Goal: Task Accomplishment & Management: Use online tool/utility

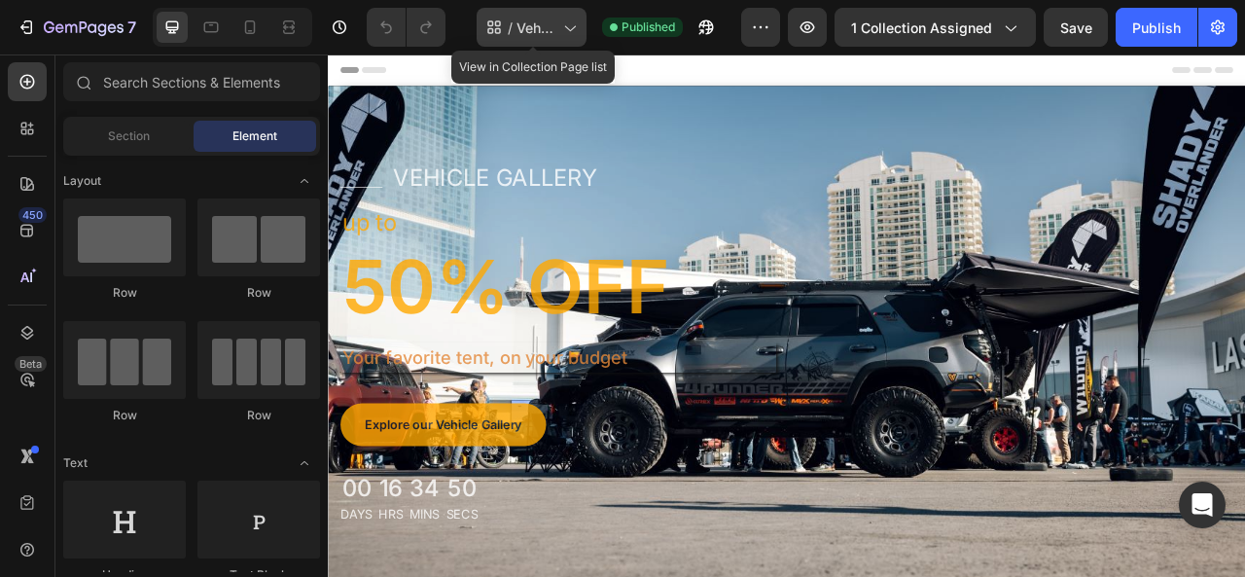
click at [578, 31] on icon at bounding box center [568, 27] width 19 height 19
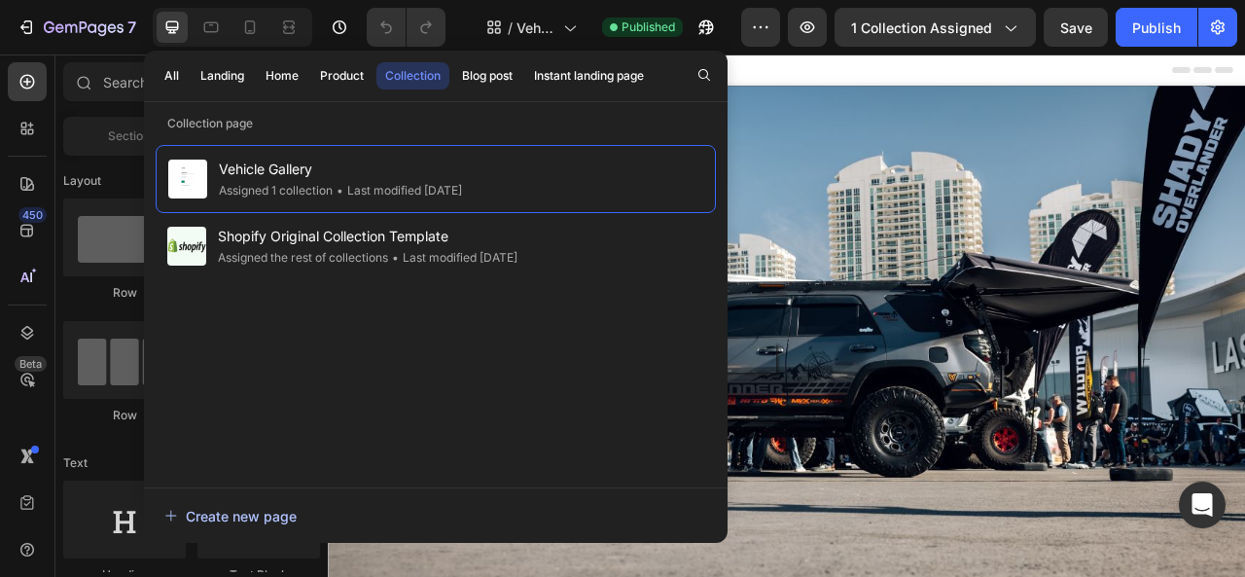
click at [235, 522] on div "Create new page" at bounding box center [230, 516] width 132 height 20
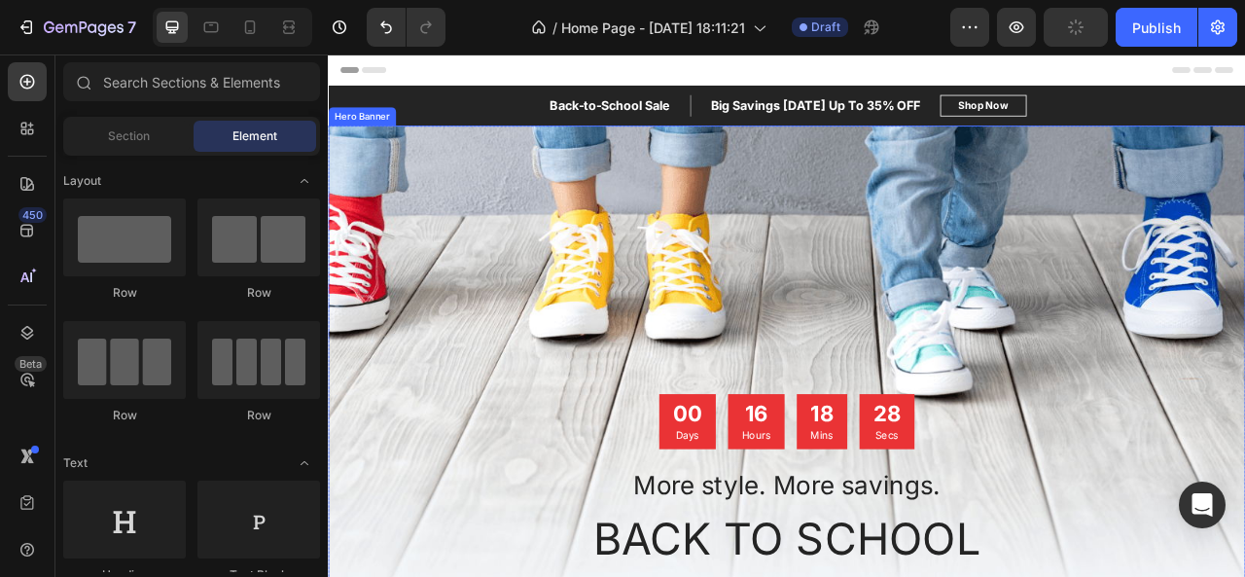
click at [1033, 392] on div "Overlay" at bounding box center [911, 485] width 1167 height 681
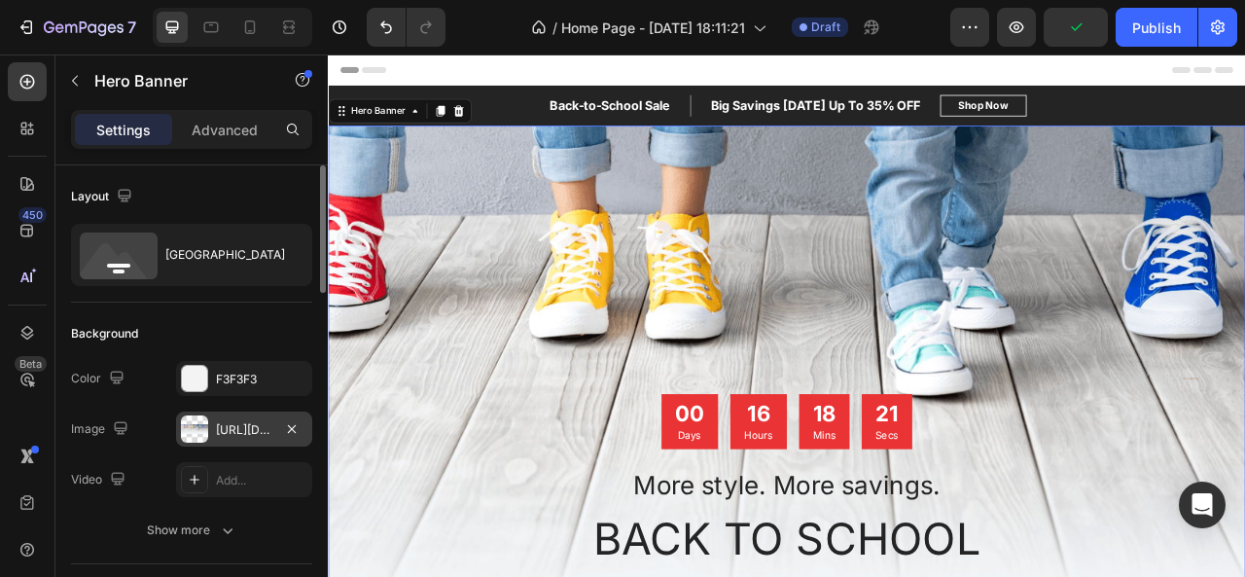
click at [240, 438] on div "https://ucarecdn.com/ed03b17b-99c9-48c4-95a0-ab11ffcb6077/-/format/auto/" at bounding box center [244, 428] width 136 height 35
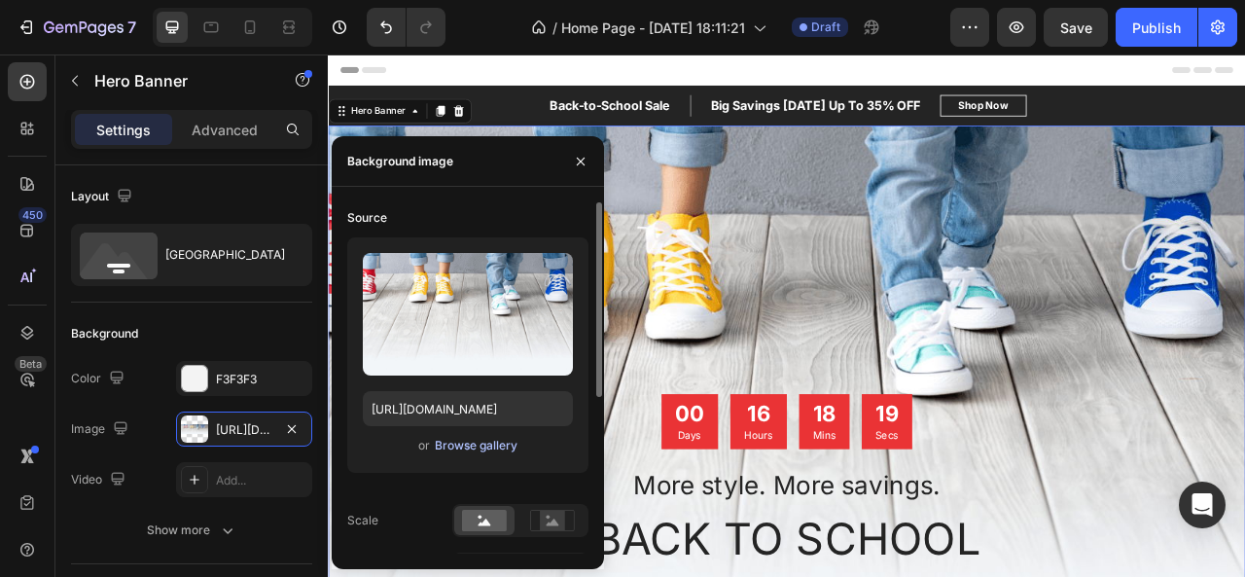
click at [450, 442] on div "Browse gallery" at bounding box center [476, 446] width 83 height 18
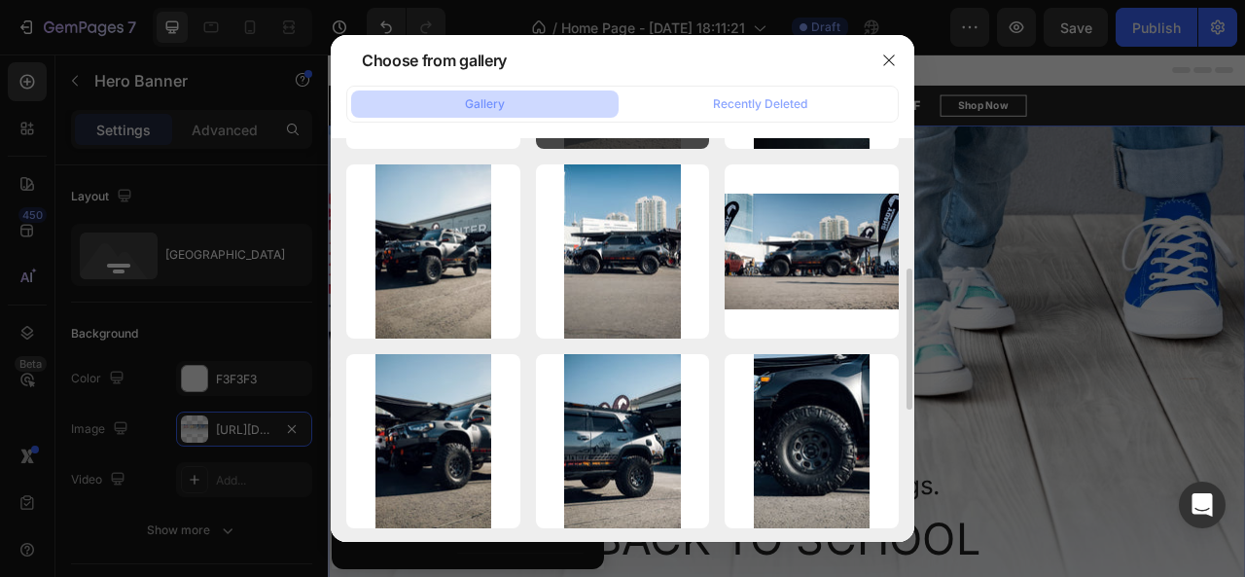
scroll to position [369, 0]
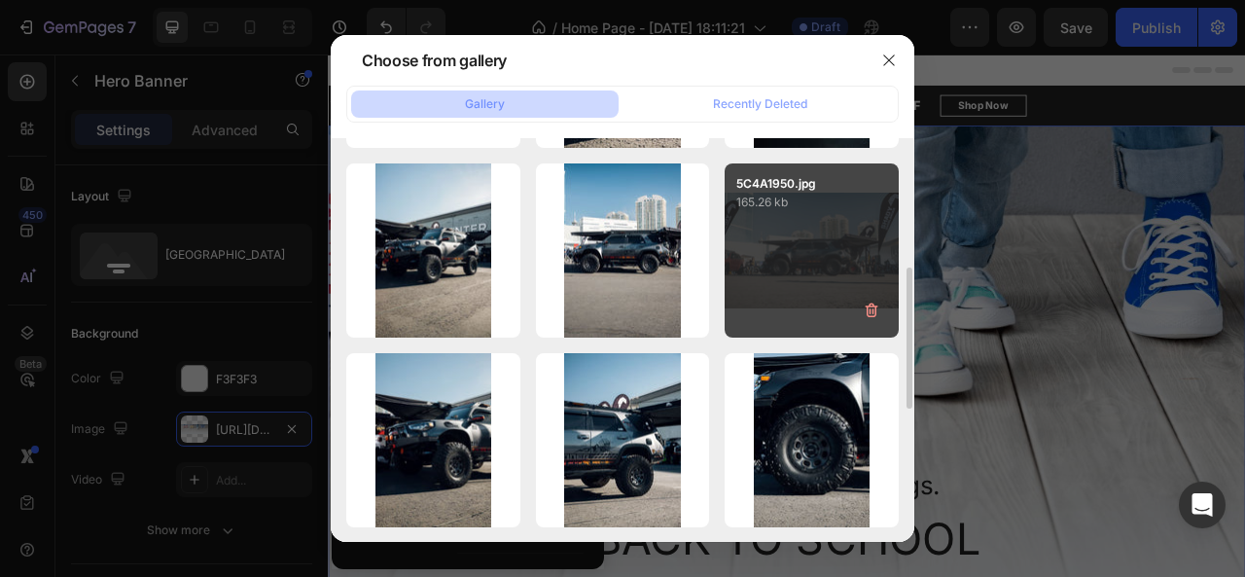
click at [782, 278] on div "5C4A1950.jpg 165.26 kb" at bounding box center [811, 250] width 174 height 174
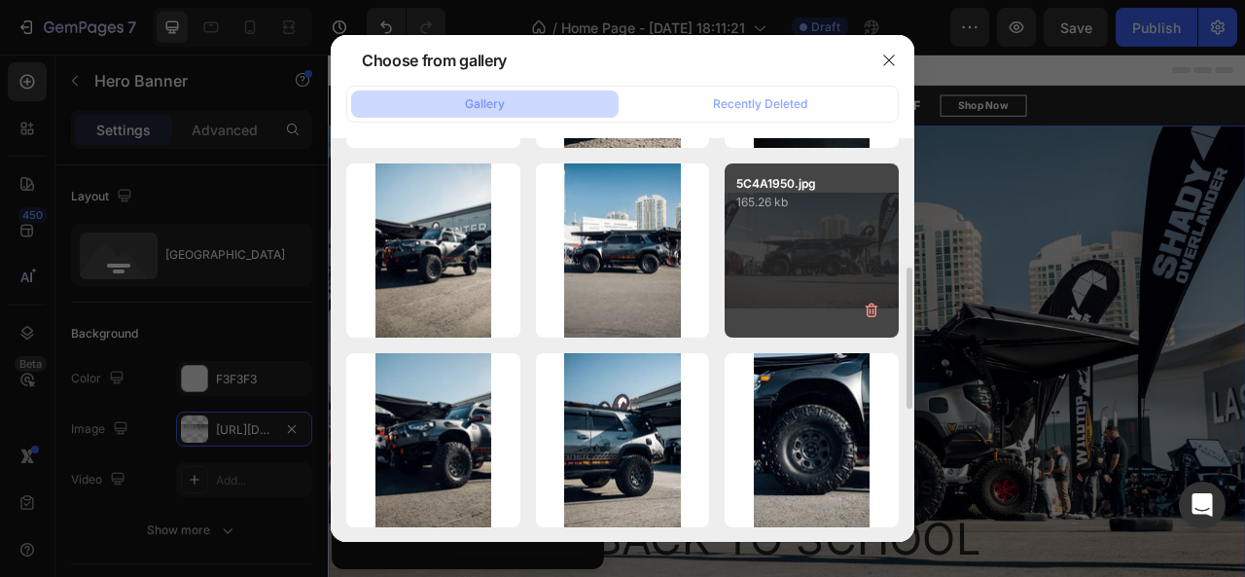
type input "https://cdn.shopify.com/s/files/1/0687/5712/7303/files/gempages_585582273286374…"
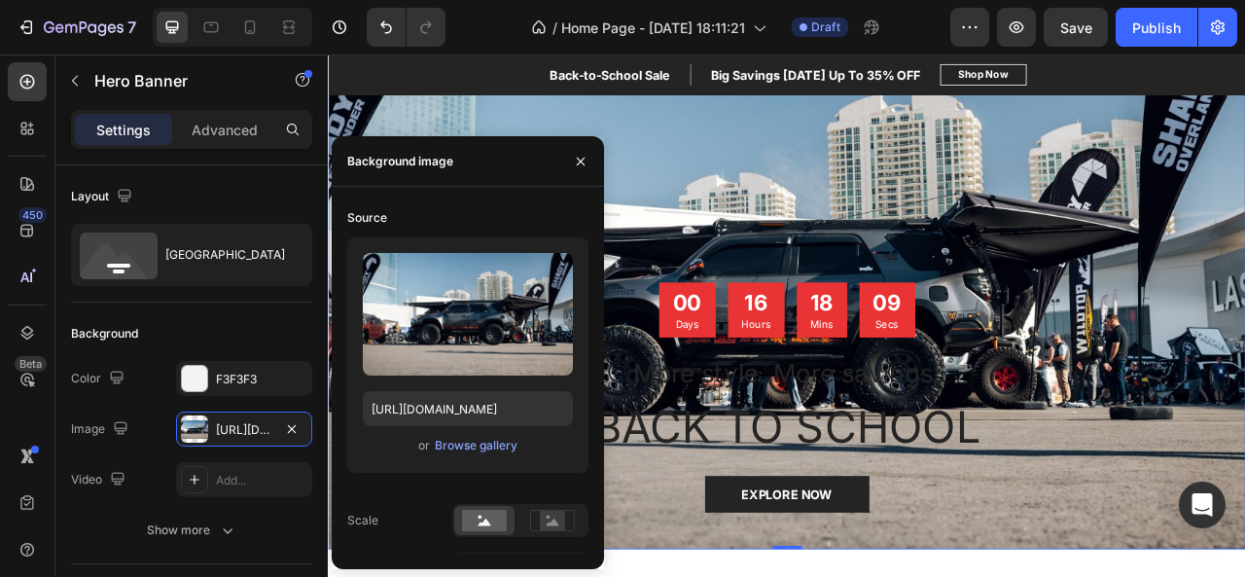
scroll to position [180, 0]
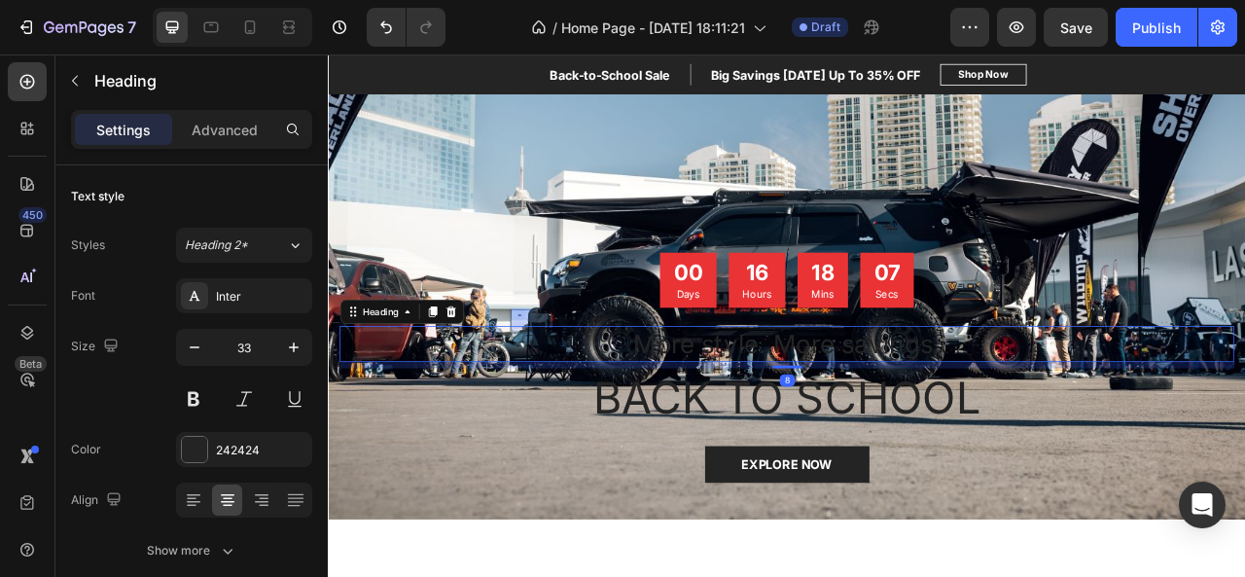
click at [879, 421] on div "00 Days 16 Hours 18 Mins 07 Secs Countdown Timer More style. More savings. Head…" at bounding box center [911, 452] width 1138 height 293
click at [879, 370] on p "Hours" at bounding box center [873, 359] width 37 height 19
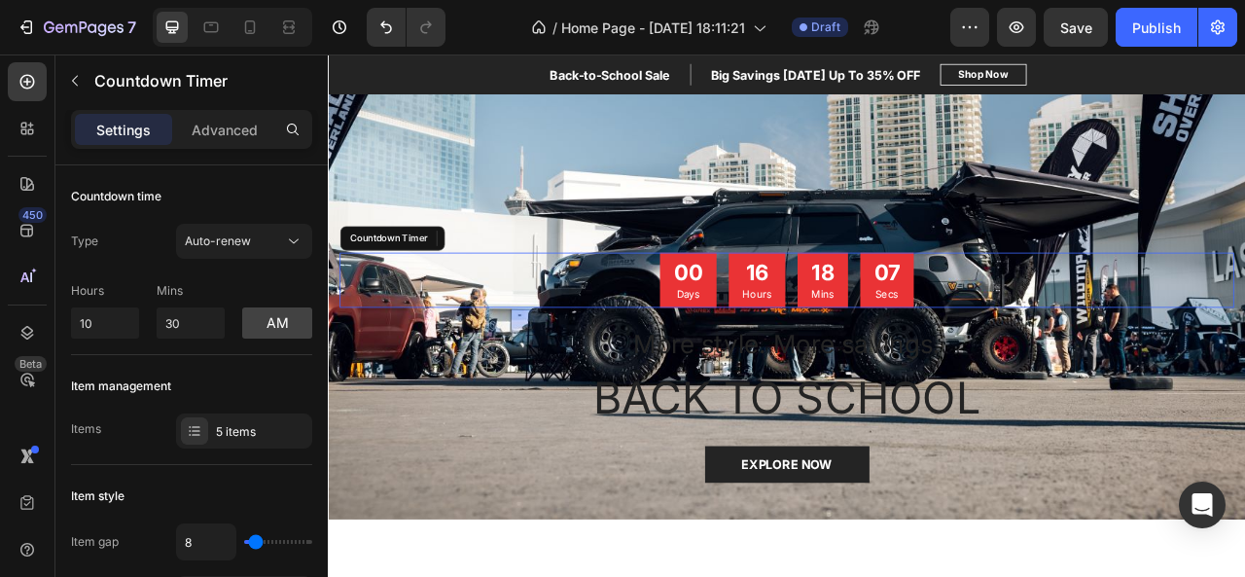
scroll to position [126, 0]
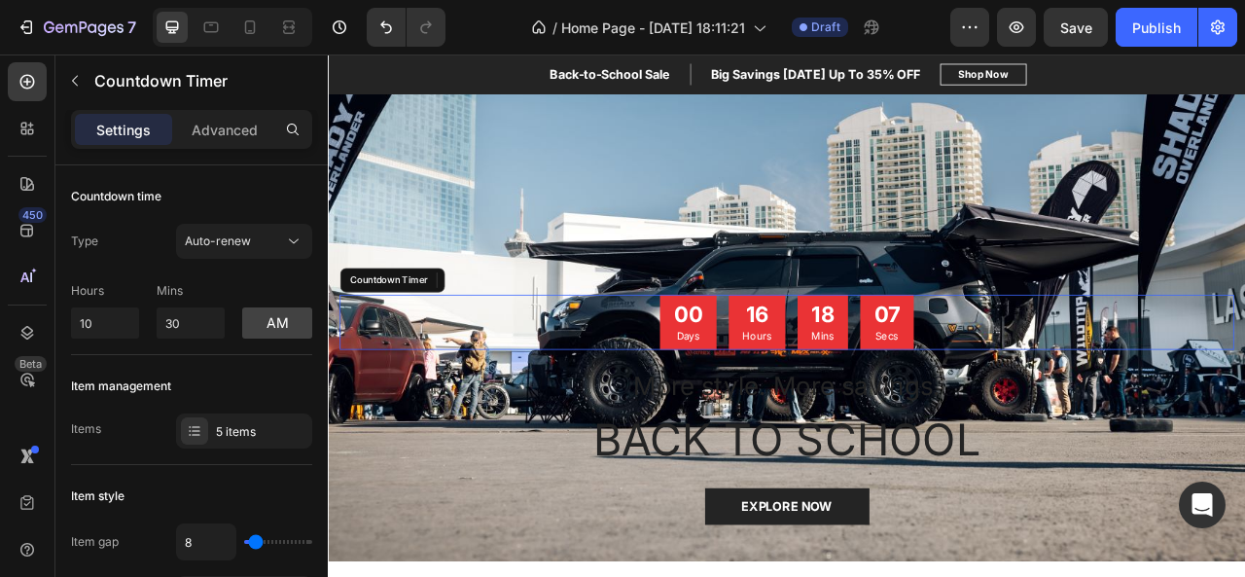
click at [879, 421] on p "Hours" at bounding box center [873, 413] width 37 height 19
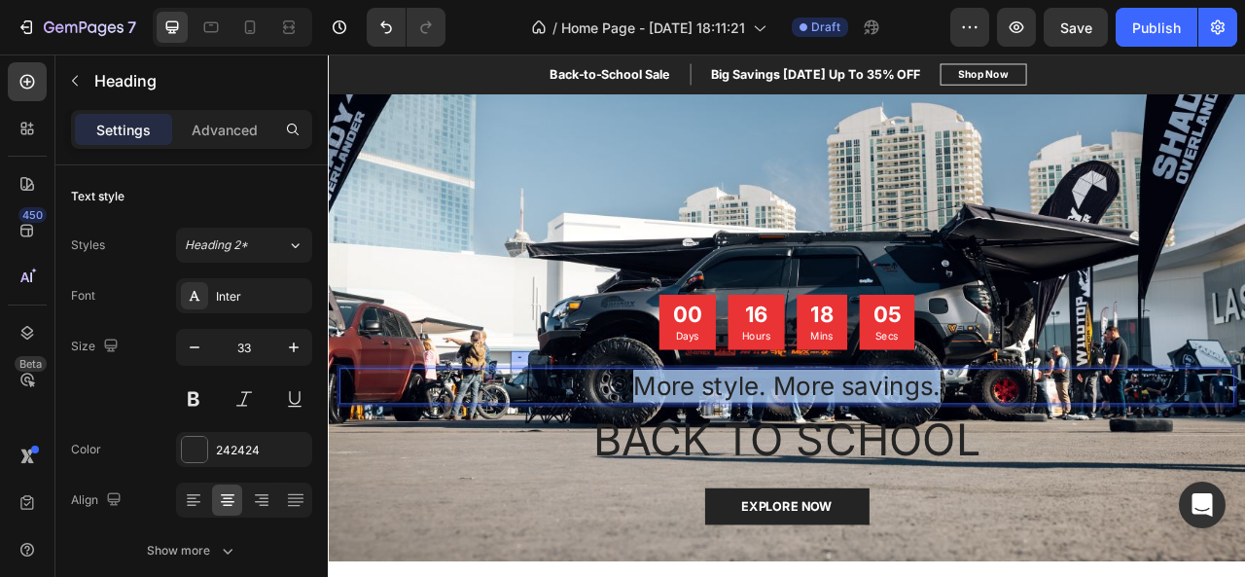
click at [846, 473] on p "More style. More savings." at bounding box center [911, 476] width 1134 height 42
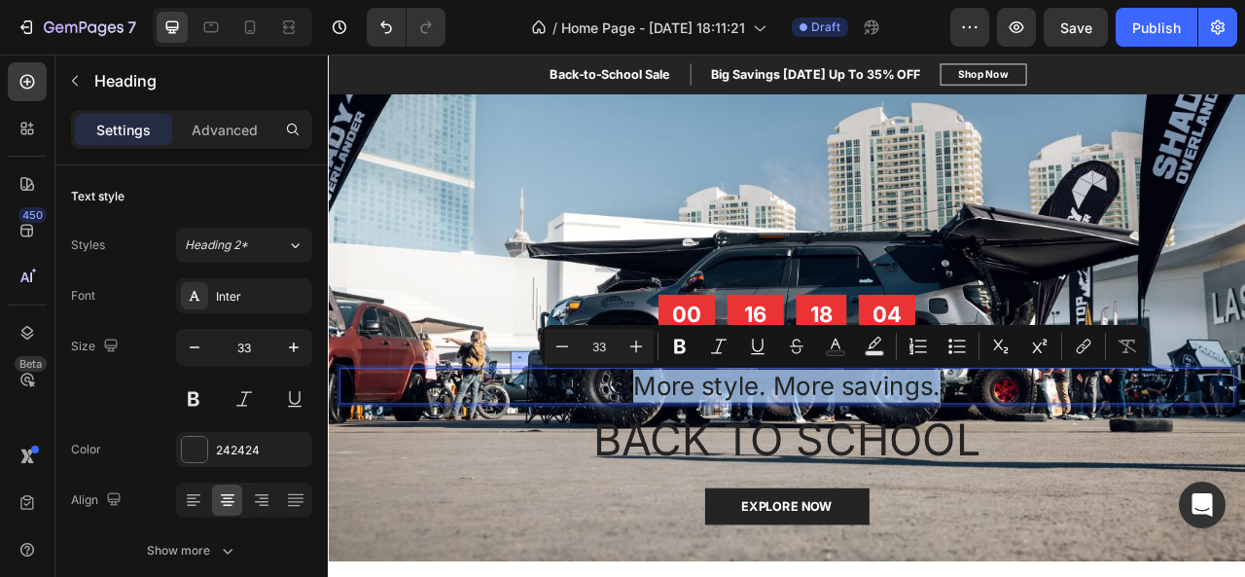
click at [846, 473] on p "More style. More savings." at bounding box center [911, 476] width 1134 height 42
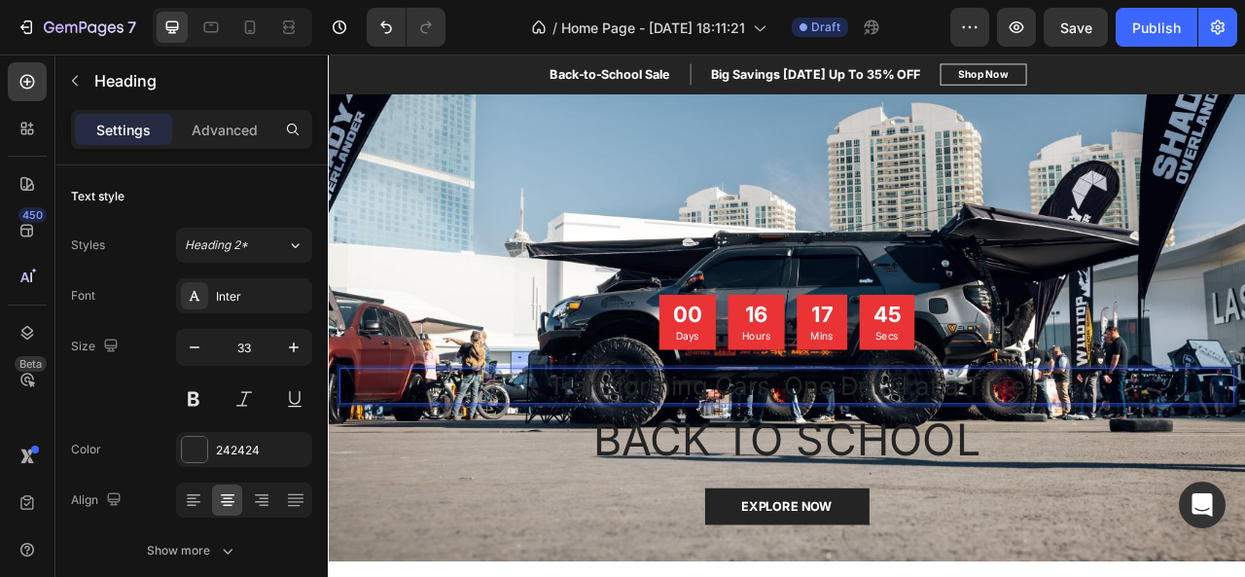
click at [839, 470] on p "Transforming Cars, One Detail at a Time" at bounding box center [911, 476] width 1134 height 42
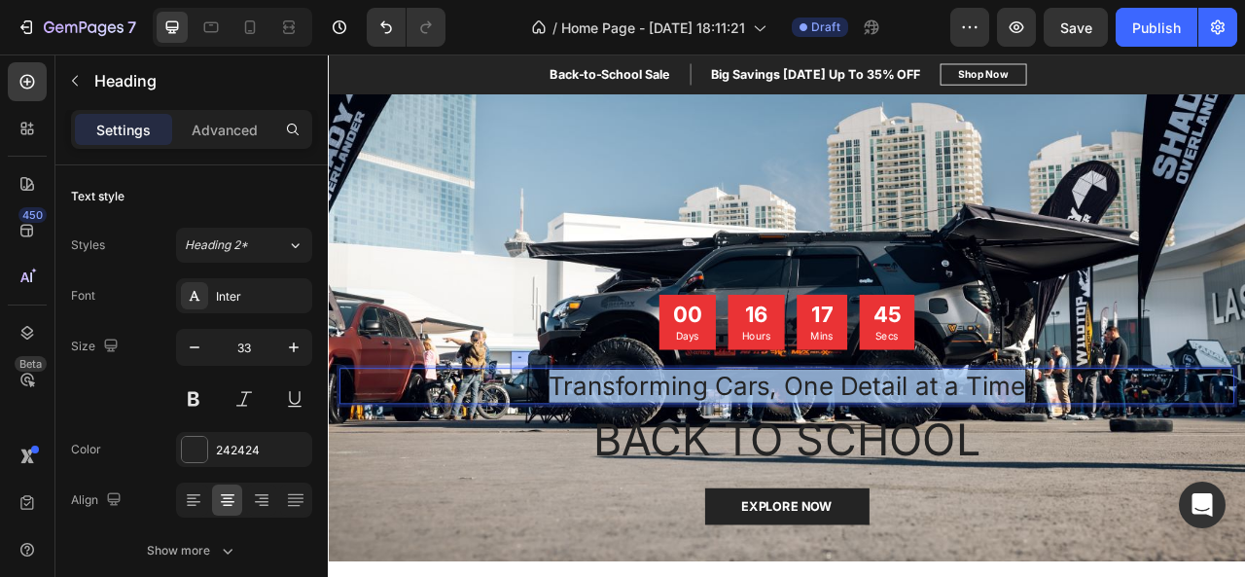
click at [839, 470] on p "Transforming Cars, One Detail at a Time" at bounding box center [911, 476] width 1134 height 42
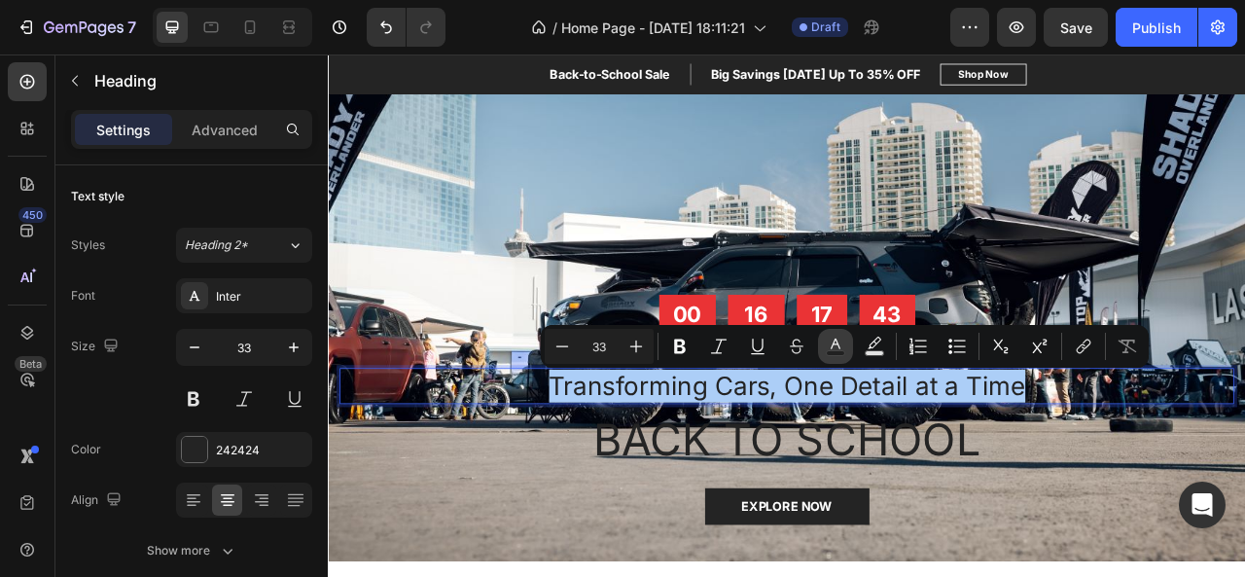
click at [840, 351] on rect "Editor contextual toolbar" at bounding box center [836, 353] width 18 height 5
type input "242424"
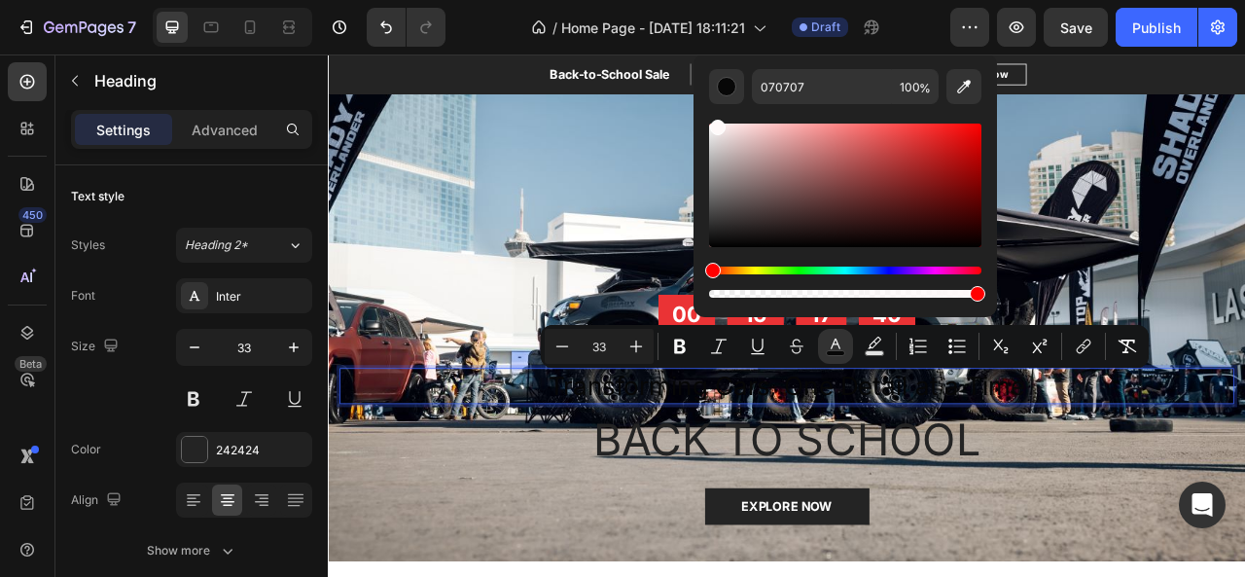
drag, startPoint x: 716, startPoint y: 242, endPoint x: 715, endPoint y: 116, distance: 126.4
click at [715, 116] on div "Editor contextual toolbar" at bounding box center [845, 202] width 272 height 197
type input "FFF9F9"
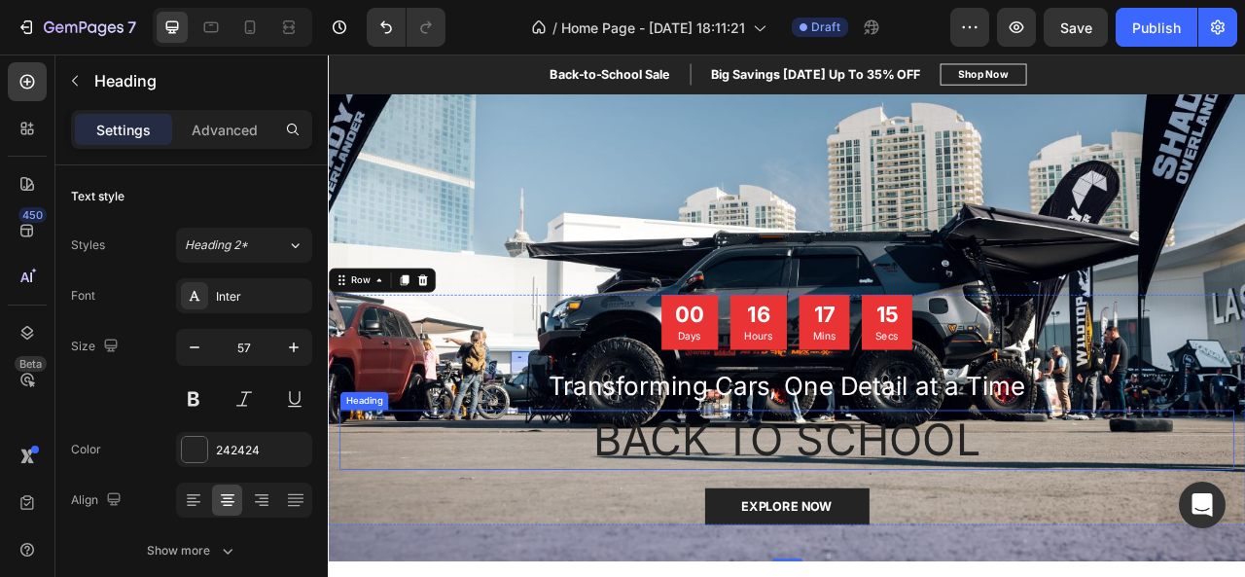
click at [825, 535] on p "BACK TO SCHOOL" at bounding box center [911, 545] width 1134 height 72
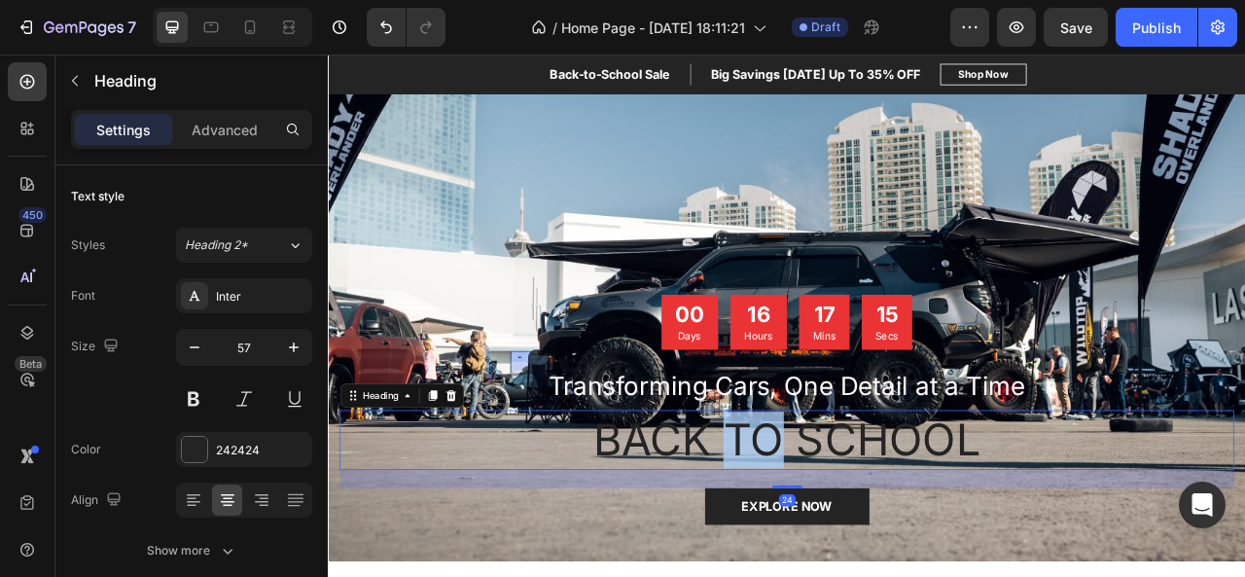
click at [825, 535] on p "BACK TO SCHOOL" at bounding box center [911, 545] width 1134 height 72
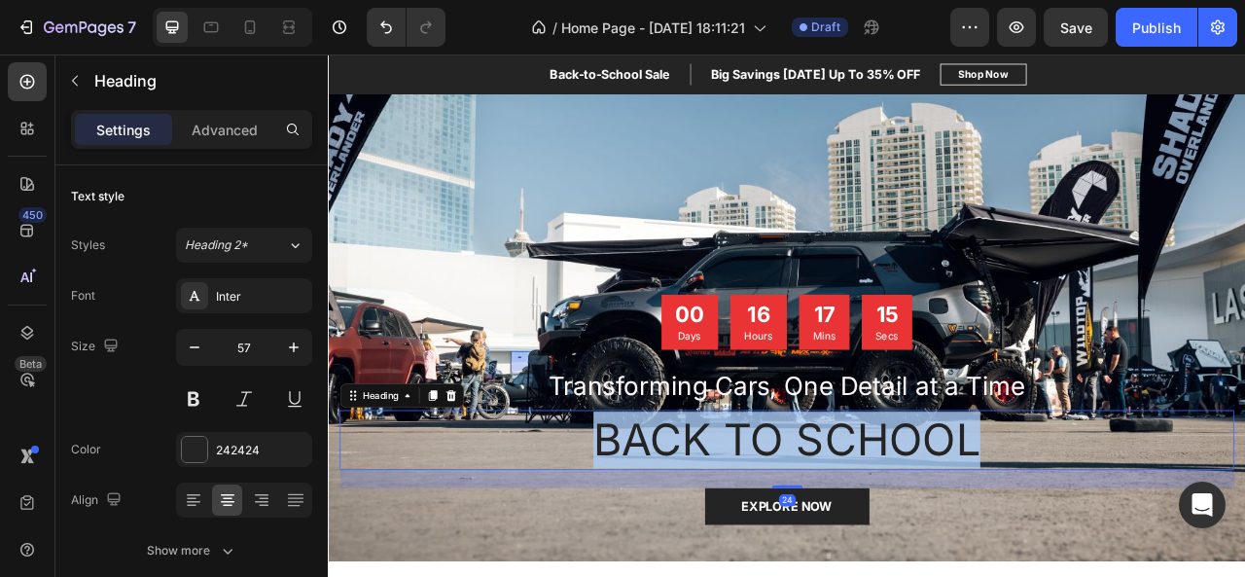
click at [825, 535] on p "BACK TO SCHOOL" at bounding box center [911, 545] width 1134 height 72
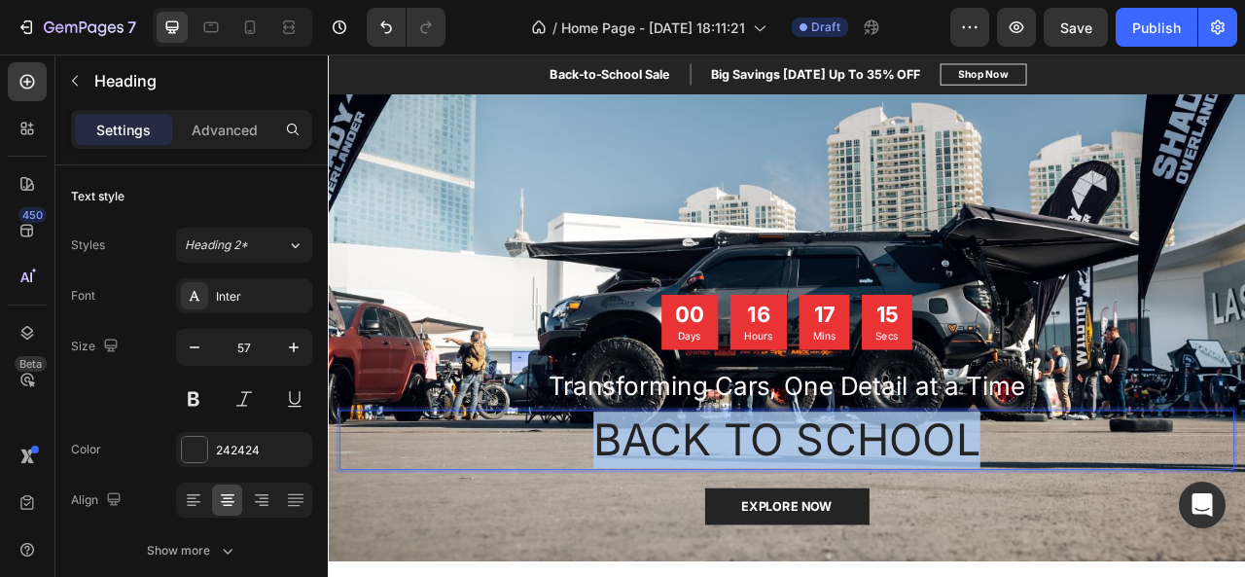
click at [825, 535] on p "BACK TO SCHOOL" at bounding box center [911, 545] width 1134 height 72
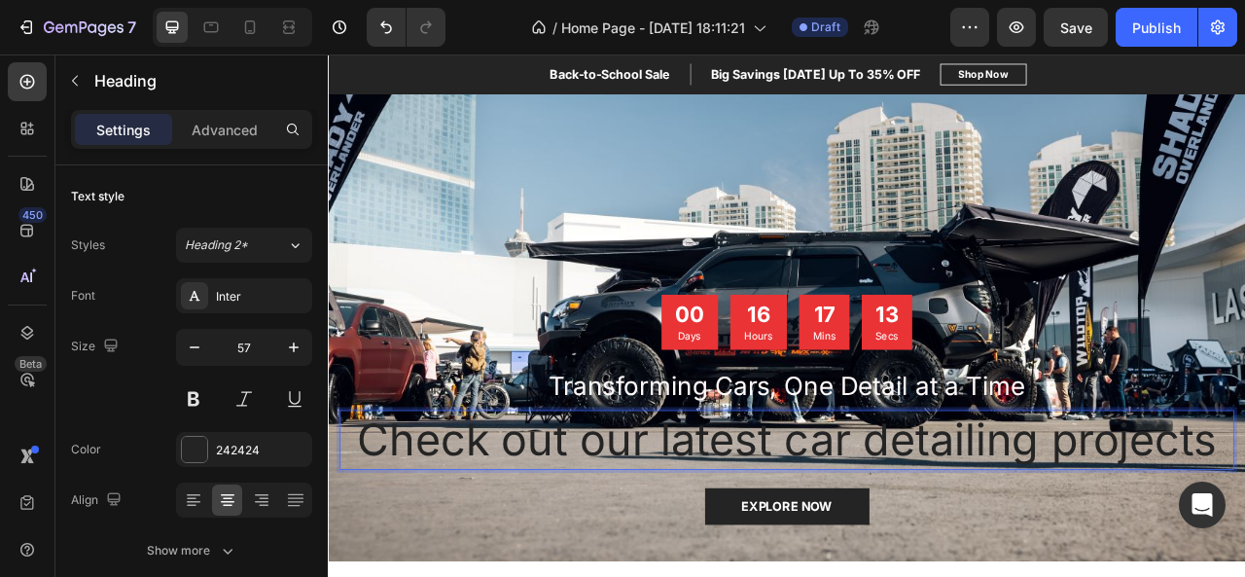
click at [825, 535] on p "Check out our latest car detailing projects" at bounding box center [911, 545] width 1134 height 72
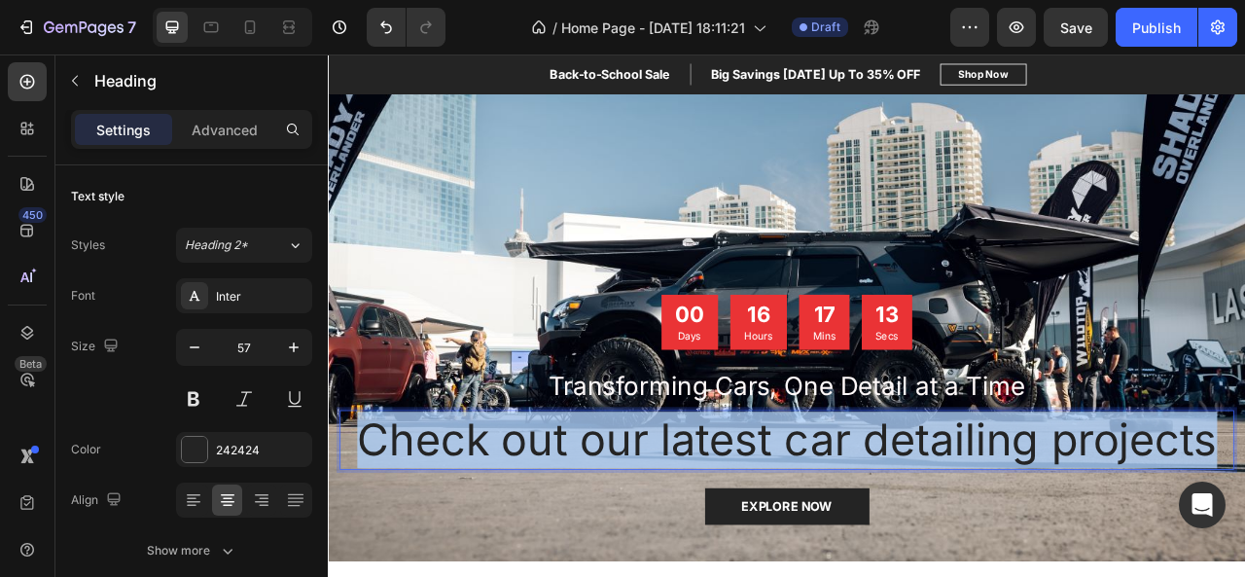
click at [825, 535] on p "Check out our latest car detailing projects" at bounding box center [911, 545] width 1134 height 72
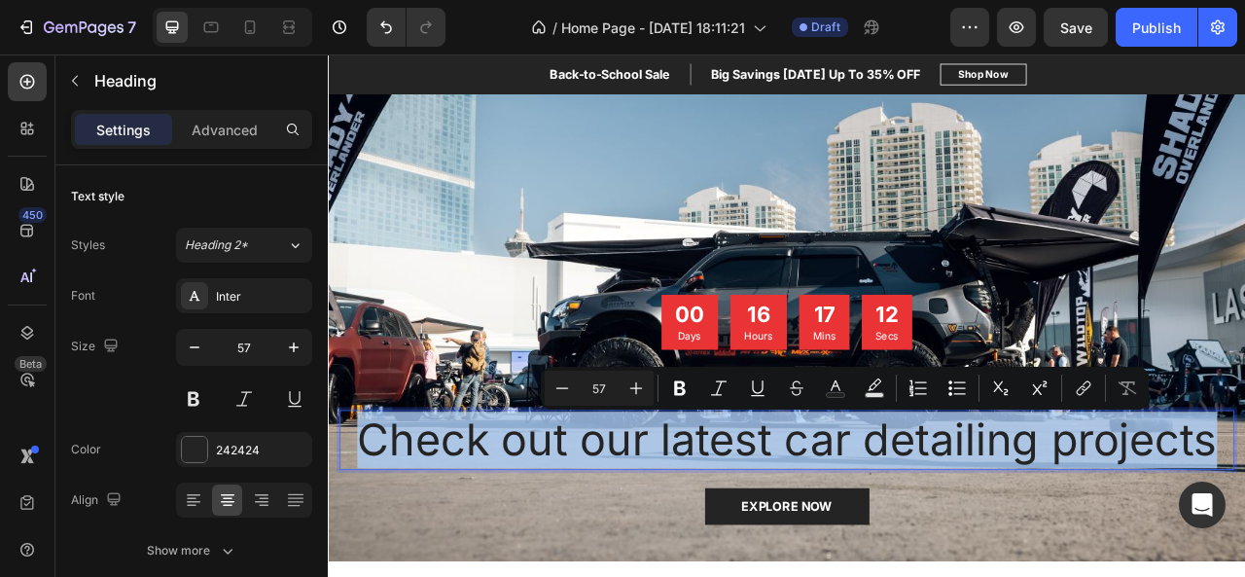
click at [825, 535] on p "Check out our latest car detailing projects" at bounding box center [911, 545] width 1134 height 72
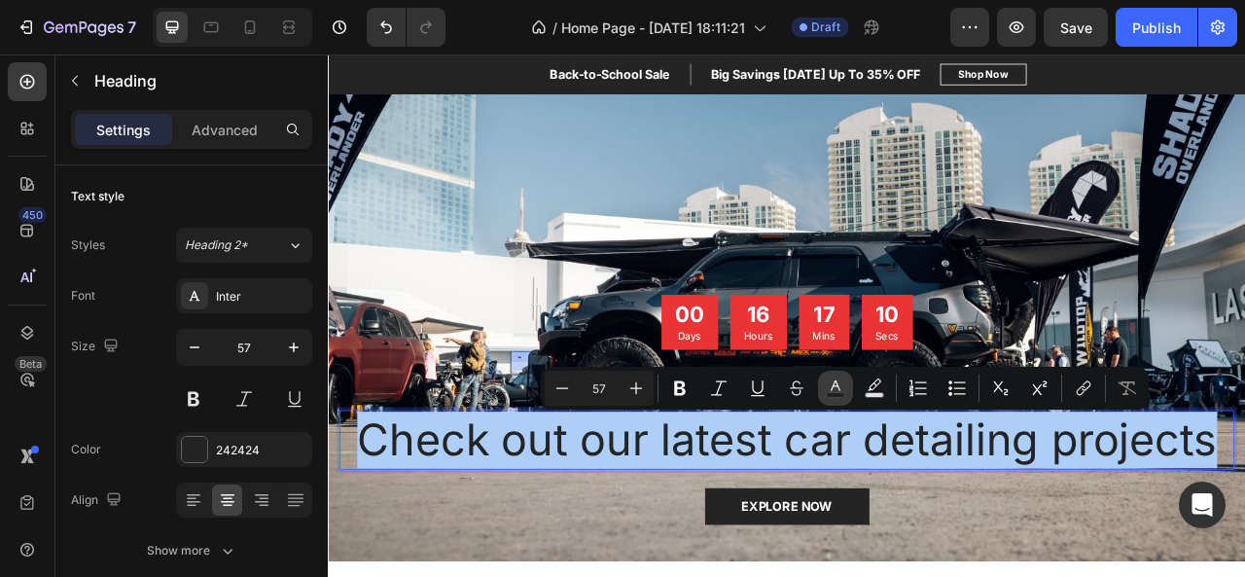
click at [842, 389] on icon "Editor contextual toolbar" at bounding box center [835, 387] width 19 height 19
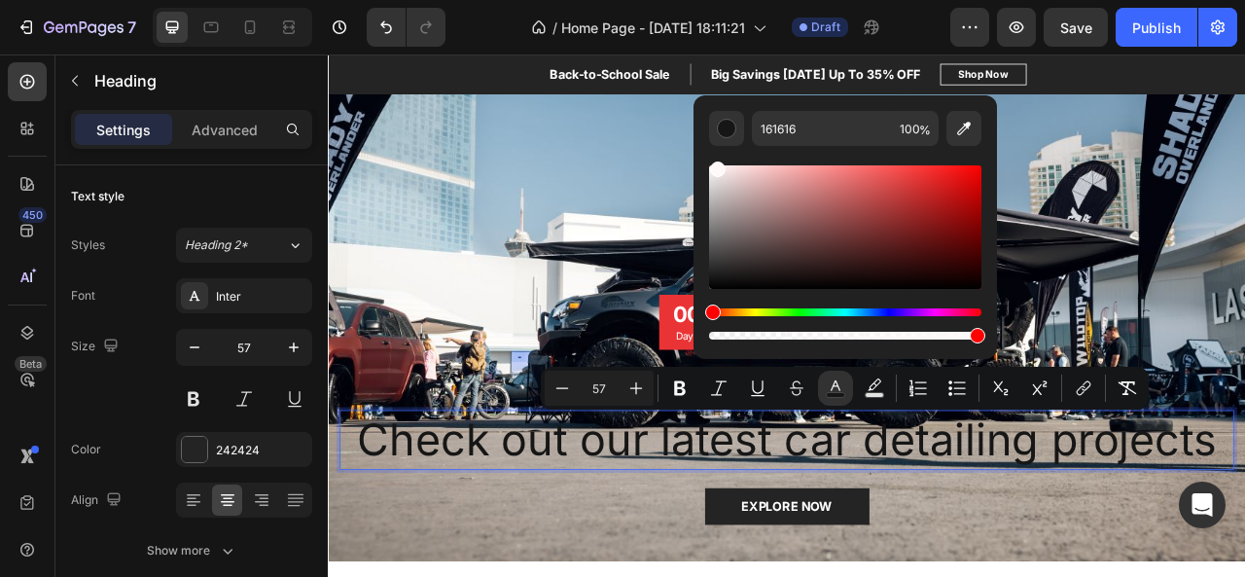
drag, startPoint x: 716, startPoint y: 277, endPoint x: 714, endPoint y: 157, distance: 120.6
click at [714, 157] on div "Editor contextual toolbar" at bounding box center [845, 244] width 272 height 197
type input "FFFCFC"
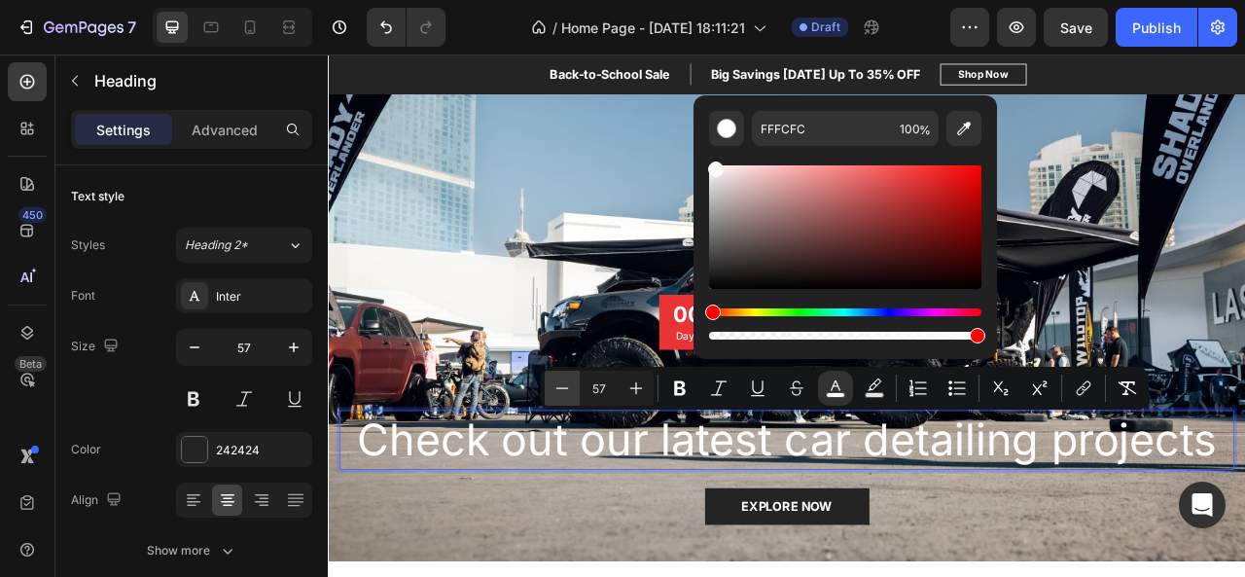
click at [567, 382] on icon "Editor contextual toolbar" at bounding box center [561, 387] width 19 height 19
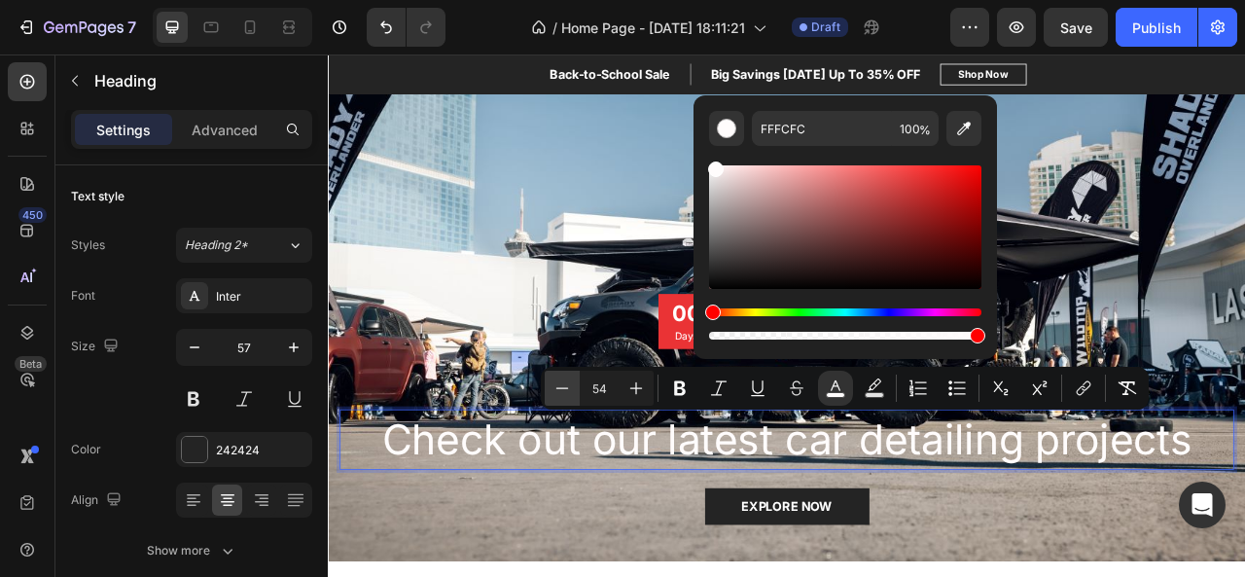
click at [567, 382] on icon "Editor contextual toolbar" at bounding box center [561, 387] width 19 height 19
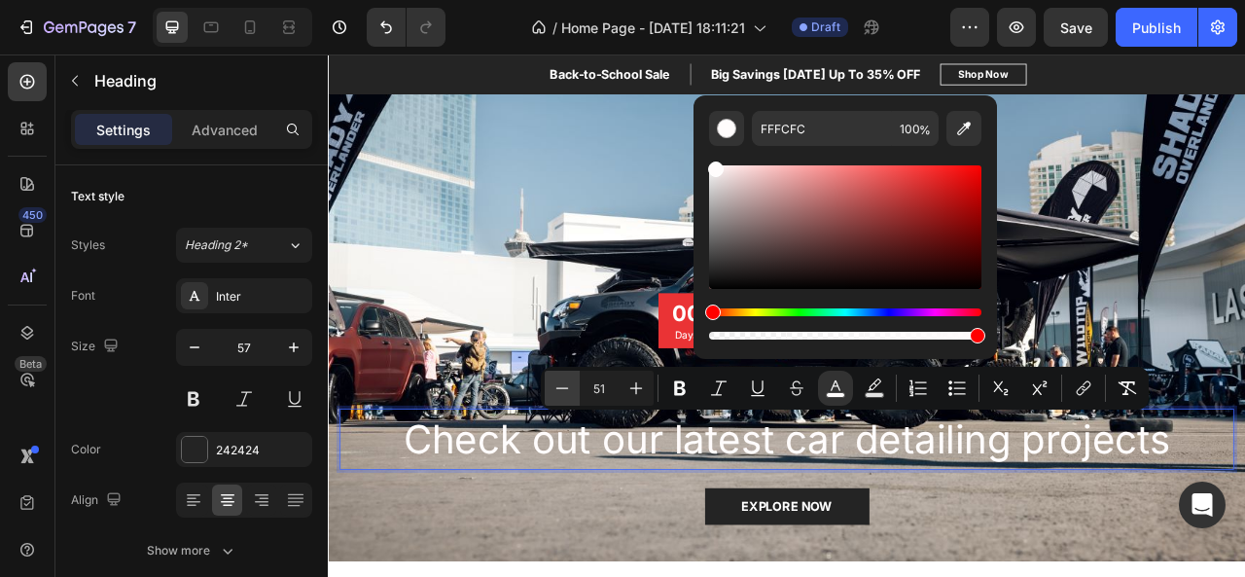
click at [567, 382] on icon "Editor contextual toolbar" at bounding box center [561, 387] width 19 height 19
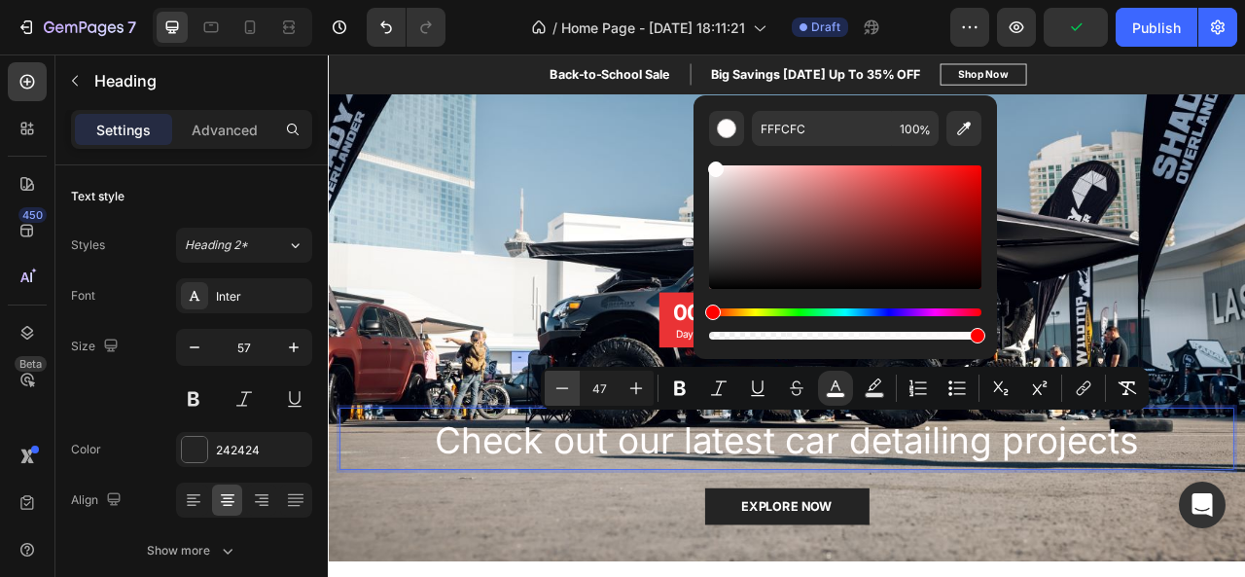
click at [567, 382] on icon "Editor contextual toolbar" at bounding box center [561, 387] width 19 height 19
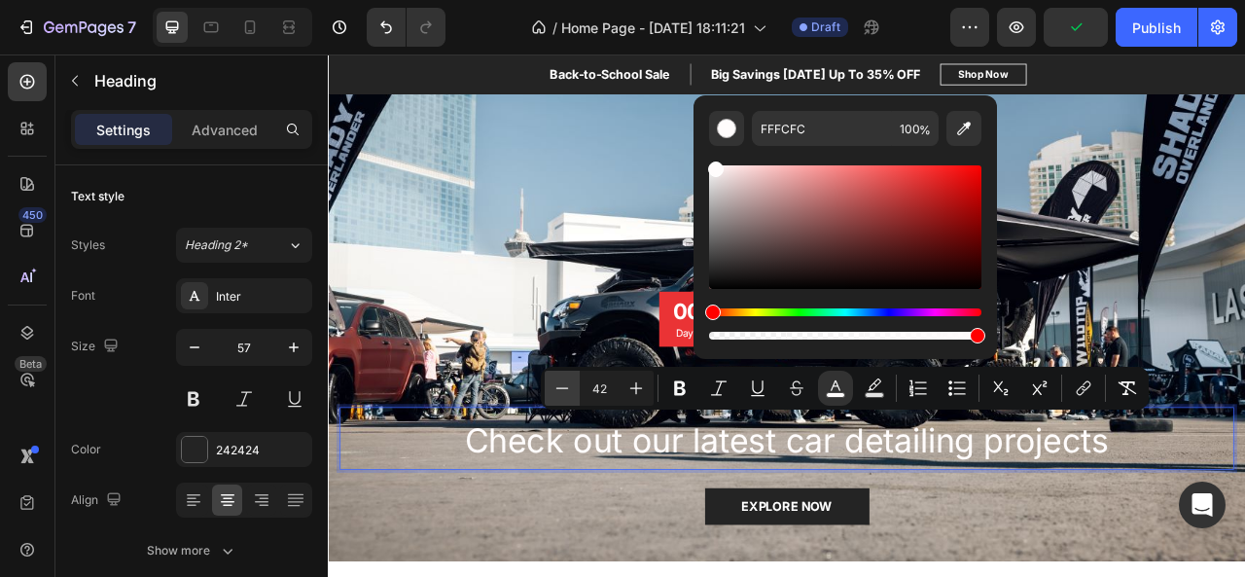
click at [567, 382] on icon "Editor contextual toolbar" at bounding box center [561, 387] width 19 height 19
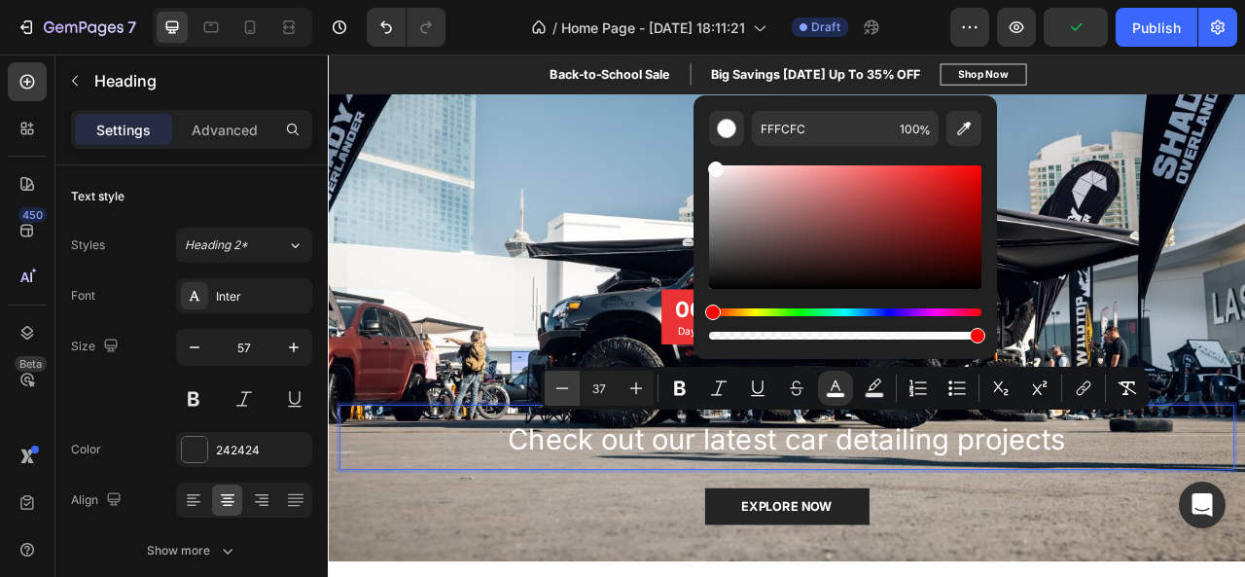
click at [567, 382] on icon "Editor contextual toolbar" at bounding box center [561, 387] width 19 height 19
type input "34"
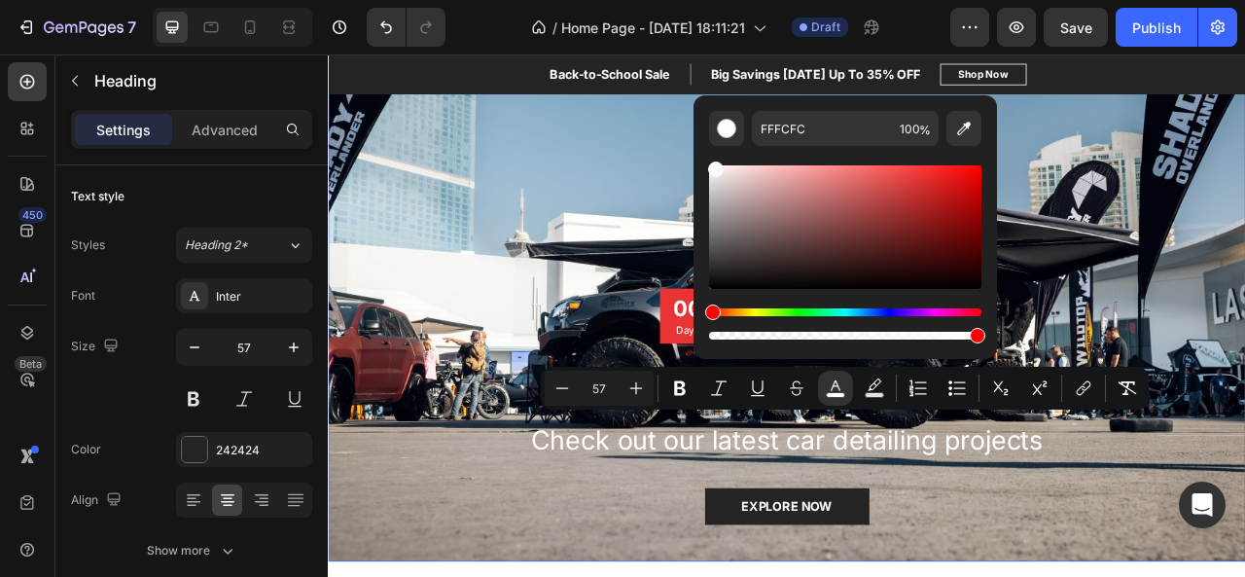
click at [674, 576] on div "00 Days 16 Hours 16 Mins 59 Secs Countdown Timer ⁠⁠⁠⁠⁠⁠⁠ Transforming Cars, One…" at bounding box center [911, 525] width 1167 height 347
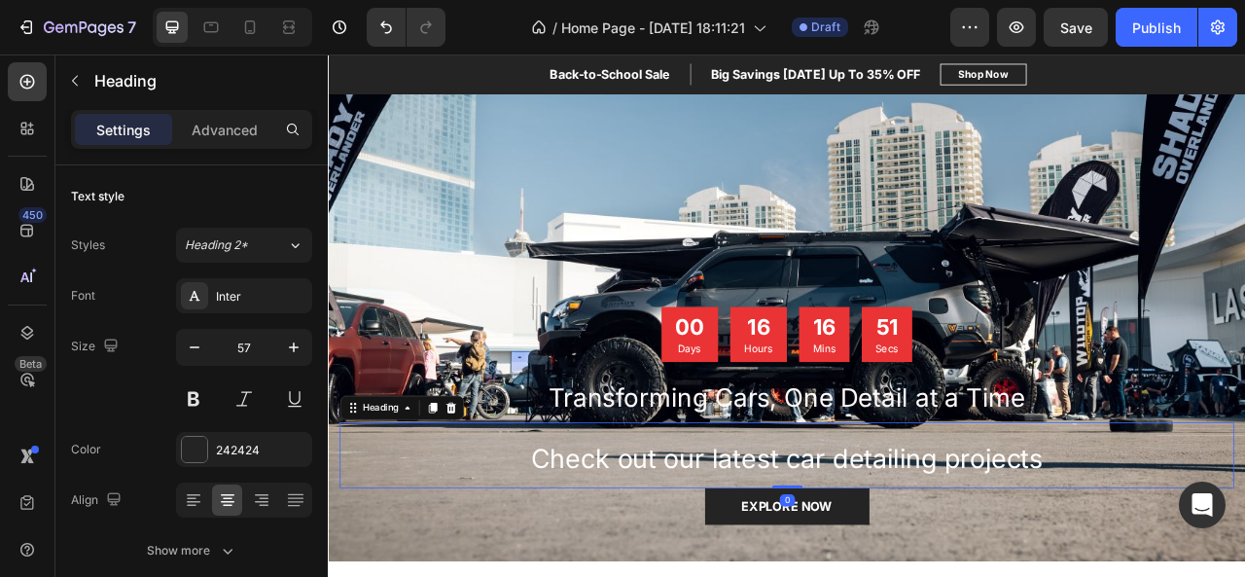
drag, startPoint x: 905, startPoint y: 603, endPoint x: 904, endPoint y: 573, distance: 30.2
click at [904, 573] on div "⁠⁠⁠⁠⁠⁠⁠ Check out our latest car detailing projects Heading 0" at bounding box center [911, 564] width 1138 height 84
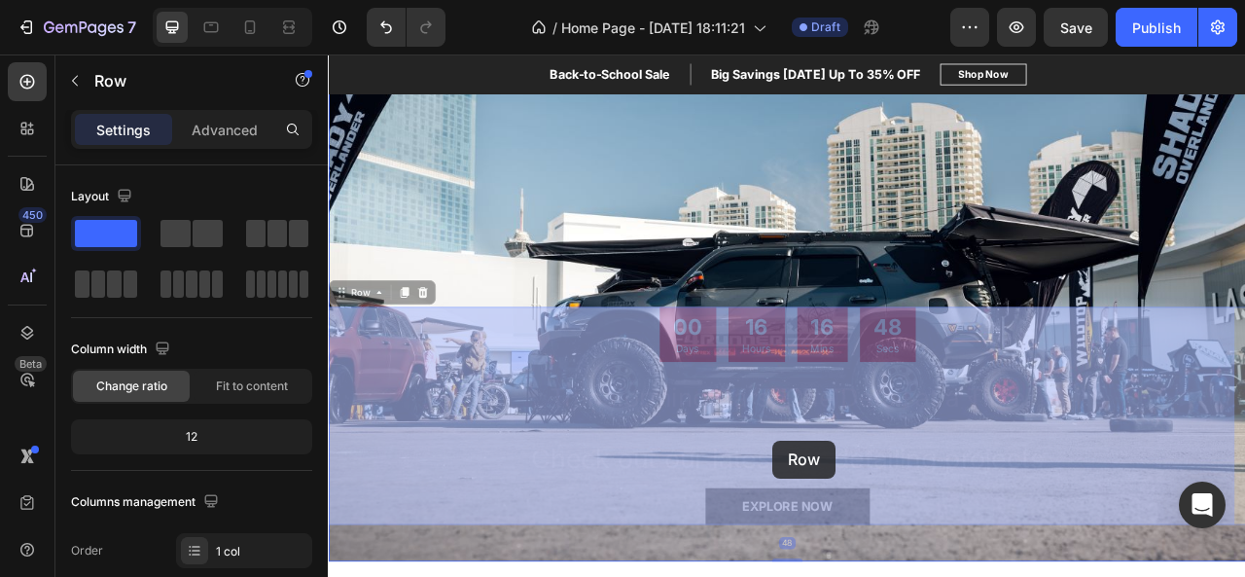
drag, startPoint x: 892, startPoint y: 518, endPoint x: 893, endPoint y: 545, distance: 26.3
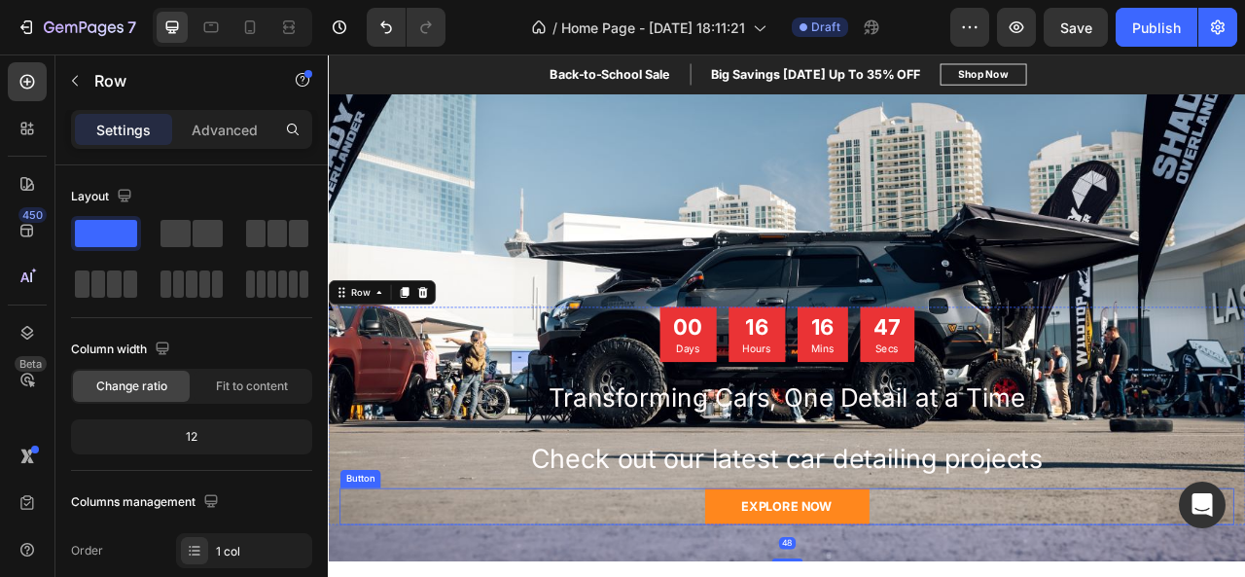
scroll to position [229, 0]
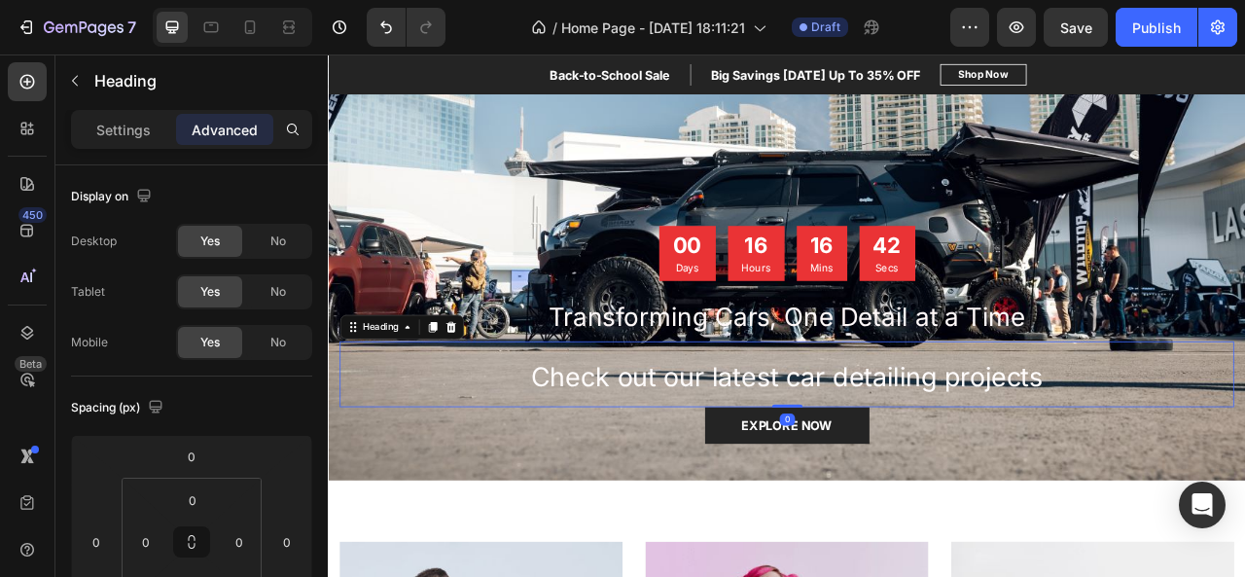
click at [903, 493] on div "⁠⁠⁠⁠⁠⁠⁠ Check out our latest car detailing projects Heading 0" at bounding box center [911, 461] width 1138 height 84
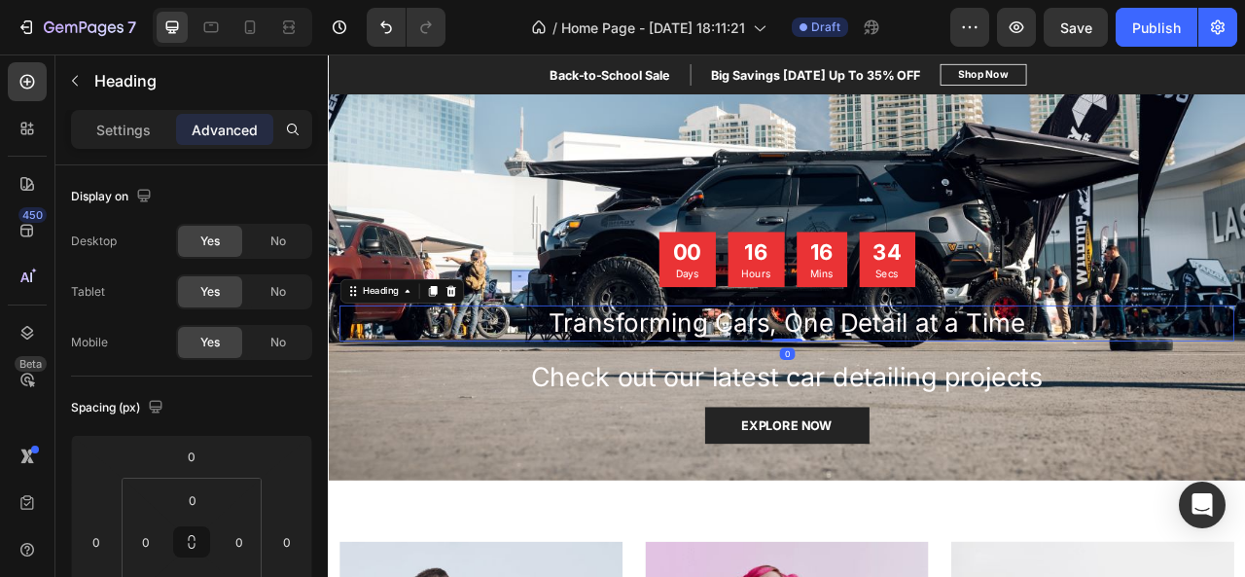
drag, startPoint x: 906, startPoint y: 415, endPoint x: 920, endPoint y: 334, distance: 82.8
click at [920, 334] on div "00 Days 16 Hours 16 Mins 34 Secs Countdown Timer ⁠⁠⁠⁠⁠⁠⁠ Transforming Cars, One…" at bounding box center [911, 414] width 1138 height 269
type input "0"
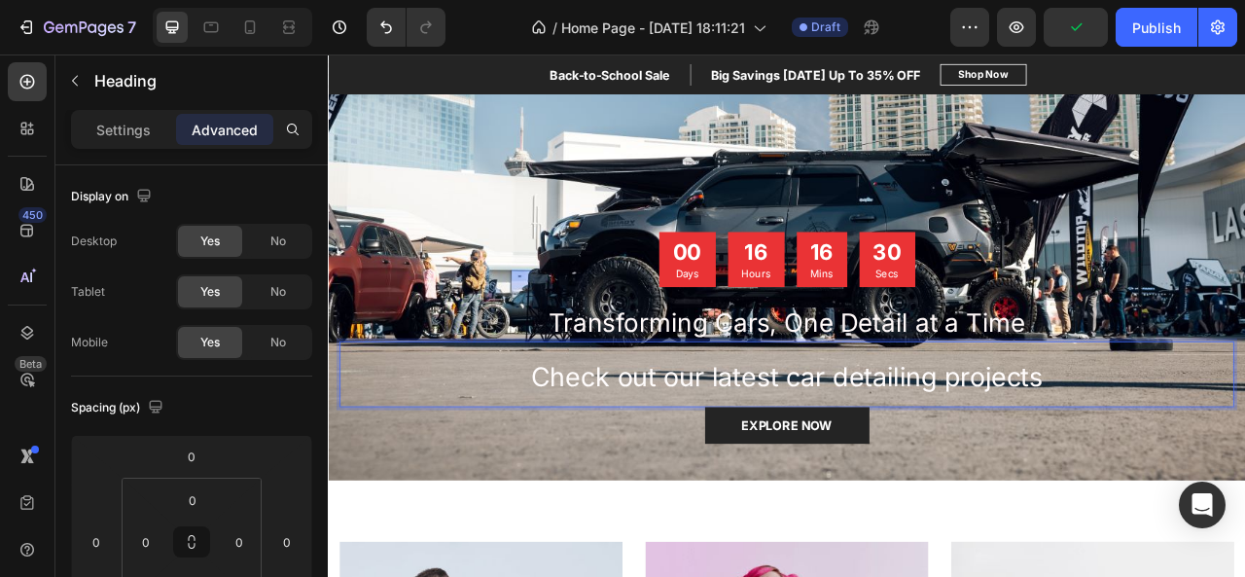
click at [585, 454] on span "Check out our latest car detailing projects" at bounding box center [911, 464] width 652 height 40
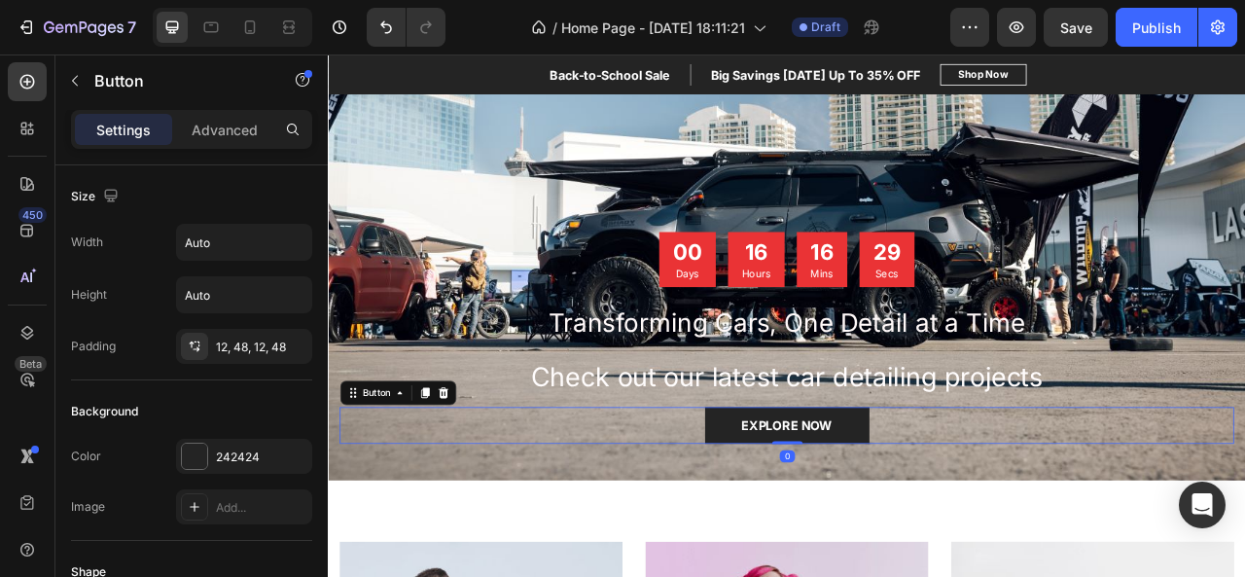
click at [575, 536] on div "EXPLORE NOW Button 0" at bounding box center [911, 526] width 1138 height 47
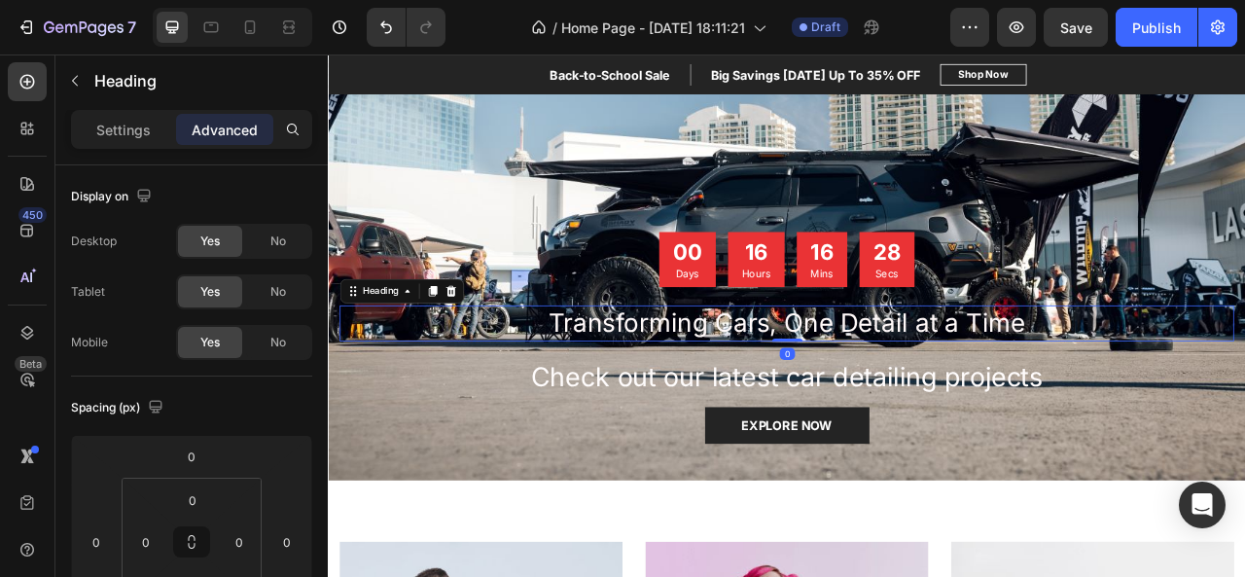
click at [785, 380] on span "Transforming Cars, One Detail at a Time" at bounding box center [912, 395] width 606 height 39
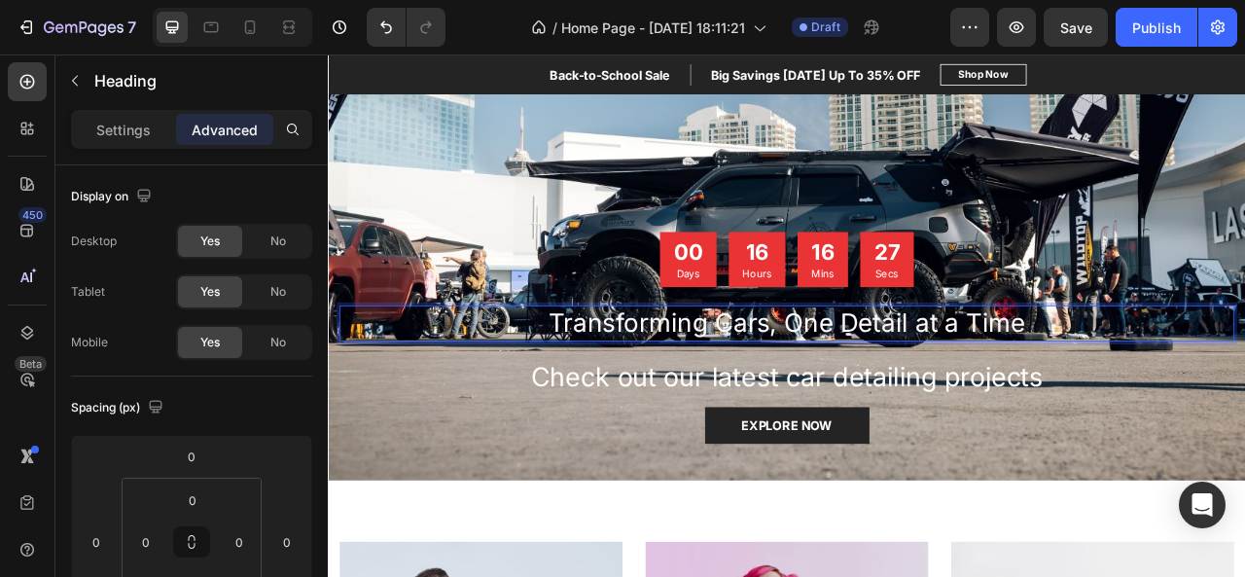
click at [785, 380] on span "Transforming Cars, One Detail at a Time" at bounding box center [912, 395] width 606 height 39
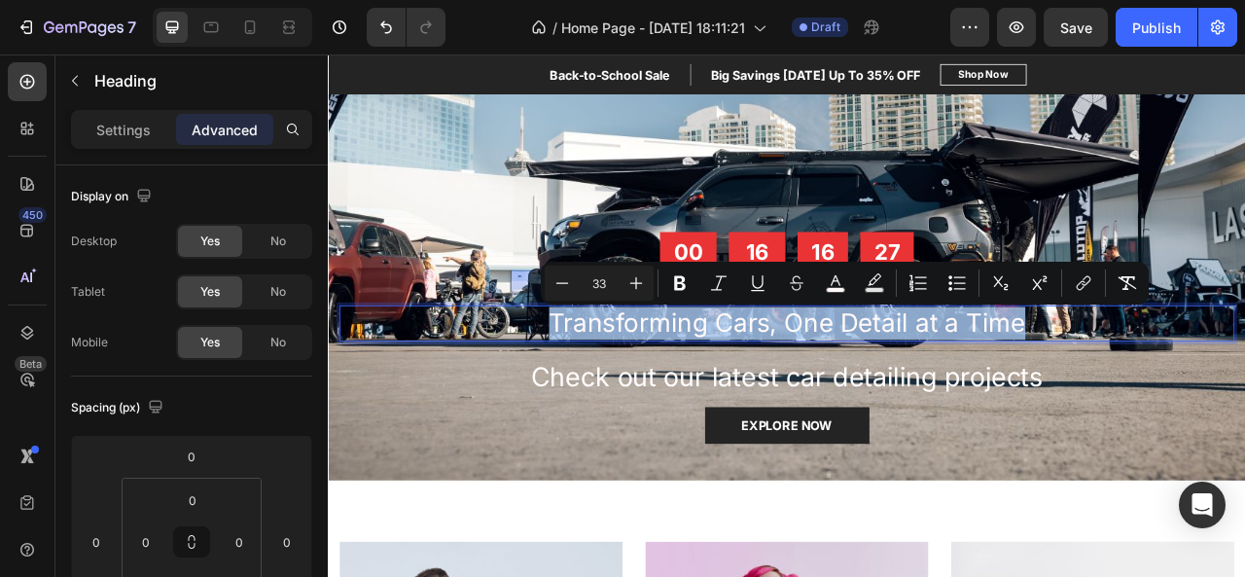
click at [785, 380] on span "Transforming Cars, One Detail at a Time" at bounding box center [912, 395] width 606 height 39
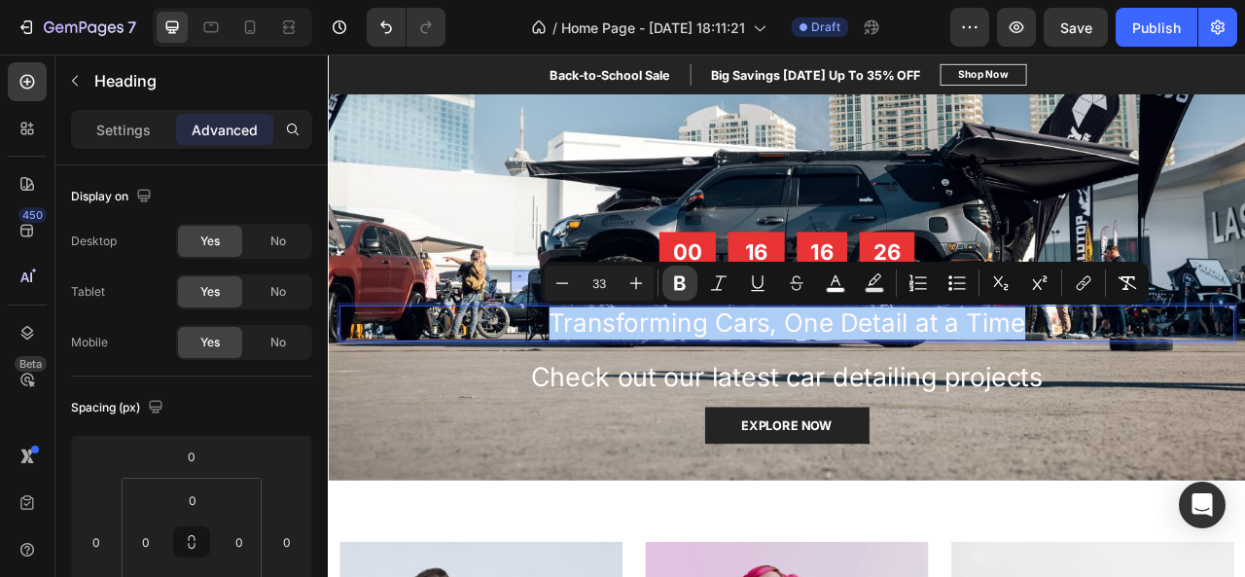
click at [689, 275] on button "Bold" at bounding box center [679, 282] width 35 height 35
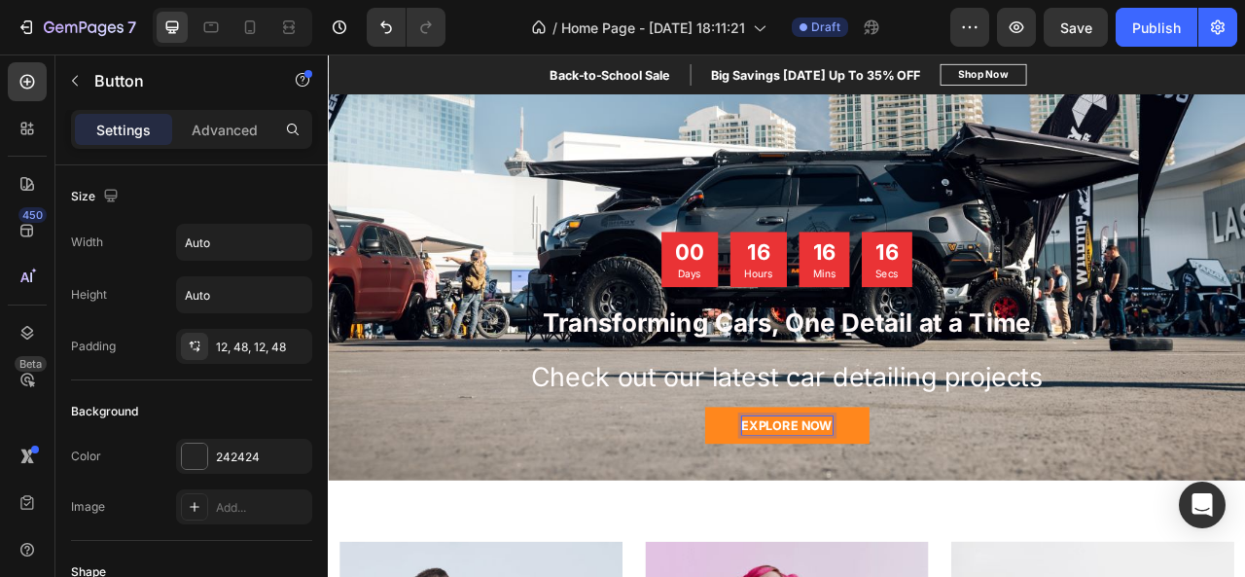
click at [924, 514] on div "00 Days 16 Hours 16 Mins 16 Secs Countdown Timer ⁠⁠⁠⁠⁠⁠⁠ Transforming Cars, One…" at bounding box center [911, 414] width 1138 height 269
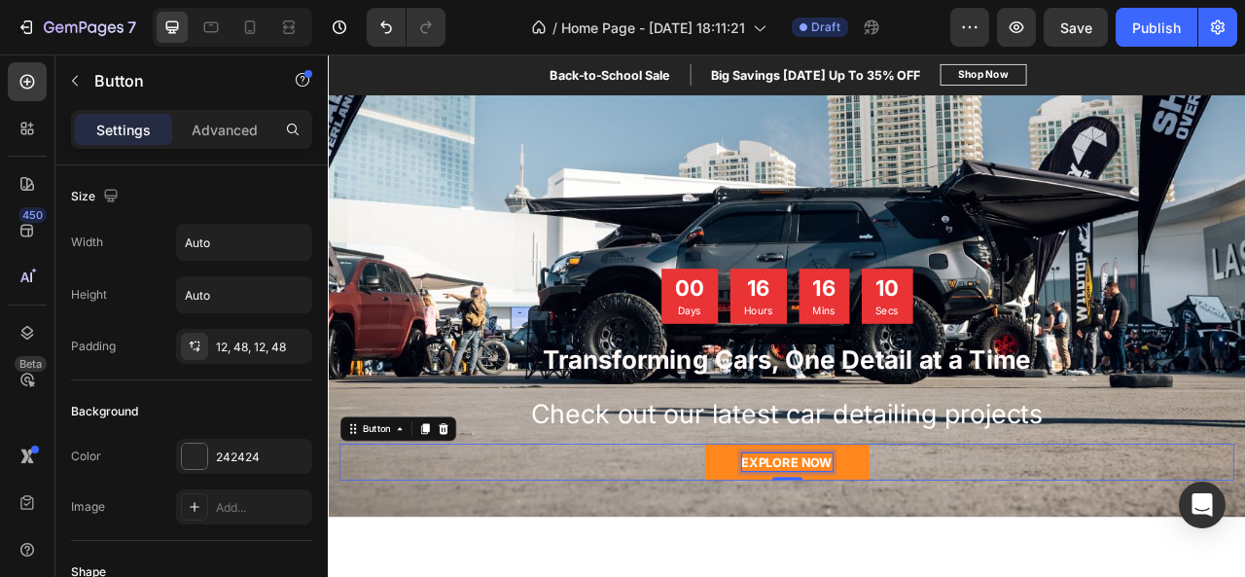
click at [932, 568] on p "EXPLORE NOW" at bounding box center [912, 572] width 116 height 23
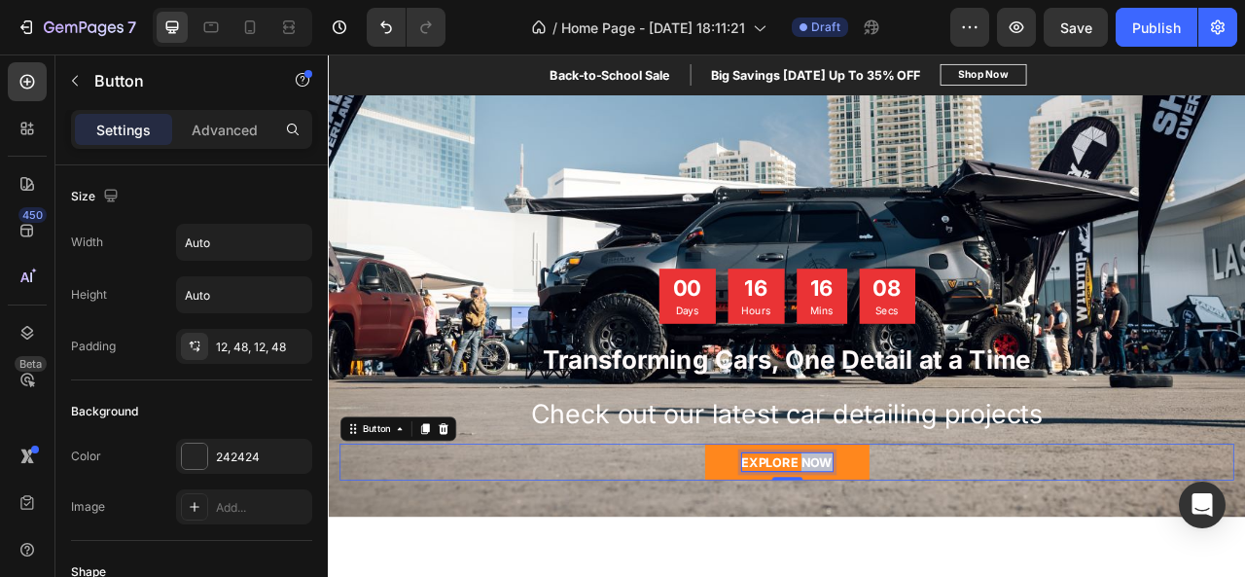
click at [932, 568] on p "EXPLORE NOW" at bounding box center [912, 572] width 116 height 23
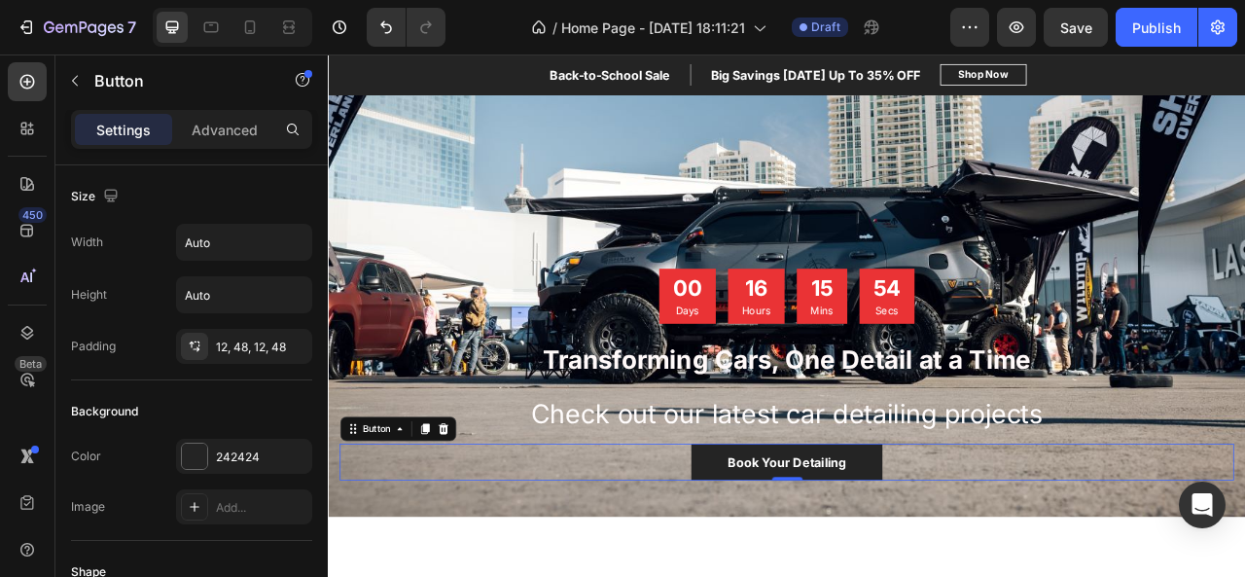
click at [1059, 570] on div "Book Your Detailing Button 0" at bounding box center [911, 572] width 1138 height 47
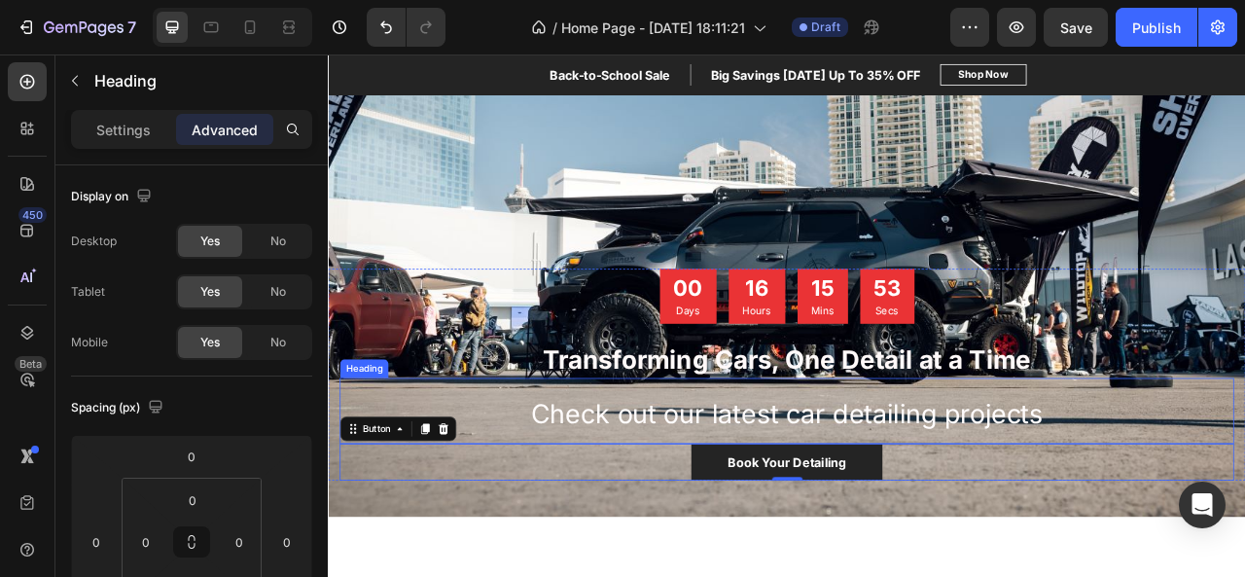
click at [1030, 530] on span "Check out our latest car detailing projects" at bounding box center [911, 511] width 652 height 40
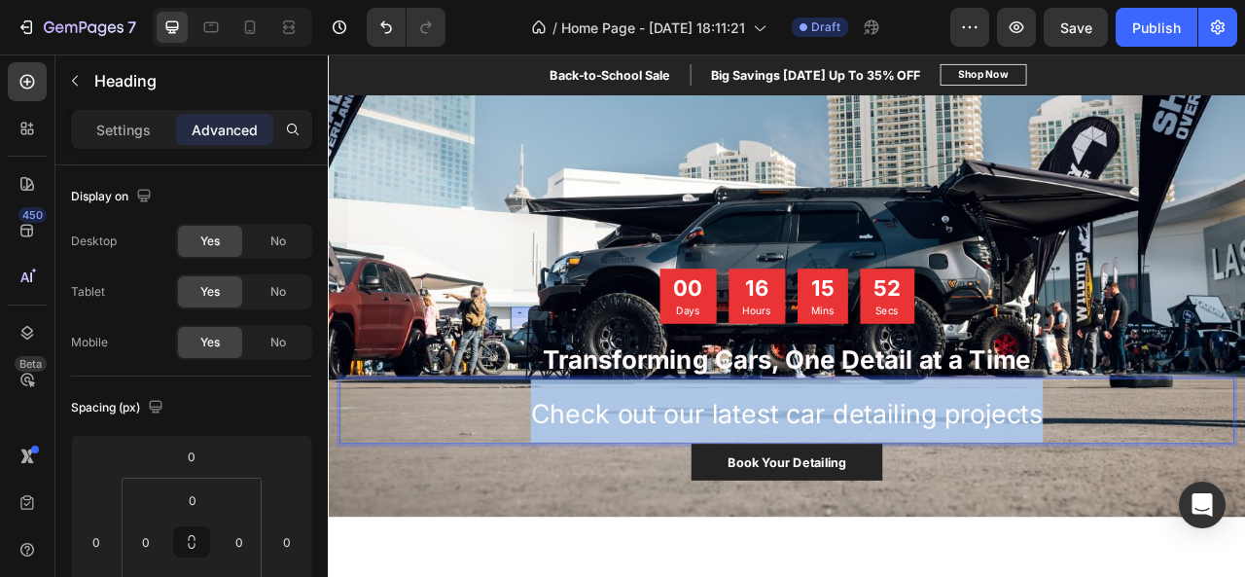
click at [1030, 530] on span "Check out our latest car detailing projects" at bounding box center [911, 511] width 652 height 40
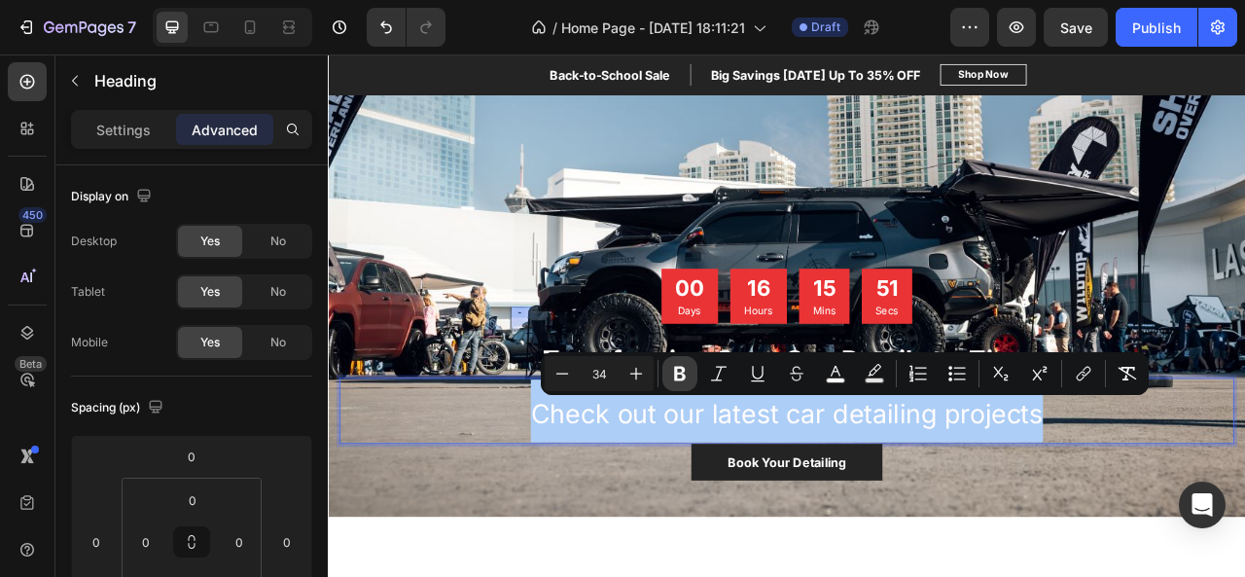
click at [683, 373] on icon "Editor contextual toolbar" at bounding box center [680, 374] width 12 height 15
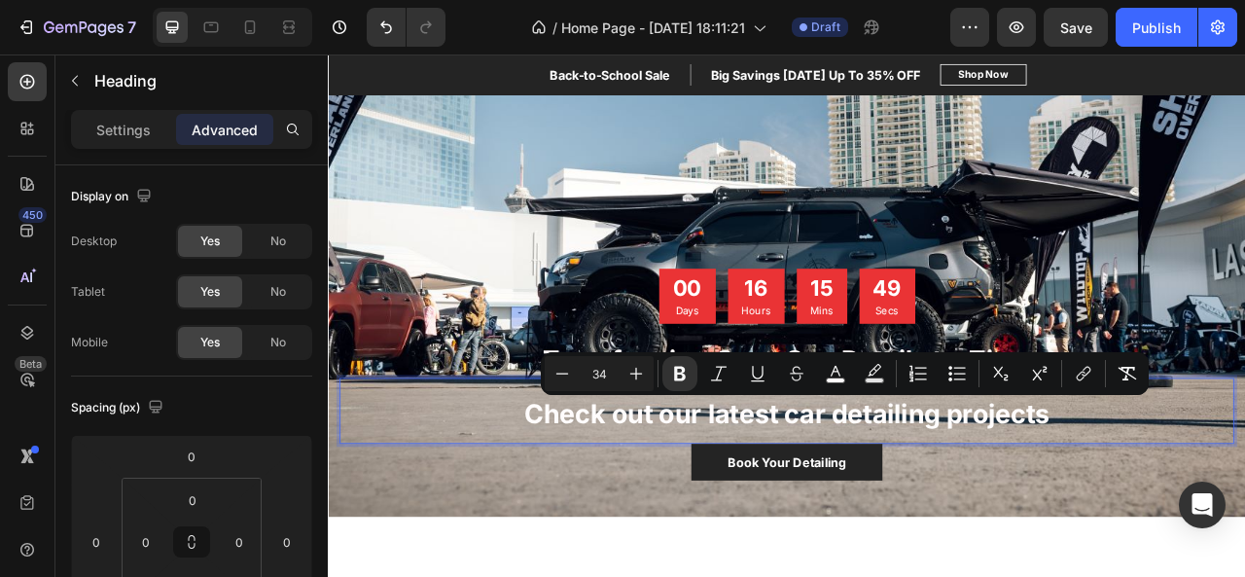
click at [704, 513] on strong "Check out our latest car detailing projects" at bounding box center [912, 511] width 668 height 40
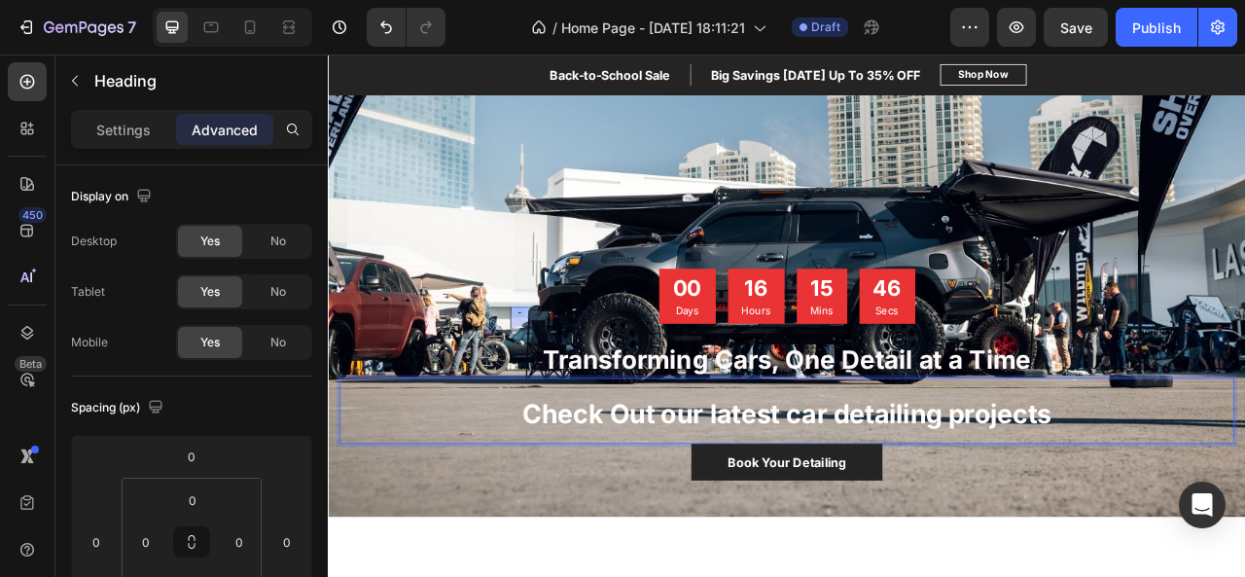
click at [761, 511] on strong "Check Out our latest car detailing projects" at bounding box center [911, 511] width 673 height 40
click at [817, 515] on strong "Check Out Our latest car detailing projects" at bounding box center [912, 511] width 678 height 40
click at [928, 512] on strong "Check Out Our Latest car detailing projects" at bounding box center [911, 511] width 687 height 40
click at [999, 511] on strong "Check Out Our Latest Car detailing projects" at bounding box center [911, 511] width 692 height 40
click at [1140, 515] on strong "Check Out Our Latest Car Detailing projects" at bounding box center [911, 511] width 696 height 40
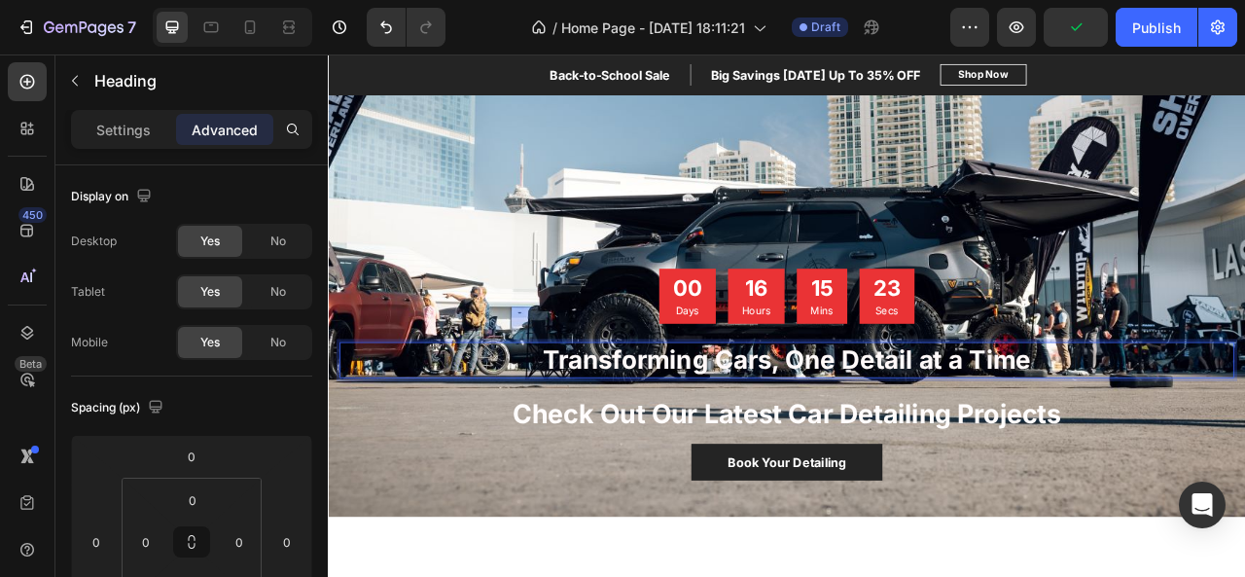
click at [1092, 442] on strong "Transforming Cars, One Detail at a Time" at bounding box center [911, 442] width 621 height 39
click at [1130, 442] on strong "Transforming Cars, One Detail At a Time" at bounding box center [911, 442] width 626 height 39
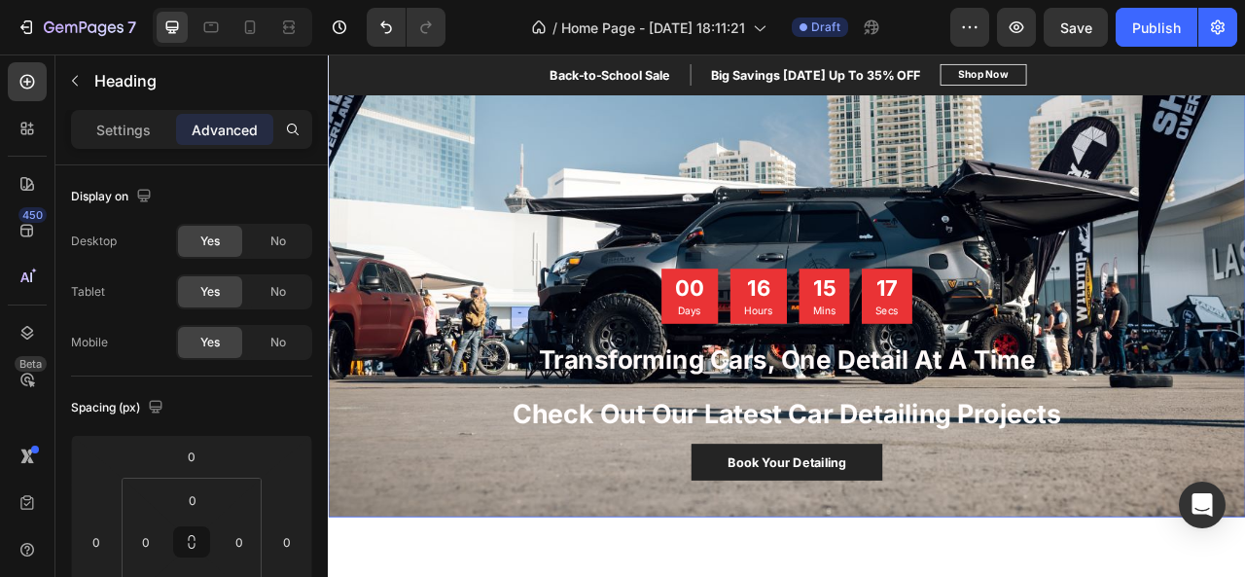
click at [662, 576] on div "00 Days 16 Hours 15 Mins 17 Secs Countdown Timer ⁠⁠⁠⁠⁠⁠⁠ Transforming Cars, One…" at bounding box center [911, 485] width 1167 height 316
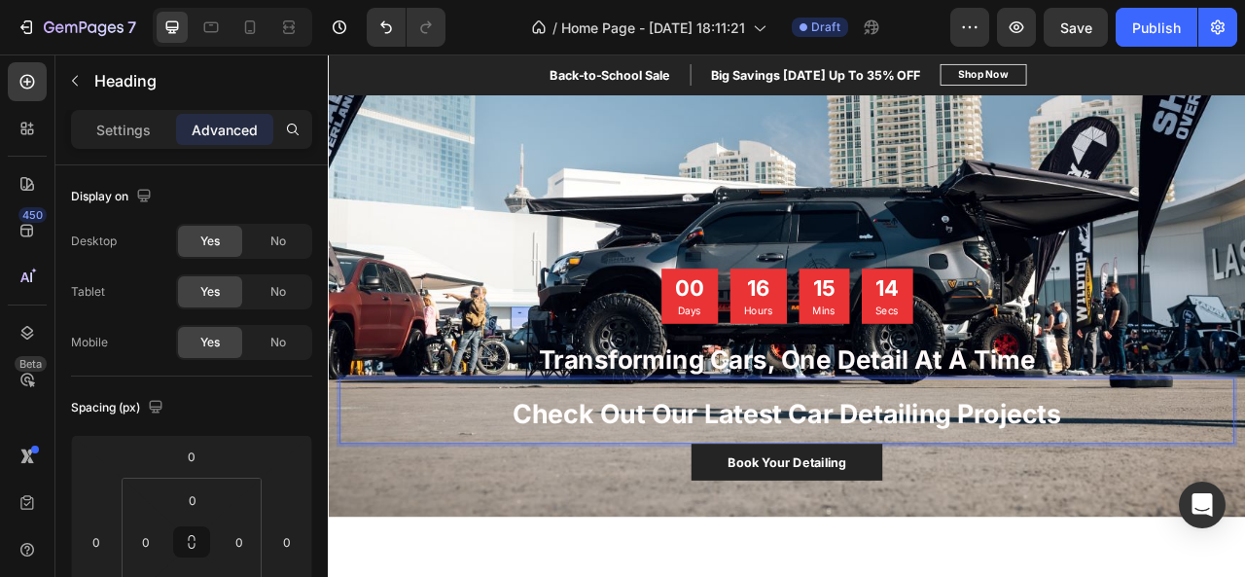
click at [866, 509] on strong "Check Out Our Latest Car Detailing Projects" at bounding box center [911, 511] width 697 height 40
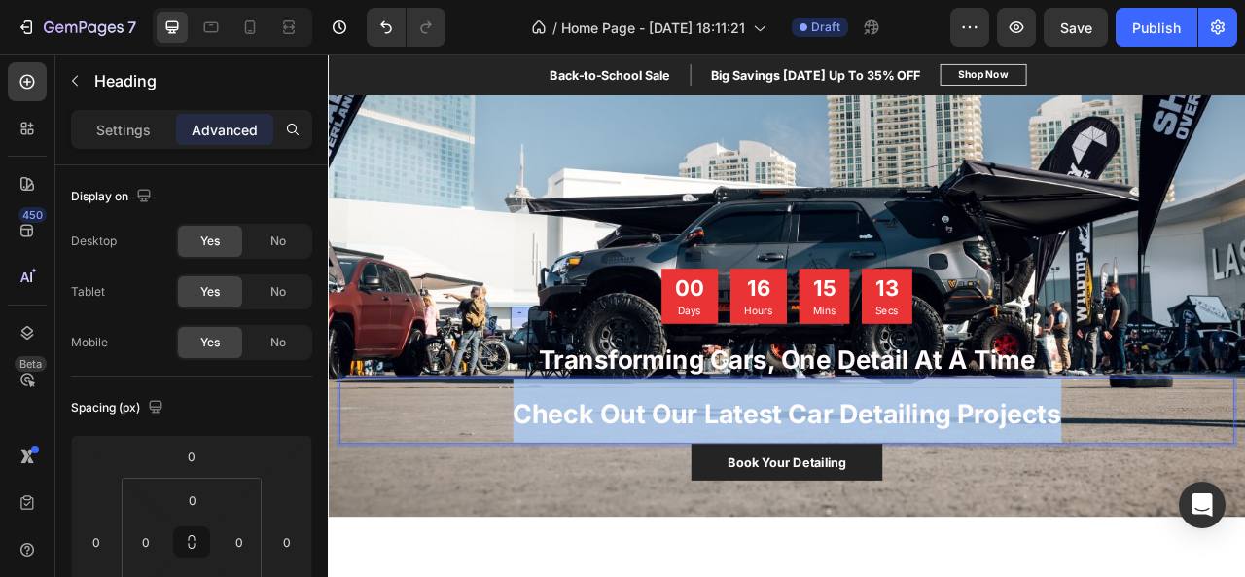
click at [866, 509] on strong "Check Out Our Latest Car Detailing Projects" at bounding box center [911, 511] width 697 height 40
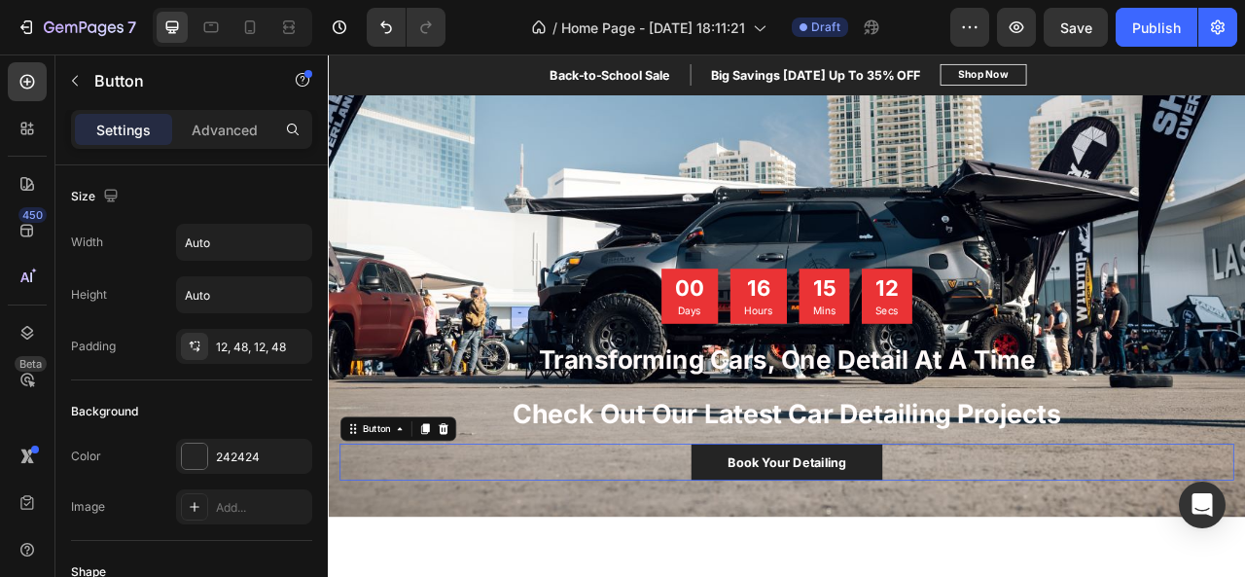
click at [624, 571] on div "Book Your Detailing Button 0" at bounding box center [911, 572] width 1138 height 47
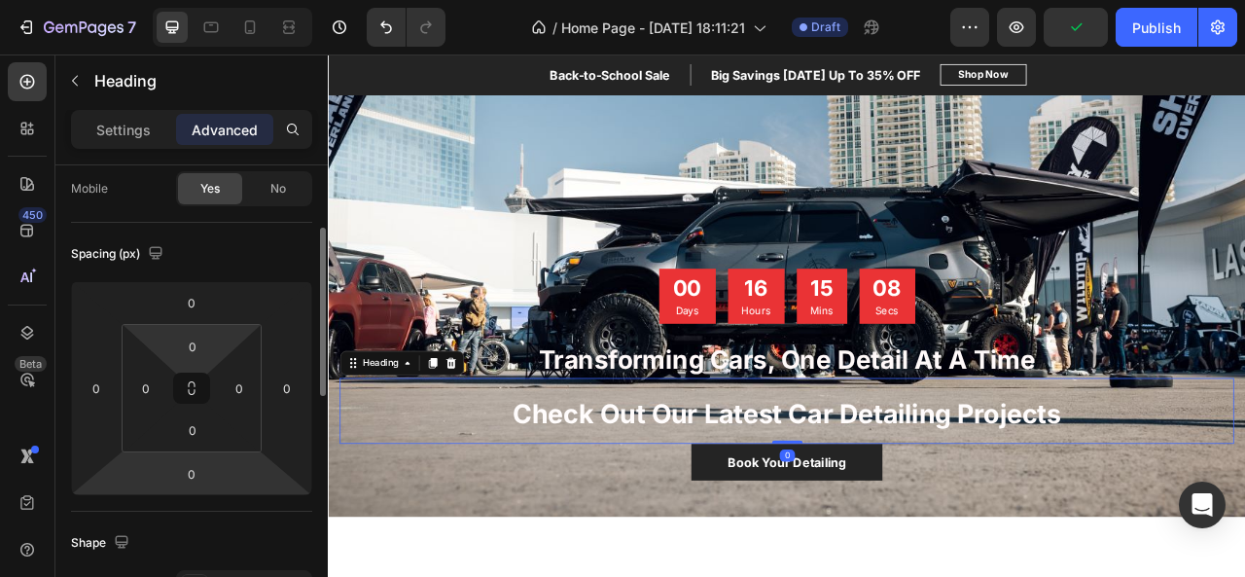
scroll to position [159, 0]
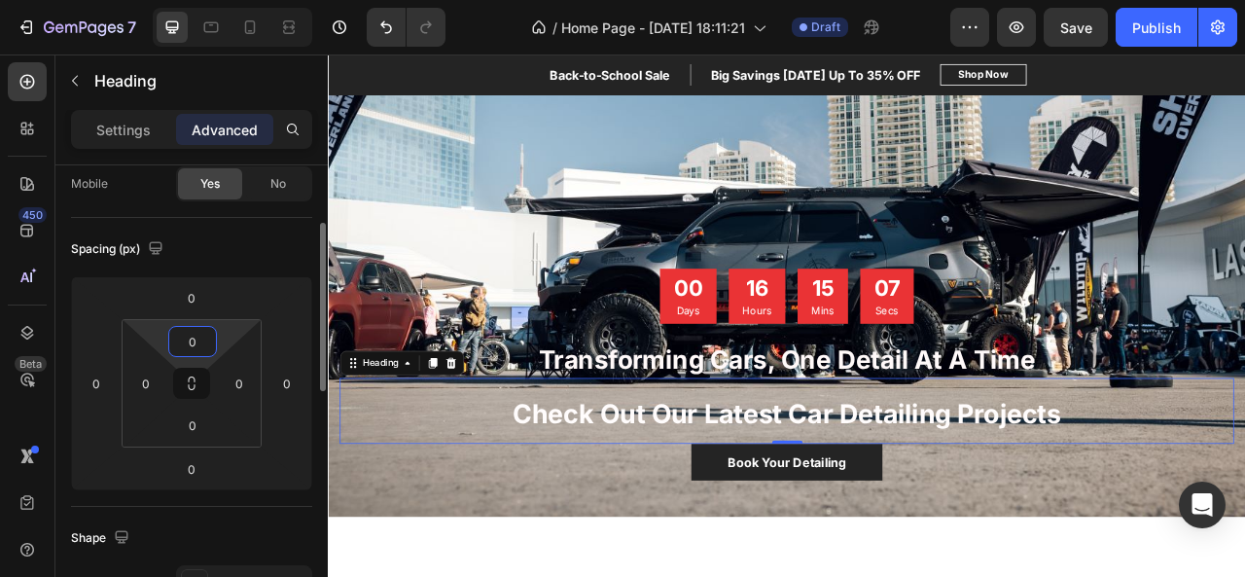
click at [193, 351] on input "0" at bounding box center [192, 341] width 39 height 29
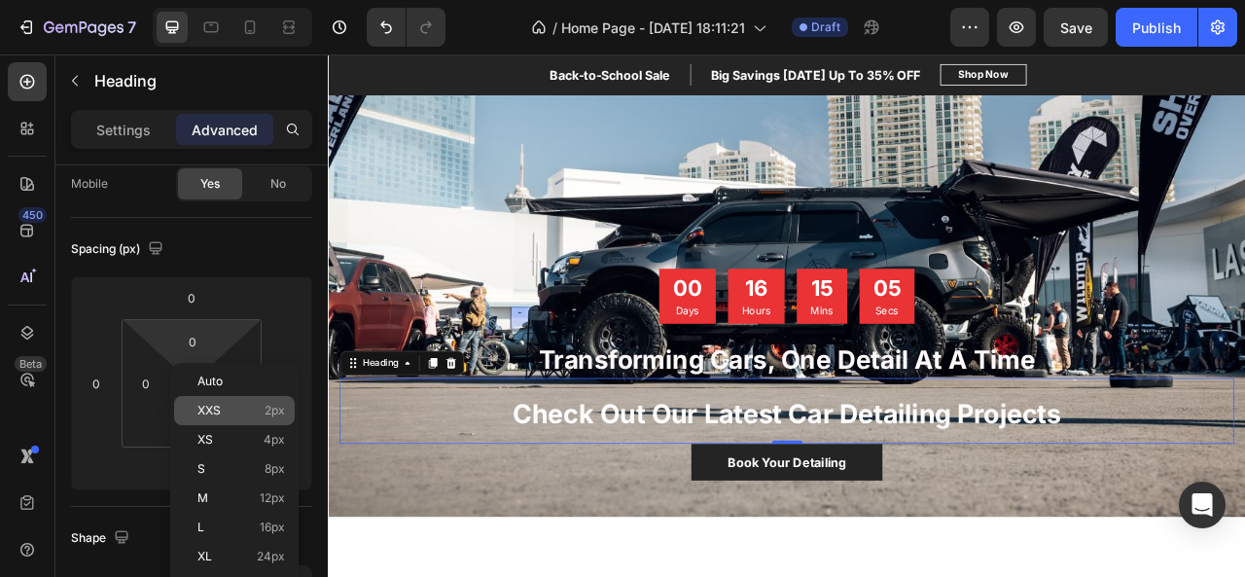
click at [257, 405] on p "XXS 2px" at bounding box center [241, 411] width 88 height 14
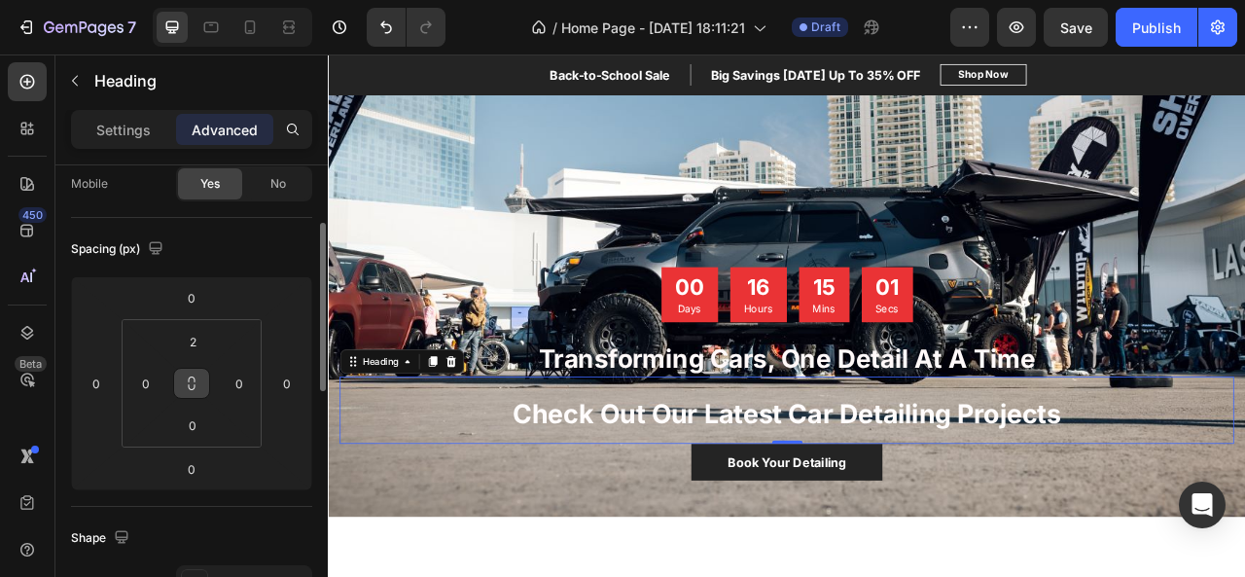
click at [194, 384] on icon at bounding box center [192, 383] width 16 height 16
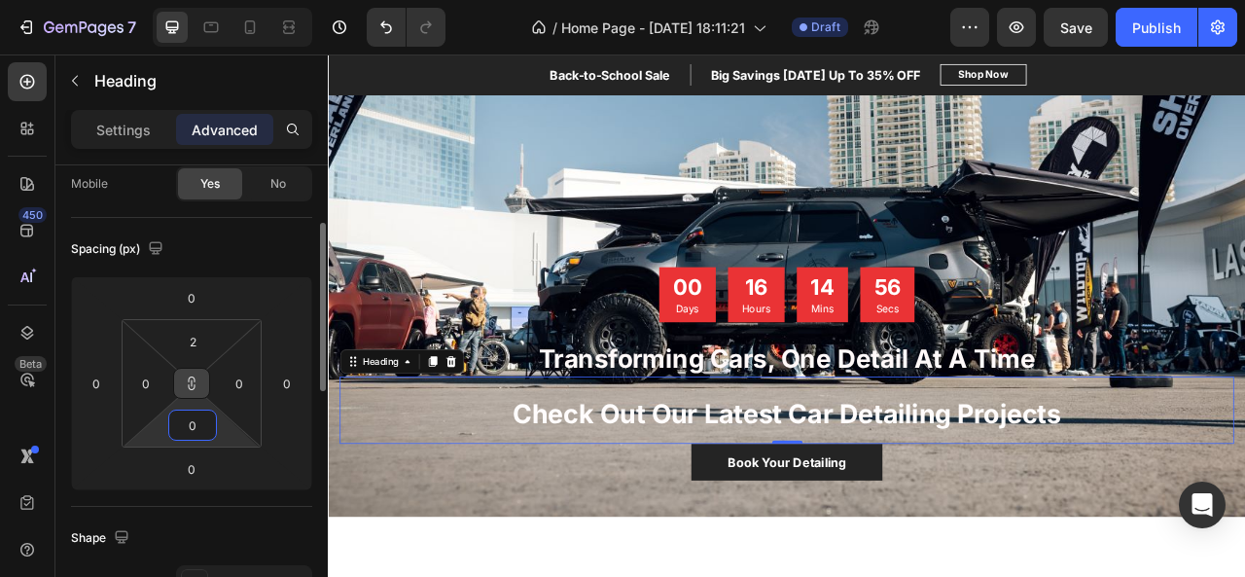
click at [200, 431] on input "0" at bounding box center [192, 424] width 39 height 29
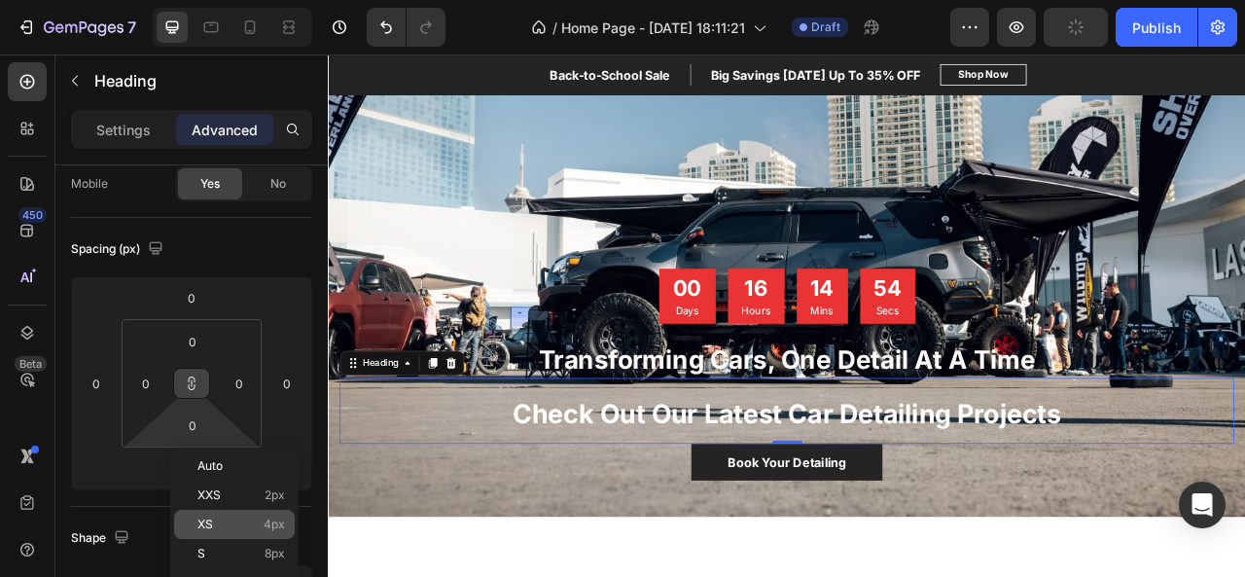
click at [275, 520] on span "4px" at bounding box center [274, 524] width 21 height 14
type input "4"
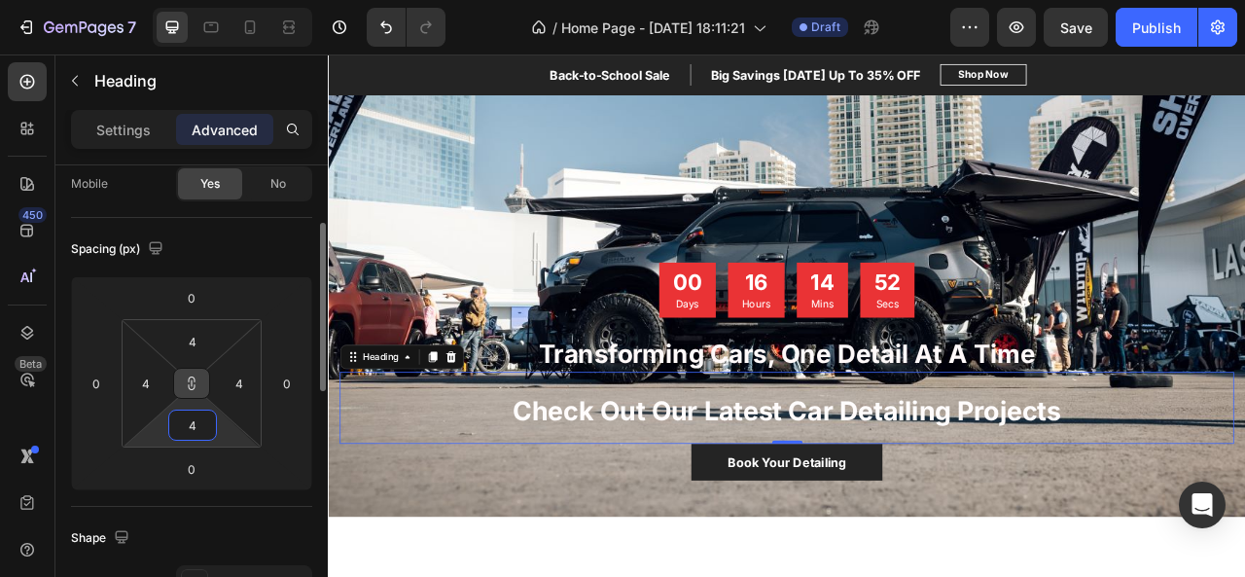
click at [202, 423] on input "4" at bounding box center [192, 424] width 39 height 29
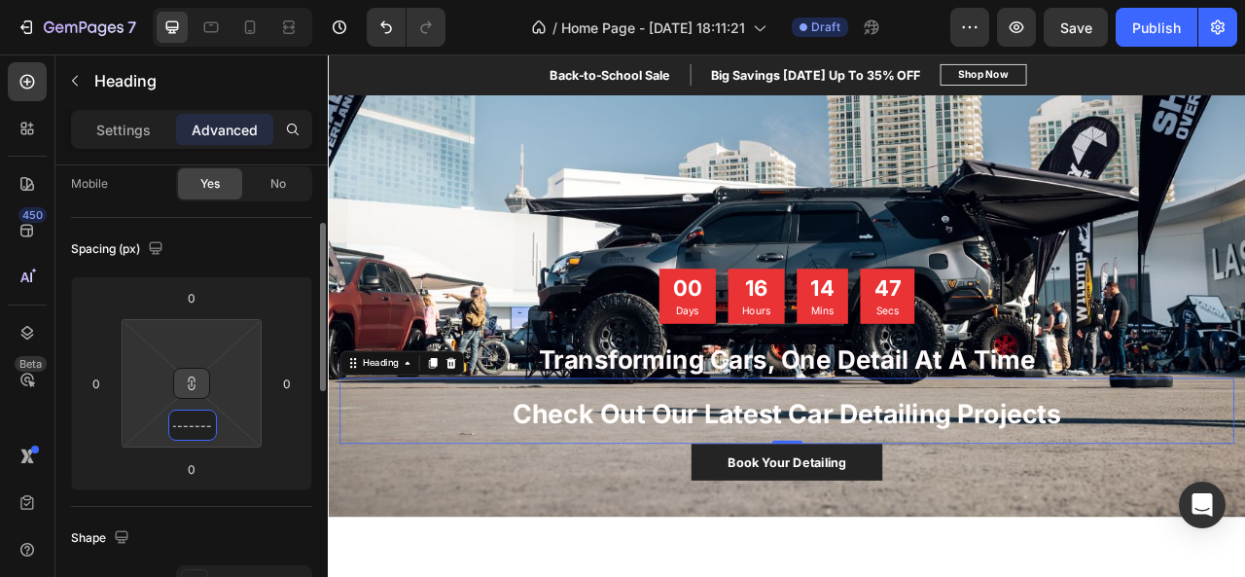
scroll to position [0, 24]
type input "1"
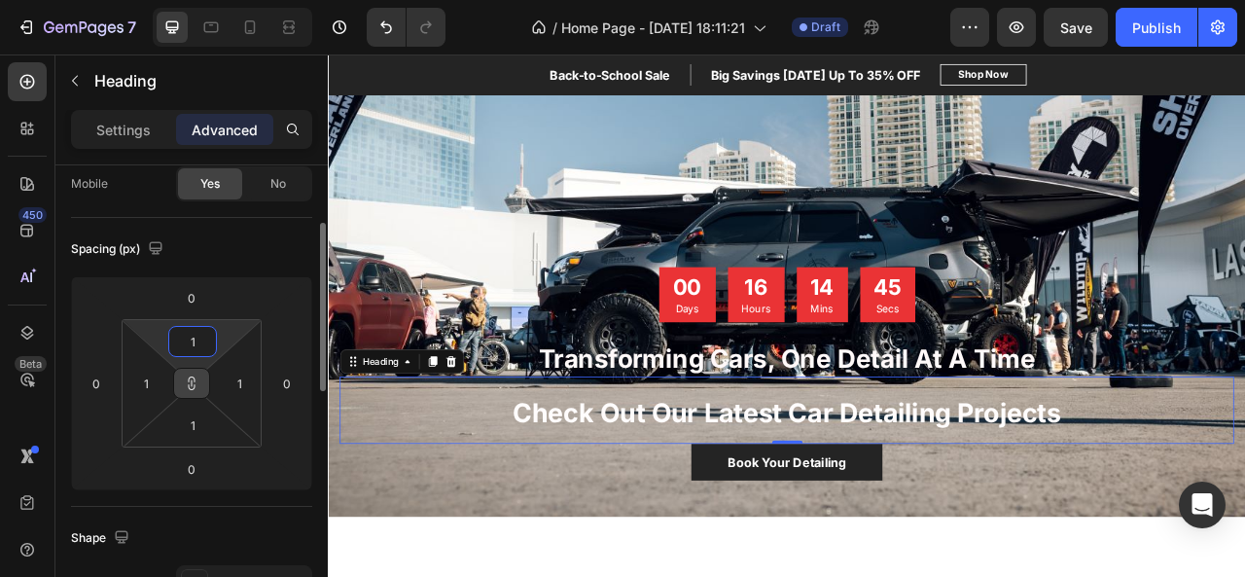
click at [191, 341] on input "1" at bounding box center [192, 341] width 39 height 29
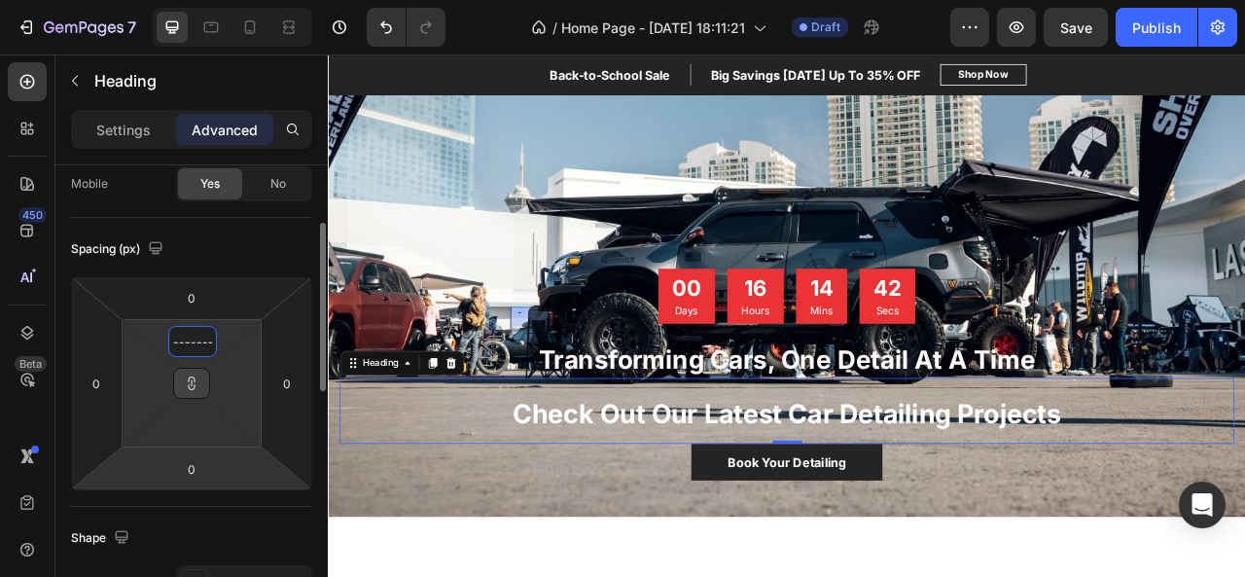
type input "1"
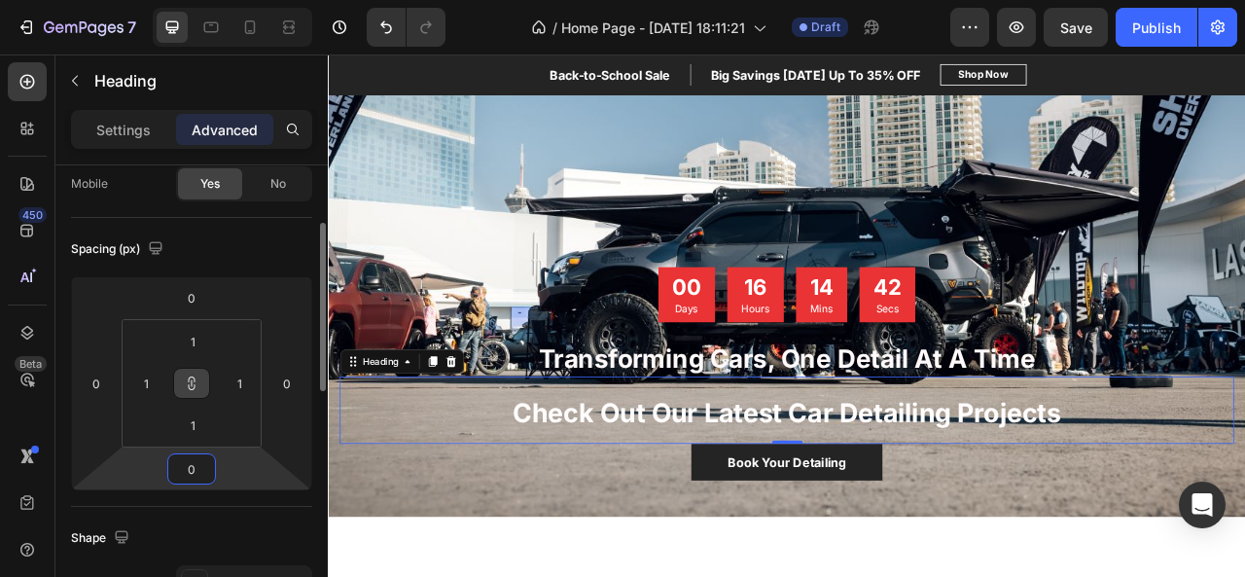
click at [228, 0] on html "7 Version history / Home Page - Sep 25, 18:11:21 Draft Preview Save Publish 450…" at bounding box center [622, 0] width 1245 height 0
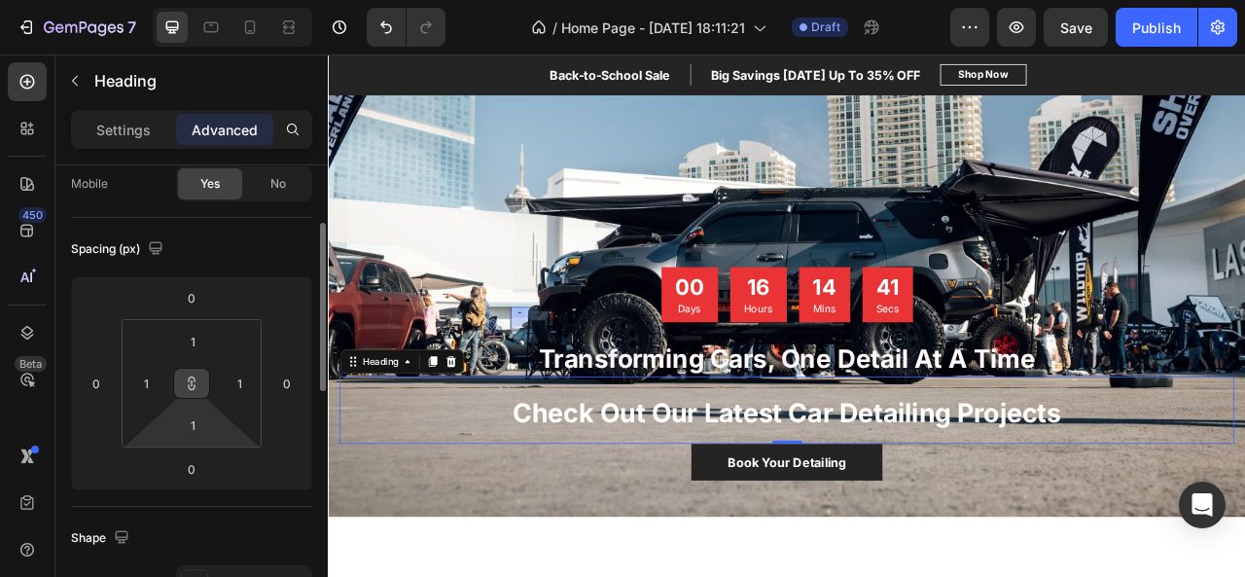
click at [204, 0] on html "7 Version history / Home Page - Sep 25, 18:11:21 Draft Preview Save Publish 450…" at bounding box center [622, 0] width 1245 height 0
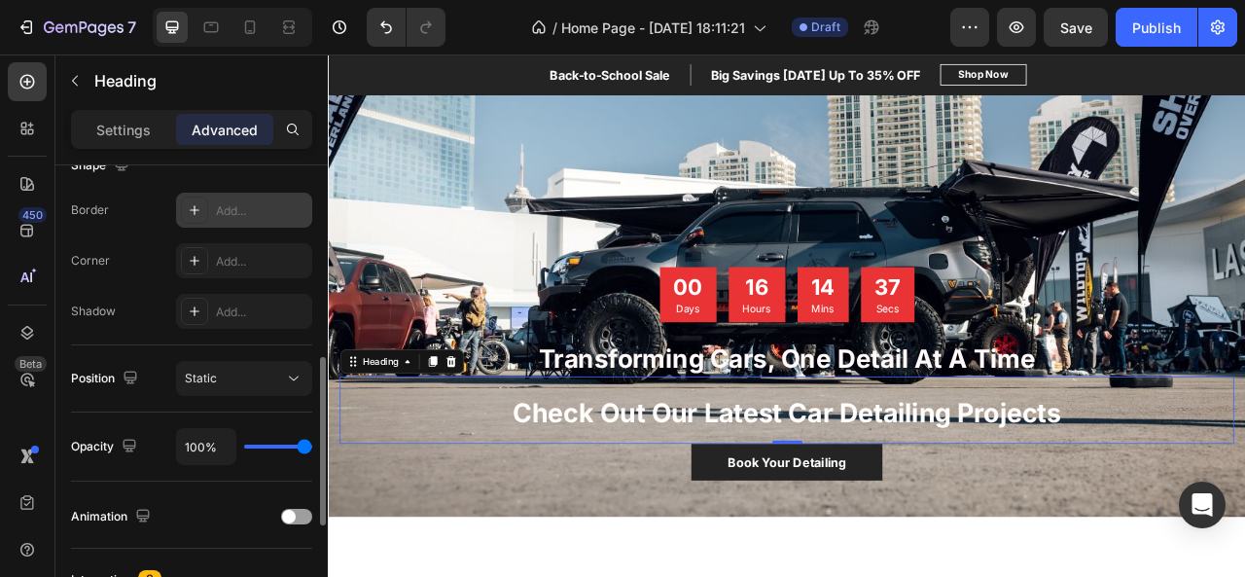
scroll to position [531, 0]
type input "64%"
type input "64"
type input "59%"
type input "59"
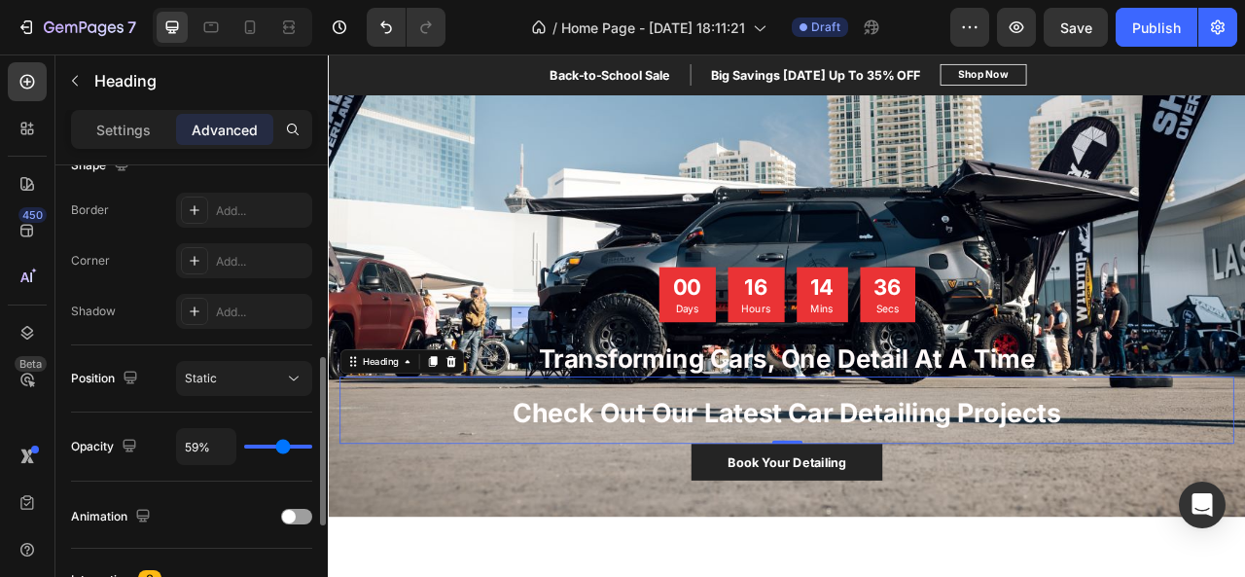
type input "55%"
type input "55"
type input "54%"
type input "54"
type input "52%"
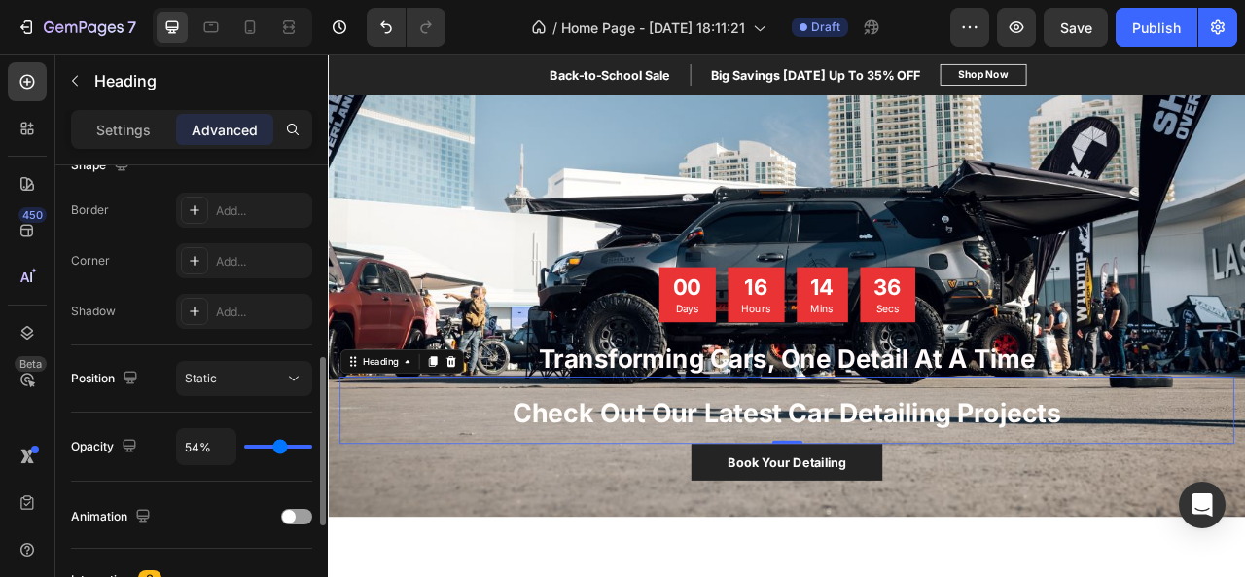
type input "52"
type input "46%"
type input "46"
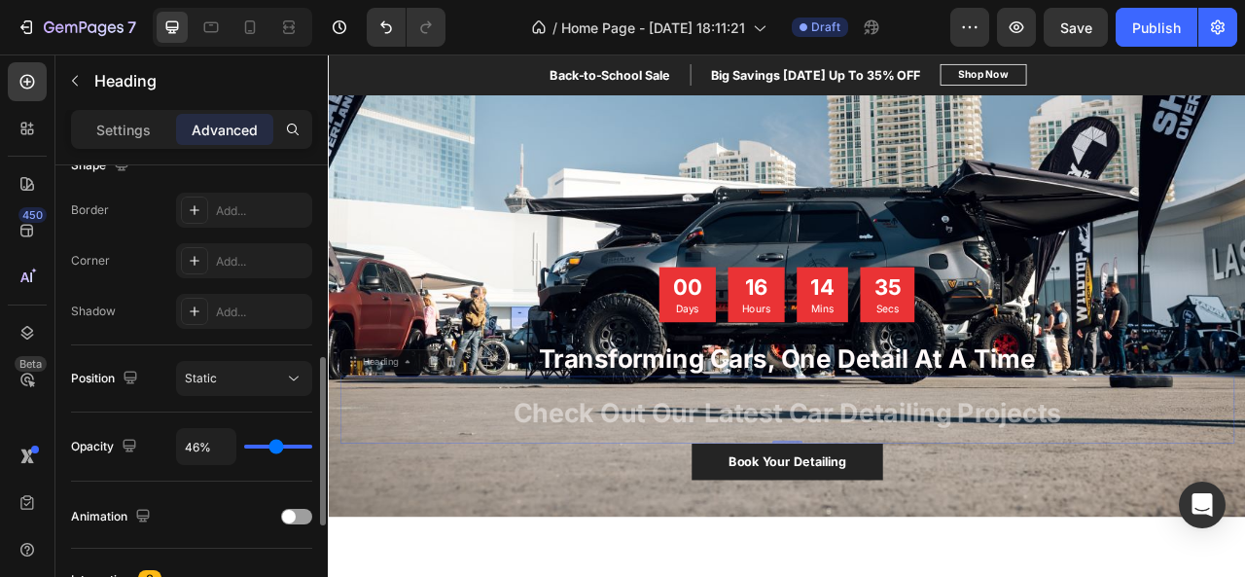
type input "44%"
type input "44"
type input "43%"
type input "43"
type input "41%"
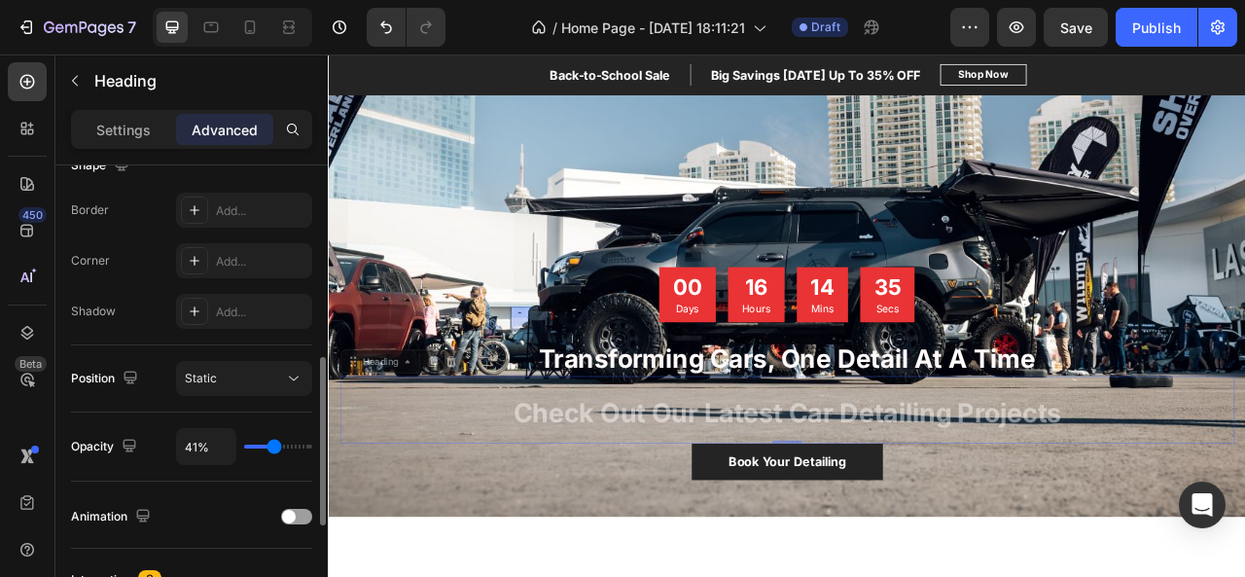
type input "41"
type input "40%"
type input "40"
type input "86%"
type input "86"
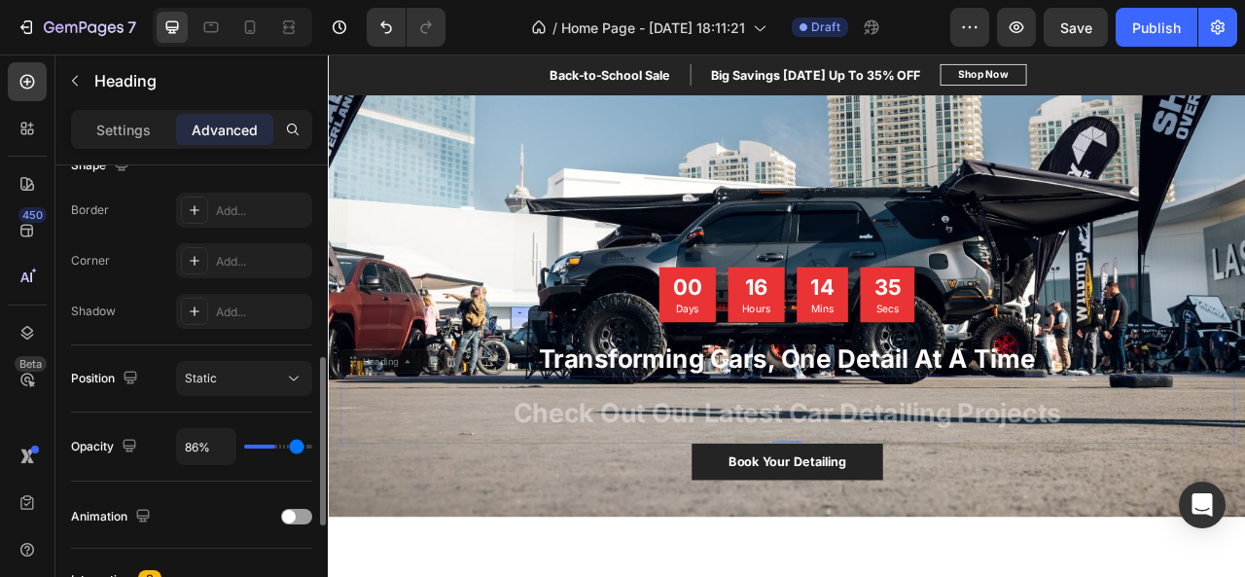
type input "90%"
type input "90"
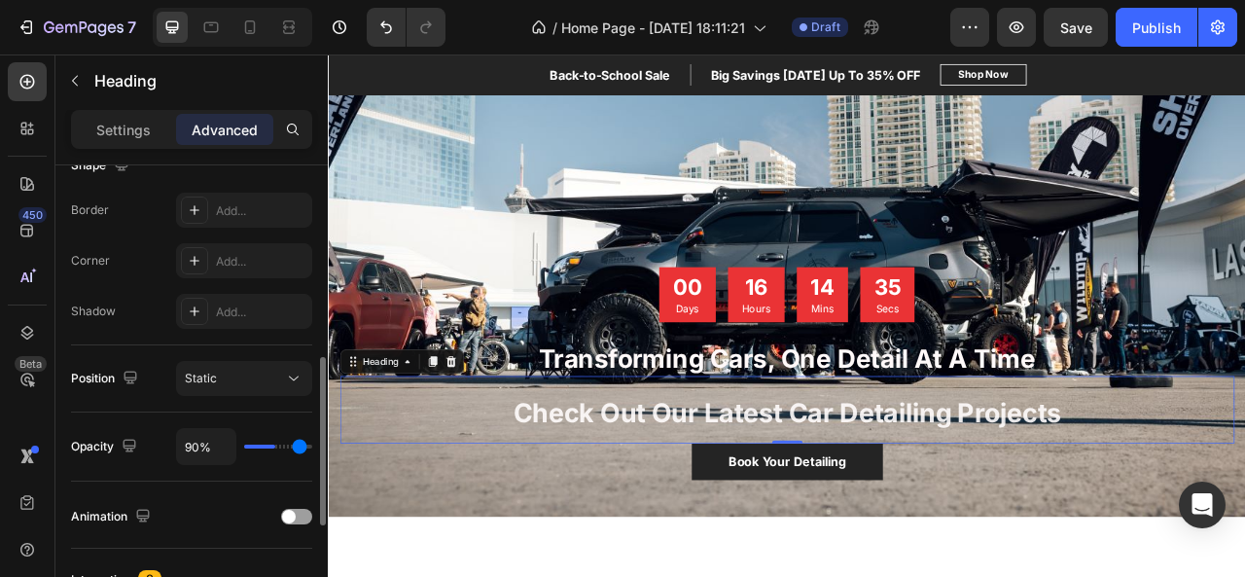
type input "94%"
type input "94"
type input "97%"
type input "97"
type input "99%"
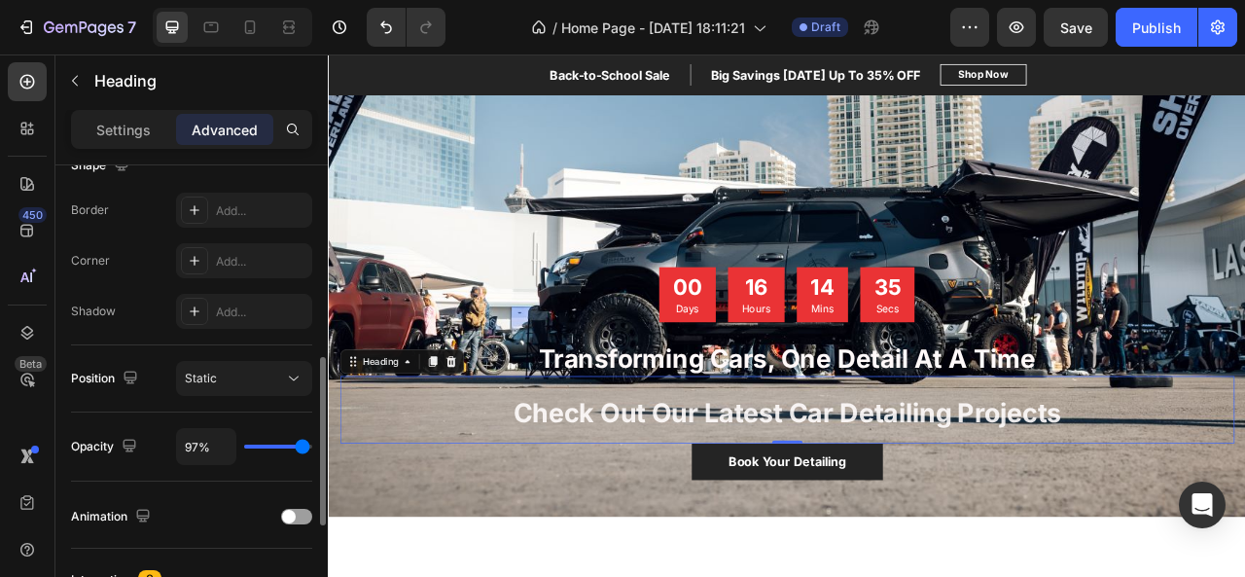
type input "99"
type input "100%"
type input "100"
drag, startPoint x: 301, startPoint y: 444, endPoint x: 329, endPoint y: 441, distance: 27.5
click at [312, 444] on input "range" at bounding box center [278, 446] width 68 height 4
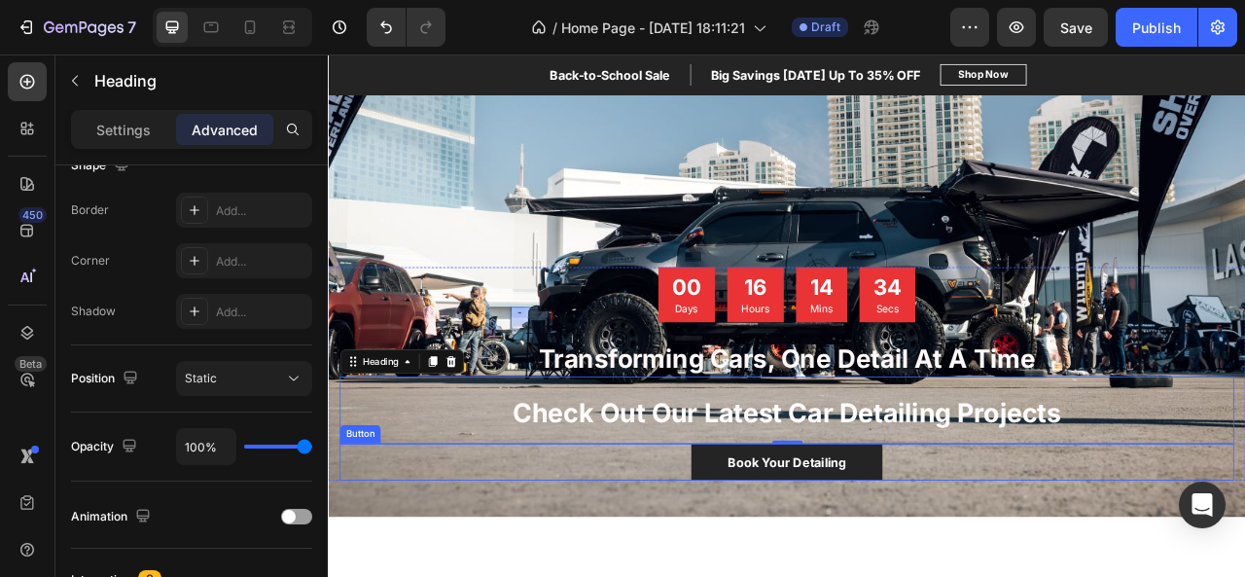
click at [449, 571] on div "Book Your Detailing Button" at bounding box center [911, 572] width 1138 height 47
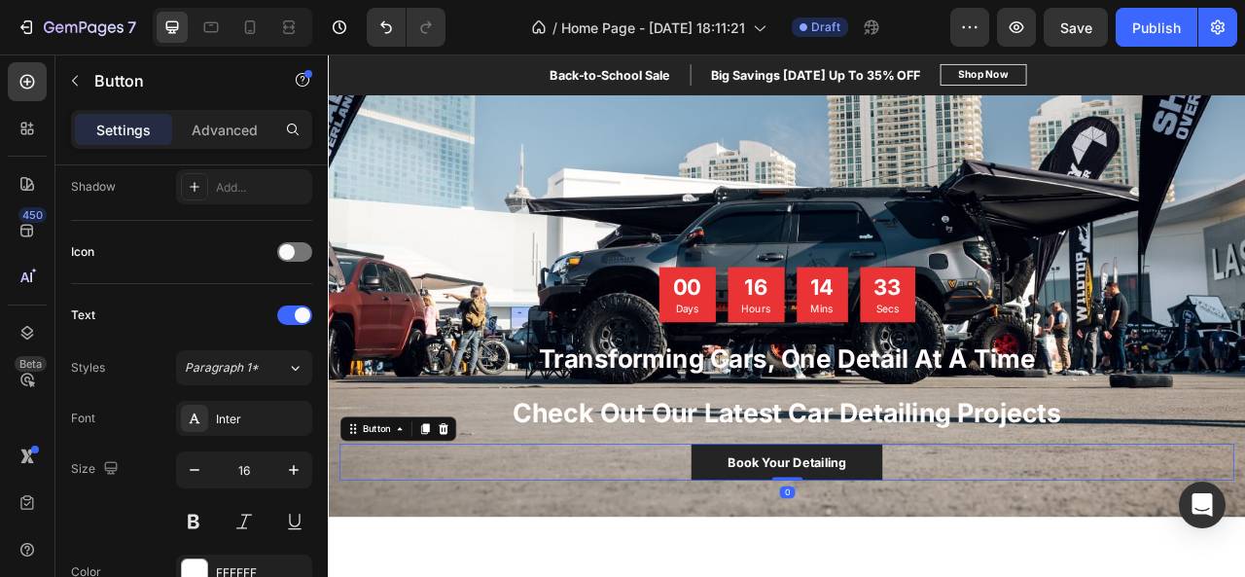
scroll to position [0, 0]
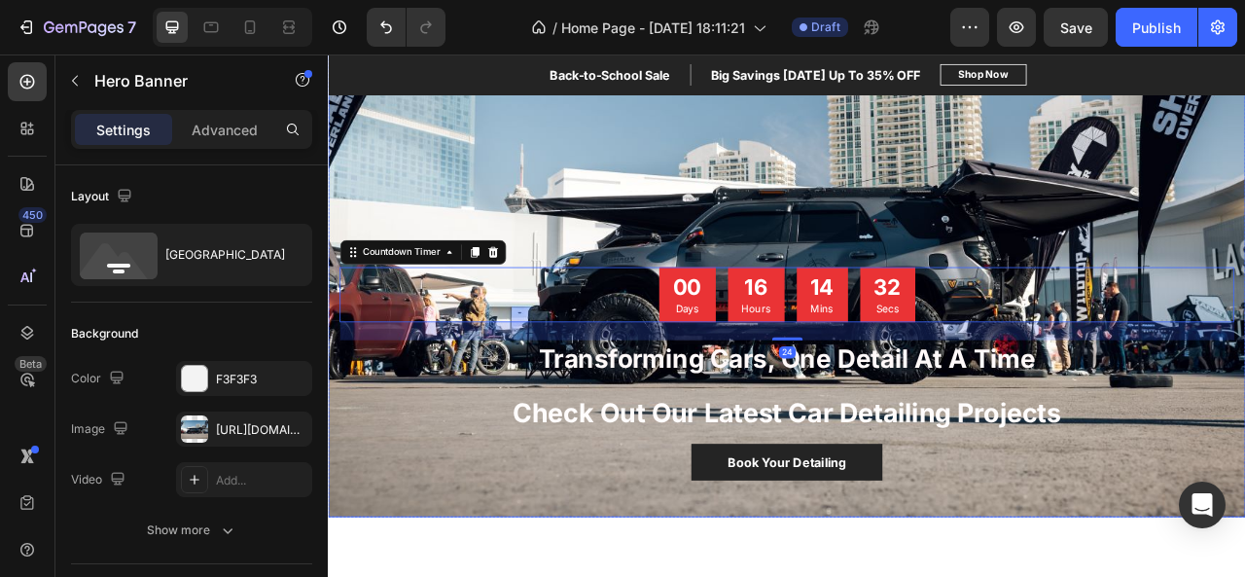
click at [408, 221] on div "Overlay" at bounding box center [911, 302] width 1167 height 681
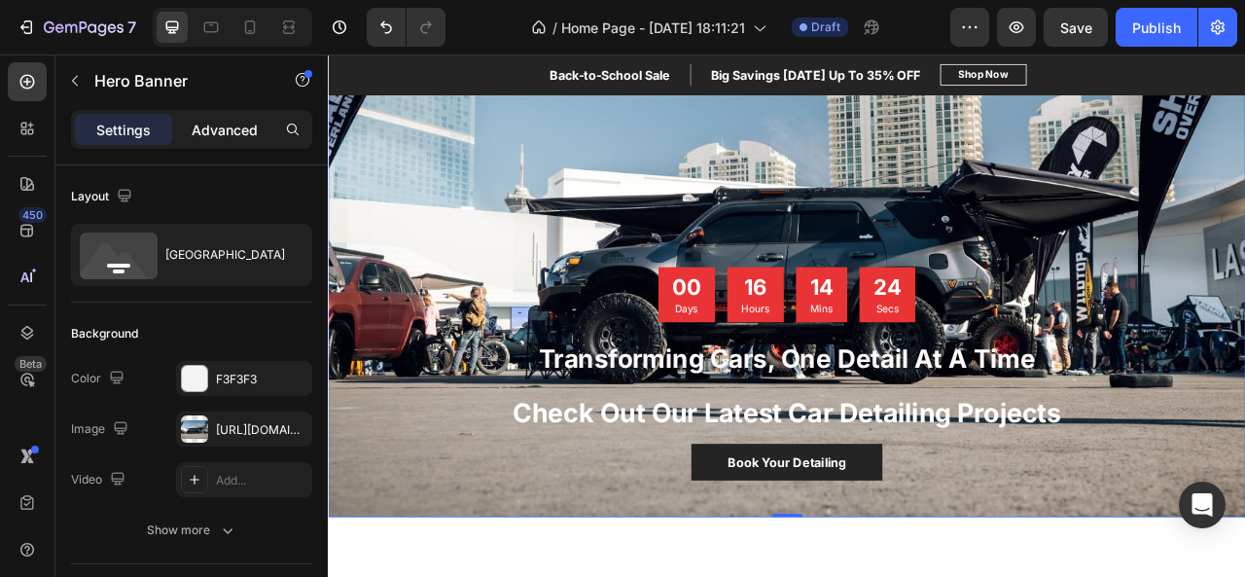
click at [249, 135] on p "Advanced" at bounding box center [225, 130] width 66 height 20
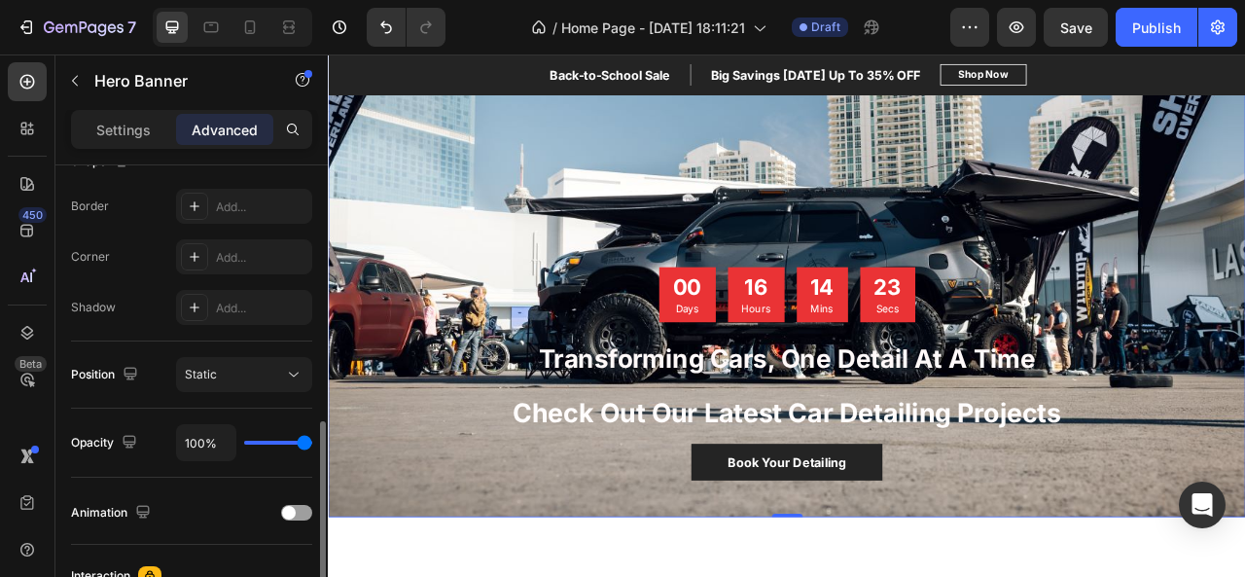
scroll to position [581, 0]
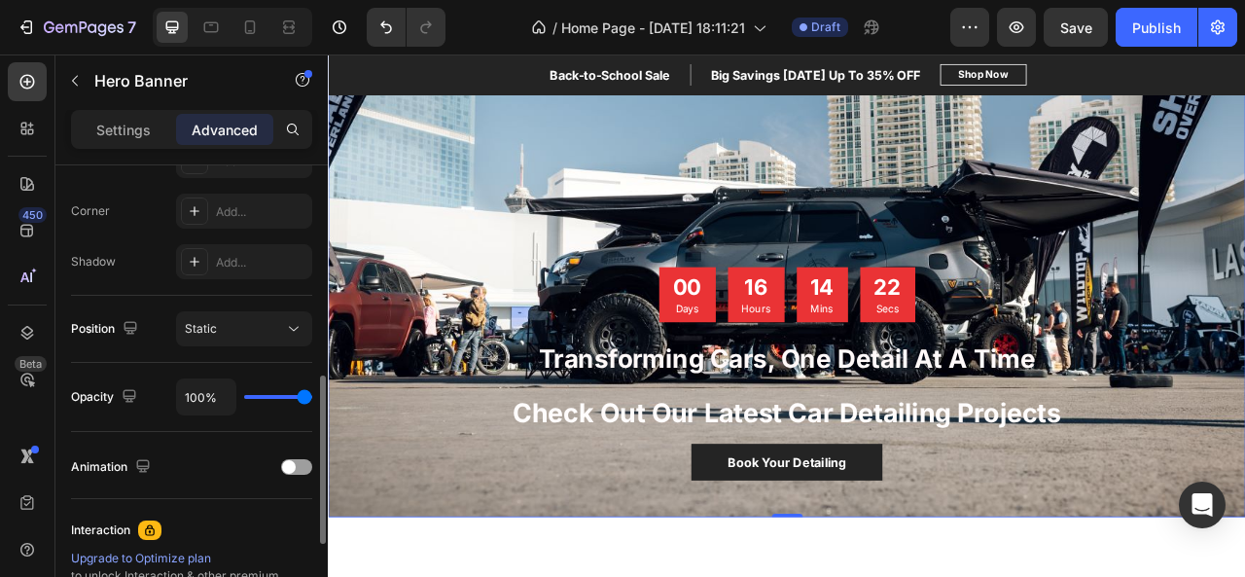
type input "62%"
type input "62"
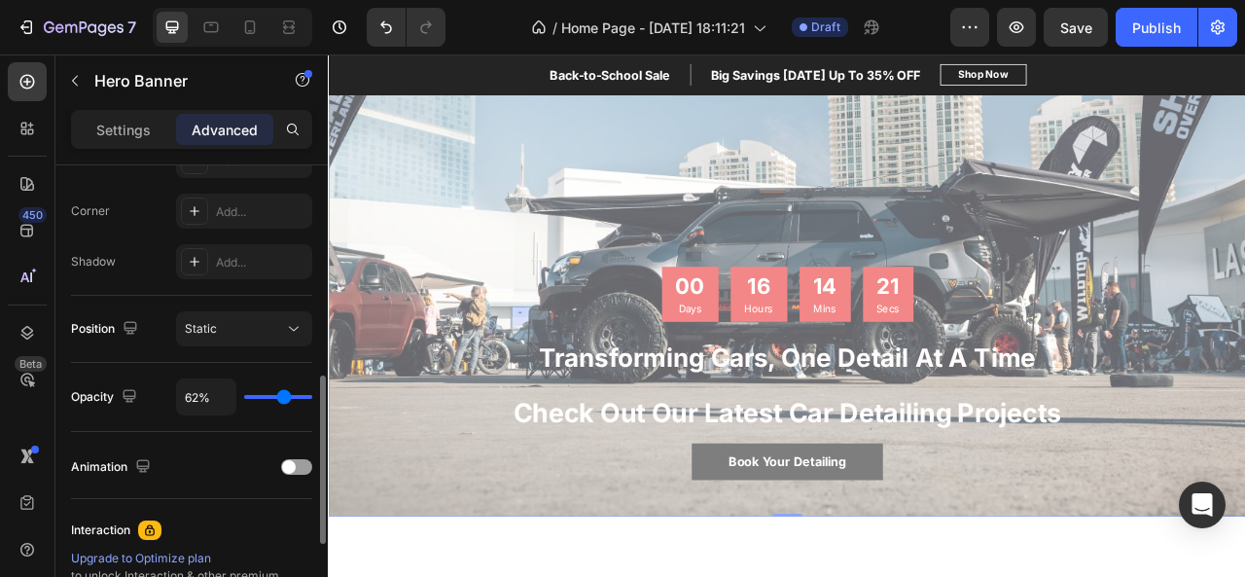
type input "59%"
type input "59"
type input "57%"
type input "57"
type input "71%"
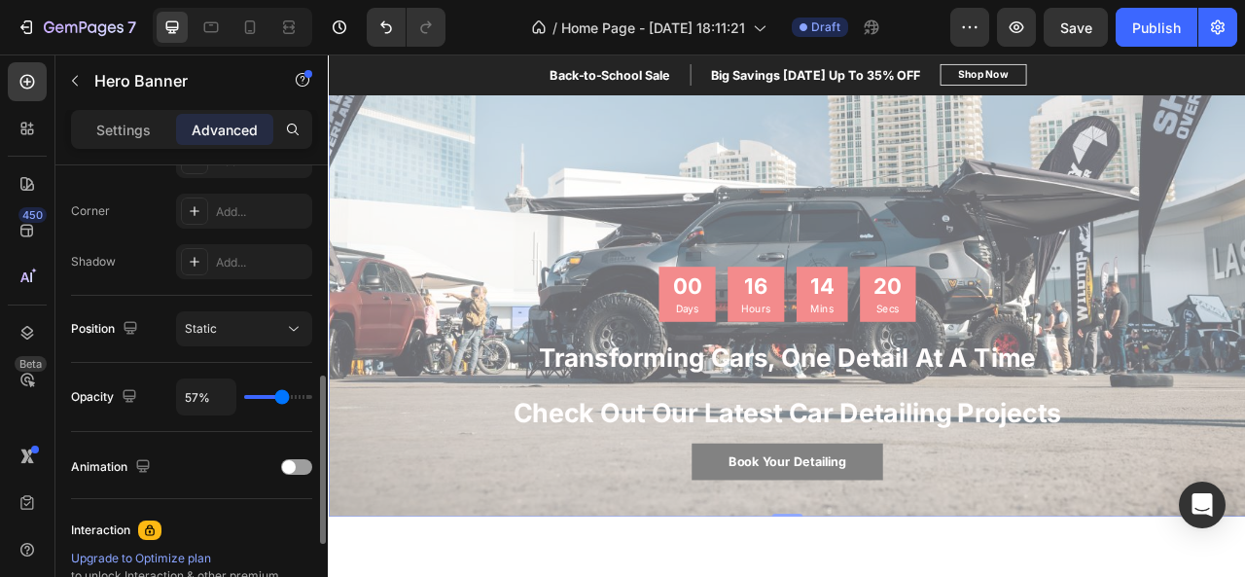
type input "71"
type input "100%"
type input "100"
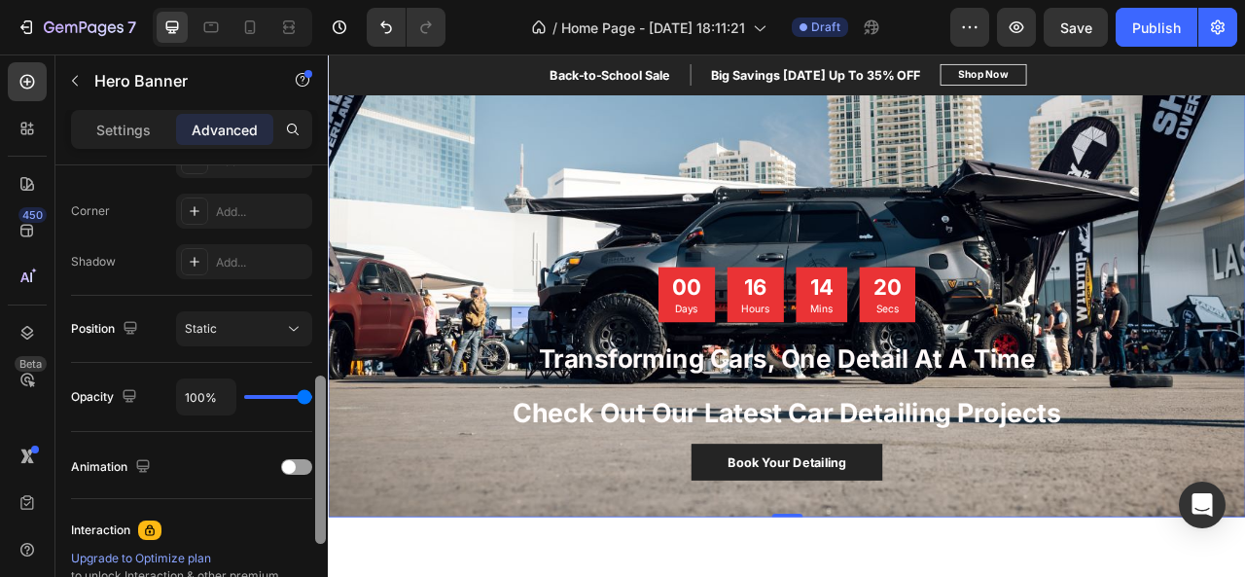
drag, startPoint x: 307, startPoint y: 392, endPoint x: 317, endPoint y: 386, distance: 11.3
click at [312, 395] on input "range" at bounding box center [278, 397] width 68 height 4
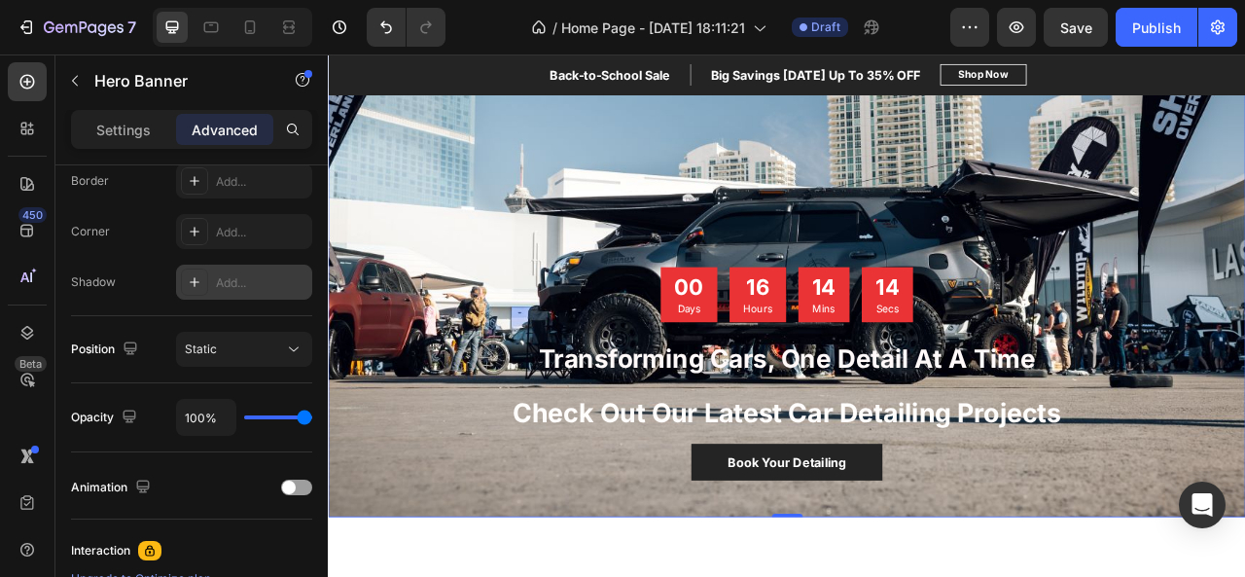
scroll to position [827, 0]
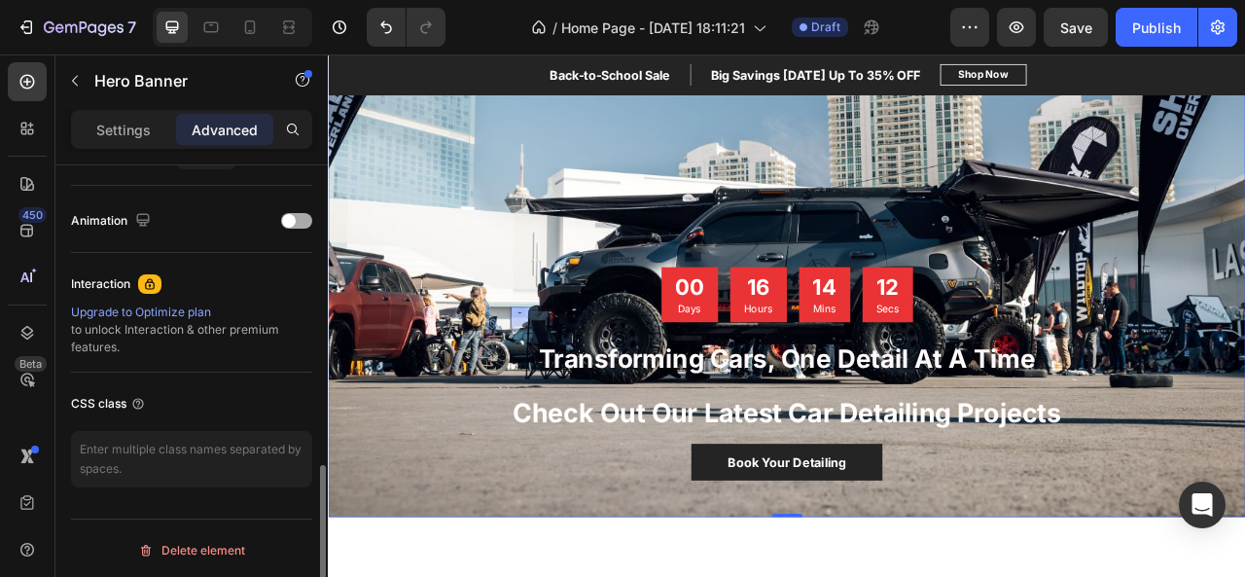
click at [246, 214] on div "Animation" at bounding box center [191, 220] width 241 height 31
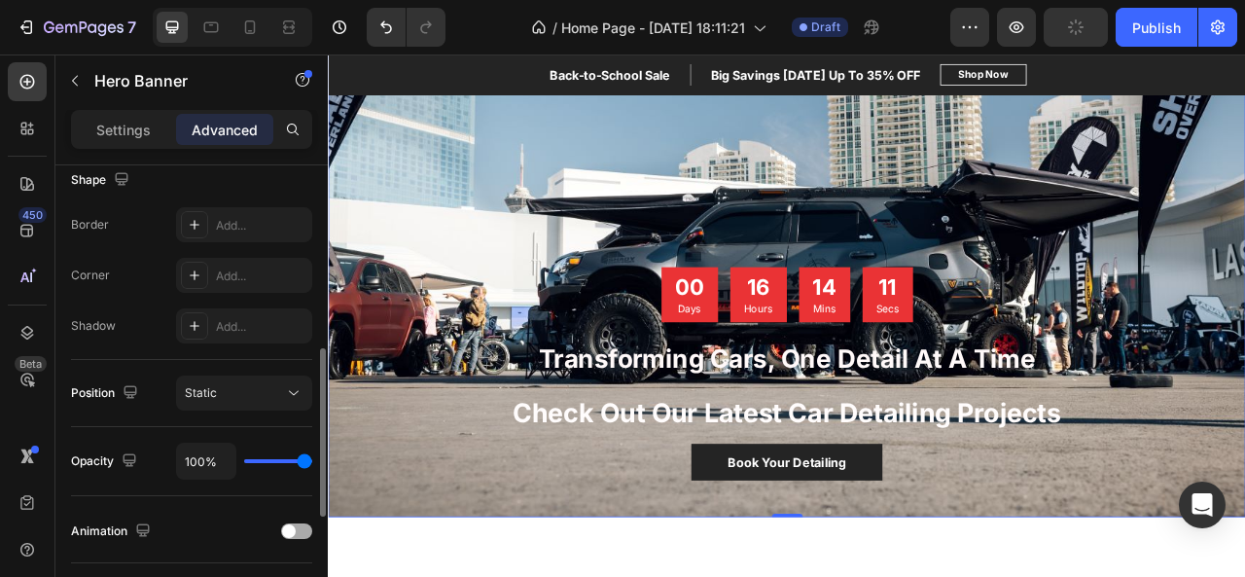
scroll to position [512, 0]
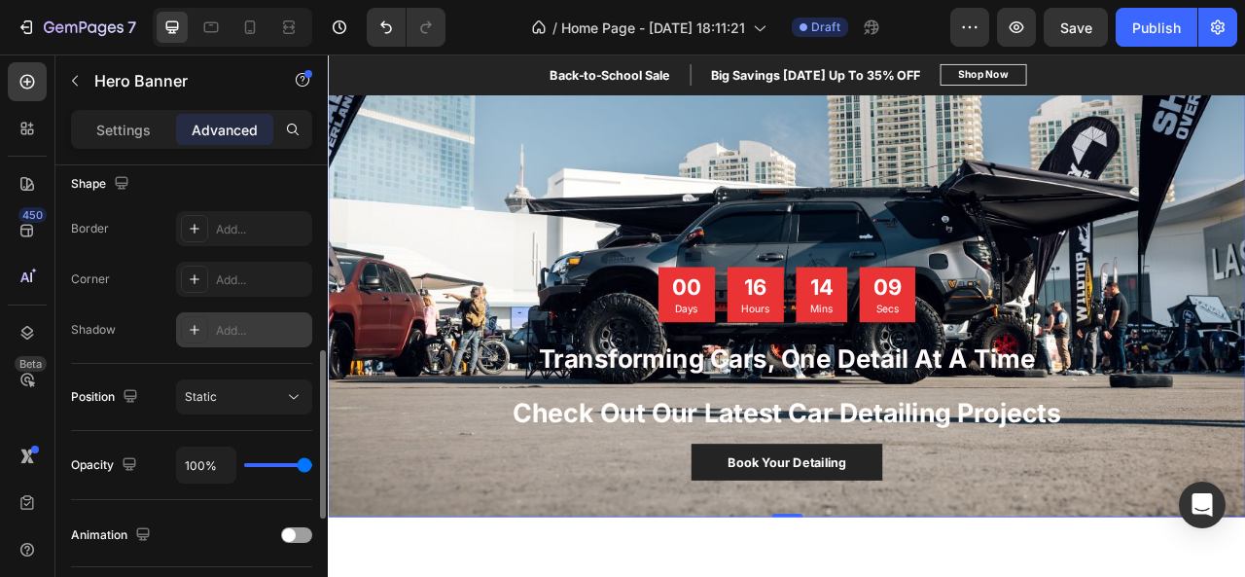
click at [210, 332] on div "Add..." at bounding box center [244, 329] width 136 height 35
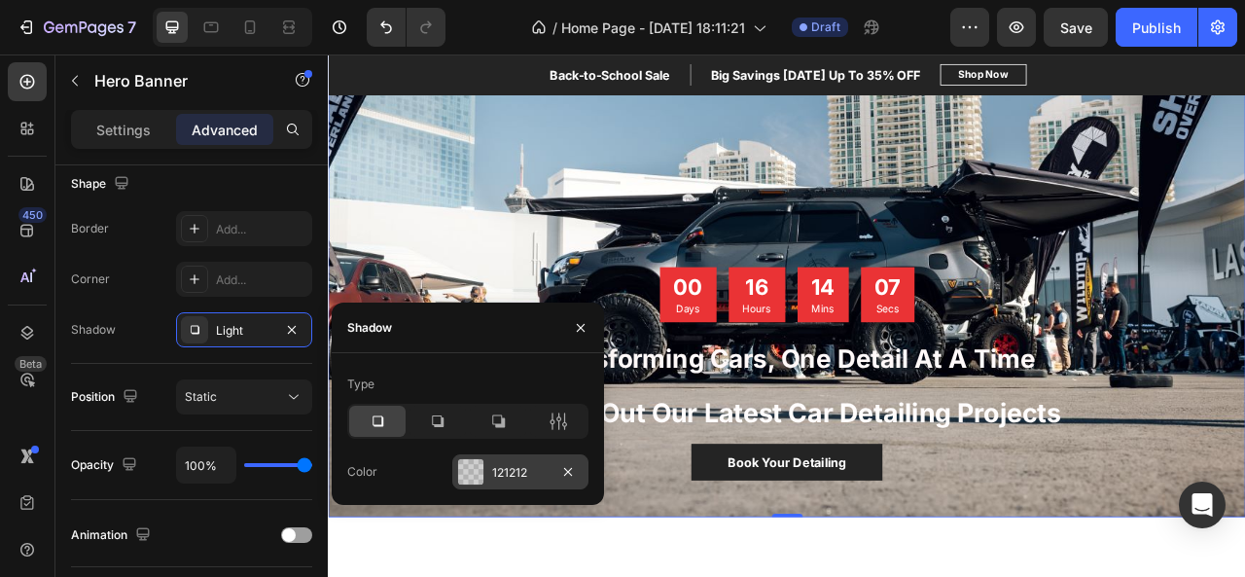
click at [469, 466] on div at bounding box center [470, 471] width 25 height 25
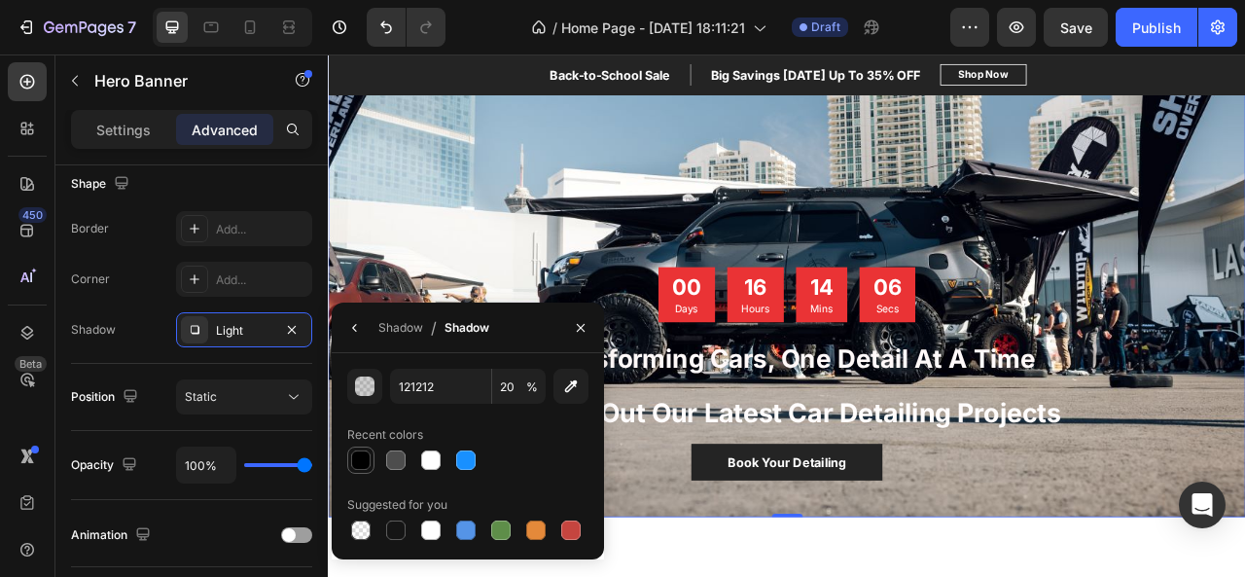
click at [364, 463] on div at bounding box center [360, 459] width 19 height 19
type input "000000"
type input "100"
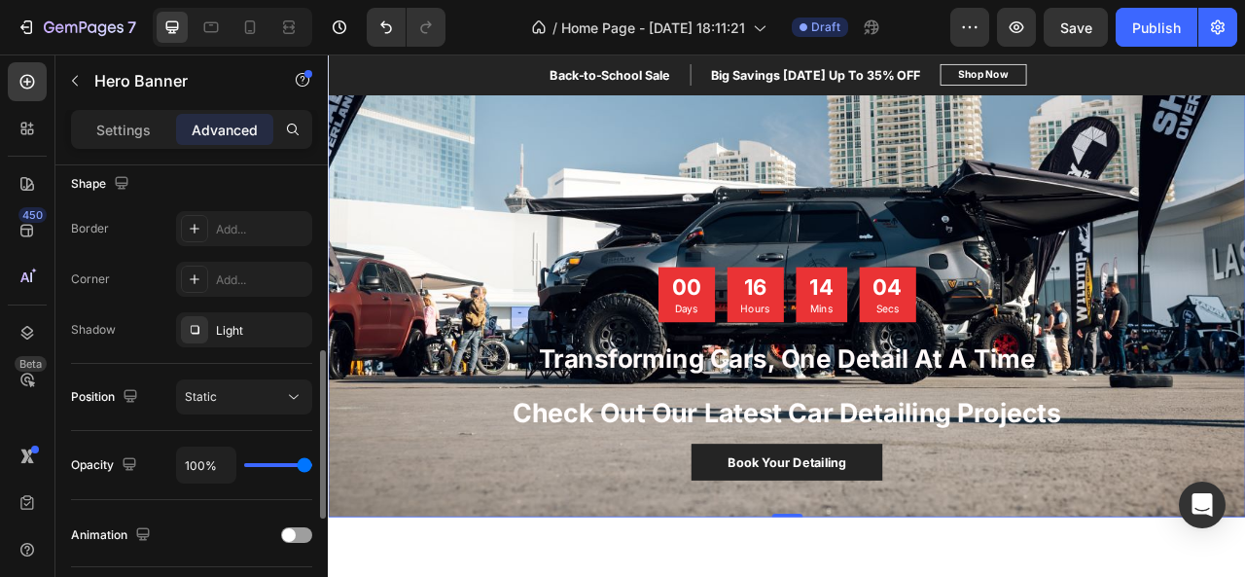
type input "67%"
type input "67"
type input "60%"
type input "60"
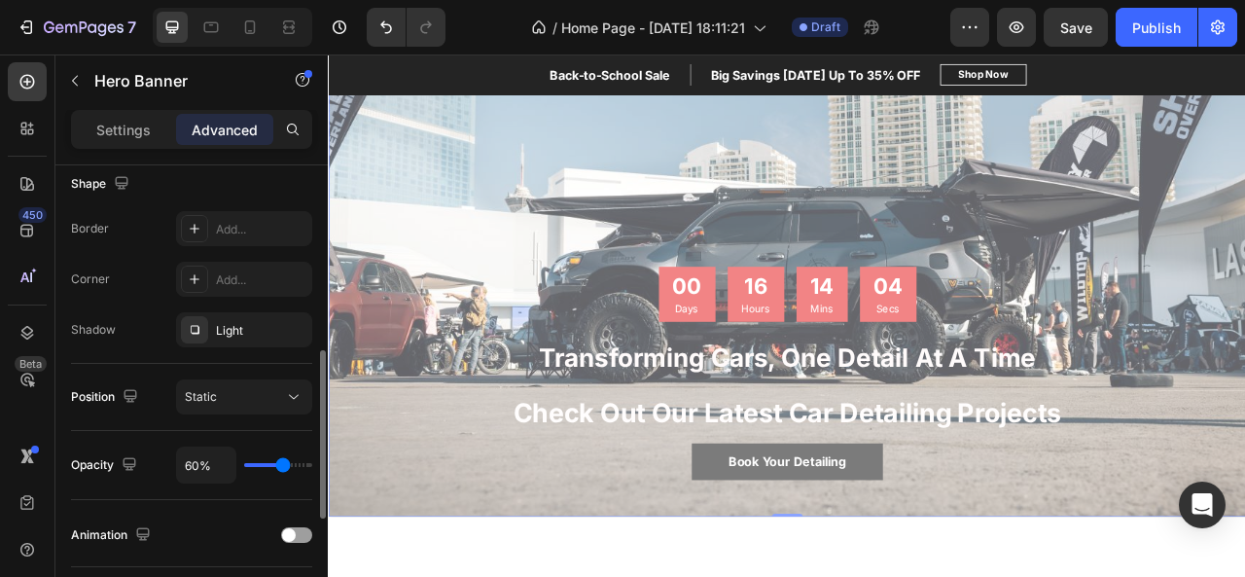
type input "59%"
type input "59"
type input "55%"
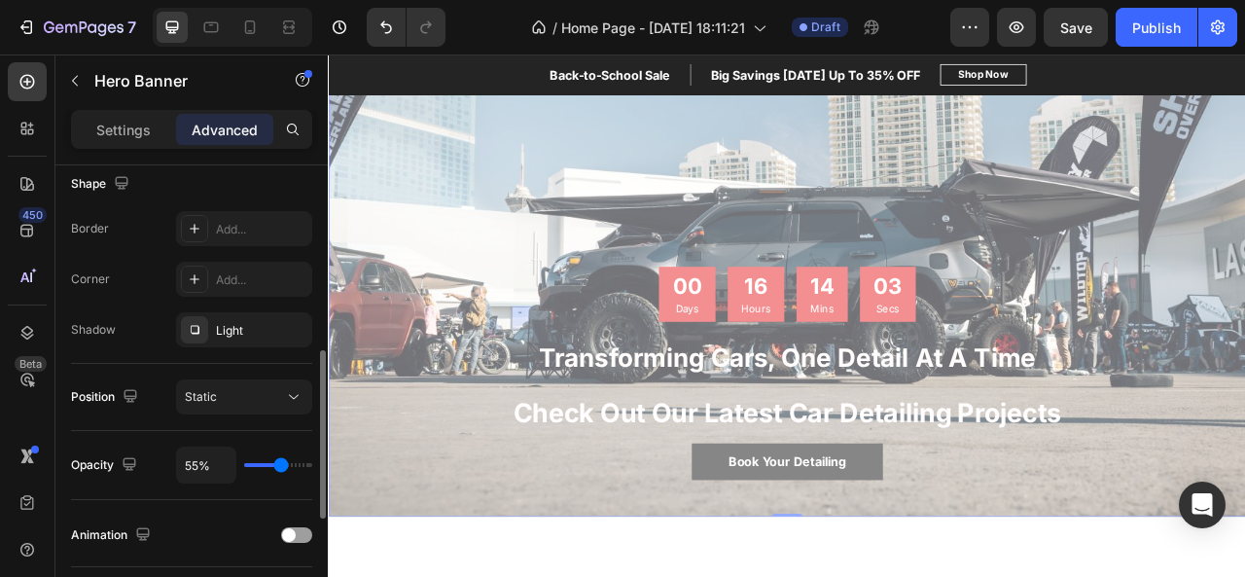
drag, startPoint x: 305, startPoint y: 463, endPoint x: 280, endPoint y: 463, distance: 25.3
type input "55"
click at [280, 463] on input "range" at bounding box center [278, 465] width 68 height 4
click at [124, 466] on icon "button" at bounding box center [129, 463] width 19 height 19
type input "100%"
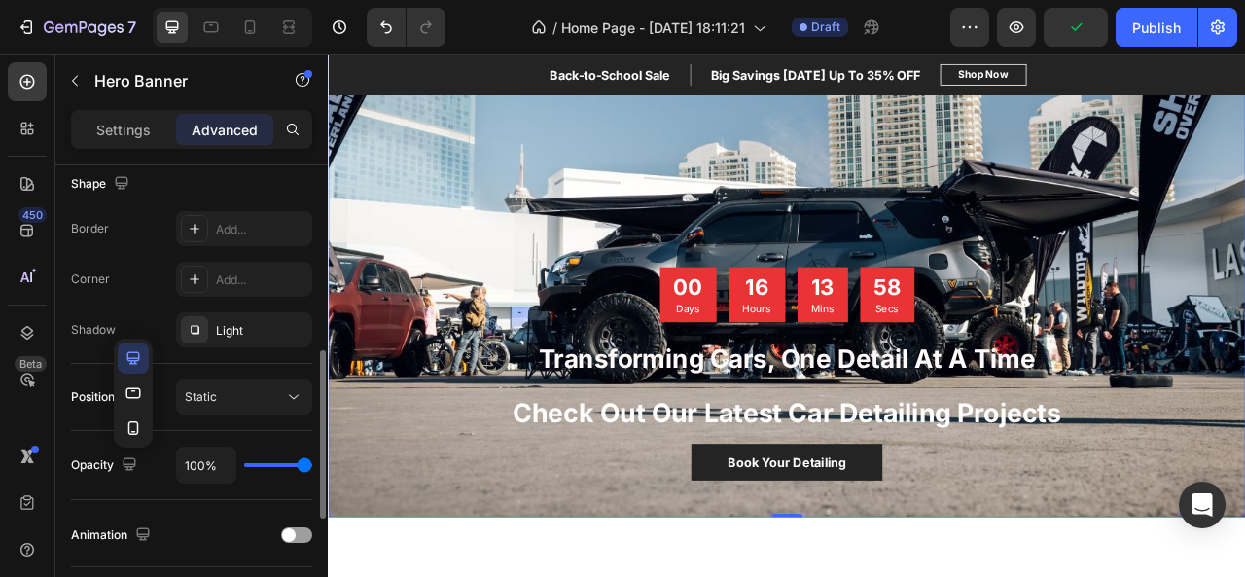
drag, startPoint x: 281, startPoint y: 461, endPoint x: 1, endPoint y: 518, distance: 285.9
type input "100"
click at [312, 463] on input "range" at bounding box center [278, 465] width 68 height 4
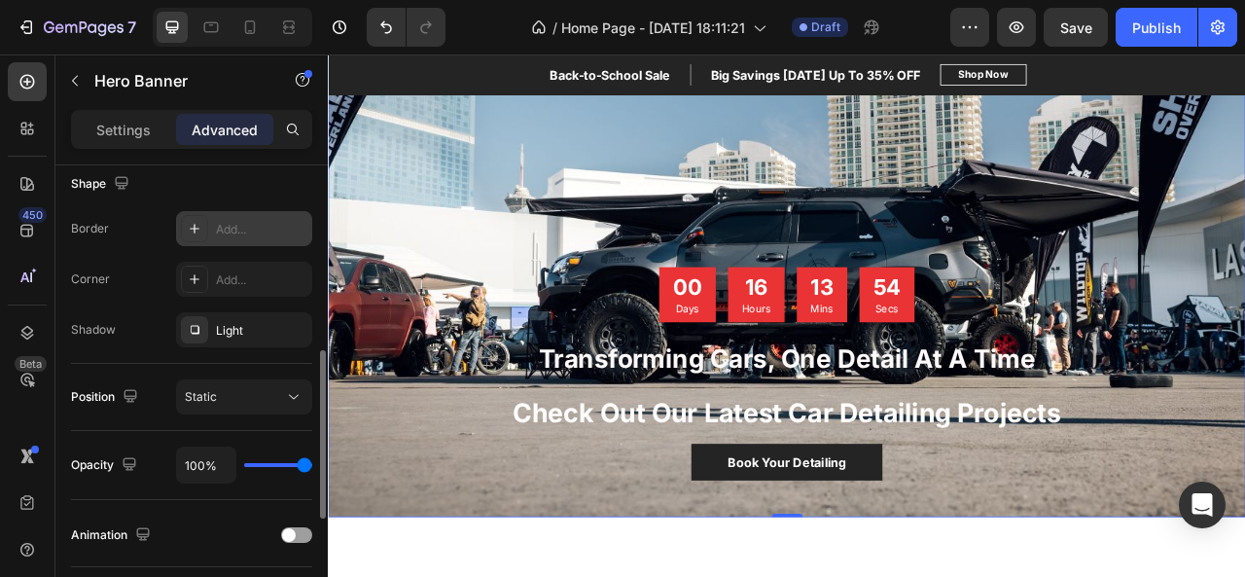
click at [207, 219] on div at bounding box center [194, 228] width 27 height 27
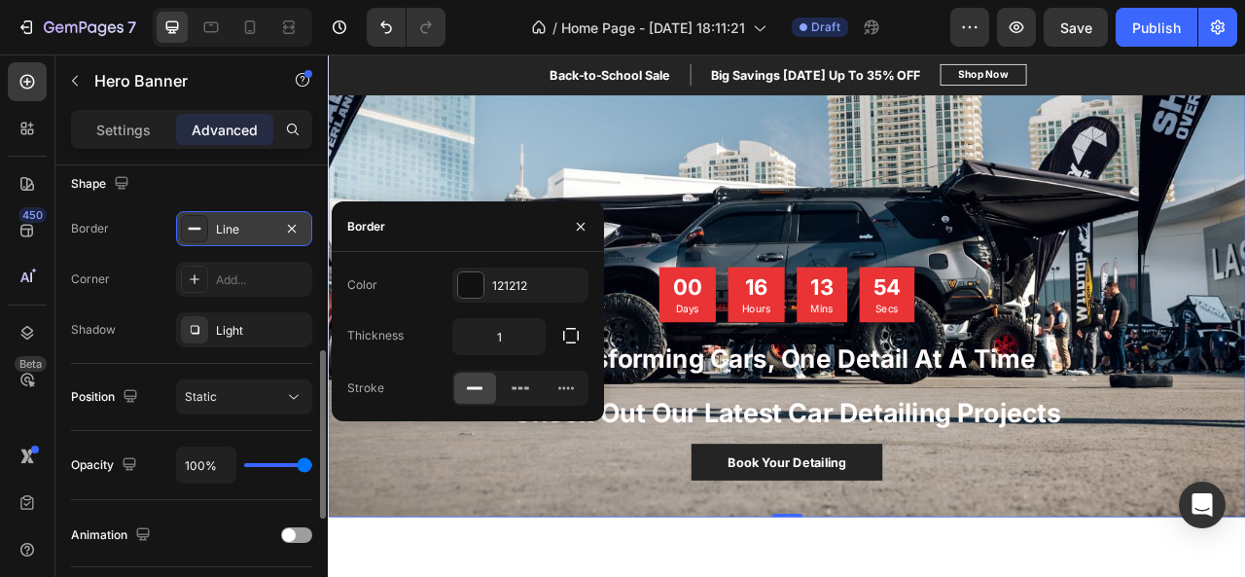
scroll to position [184, 0]
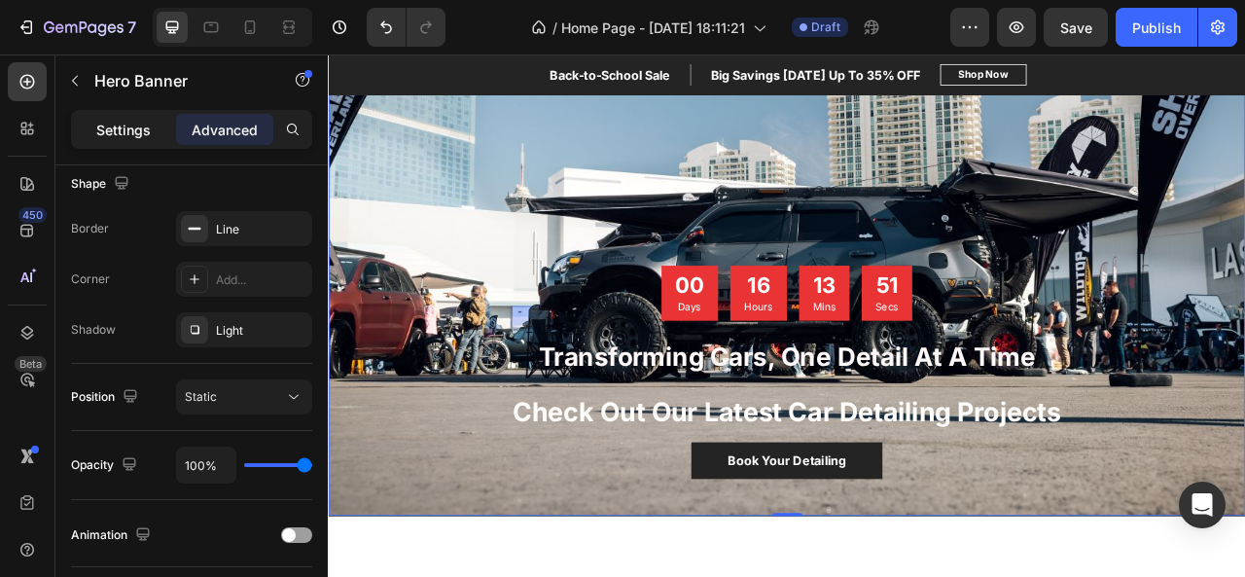
click at [142, 132] on p "Settings" at bounding box center [123, 130] width 54 height 20
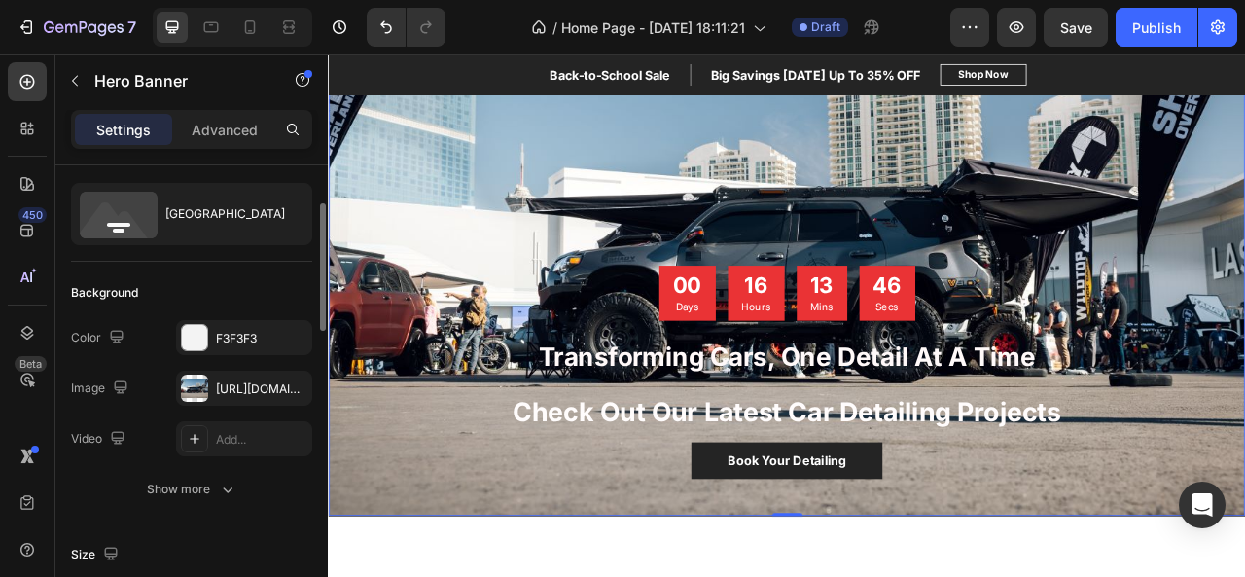
scroll to position [61, 0]
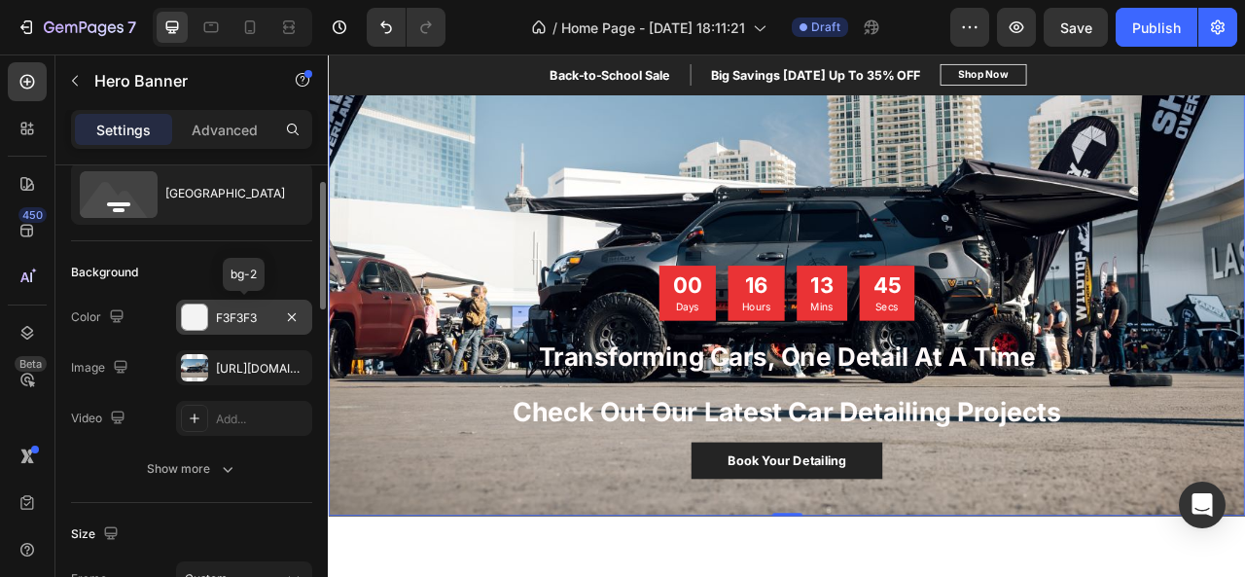
click at [196, 318] on div at bounding box center [194, 316] width 25 height 25
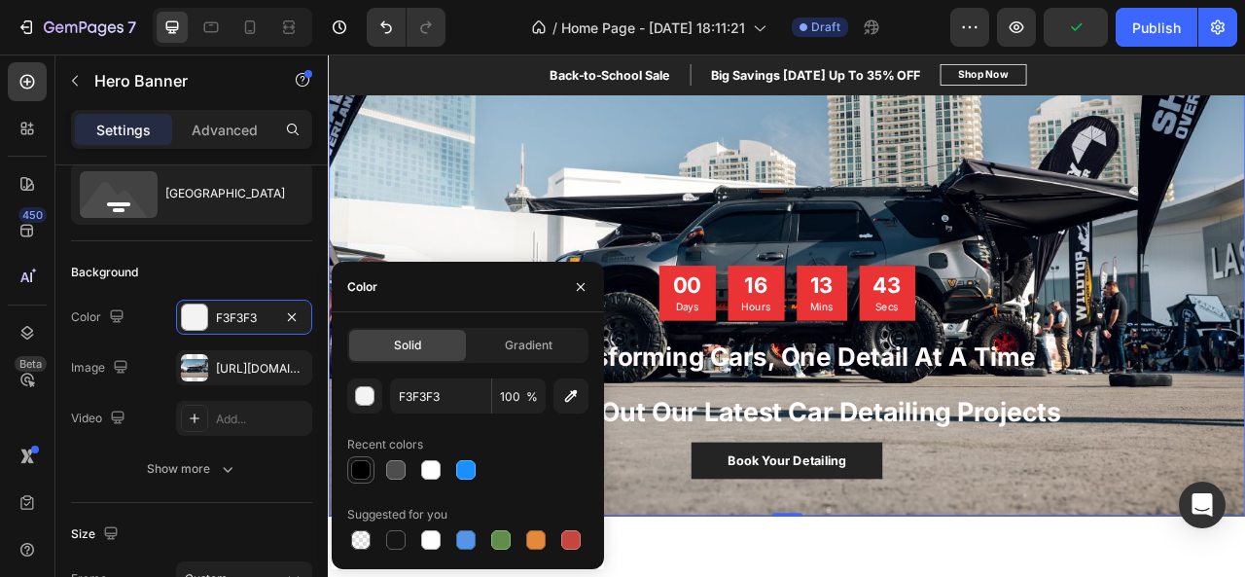
click at [362, 466] on div at bounding box center [360, 469] width 19 height 19
type input "000000"
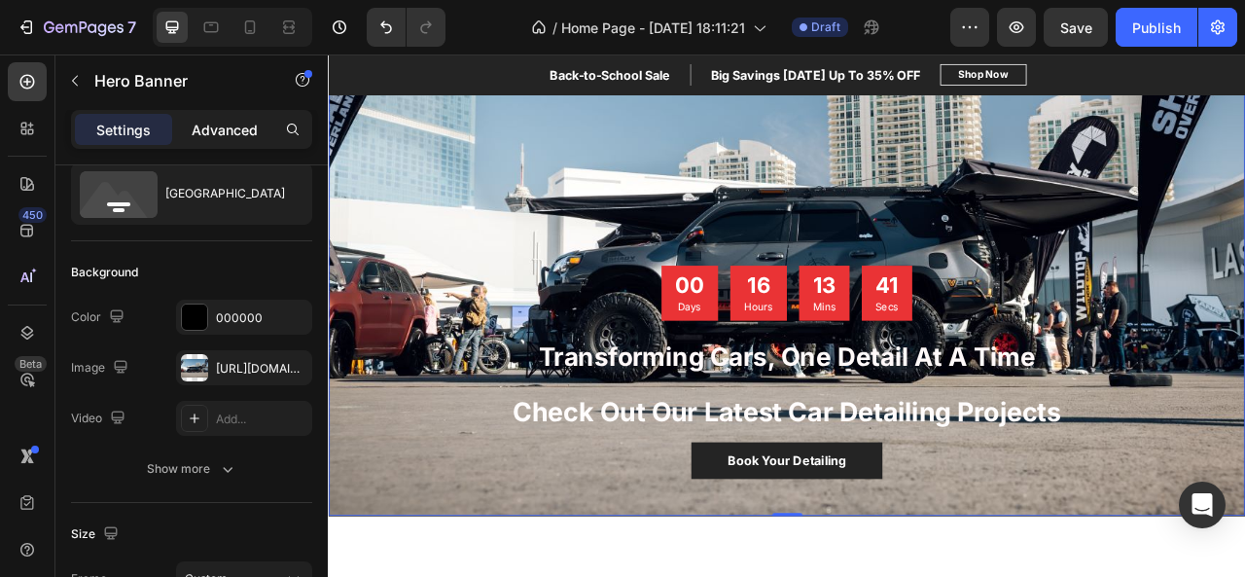
click at [240, 120] on p "Advanced" at bounding box center [225, 130] width 66 height 20
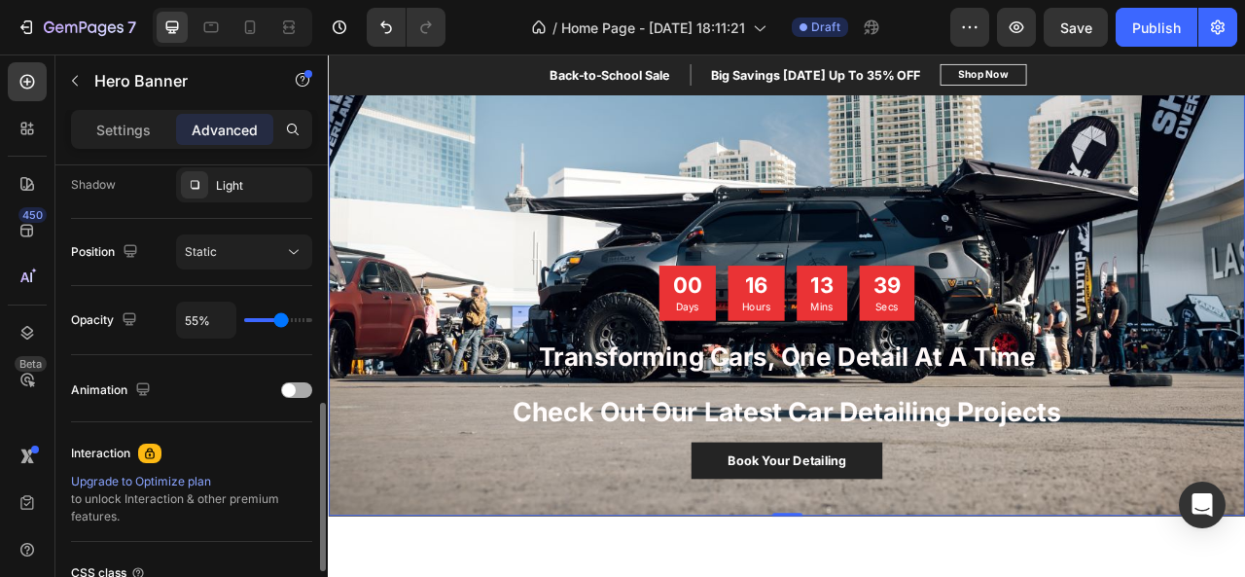
scroll to position [656, 0]
type input "23%"
type input "23"
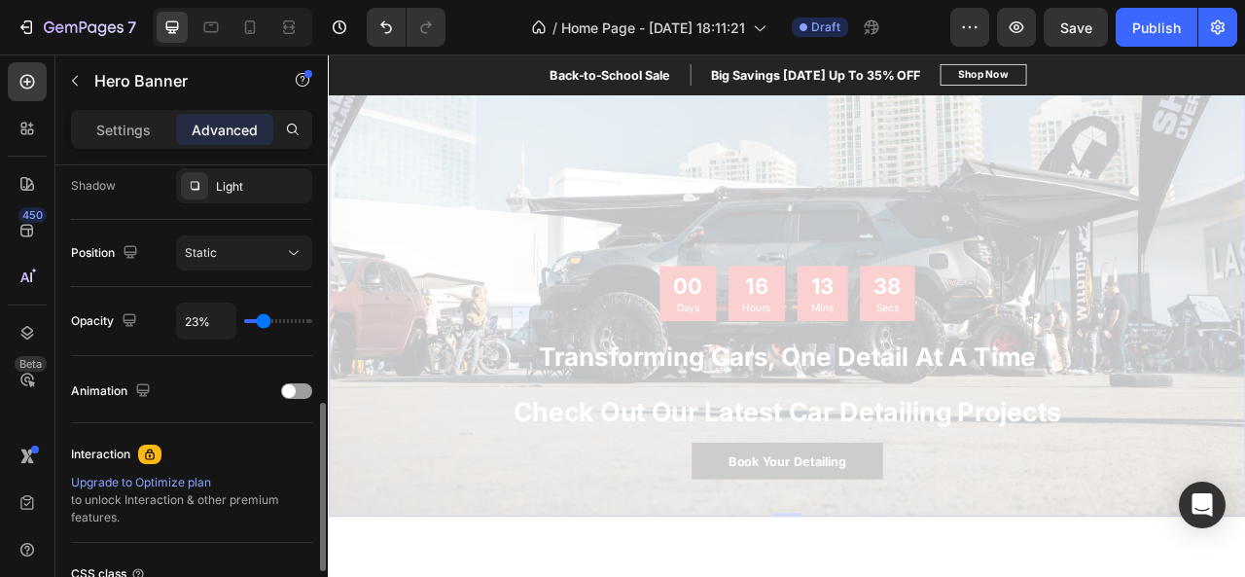
type input "22%"
type input "22"
type input "19%"
type input "19"
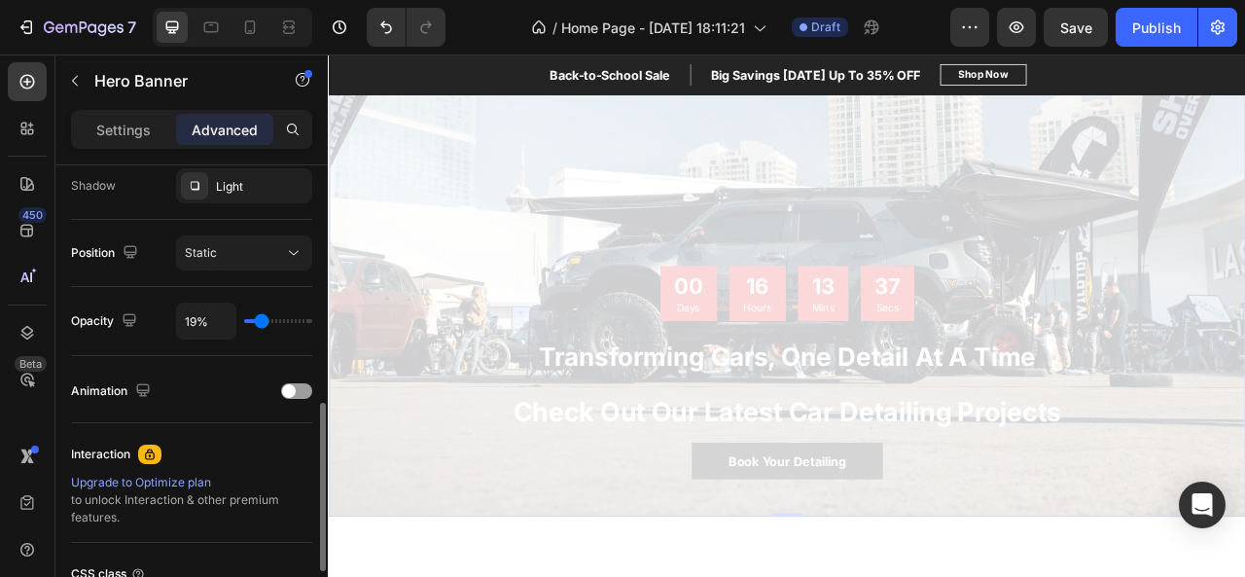
type input "23%"
type input "23"
type input "24%"
type input "24"
type input "29%"
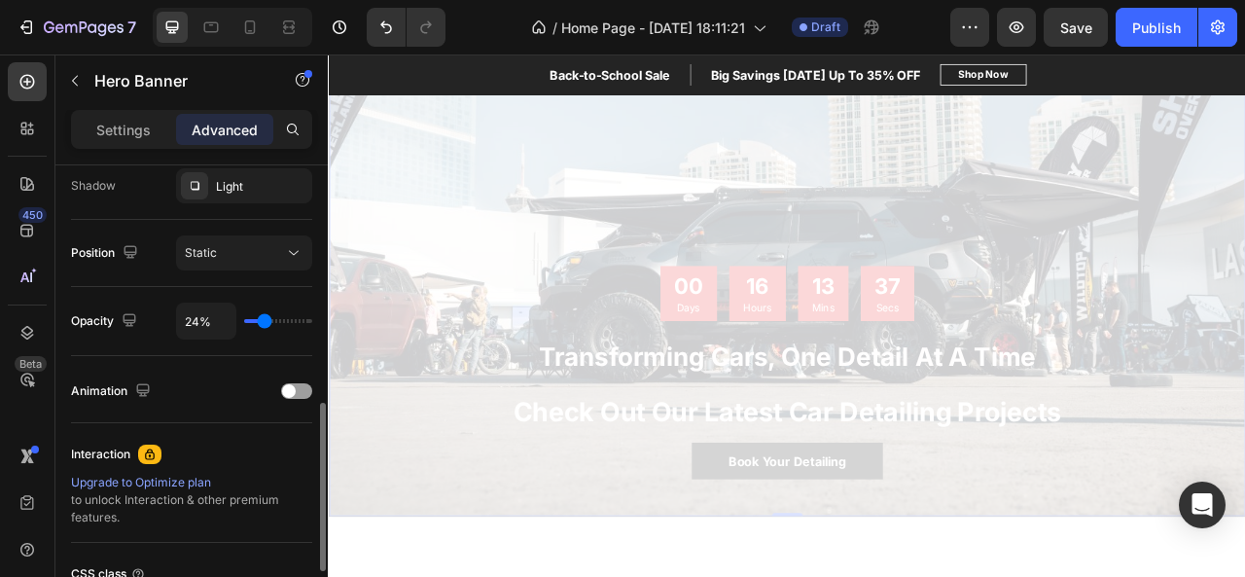
type input "29"
type input "30%"
type input "30"
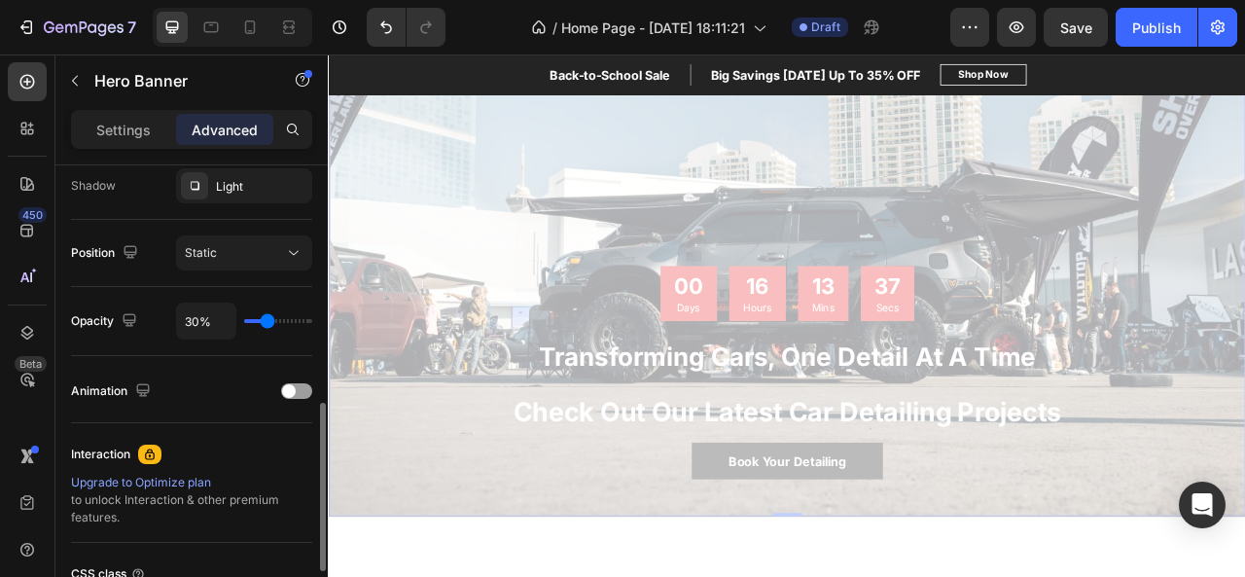
type input "31%"
type input "31"
type input "35%"
type input "35"
type input "40%"
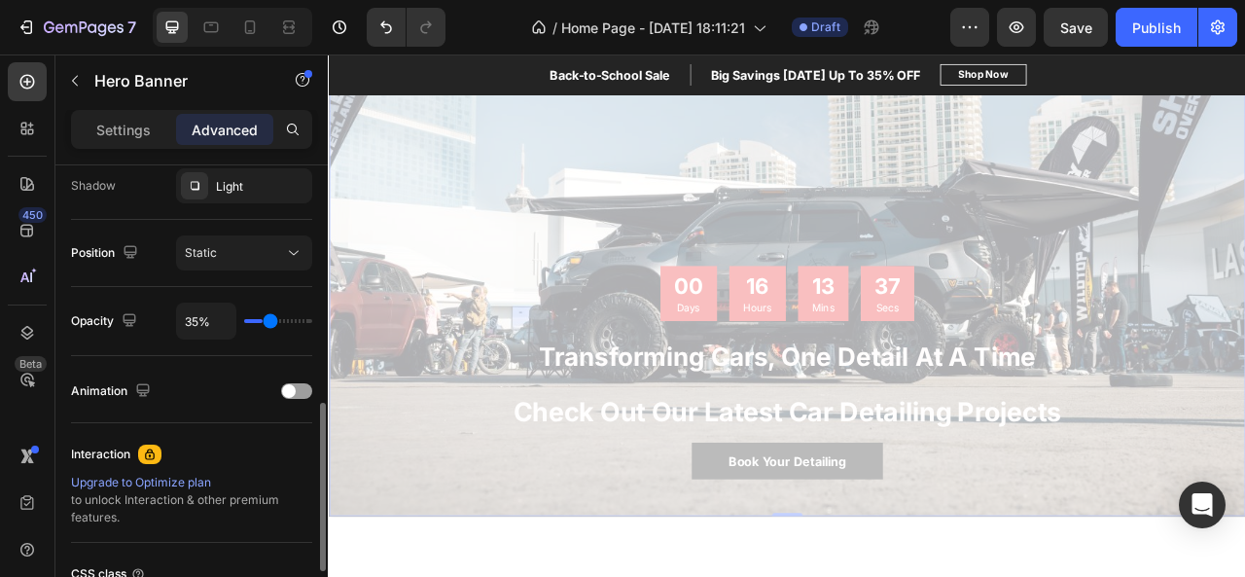
type input "40"
type input "46%"
type input "46"
type input "55%"
type input "55"
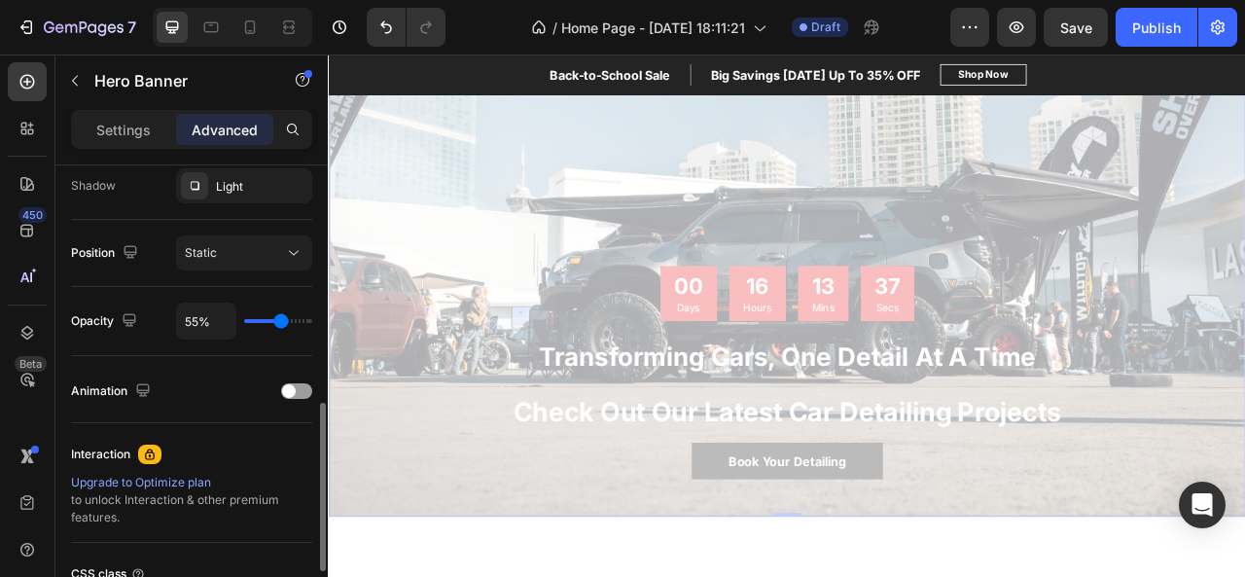
type input "60%"
type input "60"
type input "65%"
type input "65"
type input "67%"
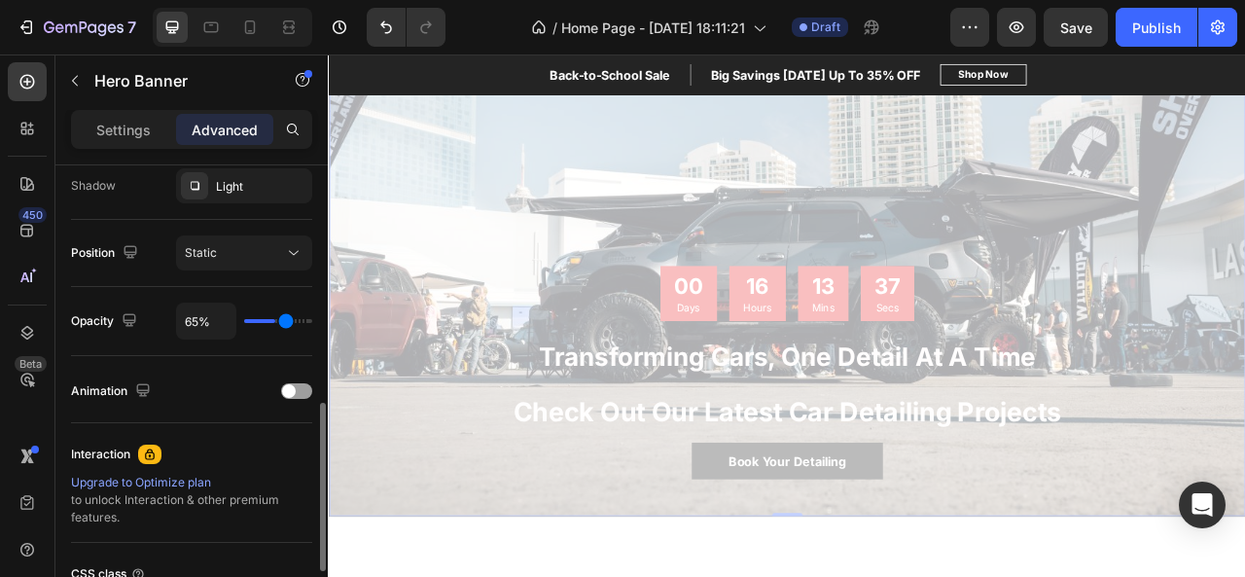
type input "67"
type input "72%"
type input "72"
type input "73%"
type input "73"
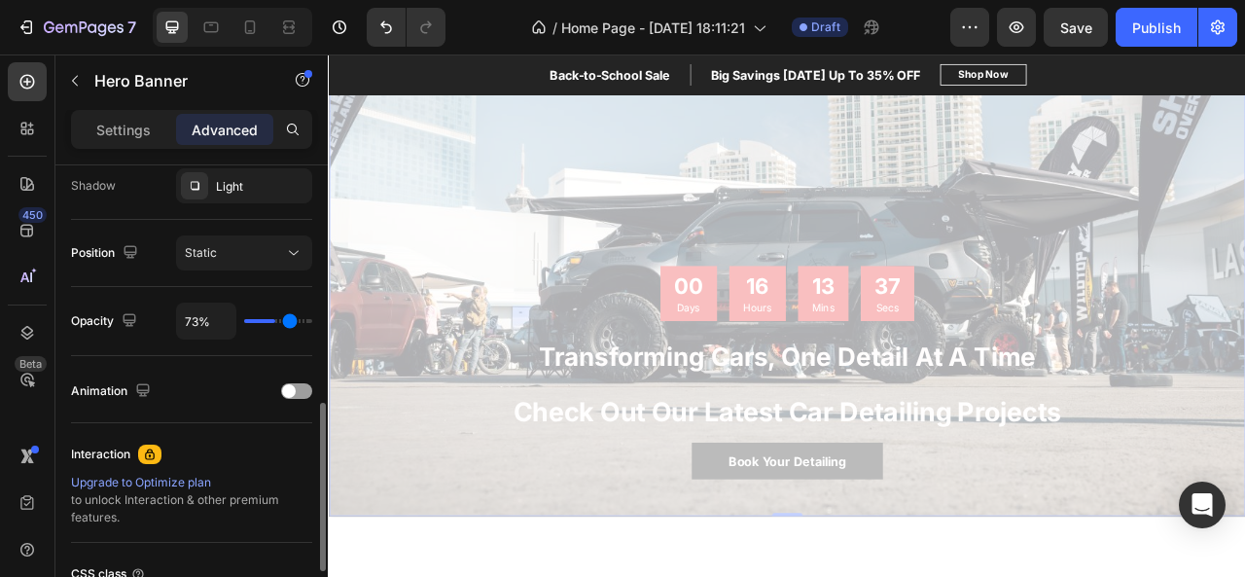
type input "76%"
type input "76"
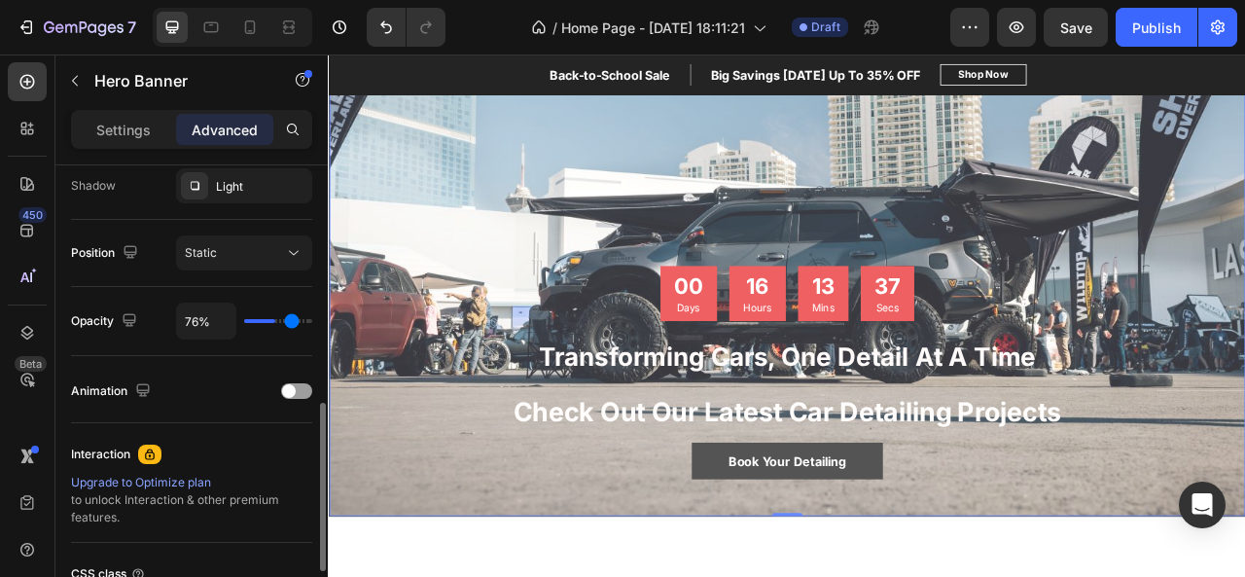
type input "78%"
type input "78"
type input "80%"
type input "80"
type input "81%"
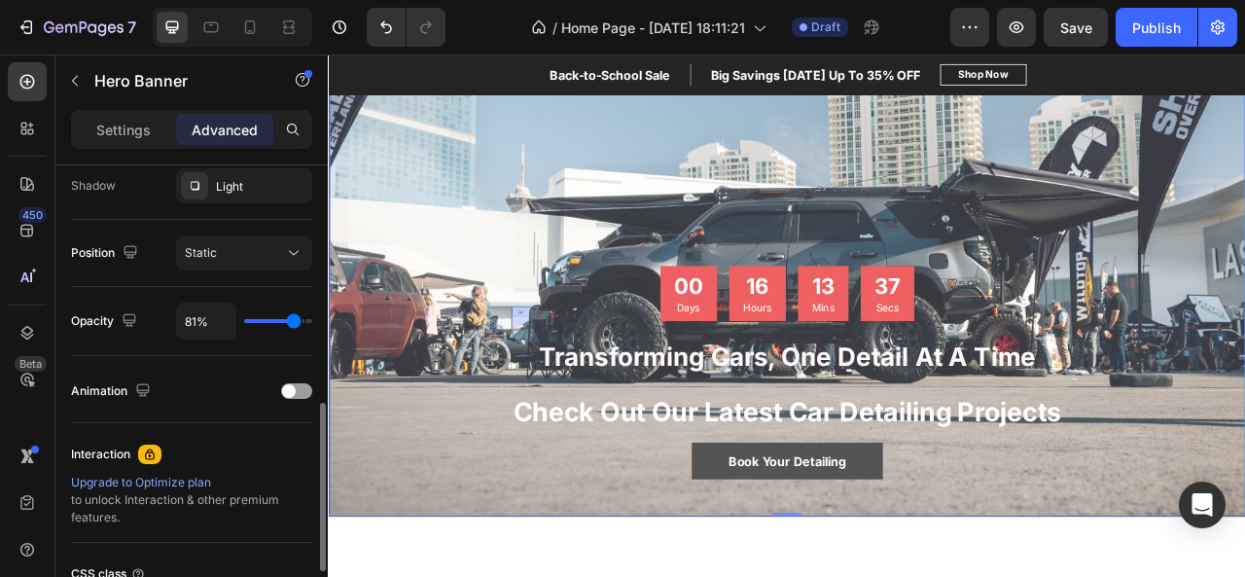
type input "81"
type input "82%"
type input "82"
type input "83%"
type input "83"
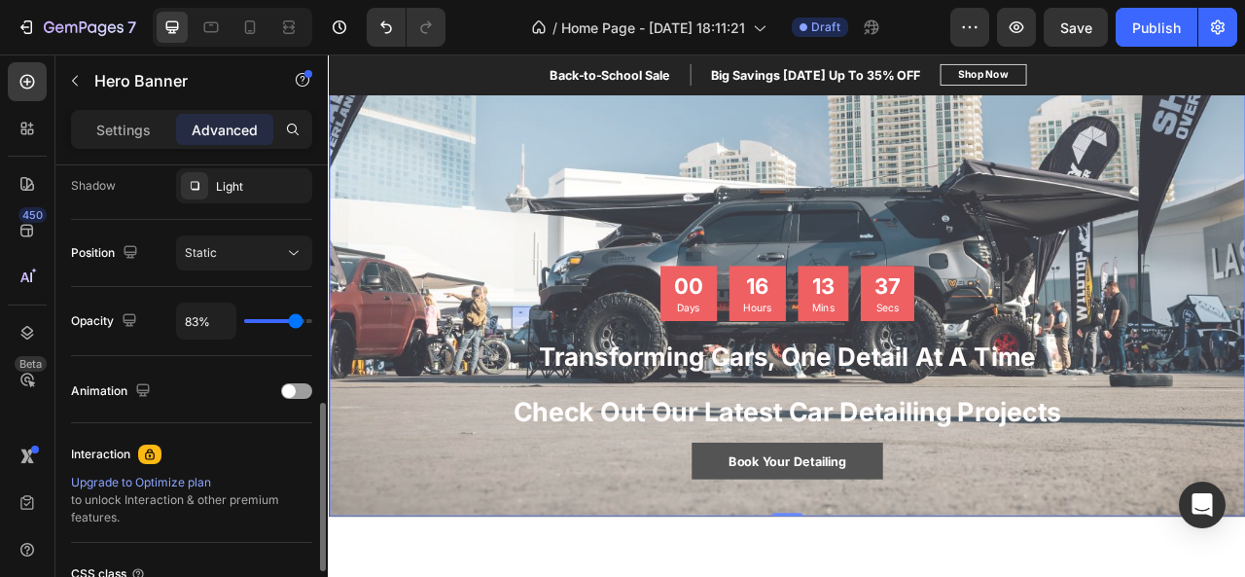
type input "86%"
type input "86"
type input "88%"
type input "88"
type input "93%"
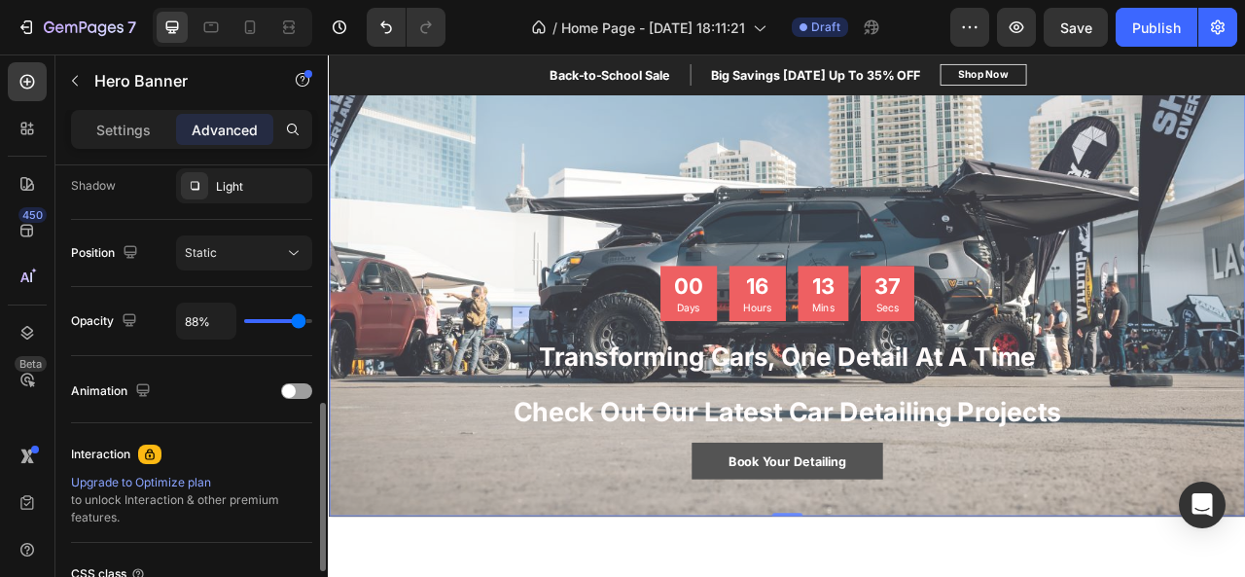
type input "93"
type input "96%"
type input "96"
type input "97%"
type input "97"
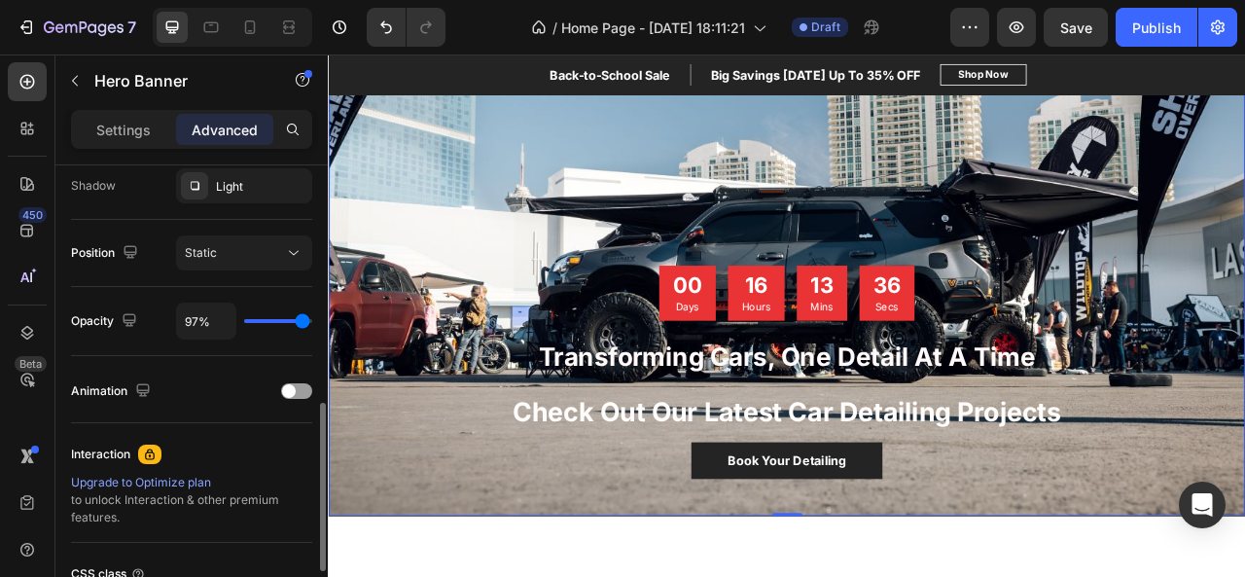
type input "100%"
type input "100"
type input "61%"
type input "61"
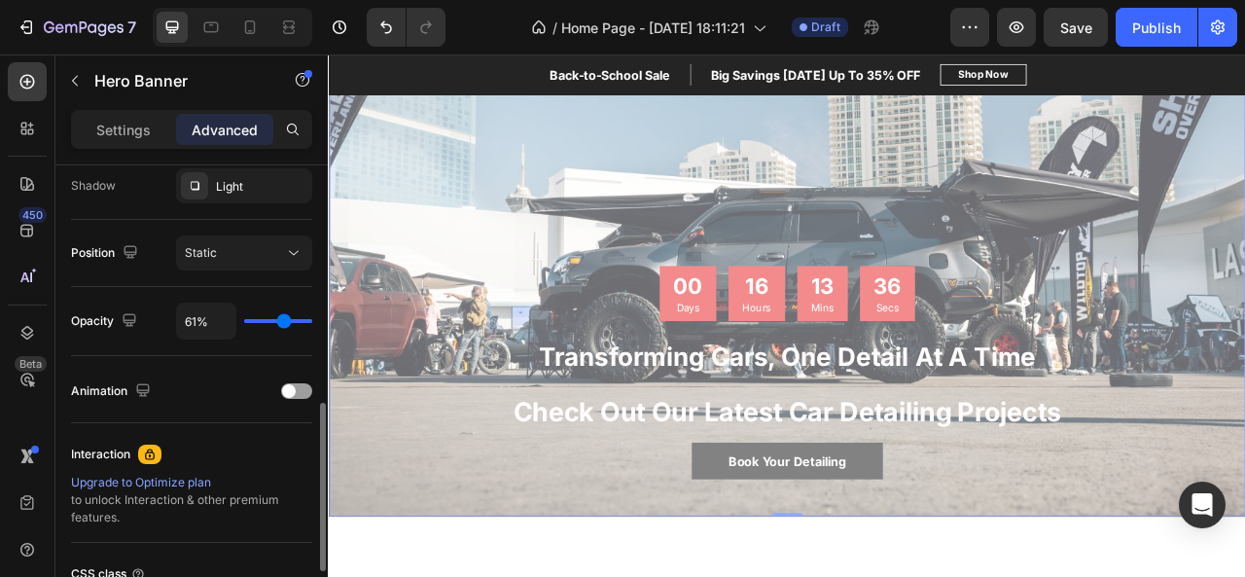
type input "57%"
type input "57"
type input "51%"
type input "51"
type input "43%"
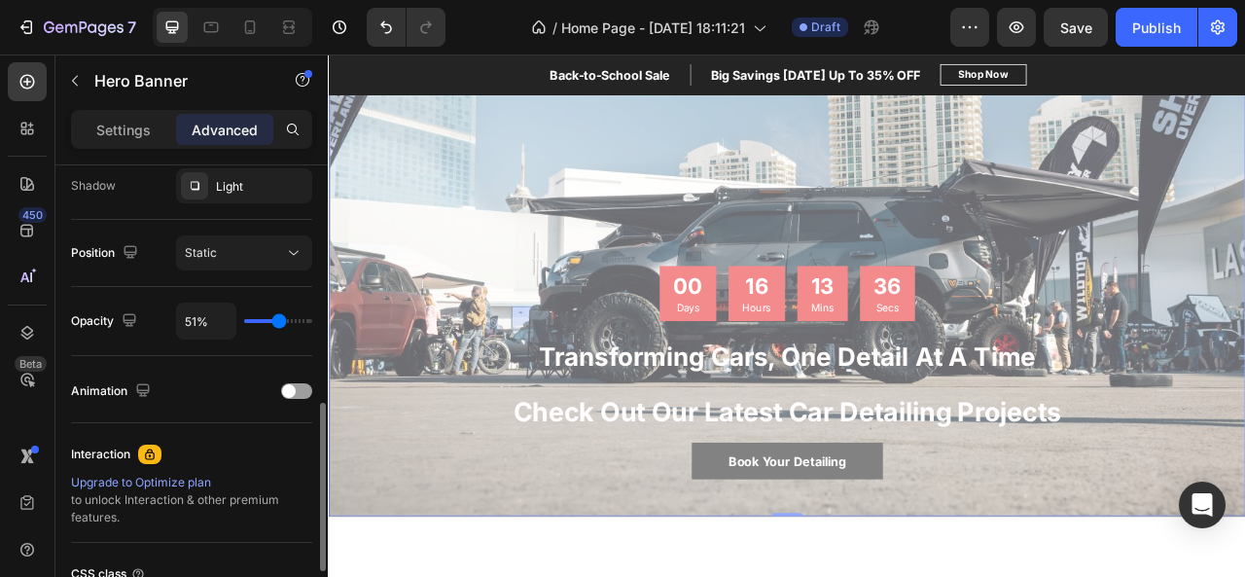
type input "43"
type input "36%"
type input "36"
type input "31%"
type input "31"
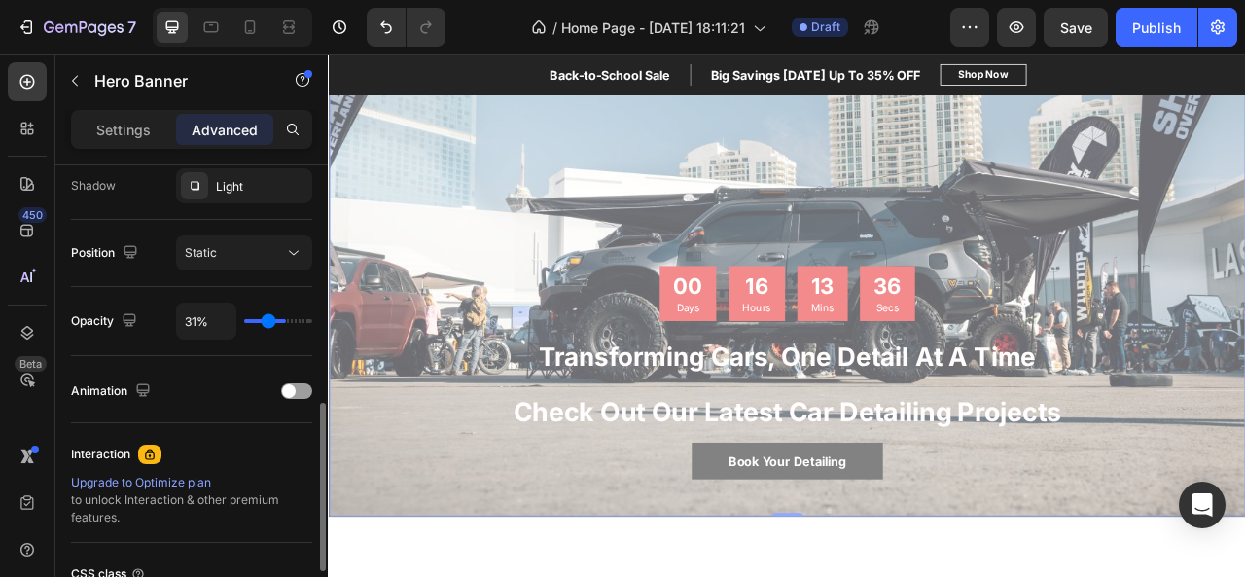
type input "29%"
type input "29"
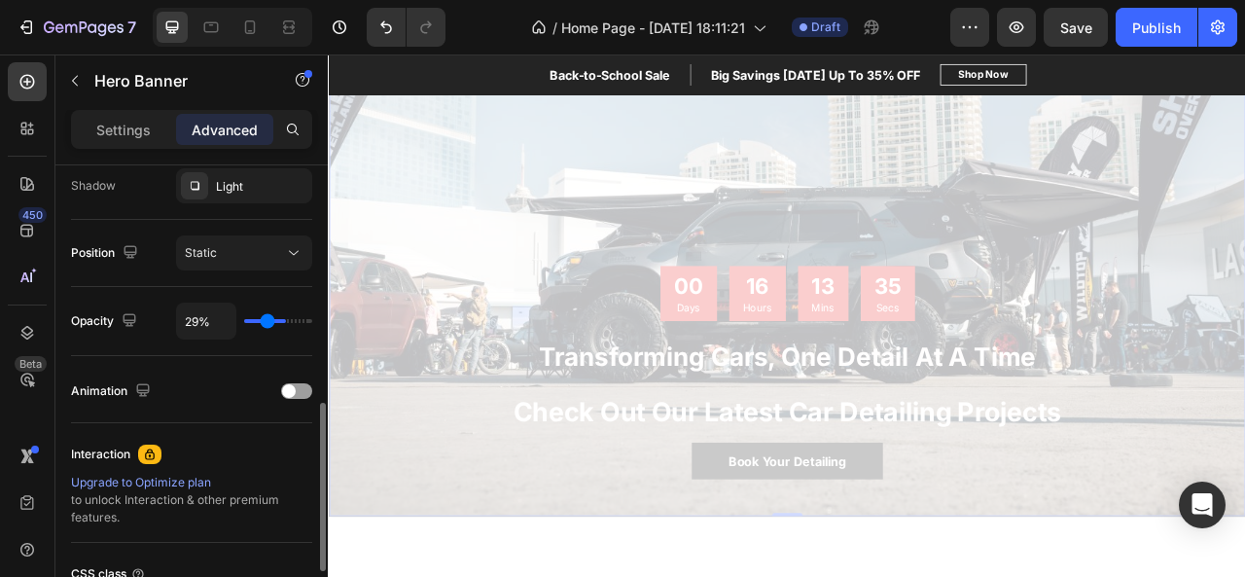
type input "24%"
type input "24"
type input "23%"
type input "23"
type input "22%"
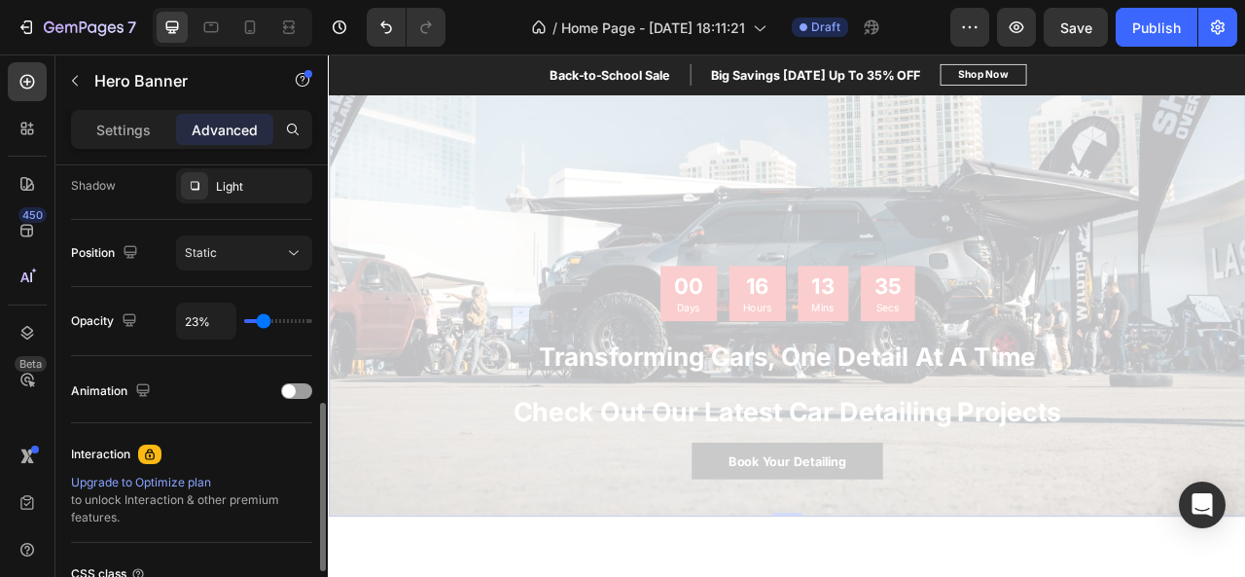
type input "22"
type input "20%"
type input "20"
type input "15%"
type input "15"
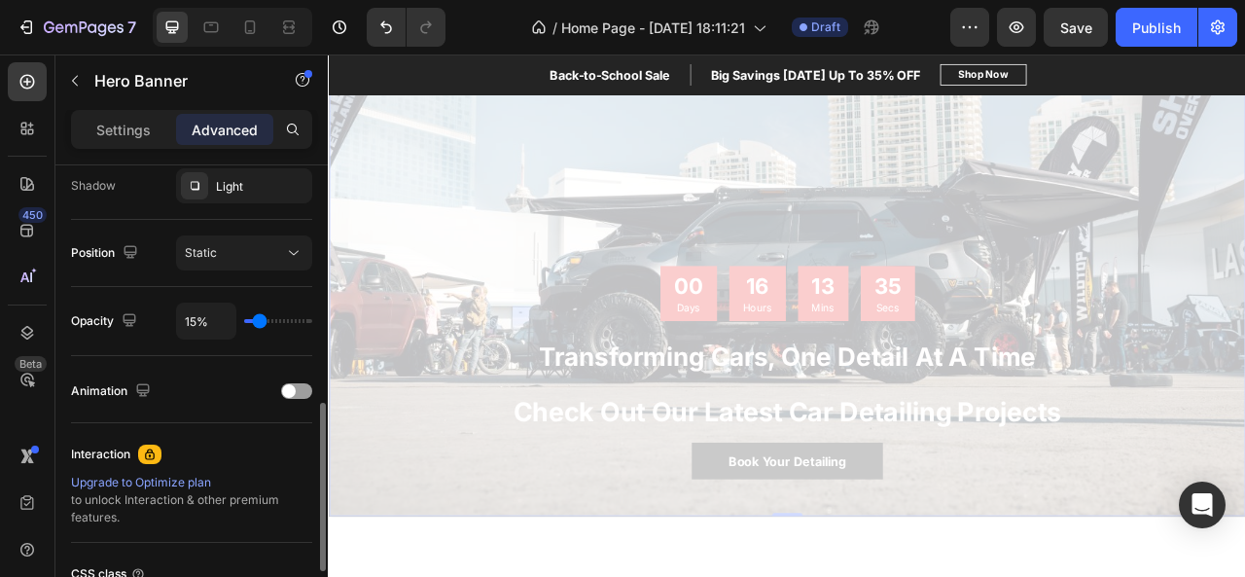
type input "13%"
type input "13"
type input "10%"
type input "10"
type input "9%"
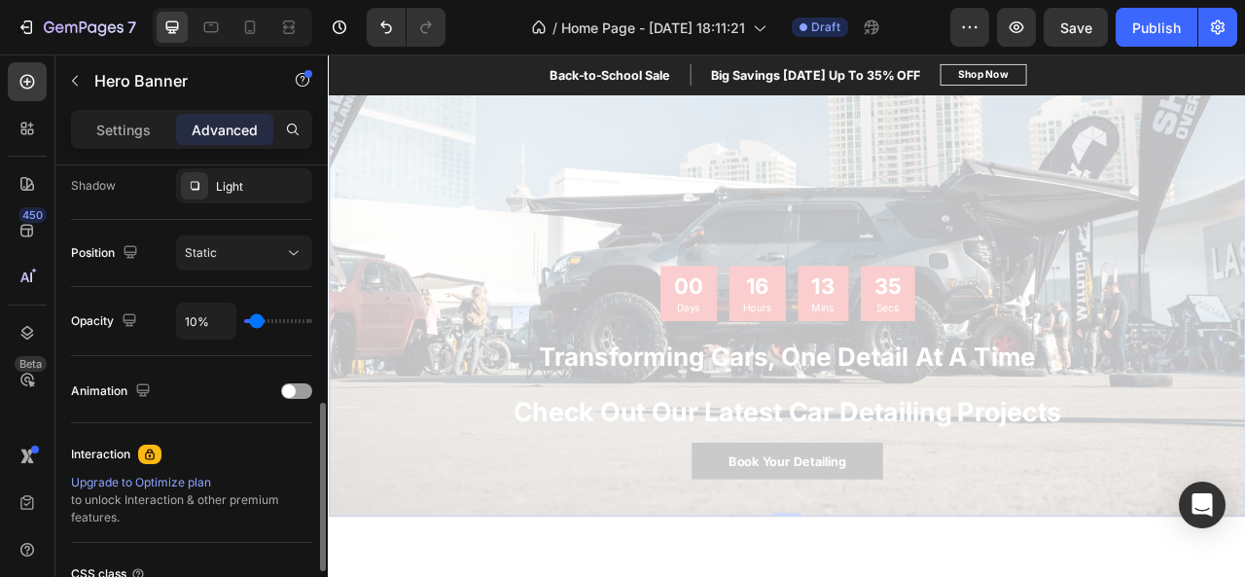
type input "9"
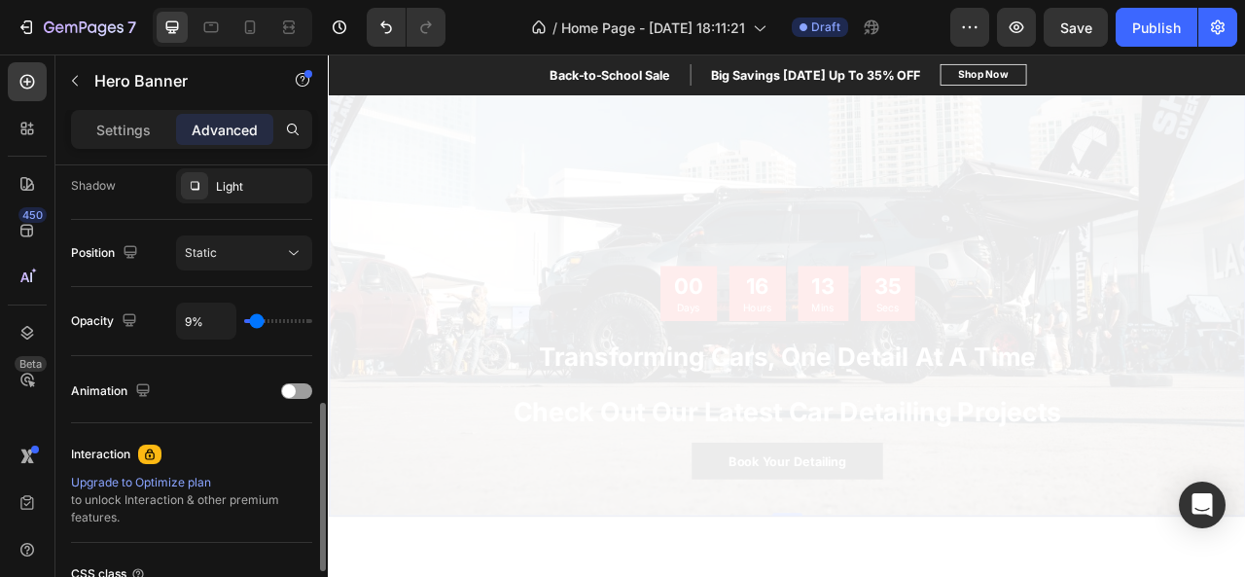
type input "8%"
type input "8"
type input "4%"
type input "4"
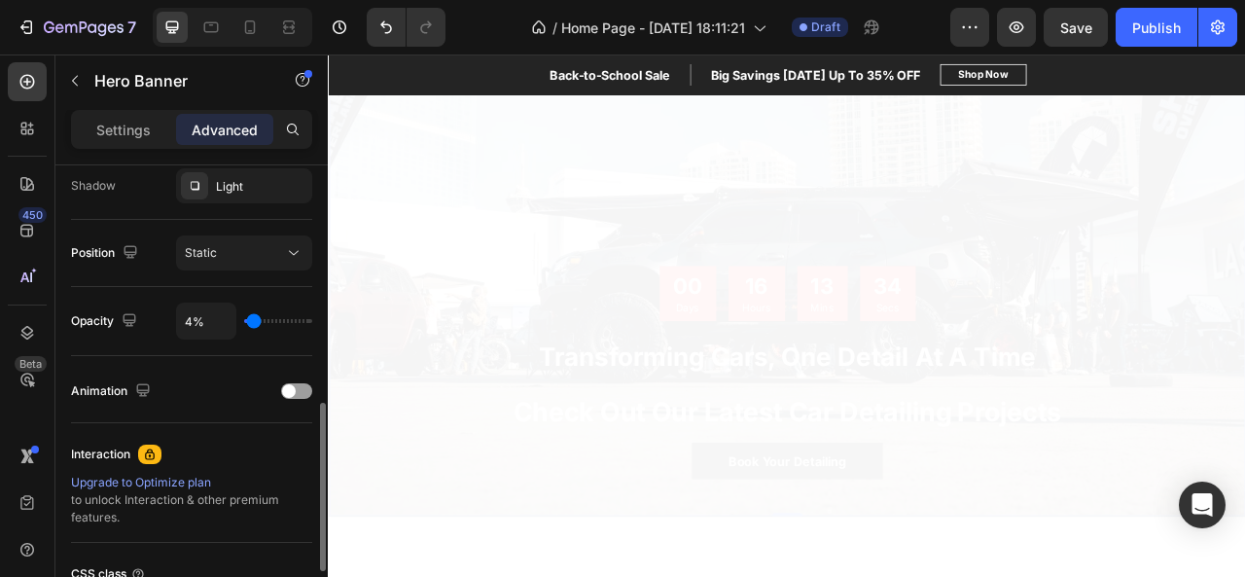
type input "96%"
type input "96"
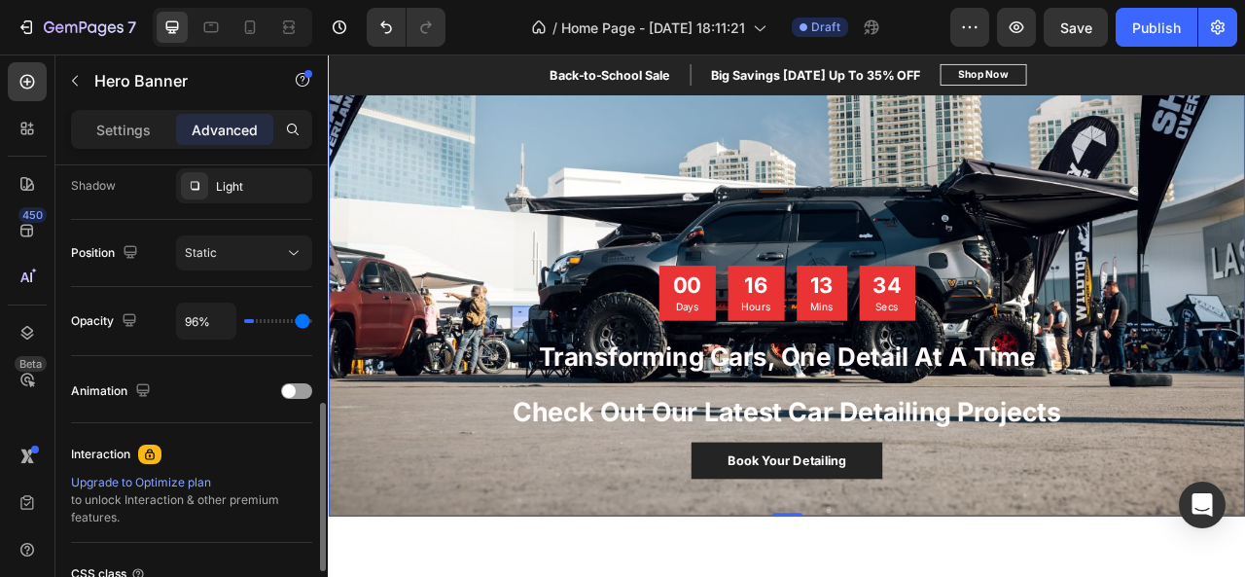
type input "100%"
type input "100"
type input "44%"
type input "44"
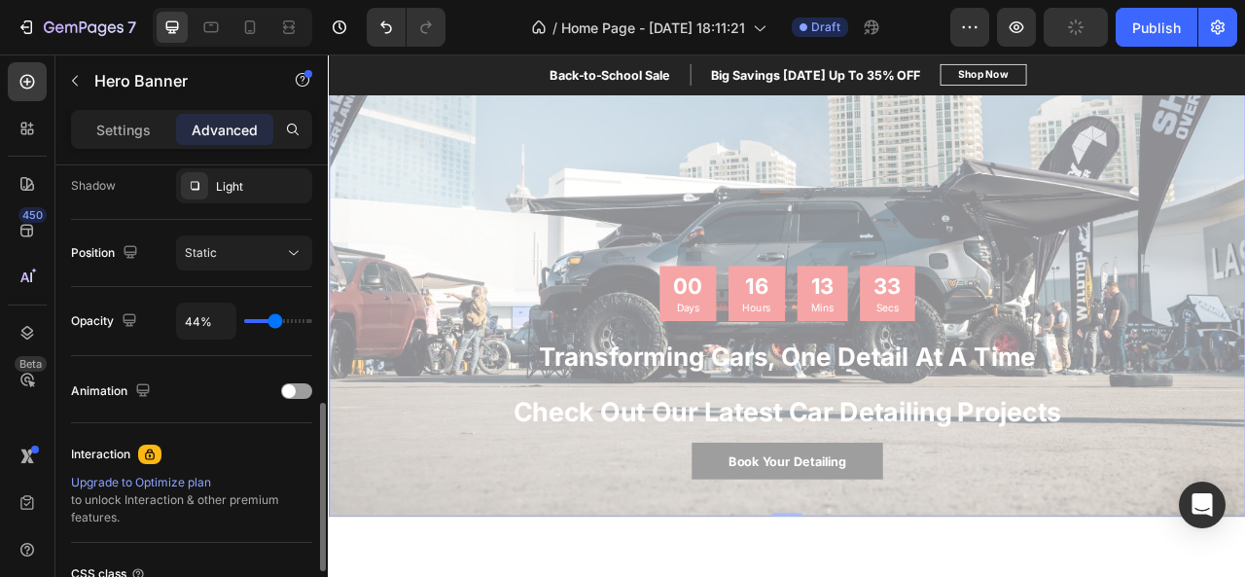
type input "43%"
type input "43"
type input "40%"
type input "40"
type input "38%"
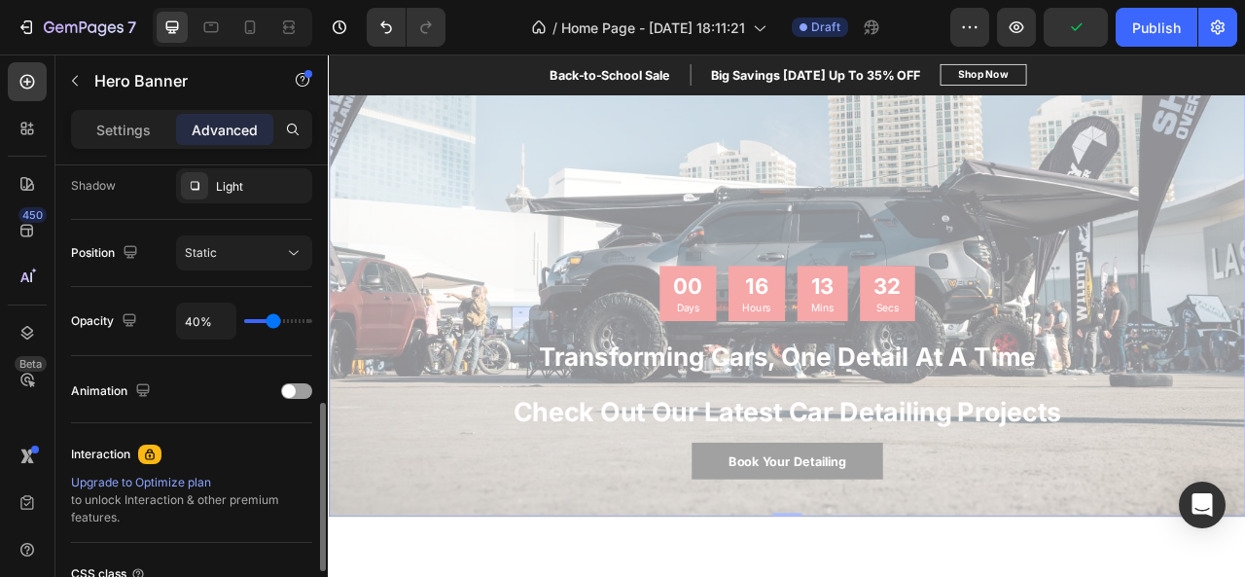
type input "38"
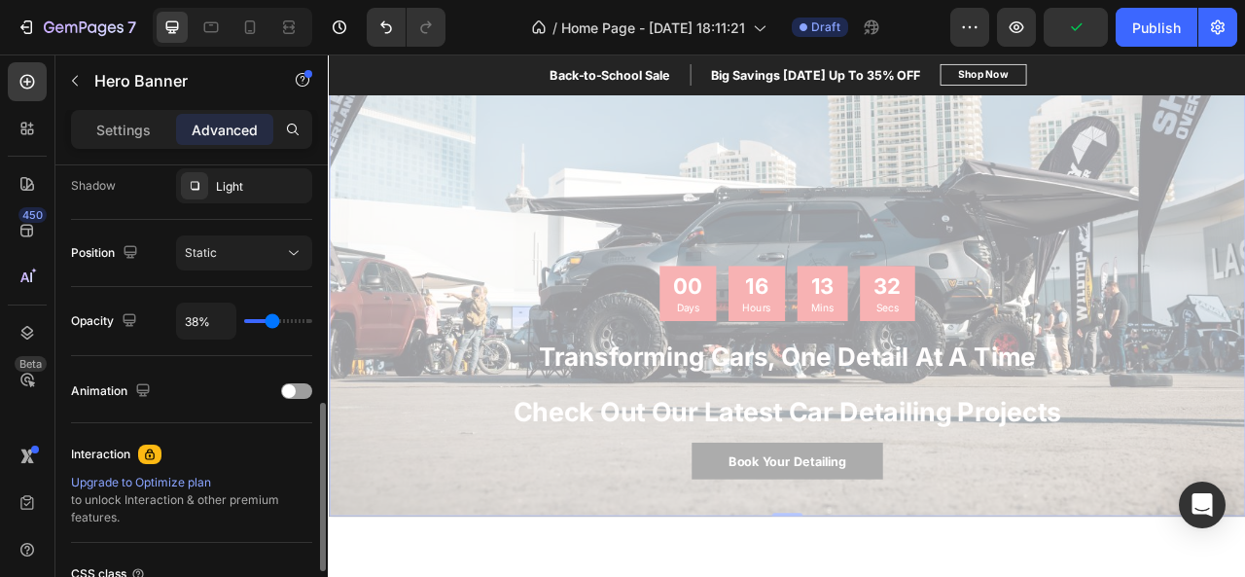
type input "31%"
type input "31"
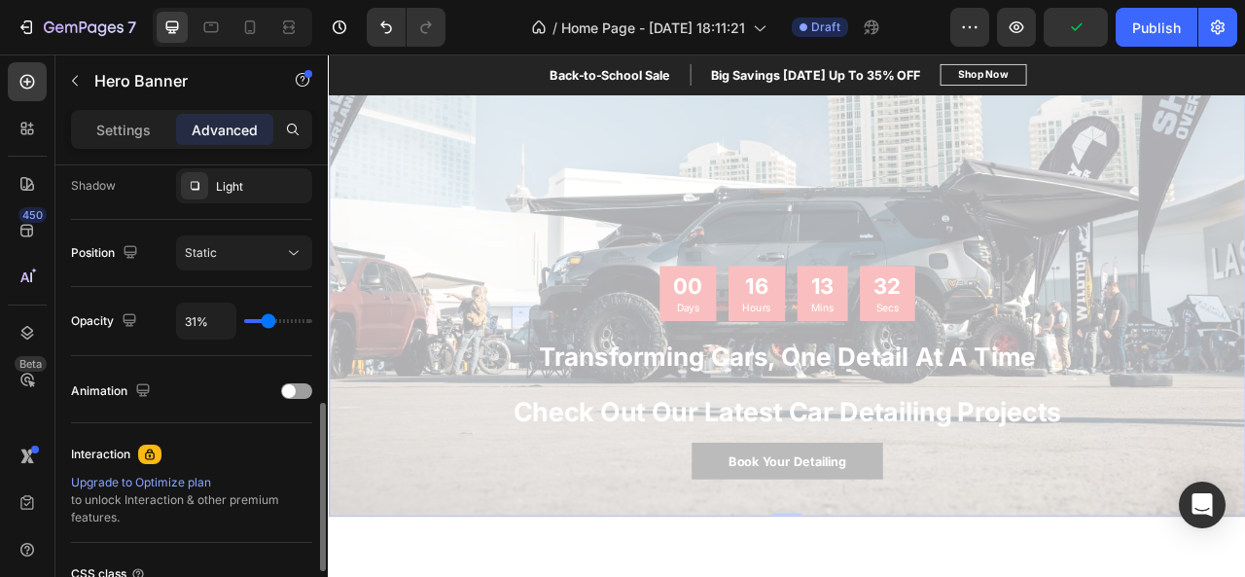
type input "33%"
type input "33"
type input "34%"
drag, startPoint x: 286, startPoint y: 318, endPoint x: 269, endPoint y: 320, distance: 16.6
type input "34"
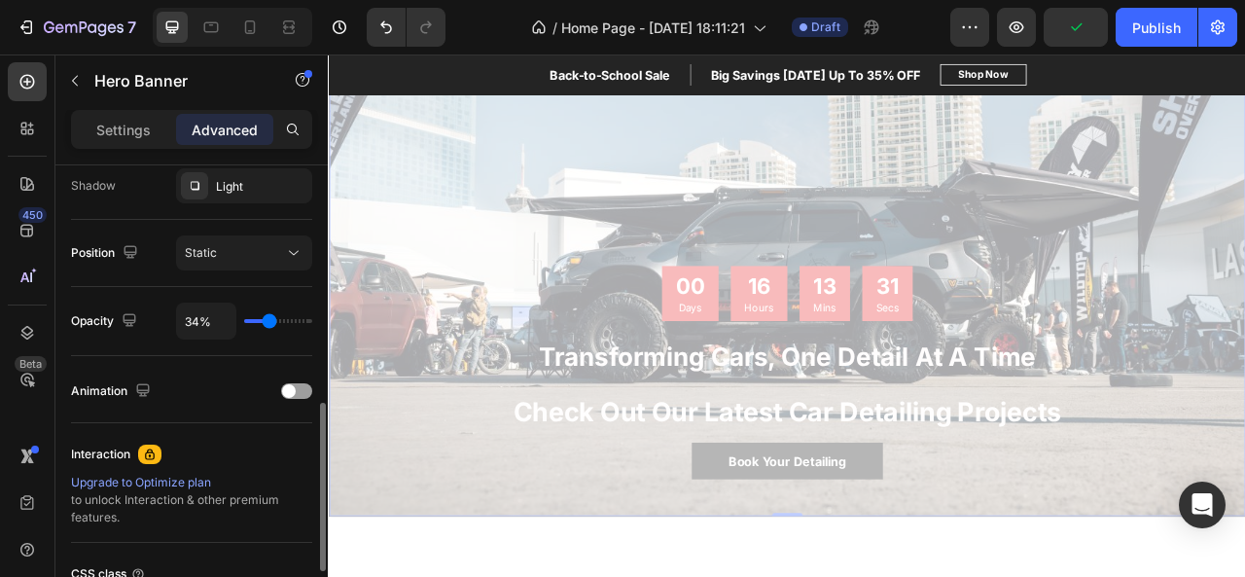
click at [269, 320] on input "range" at bounding box center [278, 321] width 68 height 4
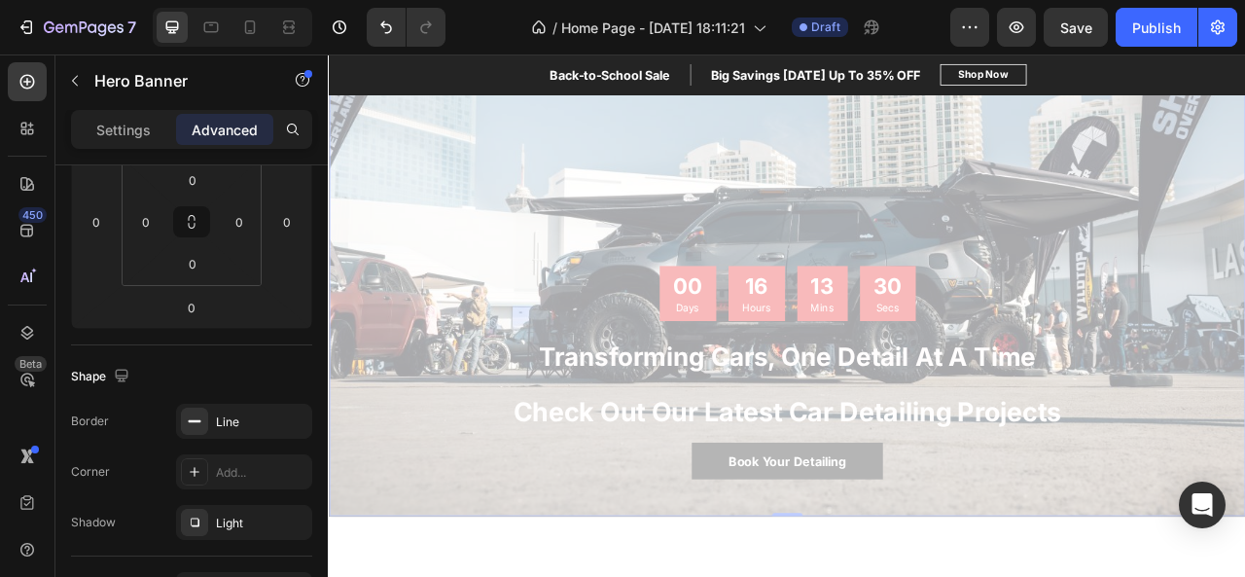
scroll to position [0, 0]
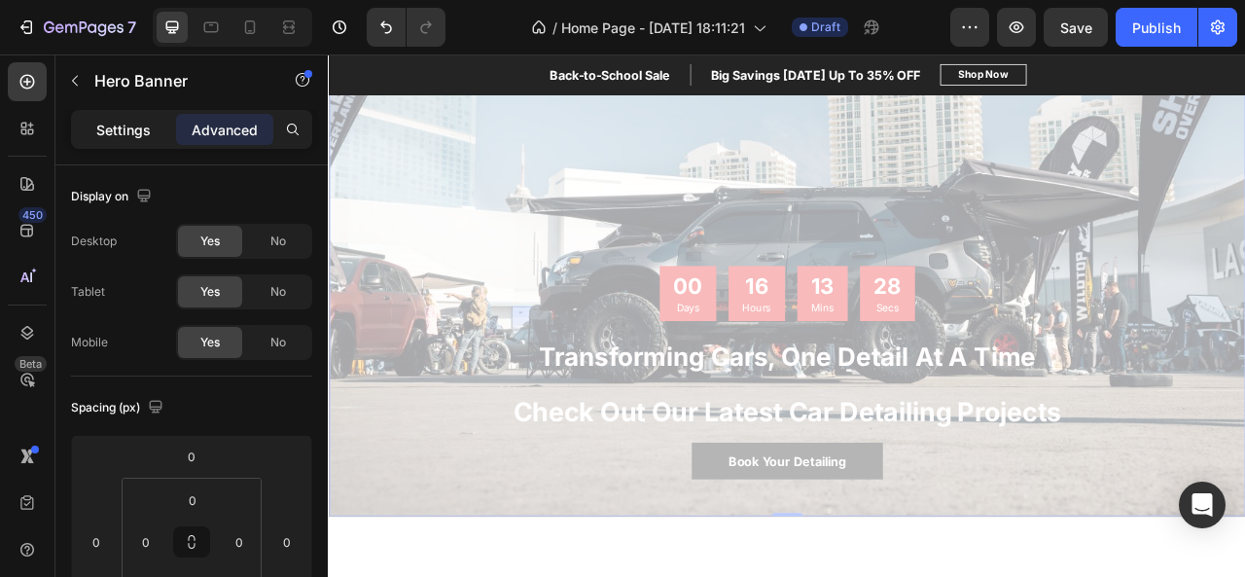
click at [99, 131] on p "Settings" at bounding box center [123, 130] width 54 height 20
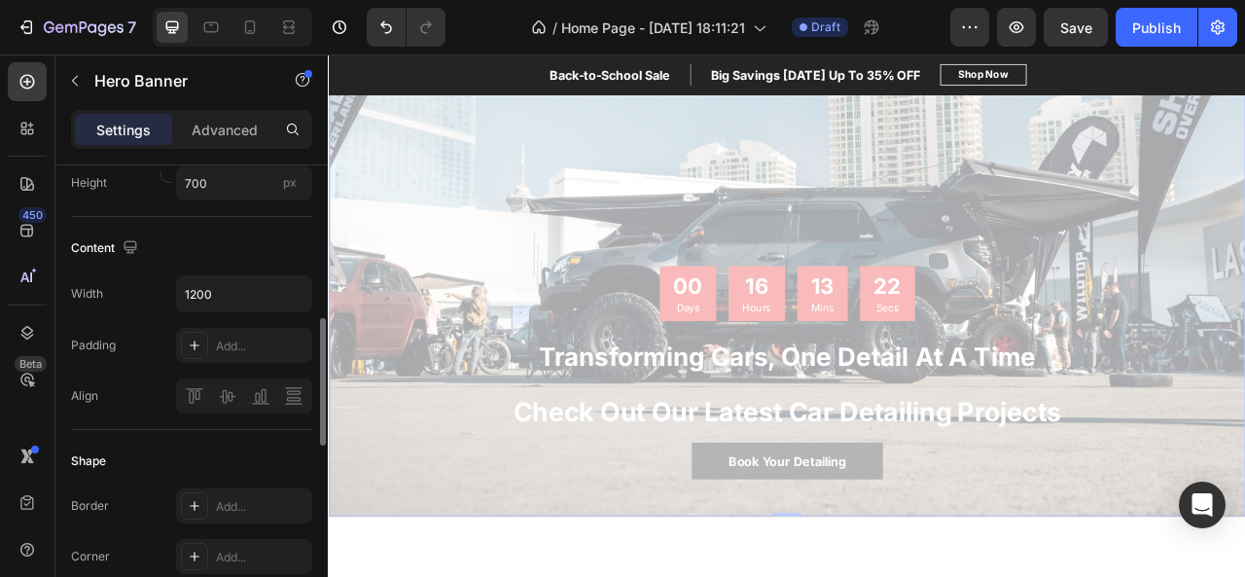
scroll to position [559, 0]
click at [232, 338] on div "Add..." at bounding box center [261, 345] width 91 height 18
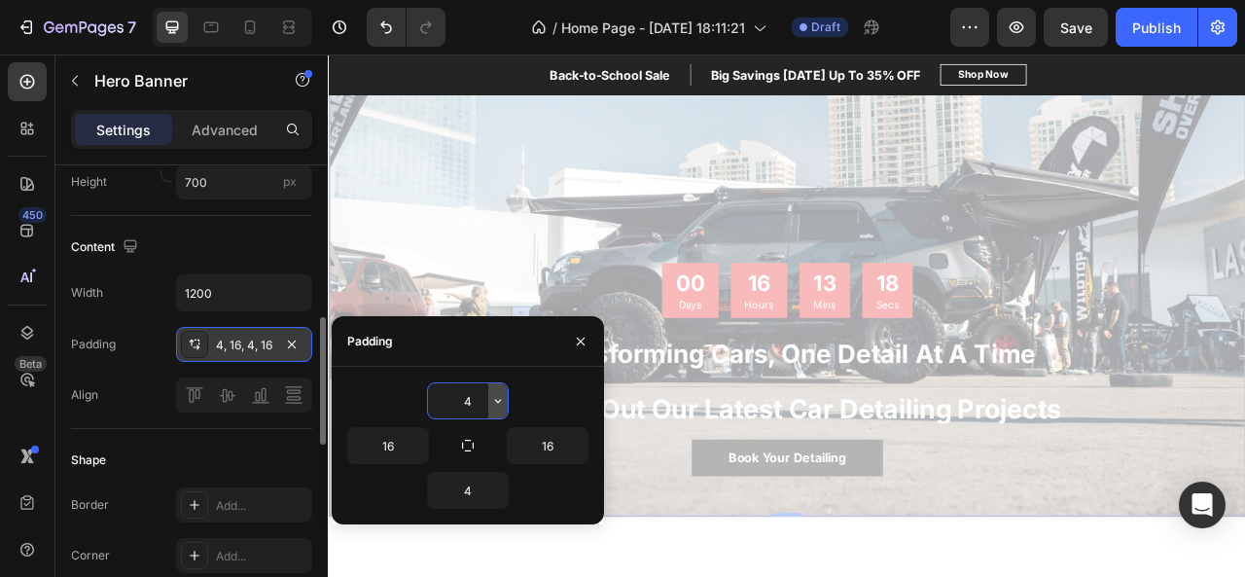
click at [497, 398] on icon "button" at bounding box center [498, 401] width 16 height 16
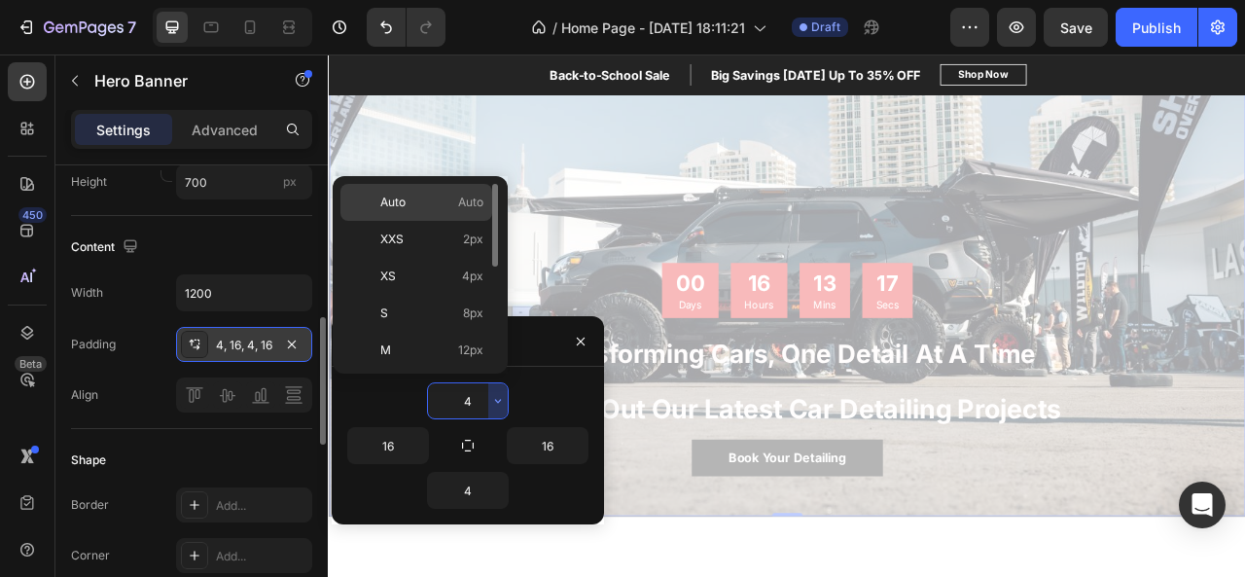
click at [446, 209] on p "Auto Auto" at bounding box center [431, 203] width 103 height 18
type input "Auto"
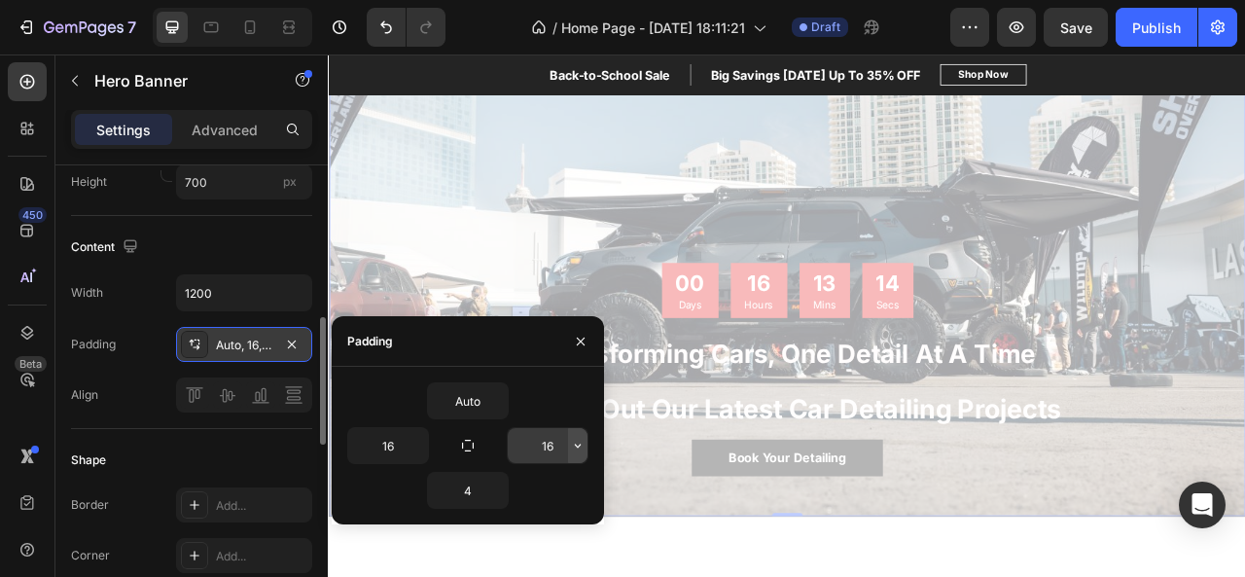
click at [571, 446] on icon "button" at bounding box center [578, 446] width 16 height 16
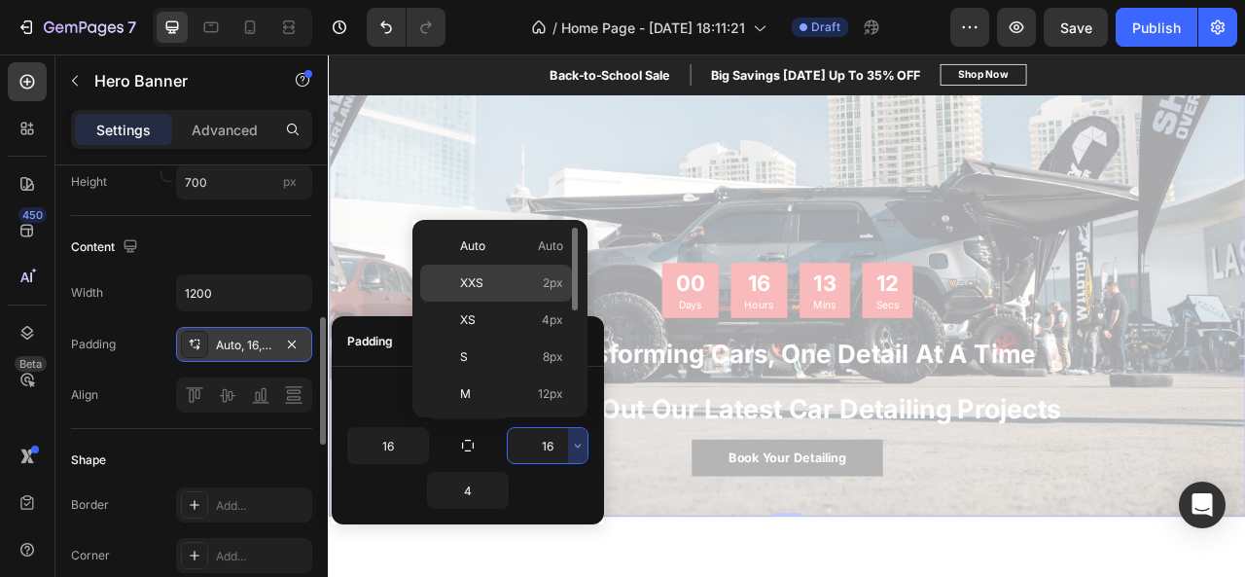
click at [544, 291] on div "XXS 2px" at bounding box center [496, 282] width 152 height 37
type input "2"
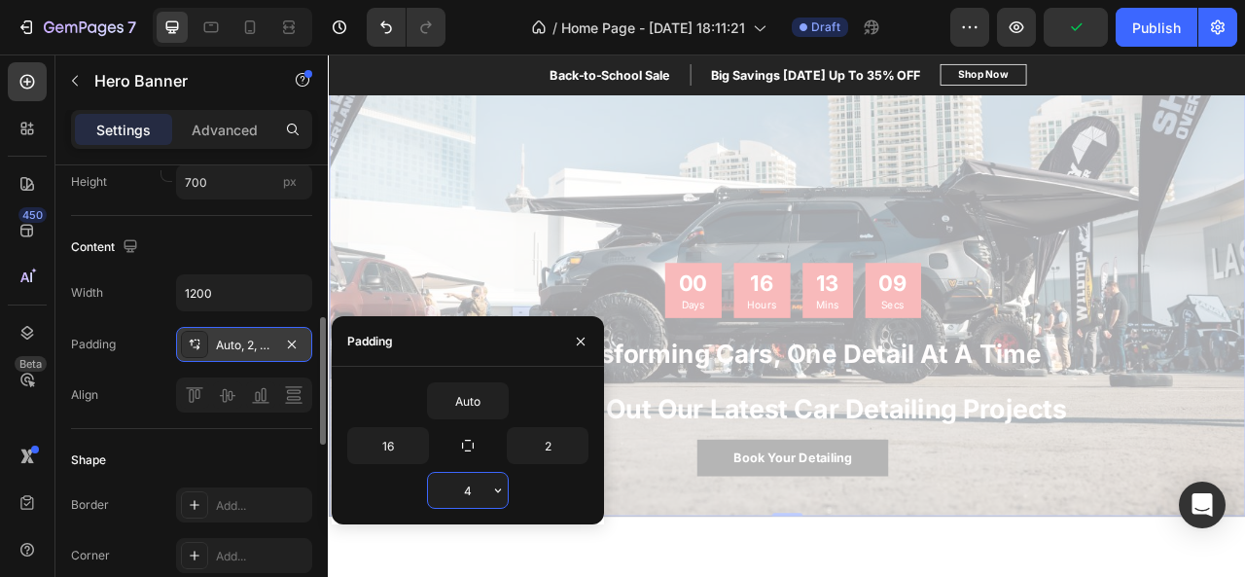
click at [465, 493] on input "4" at bounding box center [468, 490] width 80 height 35
click at [490, 502] on button "button" at bounding box center [497, 490] width 19 height 35
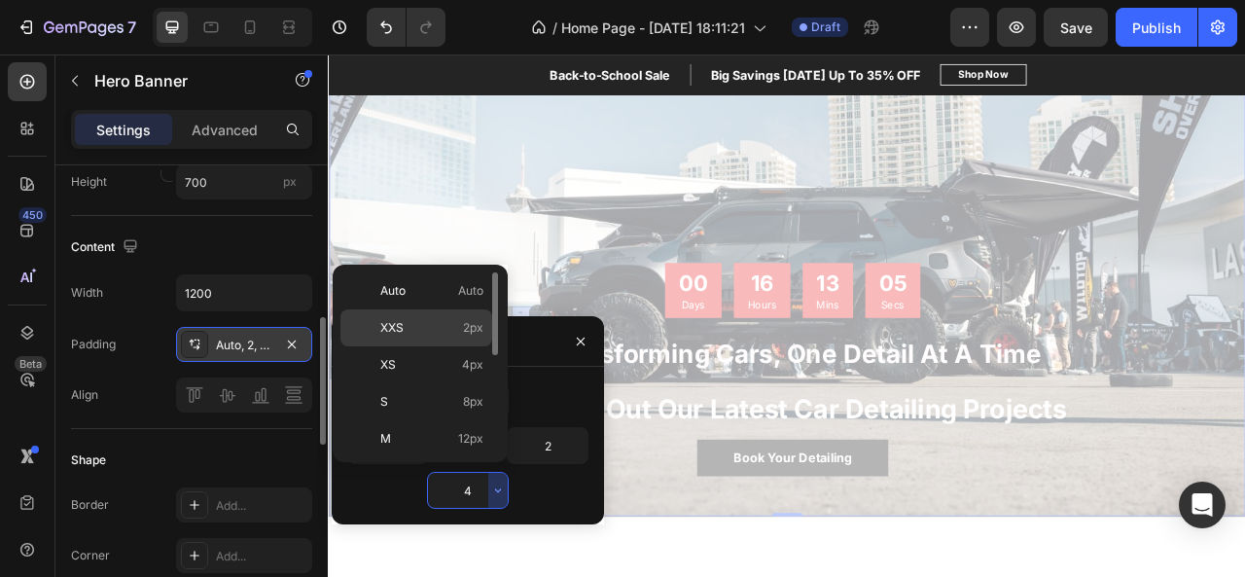
click at [443, 327] on p "XXS 2px" at bounding box center [431, 328] width 103 height 18
type input "2"
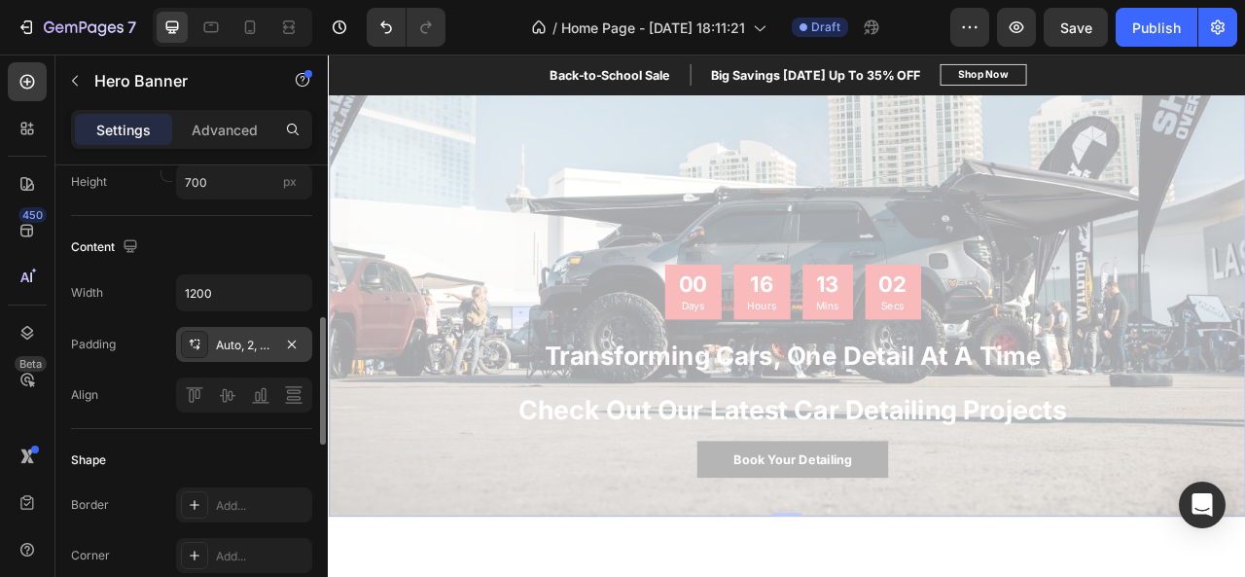
click at [248, 476] on div "Shape Border Add... Corner Add... Shadow Add..." at bounding box center [191, 534] width 241 height 211
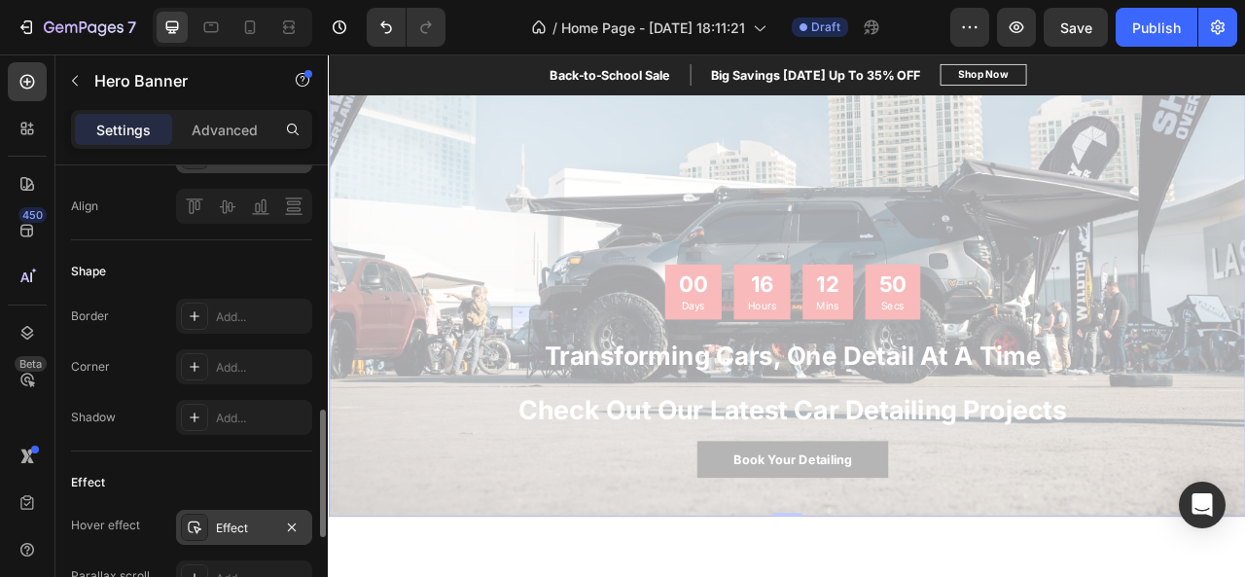
scroll to position [746, 0]
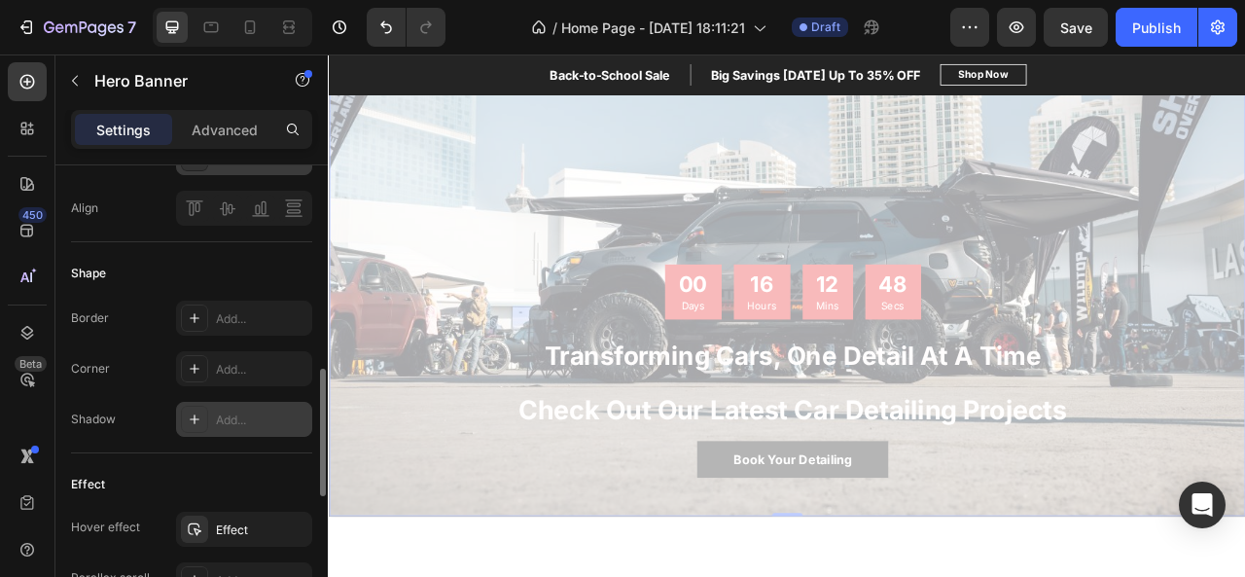
click at [195, 402] on div "Add..." at bounding box center [244, 419] width 136 height 35
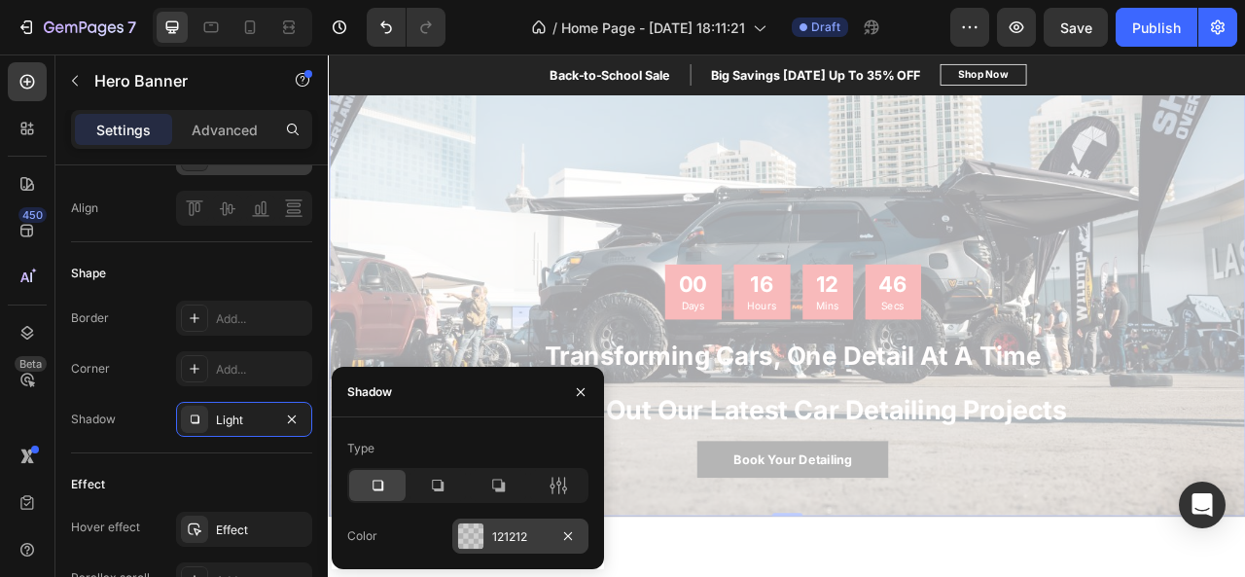
click at [473, 532] on div at bounding box center [470, 535] width 25 height 25
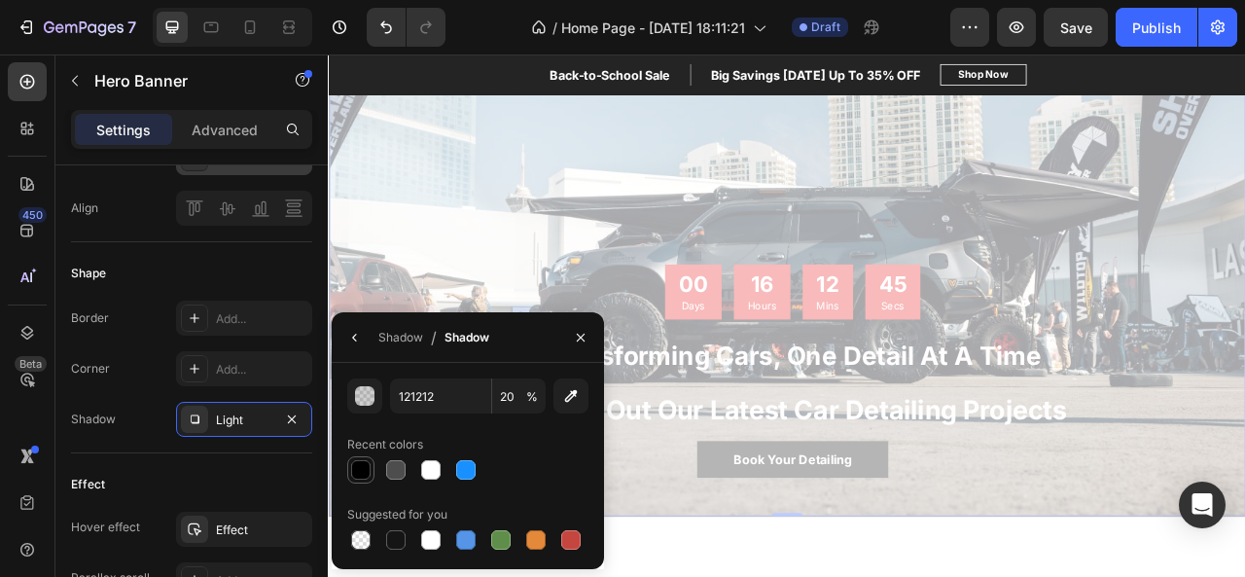
click at [362, 471] on div at bounding box center [360, 469] width 19 height 19
type input "000000"
type input "100"
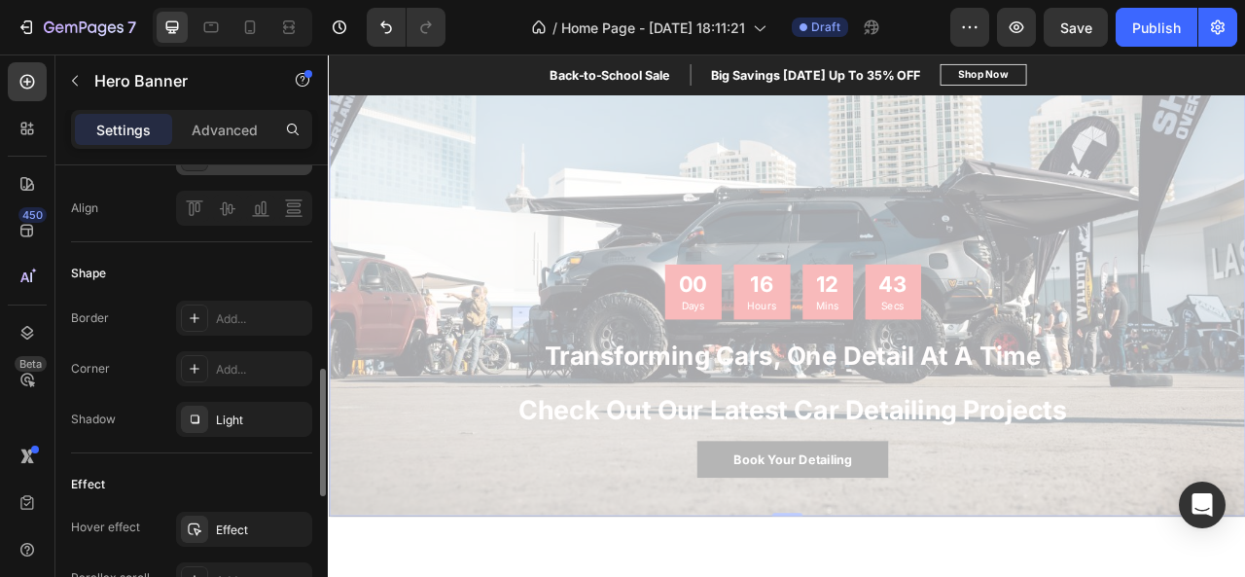
click at [151, 315] on div "Border Add..." at bounding box center [191, 317] width 241 height 35
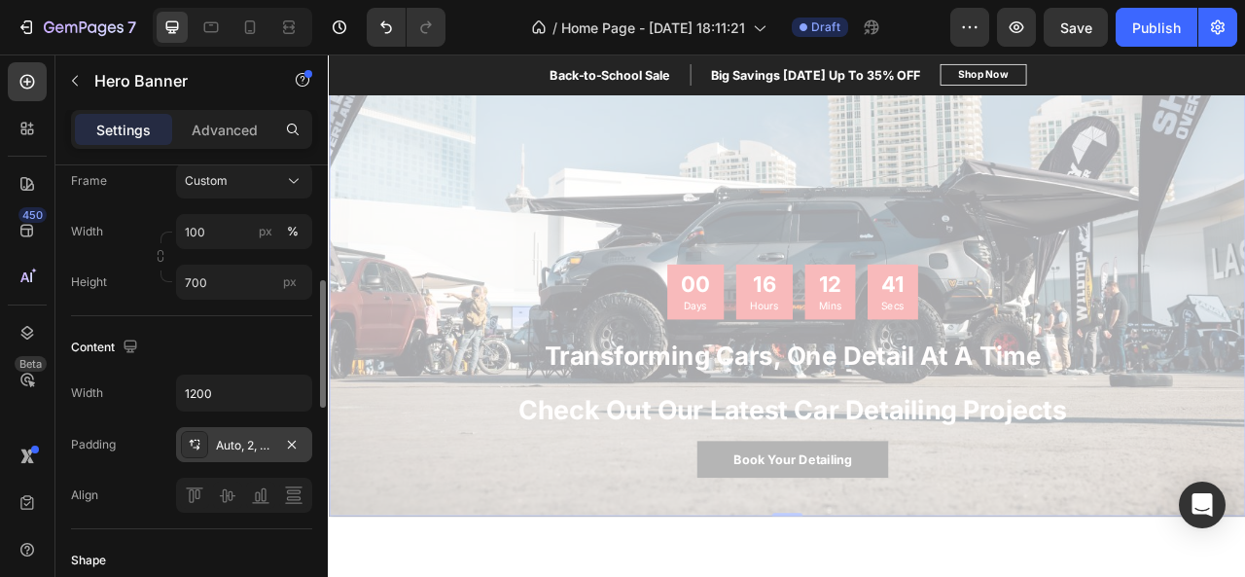
scroll to position [441, 0]
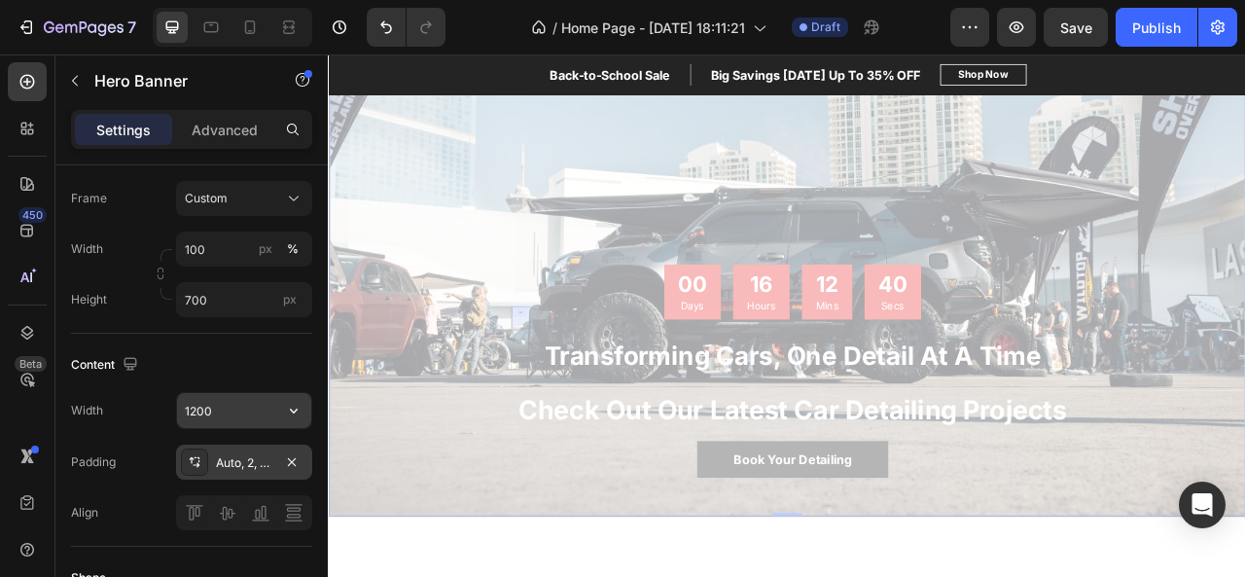
click at [206, 409] on input "1200" at bounding box center [244, 410] width 134 height 35
click at [291, 408] on icon "button" at bounding box center [294, 410] width 8 height 5
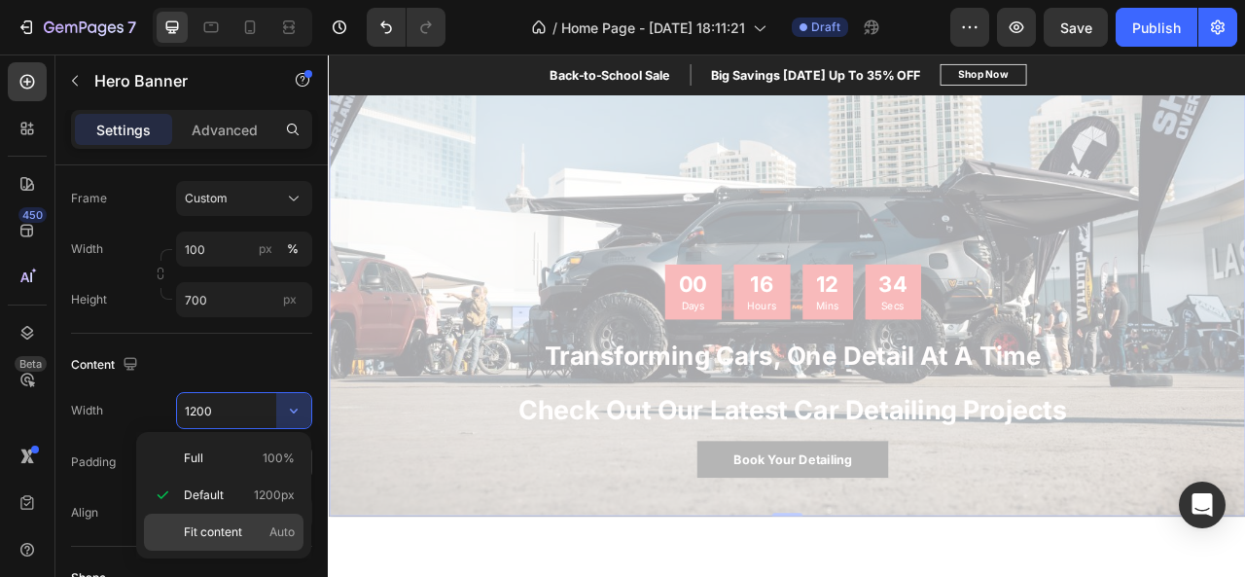
click at [239, 531] on span "Fit content" at bounding box center [213, 532] width 58 height 18
type input "Auto"
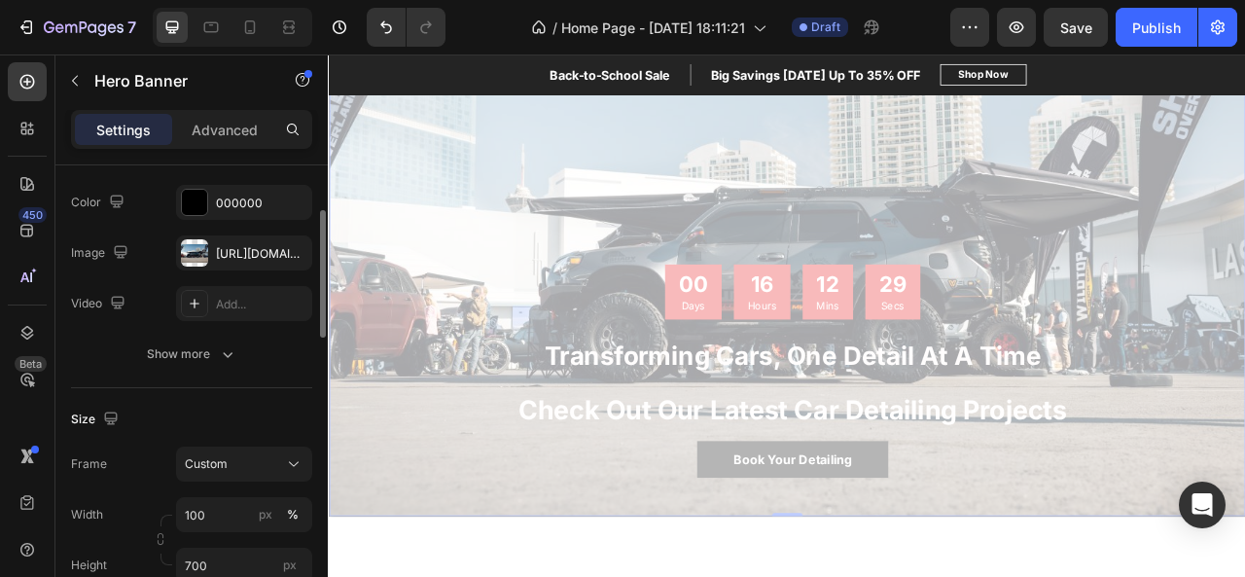
scroll to position [160, 0]
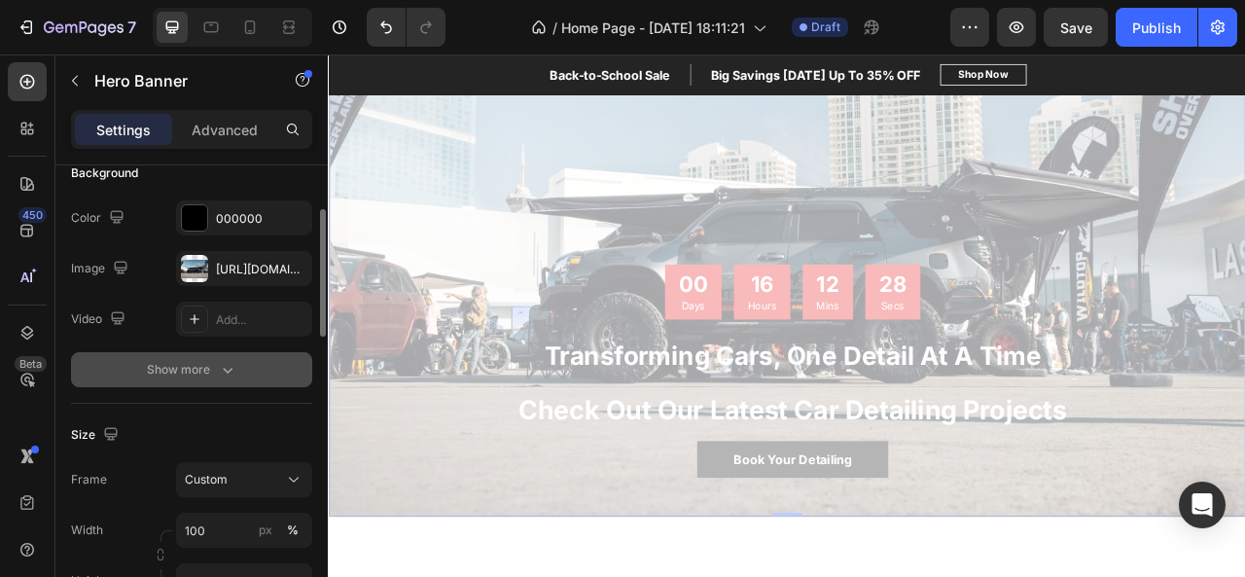
click at [212, 365] on div "Show more" at bounding box center [192, 369] width 90 height 19
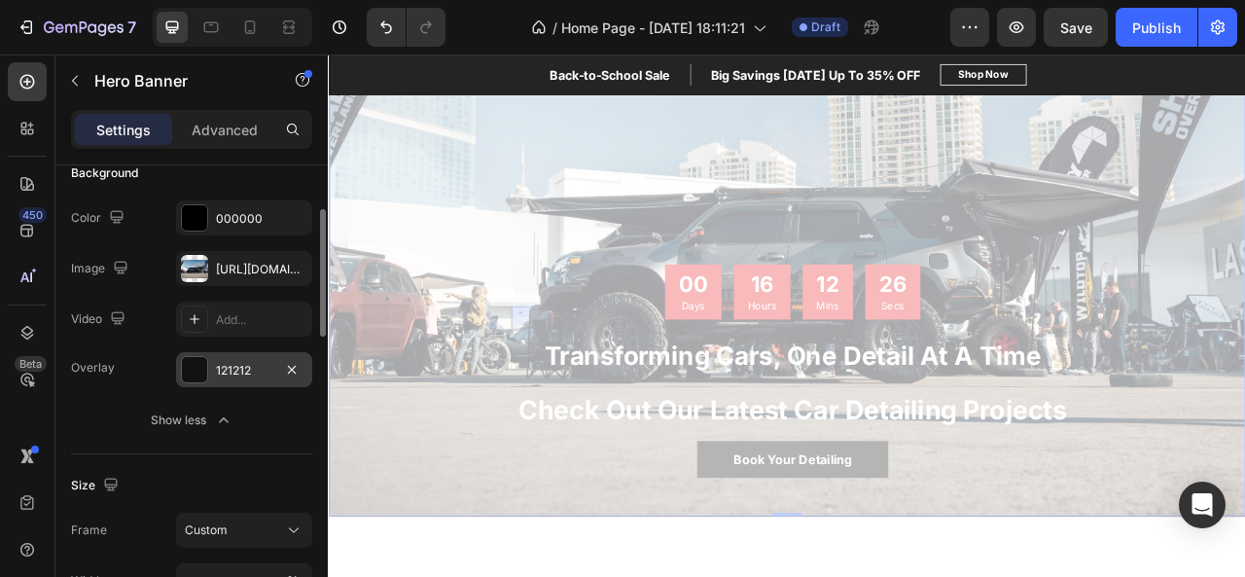
click at [194, 368] on div at bounding box center [194, 369] width 25 height 25
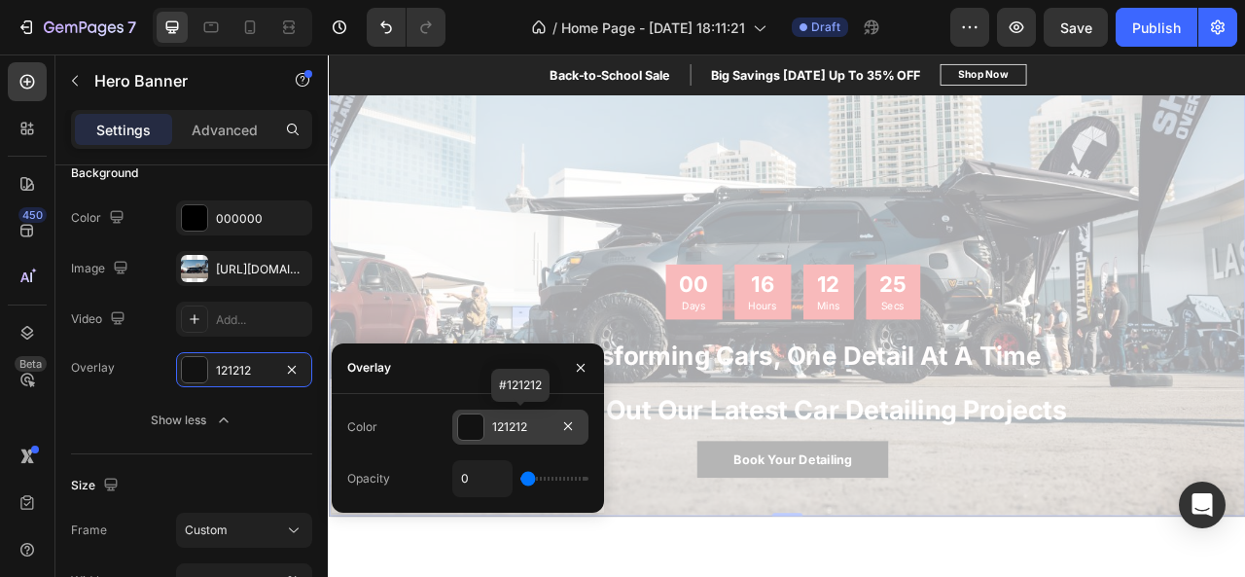
click at [475, 426] on div at bounding box center [470, 426] width 25 height 25
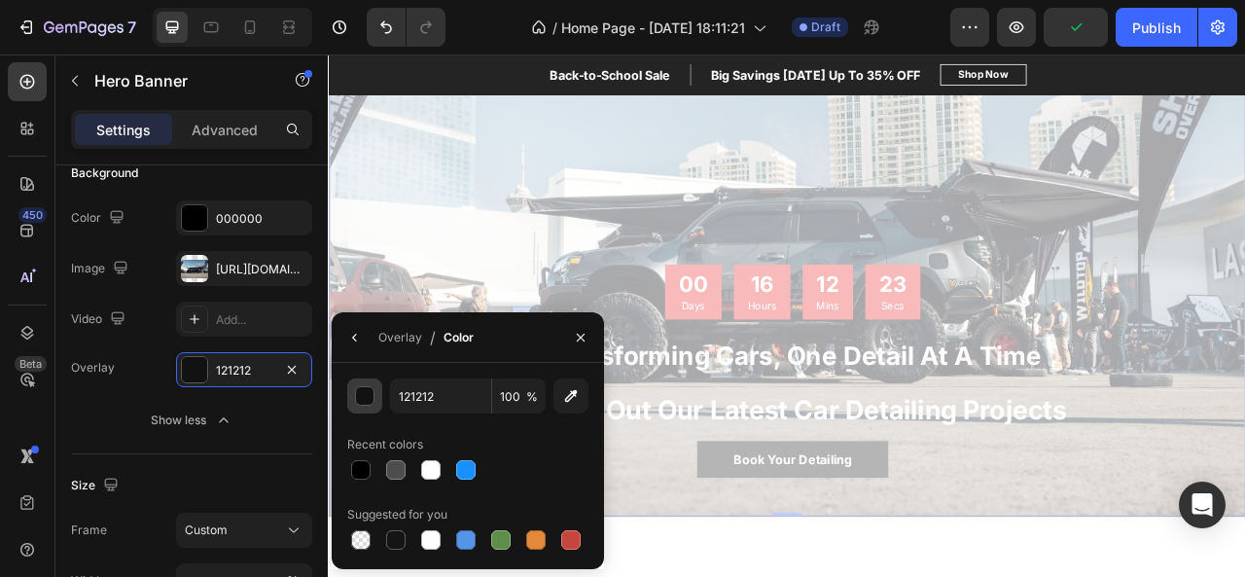
click at [366, 402] on div "button" at bounding box center [365, 396] width 19 height 19
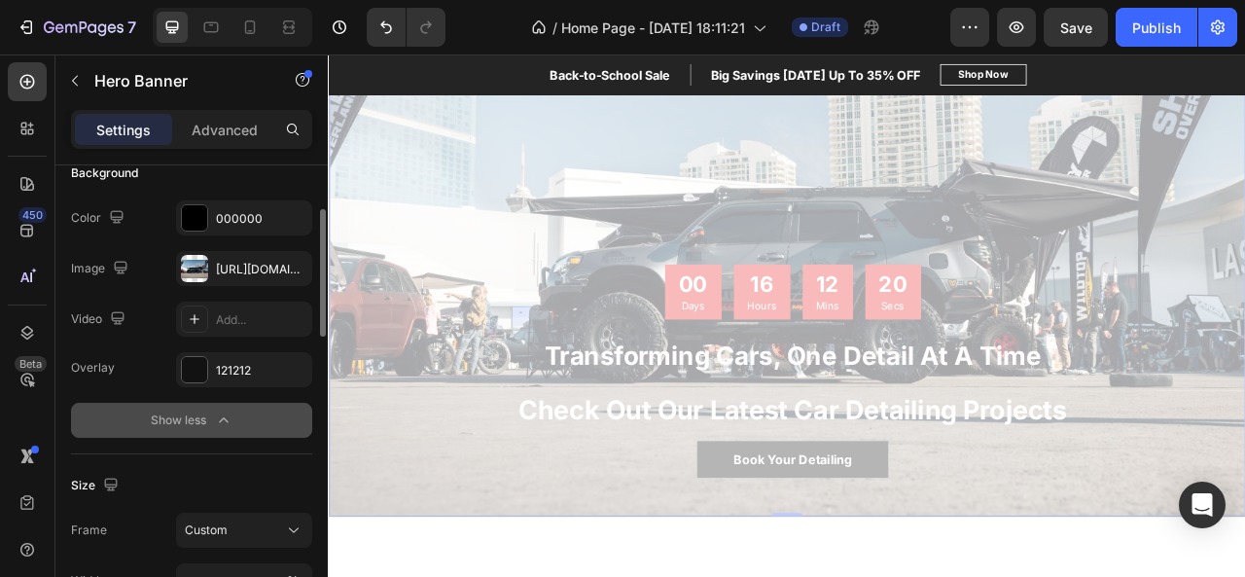
click at [220, 410] on icon "button" at bounding box center [223, 419] width 19 height 19
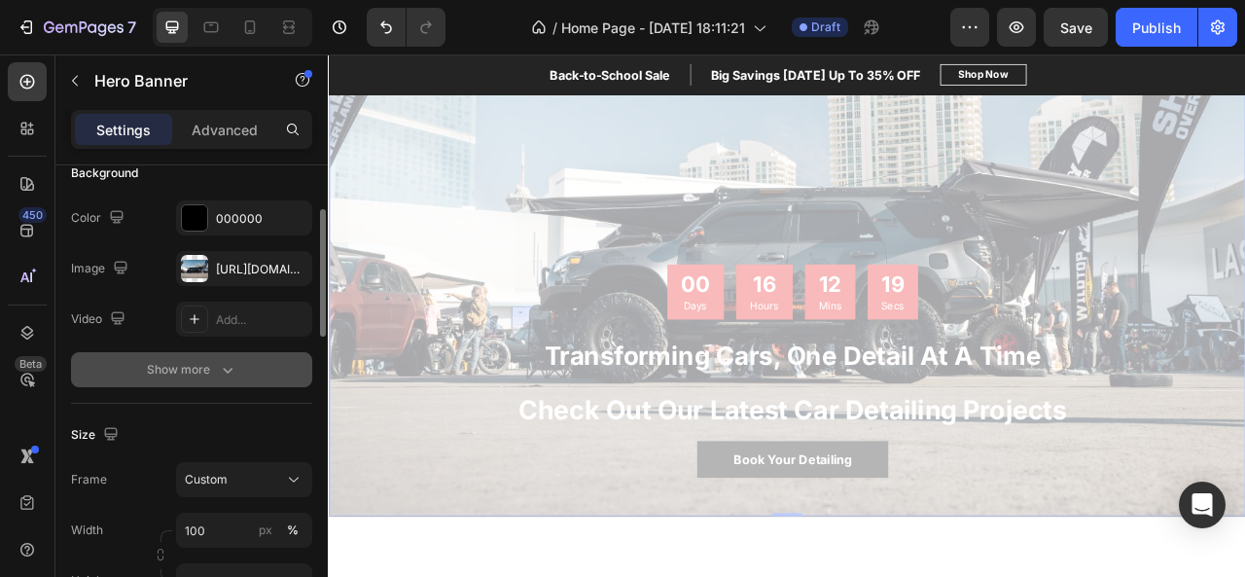
click at [224, 364] on icon "button" at bounding box center [227, 369] width 19 height 19
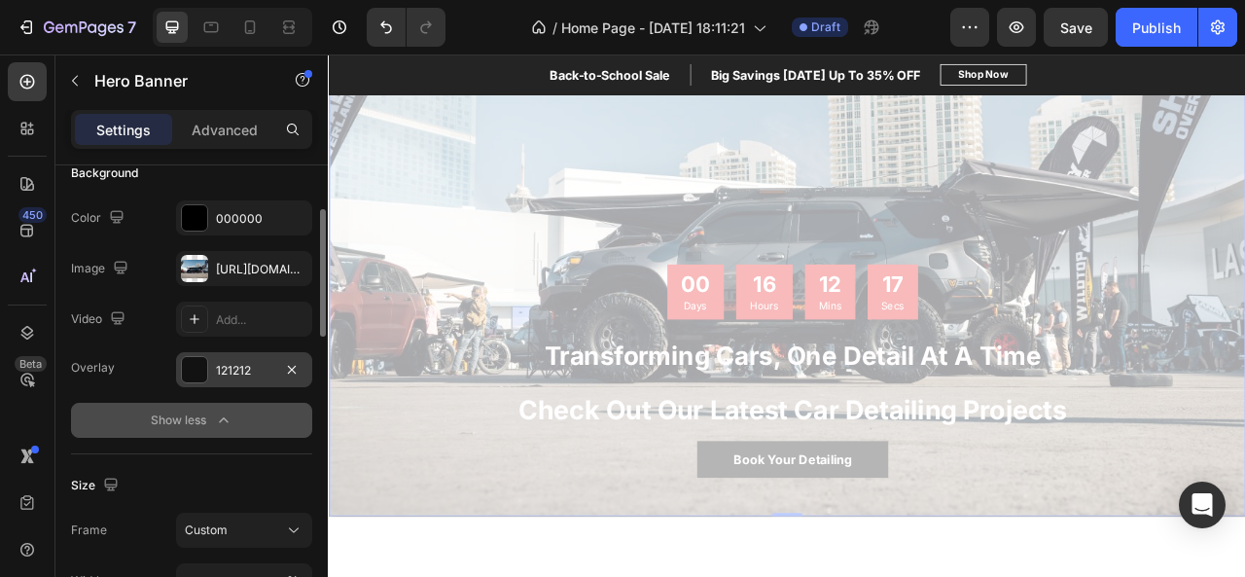
click at [243, 367] on div "121212" at bounding box center [244, 371] width 56 height 18
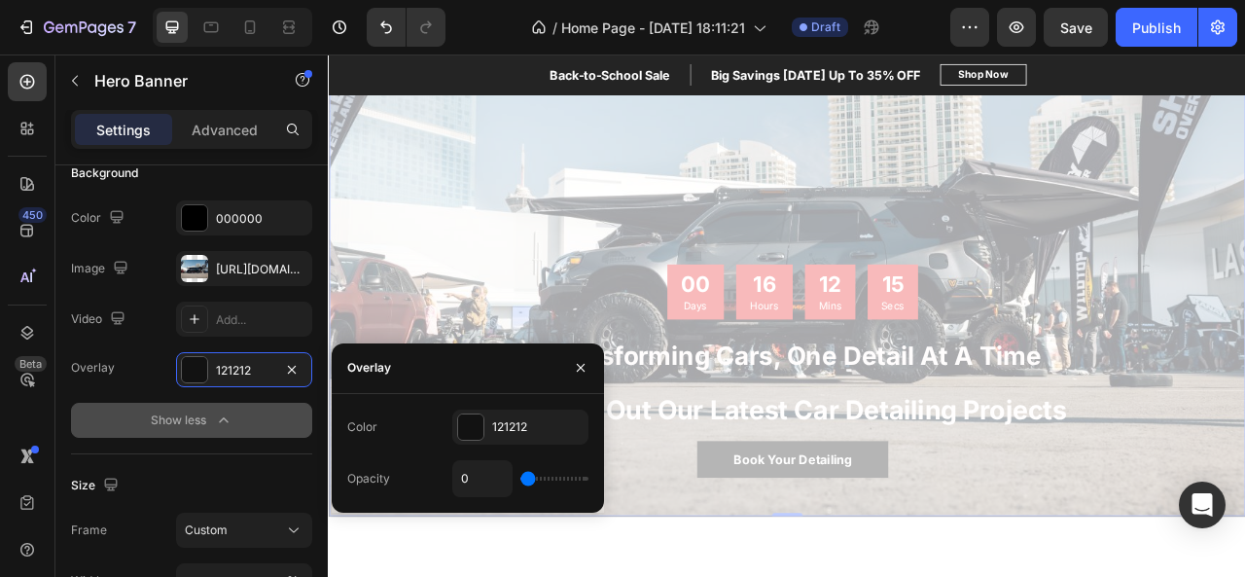
type input "13%"
type input "13"
type input "45%"
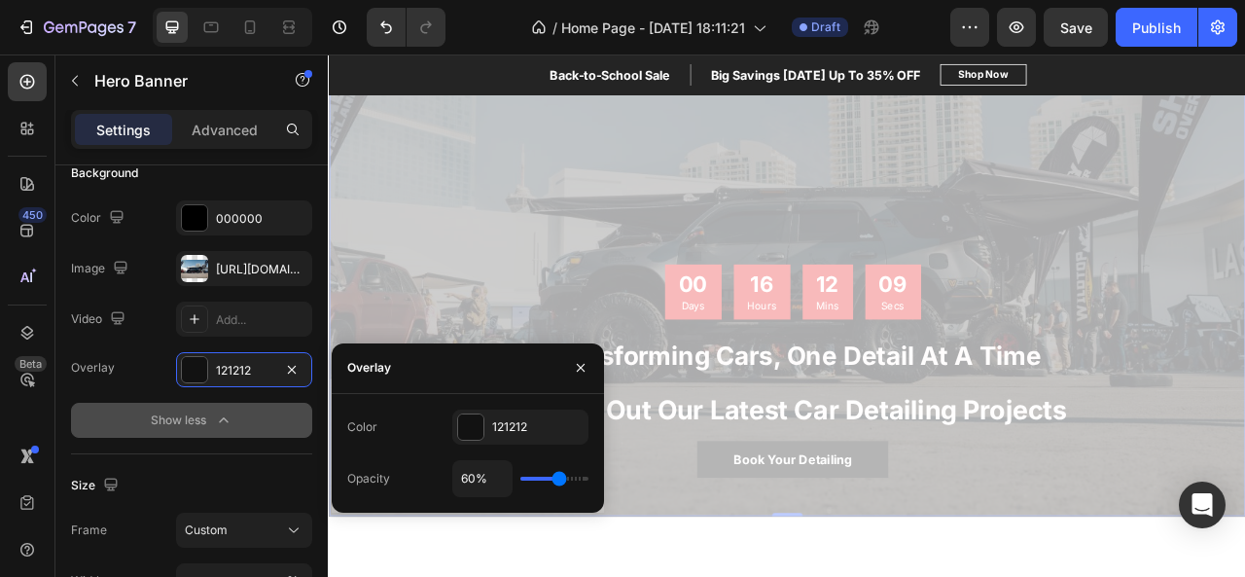
drag, startPoint x: 529, startPoint y: 483, endPoint x: 559, endPoint y: 477, distance: 30.7
click at [559, 477] on input "range" at bounding box center [554, 478] width 68 height 4
click at [221, 125] on p "Advanced" at bounding box center [225, 130] width 66 height 20
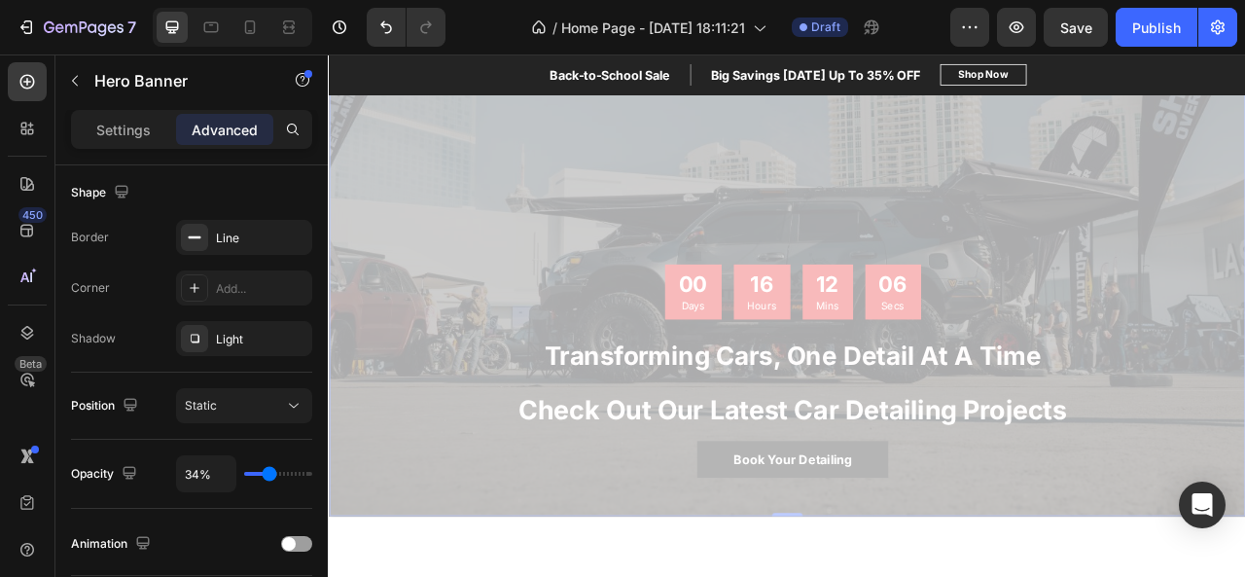
scroll to position [749, 0]
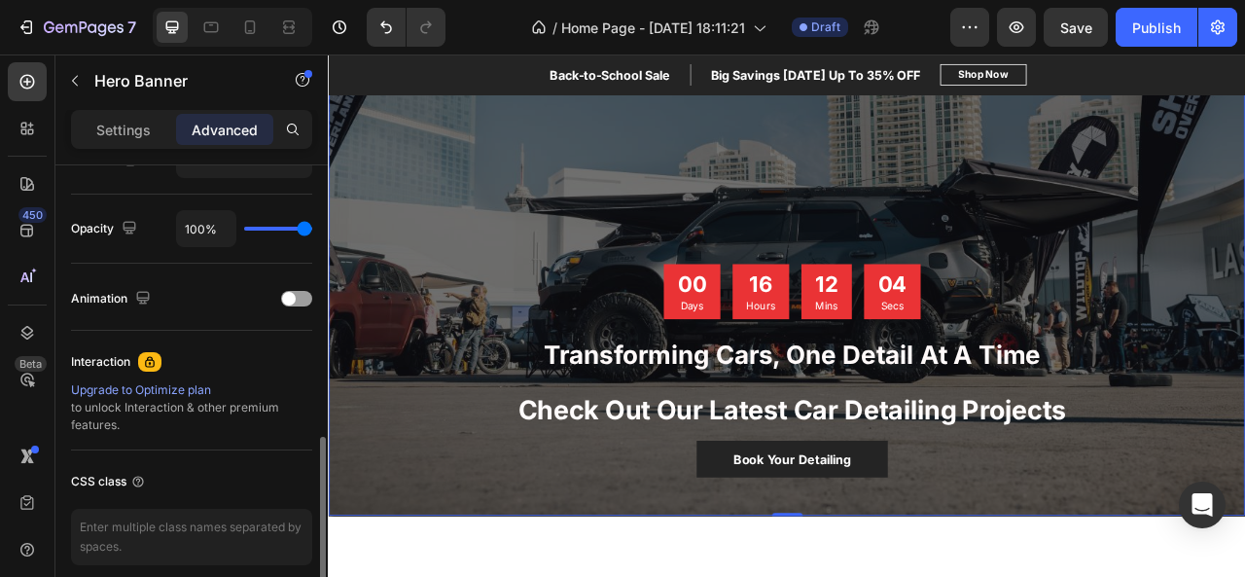
drag, startPoint x: 265, startPoint y: 225, endPoint x: 316, endPoint y: 227, distance: 50.6
click at [312, 227] on input "range" at bounding box center [278, 229] width 68 height 4
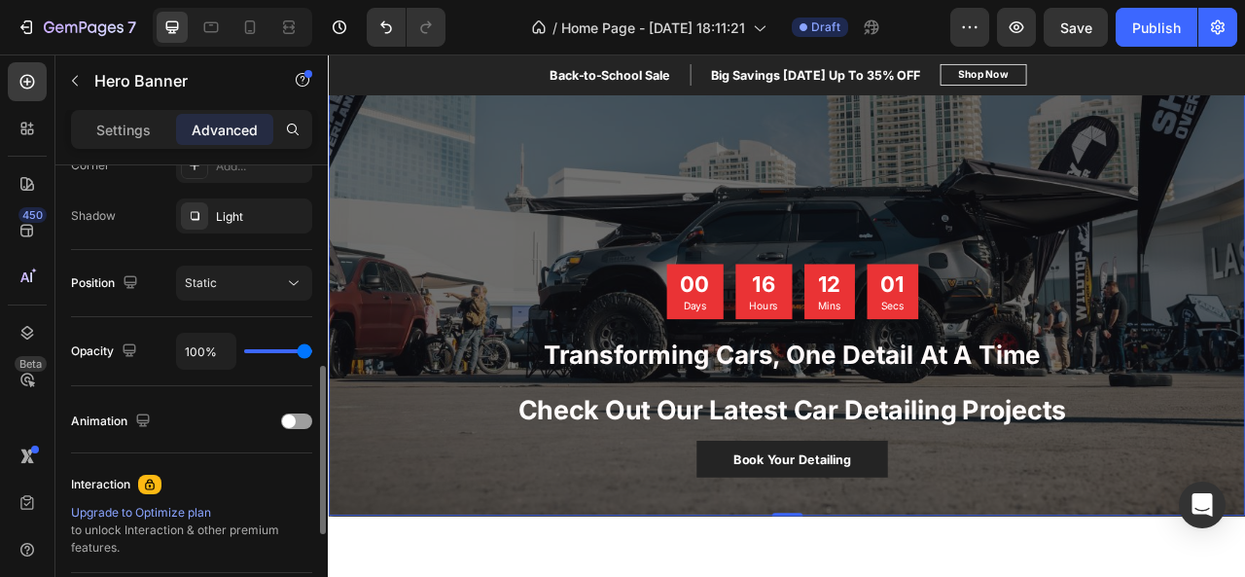
scroll to position [607, 0]
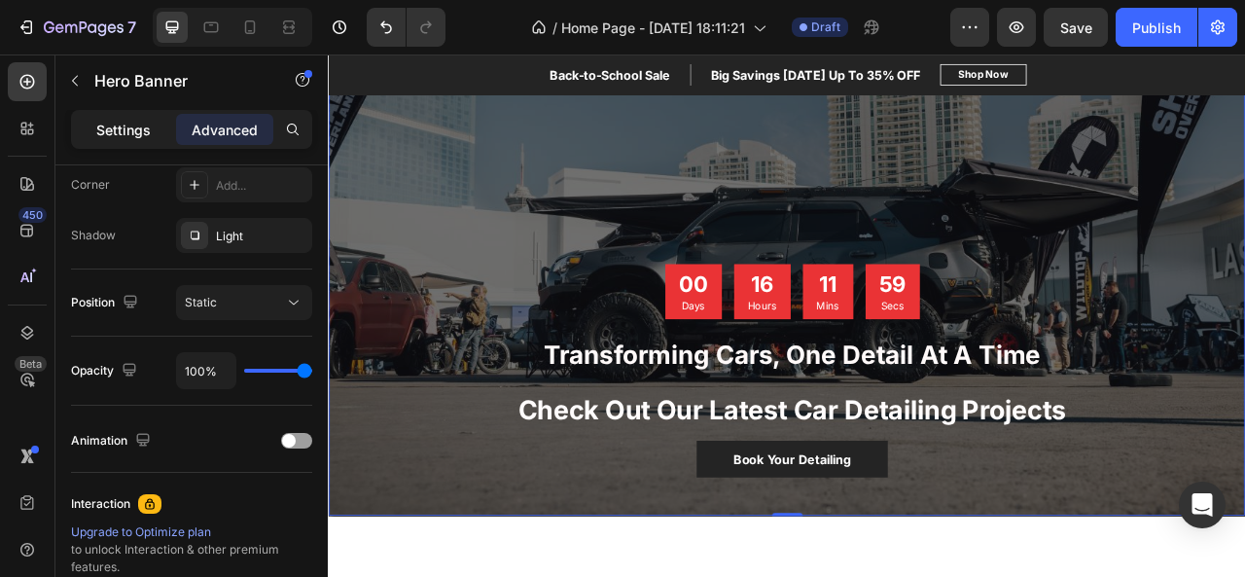
click at [138, 121] on p "Settings" at bounding box center [123, 130] width 54 height 20
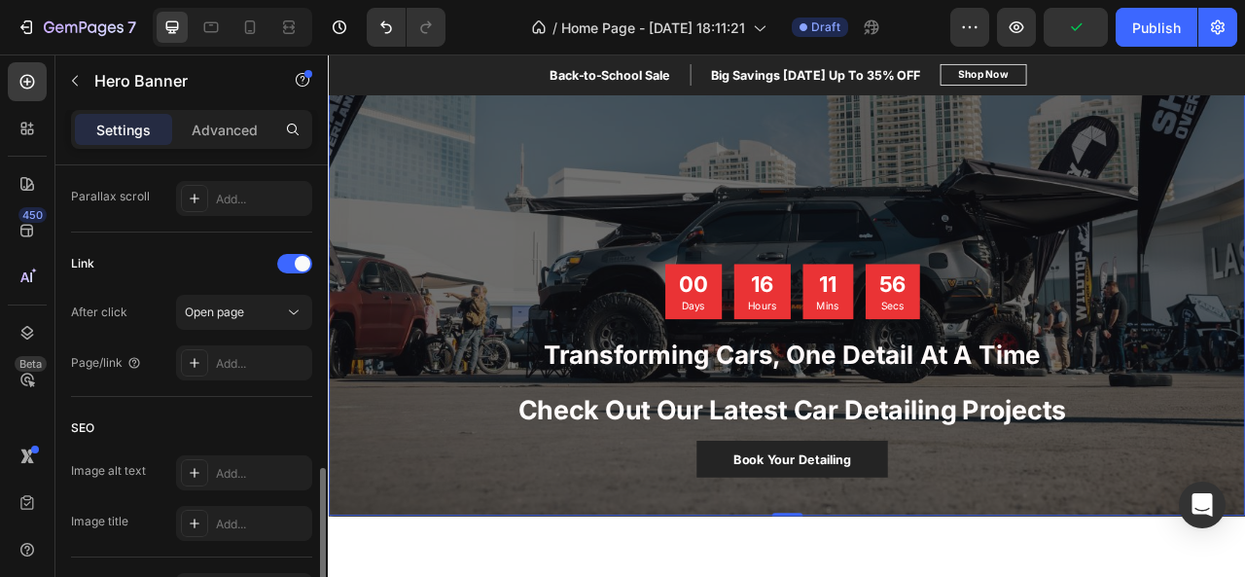
scroll to position [1055, 0]
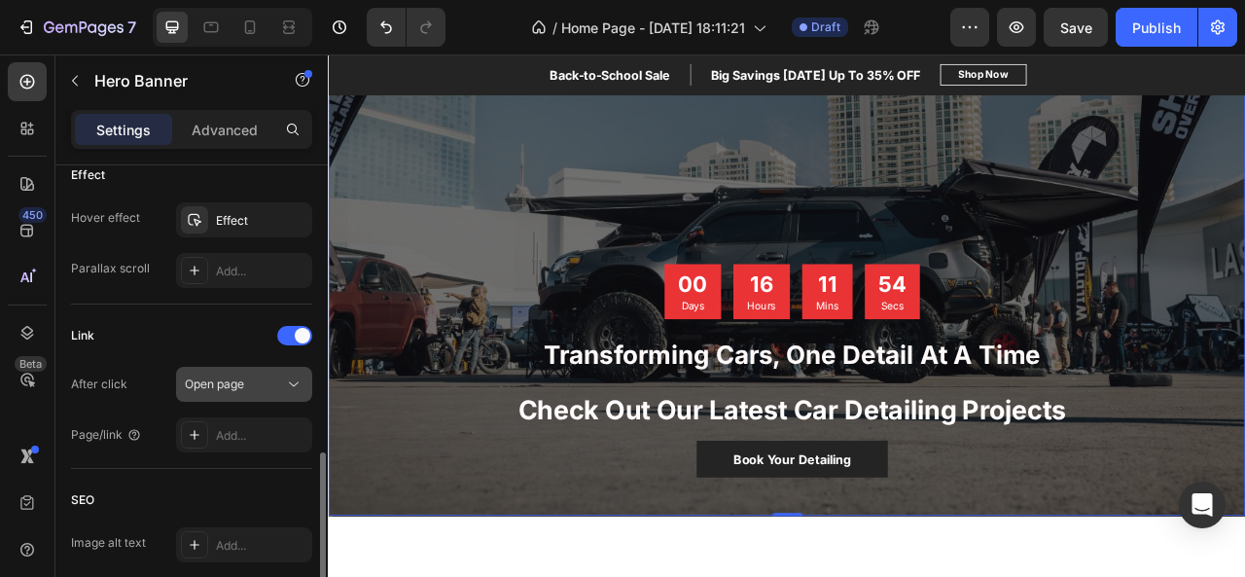
click at [254, 375] on div "Open page" at bounding box center [234, 384] width 99 height 18
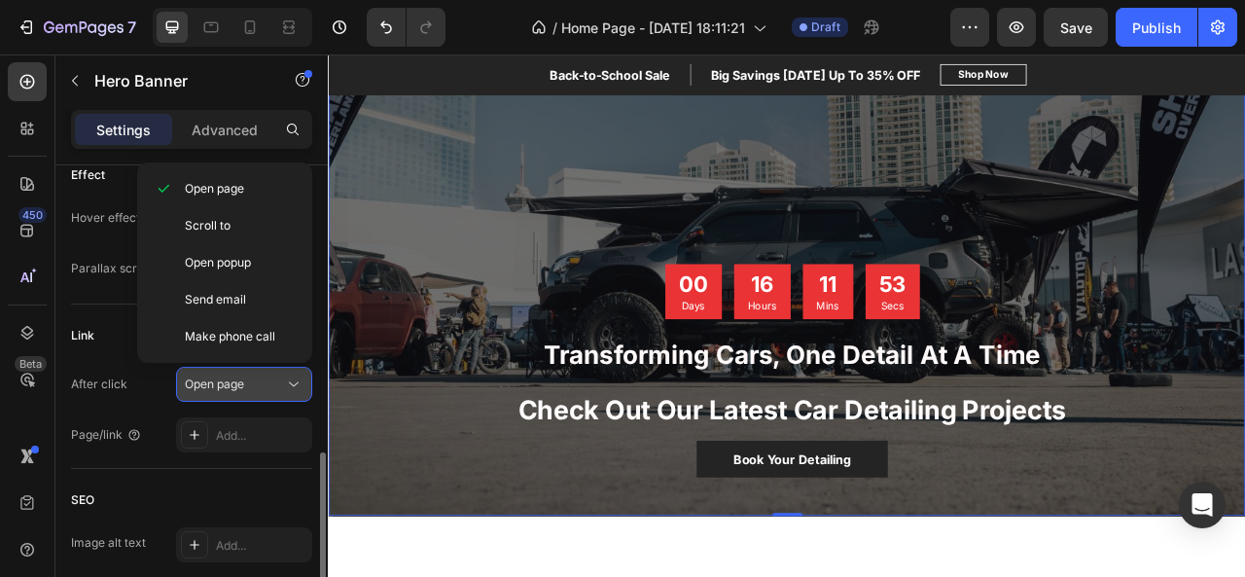
click at [254, 375] on div "Open page" at bounding box center [234, 384] width 99 height 18
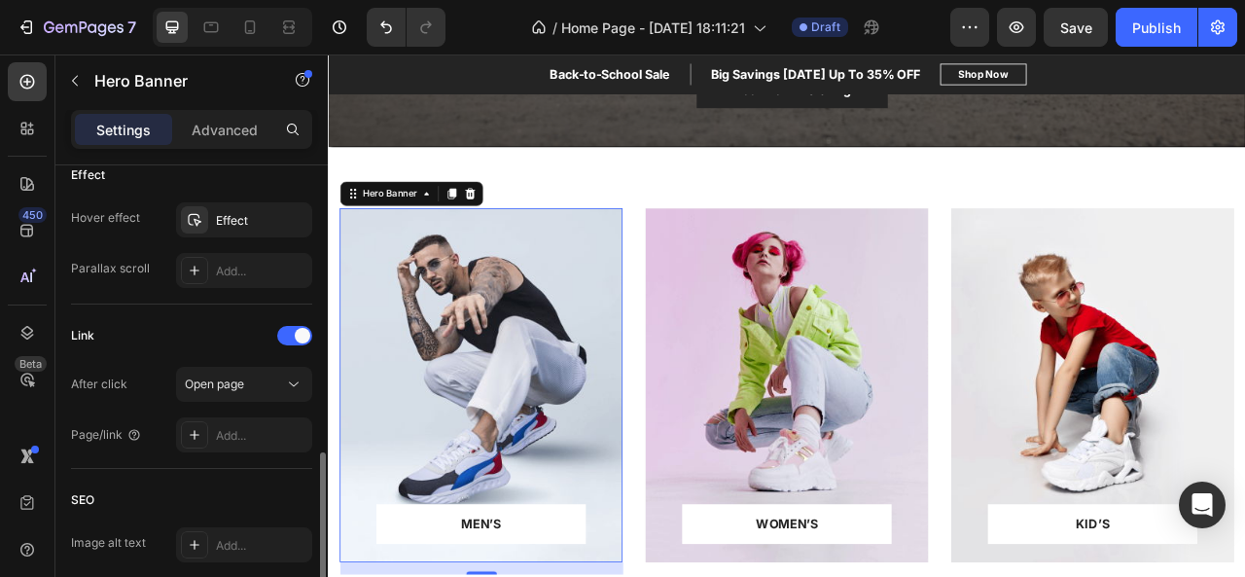
scroll to position [805, 0]
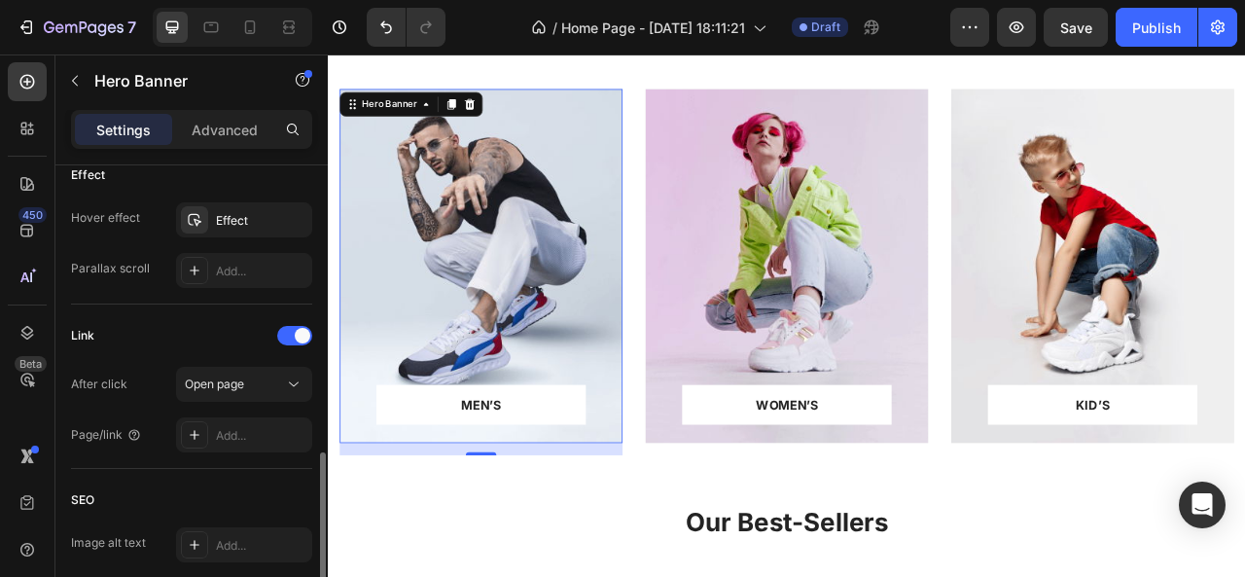
click at [476, 230] on div "Overlay" at bounding box center [522, 323] width 360 height 450
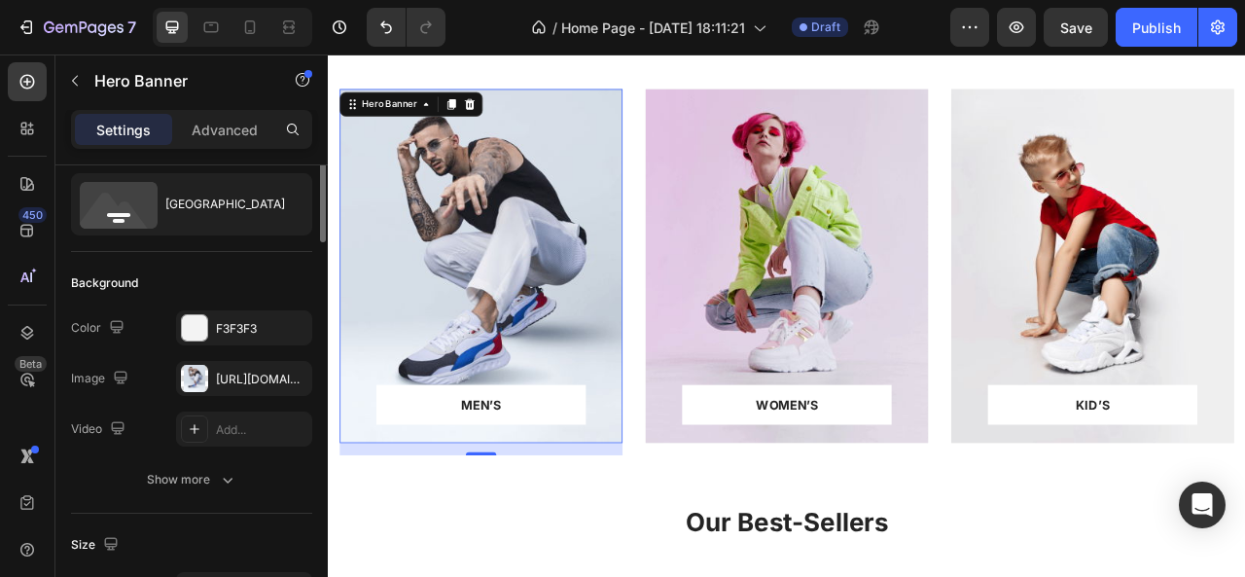
scroll to position [0, 0]
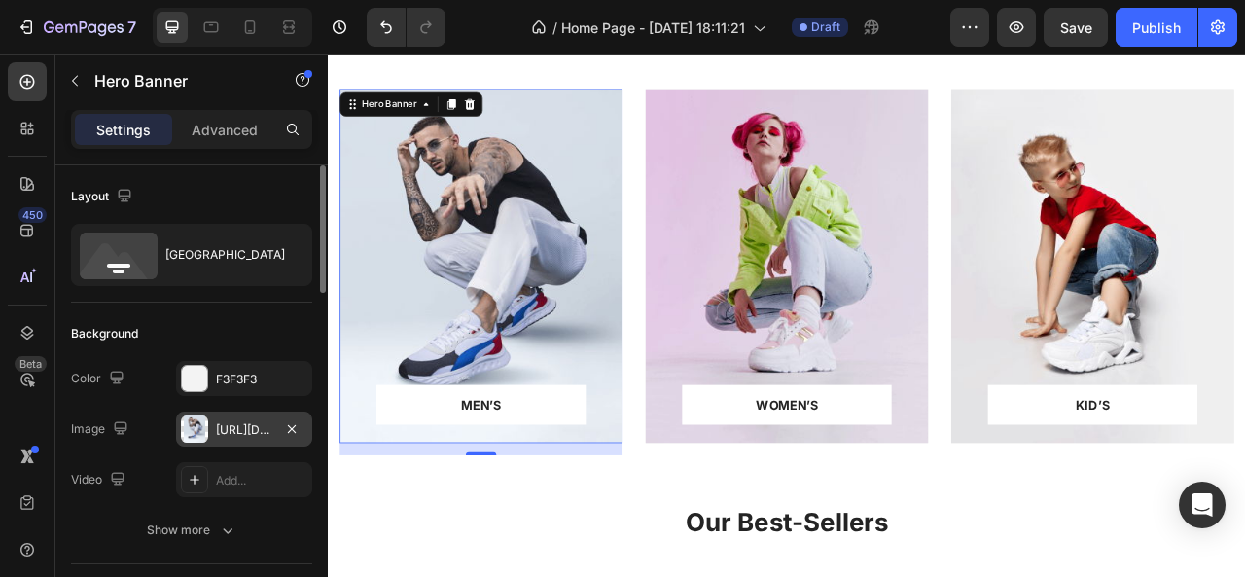
click at [246, 427] on div "https://ucarecdn.com/5cfed6dc-25f9-4998-ad3e-758661308a9d/-/format/auto/" at bounding box center [244, 430] width 56 height 18
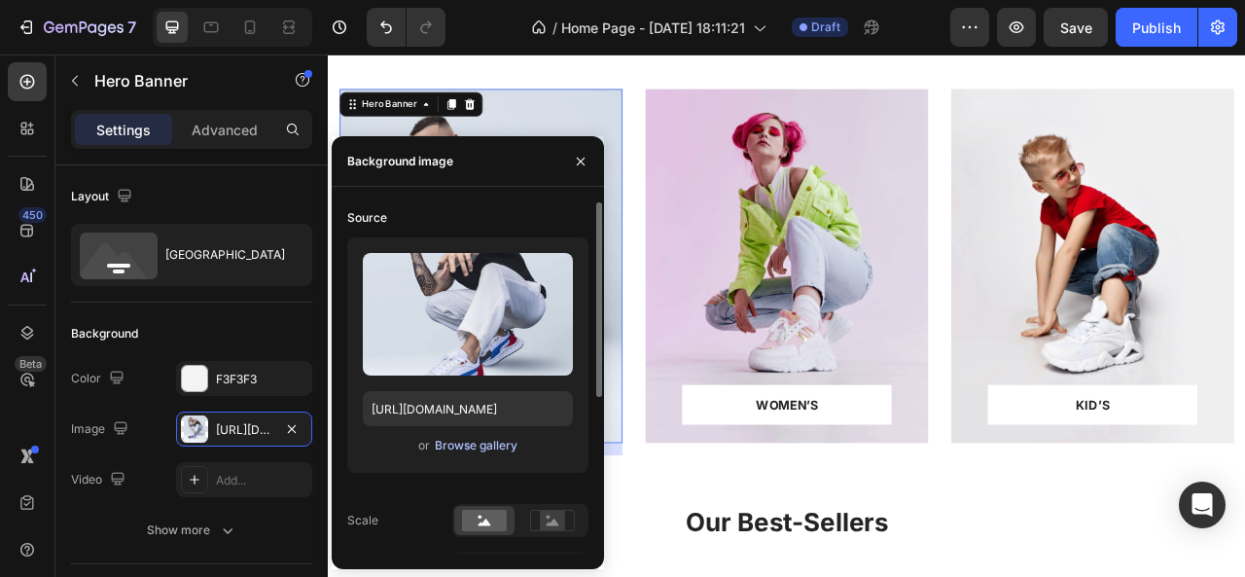
click at [471, 441] on div "Browse gallery" at bounding box center [476, 446] width 83 height 18
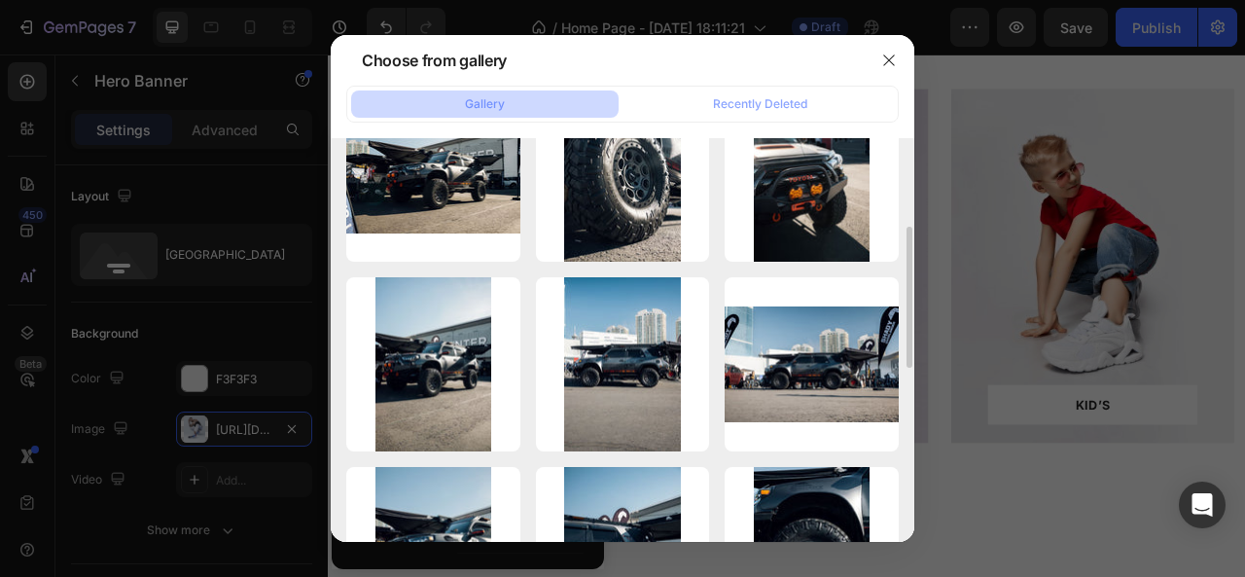
scroll to position [286, 0]
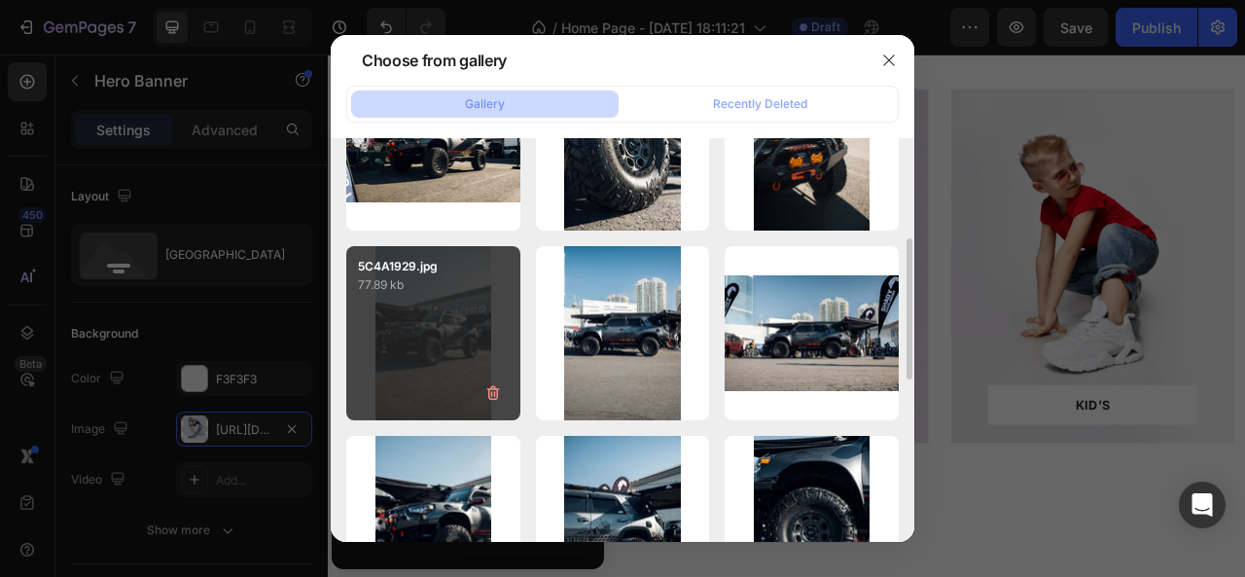
click at [448, 366] on div "5C4A1929.jpg 77.89 kb" at bounding box center [433, 333] width 174 height 174
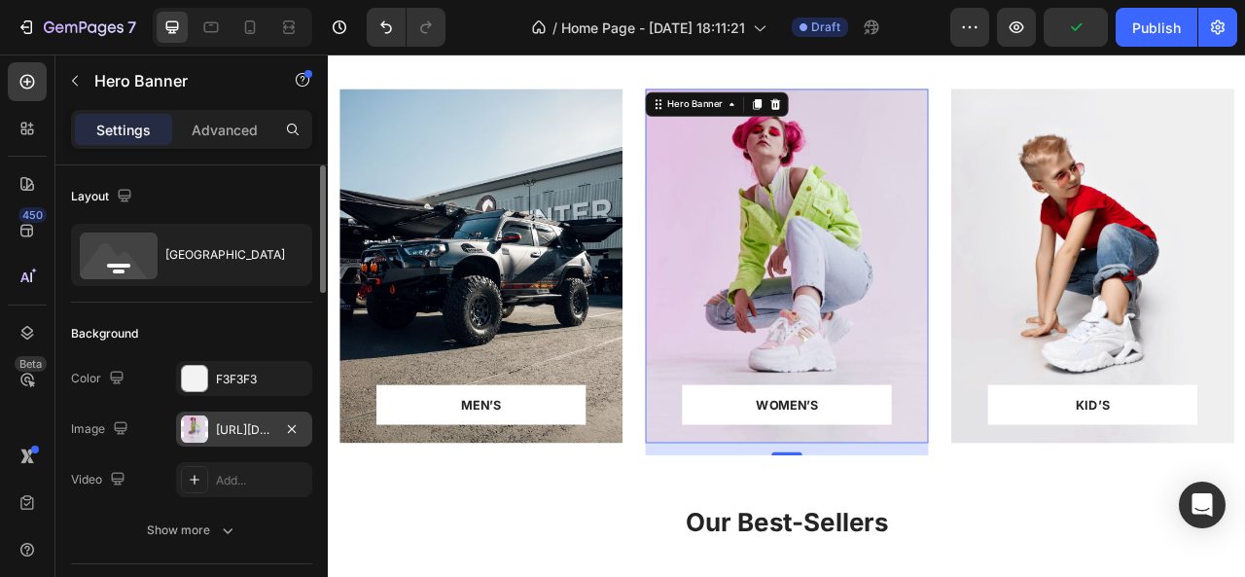
click at [251, 426] on div "https://ucarecdn.com/91d1886f-51f0-4901-b545-c0188fda3e76/-/format/auto/" at bounding box center [244, 430] width 56 height 18
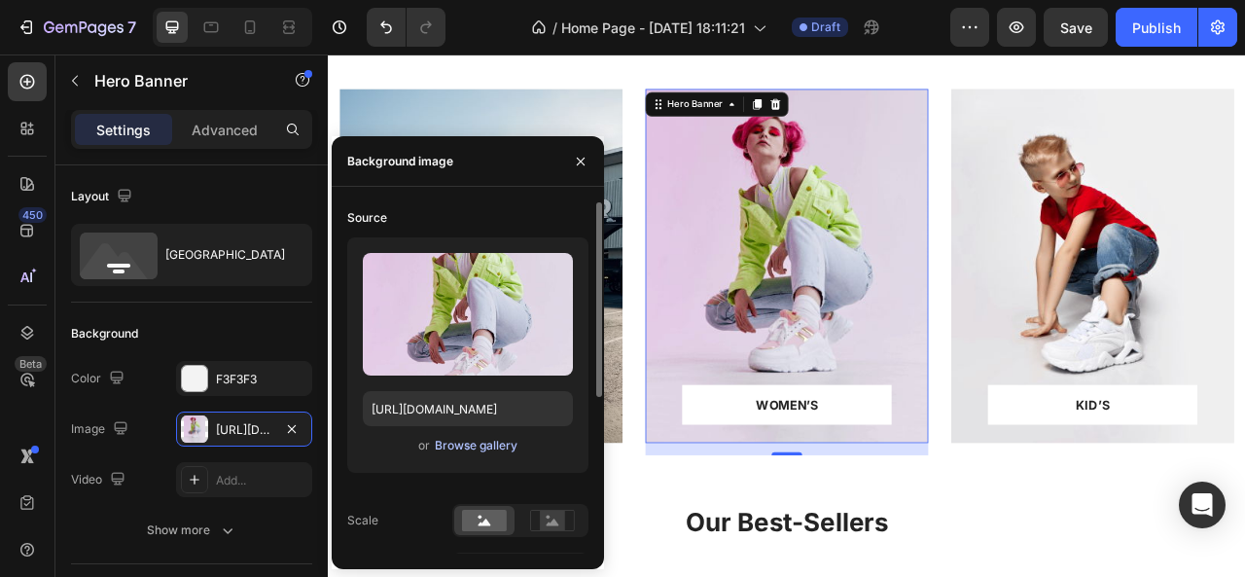
click at [462, 443] on div "Browse gallery" at bounding box center [476, 446] width 83 height 18
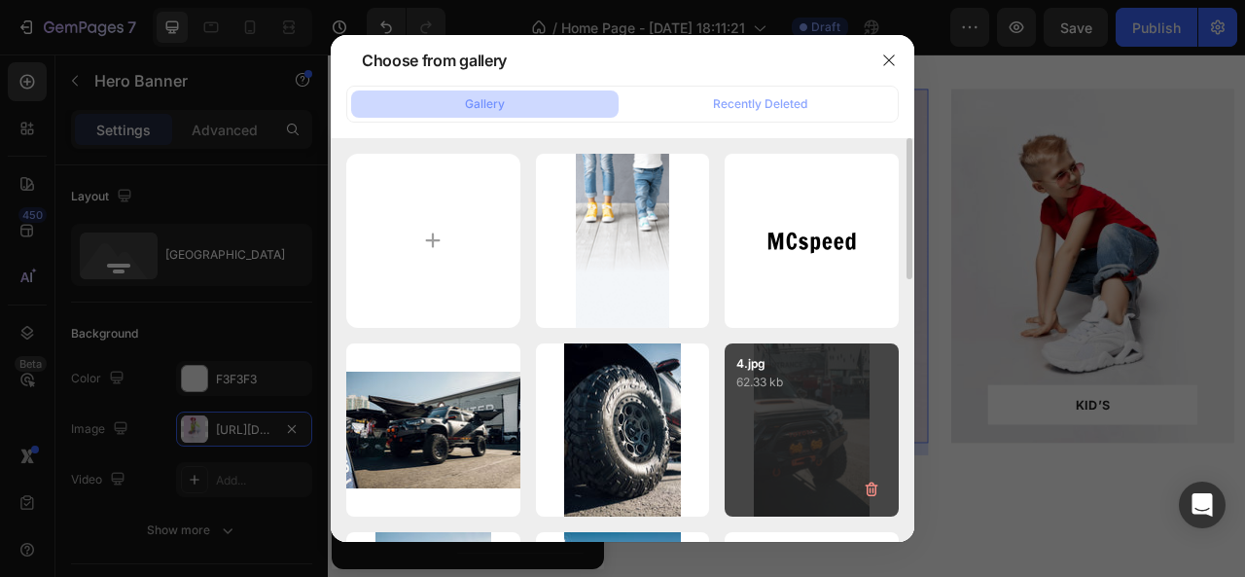
click at [800, 444] on div "4.jpg 62.33 kb" at bounding box center [811, 430] width 174 height 174
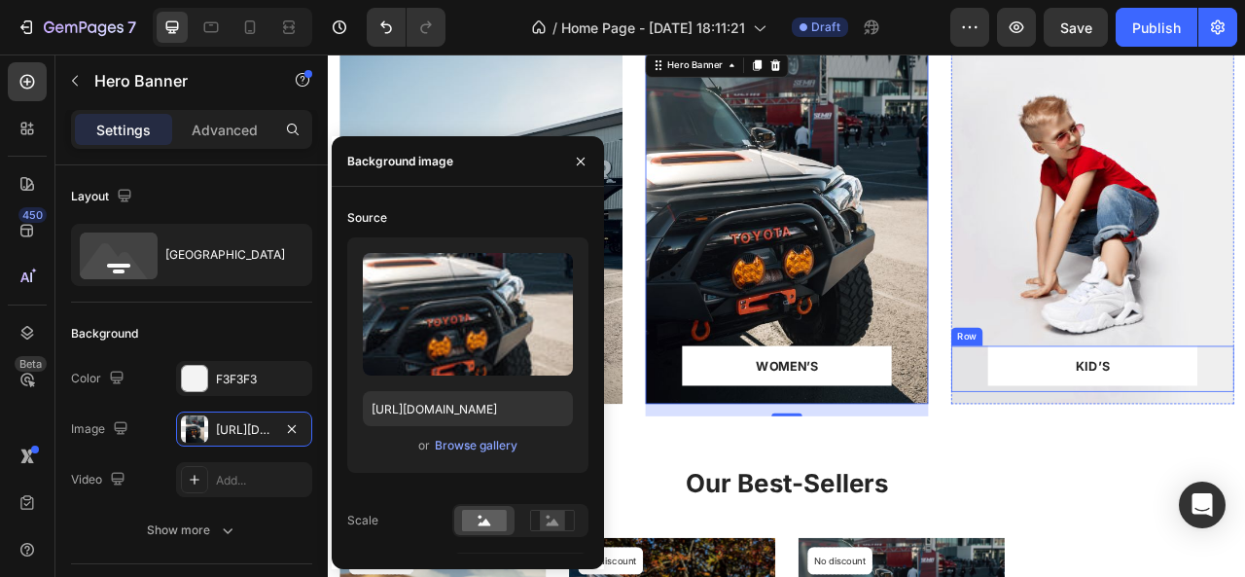
scroll to position [856, 0]
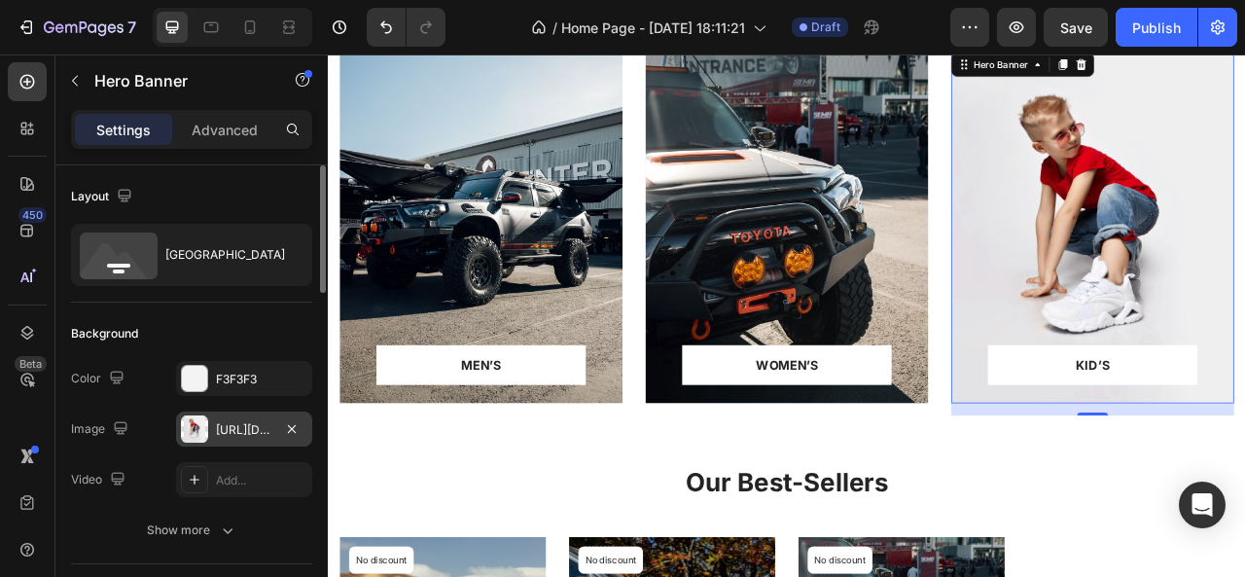
click at [253, 425] on div "https://ucarecdn.com/1574fc0a-16b2-4bf1-9796-e0736579cfe2/-/format/auto/" at bounding box center [244, 430] width 56 height 18
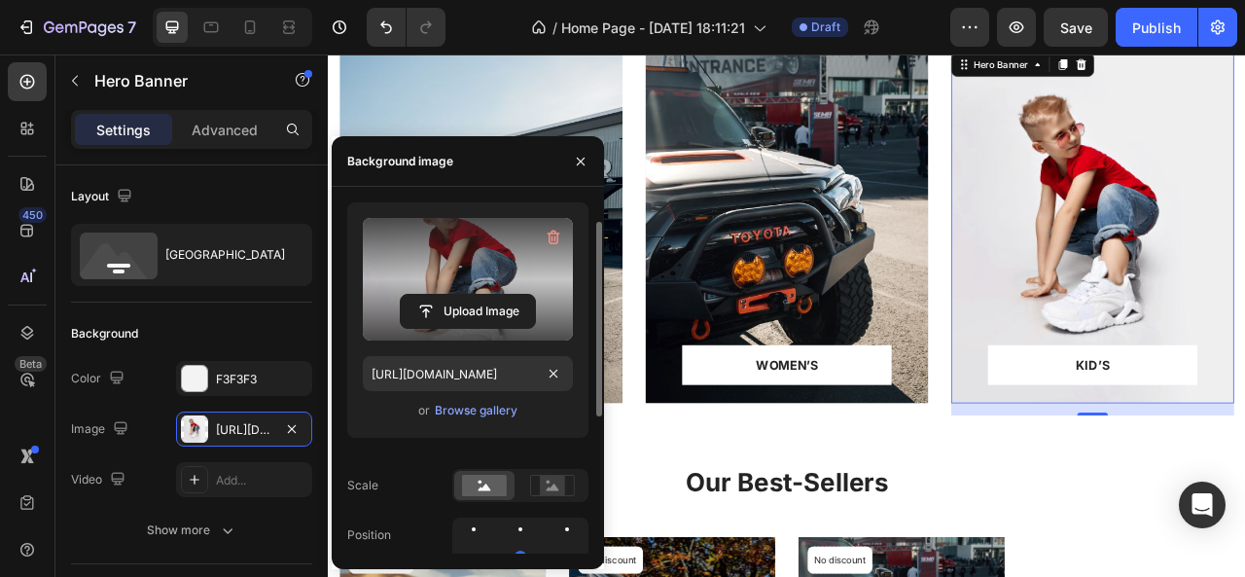
scroll to position [34, 0]
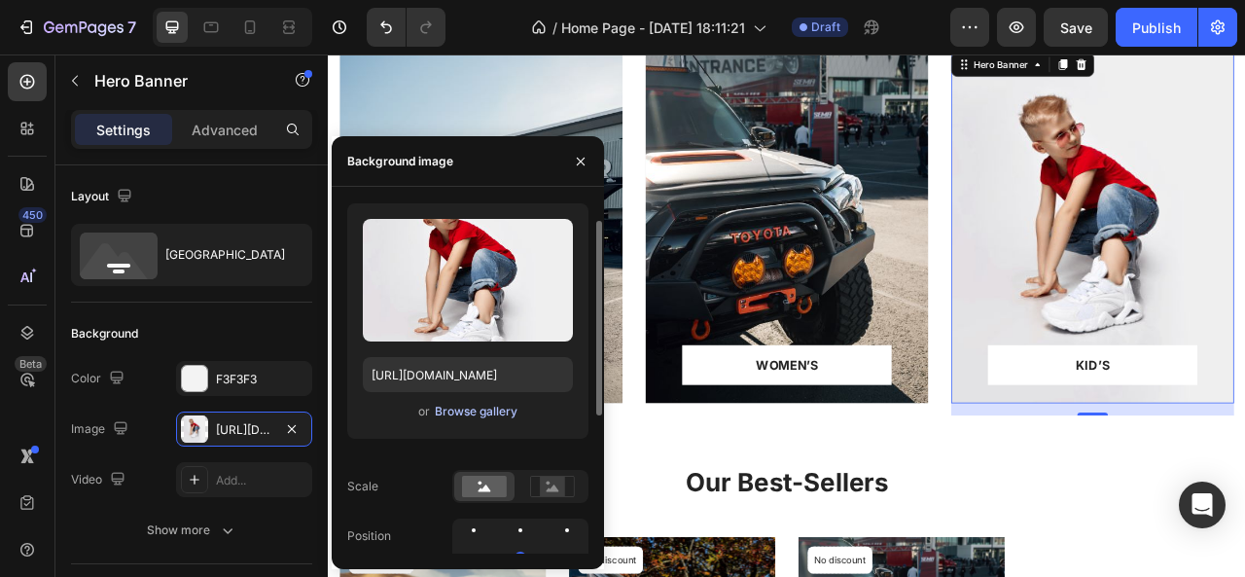
click at [464, 419] on div "Browse gallery" at bounding box center [476, 412] width 83 height 18
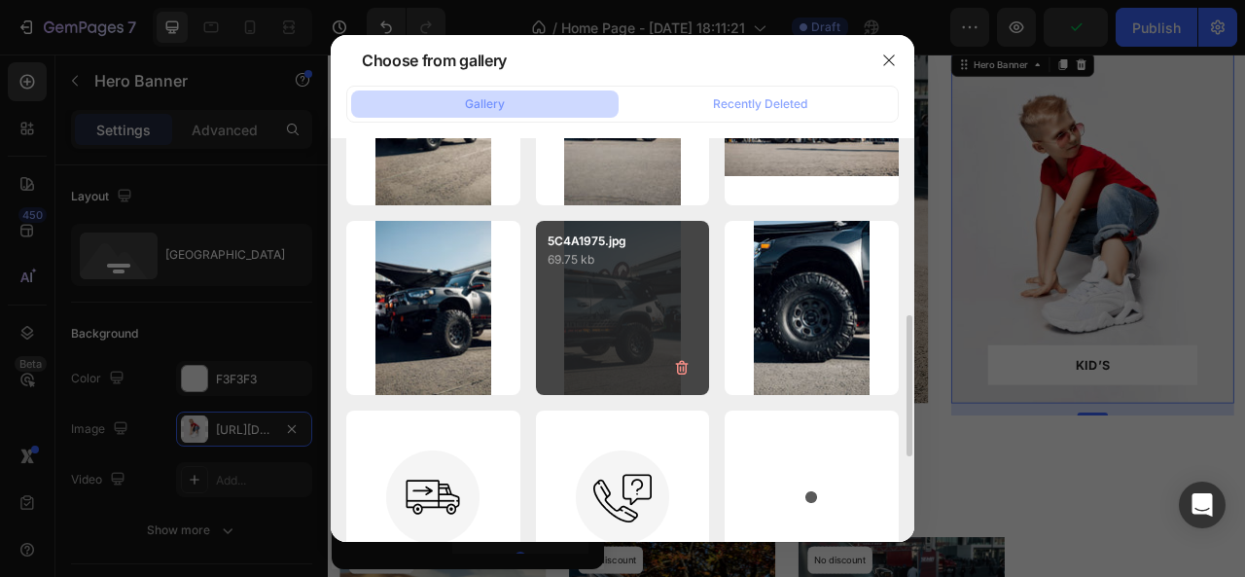
scroll to position [502, 0]
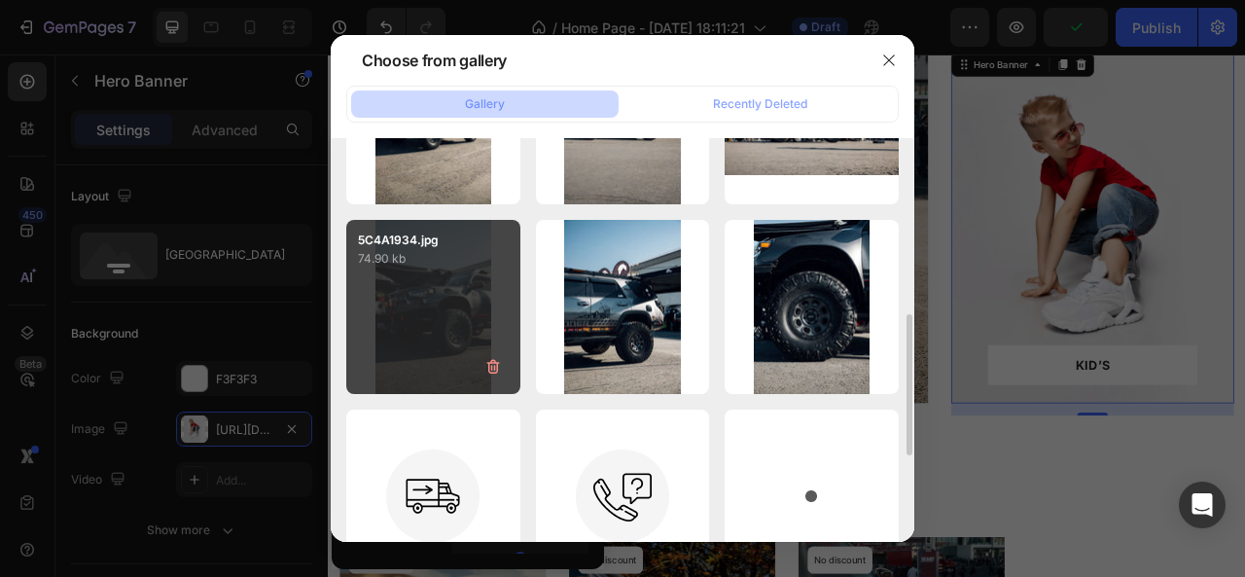
click at [462, 322] on div "5C4A1934.jpg 74.90 kb" at bounding box center [433, 307] width 174 height 174
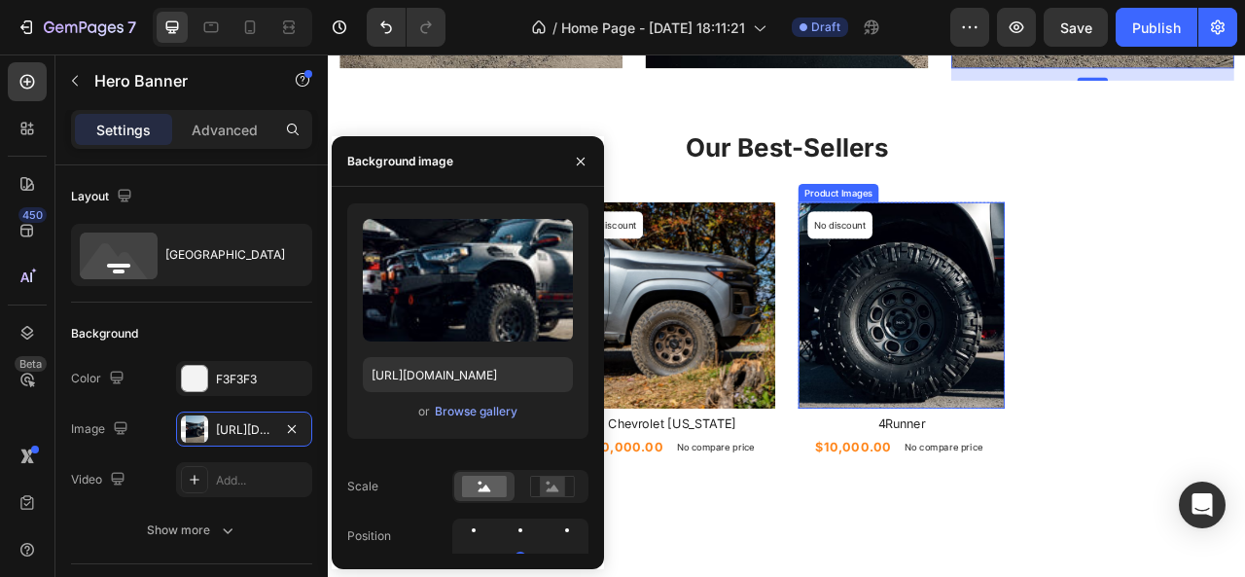
scroll to position [1132, 0]
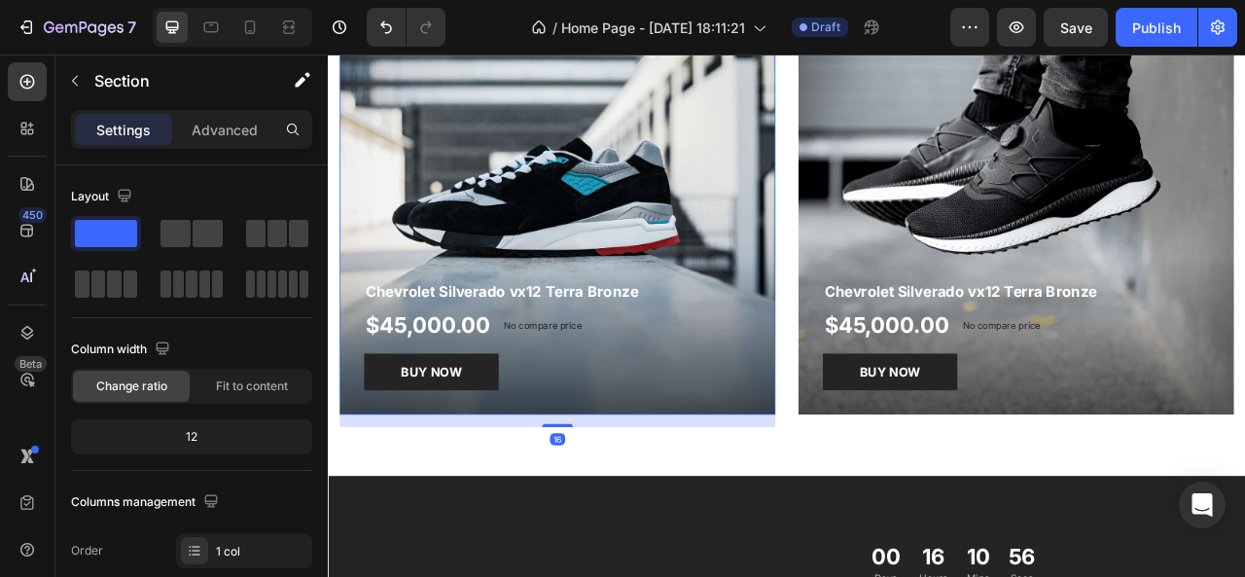
click at [722, 247] on div "Hot Picks For You Heading Row Chevrolet Silverado vx12 Terra Bronze Product Tit…" at bounding box center [911, 54] width 1167 height 4077
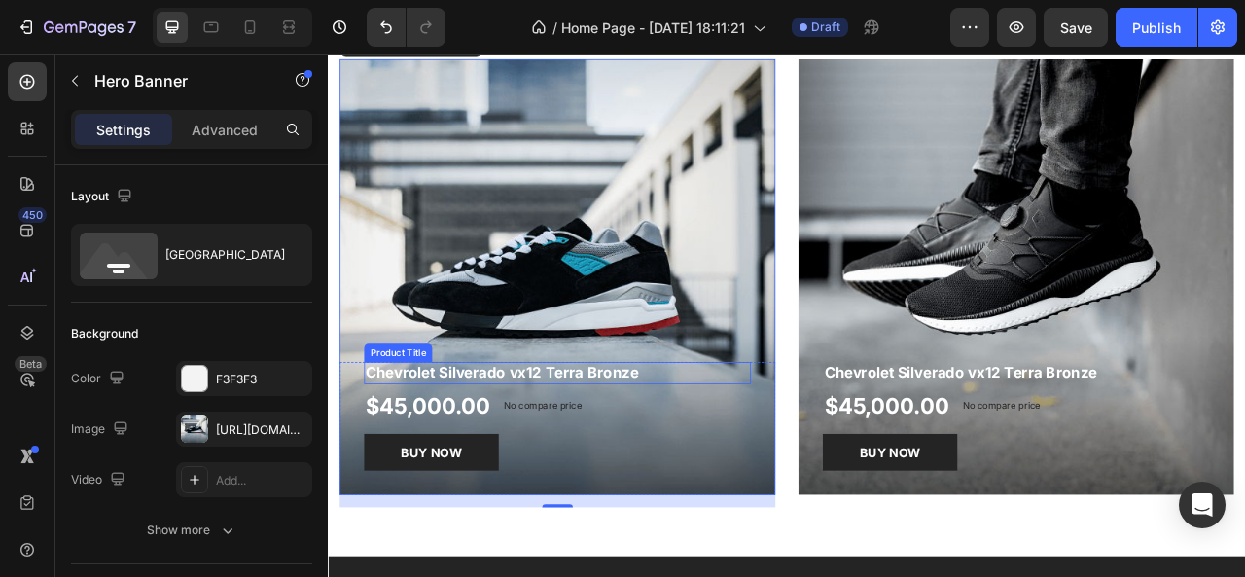
scroll to position [1977, 0]
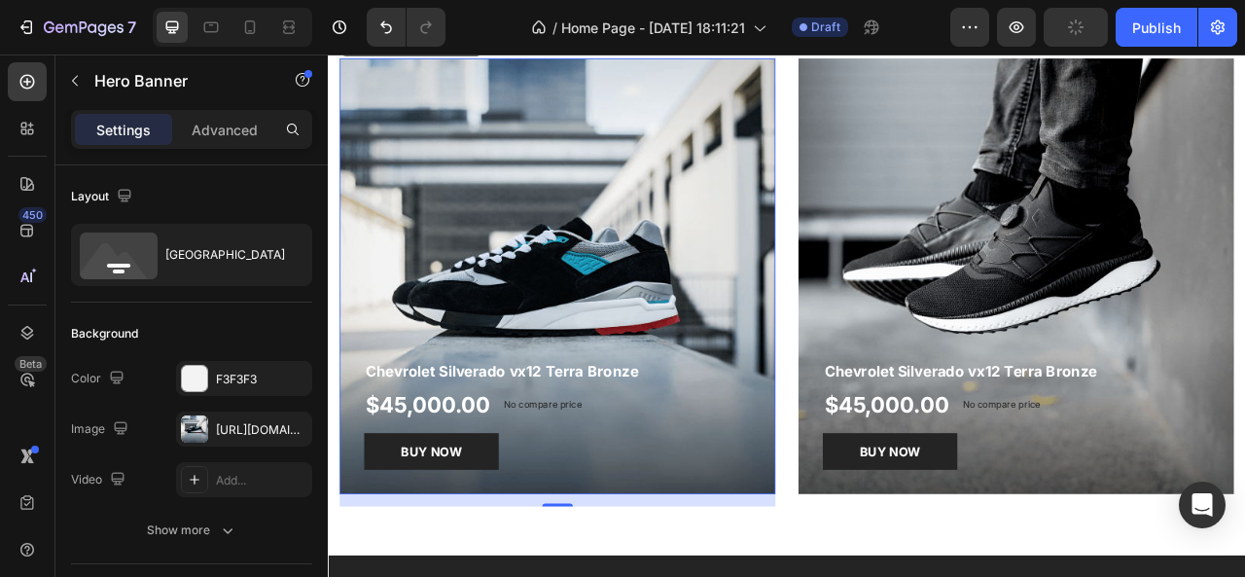
click at [732, 335] on div "Overlay" at bounding box center [619, 336] width 554 height 554
click at [229, 425] on div "https://ucarecdn.com/90e8764a-da5d-47d5-89df-b125050ac788/-/format/auto/" at bounding box center [244, 430] width 56 height 18
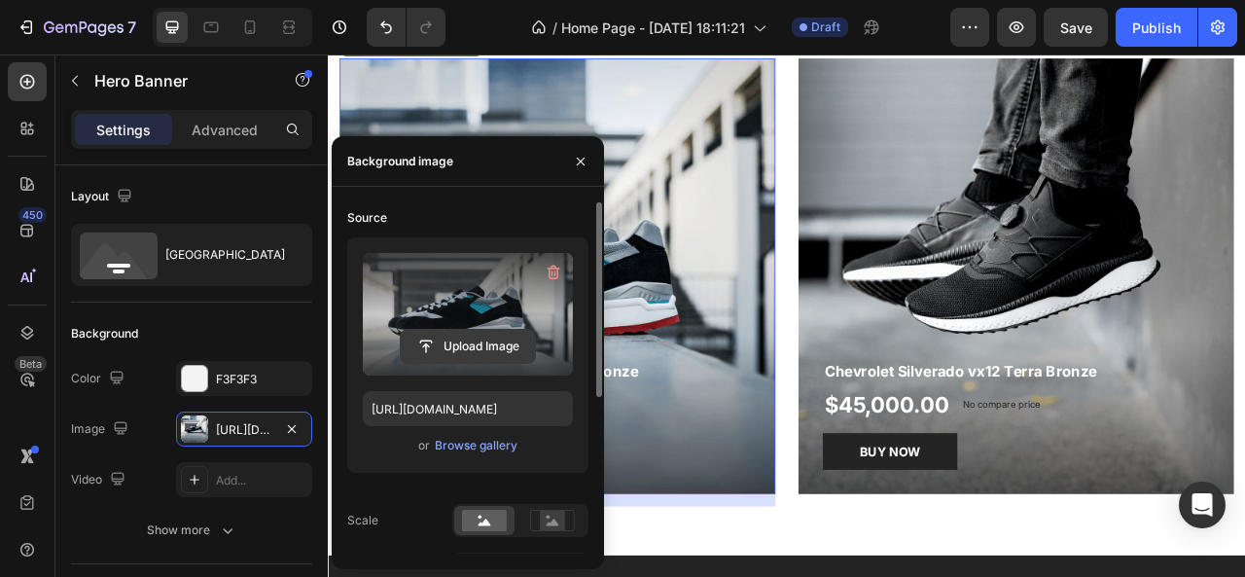
click at [466, 359] on input "file" at bounding box center [468, 346] width 134 height 33
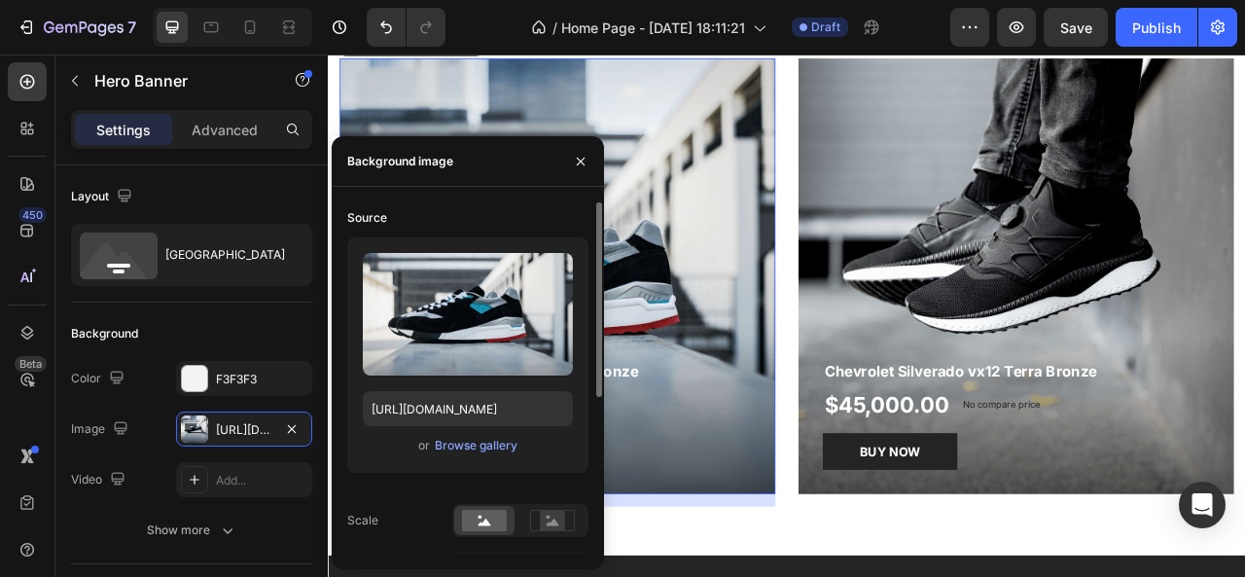
click at [489, 455] on div "or Browse gallery" at bounding box center [468, 445] width 210 height 23
click at [479, 439] on div "Browse gallery" at bounding box center [476, 446] width 83 height 18
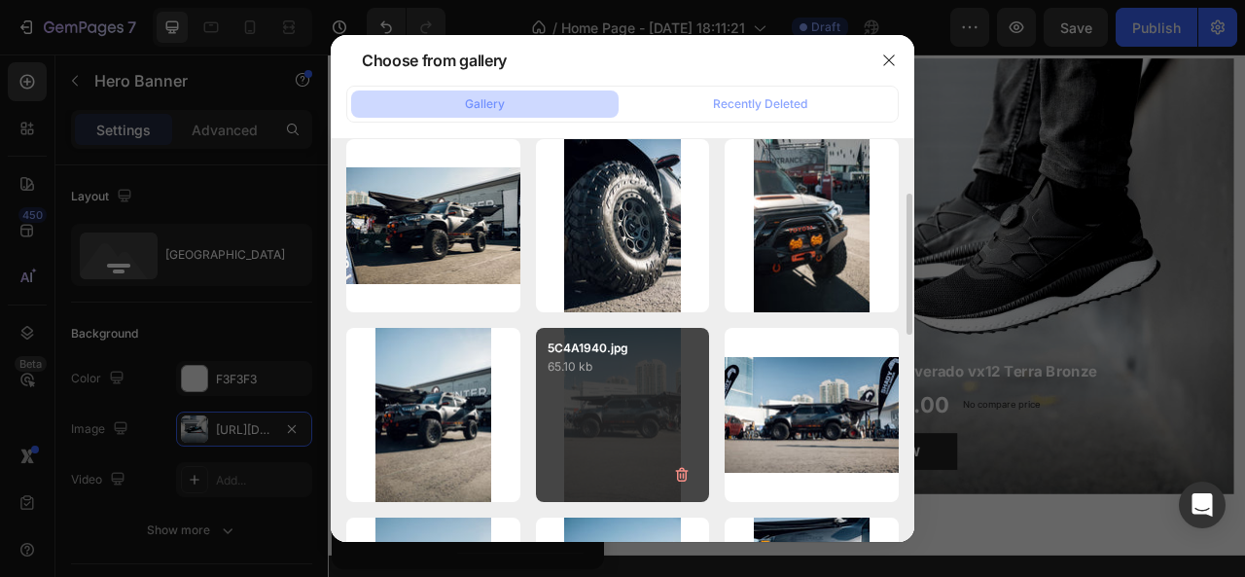
scroll to position [180, 0]
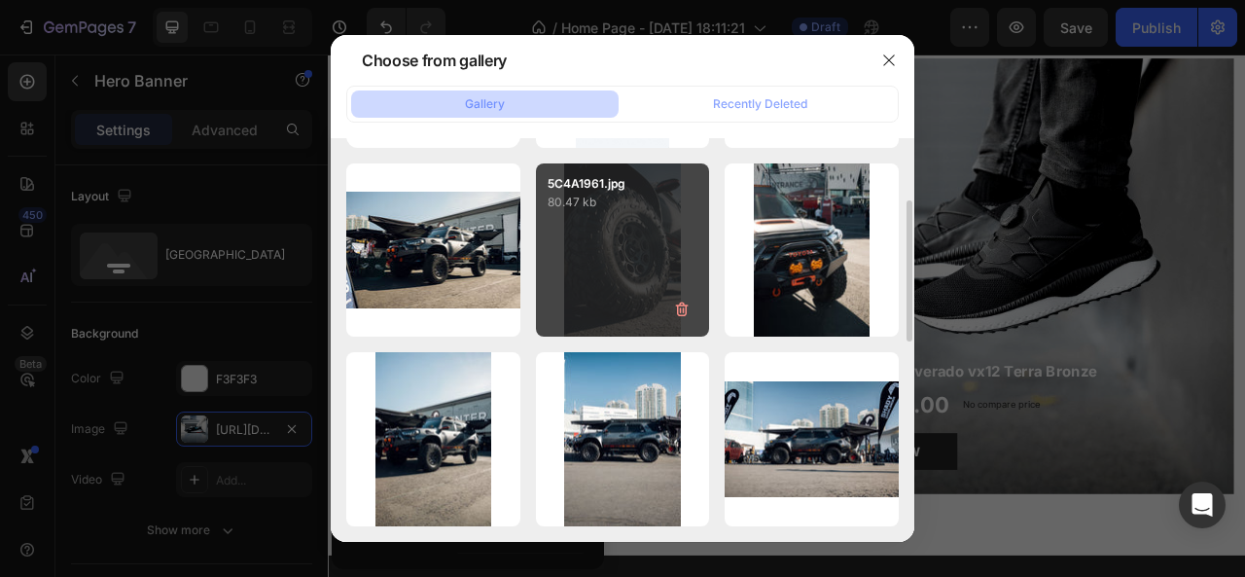
click at [640, 287] on div "5C4A1961.jpg 80.47 kb" at bounding box center [623, 250] width 174 height 174
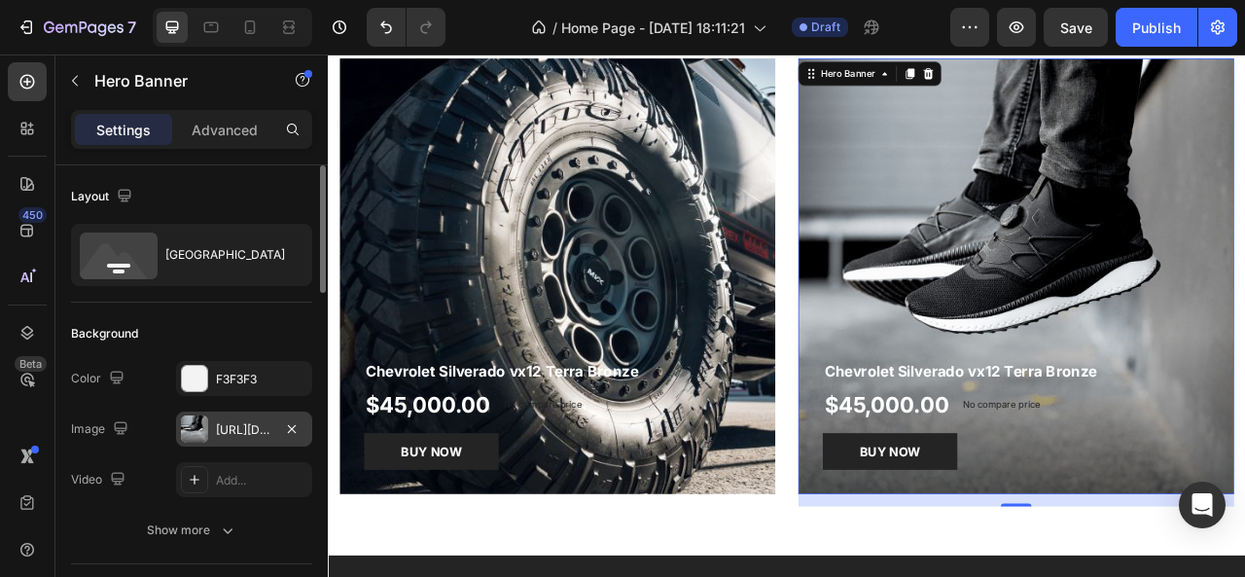
click at [226, 440] on div "https://ucarecdn.com/5e0cd2e8-738c-4727-be33-91b8b767784d/-/format/auto/" at bounding box center [244, 428] width 136 height 35
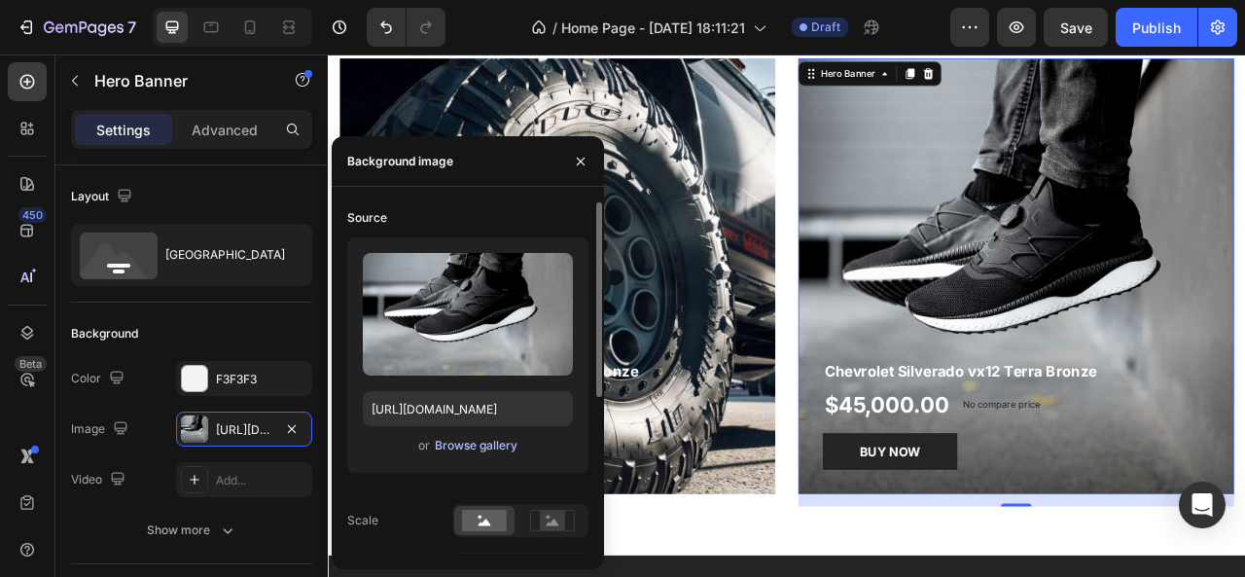
click at [482, 446] on div "Browse gallery" at bounding box center [476, 446] width 83 height 18
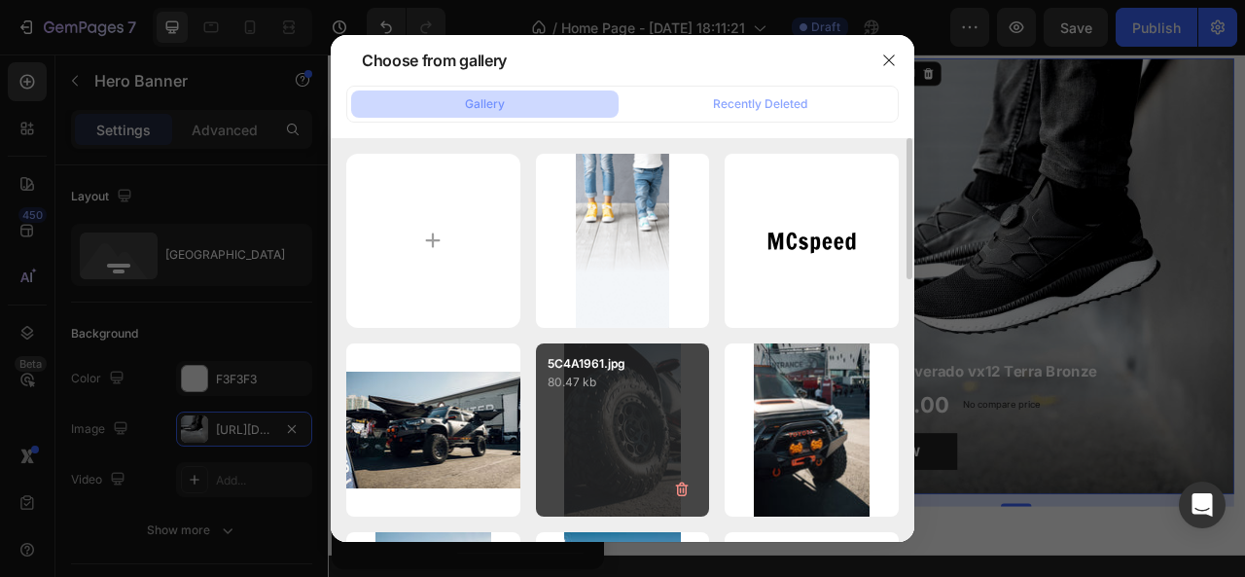
drag, startPoint x: 772, startPoint y: 406, endPoint x: 694, endPoint y: 420, distance: 79.0
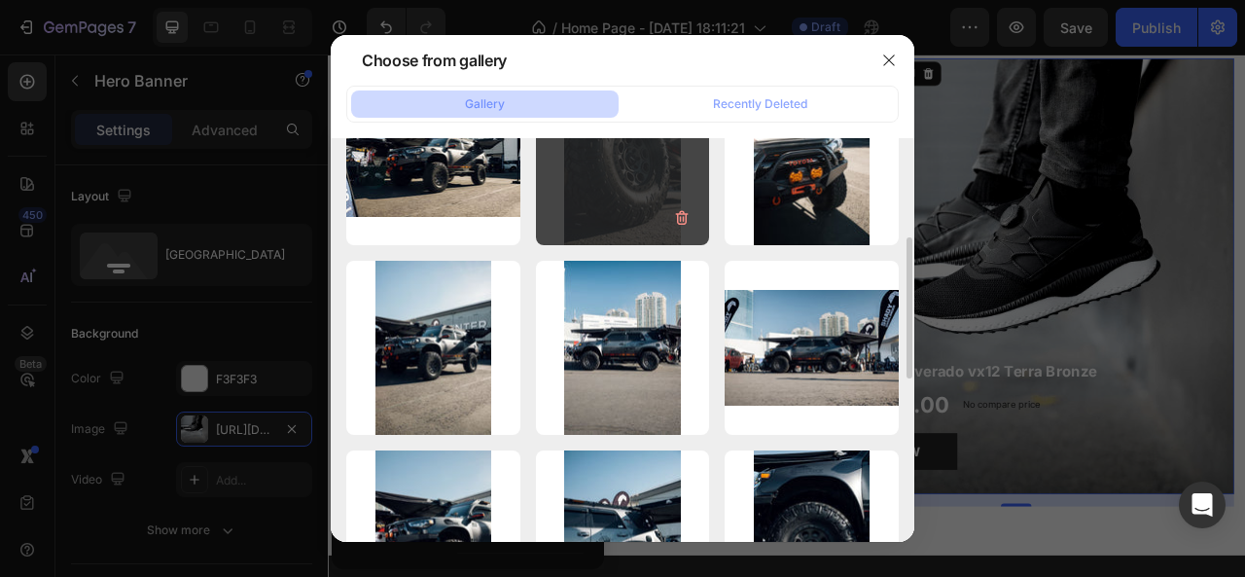
scroll to position [274, 0]
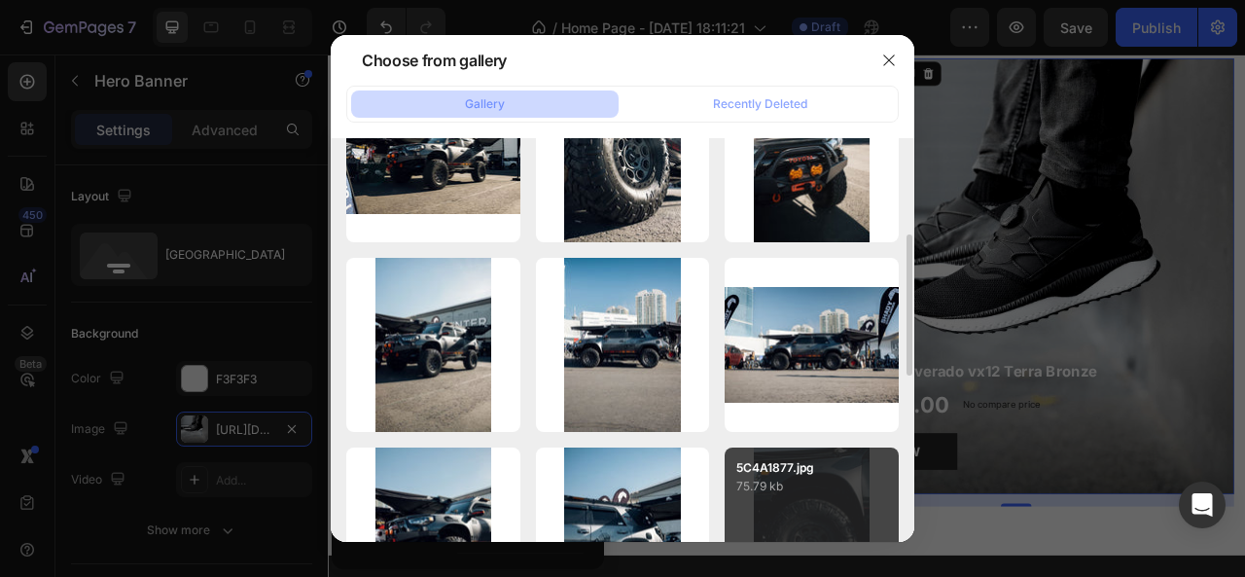
click at [768, 498] on div "5C4A1877.jpg 75.79 kb" at bounding box center [811, 534] width 174 height 174
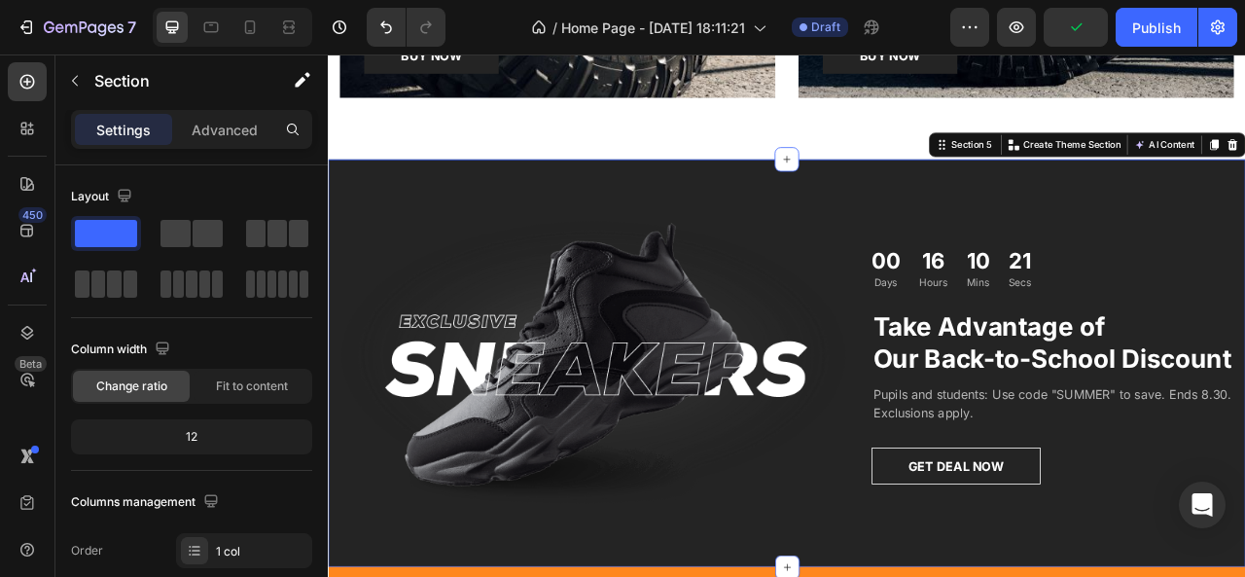
scroll to position [2604, 0]
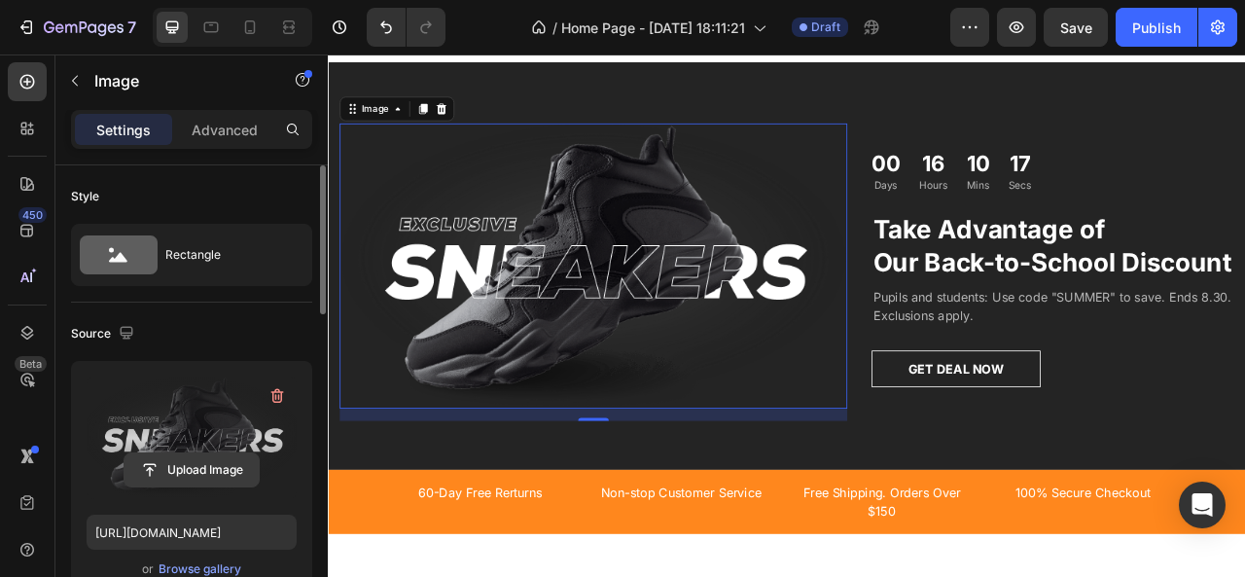
click at [212, 469] on input "file" at bounding box center [191, 469] width 134 height 33
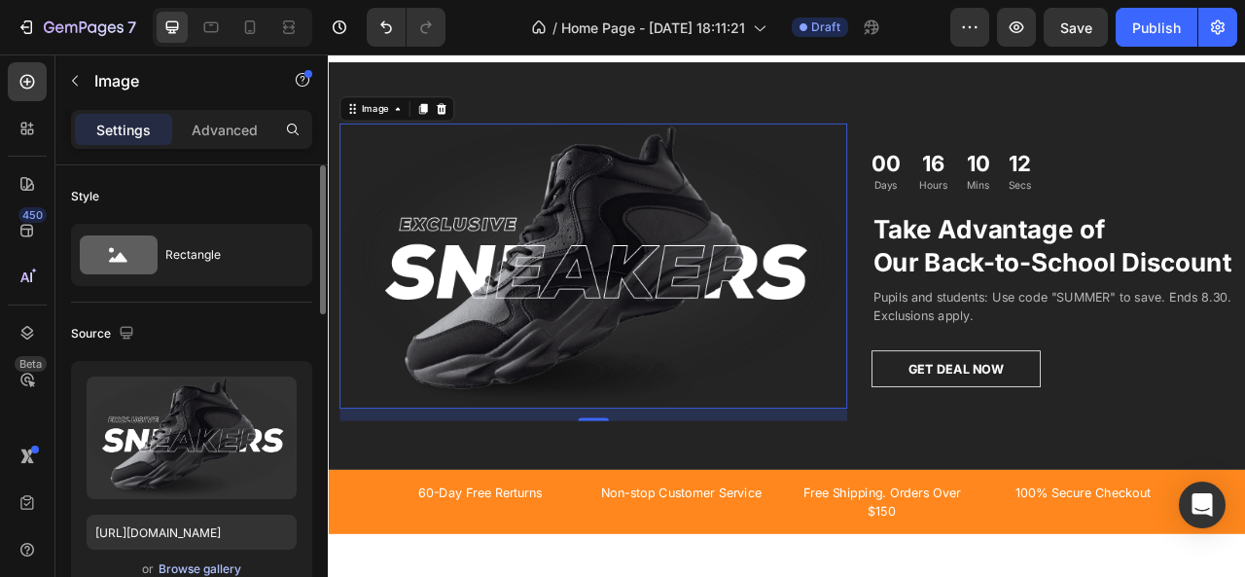
click at [178, 570] on div "Browse gallery" at bounding box center [200, 569] width 83 height 18
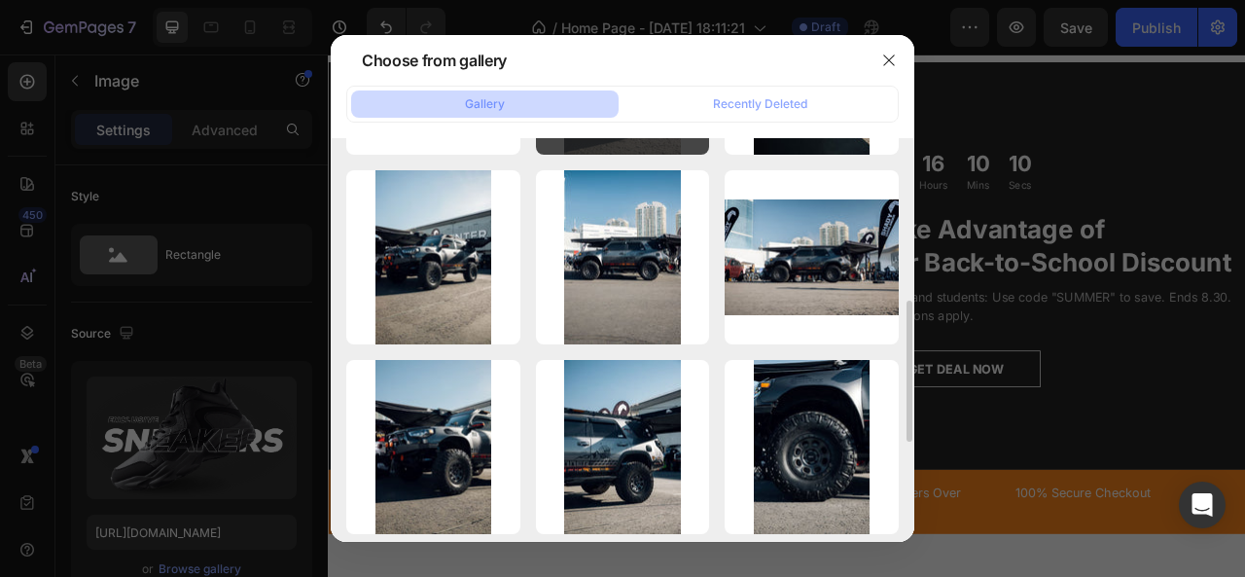
scroll to position [441, 0]
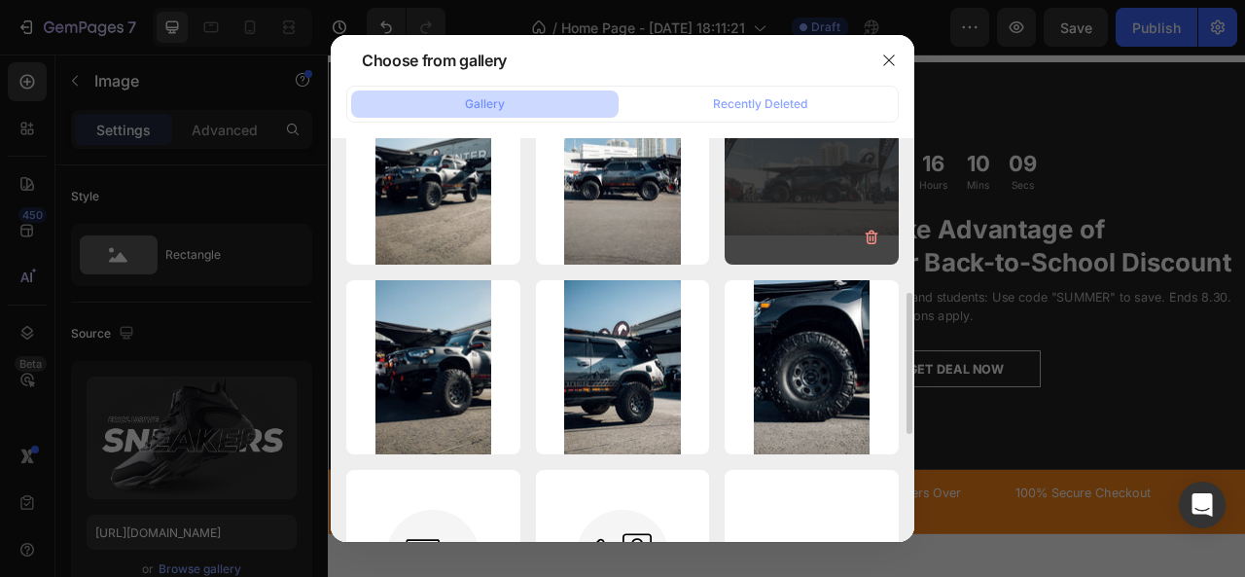
click at [809, 185] on div "5C4A1950.jpg 165.26 kb" at bounding box center [811, 177] width 174 height 174
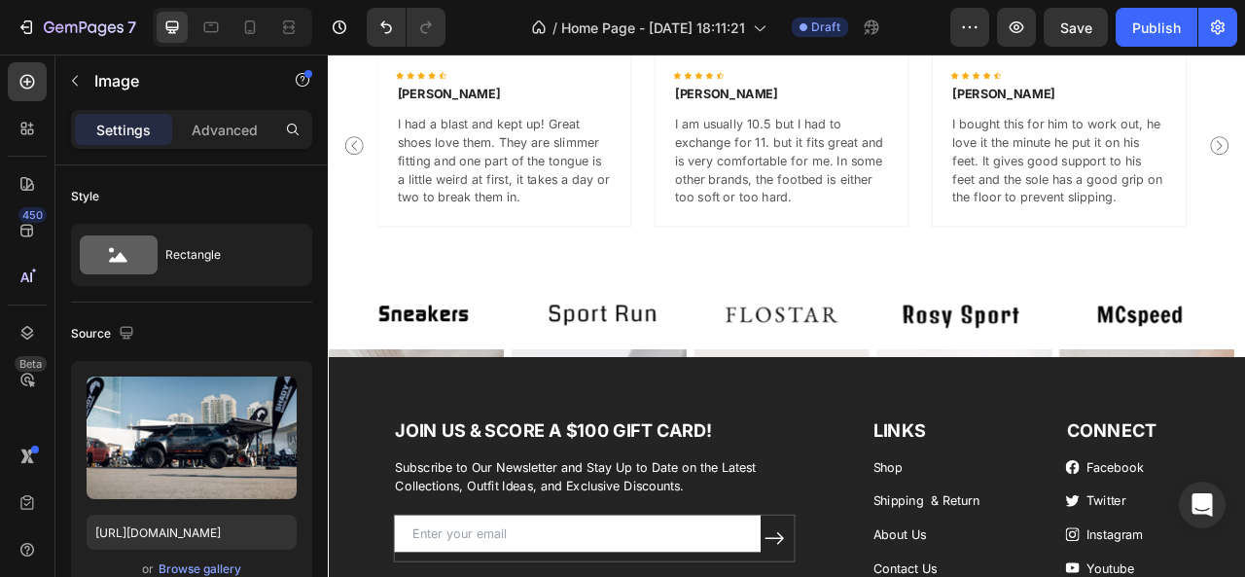
scroll to position [3449, 0]
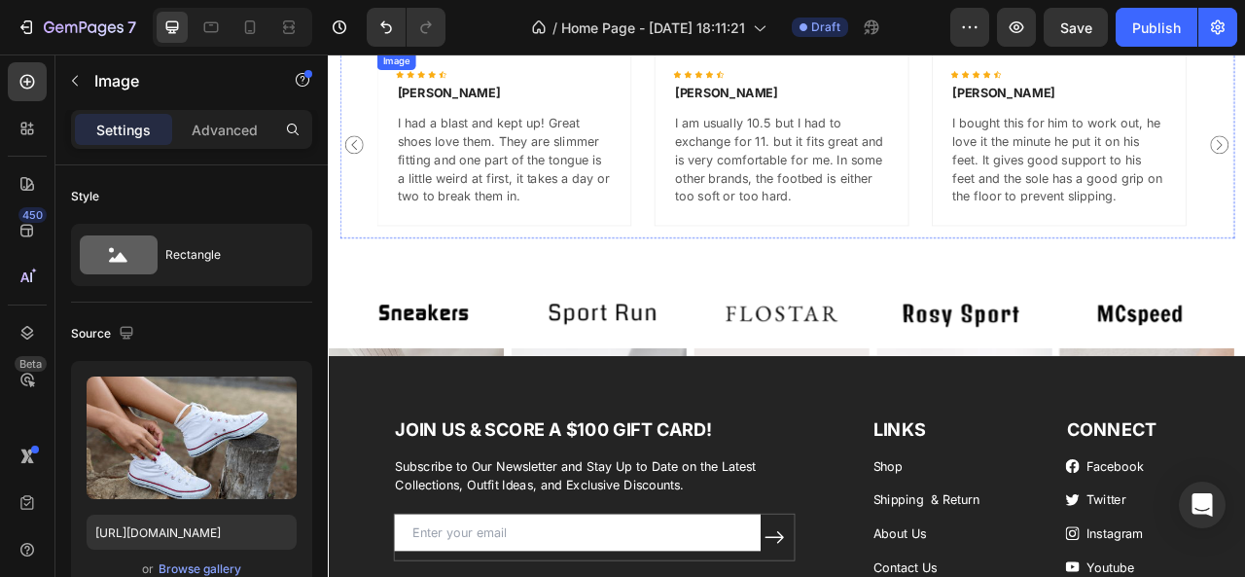
click at [623, 51] on img at bounding box center [551, 51] width 324 height 0
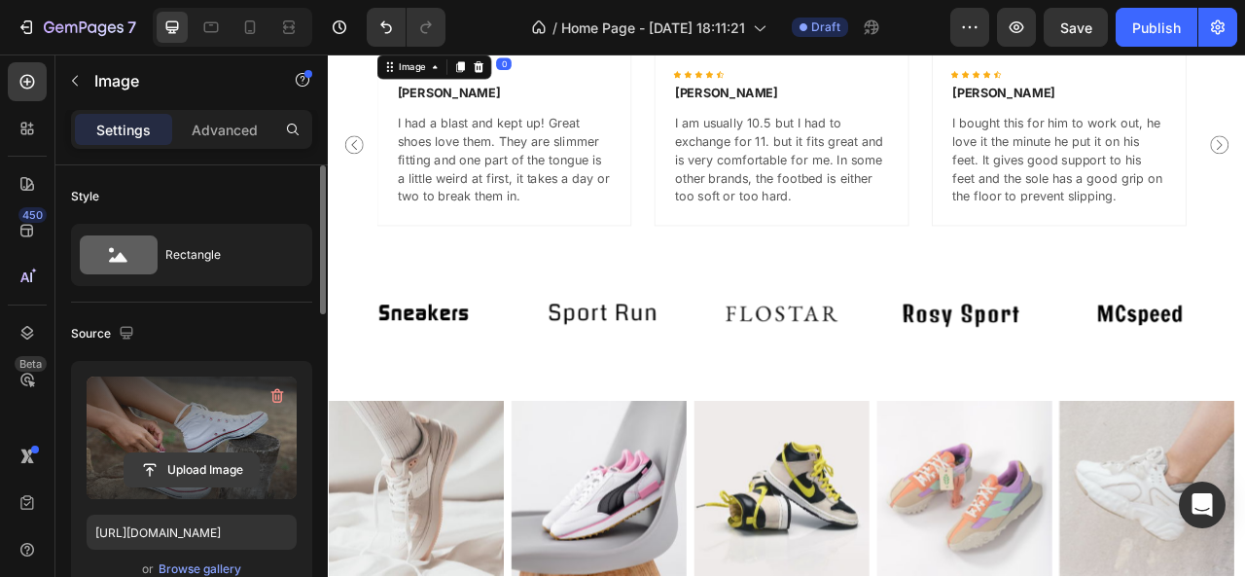
click at [193, 474] on input "file" at bounding box center [191, 469] width 134 height 33
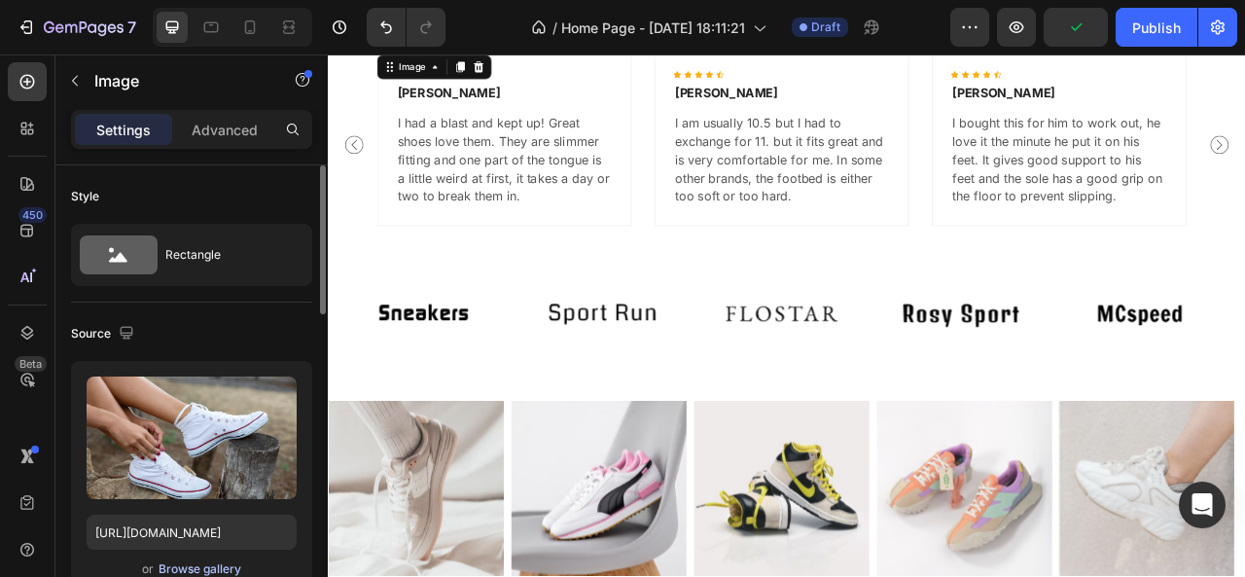
click at [183, 563] on div "Browse gallery" at bounding box center [200, 569] width 83 height 18
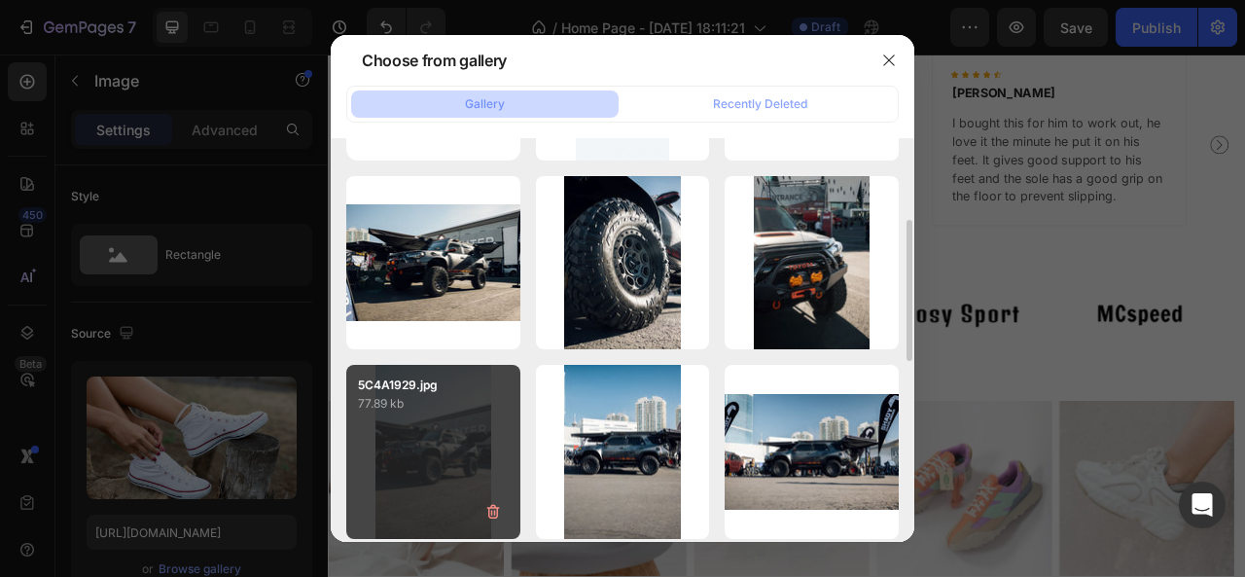
scroll to position [226, 0]
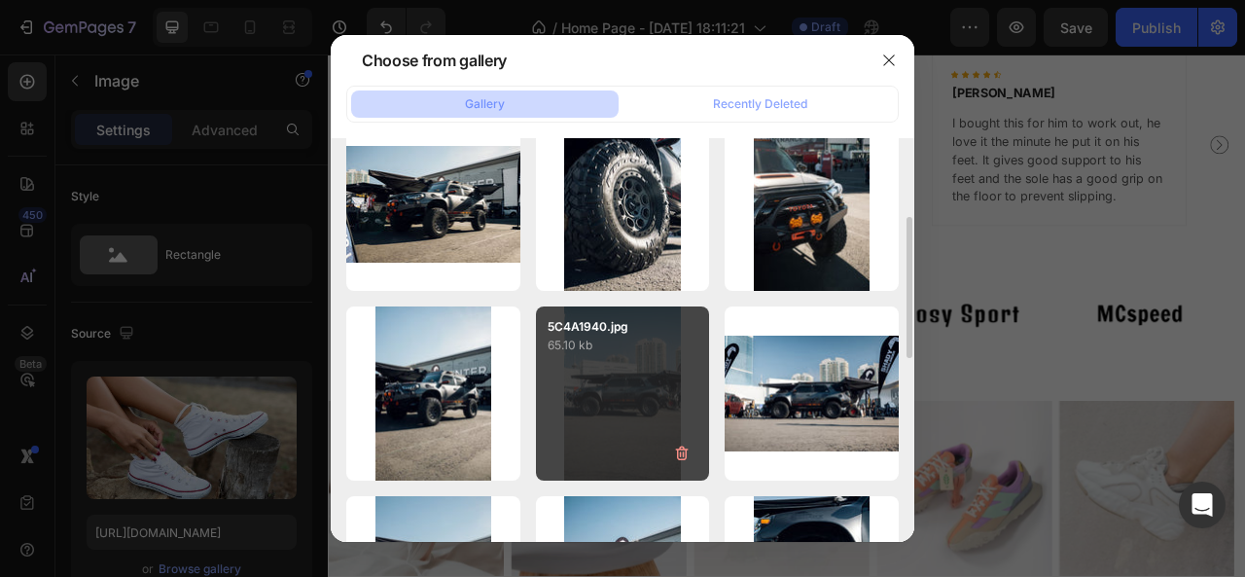
click at [638, 376] on div "5C4A1940.jpg 65.10 kb" at bounding box center [623, 393] width 174 height 174
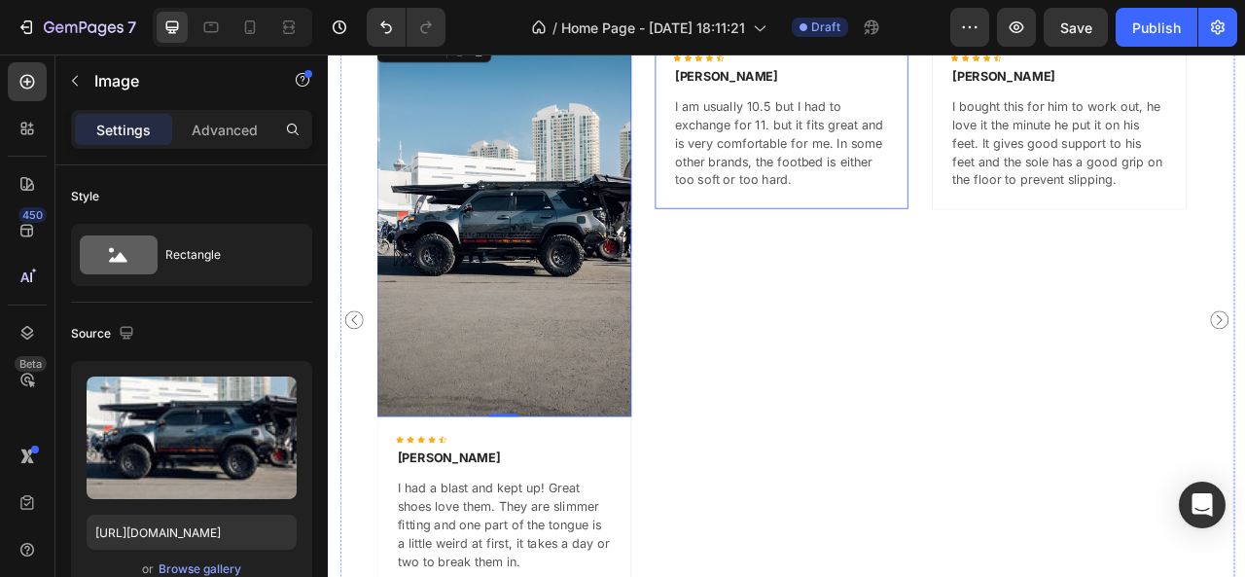
scroll to position [3468, 0]
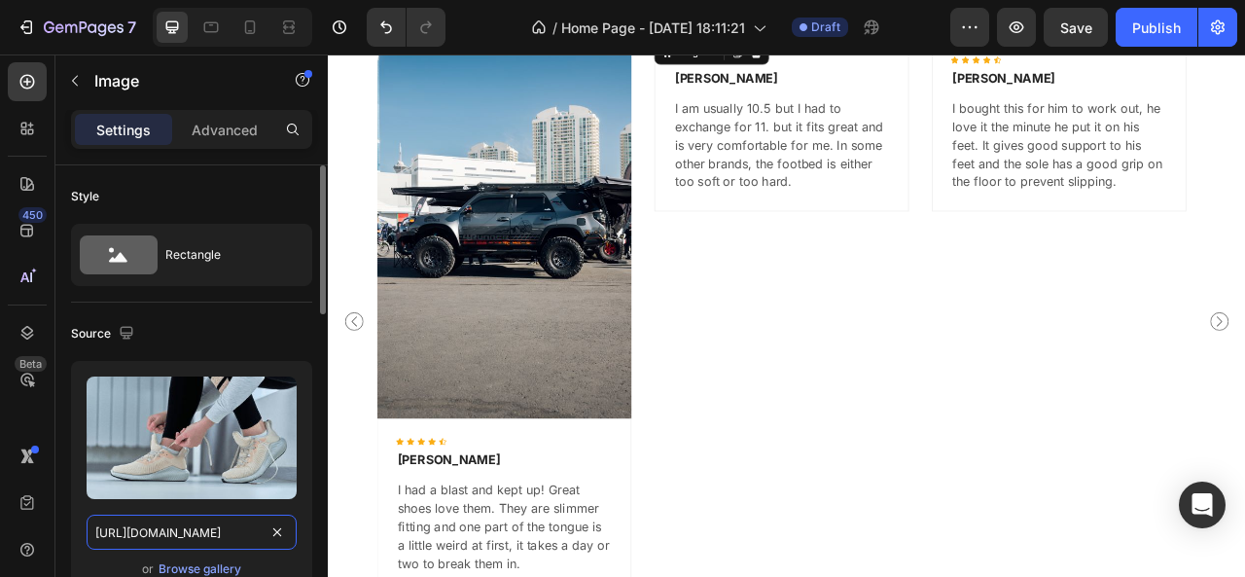
click at [219, 522] on input "https://ucarecdn.com/fb7de173-eca4-4746-bb31-b070448e0b35/-/format/auto/" at bounding box center [192, 531] width 210 height 35
click at [191, 569] on div "Browse gallery" at bounding box center [200, 569] width 83 height 18
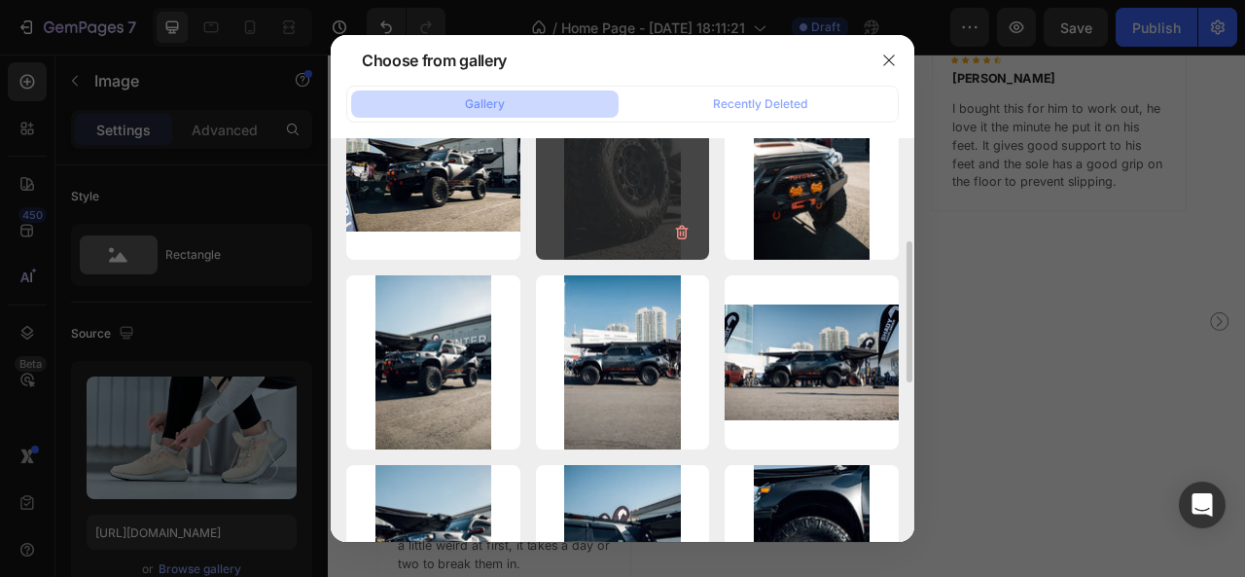
scroll to position [271, 0]
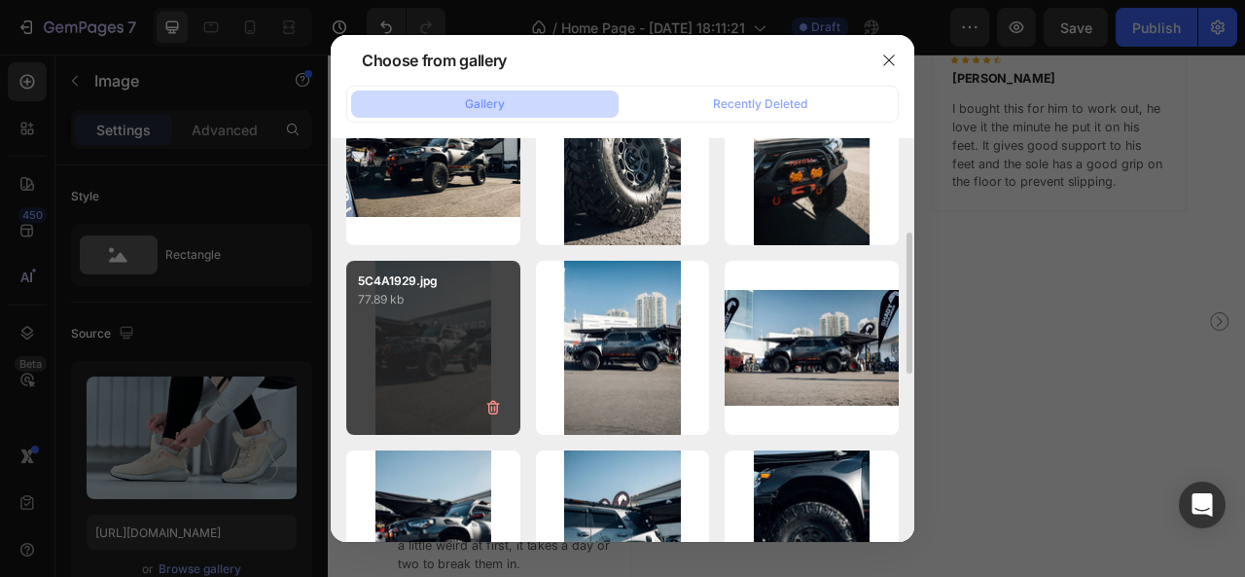
click at [463, 407] on div "5C4A1929.jpg 77.89 kb" at bounding box center [433, 348] width 174 height 174
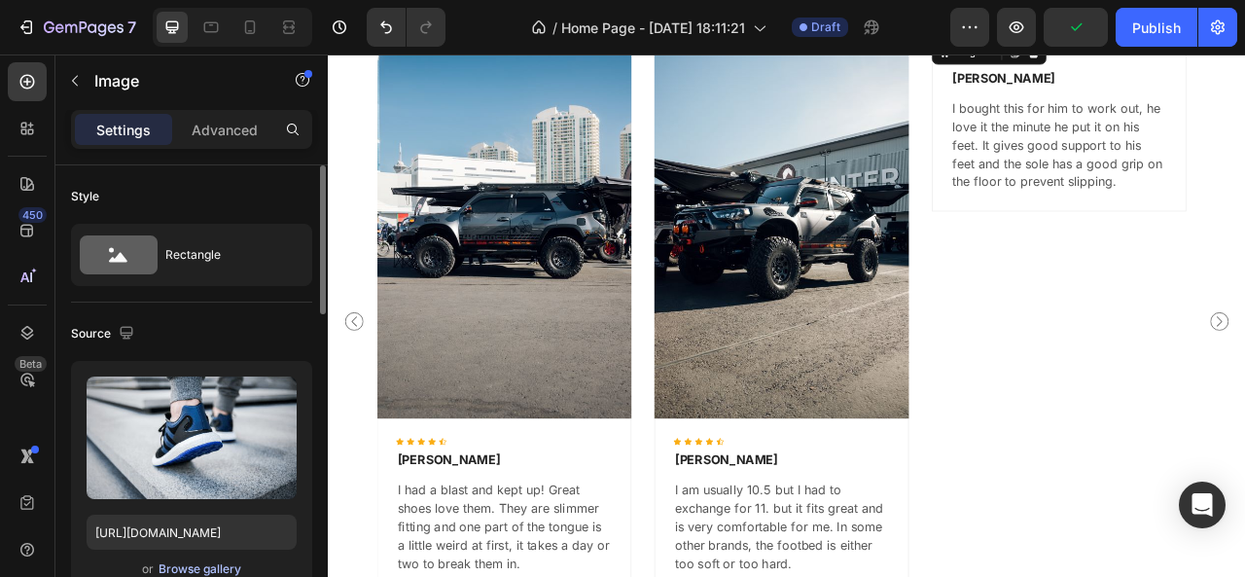
click at [189, 569] on div "Browse gallery" at bounding box center [200, 569] width 83 height 18
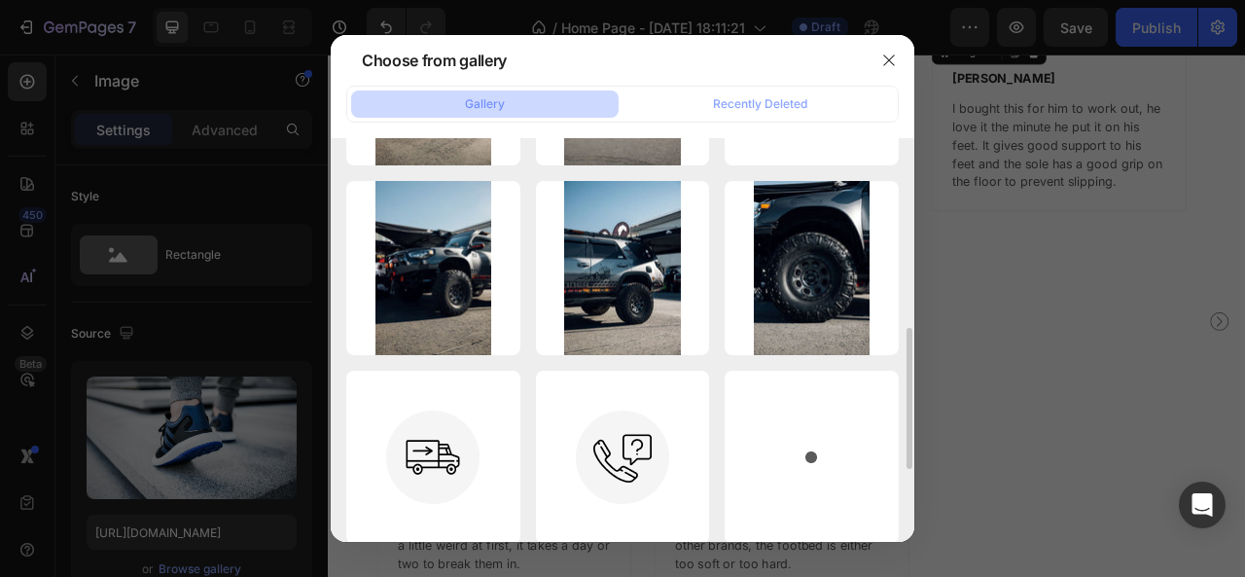
scroll to position [543, 0]
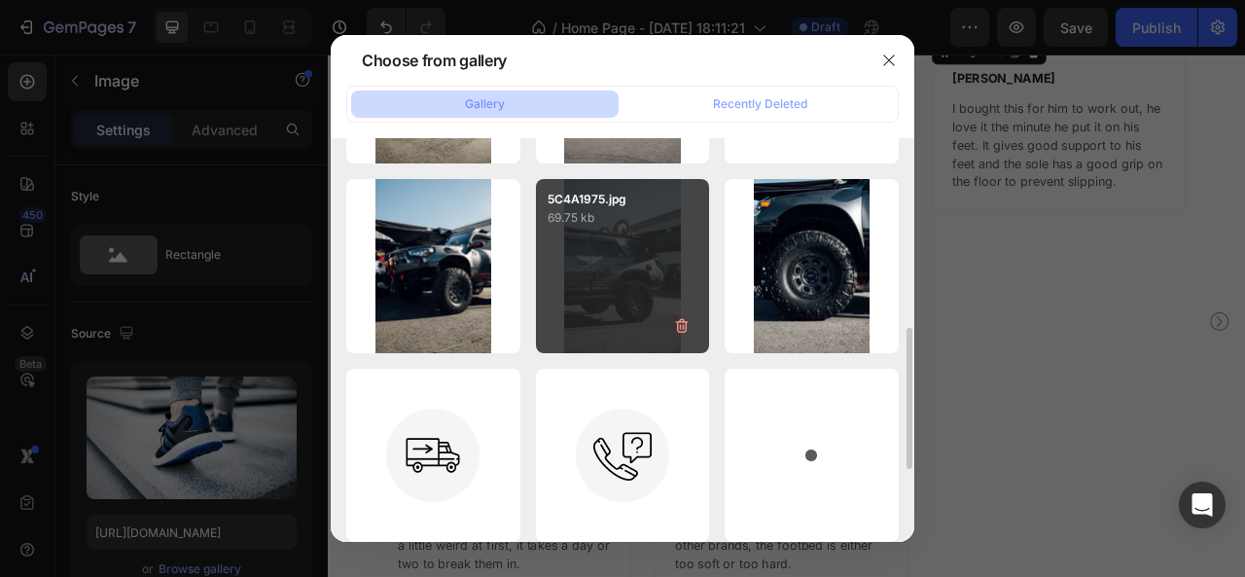
click at [634, 279] on div "5C4A1975.jpg 69.75 kb" at bounding box center [623, 266] width 174 height 174
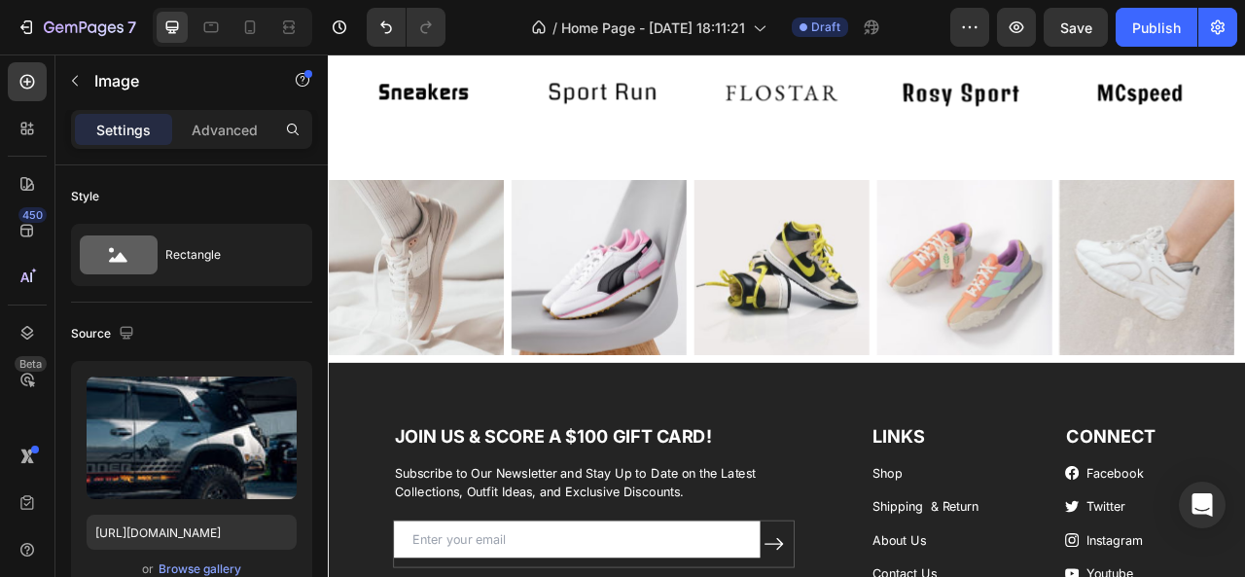
scroll to position [4224, 0]
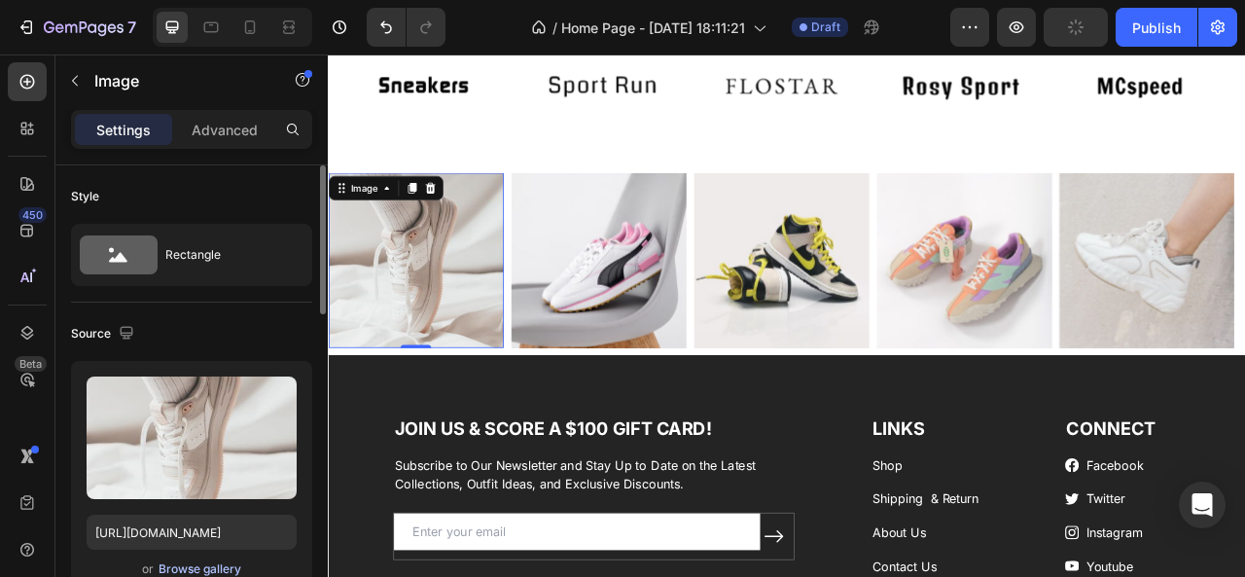
click at [208, 570] on div "Browse gallery" at bounding box center [200, 569] width 83 height 18
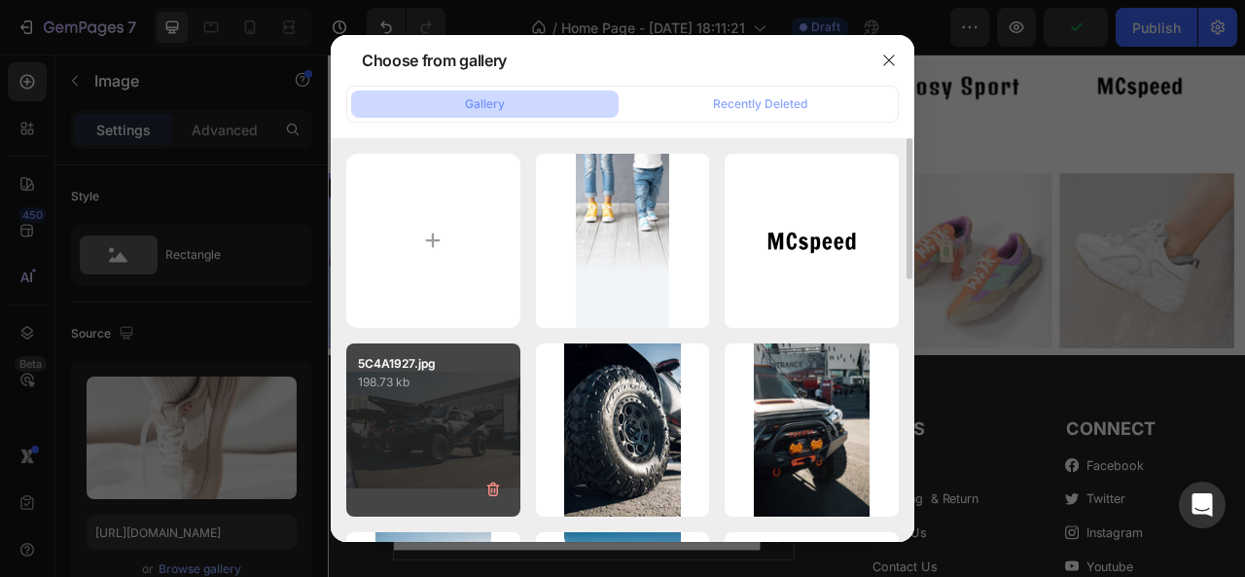
click at [426, 405] on div "5C4A1927.jpg 198.73 kb" at bounding box center [433, 430] width 174 height 174
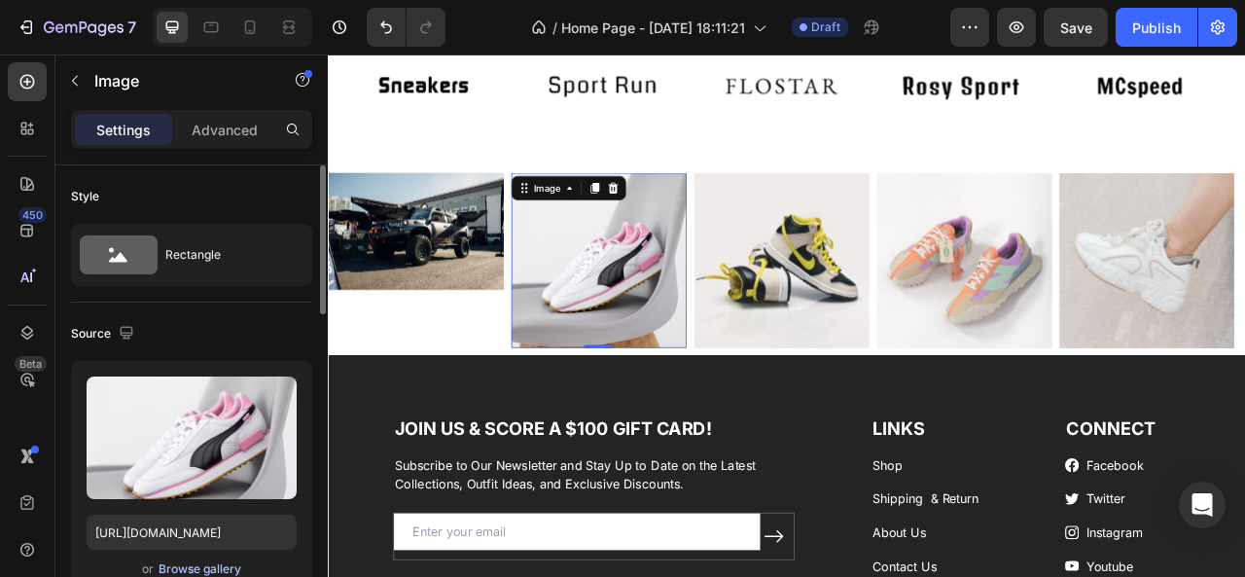
click at [212, 568] on div "Browse gallery" at bounding box center [200, 569] width 83 height 18
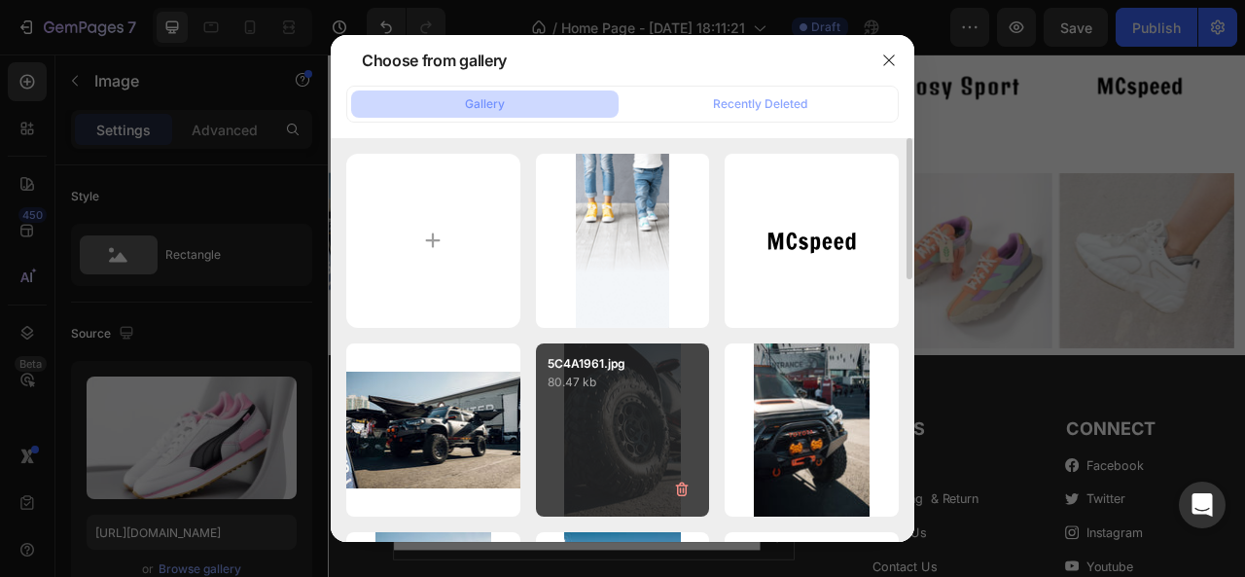
click at [604, 450] on div "5C4A1961.jpg 80.47 kb" at bounding box center [623, 430] width 174 height 174
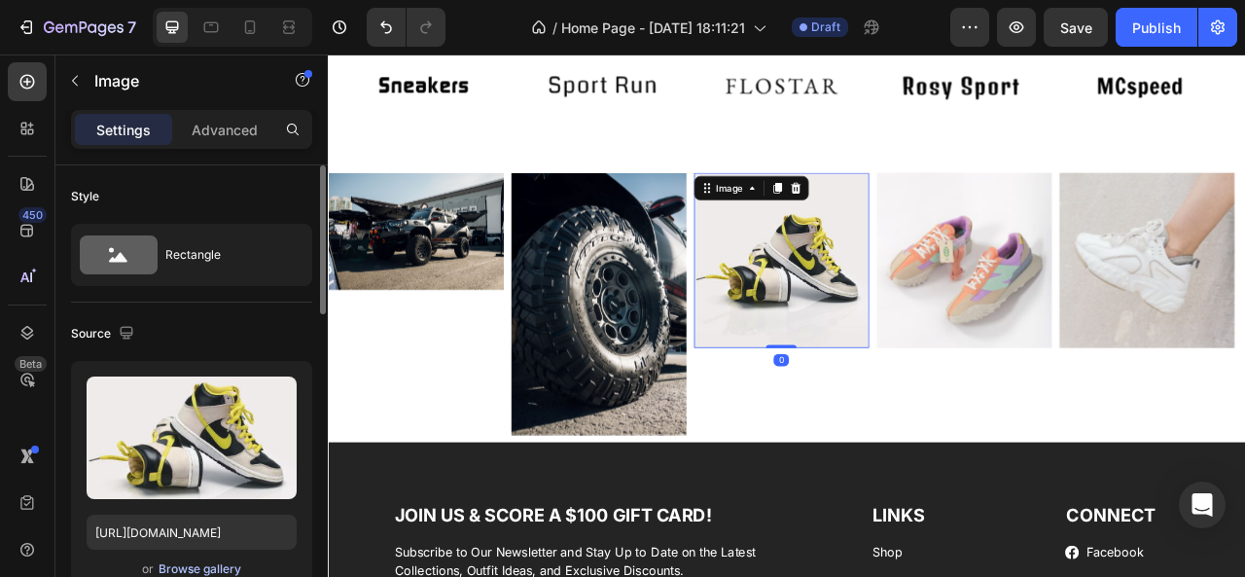
click at [223, 571] on div "Browse gallery" at bounding box center [200, 569] width 83 height 18
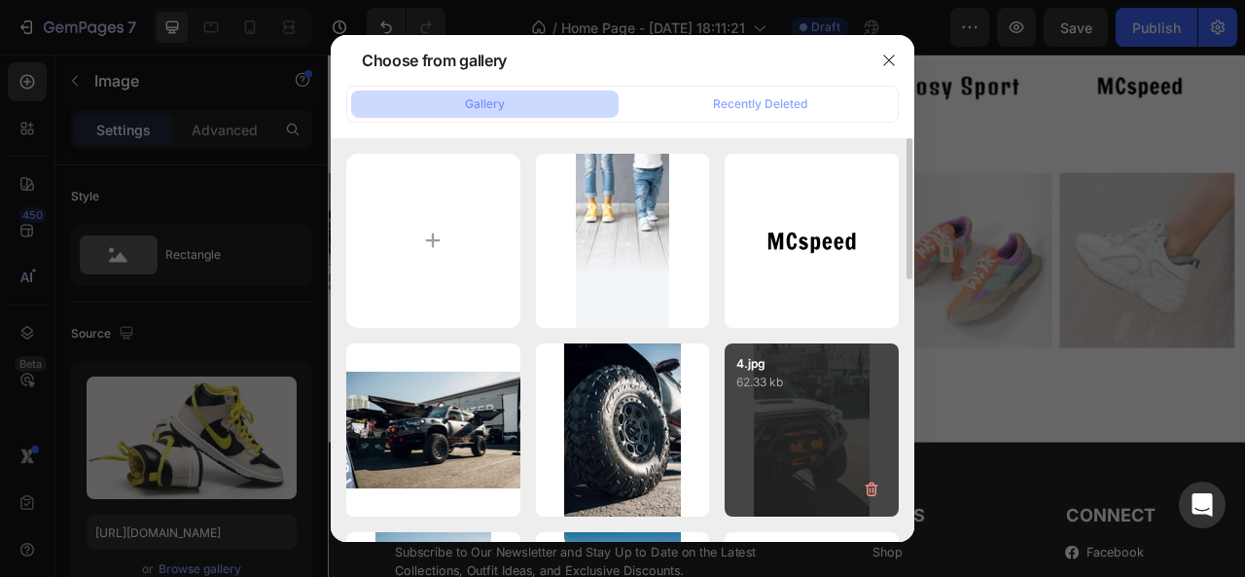
click at [782, 472] on div "4.jpg 62.33 kb" at bounding box center [811, 430] width 174 height 174
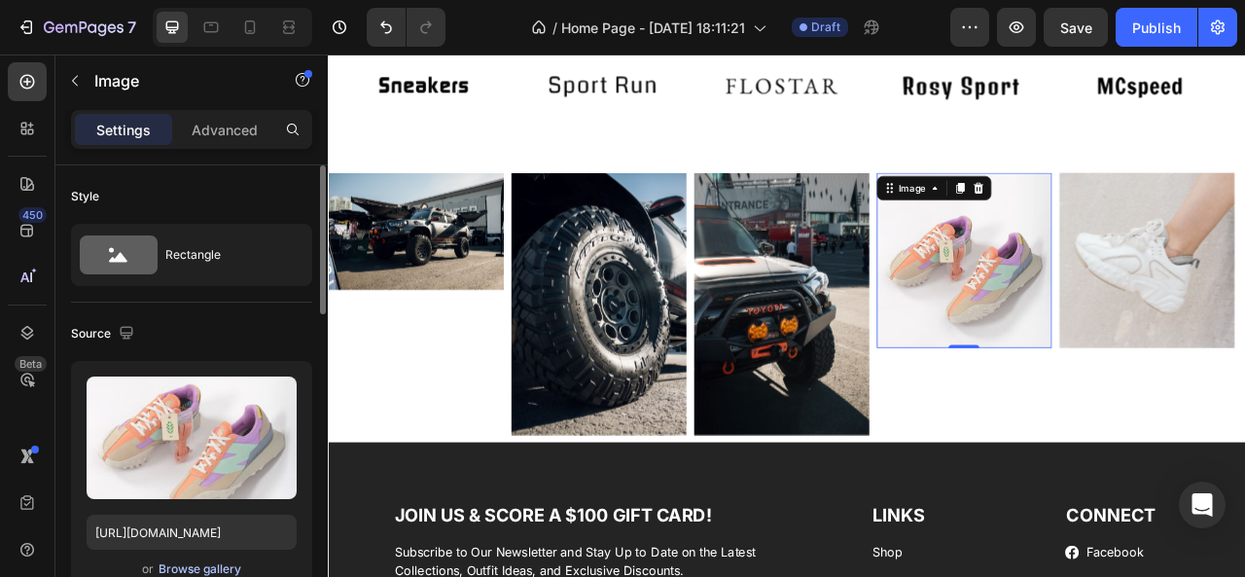
click at [208, 561] on div "Browse gallery" at bounding box center [200, 569] width 83 height 18
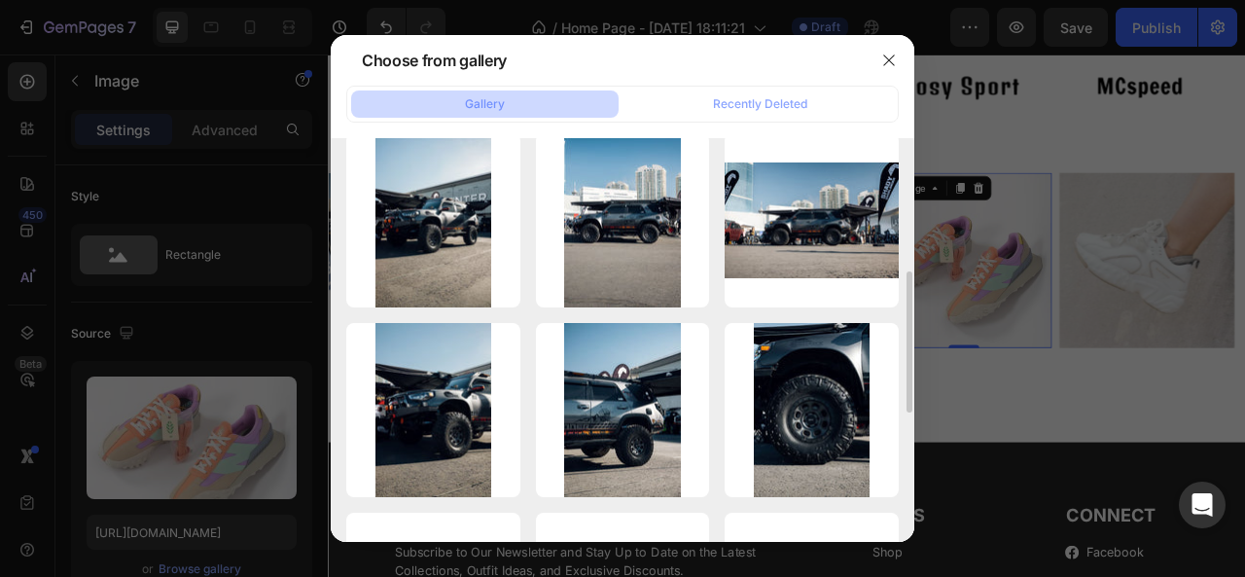
scroll to position [412, 0]
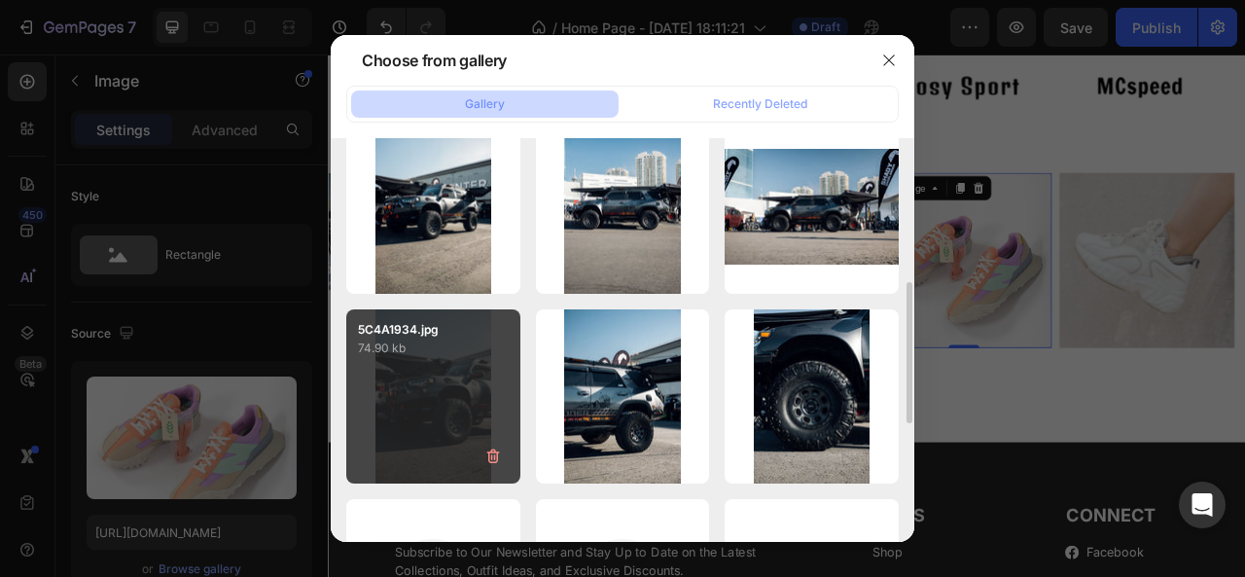
click at [449, 402] on div "5C4A1934.jpg 74.90 kb" at bounding box center [433, 396] width 174 height 174
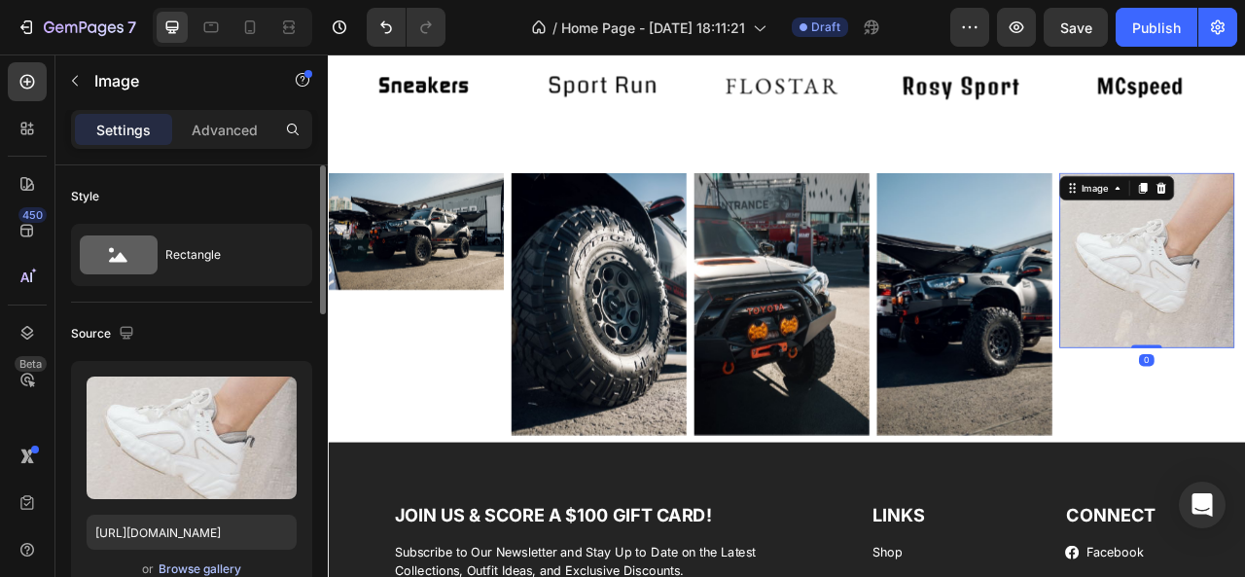
click at [206, 569] on div "Browse gallery" at bounding box center [200, 569] width 83 height 18
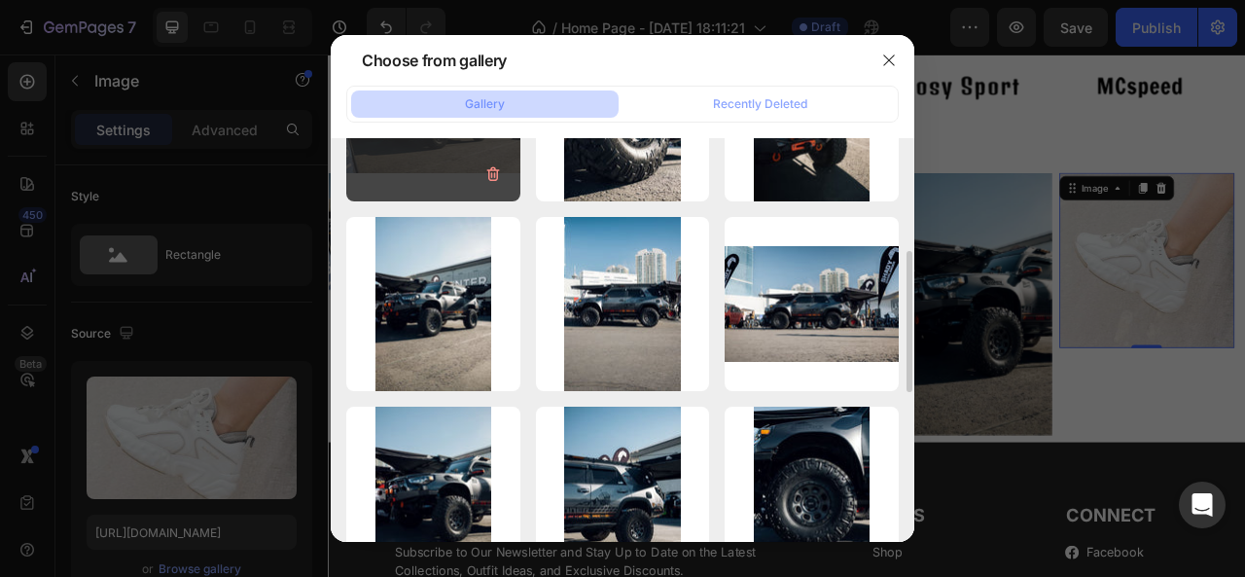
scroll to position [317, 0]
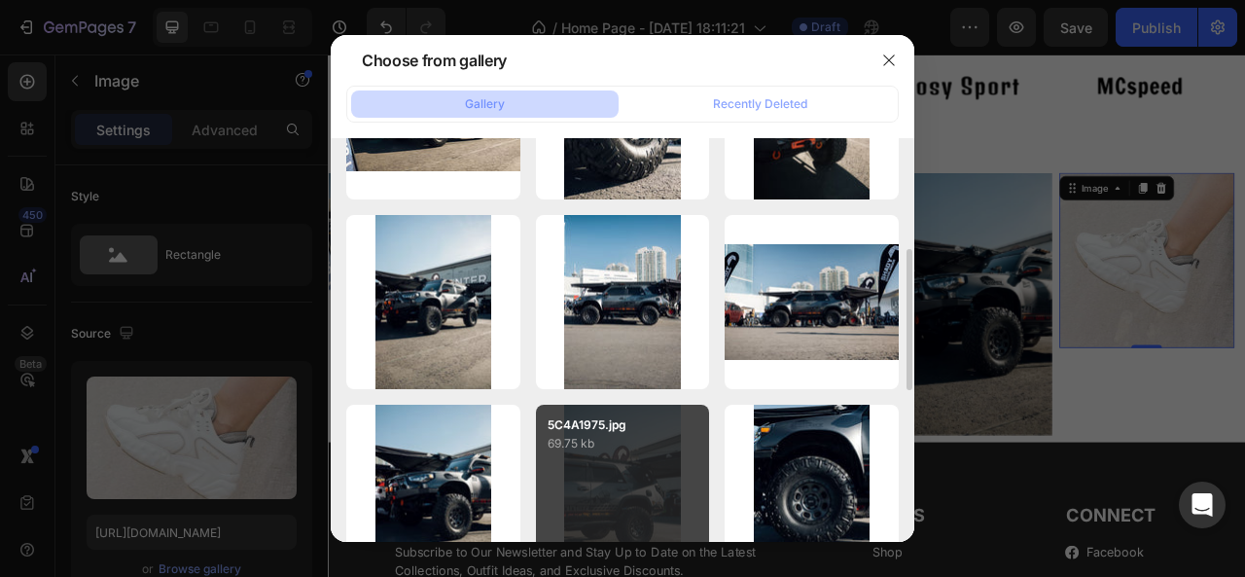
click at [624, 453] on div "5C4A1975.jpg 69.75 kb" at bounding box center [623, 492] width 174 height 174
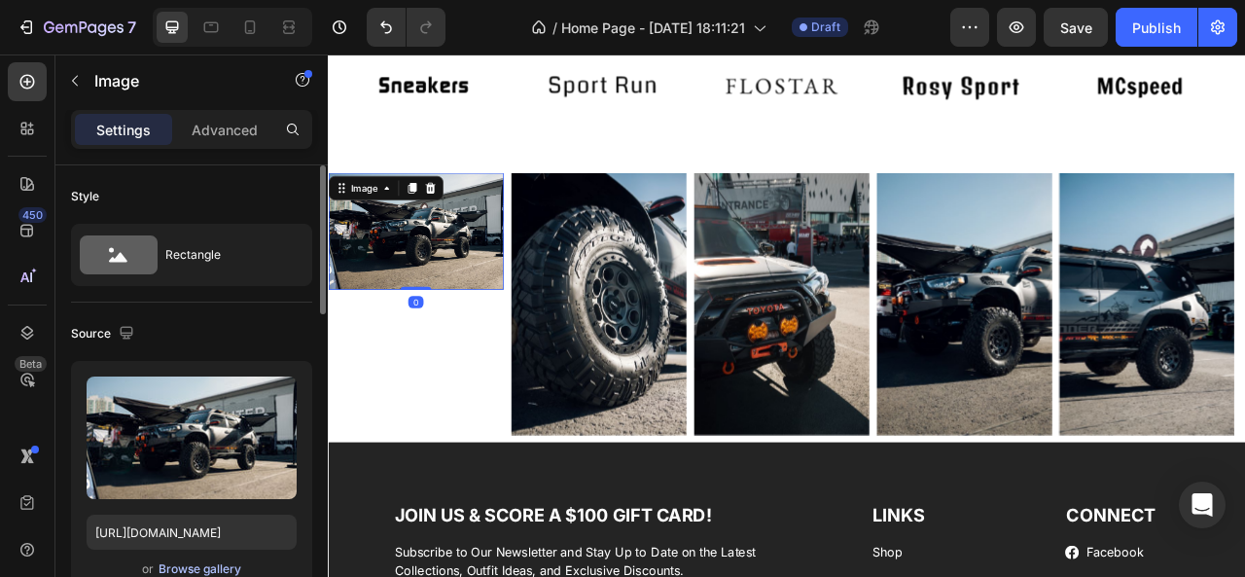
click at [217, 575] on div "Browse gallery" at bounding box center [200, 569] width 83 height 18
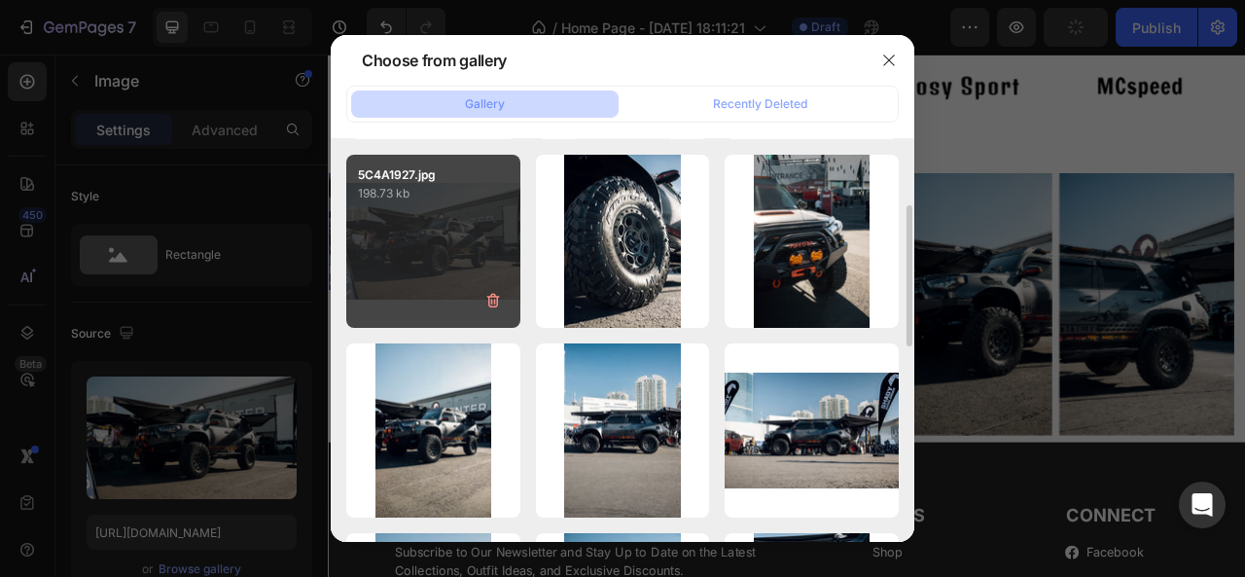
scroll to position [190, 0]
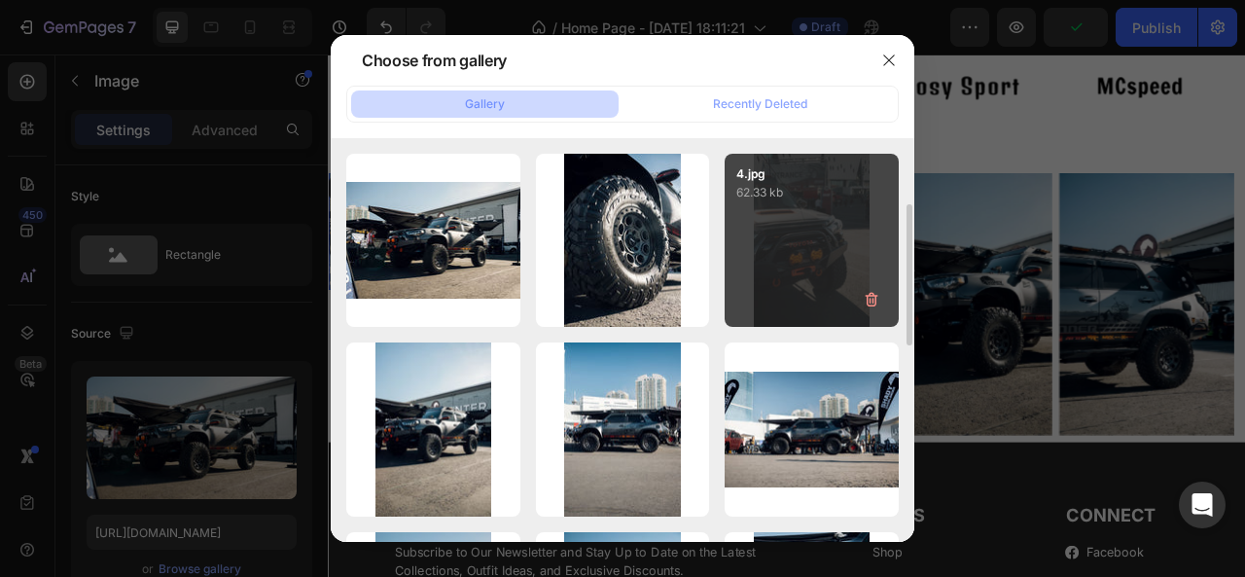
click at [835, 236] on div "4.jpg 62.33 kb" at bounding box center [811, 241] width 174 height 174
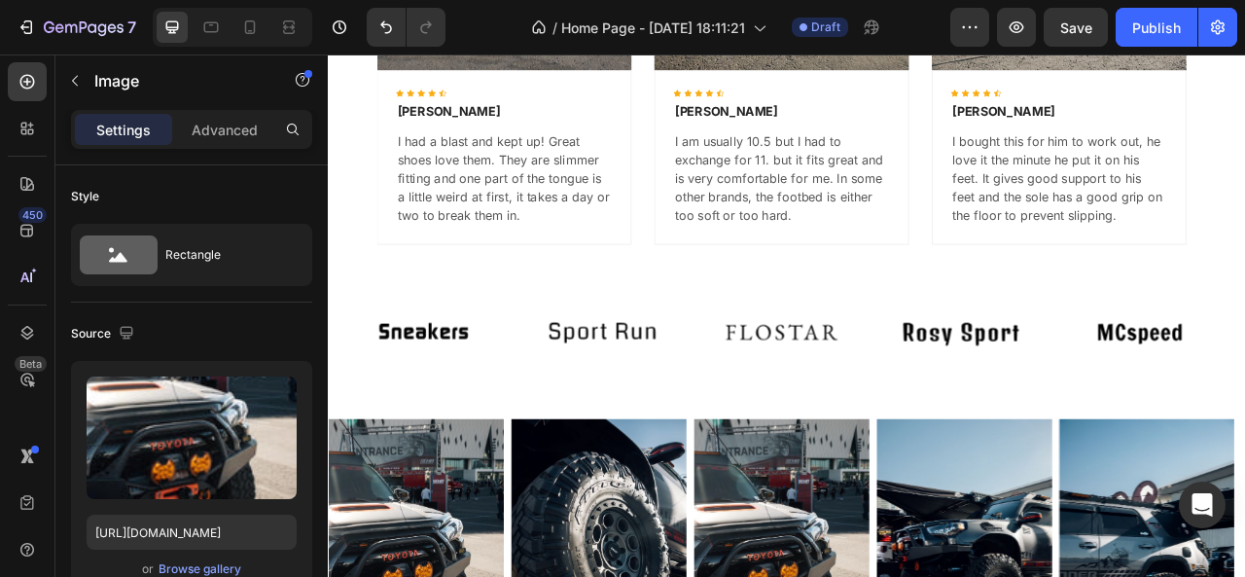
scroll to position [3912, 0]
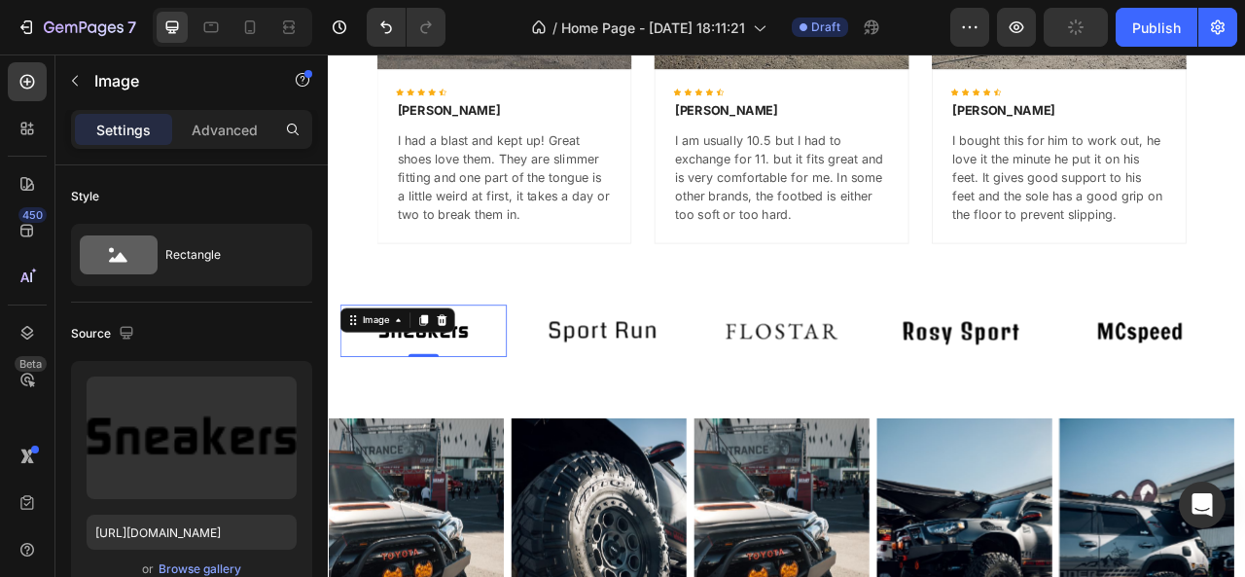
click at [511, 403] on img at bounding box center [448, 405] width 212 height 66
click at [212, 570] on div "Browse gallery" at bounding box center [200, 569] width 83 height 18
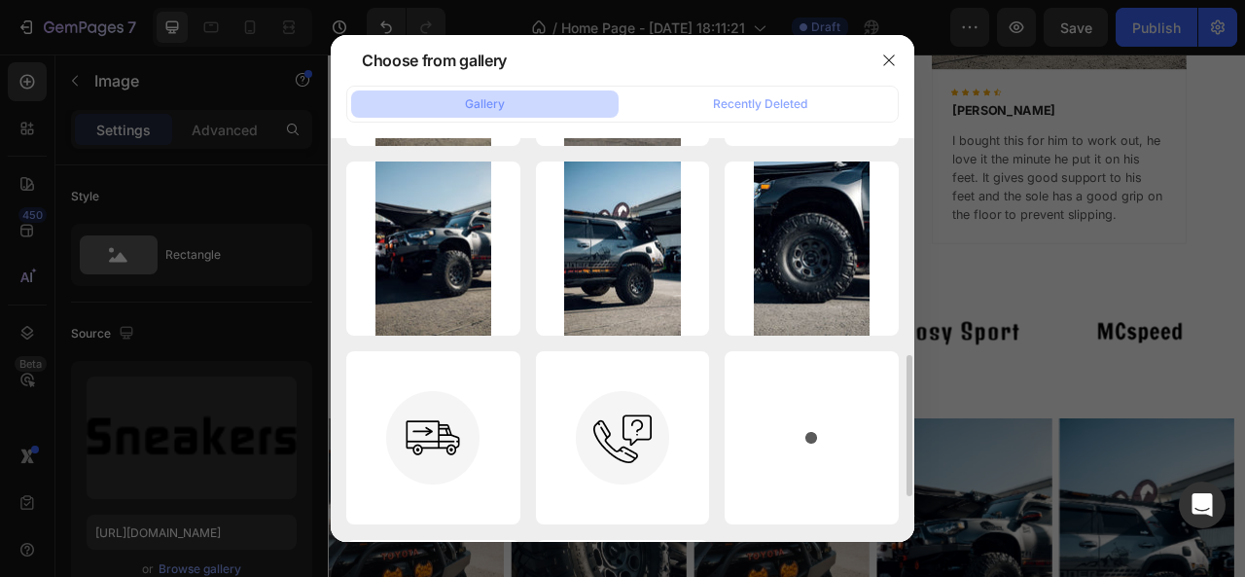
scroll to position [747, 0]
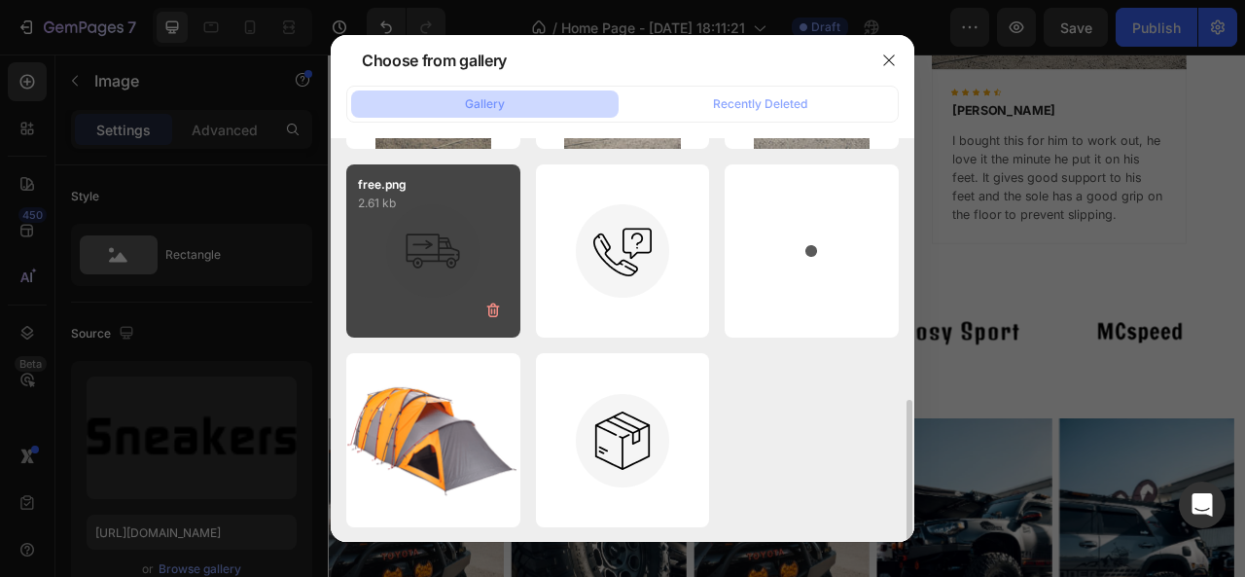
click at [461, 298] on div "free.png 2.61 kb" at bounding box center [433, 251] width 174 height 174
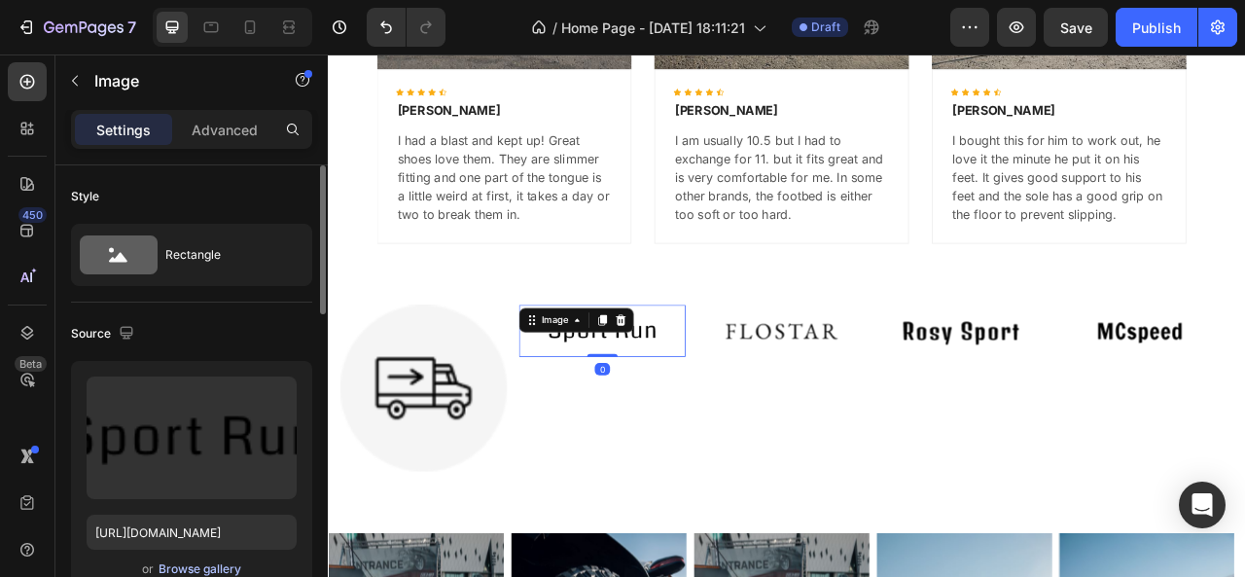
click at [206, 567] on div "Browse gallery" at bounding box center [200, 569] width 83 height 18
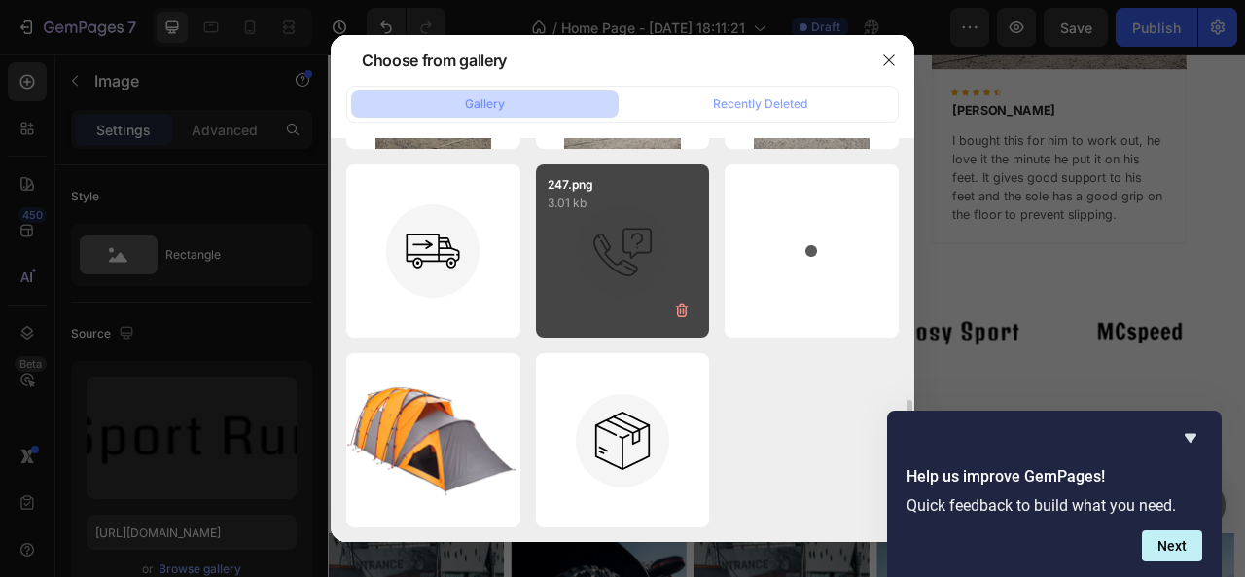
click at [634, 288] on div "247.png 3.01 kb" at bounding box center [623, 251] width 174 height 174
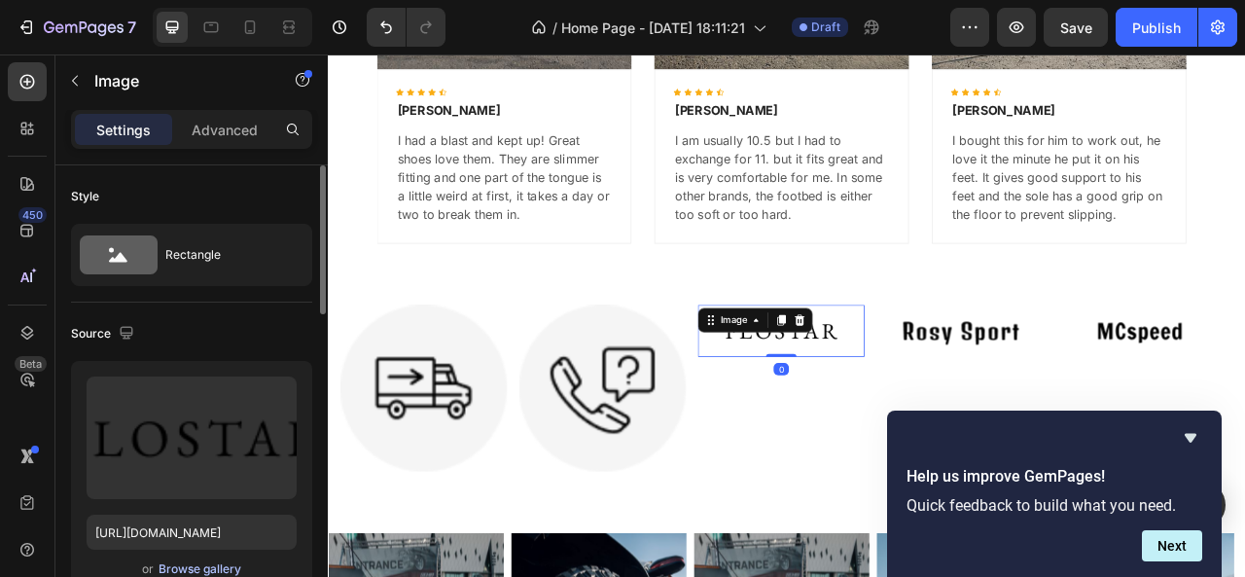
click at [210, 576] on div "Browse gallery" at bounding box center [200, 569] width 83 height 18
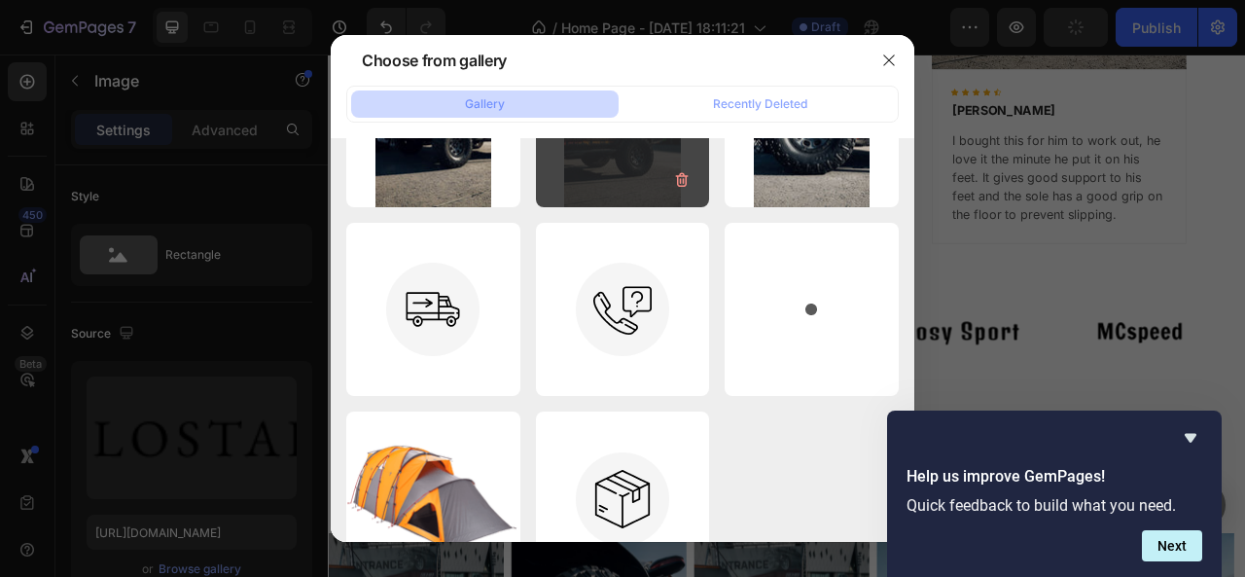
scroll to position [737, 0]
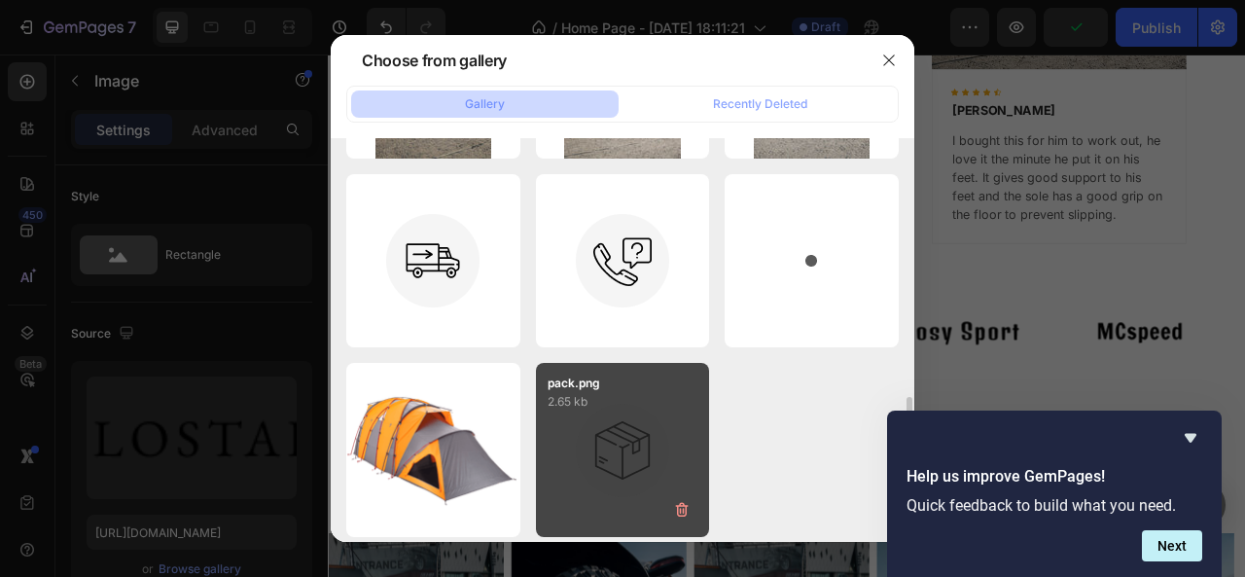
click at [603, 436] on div "pack.png 2.65 kb" at bounding box center [623, 450] width 174 height 174
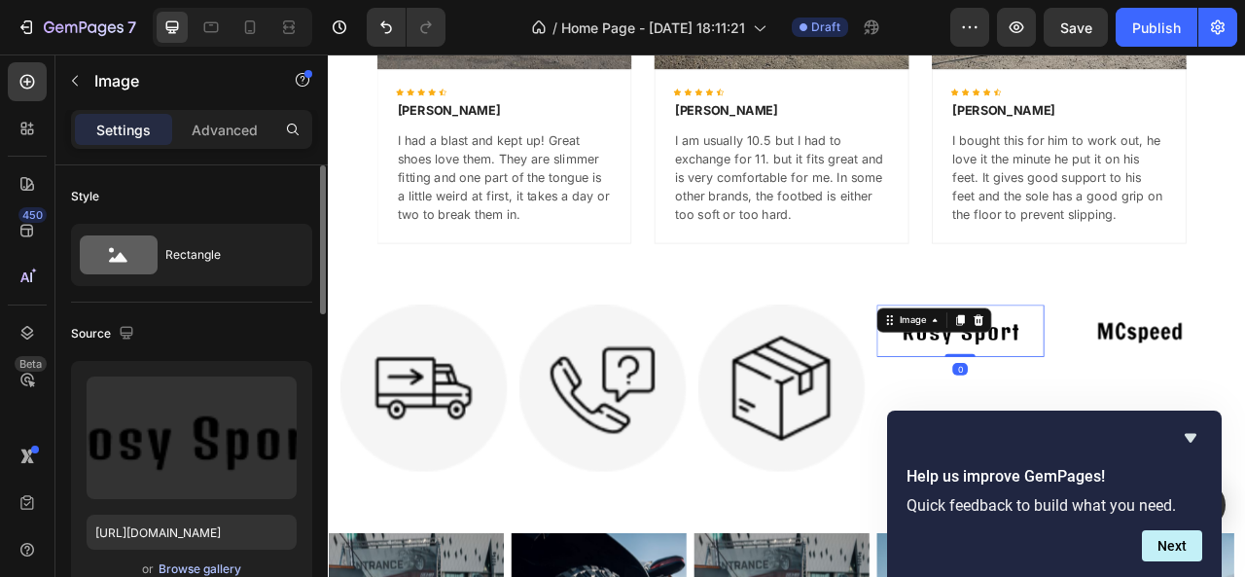
click at [222, 567] on div "Browse gallery" at bounding box center [200, 569] width 83 height 18
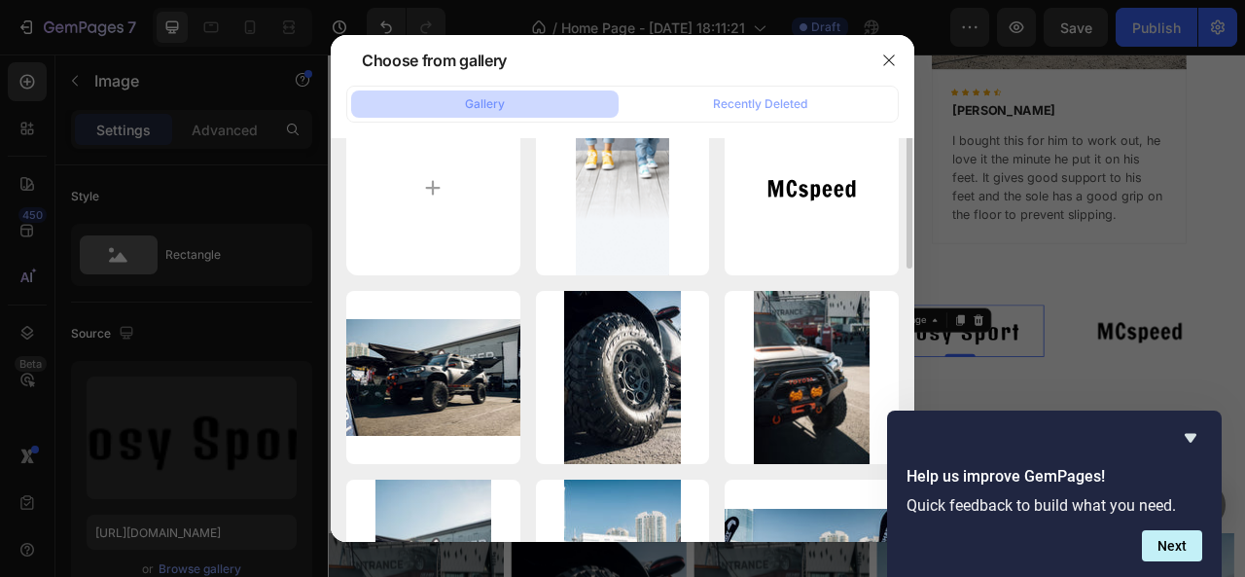
scroll to position [0, 0]
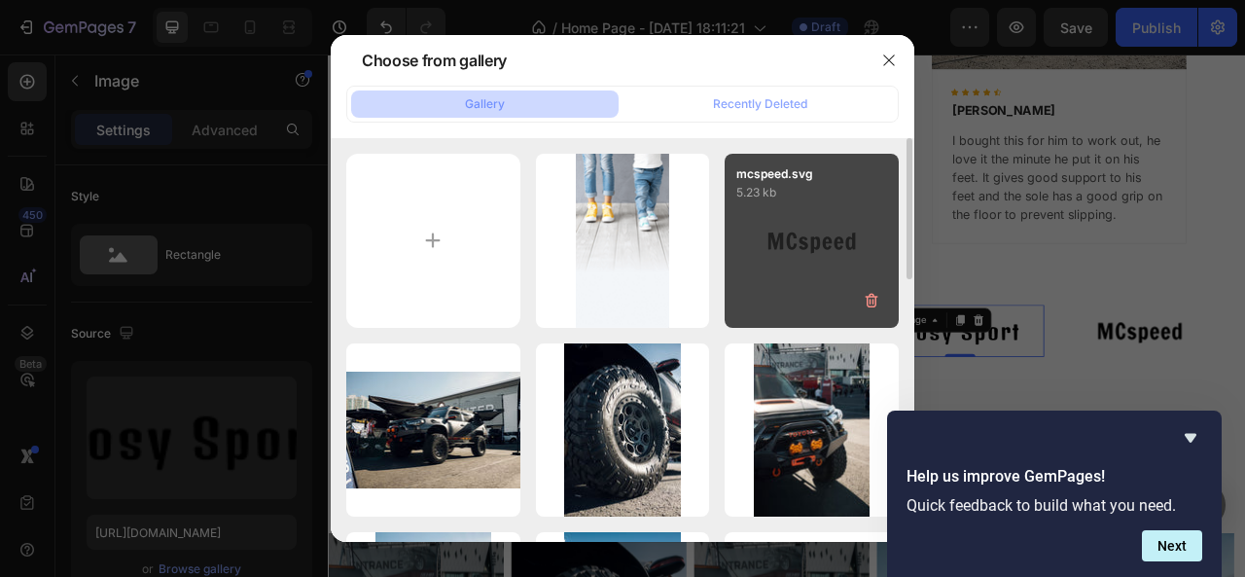
click at [809, 271] on div "mcspeed.svg 5.23 kb" at bounding box center [811, 241] width 174 height 174
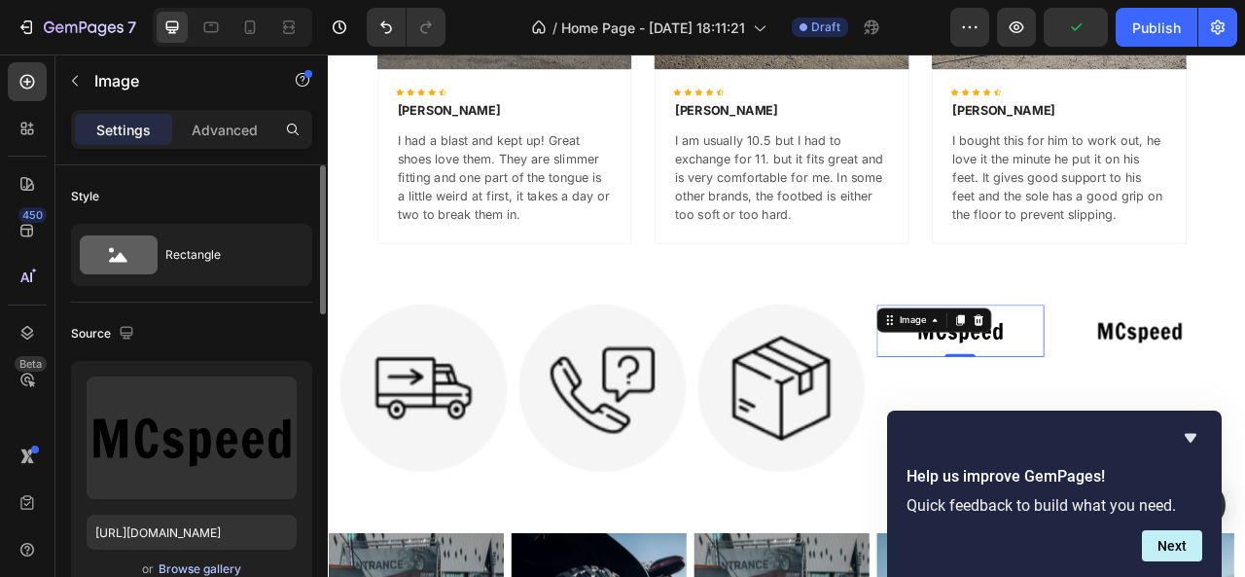
click at [189, 569] on div "Browse gallery" at bounding box center [200, 569] width 83 height 18
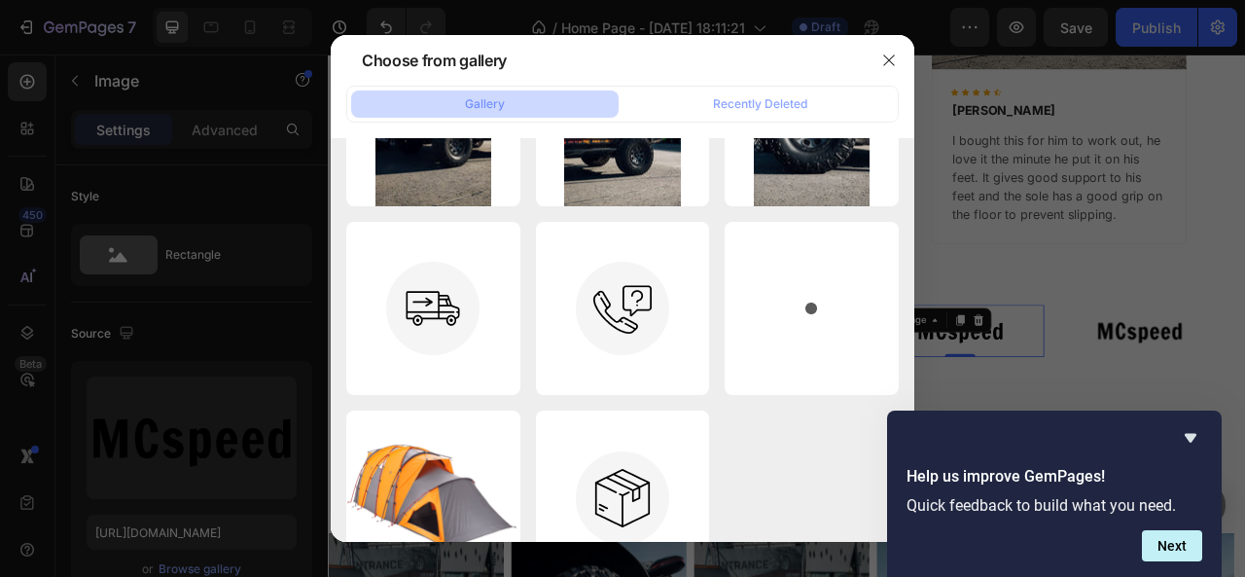
scroll to position [747, 0]
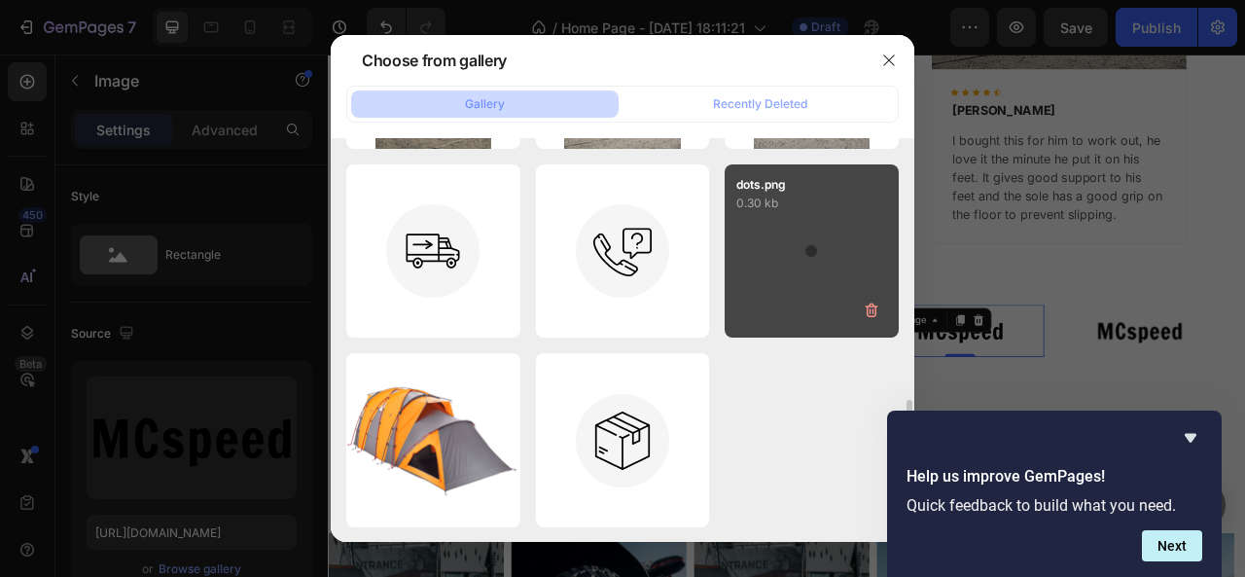
click at [790, 263] on div "dots.png 0.30 kb" at bounding box center [811, 251] width 174 height 174
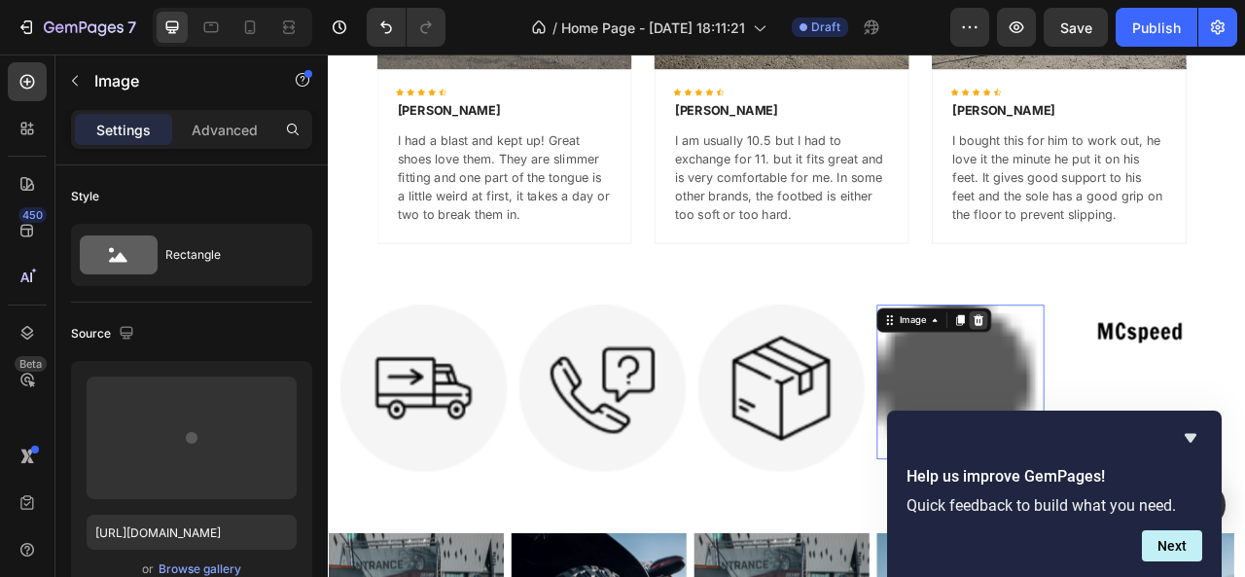
click at [1156, 395] on icon at bounding box center [1154, 392] width 13 height 14
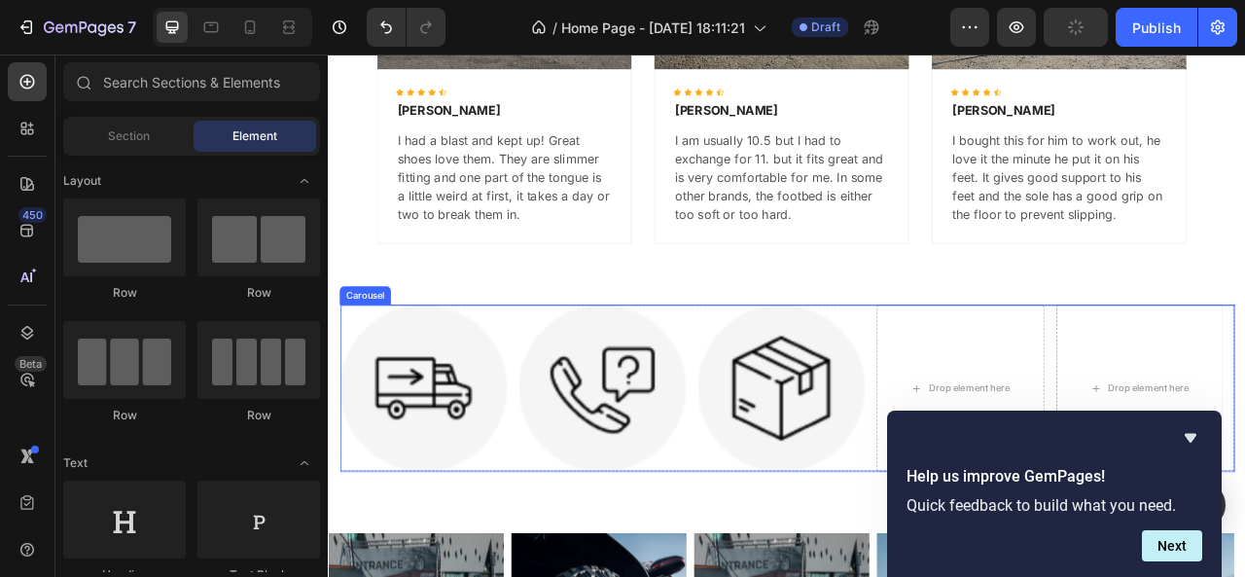
click at [1021, 421] on div "Image Image Image Drop element here Drop element here" at bounding box center [911, 478] width 1138 height 212
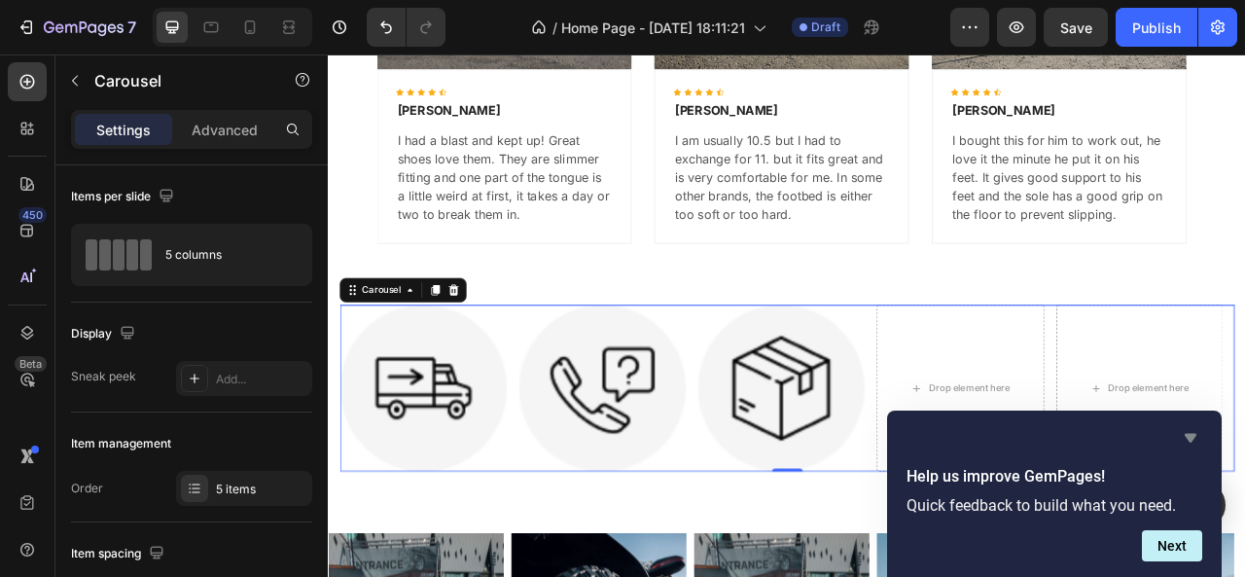
click at [1183, 439] on icon "Hide survey" at bounding box center [1190, 437] width 23 height 23
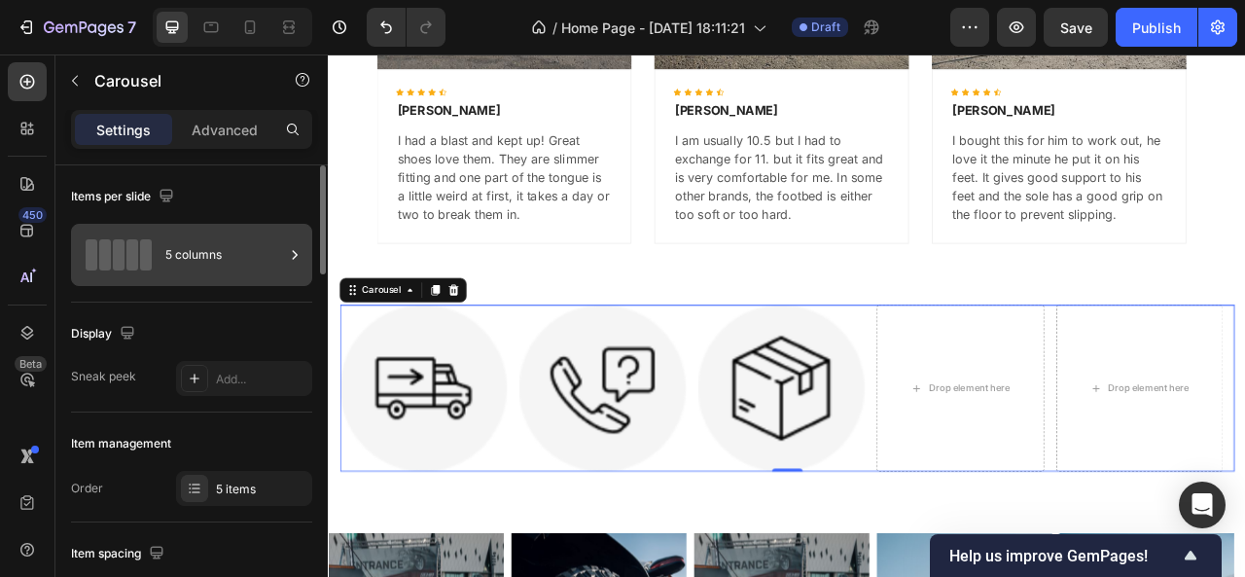
click at [193, 265] on div "5 columns" at bounding box center [224, 254] width 119 height 45
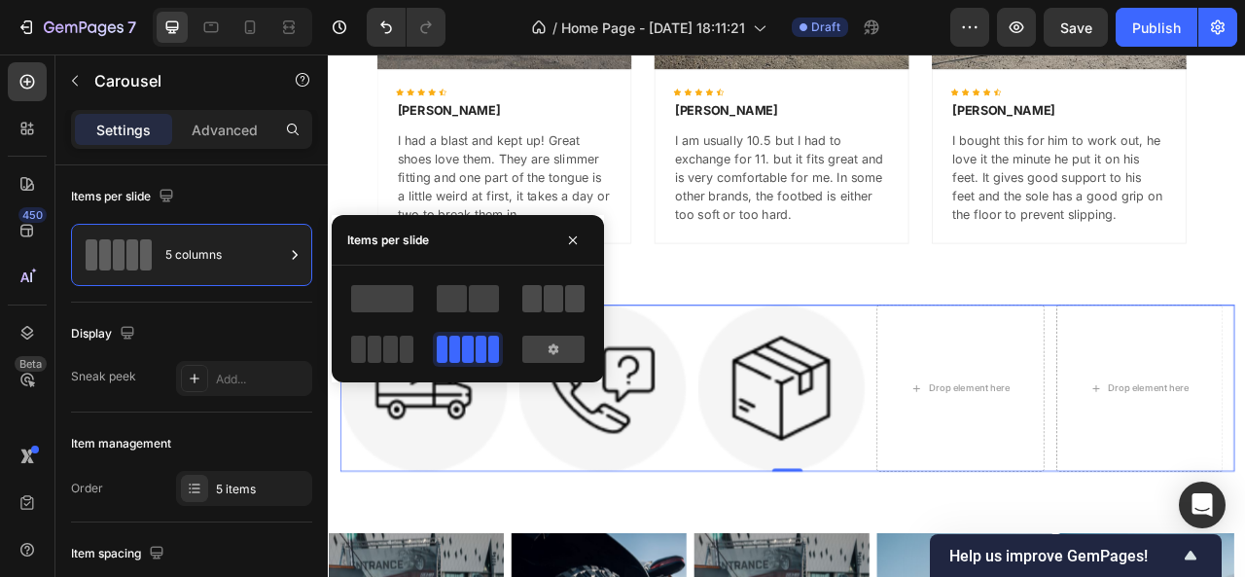
click at [553, 302] on span at bounding box center [553, 298] width 19 height 27
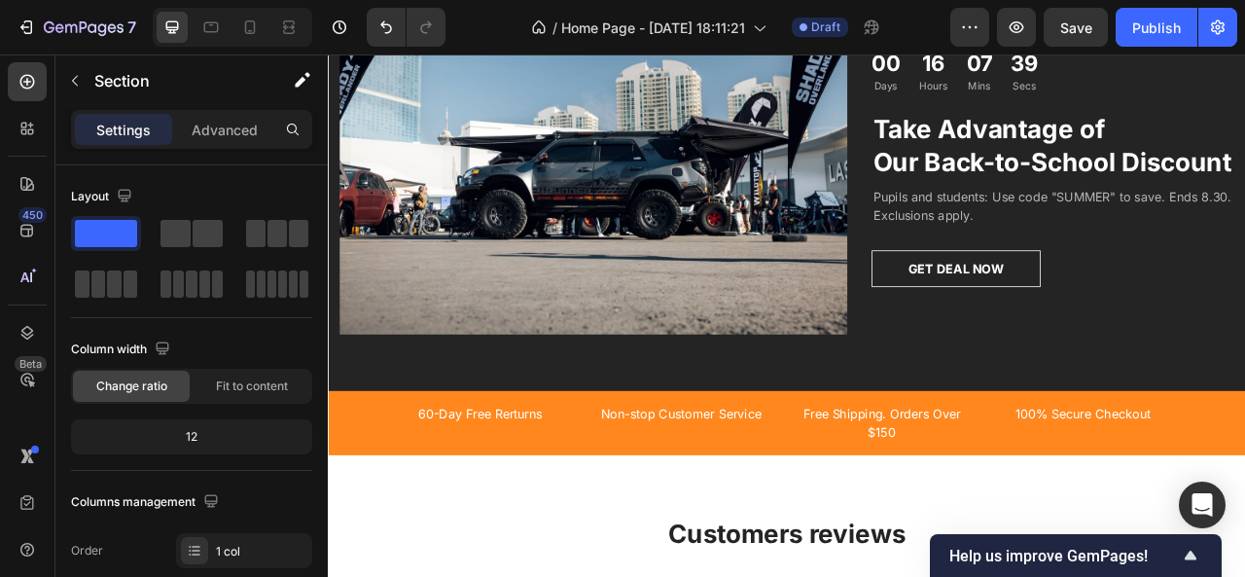
scroll to position [2807, 0]
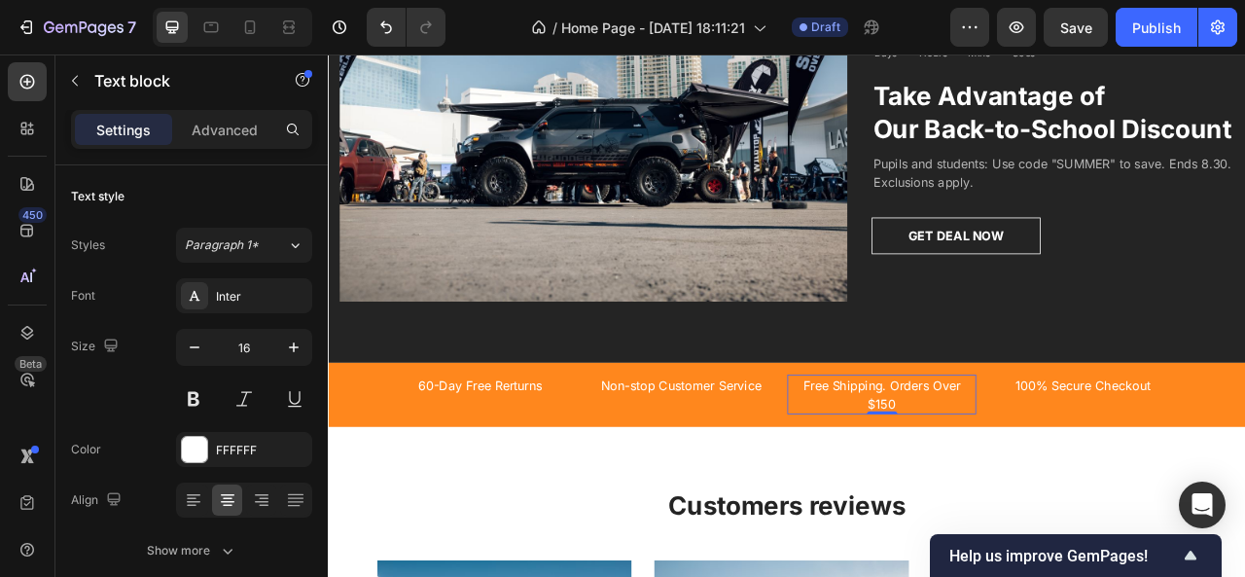
click at [1049, 493] on p "Free Shipping. Orders Over $150" at bounding box center [1031, 487] width 236 height 47
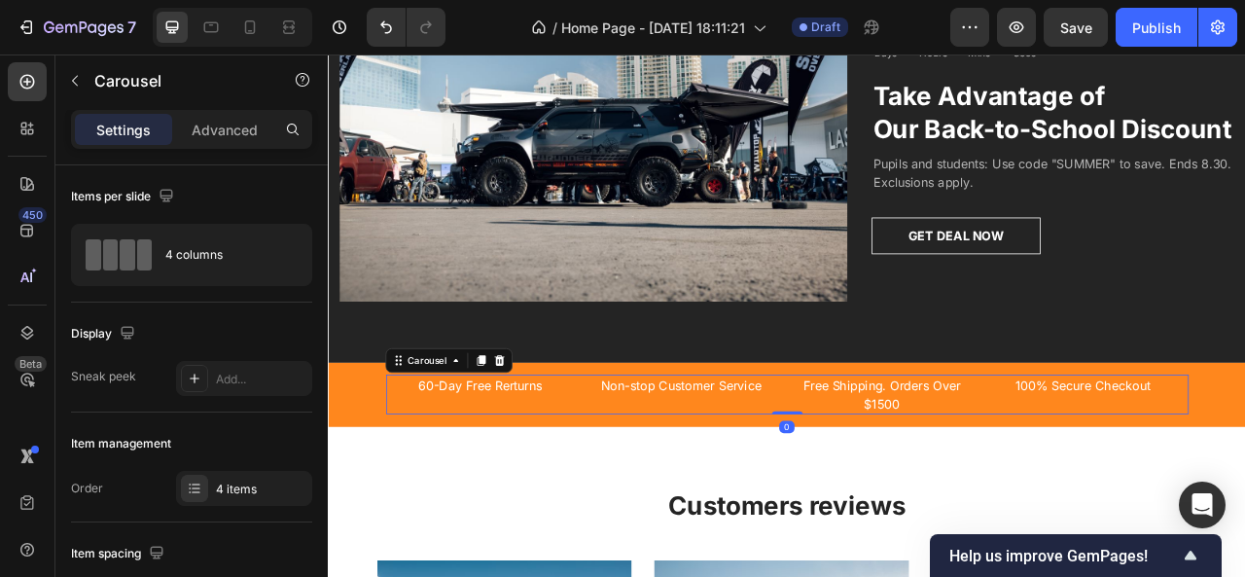
click at [1153, 477] on div "60-Day Free Rerturns Text block Non-stop Customer Service Text block Free Shipp…" at bounding box center [911, 487] width 1021 height 51
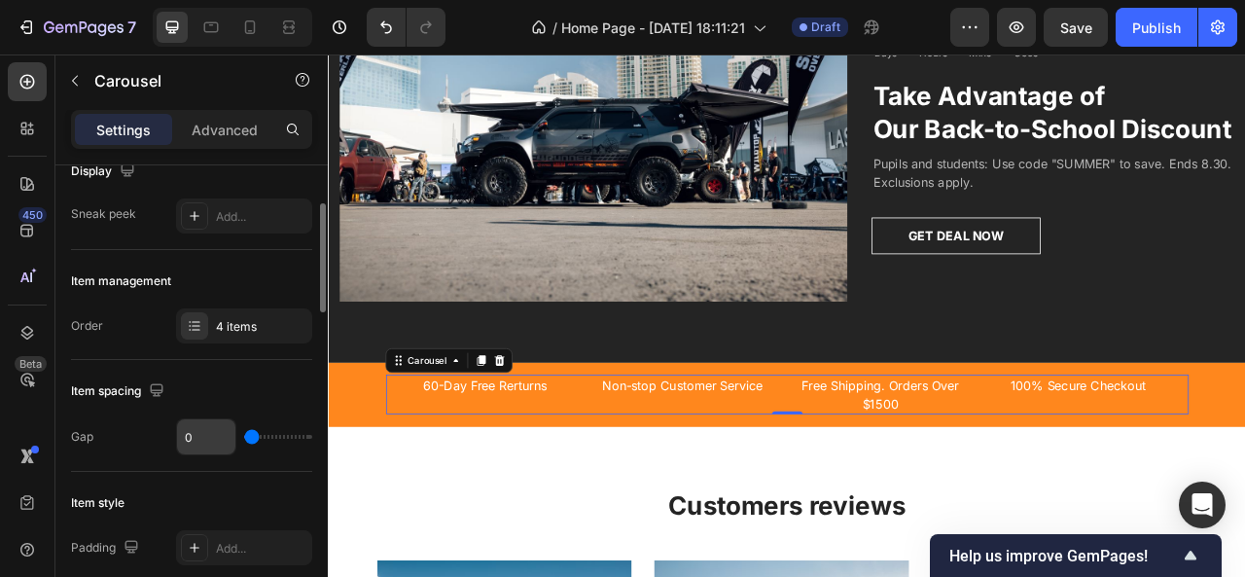
drag, startPoint x: 262, startPoint y: 432, endPoint x: 179, endPoint y: 444, distance: 83.6
click at [244, 439] on input "range" at bounding box center [278, 437] width 68 height 4
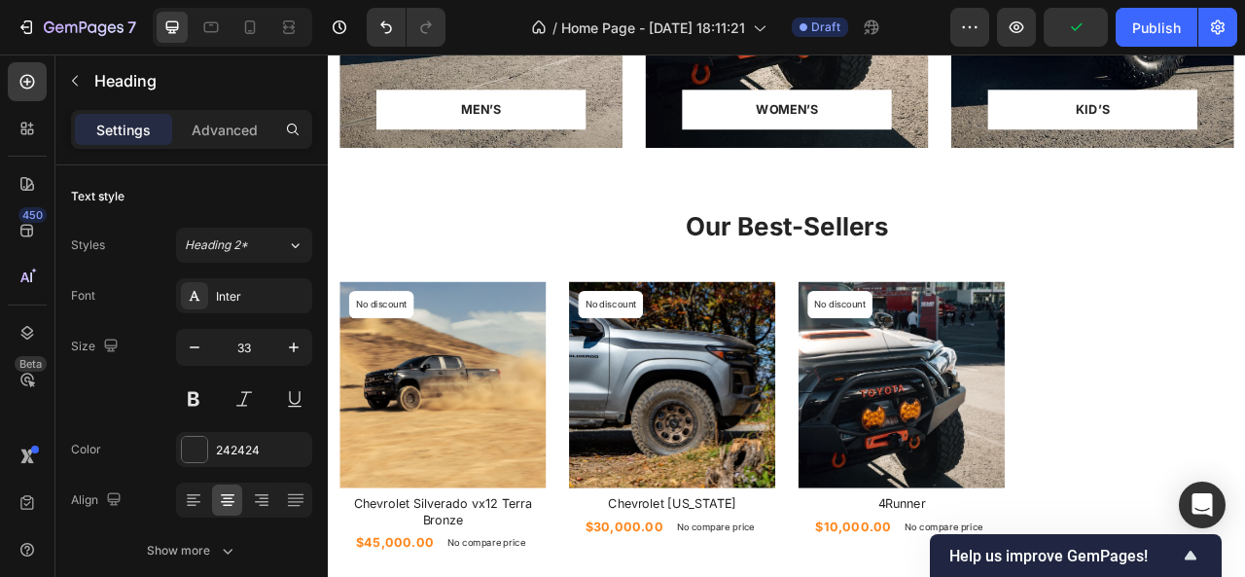
scroll to position [1180, 0]
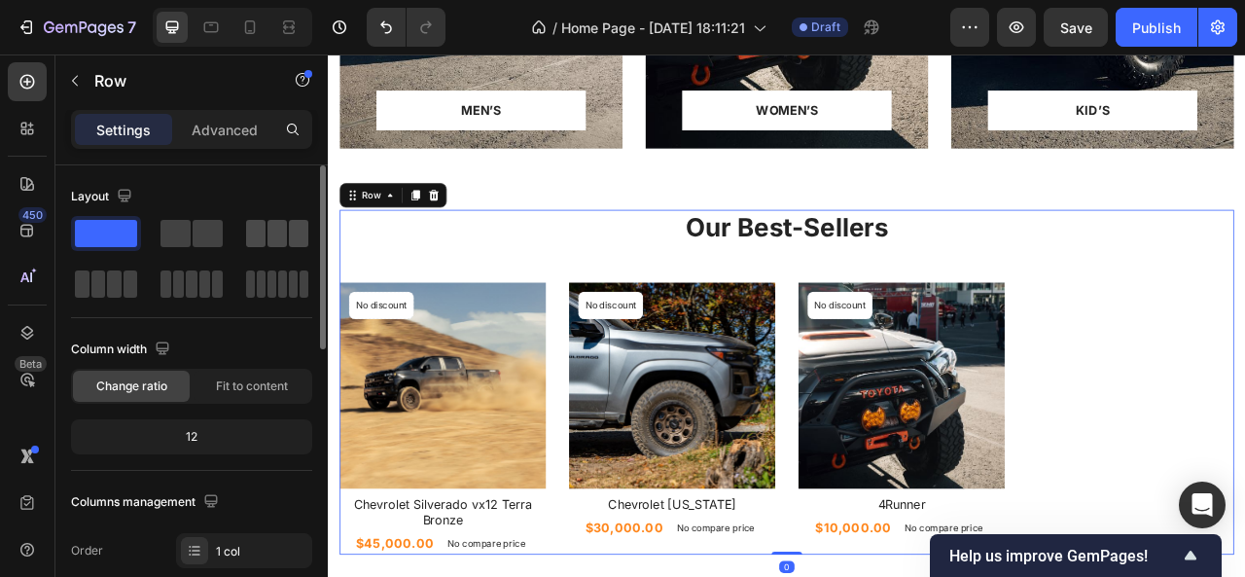
click at [267, 242] on span at bounding box center [276, 233] width 19 height 27
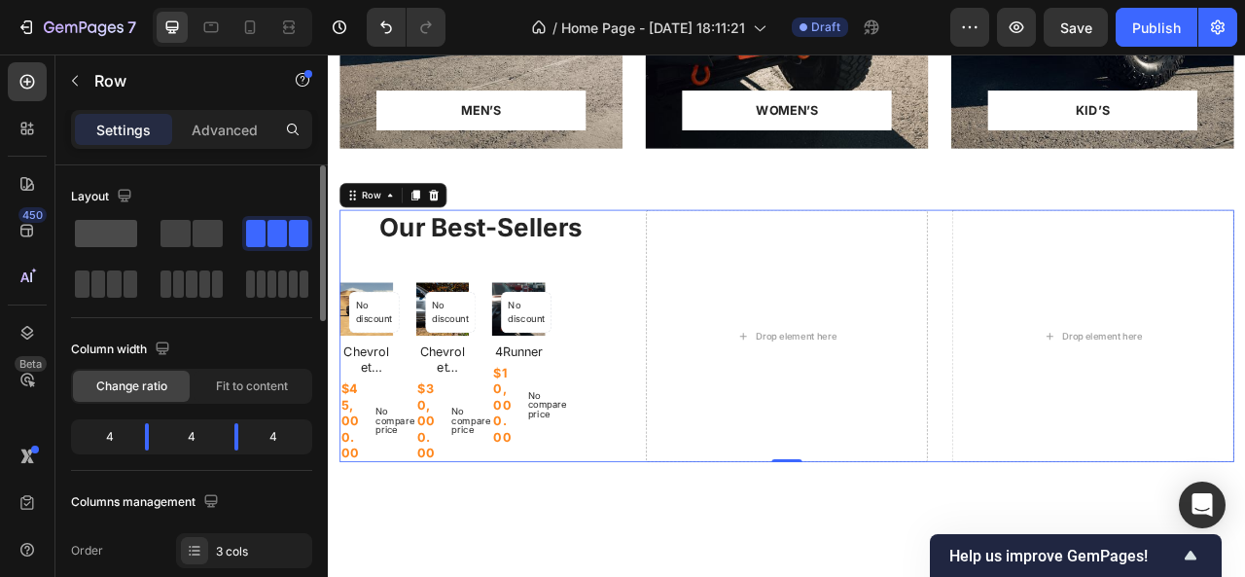
click at [134, 234] on span at bounding box center [106, 233] width 62 height 27
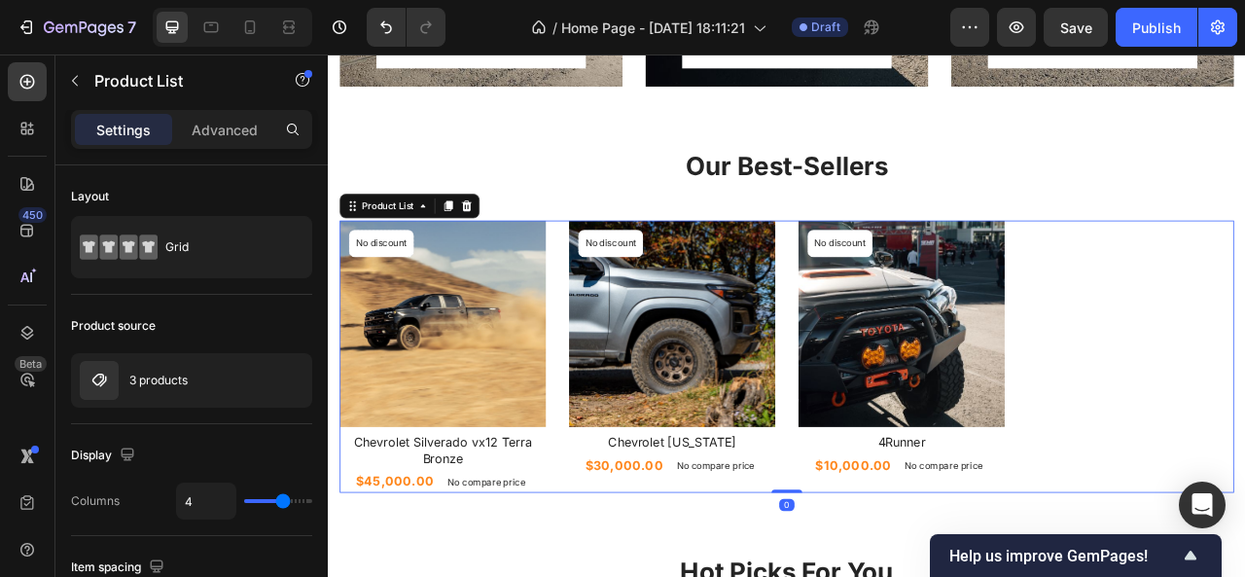
scroll to position [1323, 0]
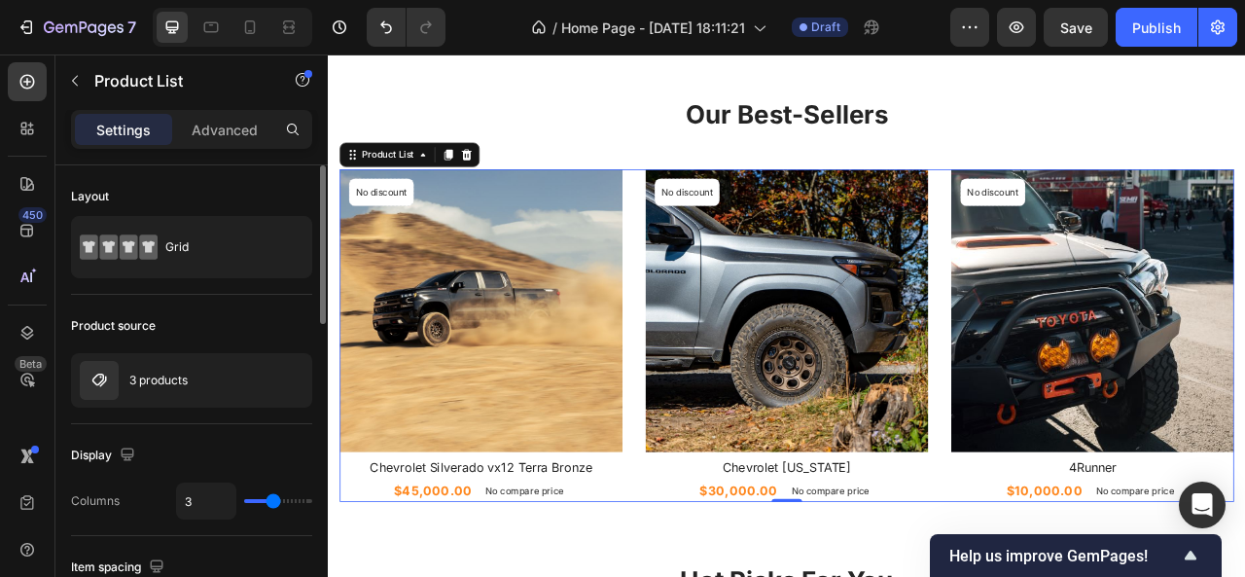
click at [277, 501] on input "range" at bounding box center [278, 501] width 68 height 4
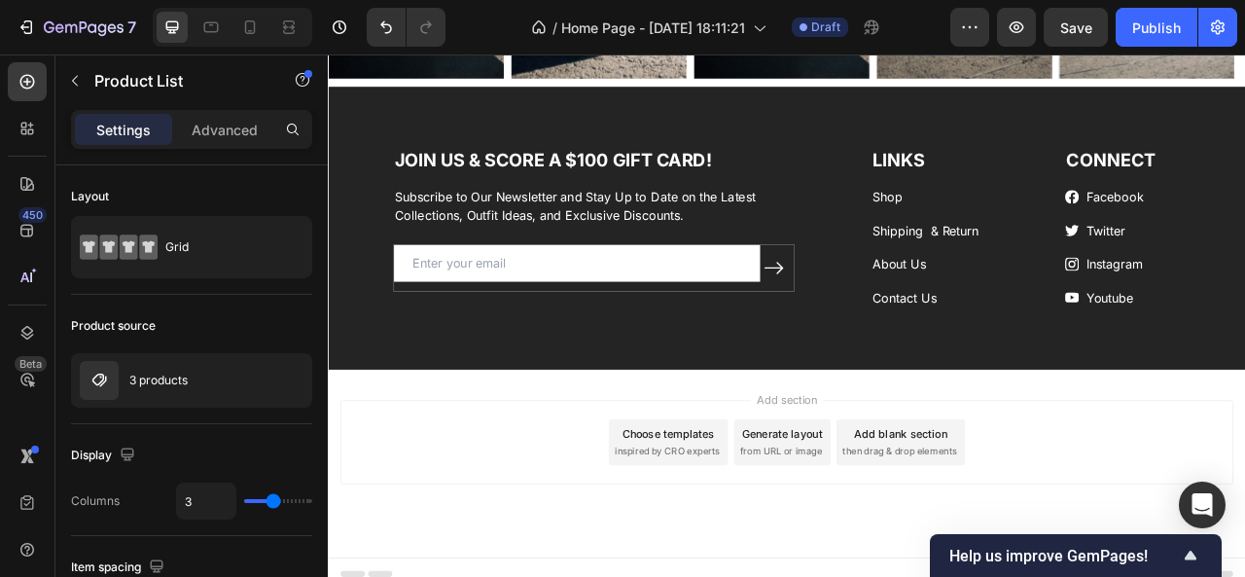
scroll to position [5064, 0]
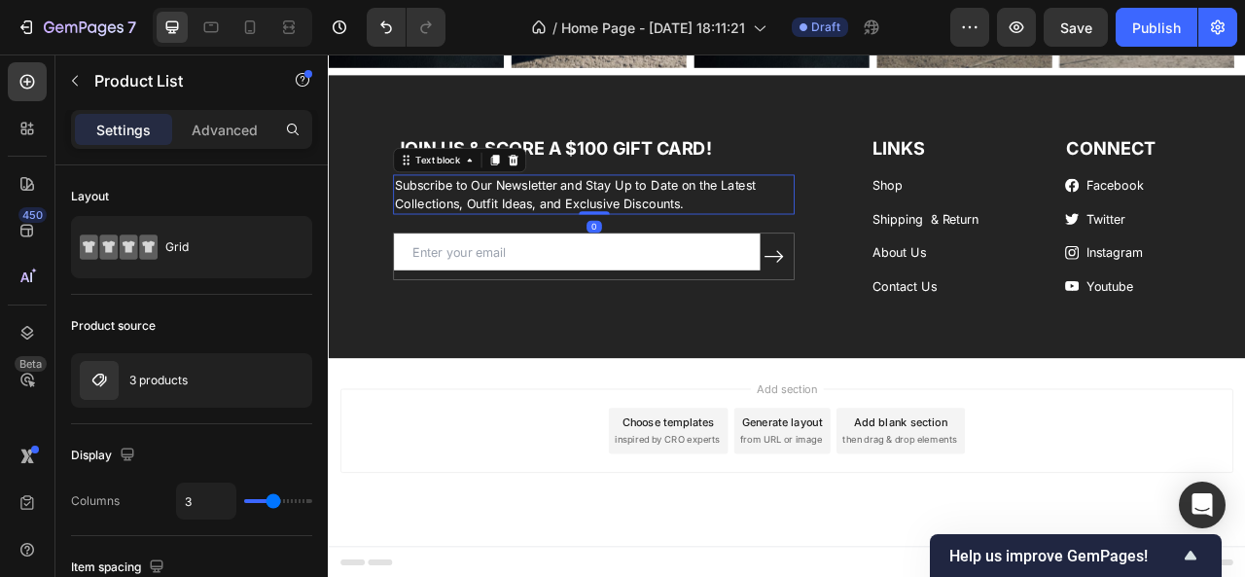
click at [495, 249] on p "Subscribe to Our Newsletter and Stay Up to Date on the Latest Collections, Outf…" at bounding box center [665, 232] width 507 height 47
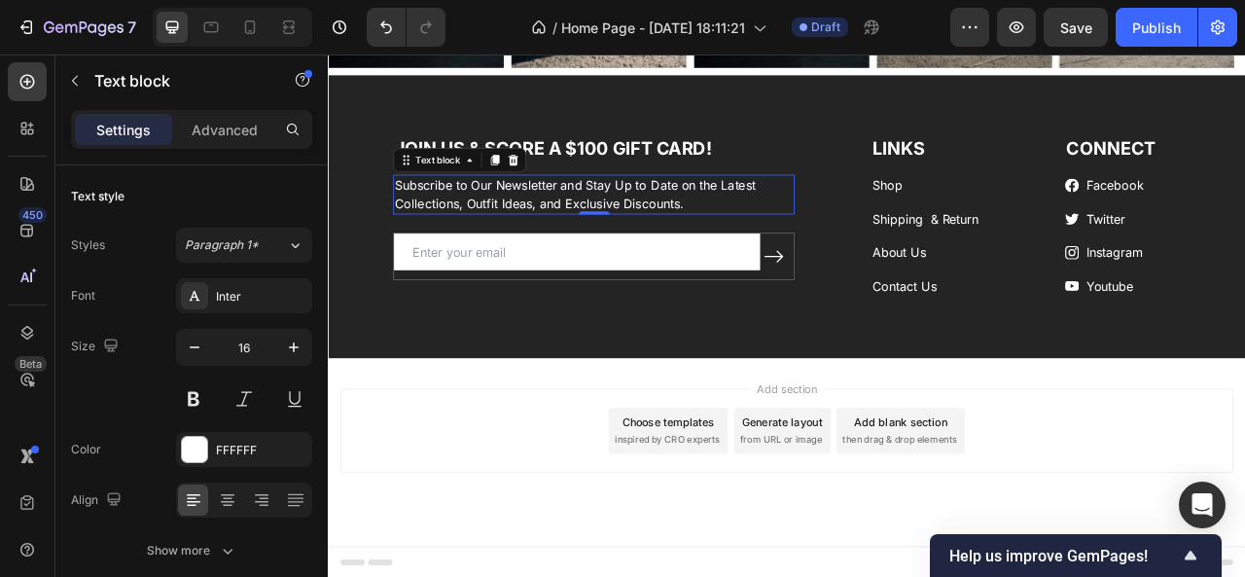
click at [488, 241] on p "Subscribe to Our Newsletter and Stay Up to Date on the Latest Collections, Outf…" at bounding box center [665, 232] width 507 height 47
click at [493, 241] on p "Subscribe to Our Newsletter and Stay Up to Date on the Latest Collections, Outf…" at bounding box center [665, 232] width 507 height 47
click at [591, 241] on p "Subscribe to Our Newsletter and Stay Up to Date on the Latest Collections, Outf…" at bounding box center [665, 232] width 507 height 47
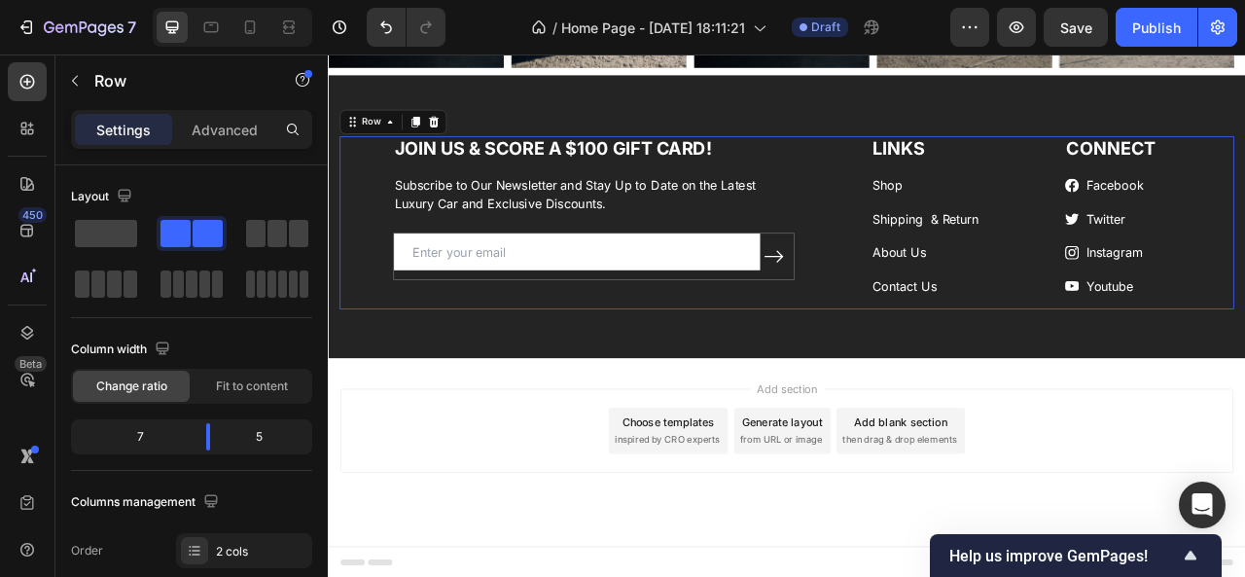
click at [1005, 328] on div "JOIN US & SCORE A $100 GIFT CARD! Heading Subscribe to Our Newsletter and Stay …" at bounding box center [911, 269] width 1138 height 220
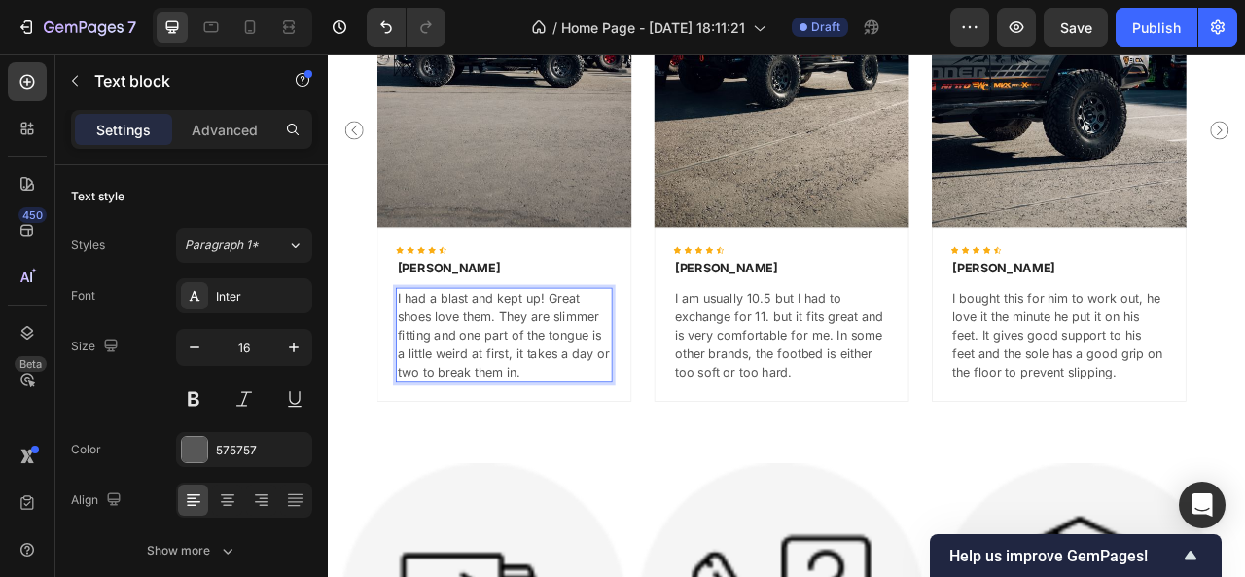
scroll to position [3719, 0]
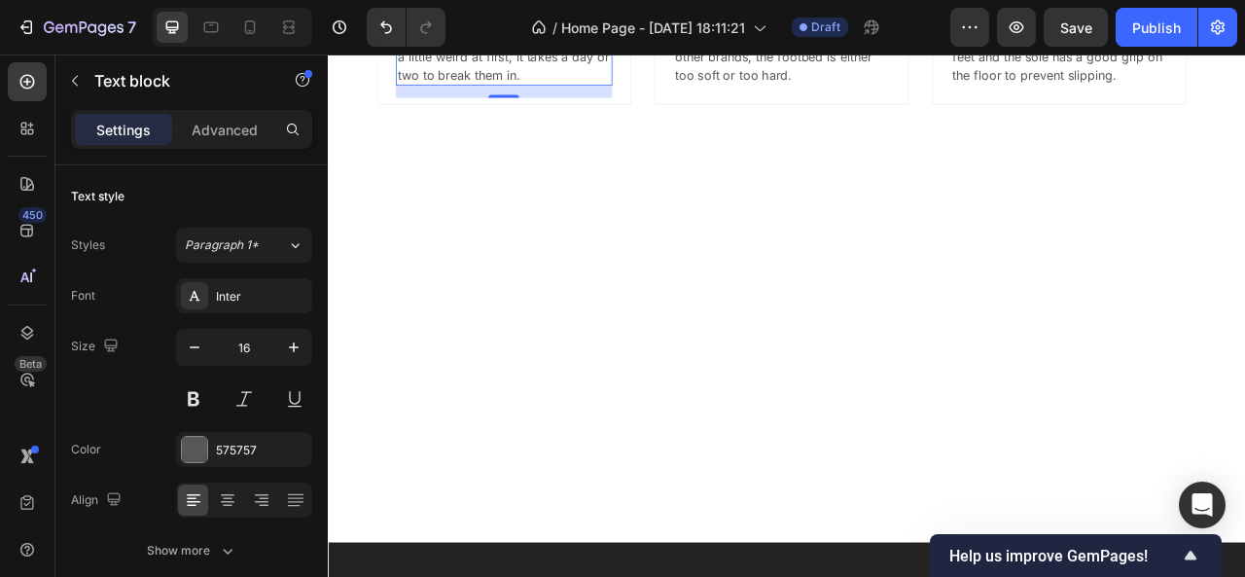
scroll to position [3684, 0]
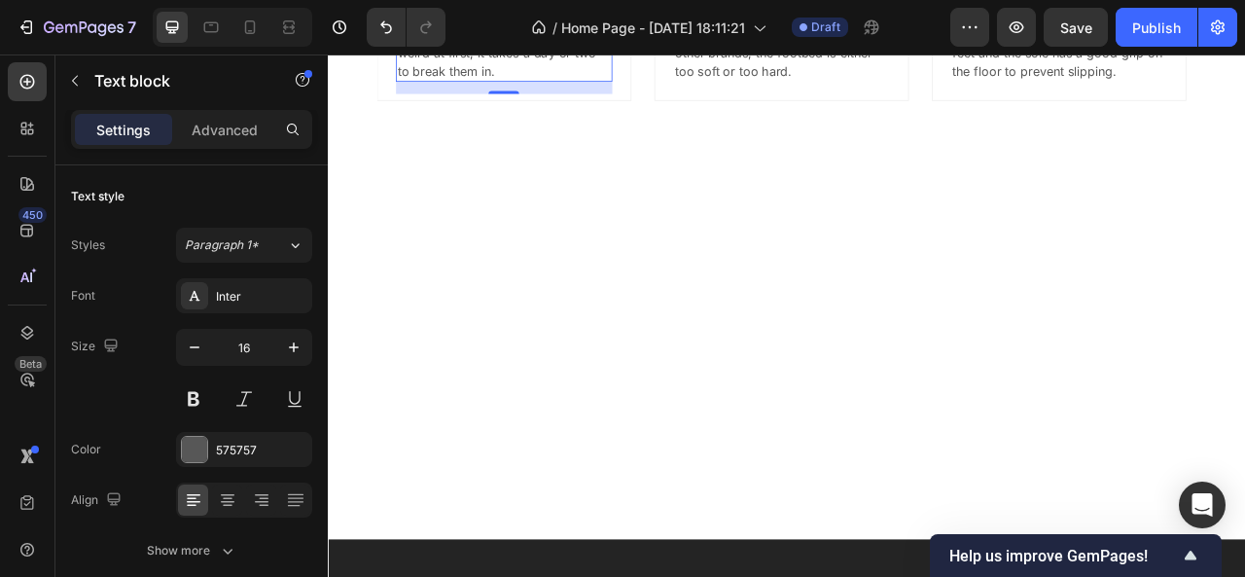
click at [516, 88] on p "I had a blast and kept up! Great Car love them. They are slimmer fitting and on…" at bounding box center [550, 29] width 271 height 117
click at [510, 88] on p "I had a blast and kept up! Great Car love them. They are slimmer fitting and on…" at bounding box center [550, 29] width 271 height 117
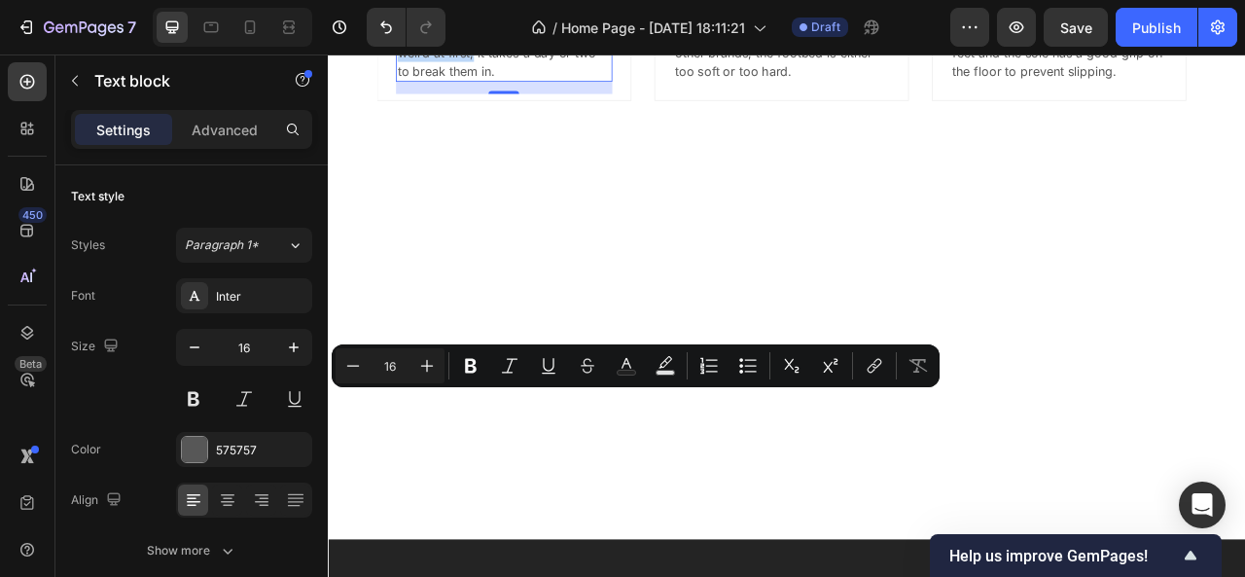
drag, startPoint x: 512, startPoint y: 542, endPoint x: 495, endPoint y: 500, distance: 45.3
click at [495, 88] on p "I had a blast and kept up! Great Car love them. They are slimmer fitting and on…" at bounding box center [550, 29] width 271 height 117
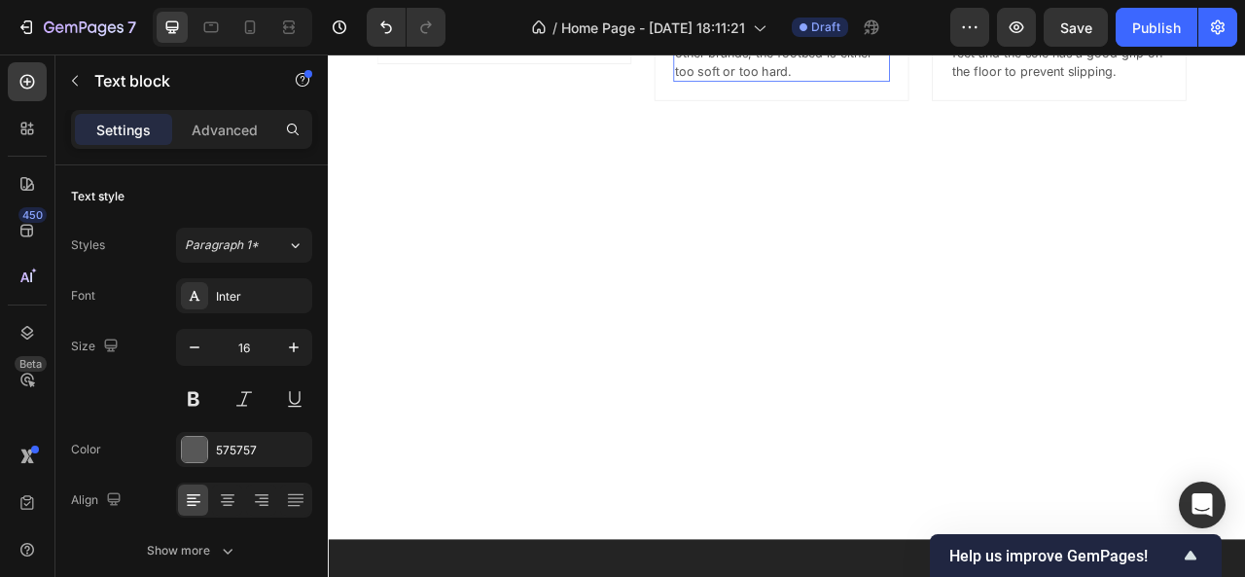
click at [948, 88] on p "I am usually 10.5 but I had to exchange for 11. but it fits great and is very c…" at bounding box center [903, 29] width 271 height 117
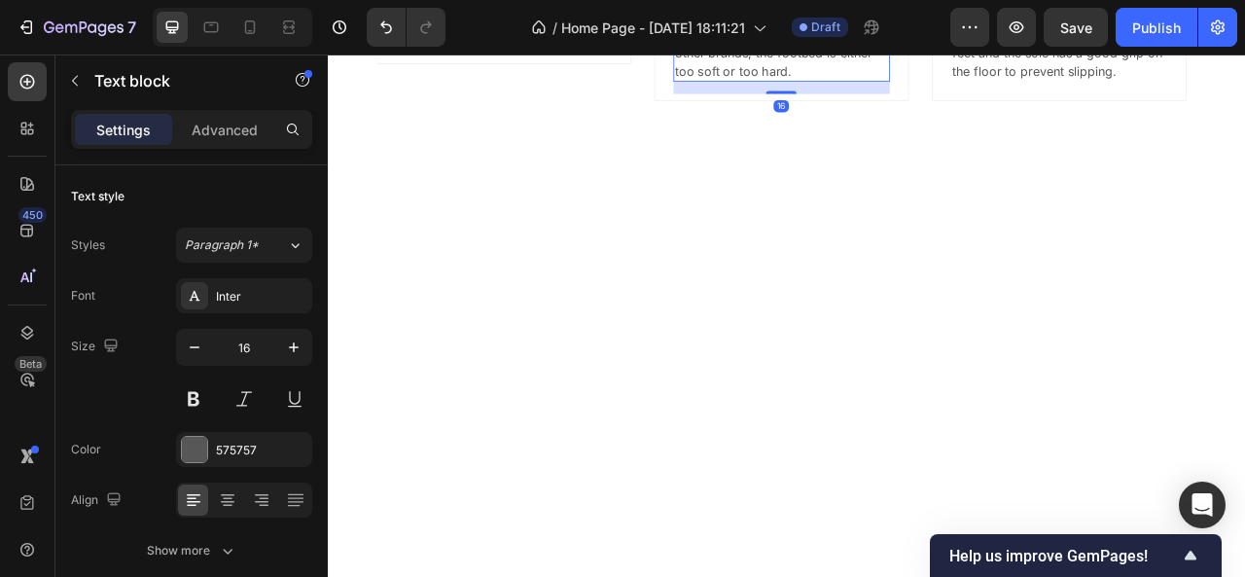
scroll to position [3615, 0]
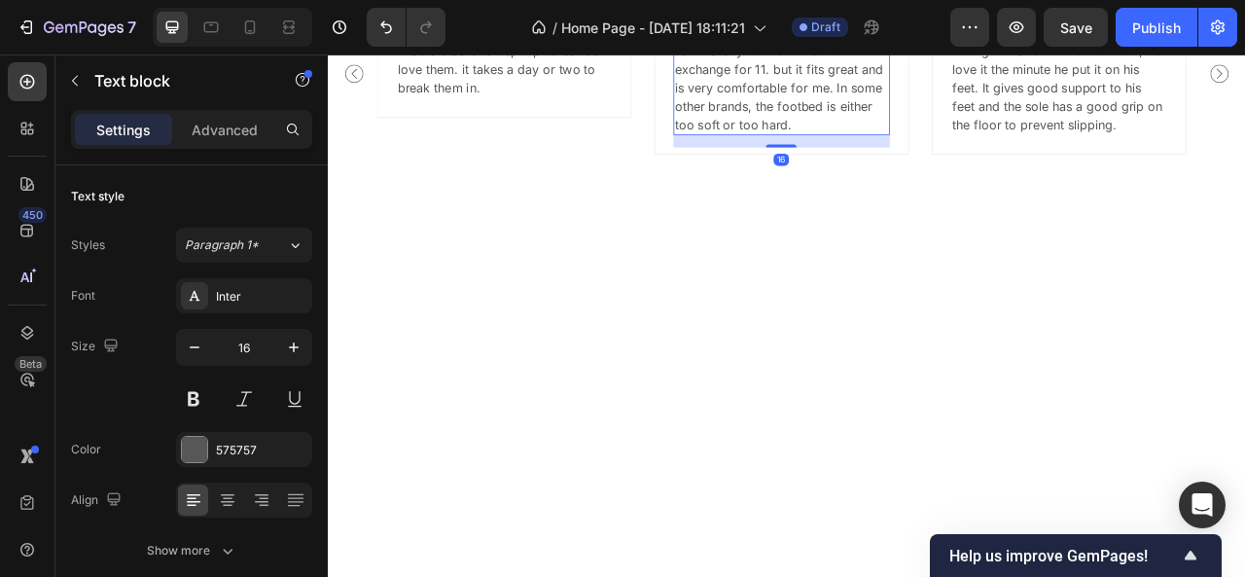
click at [948, 156] on p "I am usually 10.5 but I had to exchange for 11. but it fits great and is very c…" at bounding box center [903, 97] width 271 height 117
click at [923, 156] on p "I am usually 10.5 but I had to exchange for 11. but it fits great and is very c…" at bounding box center [903, 97] width 271 height 117
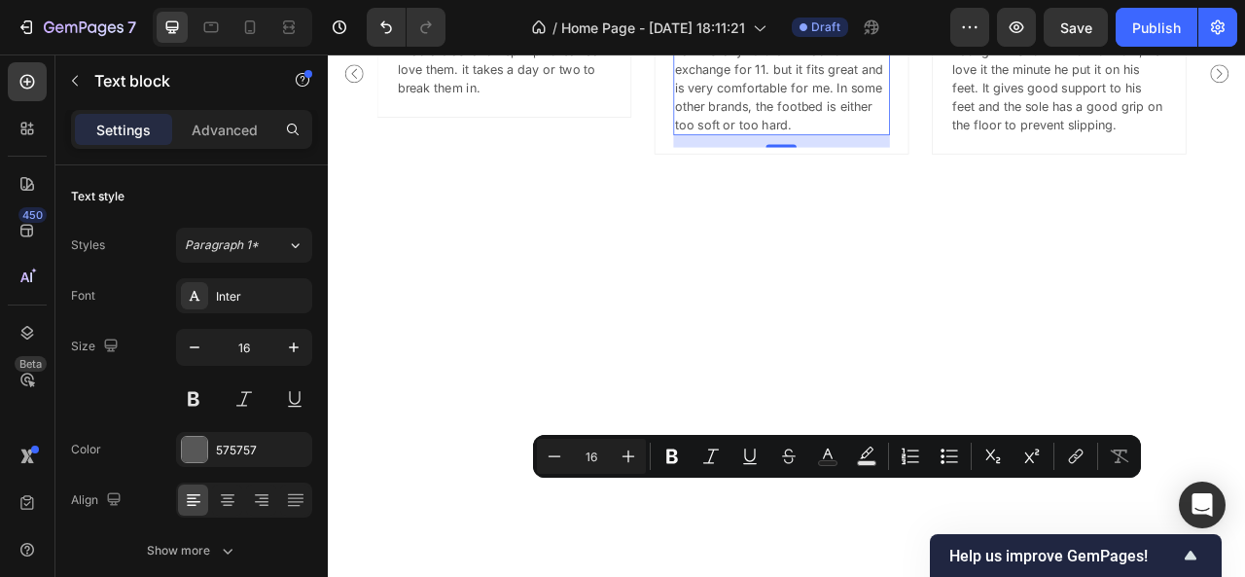
drag, startPoint x: 923, startPoint y: 627, endPoint x: 770, endPoint y: 612, distance: 153.5
click at [770, 156] on p "I am usually 10.5 but I had to exchange for 11. but it fits great and is very c…" at bounding box center [903, 97] width 271 height 117
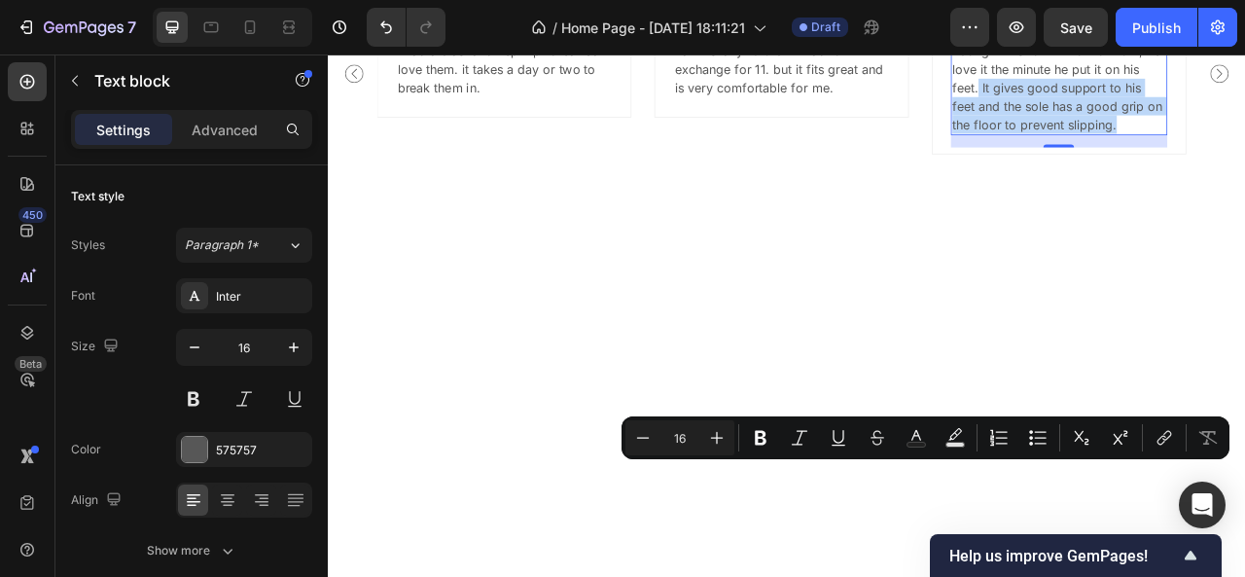
drag, startPoint x: 1310, startPoint y: 627, endPoint x: 1154, endPoint y: 589, distance: 160.1
click at [1154, 156] on p "I bought this for him to work out, he love it the minute he put it on his feet.…" at bounding box center [1256, 97] width 271 height 117
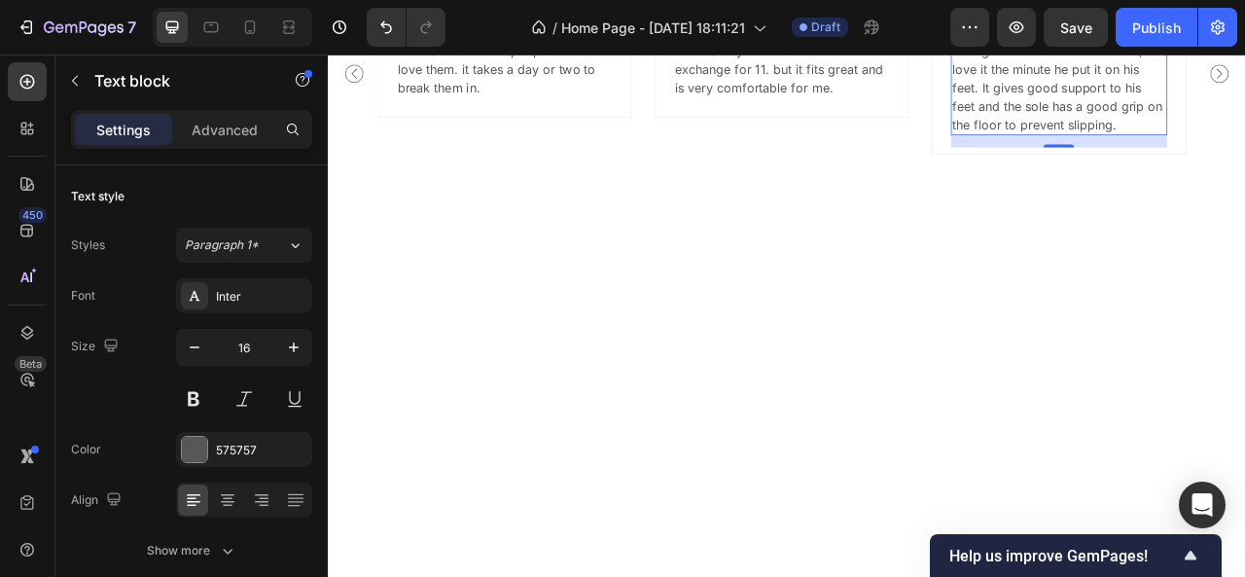
click at [1244, 156] on p "I bought this for him to work out, he love it the minute he put it on his feet.…" at bounding box center [1256, 97] width 271 height 117
click at [1244, 156] on p "I bought this for me to work out, he love it the minute he put it on his feet. …" at bounding box center [1256, 97] width 271 height 117
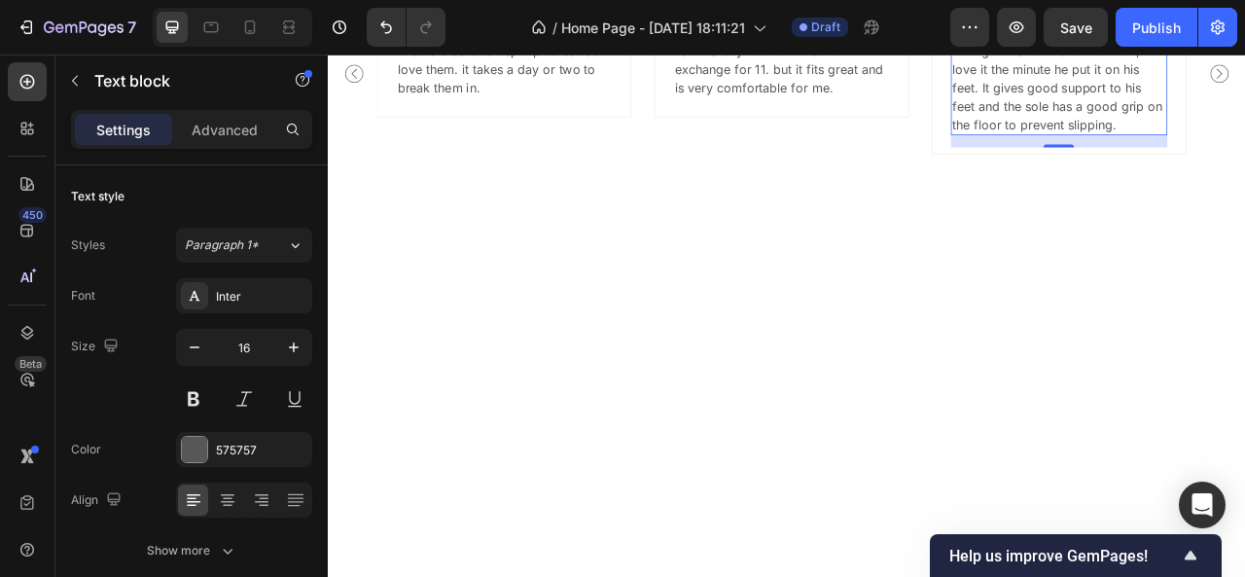
click at [1244, 156] on p "I bought this for me to work out, I love it the minute he put it on his feet. I…" at bounding box center [1256, 97] width 271 height 117
click at [1244, 156] on p "I bought this for me to work out, I love it the minute i received it on his fee…" at bounding box center [1256, 97] width 271 height 117
click at [1146, 156] on p "I bought this for me to work out, I love it the minute i received it on his fee…" at bounding box center [1256, 97] width 271 height 117
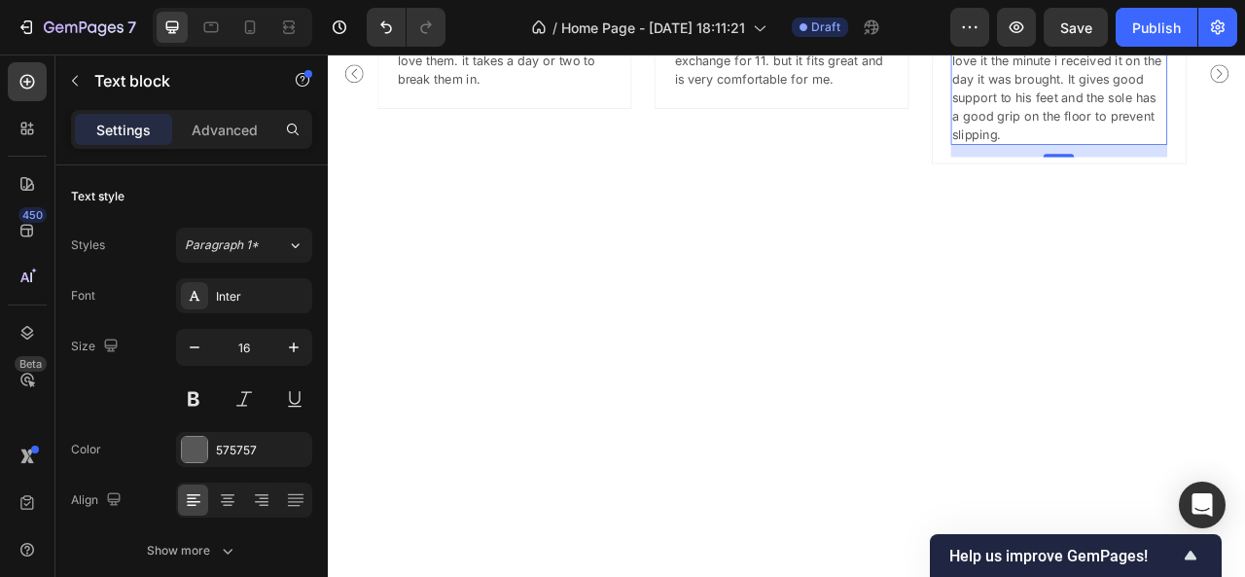
click at [1244, 167] on p "I bought this for me to work out, I love it the minute i received it on the day…" at bounding box center [1256, 97] width 271 height 140
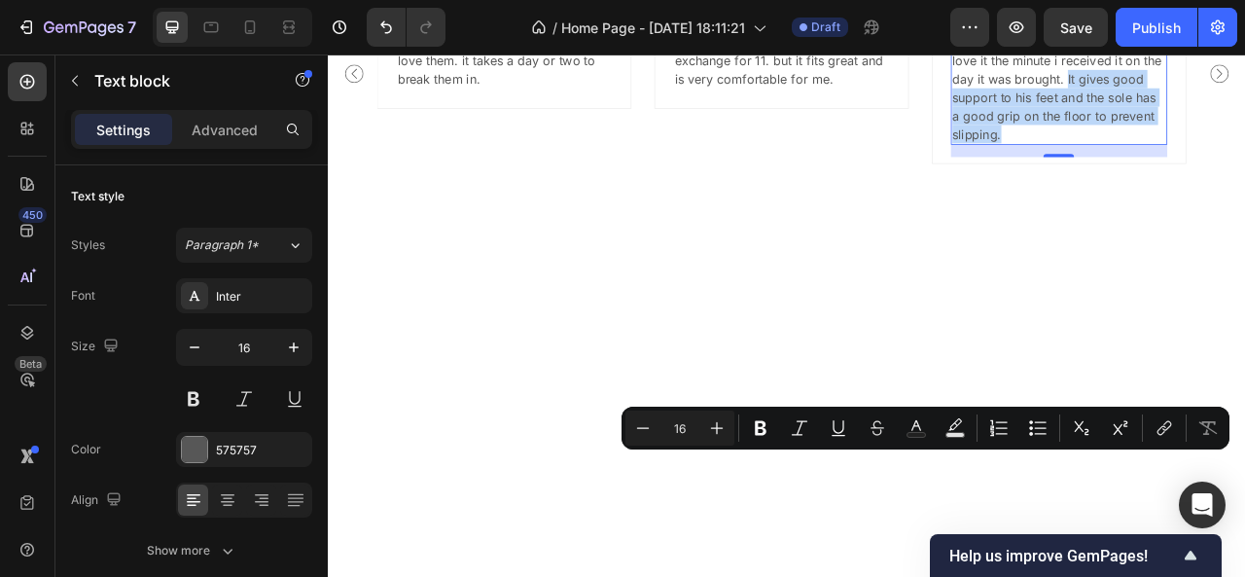
drag, startPoint x: 1264, startPoint y: 569, endPoint x: 1290, endPoint y: 649, distance: 83.9
click at [1244, 167] on p "I bought this for me to work out, I love it the minute i received it on the day…" at bounding box center [1256, 97] width 271 height 140
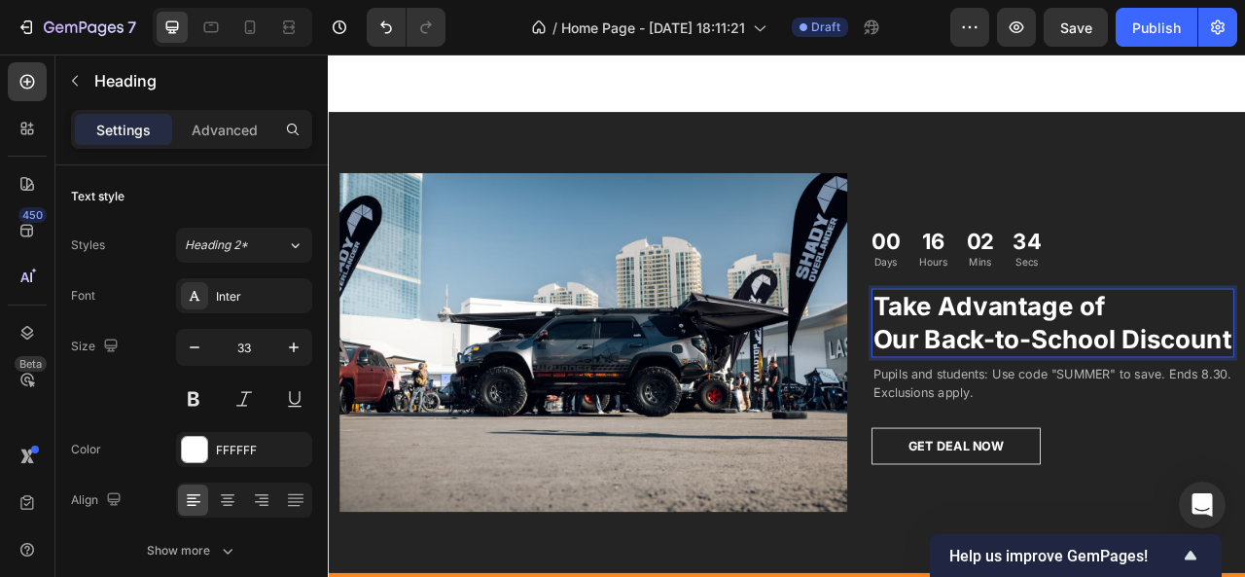
scroll to position [2579, 0]
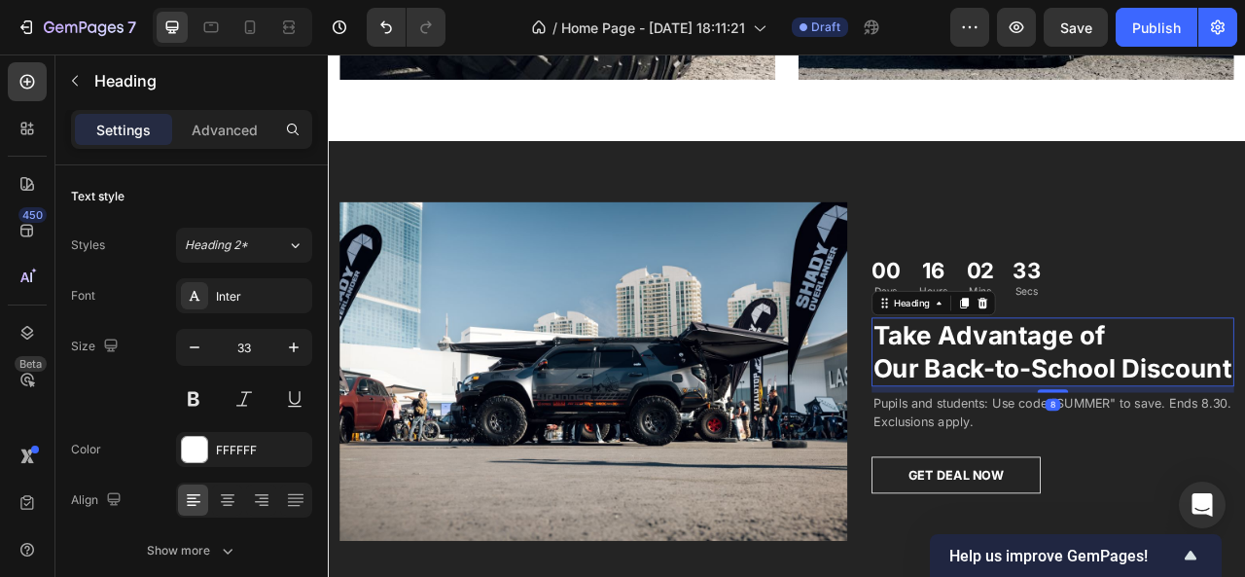
click at [1080, 395] on p "Take Advantage of Our Back-to-School Discount" at bounding box center [1249, 433] width 457 height 84
click at [1080, 427] on p "Take Advantage of Our Back-to-School Discount" at bounding box center [1249, 433] width 457 height 84
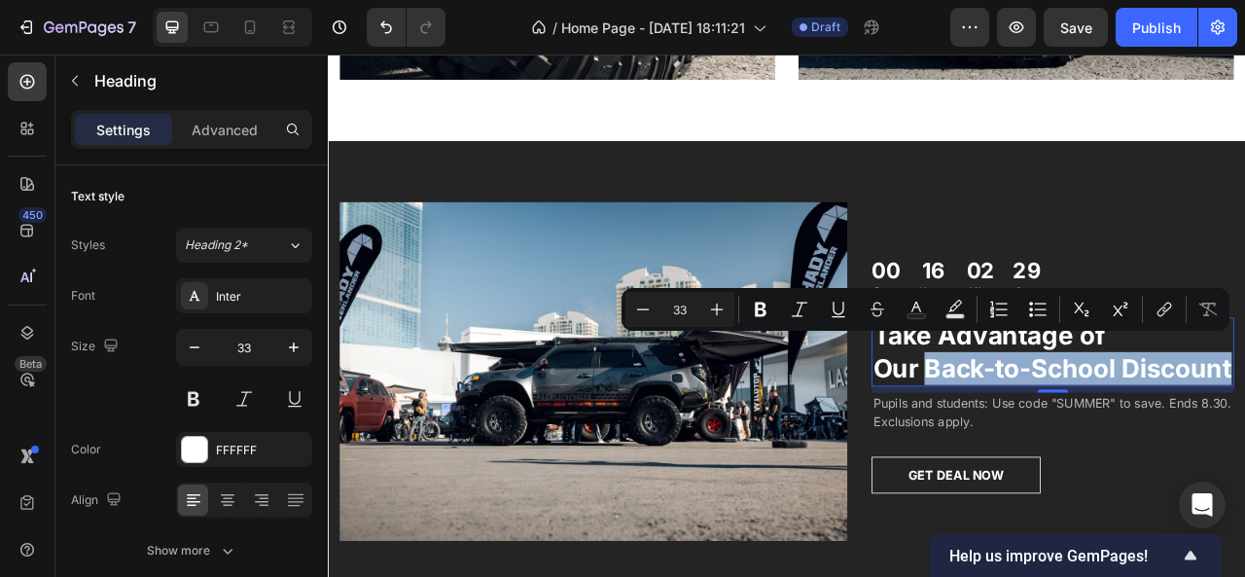
drag, startPoint x: 1080, startPoint y: 427, endPoint x: 1151, endPoint y: 465, distance: 80.5
click at [1151, 465] on p "Take Advantage of Our Back-to-School Discount" at bounding box center [1249, 433] width 457 height 84
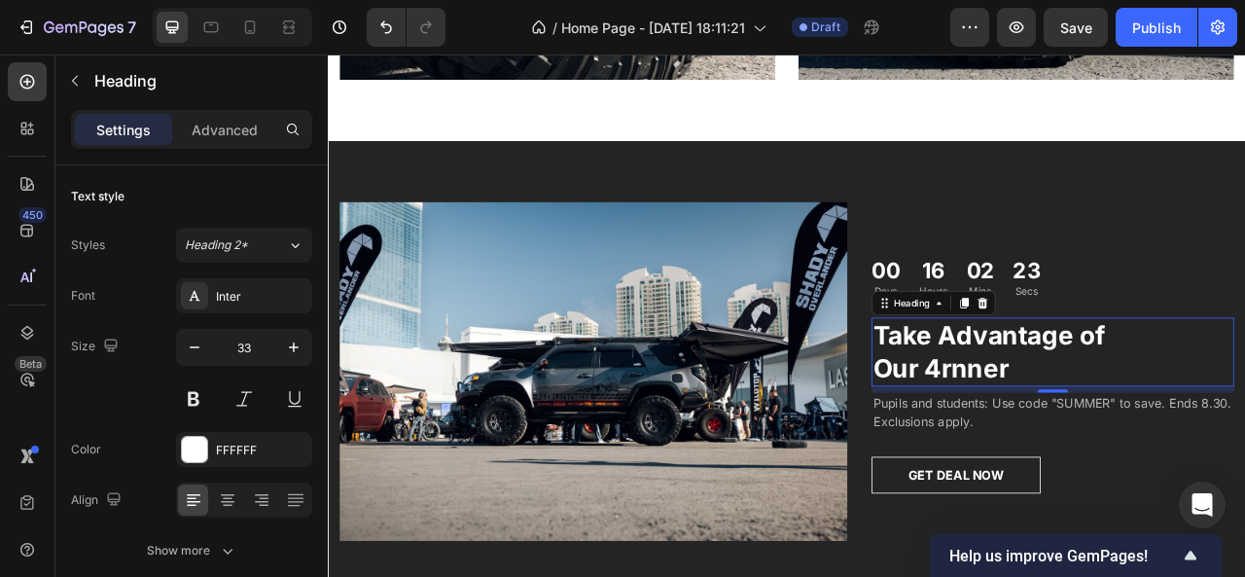
click at [1117, 450] on p "Take Advantage of Our 4rnner" at bounding box center [1249, 433] width 457 height 84
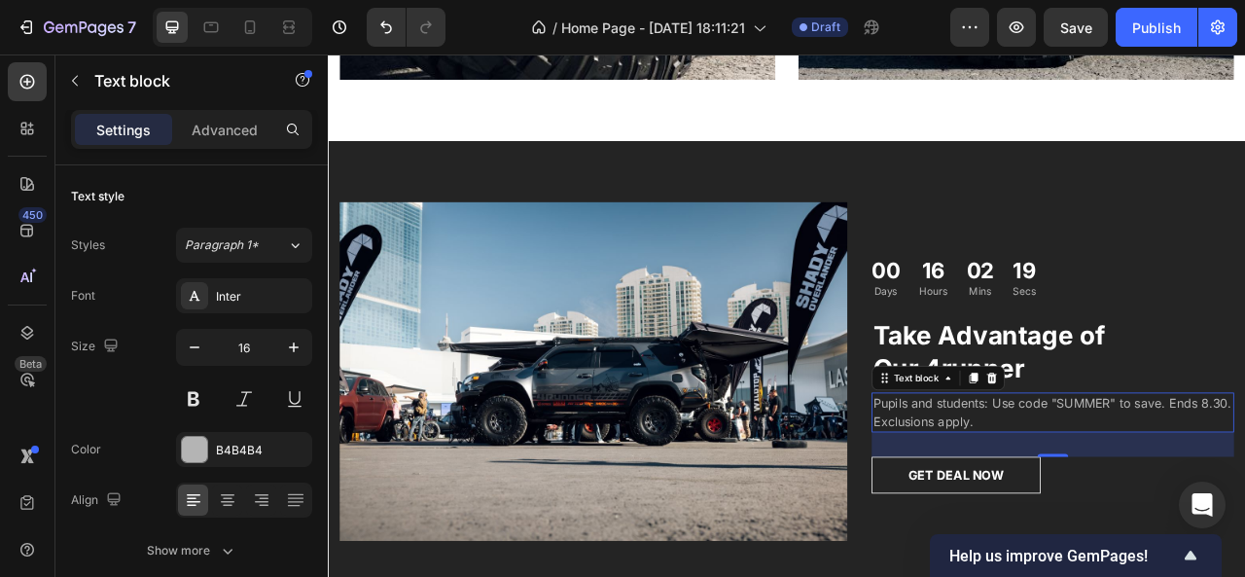
scroll to position [2538, 0]
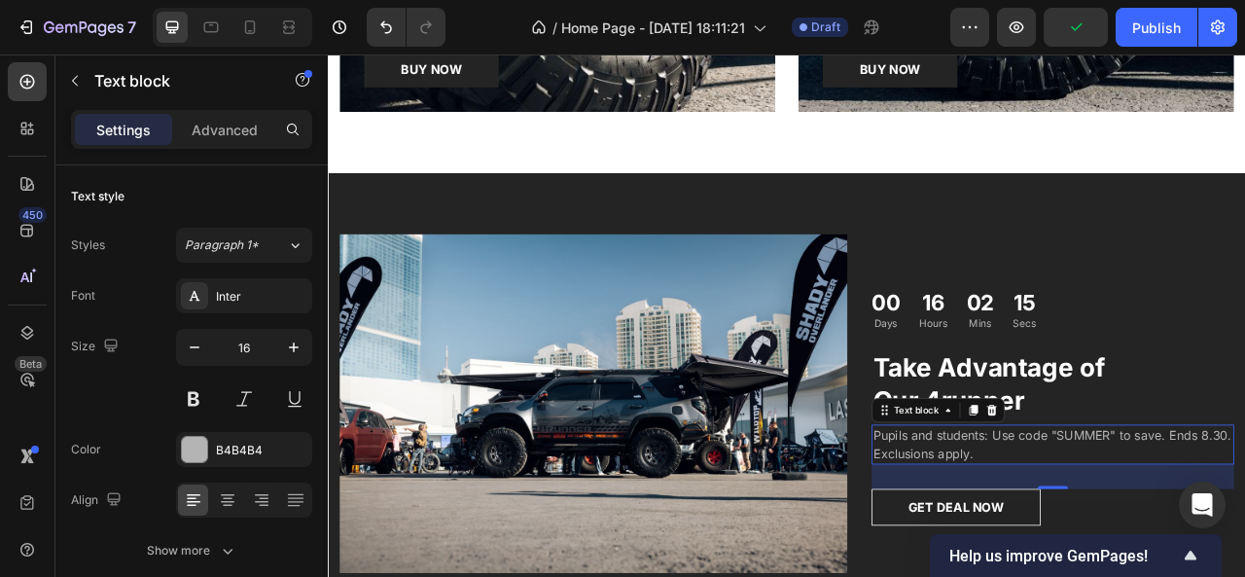
click at [1158, 534] on p "Pupils and students: Use code "SUMMER" to save. Ends 8.30. Exclusions apply." at bounding box center [1249, 550] width 457 height 47
click at [1052, 536] on p "Attlet: Use code "SUMMER" to save. Ends 8.30. Exclusions apply." at bounding box center [1249, 550] width 457 height 47
click at [1060, 534] on p "Attlet: Use code "SUMMER" to save. Ends 8.30. Exclusions apply." at bounding box center [1249, 550] width 457 height 47
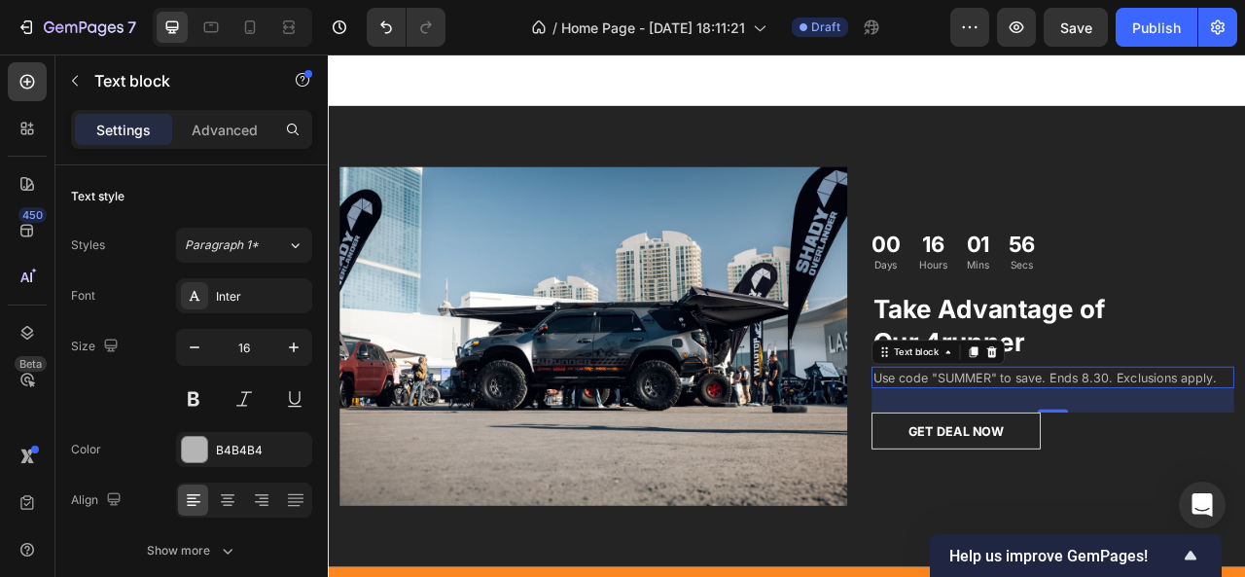
scroll to position [2625, 0]
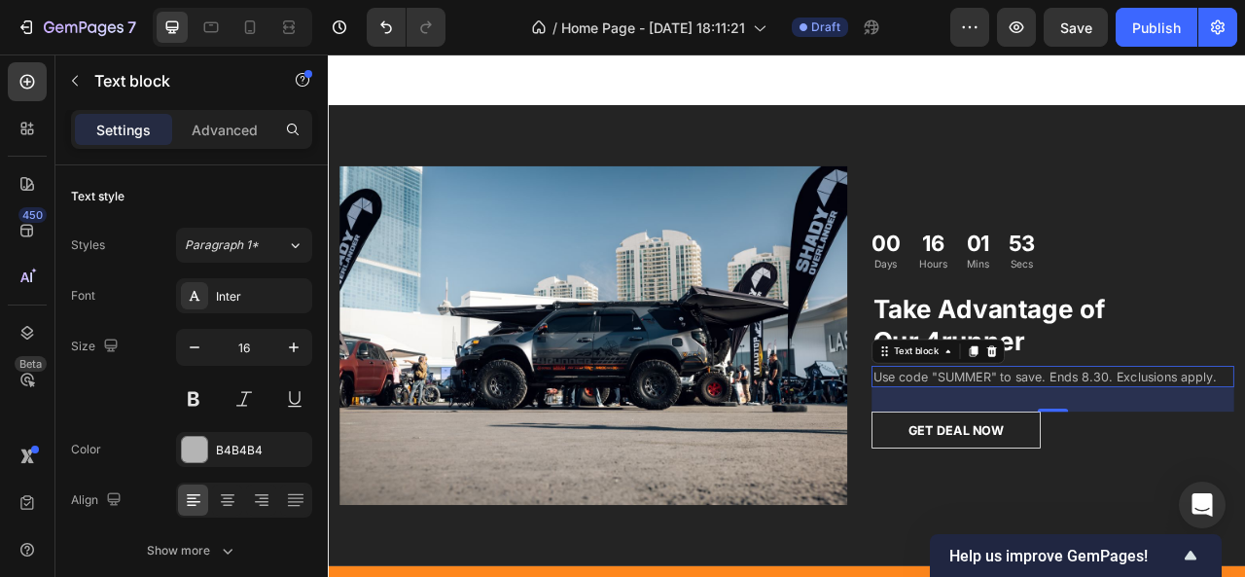
click at [1244, 463] on p "Use code "SUMMER" to save. Ends 8.30. Exclusions apply." at bounding box center [1249, 463] width 457 height 23
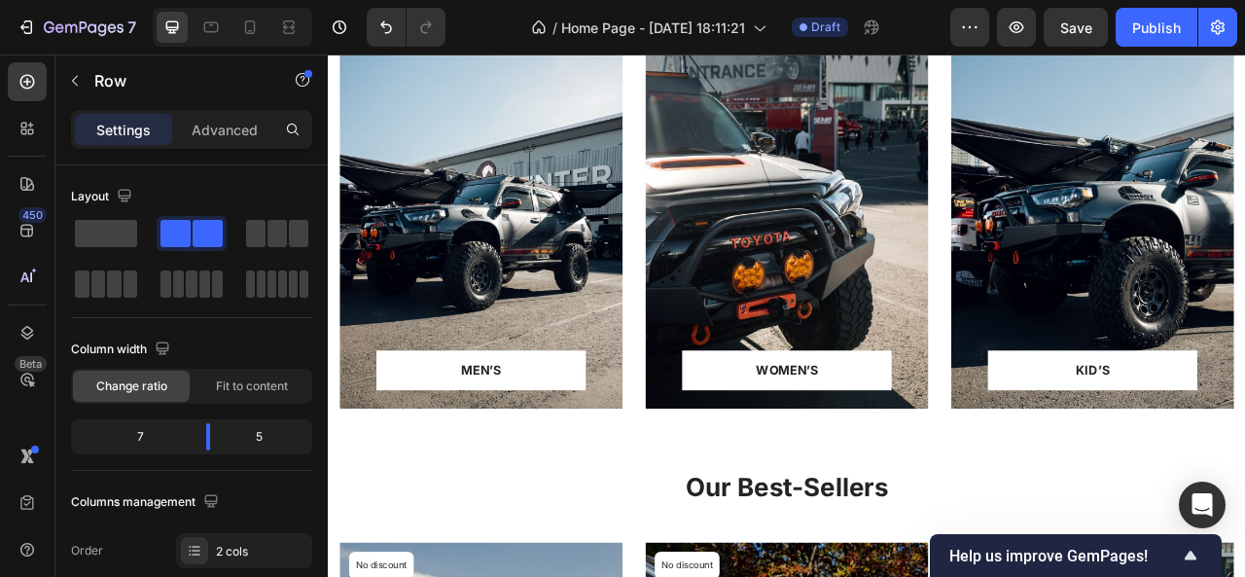
scroll to position [847, 0]
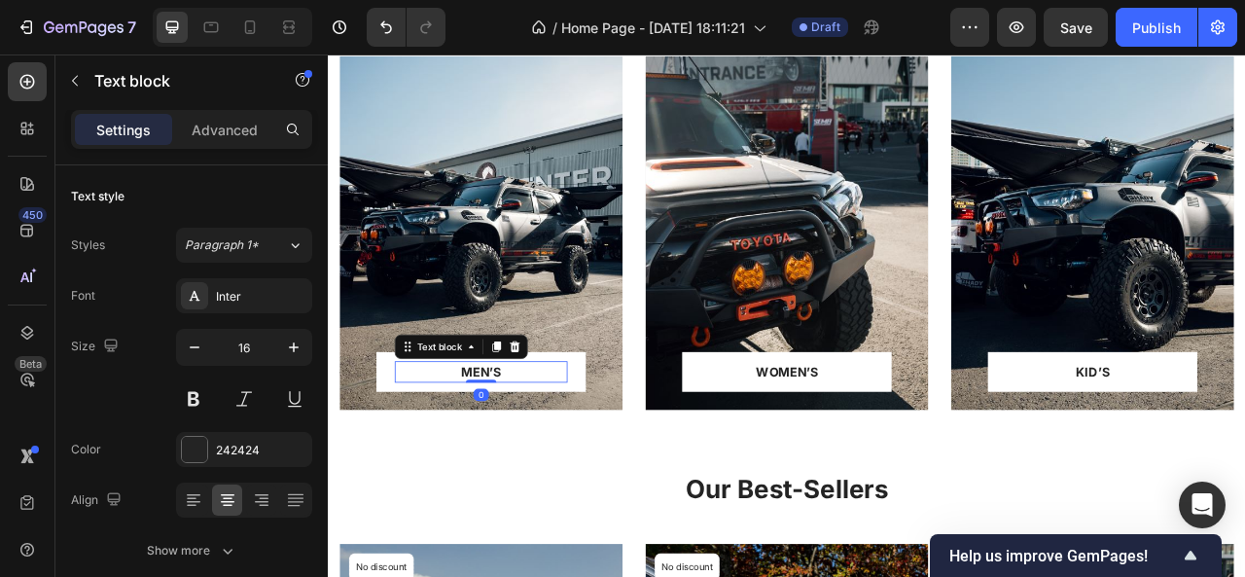
click at [523, 452] on p "MEN’S" at bounding box center [522, 457] width 216 height 23
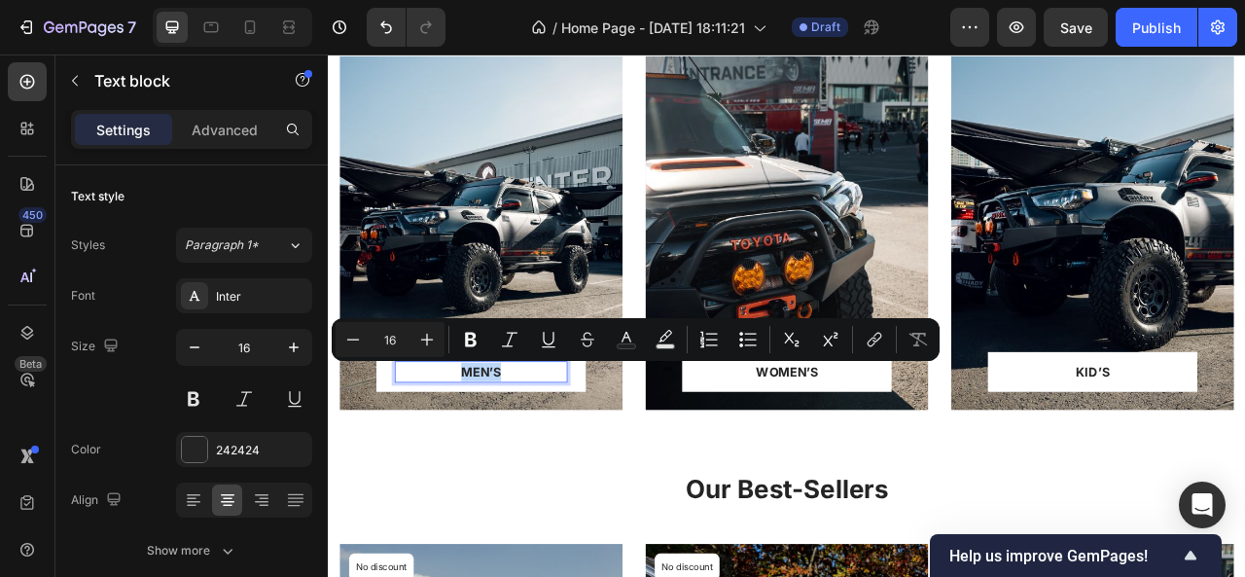
click at [523, 452] on p "MEN’S" at bounding box center [522, 457] width 216 height 23
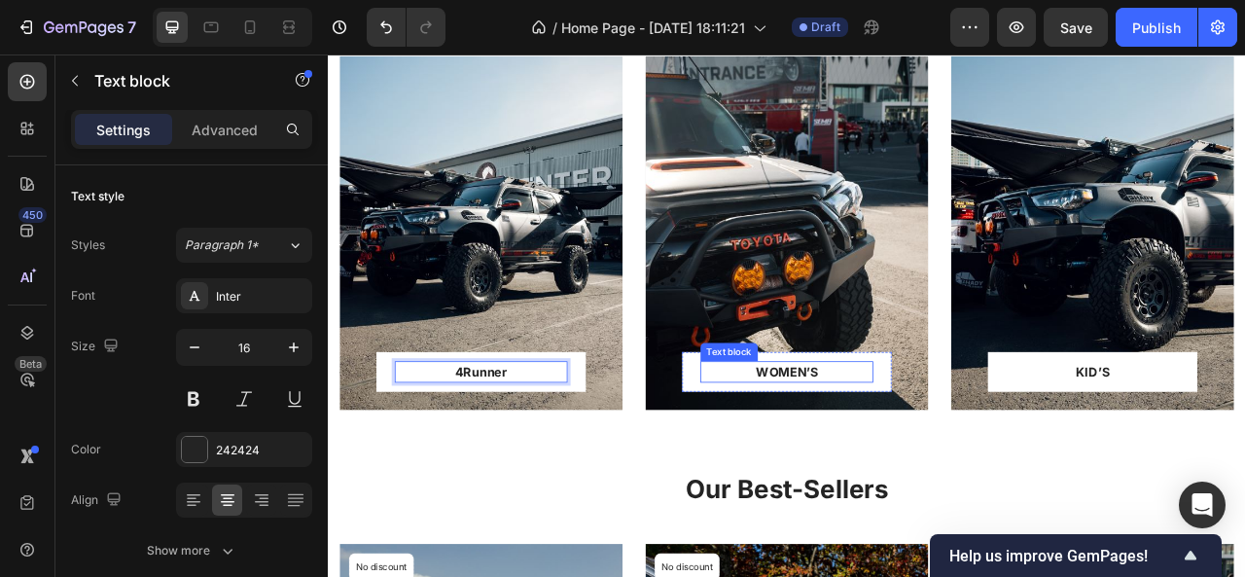
click at [904, 454] on p "WOMEN’S" at bounding box center [911, 457] width 216 height 23
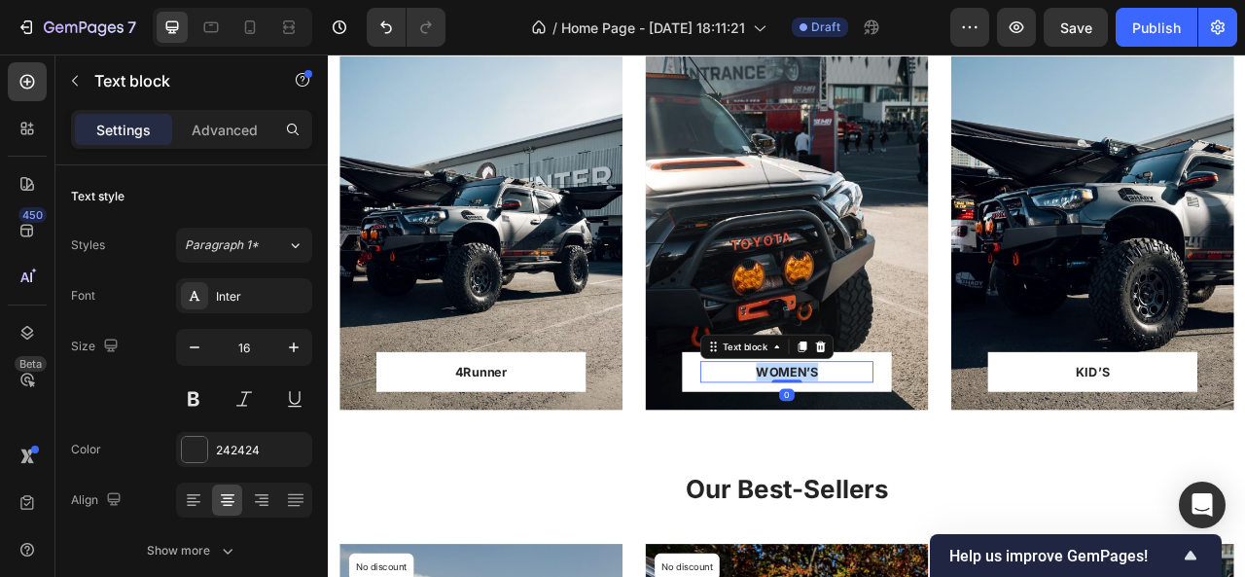
click at [904, 454] on p "WOMEN’S" at bounding box center [911, 457] width 216 height 23
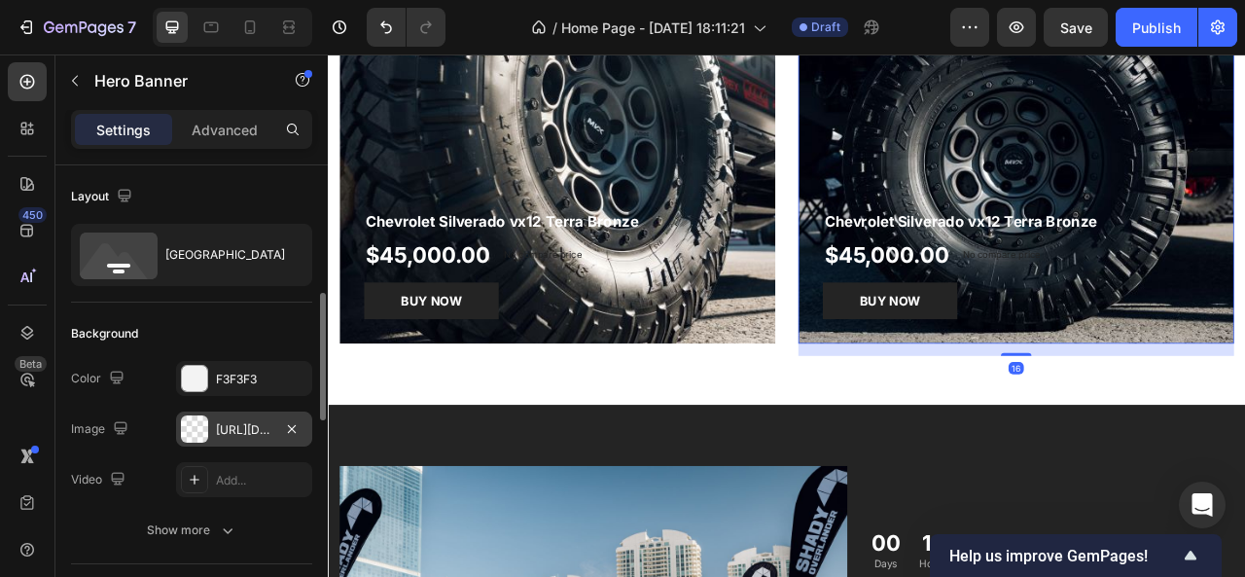
scroll to position [249, 0]
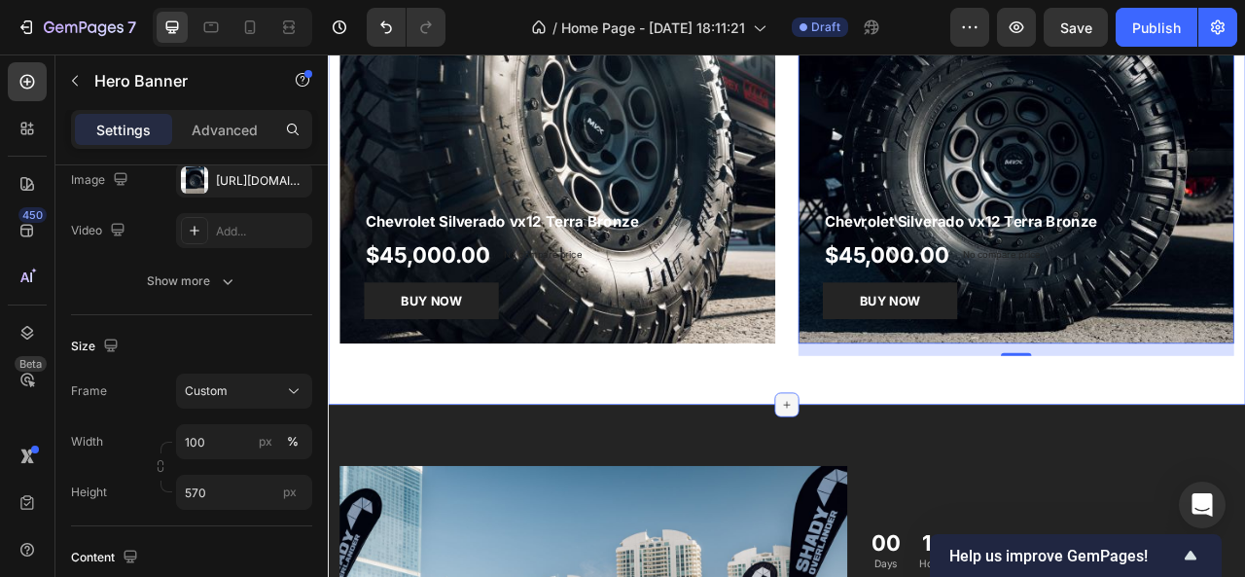
click at [908, 489] on div at bounding box center [911, 499] width 31 height 31
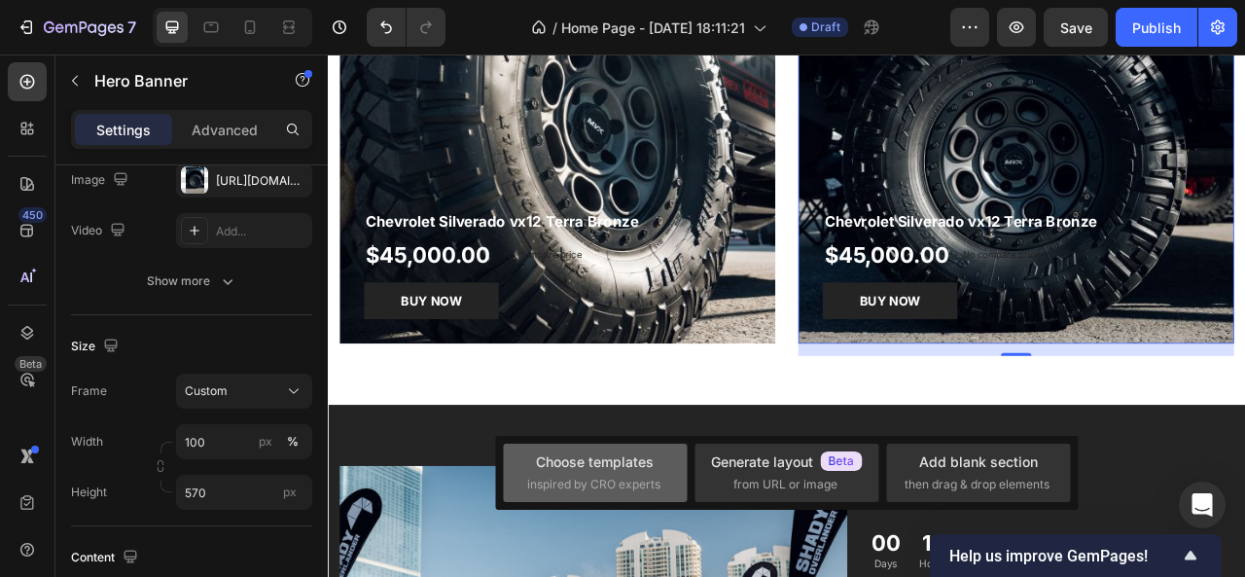
click at [627, 476] on span "inspired by CRO experts" at bounding box center [593, 485] width 133 height 18
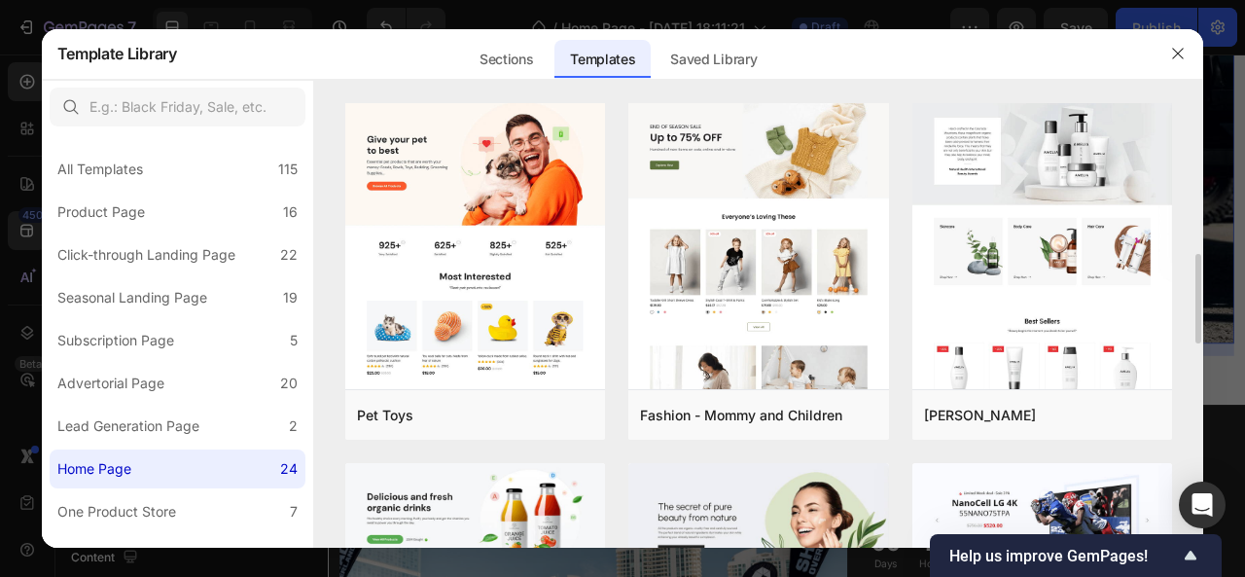
scroll to position [745, 0]
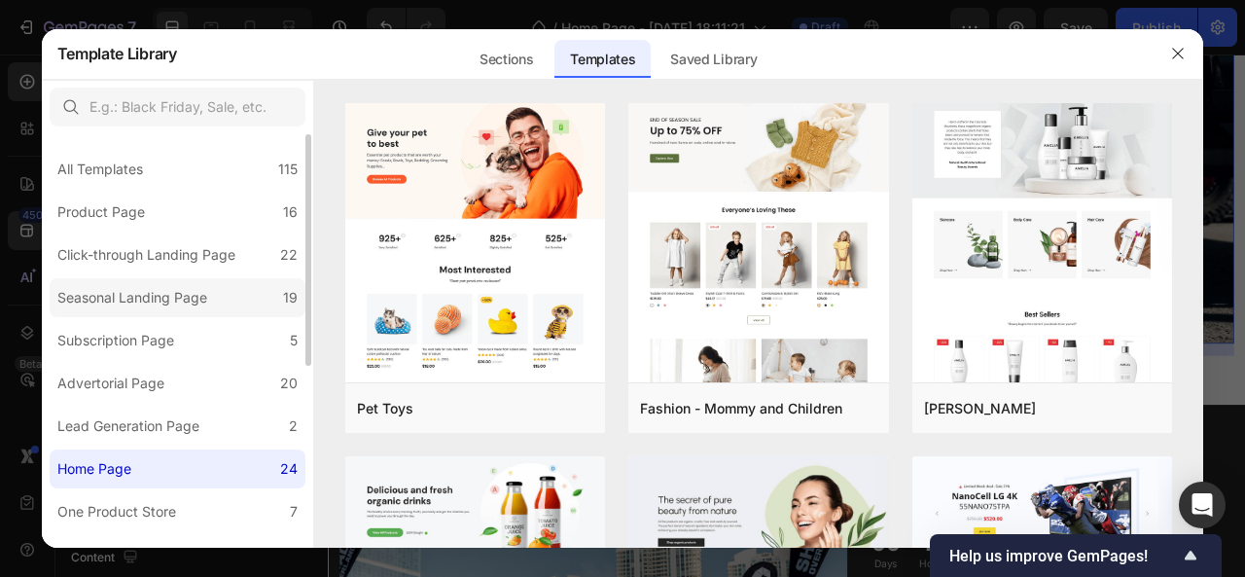
click at [163, 306] on div "Seasonal Landing Page" at bounding box center [132, 297] width 150 height 23
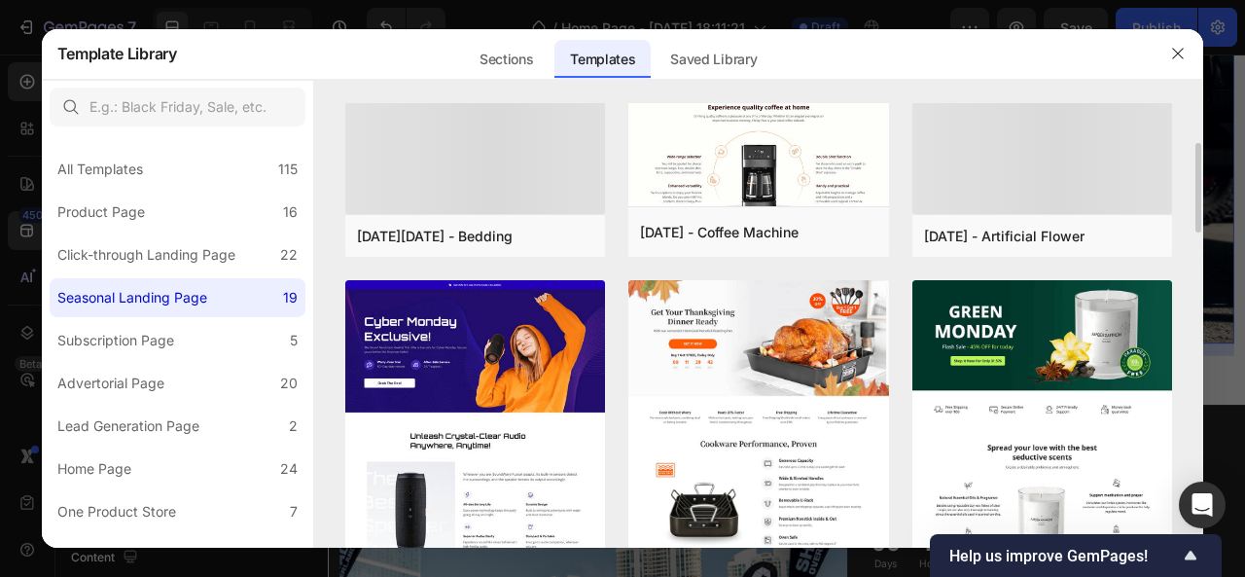
scroll to position [191, 0]
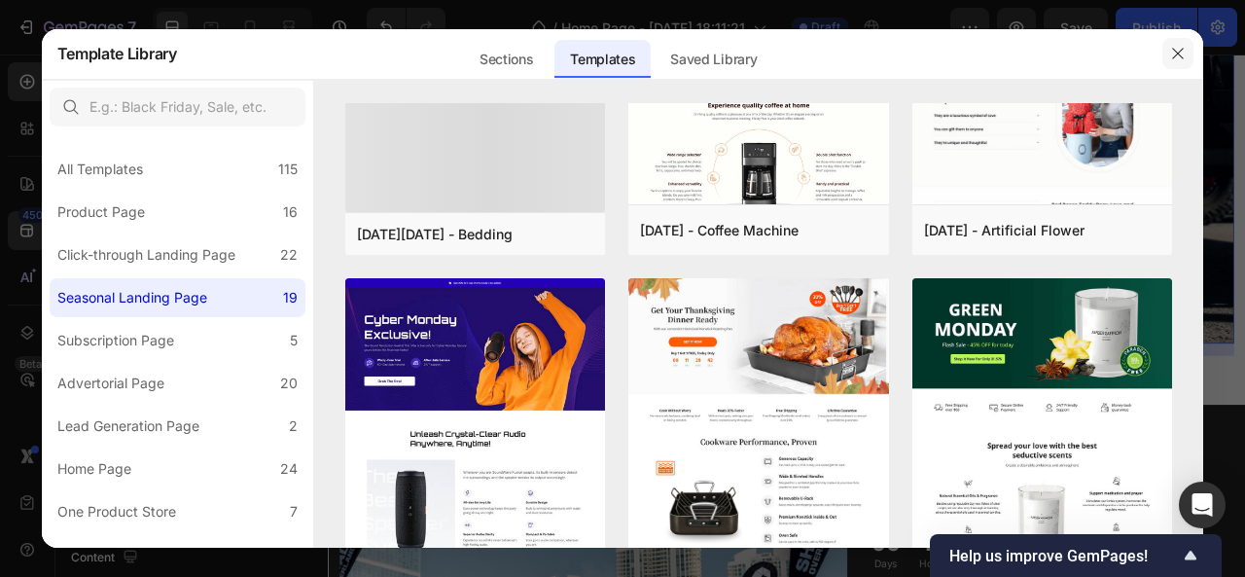
click at [1179, 55] on icon "button" at bounding box center [1178, 54] width 16 height 16
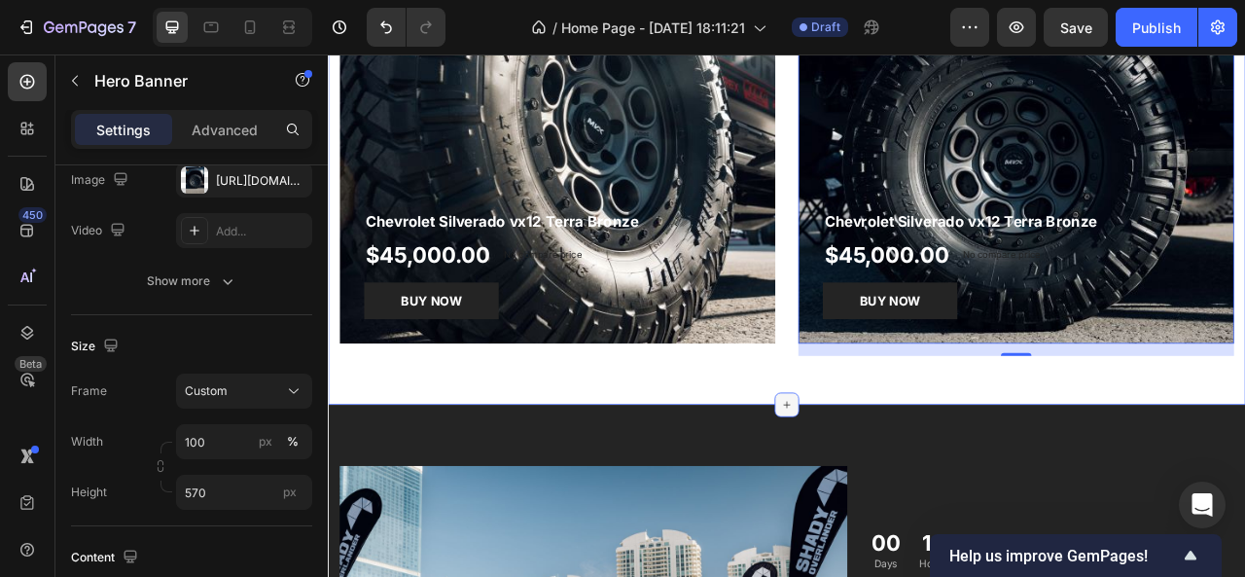
click at [903, 498] on icon at bounding box center [911, 500] width 16 height 16
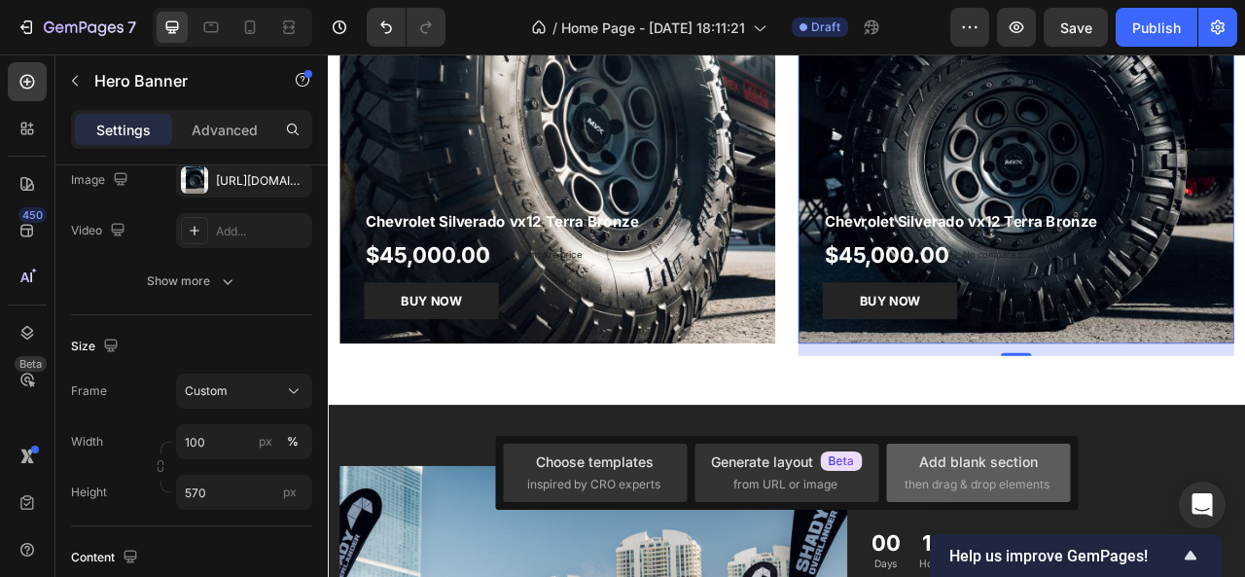
click at [929, 475] on div "Add blank section then drag & drop elements" at bounding box center [978, 472] width 148 height 42
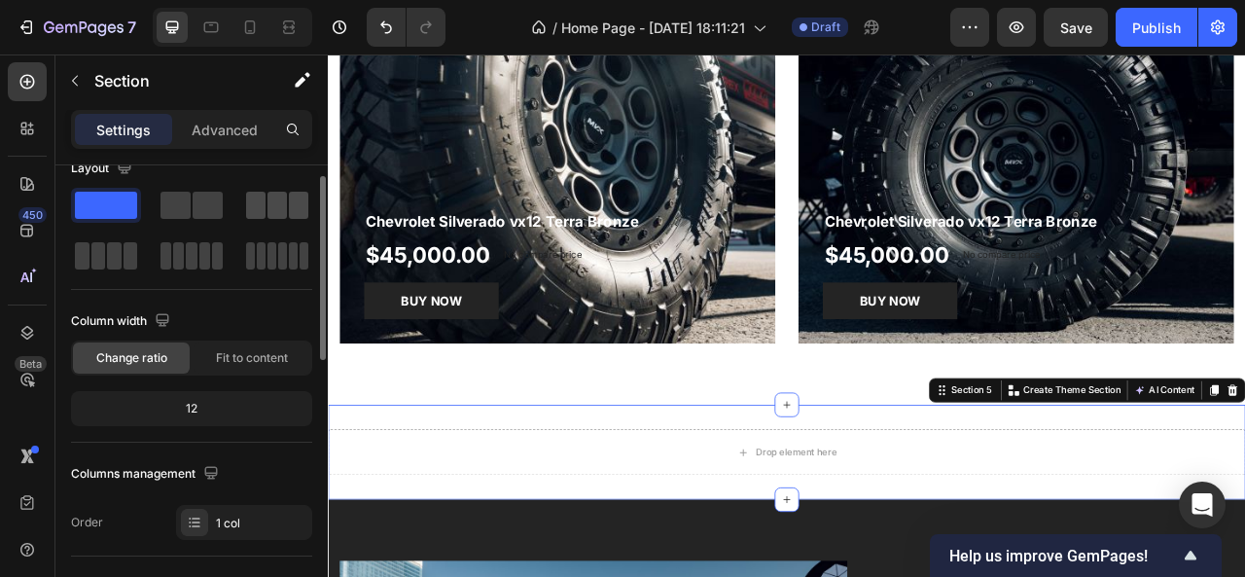
scroll to position [29, 0]
click at [272, 201] on span at bounding box center [276, 204] width 19 height 27
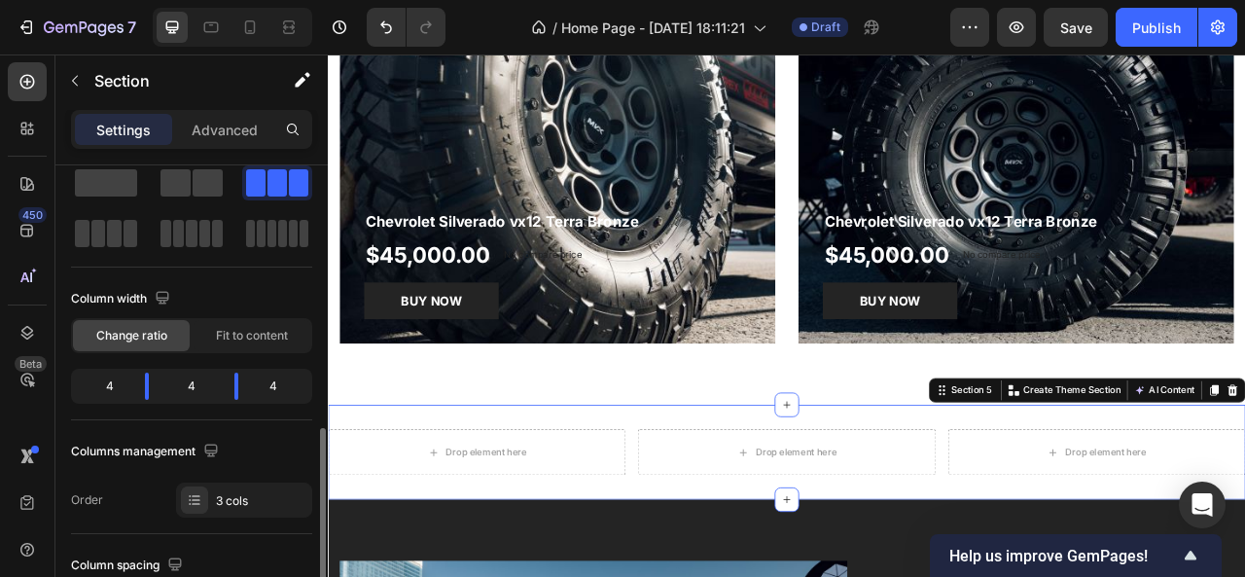
scroll to position [0, 0]
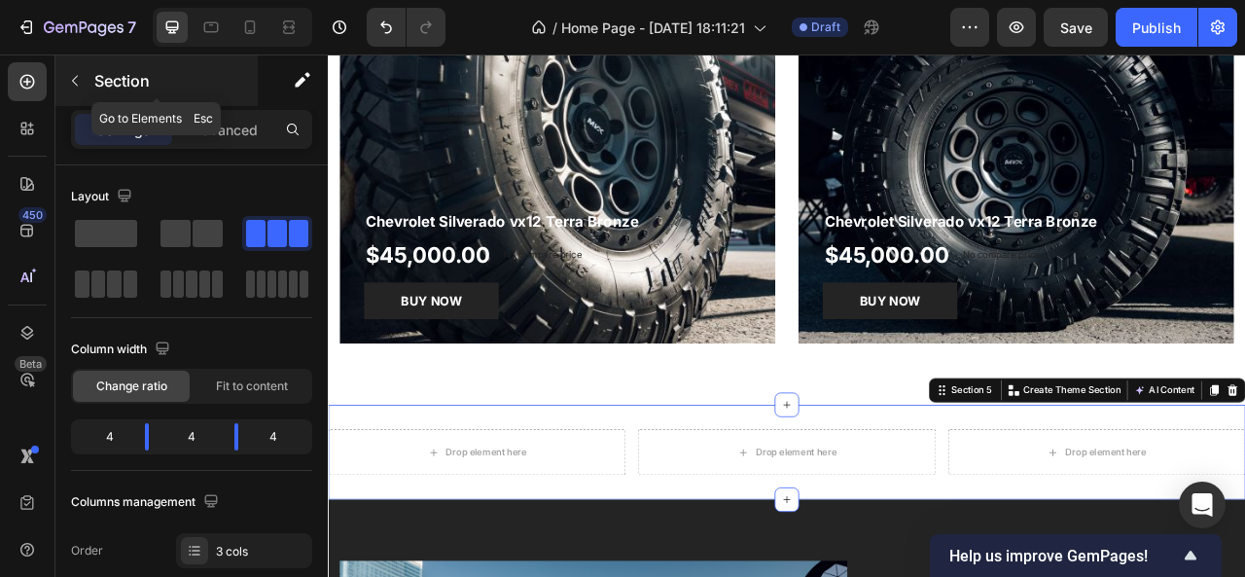
click at [82, 79] on icon "button" at bounding box center [75, 81] width 16 height 16
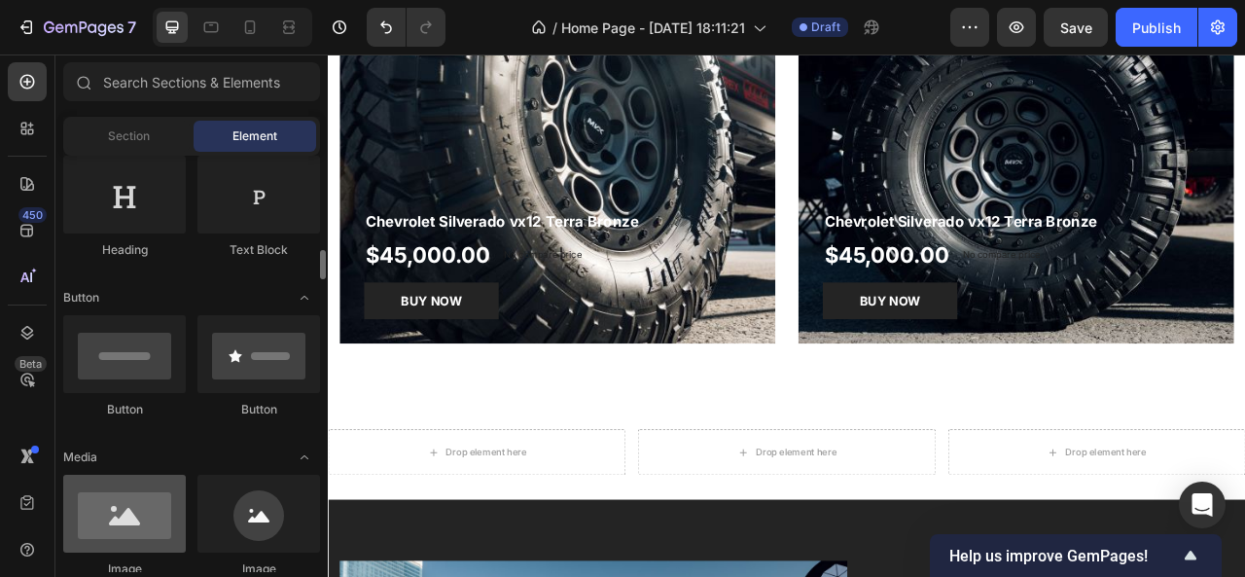
scroll to position [434, 0]
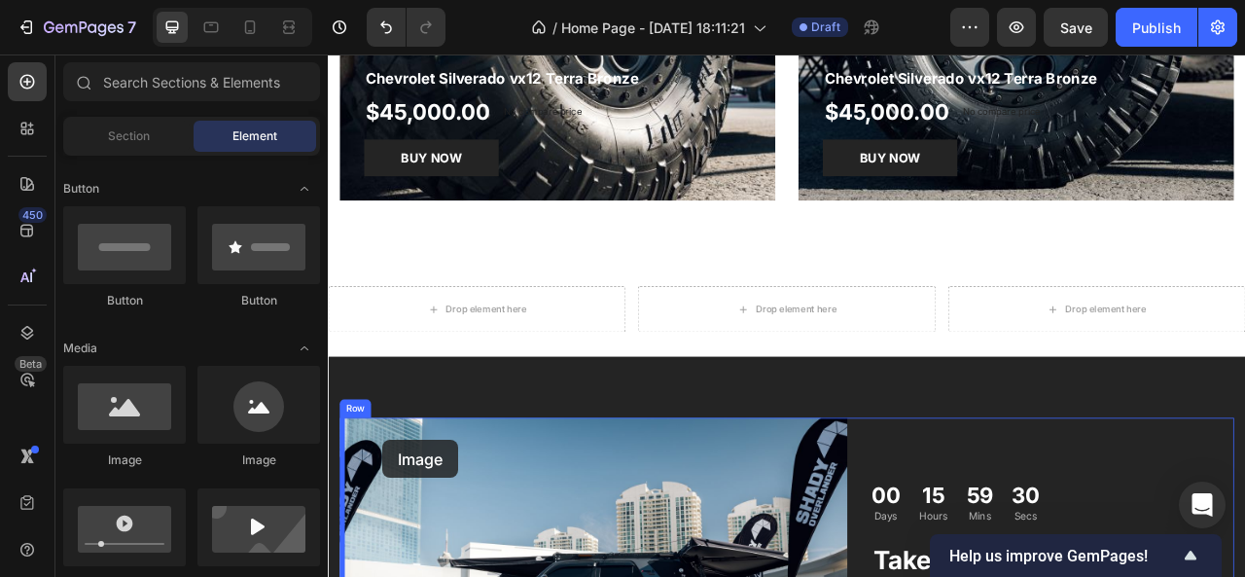
drag, startPoint x: 448, startPoint y: 470, endPoint x: 397, endPoint y: 545, distance: 90.9
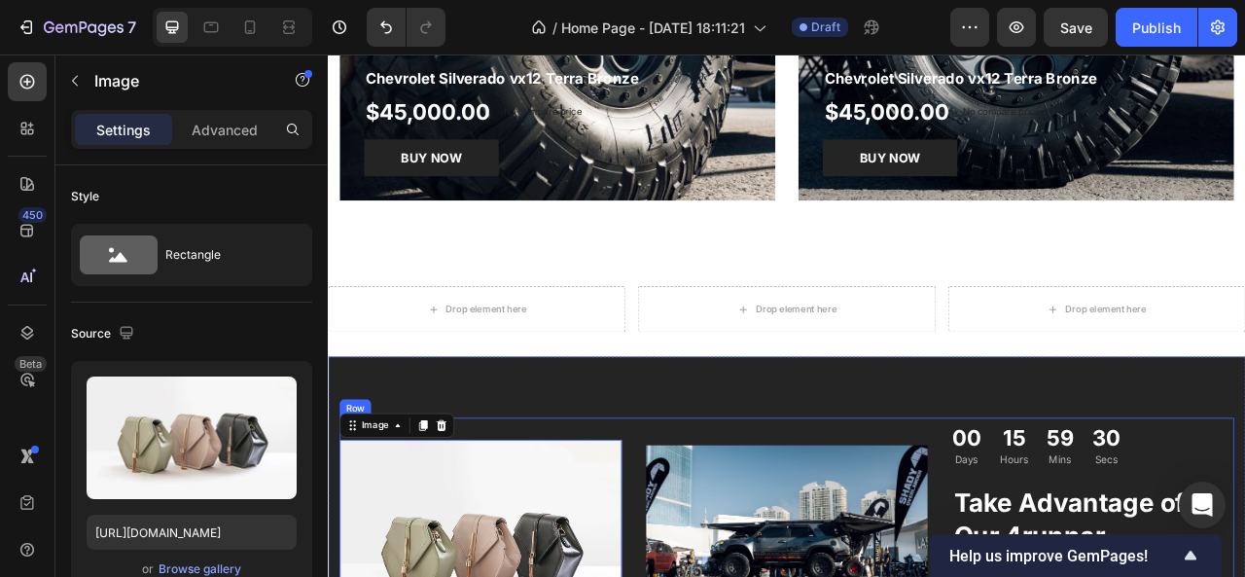
scroll to position [2438, 0]
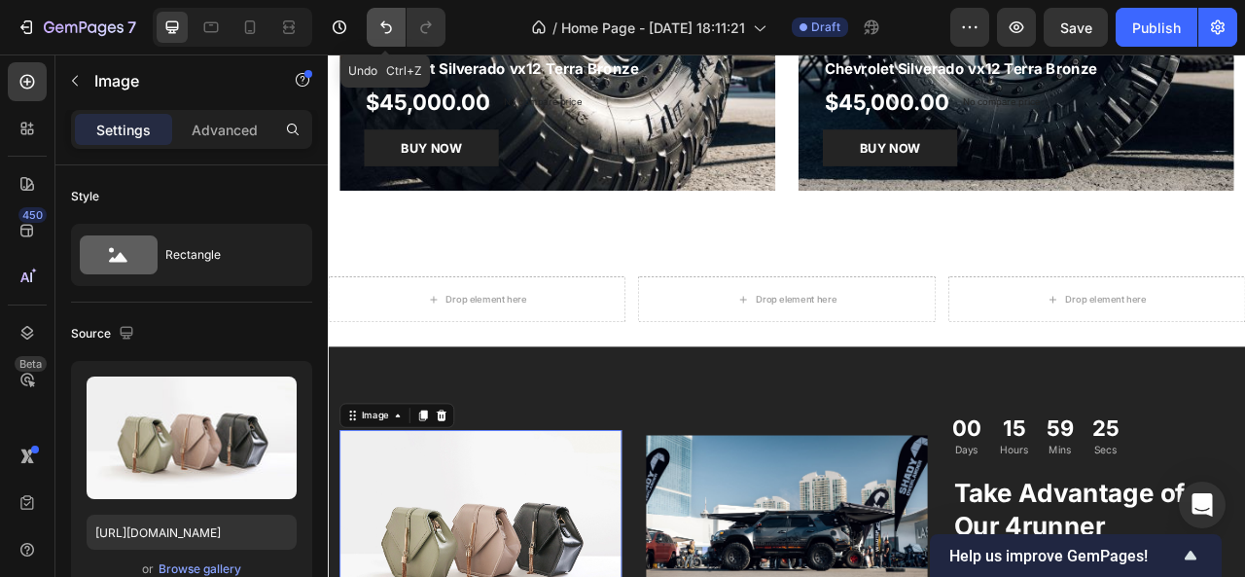
click at [386, 37] on button "Undo/Redo" at bounding box center [386, 27] width 39 height 39
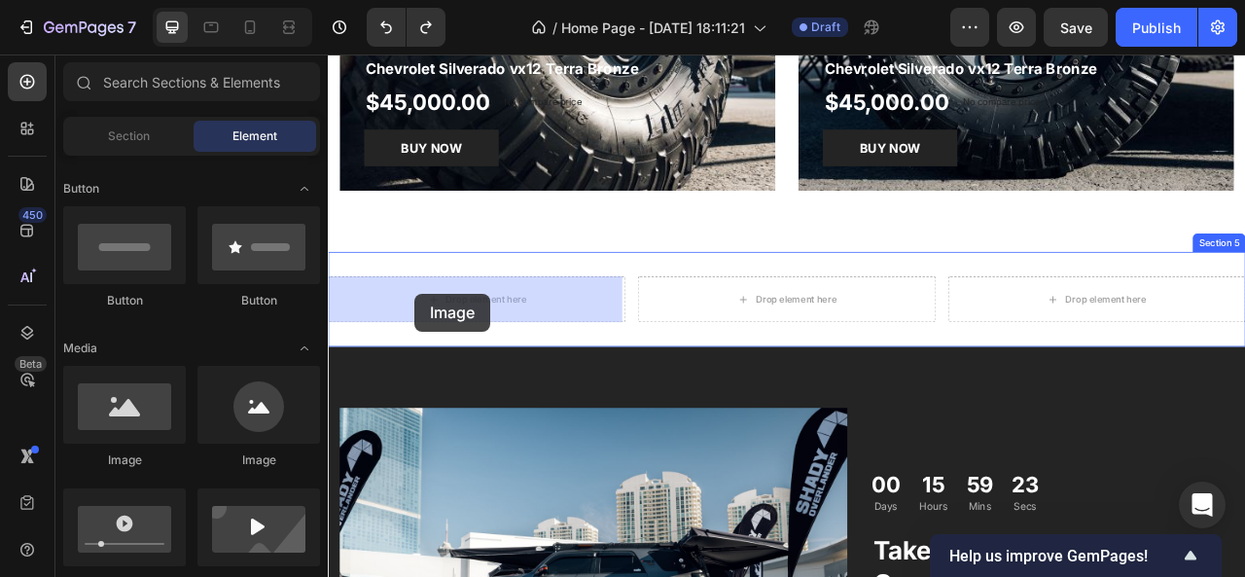
drag, startPoint x: 444, startPoint y: 472, endPoint x: 438, endPoint y: 359, distance: 113.0
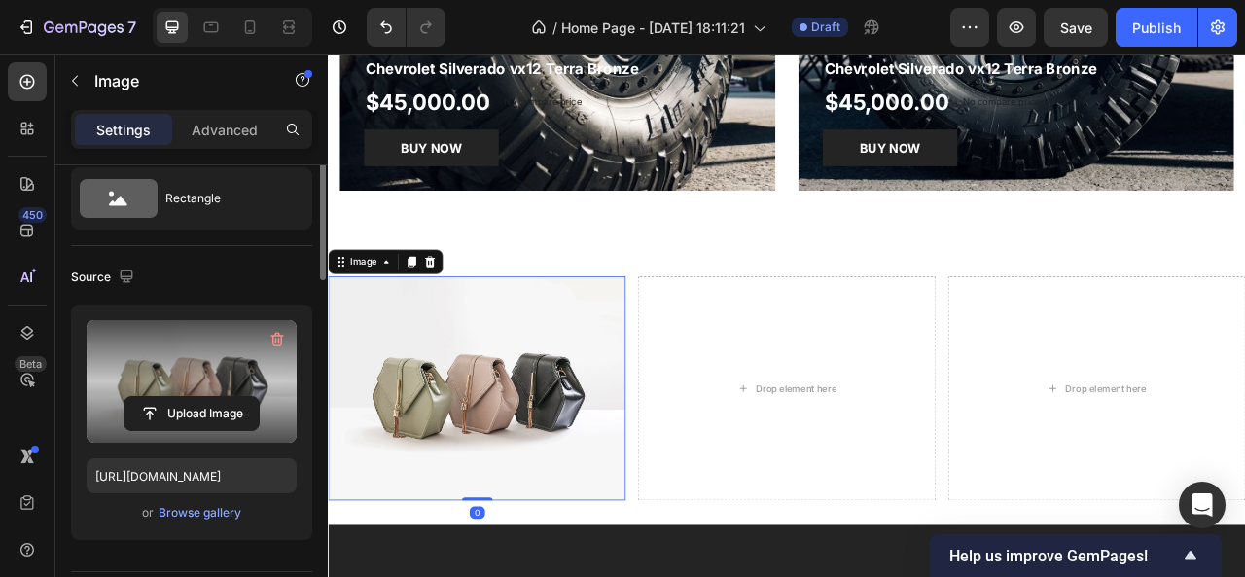
scroll to position [0, 0]
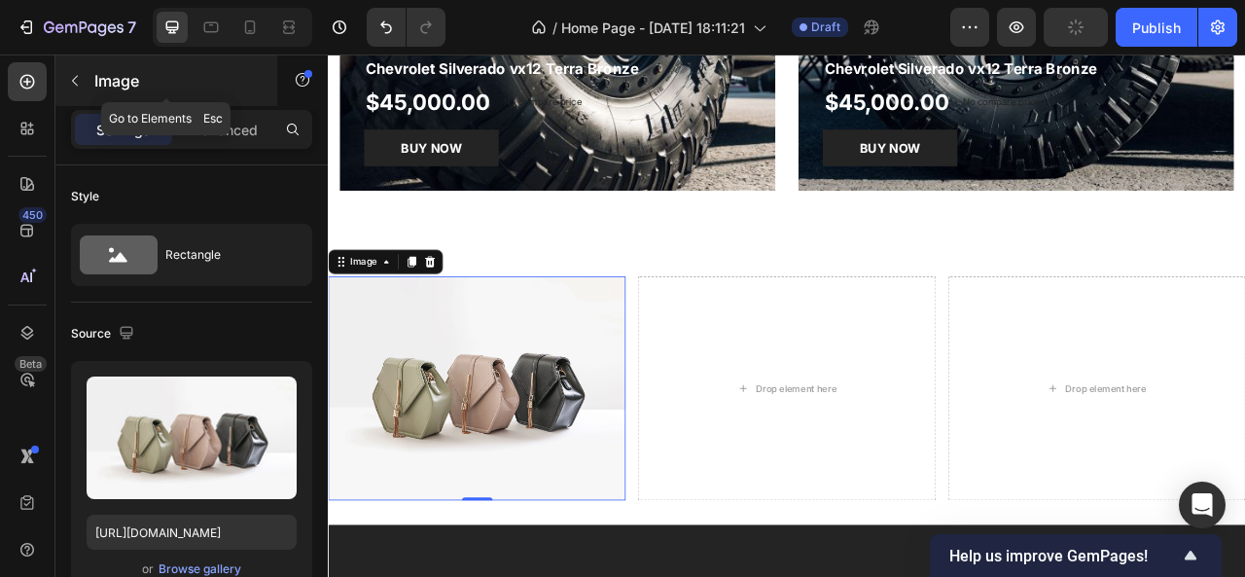
click at [77, 80] on icon "button" at bounding box center [75, 81] width 16 height 16
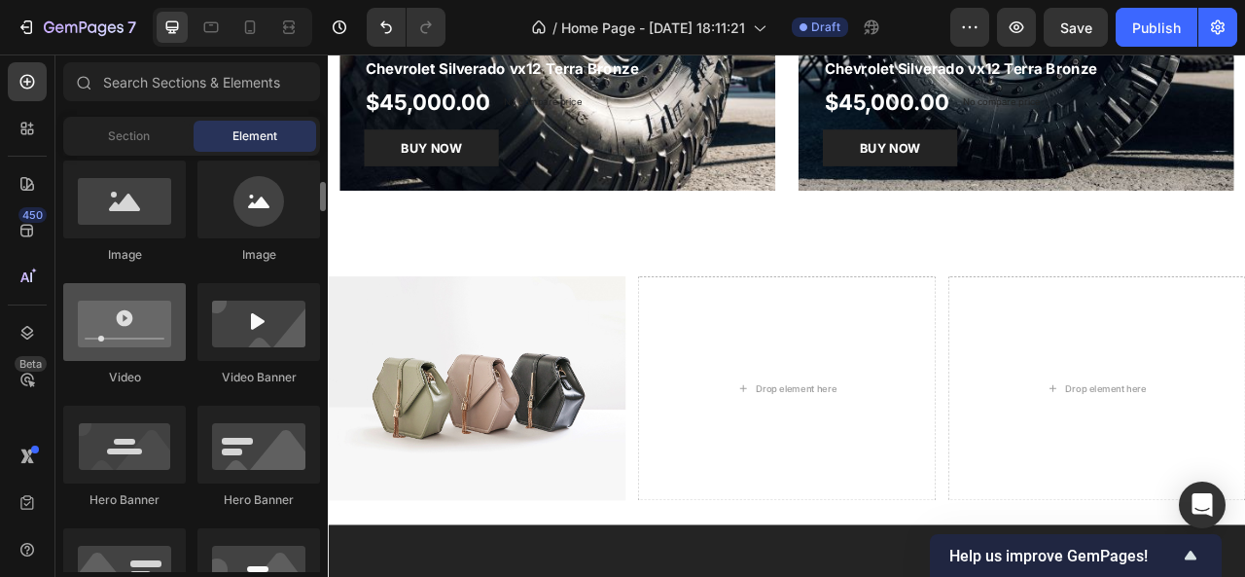
scroll to position [620, 0]
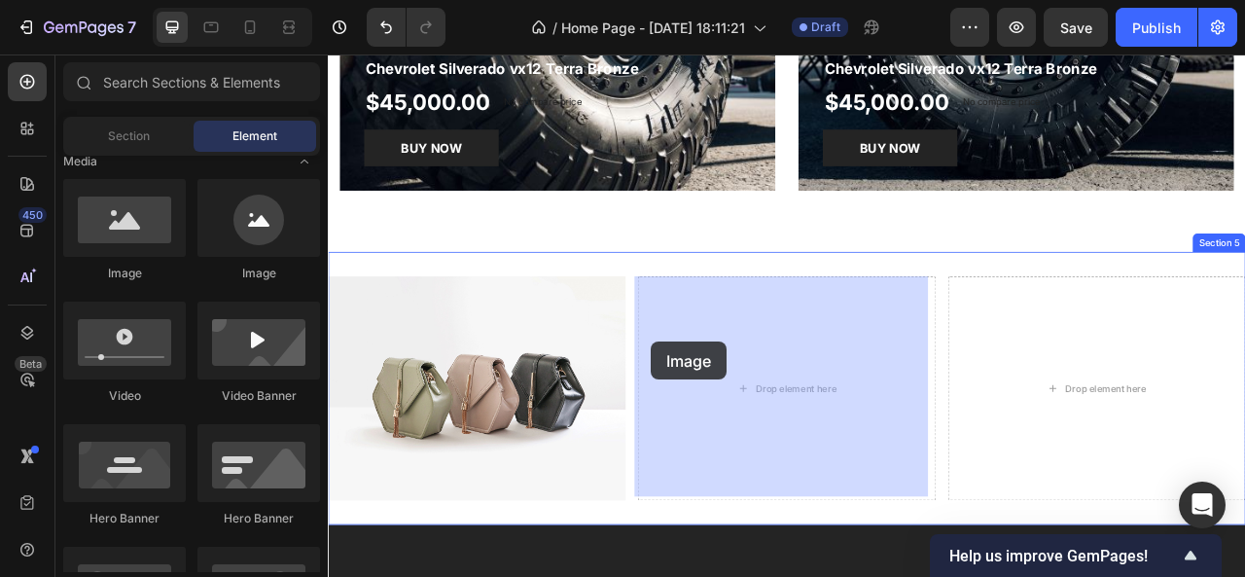
drag, startPoint x: 442, startPoint y: 291, endPoint x: 749, endPoint y: 424, distance: 334.0
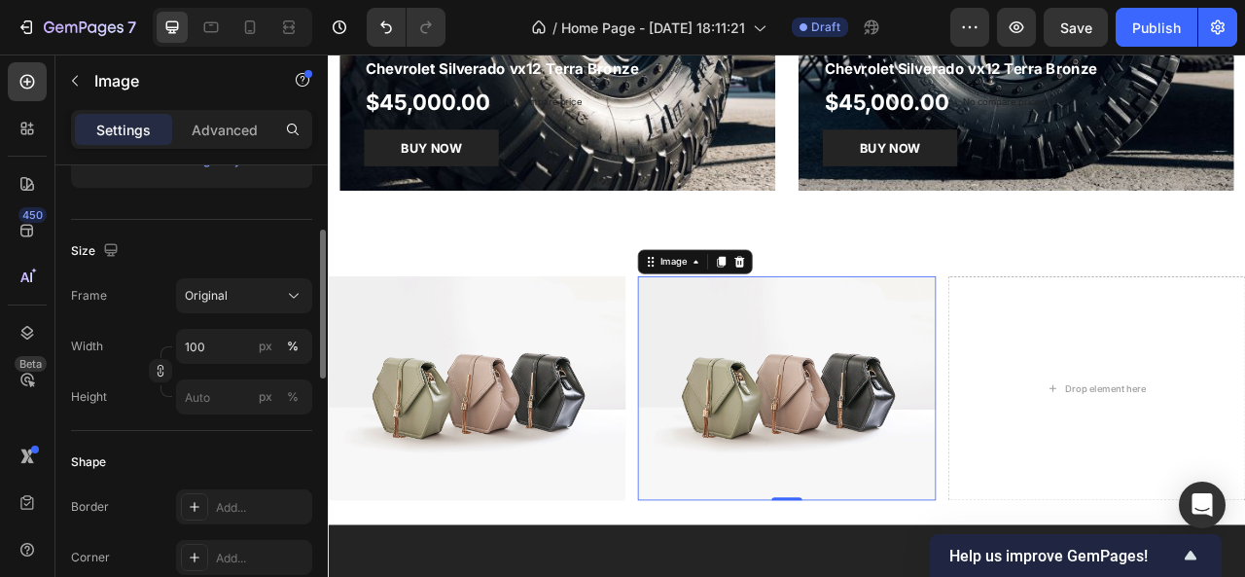
scroll to position [10, 0]
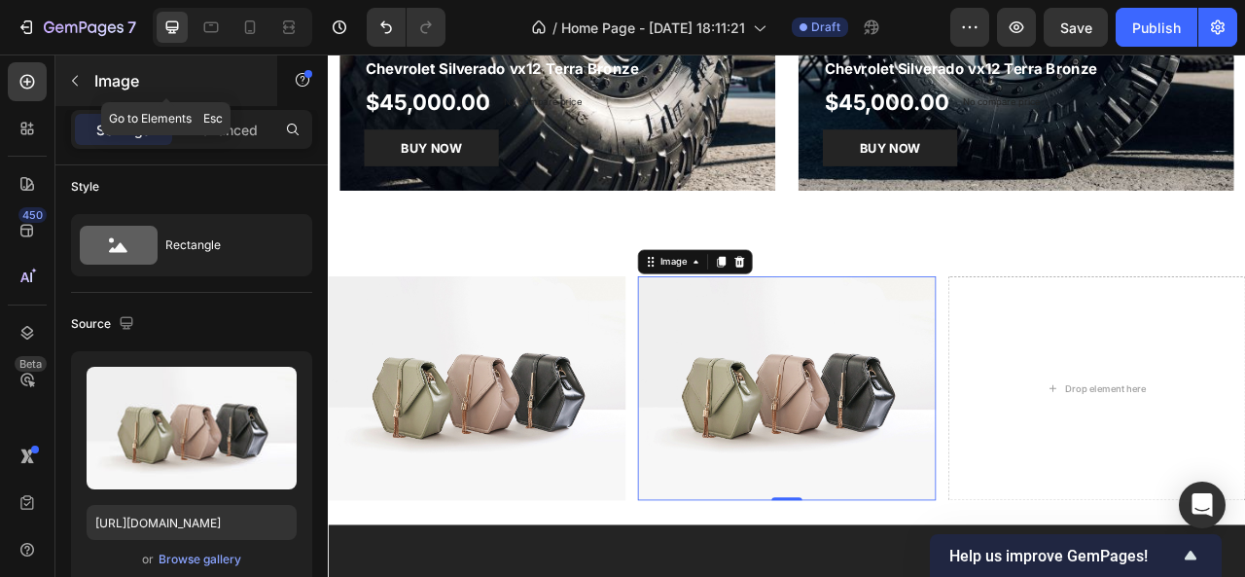
click at [78, 71] on button "button" at bounding box center [74, 80] width 31 height 31
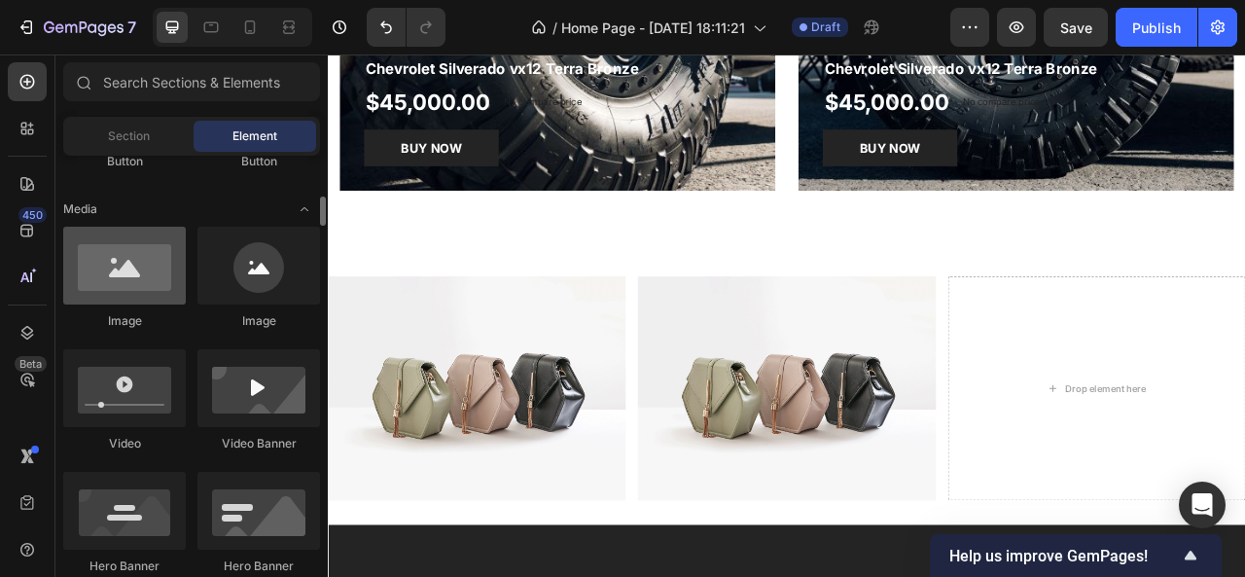
scroll to position [572, 0]
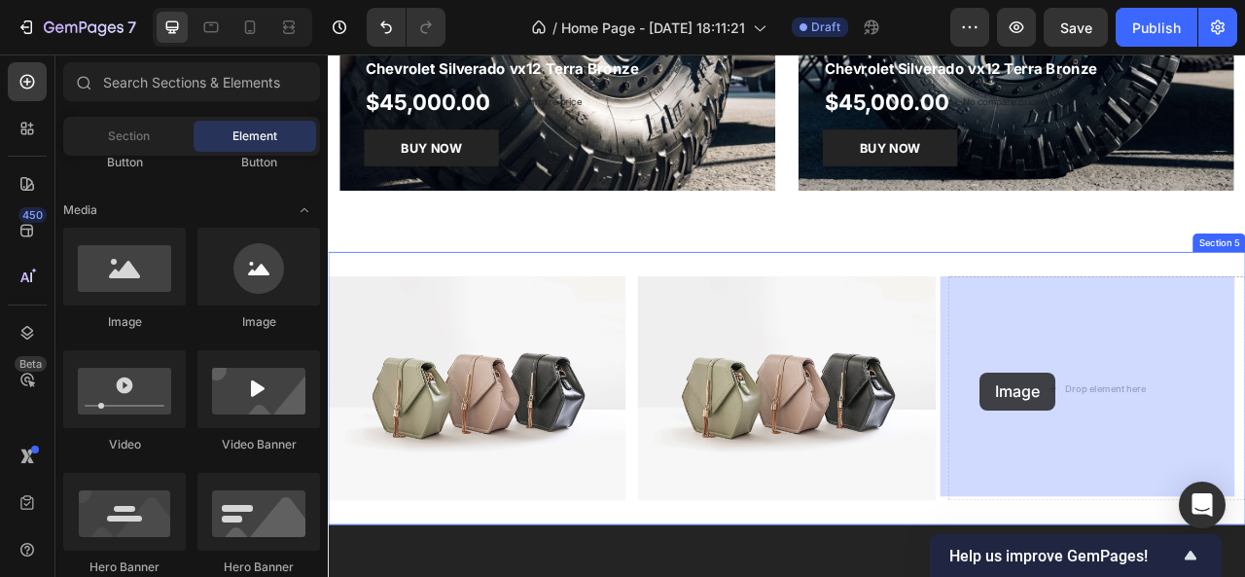
drag, startPoint x: 446, startPoint y: 348, endPoint x: 1195, endPoint y: 459, distance: 756.9
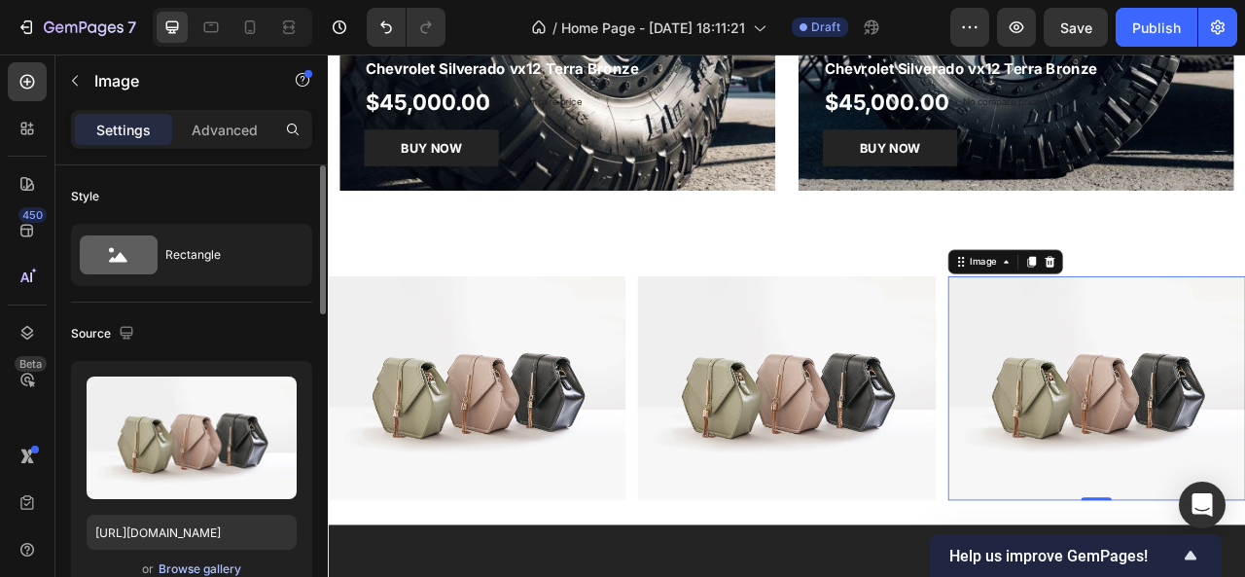
click at [194, 571] on div "Browse gallery" at bounding box center [200, 569] width 83 height 18
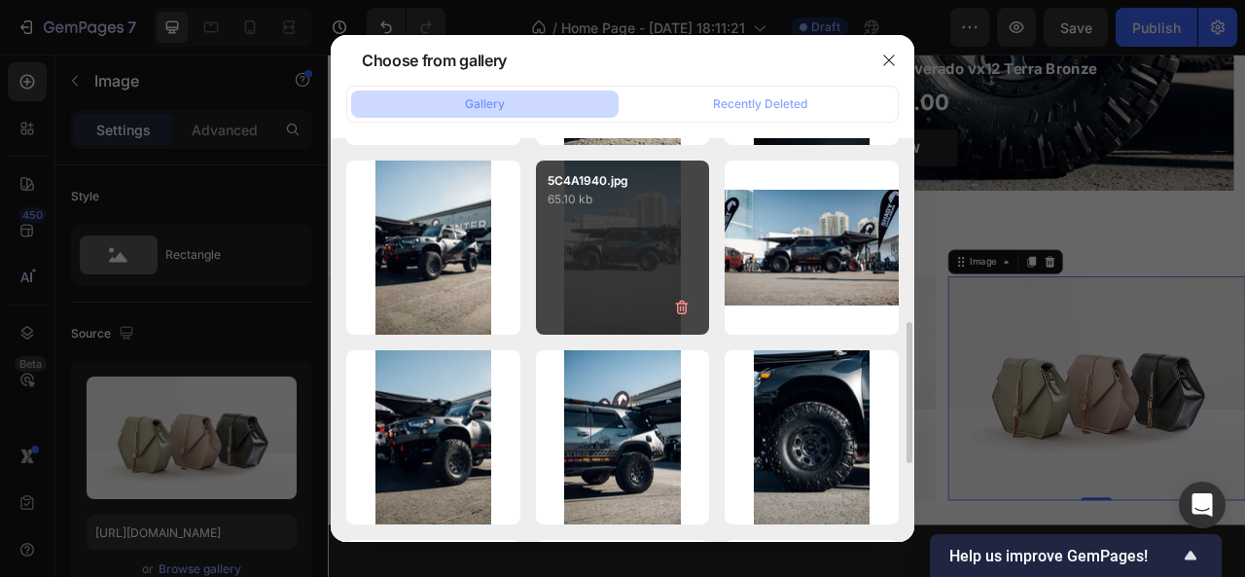
scroll to position [411, 0]
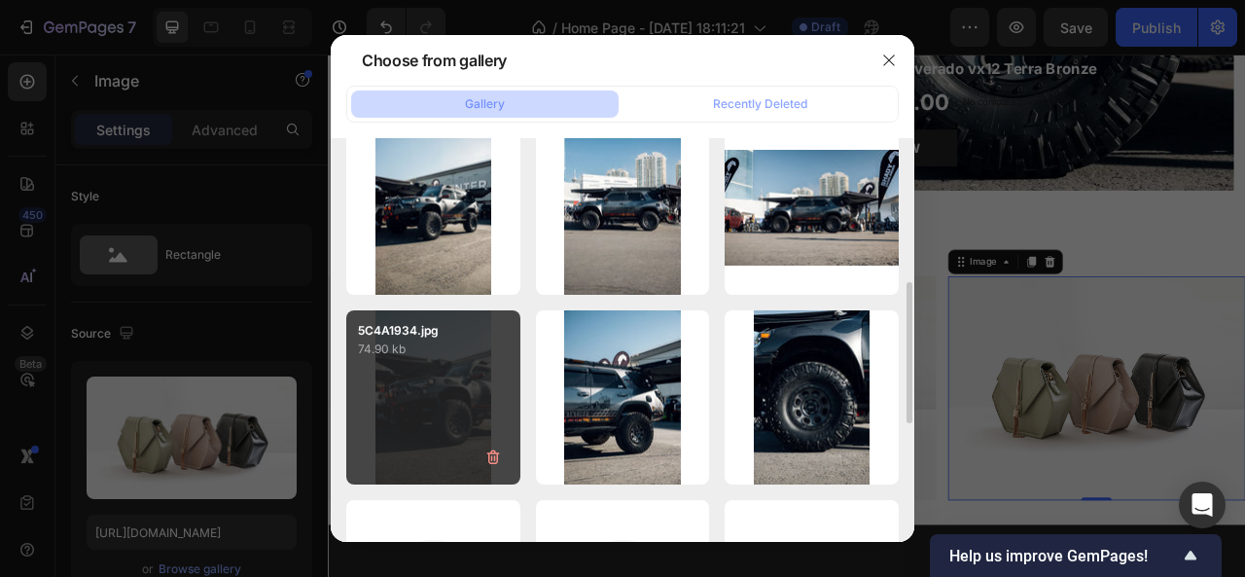
click at [432, 411] on div "5C4A1934.jpg 74.90 kb" at bounding box center [433, 397] width 174 height 174
type input "https://cdn.shopify.com/s/files/1/0687/5712/7303/files/gempages_585582273286374…"
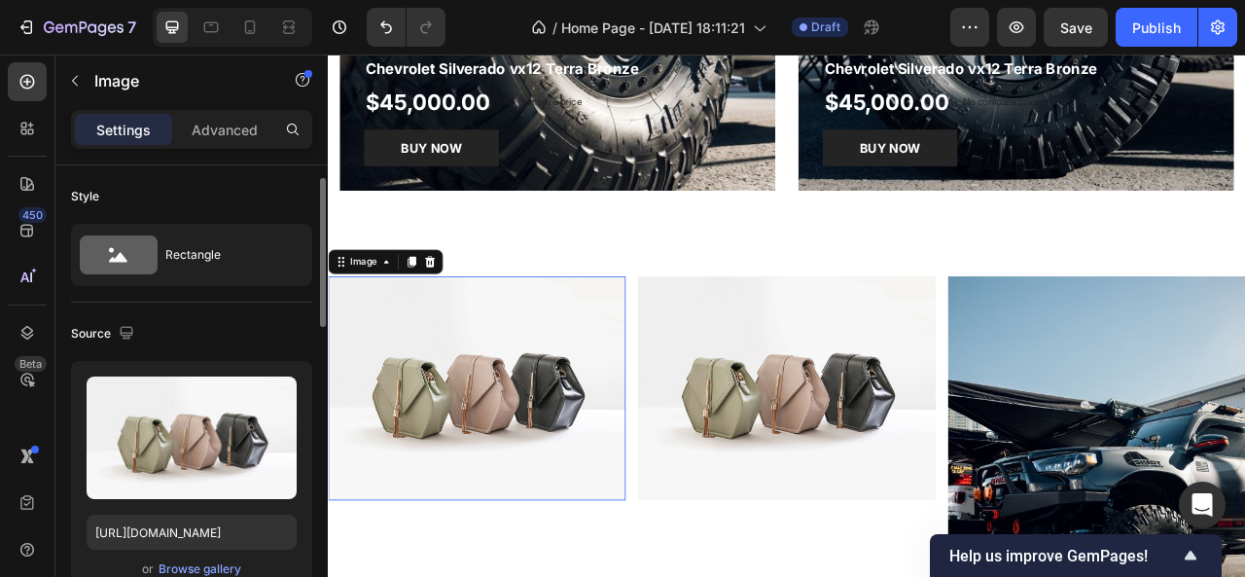
scroll to position [10, 0]
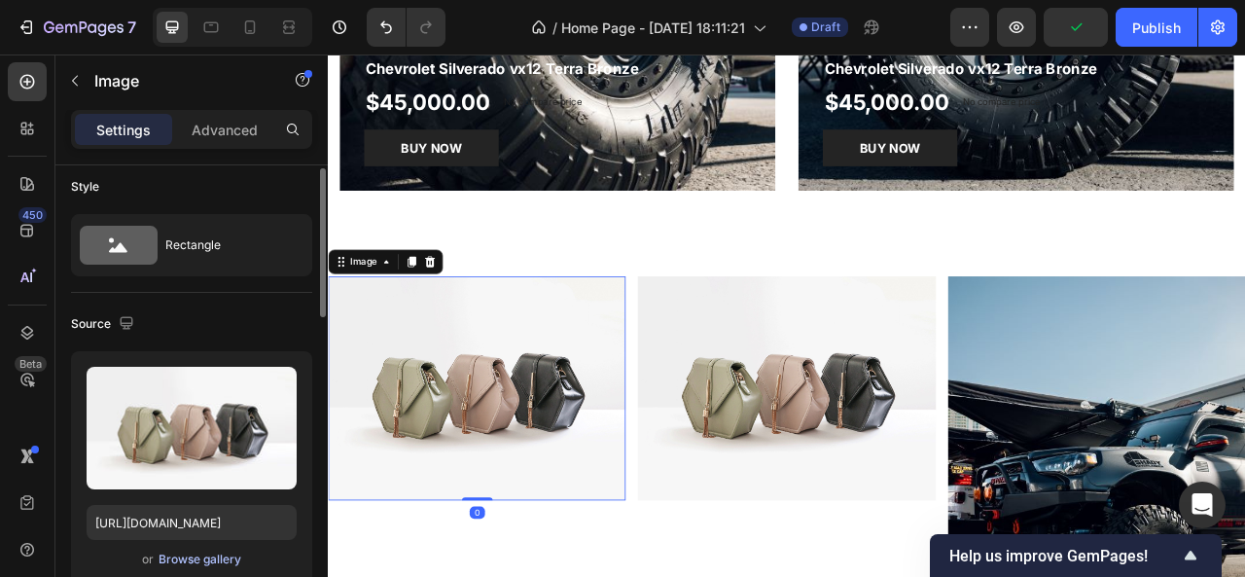
click at [210, 555] on div "Browse gallery" at bounding box center [200, 559] width 83 height 18
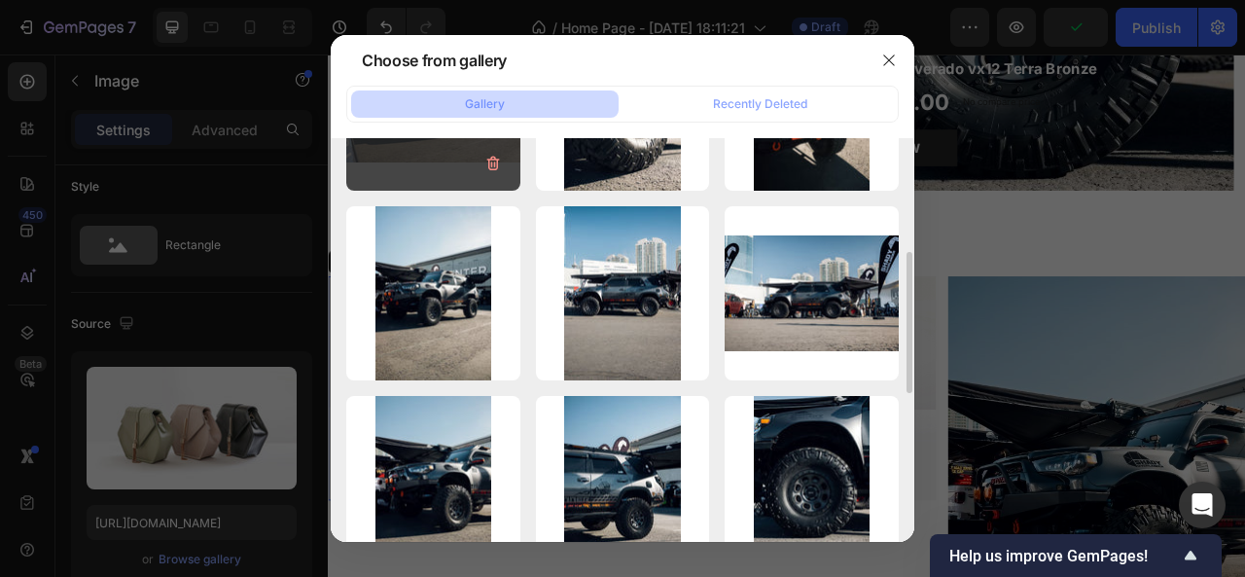
scroll to position [533, 0]
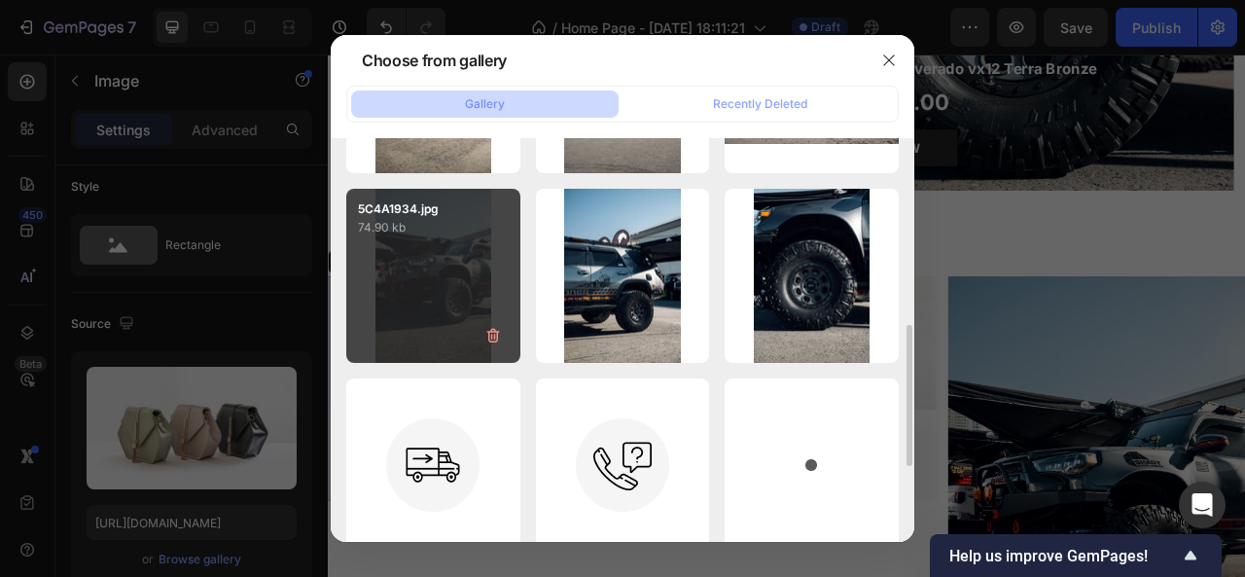
click at [428, 307] on div "5C4A1934.jpg 74.90 kb" at bounding box center [433, 276] width 174 height 174
type input "https://cdn.shopify.com/s/files/1/0687/5712/7303/files/gempages_585582273286374…"
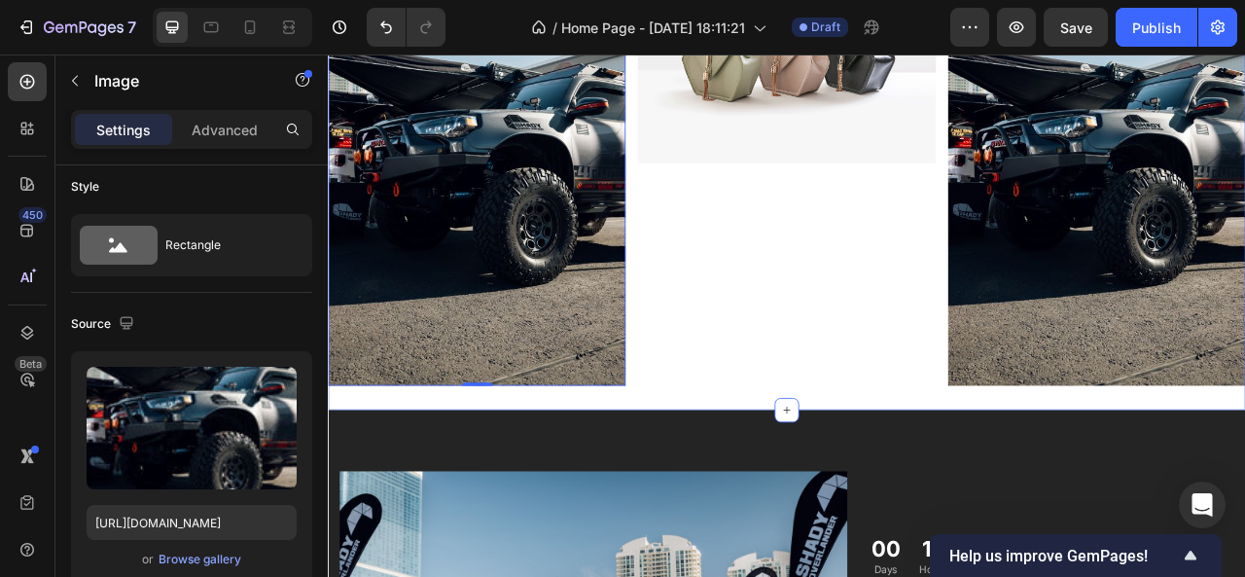
scroll to position [2864, 0]
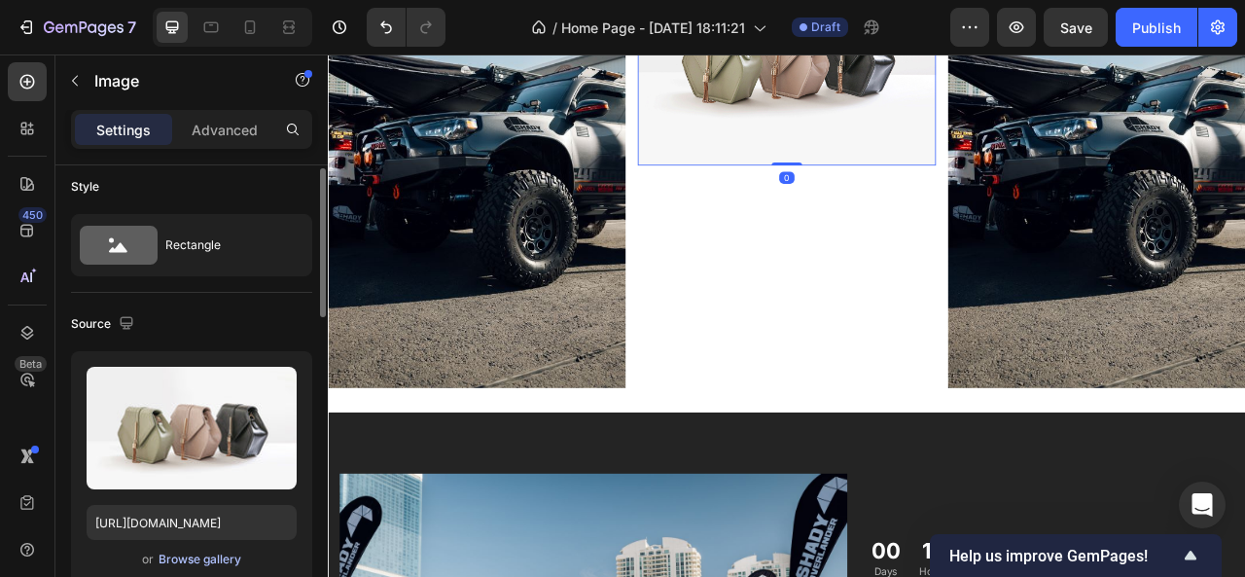
click at [183, 557] on div "Browse gallery" at bounding box center [200, 559] width 83 height 18
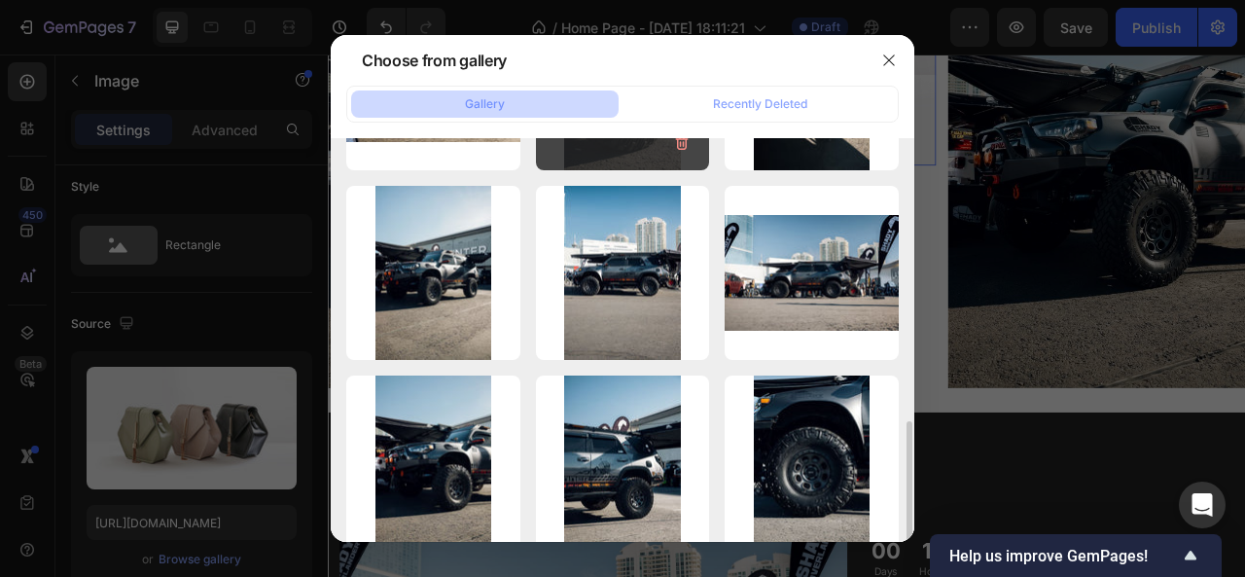
scroll to position [546, 0]
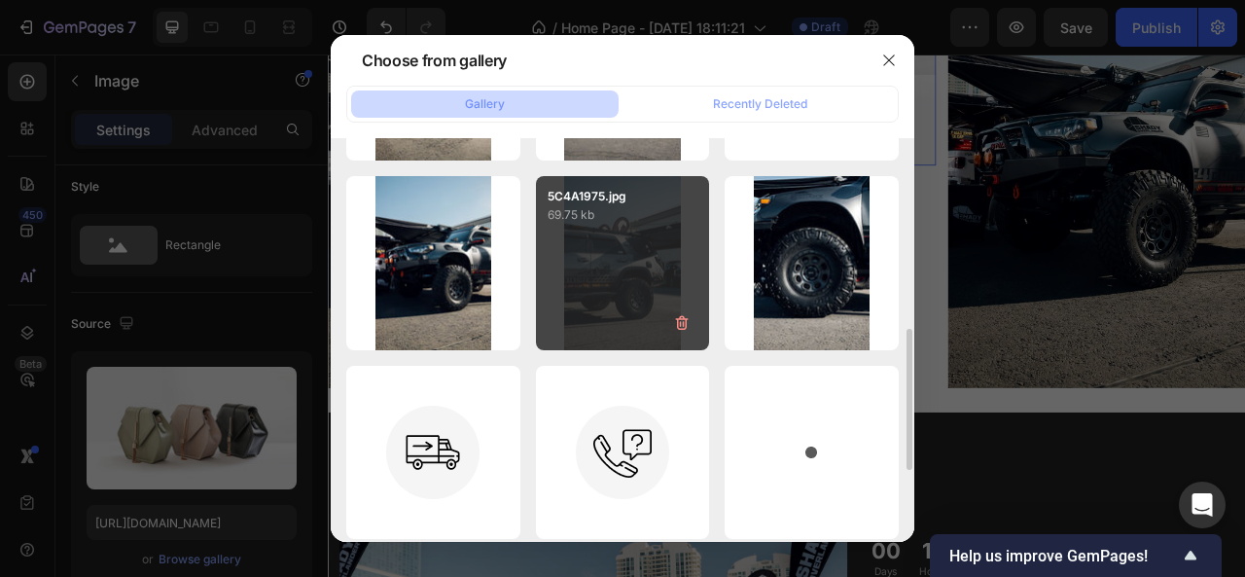
click at [622, 289] on div "5C4A1975.jpg 69.75 kb" at bounding box center [623, 263] width 174 height 174
type input "https://cdn.shopify.com/s/files/1/0687/5712/7303/files/gempages_585582273286374…"
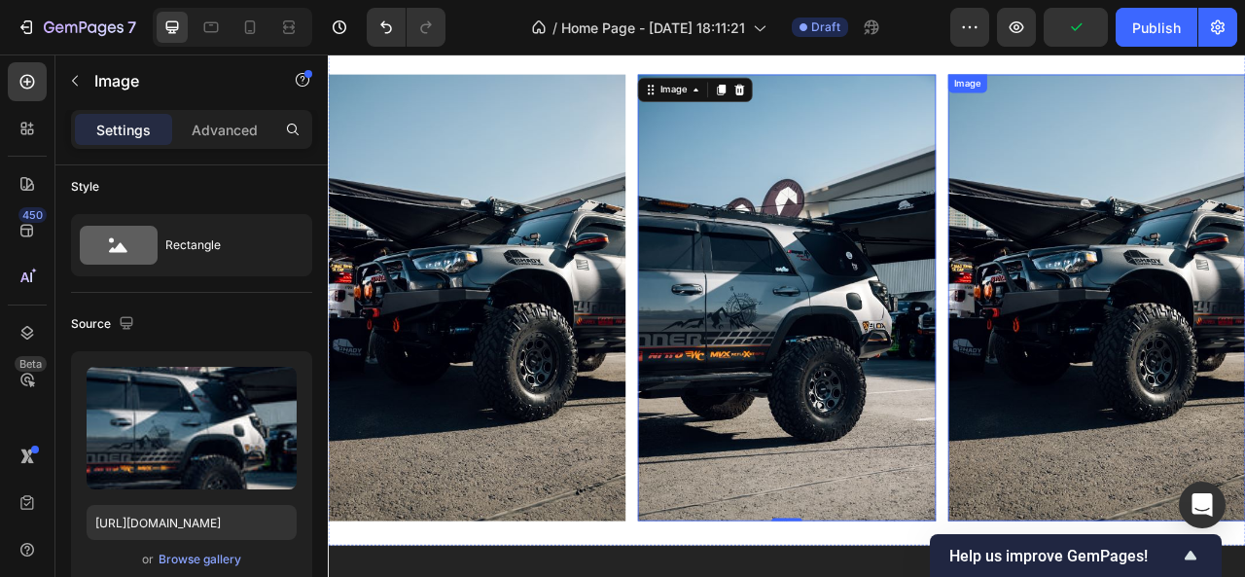
scroll to position [2750, 0]
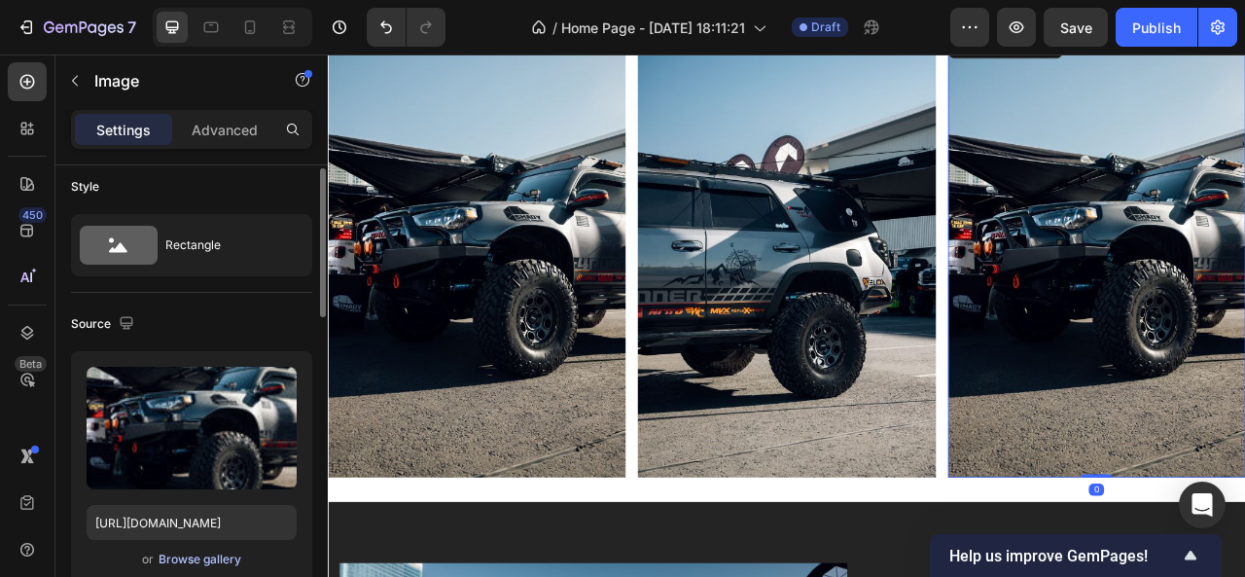
click at [207, 561] on div "Browse gallery" at bounding box center [200, 559] width 83 height 18
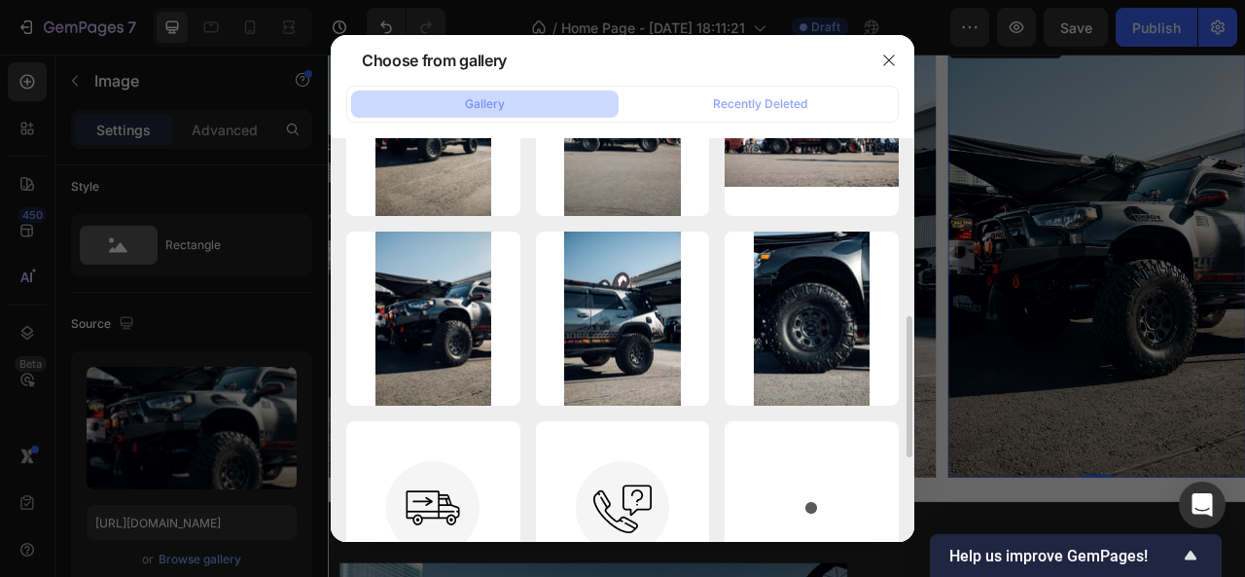
scroll to position [496, 0]
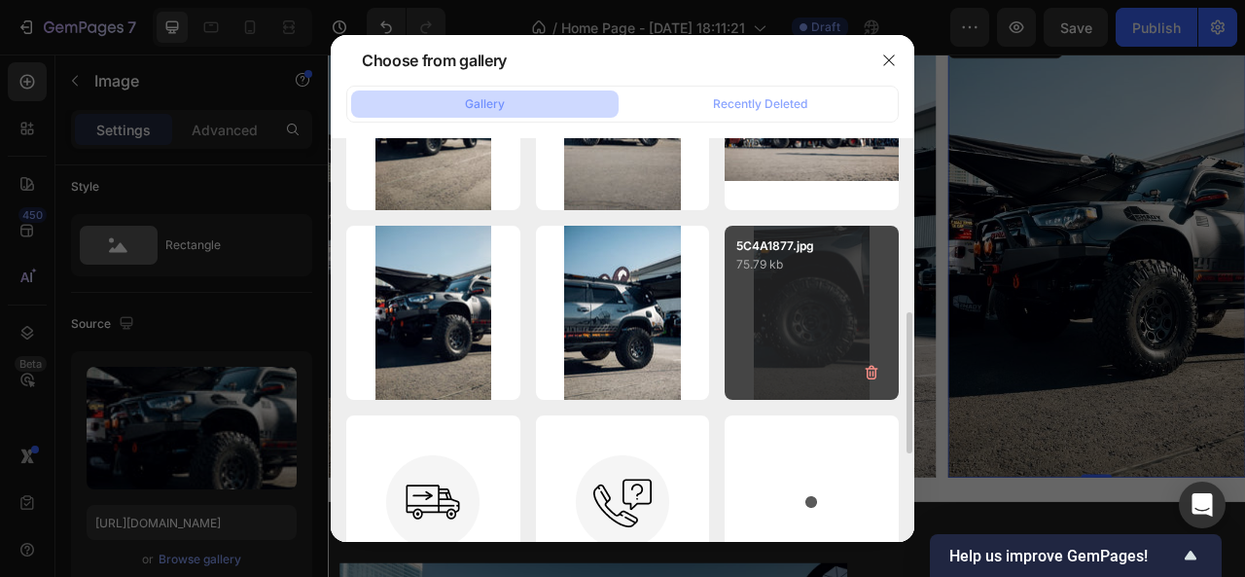
click at [813, 355] on div "5C4A1877.jpg 75.79 kb" at bounding box center [811, 313] width 174 height 174
type input "https://cdn.shopify.com/s/files/1/0687/5712/7303/files/gempages_585582273286374…"
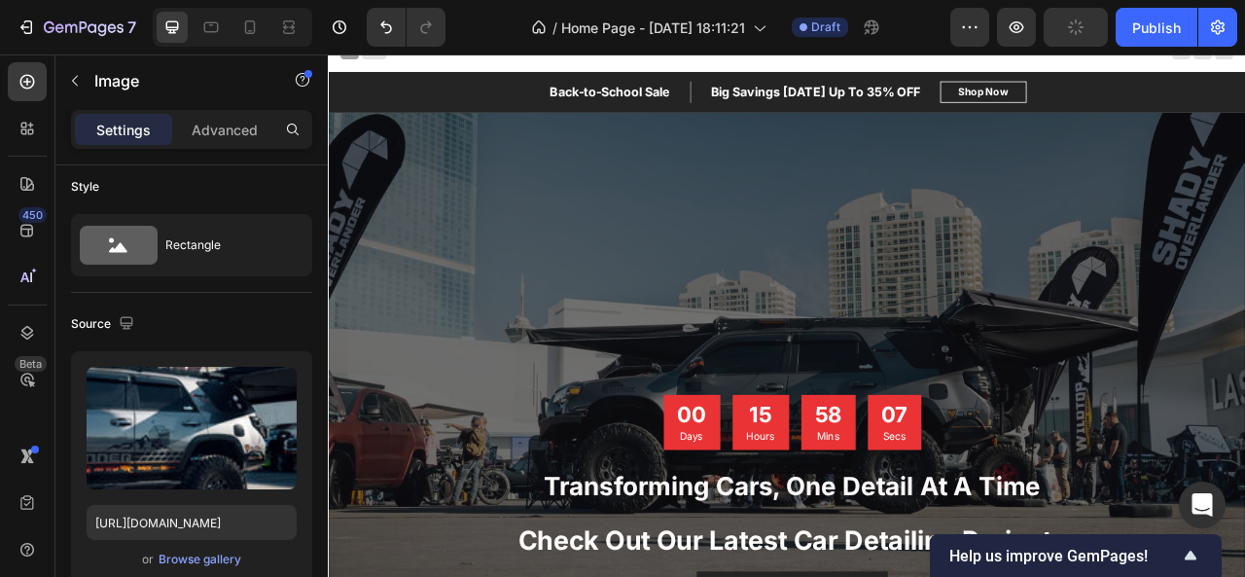
scroll to position [0, 0]
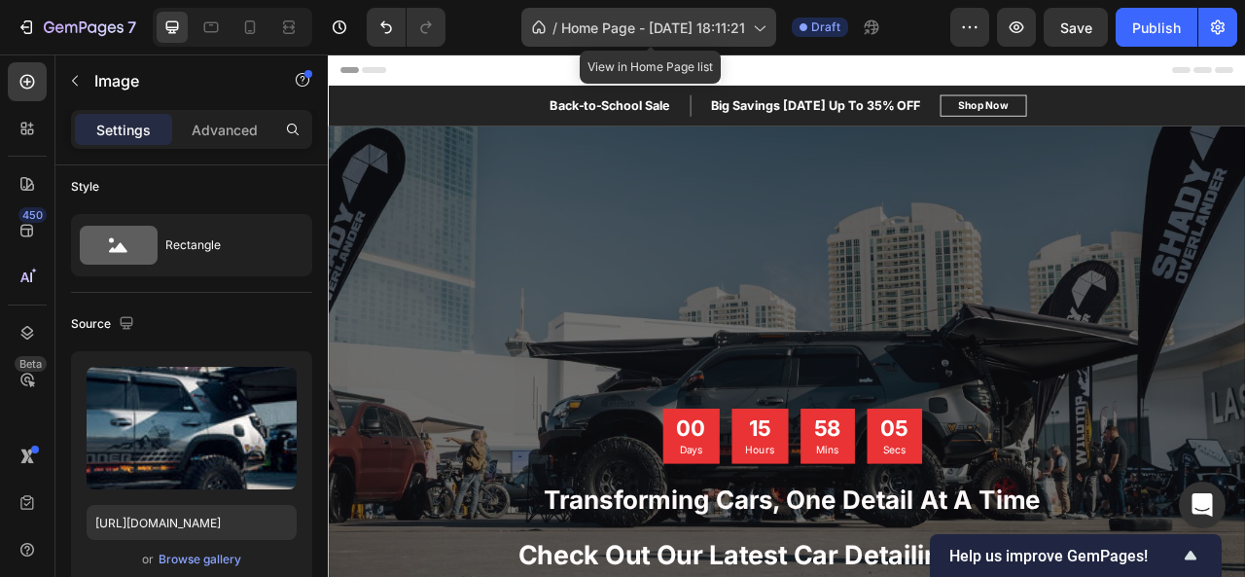
click at [757, 22] on icon at bounding box center [758, 27] width 19 height 19
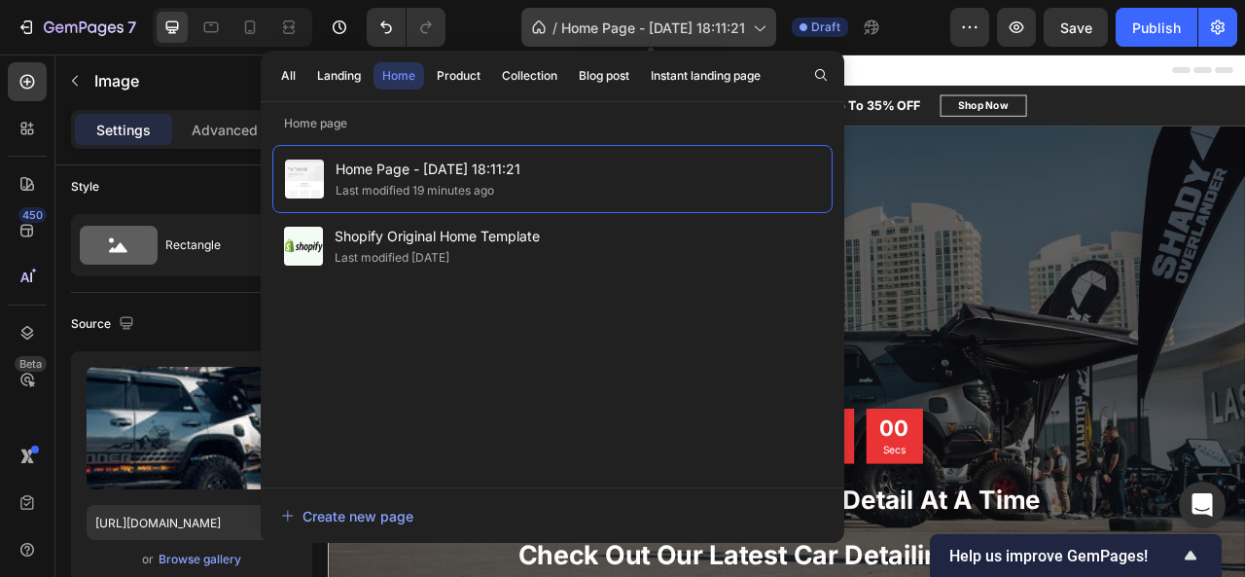
click at [757, 22] on icon at bounding box center [758, 27] width 19 height 19
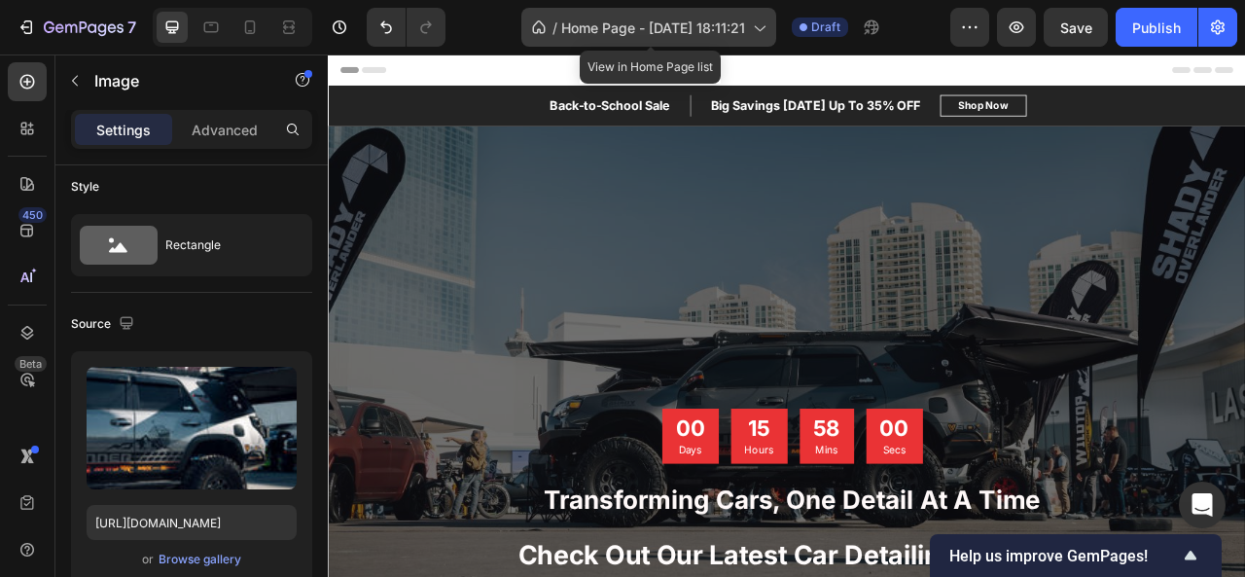
click at [757, 22] on icon at bounding box center [758, 27] width 19 height 19
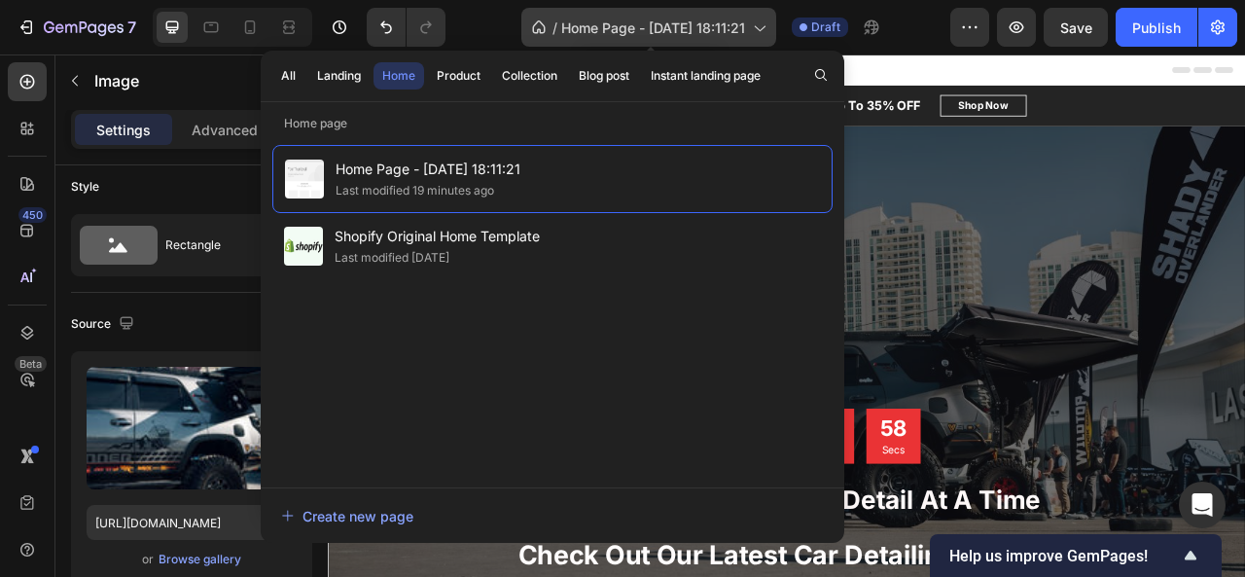
click at [757, 22] on icon at bounding box center [758, 27] width 19 height 19
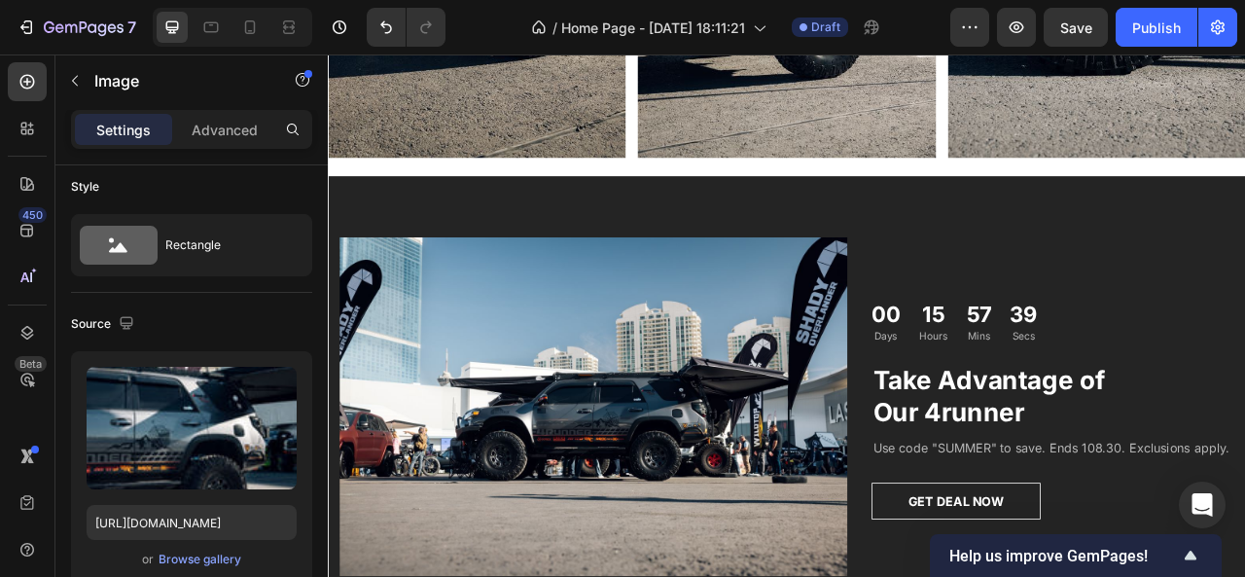
scroll to position [3070, 0]
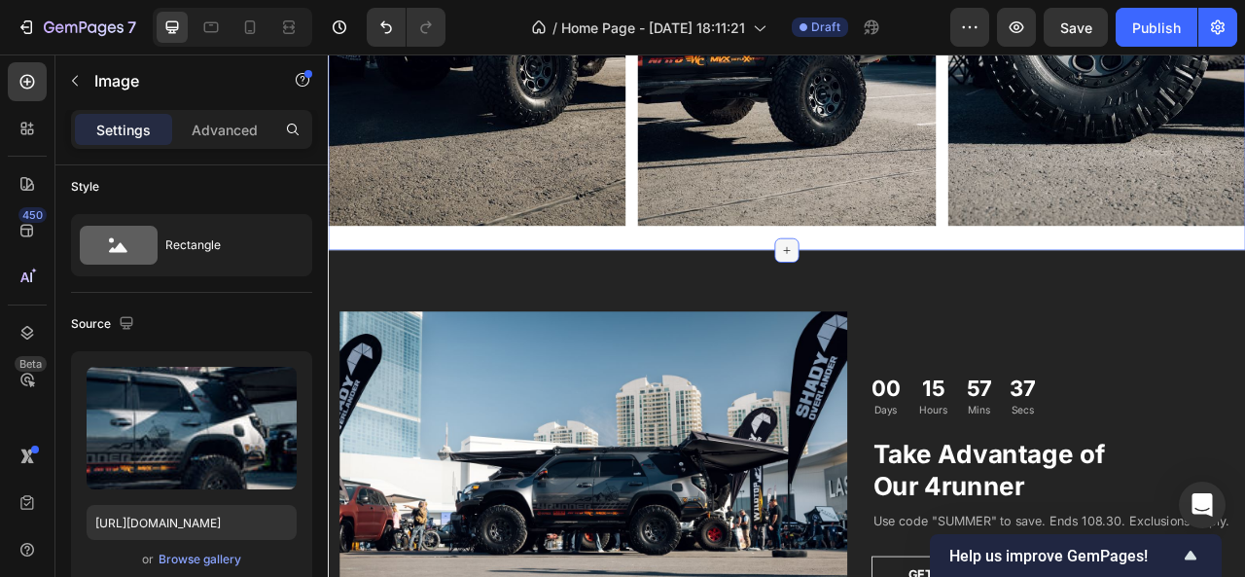
click at [905, 296] on icon at bounding box center [911, 304] width 16 height 16
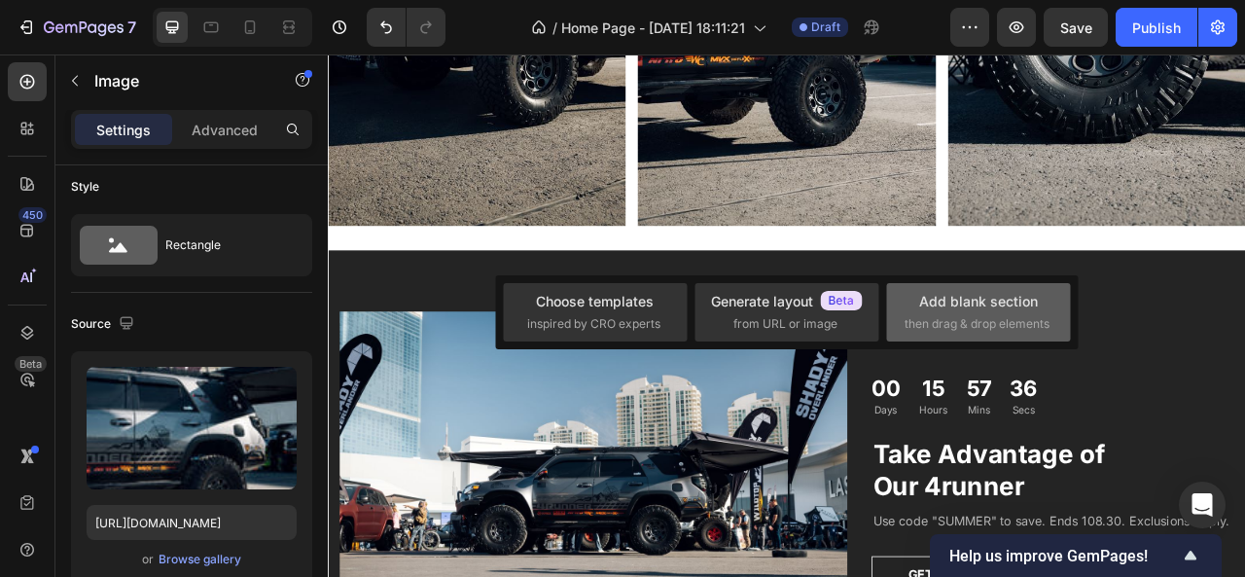
click at [936, 302] on div "Add blank section" at bounding box center [978, 301] width 119 height 20
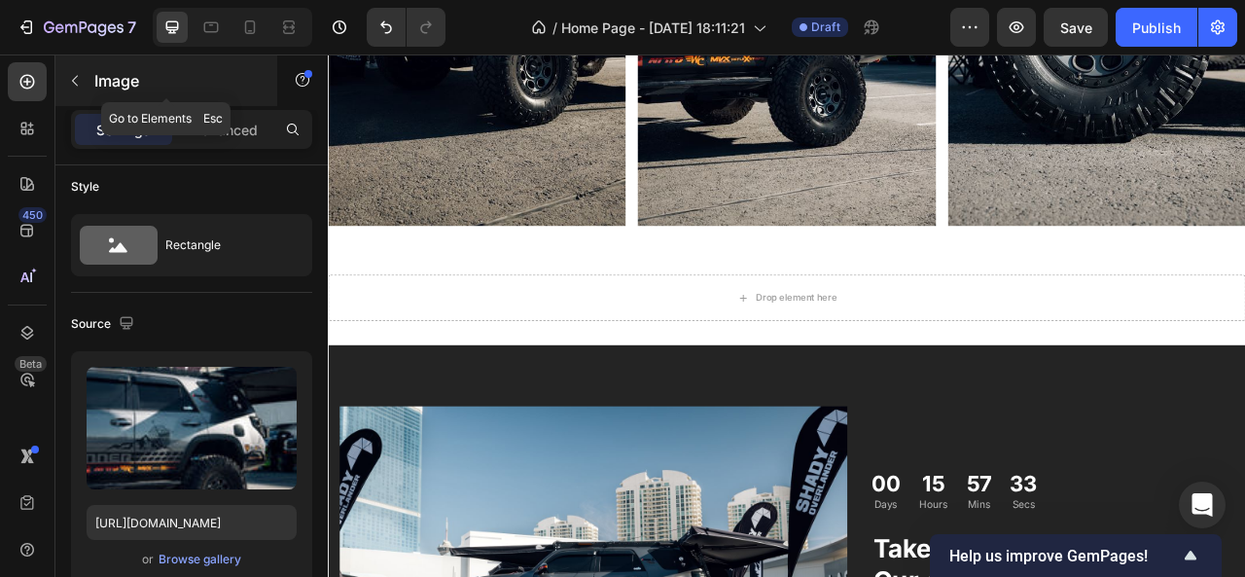
click at [80, 84] on icon "button" at bounding box center [75, 81] width 16 height 16
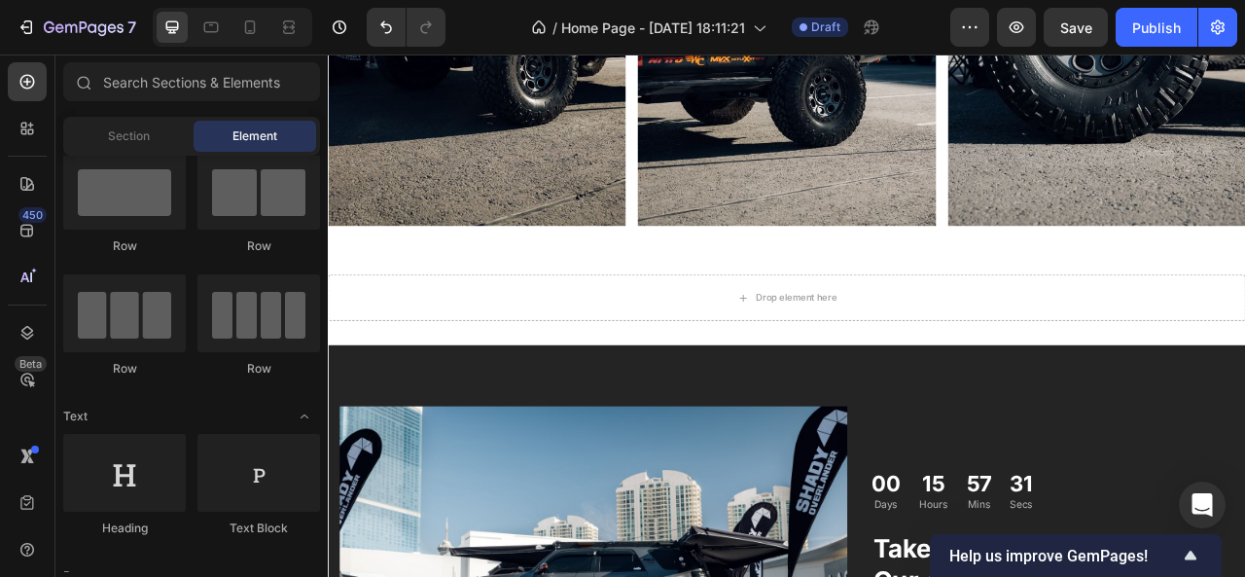
scroll to position [0, 0]
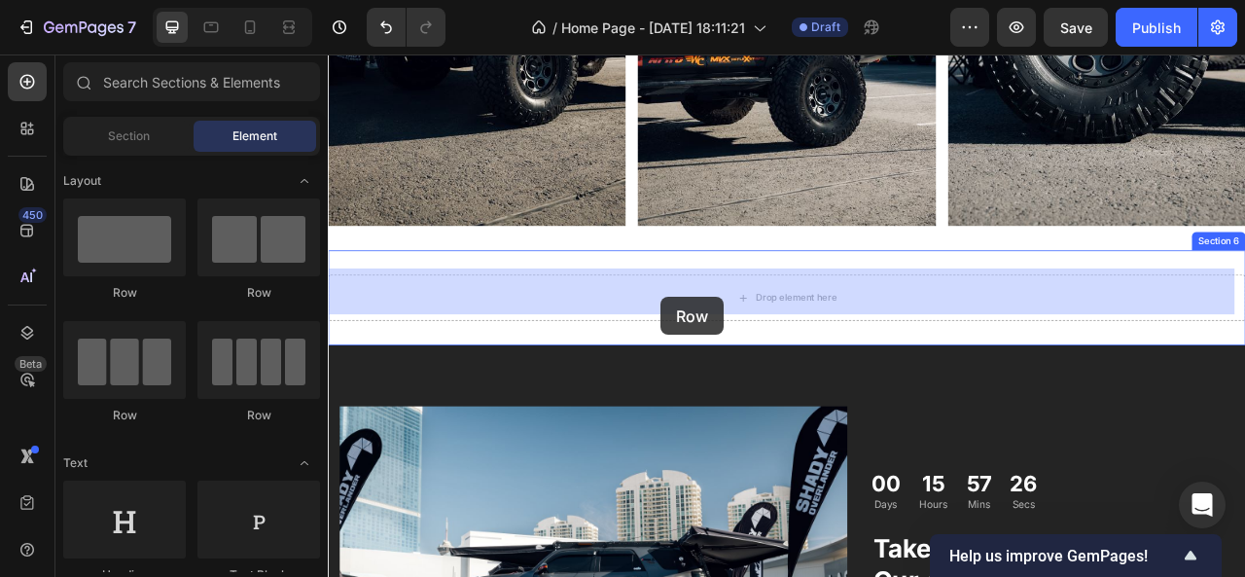
drag, startPoint x: 456, startPoint y: 306, endPoint x: 751, endPoint y: 363, distance: 300.0
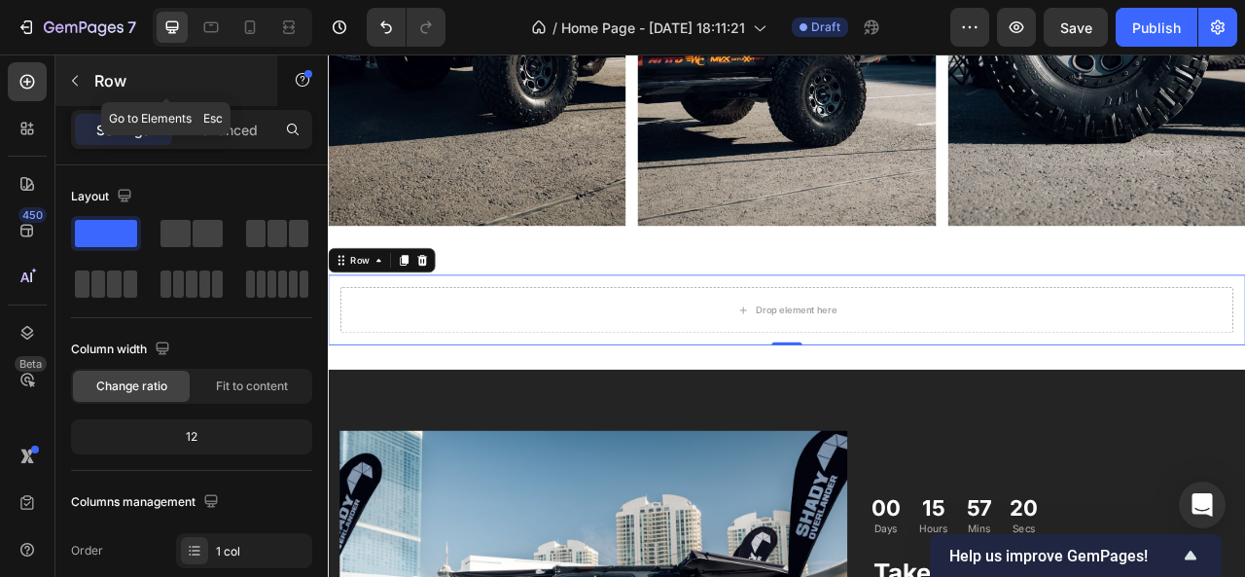
click at [78, 80] on icon "button" at bounding box center [75, 81] width 16 height 16
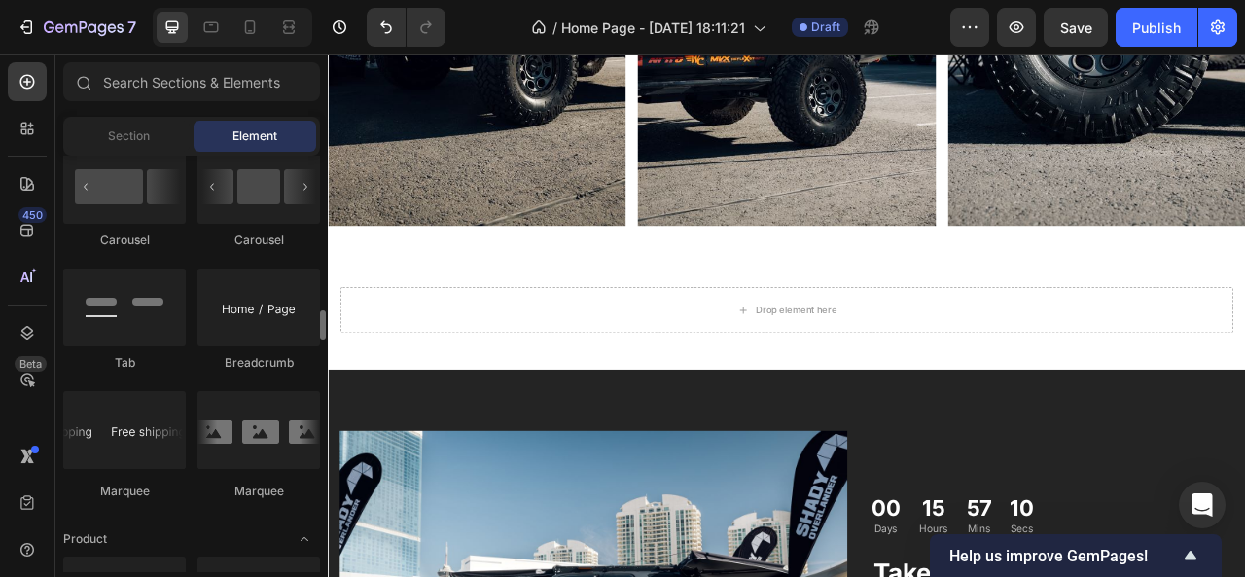
scroll to position [2122, 0]
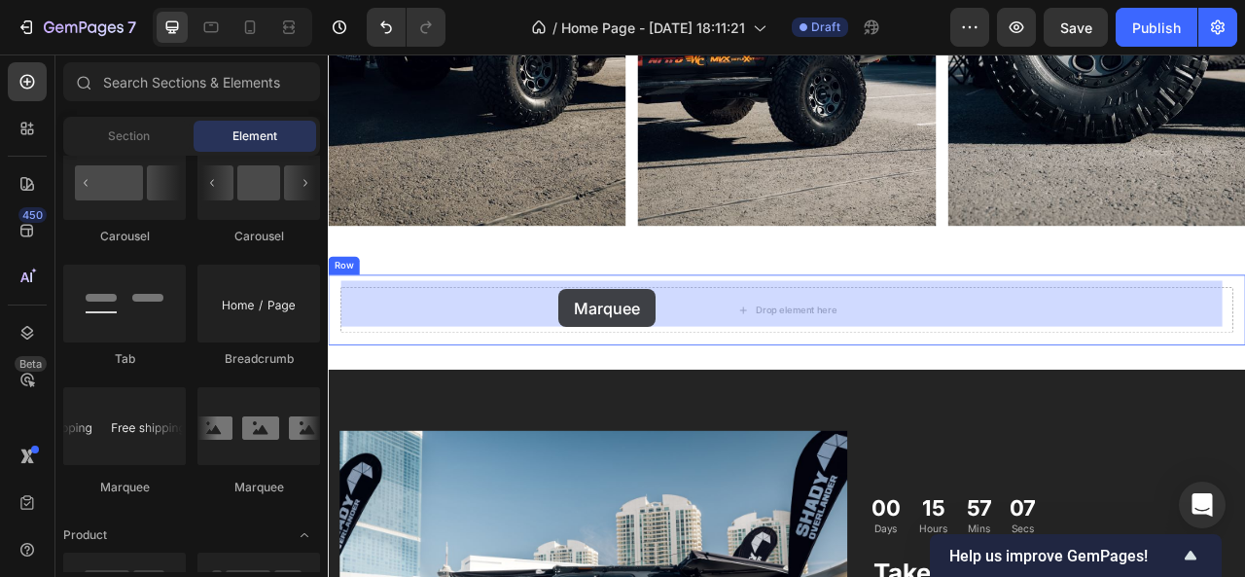
drag, startPoint x: 550, startPoint y: 480, endPoint x: 621, endPoint y: 353, distance: 145.8
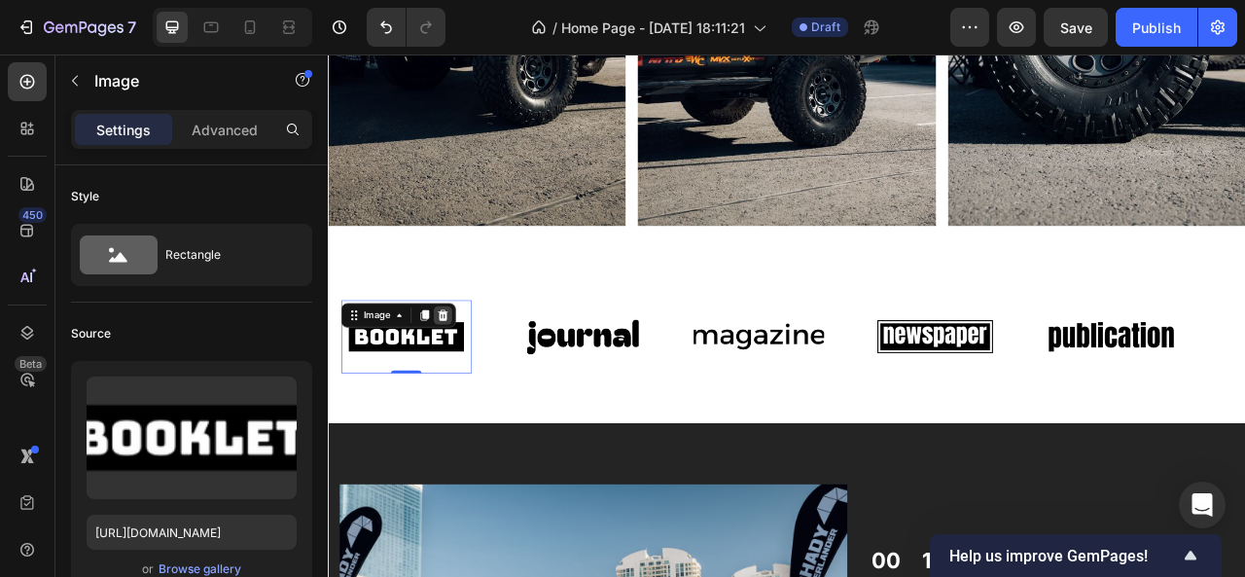
click at [475, 378] on icon at bounding box center [474, 386] width 16 height 16
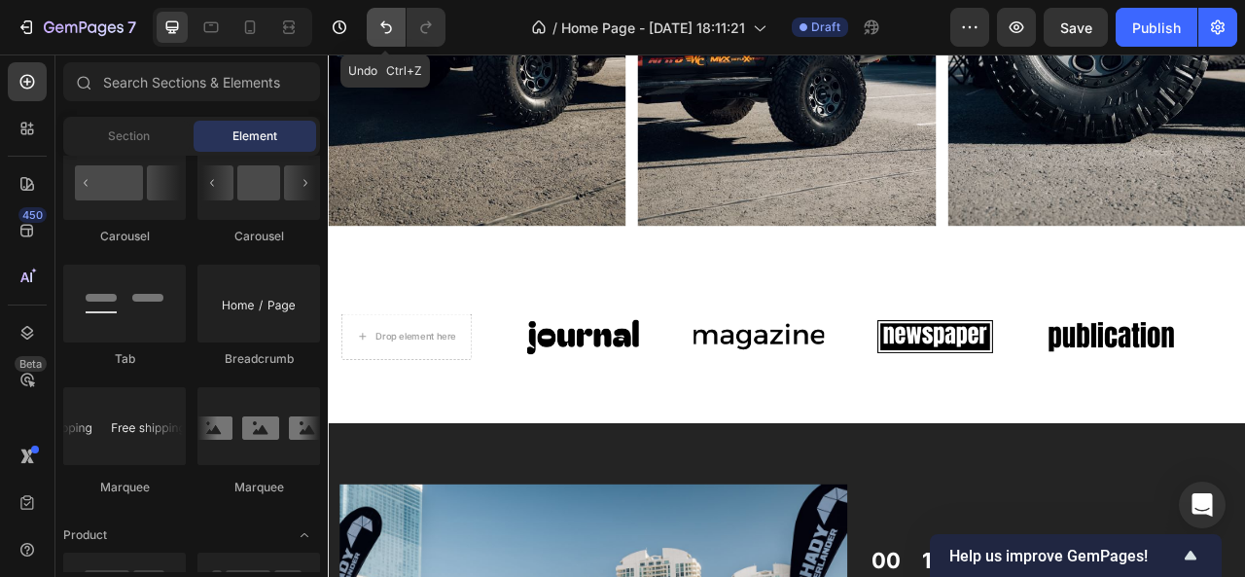
click at [379, 34] on icon "Undo/Redo" at bounding box center [385, 27] width 19 height 19
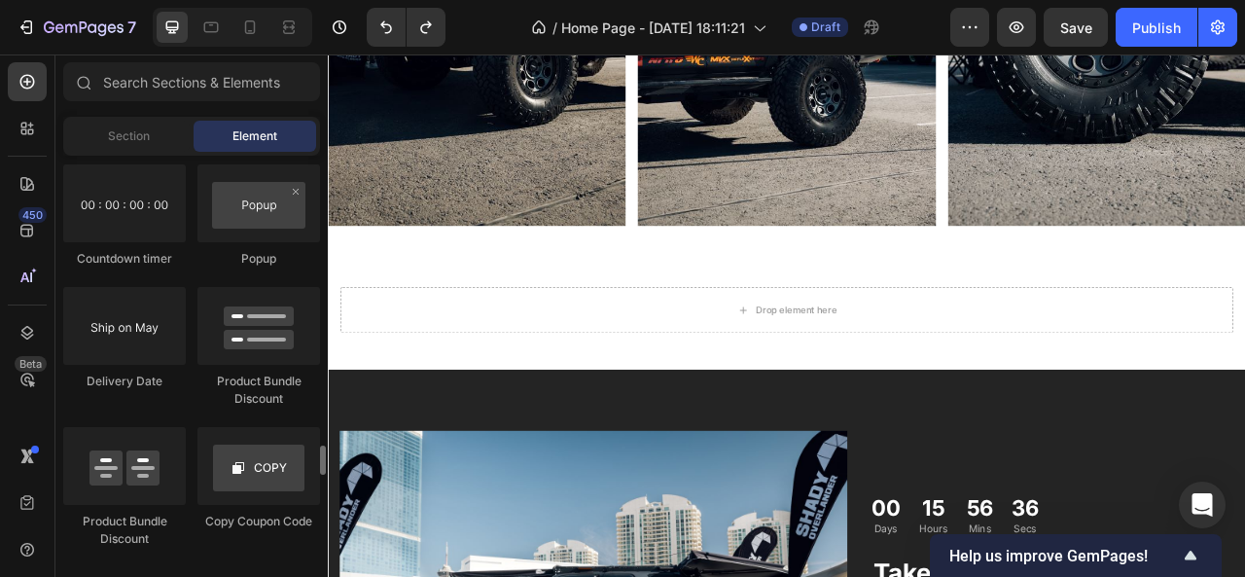
scroll to position [4022, 0]
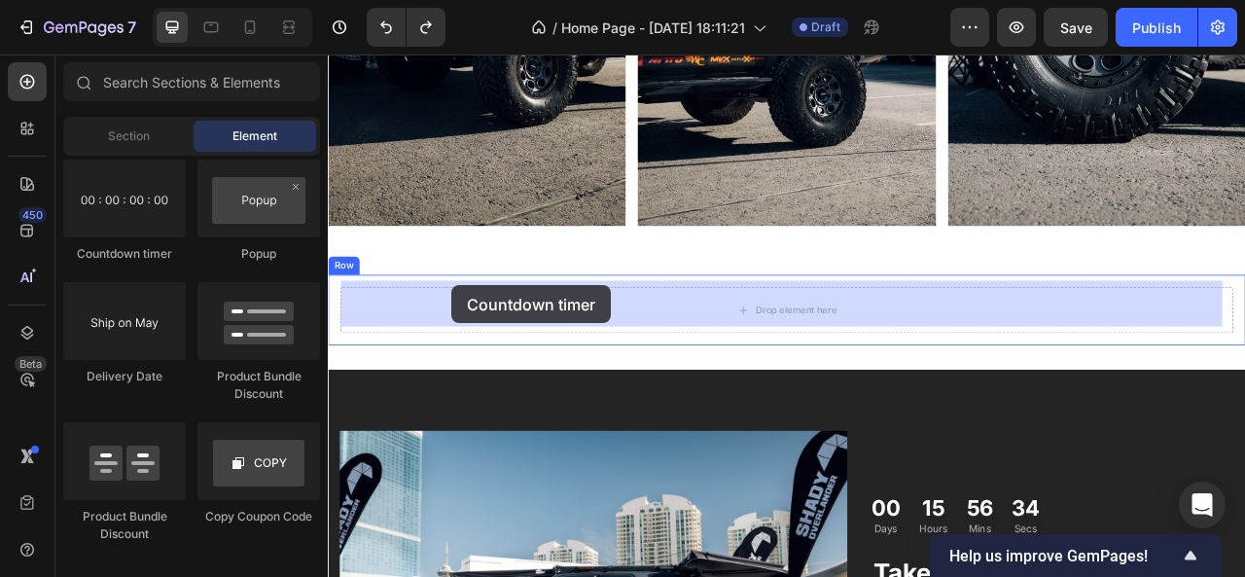
drag, startPoint x: 447, startPoint y: 269, endPoint x: 485, endPoint y: 348, distance: 87.4
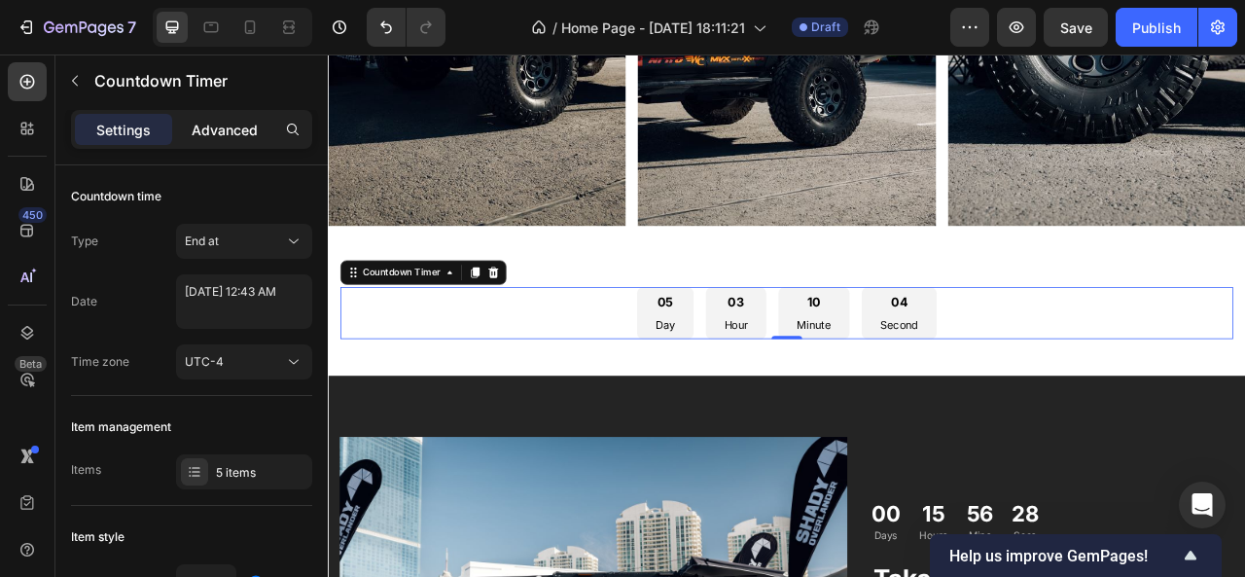
click at [239, 137] on p "Advanced" at bounding box center [225, 130] width 66 height 20
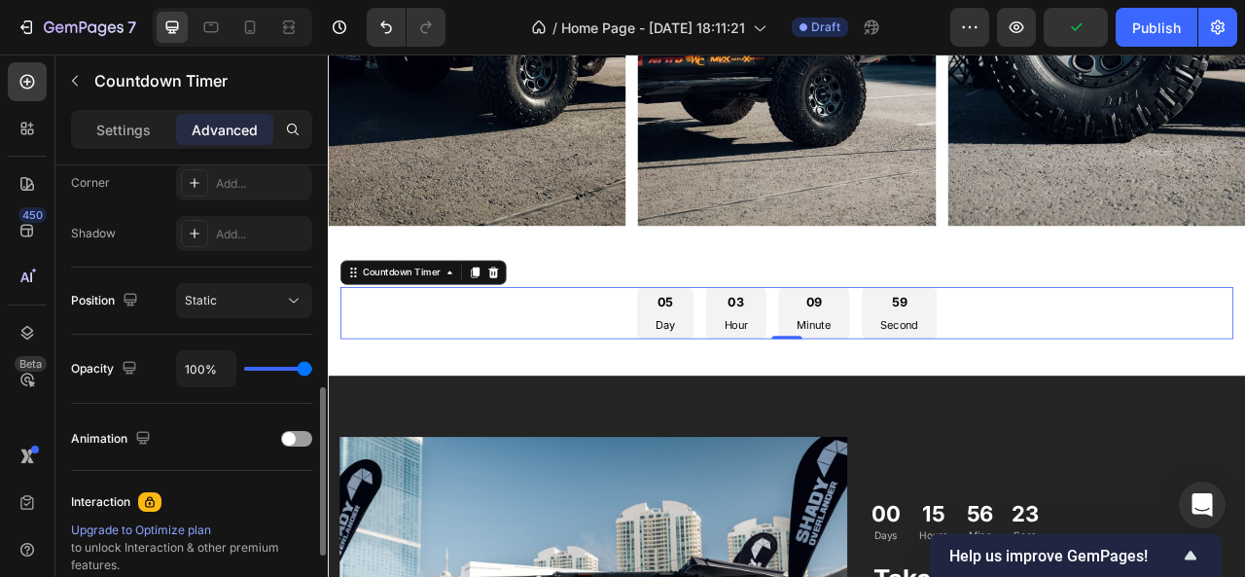
scroll to position [611, 0]
click at [284, 431] on span at bounding box center [289, 437] width 14 height 14
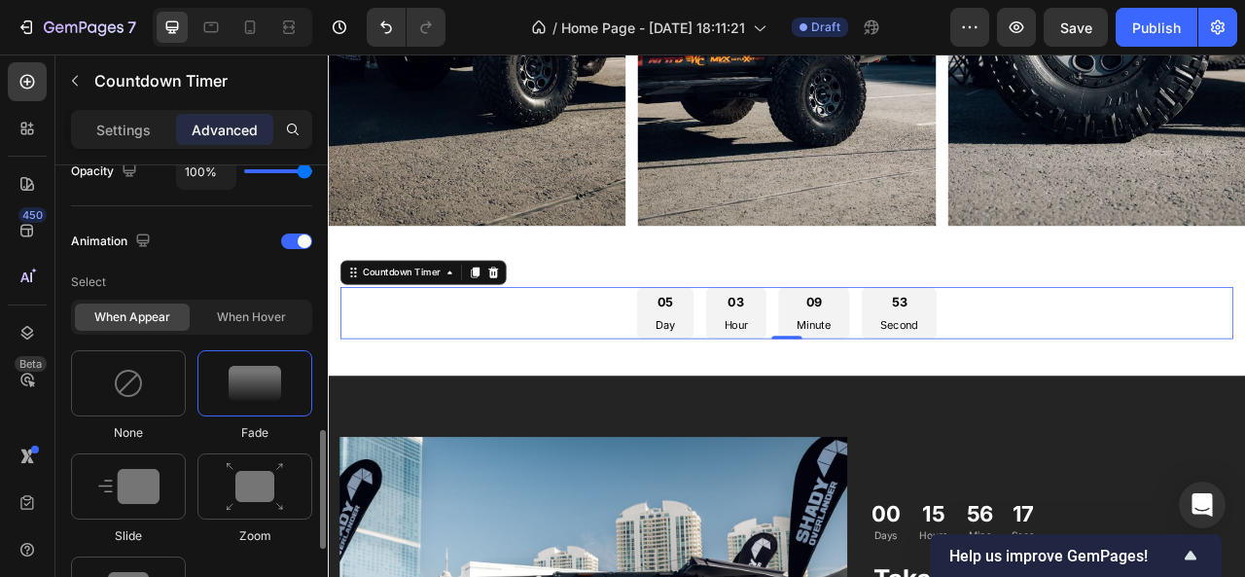
scroll to position [854, 0]
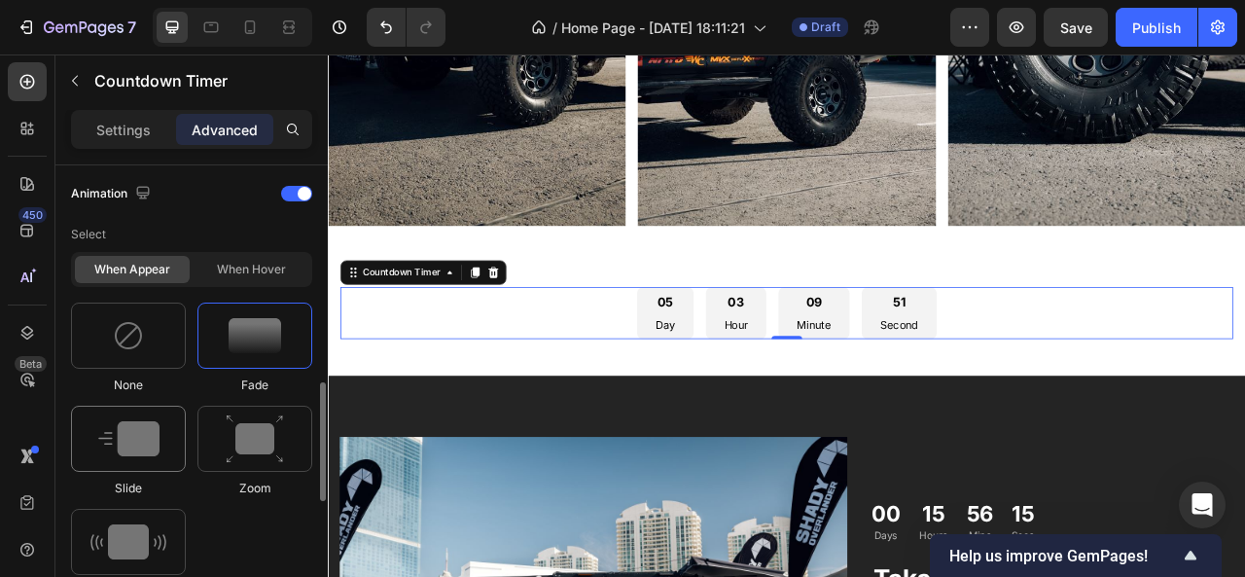
click at [156, 429] on img at bounding box center [128, 438] width 61 height 35
click at [216, 454] on div at bounding box center [254, 438] width 115 height 66
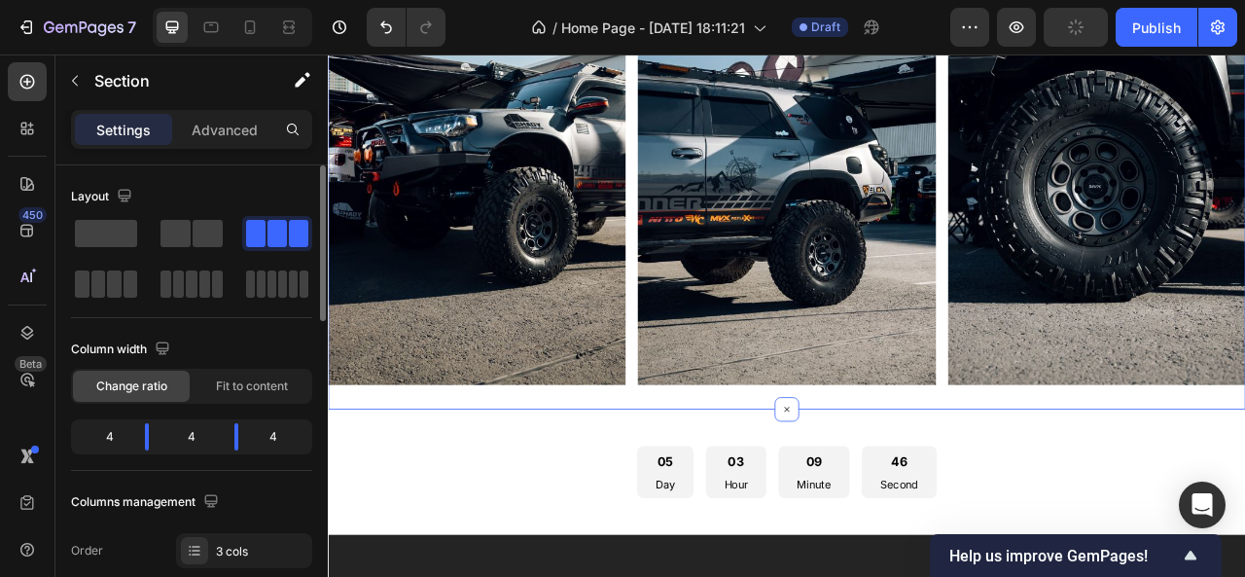
scroll to position [2867, 0]
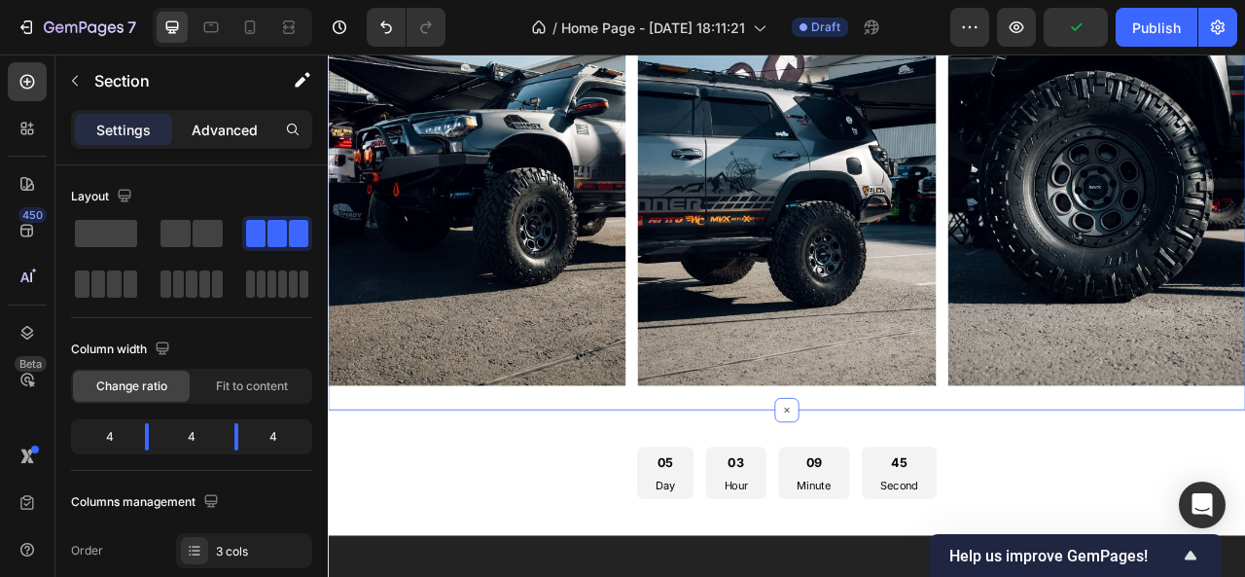
click at [226, 126] on p "Advanced" at bounding box center [225, 130] width 66 height 20
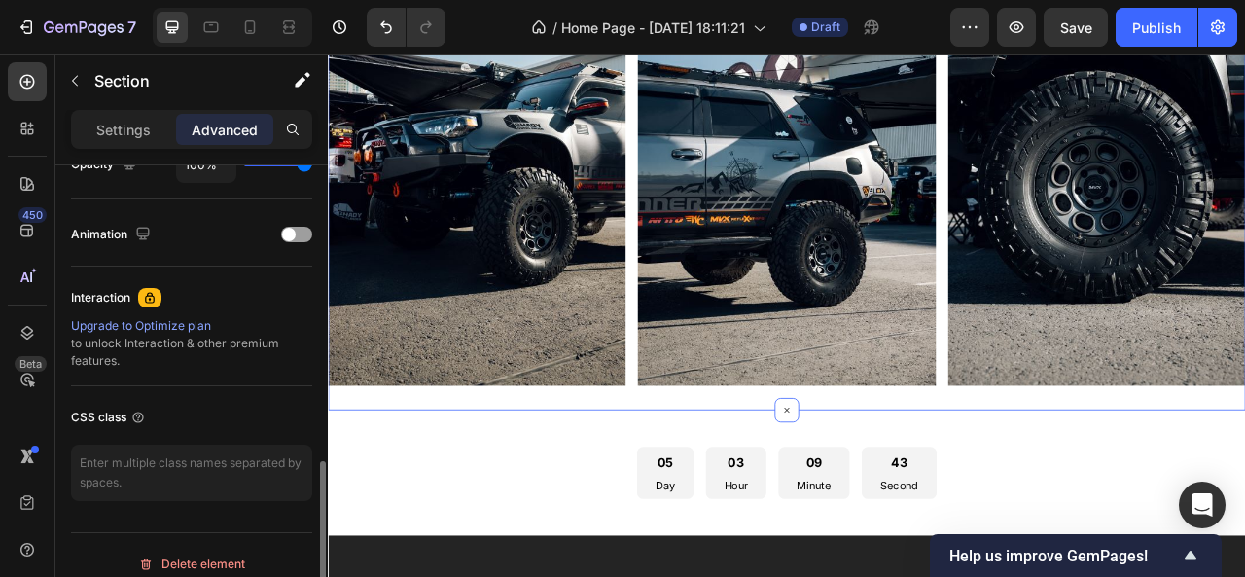
scroll to position [815, 0]
click at [306, 219] on div "Animation" at bounding box center [191, 232] width 241 height 31
click at [301, 227] on div at bounding box center [296, 233] width 31 height 16
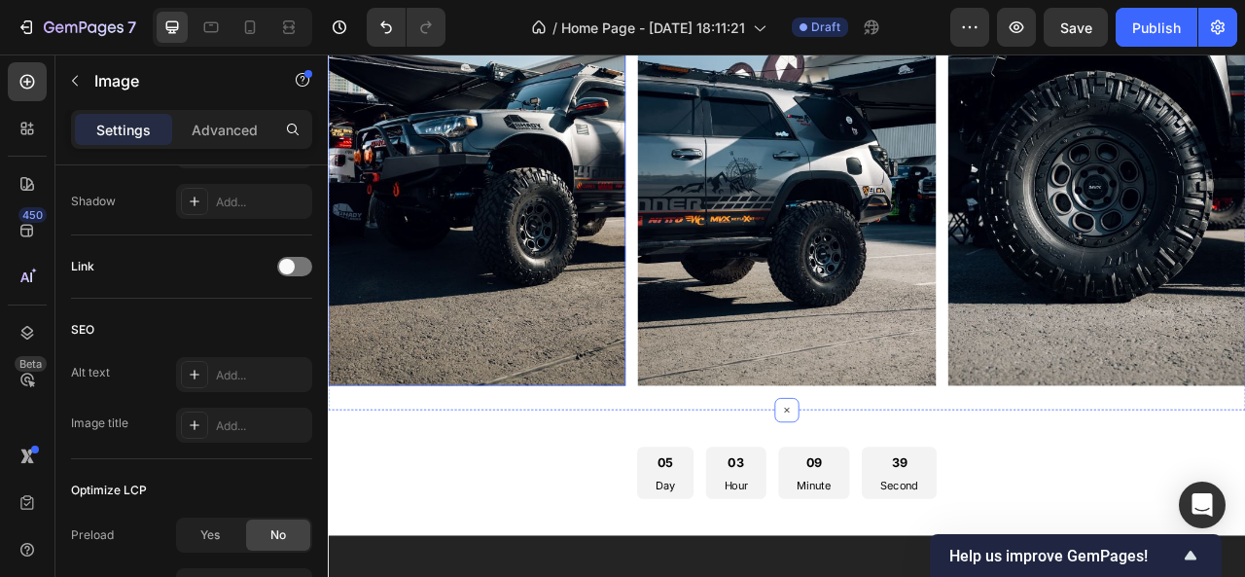
click at [429, 294] on img at bounding box center [517, 192] width 378 height 568
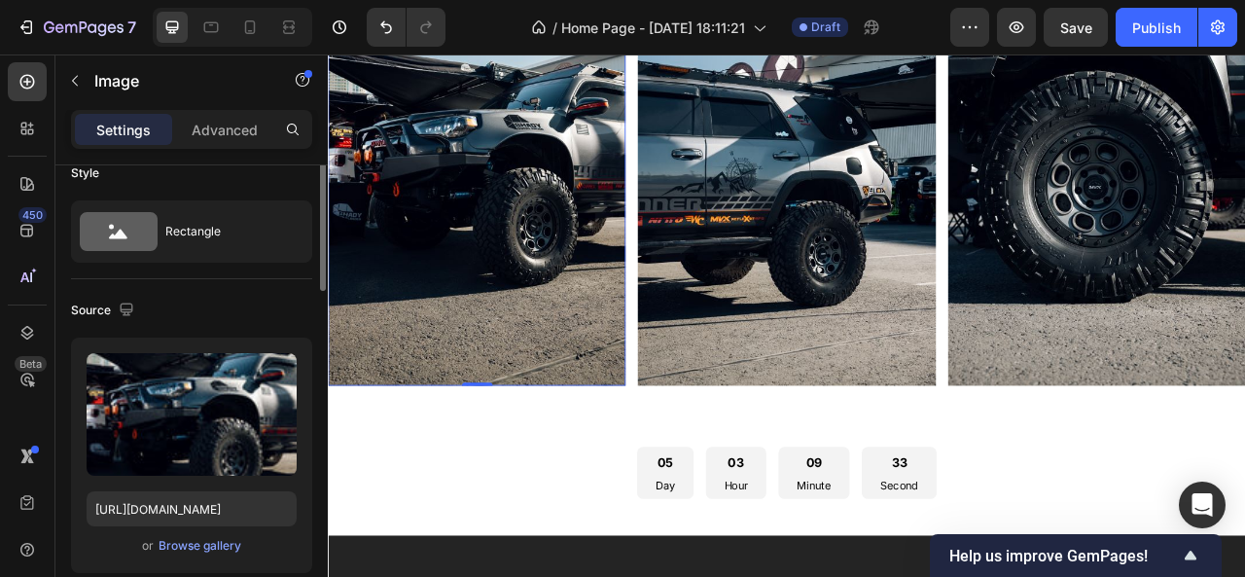
scroll to position [0, 0]
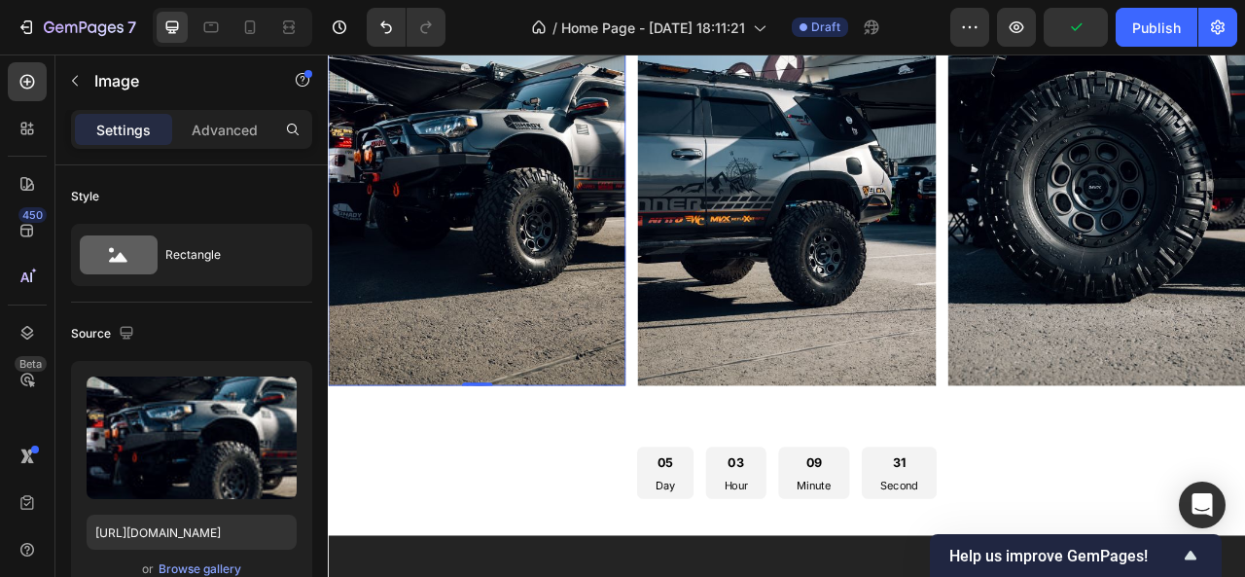
click at [239, 151] on div "Settings Advanced" at bounding box center [191, 137] width 272 height 55
click at [238, 134] on p "Advanced" at bounding box center [225, 130] width 66 height 20
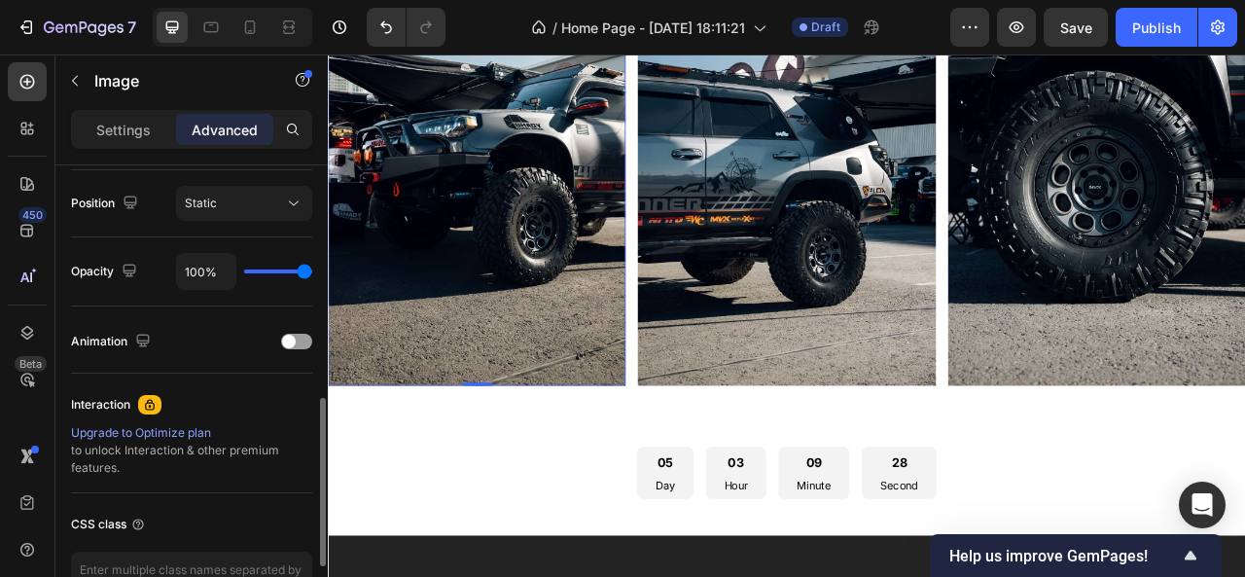
scroll to position [707, 0]
click at [300, 336] on div at bounding box center [296, 341] width 31 height 16
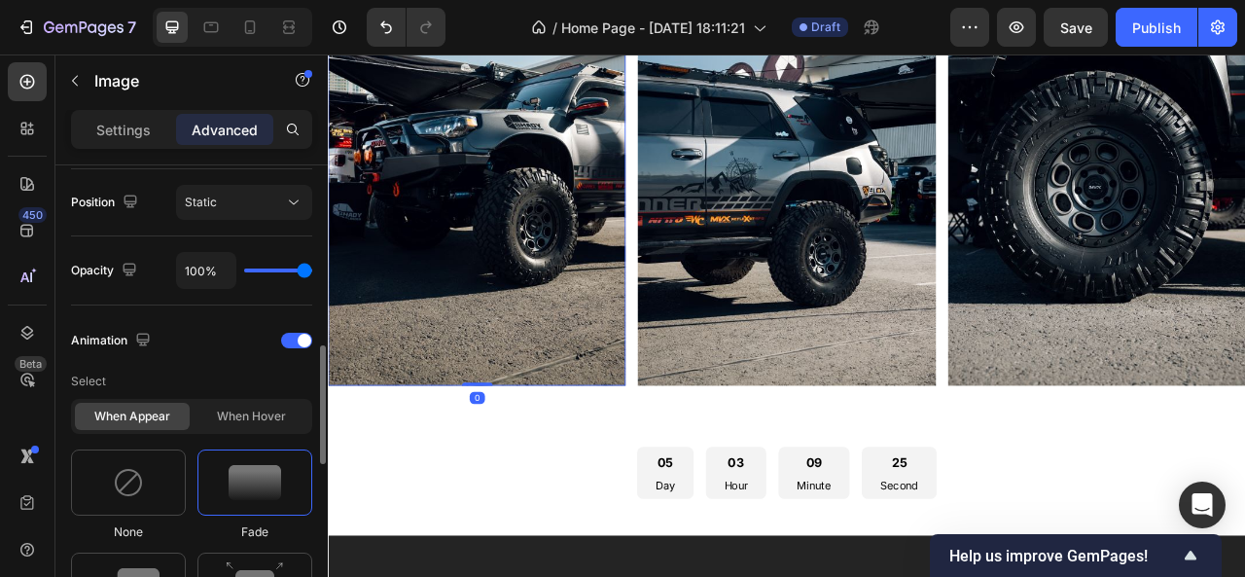
click at [238, 476] on img at bounding box center [255, 482] width 53 height 35
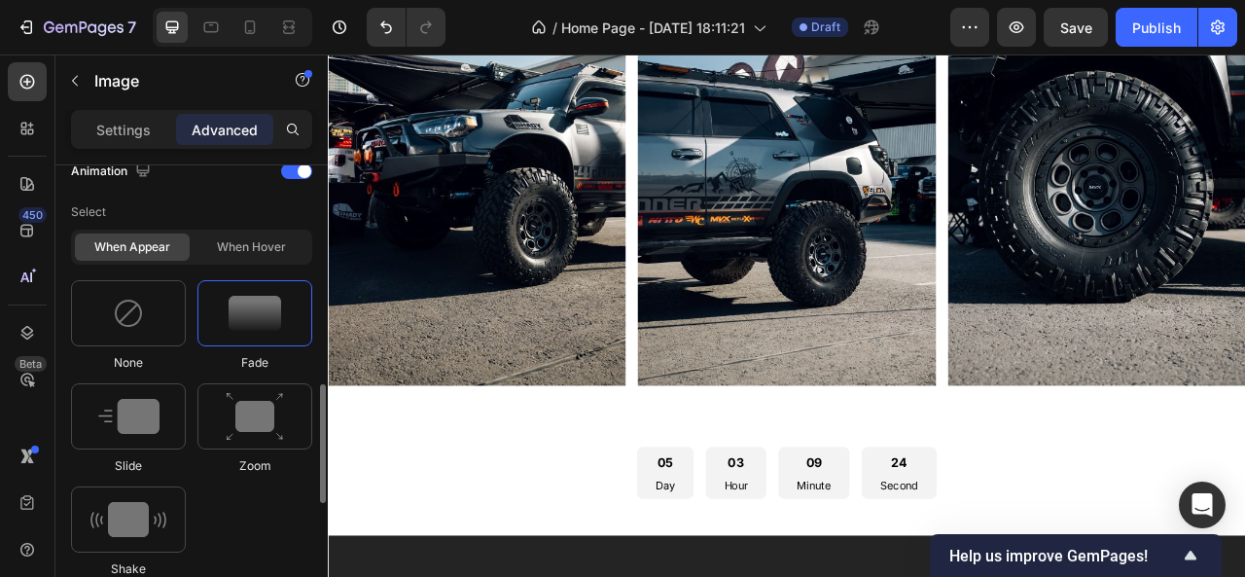
scroll to position [877, 0]
click at [247, 421] on img at bounding box center [255, 416] width 58 height 50
click at [121, 444] on div "Slide" at bounding box center [128, 427] width 115 height 91
click at [116, 511] on img at bounding box center [128, 518] width 76 height 35
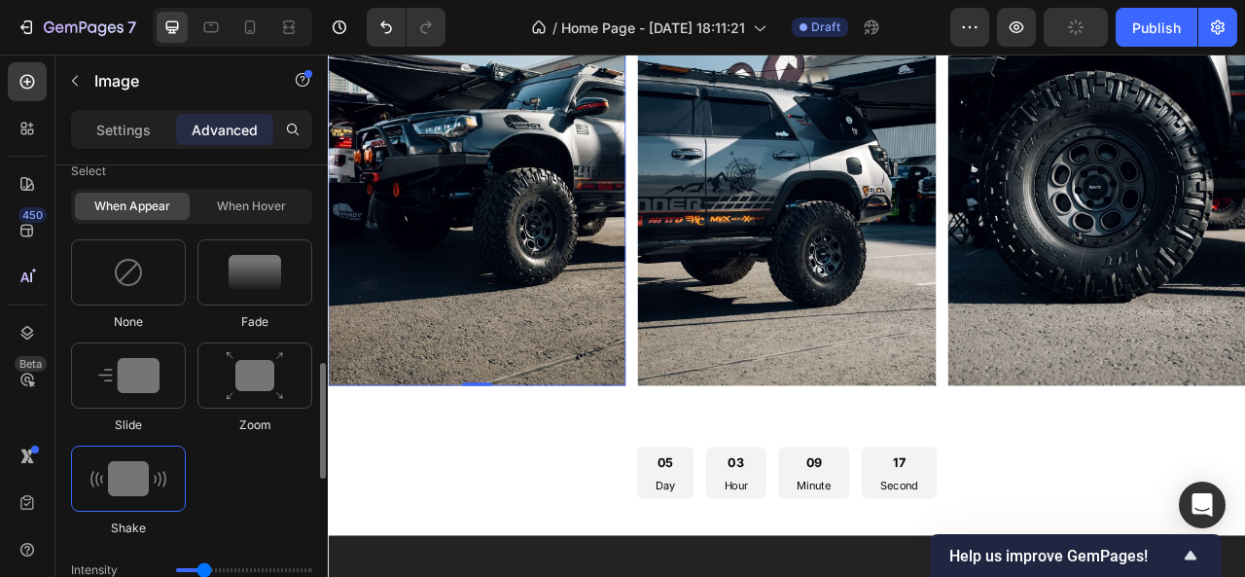
scroll to position [894, 0]
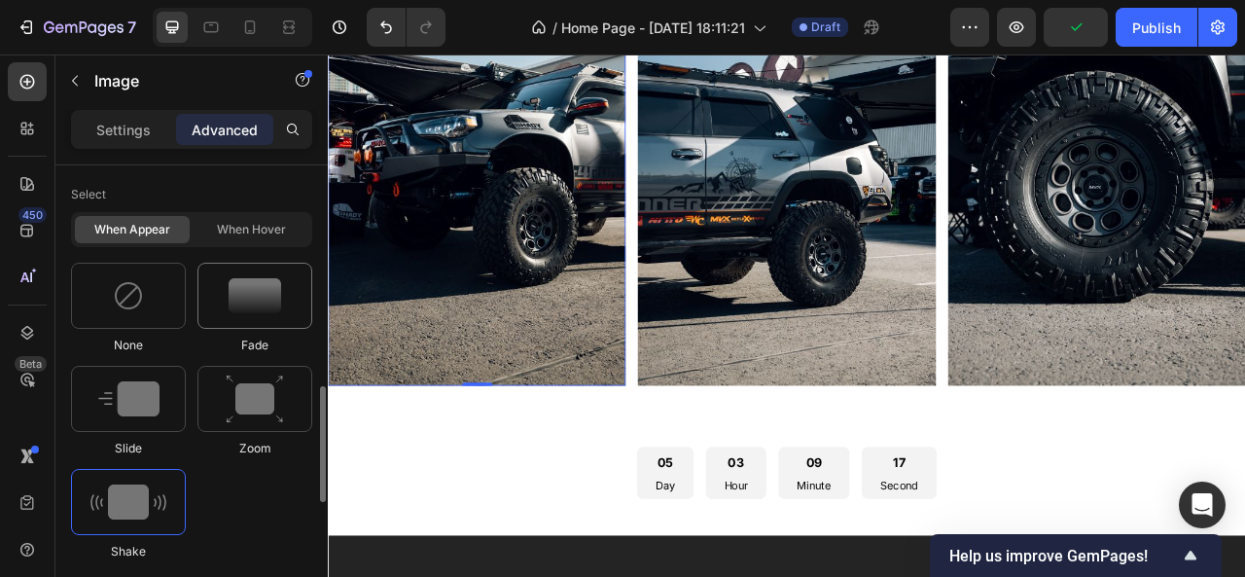
click at [239, 324] on div at bounding box center [254, 296] width 115 height 66
type input "1.7"
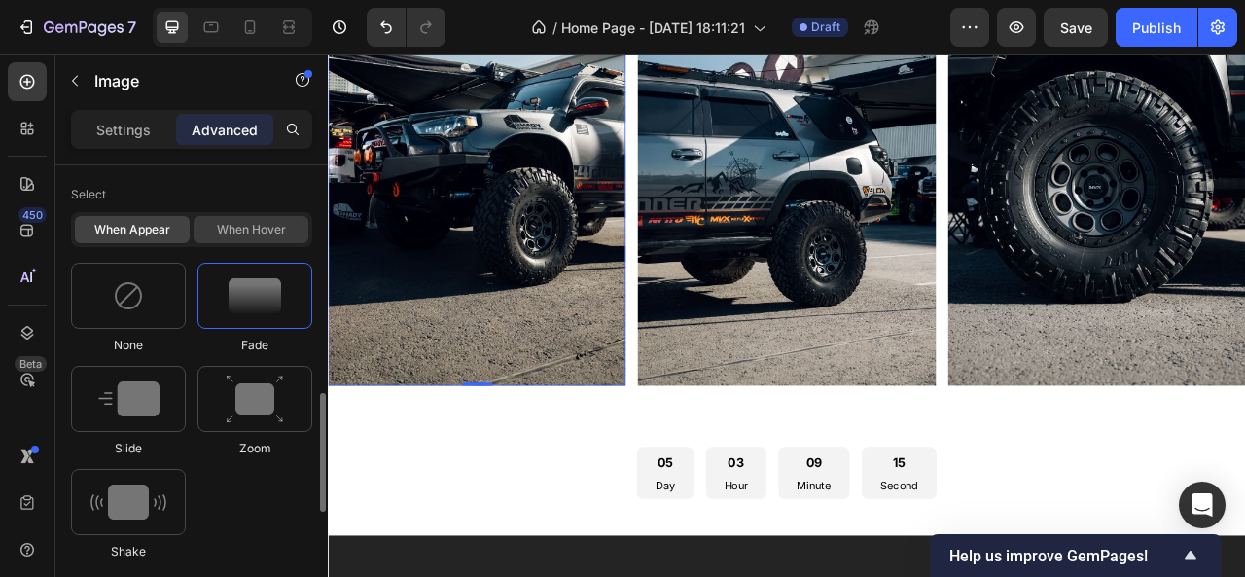
click at [257, 222] on div "When hover" at bounding box center [251, 229] width 115 height 27
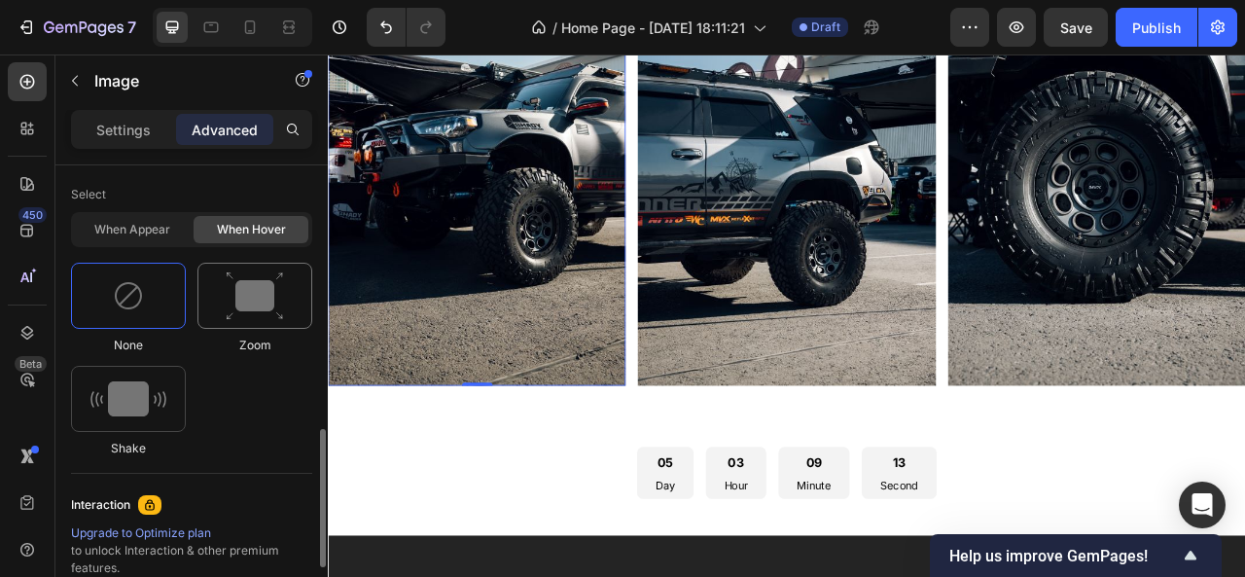
click at [233, 302] on img at bounding box center [255, 296] width 58 height 50
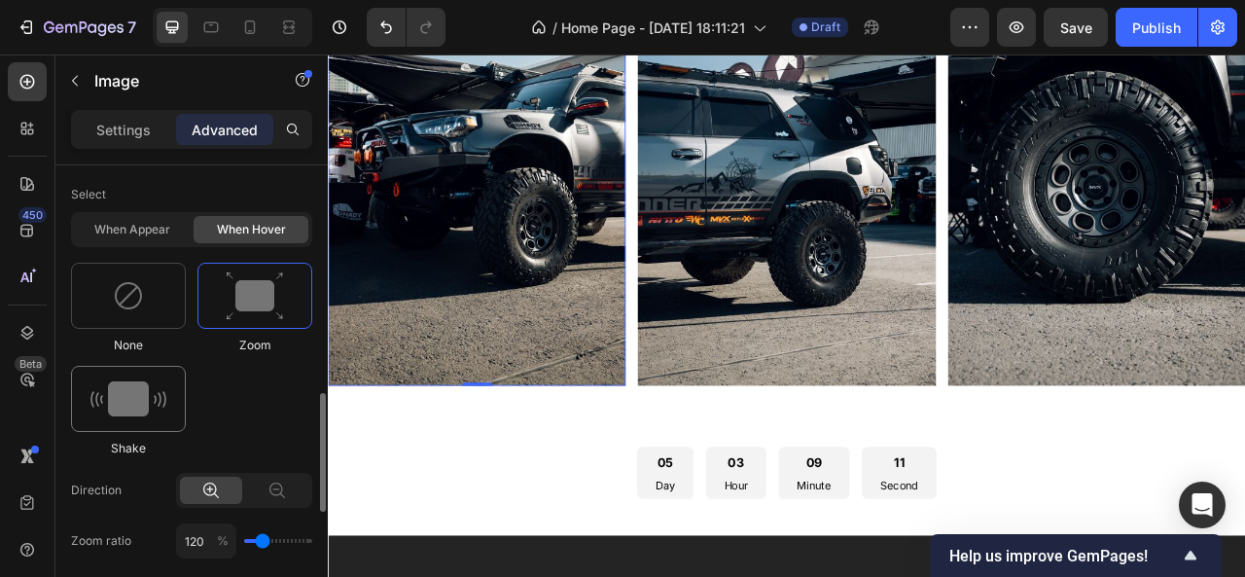
click at [99, 403] on img at bounding box center [128, 398] width 76 height 35
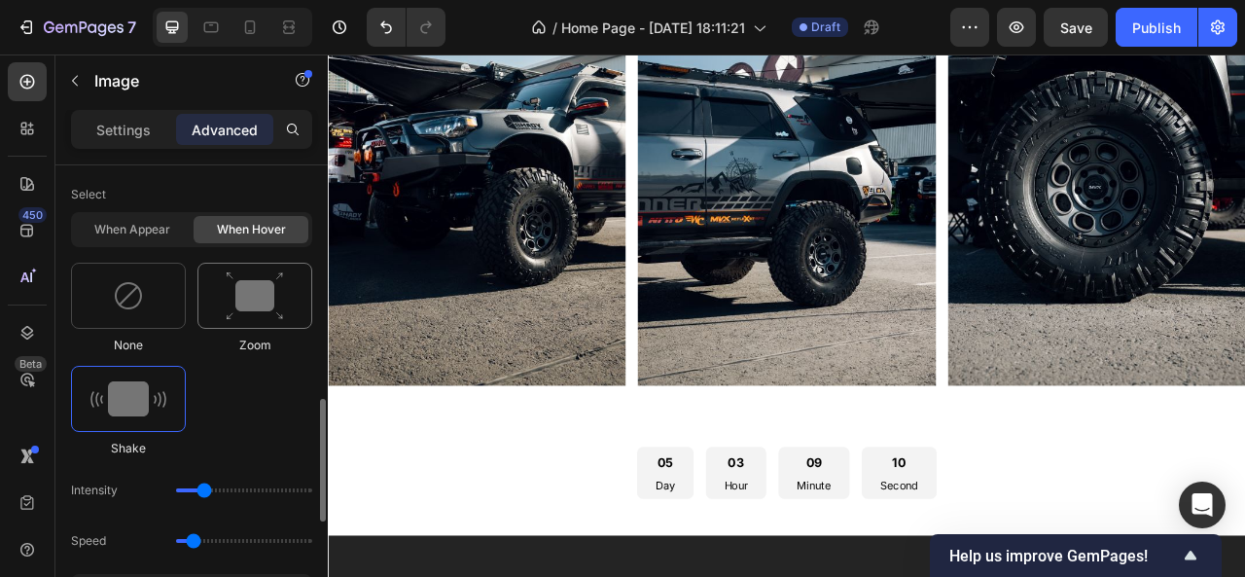
click at [252, 292] on img at bounding box center [255, 296] width 58 height 50
type input "1.7"
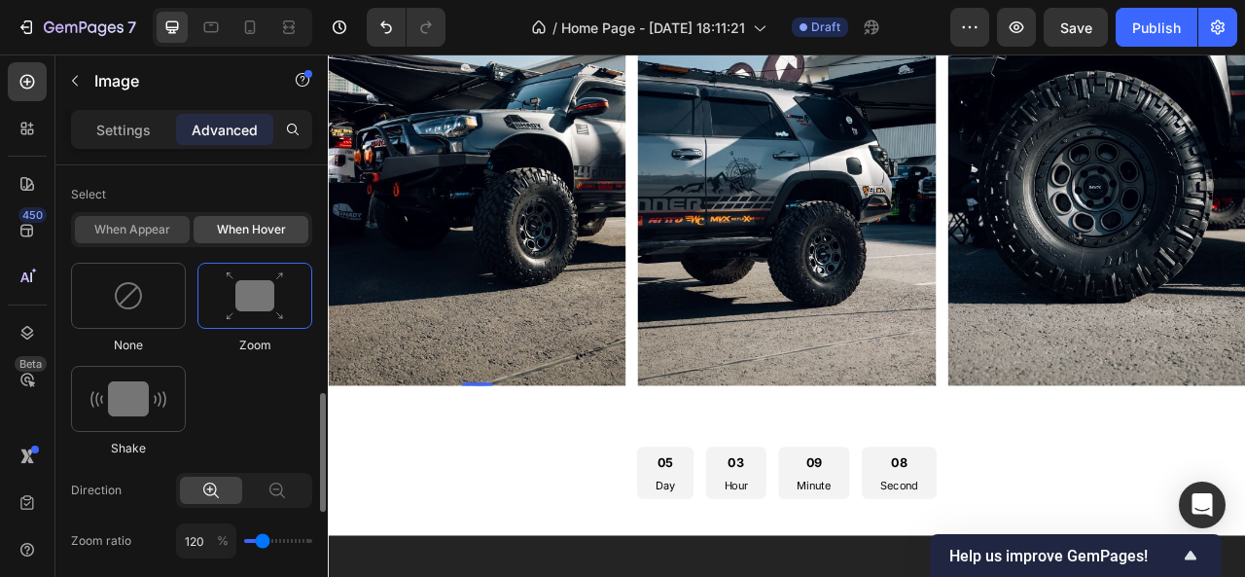
click at [164, 234] on div "When appear" at bounding box center [132, 229] width 115 height 27
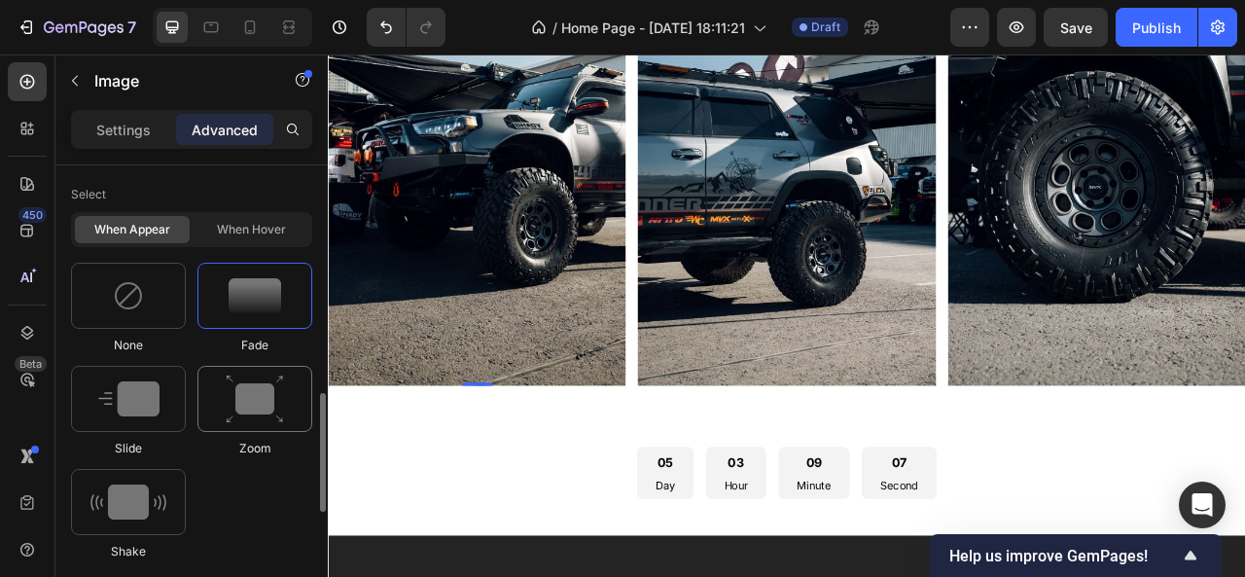
click at [241, 396] on img at bounding box center [255, 399] width 58 height 50
click at [112, 404] on img at bounding box center [128, 398] width 61 height 35
click at [199, 398] on div at bounding box center [254, 399] width 115 height 66
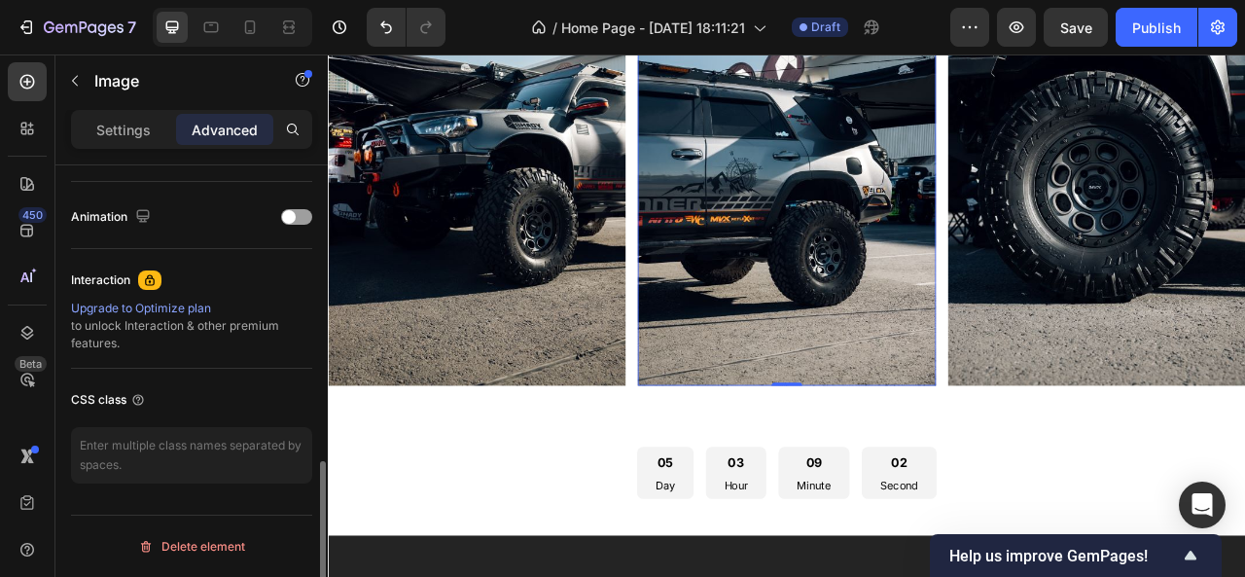
scroll to position [827, 0]
click at [295, 214] on span at bounding box center [289, 221] width 14 height 14
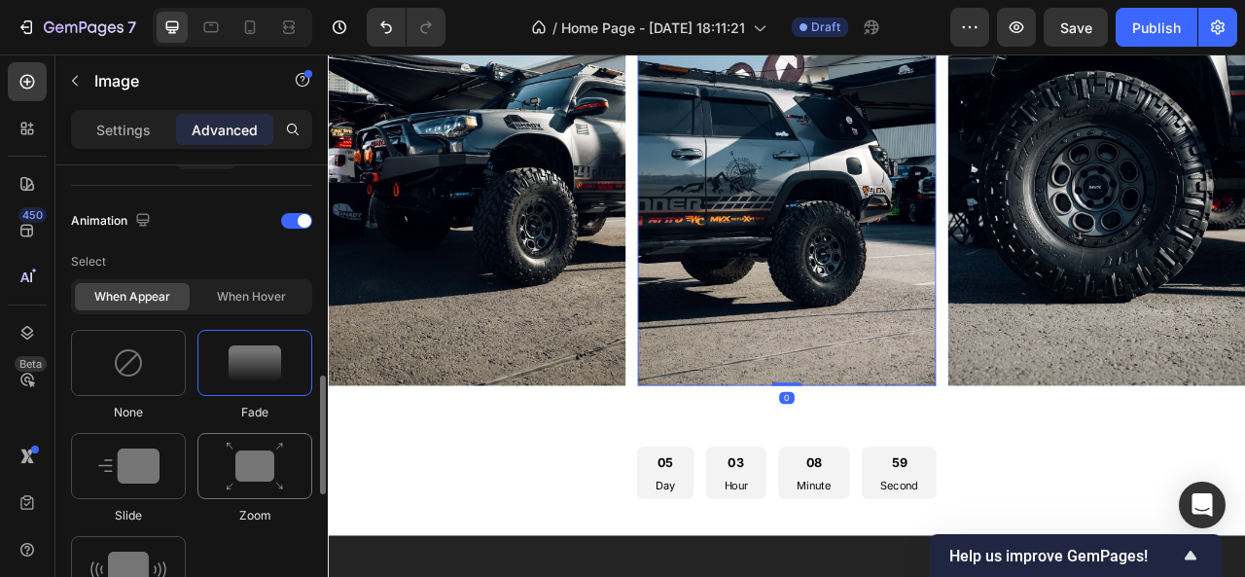
click at [229, 454] on img at bounding box center [255, 466] width 58 height 50
click at [264, 292] on div "When hover" at bounding box center [251, 296] width 115 height 27
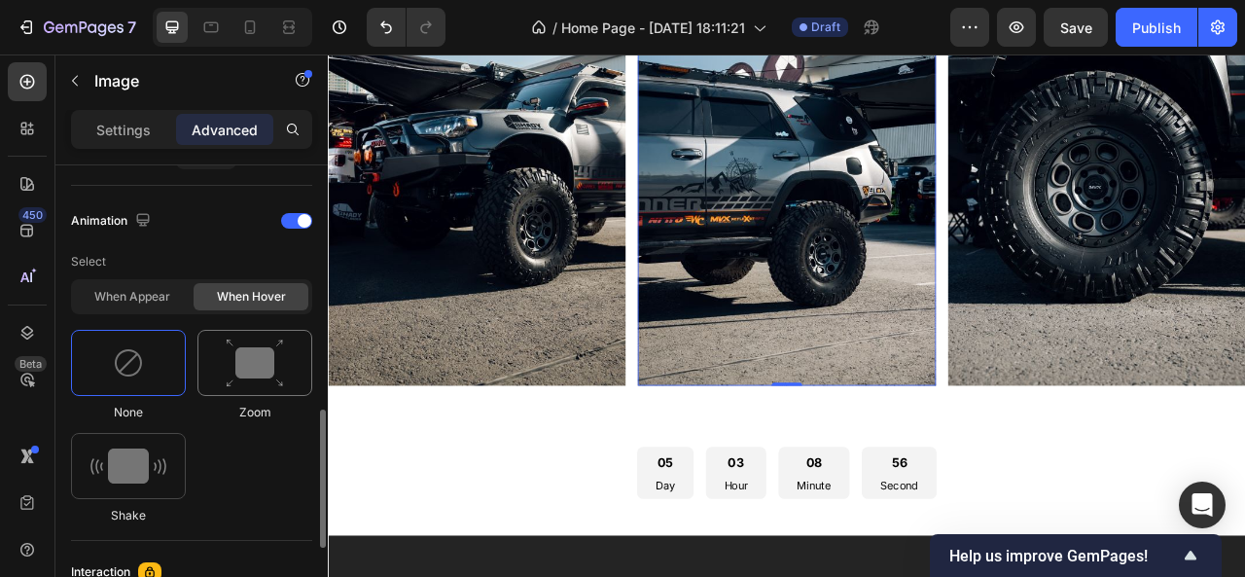
click at [234, 369] on img at bounding box center [255, 363] width 58 height 50
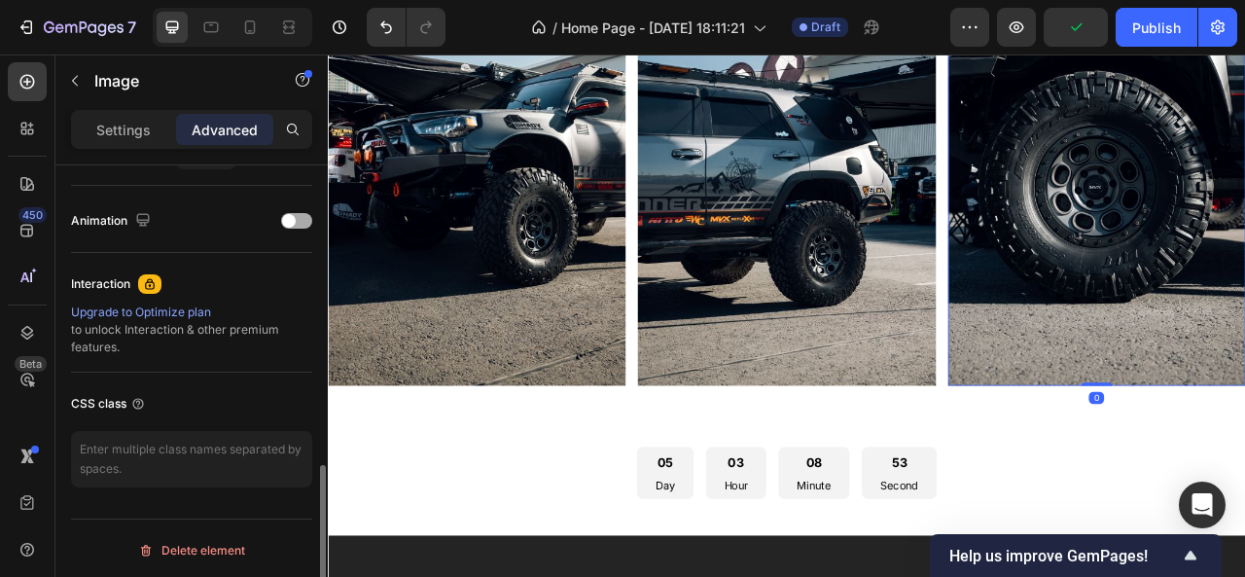
click at [304, 224] on div at bounding box center [296, 221] width 31 height 16
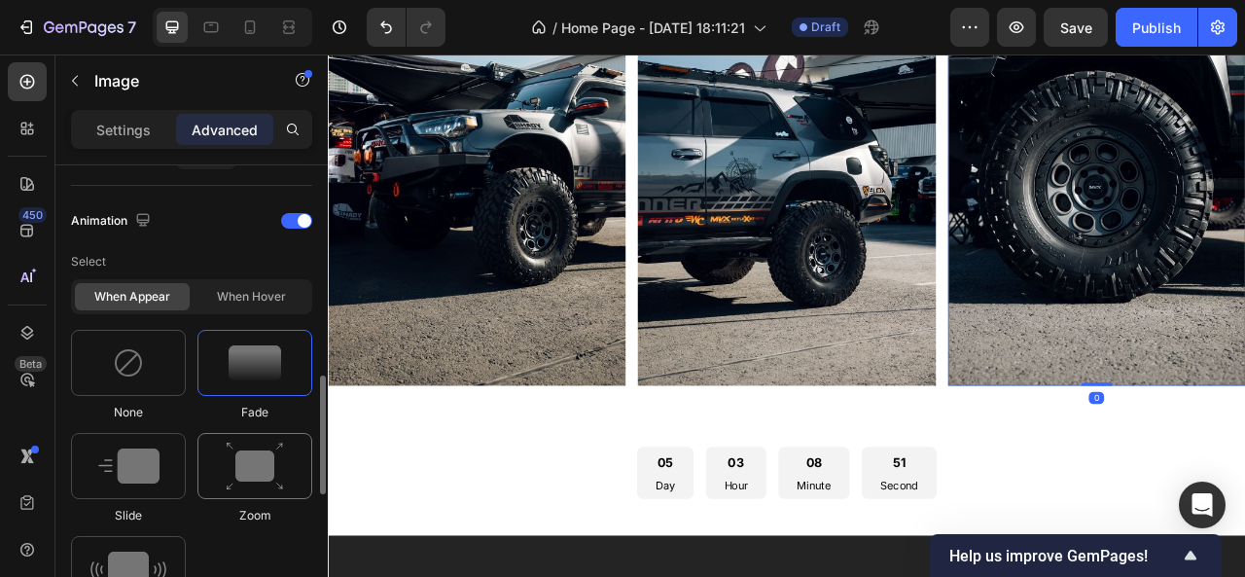
click at [241, 487] on div at bounding box center [254, 466] width 115 height 66
click at [242, 300] on div "When hover" at bounding box center [251, 296] width 115 height 27
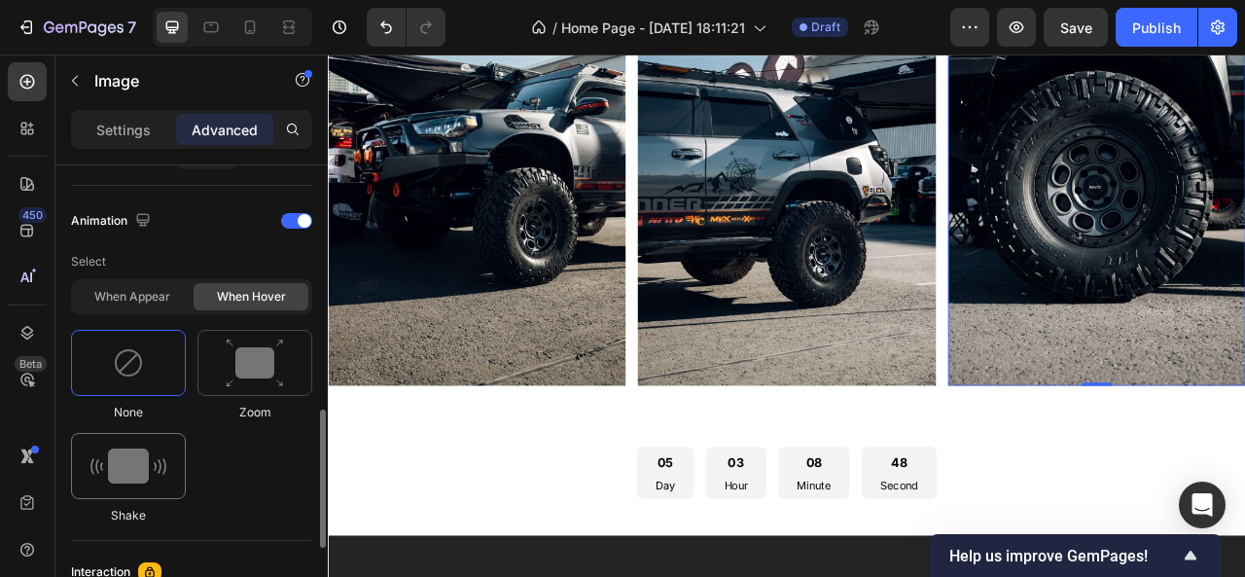
click at [126, 448] on img at bounding box center [128, 465] width 76 height 35
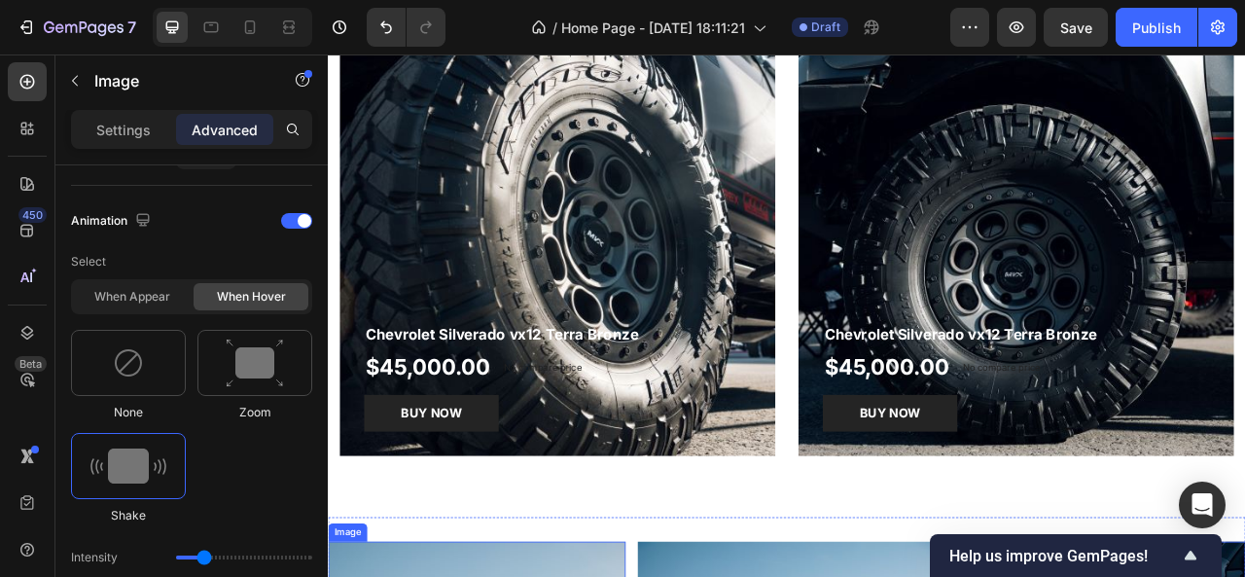
scroll to position [2098, 0]
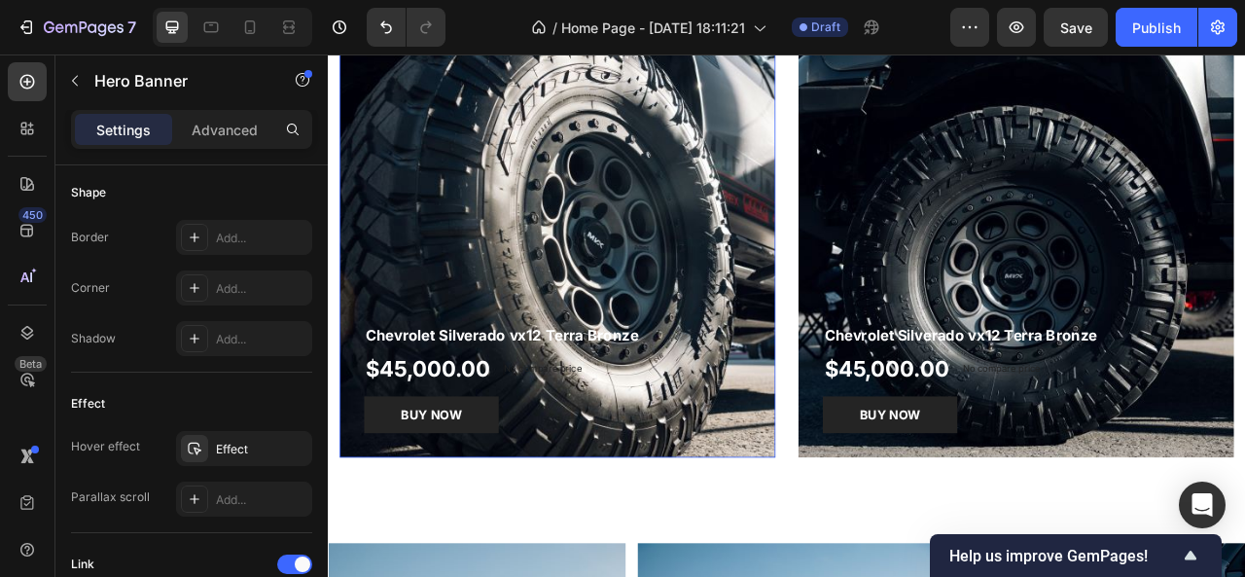
click at [560, 312] on div "Overlay" at bounding box center [619, 290] width 554 height 554
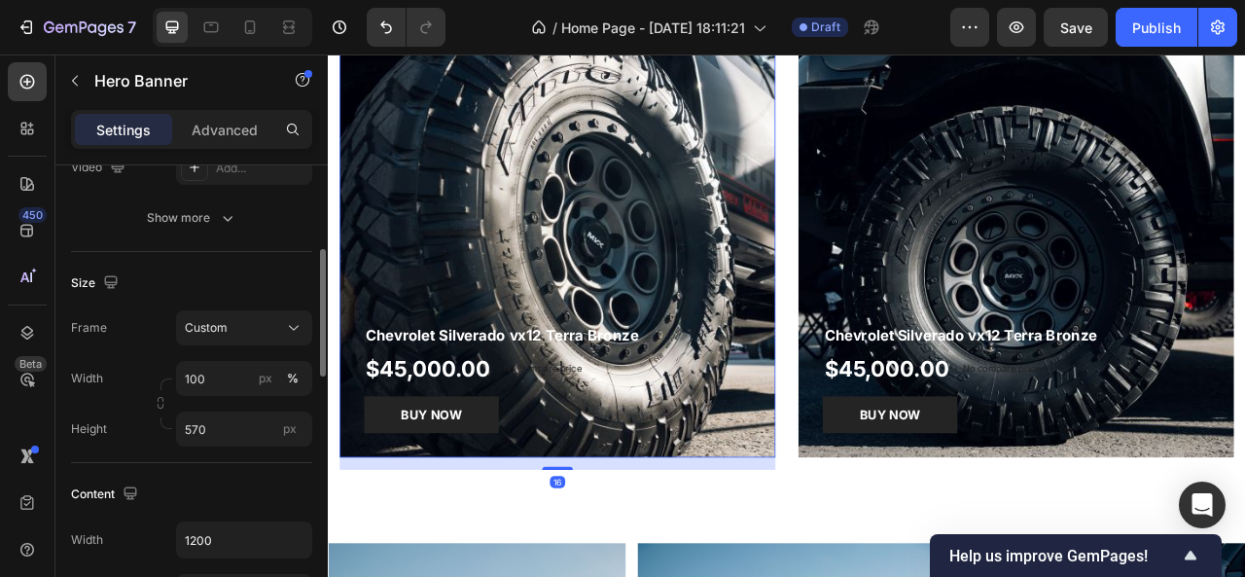
scroll to position [313, 0]
click at [240, 128] on p "Advanced" at bounding box center [225, 130] width 66 height 20
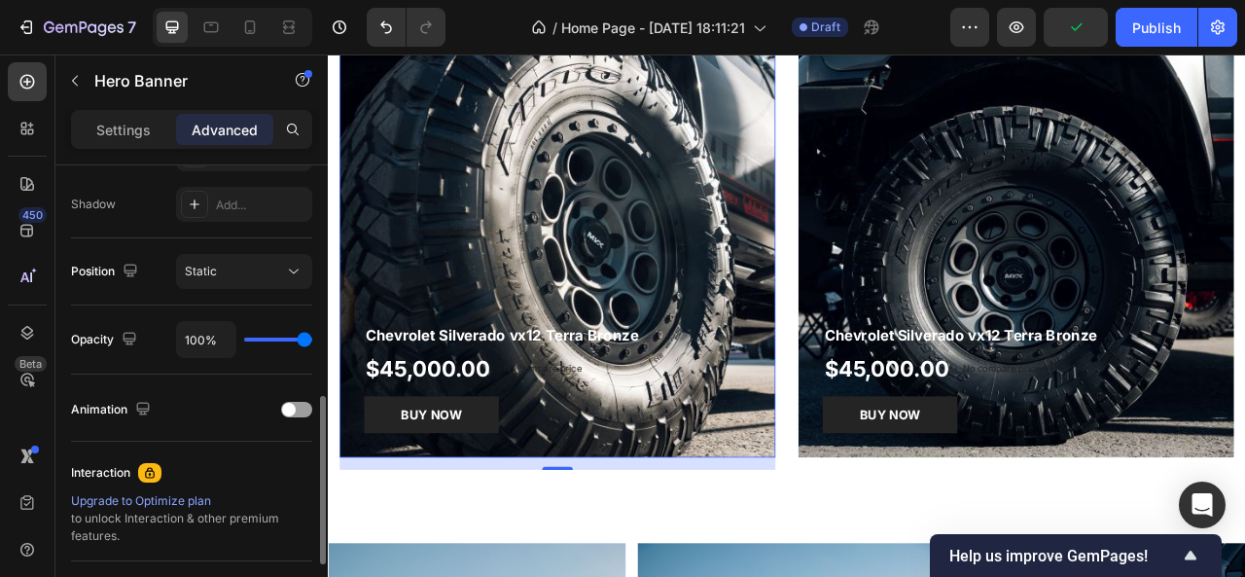
scroll to position [644, 0]
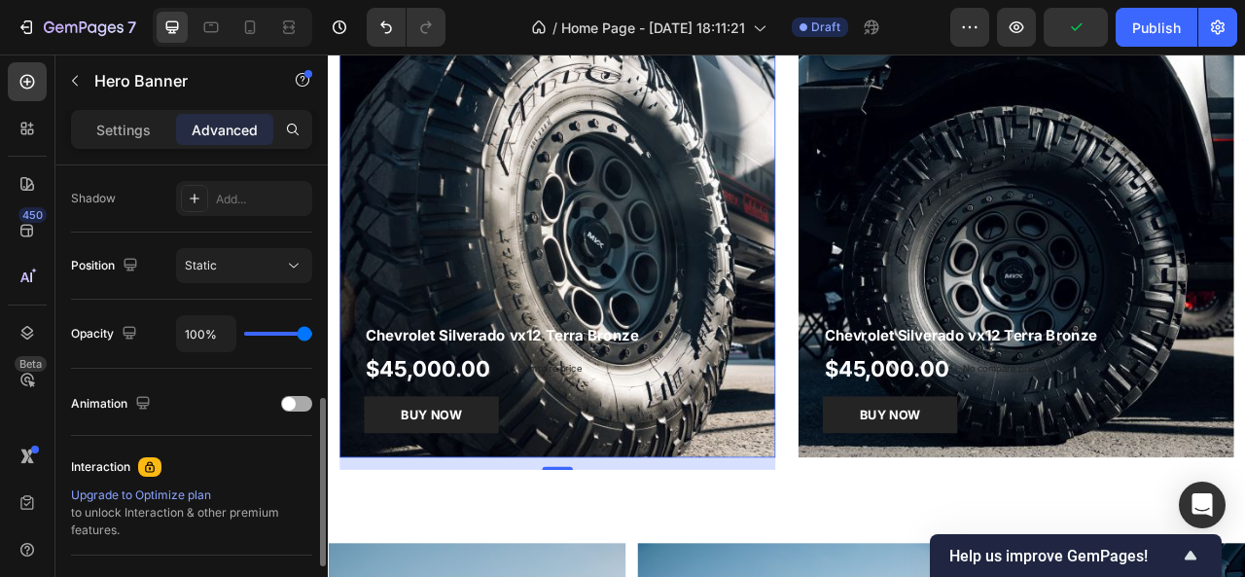
click at [296, 402] on div at bounding box center [296, 404] width 31 height 16
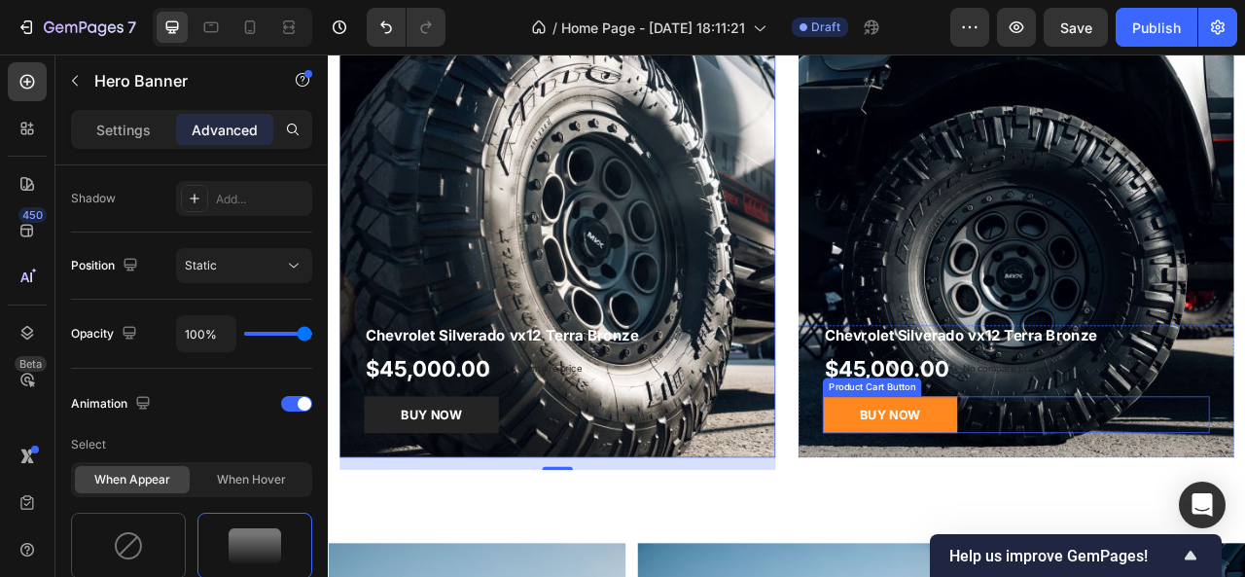
click at [964, 491] on button "BUY NOW" at bounding box center [1042, 512] width 171 height 47
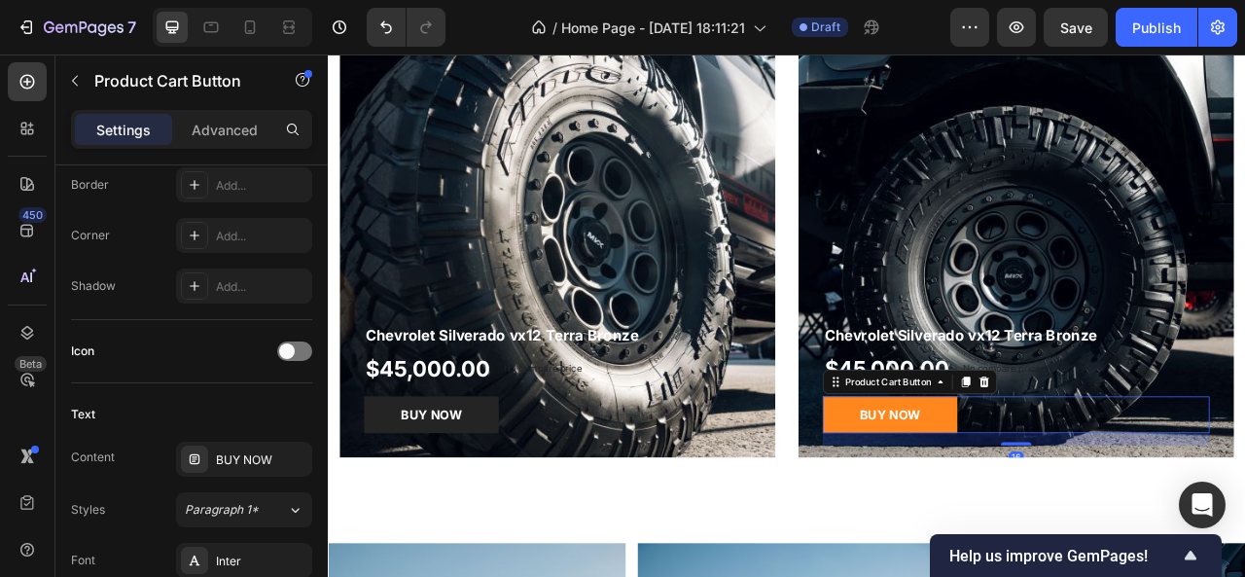
scroll to position [0, 0]
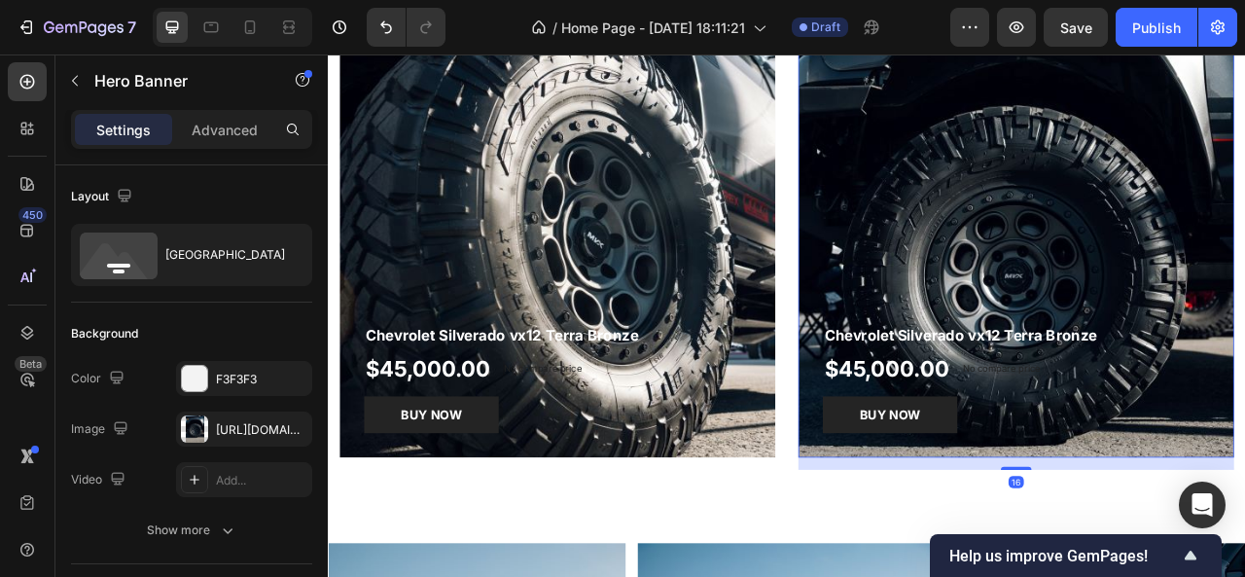
click at [1086, 290] on div "Overlay" at bounding box center [1203, 290] width 554 height 554
click at [231, 126] on p "Advanced" at bounding box center [225, 130] width 66 height 20
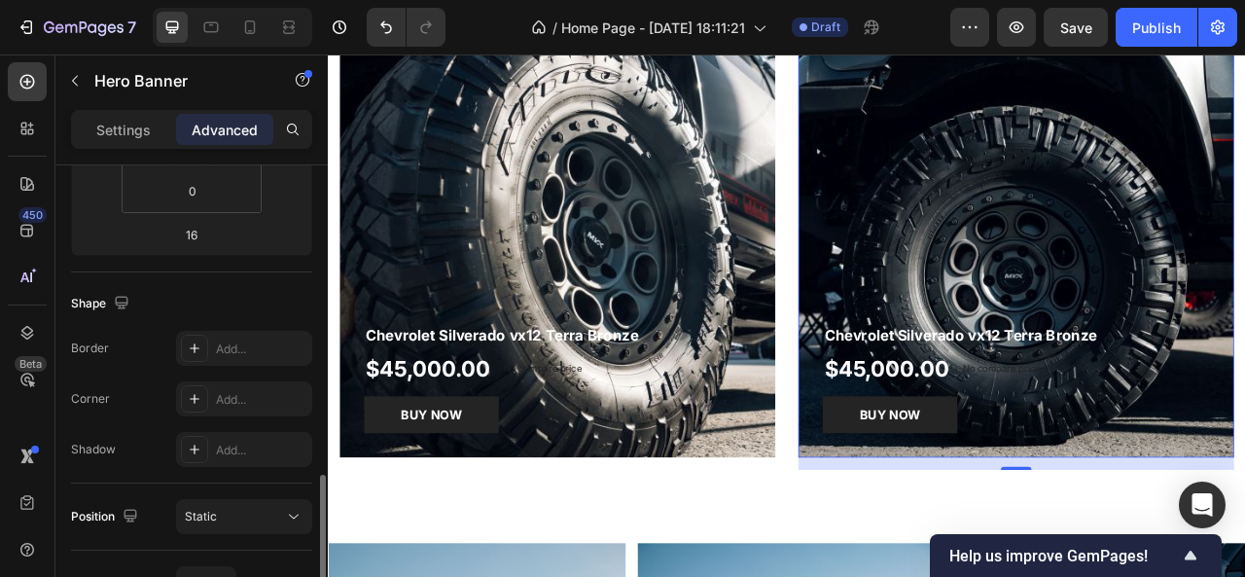
scroll to position [695, 0]
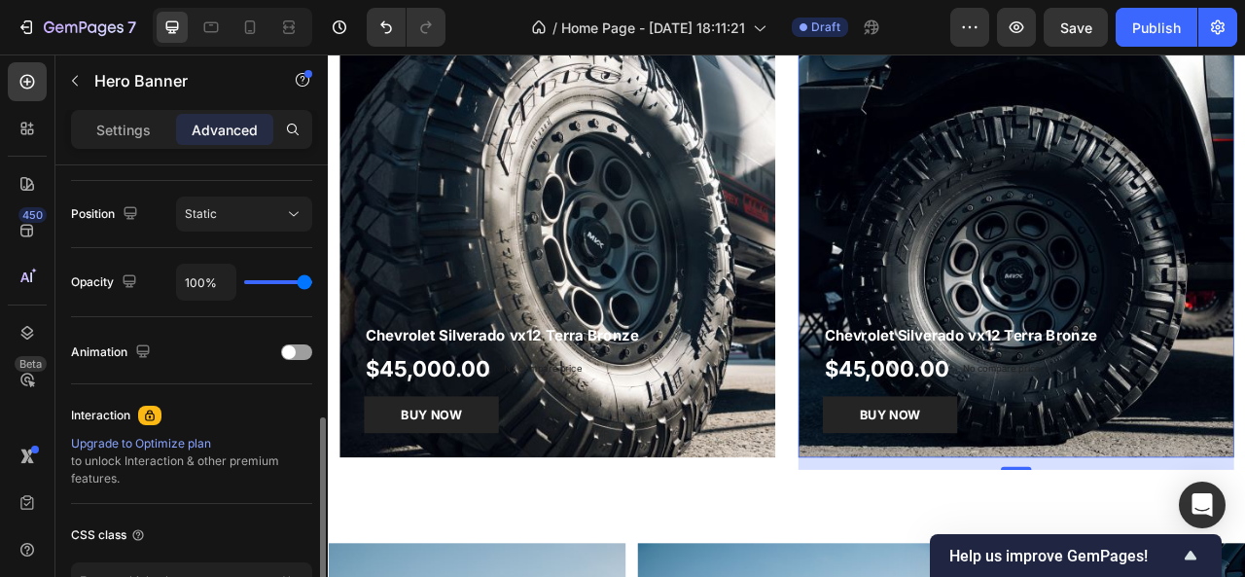
click at [312, 353] on div "Display on Desktop Yes No Tablet Yes No Mobile Yes No Spacing (px) 0 0 16 0 0 0…" at bounding box center [191, 118] width 272 height 1297
click at [307, 353] on div at bounding box center [296, 352] width 31 height 16
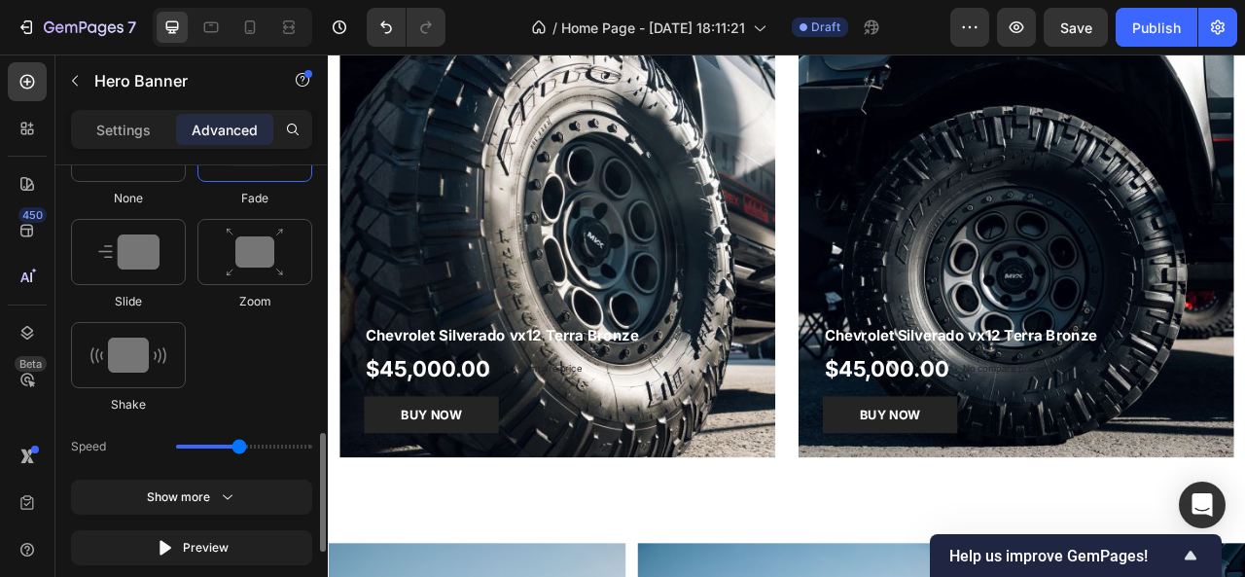
scroll to position [1042, 0]
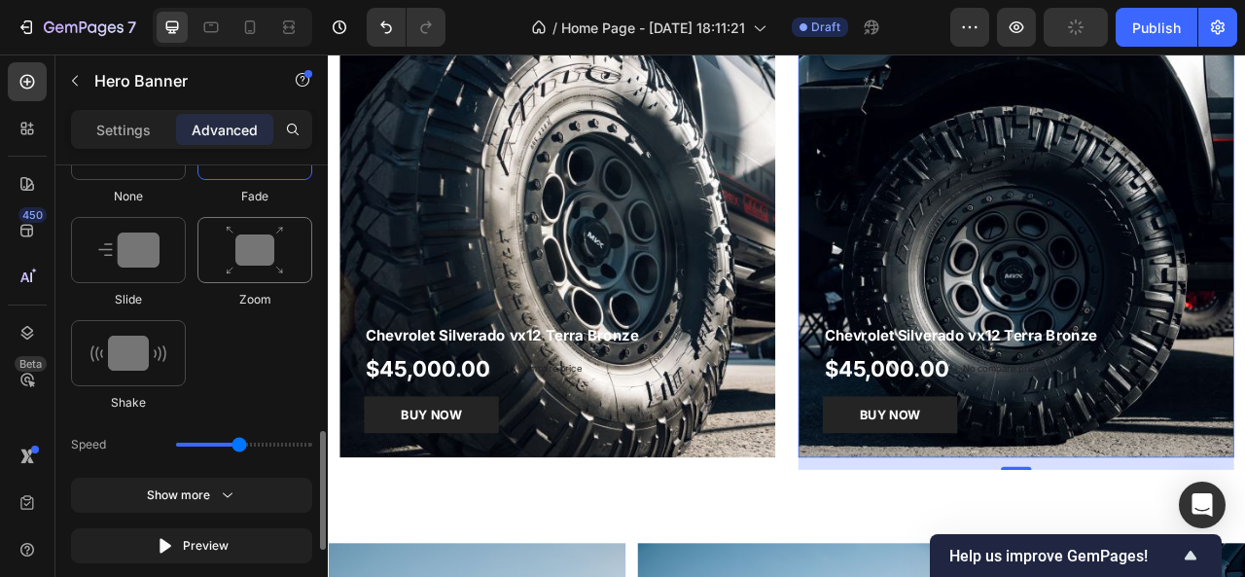
click at [274, 234] on img at bounding box center [255, 251] width 58 height 50
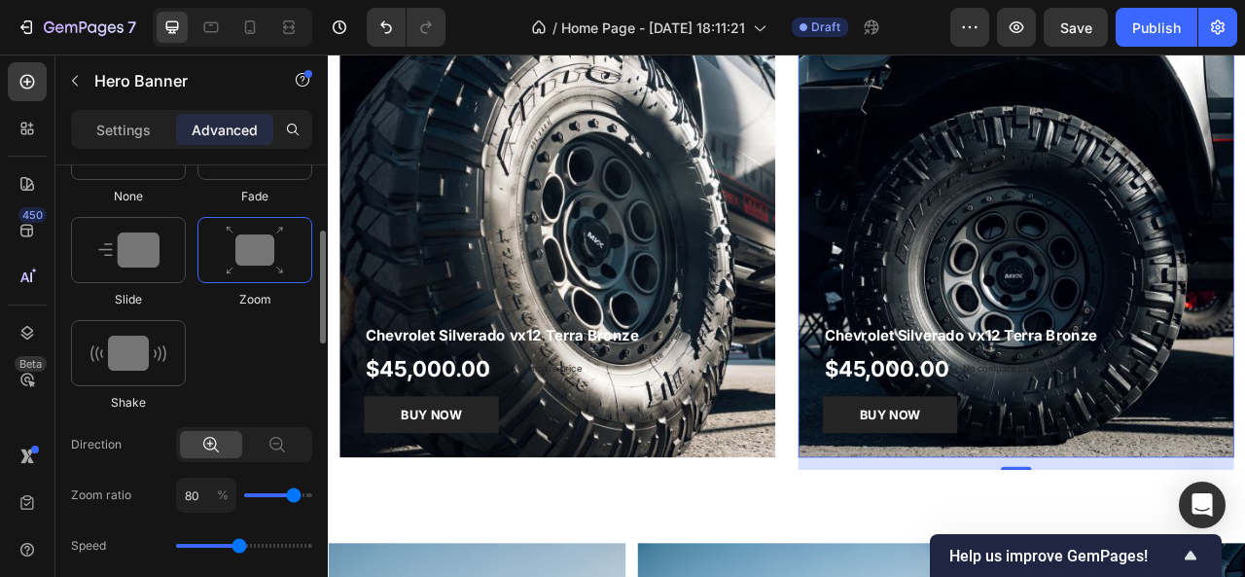
scroll to position [892, 0]
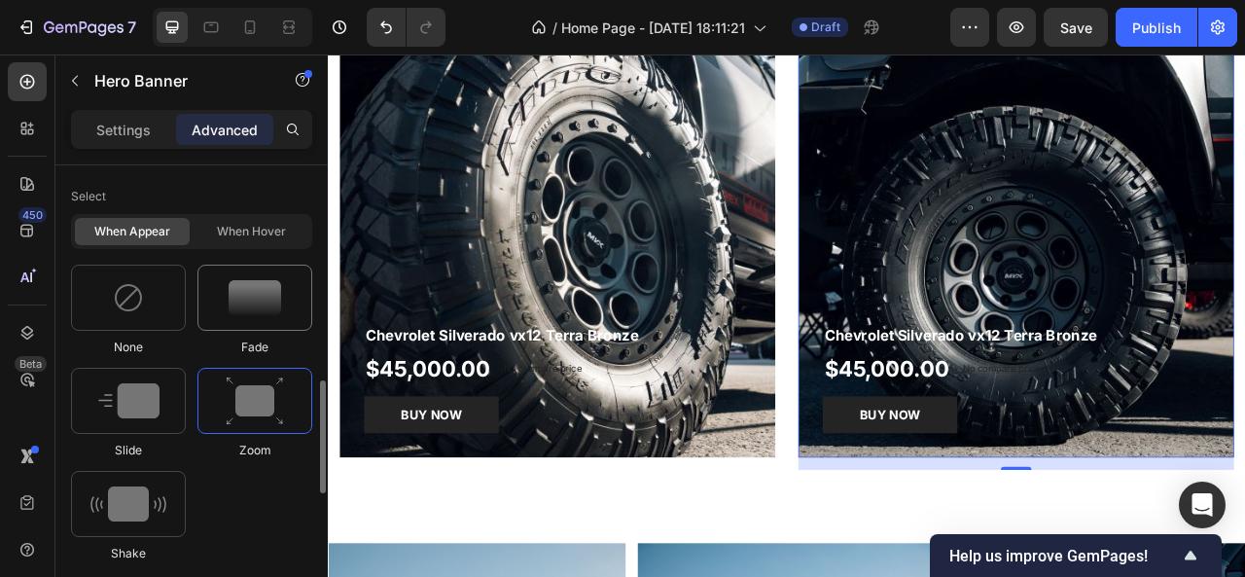
click at [244, 295] on img at bounding box center [255, 297] width 53 height 35
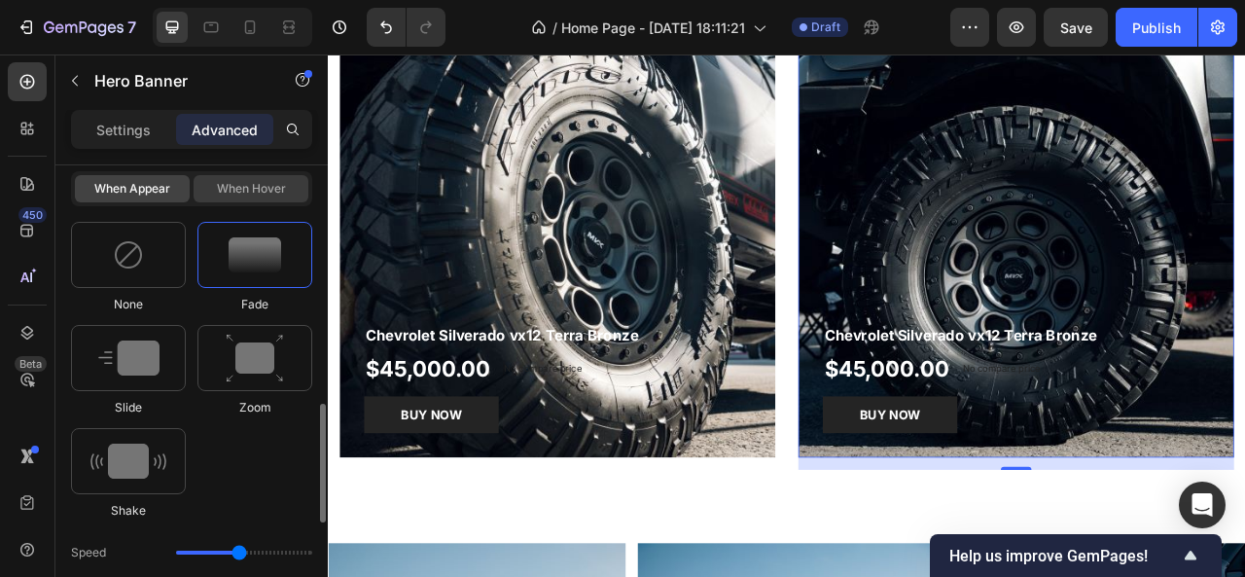
click at [253, 194] on div "When hover" at bounding box center [251, 188] width 115 height 27
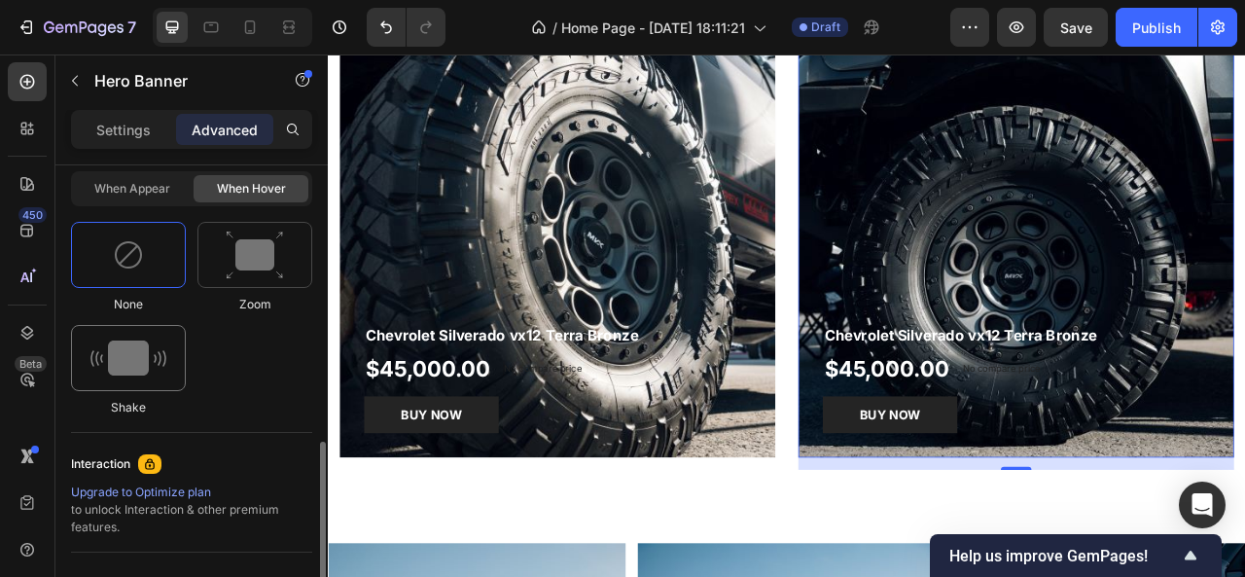
click at [124, 357] on img at bounding box center [128, 357] width 76 height 35
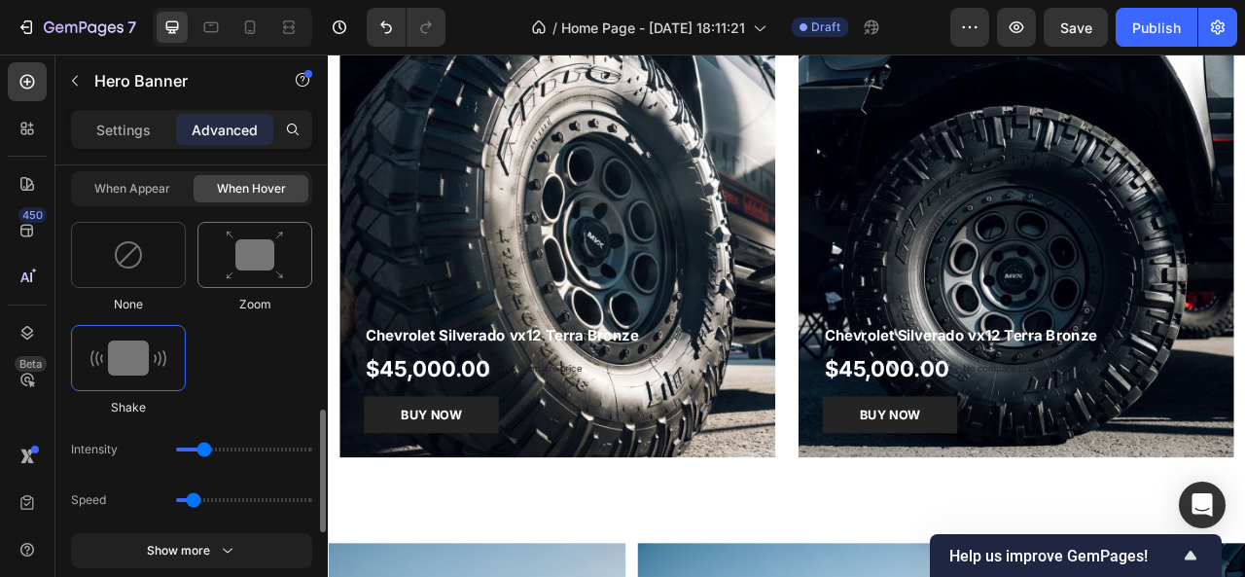
click at [237, 277] on div at bounding box center [254, 255] width 115 height 66
type input "1.7"
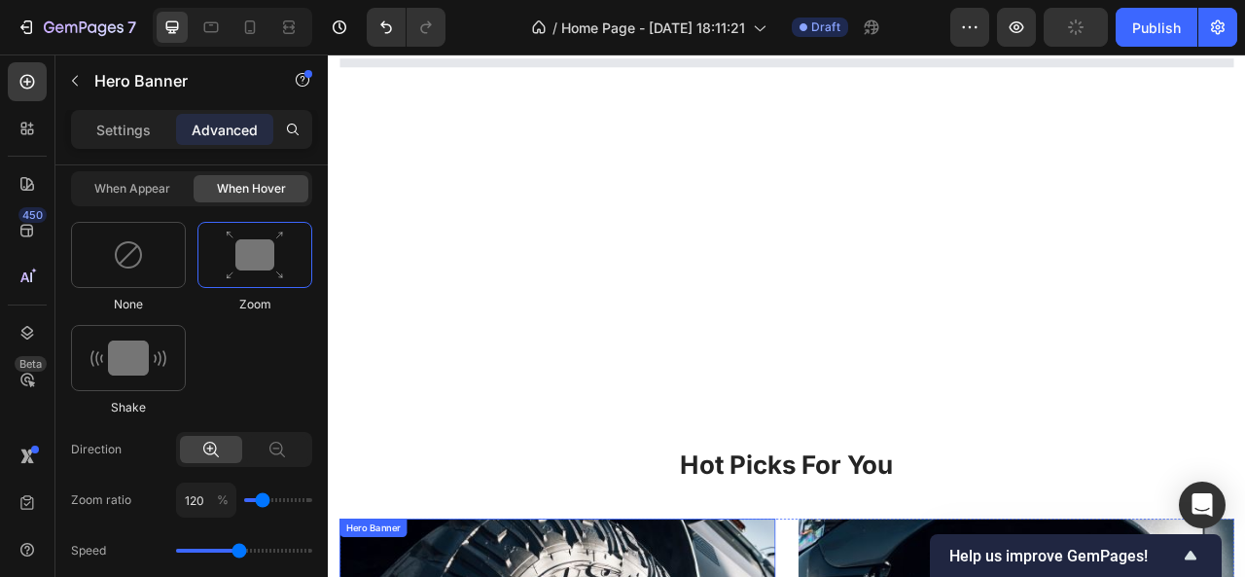
scroll to position [1471, 0]
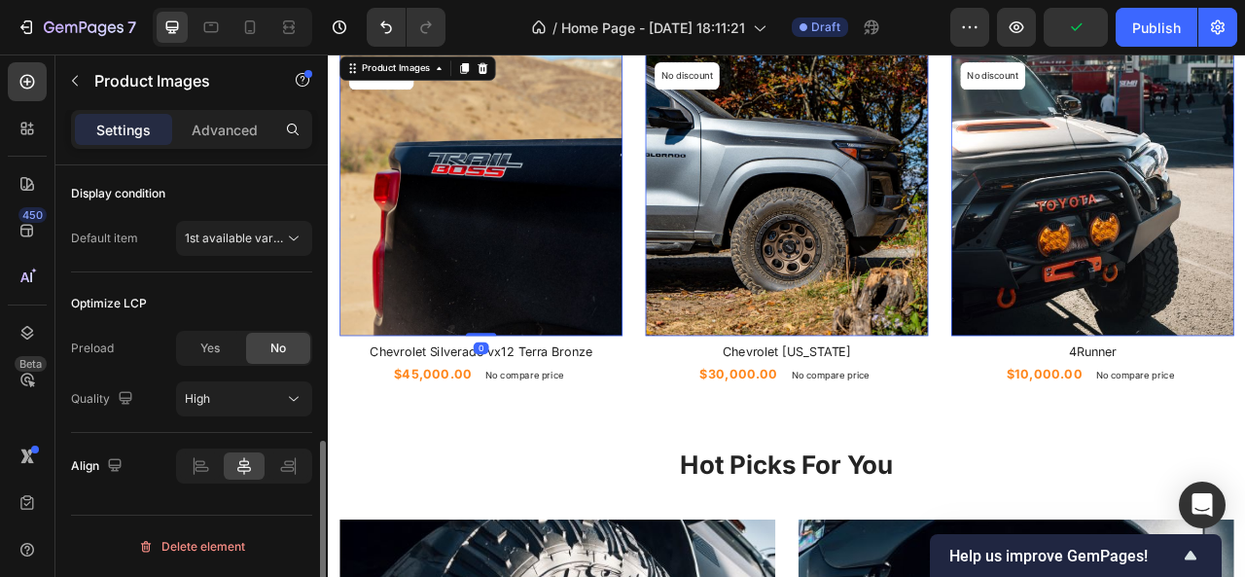
click at [606, 267] on img at bounding box center [522, 233] width 360 height 360
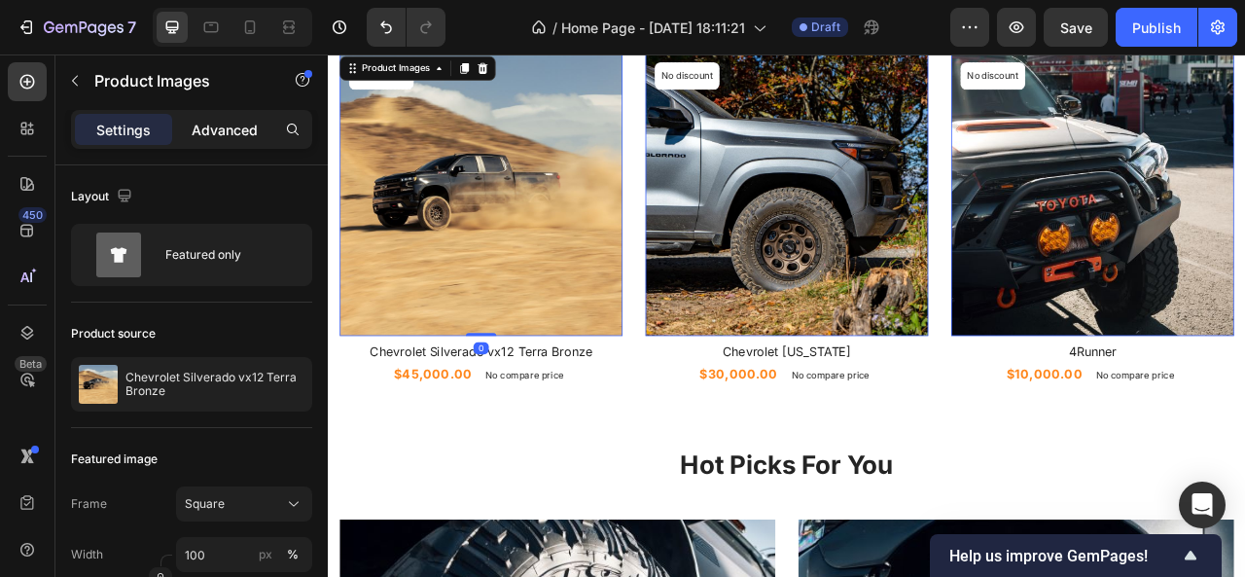
click at [235, 136] on p "Advanced" at bounding box center [225, 130] width 66 height 20
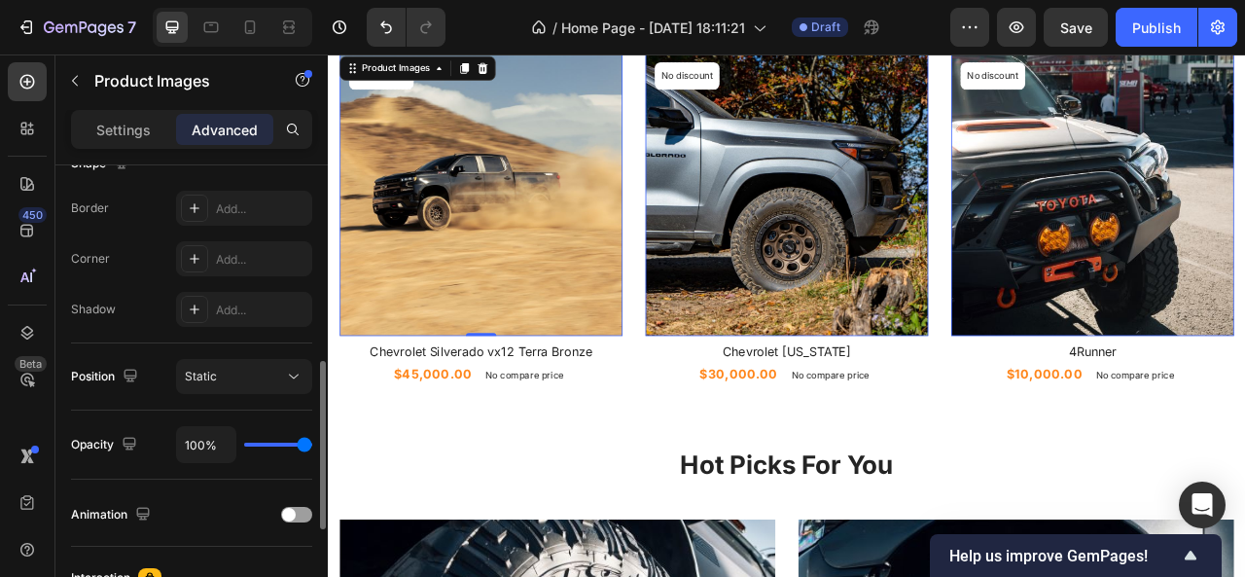
scroll to position [536, 0]
click at [286, 505] on span at bounding box center [289, 512] width 14 height 14
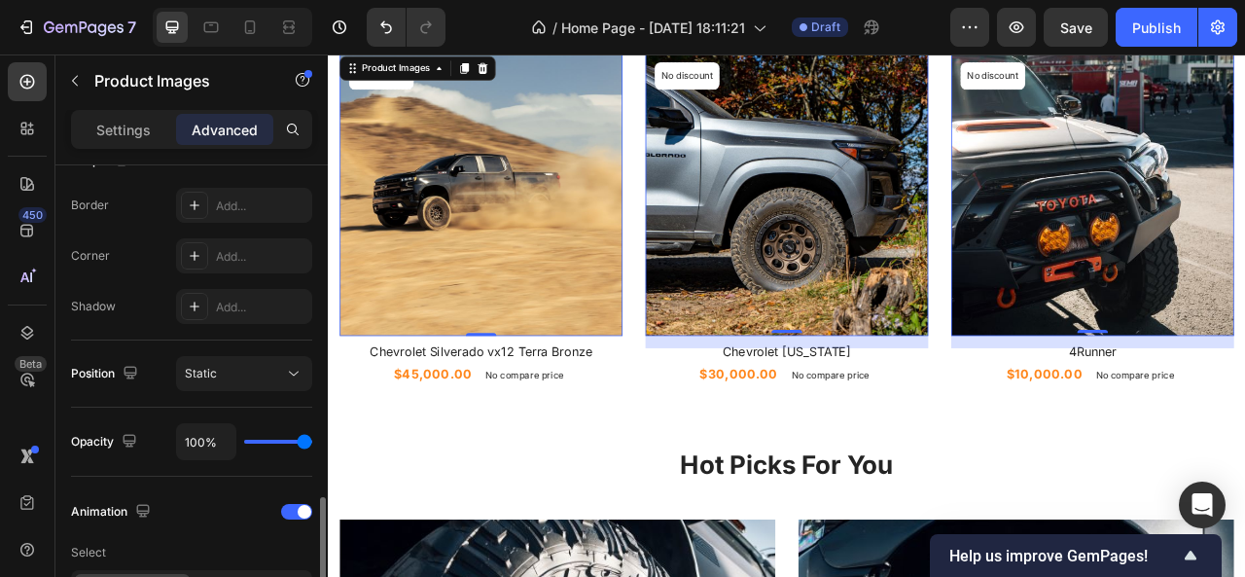
scroll to position [715, 0]
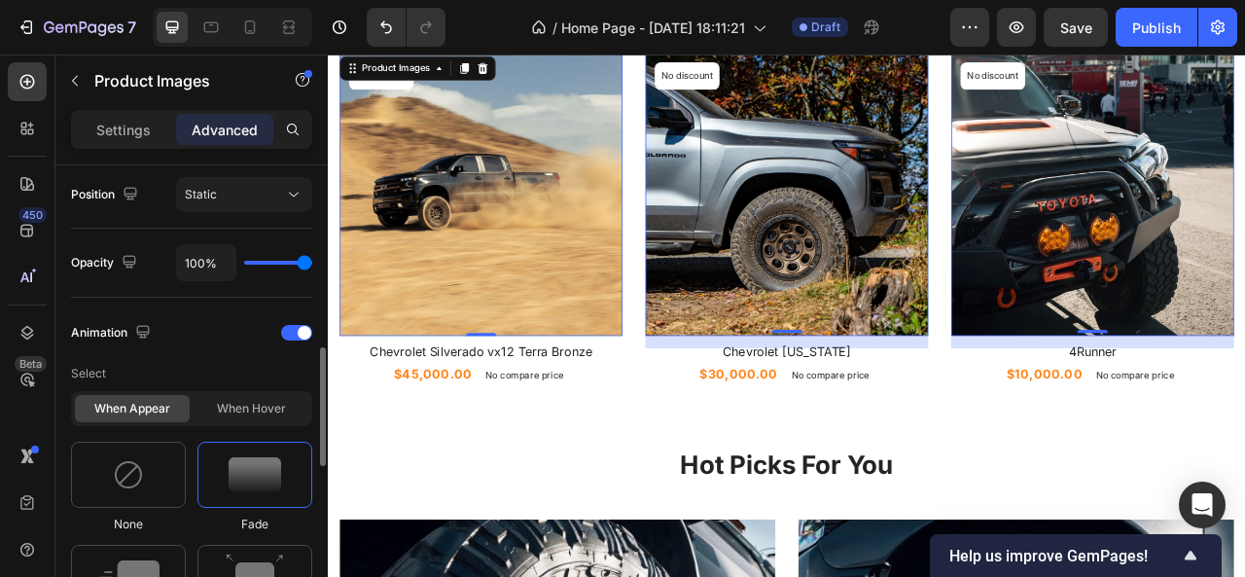
click at [259, 466] on img at bounding box center [255, 474] width 53 height 35
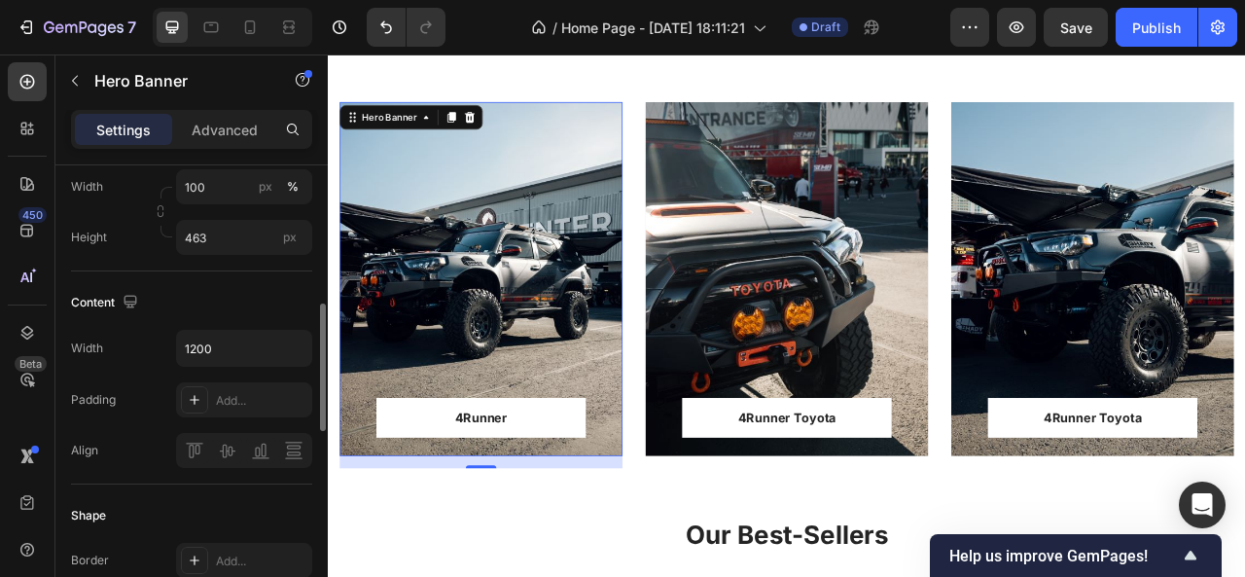
scroll to position [505, 0]
click at [213, 133] on p "Advanced" at bounding box center [225, 130] width 66 height 20
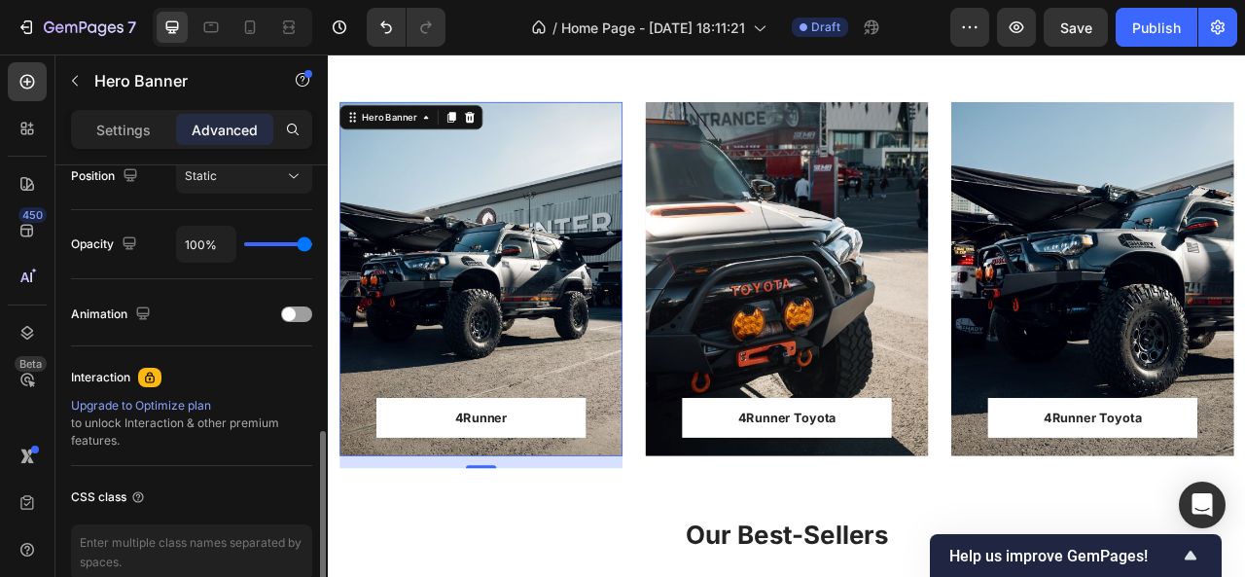
scroll to position [734, 0]
click at [300, 305] on div at bounding box center [296, 313] width 31 height 16
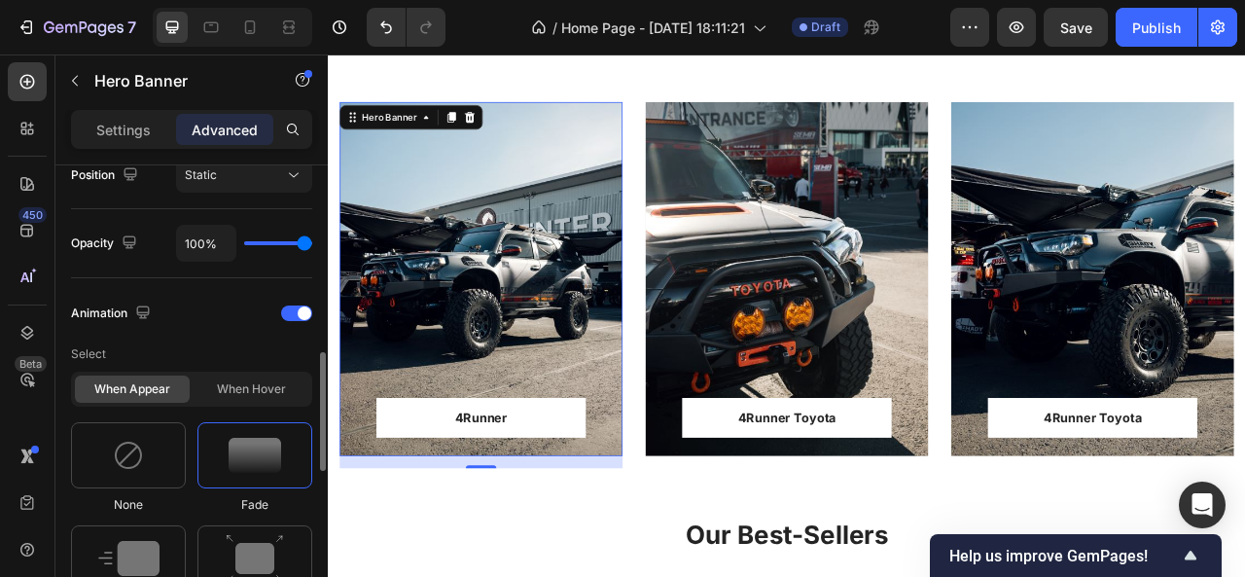
click at [264, 453] on img at bounding box center [255, 455] width 53 height 35
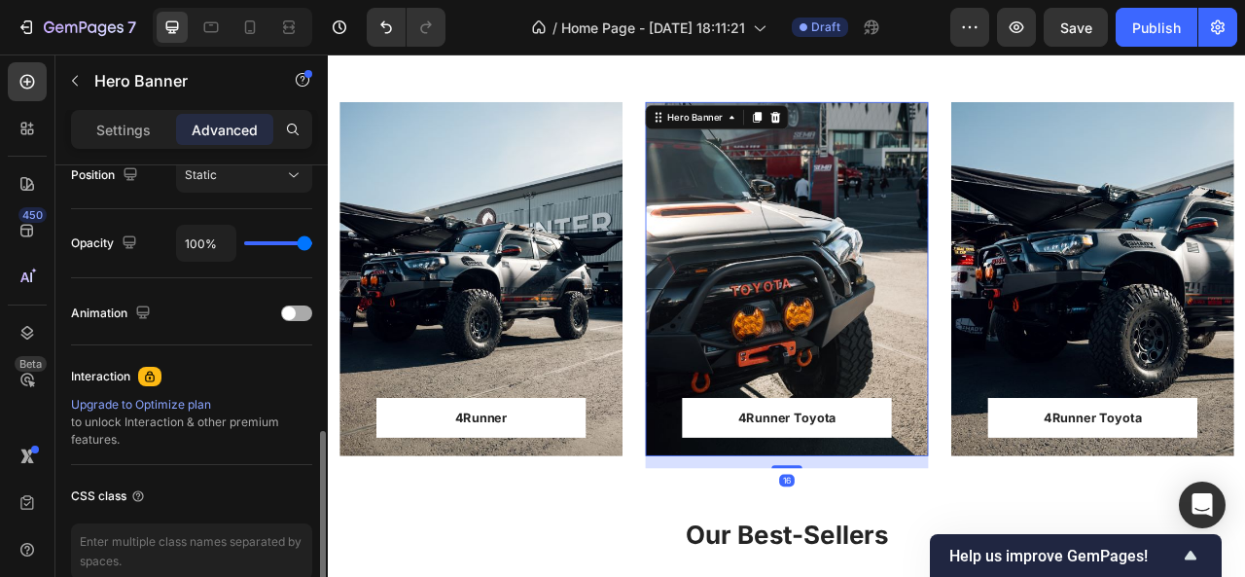
click at [295, 307] on span at bounding box center [289, 313] width 14 height 14
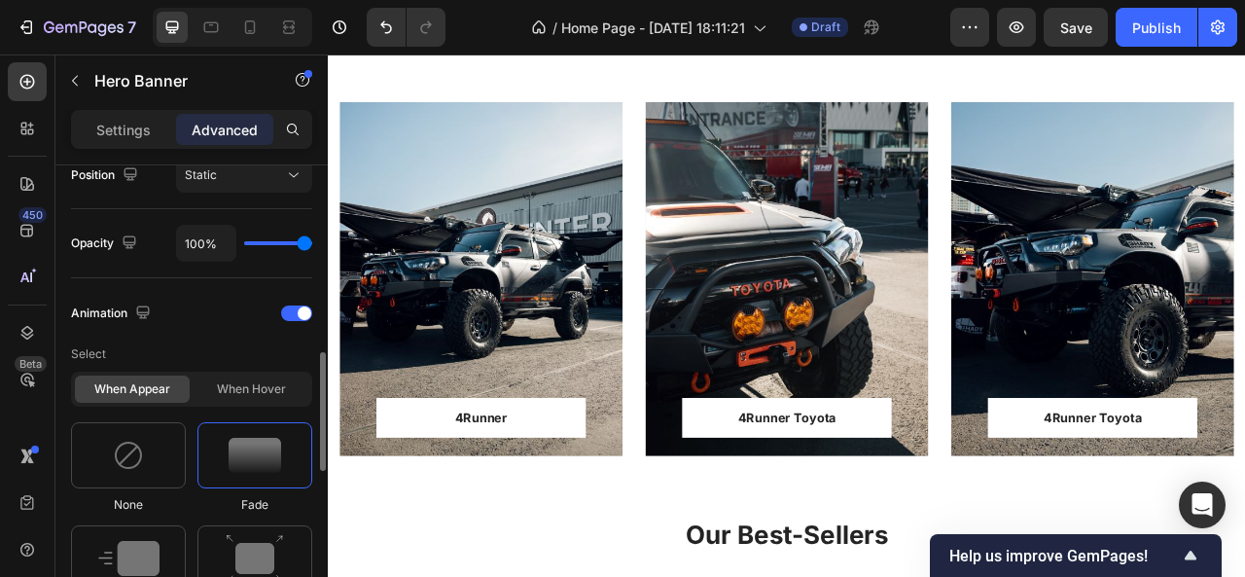
click at [270, 422] on div at bounding box center [254, 455] width 115 height 66
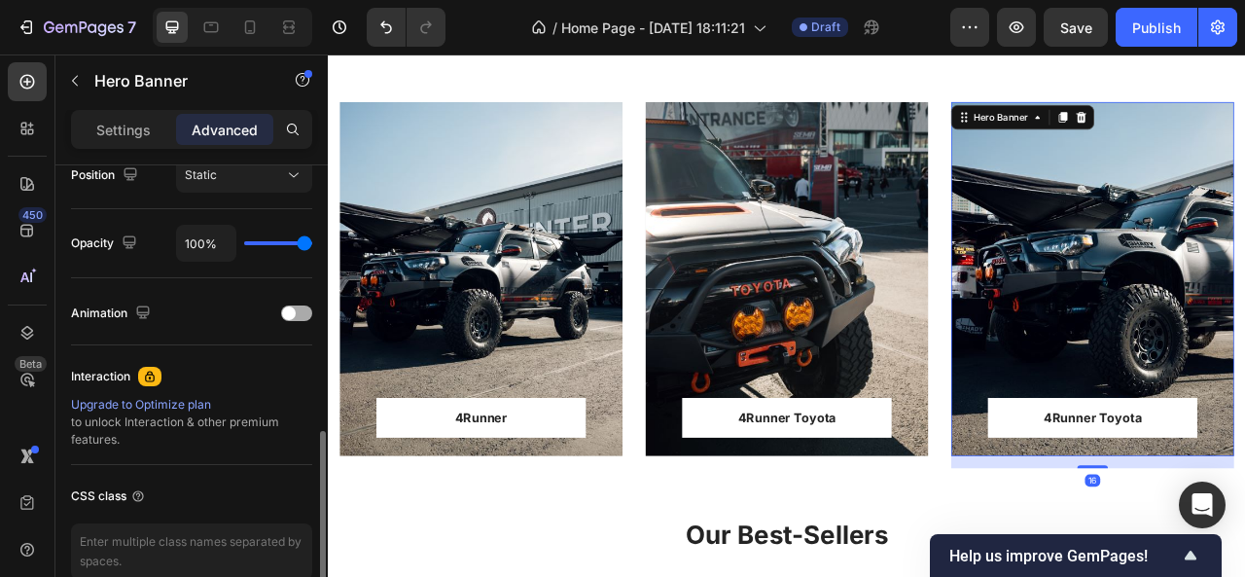
click at [298, 309] on div at bounding box center [296, 313] width 31 height 16
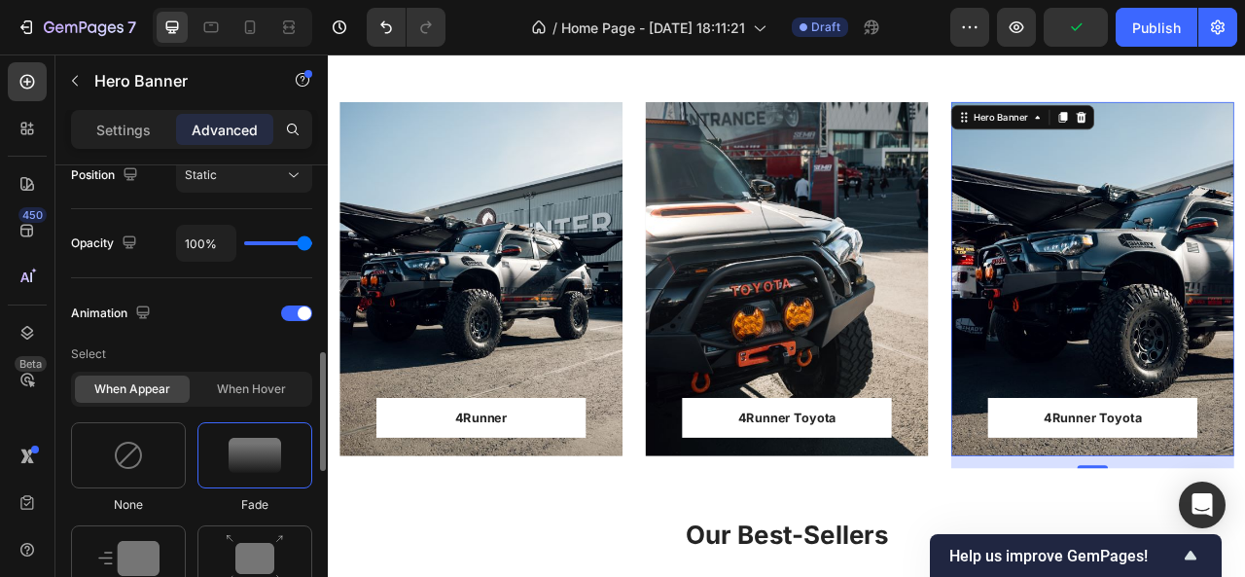
click at [266, 453] on img at bounding box center [255, 455] width 53 height 35
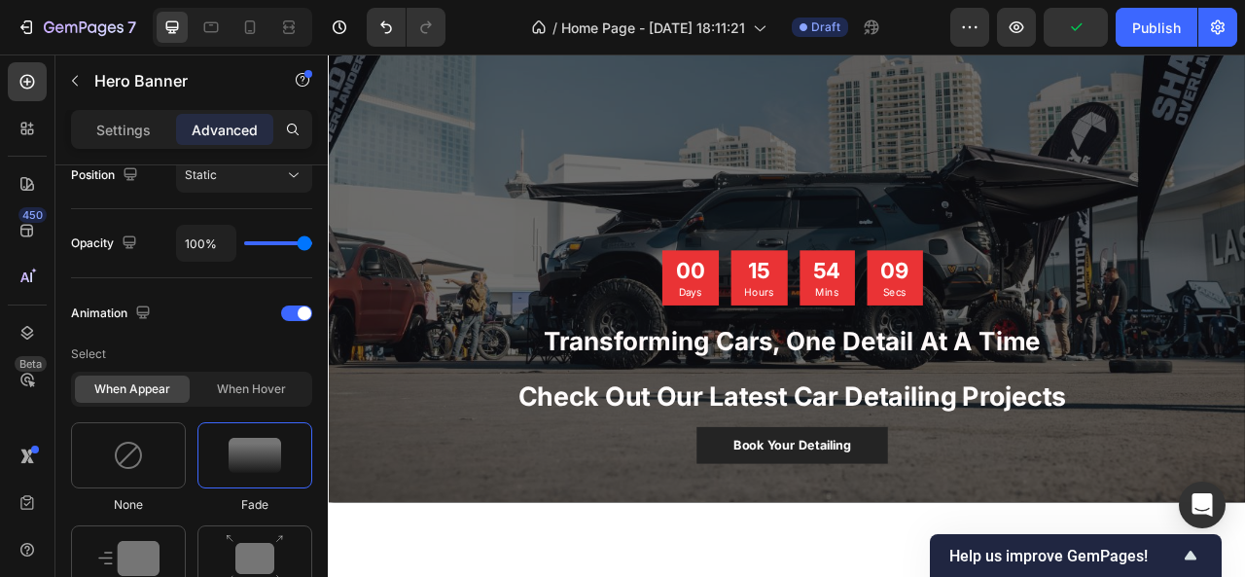
scroll to position [82, 0]
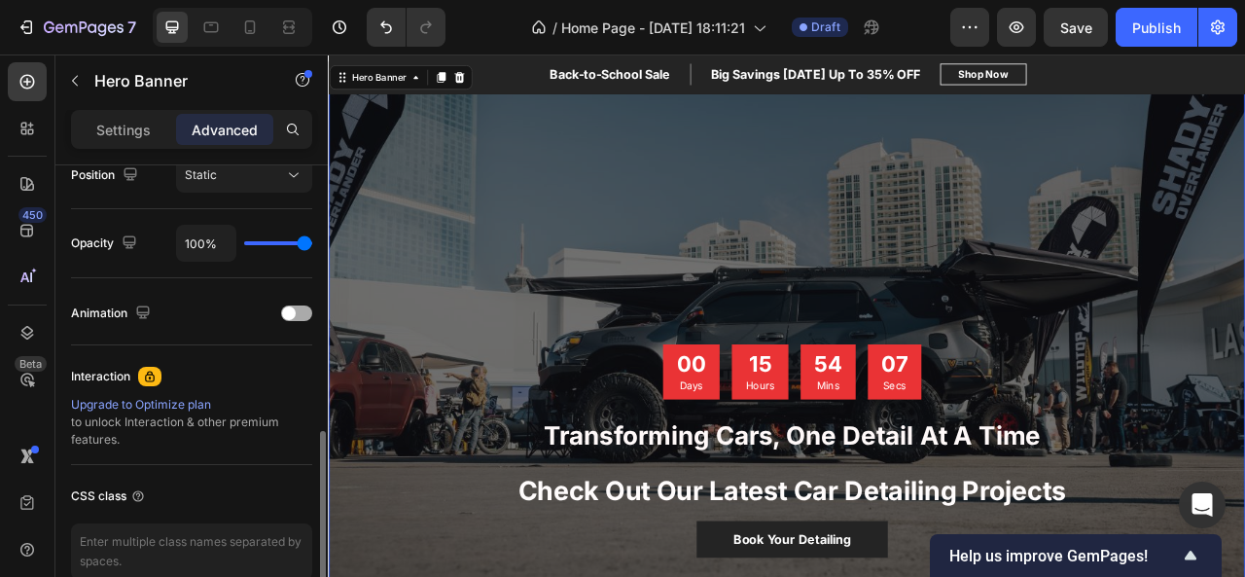
click at [298, 305] on div at bounding box center [296, 313] width 31 height 16
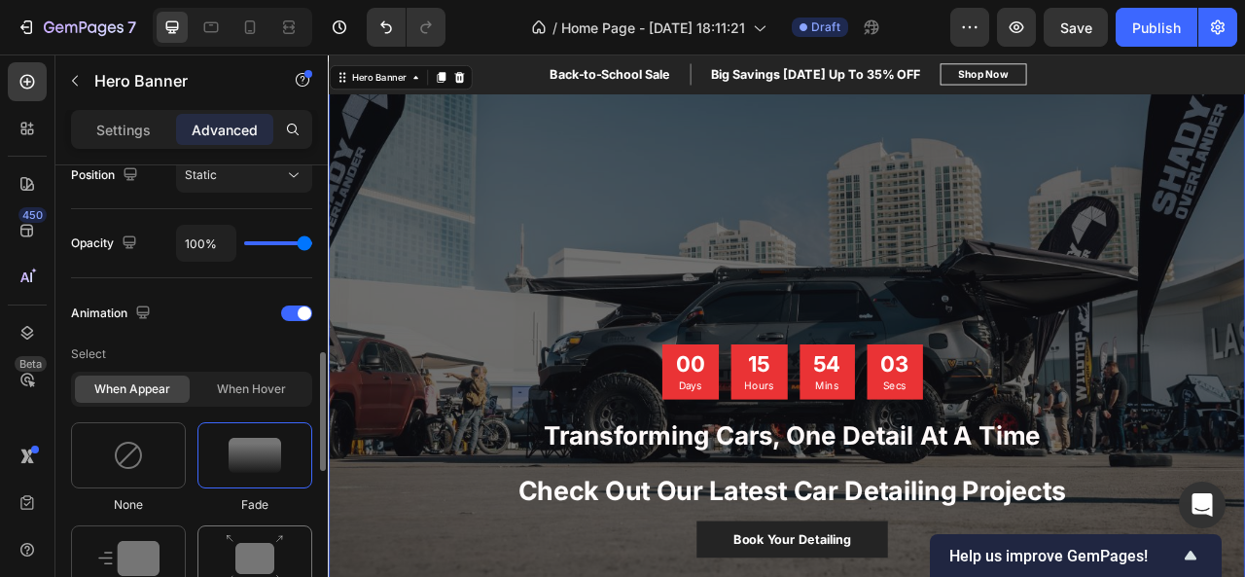
click at [255, 538] on img at bounding box center [255, 559] width 58 height 50
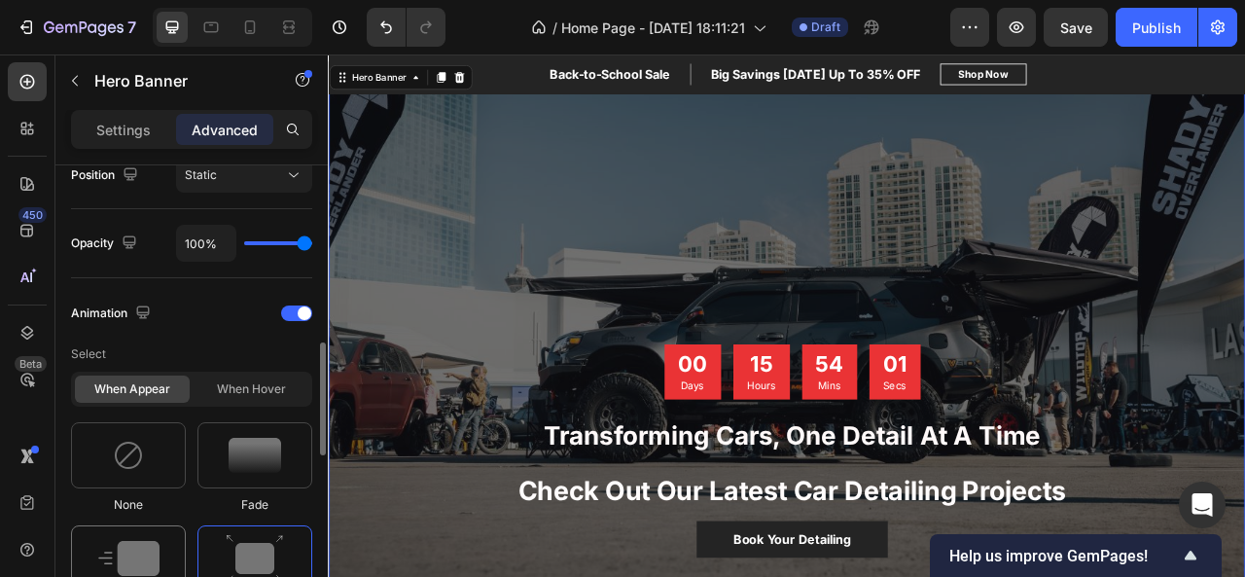
click at [121, 548] on img at bounding box center [128, 558] width 61 height 35
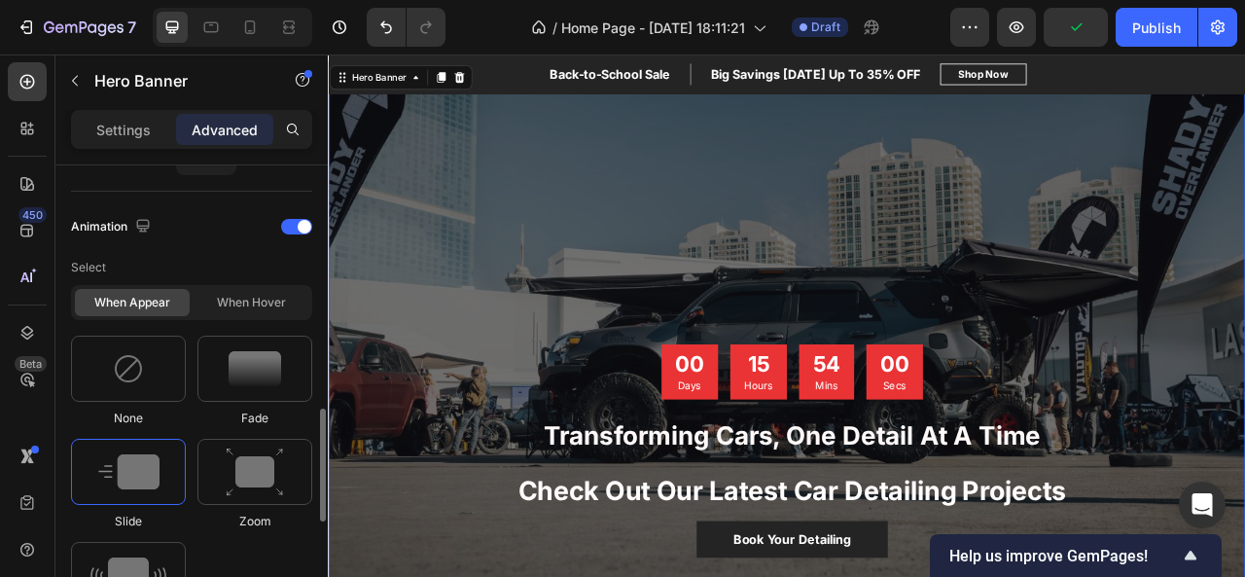
scroll to position [861, 0]
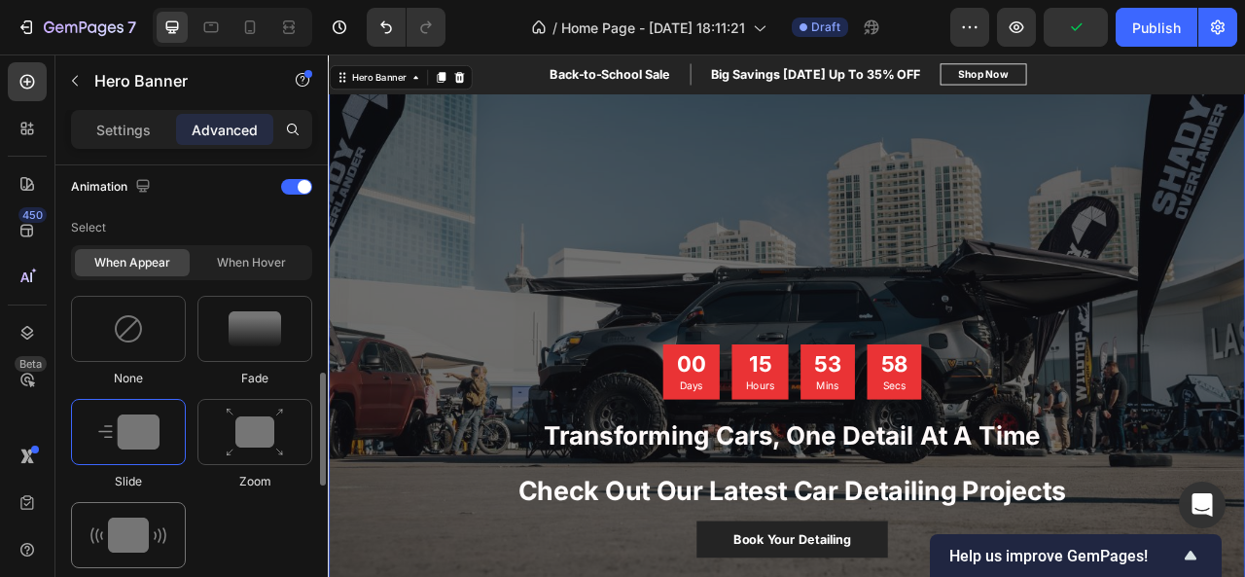
click at [156, 521] on img at bounding box center [128, 534] width 76 height 35
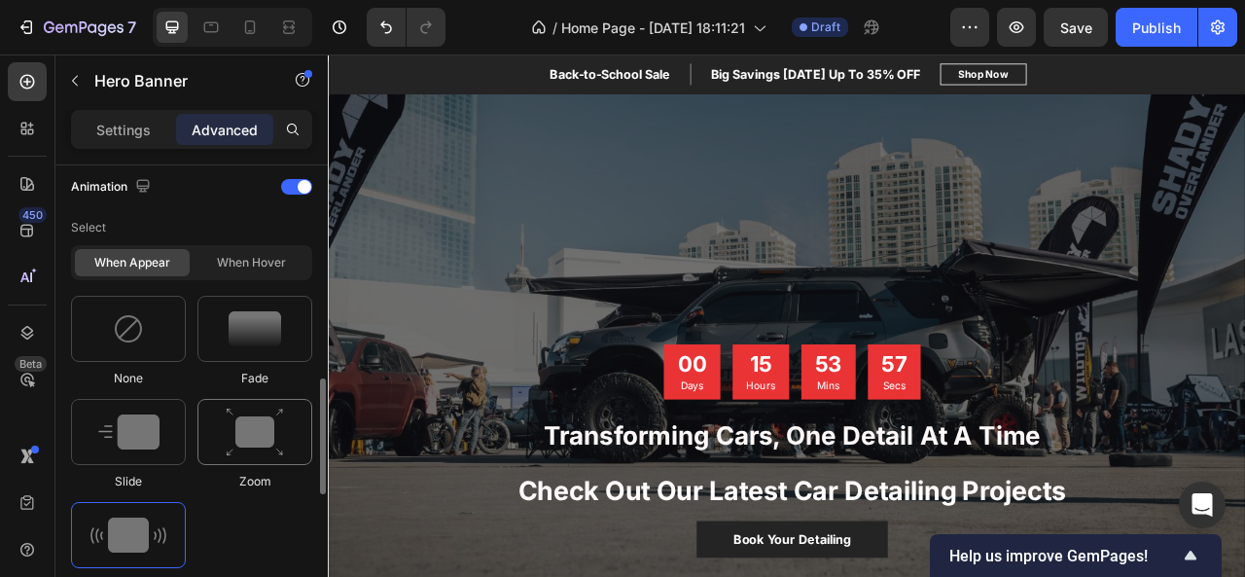
click at [271, 409] on img at bounding box center [255, 432] width 58 height 50
type input "1.7"
click at [271, 254] on div "When hover" at bounding box center [251, 262] width 115 height 27
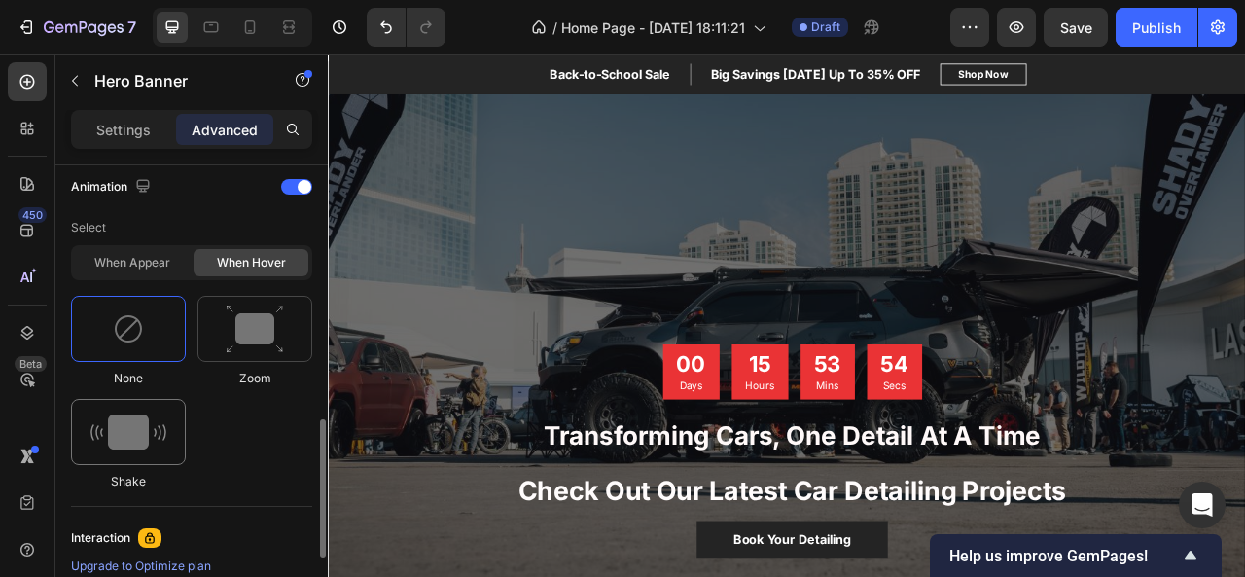
click at [156, 405] on div at bounding box center [128, 432] width 115 height 66
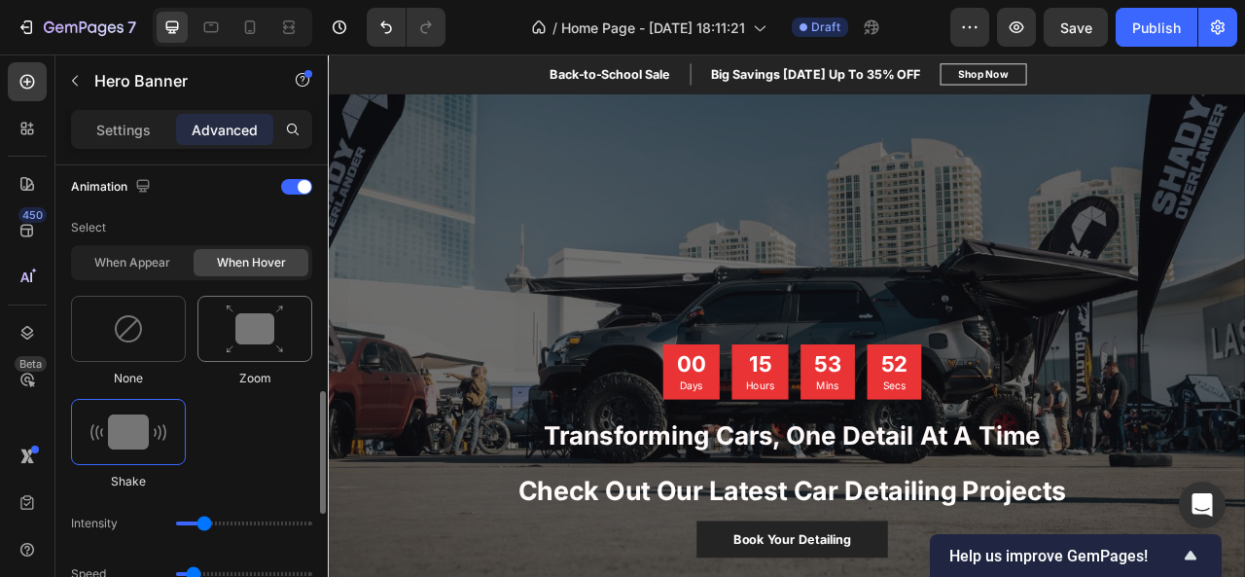
click at [235, 329] on img at bounding box center [255, 329] width 58 height 50
type input "1.7"
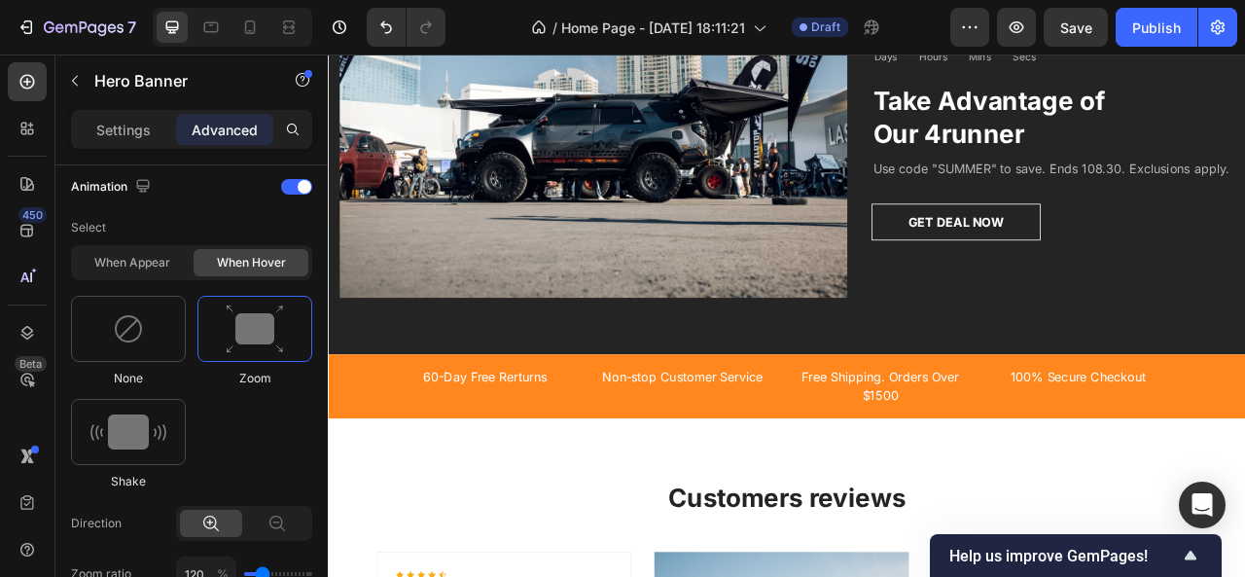
scroll to position [3667, 0]
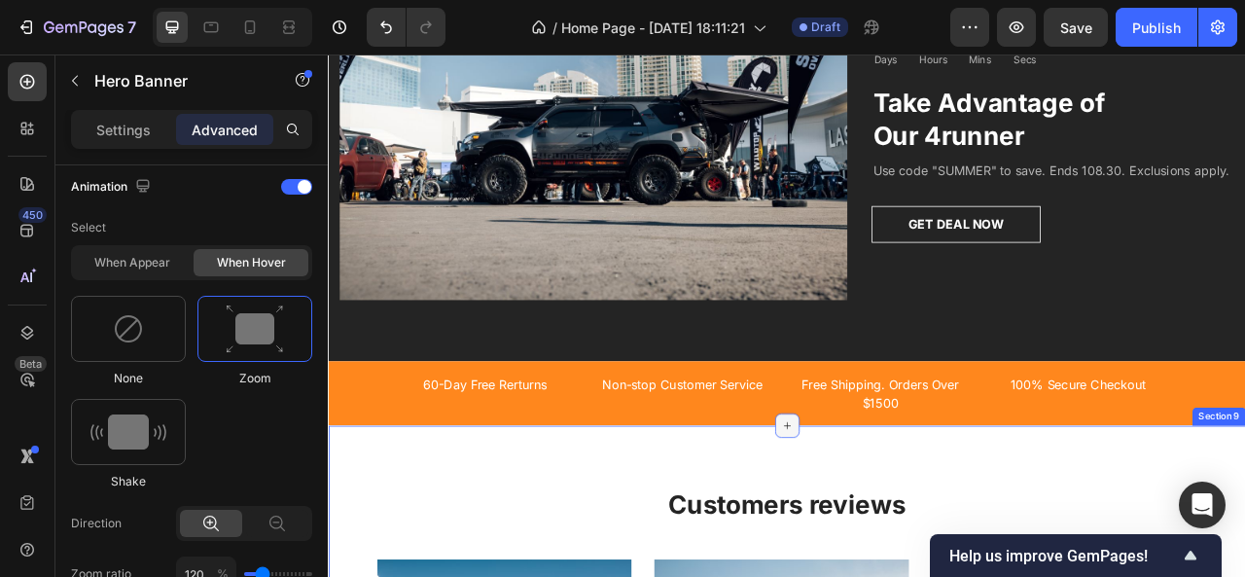
click at [903, 518] on icon at bounding box center [911, 526] width 16 height 16
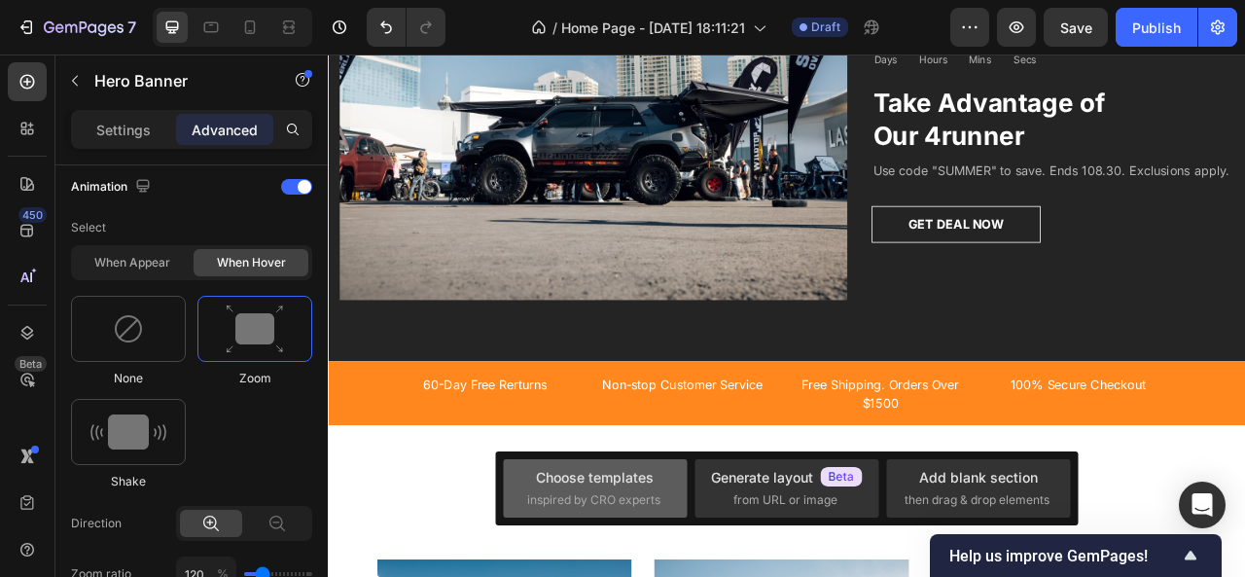
click at [611, 505] on span "inspired by CRO experts" at bounding box center [593, 500] width 133 height 18
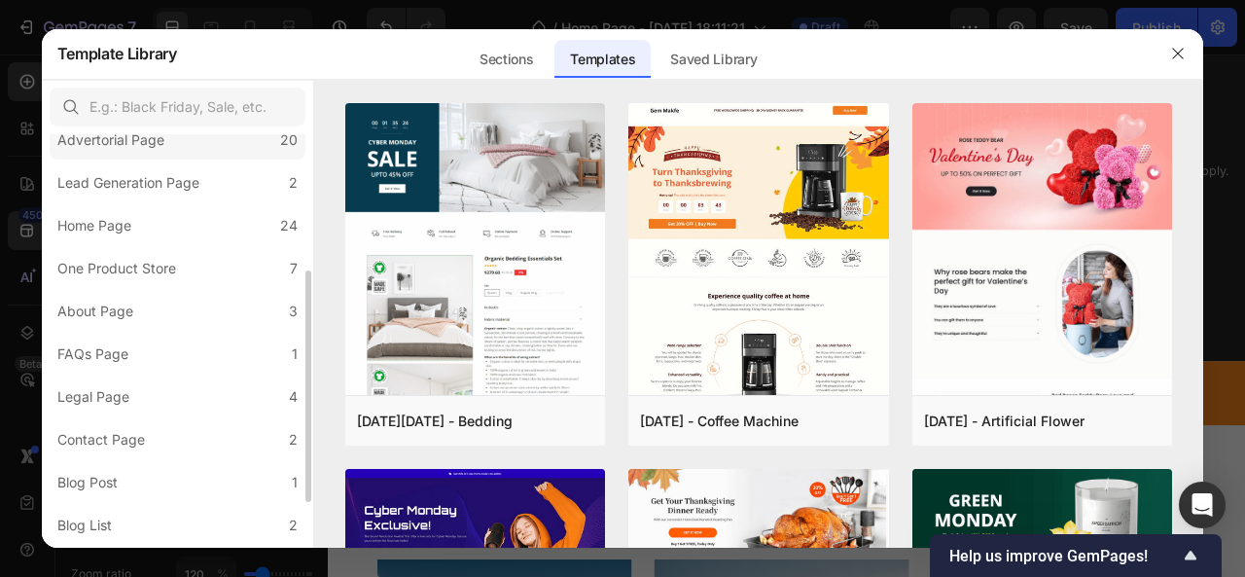
scroll to position [325, 0]
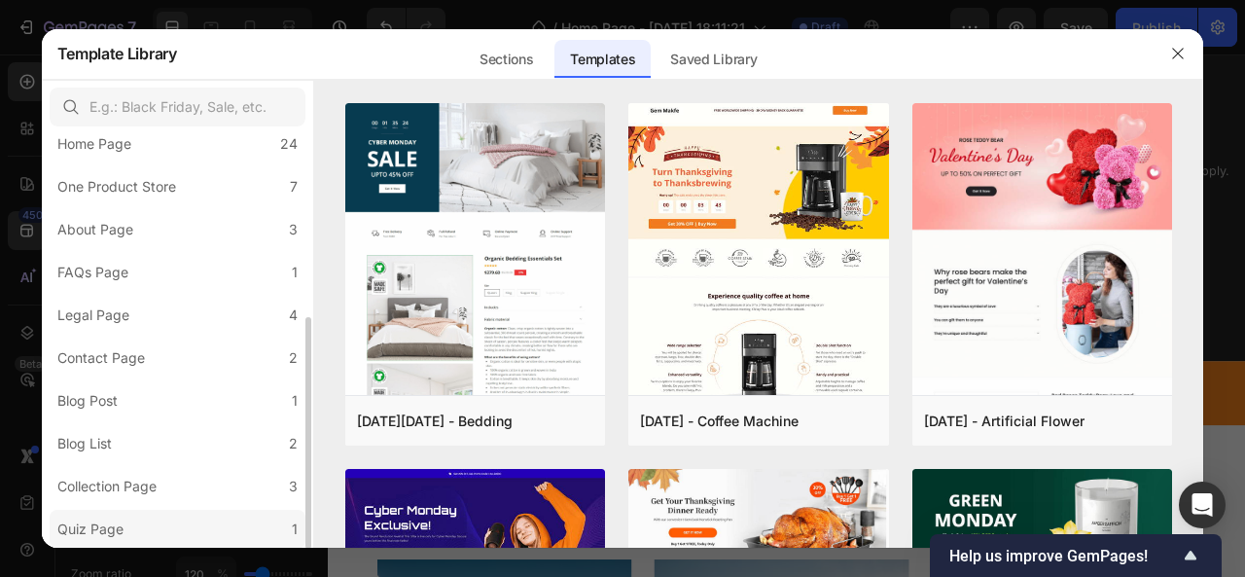
click at [168, 523] on label "Quiz Page 1" at bounding box center [178, 529] width 256 height 39
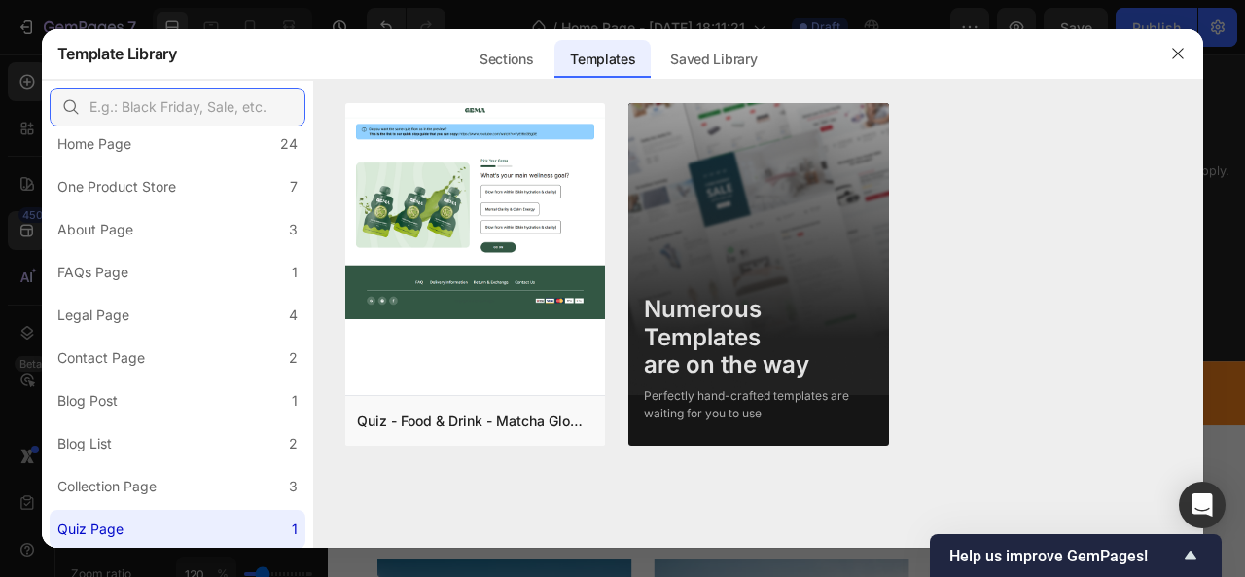
click at [160, 96] on input "text" at bounding box center [178, 107] width 256 height 39
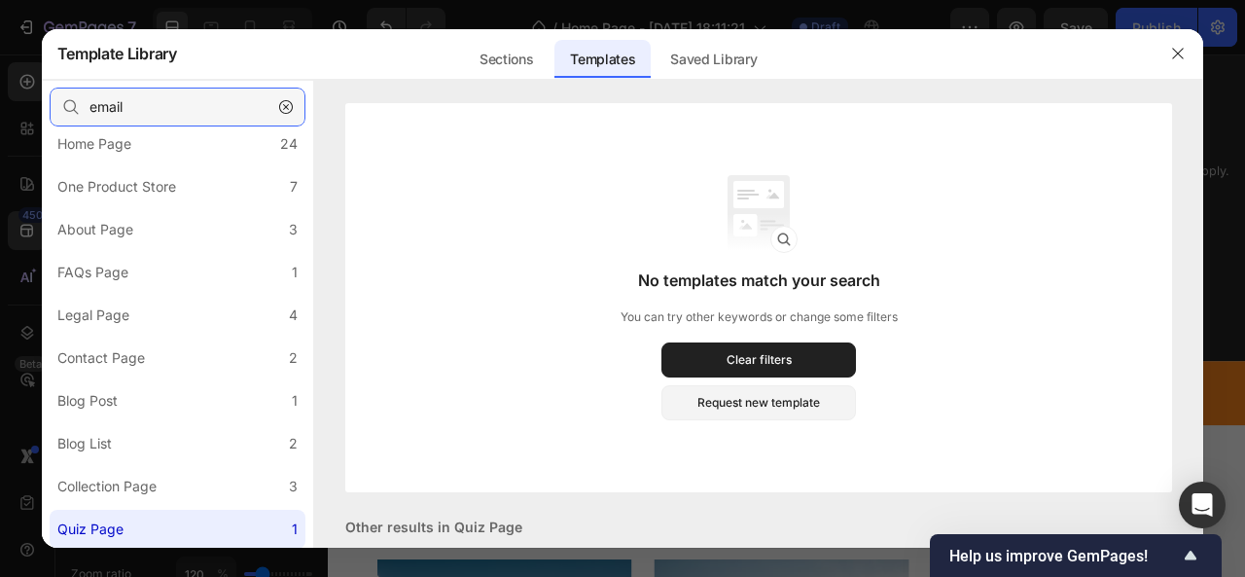
type input "email"
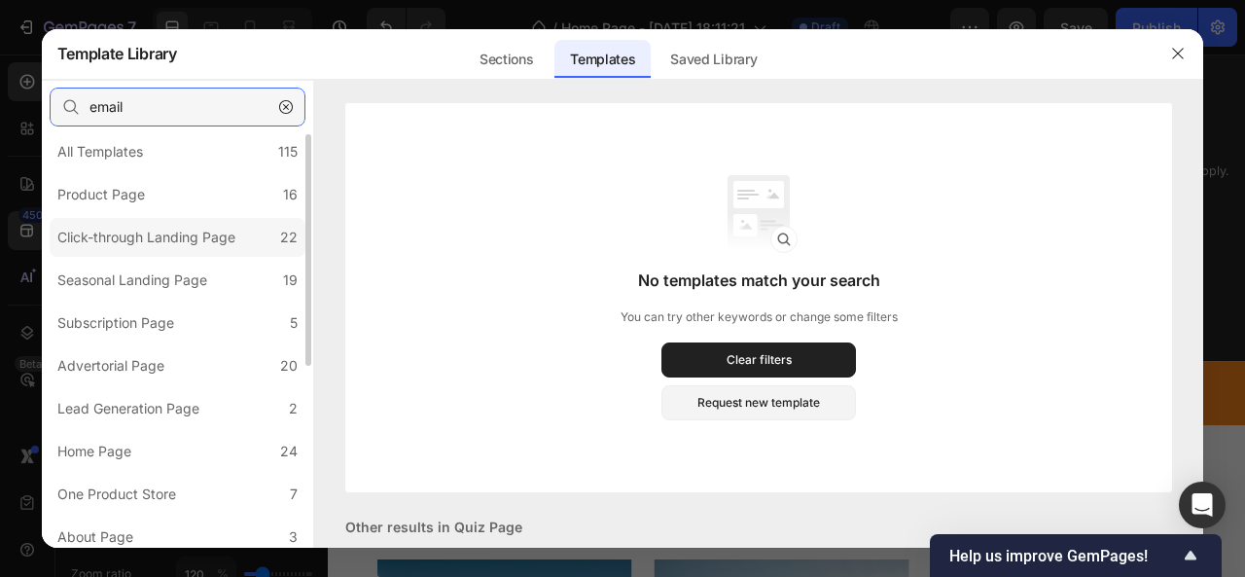
scroll to position [0, 0]
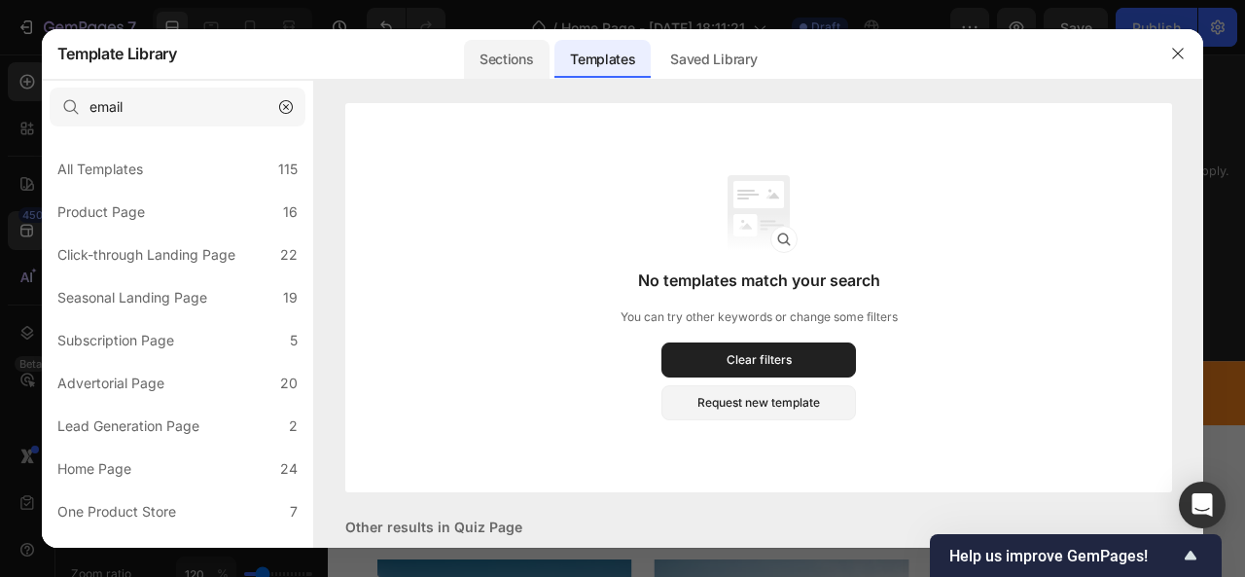
click at [512, 75] on div "Sections" at bounding box center [506, 59] width 85 height 39
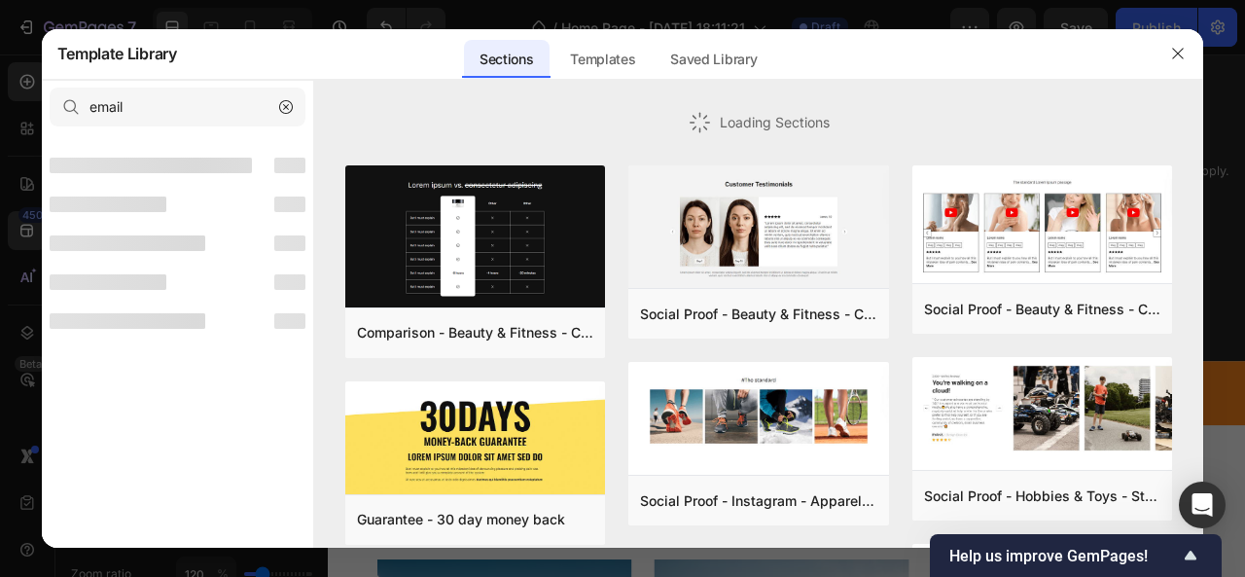
click at [512, 75] on div "Sections" at bounding box center [506, 59] width 85 height 39
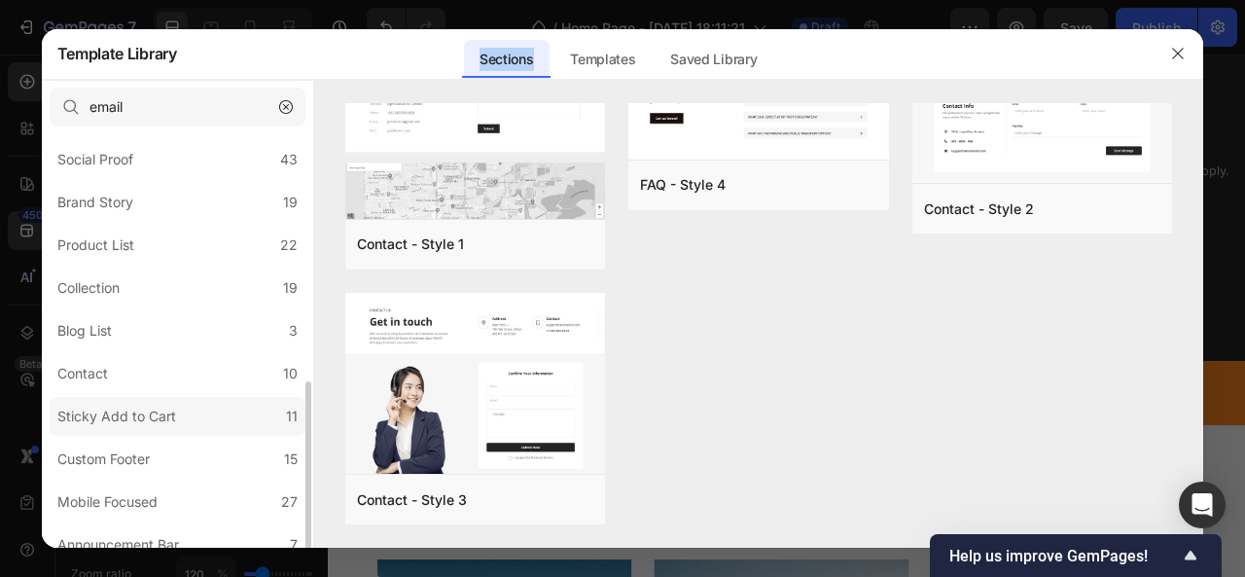
scroll to position [539, 0]
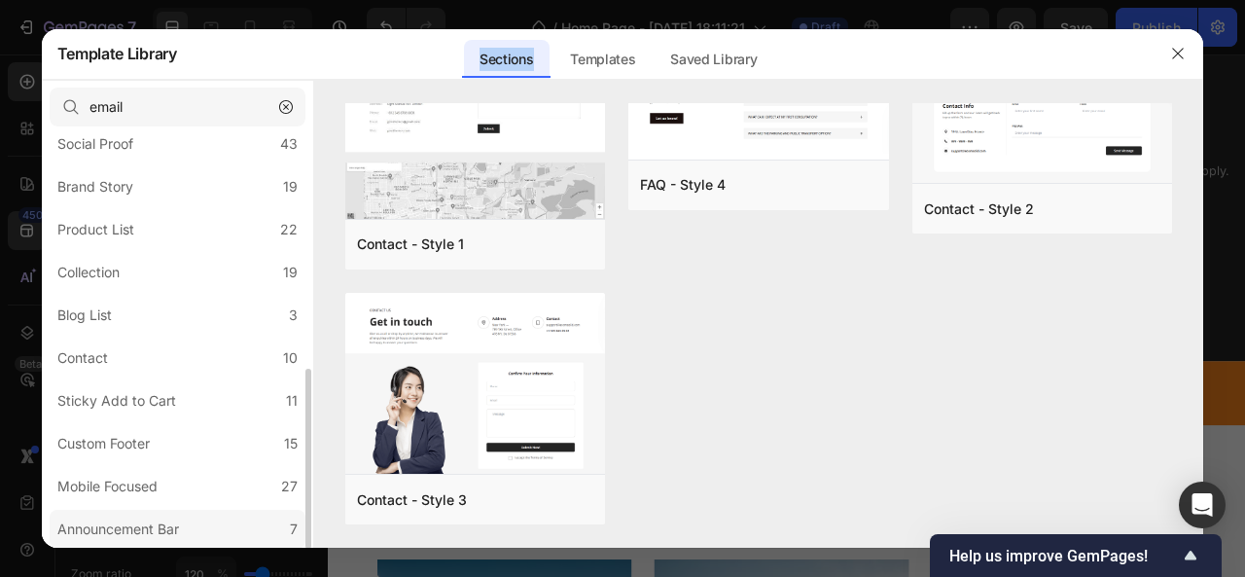
click at [159, 522] on div "Announcement Bar" at bounding box center [118, 528] width 122 height 23
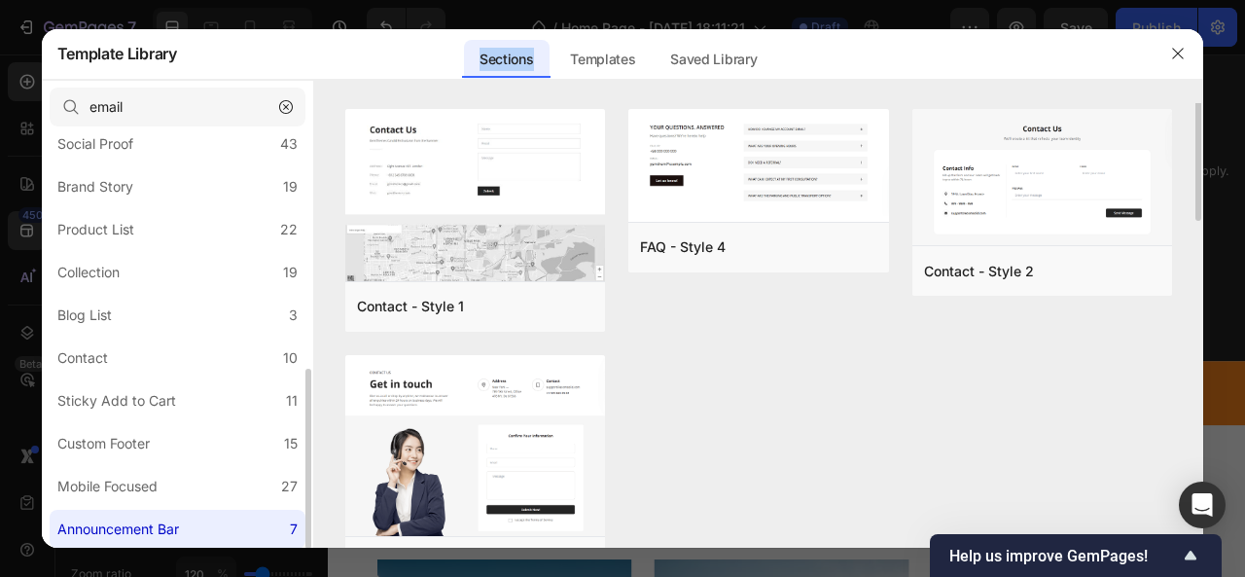
scroll to position [0, 0]
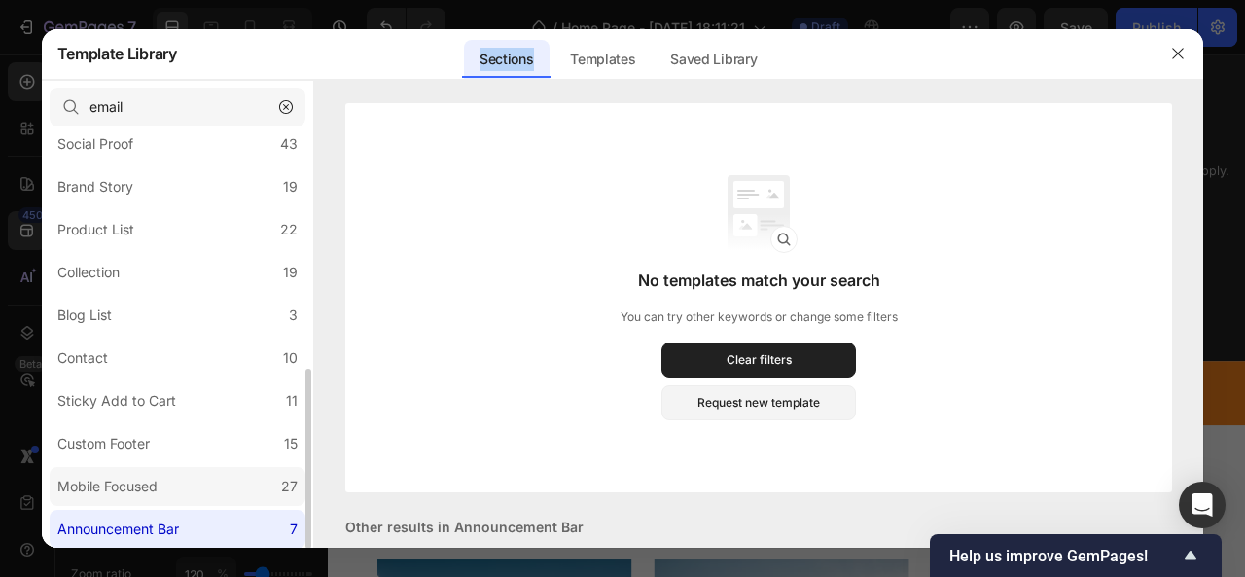
click at [161, 481] on div "Mobile Focused" at bounding box center [111, 486] width 108 height 23
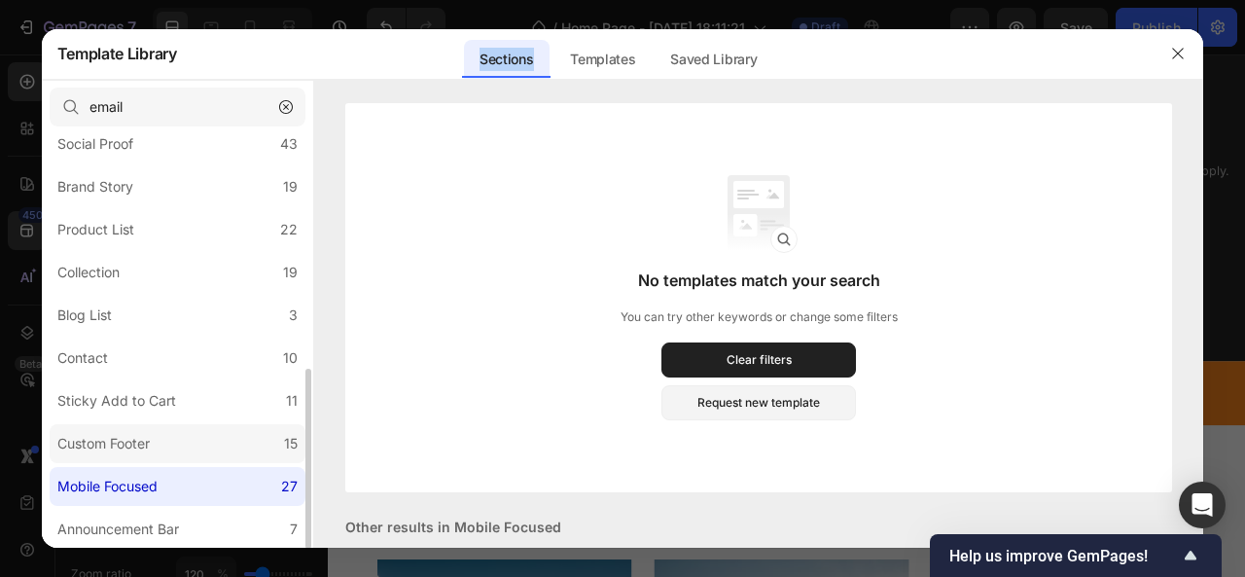
click at [189, 446] on label "Custom Footer 15" at bounding box center [178, 443] width 256 height 39
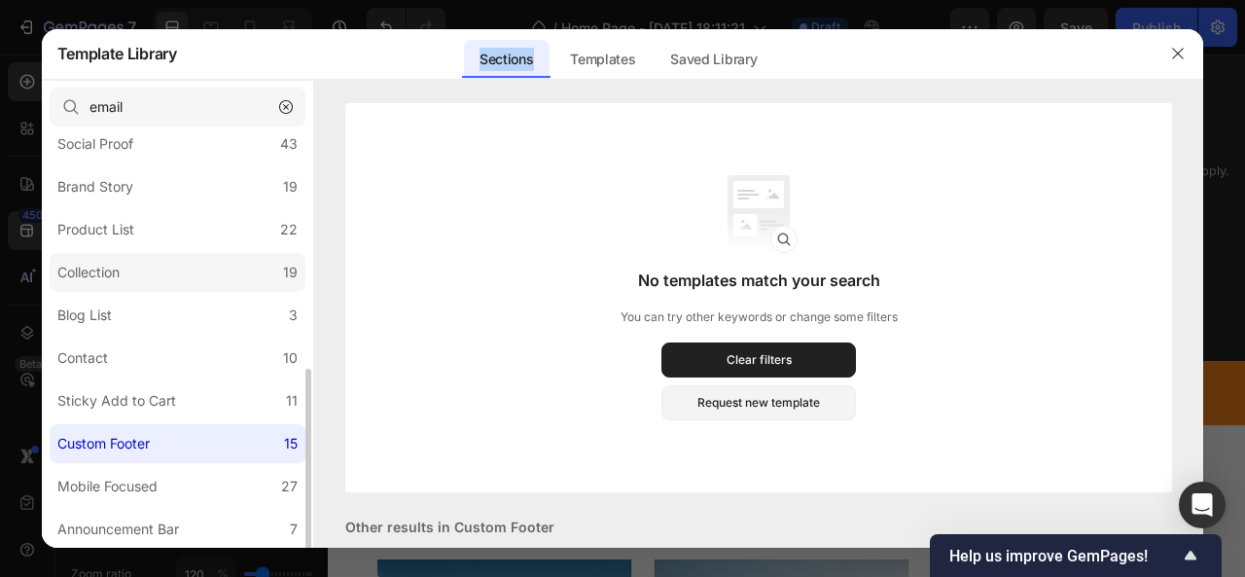
click at [178, 286] on label "Collection 19" at bounding box center [178, 272] width 256 height 39
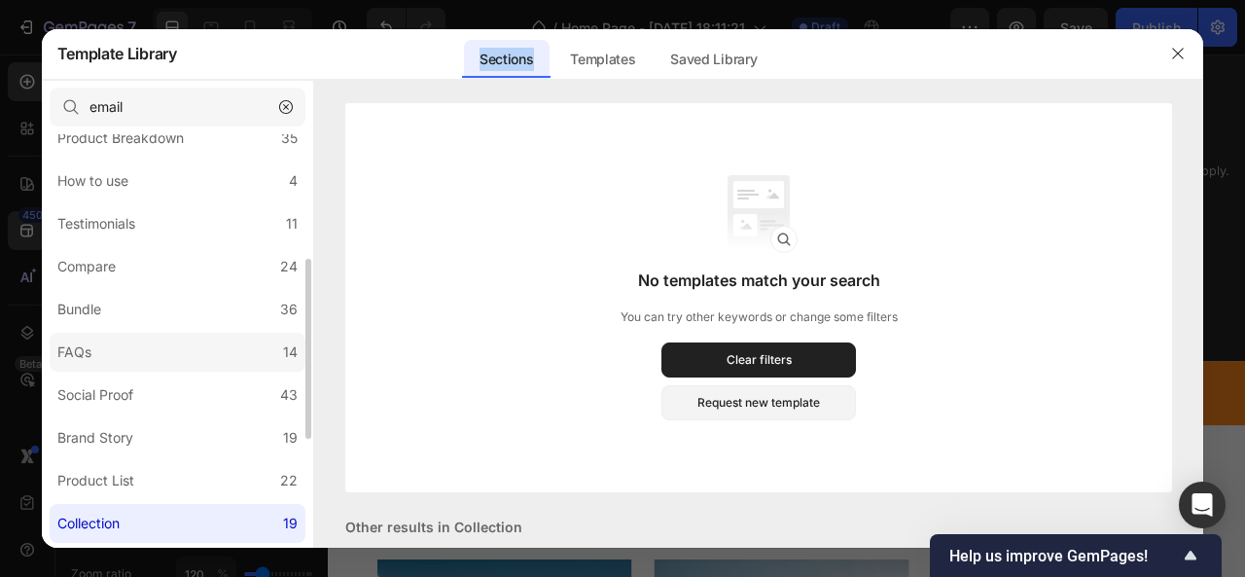
scroll to position [288, 0]
click at [279, 104] on icon "button" at bounding box center [286, 107] width 14 height 14
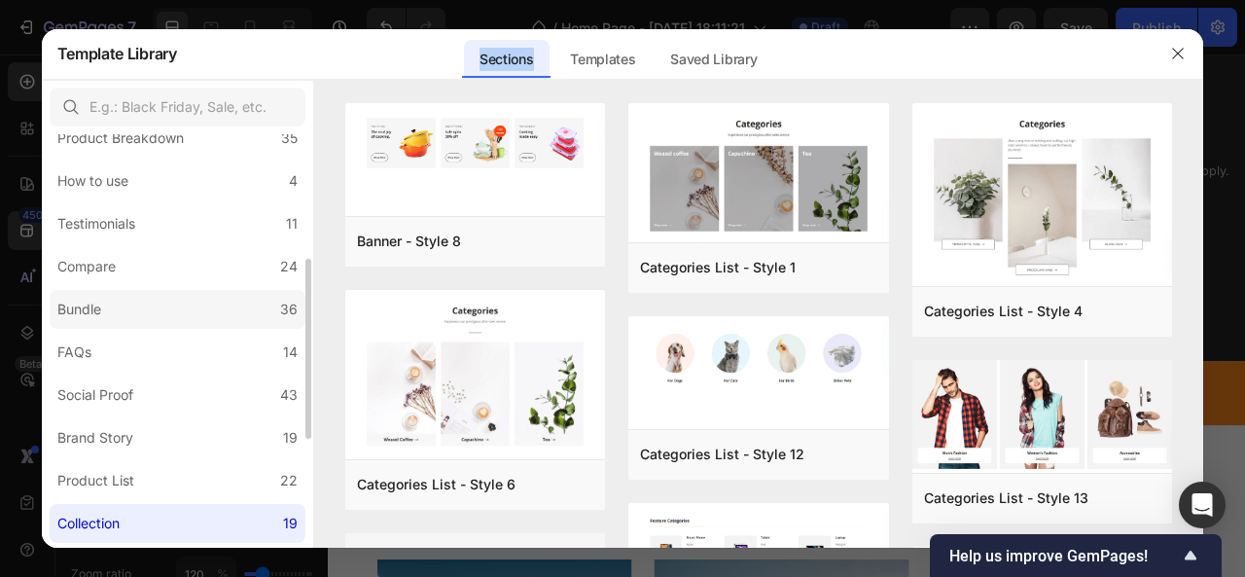
drag, startPoint x: 202, startPoint y: 393, endPoint x: 181, endPoint y: 326, distance: 70.4
click at [181, 326] on div "All Sections 446 Hero Section 76 Product Detail 34 Brands 11 Trusted Badges 7 G…" at bounding box center [177, 322] width 271 height 953
click at [181, 326] on label "Bundle 36" at bounding box center [178, 309] width 256 height 39
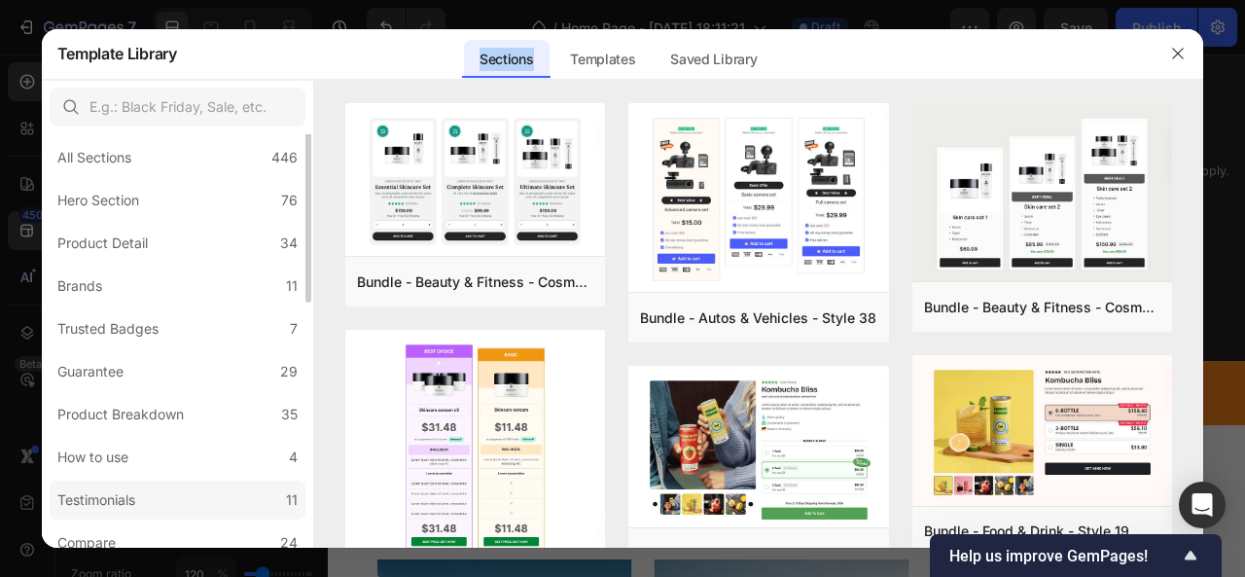
scroll to position [0, 0]
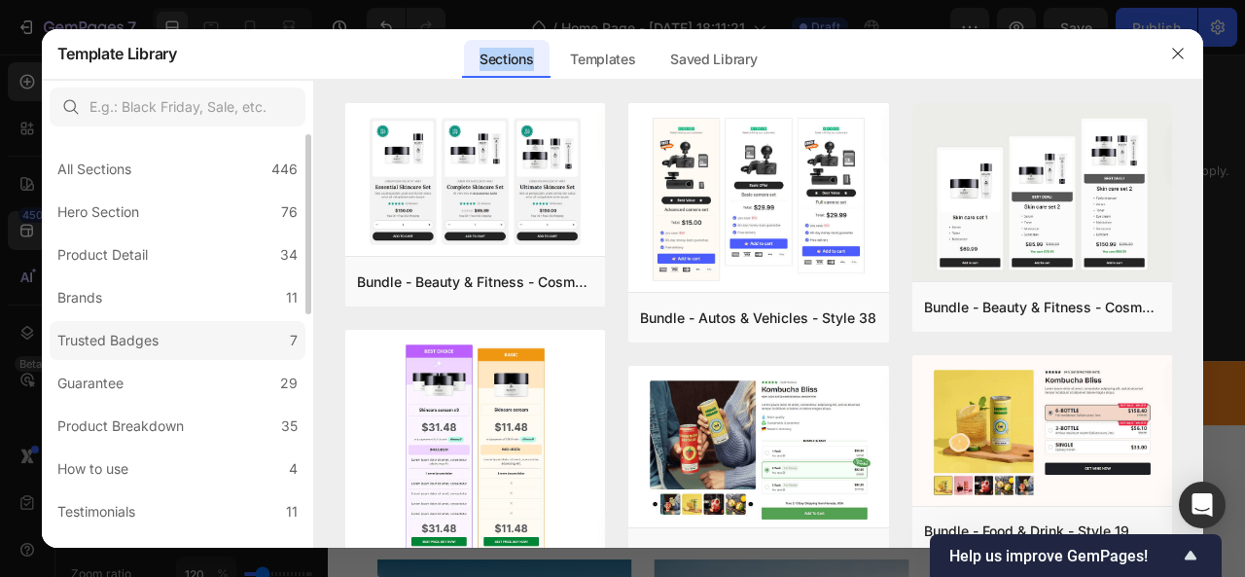
click at [159, 335] on div "Trusted Badges" at bounding box center [111, 340] width 109 height 23
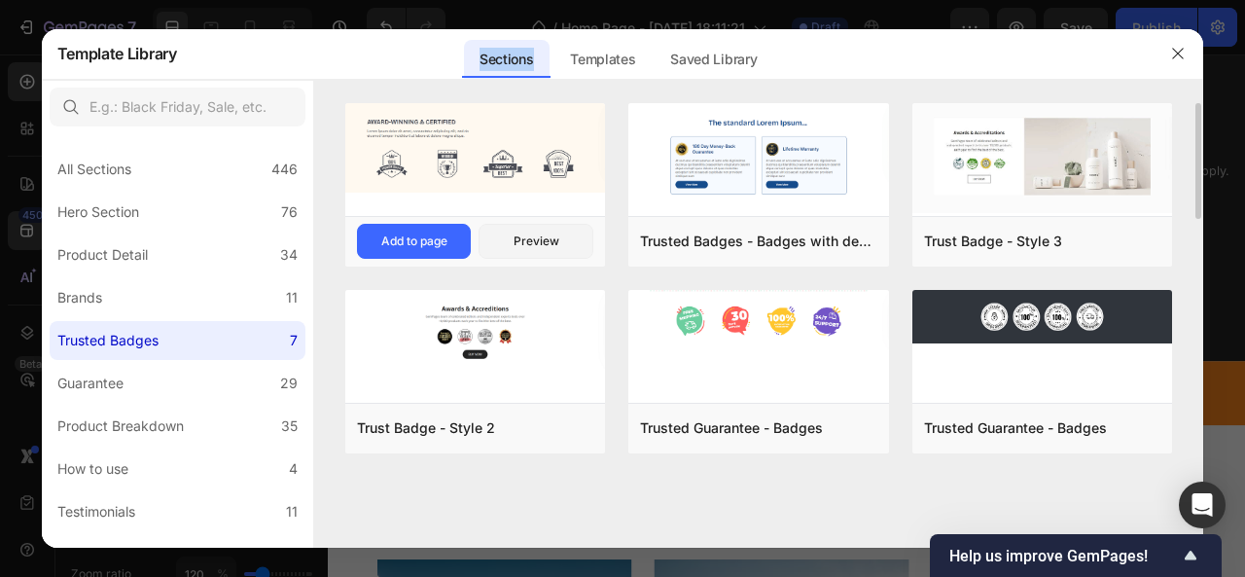
click at [411, 147] on img at bounding box center [475, 147] width 261 height 89
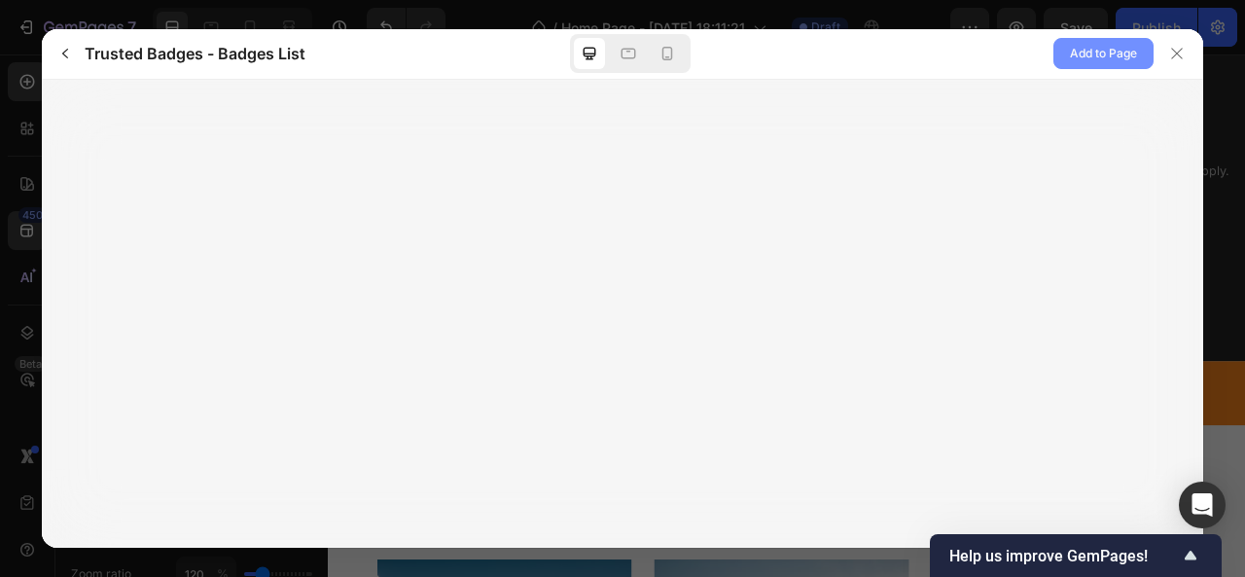
click at [1105, 52] on span "Add to Page" at bounding box center [1103, 53] width 67 height 23
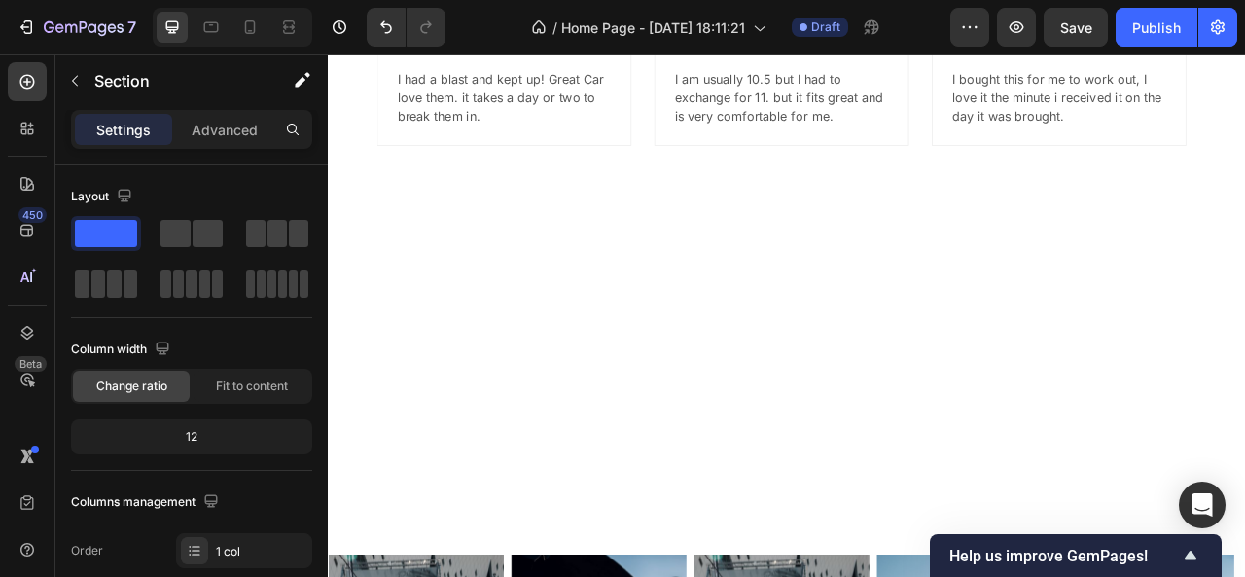
scroll to position [5482, 0]
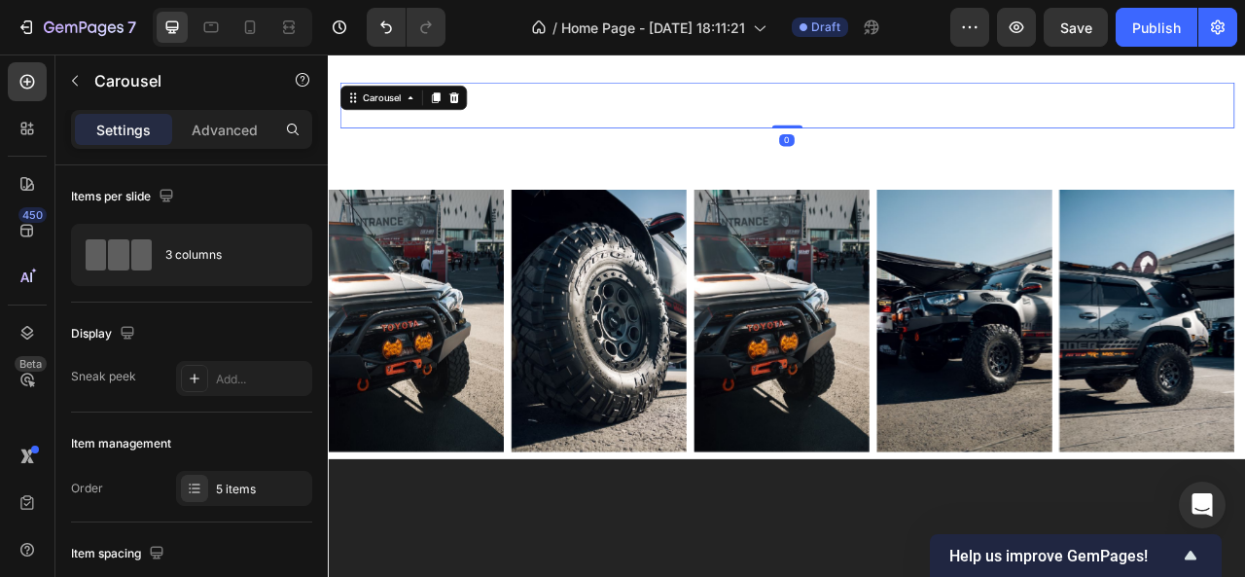
click at [1093, 148] on div "Image Image Image Drop element here Drop element here" at bounding box center [911, 118] width 1138 height 58
click at [491, 107] on icon at bounding box center [487, 109] width 13 height 14
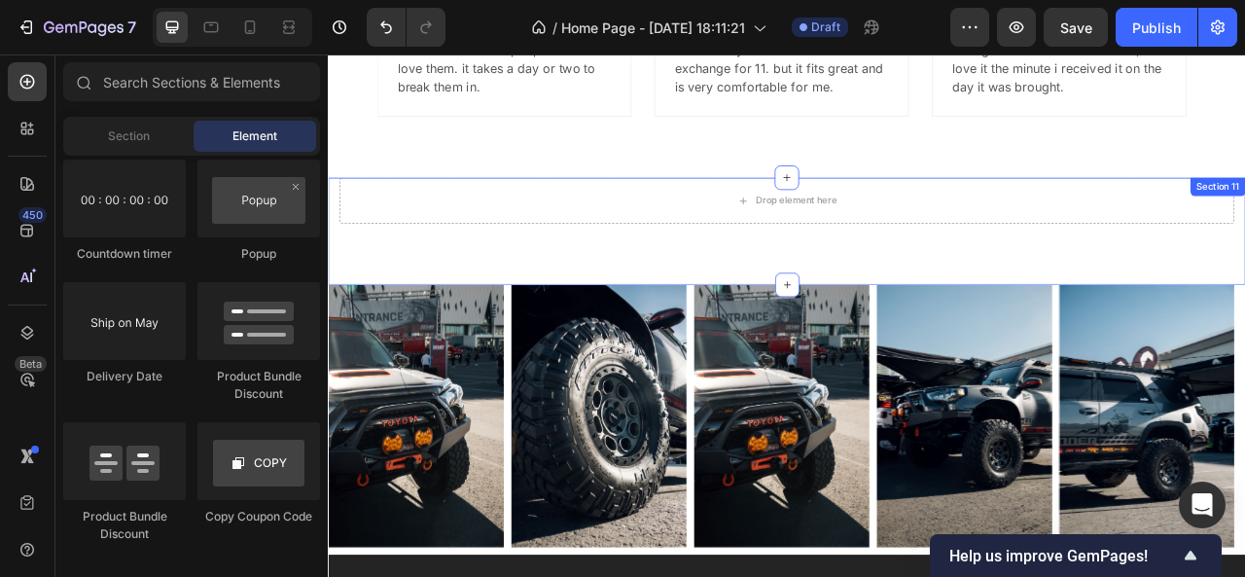
scroll to position [5353, 0]
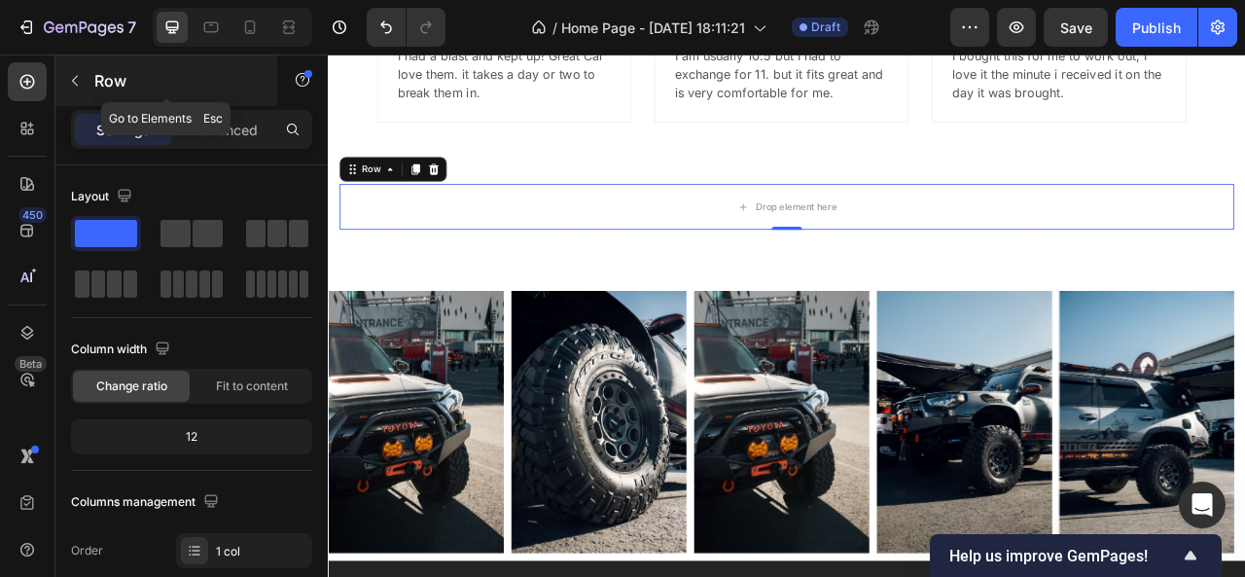
click at [80, 90] on button "button" at bounding box center [74, 80] width 31 height 31
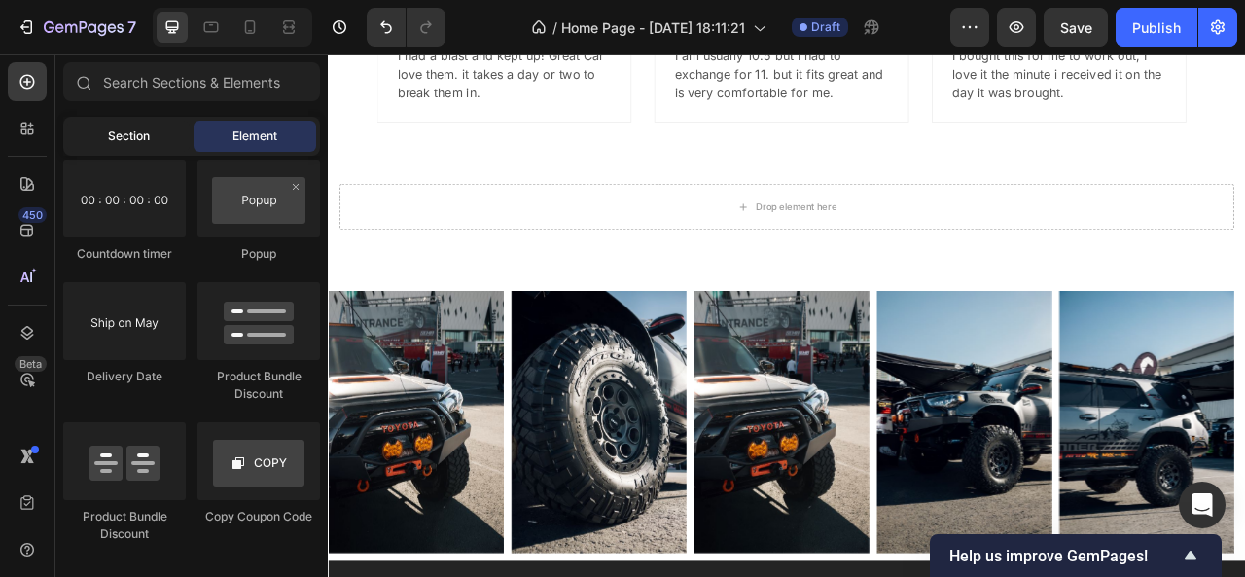
drag, startPoint x: 113, startPoint y: 116, endPoint x: 118, endPoint y: 127, distance: 12.6
click at [118, 127] on div "Sections(6) Elements(83) Section Element Hero Section Product Detail Brands Tru…" at bounding box center [191, 317] width 272 height 510
click at [118, 127] on span "Section" at bounding box center [129, 136] width 42 height 18
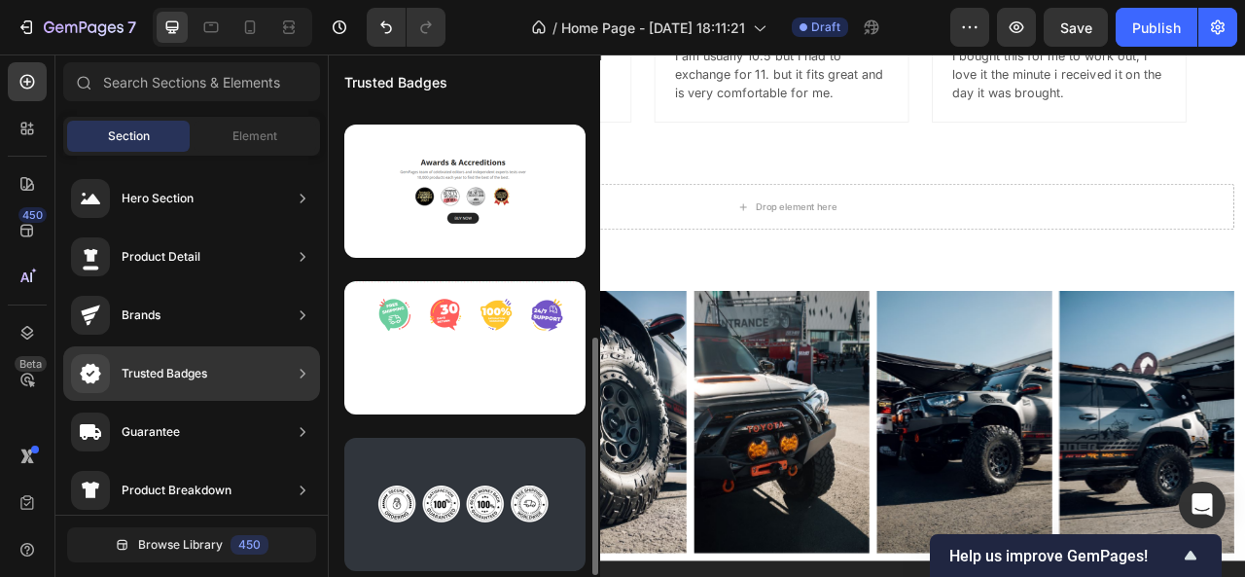
scroll to position [453, 0]
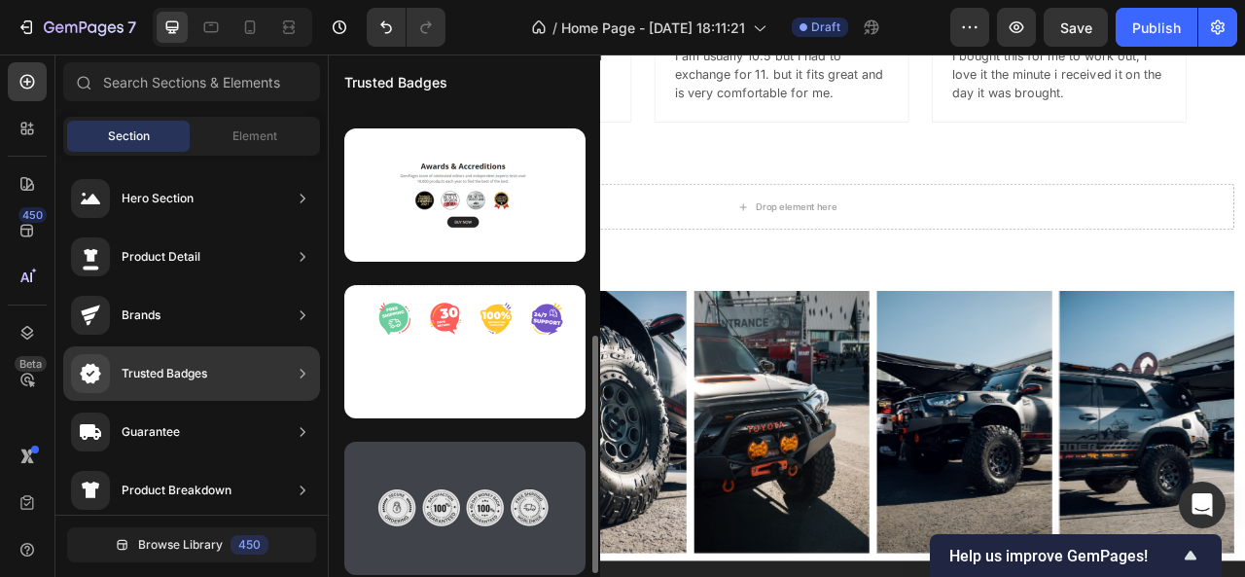
click at [445, 526] on div at bounding box center [464, 507] width 241 height 133
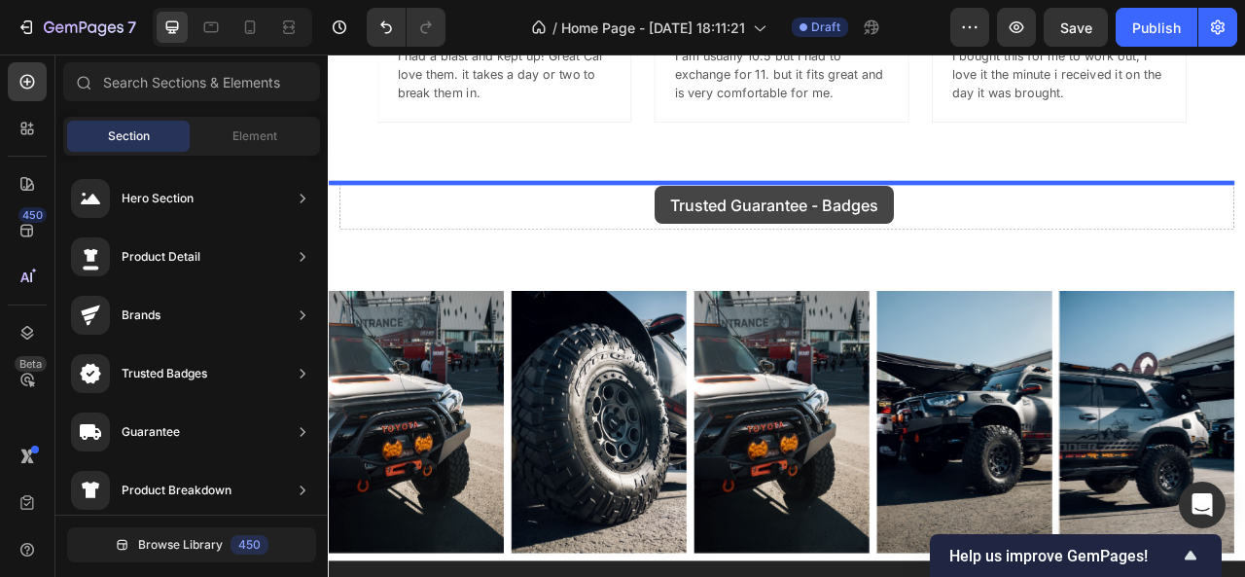
drag, startPoint x: 746, startPoint y: 580, endPoint x: 743, endPoint y: 222, distance: 357.9
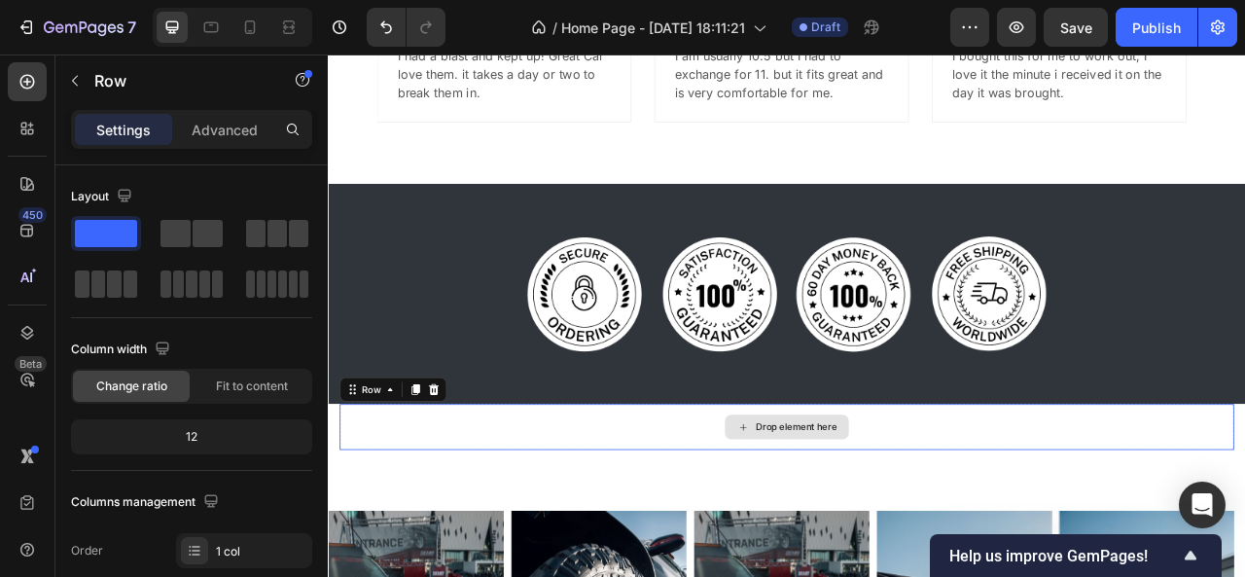
click at [738, 538] on div "Drop element here" at bounding box center [911, 528] width 1138 height 58
click at [461, 476] on icon at bounding box center [462, 481] width 13 height 14
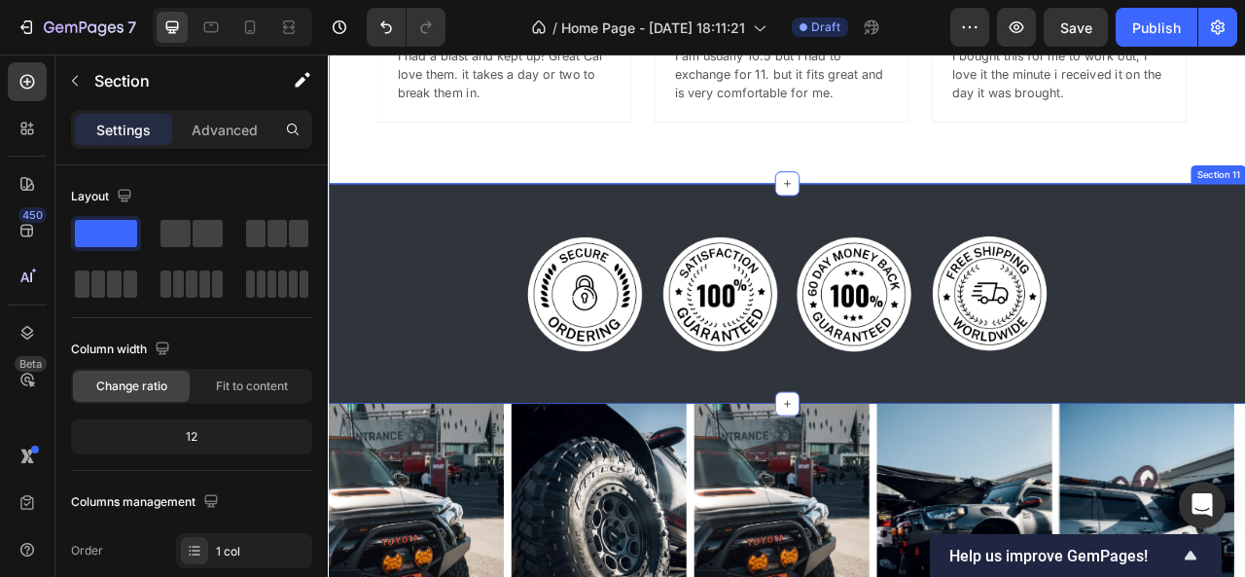
scroll to position [5384, 0]
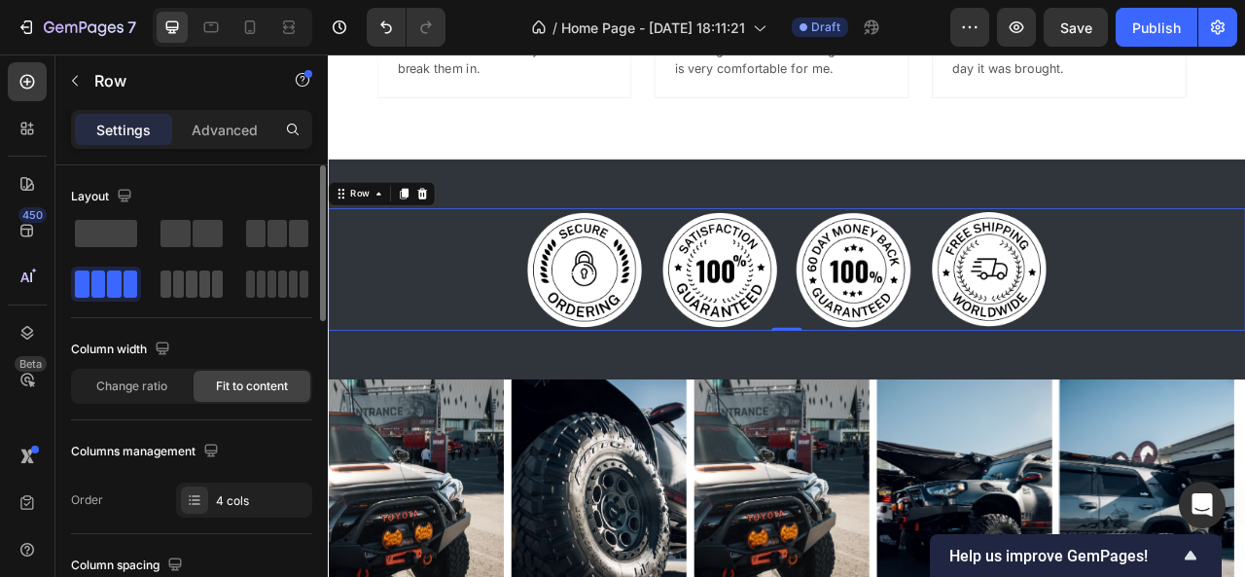
click at [213, 275] on span at bounding box center [217, 283] width 11 height 27
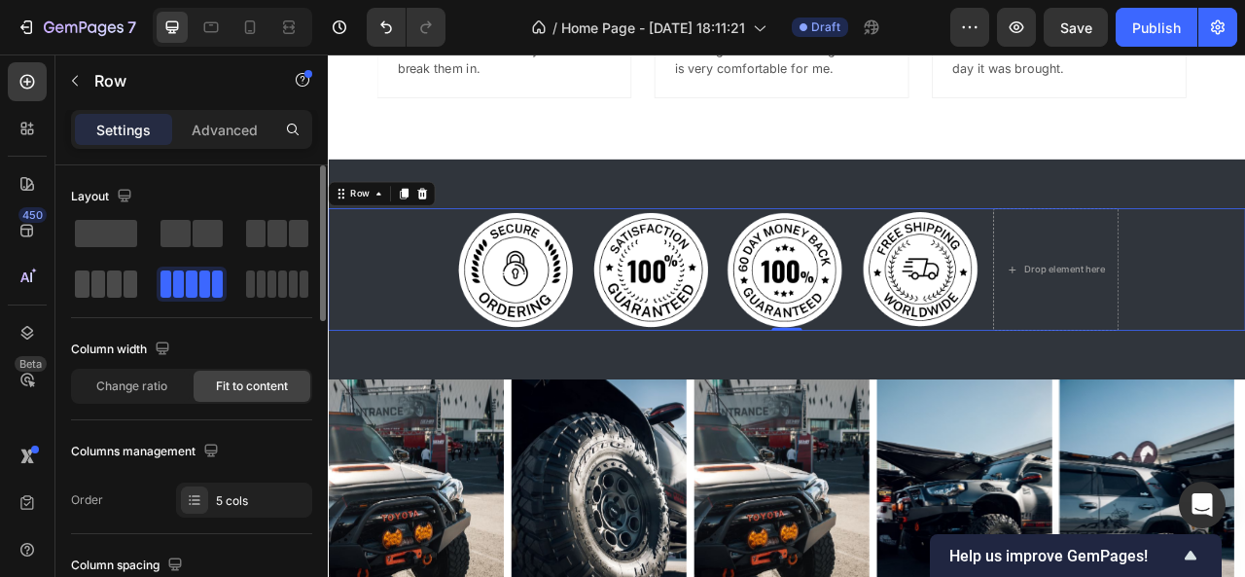
click at [103, 276] on span at bounding box center [98, 283] width 15 height 27
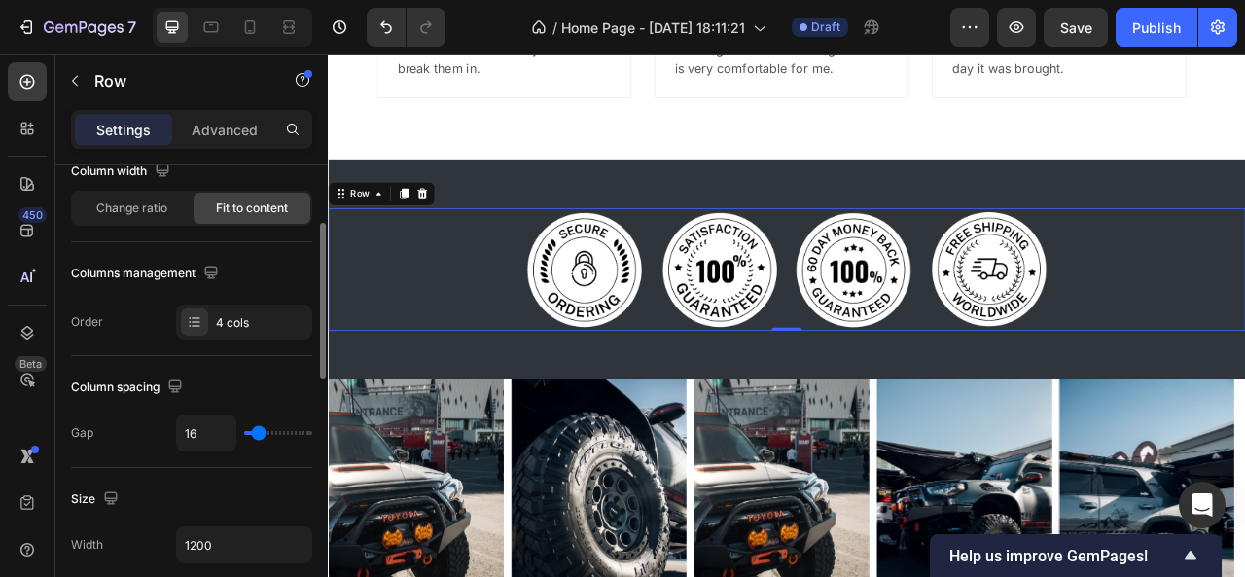
scroll to position [177, 0]
type input "44"
type input "81"
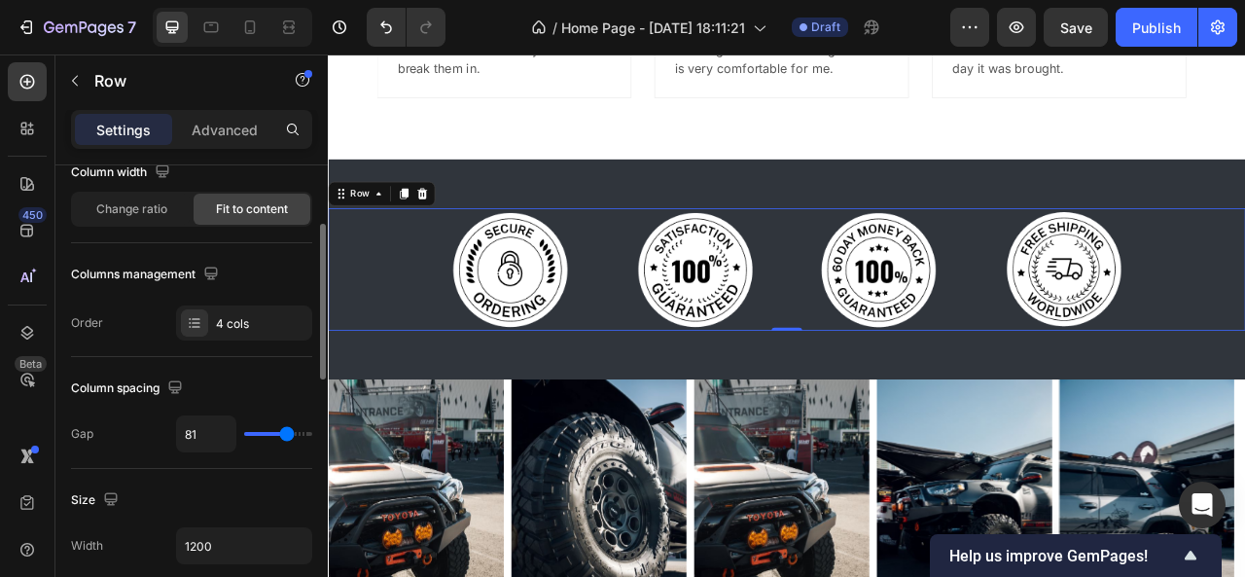
type input "94"
type input "120"
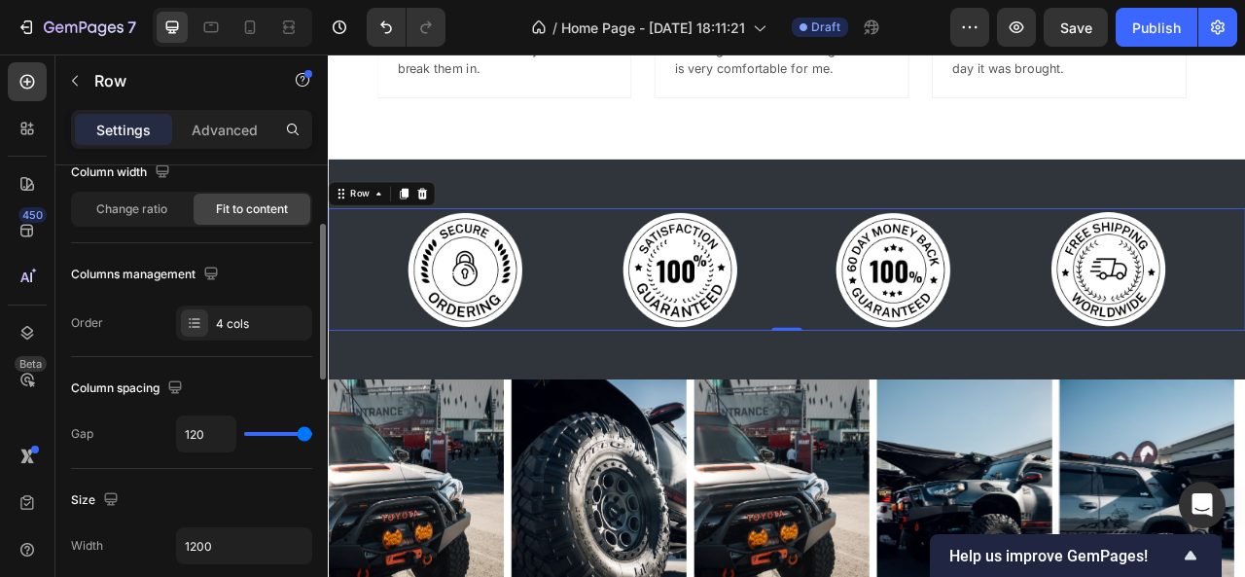
drag, startPoint x: 255, startPoint y: 433, endPoint x: 345, endPoint y: 426, distance: 90.7
type input "120"
click at [312, 432] on input "range" at bounding box center [278, 434] width 68 height 4
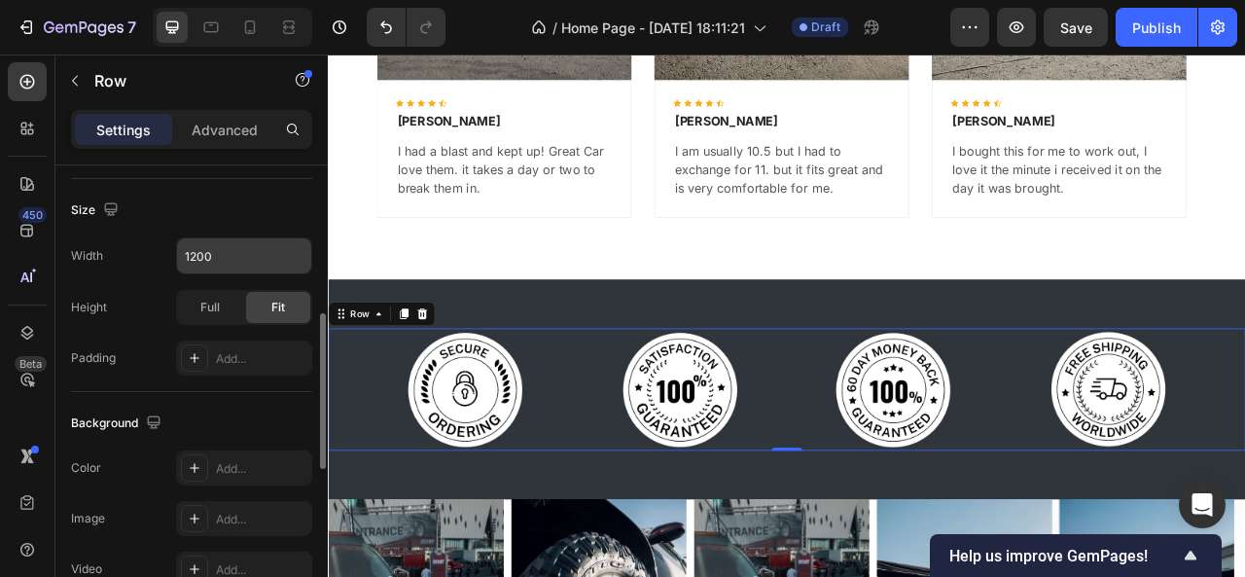
scroll to position [460, 0]
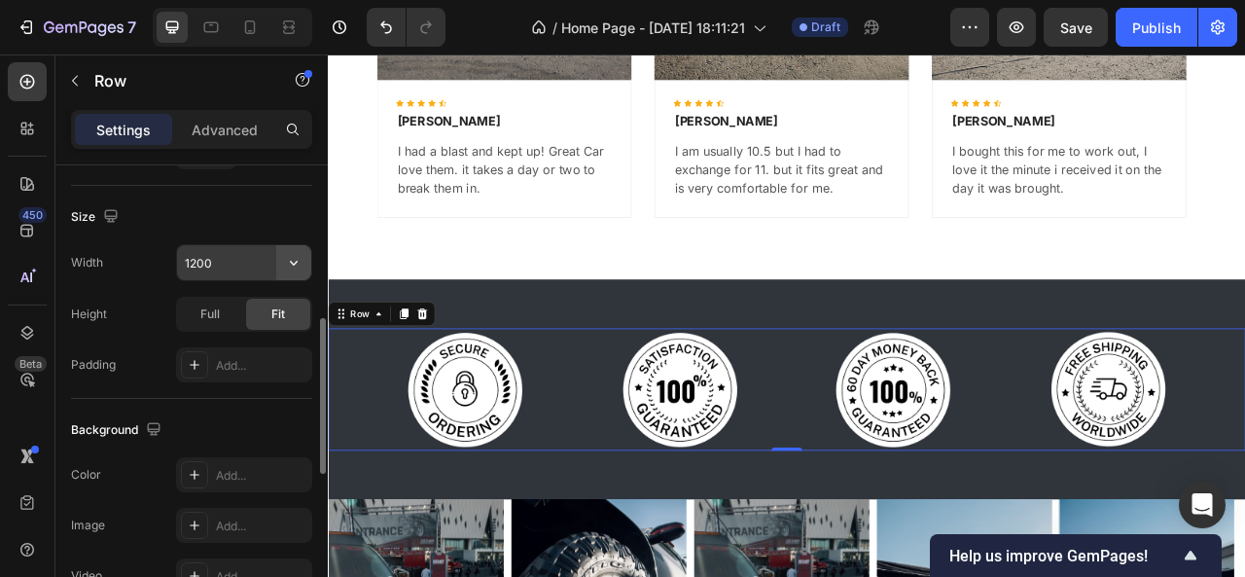
click at [297, 254] on icon "button" at bounding box center [293, 262] width 19 height 19
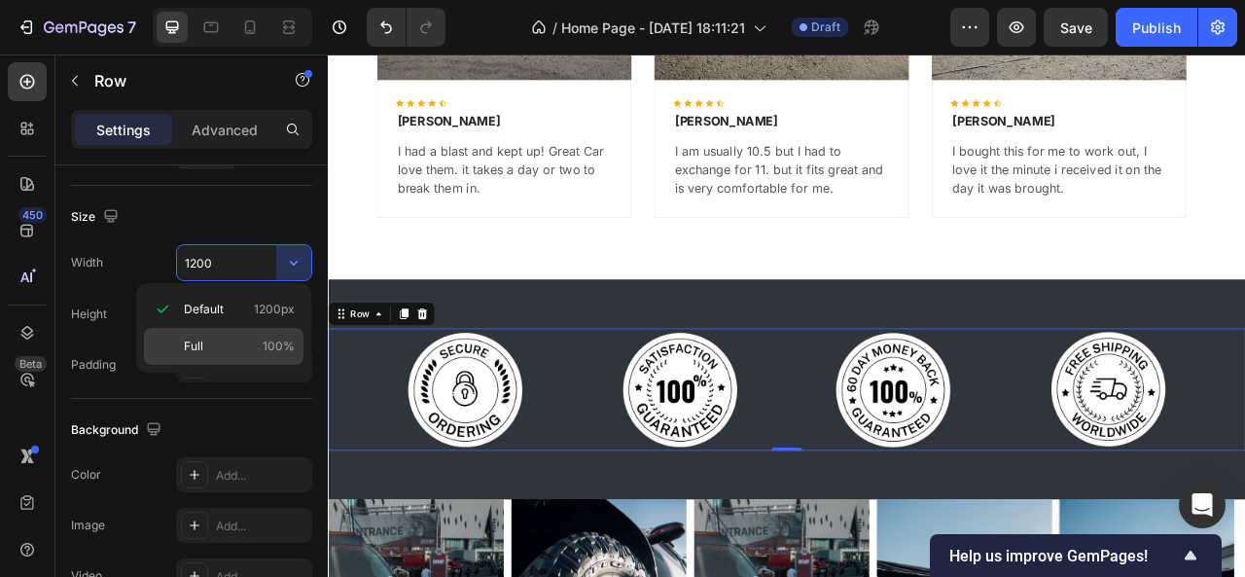
click at [270, 343] on span "100%" at bounding box center [279, 346] width 32 height 18
type input "100%"
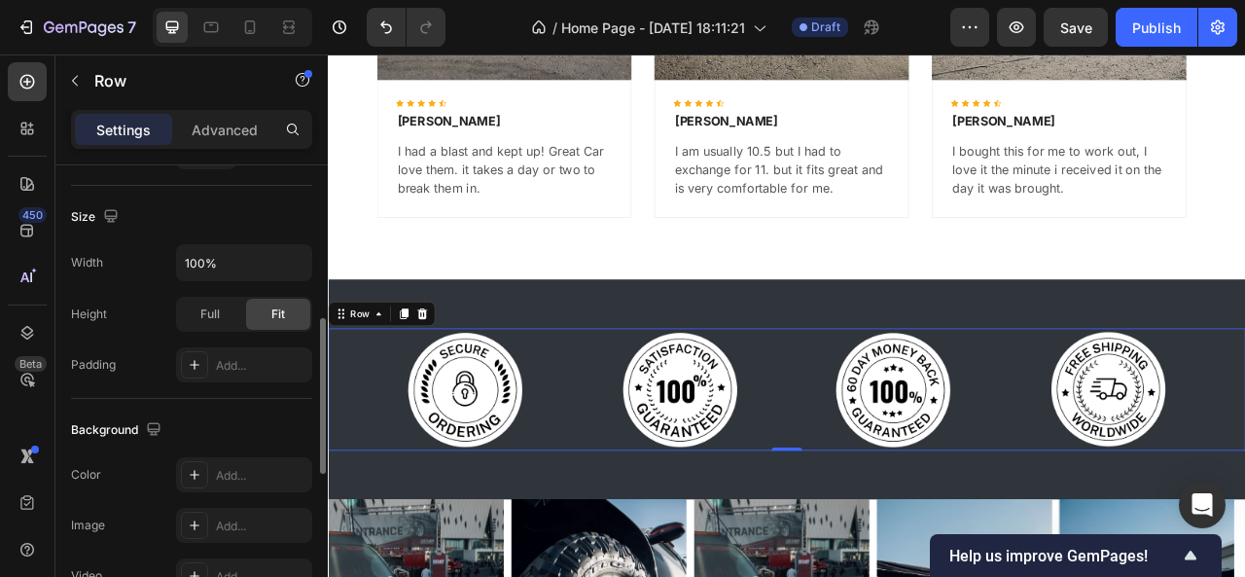
click at [152, 306] on div "Height Full Fit" at bounding box center [191, 314] width 241 height 35
click at [187, 362] on icon at bounding box center [195, 365] width 16 height 16
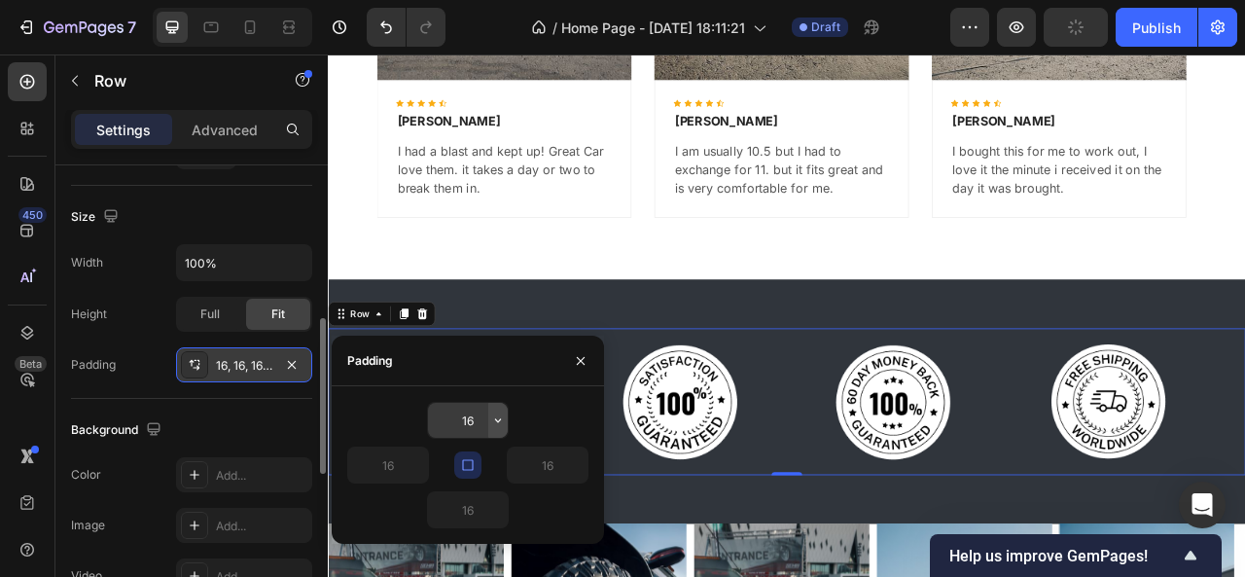
click at [502, 423] on icon "button" at bounding box center [498, 420] width 16 height 16
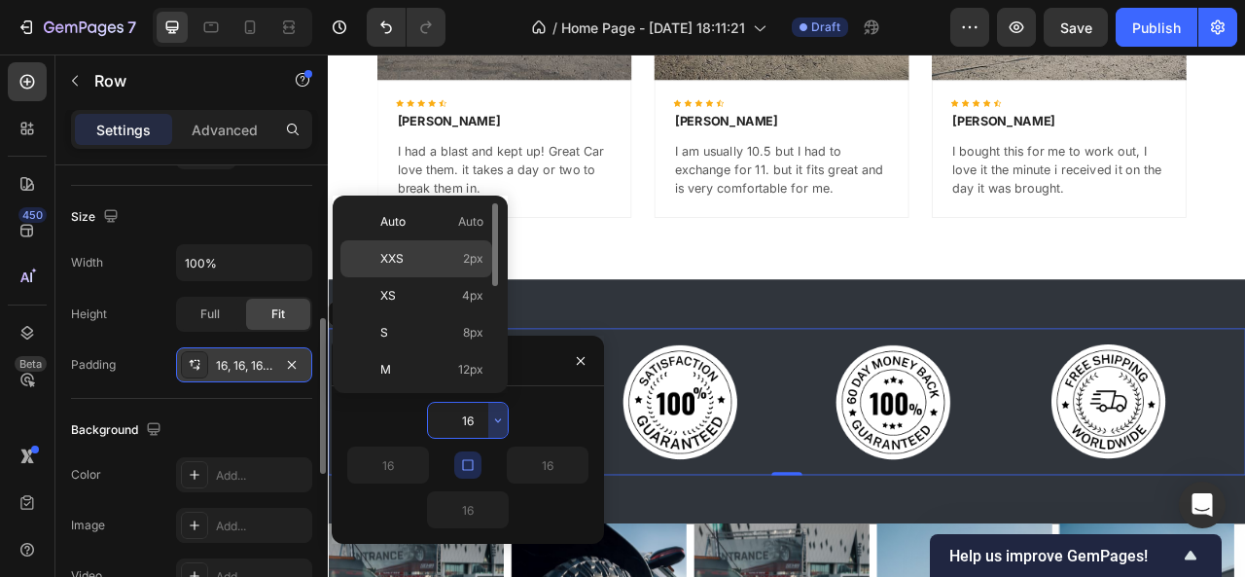
click at [472, 250] on span "2px" at bounding box center [473, 259] width 20 height 18
type input "2"
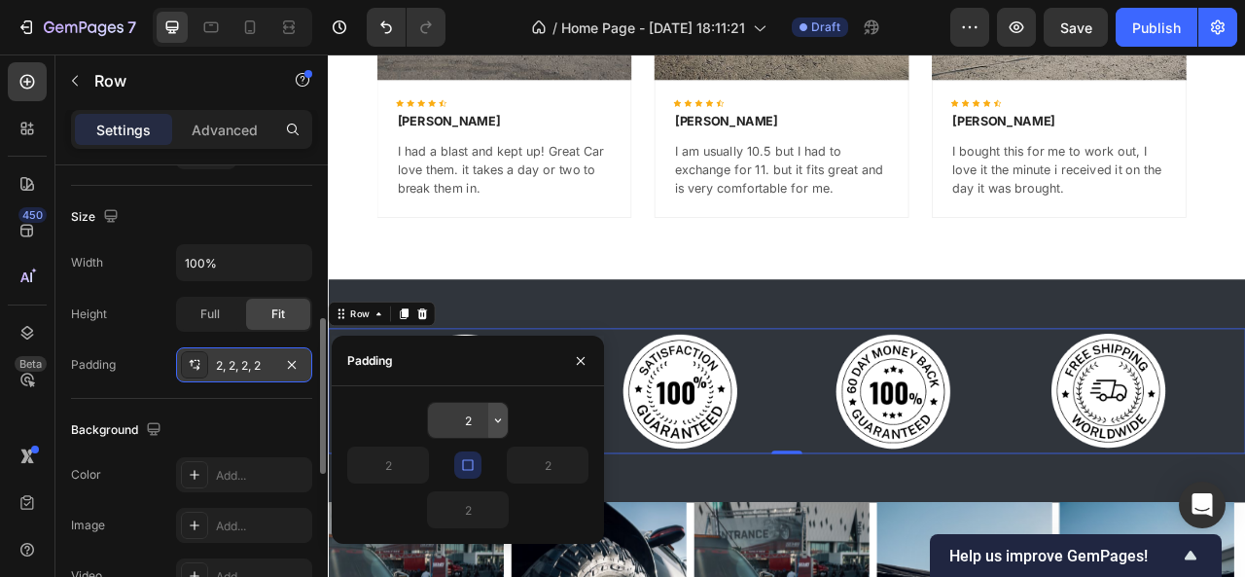
click at [497, 419] on icon "button" at bounding box center [498, 420] width 16 height 16
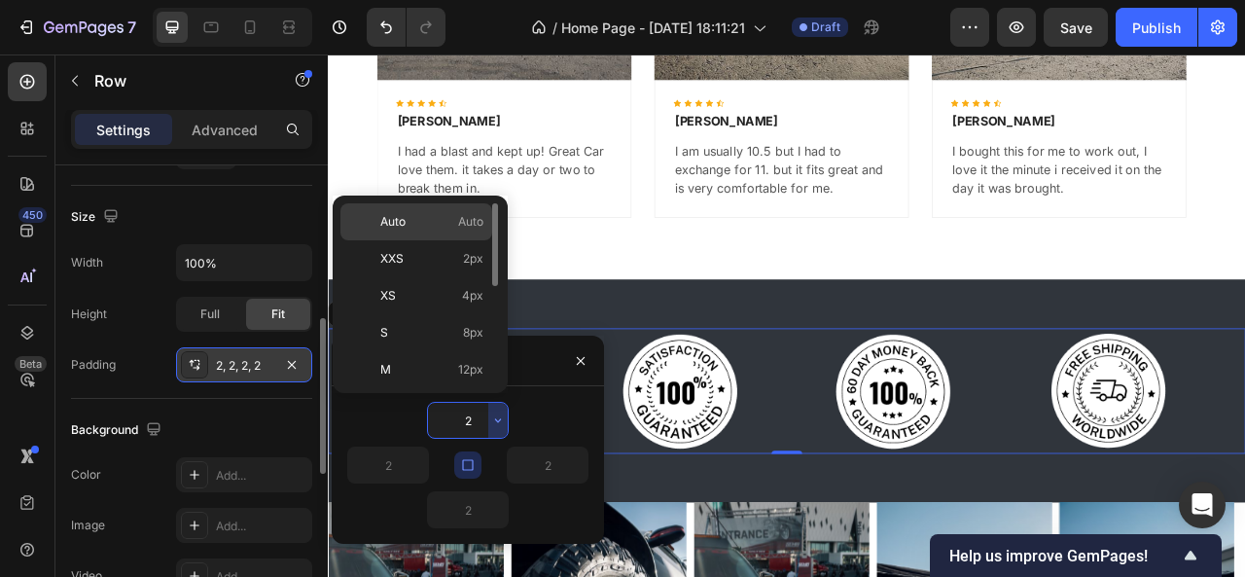
click at [458, 220] on span "Auto" at bounding box center [470, 222] width 25 height 18
type input "Auto"
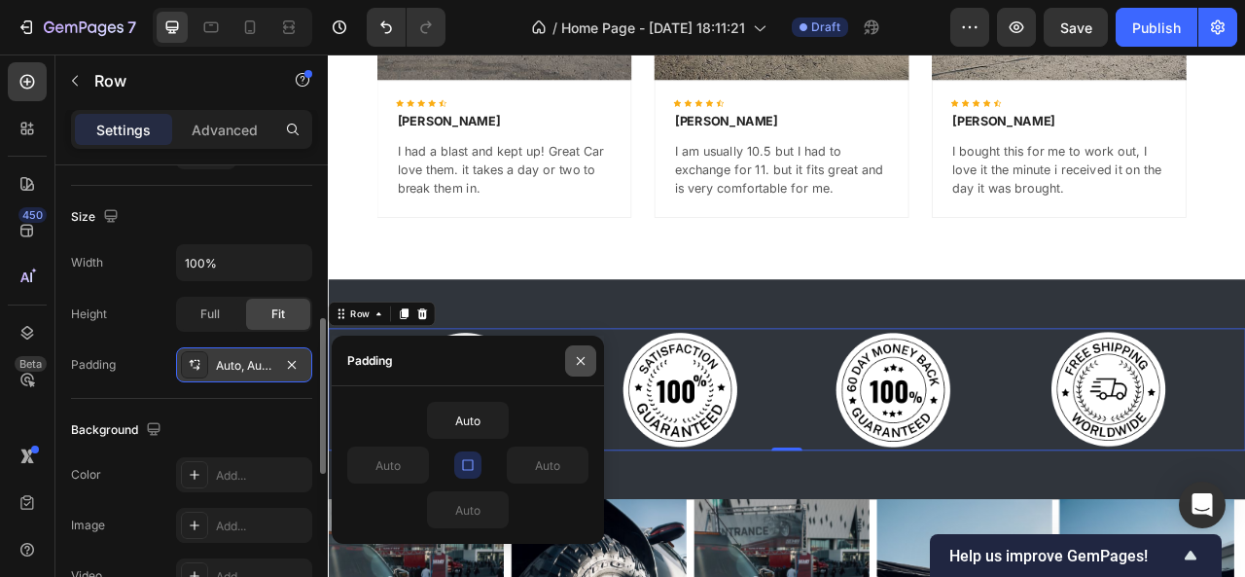
click at [578, 361] on icon "button" at bounding box center [581, 361] width 16 height 16
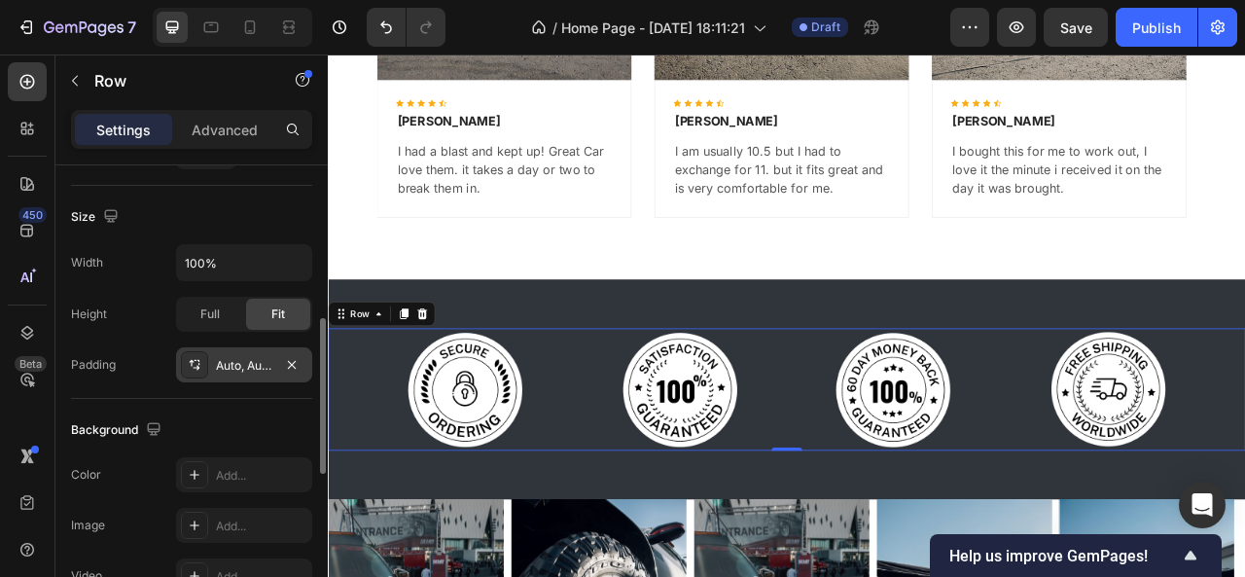
click at [207, 423] on div "Background" at bounding box center [191, 429] width 241 height 31
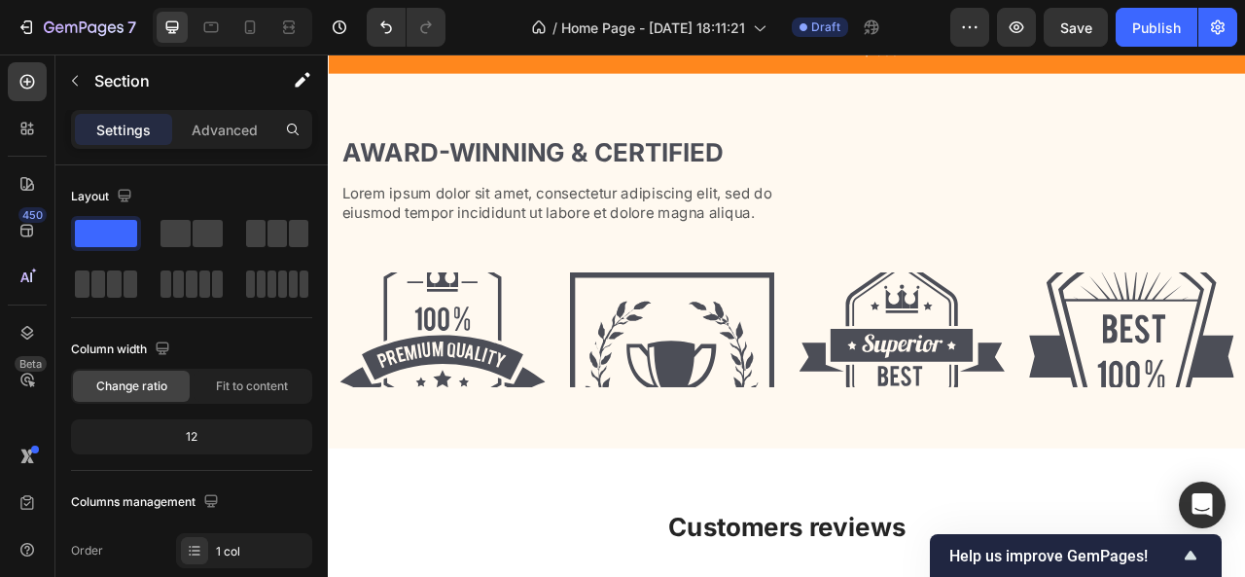
scroll to position [4113, 0]
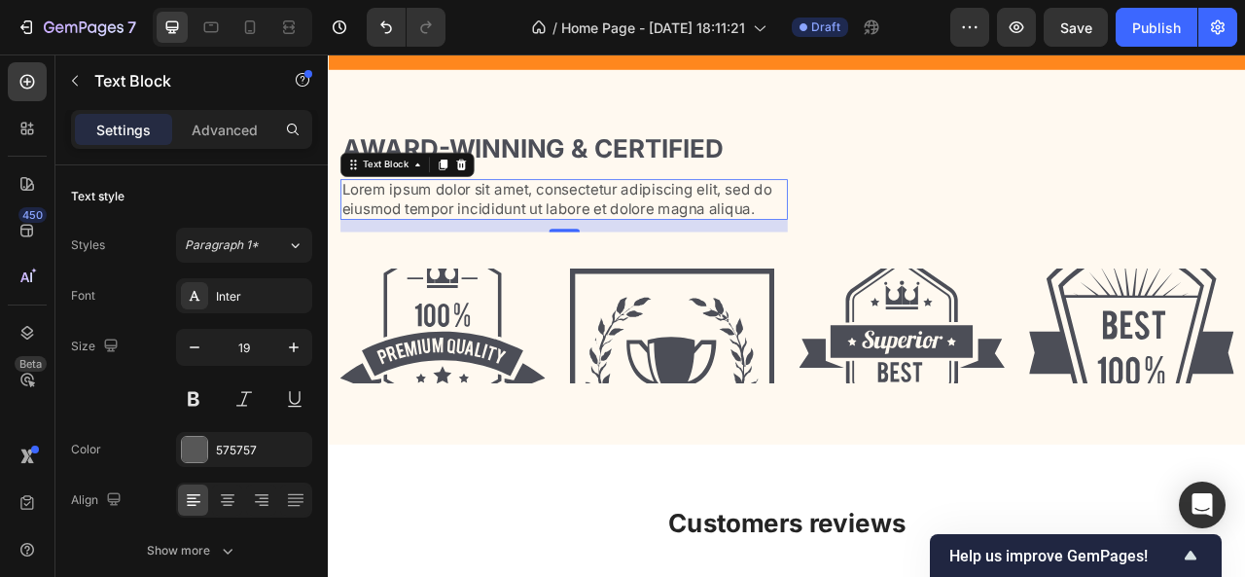
click at [868, 247] on p "Lorem ipsum dolor sit amet, consectetur adipiscing elit, sed do eiusmod tempor …" at bounding box center [627, 239] width 565 height 48
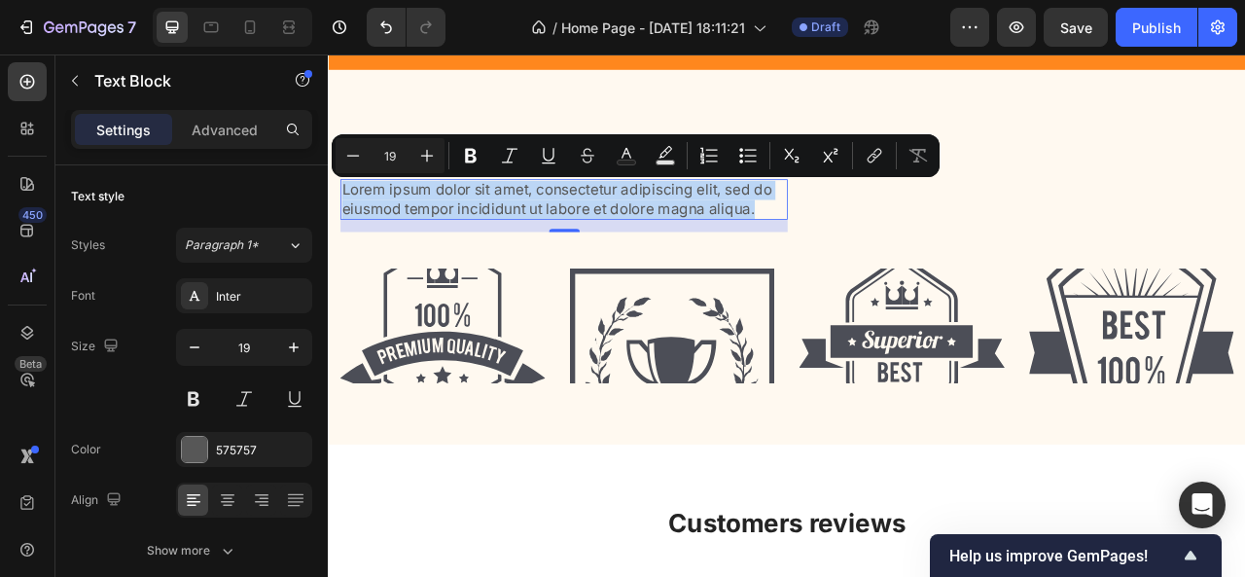
drag, startPoint x: 868, startPoint y: 247, endPoint x: 347, endPoint y: 230, distance: 521.5
click at [347, 230] on p "Lorem ipsum dolor sit amet, consectetur adipiscing elit, sed do eiusmod tempor …" at bounding box center [627, 239] width 565 height 48
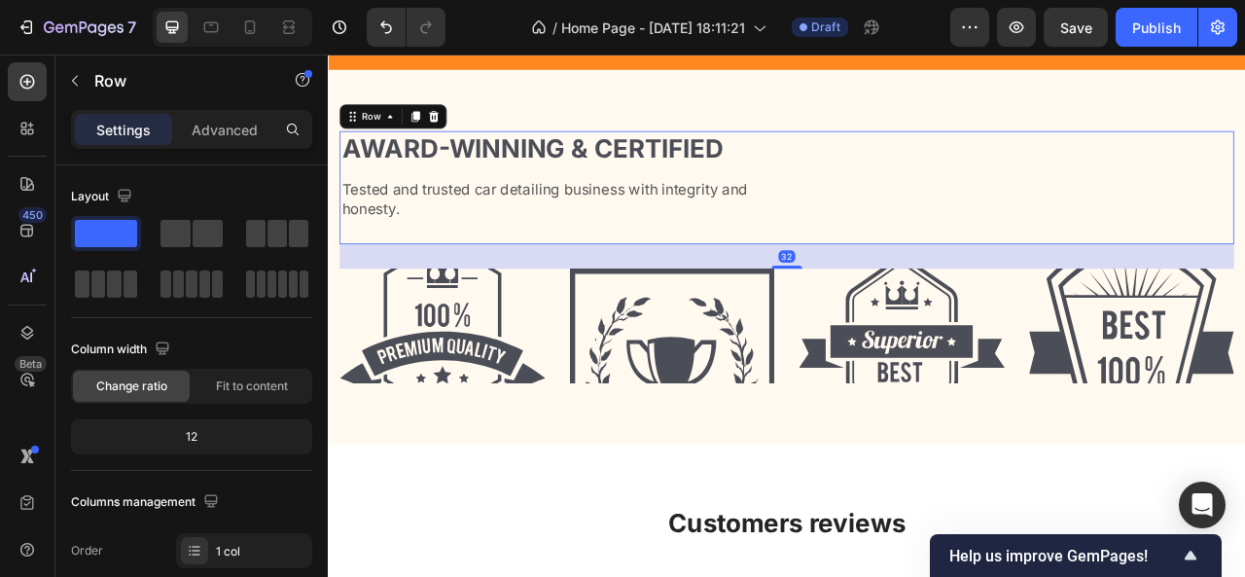
click at [1065, 260] on div "Award-winning & Certified Heading Tested and trusted car detailing business wit…" at bounding box center [911, 224] width 1138 height 144
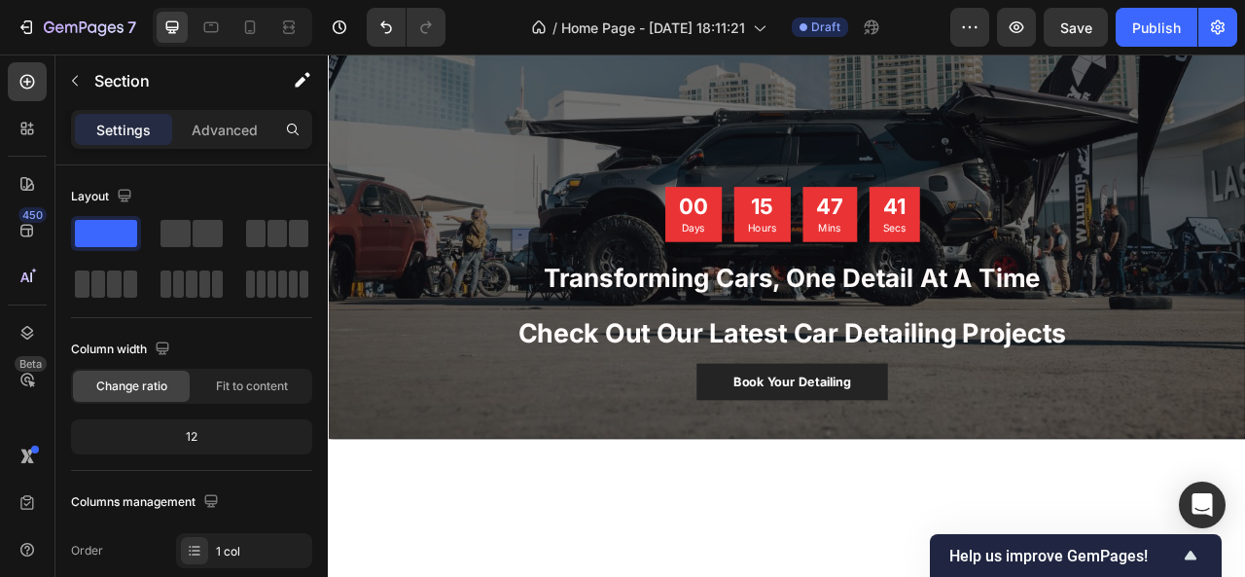
scroll to position [0, 0]
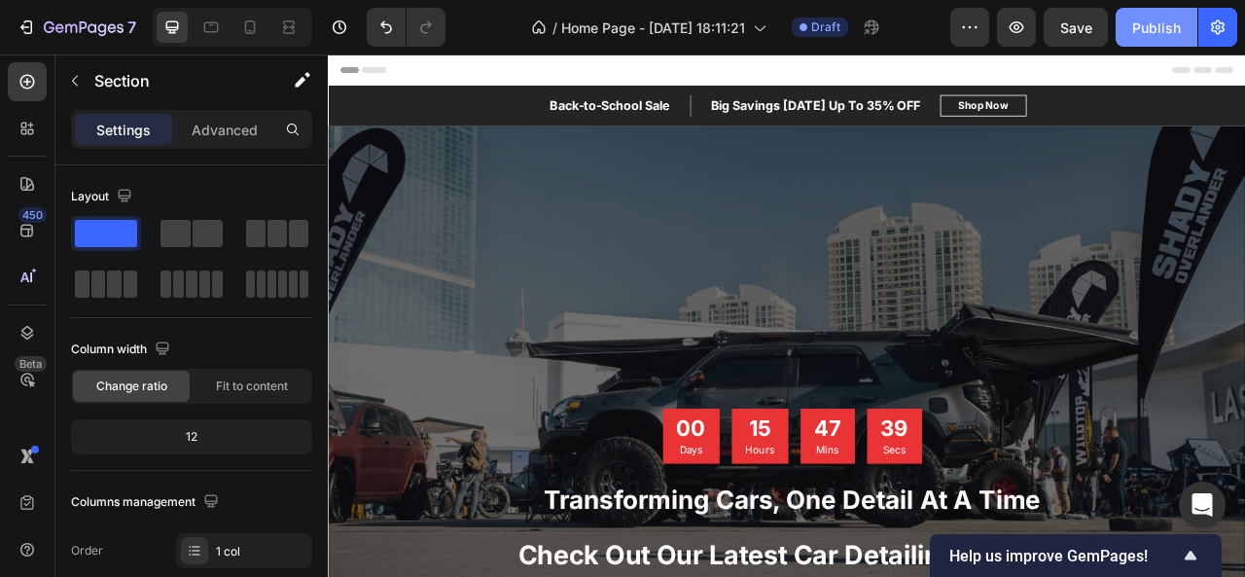
click at [1141, 26] on div "Publish" at bounding box center [1156, 28] width 49 height 20
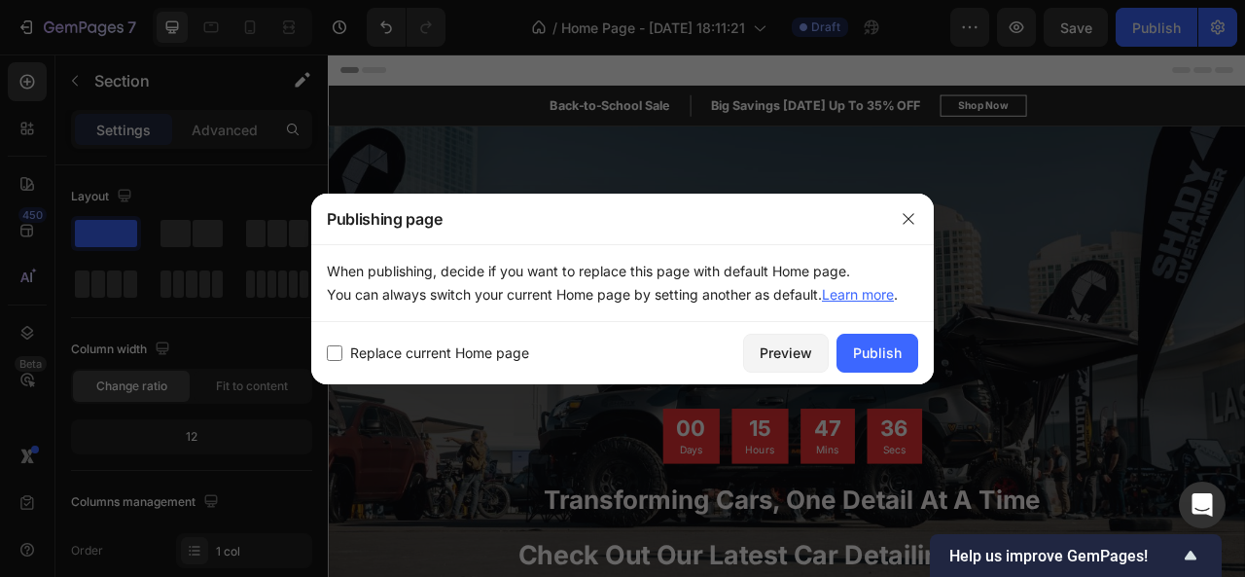
click at [359, 345] on span "Replace current Home page" at bounding box center [439, 352] width 179 height 23
checkbox input "true"
click at [869, 355] on div "Publish" at bounding box center [877, 352] width 49 height 20
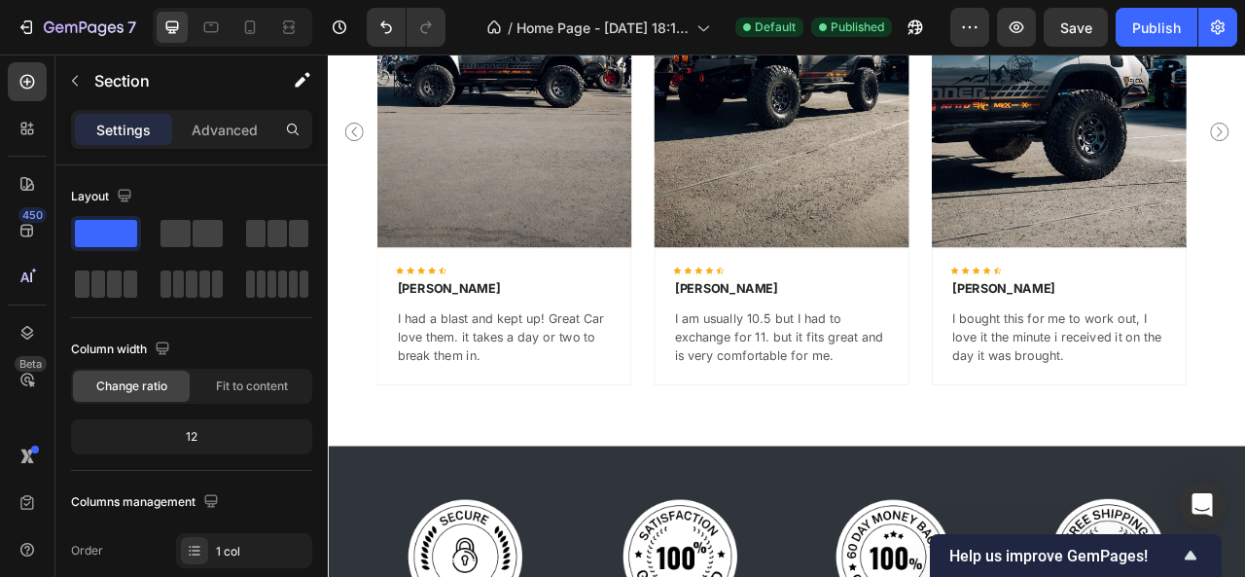
scroll to position [4940, 0]
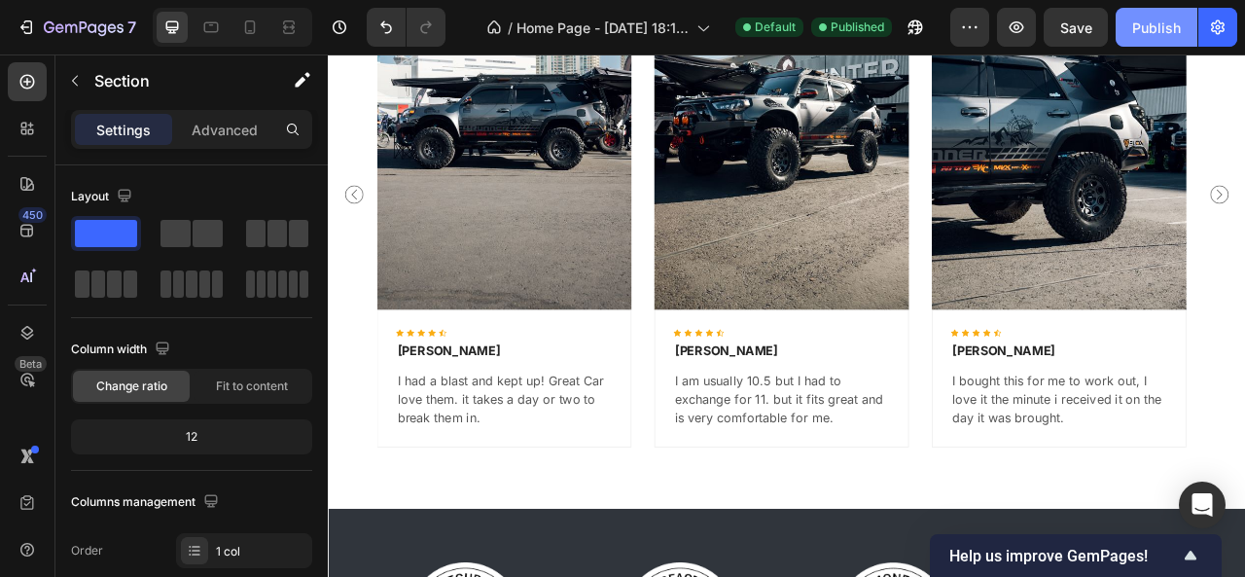
click at [1147, 13] on button "Publish" at bounding box center [1156, 27] width 82 height 39
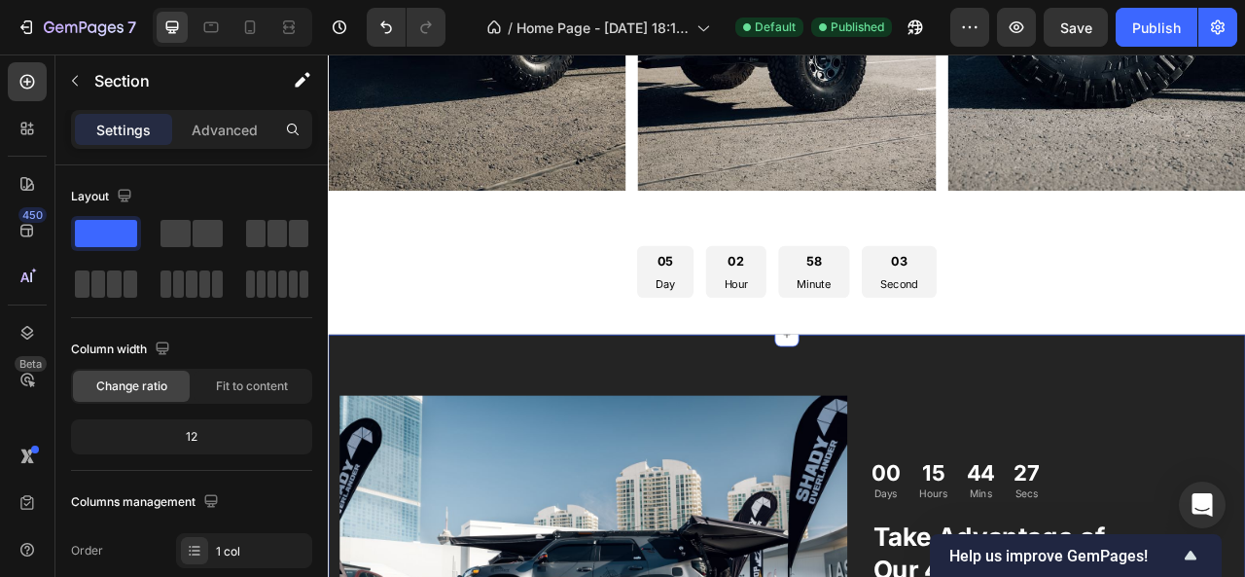
scroll to position [3097, 0]
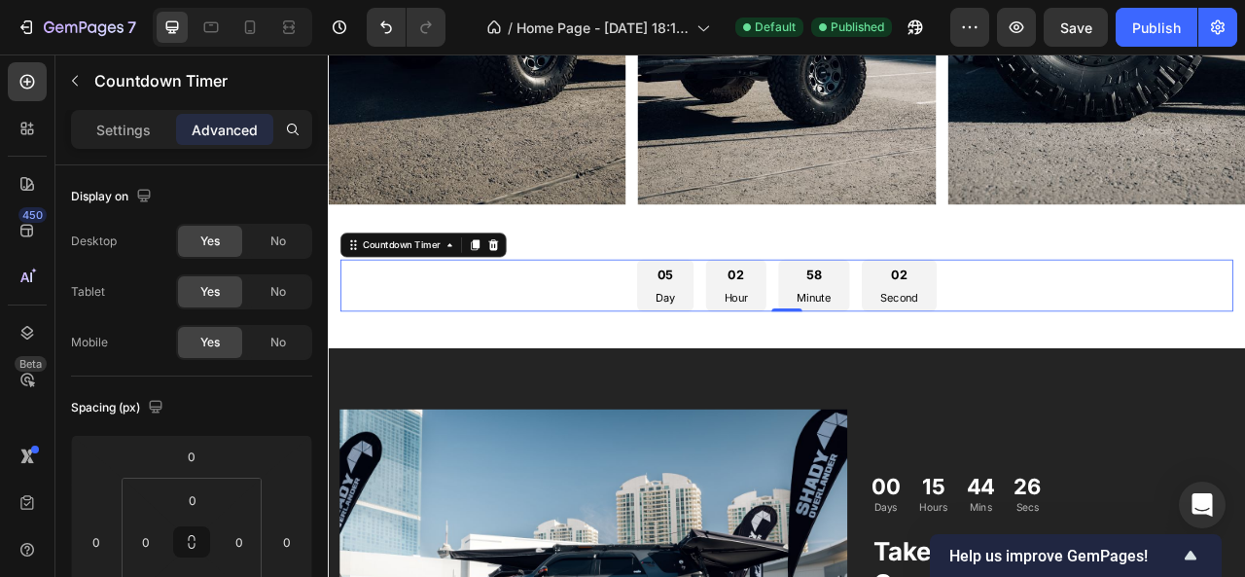
click at [656, 355] on div "05 Day 02 Hour 58 Minute 02 Second" at bounding box center [911, 348] width 1136 height 66
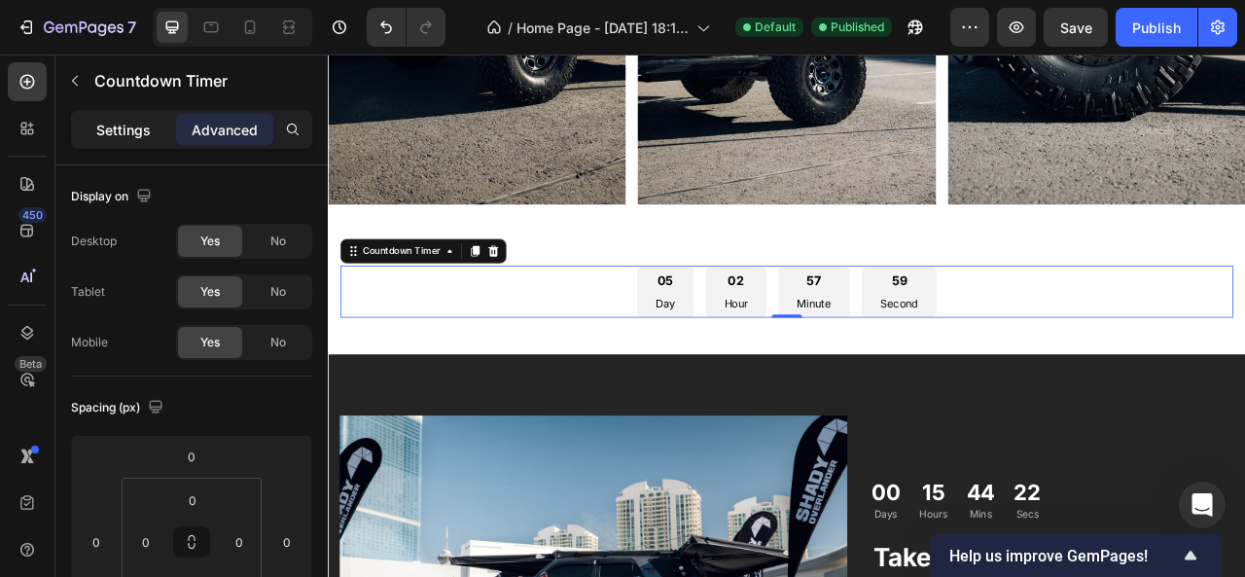
click at [119, 138] on p "Settings" at bounding box center [123, 130] width 54 height 20
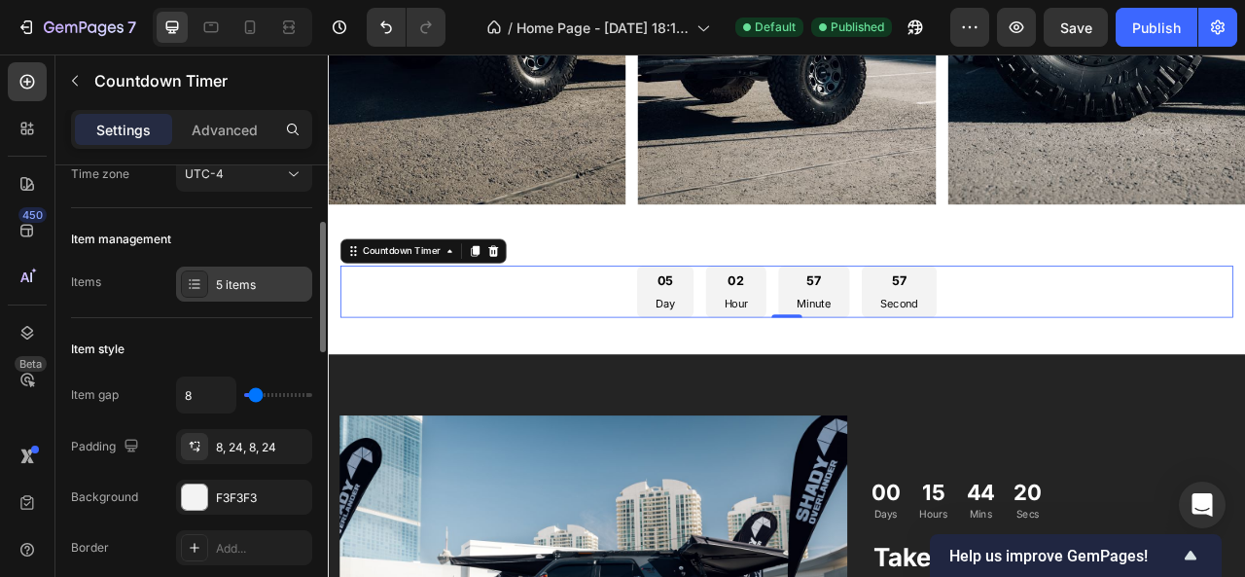
scroll to position [191, 0]
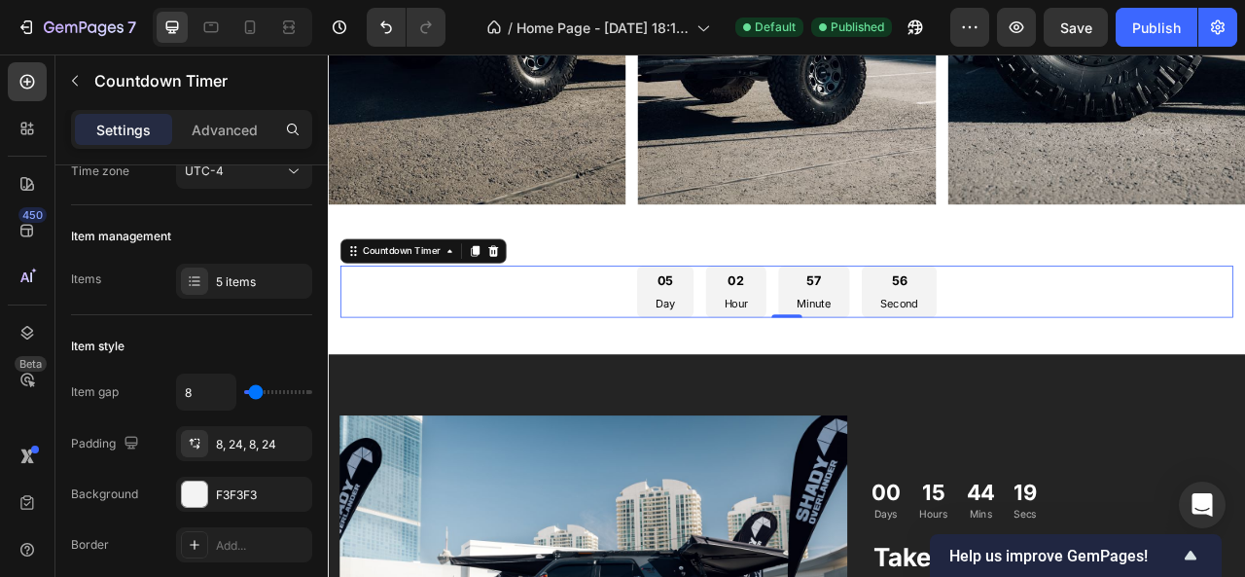
type input "94"
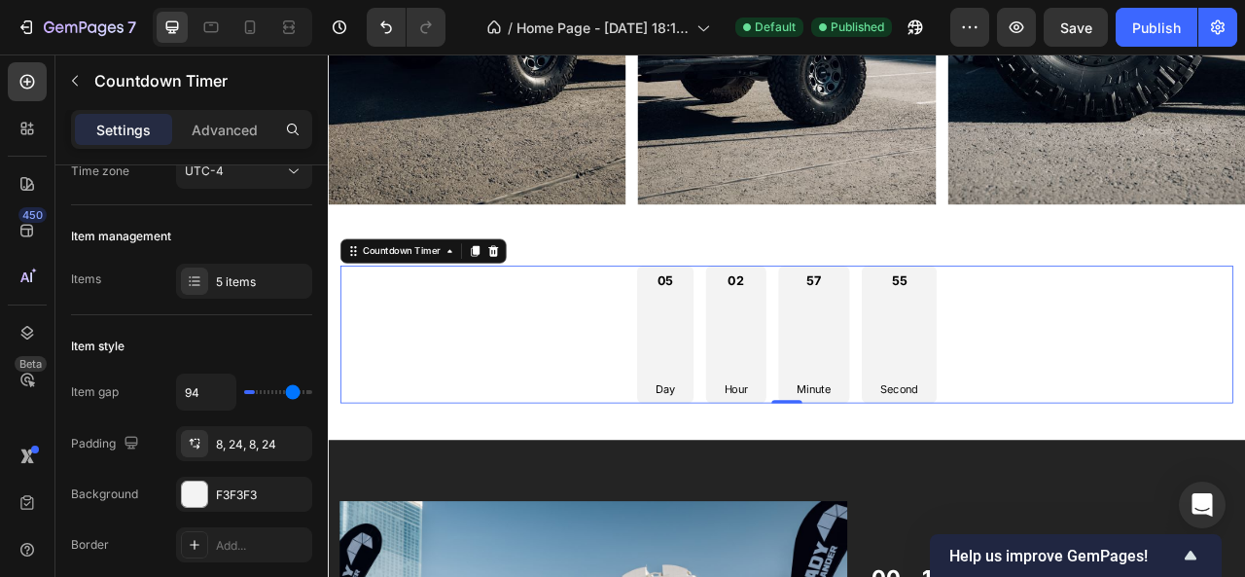
type input "120"
type input "1"
type input "0"
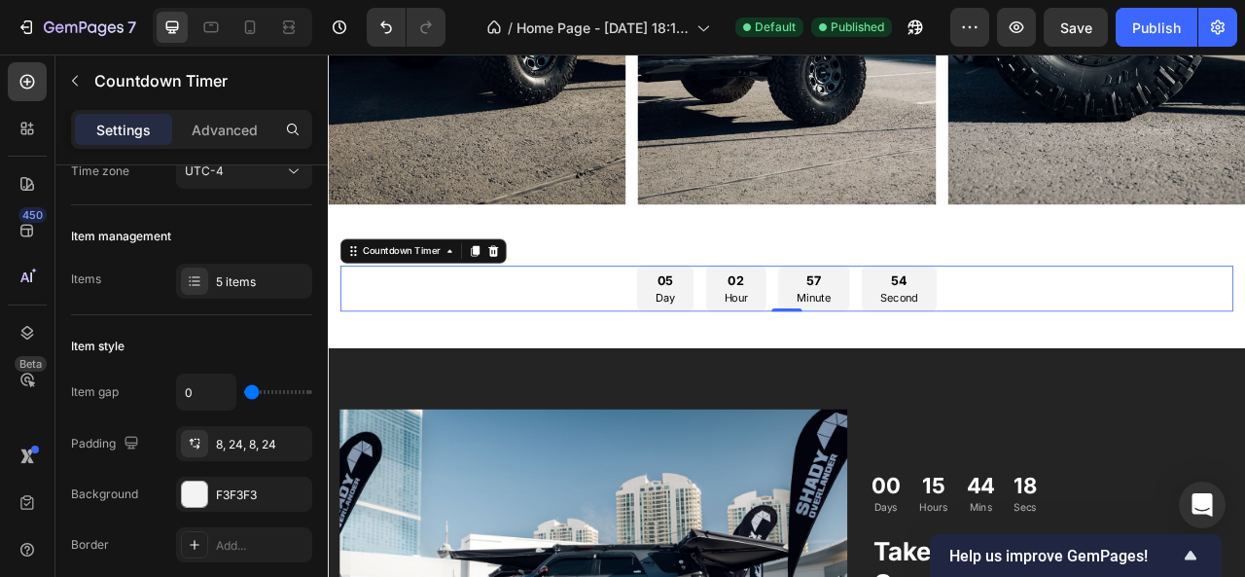
drag, startPoint x: 255, startPoint y: 392, endPoint x: 229, endPoint y: 384, distance: 27.4
type input "0"
click at [244, 390] on input "range" at bounding box center [278, 392] width 68 height 4
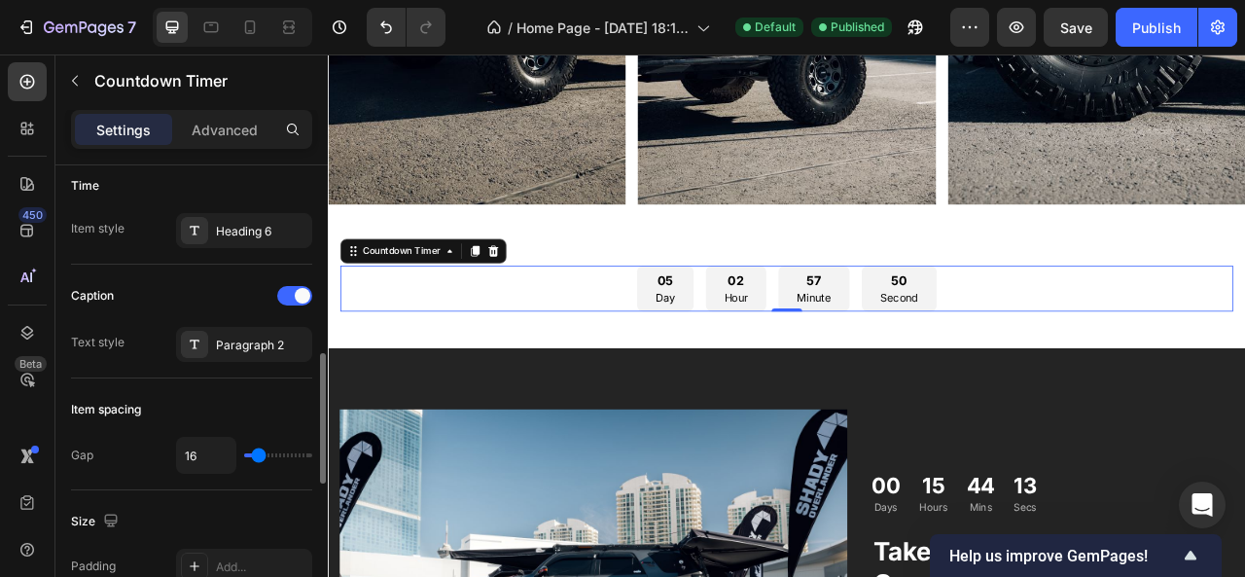
scroll to position [666, 0]
type input "63"
type input "96"
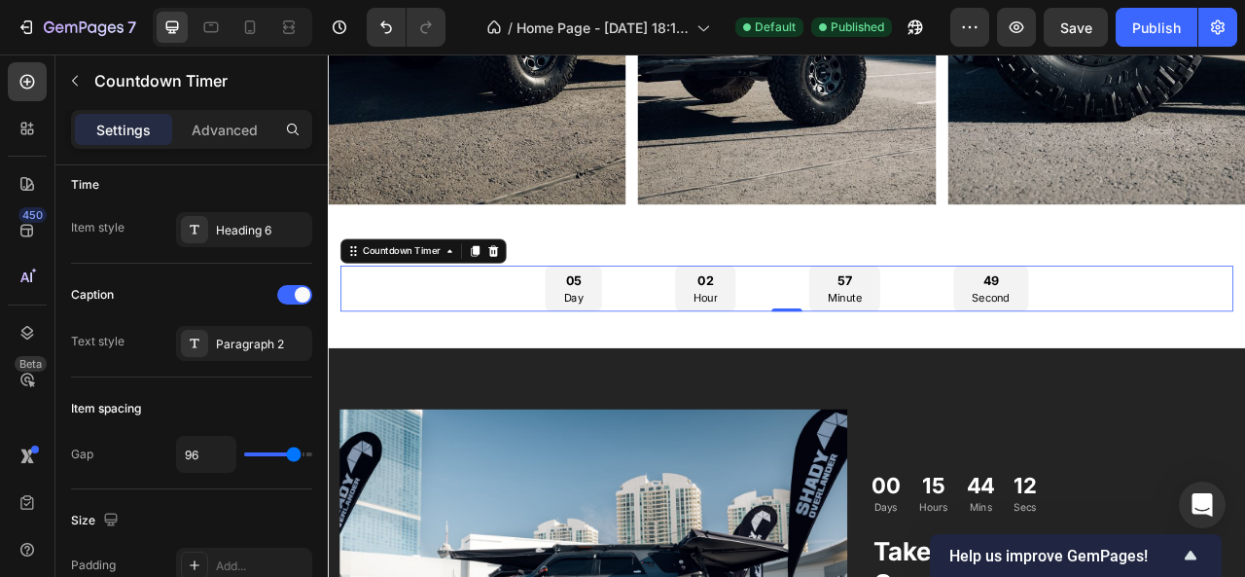
type input "100"
type input "103"
type input "104"
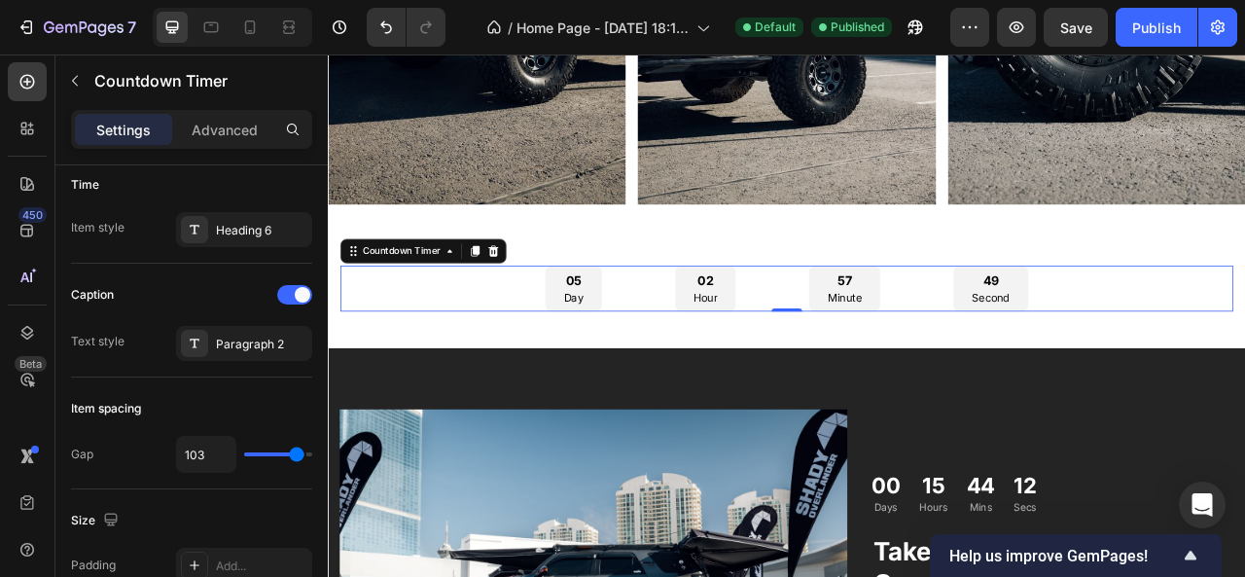
type input "104"
type input "120"
drag, startPoint x: 259, startPoint y: 456, endPoint x: 356, endPoint y: 445, distance: 97.8
type input "120"
click at [312, 452] on input "range" at bounding box center [278, 454] width 68 height 4
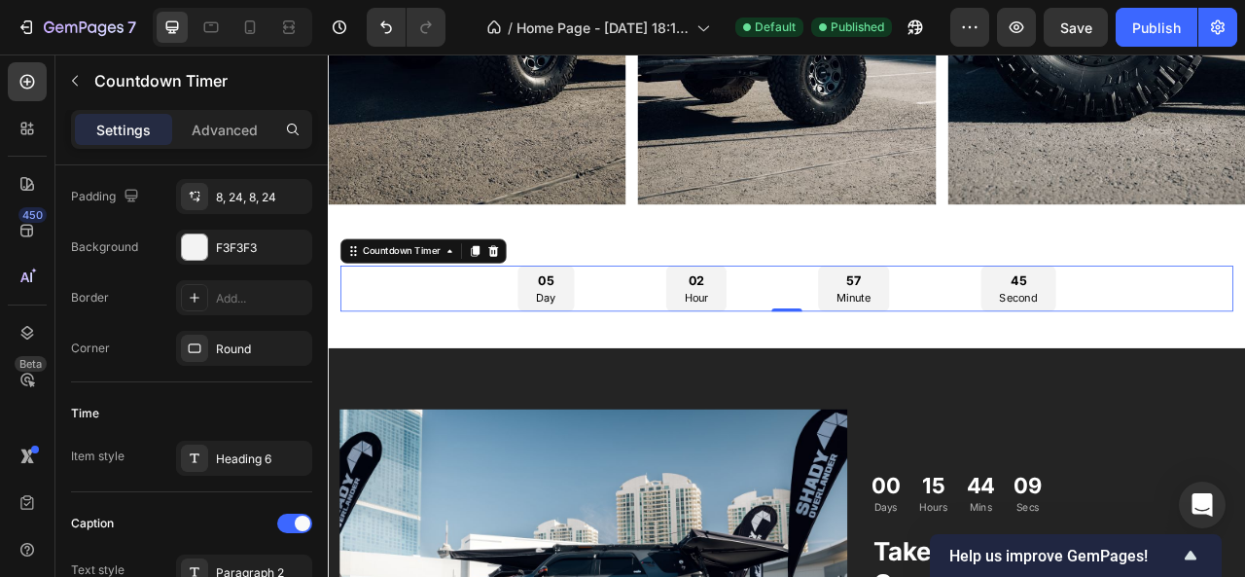
scroll to position [0, 0]
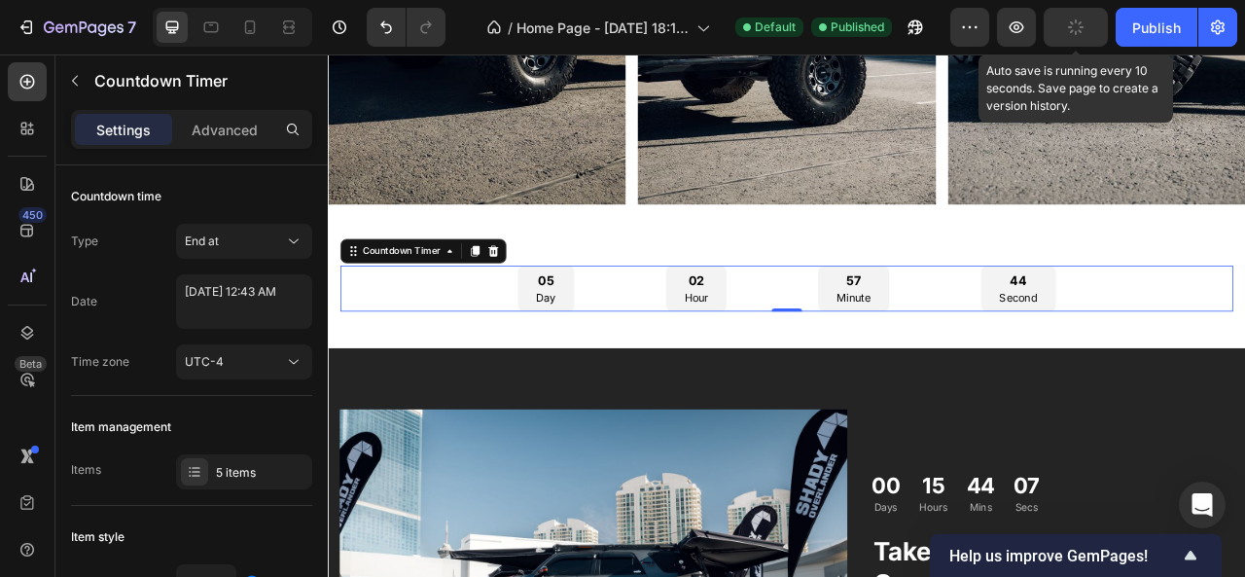
click at [1071, 30] on icon "button" at bounding box center [1075, 27] width 21 height 21
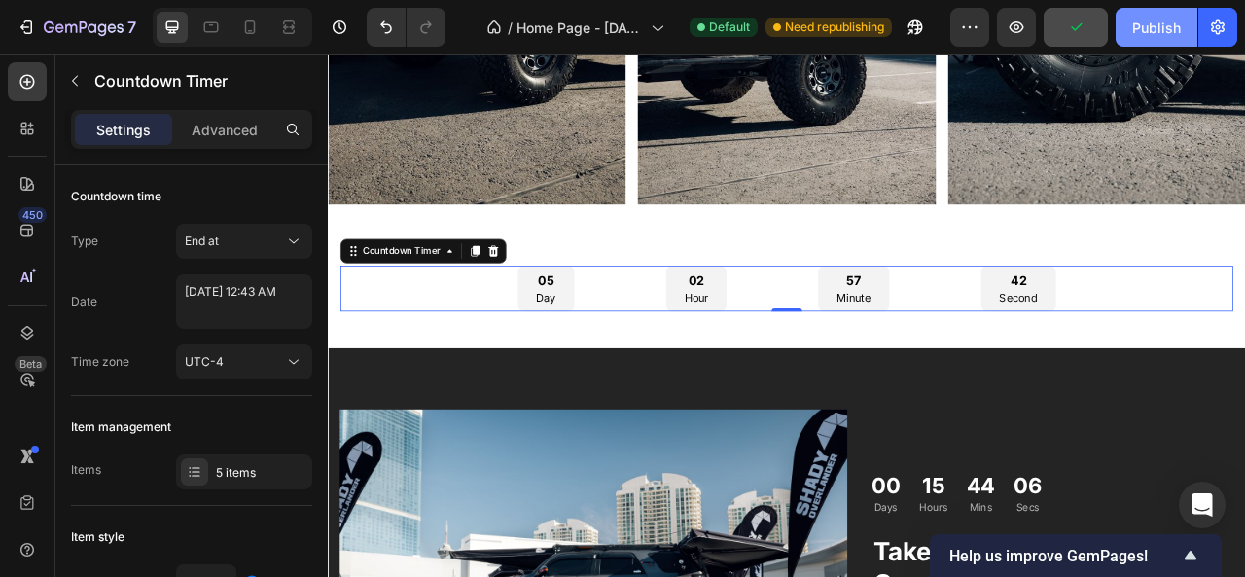
click at [1167, 23] on div "Publish" at bounding box center [1156, 28] width 49 height 20
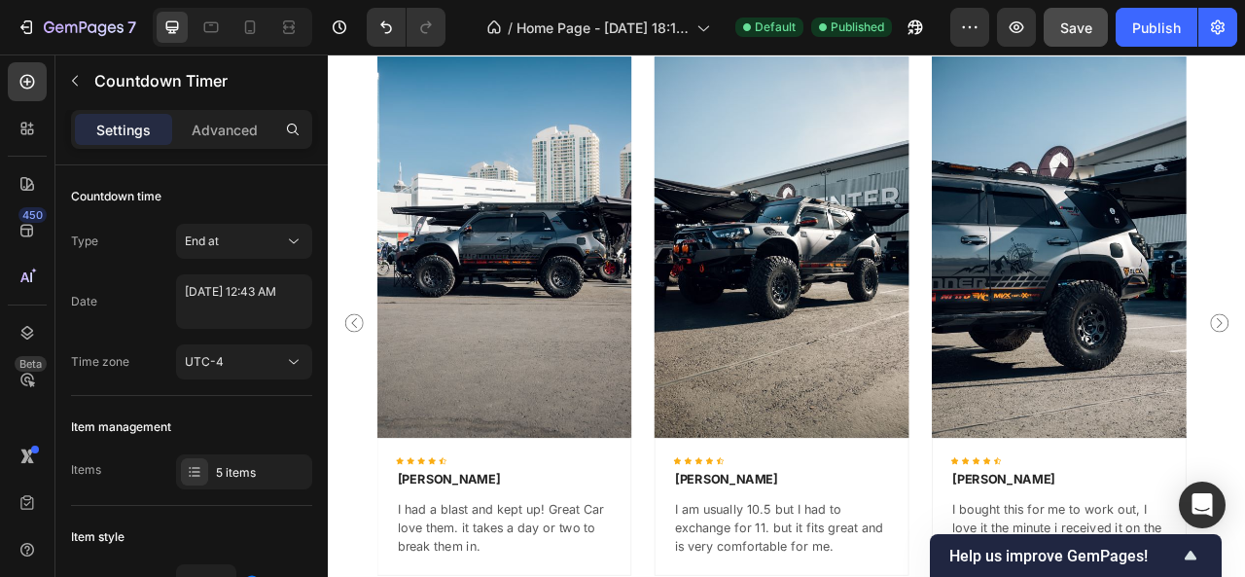
scroll to position [4797, 0]
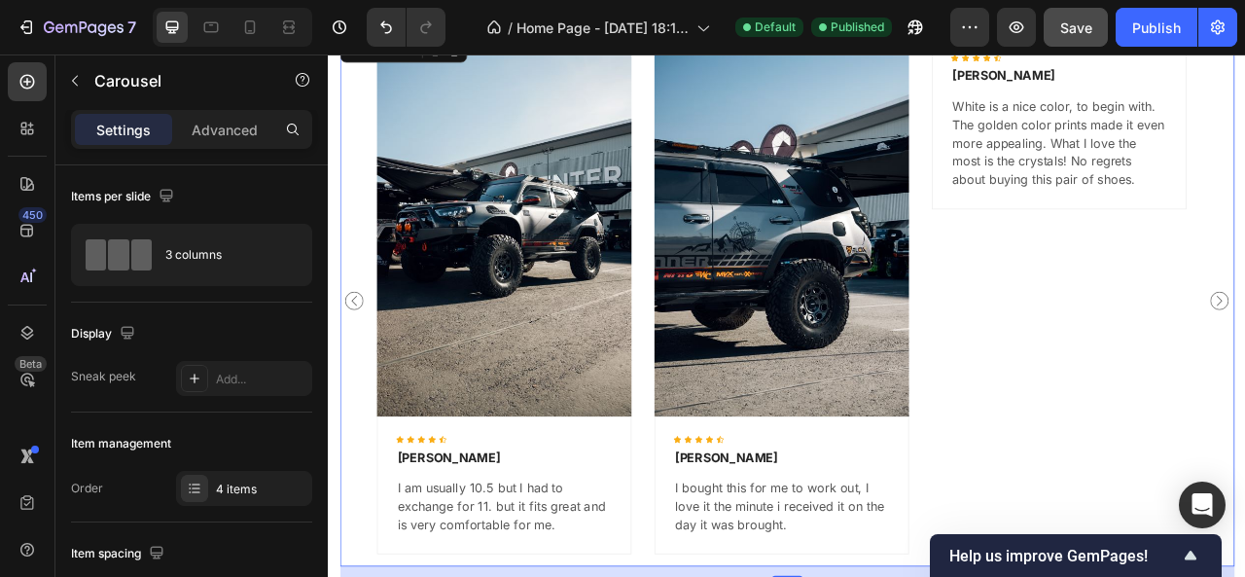
click at [357, 360] on icon "Carousel Back Arrow" at bounding box center [360, 367] width 23 height 23
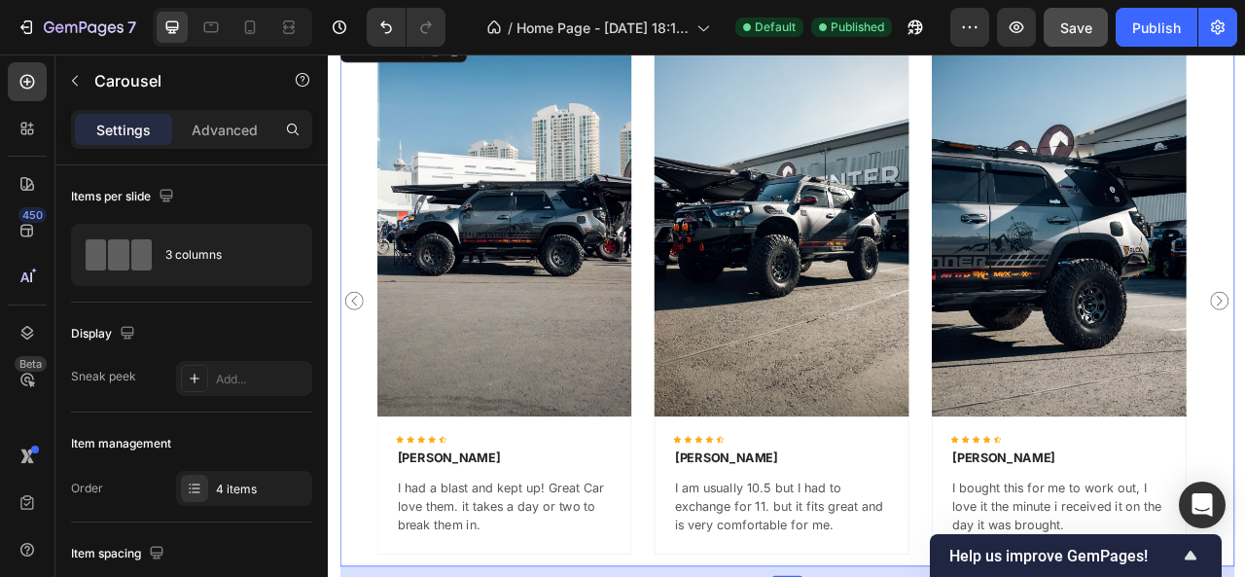
click at [357, 360] on icon "Carousel Back Arrow" at bounding box center [360, 367] width 23 height 23
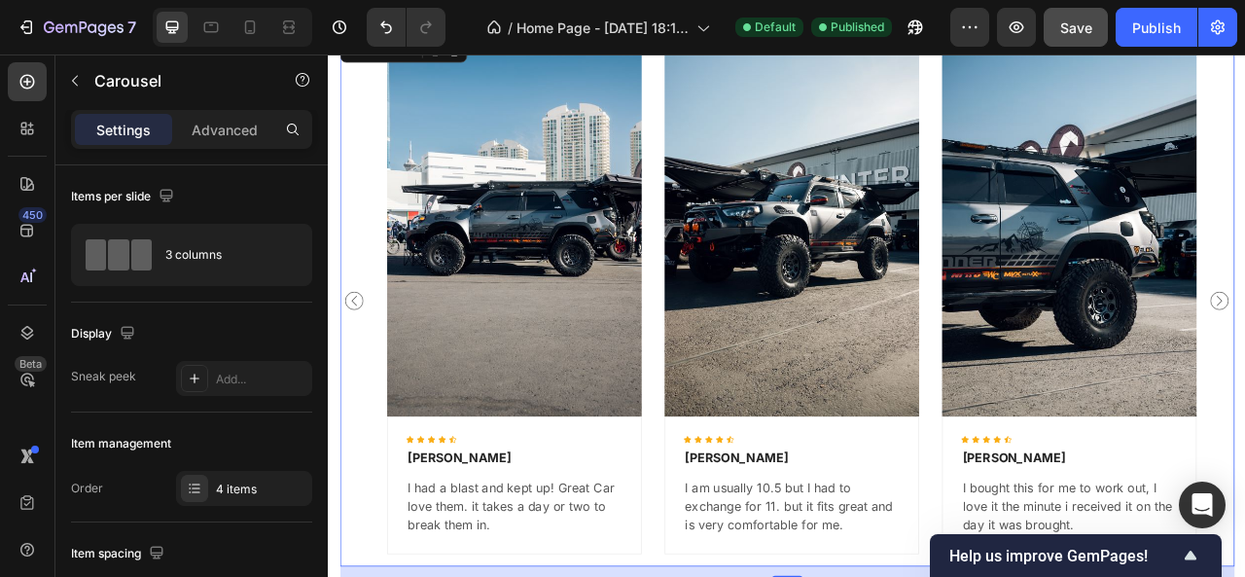
click at [357, 360] on icon "Carousel Back Arrow" at bounding box center [360, 367] width 23 height 23
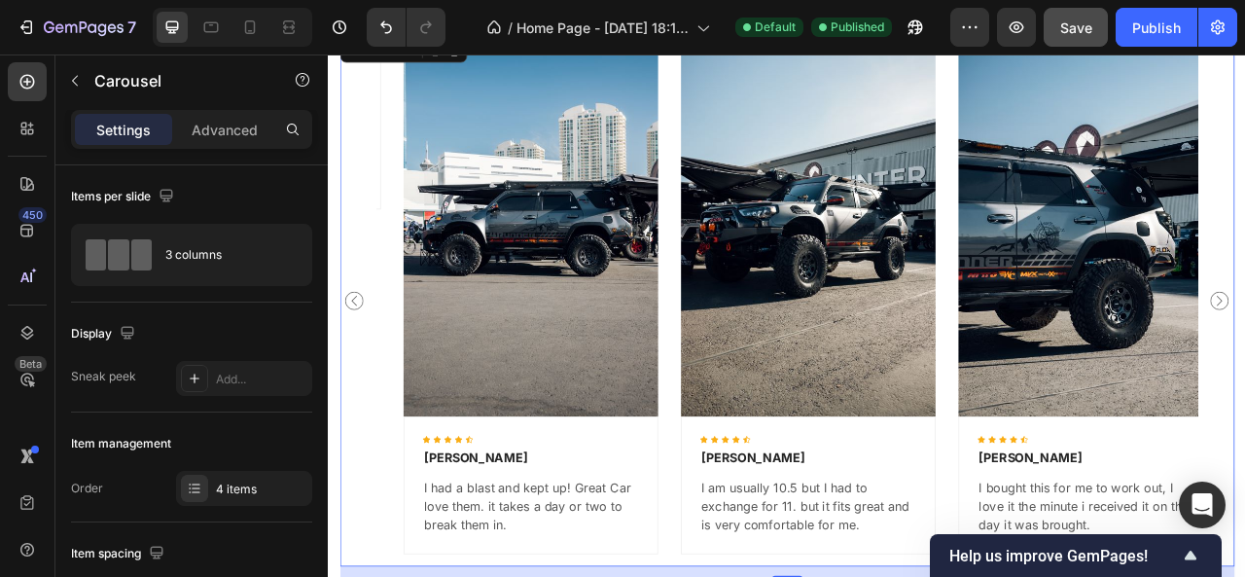
click at [357, 360] on icon "Carousel Back Arrow" at bounding box center [360, 367] width 23 height 23
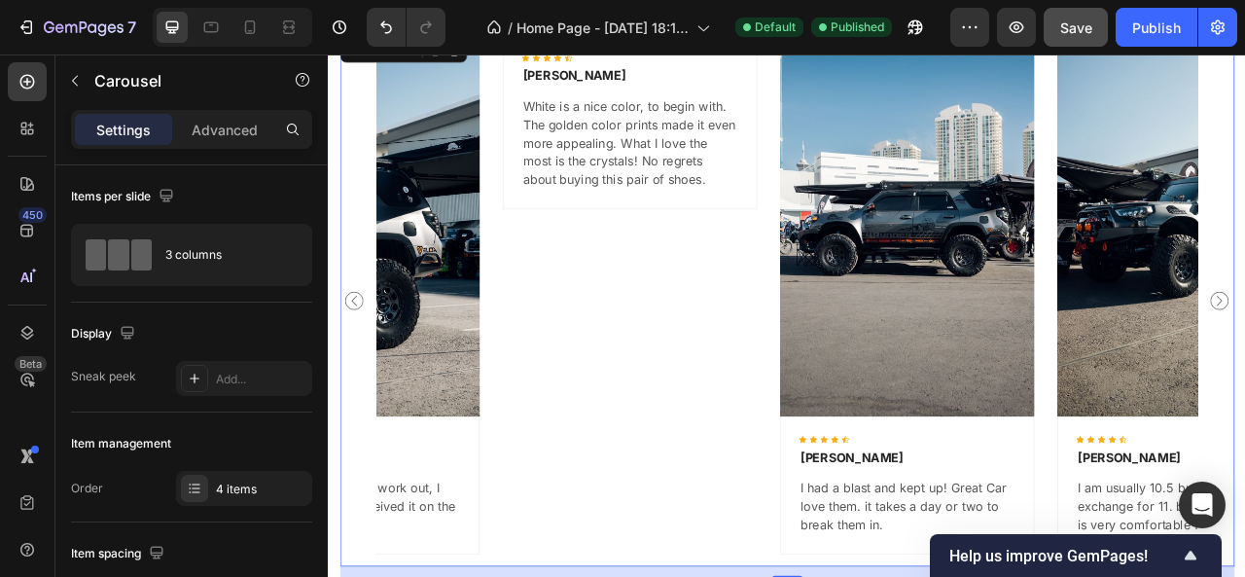
click at [357, 360] on icon "Carousel Back Arrow" at bounding box center [360, 367] width 23 height 23
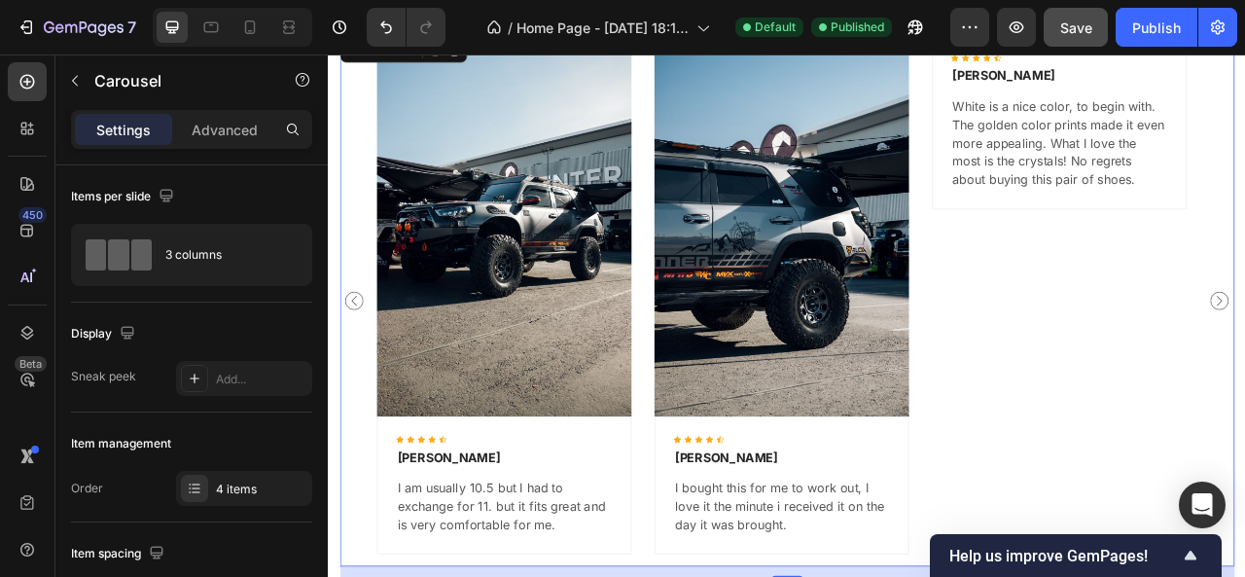
click at [357, 360] on icon "Carousel Back Arrow" at bounding box center [360, 367] width 23 height 23
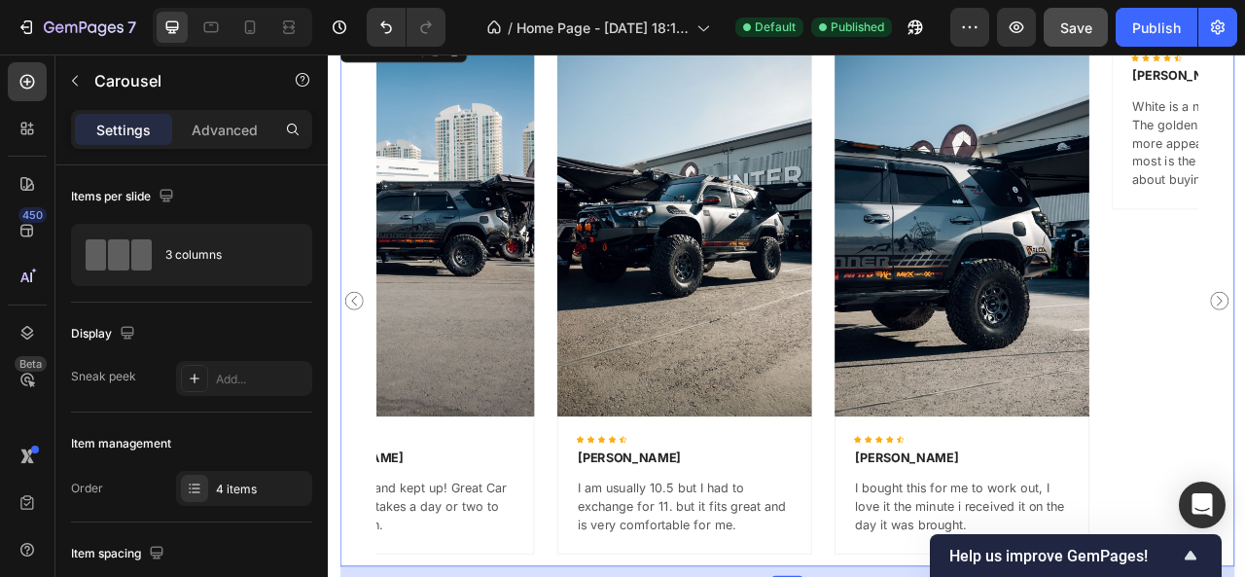
click at [357, 360] on icon "Carousel Back Arrow" at bounding box center [360, 367] width 23 height 23
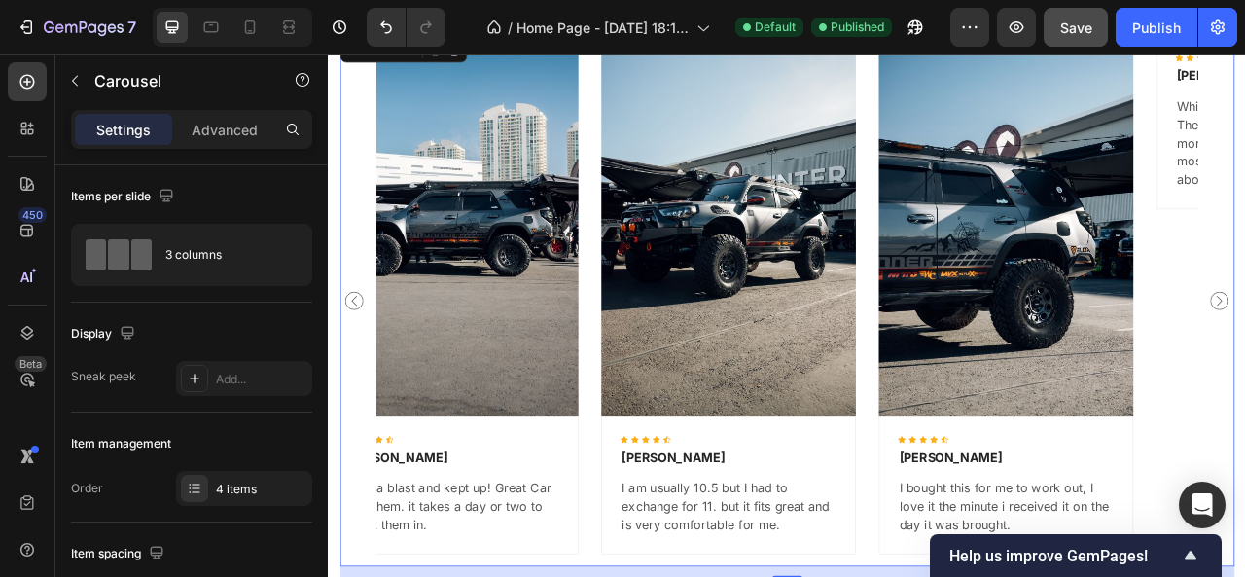
click at [357, 360] on icon "Carousel Back Arrow" at bounding box center [360, 367] width 23 height 23
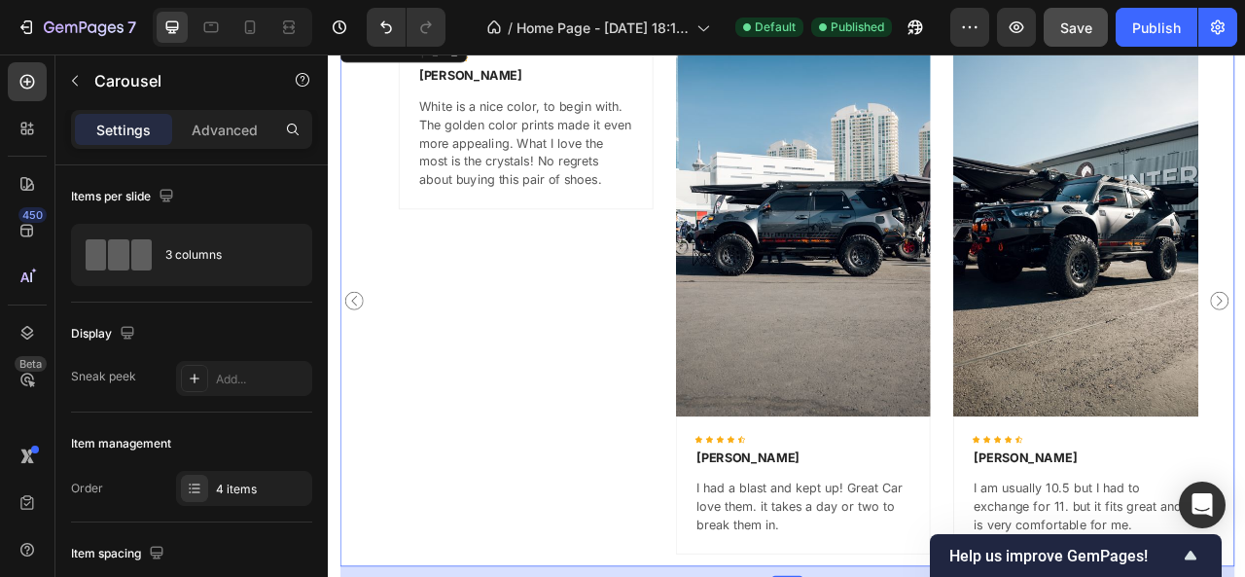
click at [357, 360] on icon "Carousel Back Arrow" at bounding box center [360, 367] width 23 height 23
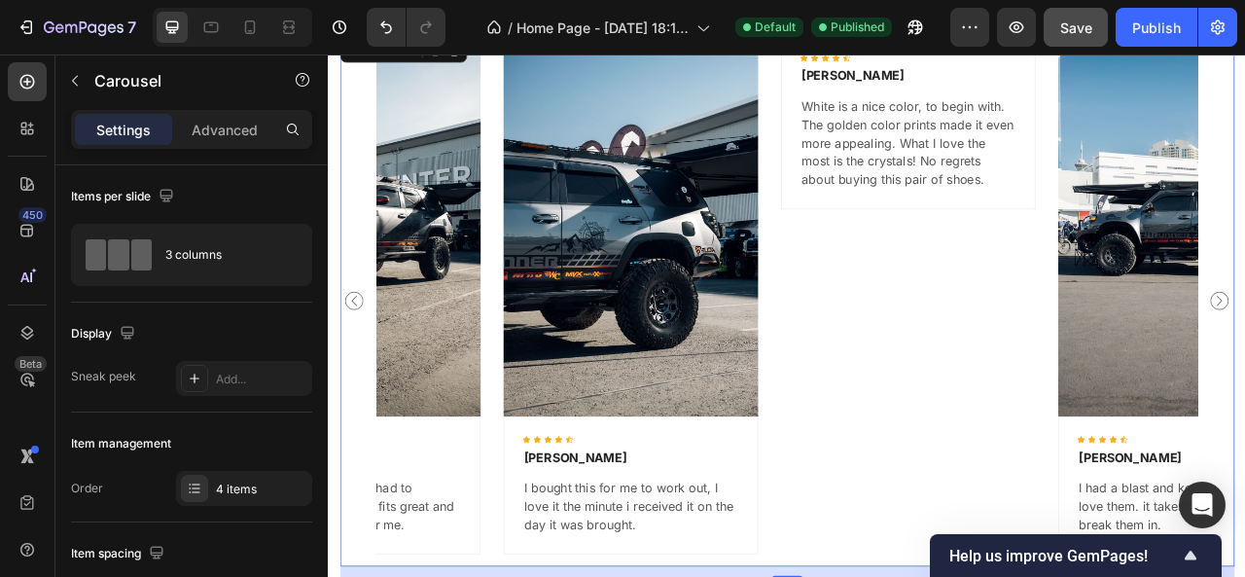
click at [357, 360] on icon "Carousel Back Arrow" at bounding box center [360, 367] width 23 height 23
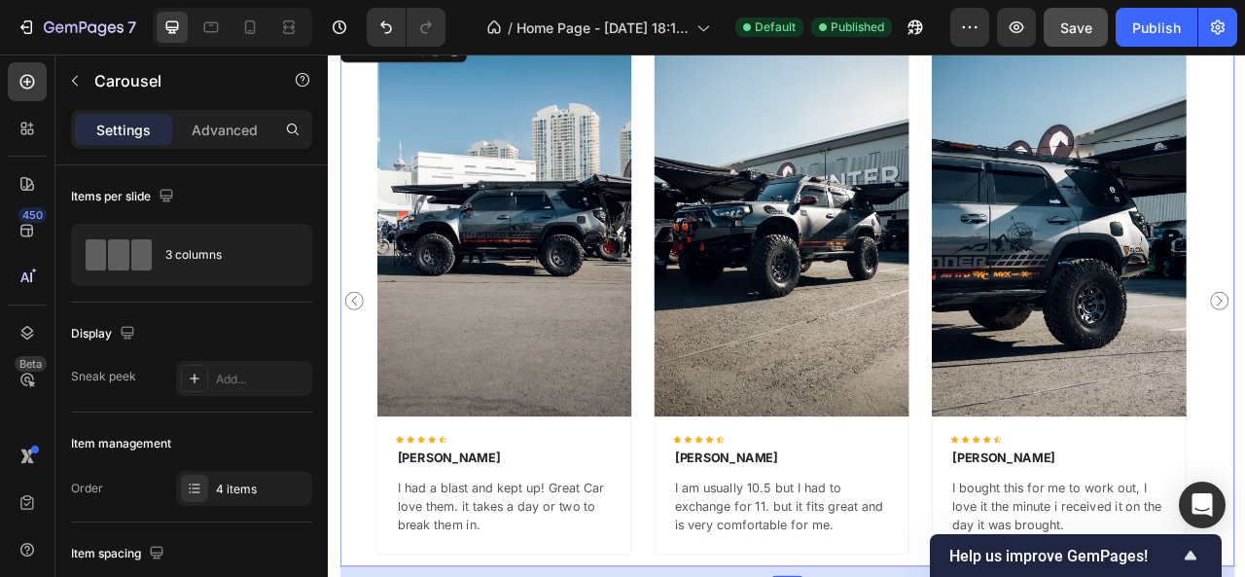
click at [357, 360] on icon "Carousel Back Arrow" at bounding box center [360, 367] width 23 height 23
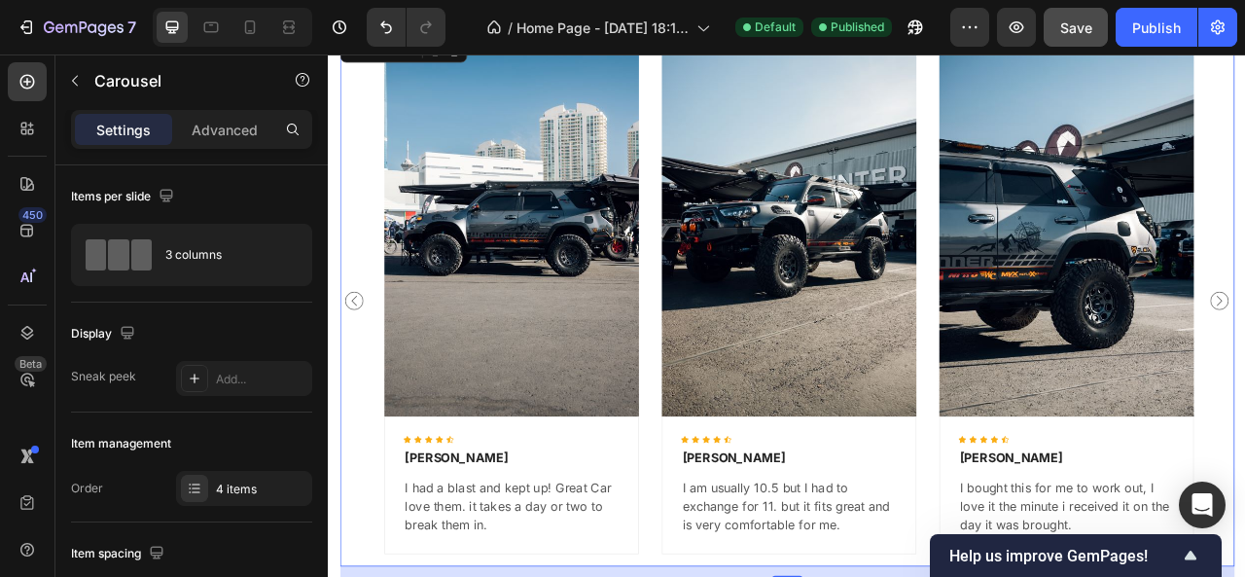
click at [357, 360] on icon "Carousel Back Arrow" at bounding box center [360, 367] width 23 height 23
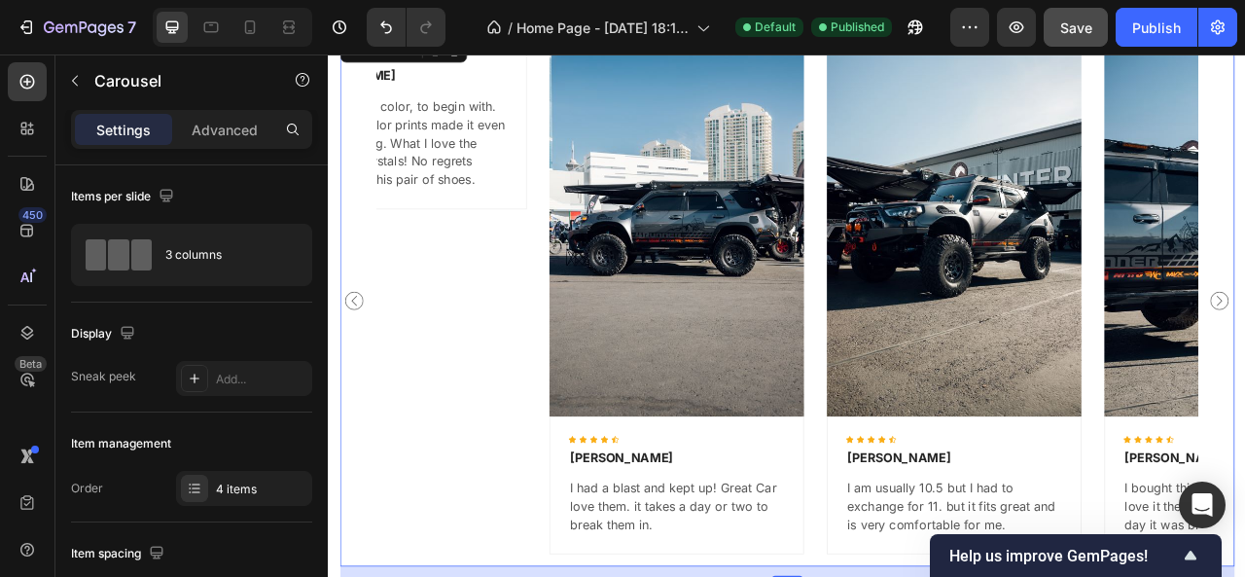
click at [357, 360] on icon "Carousel Back Arrow" at bounding box center [360, 367] width 23 height 23
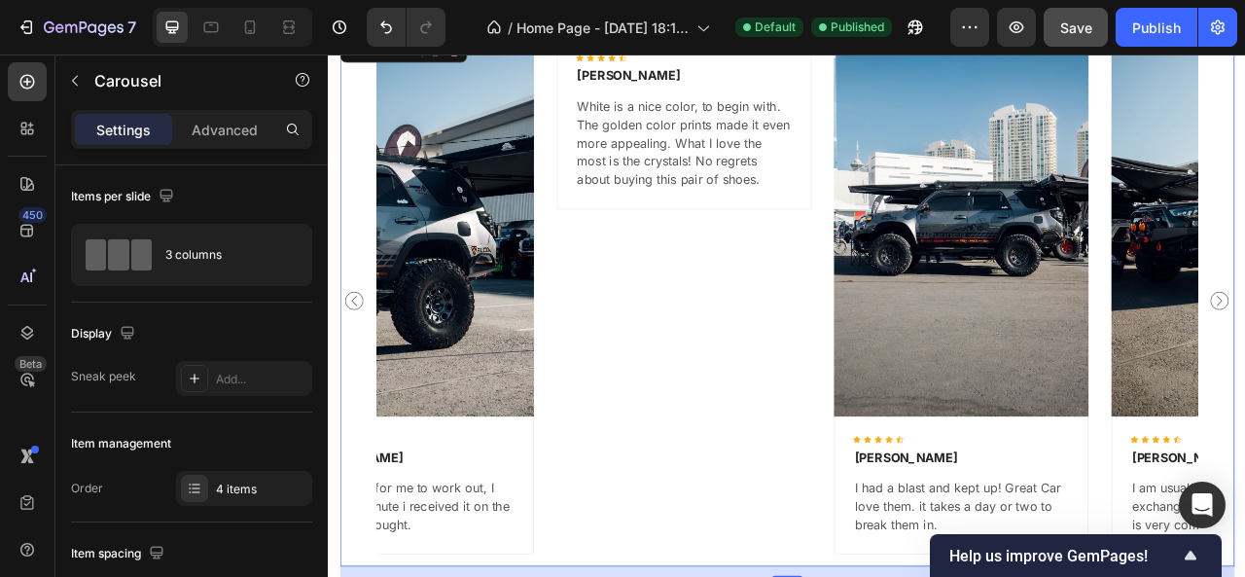
click at [357, 360] on icon "Carousel Back Arrow" at bounding box center [360, 367] width 23 height 23
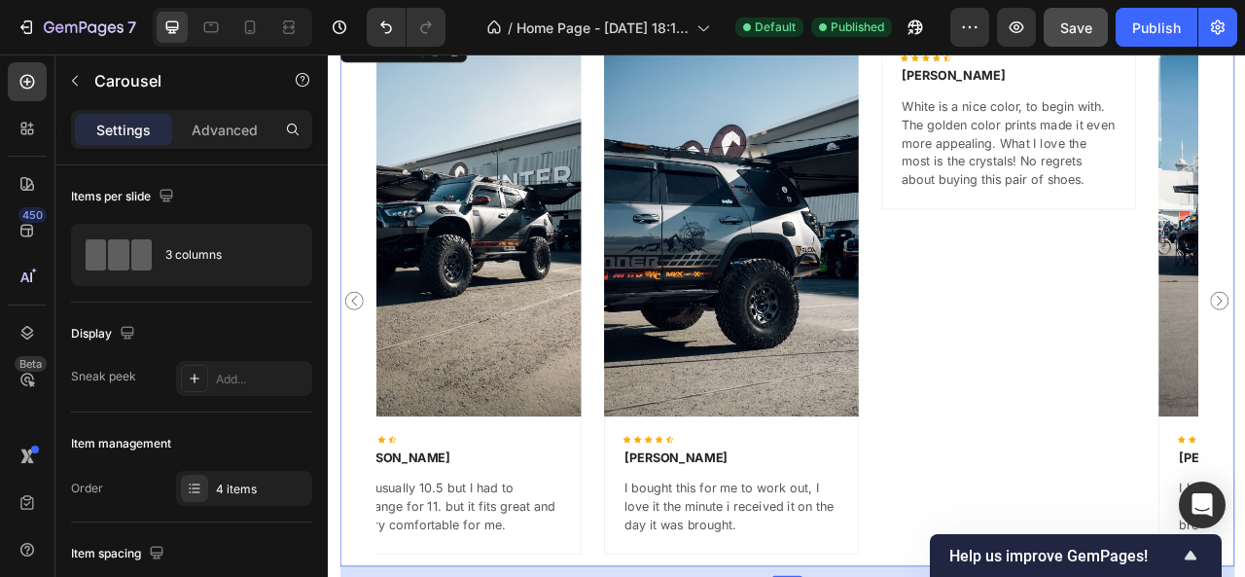
click at [357, 360] on icon "Carousel Back Arrow" at bounding box center [360, 367] width 23 height 23
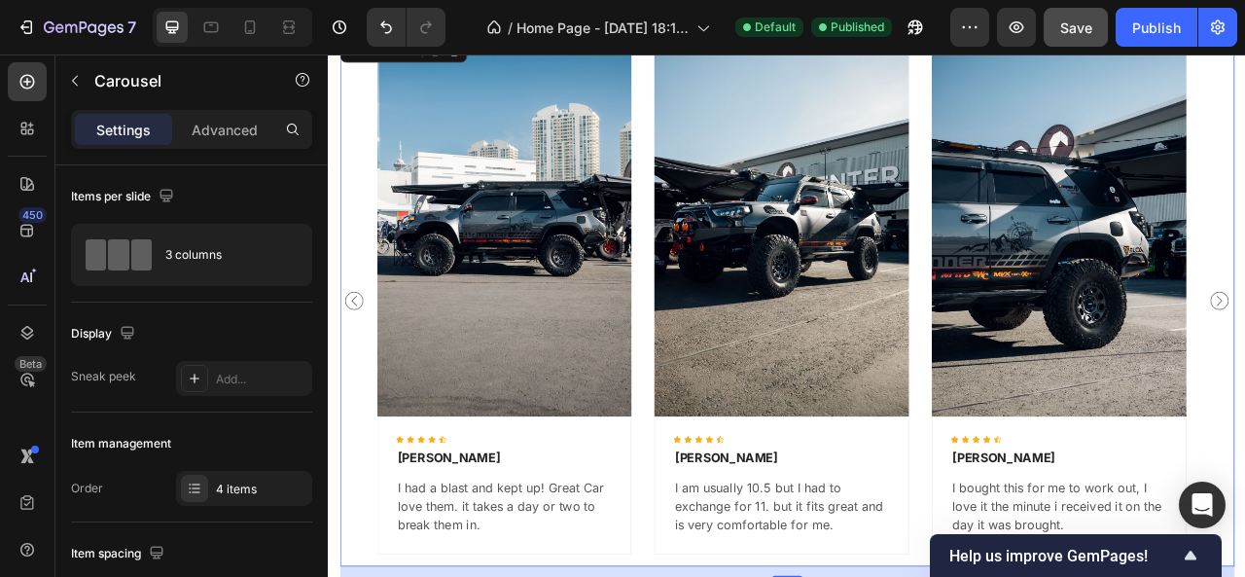
click at [354, 365] on icon "Carousel Back Arrow" at bounding box center [360, 367] width 23 height 23
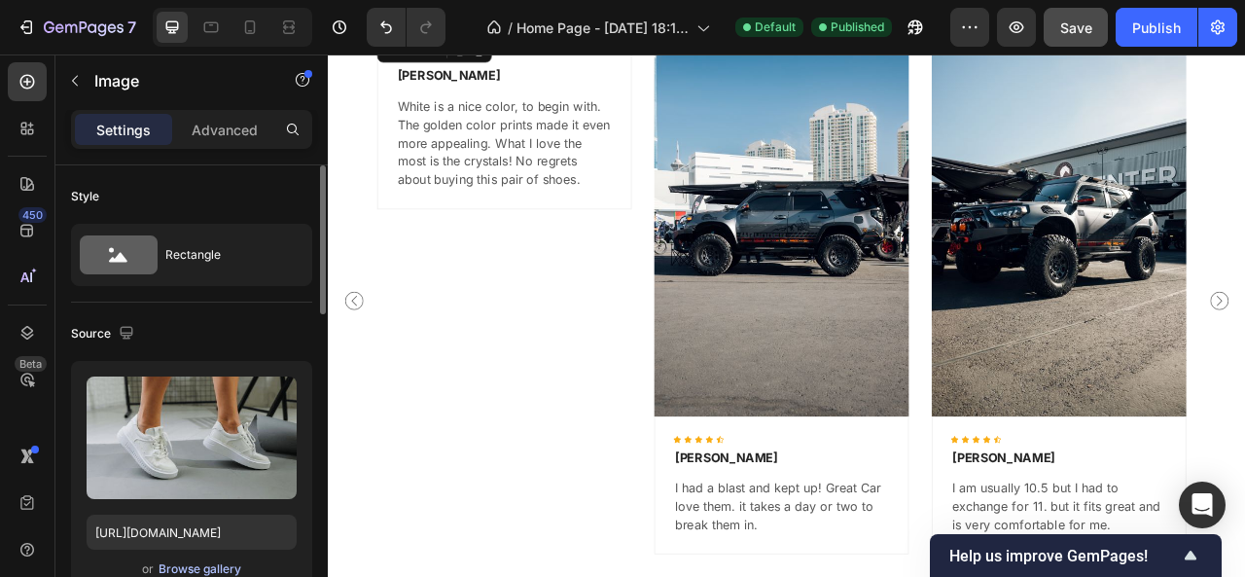
click at [207, 565] on div "Browse gallery" at bounding box center [200, 569] width 83 height 18
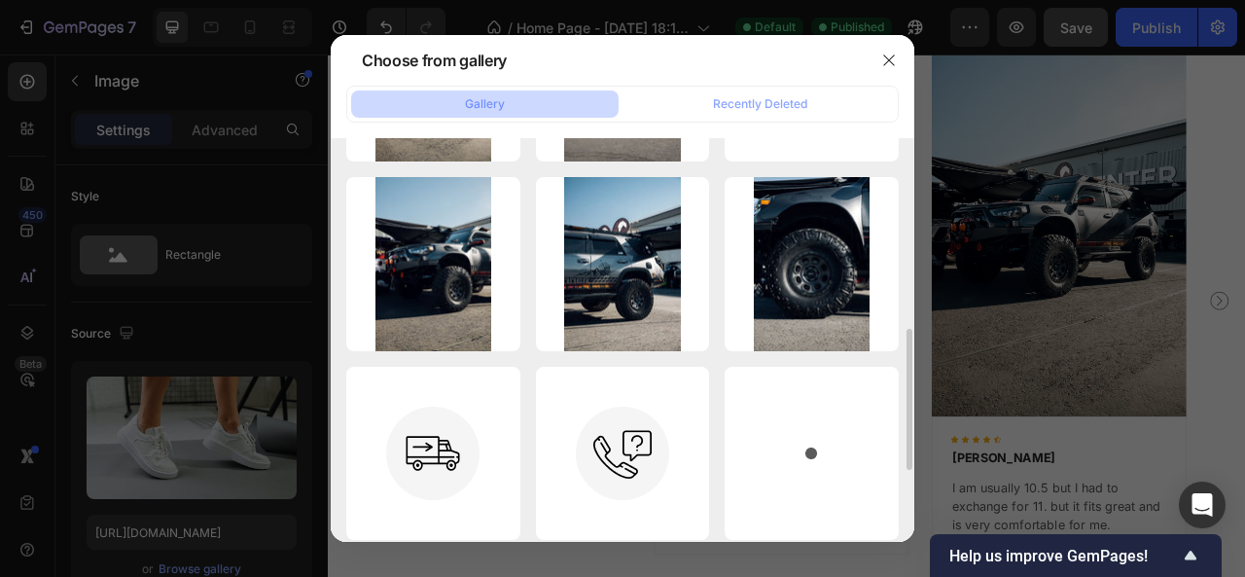
scroll to position [546, 0]
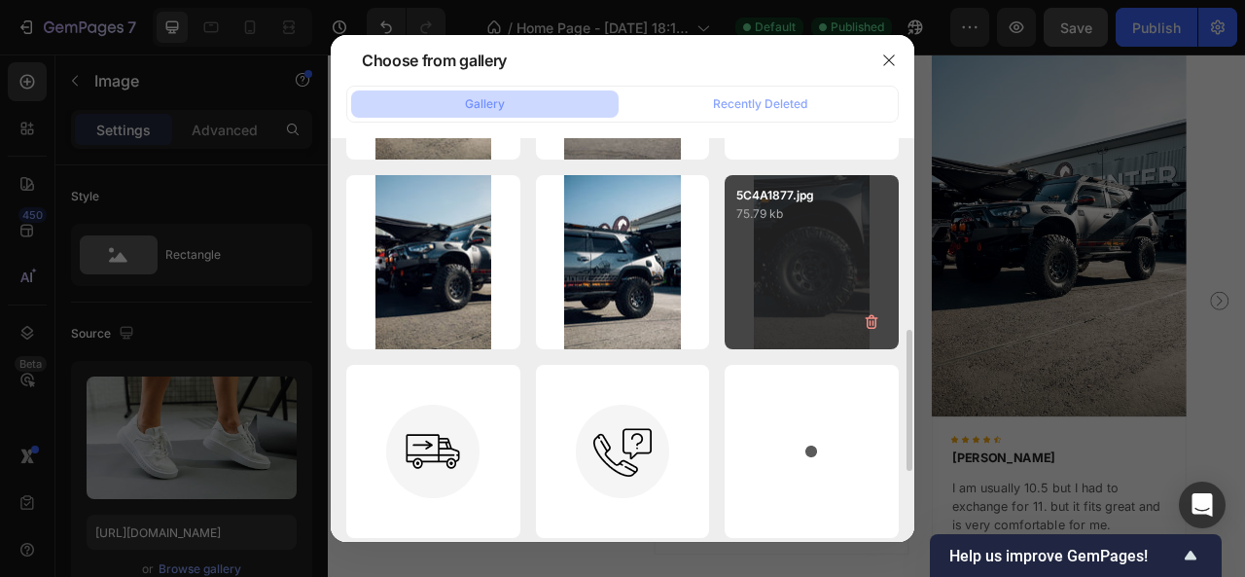
click at [770, 310] on div "5C4A1877.jpg 75.79 kb" at bounding box center [811, 262] width 174 height 174
type input "https://cdn.shopify.com/s/files/1/0687/5712/7303/files/gempages_585582273286374…"
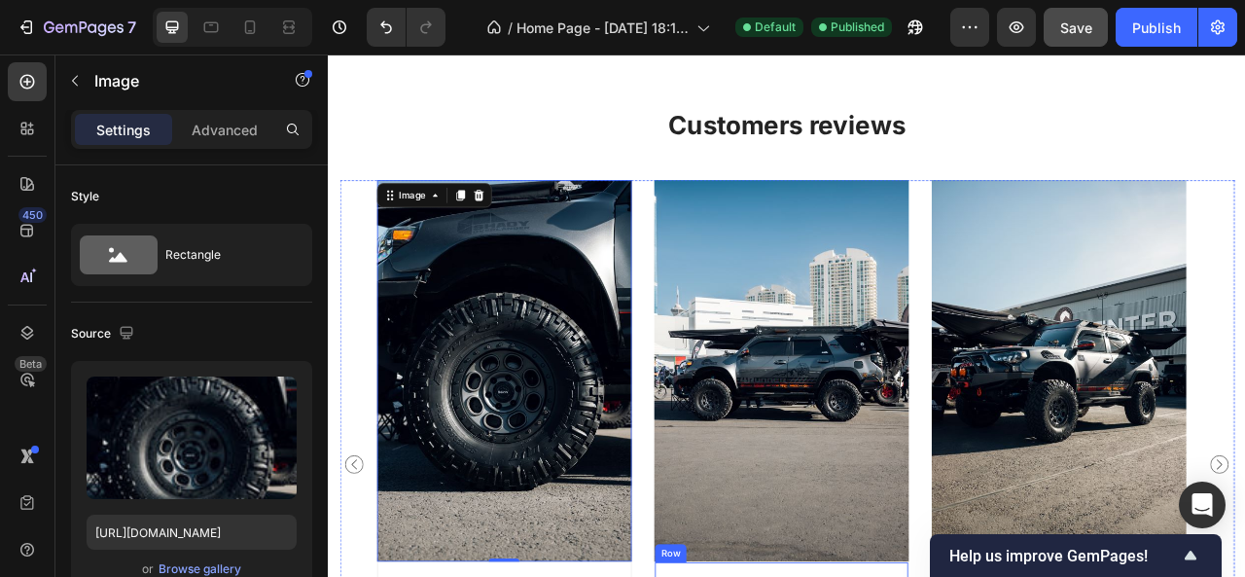
scroll to position [4702, 0]
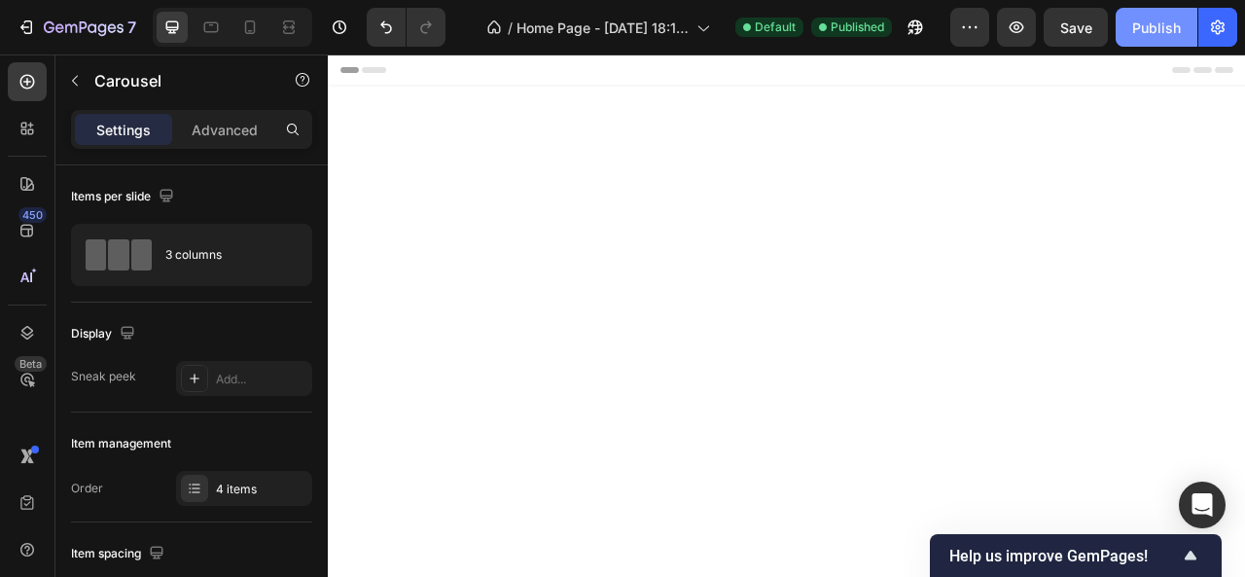
scroll to position [4702, 0]
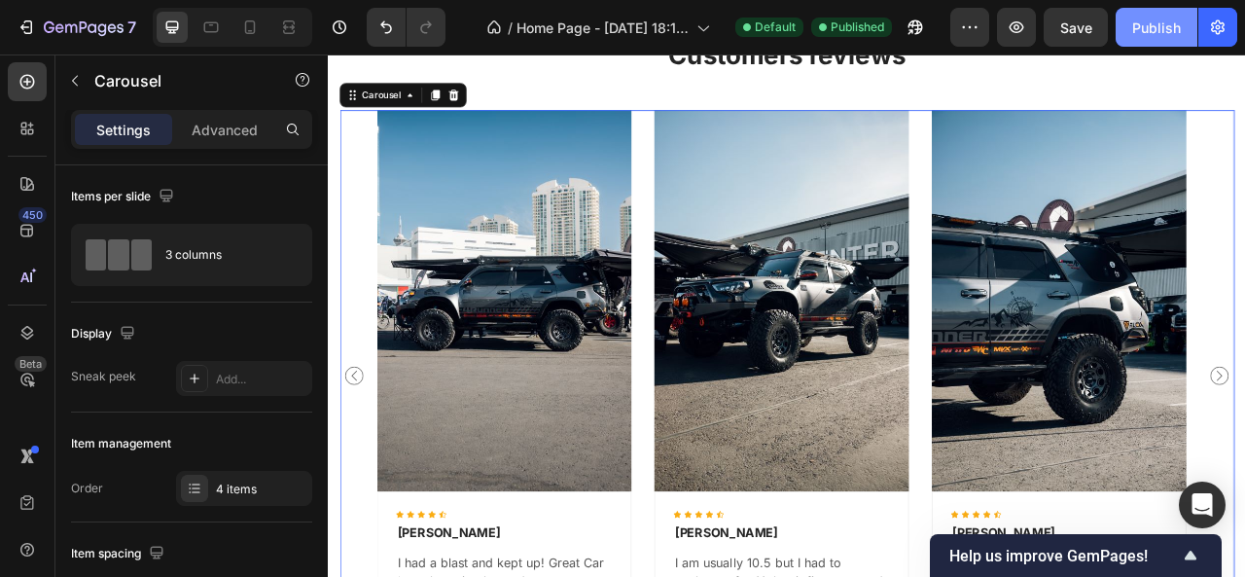
click at [1137, 18] on div "Publish" at bounding box center [1156, 28] width 49 height 20
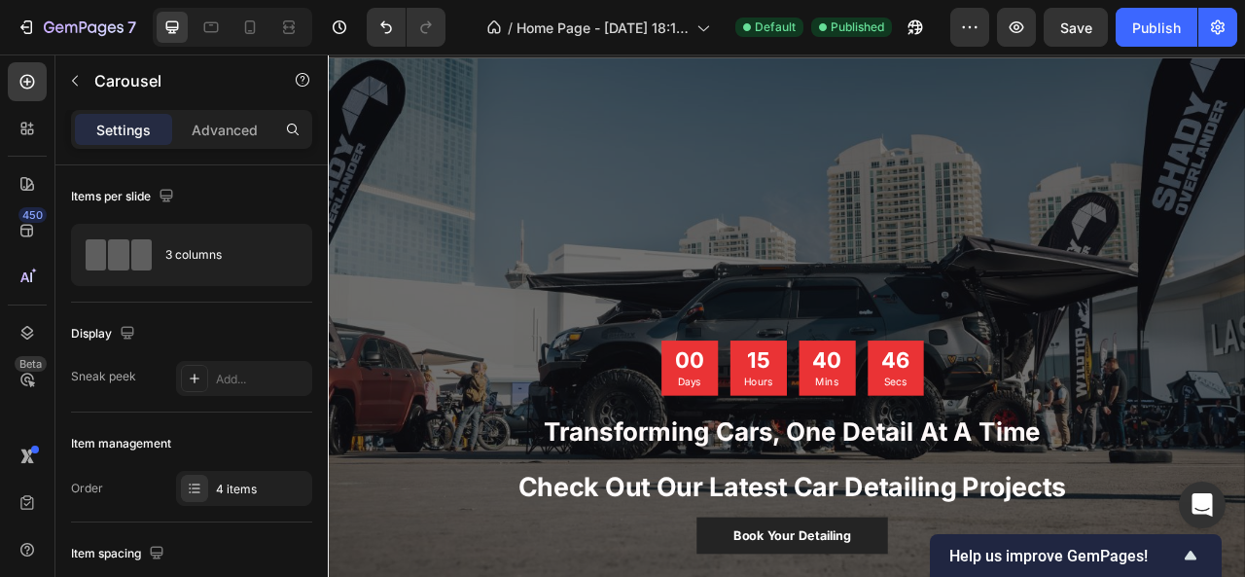
scroll to position [0, 0]
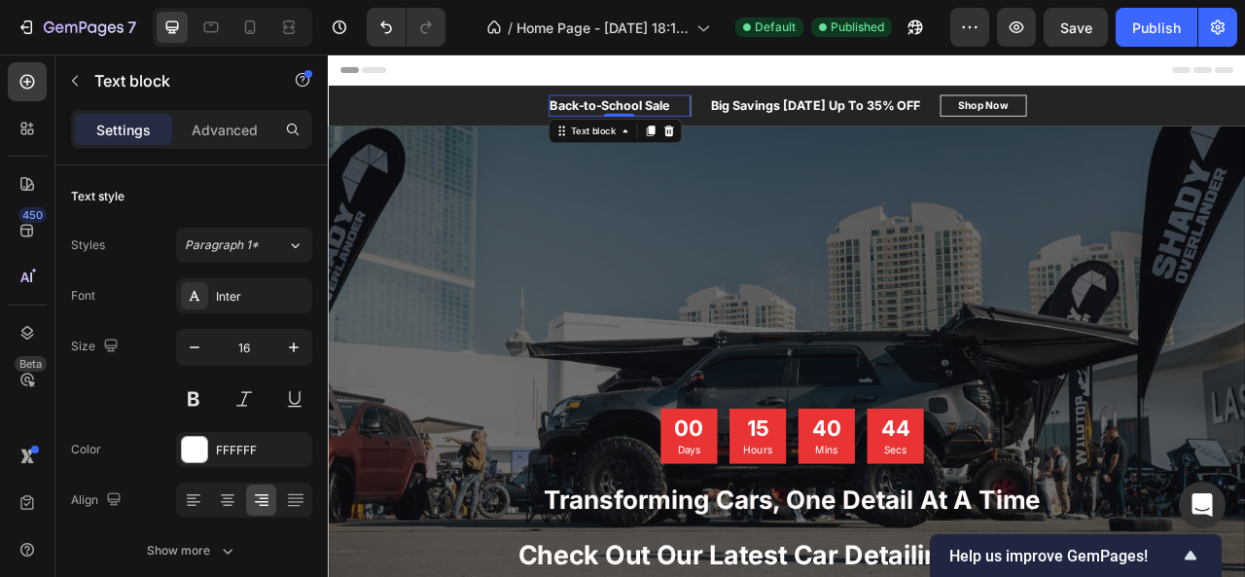
click at [722, 113] on p "Back-to-School Sale" at bounding box center [686, 119] width 153 height 23
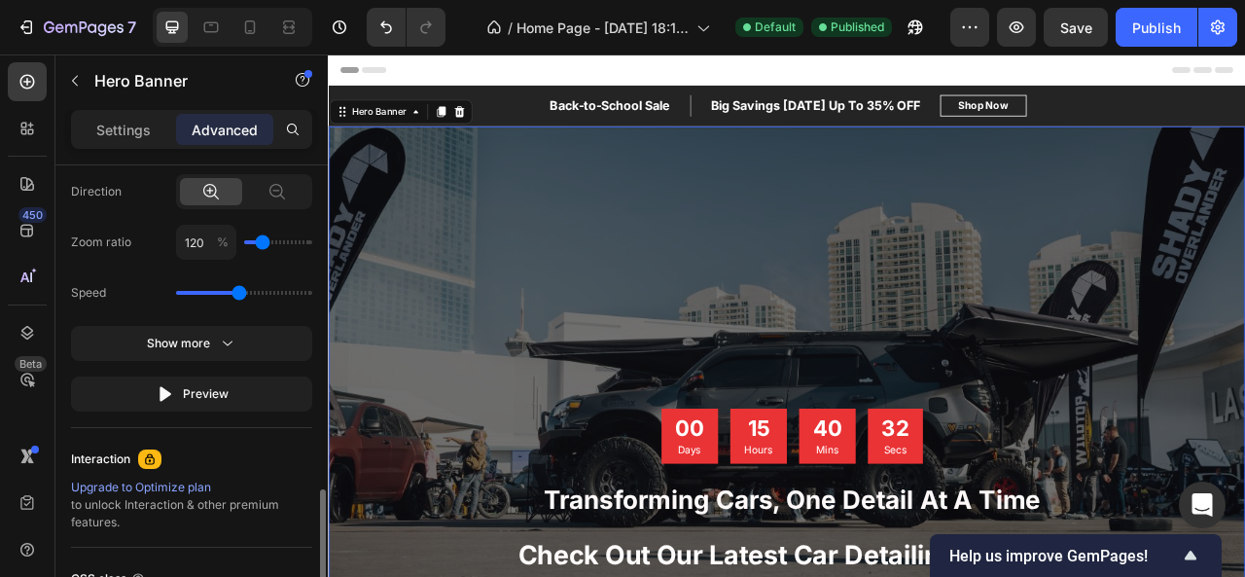
scroll to position [1367, 0]
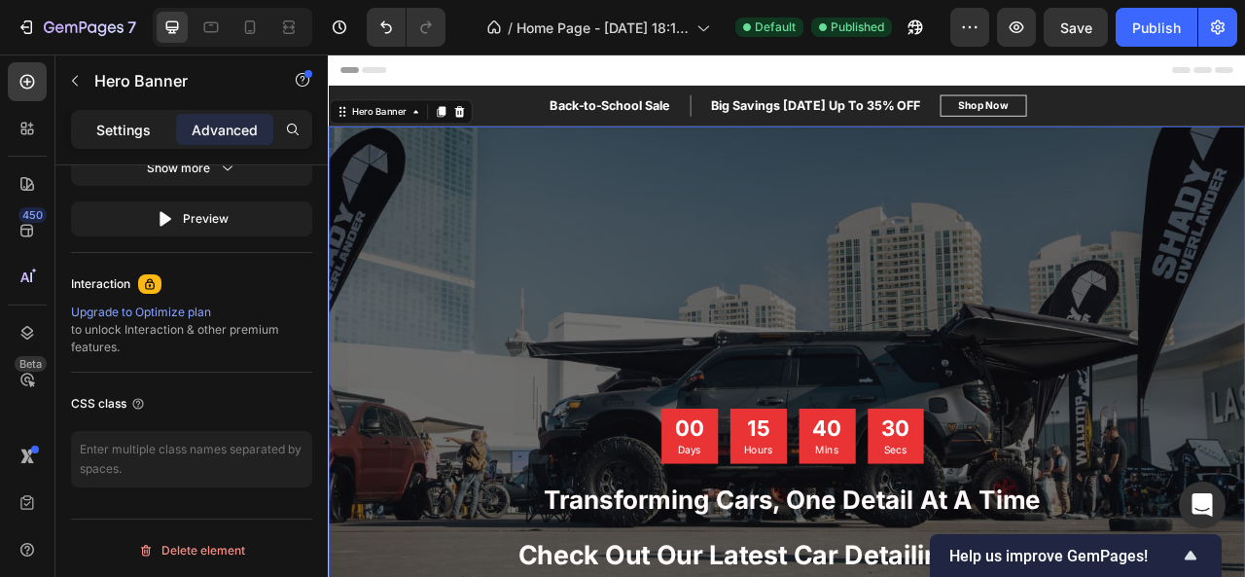
click at [126, 139] on p "Settings" at bounding box center [123, 130] width 54 height 20
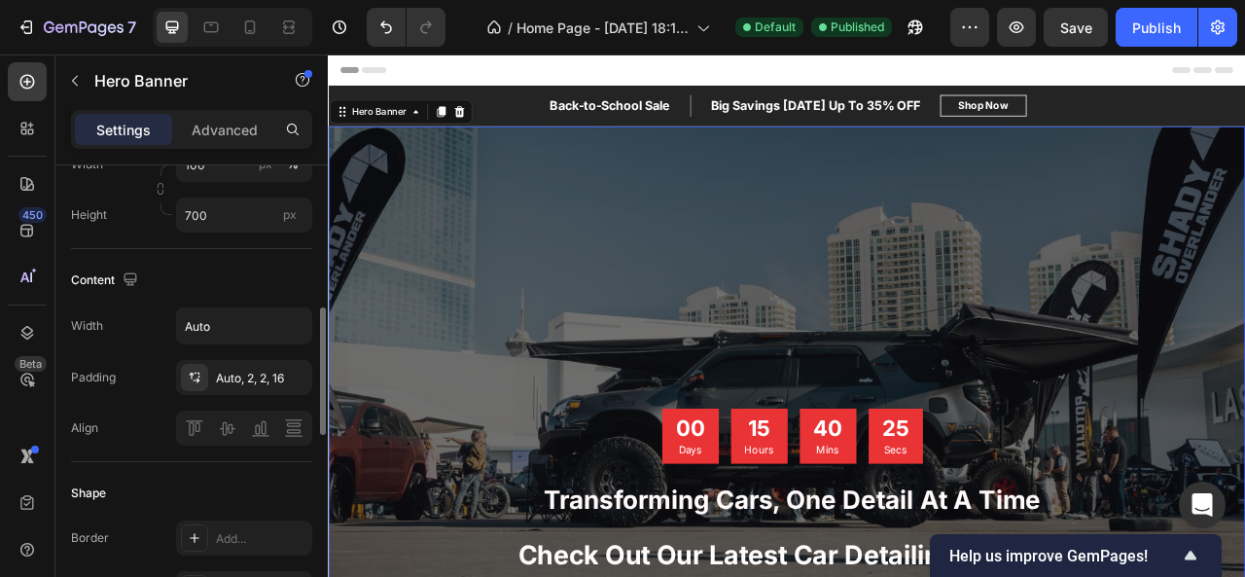
scroll to position [525, 0]
click at [231, 404] on div "Width Auto Padding Auto, 2, 2, 16 Align" at bounding box center [191, 377] width 241 height 138
click at [242, 375] on div "Auto, 2, 2, 16" at bounding box center [244, 379] width 56 height 18
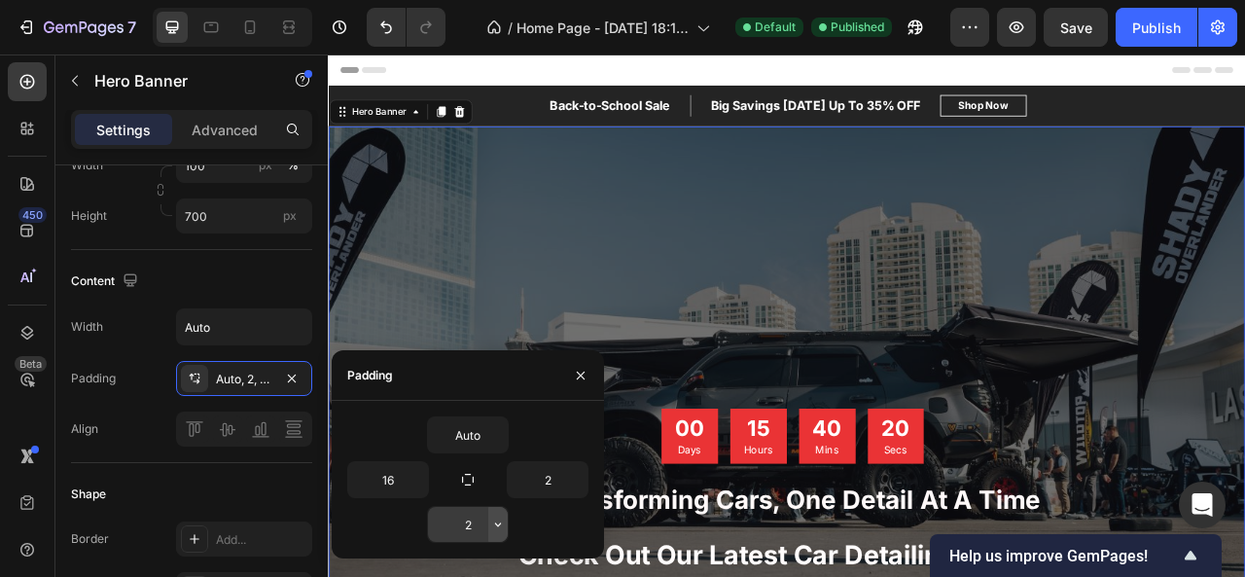
click at [492, 527] on icon "button" at bounding box center [498, 524] width 16 height 16
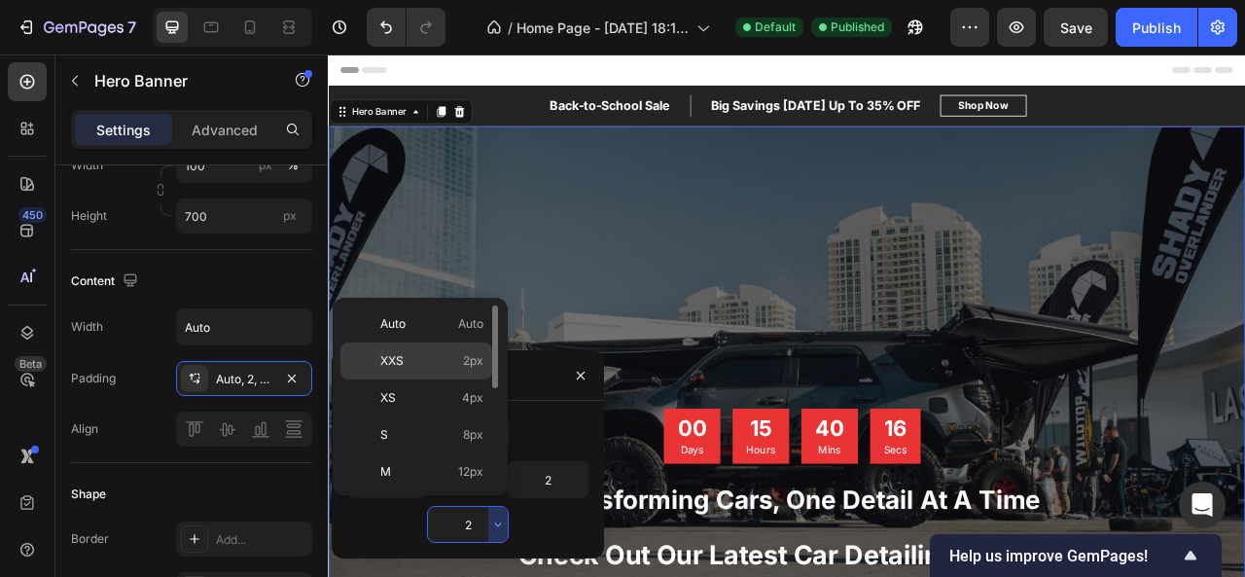
click at [473, 374] on div "XXS 2px" at bounding box center [416, 360] width 152 height 37
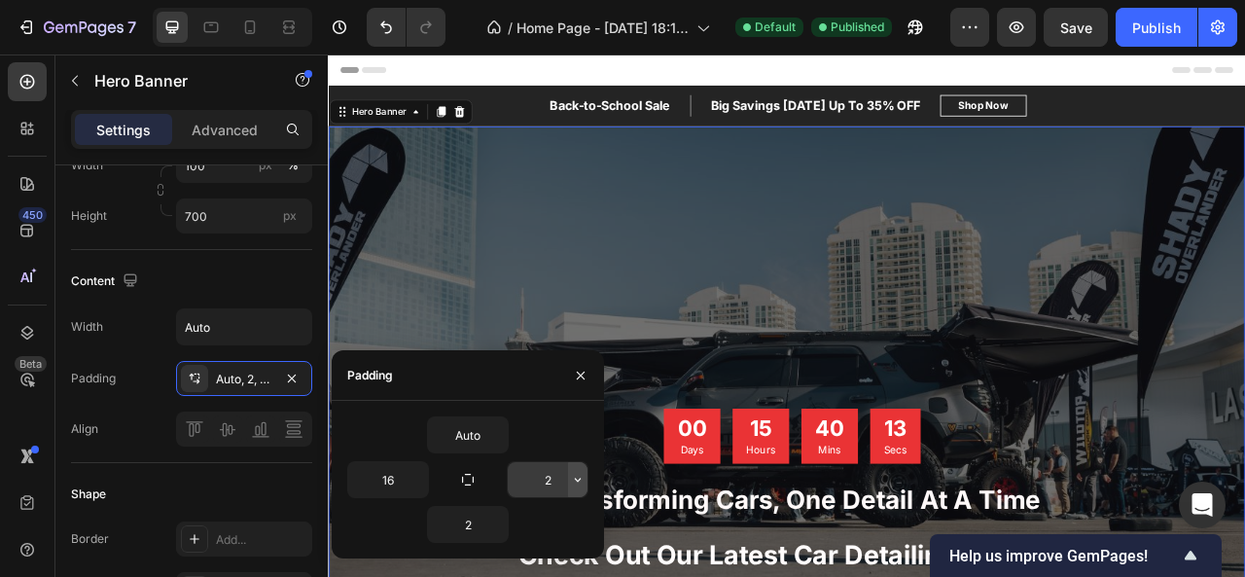
click at [574, 476] on icon "button" at bounding box center [578, 480] width 16 height 16
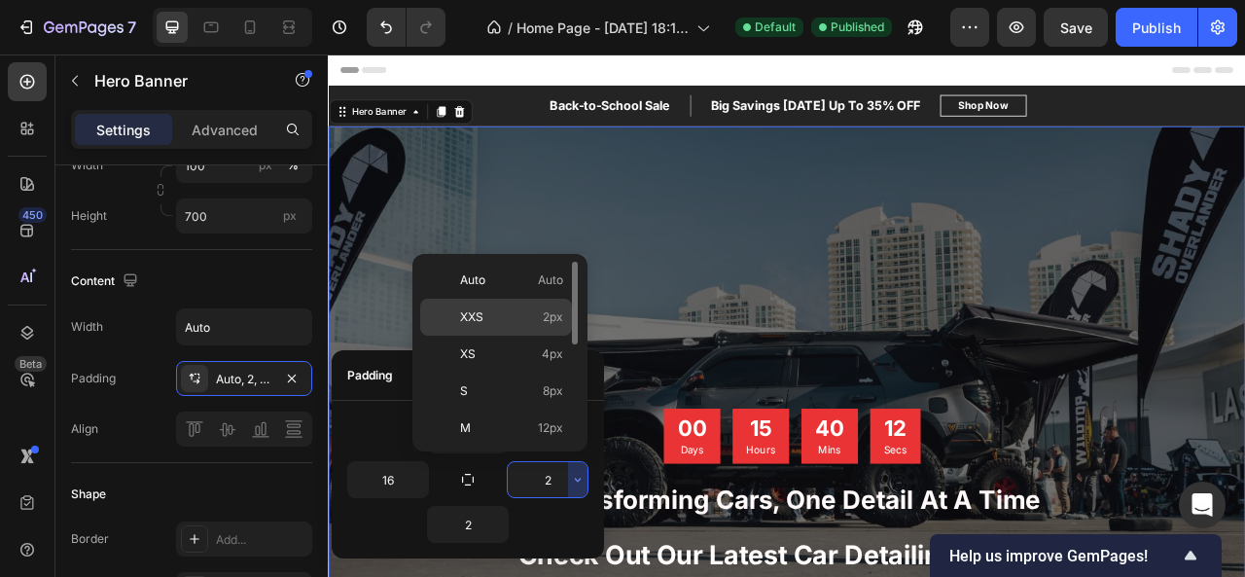
click at [545, 324] on span "2px" at bounding box center [553, 317] width 20 height 18
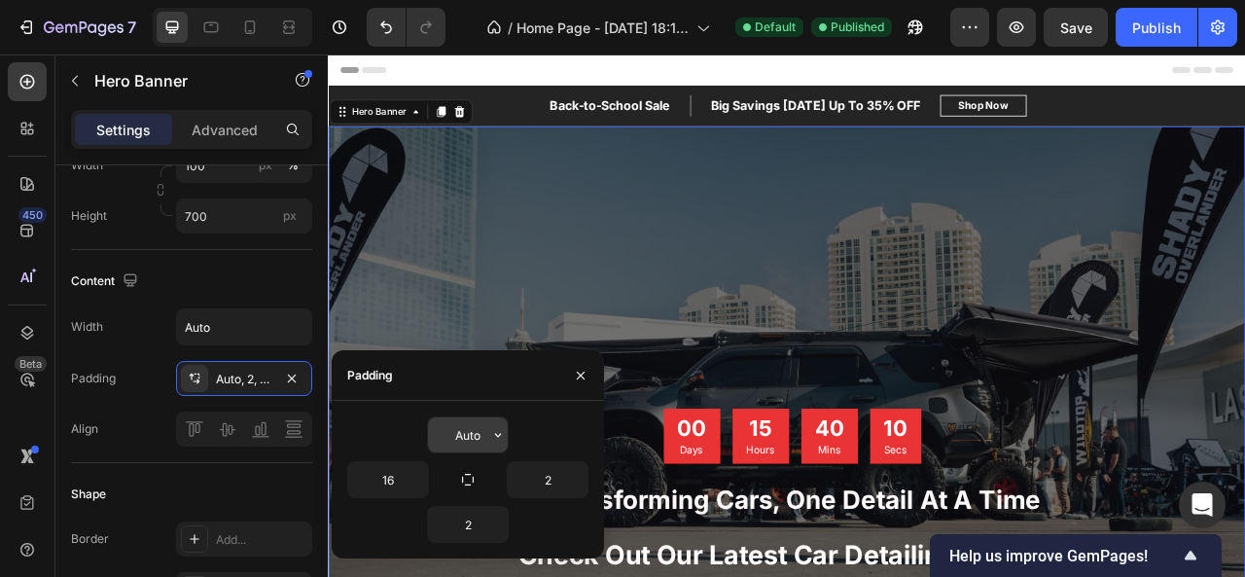
click at [491, 427] on icon "button" at bounding box center [498, 435] width 16 height 16
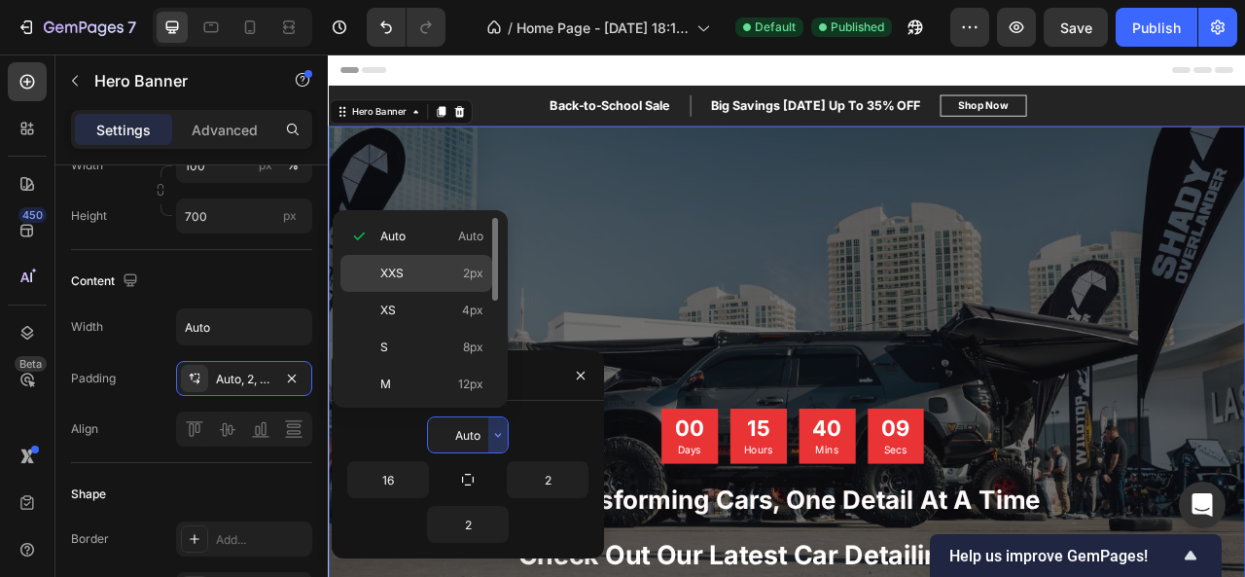
click at [428, 281] on div "XXS 2px" at bounding box center [416, 273] width 152 height 37
type input "2"
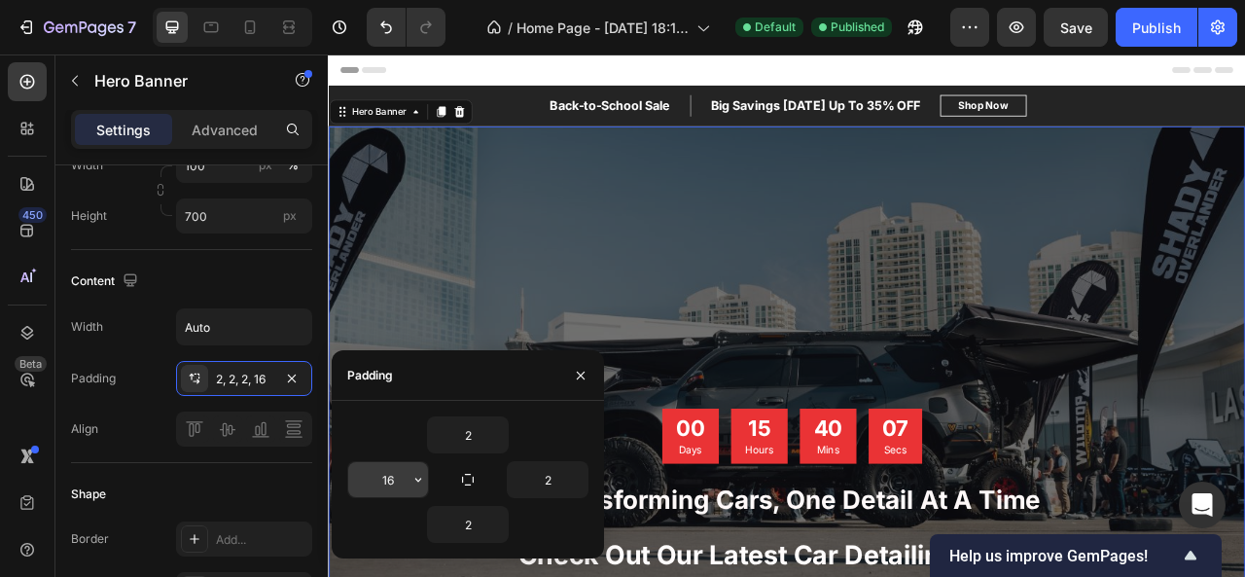
click at [410, 490] on button "button" at bounding box center [417, 479] width 19 height 35
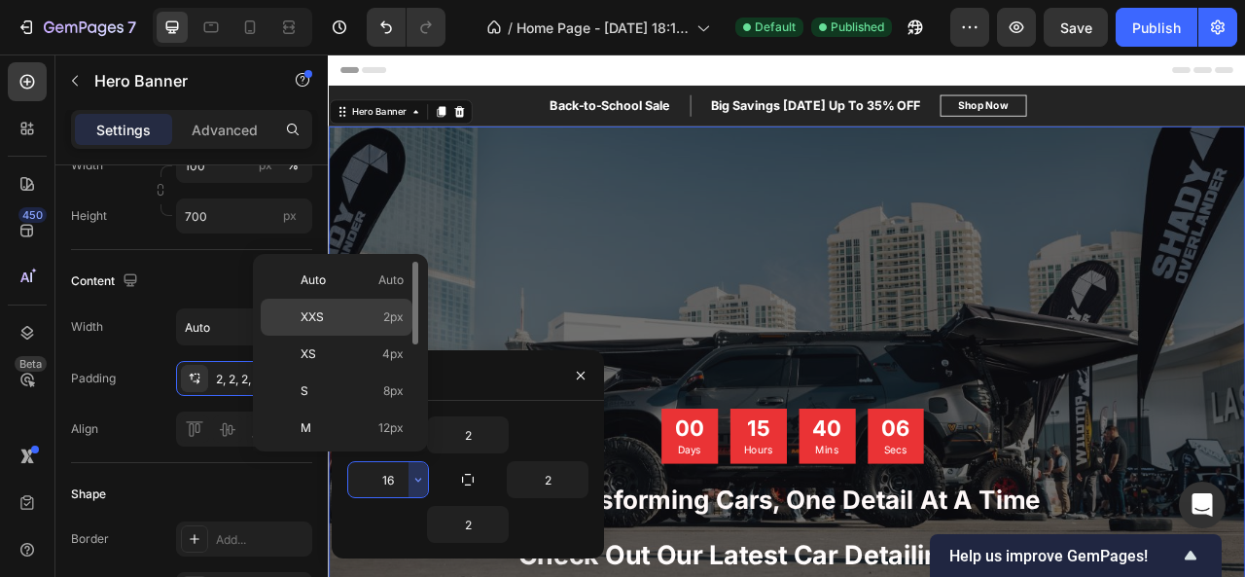
click at [371, 318] on p "XXS 2px" at bounding box center [351, 317] width 103 height 18
type input "2"
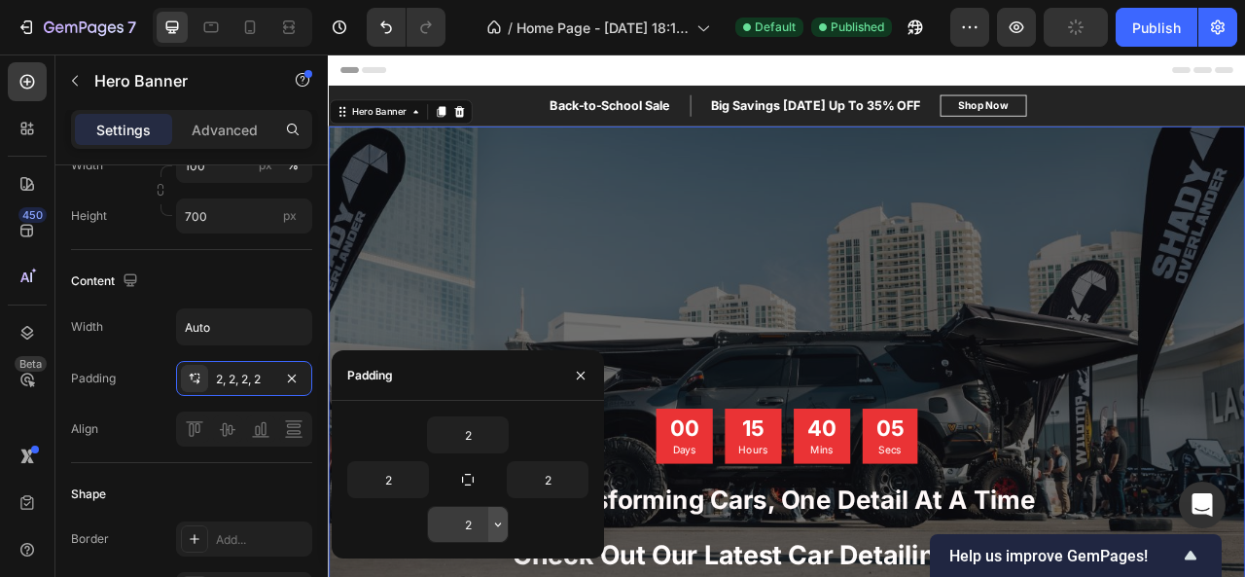
click at [495, 532] on button "button" at bounding box center [497, 524] width 19 height 35
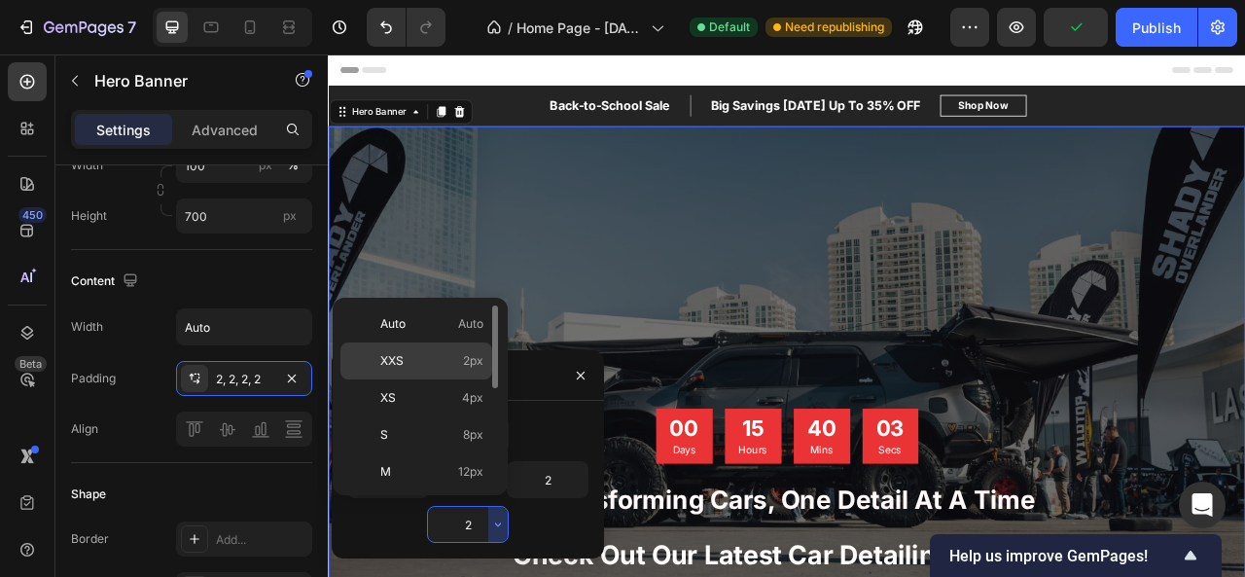
click at [458, 353] on p "XXS 2px" at bounding box center [431, 361] width 103 height 18
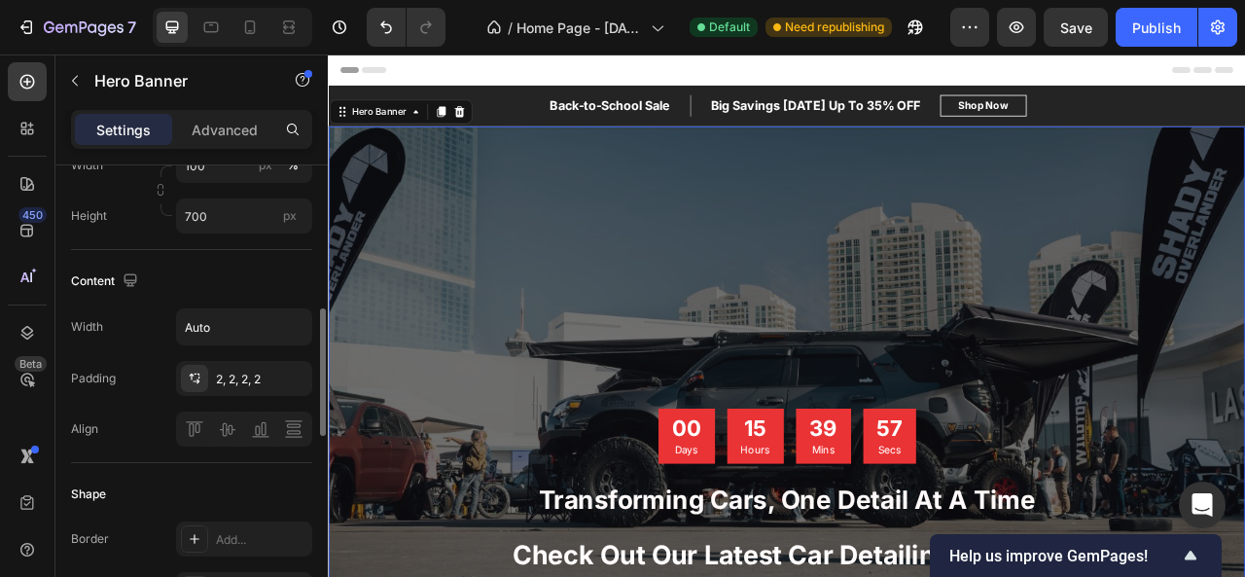
click at [139, 443] on div "Content Width Auto Padding 2, 2, 2, 2 Align" at bounding box center [191, 356] width 241 height 213
click at [243, 335] on input "Auto" at bounding box center [244, 326] width 134 height 35
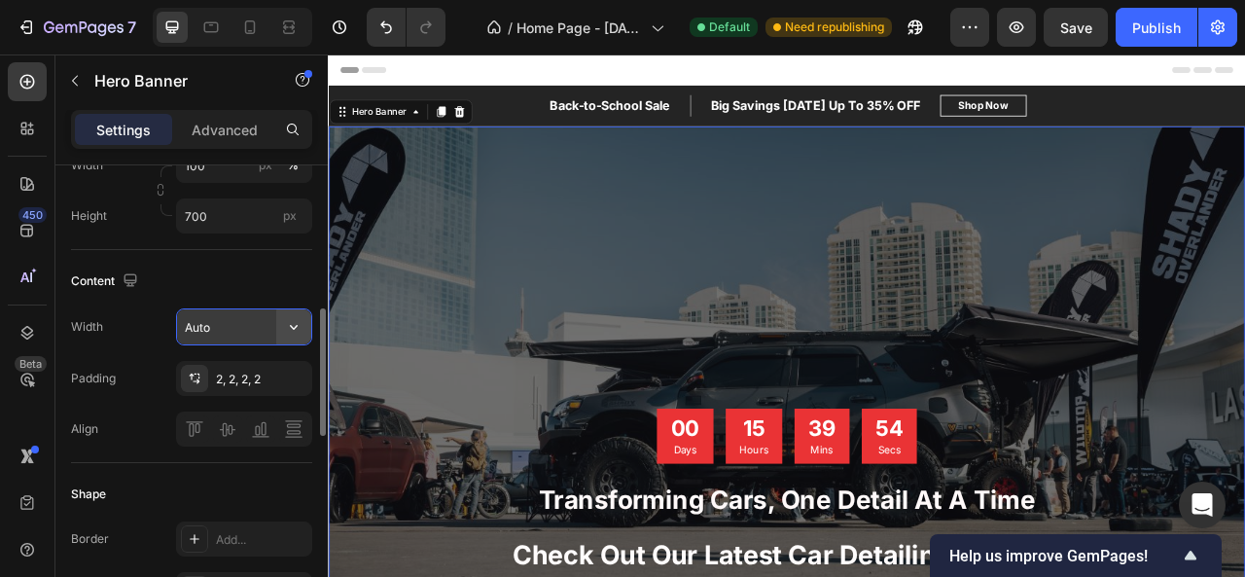
click at [286, 328] on icon "button" at bounding box center [293, 326] width 19 height 19
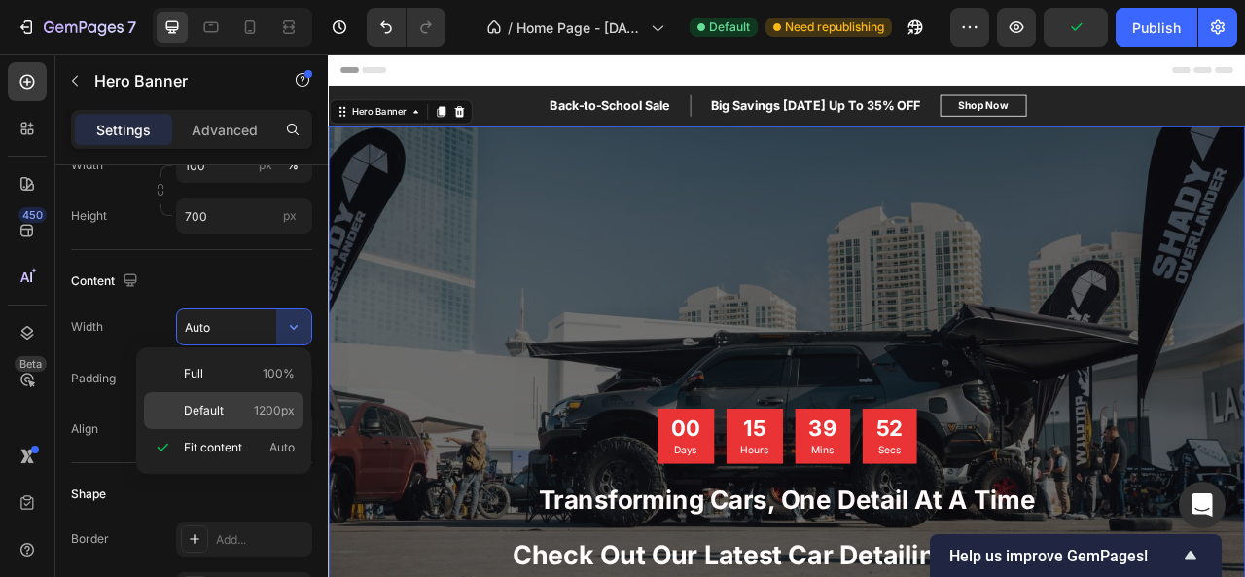
click at [252, 407] on p "Default 1200px" at bounding box center [239, 411] width 111 height 18
type input "1200"
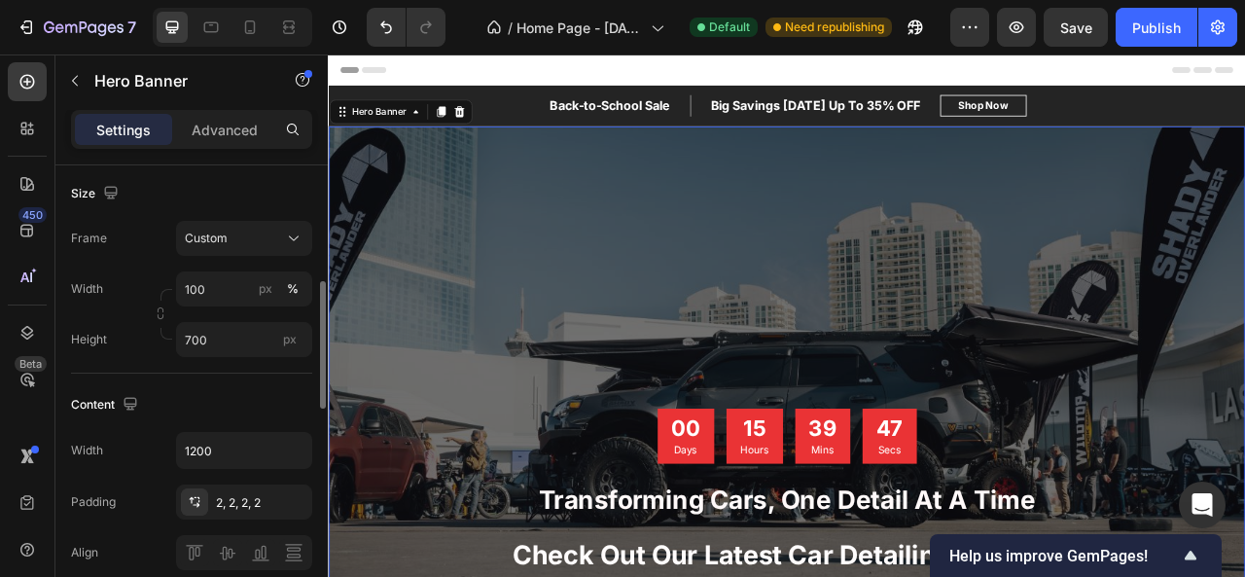
scroll to position [401, 0]
click at [258, 339] on input "700" at bounding box center [244, 340] width 136 height 35
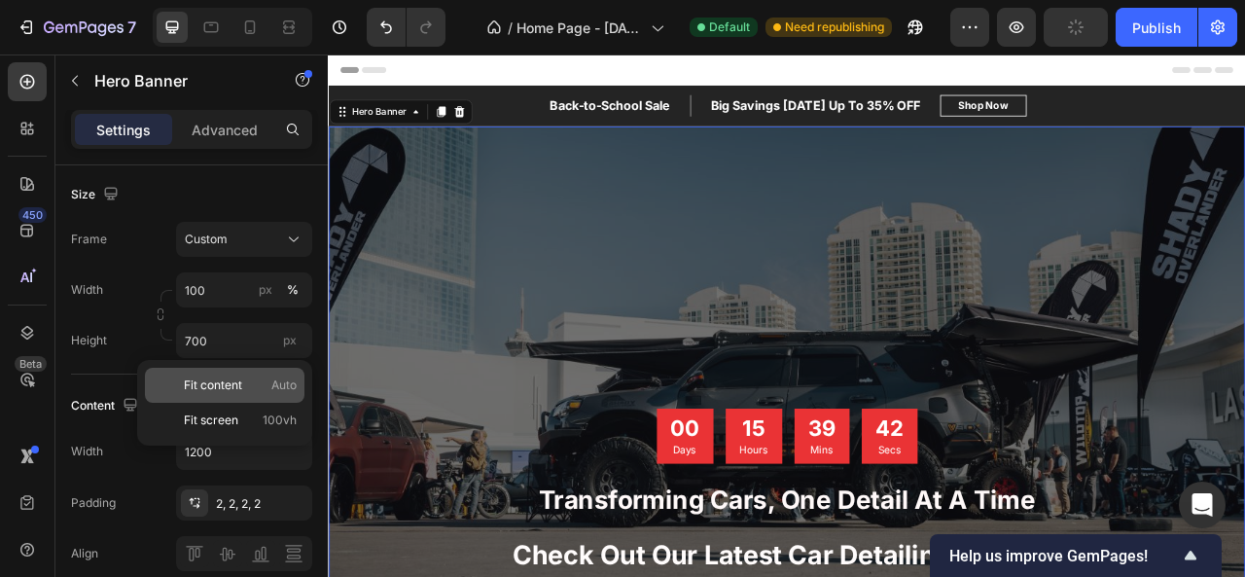
click at [237, 388] on span "Fit content" at bounding box center [213, 385] width 58 height 18
type input "Auto"
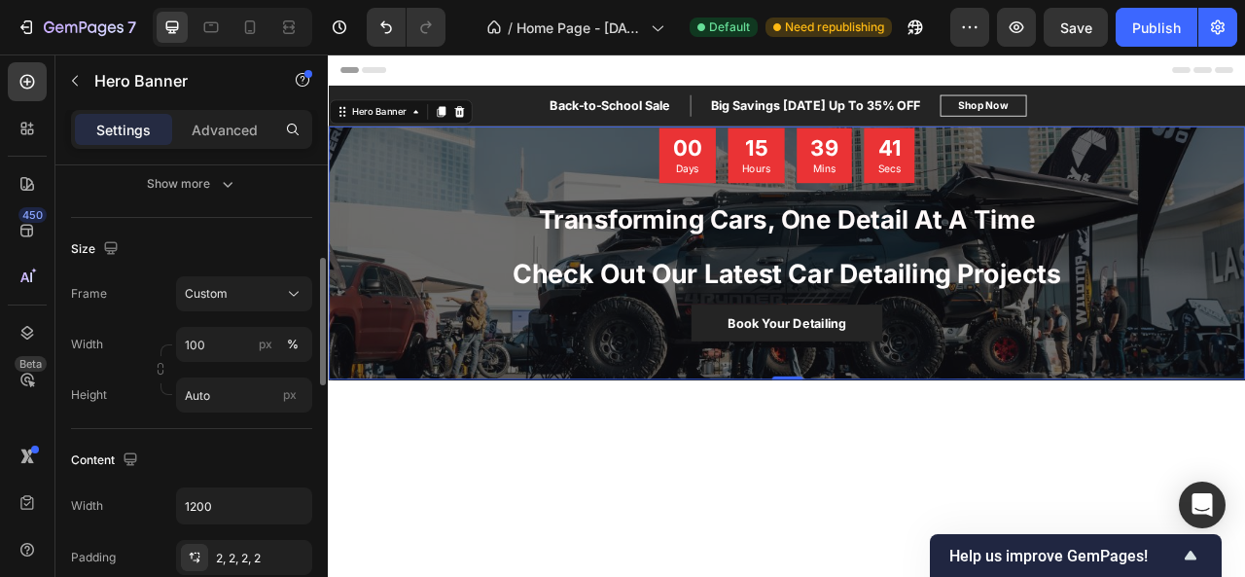
scroll to position [345, 0]
click at [234, 343] on input "100" at bounding box center [244, 345] width 136 height 35
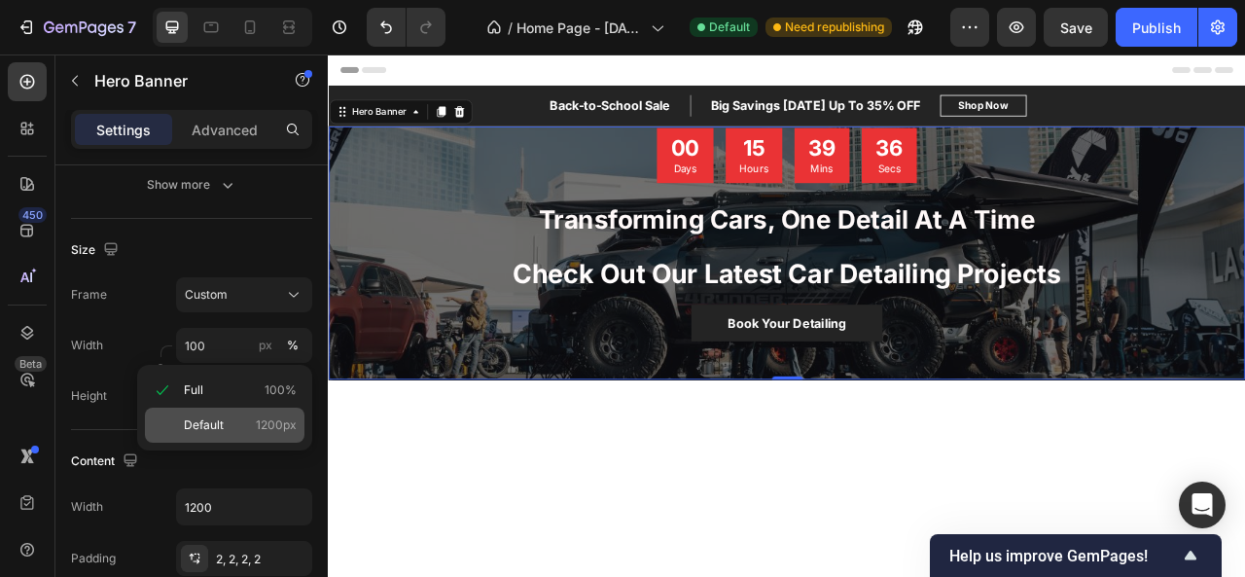
click at [258, 418] on span "1200px" at bounding box center [276, 425] width 41 height 18
type input "1200"
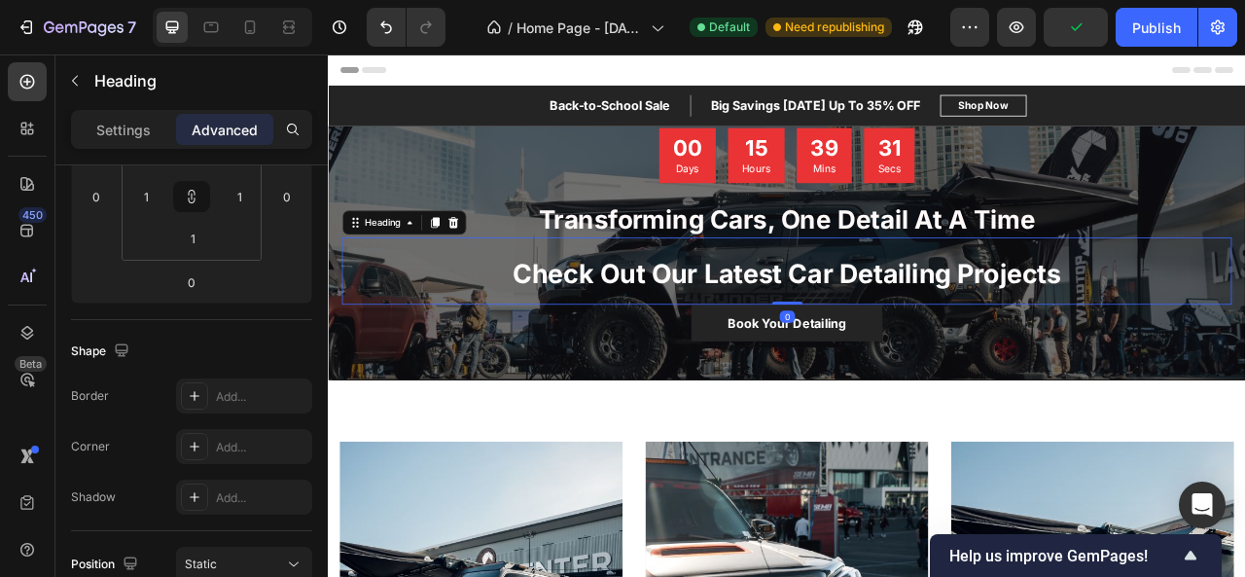
scroll to position [0, 0]
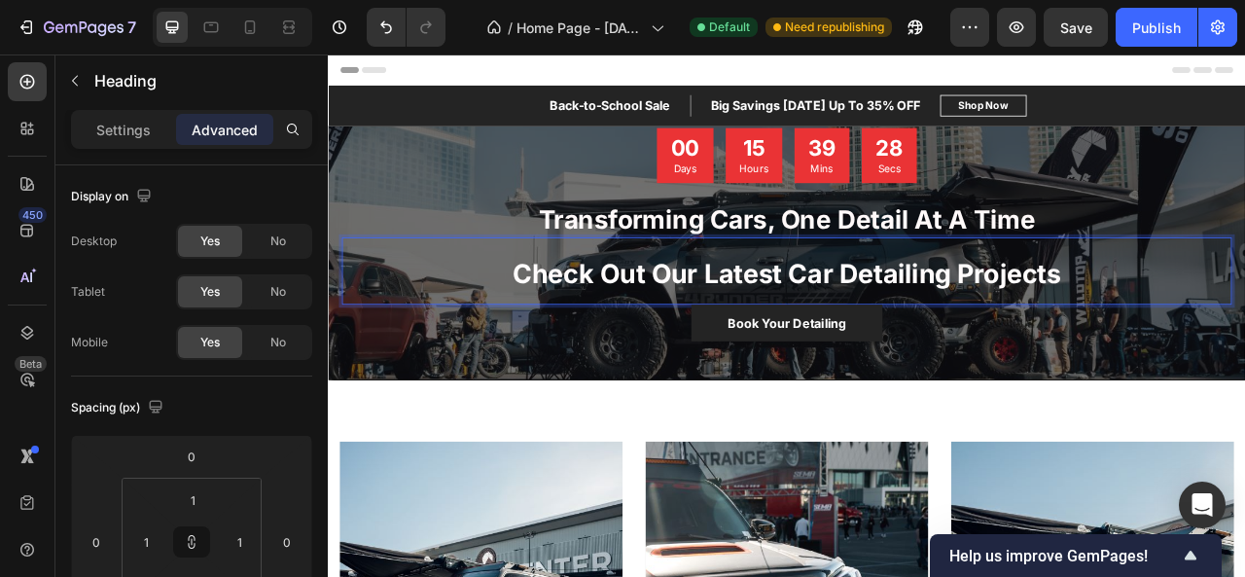
click at [691, 345] on strong "Check Out Our Latest Car Detailing Projects" at bounding box center [911, 333] width 697 height 40
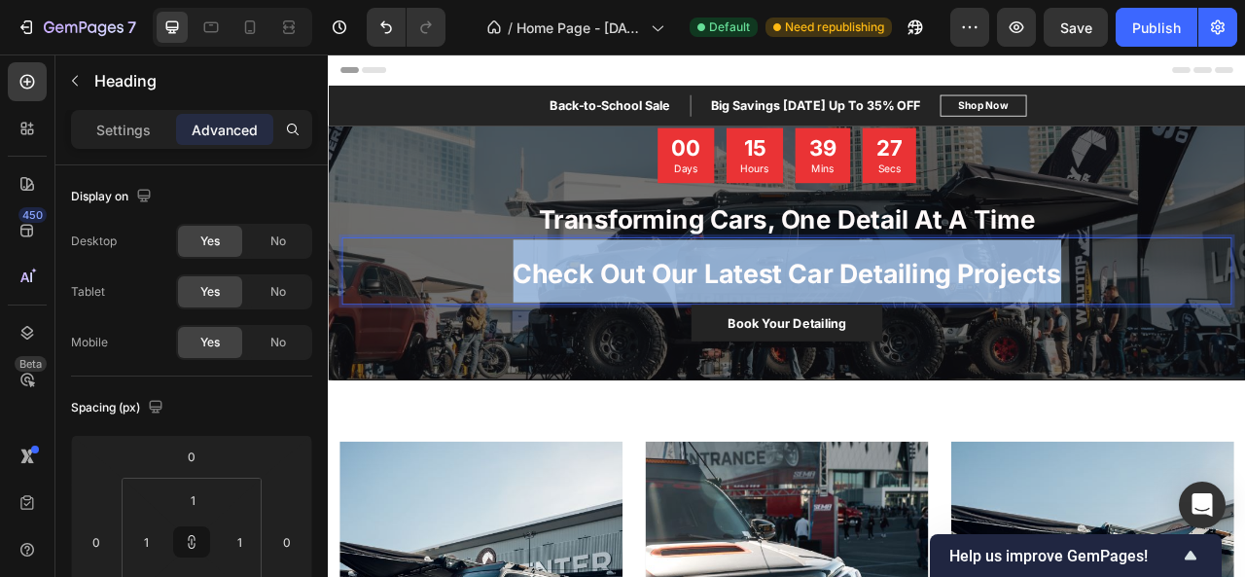
click at [691, 345] on strong "Check Out Our Latest Car Detailing Projects" at bounding box center [911, 333] width 697 height 40
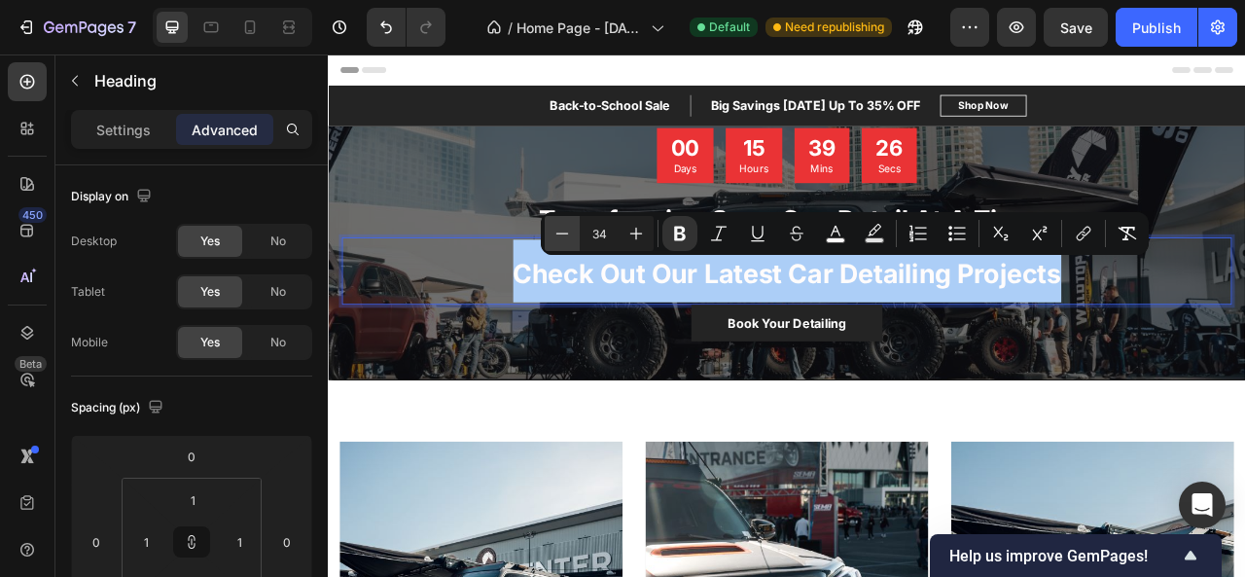
click at [568, 236] on icon "Editor contextual toolbar" at bounding box center [561, 233] width 19 height 19
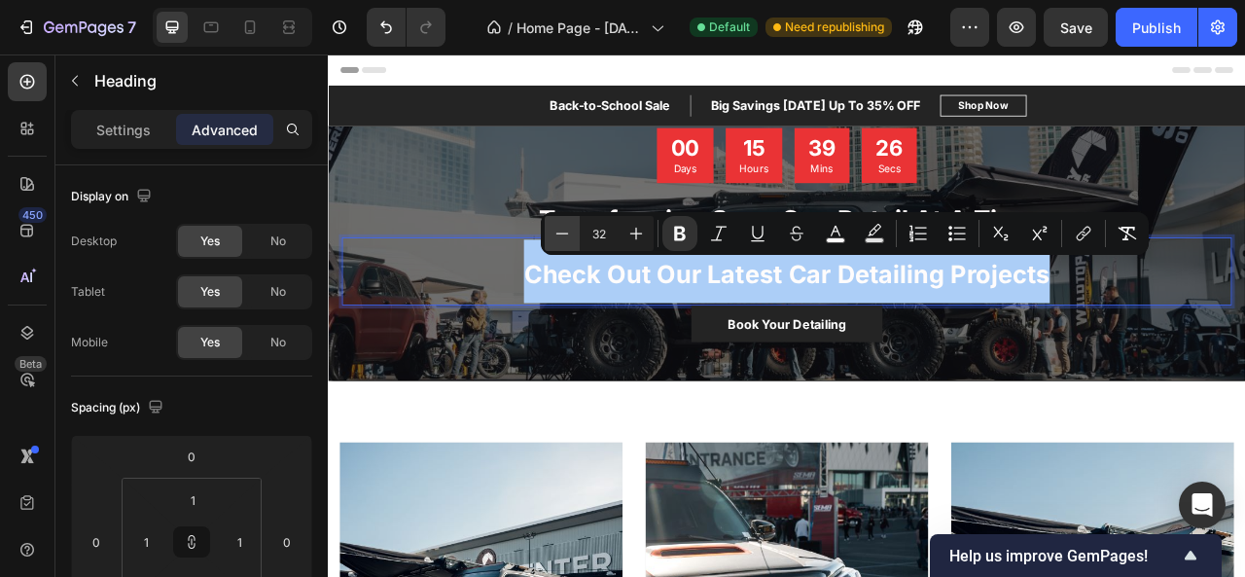
click at [568, 236] on icon "Editor contextual toolbar" at bounding box center [561, 233] width 19 height 19
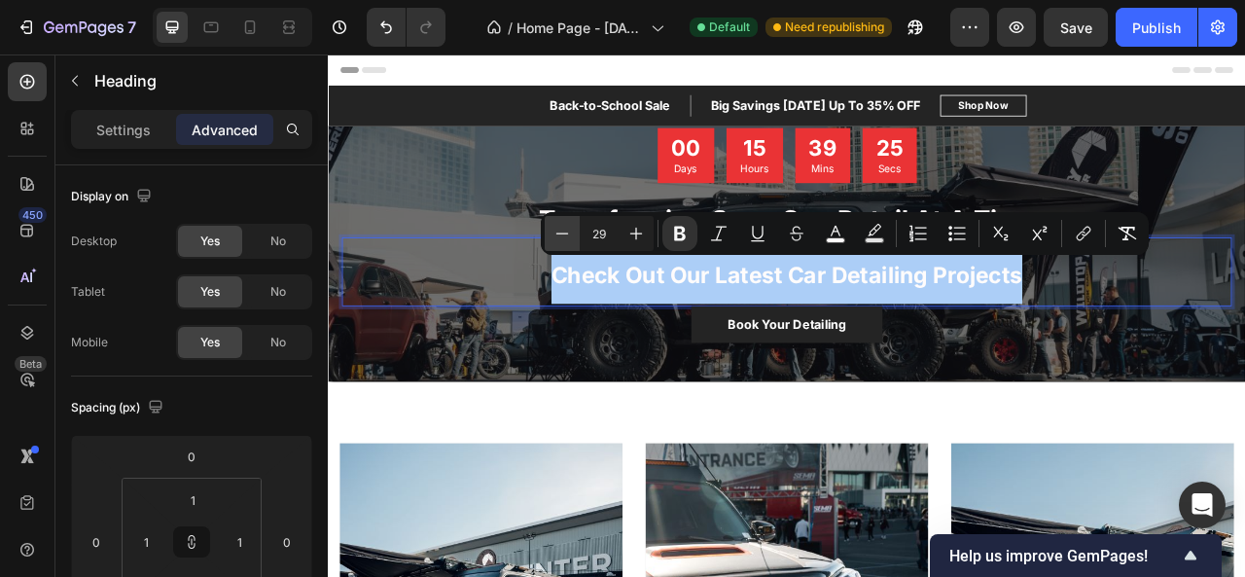
click at [568, 236] on icon "Editor contextual toolbar" at bounding box center [561, 233] width 19 height 19
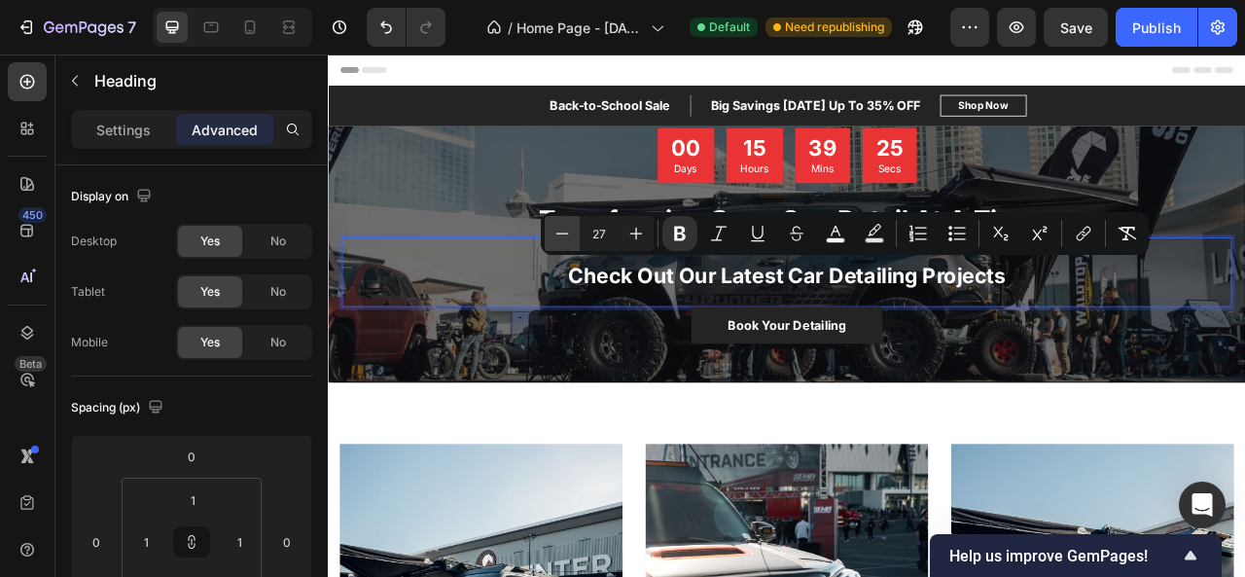
click at [568, 236] on icon "Editor contextual toolbar" at bounding box center [561, 233] width 19 height 19
type input "24"
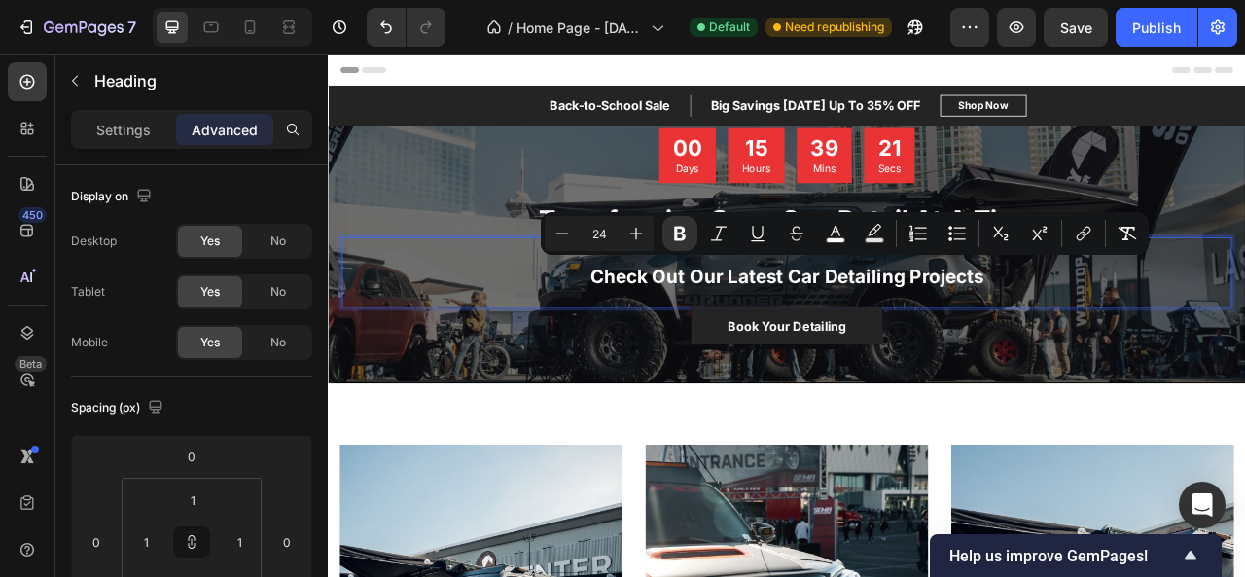
click at [1212, 331] on p "Check Out Our Latest Car Detailing Projects" at bounding box center [911, 332] width 1126 height 84
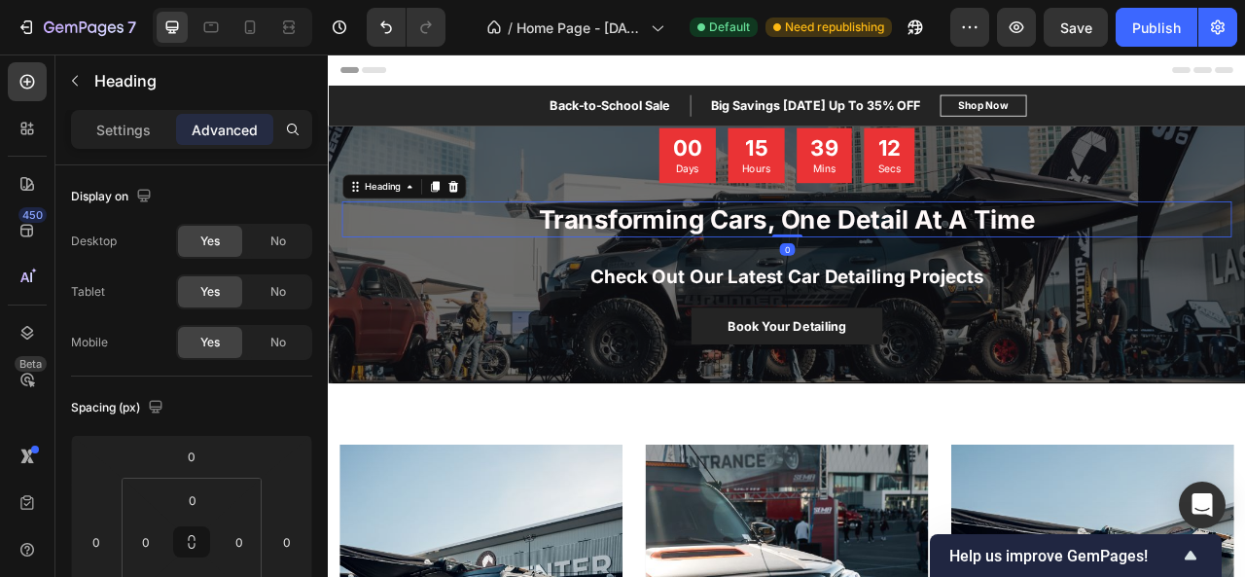
drag, startPoint x: 909, startPoint y: 283, endPoint x: 923, endPoint y: 266, distance: 21.4
click at [923, 266] on div "Transforming Cars, One Detail At A Time Heading 0" at bounding box center [911, 264] width 1132 height 46
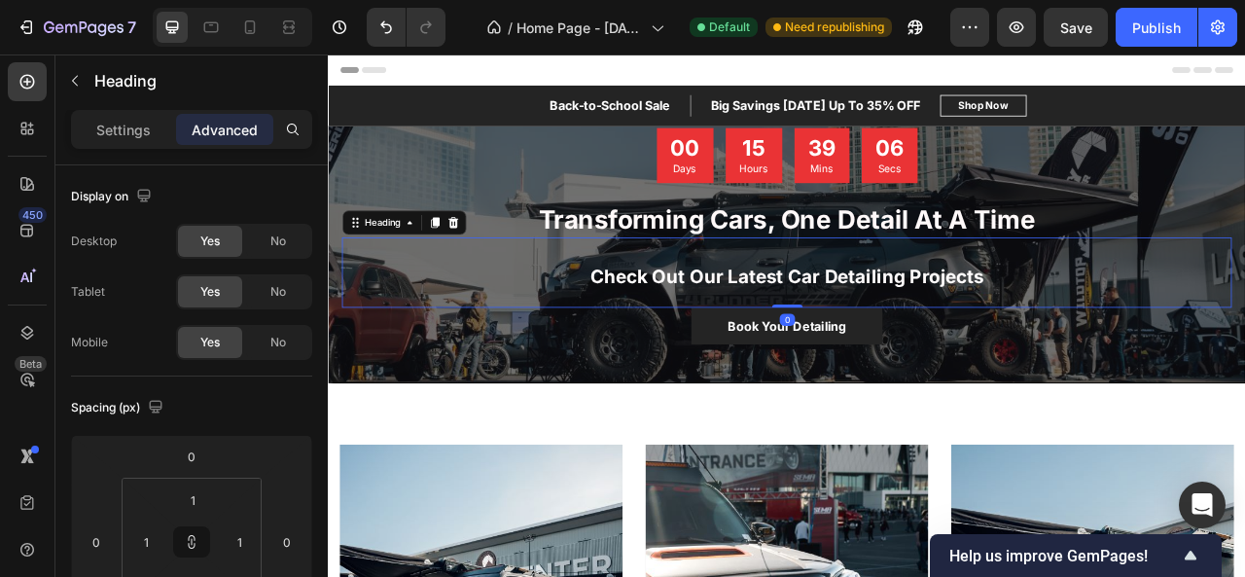
drag, startPoint x: 908, startPoint y: 371, endPoint x: 918, endPoint y: 360, distance: 15.2
click at [918, 360] on div "⁠⁠⁠⁠⁠⁠⁠ Check Out Our Latest Car Detailing Projects Heading 0" at bounding box center [911, 331] width 1132 height 89
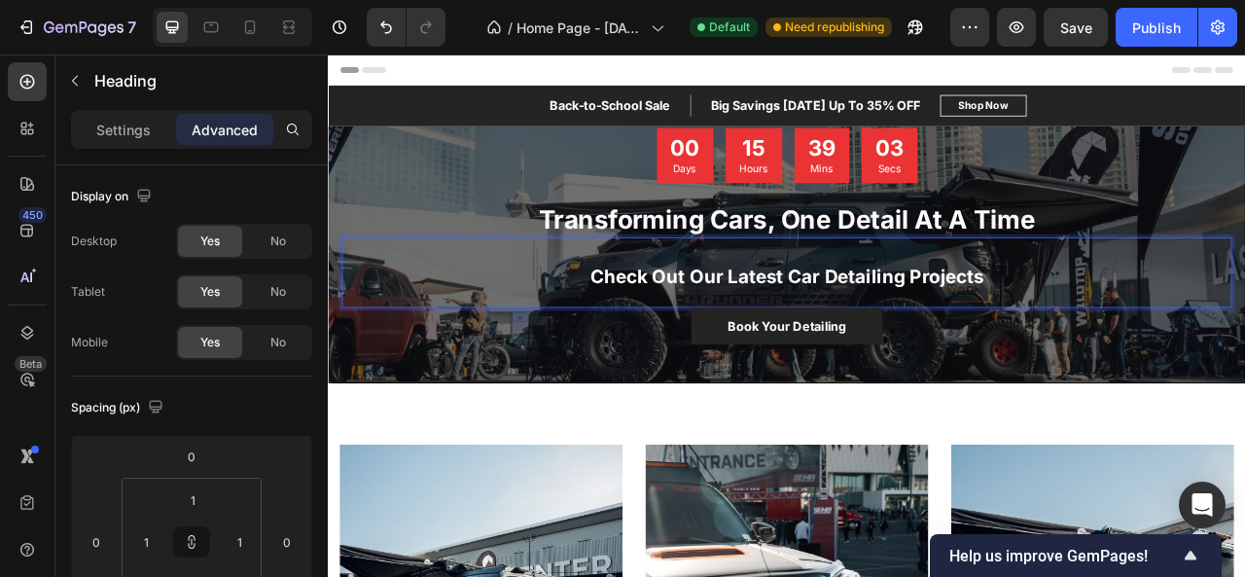
click at [1050, 327] on strong "Check Out Our Latest Car Detailing Projects" at bounding box center [911, 337] width 501 height 28
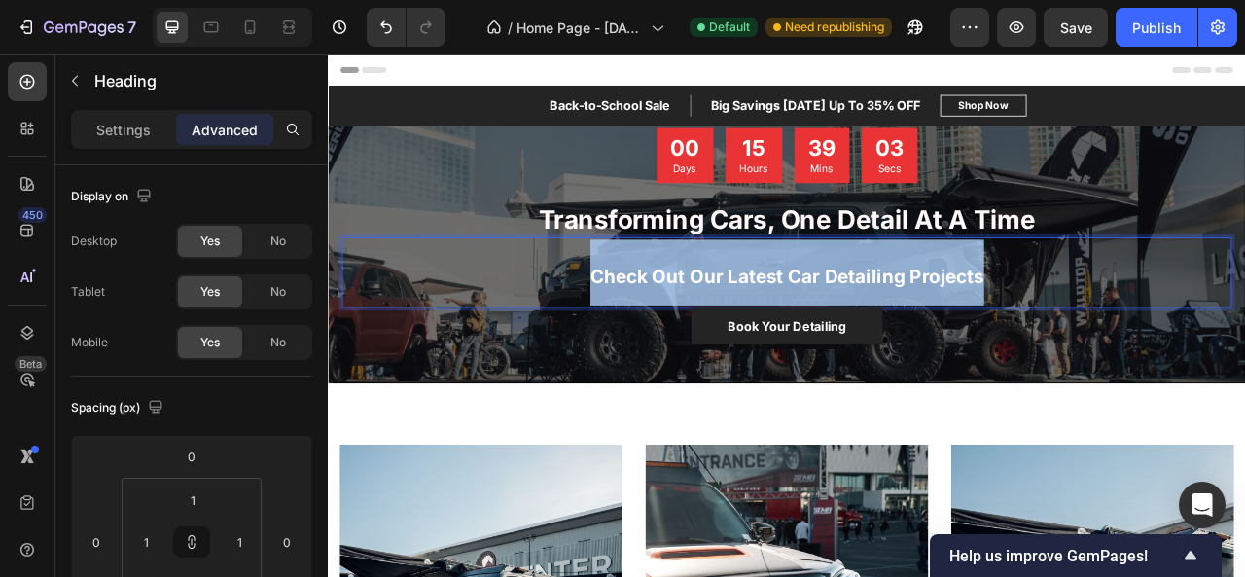
click at [1050, 327] on strong "Check Out Our Latest Car Detailing Projects" at bounding box center [911, 337] width 501 height 28
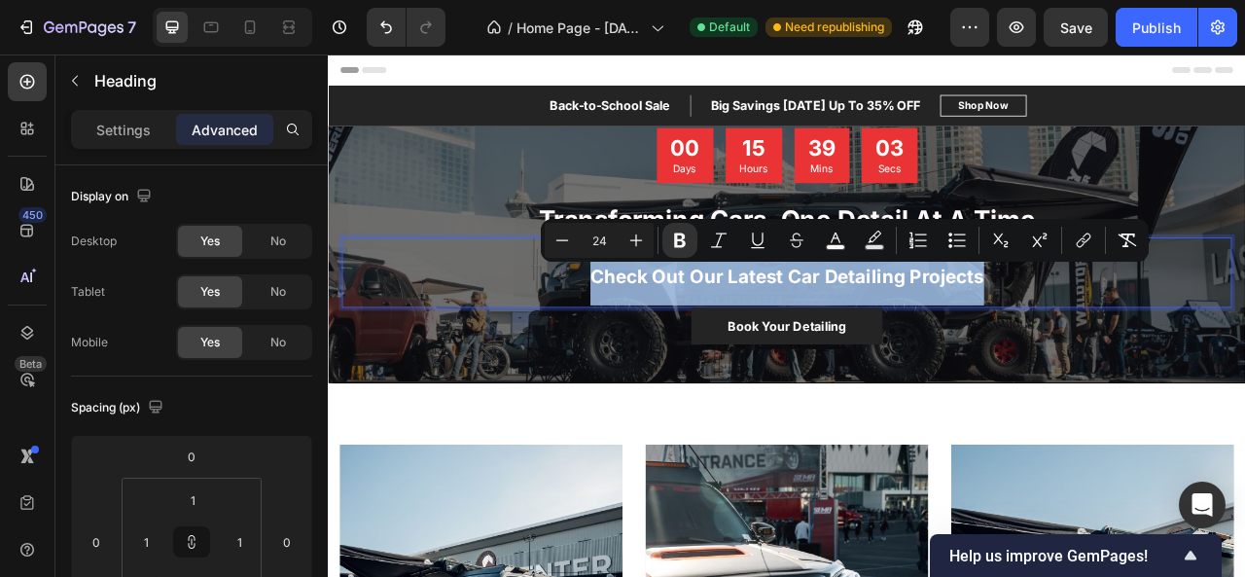
click at [1050, 327] on strong "Check Out Our Latest Car Detailing Projects" at bounding box center [911, 337] width 501 height 28
copy strong "Check Out Our Latest Car Detailing Projects"
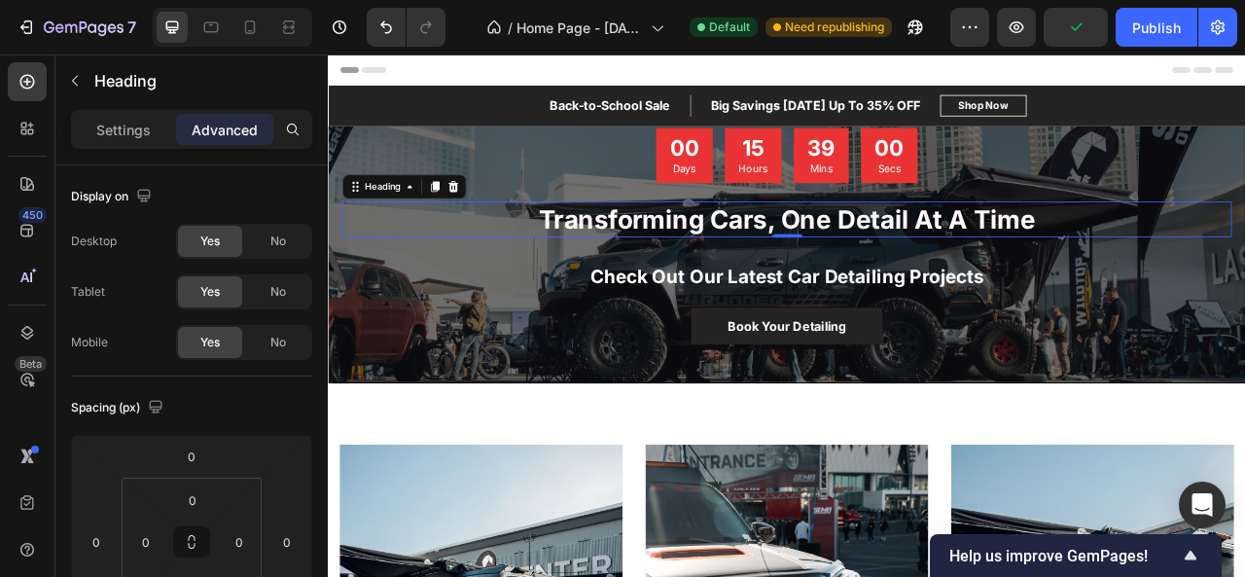
click at [1102, 259] on strong "Transforming Cars, One Detail At A Time" at bounding box center [911, 263] width 632 height 39
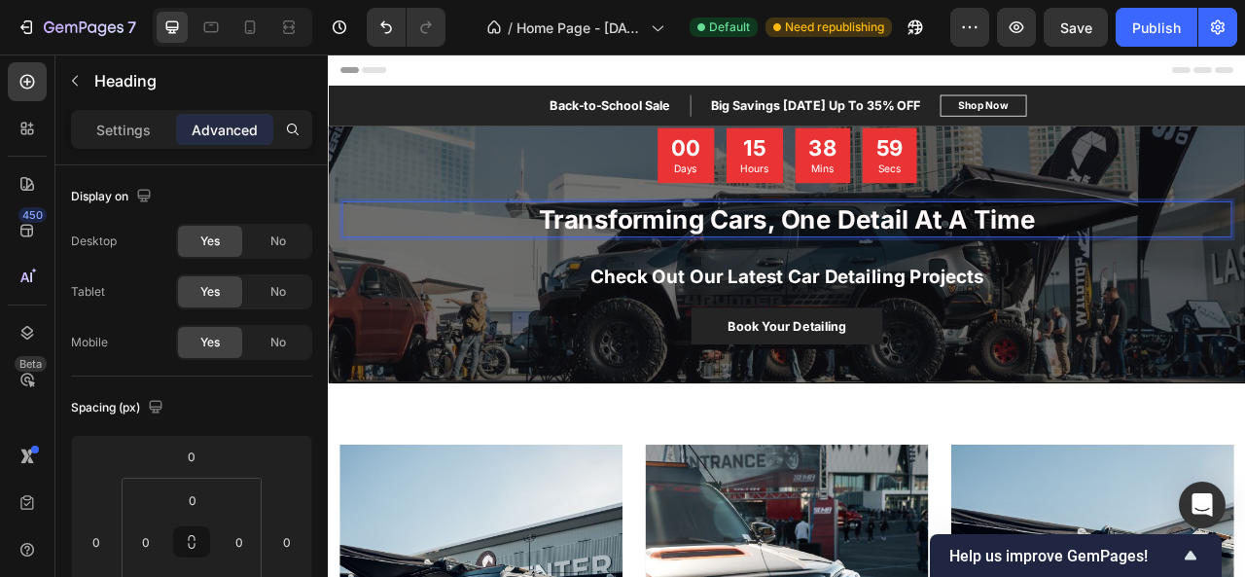
click at [1211, 247] on strong "Transforming Cars, One Detail At A Time" at bounding box center [911, 263] width 632 height 39
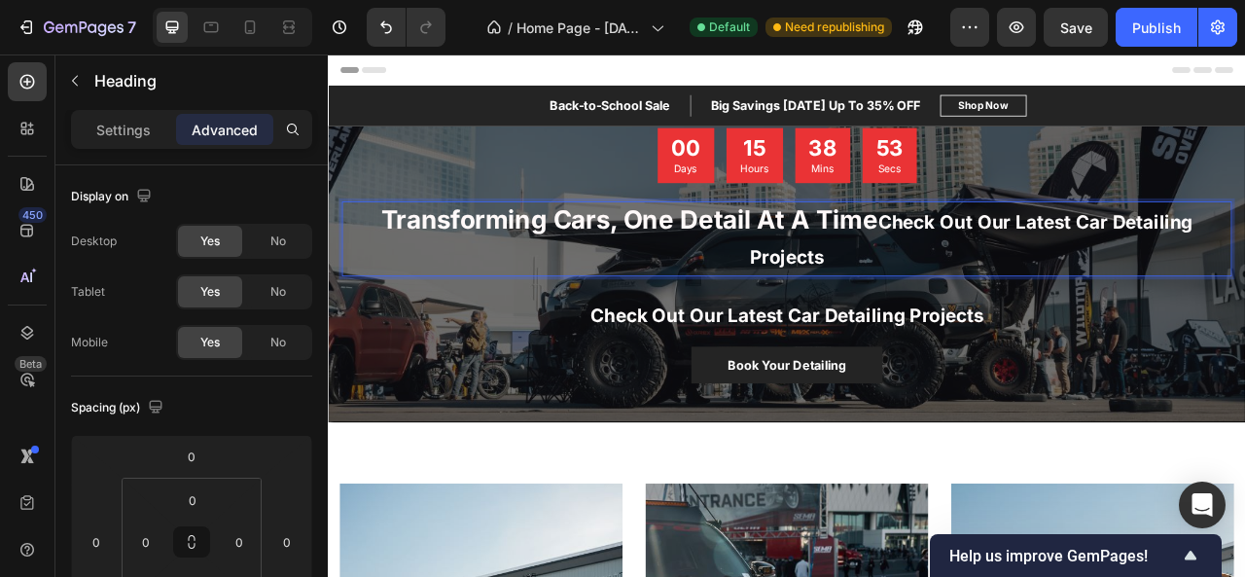
click at [1026, 259] on strong "Check Out Our Latest Car Detailing Projects" at bounding box center [1146, 290] width 564 height 74
click at [1038, 263] on strong "Check Out Our Latest Car Detailing Projects" at bounding box center [1146, 290] width 564 height 74
click at [1118, 267] on strong "heck Out Our Latest Car Detailing Projects" at bounding box center [1149, 290] width 570 height 74
click at [1027, 257] on strong "Transforming Cars, One Detail At A Time T" at bounding box center [719, 263] width 661 height 39
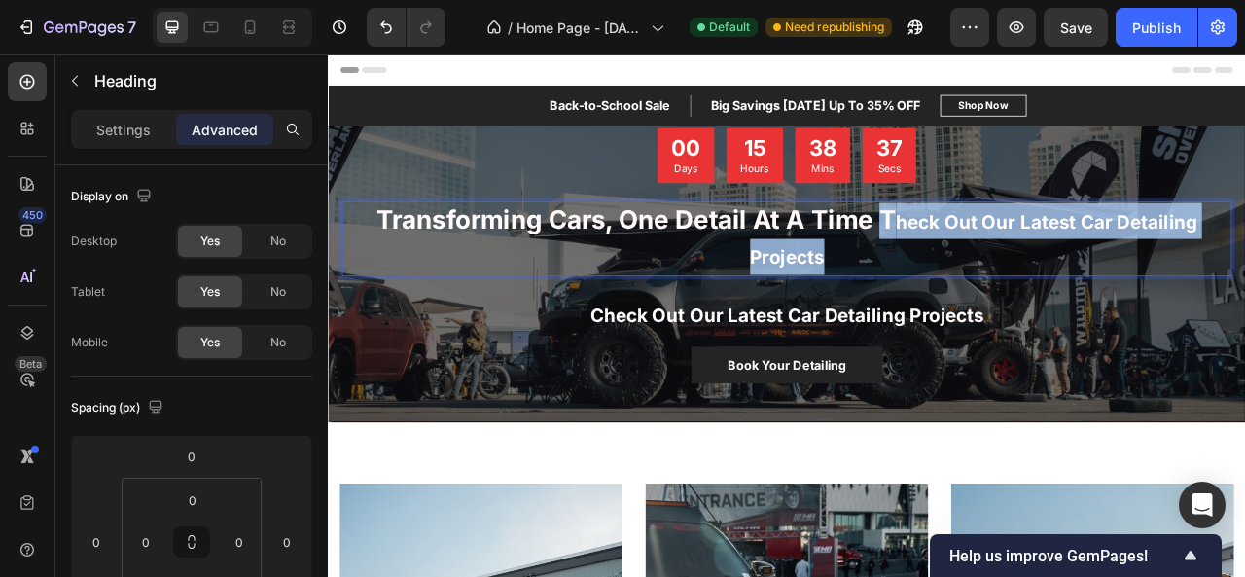
drag, startPoint x: 1027, startPoint y: 257, endPoint x: 1037, endPoint y: 306, distance: 50.5
click at [1037, 306] on p "Transforming Cars, One Detail At A Time T heck Out Our Latest Car Detailing Pro…" at bounding box center [911, 288] width 1128 height 91
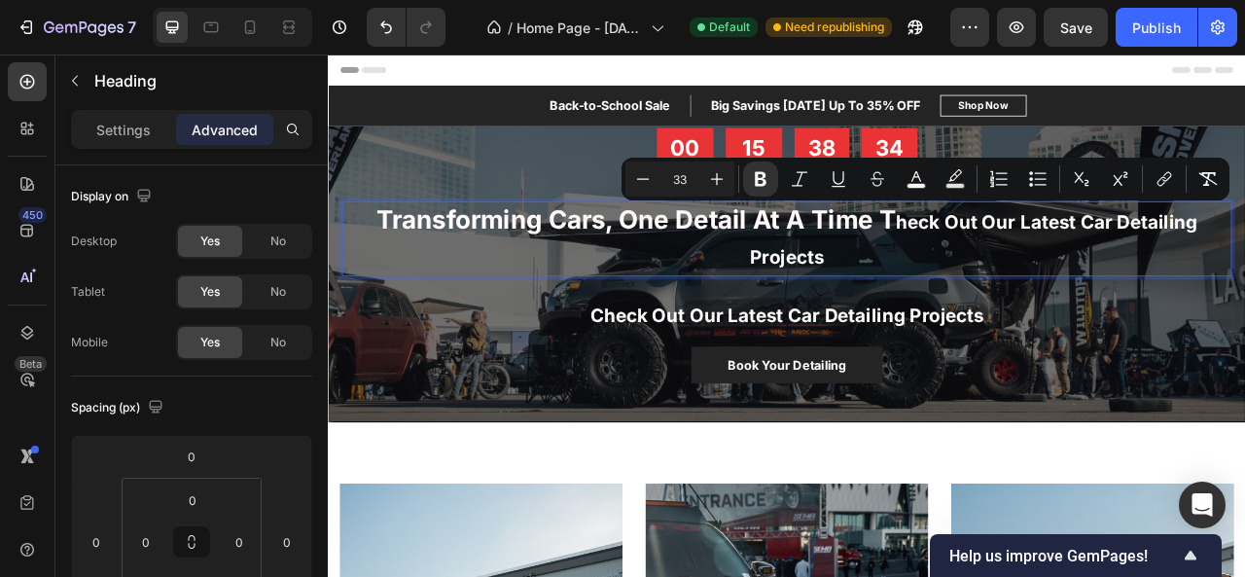
click at [817, 255] on strong "Transforming Cars, One Detail At A Time T" at bounding box center [719, 263] width 661 height 39
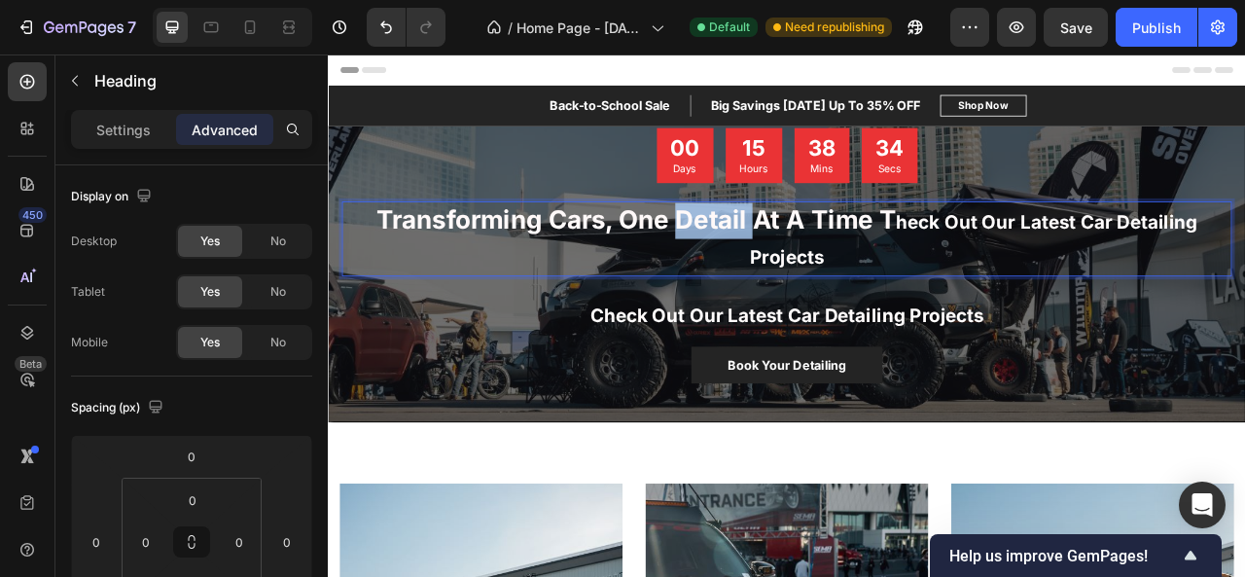
click at [817, 255] on strong "Transforming Cars, One Detail At A Time T" at bounding box center [719, 263] width 661 height 39
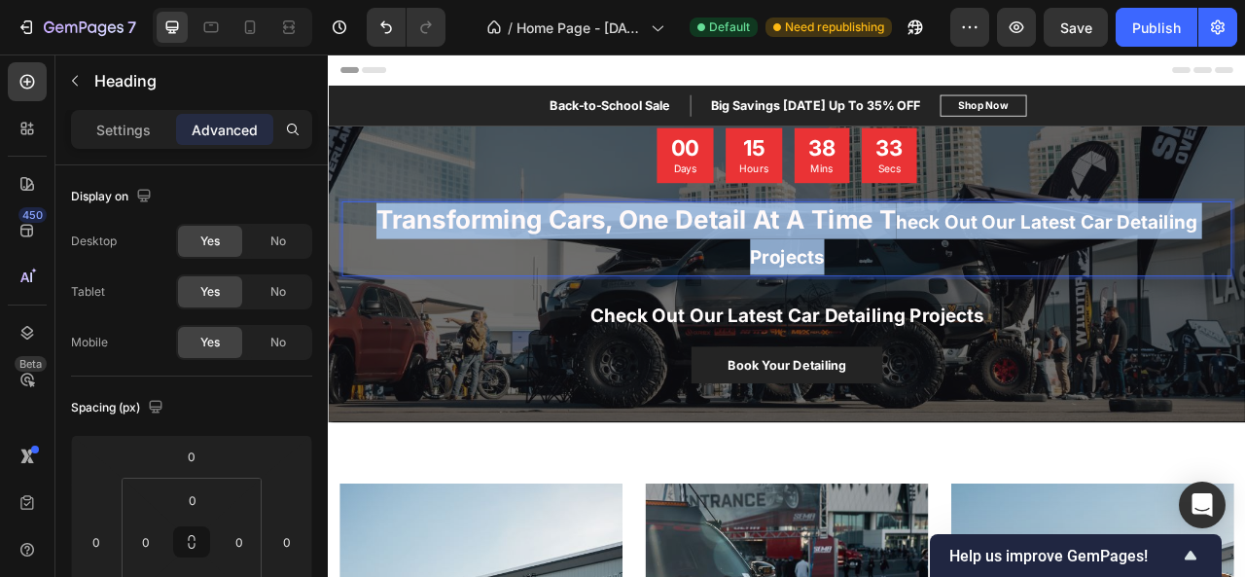
click at [817, 255] on strong "Transforming Cars, One Detail At A Time T" at bounding box center [719, 263] width 661 height 39
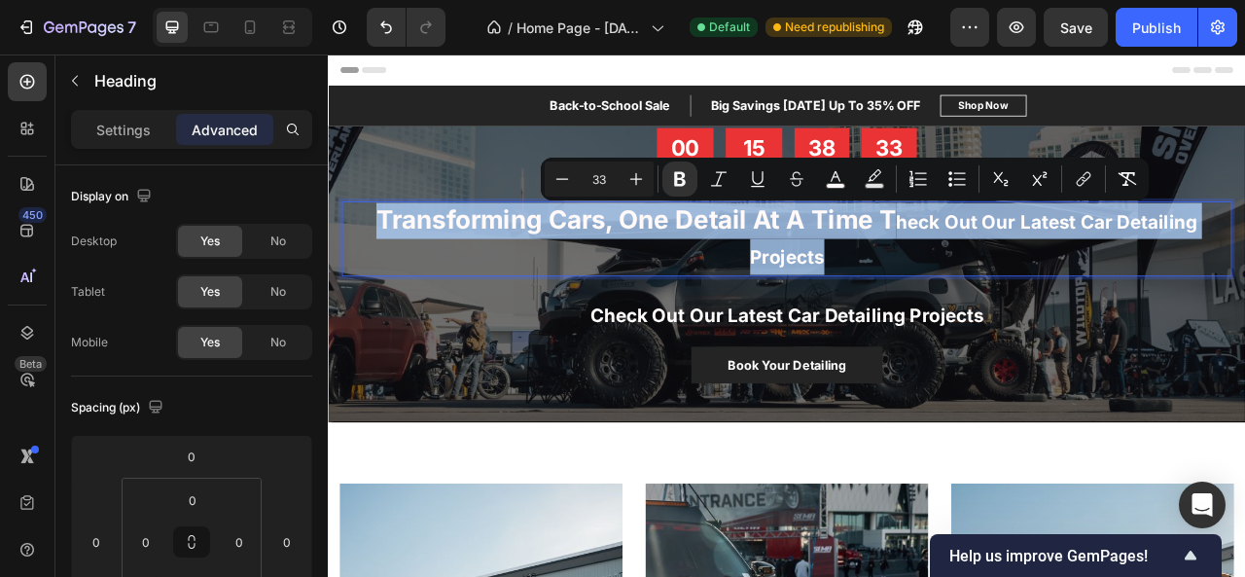
click at [817, 255] on strong "Transforming Cars, One Detail At A Time T" at bounding box center [719, 263] width 661 height 39
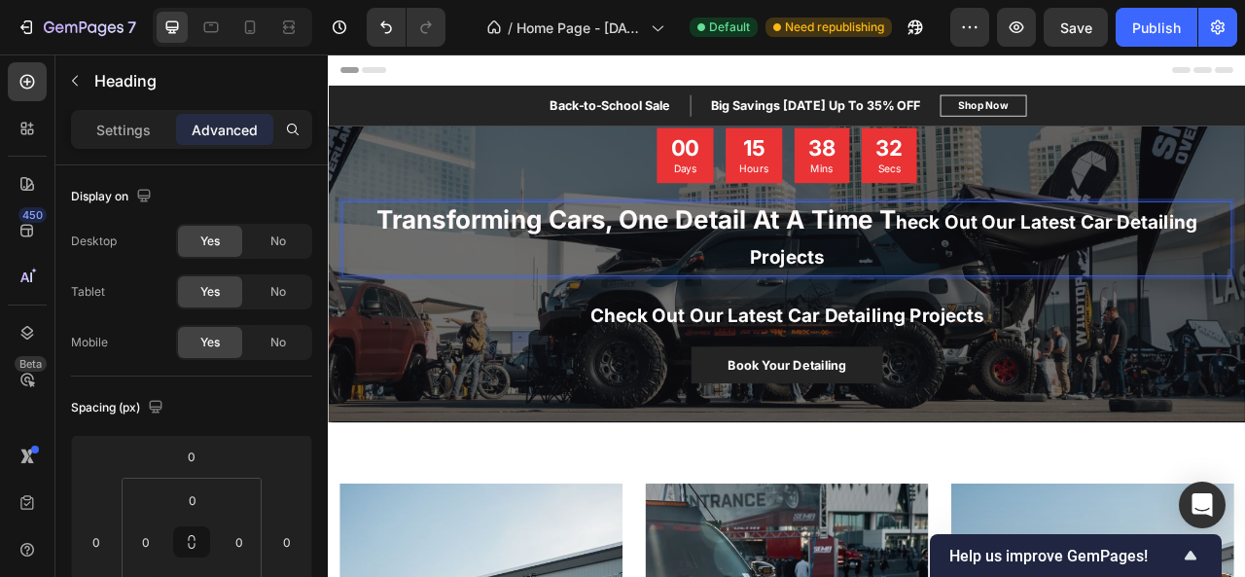
click at [817, 255] on strong "Transforming Cars, One Detail At A Time T" at bounding box center [719, 263] width 661 height 39
click at [1038, 267] on strong "Transforming Cars, One Detail At A Time T" at bounding box center [719, 263] width 661 height 39
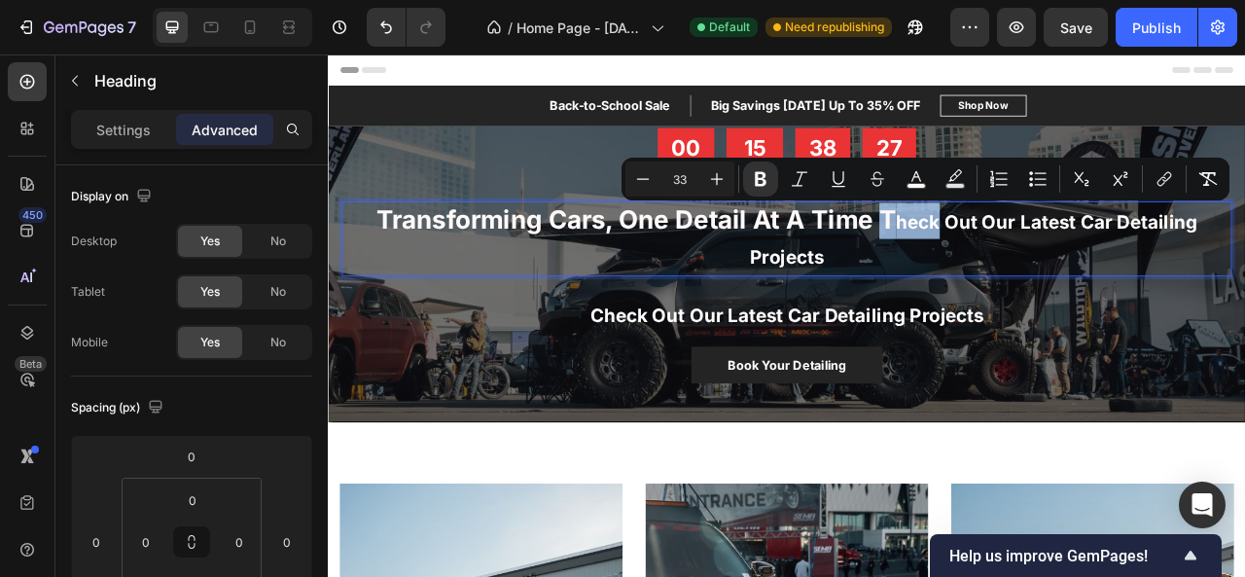
click at [1079, 264] on strong "heck Out Our Latest Car Detailing Projects" at bounding box center [1149, 290] width 570 height 74
type input "24"
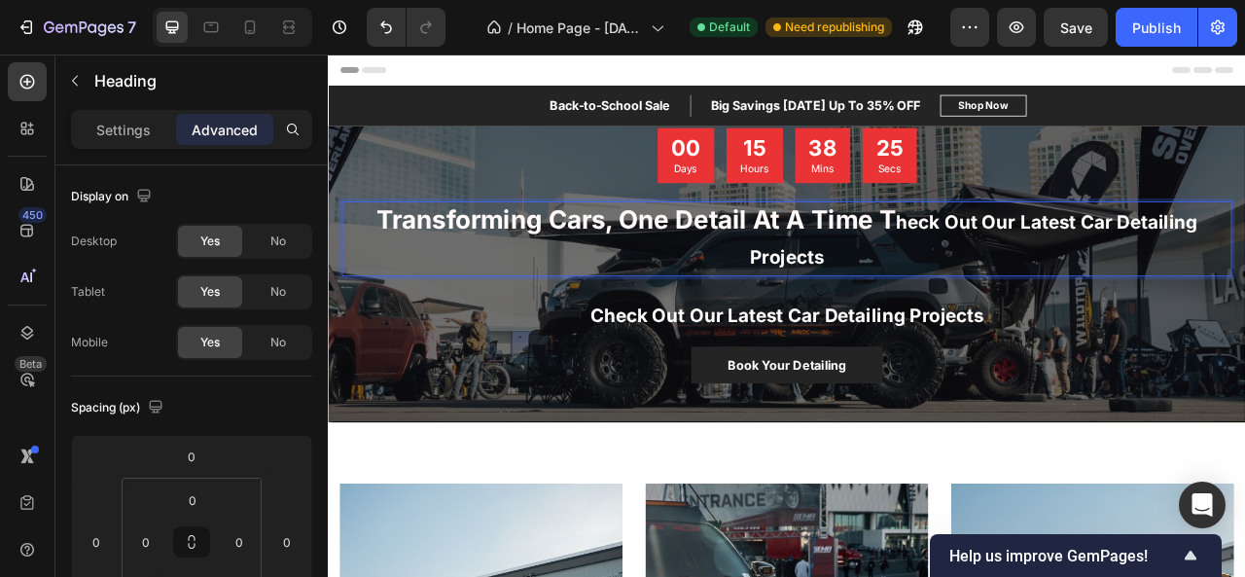
click at [1033, 263] on strong "Transforming Cars, One Detail At A Time T" at bounding box center [719, 263] width 661 height 39
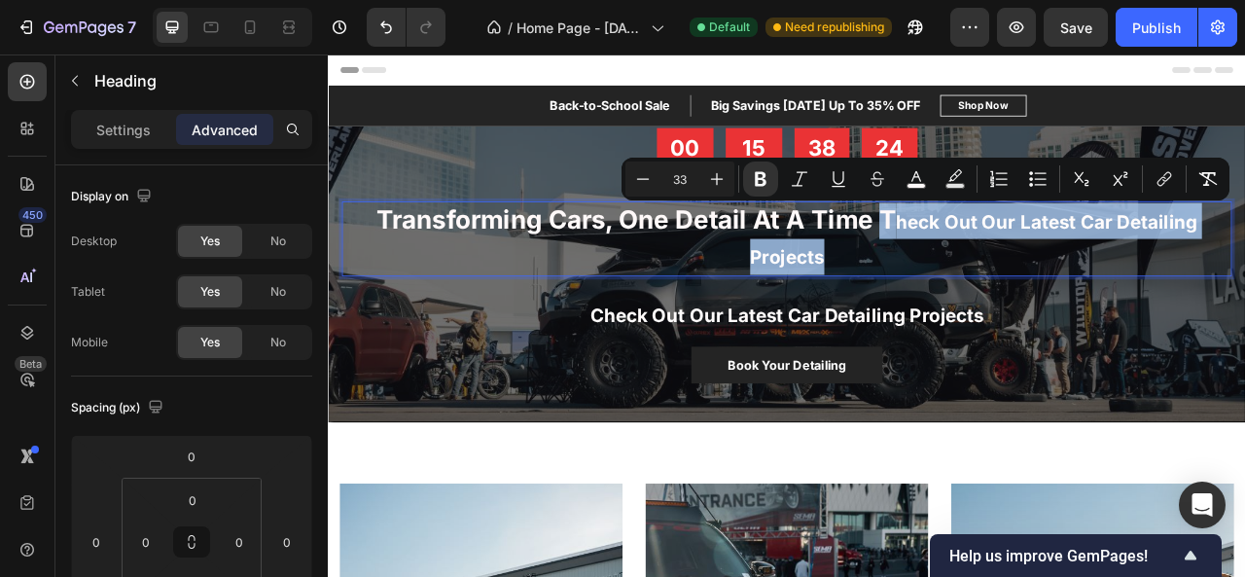
drag, startPoint x: 1033, startPoint y: 263, endPoint x: 1052, endPoint y: 304, distance: 46.1
click at [1052, 304] on p "Transforming Cars, One Detail At A Time T heck Out Our Latest Car Detailing Pro…" at bounding box center [911, 288] width 1128 height 91
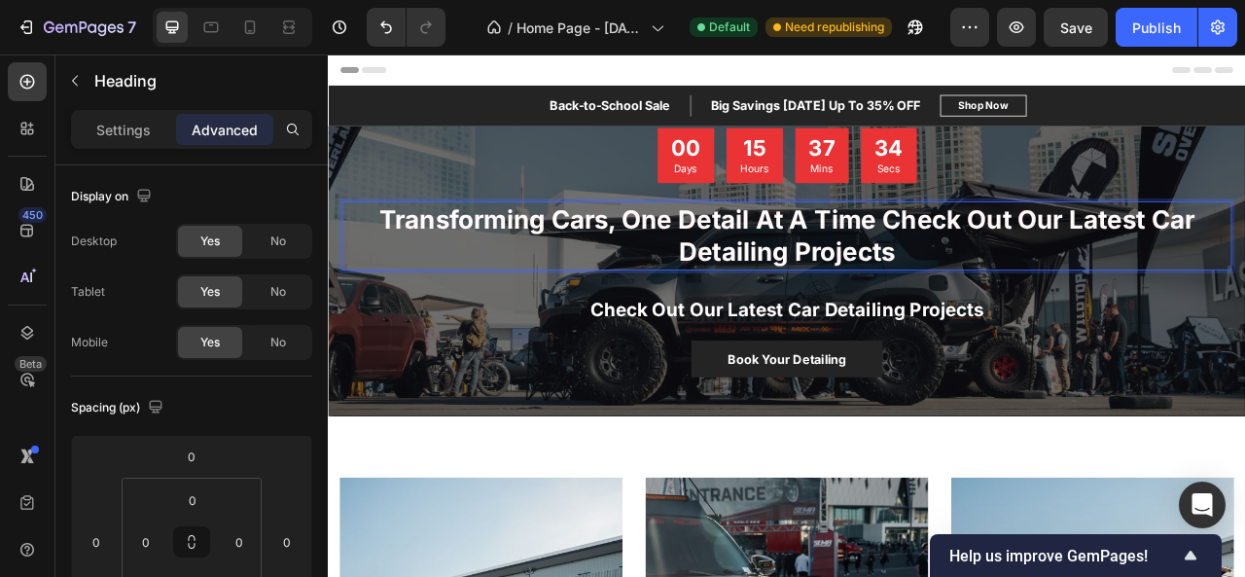
click at [1066, 318] on p "Transforming Cars, One Detail At A Time Check Out Our Latest Car Detailing Proj…" at bounding box center [911, 285] width 1128 height 84
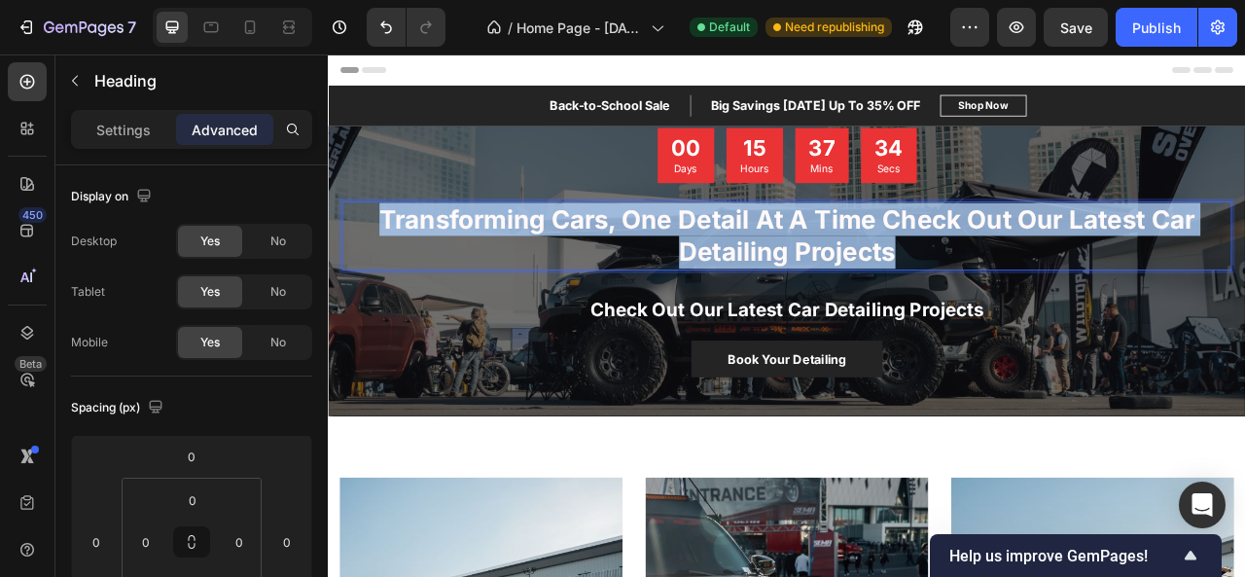
click at [1066, 318] on p "Transforming Cars, One Detail At A Time Check Out Our Latest Car Detailing Proj…" at bounding box center [911, 285] width 1128 height 84
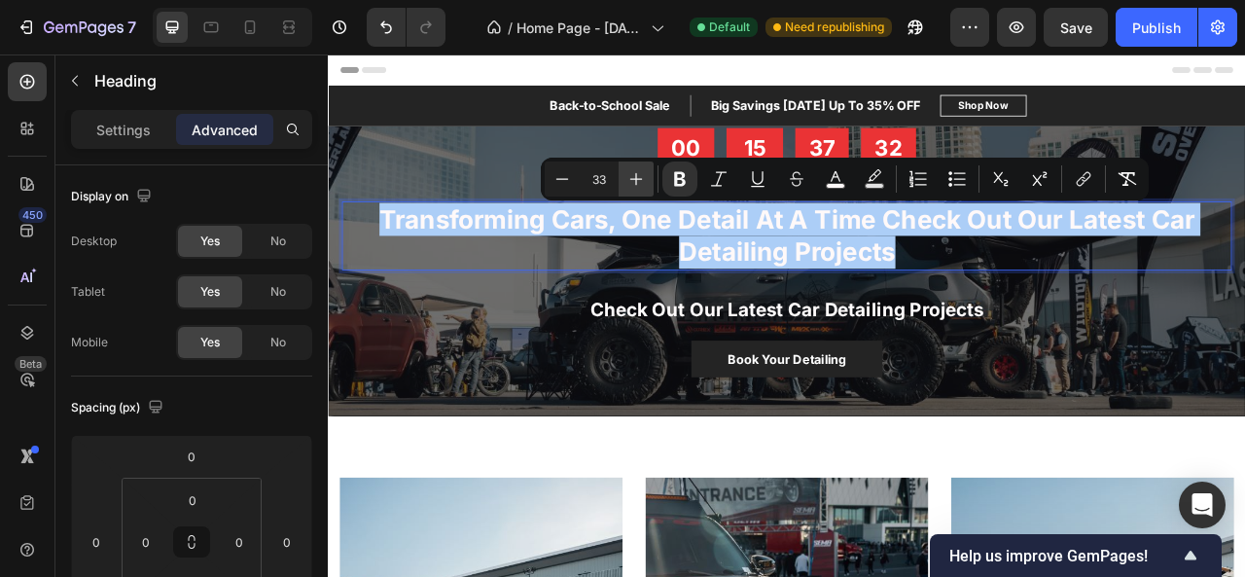
click at [640, 178] on icon "Editor contextual toolbar" at bounding box center [635, 178] width 19 height 19
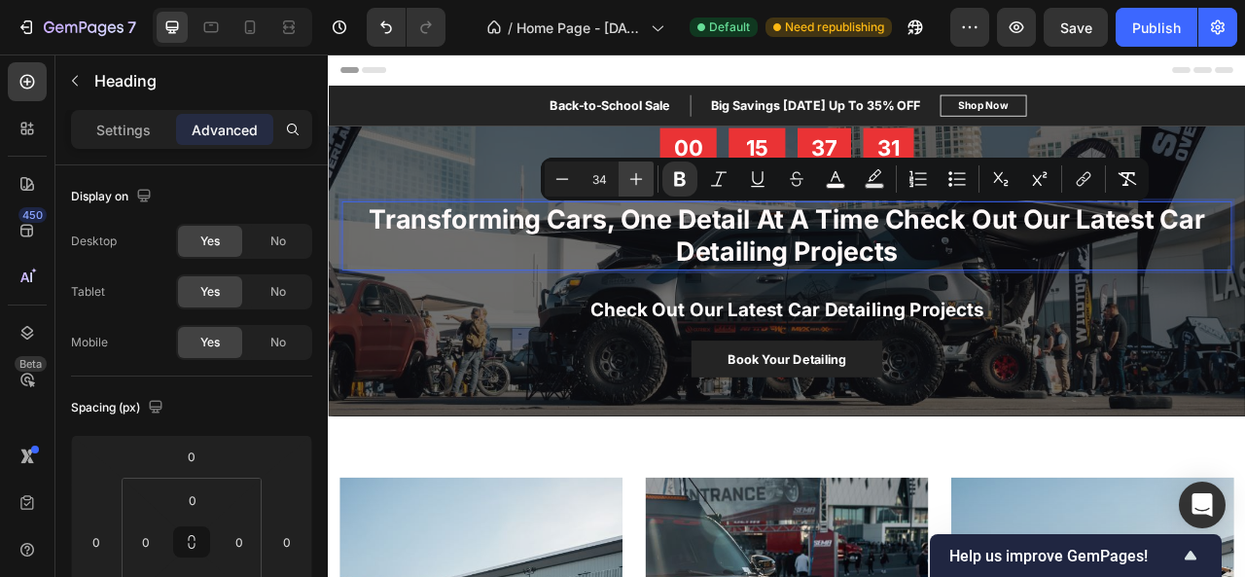
click at [640, 178] on icon "Editor contextual toolbar" at bounding box center [635, 178] width 19 height 19
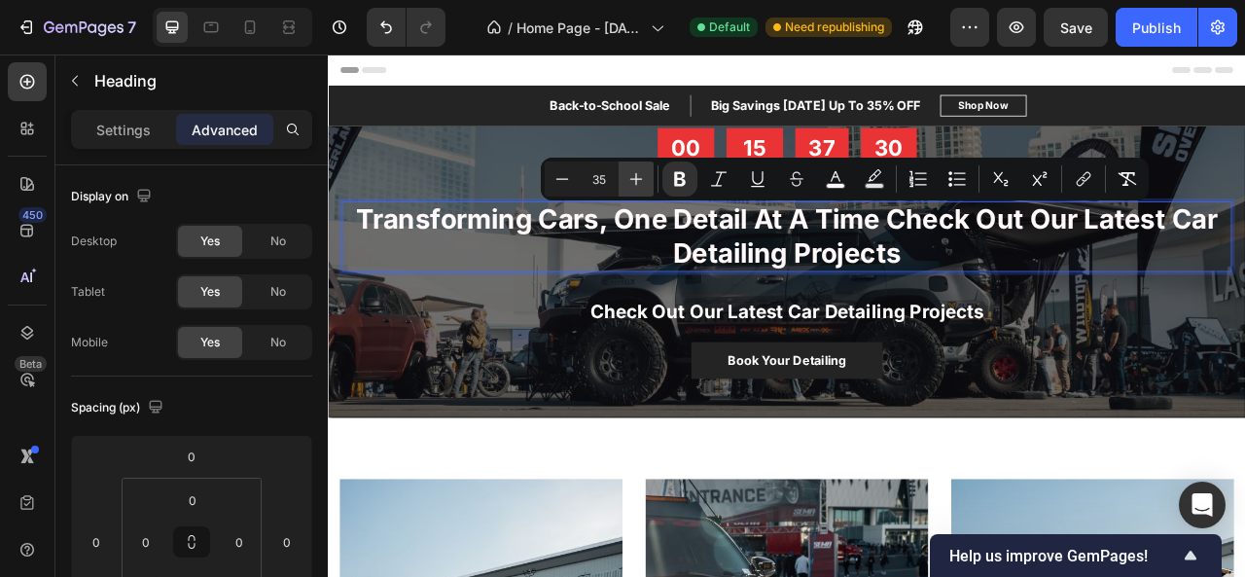
click at [640, 178] on icon "Editor contextual toolbar" at bounding box center [635, 178] width 19 height 19
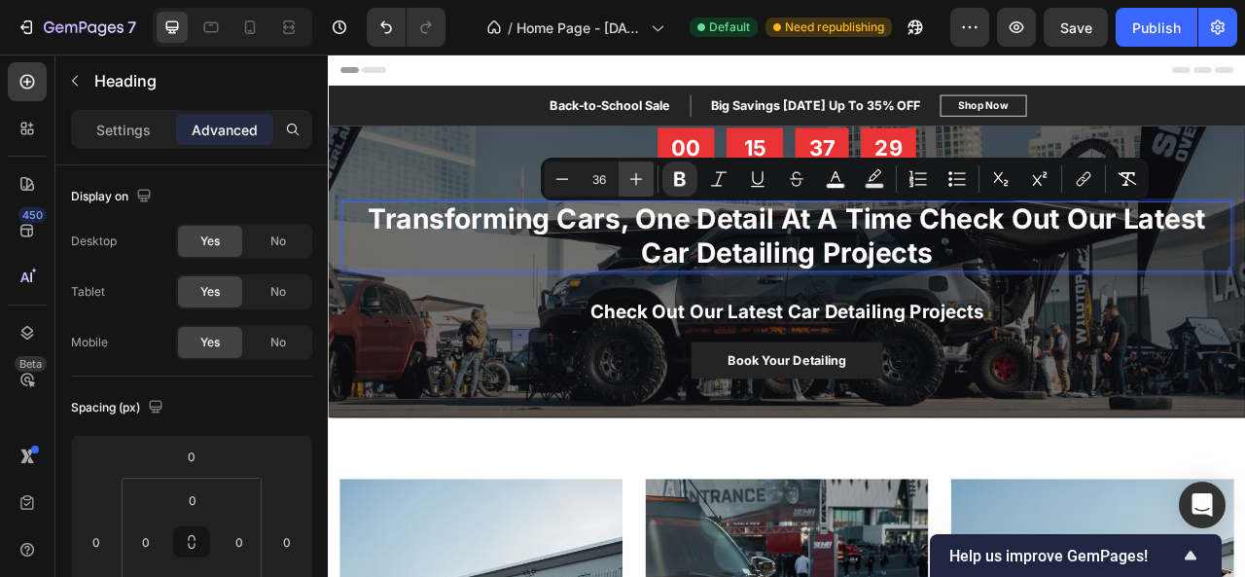
click at [640, 178] on icon "Editor contextual toolbar" at bounding box center [635, 178] width 19 height 19
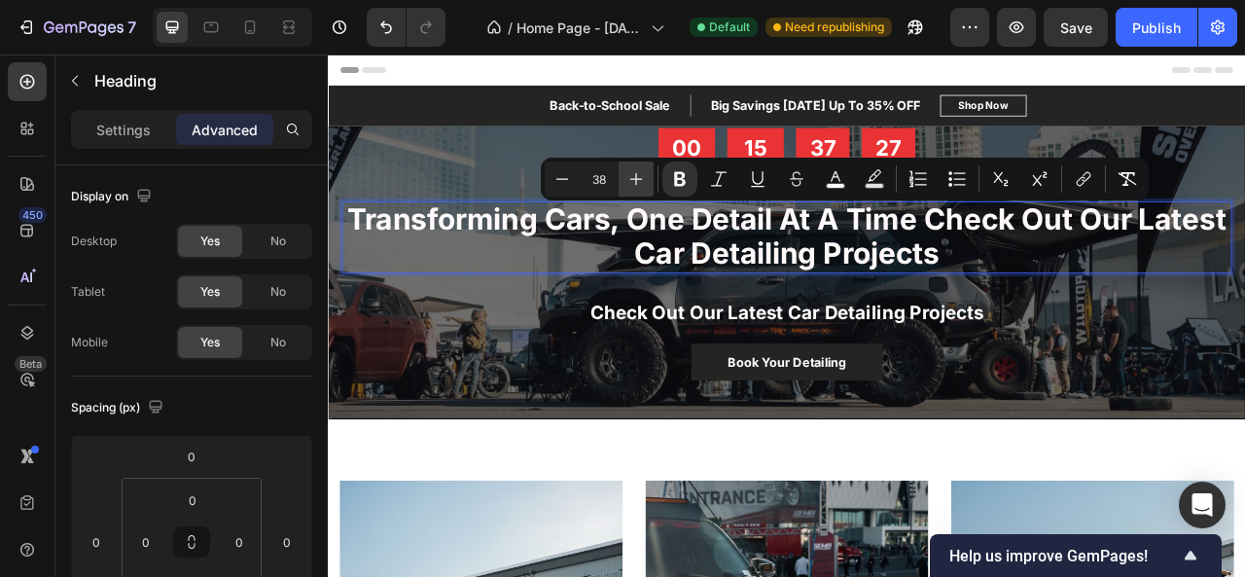
click at [640, 178] on icon "Editor contextual toolbar" at bounding box center [635, 178] width 19 height 19
type input "39"
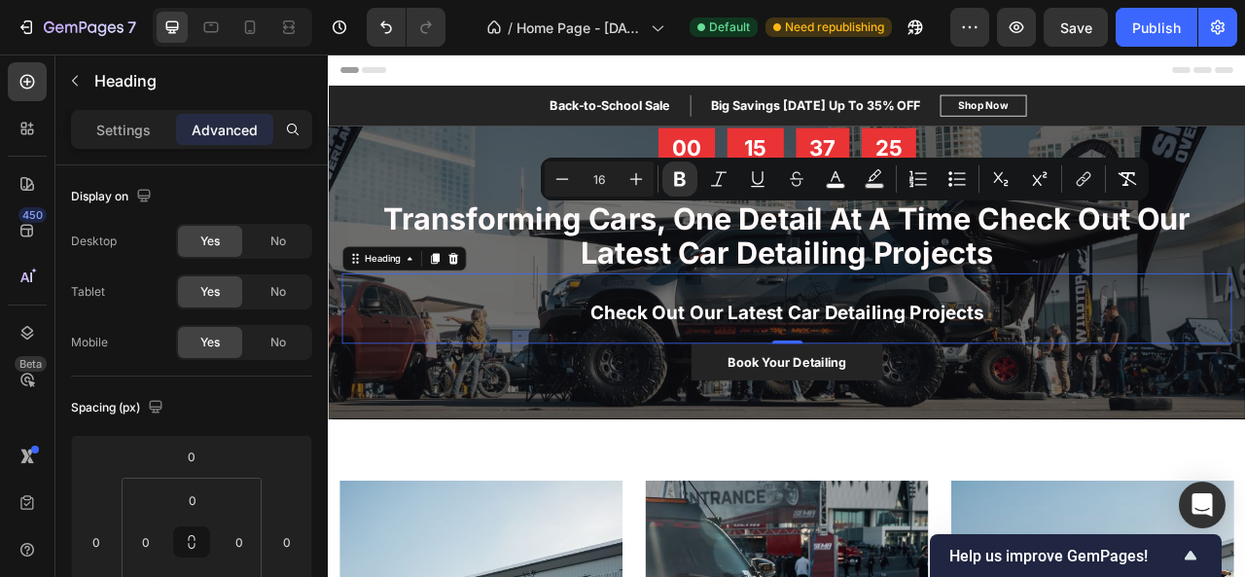
click at [857, 393] on strong "Check Out Our Latest Car Detailing Projects" at bounding box center [911, 383] width 501 height 28
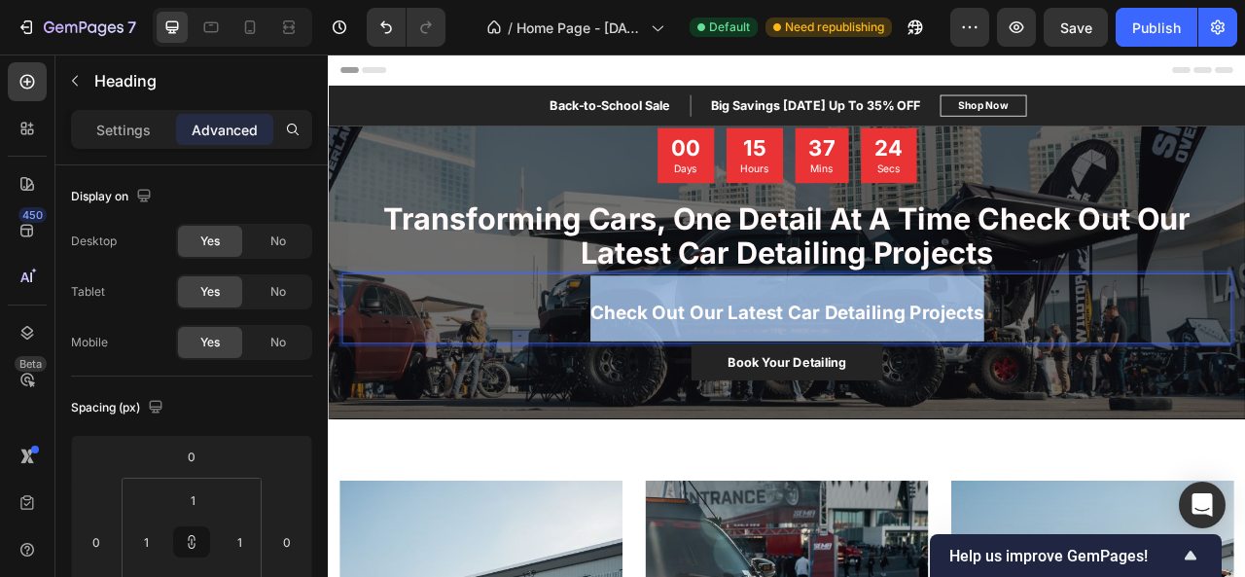
click at [857, 393] on strong "Check Out Our Latest Car Detailing Projects" at bounding box center [911, 383] width 501 height 28
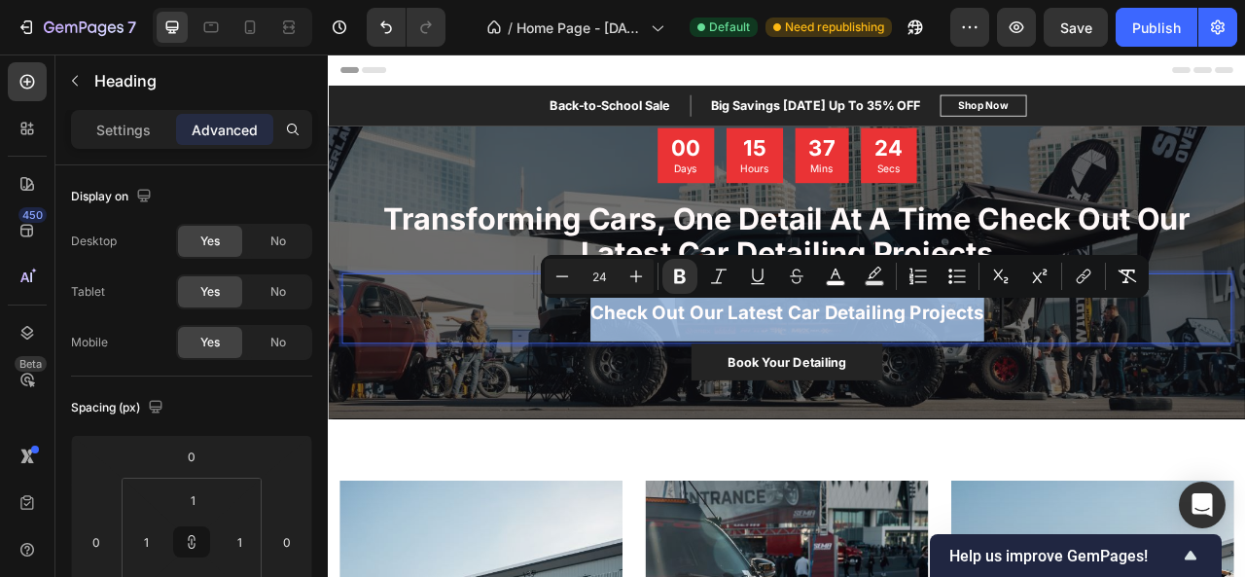
click at [857, 393] on strong "Check Out Our Latest Car Detailing Projects" at bounding box center [911, 383] width 501 height 28
click at [515, 388] on p "Check Out Our Latest Car Detailing Projects" at bounding box center [911, 377] width 1126 height 84
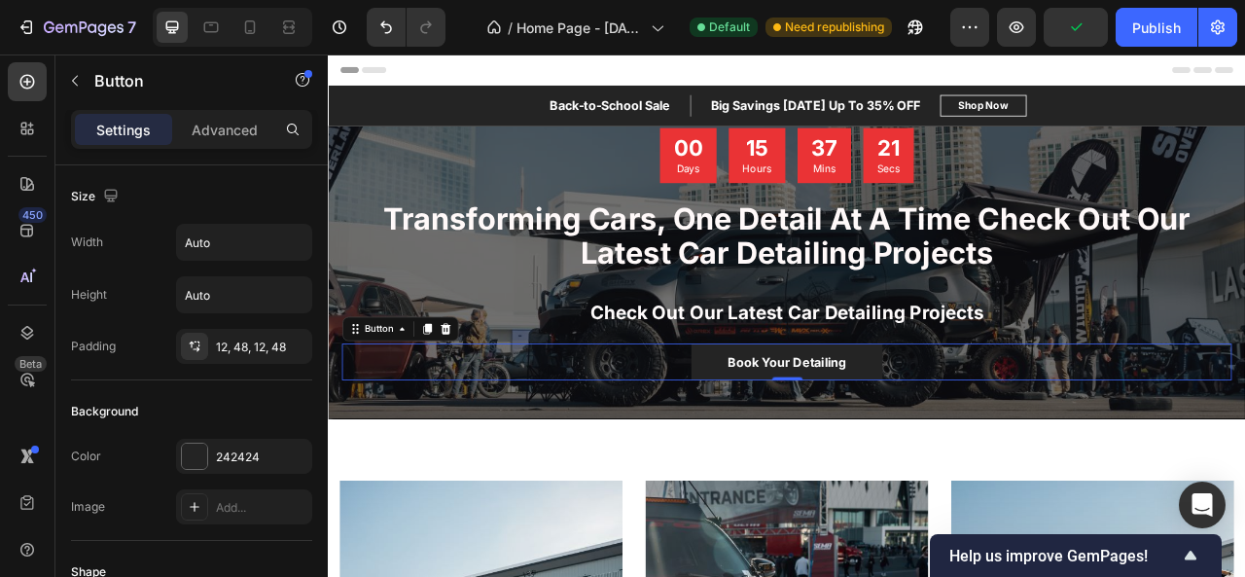
click at [536, 453] on div "Book Your Detailing Button 0" at bounding box center [911, 445] width 1132 height 47
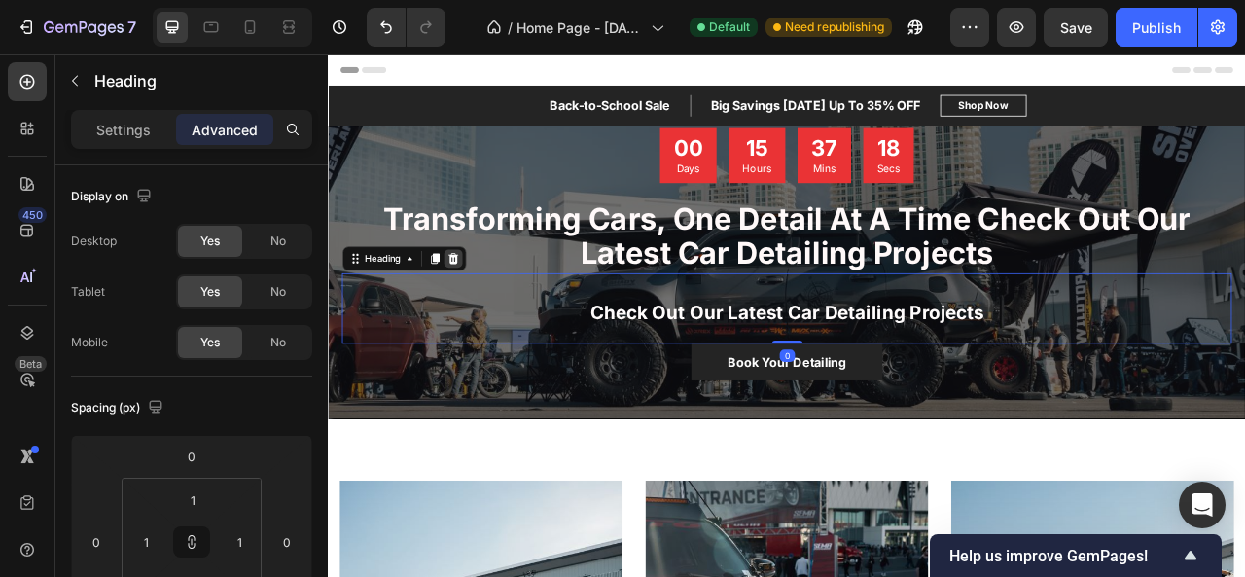
click at [478, 317] on icon at bounding box center [486, 314] width 16 height 16
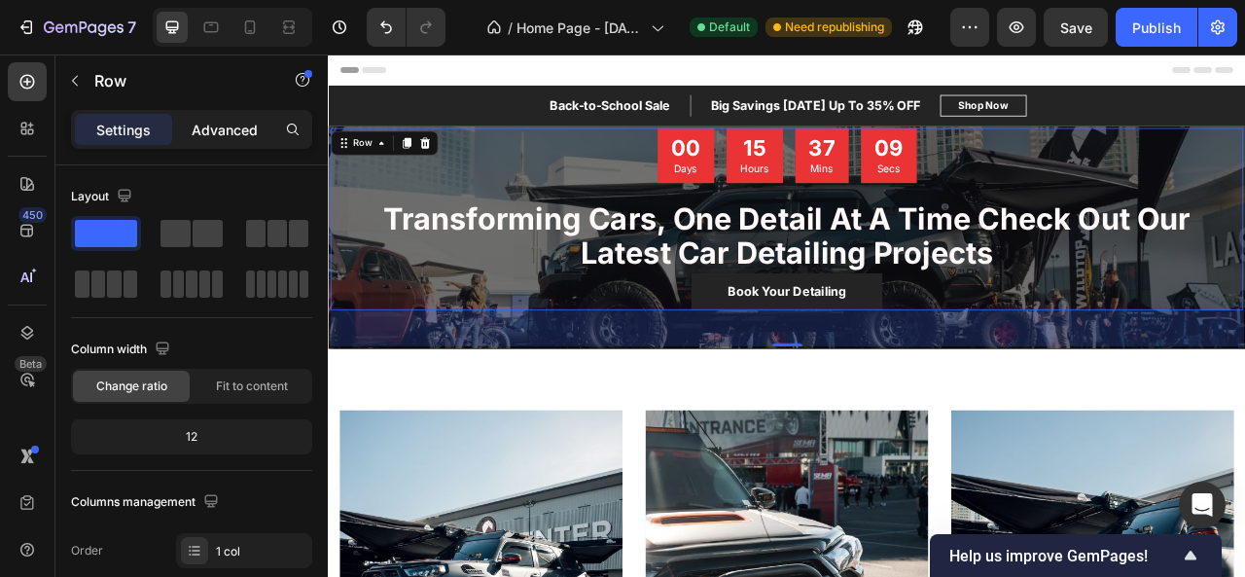
click at [212, 122] on p "Advanced" at bounding box center [225, 130] width 66 height 20
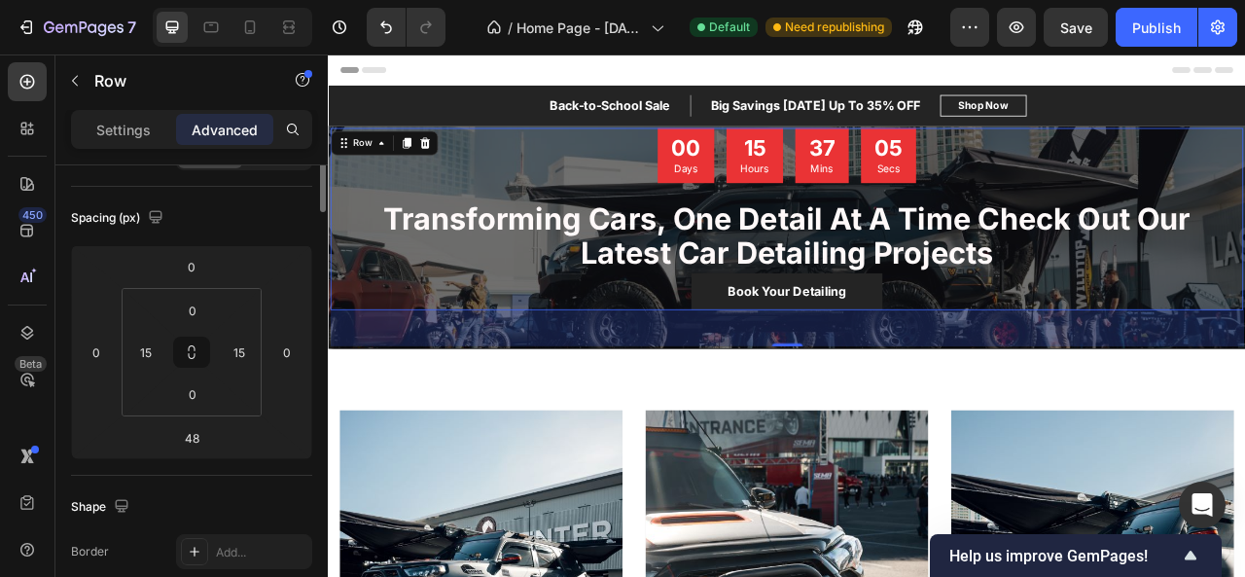
scroll to position [51, 0]
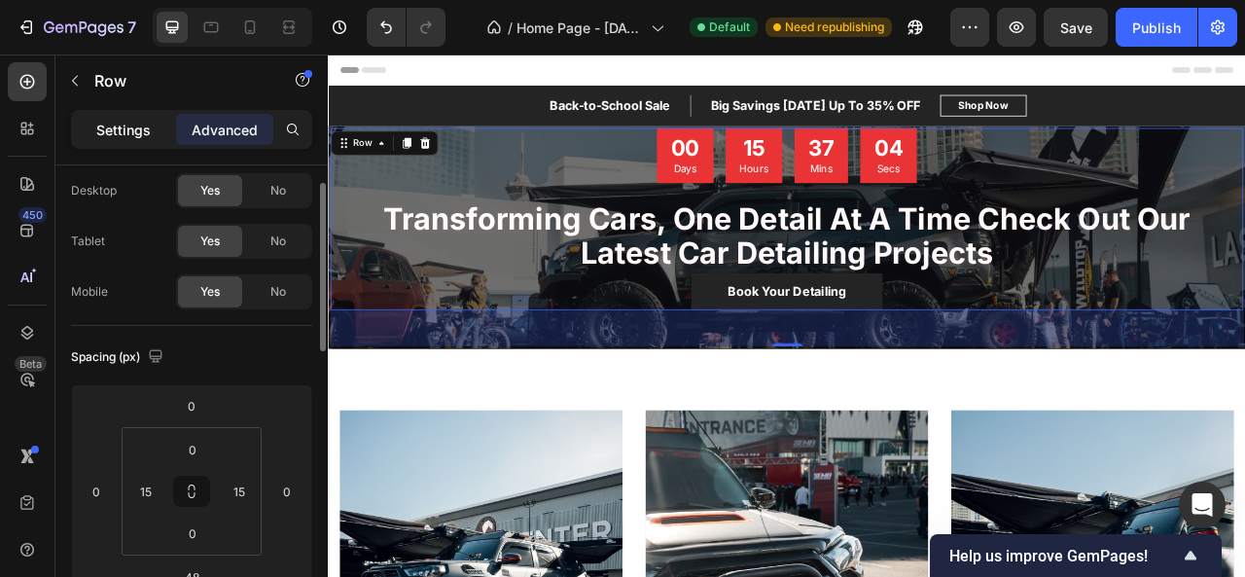
click at [126, 126] on p "Settings" at bounding box center [123, 130] width 54 height 20
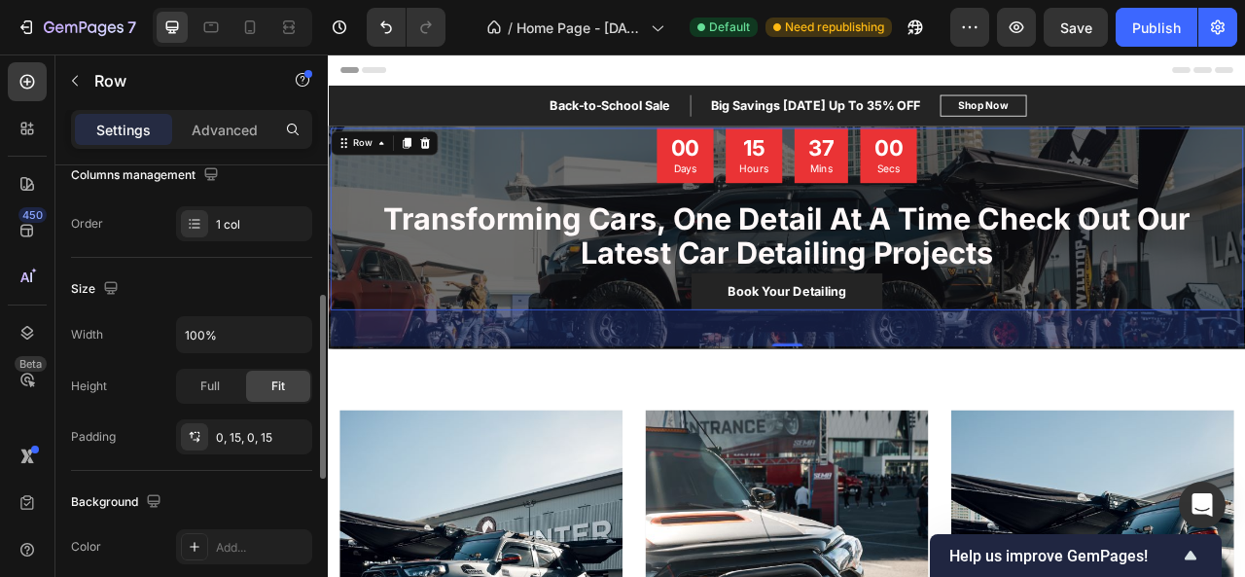
scroll to position [327, 0]
click at [245, 338] on input "100%" at bounding box center [244, 334] width 134 height 35
click at [300, 333] on icon "button" at bounding box center [293, 334] width 19 height 19
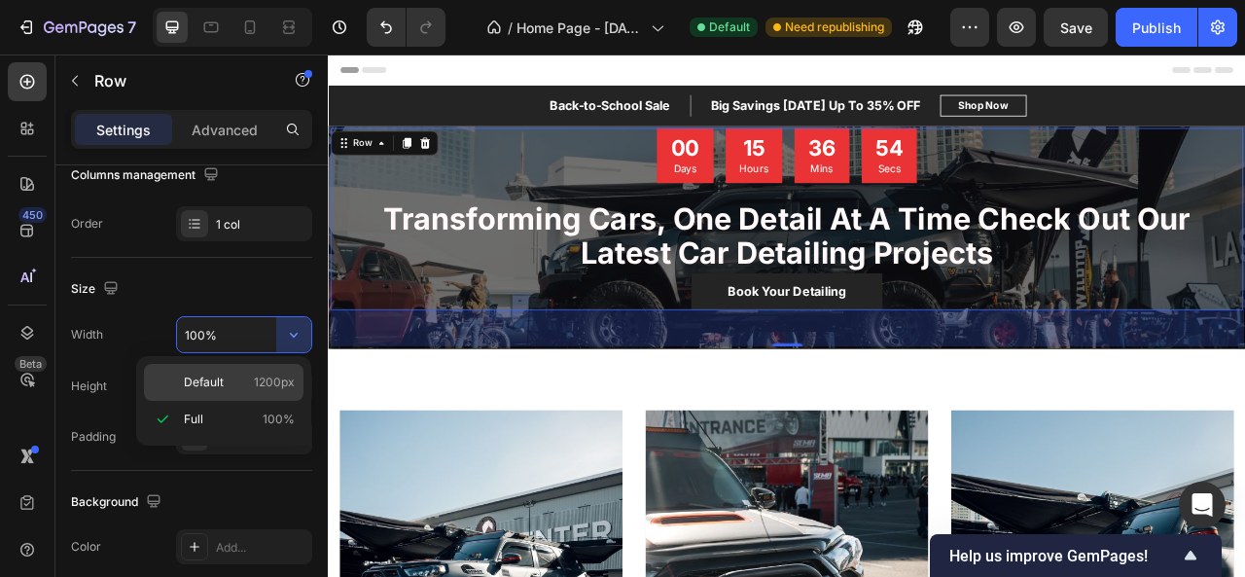
click at [270, 386] on span "1200px" at bounding box center [274, 382] width 41 height 18
type input "1200"
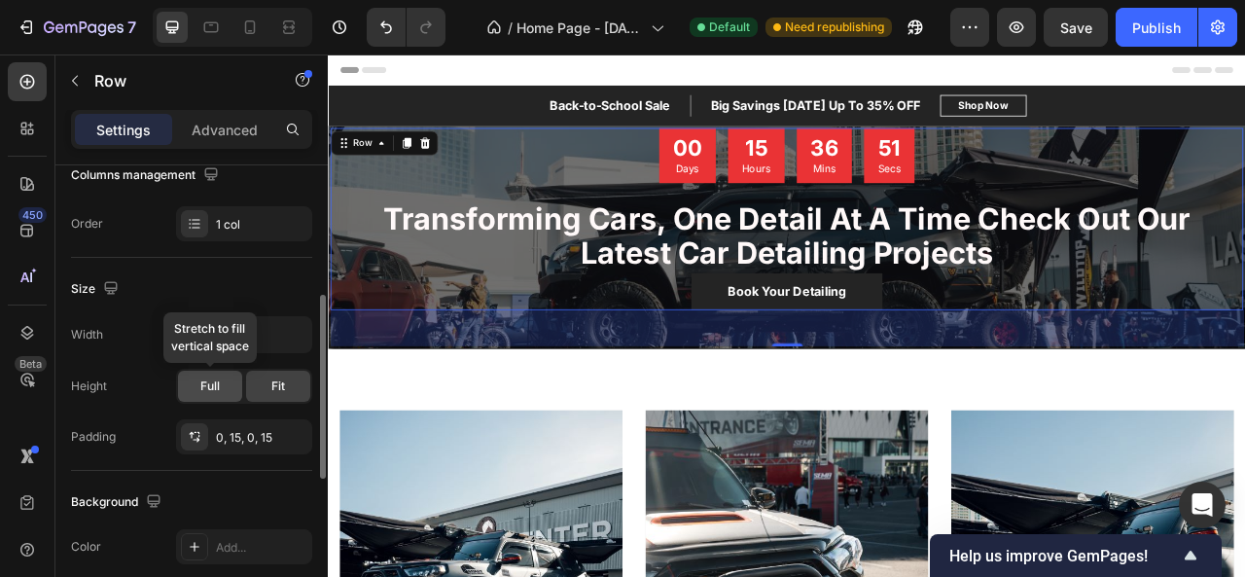
click at [235, 388] on div "Full" at bounding box center [210, 385] width 64 height 31
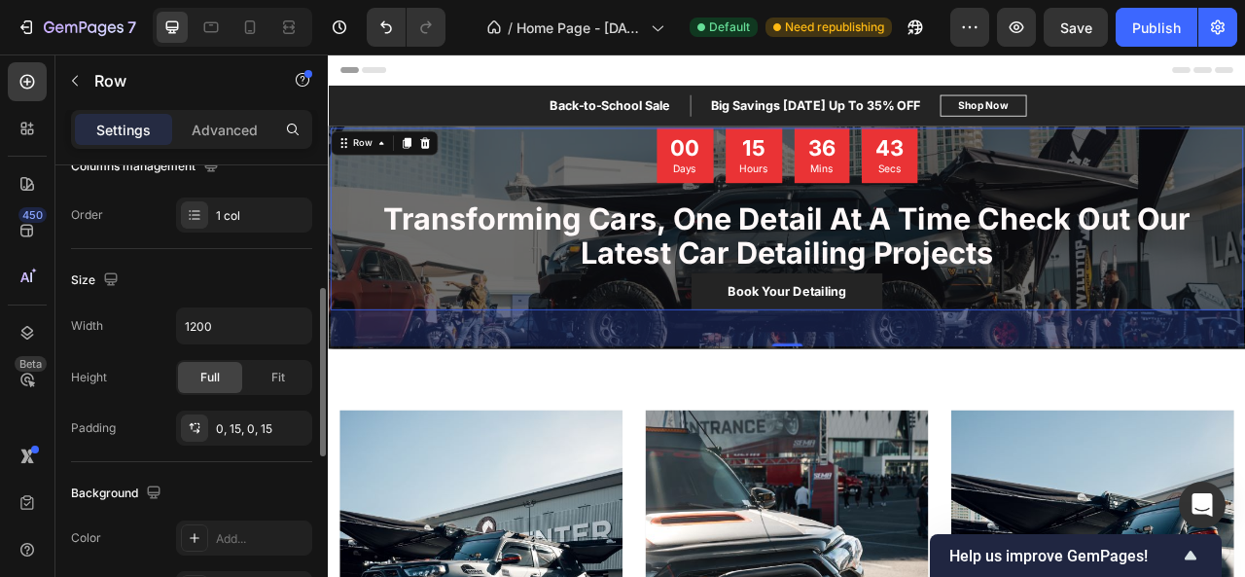
scroll to position [338, 0]
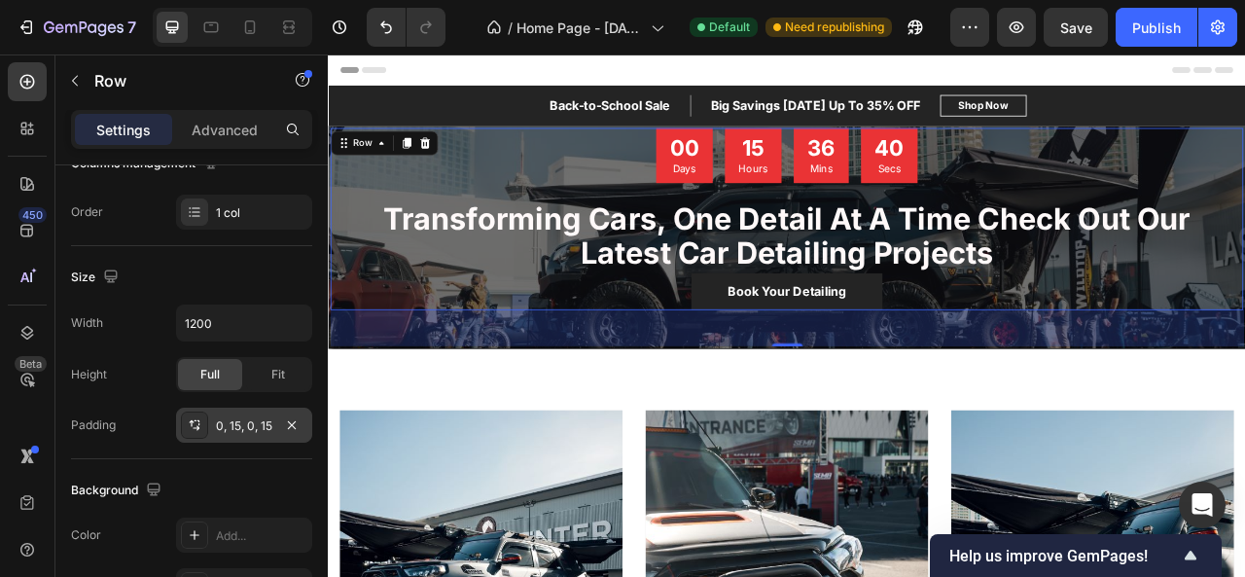
click at [250, 421] on div "0, 15, 0, 15" at bounding box center [244, 426] width 56 height 18
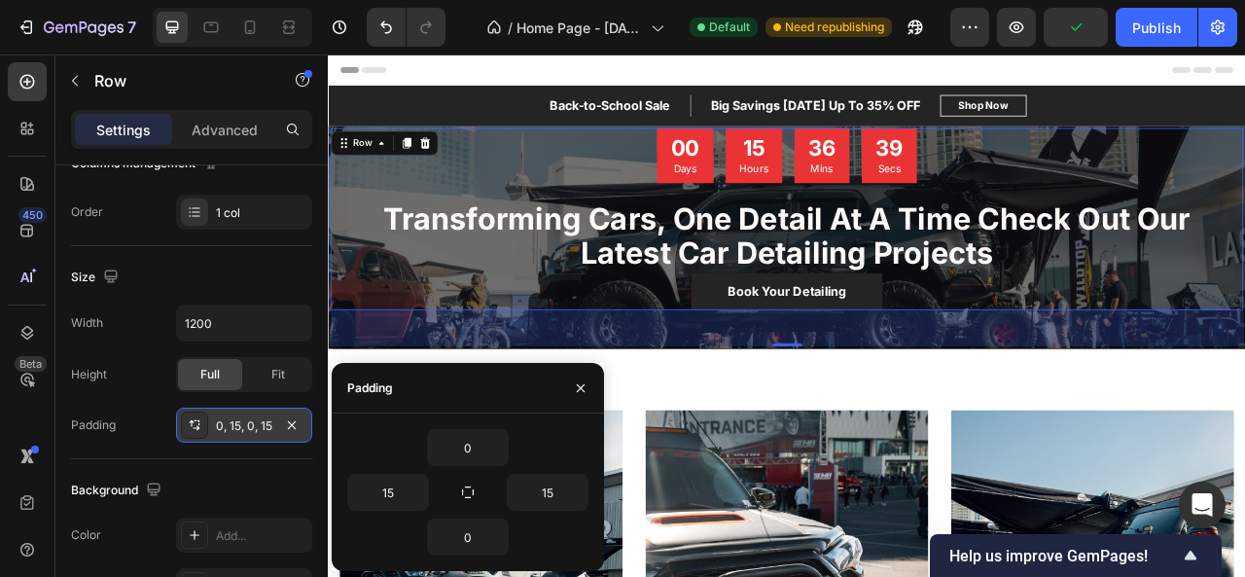
click at [250, 421] on div "0, 15, 0, 15" at bounding box center [244, 426] width 56 height 18
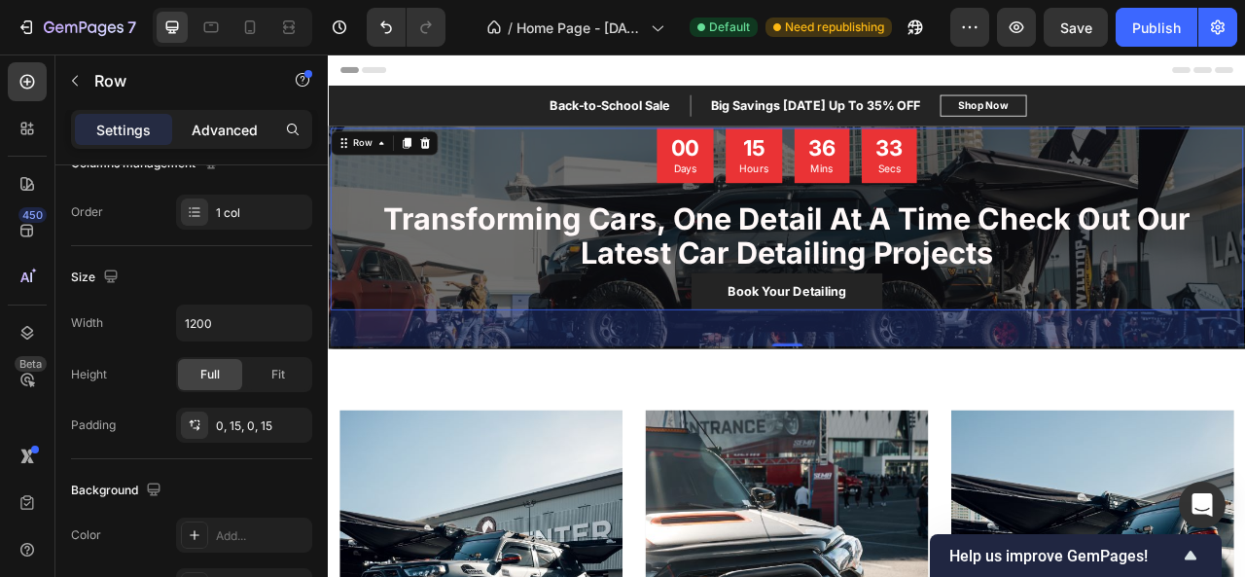
click at [237, 135] on p "Advanced" at bounding box center [225, 130] width 66 height 20
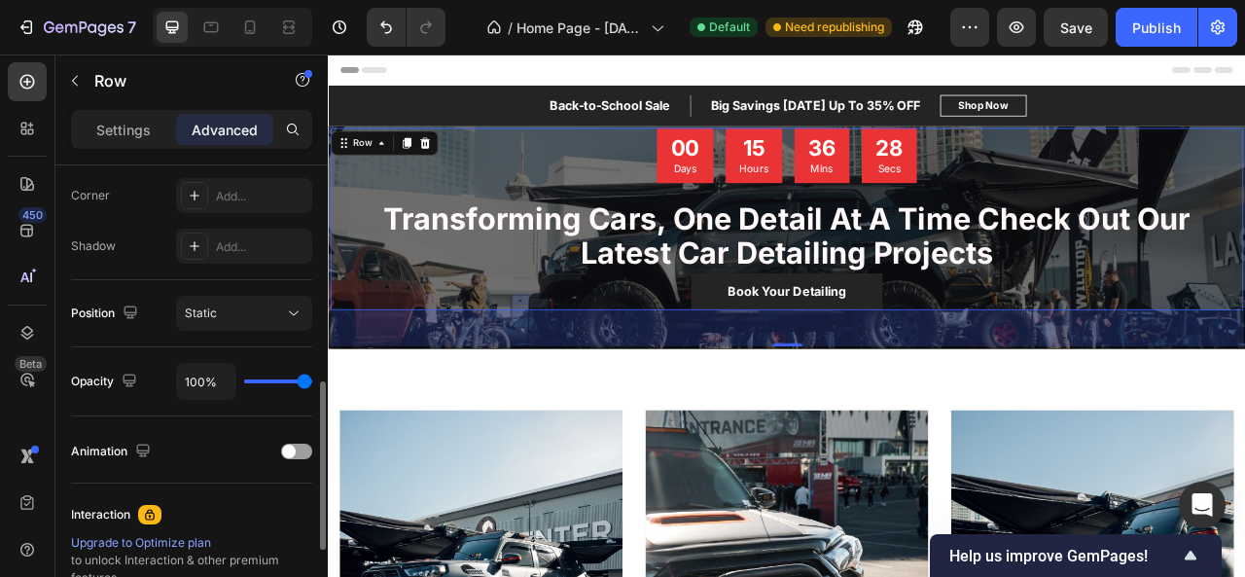
scroll to position [599, 0]
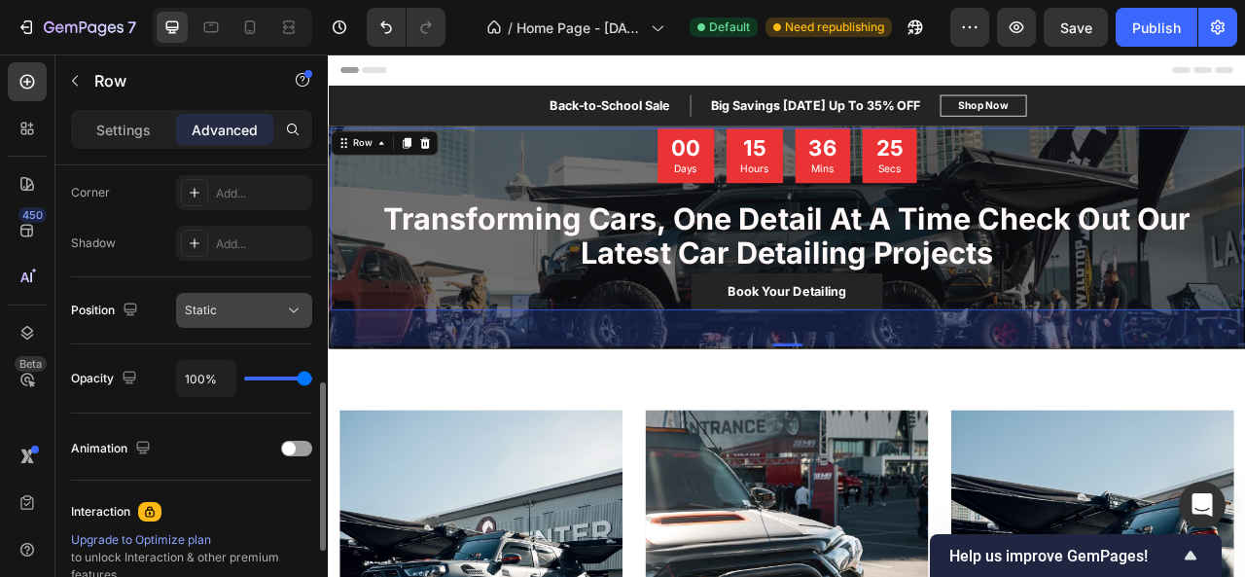
drag, startPoint x: 236, startPoint y: 392, endPoint x: 210, endPoint y: 308, distance: 87.7
click at [210, 308] on span "Static" at bounding box center [201, 309] width 32 height 15
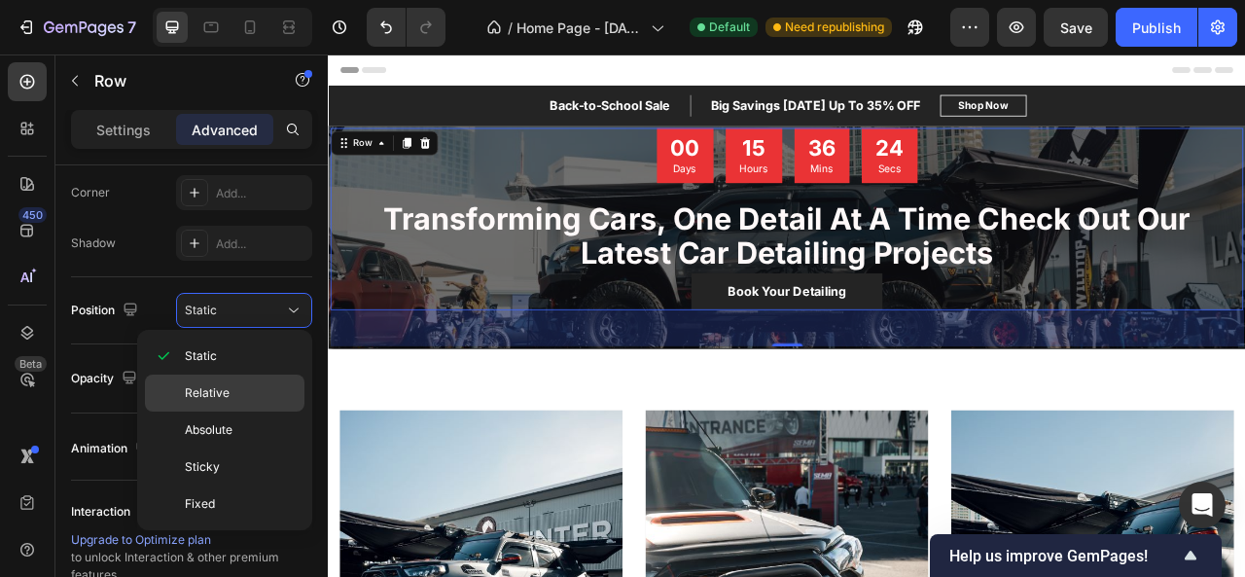
click at [243, 391] on p "Relative" at bounding box center [240, 393] width 111 height 18
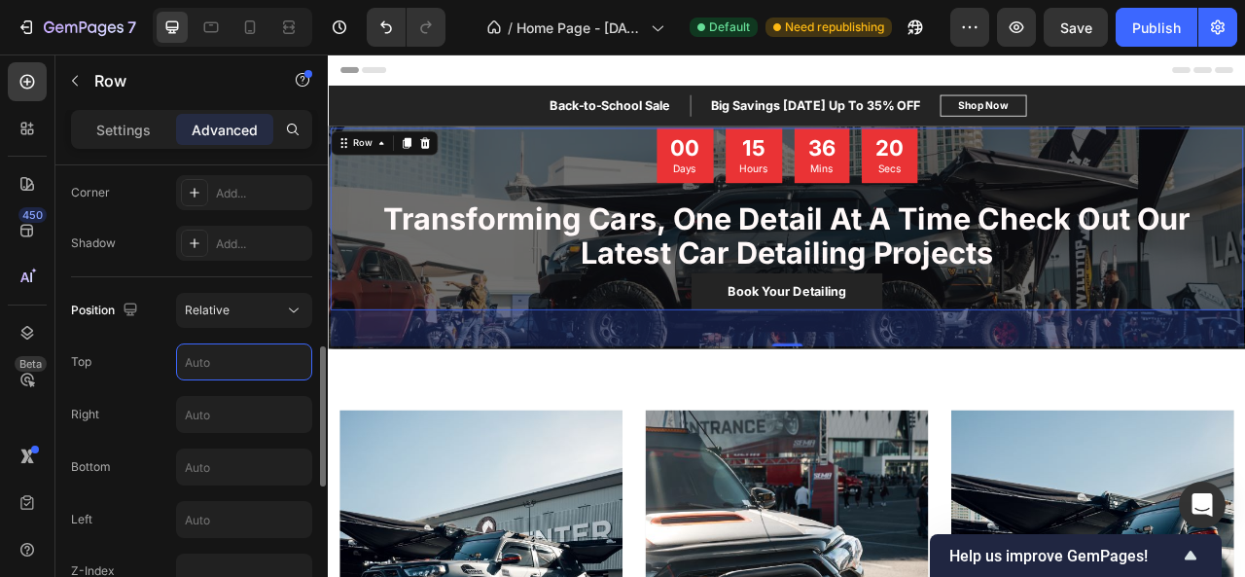
click at [248, 350] on input "text" at bounding box center [244, 361] width 134 height 35
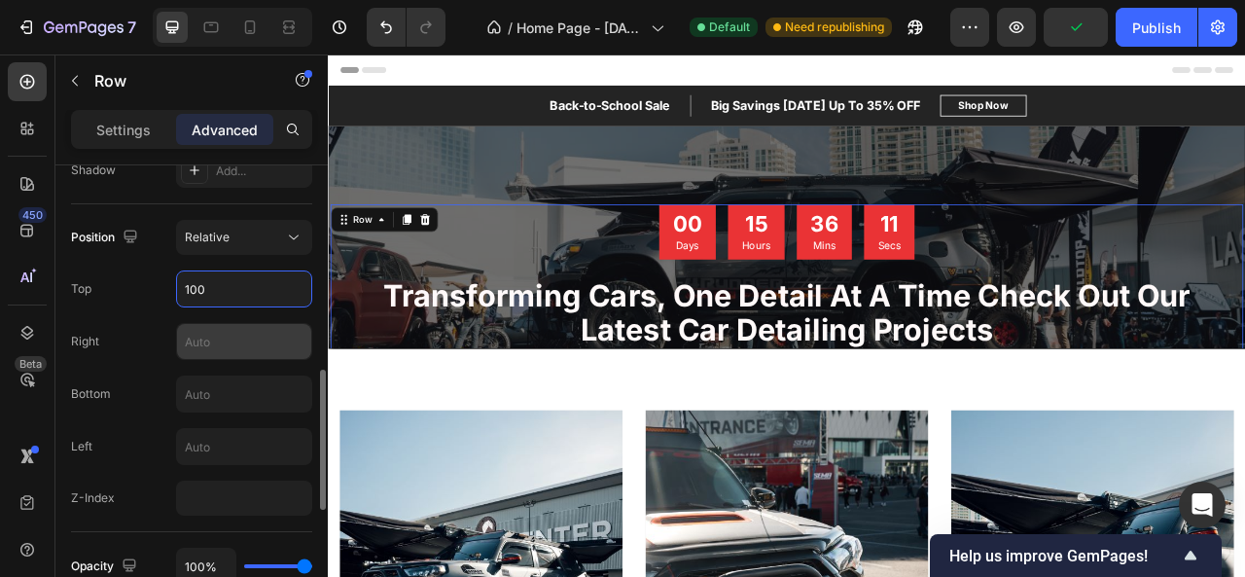
scroll to position [673, 0]
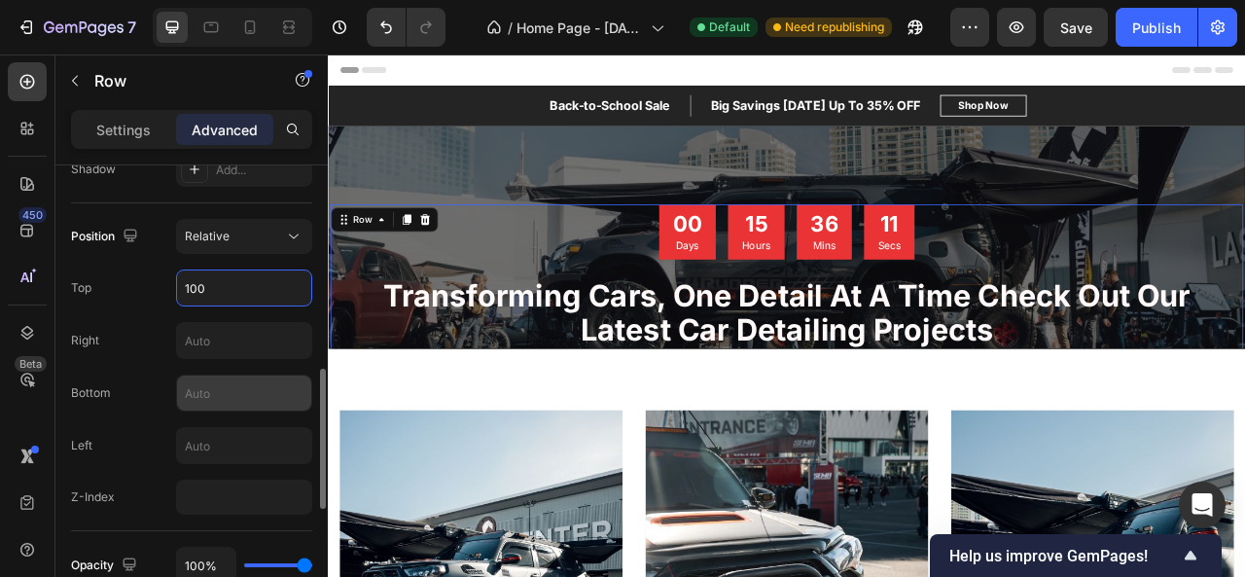
type input "100"
click at [239, 395] on input "text" at bounding box center [244, 392] width 134 height 35
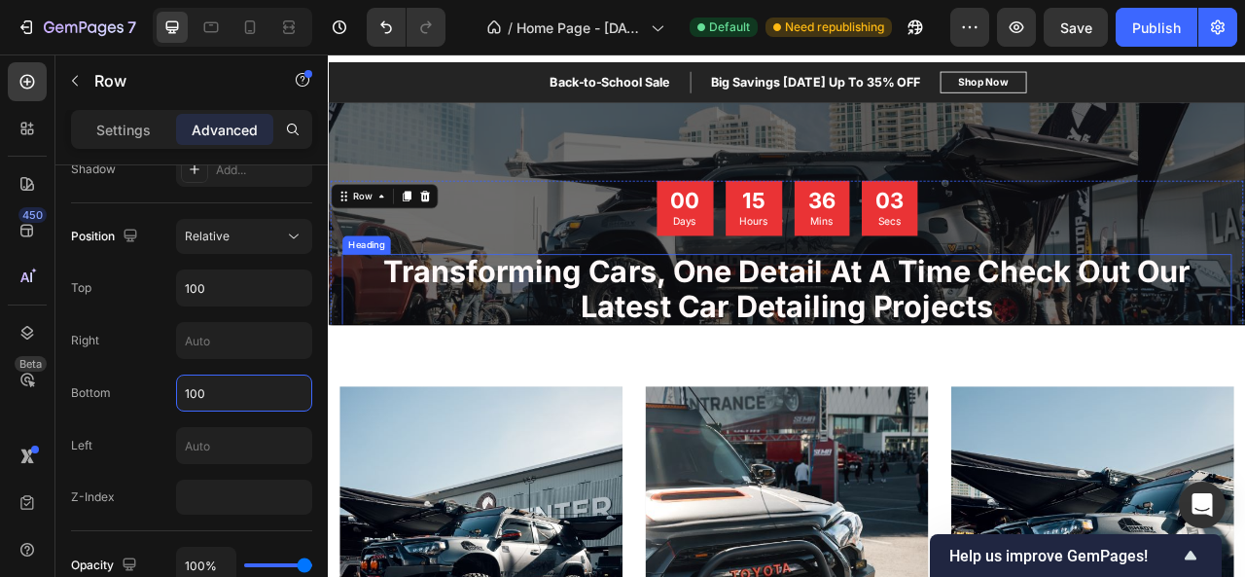
scroll to position [29, 0]
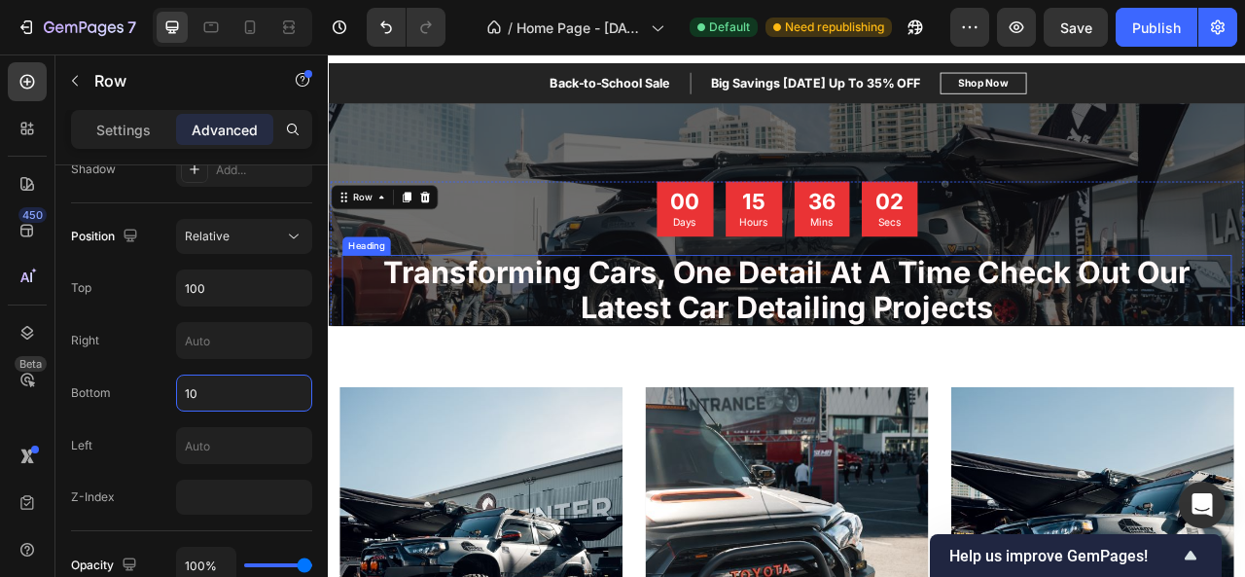
type input "1"
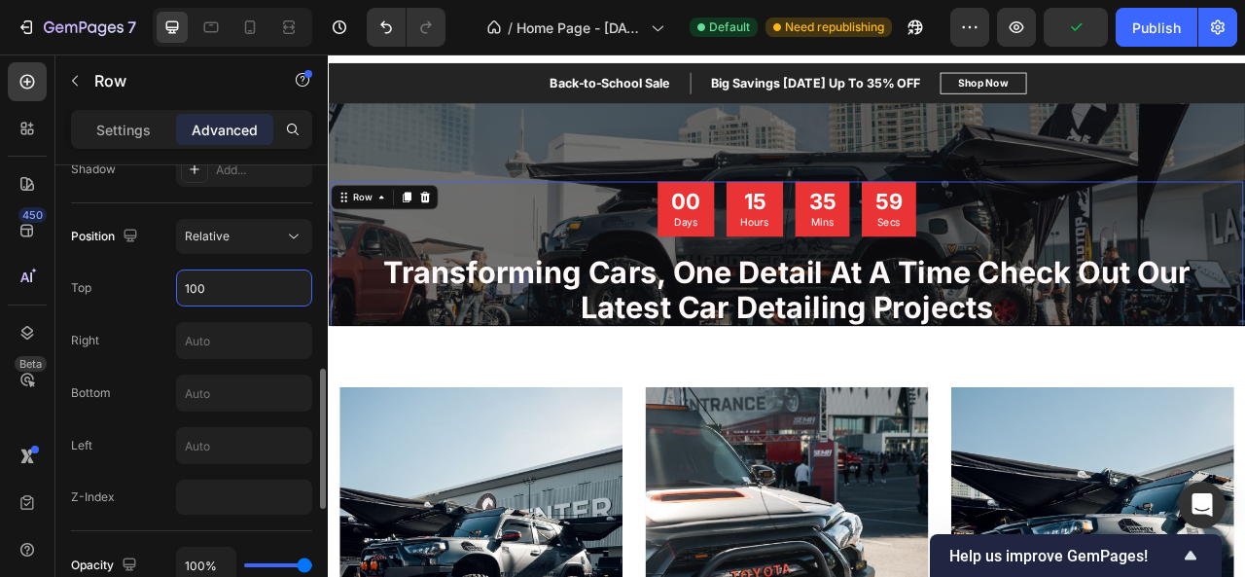
click at [238, 291] on input "100" at bounding box center [244, 287] width 134 height 35
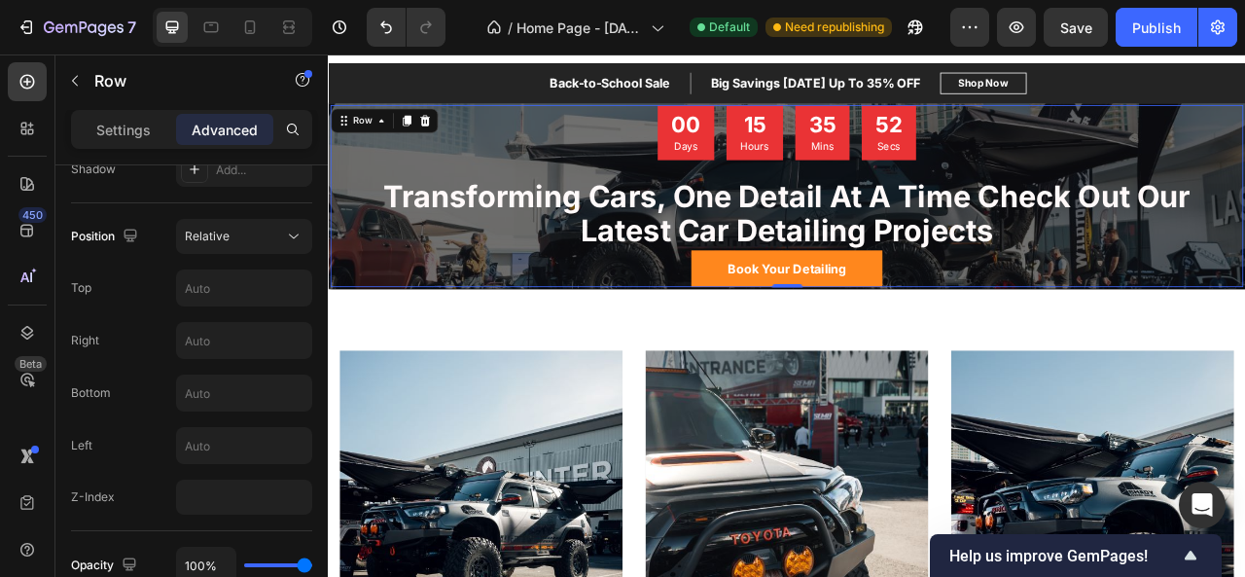
drag, startPoint x: 898, startPoint y: 393, endPoint x: 885, endPoint y: 337, distance: 56.9
click at [885, 337] on div "00 Days 15 Hours 35 Mins 52 Secs Countdown Timer ⁠⁠⁠⁠⁠⁠⁠ Transforming Cars, One…" at bounding box center [911, 234] width 1161 height 231
type input "0"
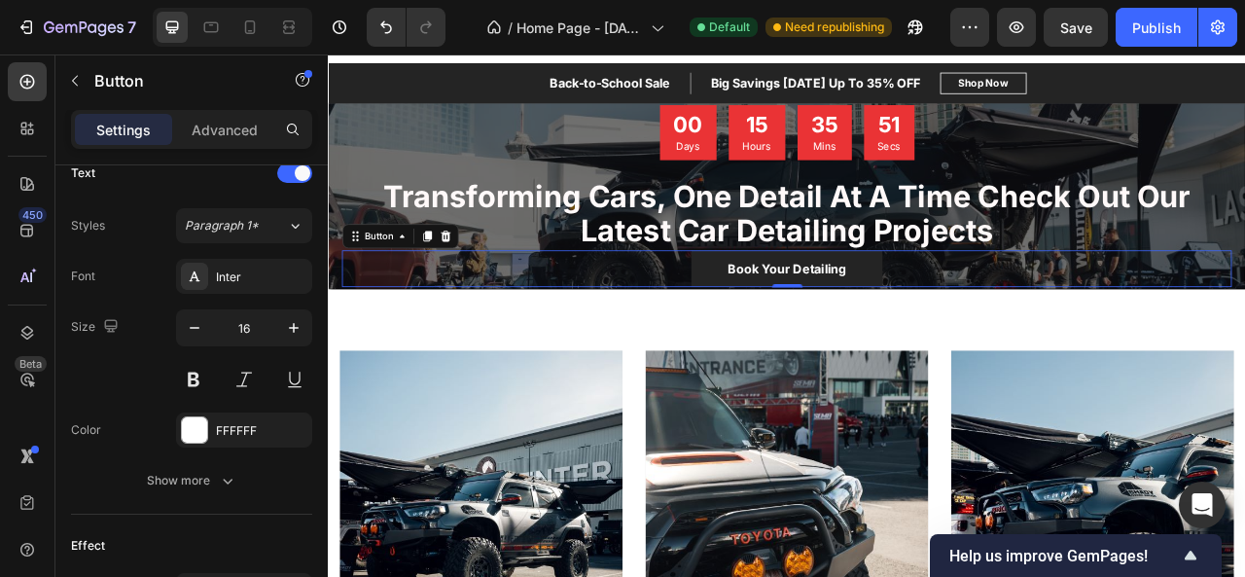
scroll to position [0, 0]
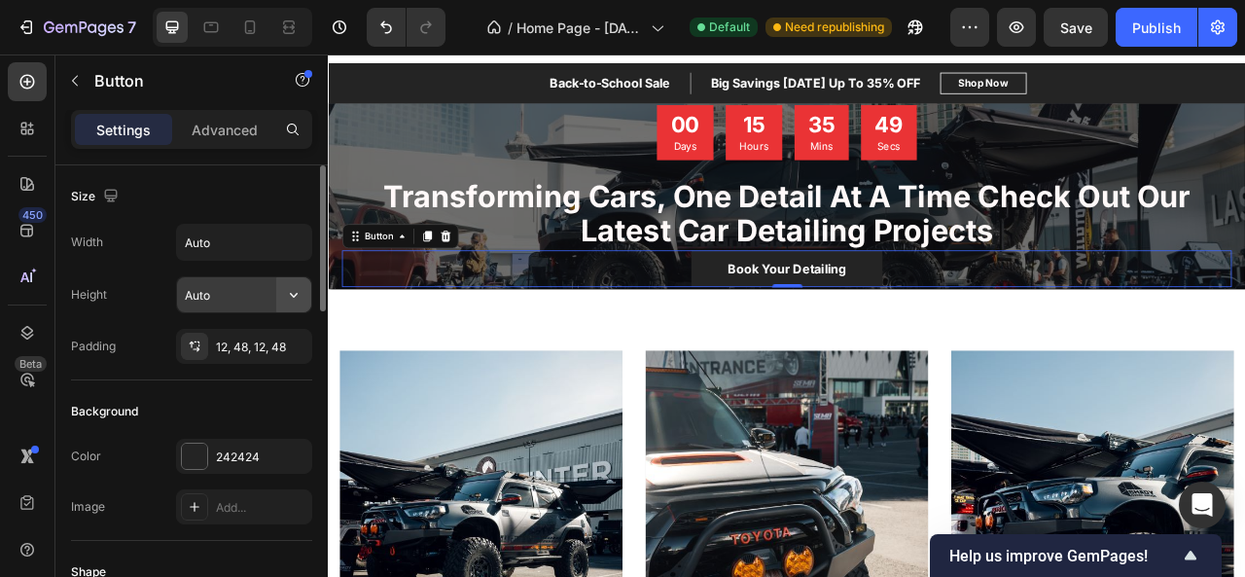
click at [298, 295] on icon "button" at bounding box center [293, 294] width 19 height 19
click at [290, 291] on icon "button" at bounding box center [293, 294] width 19 height 19
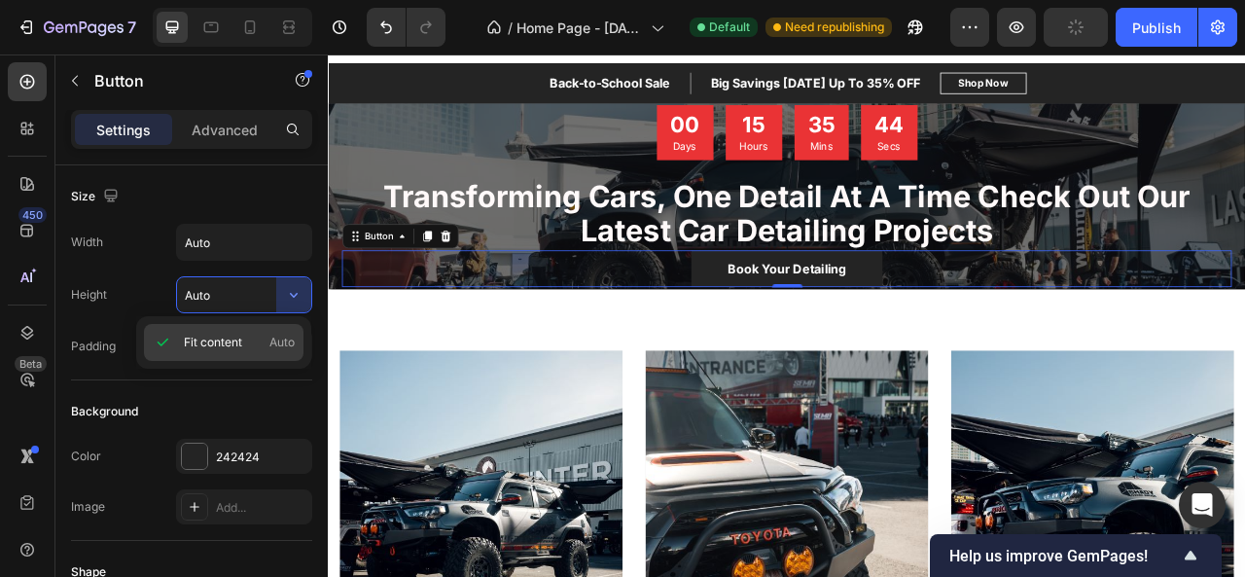
click at [282, 339] on span "Auto" at bounding box center [281, 343] width 25 height 18
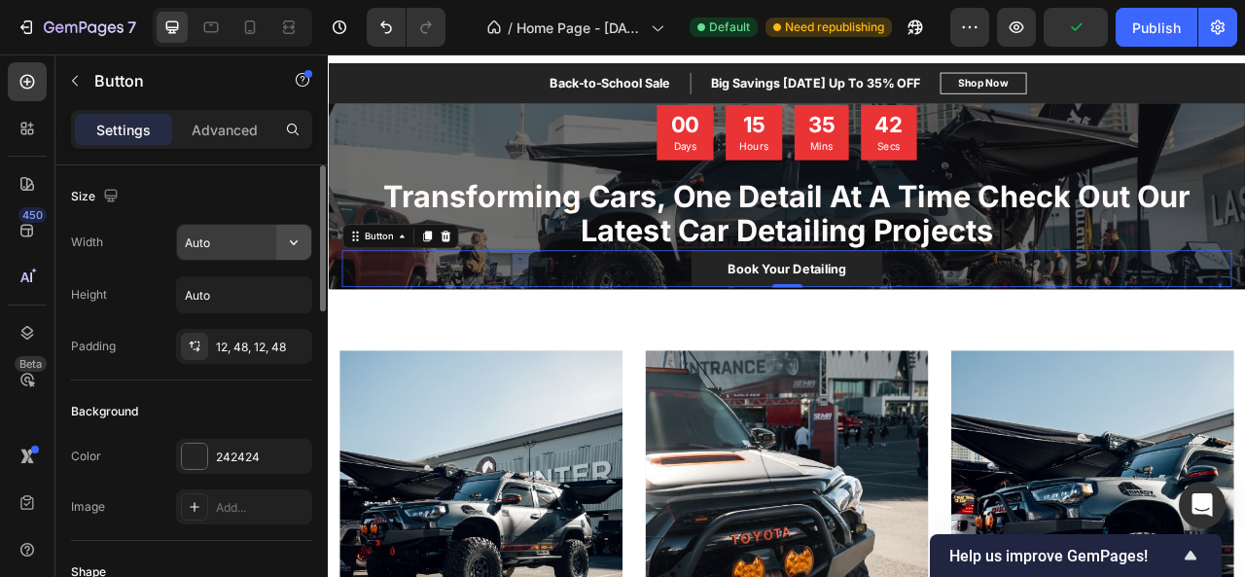
click at [287, 240] on icon "button" at bounding box center [293, 241] width 19 height 19
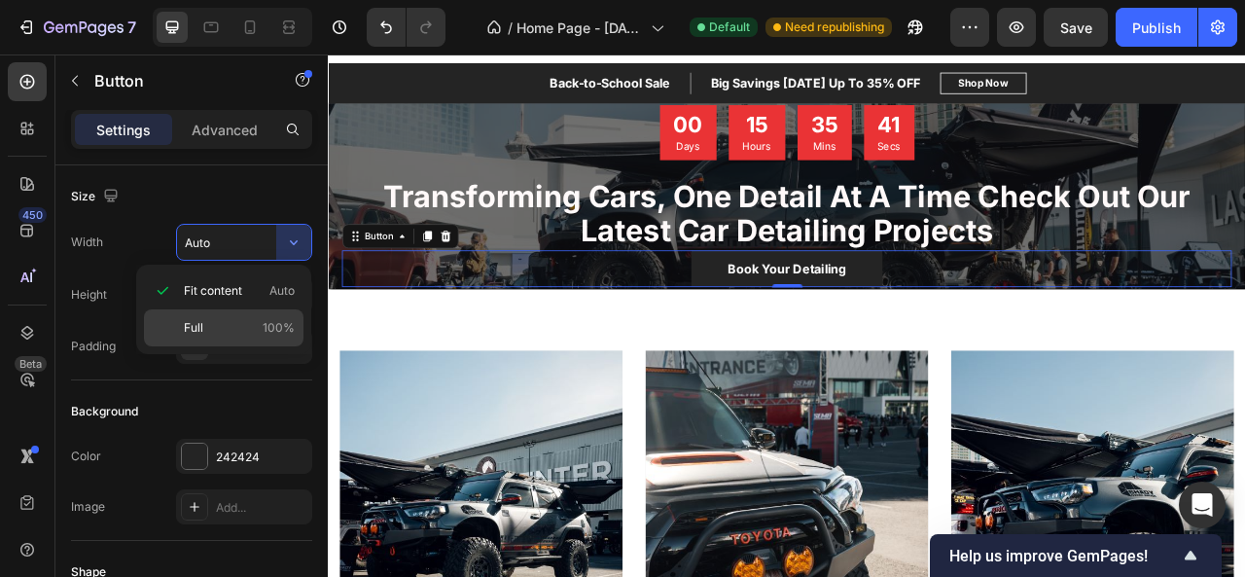
click at [265, 321] on span "100%" at bounding box center [279, 328] width 32 height 18
type input "100%"
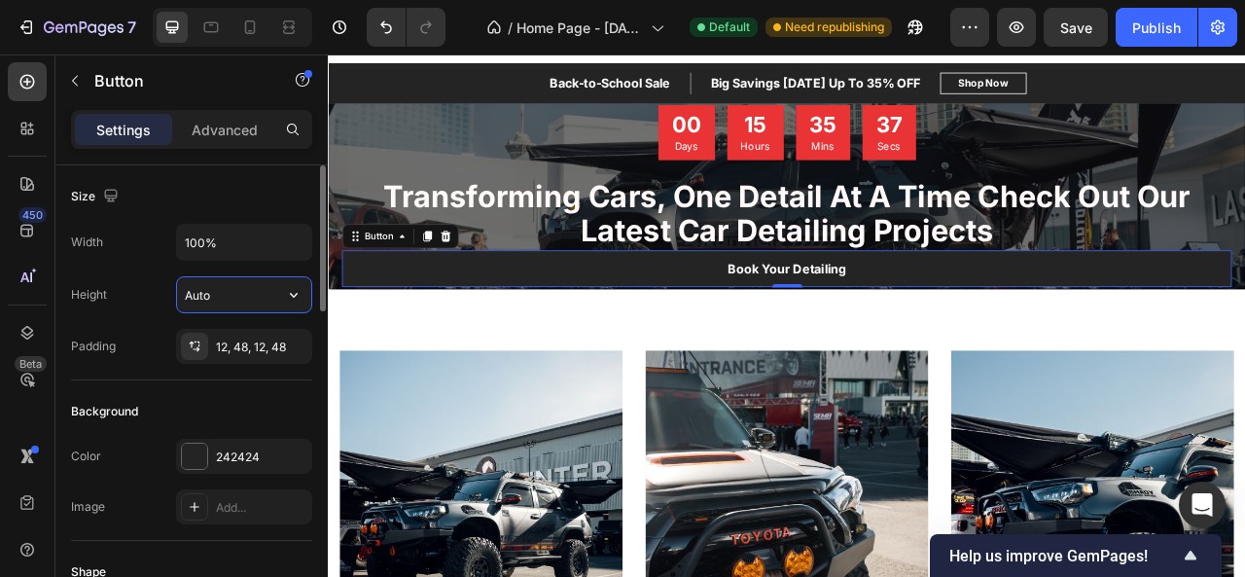
click at [254, 307] on input "Auto" at bounding box center [244, 294] width 134 height 35
click at [264, 332] on div "12, 48, 12, 48" at bounding box center [244, 346] width 136 height 35
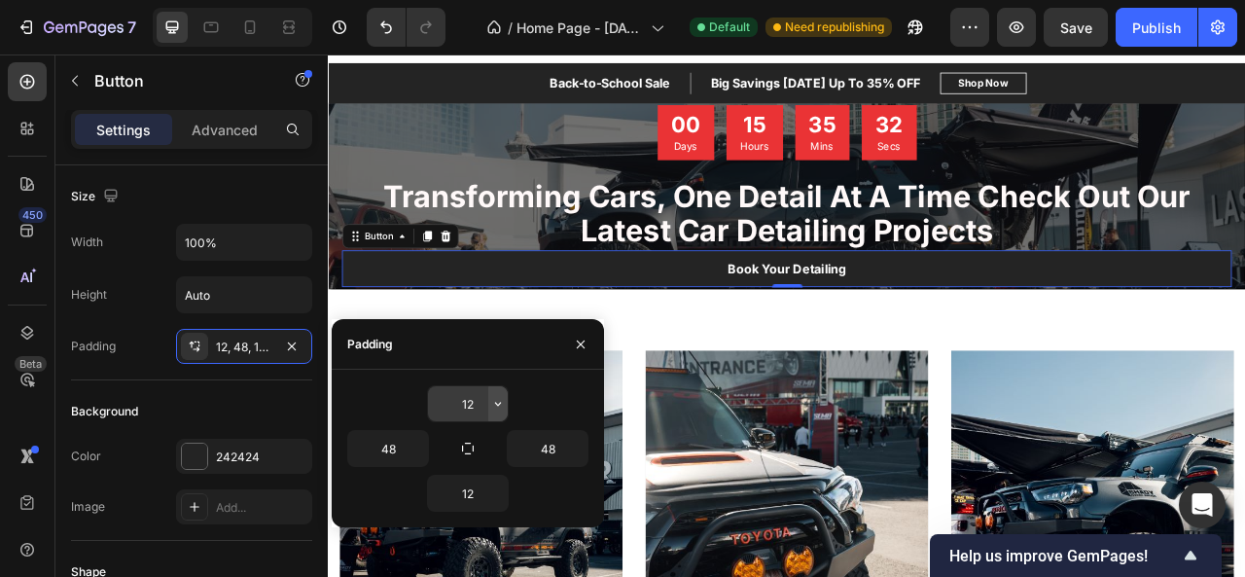
click at [493, 404] on icon "button" at bounding box center [498, 404] width 16 height 16
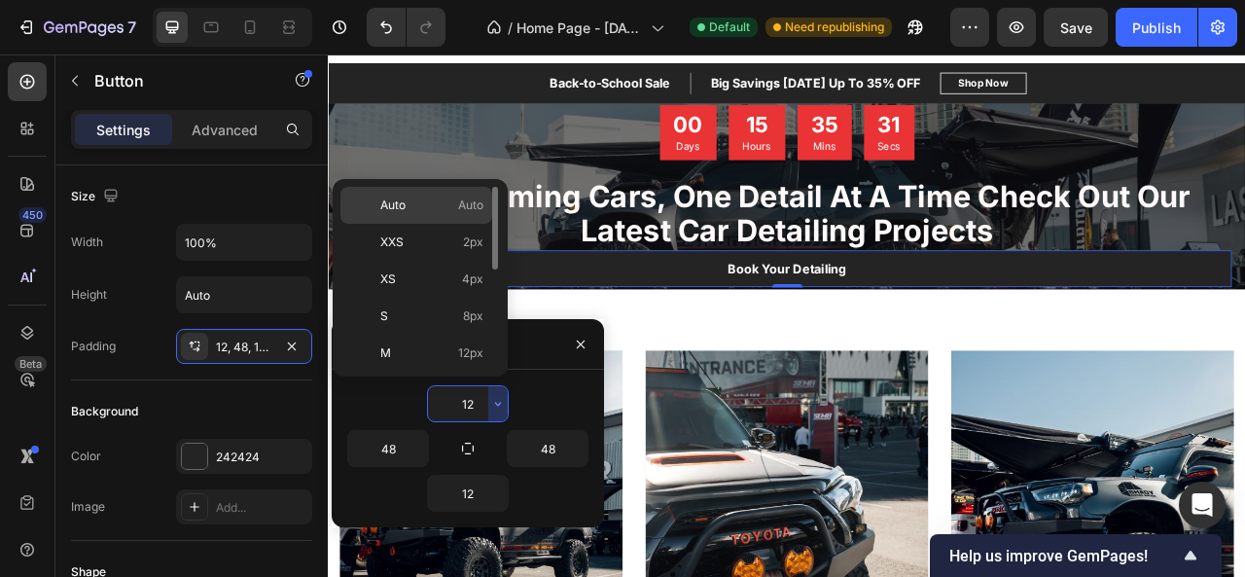
click at [438, 199] on p "Auto Auto" at bounding box center [431, 205] width 103 height 18
type input "Auto"
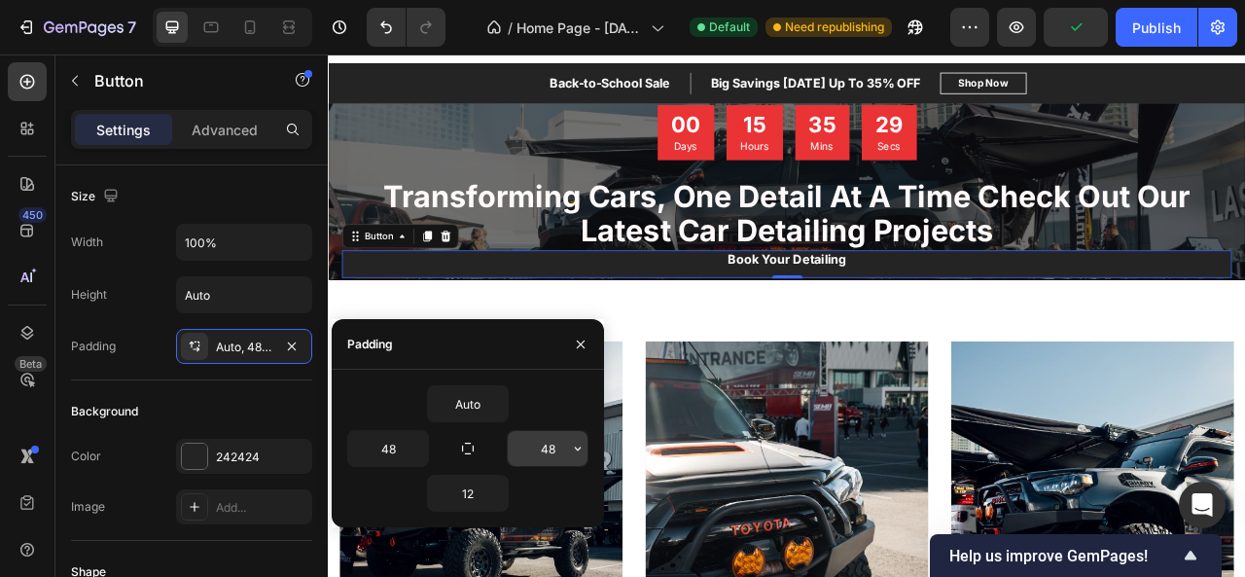
click at [568, 439] on button "button" at bounding box center [577, 448] width 19 height 35
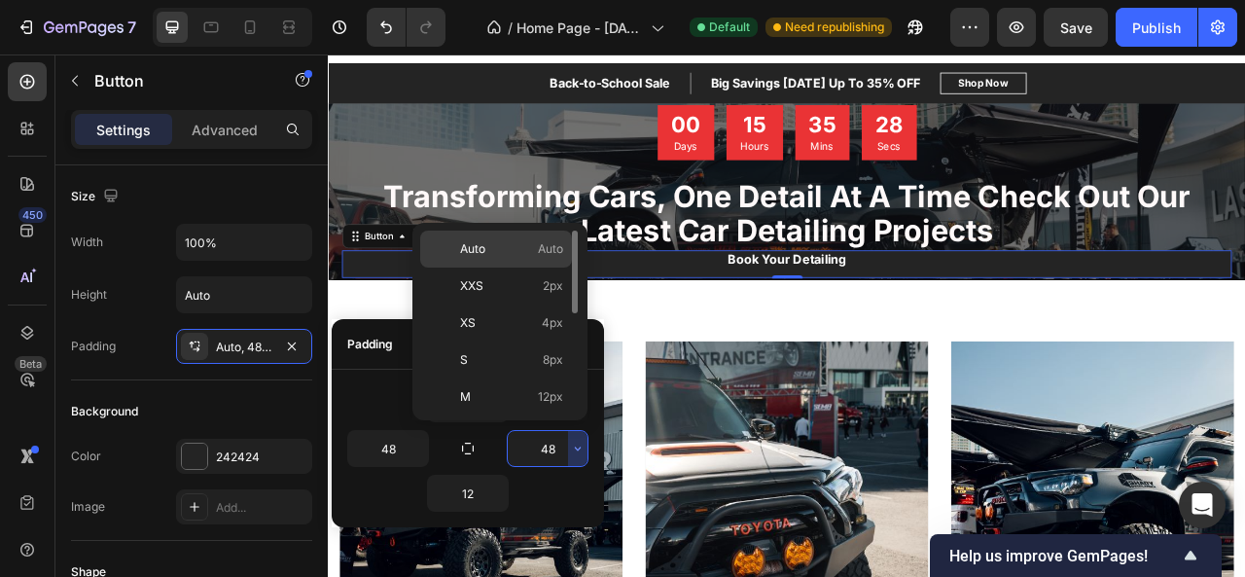
click at [488, 258] on div "Auto Auto" at bounding box center [496, 248] width 152 height 37
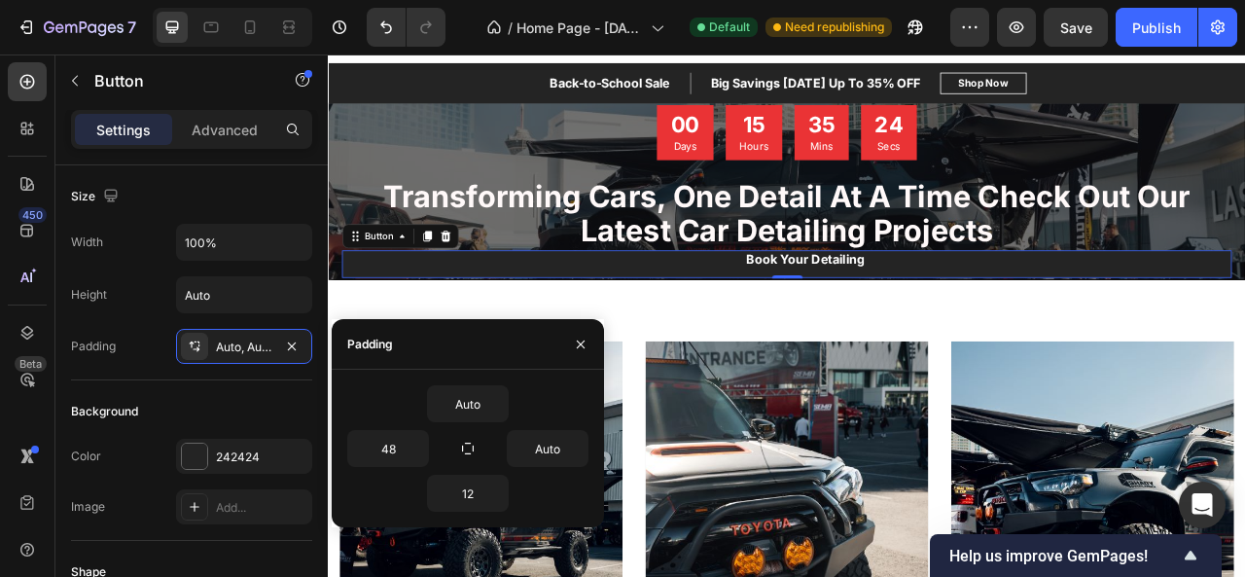
type input "48"
type input "12"
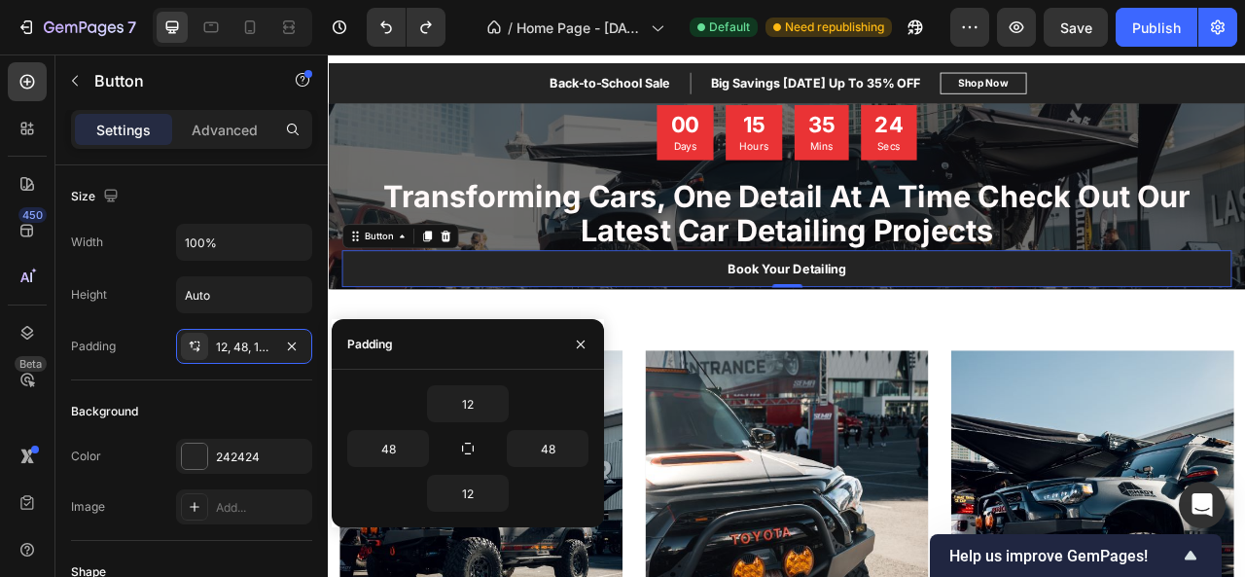
type input "Auto"
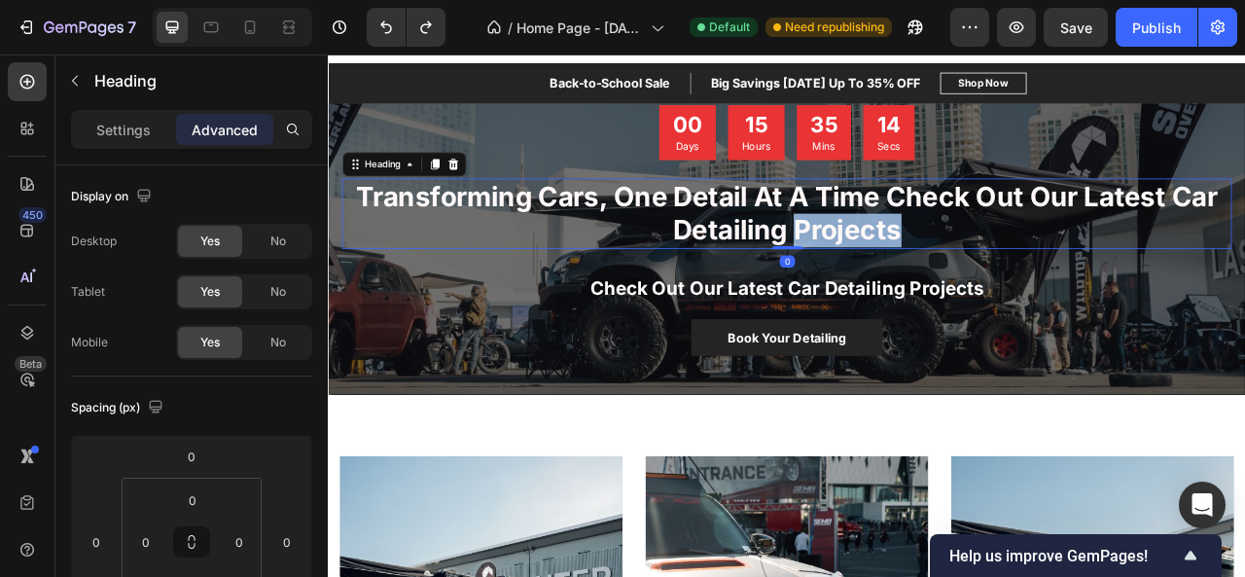
click at [940, 274] on strong "Transforming Cars, One Detail At A Time Check Out Our Latest Car Detailing Proj…" at bounding box center [912, 256] width 1096 height 84
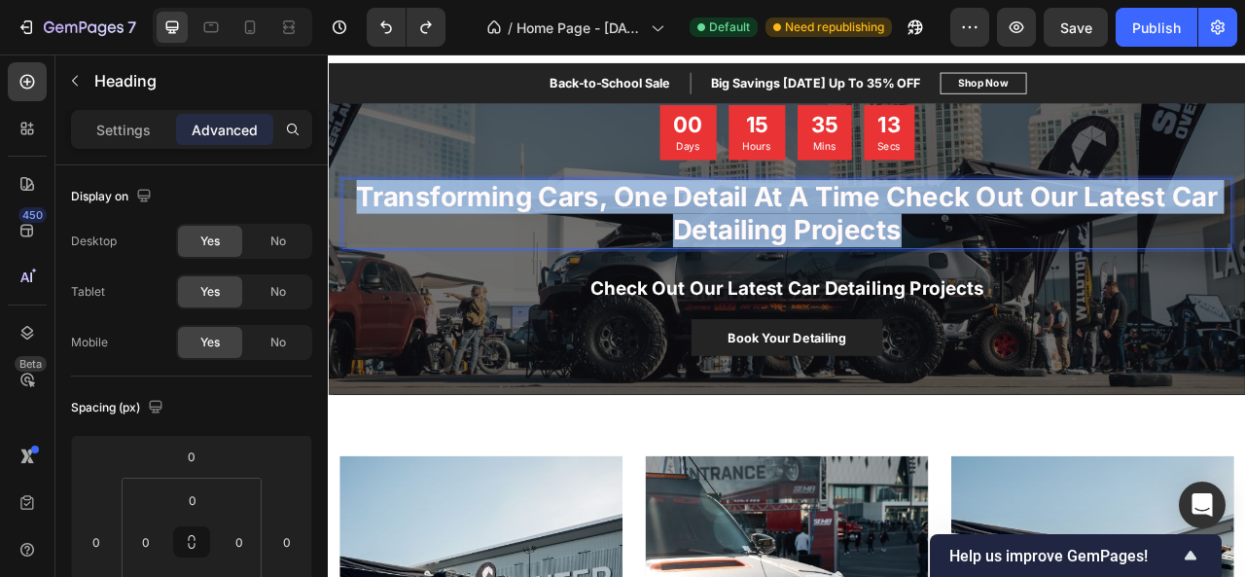
click at [940, 274] on strong "Transforming Cars, One Detail At A Time Check Out Our Latest Car Detailing Proj…" at bounding box center [912, 256] width 1096 height 84
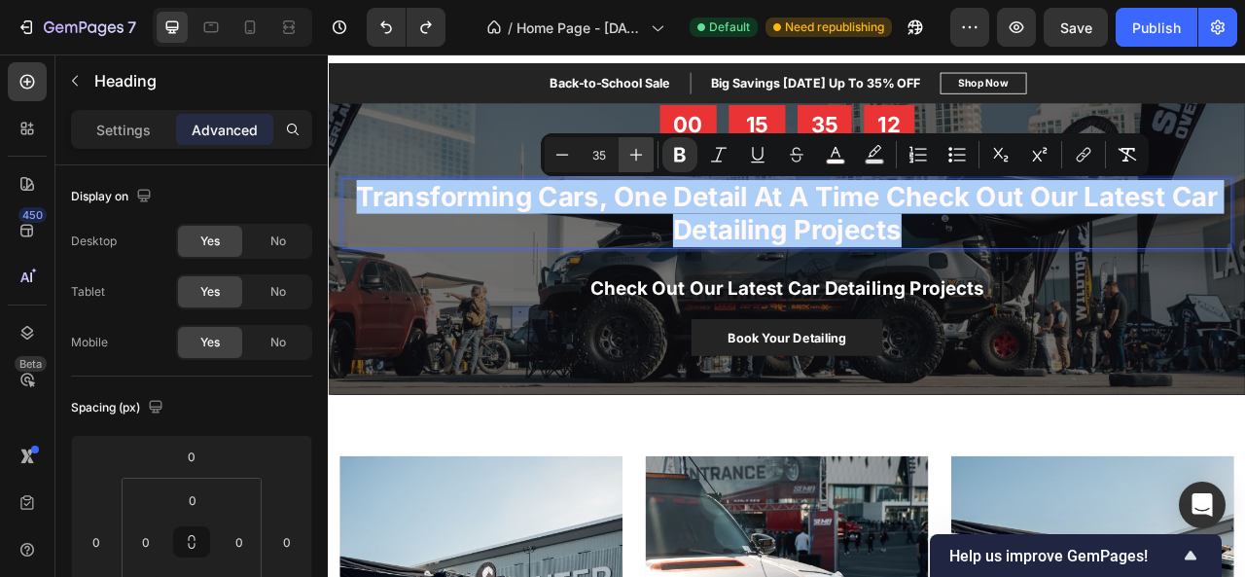
click at [638, 159] on icon "Editor contextual toolbar" at bounding box center [635, 154] width 19 height 19
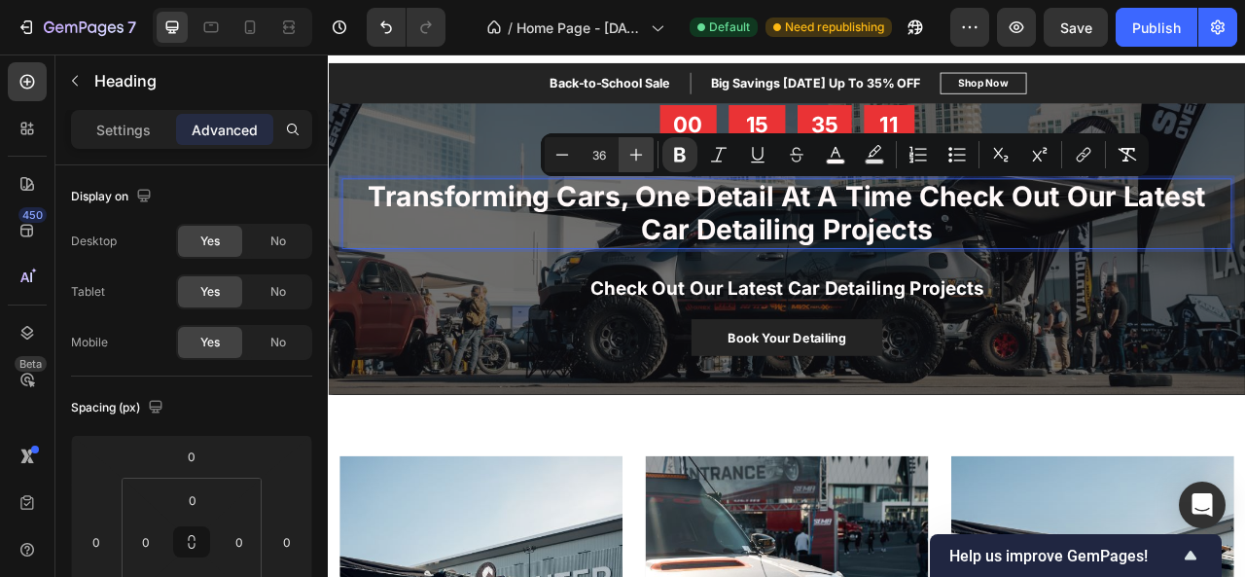
click at [638, 159] on icon "Editor contextual toolbar" at bounding box center [635, 154] width 19 height 19
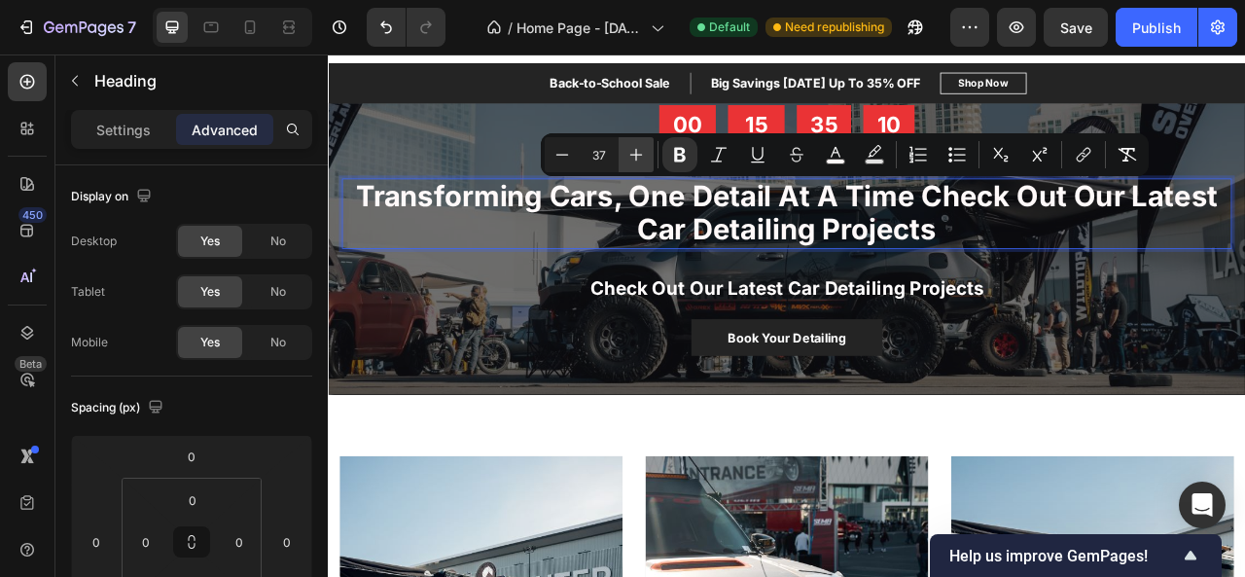
click at [638, 159] on icon "Editor contextual toolbar" at bounding box center [635, 154] width 19 height 19
type input "38"
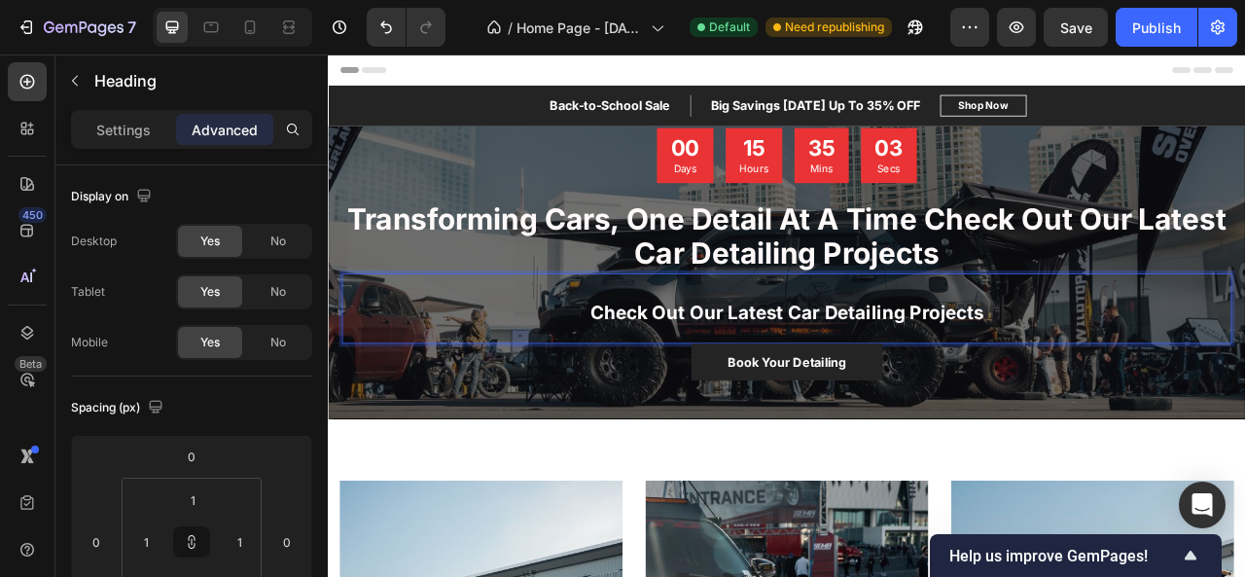
click at [879, 370] on strong "Check Out Our Latest Car Detailing Projects" at bounding box center [911, 383] width 501 height 28
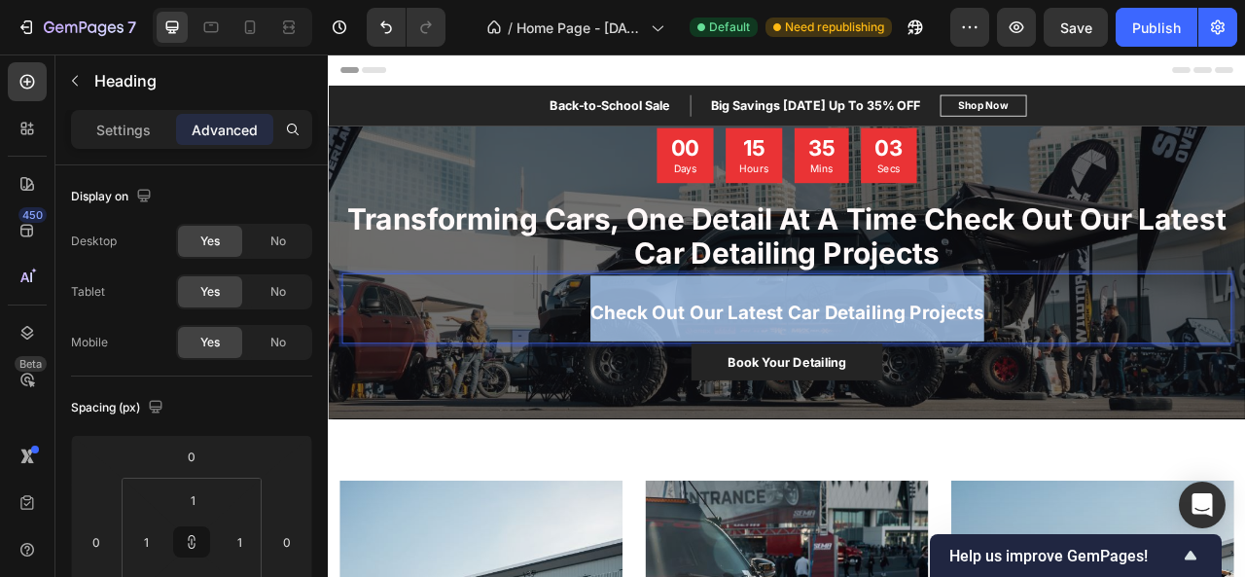
click at [879, 370] on strong "Check Out Our Latest Car Detailing Projects" at bounding box center [911, 383] width 501 height 28
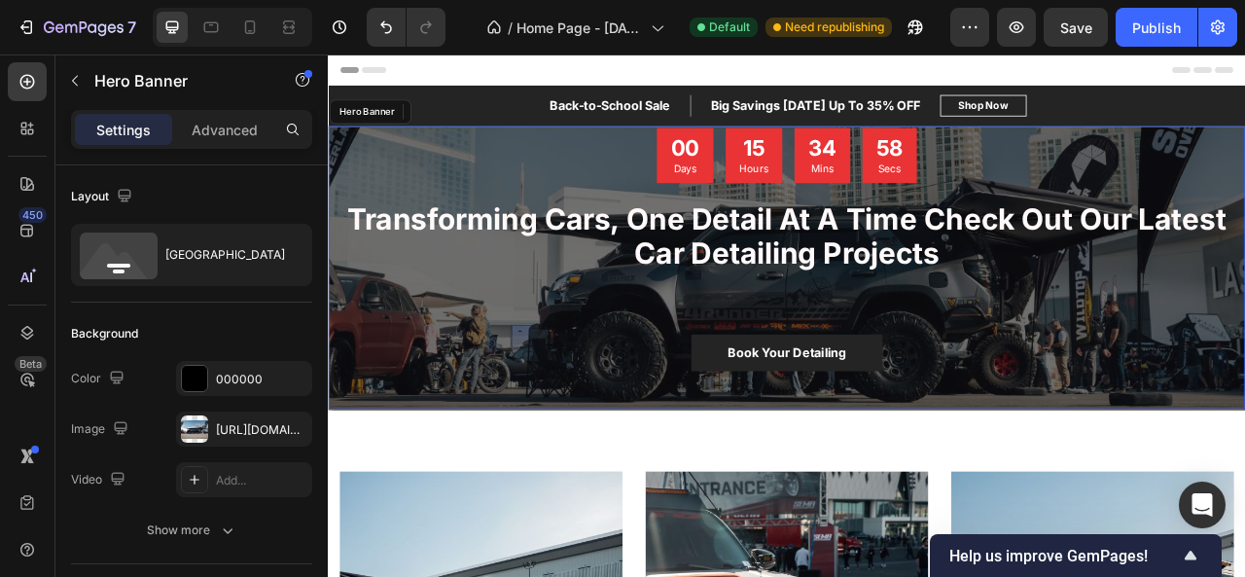
click at [1133, 457] on div "00 Days 15 Hours 34 Mins 58 Secs Countdown Timer ⁠⁠⁠⁠⁠⁠⁠ Transforming Cars, One…" at bounding box center [911, 326] width 1161 height 356
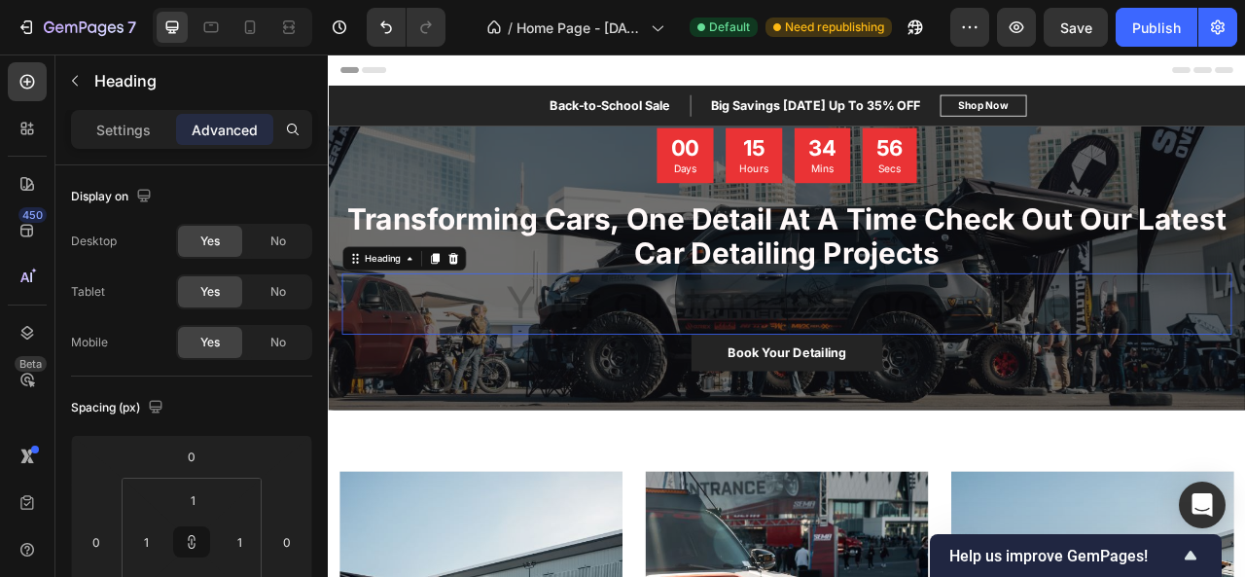
click at [965, 373] on h2 "Rich Text Editor. Editing area: main" at bounding box center [911, 372] width 1130 height 76
click at [485, 317] on icon at bounding box center [486, 314] width 13 height 14
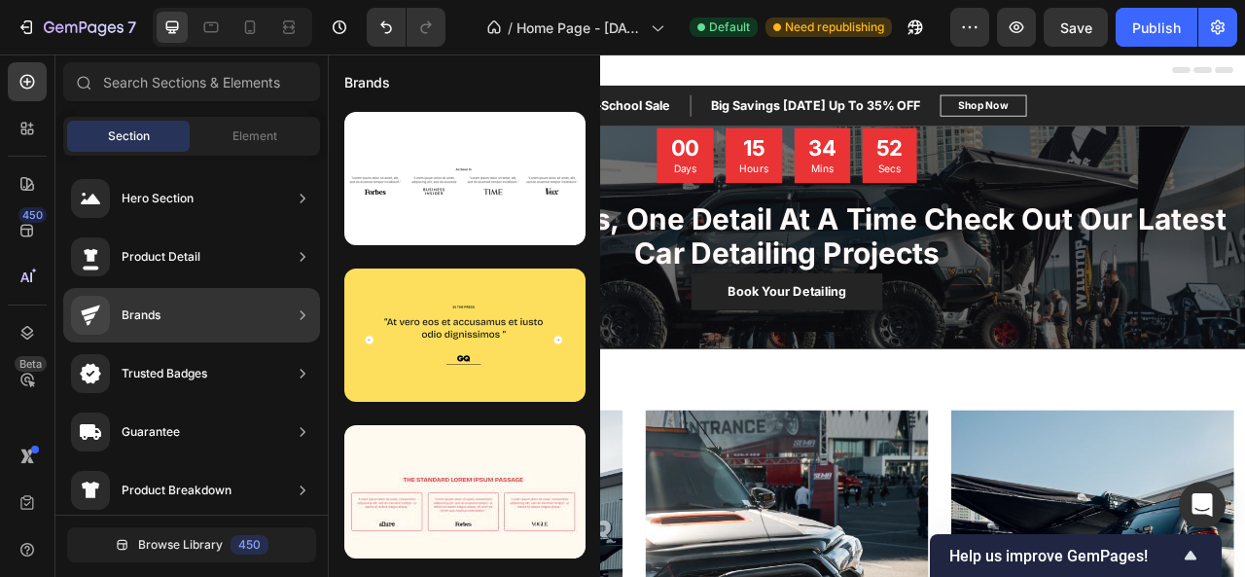
scroll to position [301, 0]
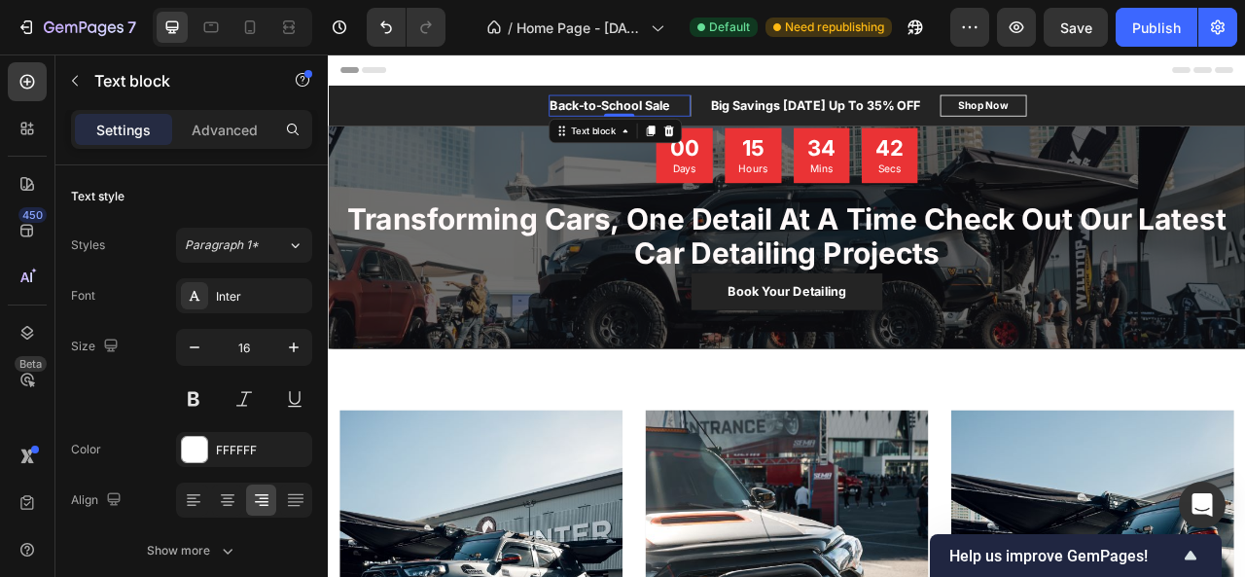
click at [704, 124] on p "Back-to-School Sale" at bounding box center [686, 119] width 153 height 23
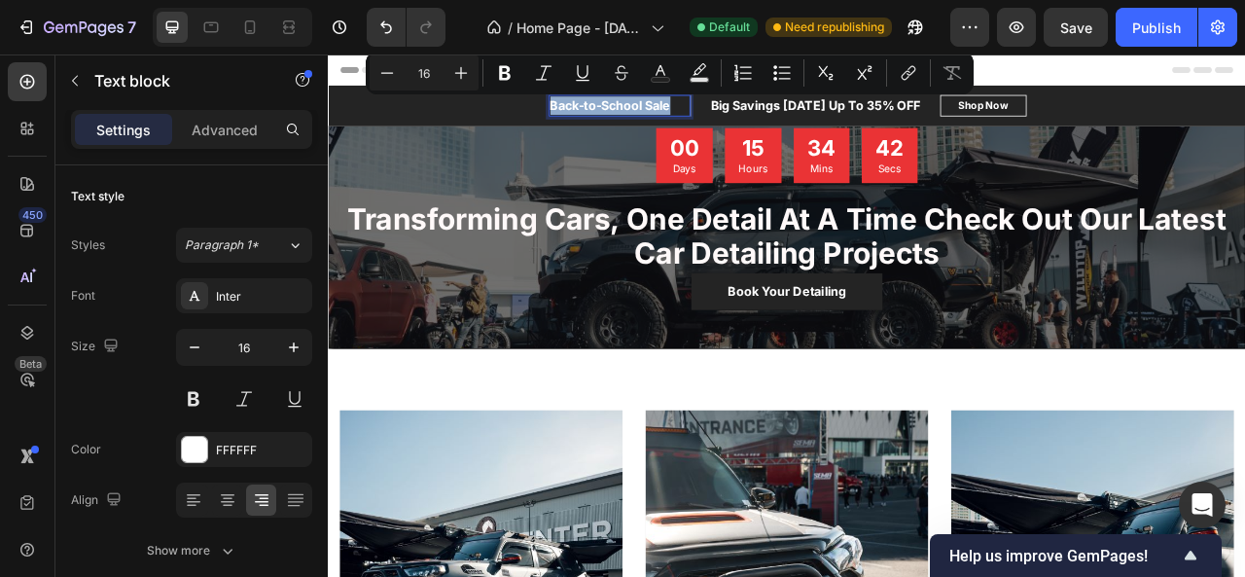
click at [704, 124] on p "Back-to-School Sale" at bounding box center [686, 119] width 153 height 23
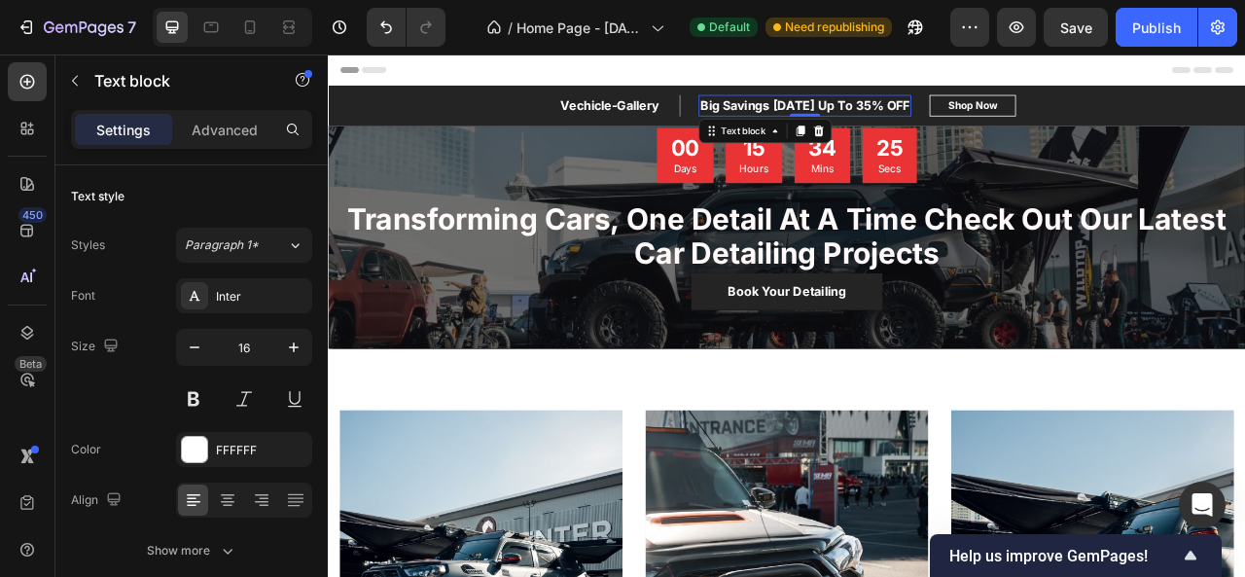
click at [855, 115] on p "Big Savings [DATE] Up To 35% OFF" at bounding box center [933, 119] width 266 height 23
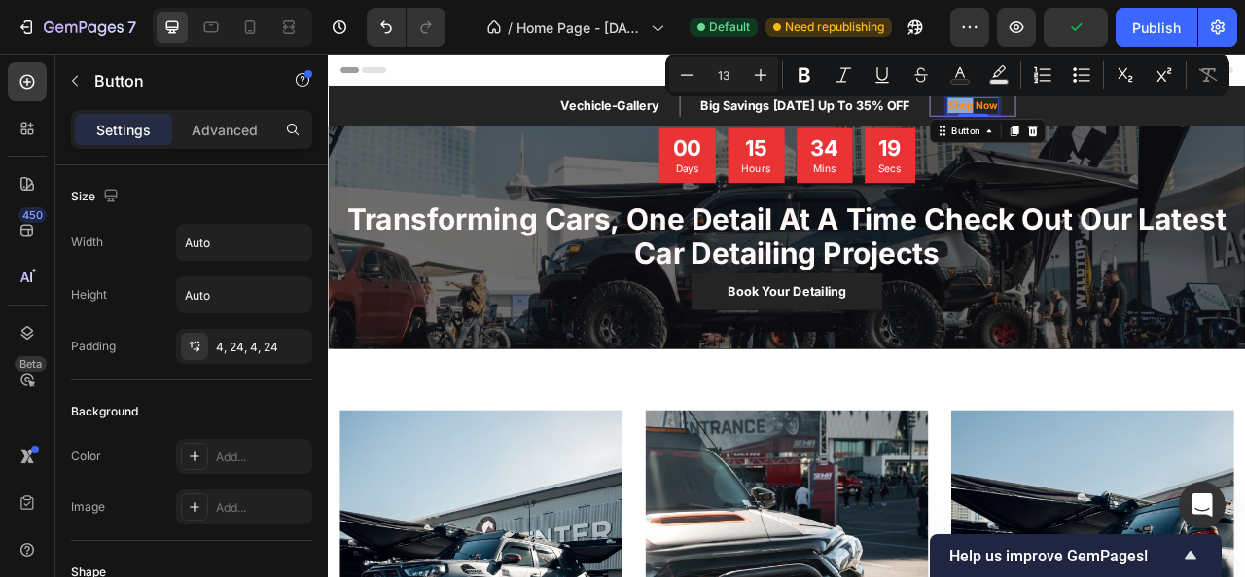
drag, startPoint x: 1136, startPoint y: 122, endPoint x: 1096, endPoint y: 127, distance: 40.3
click at [1096, 127] on link "Shop Now" at bounding box center [1147, 119] width 110 height 27
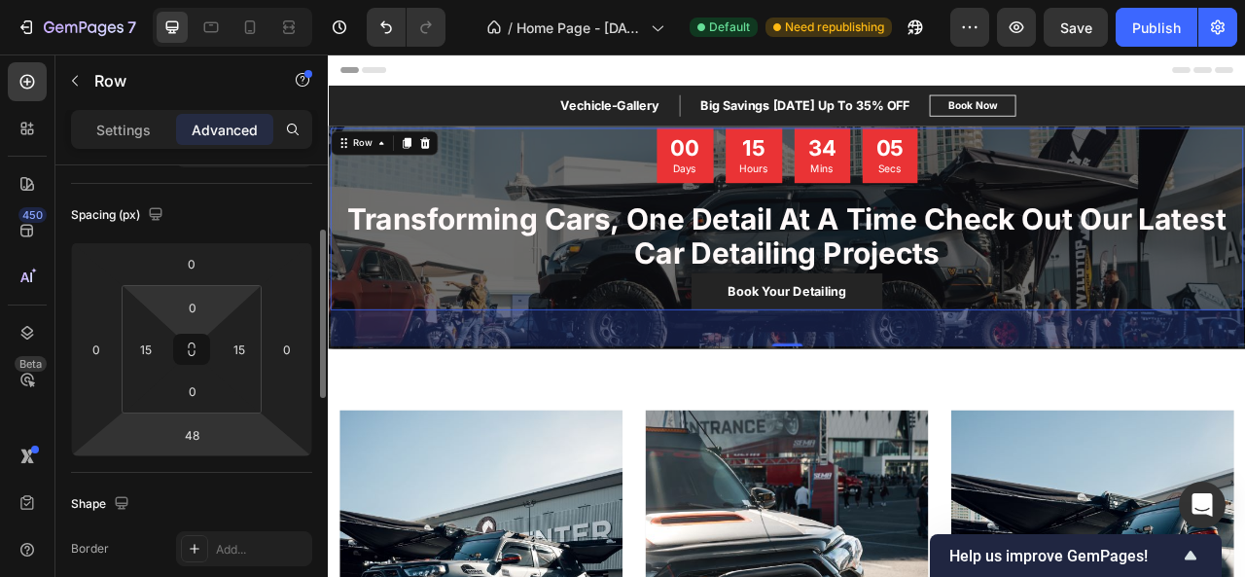
scroll to position [189, 0]
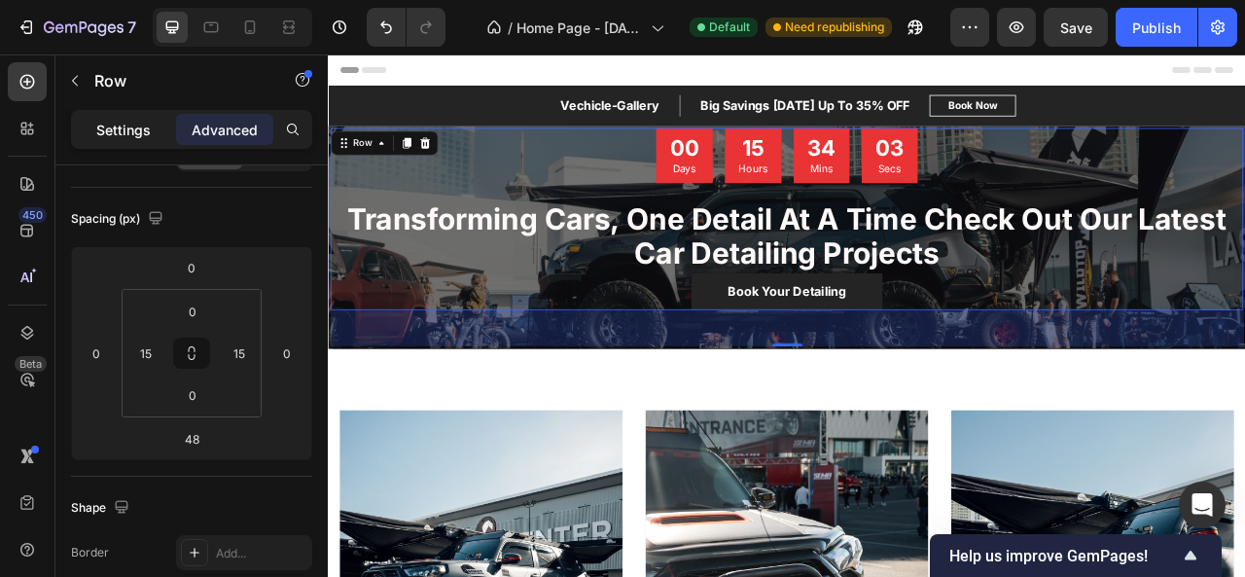
click at [148, 125] on p "Settings" at bounding box center [123, 130] width 54 height 20
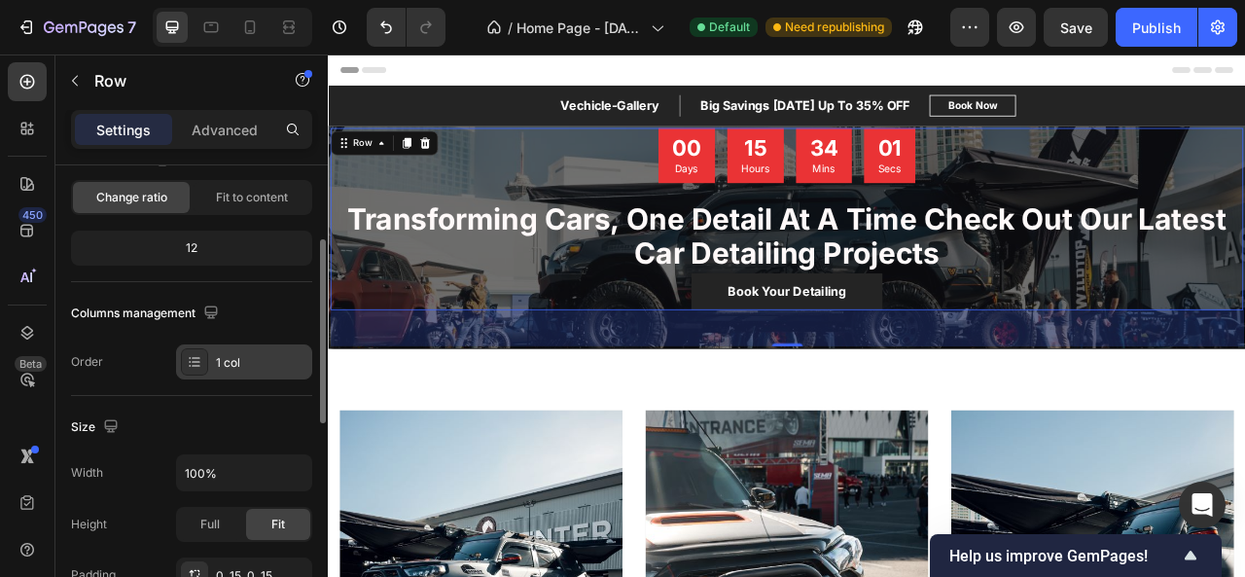
click at [259, 361] on div "1 col" at bounding box center [261, 363] width 91 height 18
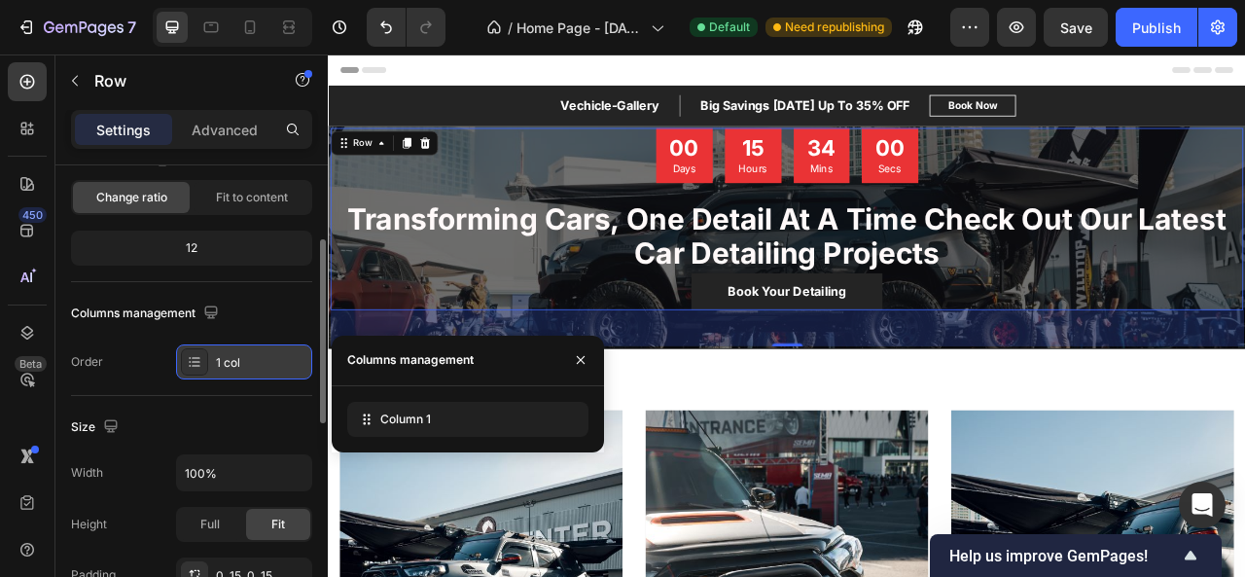
click at [259, 361] on div "1 col" at bounding box center [261, 363] width 91 height 18
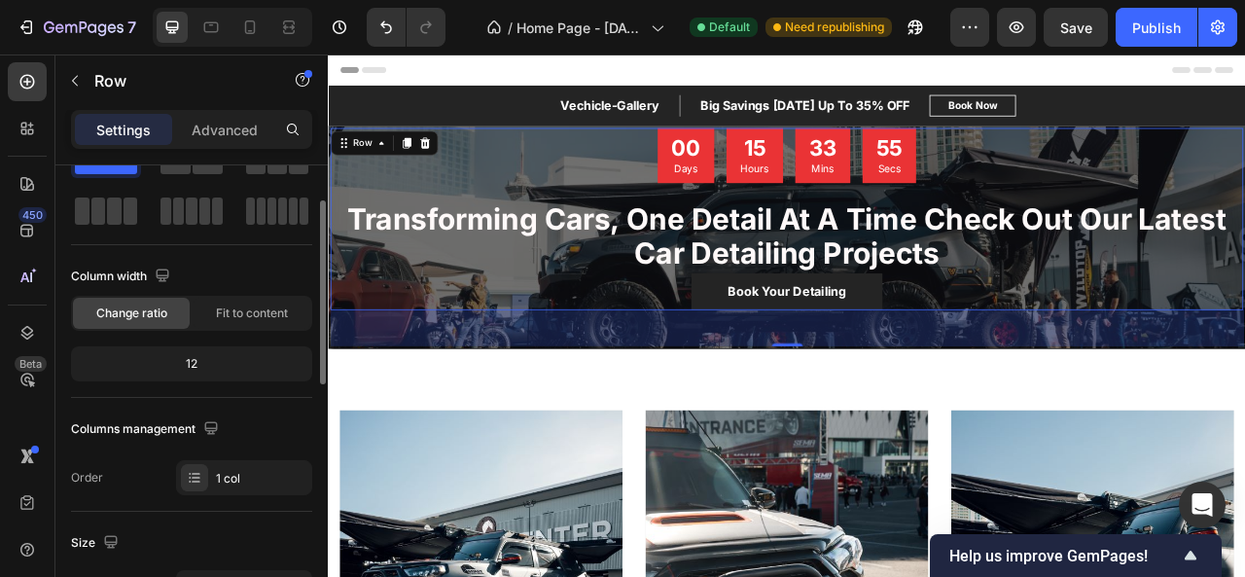
scroll to position [69, 0]
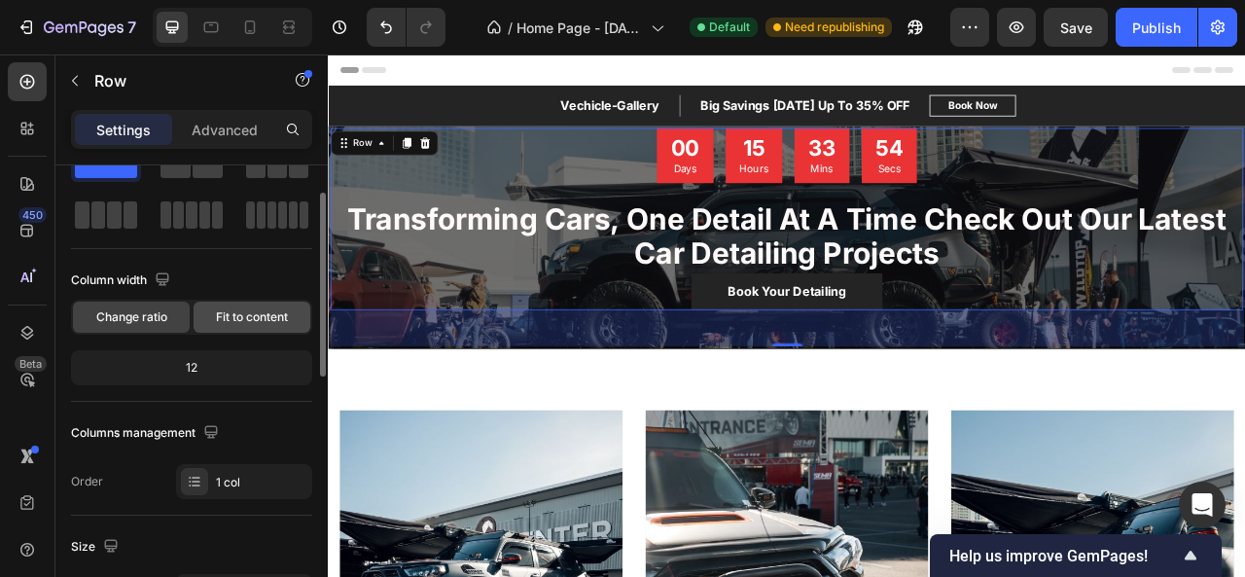
click at [233, 331] on div "Fit to content" at bounding box center [252, 316] width 117 height 31
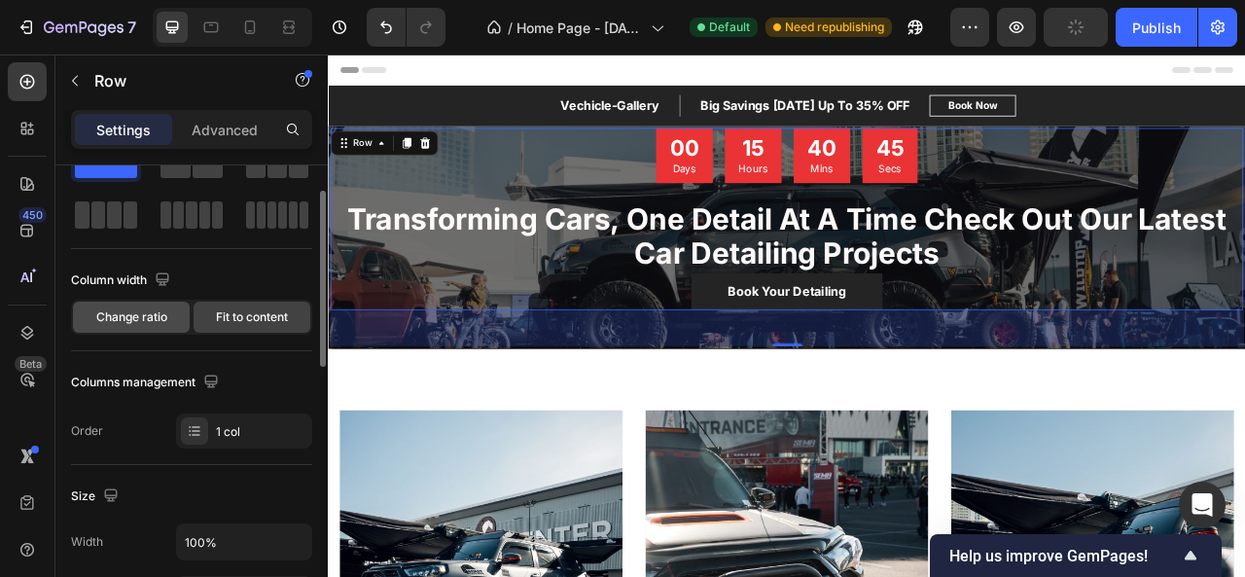
click at [145, 328] on div "Change ratio" at bounding box center [131, 316] width 117 height 31
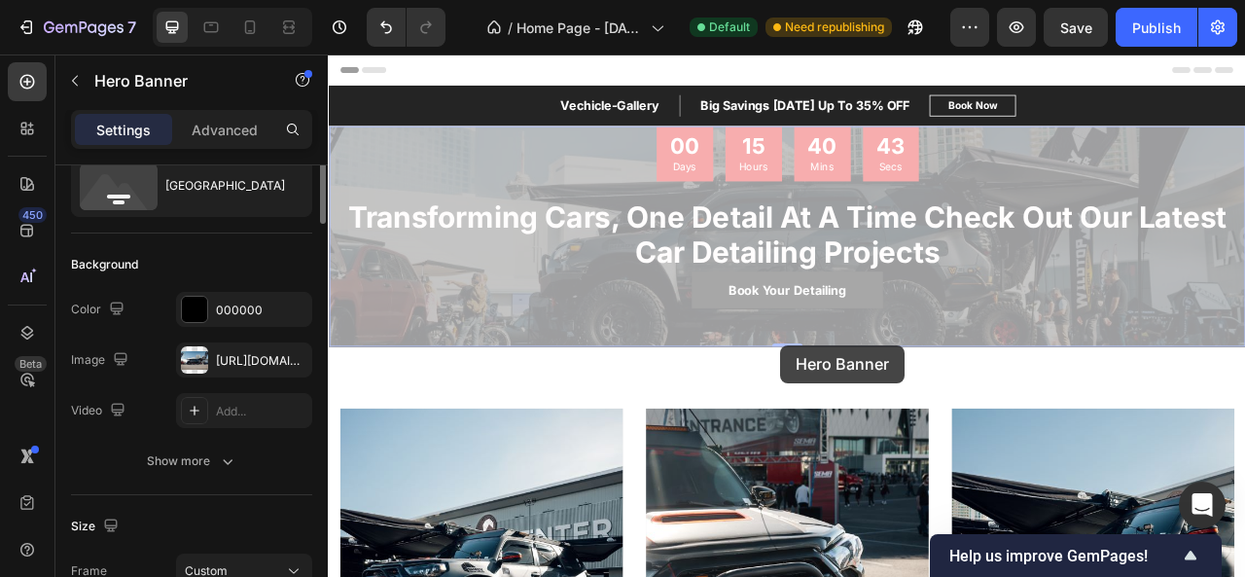
scroll to position [0, 0]
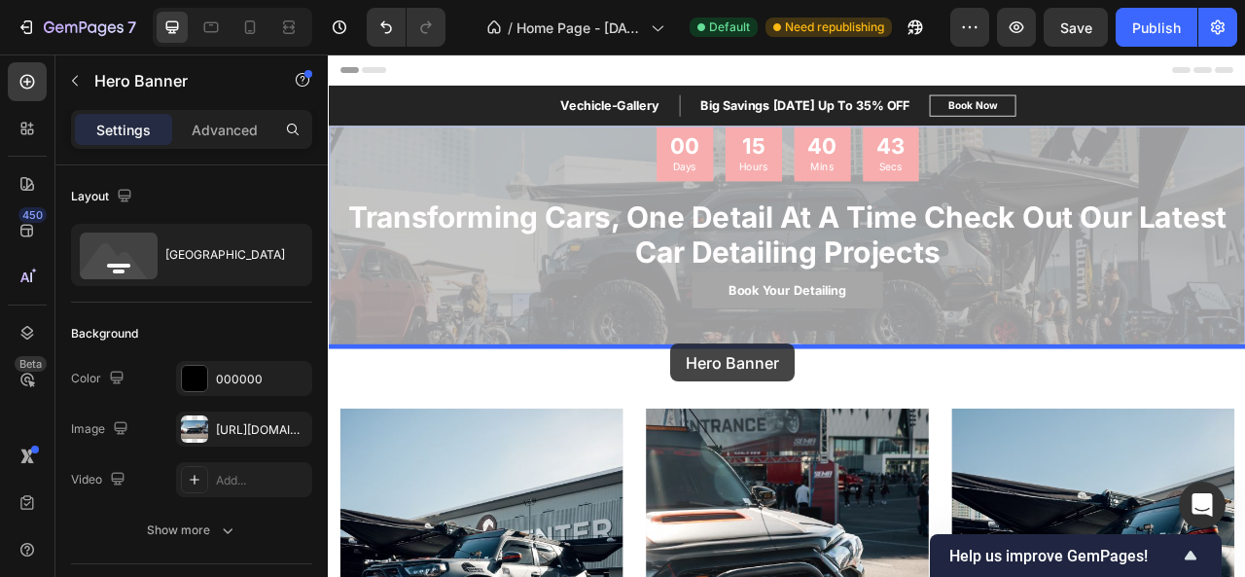
drag, startPoint x: 903, startPoint y: 424, endPoint x: 782, endPoint y: 423, distance: 121.6
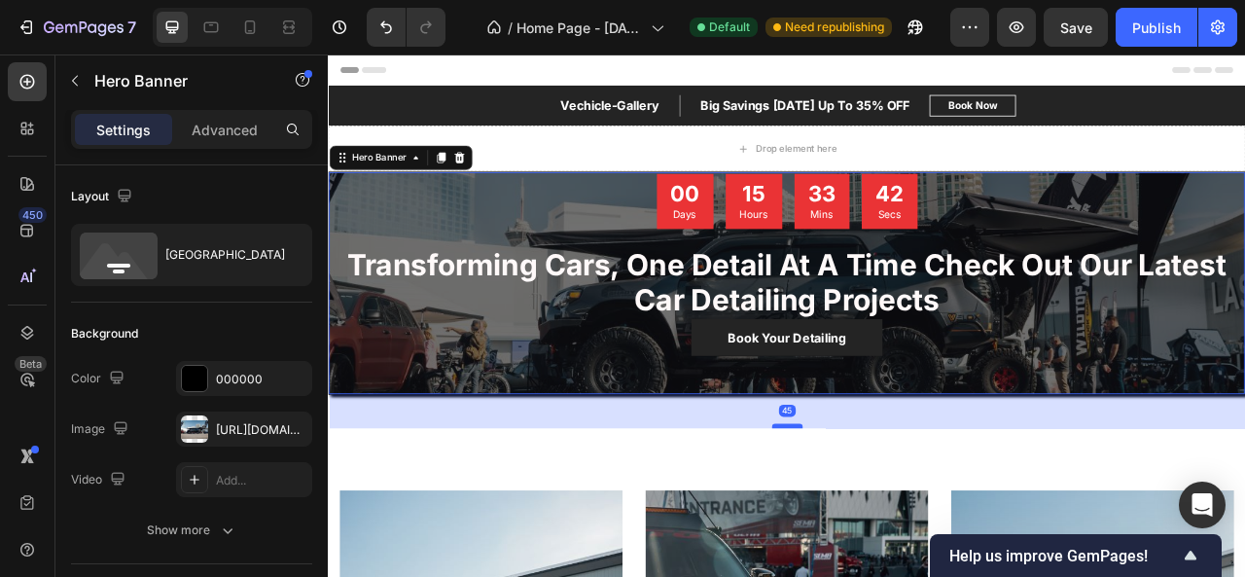
drag, startPoint x: 912, startPoint y: 480, endPoint x: 912, endPoint y: 525, distance: 44.7
click at [912, 525] on div at bounding box center [911, 527] width 39 height 6
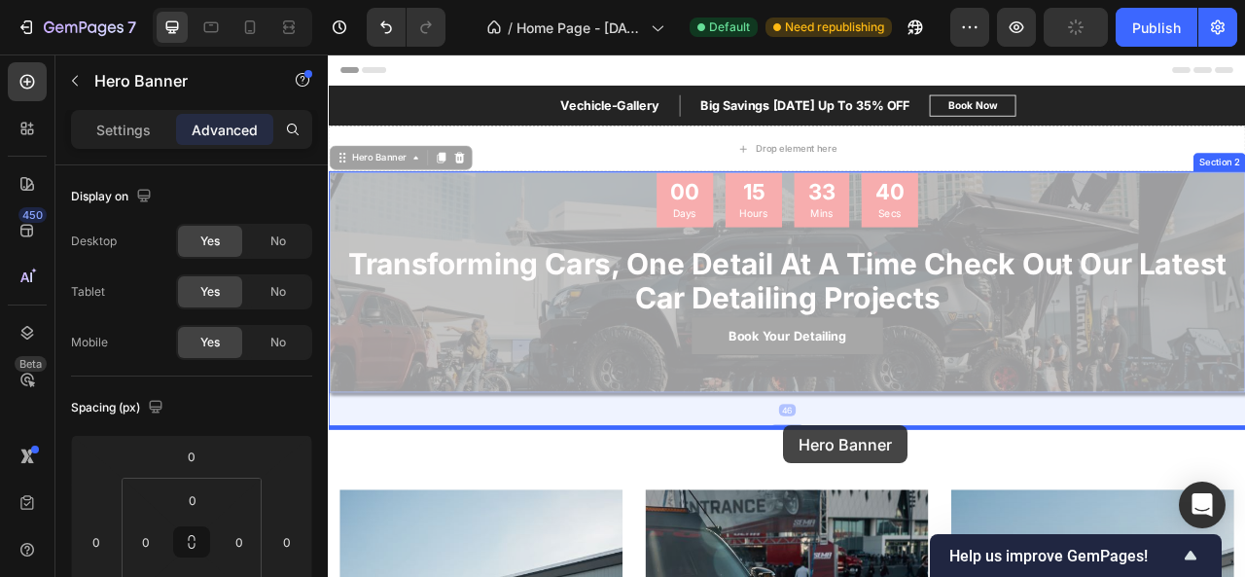
drag, startPoint x: 903, startPoint y: 479, endPoint x: 913, endPoint y: 536, distance: 57.2
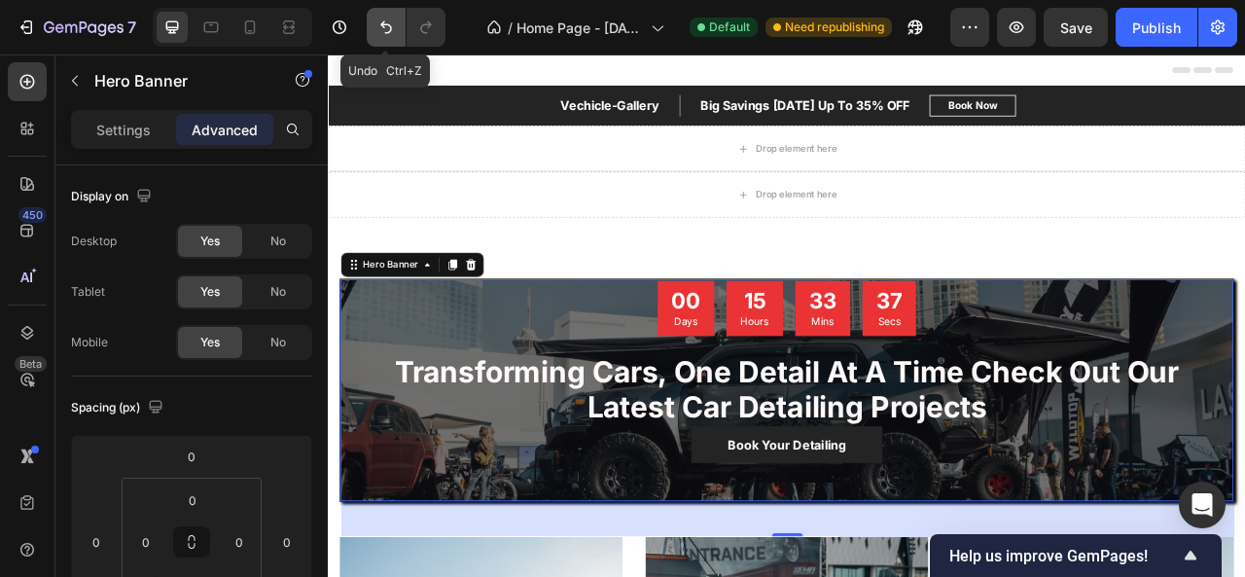
click at [383, 22] on icon "Undo/Redo" at bounding box center [386, 27] width 12 height 13
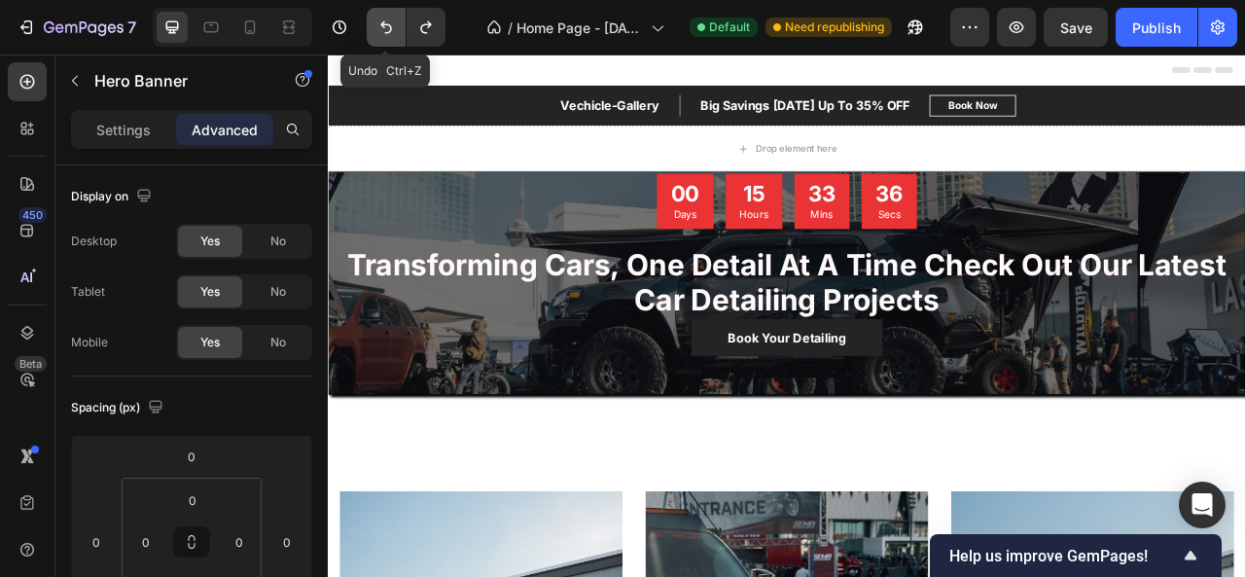
click at [383, 22] on icon "Undo/Redo" at bounding box center [386, 27] width 12 height 13
type input "0"
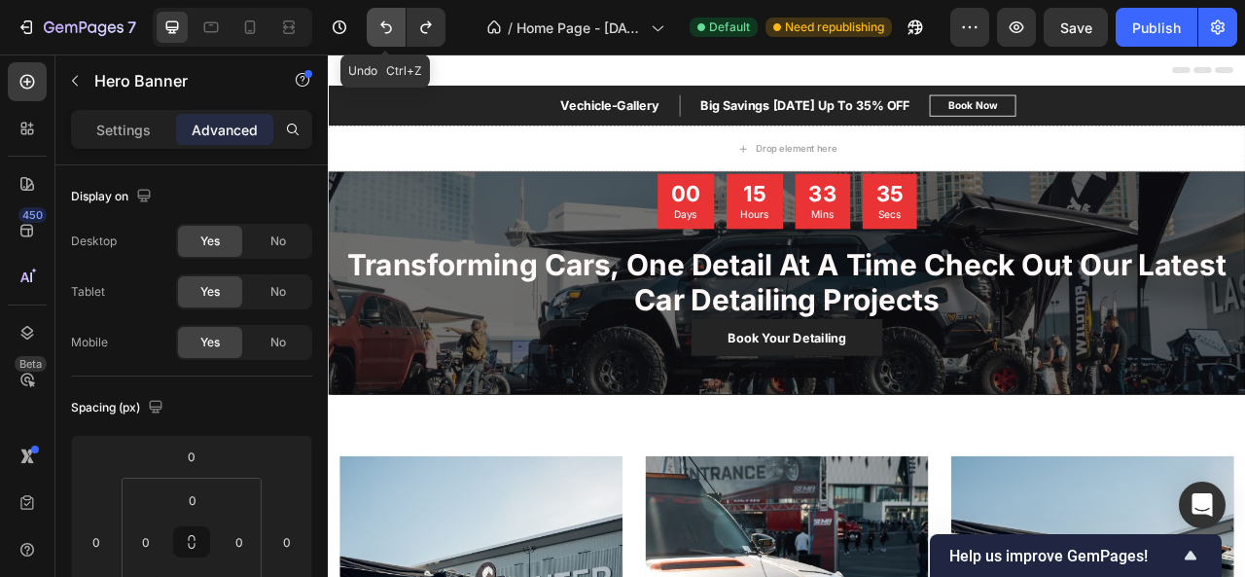
click at [383, 22] on icon "Undo/Redo" at bounding box center [386, 27] width 12 height 13
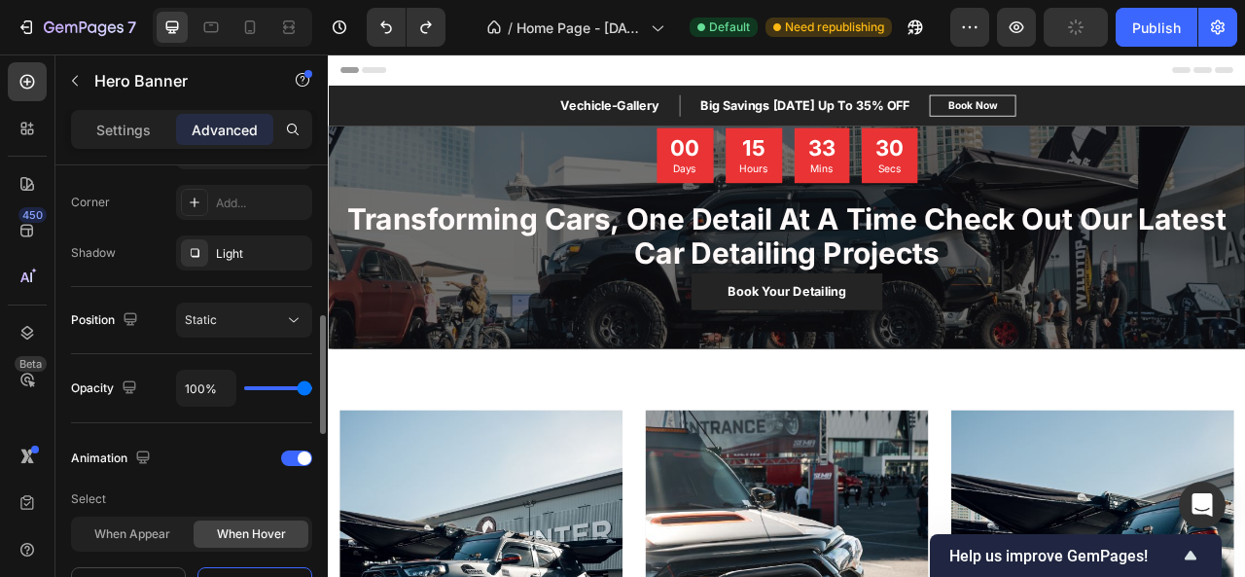
scroll to position [635, 0]
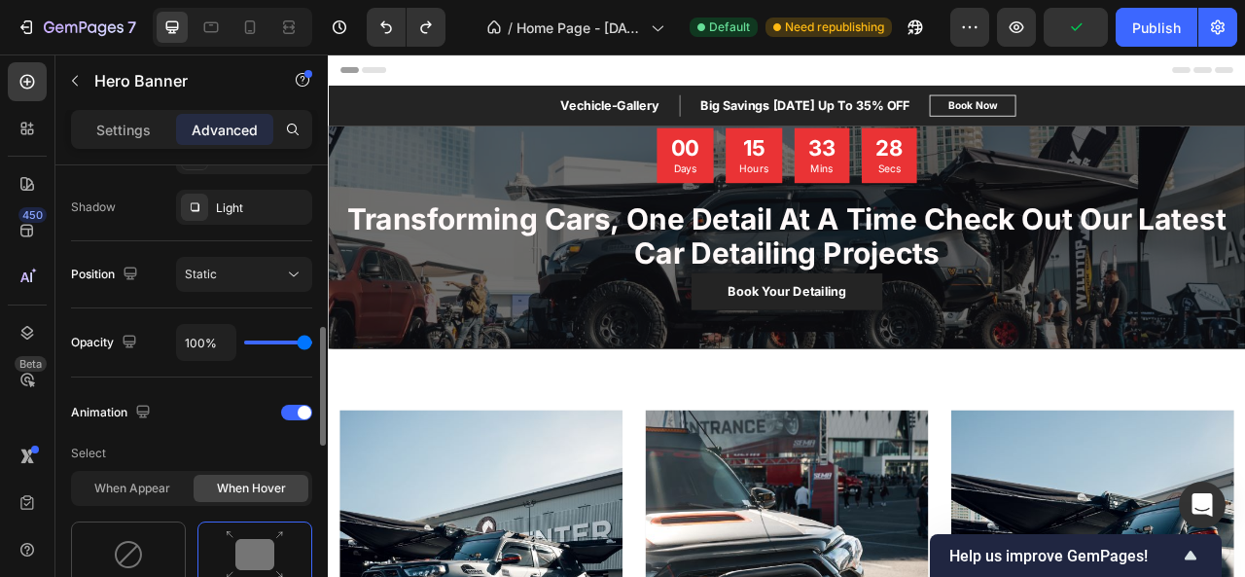
type input "7%"
type input "7"
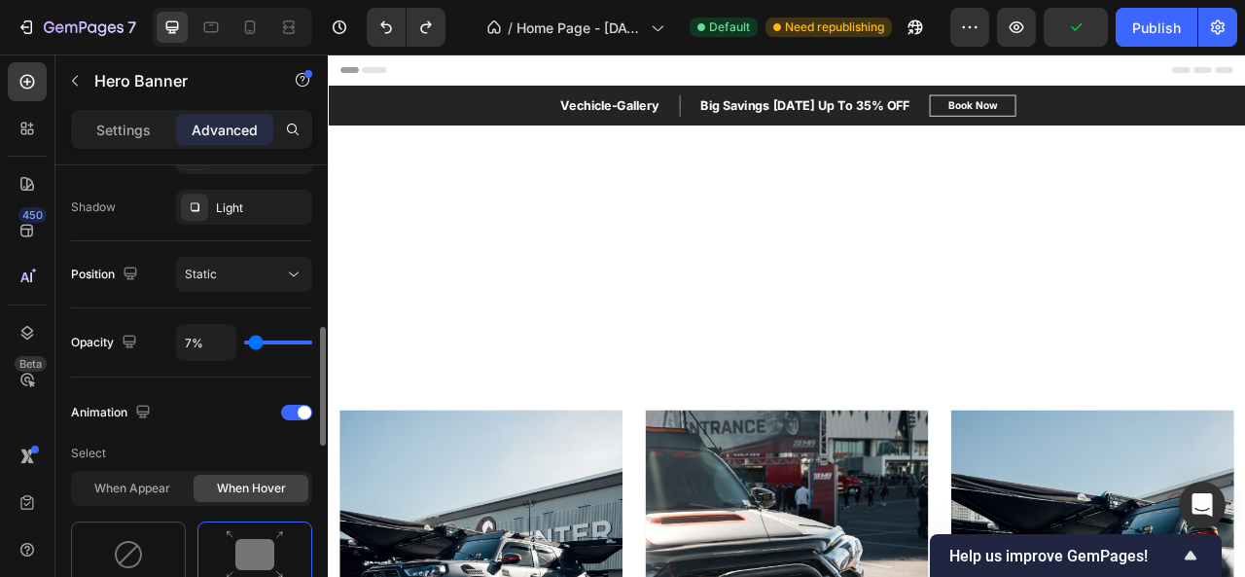
type input "0%"
type input "0"
type input "100%"
type input "100"
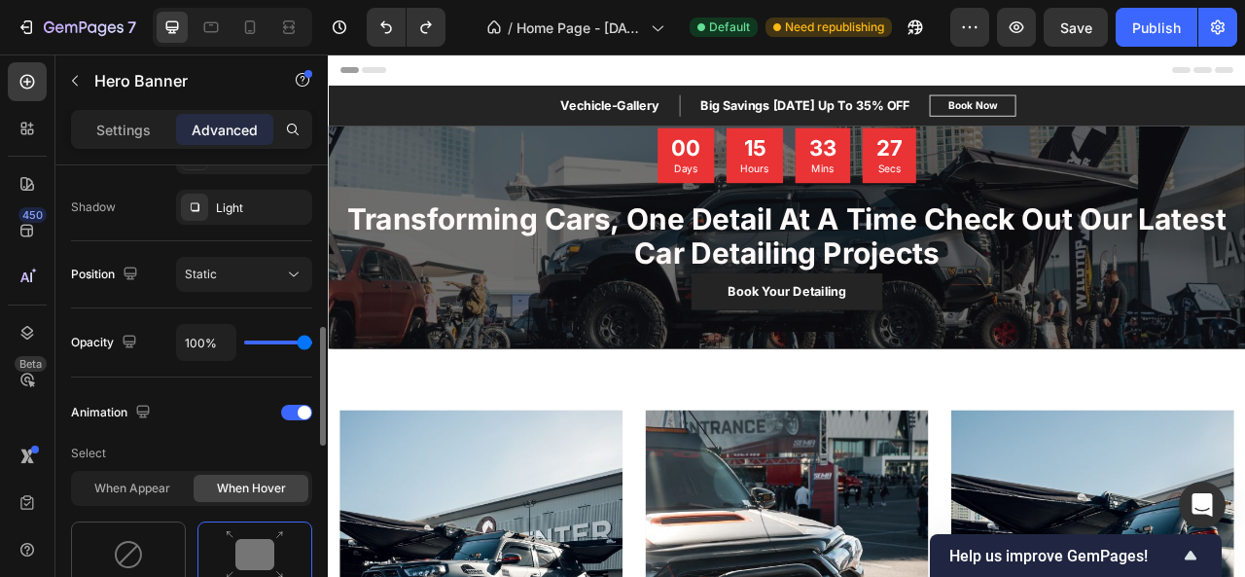
drag, startPoint x: 309, startPoint y: 334, endPoint x: 350, endPoint y: 336, distance: 40.9
click at [312, 340] on input "range" at bounding box center [278, 342] width 68 height 4
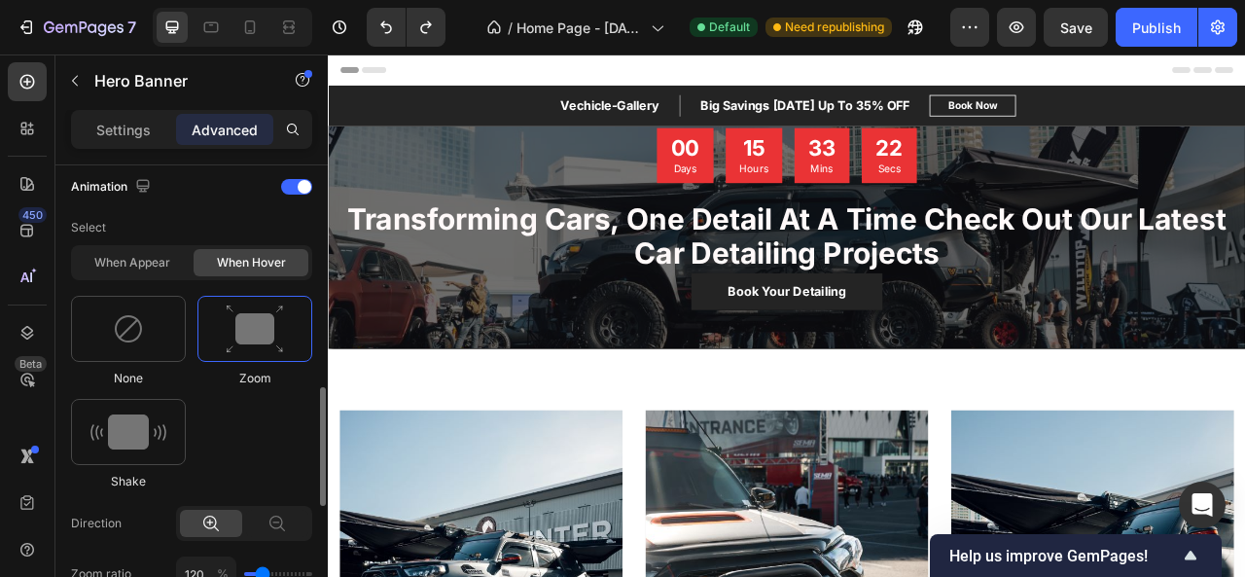
scroll to position [863, 0]
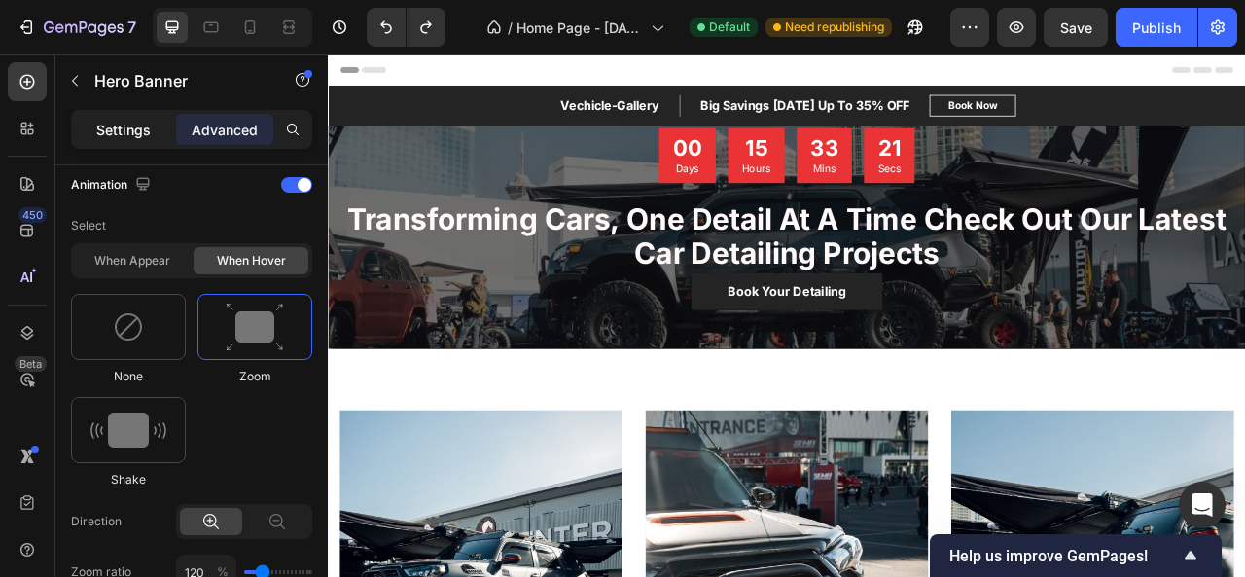
click at [135, 138] on p "Settings" at bounding box center [123, 130] width 54 height 20
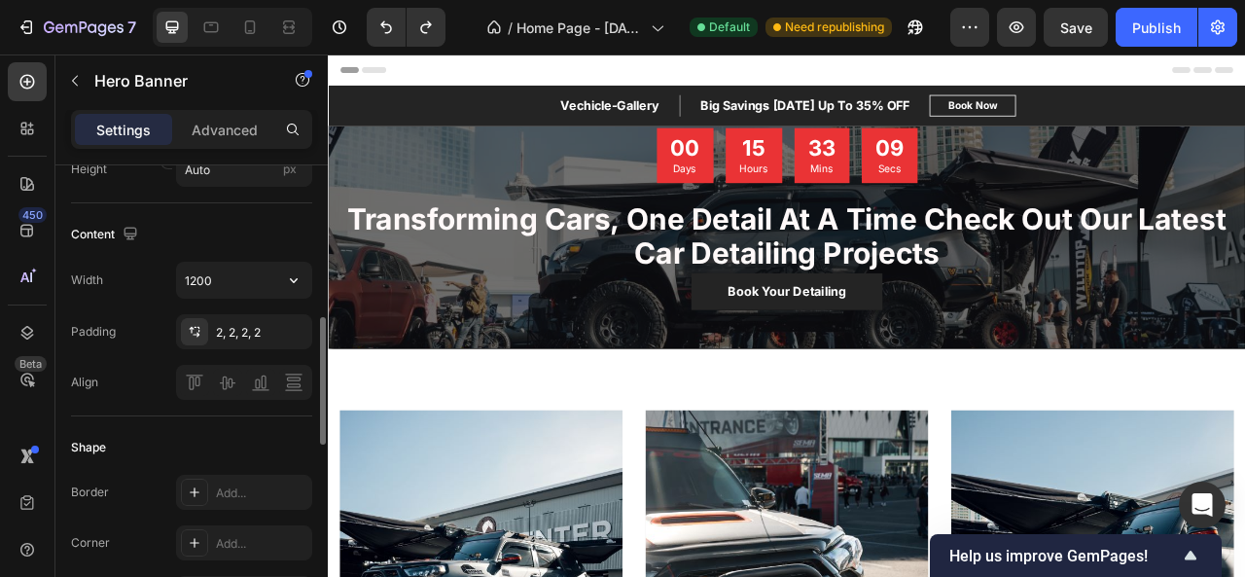
scroll to position [569, 0]
click at [284, 277] on icon "button" at bounding box center [293, 282] width 19 height 19
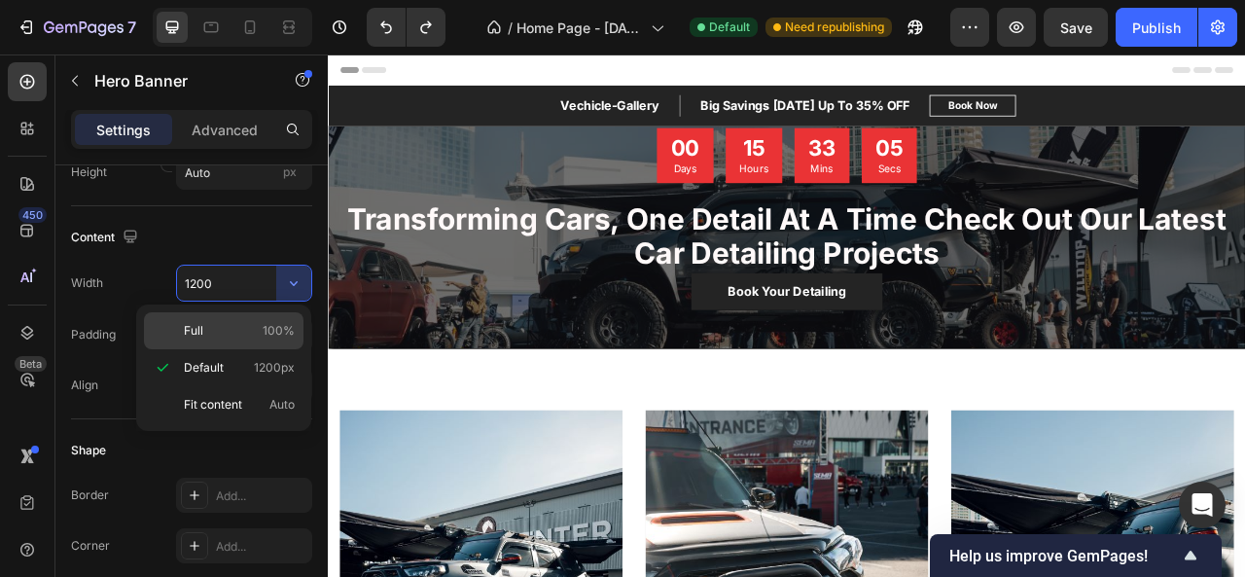
click at [274, 338] on div "Full 100%" at bounding box center [223, 330] width 159 height 37
type input "100%"
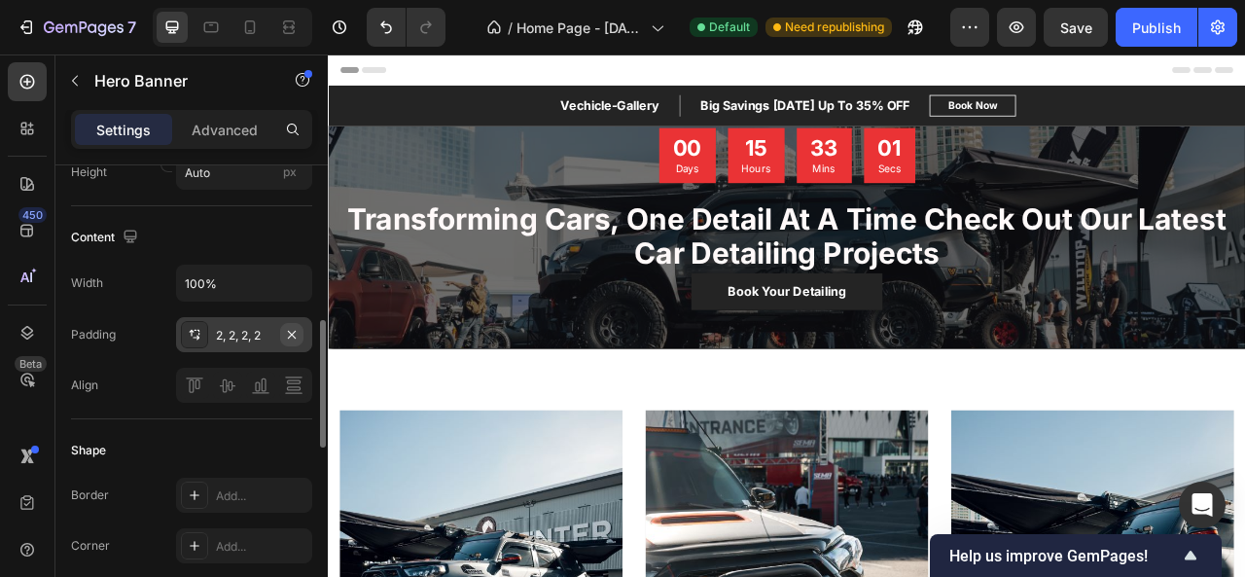
click at [290, 335] on icon "button" at bounding box center [292, 335] width 16 height 16
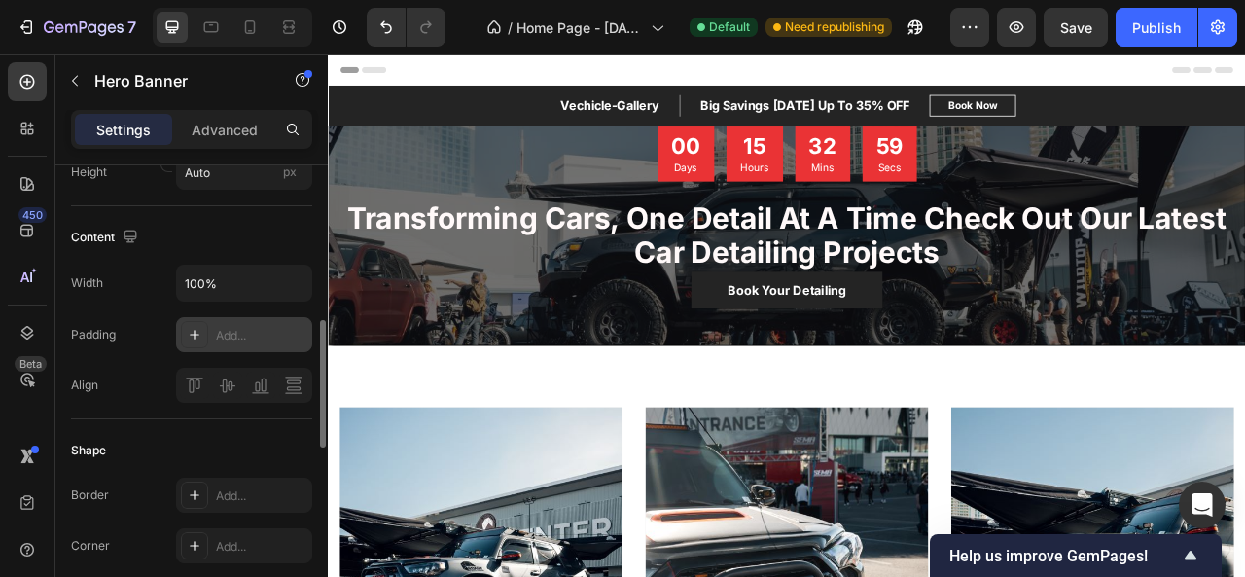
click at [245, 342] on div "Add..." at bounding box center [244, 334] width 136 height 35
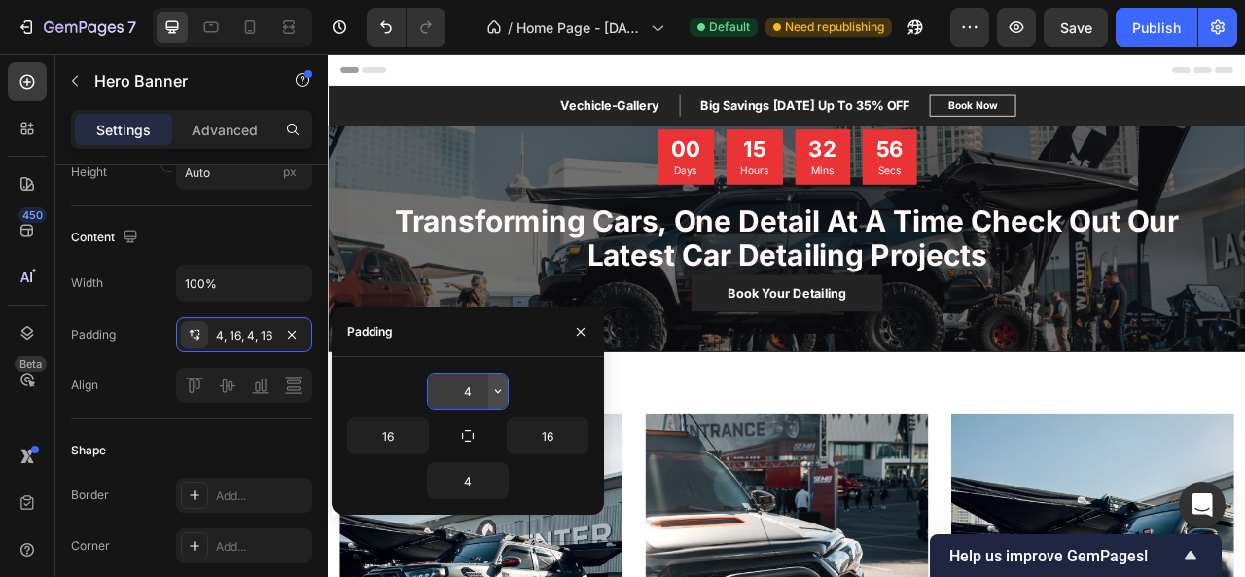
click at [491, 383] on icon "button" at bounding box center [498, 391] width 16 height 16
click at [473, 384] on input "4" at bounding box center [468, 390] width 80 height 35
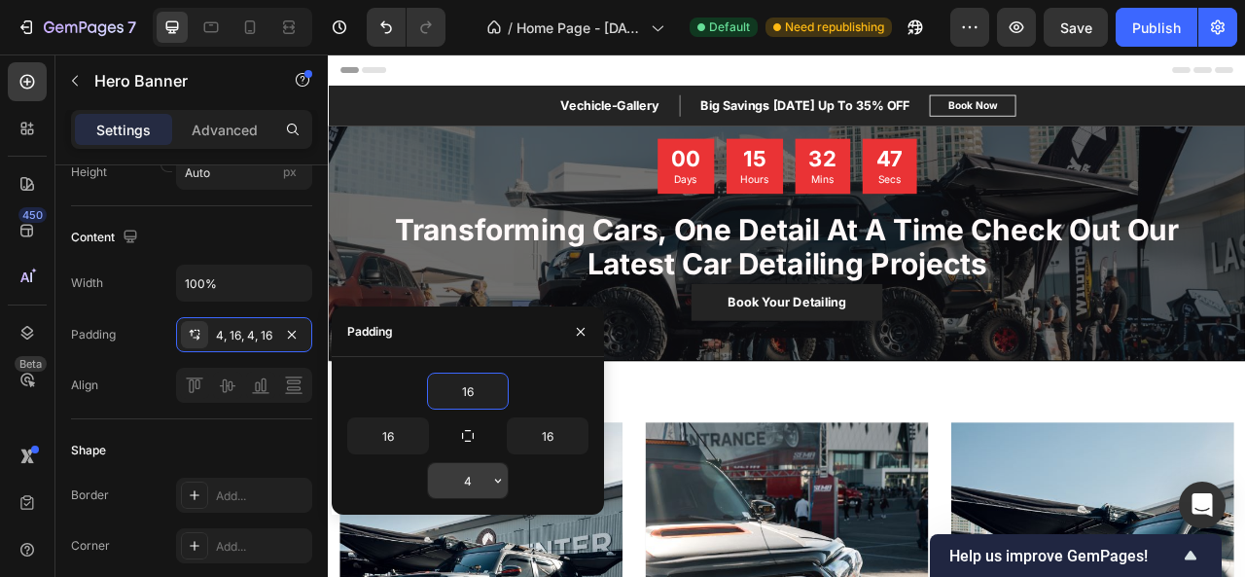
type input "16"
click at [465, 481] on input "4" at bounding box center [468, 480] width 80 height 35
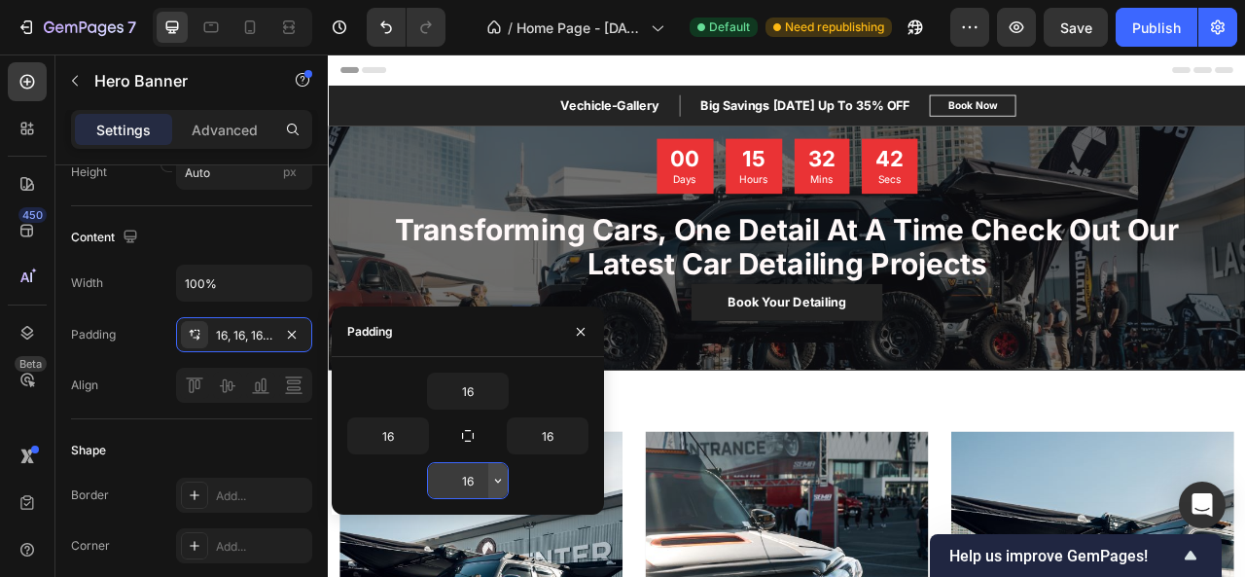
click at [488, 468] on button "button" at bounding box center [497, 480] width 19 height 35
click at [476, 484] on input "16" at bounding box center [468, 480] width 80 height 35
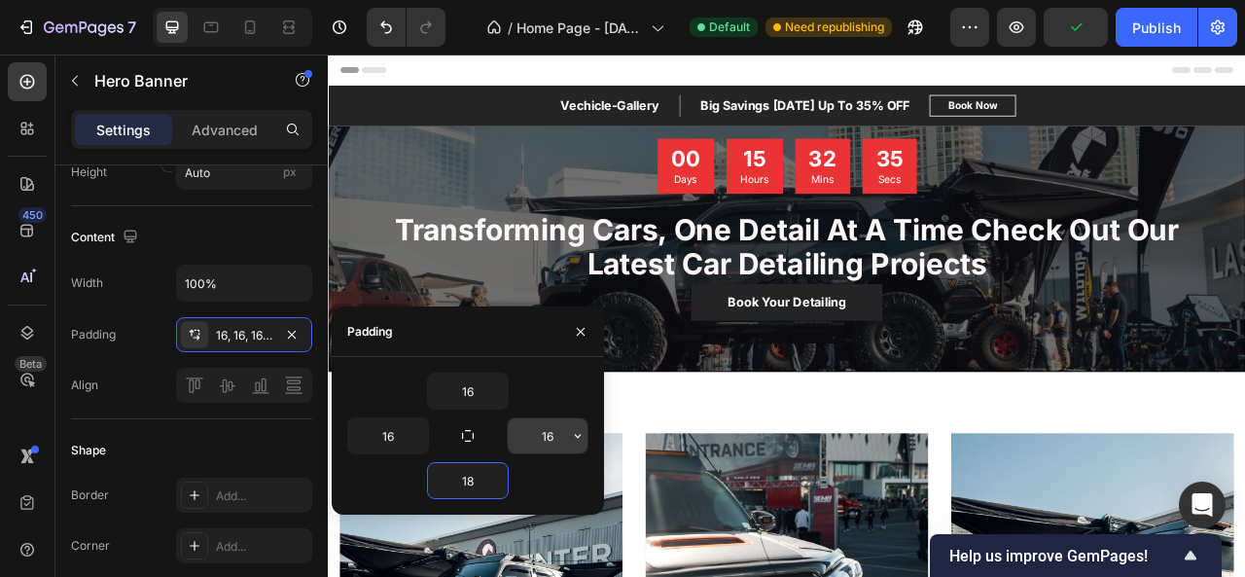
type input "18"
click at [552, 436] on input "16" at bounding box center [548, 435] width 80 height 35
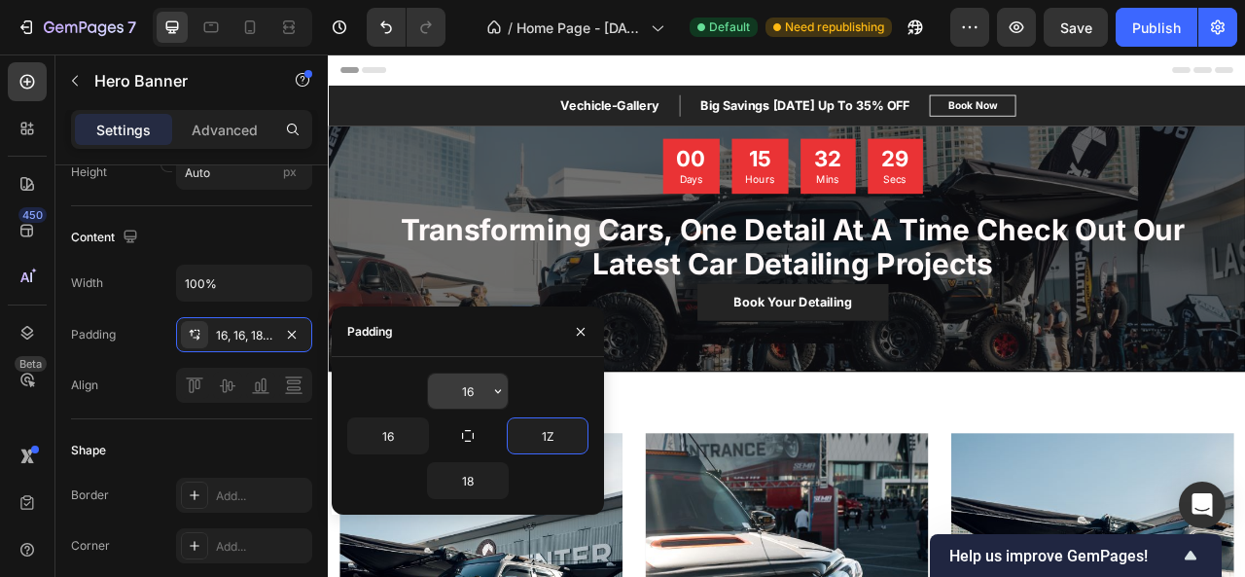
type input "1"
click at [476, 390] on input "16" at bounding box center [468, 390] width 80 height 35
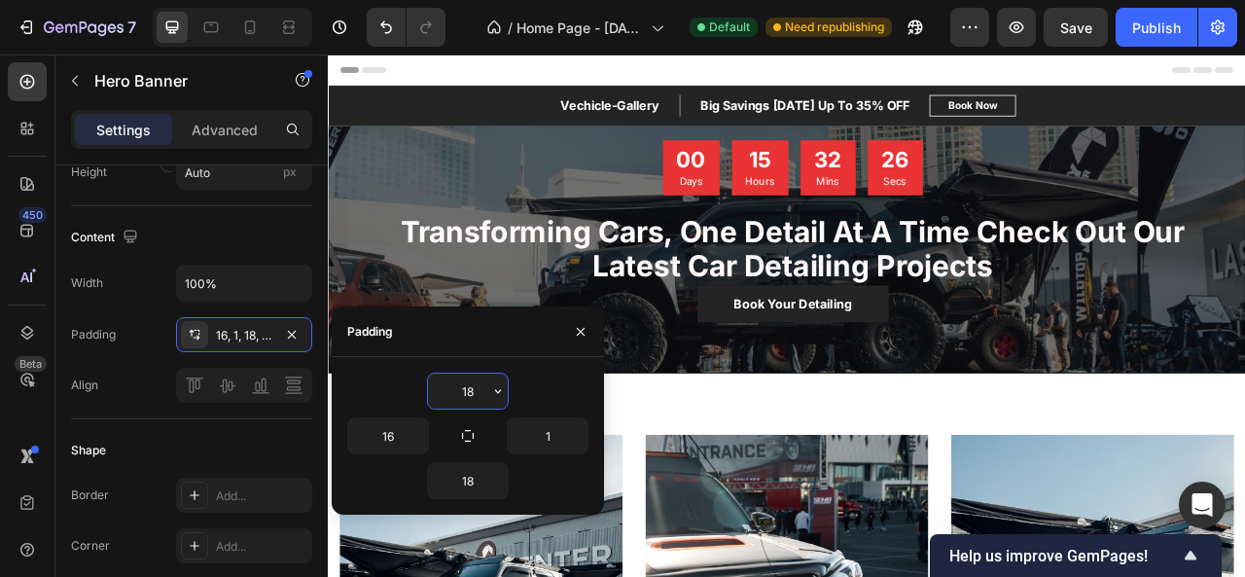
click at [461, 388] on input "18" at bounding box center [468, 390] width 80 height 35
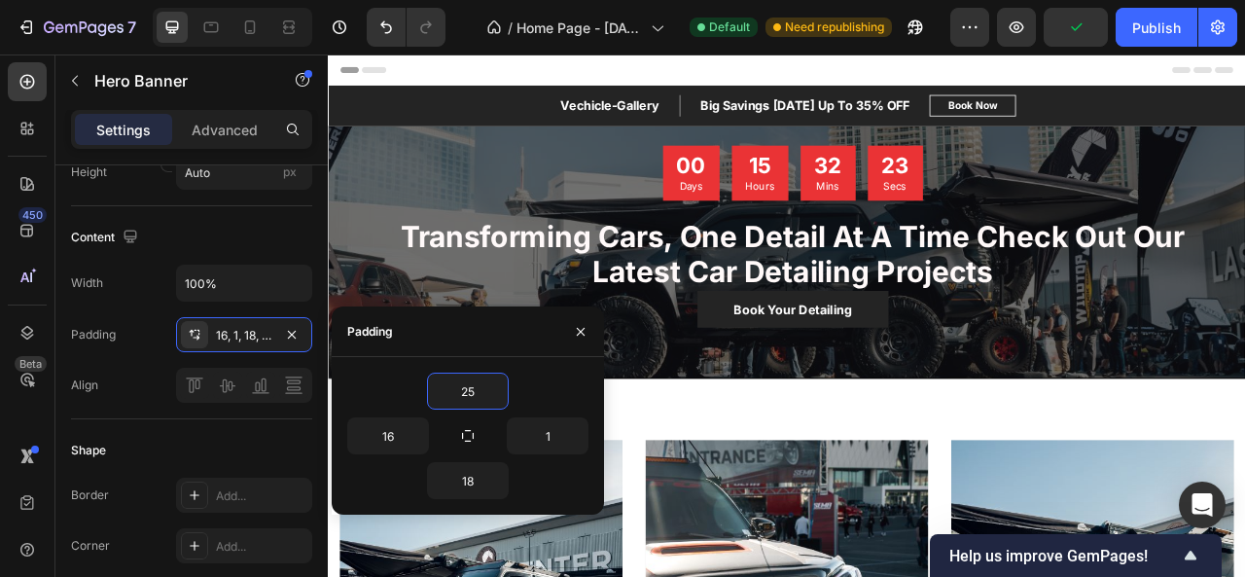
type input "25"
drag, startPoint x: 465, startPoint y: 459, endPoint x: 471, endPoint y: 485, distance: 26.9
click at [471, 485] on div "25 16 1 18" at bounding box center [467, 435] width 241 height 126
click at [471, 485] on input "18" at bounding box center [468, 480] width 80 height 35
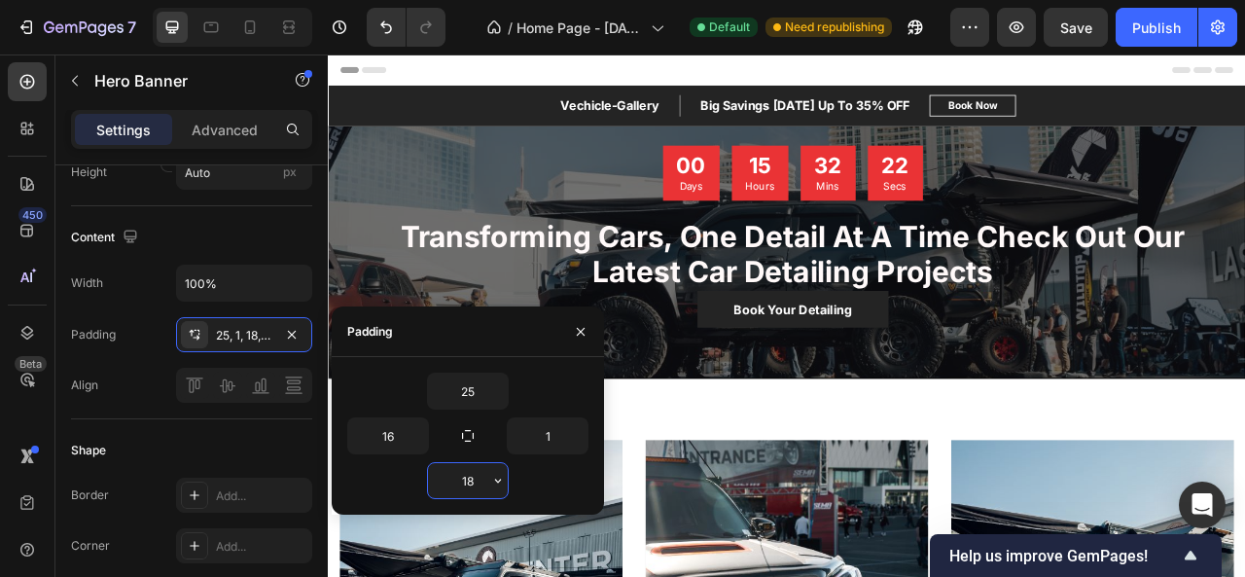
click at [471, 485] on input "18" at bounding box center [468, 480] width 80 height 35
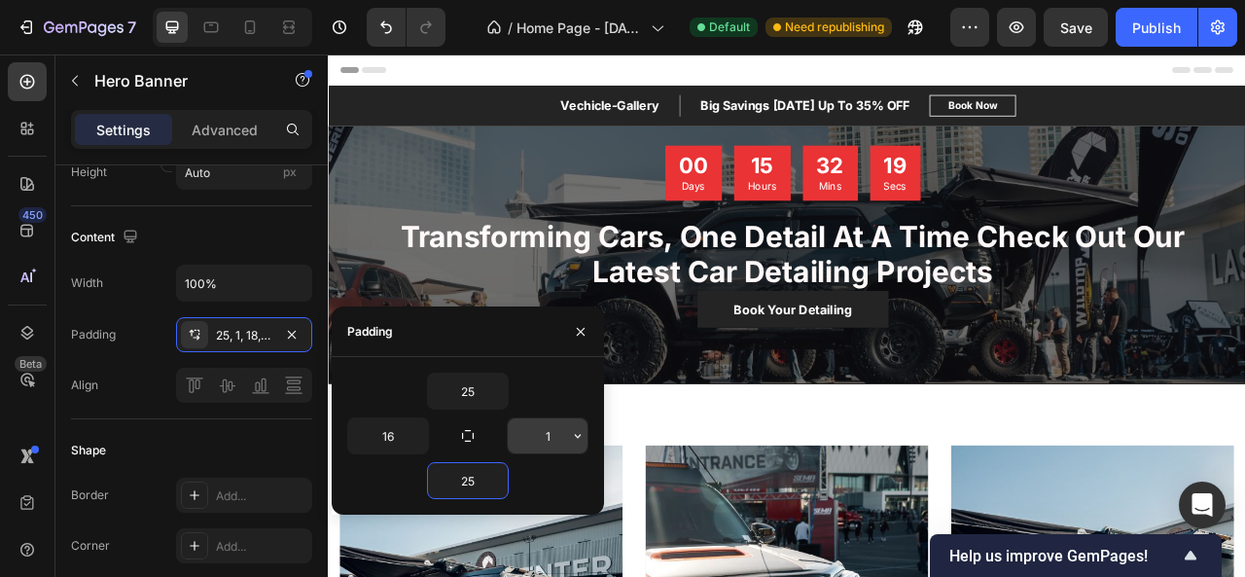
type input "25"
click at [557, 437] on input "1" at bounding box center [548, 435] width 80 height 35
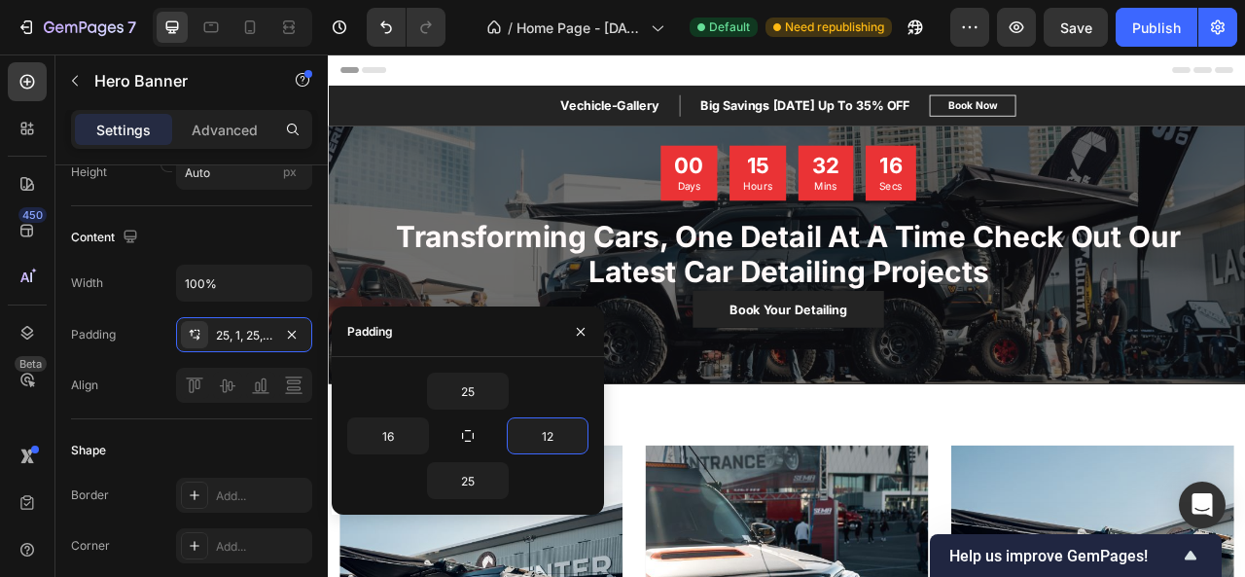
type input "12"
click at [578, 476] on div "25" at bounding box center [467, 480] width 241 height 37
click at [896, 478] on div at bounding box center [911, 473] width 31 height 31
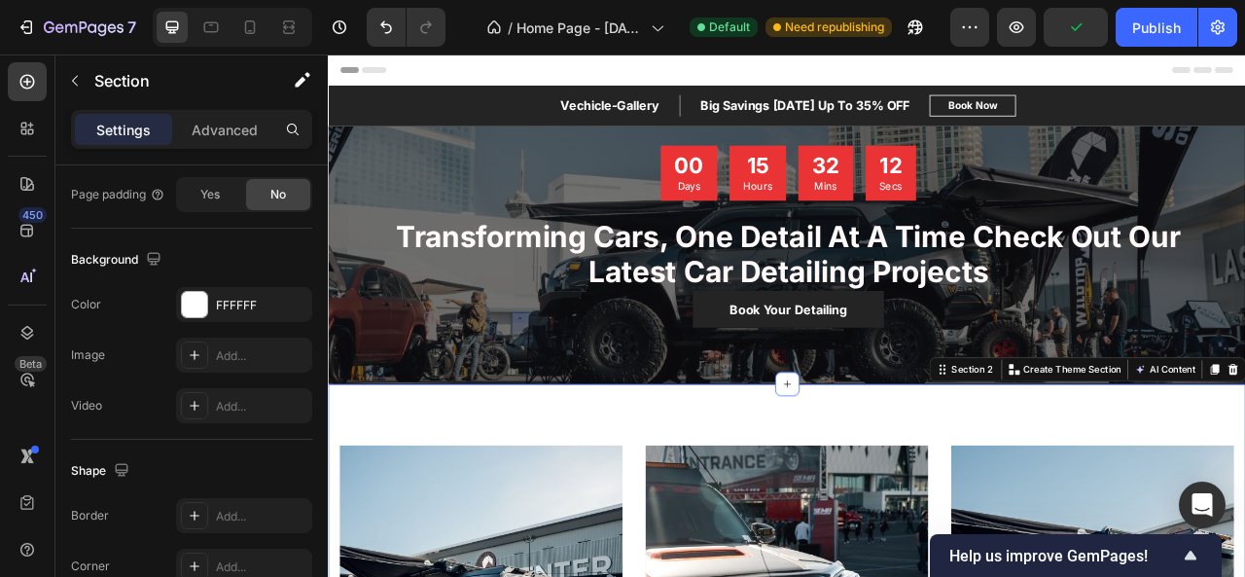
scroll to position [0, 0]
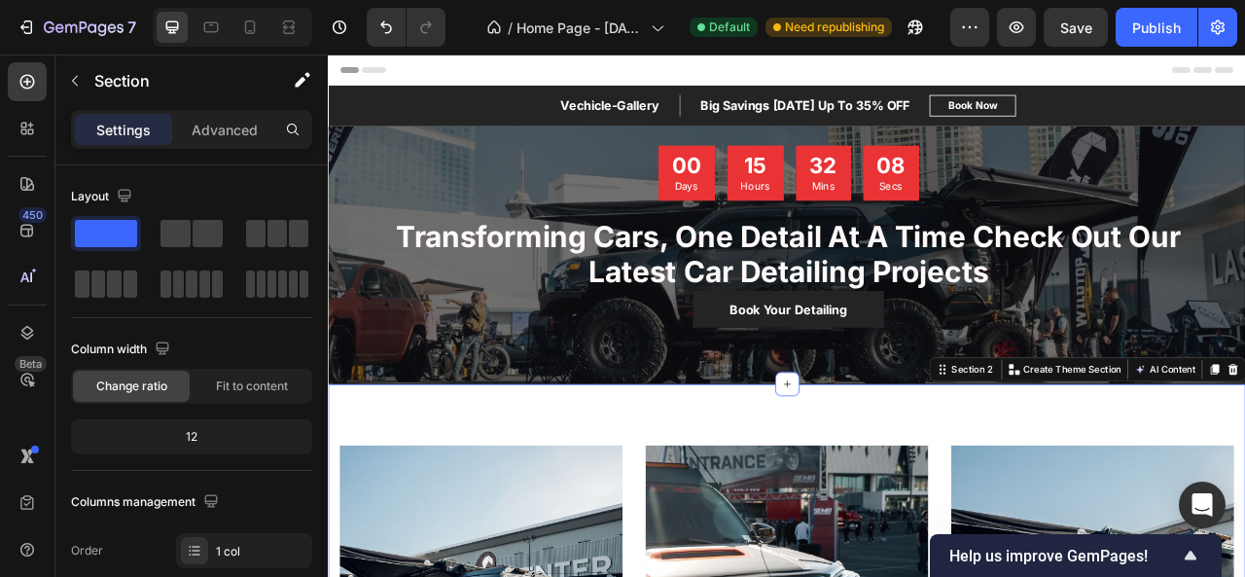
click at [1147, 6] on div "7 Version history / Home Page - Sep 25, 18:11:21 Default Need republishing Prev…" at bounding box center [622, 27] width 1245 height 55
click at [1148, 22] on div "Publish" at bounding box center [1156, 28] width 49 height 20
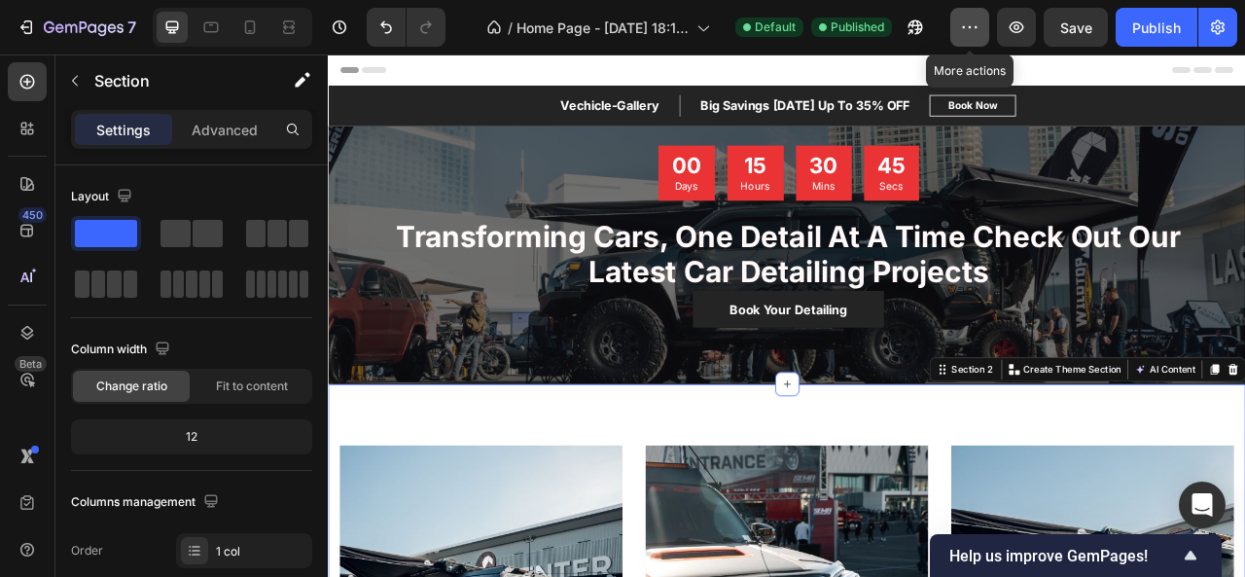
click at [951, 35] on button "button" at bounding box center [969, 27] width 39 height 39
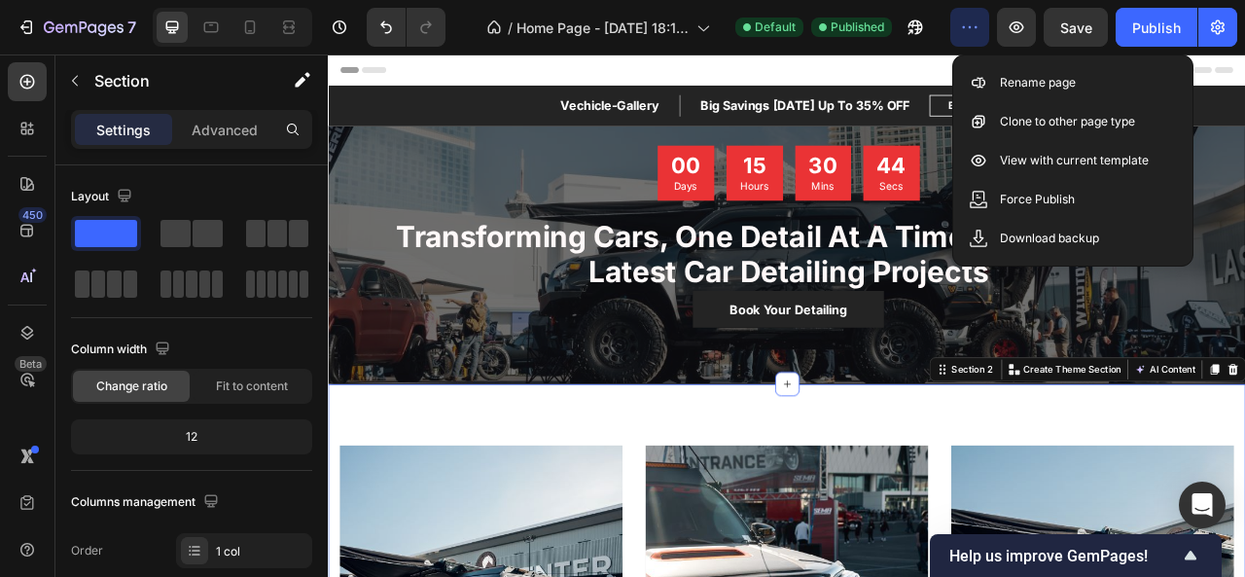
click at [951, 35] on button "button" at bounding box center [969, 27] width 39 height 39
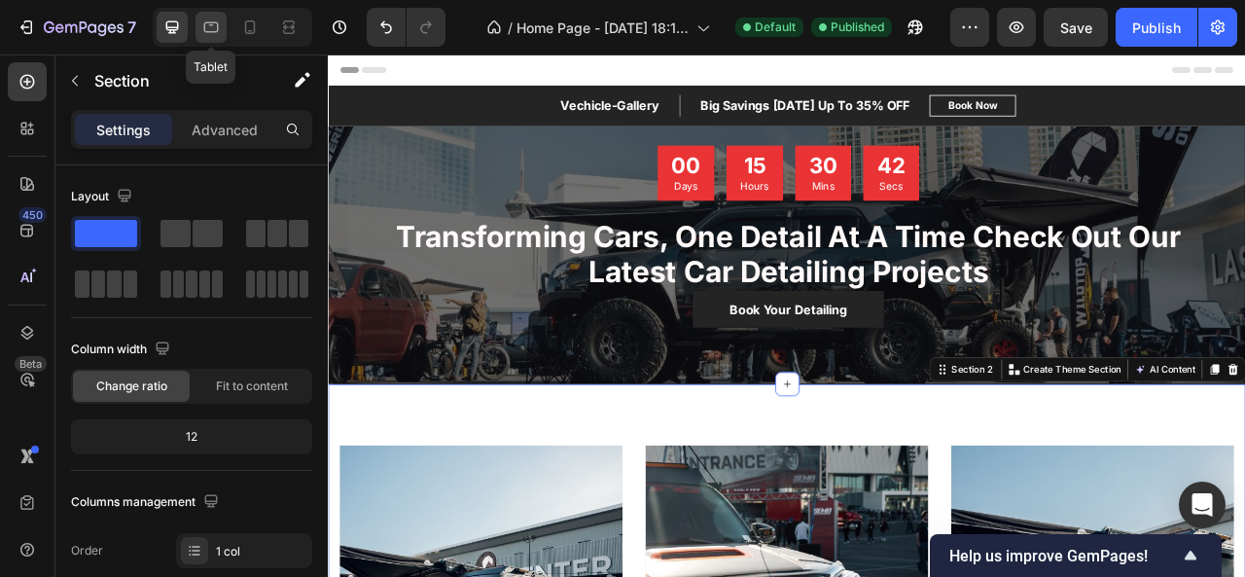
click at [205, 28] on icon at bounding box center [210, 27] width 19 height 19
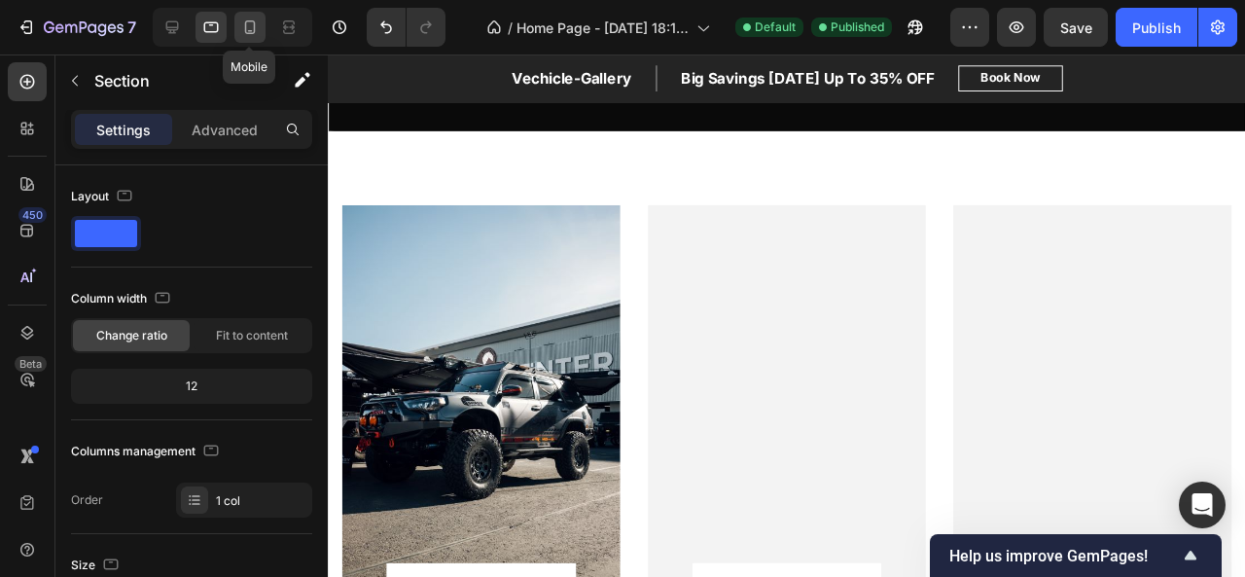
scroll to position [702, 0]
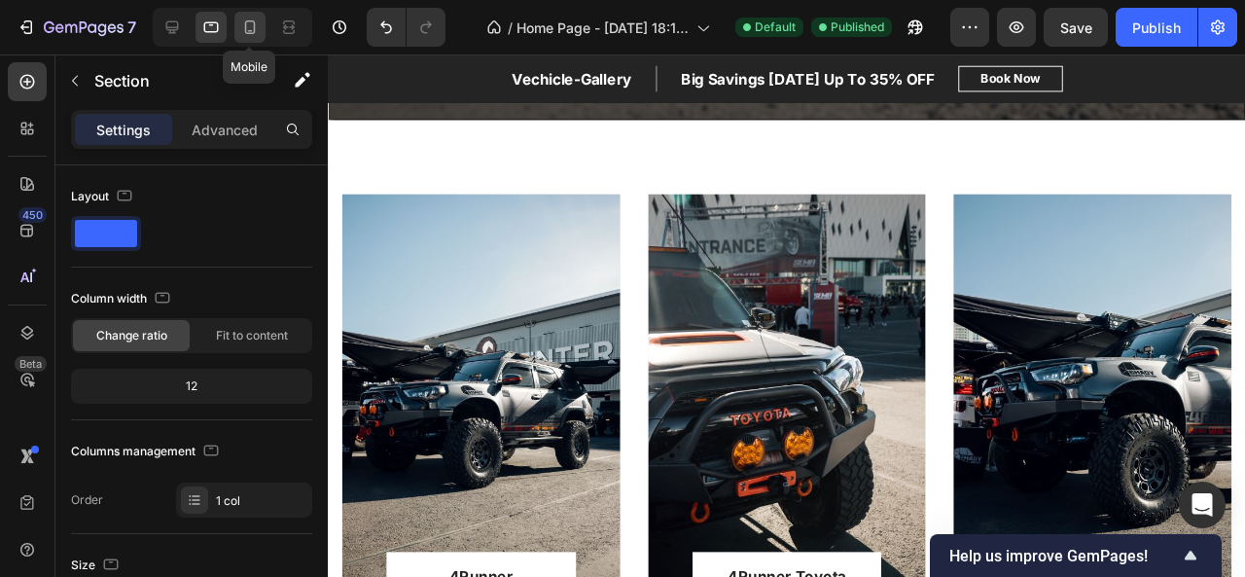
click at [253, 30] on icon at bounding box center [249, 27] width 19 height 19
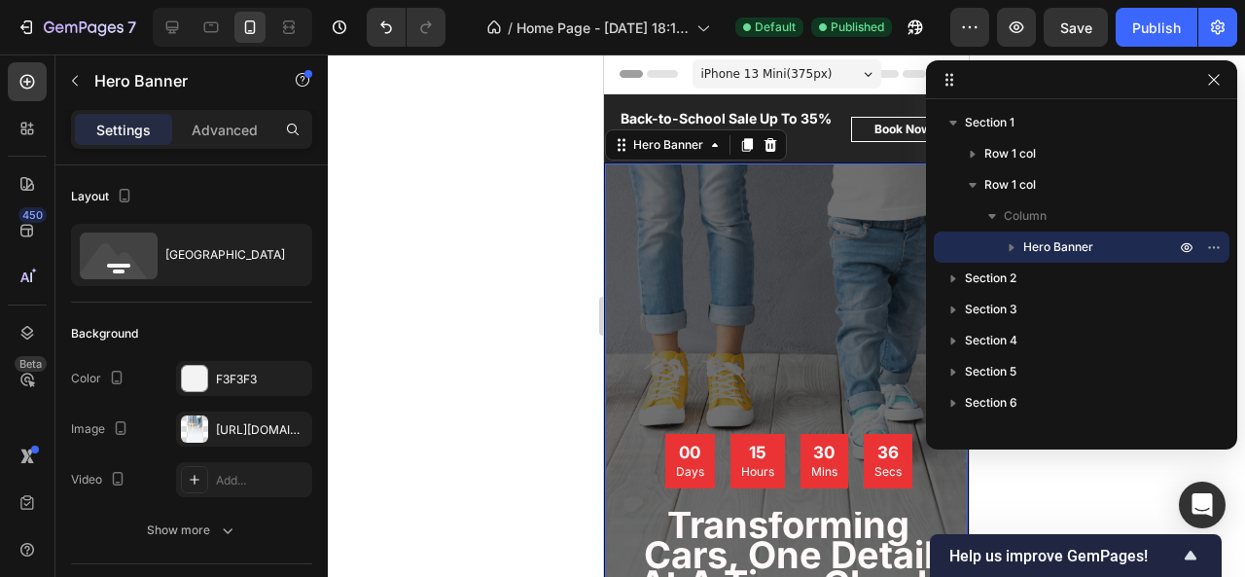
click at [734, 262] on div "Overlay" at bounding box center [786, 500] width 363 height 674
click at [251, 423] on div "https://cdn.shopify.com/s/files/1/0687/5712/7303/files/gempages_585582273286374…" at bounding box center [244, 430] width 56 height 18
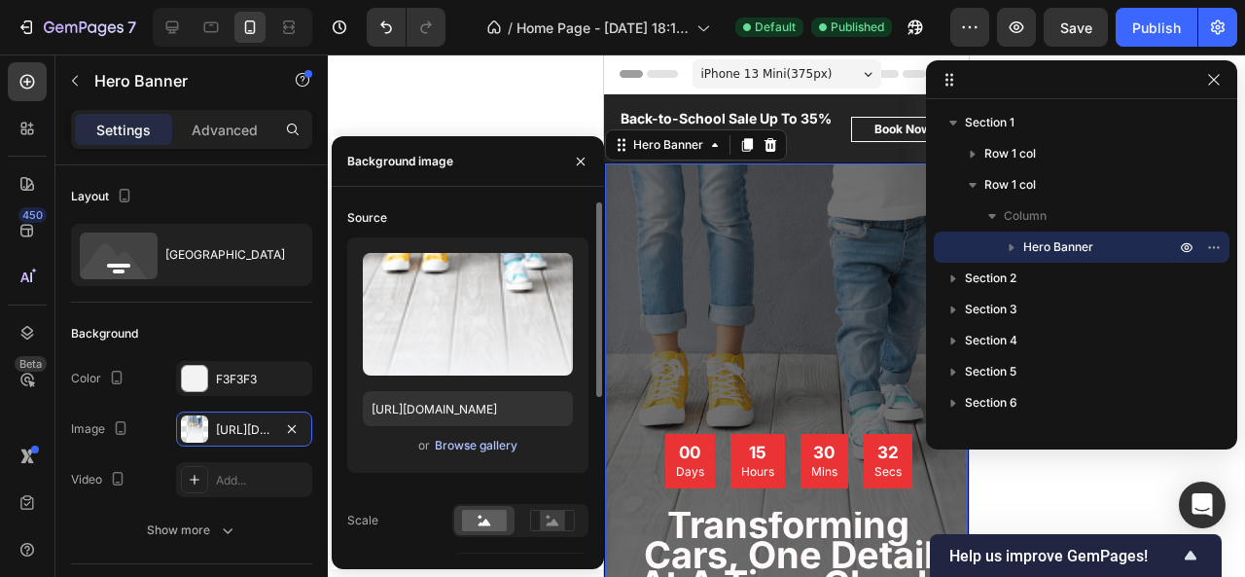
click at [463, 446] on div "Browse gallery" at bounding box center [476, 446] width 83 height 18
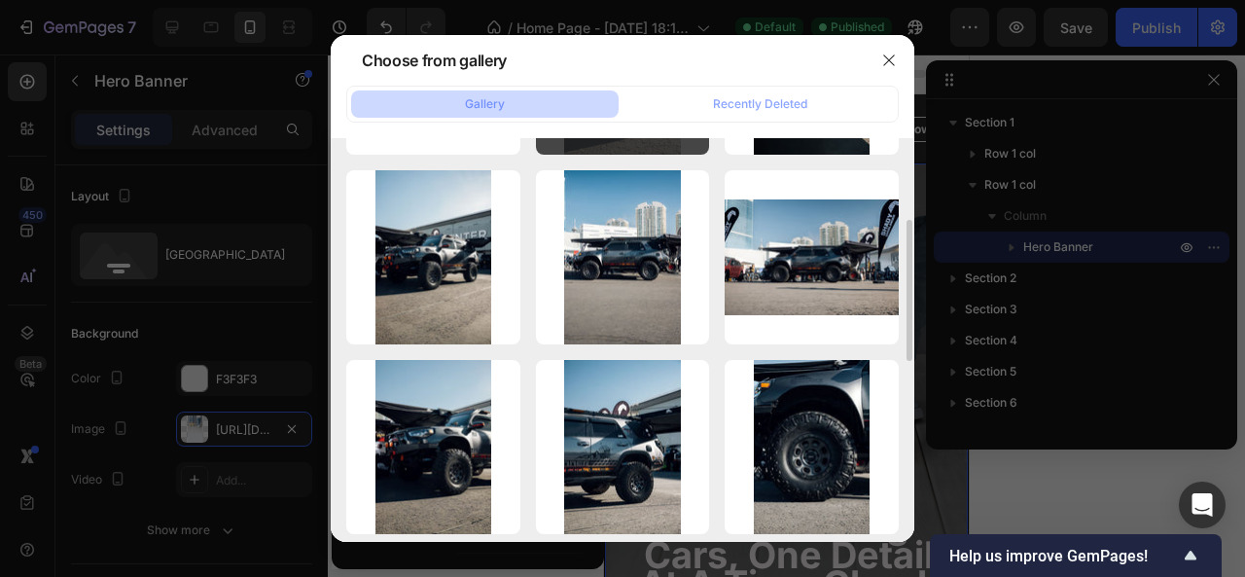
scroll to position [365, 0]
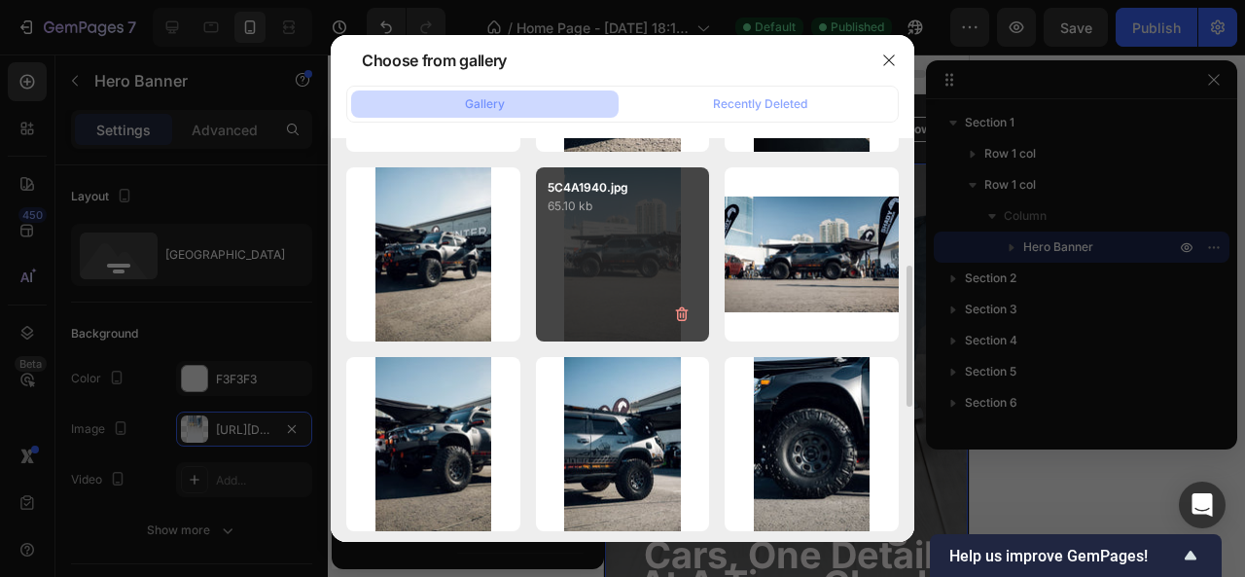
click at [607, 287] on div "5C4A1940.jpg 65.10 kb" at bounding box center [623, 254] width 174 height 174
type input "[URL][DOMAIN_NAME]"
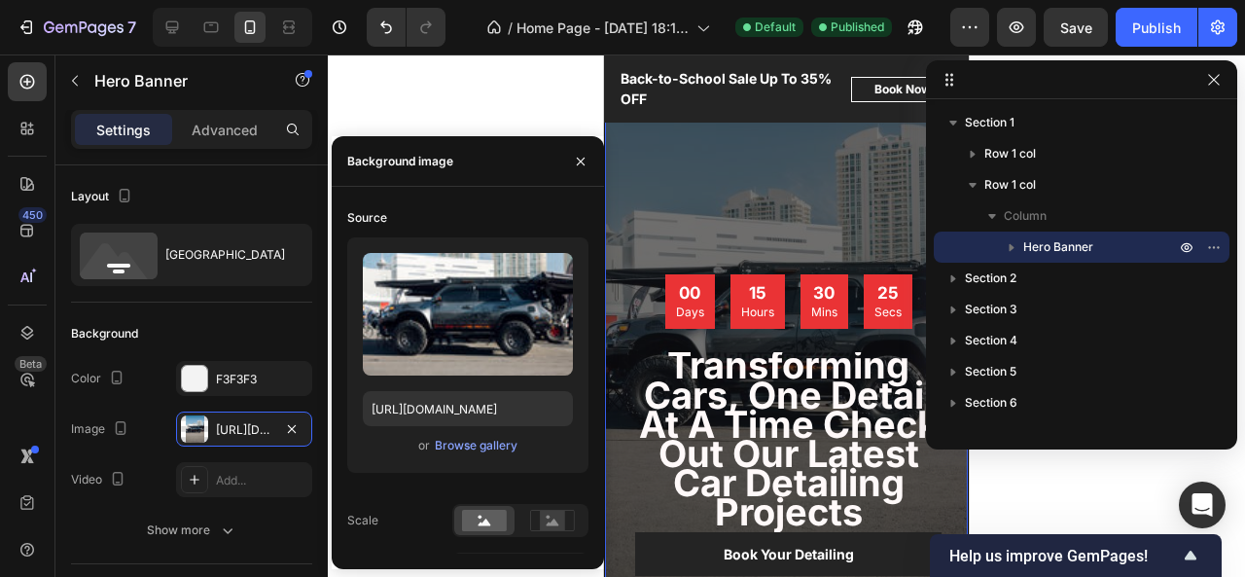
scroll to position [191, 0]
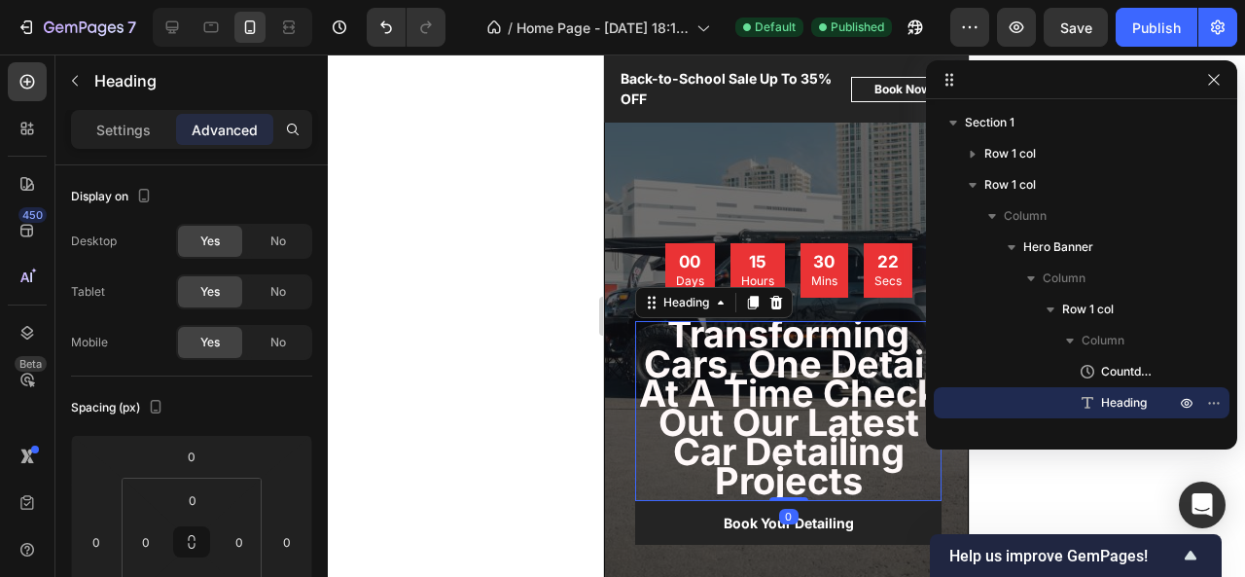
click at [851, 429] on strong "Transforming Cars, One Detail At A Time Check Out Our Latest Car Detailing Proj…" at bounding box center [789, 406] width 300 height 191
click at [1210, 73] on icon "button" at bounding box center [1214, 80] width 16 height 16
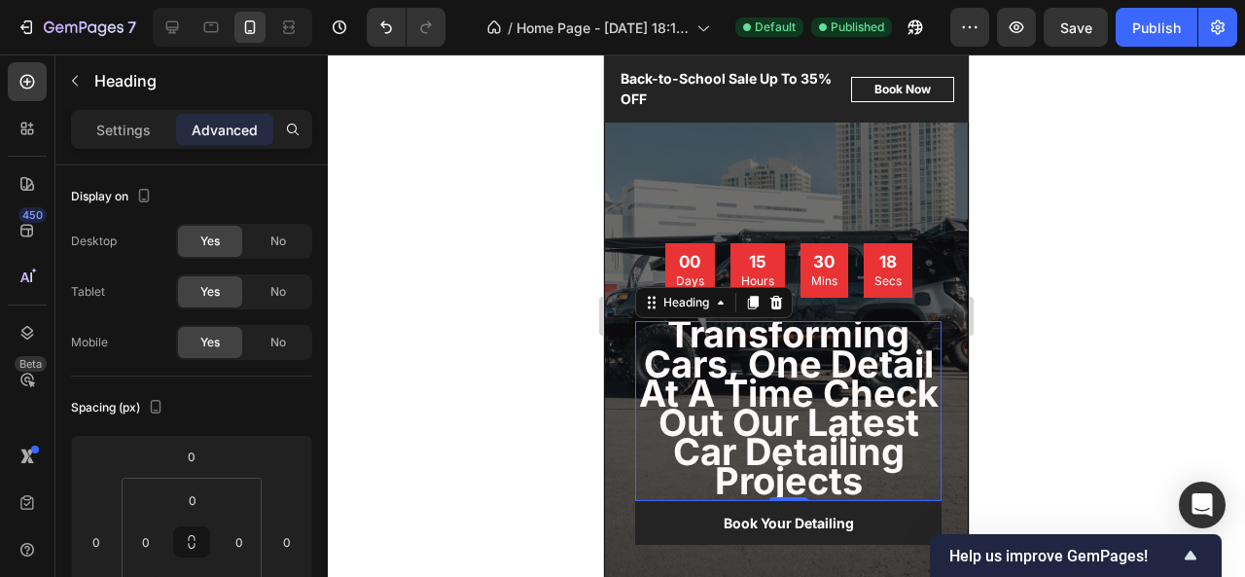
click at [840, 410] on strong "Transforming Cars, One Detail At A Time Check Out Our Latest Car Detailing Proj…" at bounding box center [789, 406] width 300 height 191
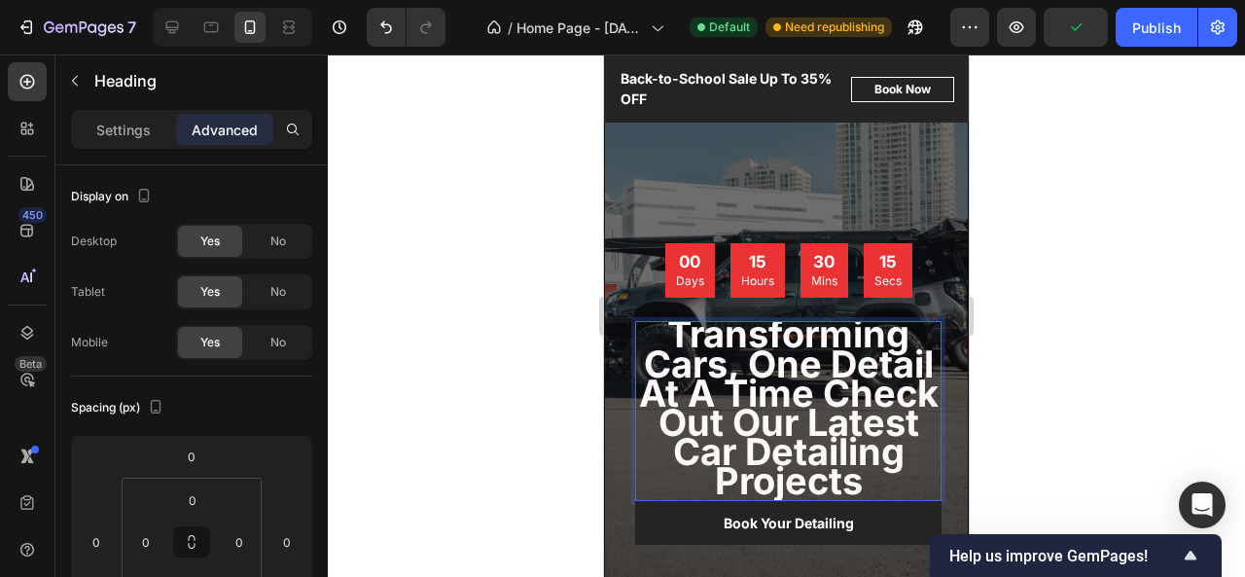
click at [845, 460] on strong "Transforming Cars, One Detail At A Time Check Out Our Latest Car Detailing Proj…" at bounding box center [789, 406] width 300 height 191
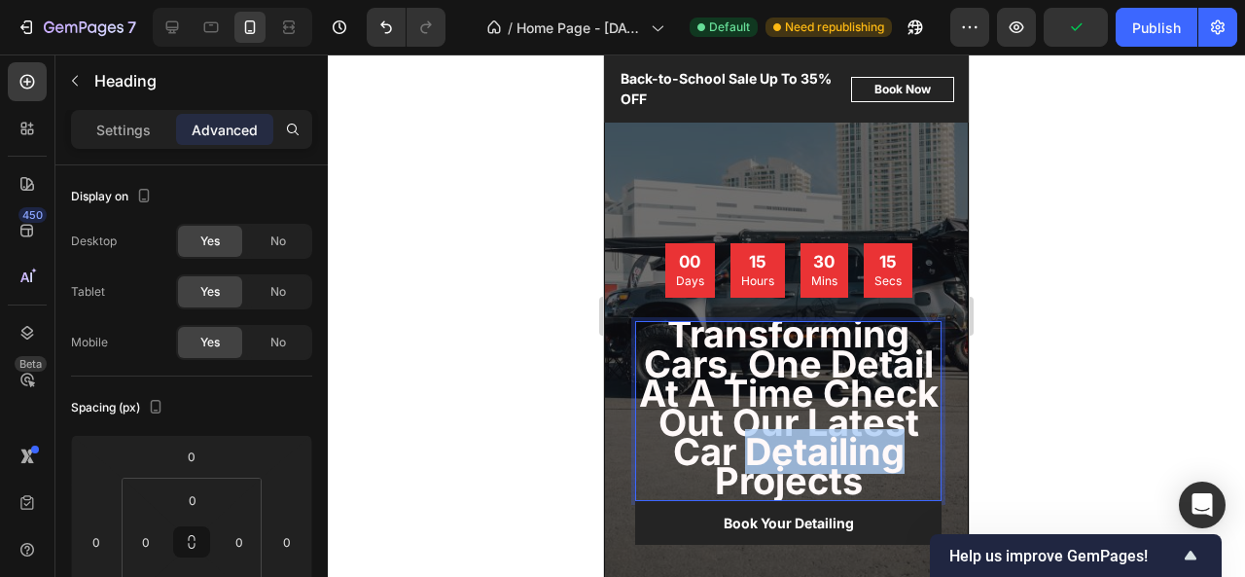
click at [845, 460] on strong "Transforming Cars, One Detail At A Time Check Out Our Latest Car Detailing Proj…" at bounding box center [789, 406] width 300 height 191
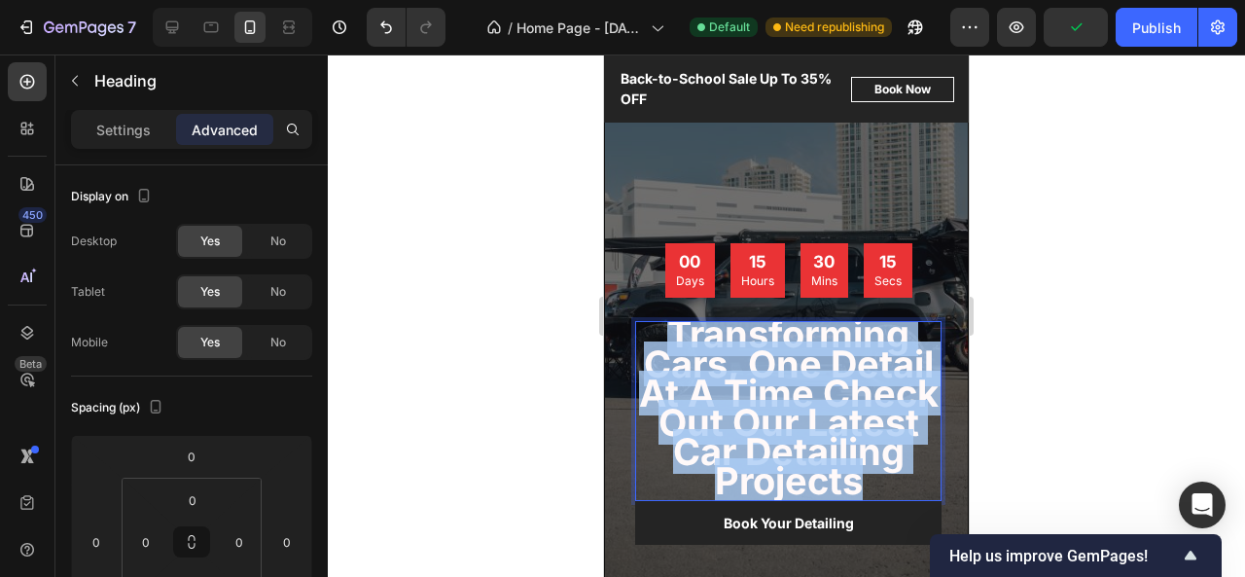
click at [845, 460] on strong "Transforming Cars, One Detail At A Time Check Out Our Latest Car Detailing Proj…" at bounding box center [789, 406] width 300 height 191
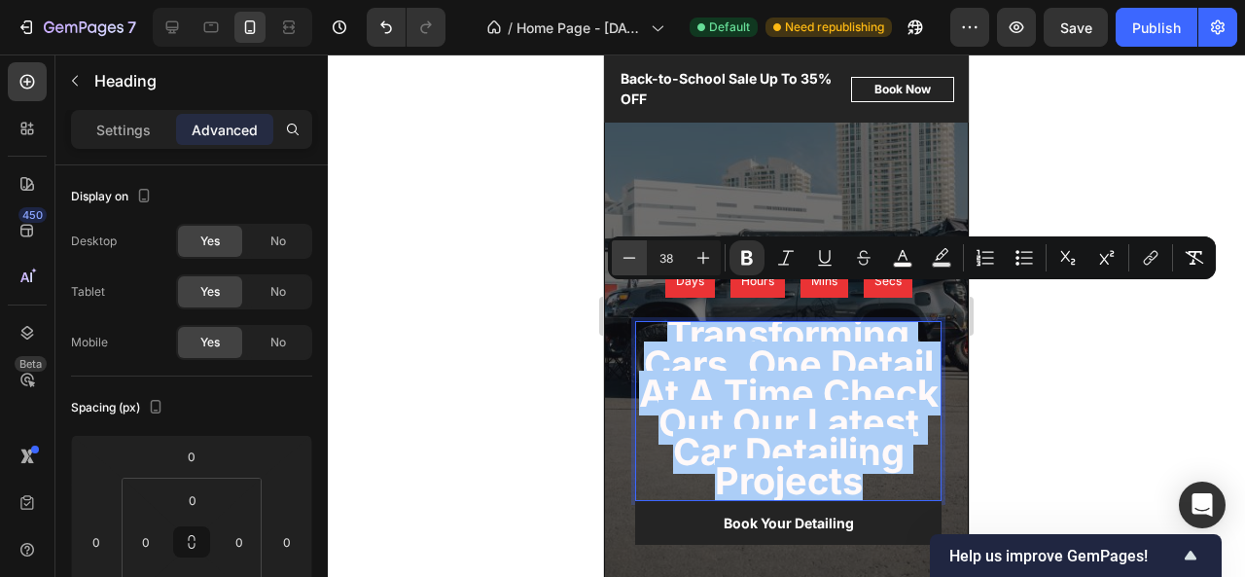
click at [631, 265] on icon "Editor contextual toolbar" at bounding box center [628, 257] width 19 height 19
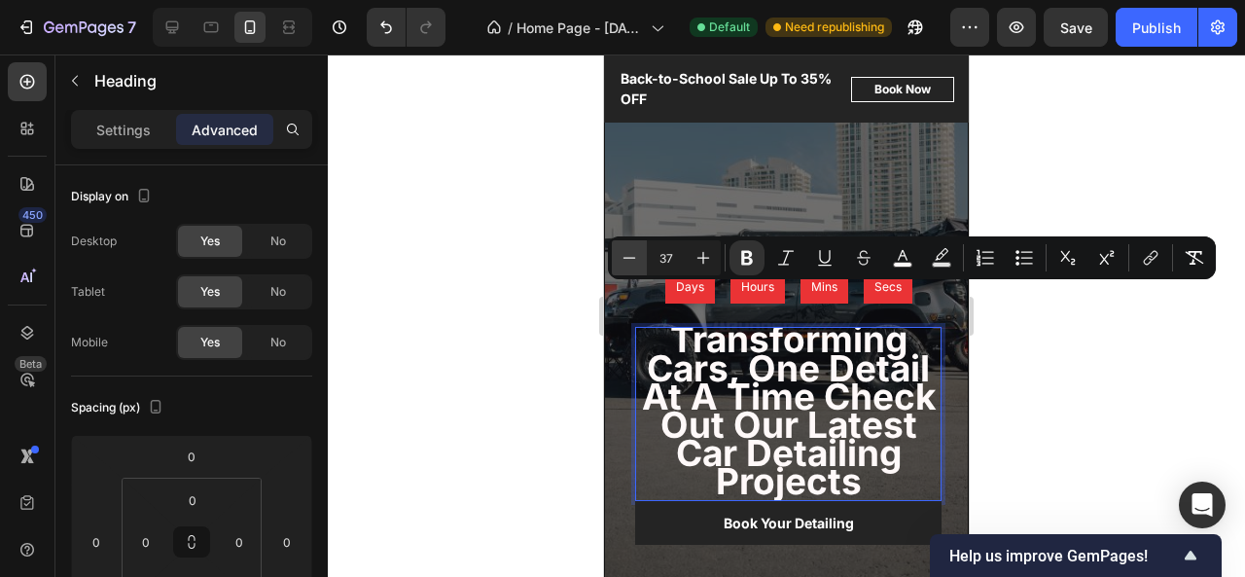
click at [631, 265] on icon "Editor contextual toolbar" at bounding box center [628, 257] width 19 height 19
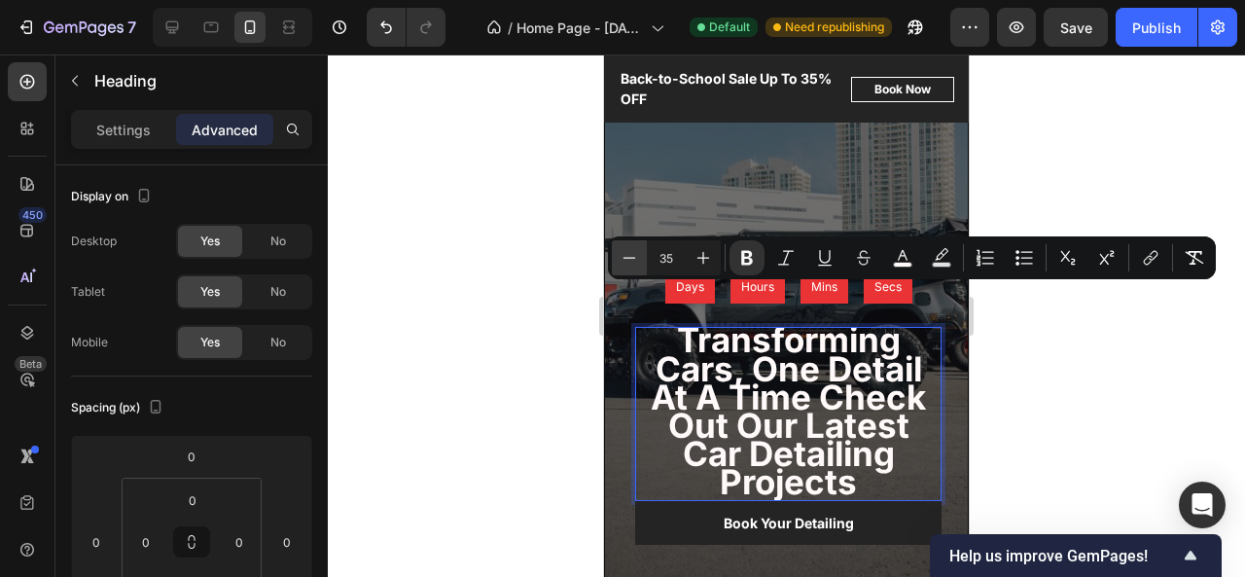
click at [631, 265] on icon "Editor contextual toolbar" at bounding box center [628, 257] width 19 height 19
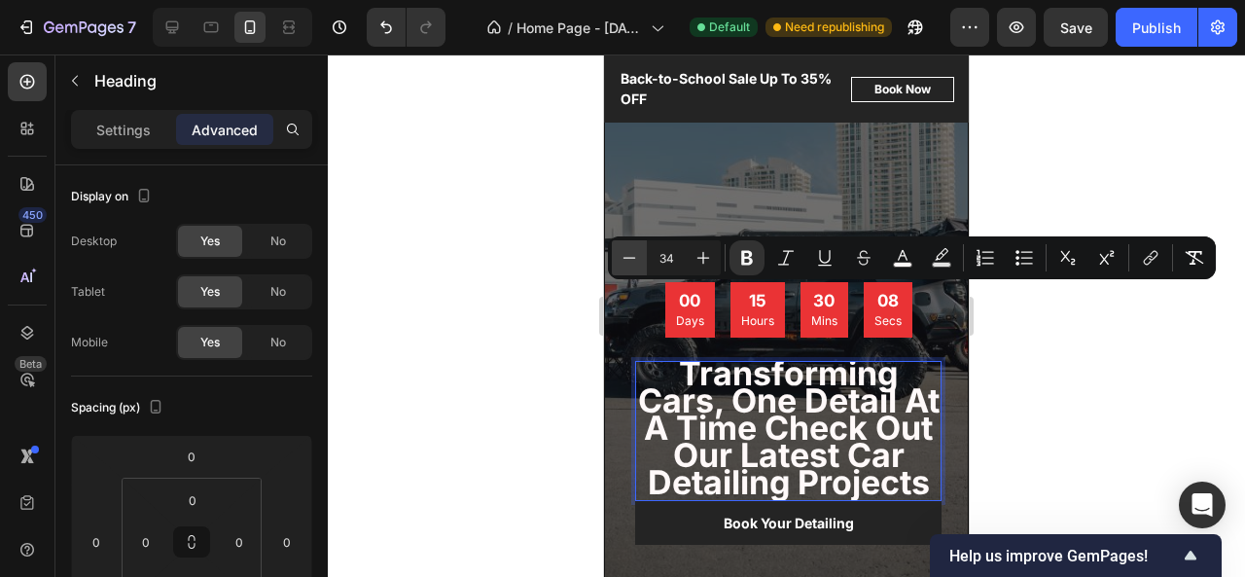
click at [631, 265] on icon "Editor contextual toolbar" at bounding box center [628, 257] width 19 height 19
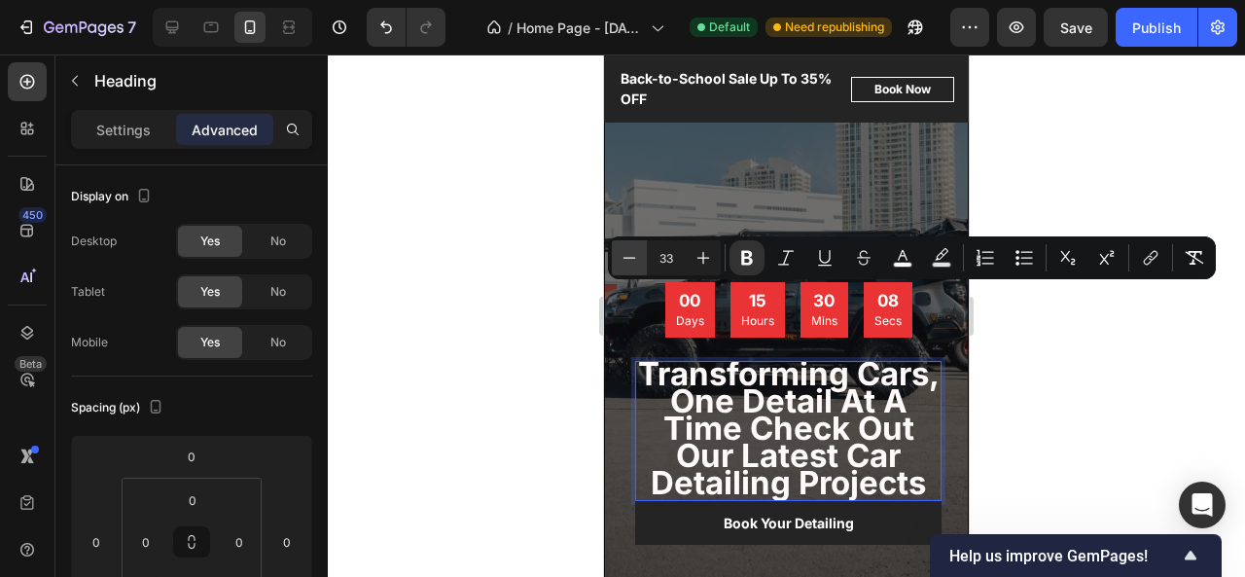
click at [631, 265] on icon "Editor contextual toolbar" at bounding box center [628, 257] width 19 height 19
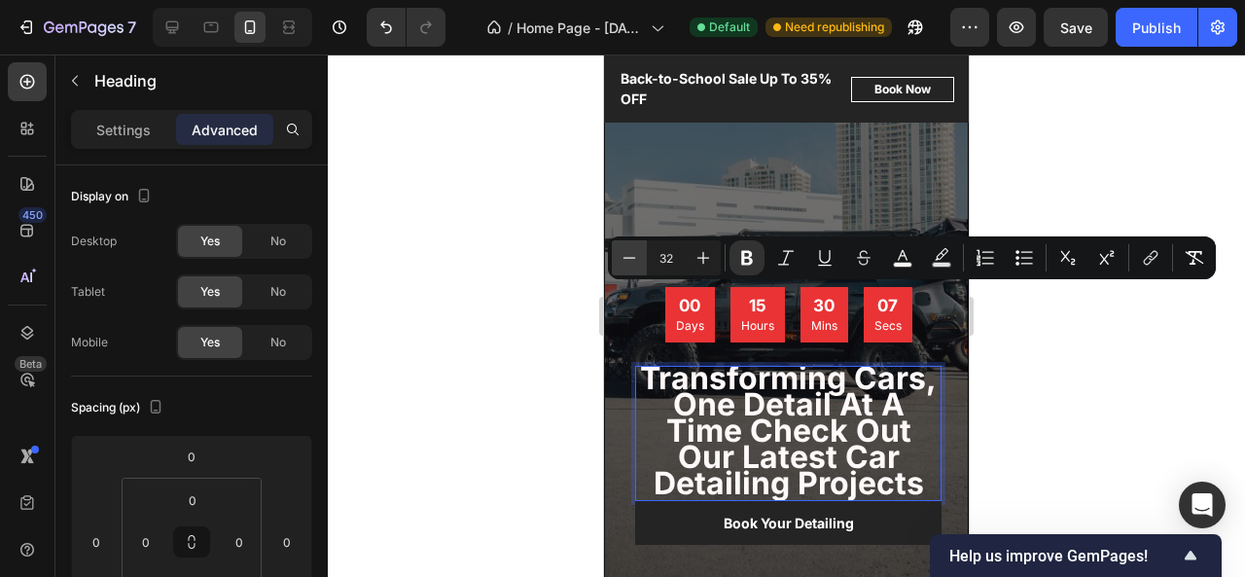
click at [631, 265] on icon "Editor contextual toolbar" at bounding box center [628, 257] width 19 height 19
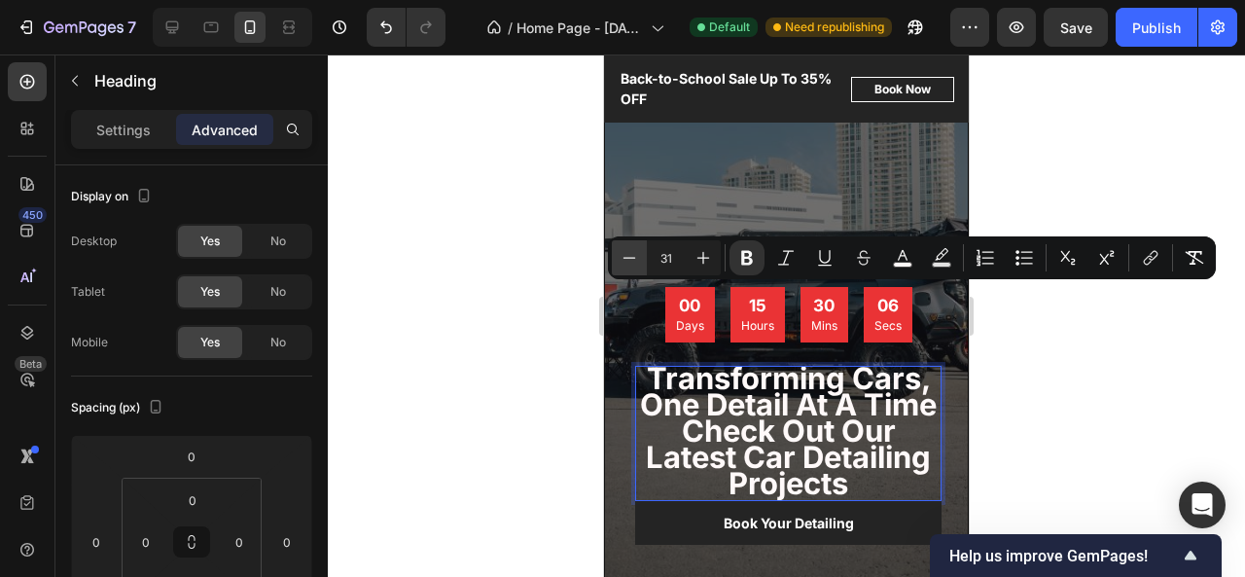
click at [631, 265] on icon "Editor contextual toolbar" at bounding box center [628, 257] width 19 height 19
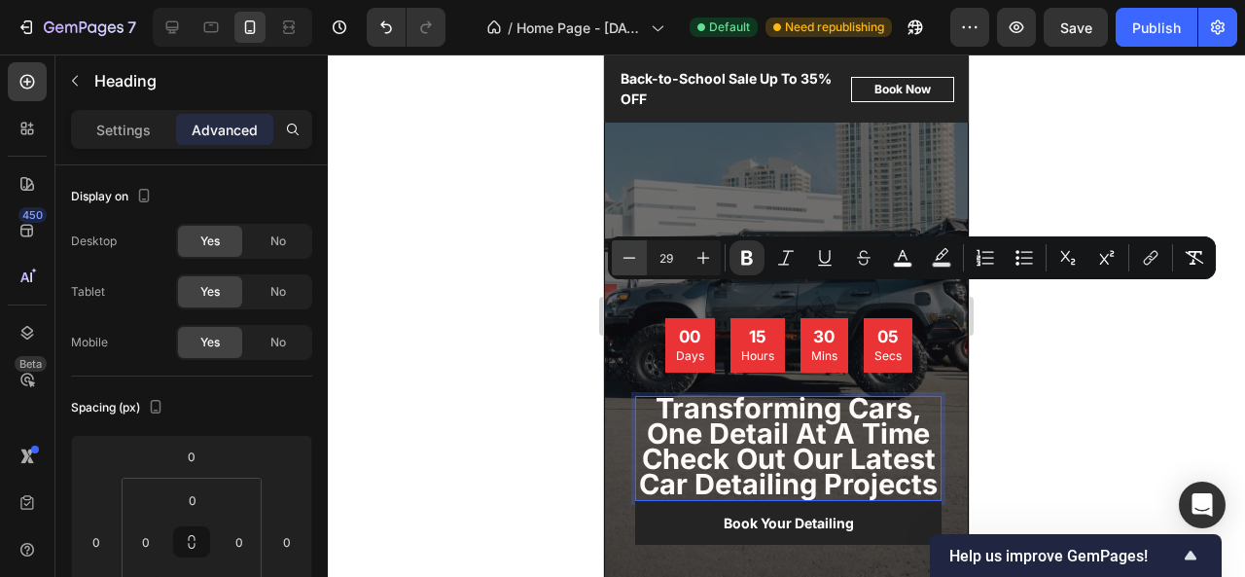
click at [631, 265] on icon "Editor contextual toolbar" at bounding box center [628, 257] width 19 height 19
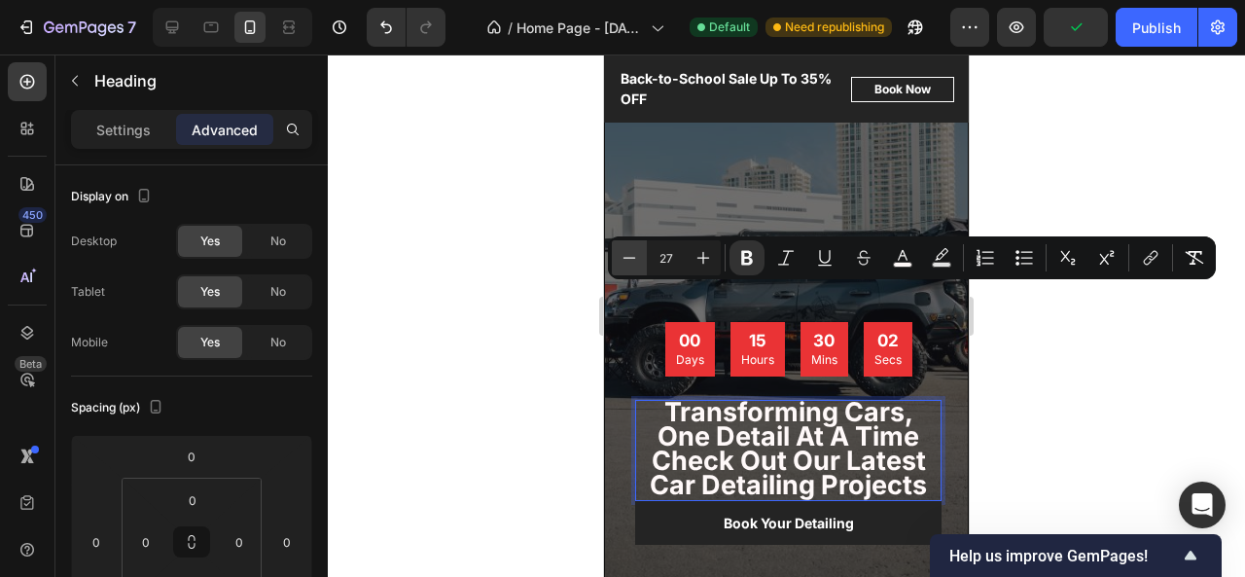
click at [642, 260] on button "Minus" at bounding box center [629, 257] width 35 height 35
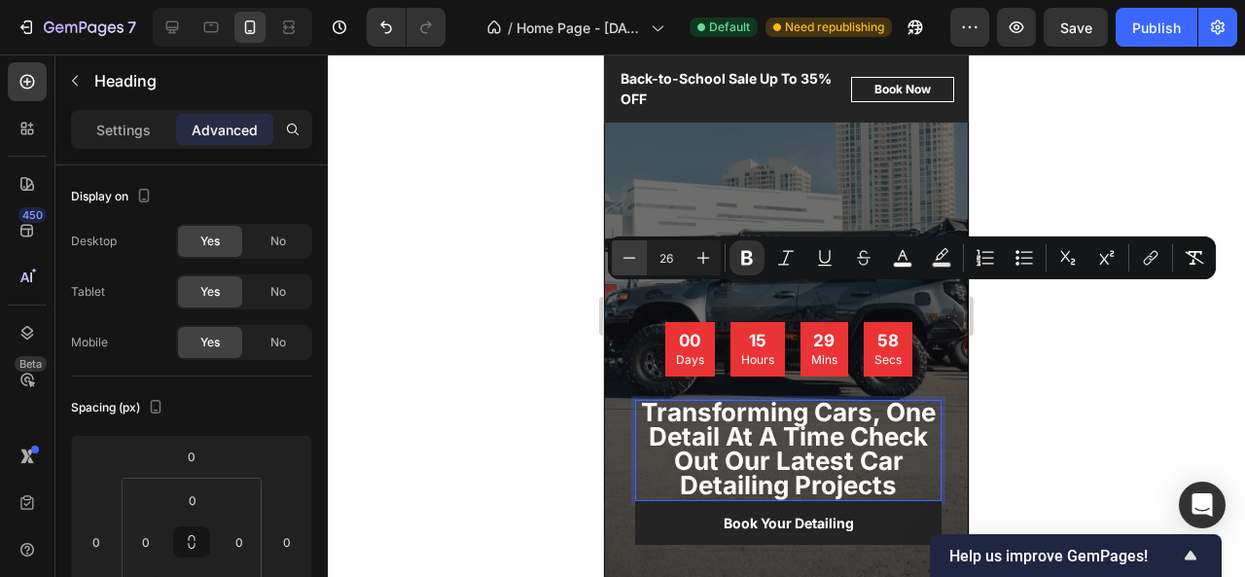
click at [632, 246] on button "Minus" at bounding box center [629, 257] width 35 height 35
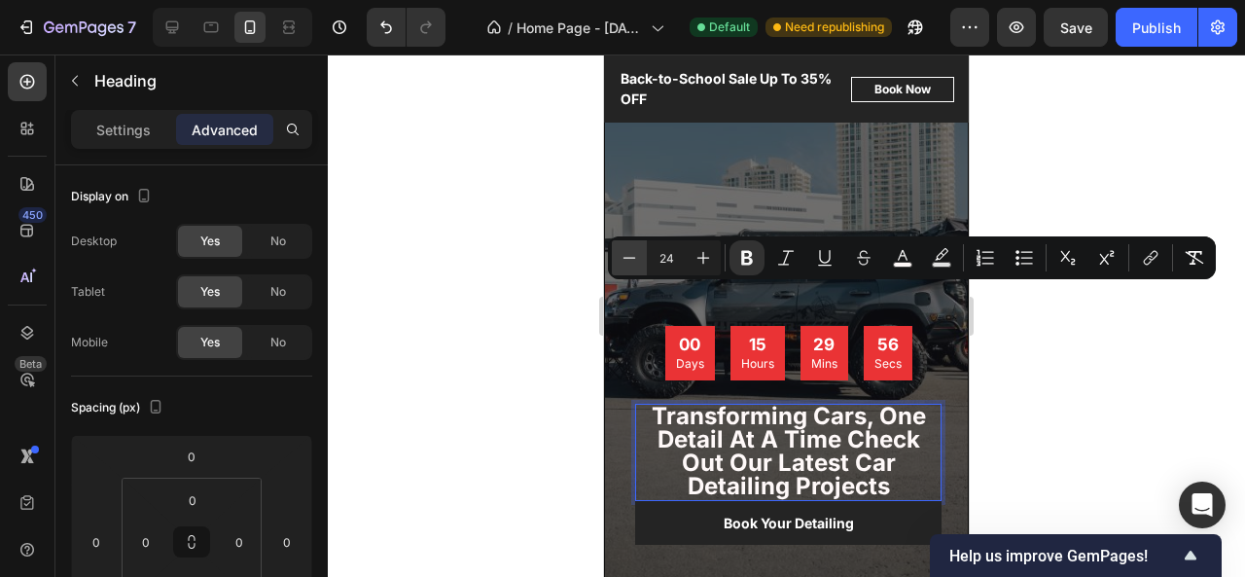
click at [632, 246] on button "Minus" at bounding box center [629, 257] width 35 height 35
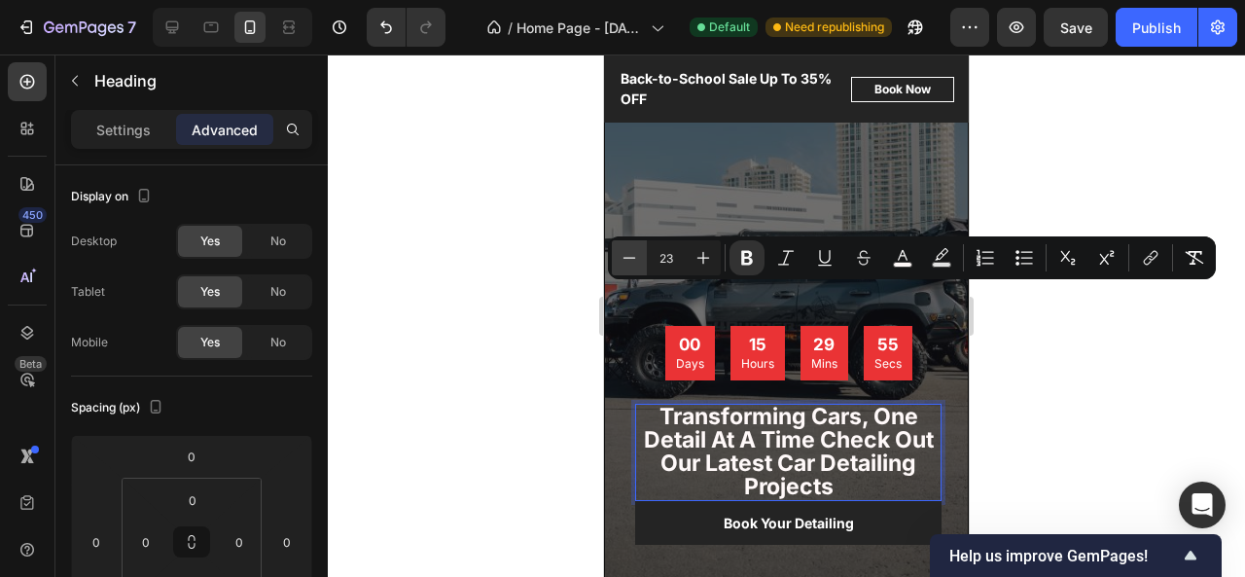
click at [632, 246] on button "Minus" at bounding box center [629, 257] width 35 height 35
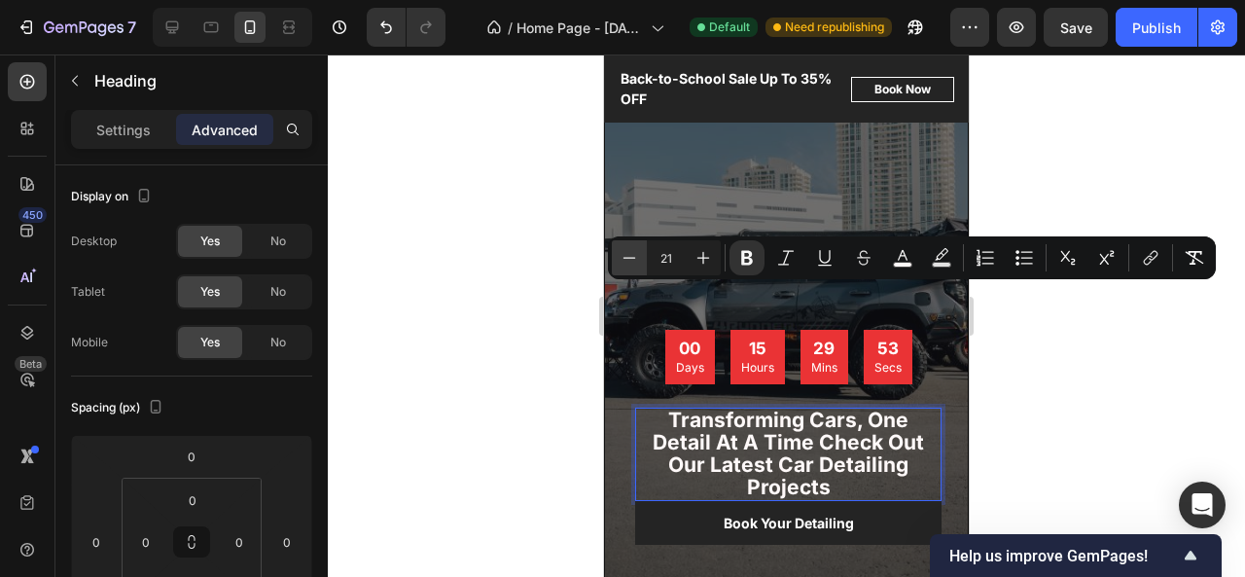
click at [632, 246] on button "Minus" at bounding box center [629, 257] width 35 height 35
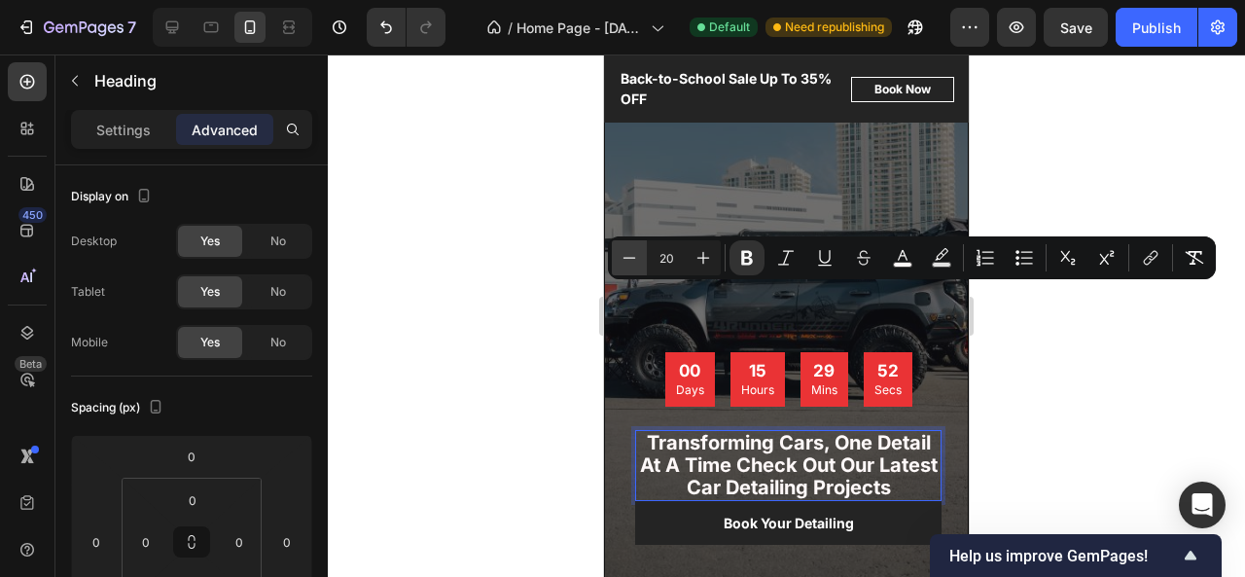
click at [632, 246] on button "Minus" at bounding box center [629, 257] width 35 height 35
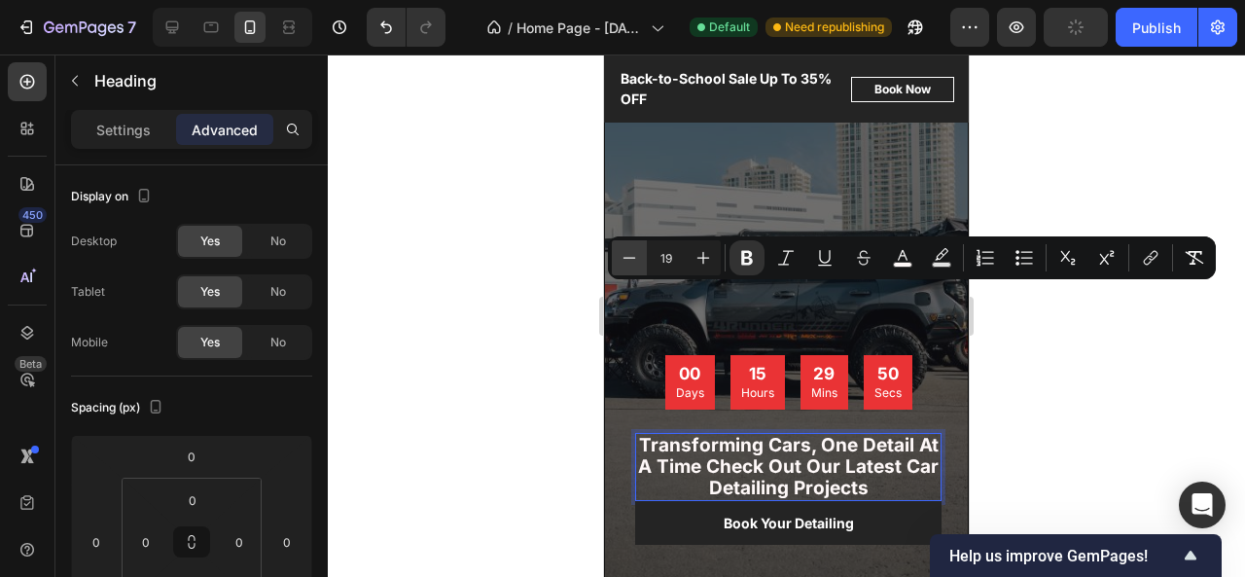
click at [632, 246] on button "Minus" at bounding box center [629, 257] width 35 height 35
type input "18"
click at [1035, 429] on div at bounding box center [786, 315] width 917 height 522
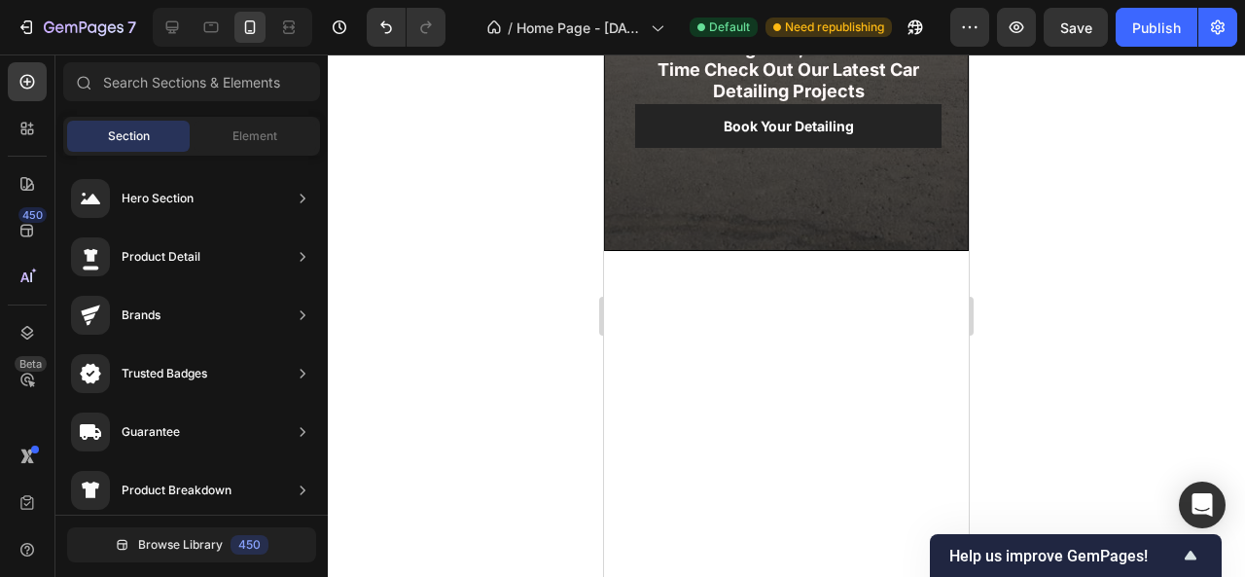
scroll to position [0, 0]
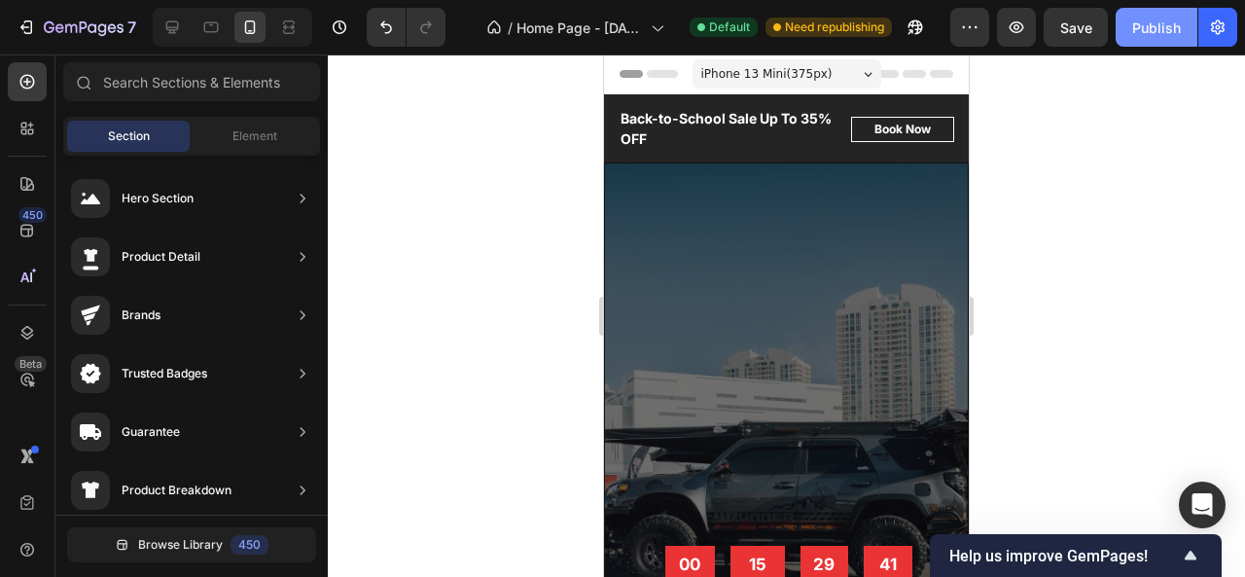
click at [1133, 29] on div "Publish" at bounding box center [1156, 28] width 49 height 20
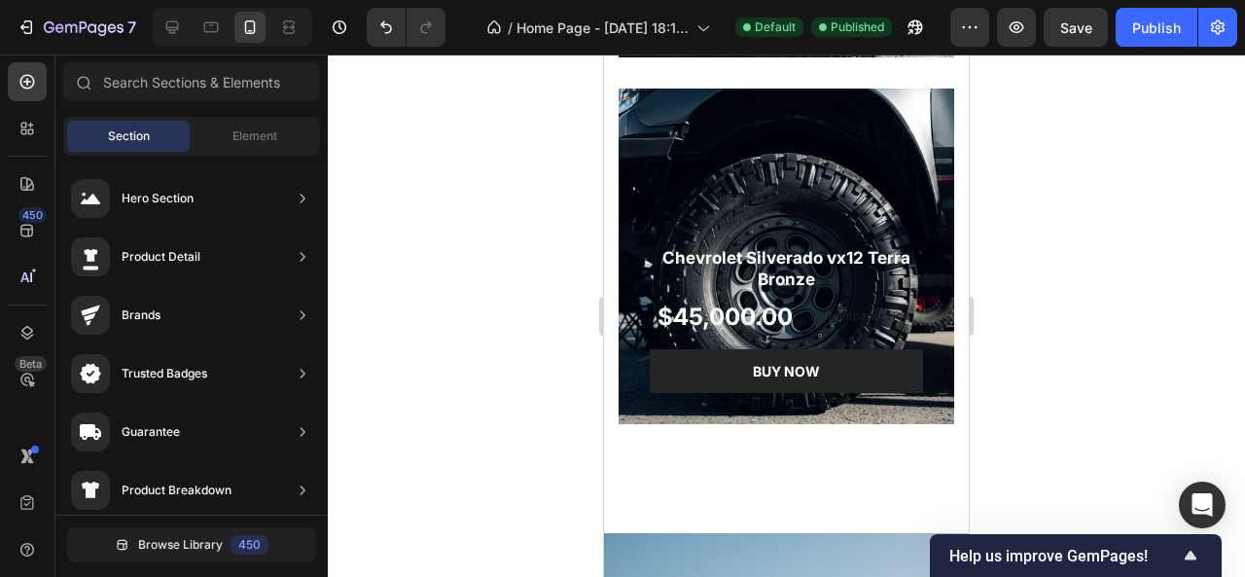
scroll to position [3362, 0]
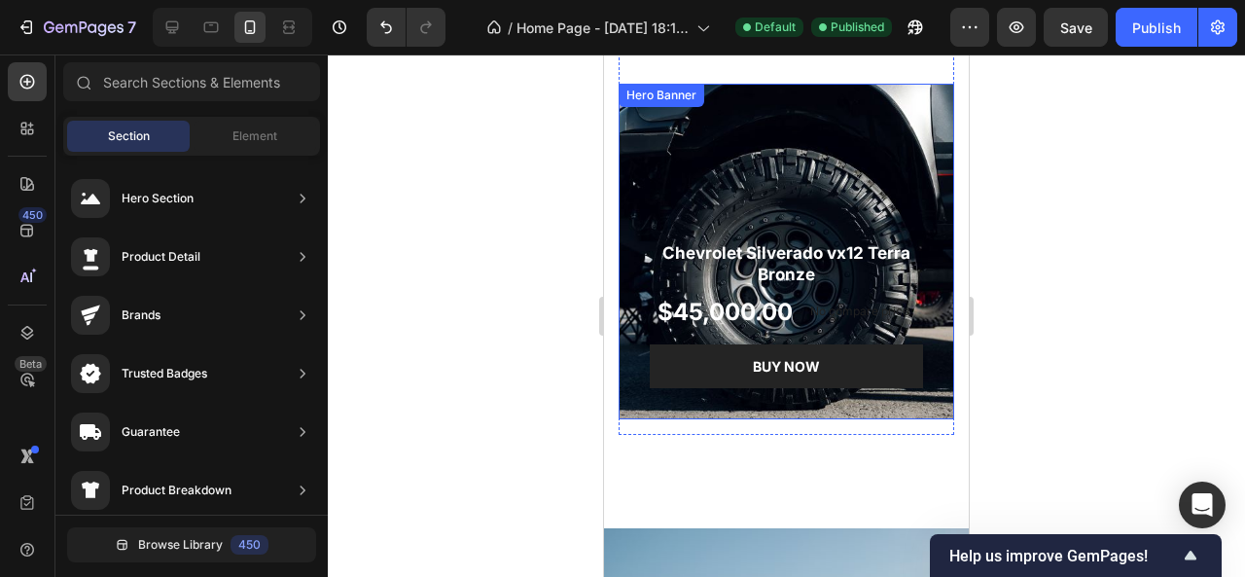
click at [727, 178] on div "Overlay" at bounding box center [785, 251] width 335 height 335
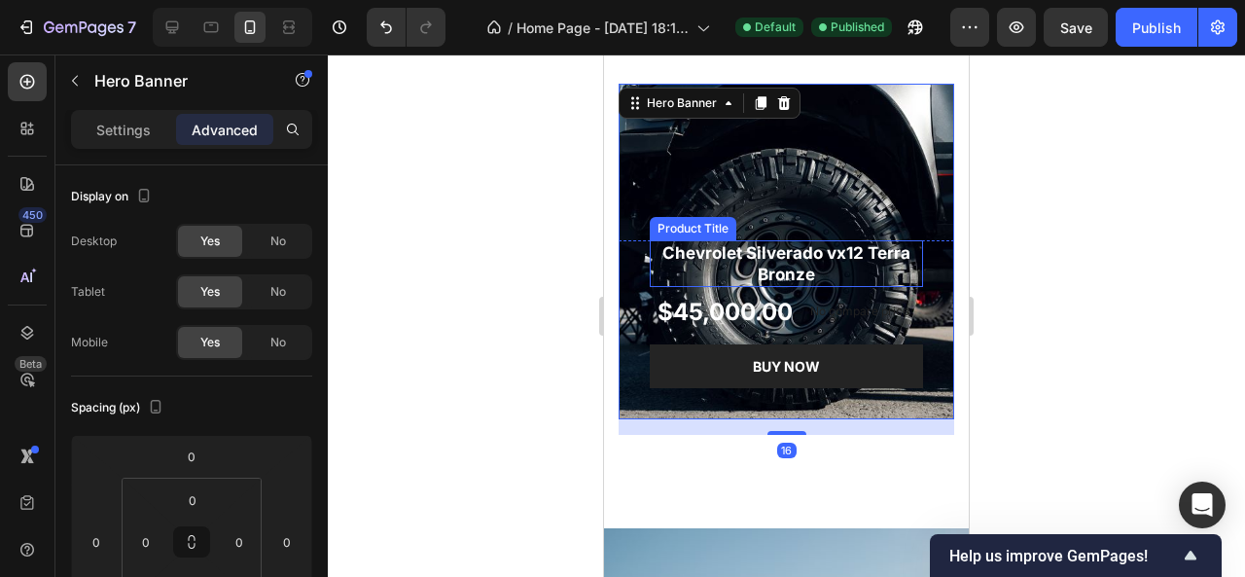
click at [772, 240] on h1 "Chevrolet Silverado vx12 Terra Bronze" at bounding box center [786, 263] width 273 height 47
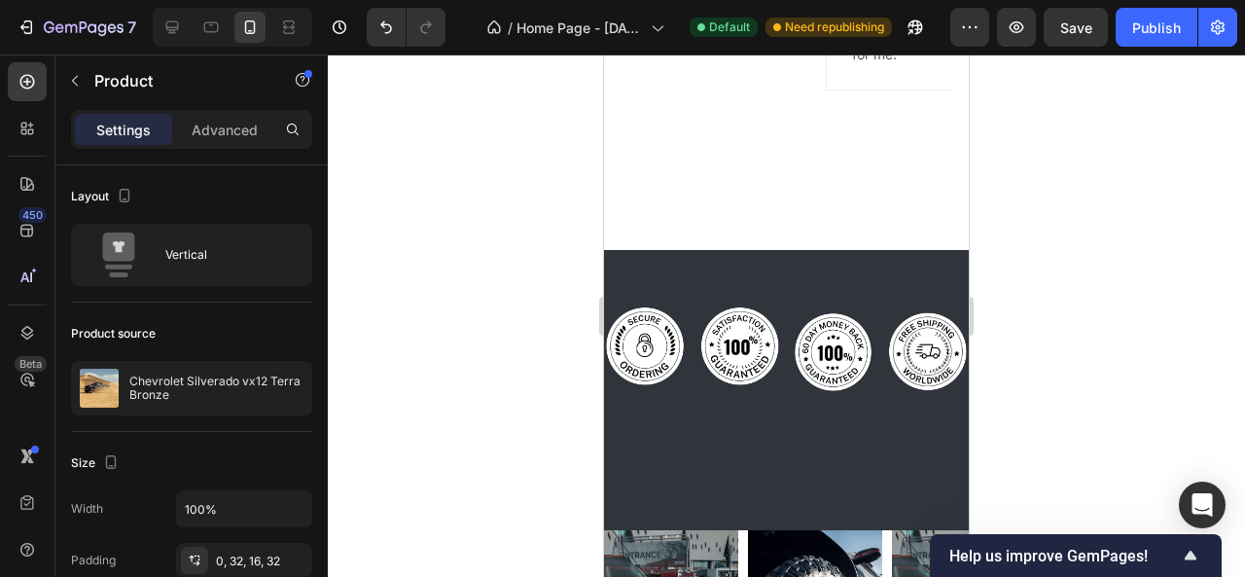
scroll to position [7523, 0]
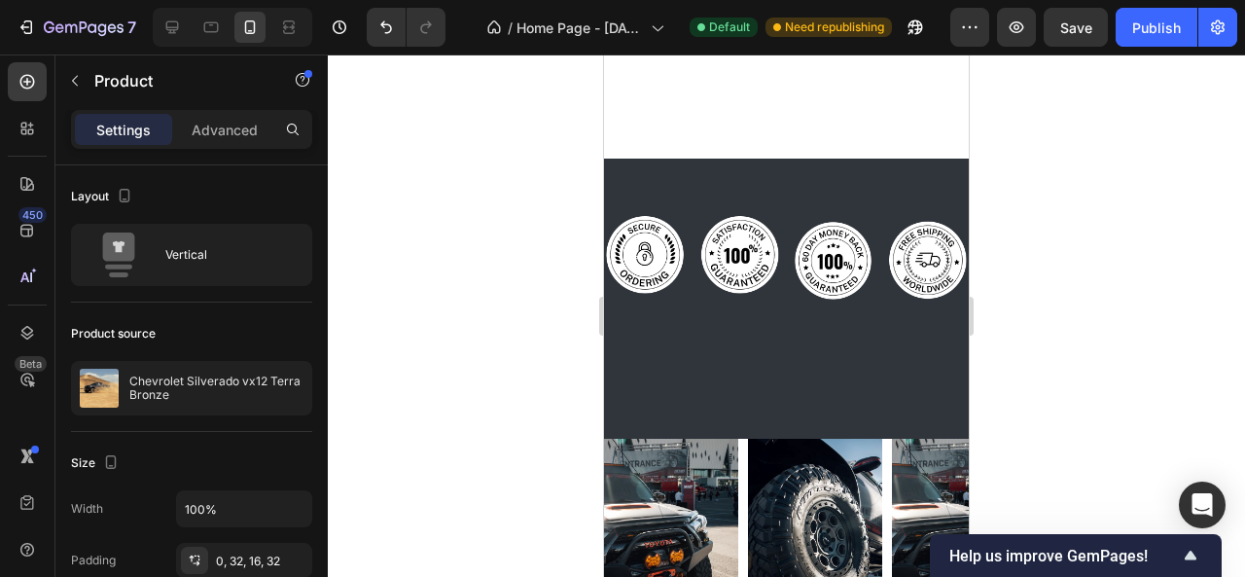
click at [950, 307] on div "Image" at bounding box center [927, 260] width 83 height 94
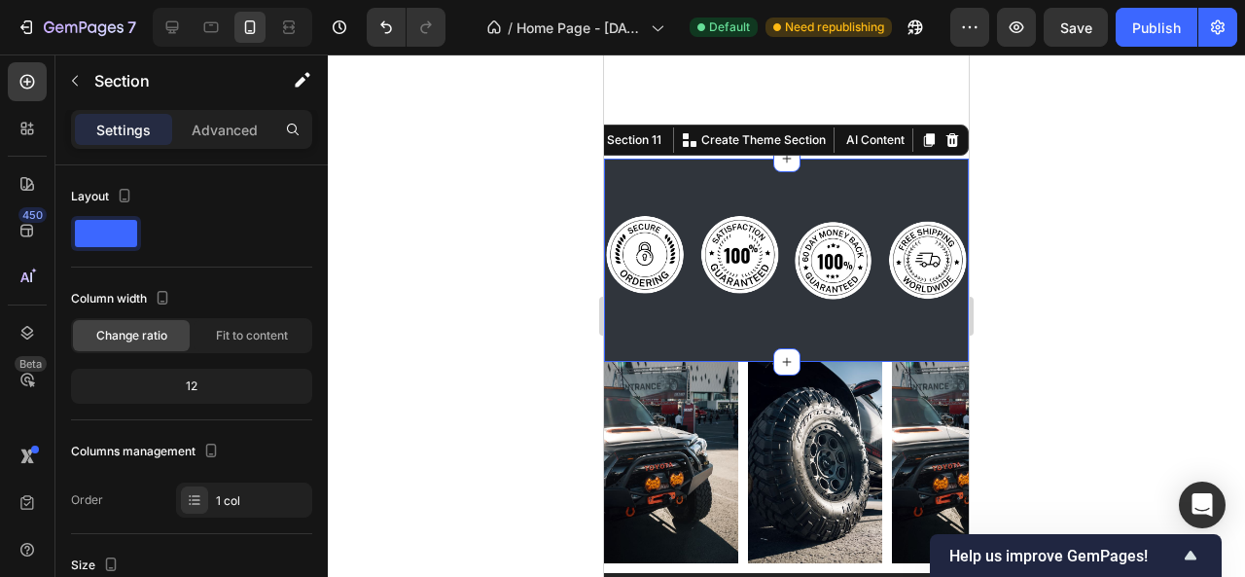
click at [842, 362] on div "Image Image Image Image Row Section 11 You can create reusable sections Create …" at bounding box center [786, 260] width 365 height 203
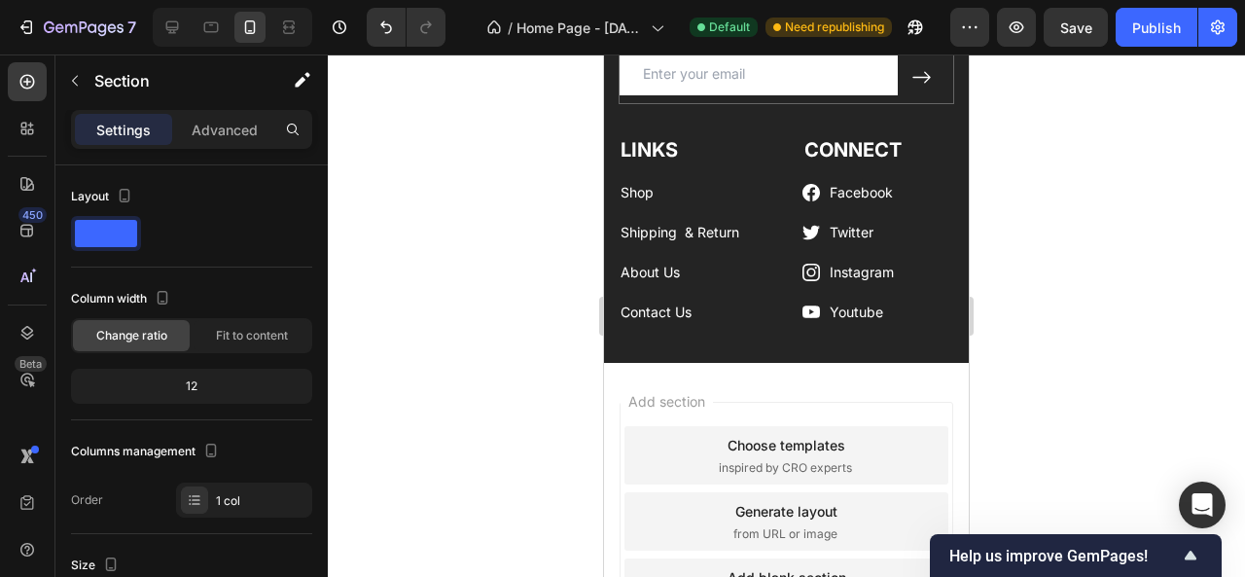
scroll to position [8397, 0]
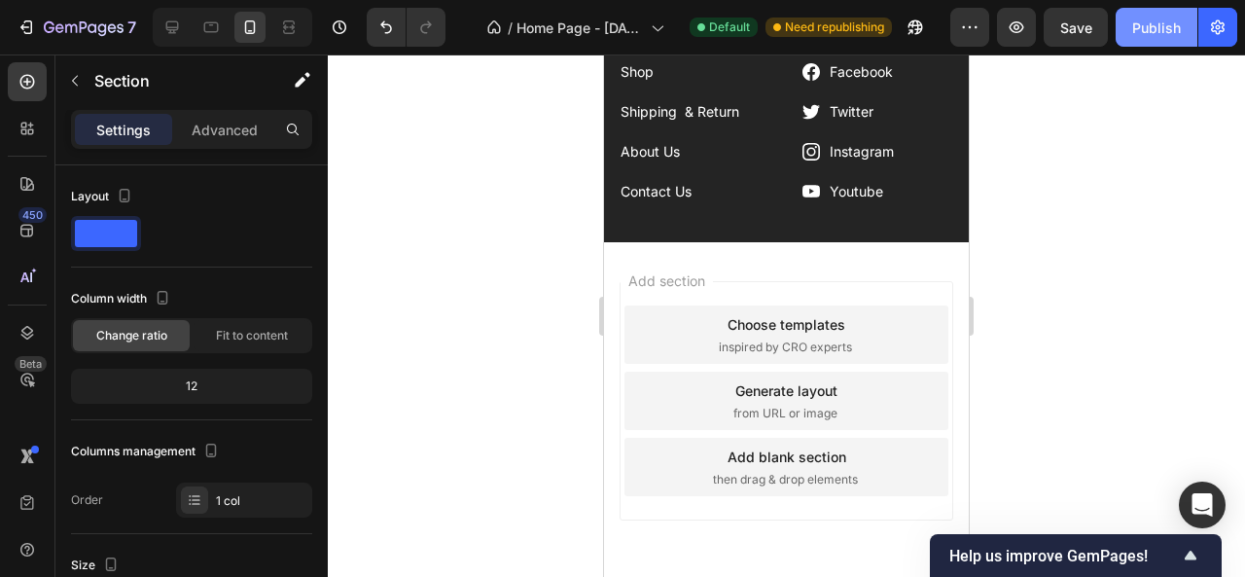
click at [1146, 26] on div "Publish" at bounding box center [1156, 28] width 49 height 20
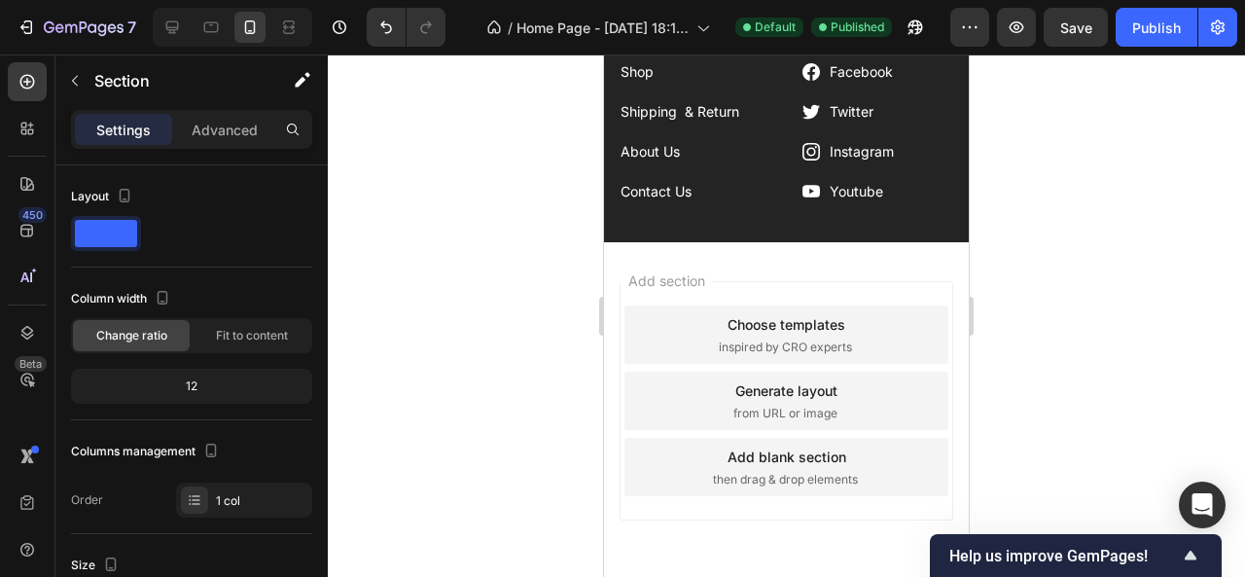
click at [484, 207] on div at bounding box center [786, 315] width 917 height 522
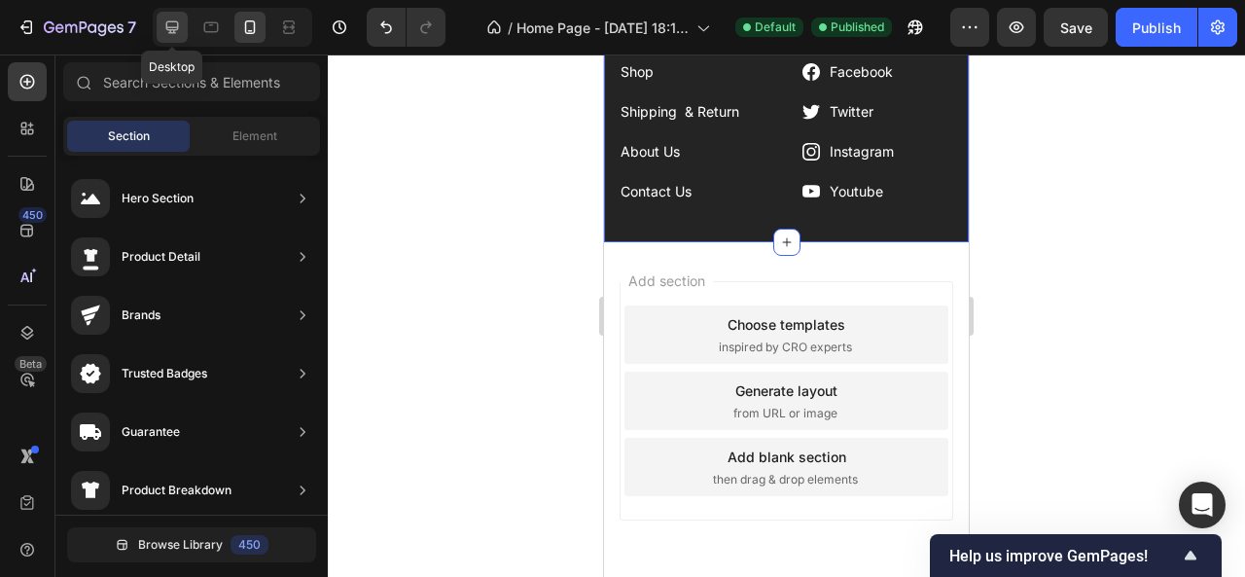
click at [181, 31] on icon at bounding box center [171, 27] width 19 height 19
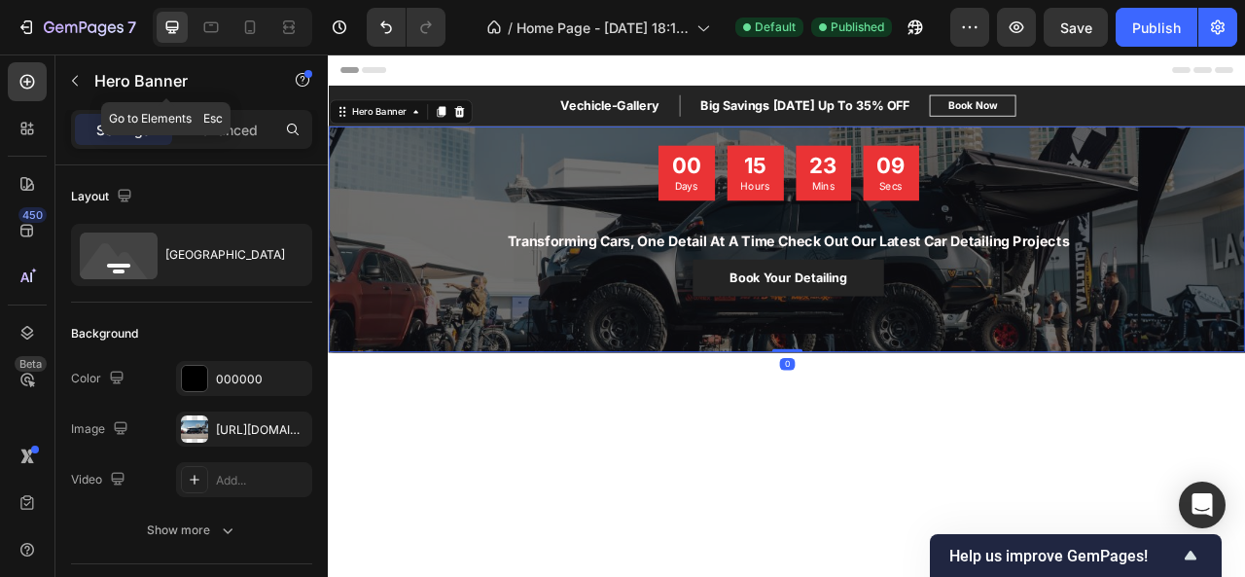
click at [229, 108] on div "Hero Banner" at bounding box center [166, 81] width 222 height 55
click at [231, 115] on div "Advanced" at bounding box center [224, 129] width 97 height 31
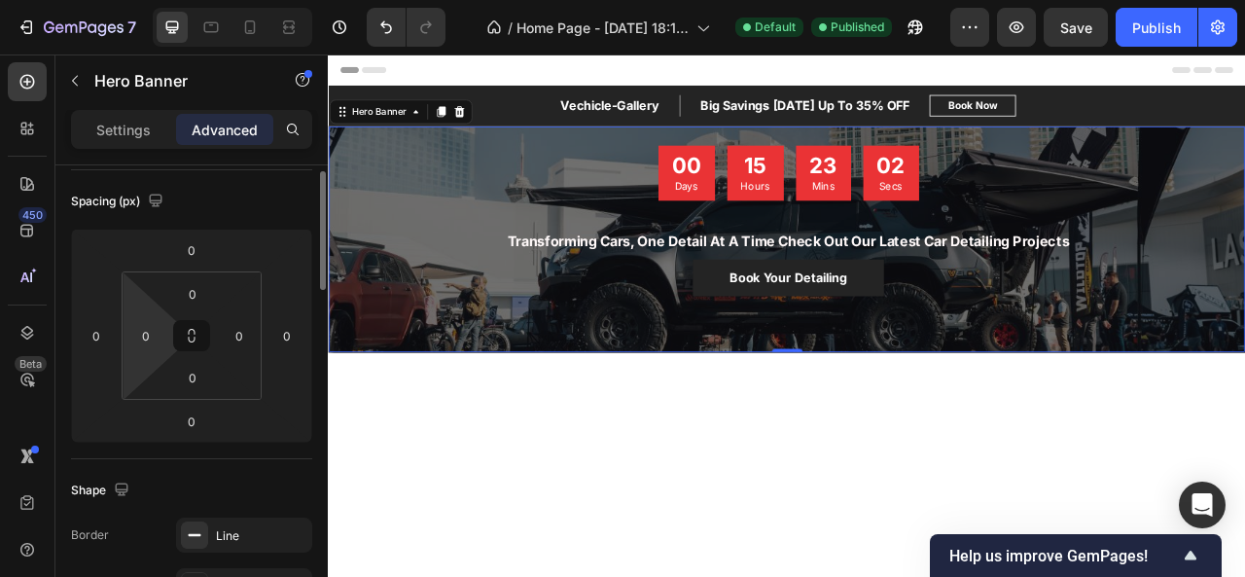
scroll to position [169, 0]
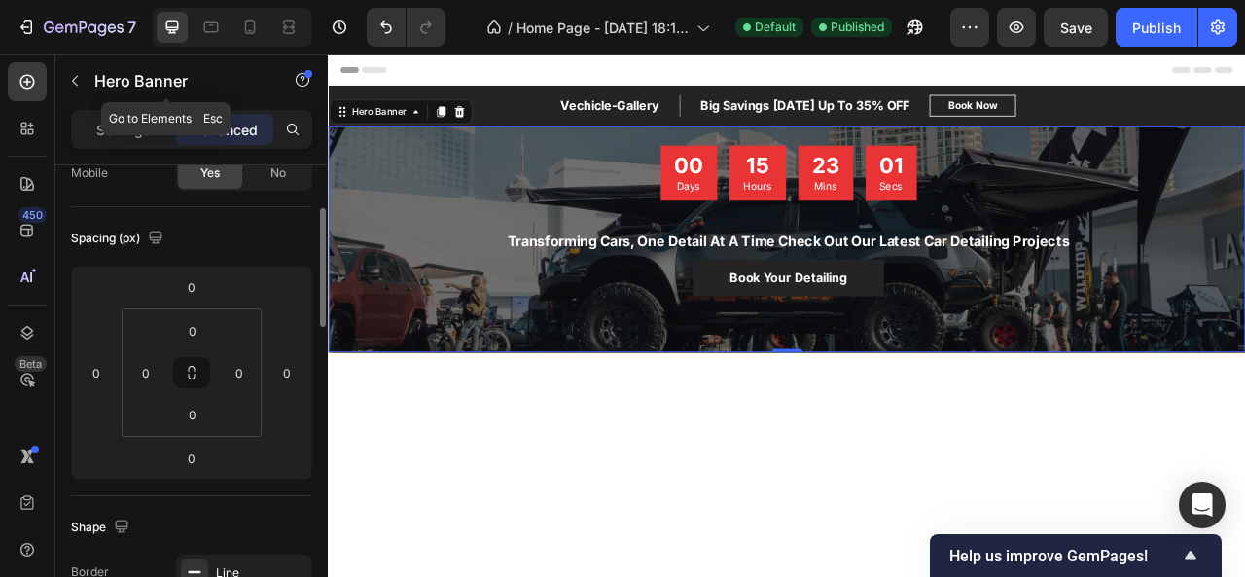
click at [118, 106] on div "Hero Banner" at bounding box center [166, 81] width 222 height 55
click at [99, 135] on p "Settings" at bounding box center [123, 130] width 54 height 20
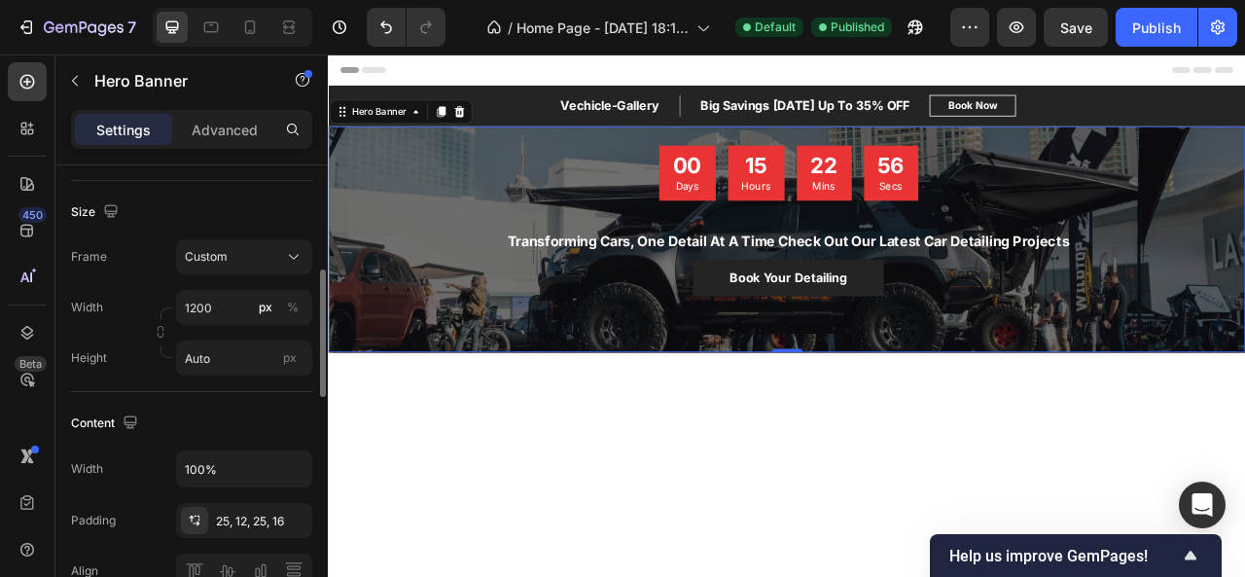
scroll to position [422, 0]
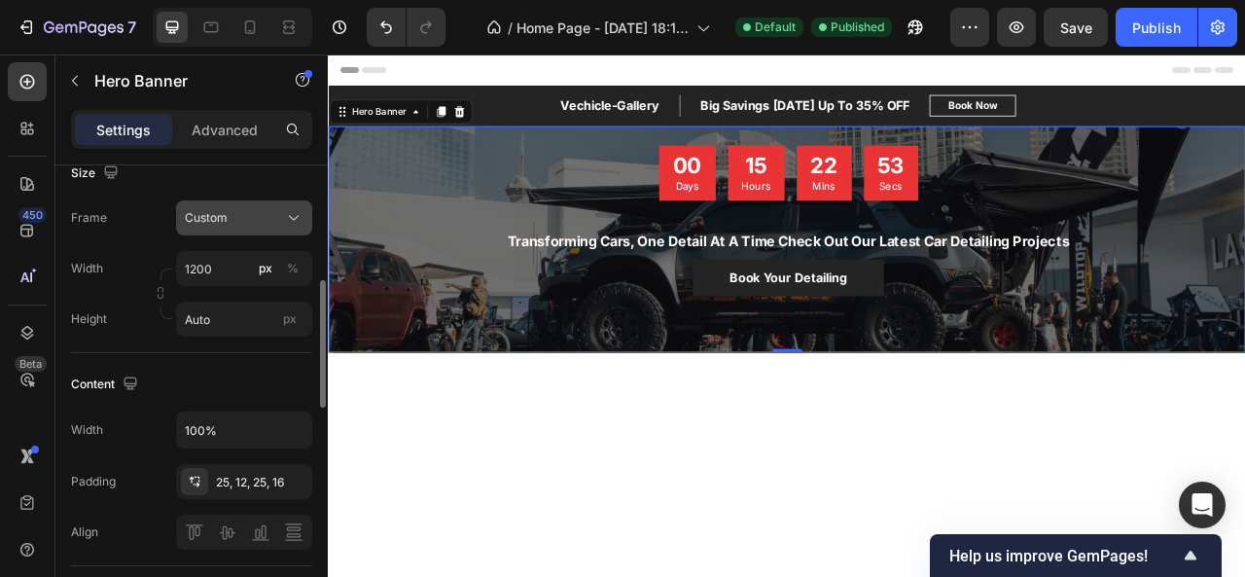
click at [286, 223] on icon at bounding box center [293, 217] width 19 height 19
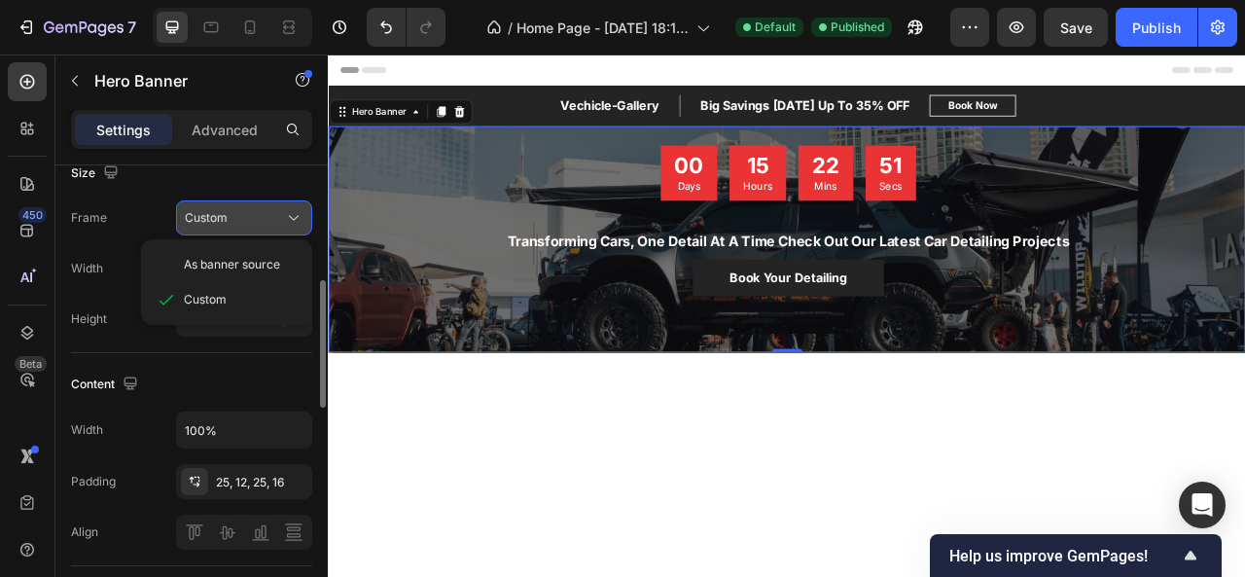
click at [286, 223] on icon at bounding box center [293, 217] width 19 height 19
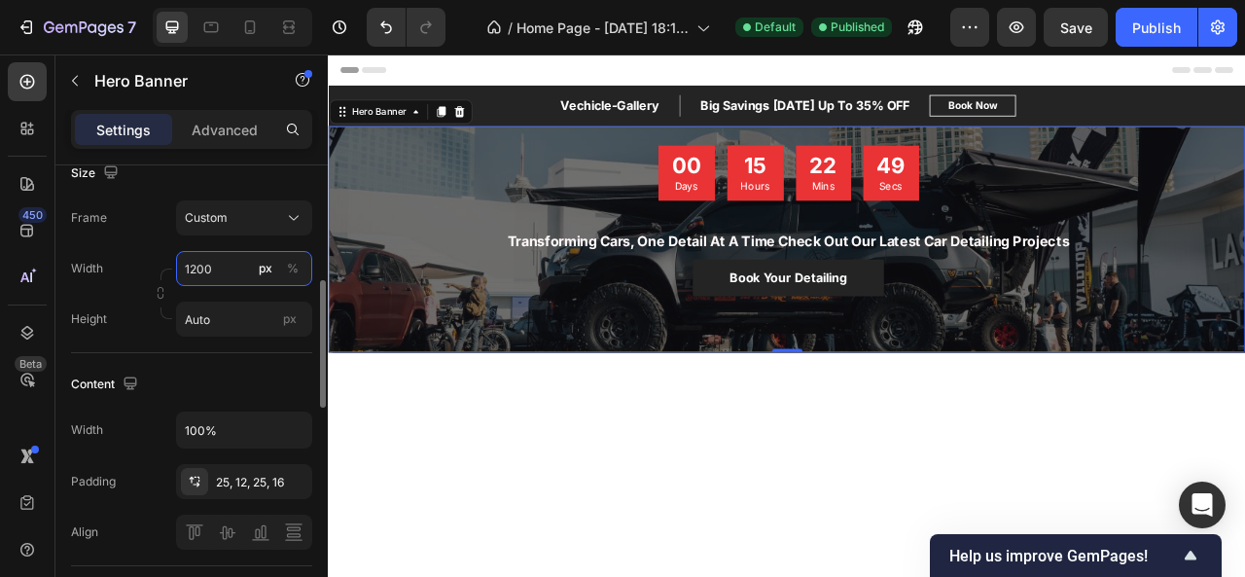
click at [237, 262] on input "1200" at bounding box center [244, 268] width 136 height 35
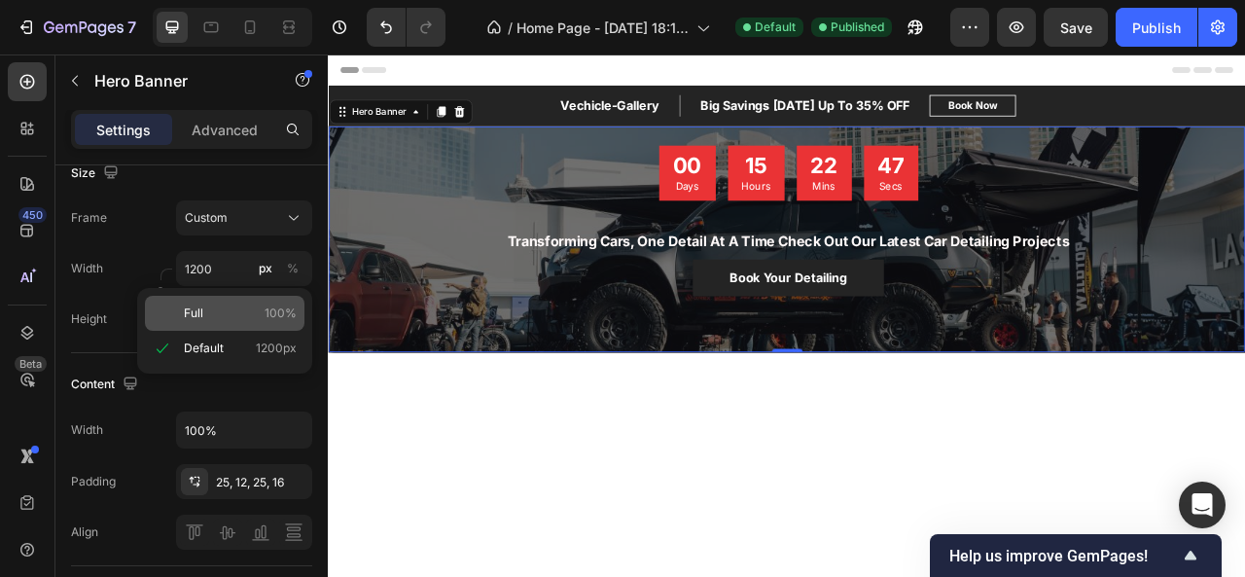
click at [245, 306] on p "Full 100%" at bounding box center [240, 313] width 113 height 18
type input "100"
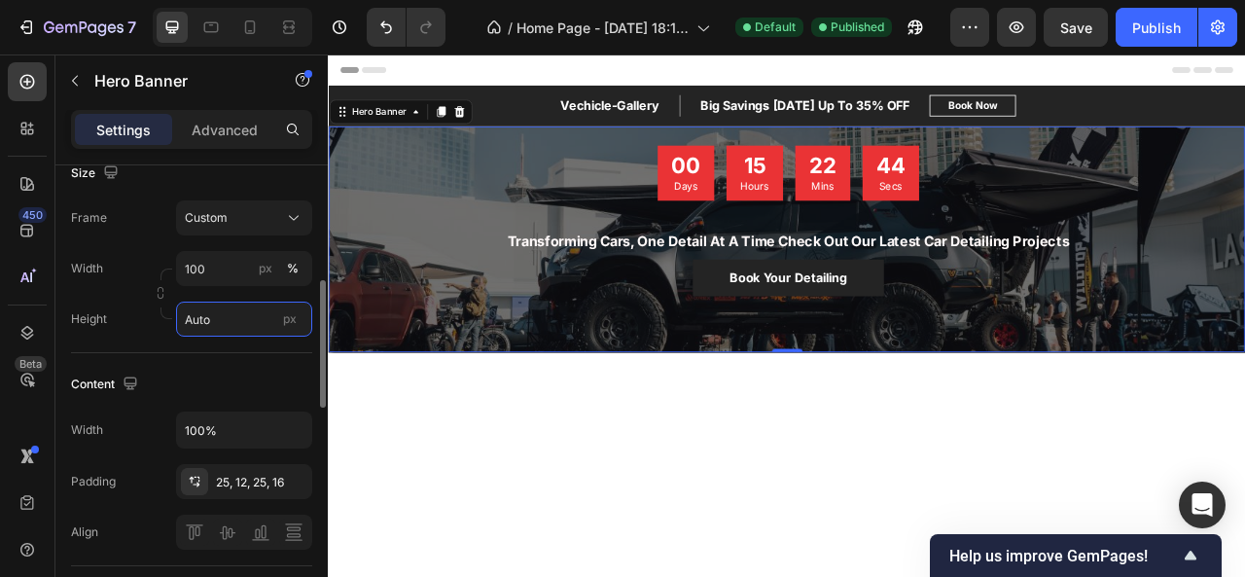
click at [247, 330] on input "Auto" at bounding box center [244, 318] width 136 height 35
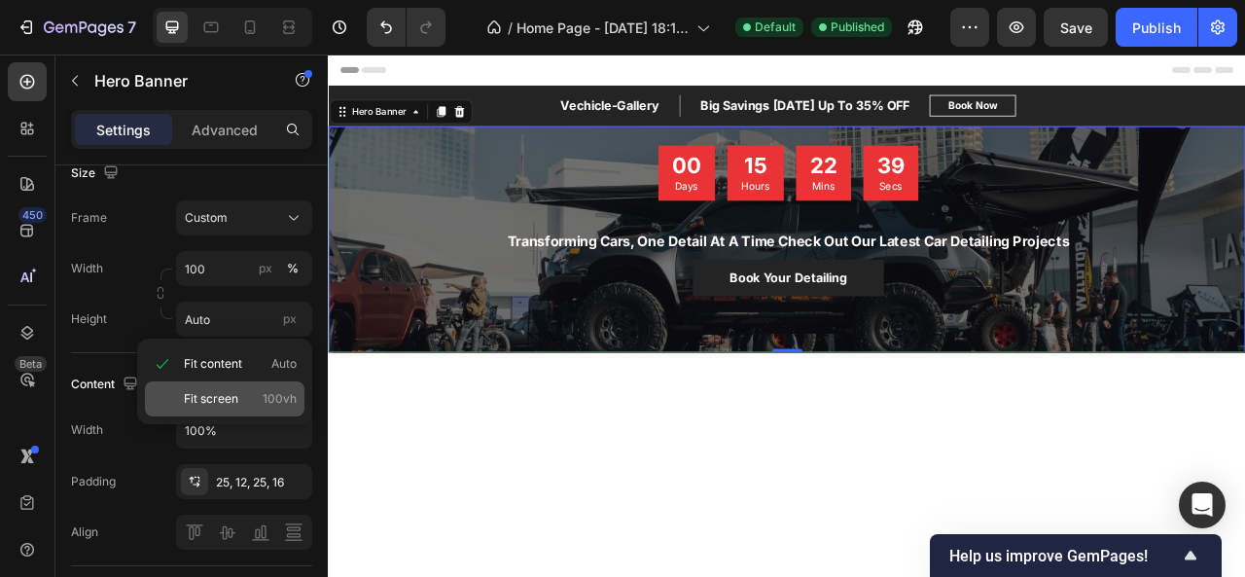
click at [256, 397] on p "Fit screen 100vh" at bounding box center [240, 399] width 113 height 18
type input "100 vh"
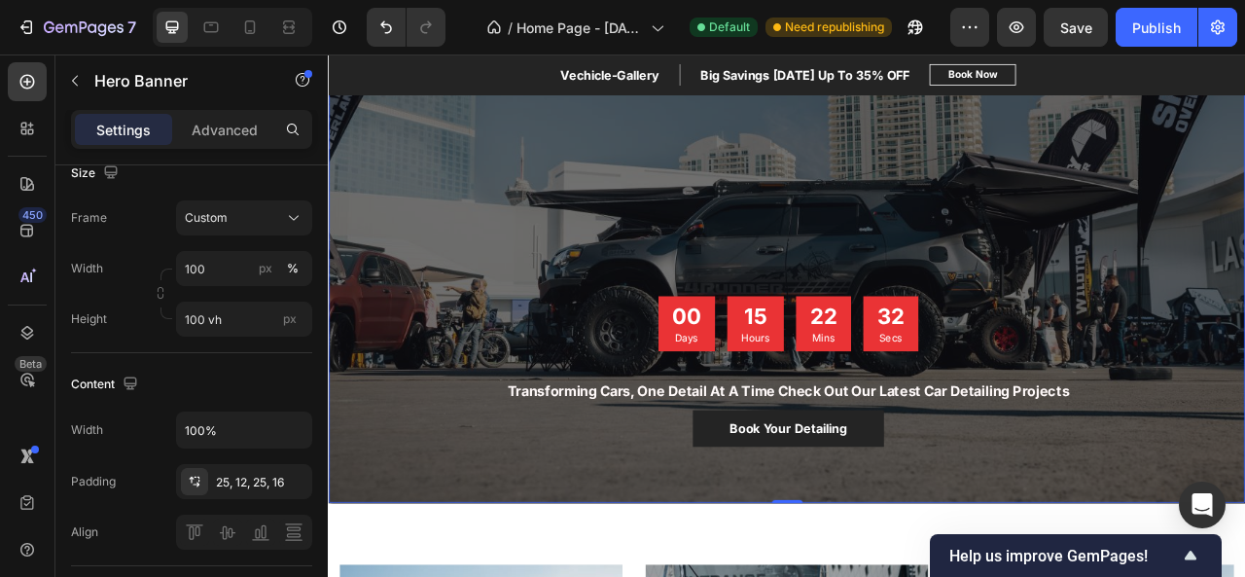
scroll to position [185, 0]
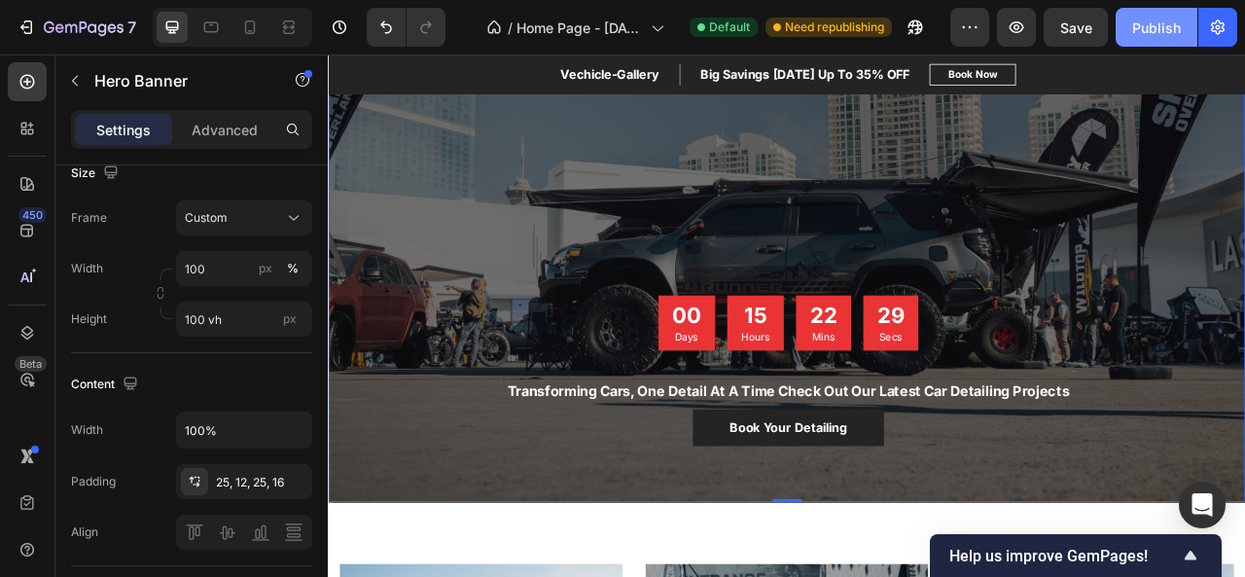
click at [1140, 26] on div "Publish" at bounding box center [1156, 28] width 49 height 20
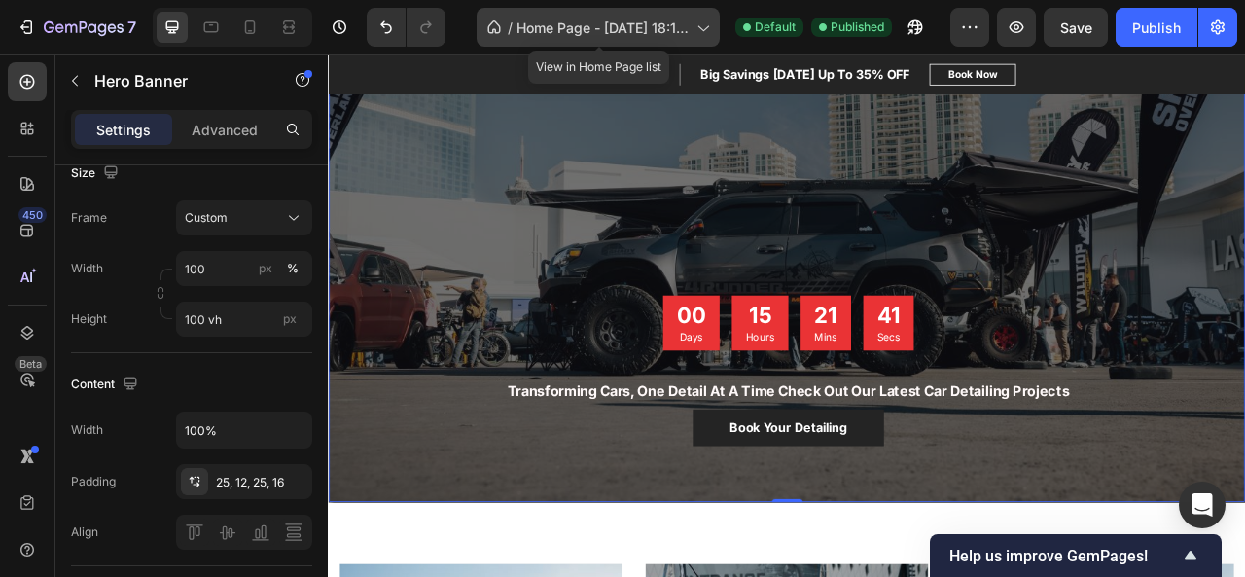
click at [690, 22] on div "/ Home Page - Sep 25, 18:11:21" at bounding box center [597, 27] width 243 height 39
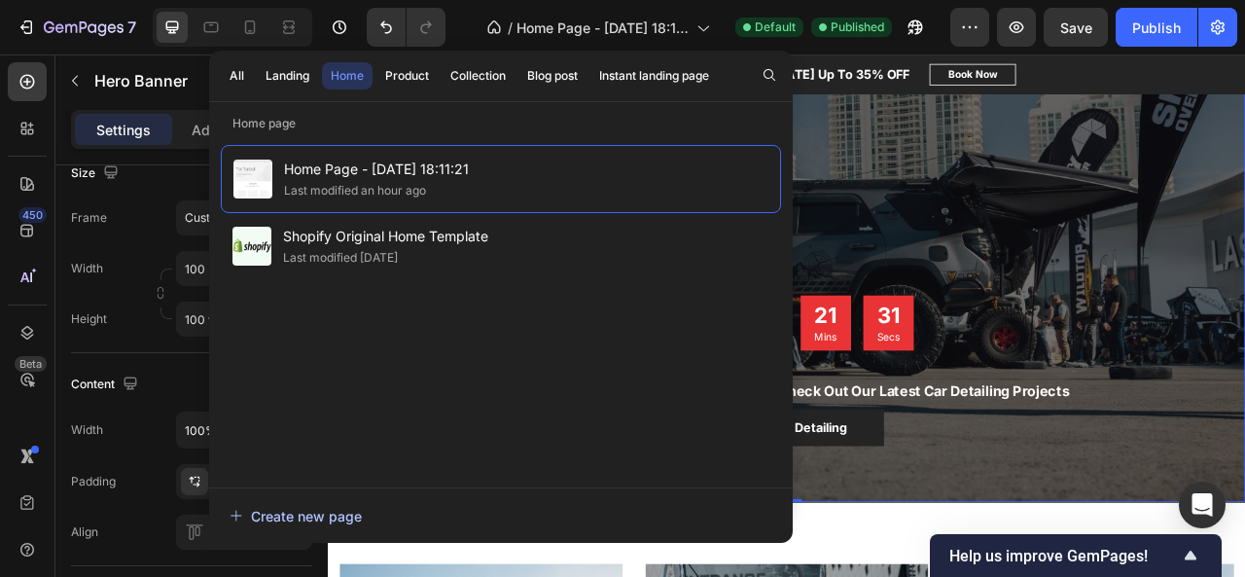
drag, startPoint x: 310, startPoint y: 508, endPoint x: 278, endPoint y: 524, distance: 36.1
click at [278, 524] on div "Create new page" at bounding box center [295, 516] width 132 height 20
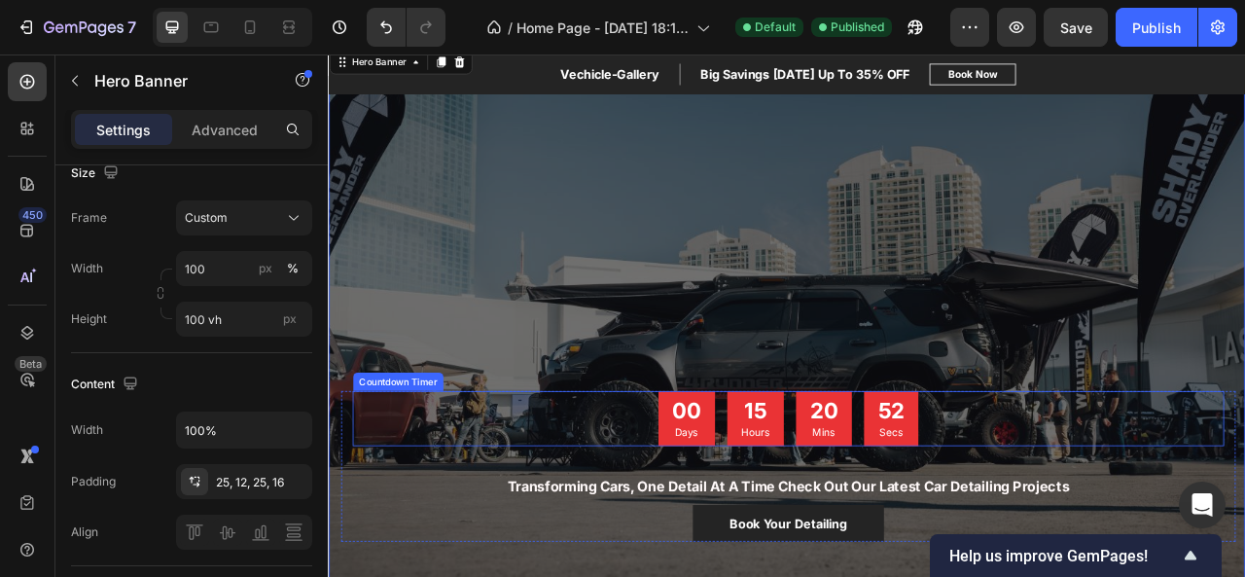
scroll to position [116, 0]
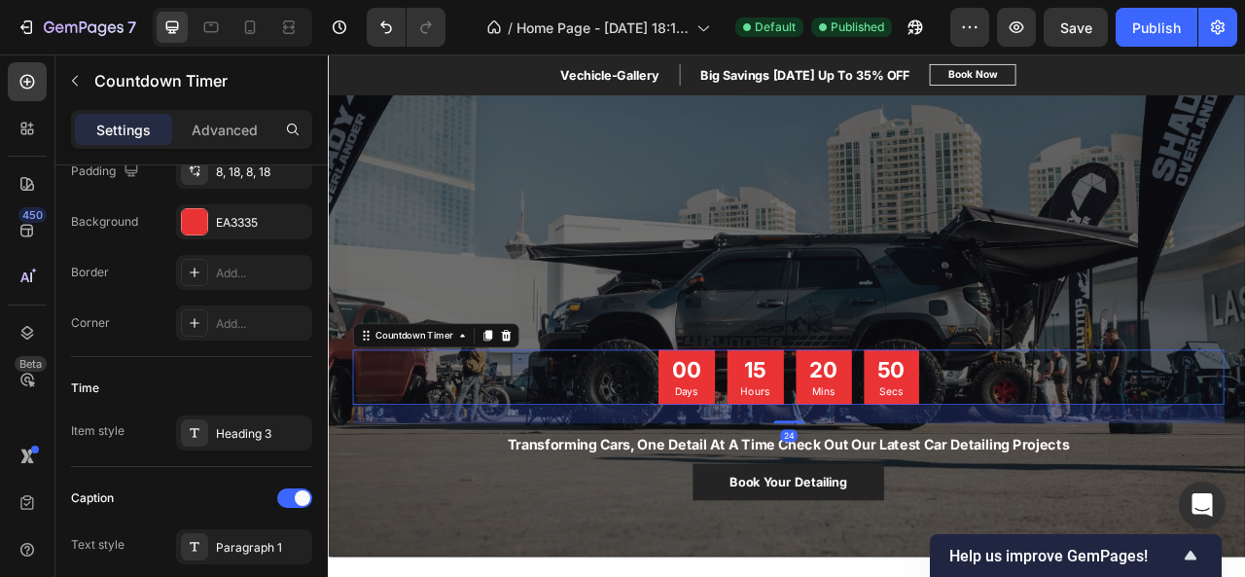
click at [706, 455] on div "00 Days 15 Hours 20 Mins 50 Secs" at bounding box center [913, 465] width 1109 height 70
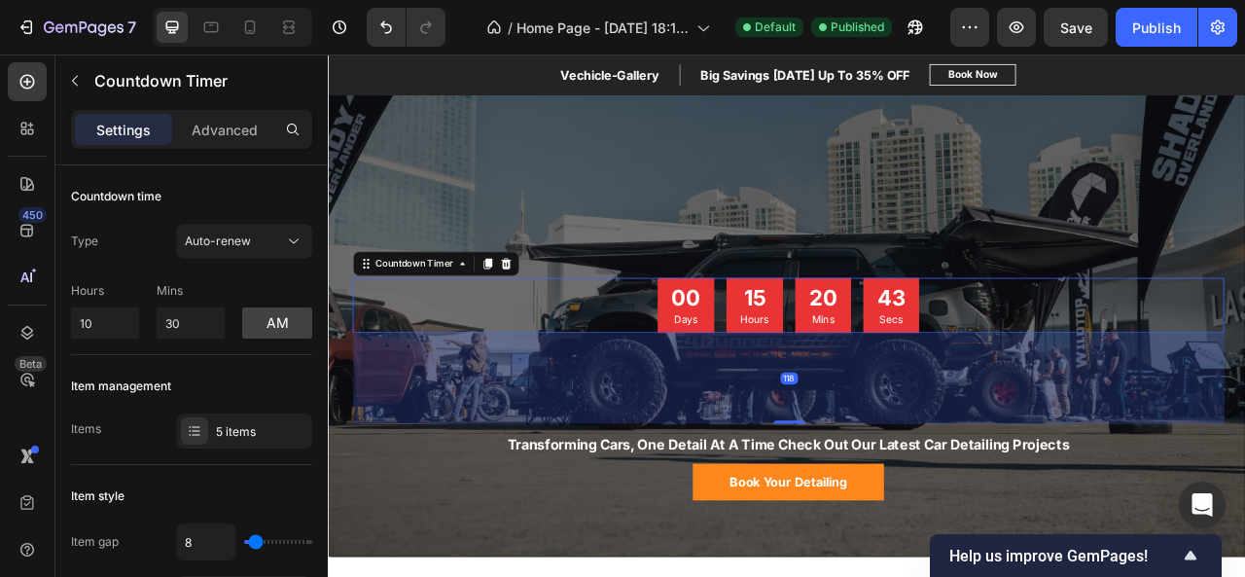
drag, startPoint x: 896, startPoint y: 520, endPoint x: 890, endPoint y: 611, distance: 90.6
click at [890, 576] on div "00 Days 15 Hours 20 Mins 43 Secs Countdown Timer 118 Transforming Cars, One Det…" at bounding box center [913, 479] width 1109 height 283
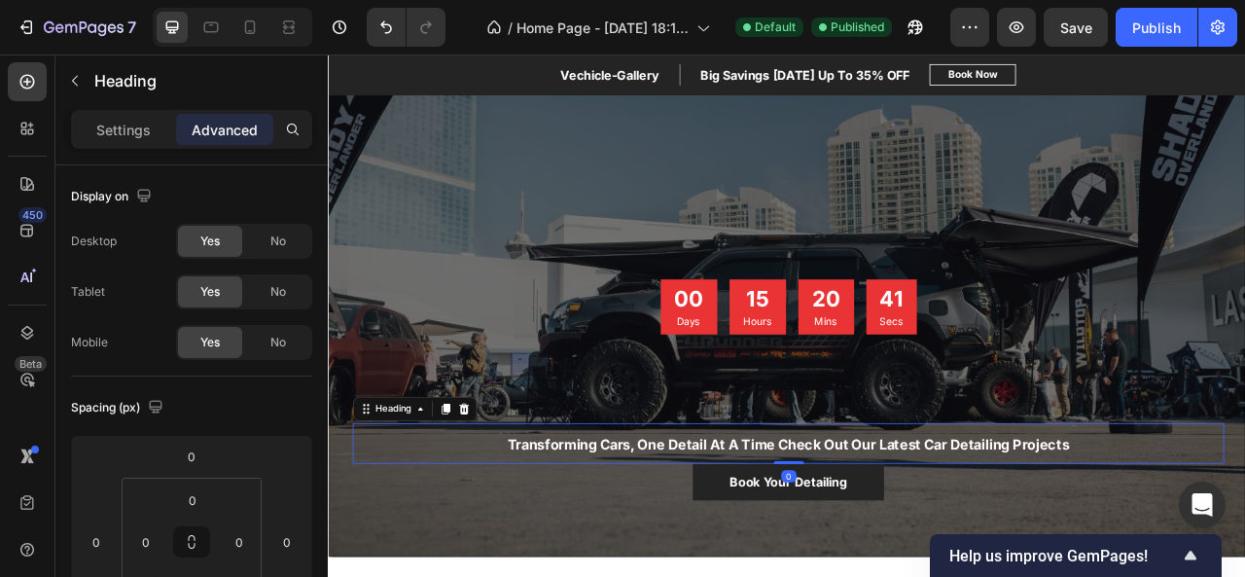
click at [895, 551] on strong "Transforming Cars, One Detail At A Time Check Out Our Latest Car Detailing Proj…" at bounding box center [913, 551] width 715 height 20
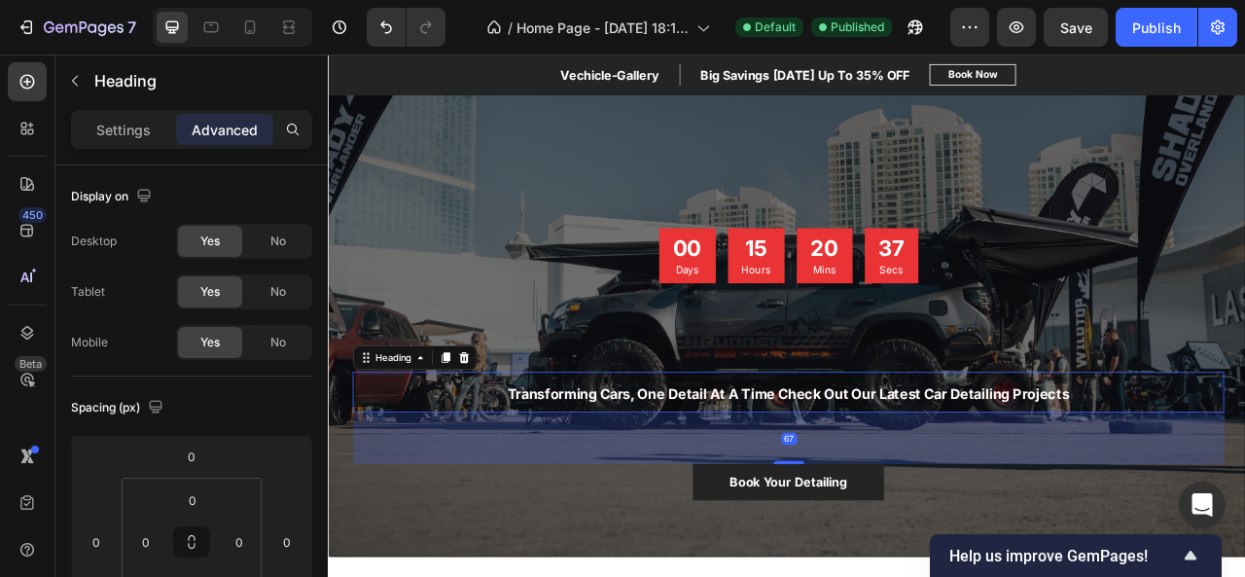
drag, startPoint x: 903, startPoint y: 571, endPoint x: 896, endPoint y: 636, distance: 65.6
click at [896, 576] on div "00 Days 15 Hours 20 Mins 37 Secs Countdown Timer Transforming Cars, One Detail …" at bounding box center [913, 471] width 1138 height 393
type input "67"
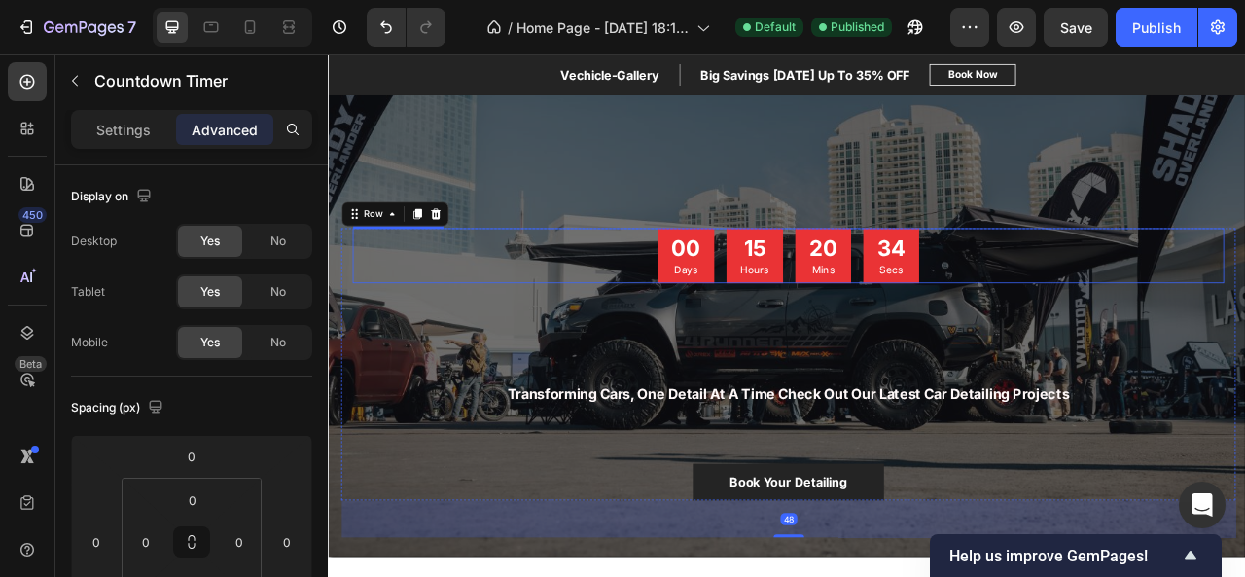
click at [651, 339] on div "00 Days 15 Hours 20 Mins 34 Secs" at bounding box center [913, 310] width 1109 height 70
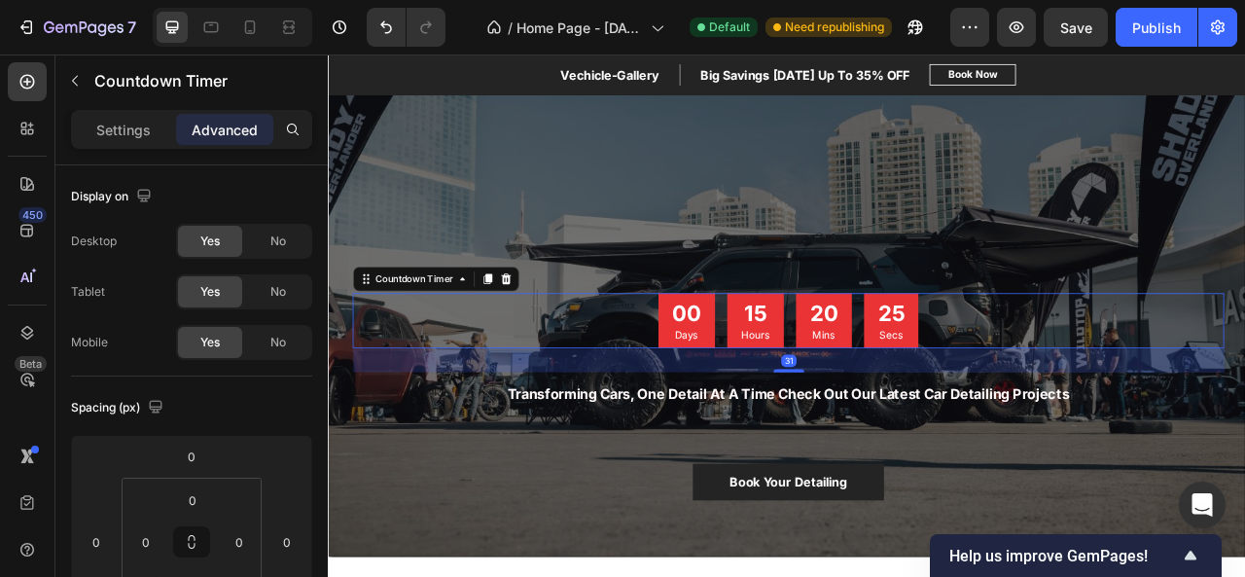
drag, startPoint x: 906, startPoint y: 457, endPoint x: 927, endPoint y: 373, distance: 86.1
click at [927, 373] on div "00 Days 15 Hours 20 Mins 25 Secs Countdown Timer 31" at bounding box center [913, 393] width 1109 height 70
type input "31"
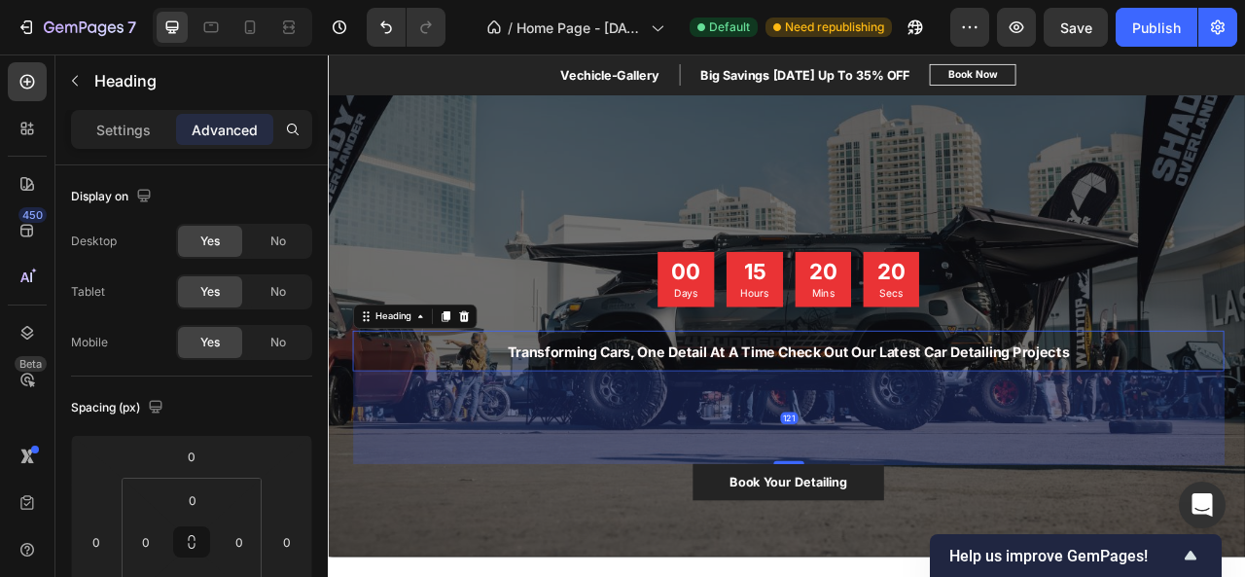
drag, startPoint x: 907, startPoint y: 570, endPoint x: 906, endPoint y: 622, distance: 52.5
click at [906, 576] on div "00 Days 15 Hours 20 Mins 20 Secs Countdown Timer Transforming Cars, One Detail …" at bounding box center [913, 486] width 1138 height 363
type input "121"
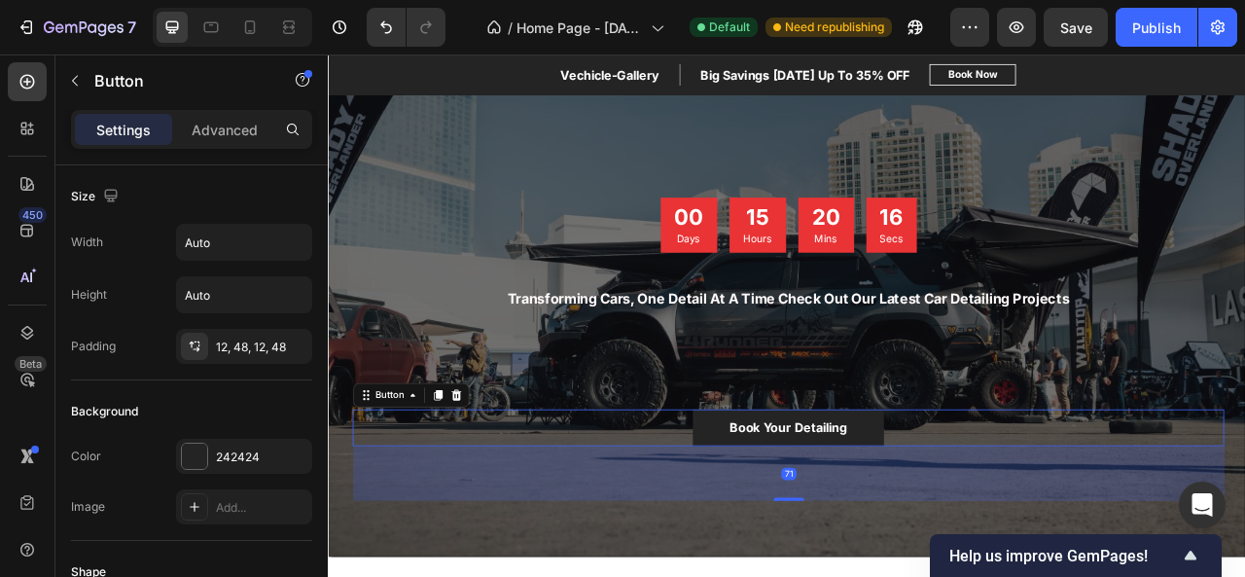
drag, startPoint x: 905, startPoint y: 617, endPoint x: 904, endPoint y: 687, distance: 69.0
click at [904, 576] on div "00 Days 15 Hours 20 Mins 16 Secs Countdown Timer Transforming Cars, One Detail …" at bounding box center [911, 452] width 1165 height 480
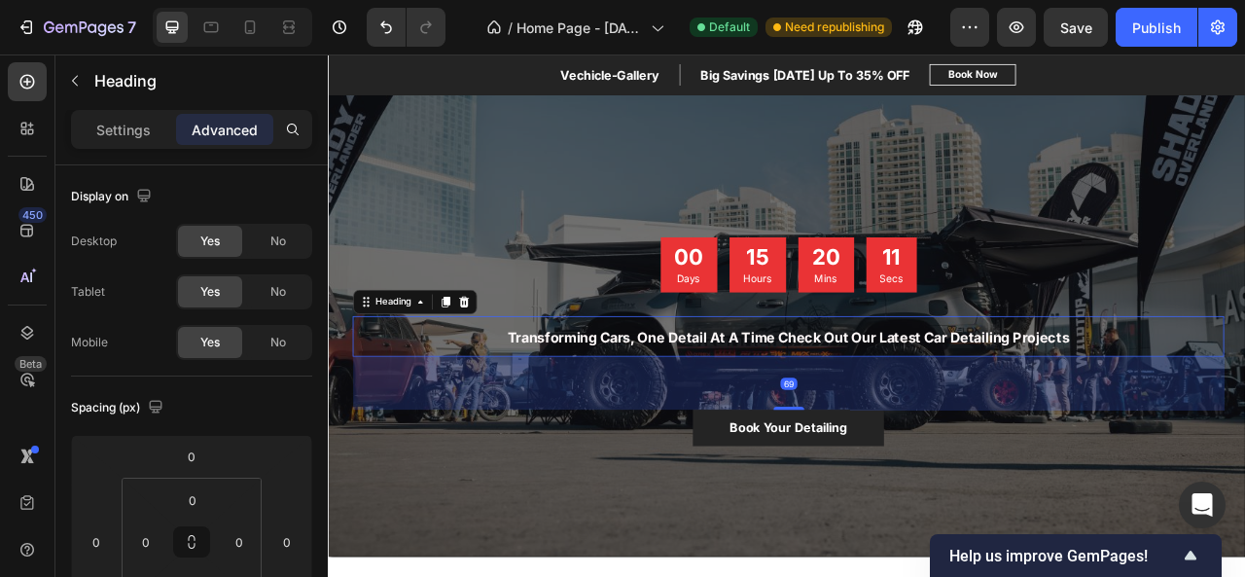
drag, startPoint x: 907, startPoint y: 503, endPoint x: 904, endPoint y: 452, distance: 50.6
click at [904, 439] on div "69" at bounding box center [913, 439] width 1109 height 0
type input "69"
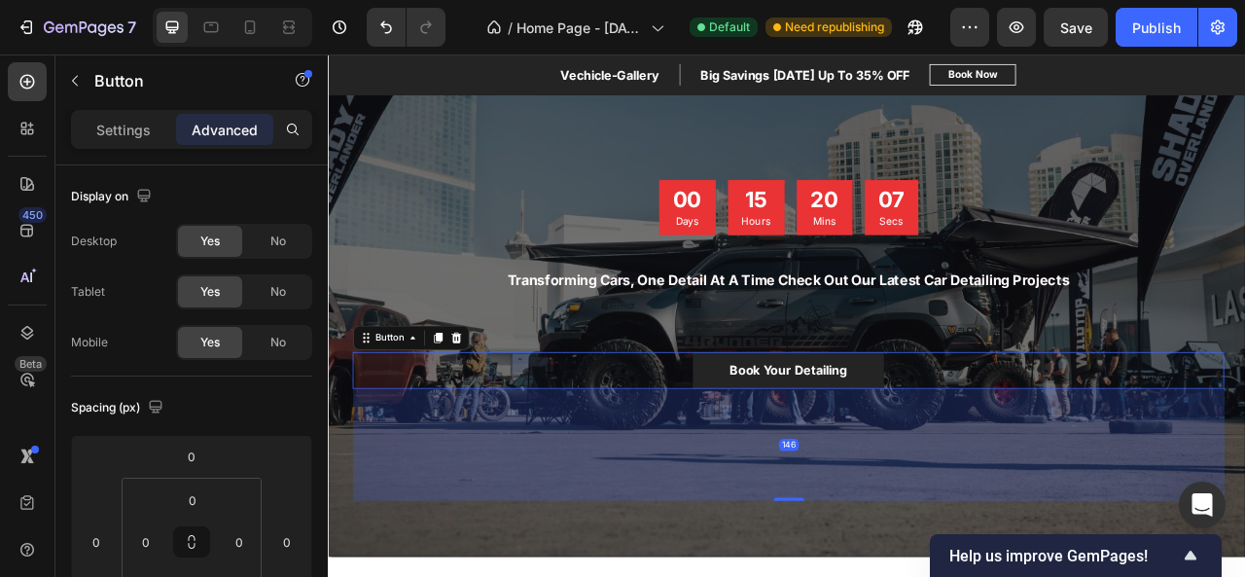
drag, startPoint x: 905, startPoint y: 617, endPoint x: 894, endPoint y: 690, distance: 74.8
click at [894, 576] on div "00 Days 15 Hours 20 Mins 07 Secs Countdown Timer Transforming Cars, One Detail …" at bounding box center [911, 441] width 1165 height 503
type input "146"
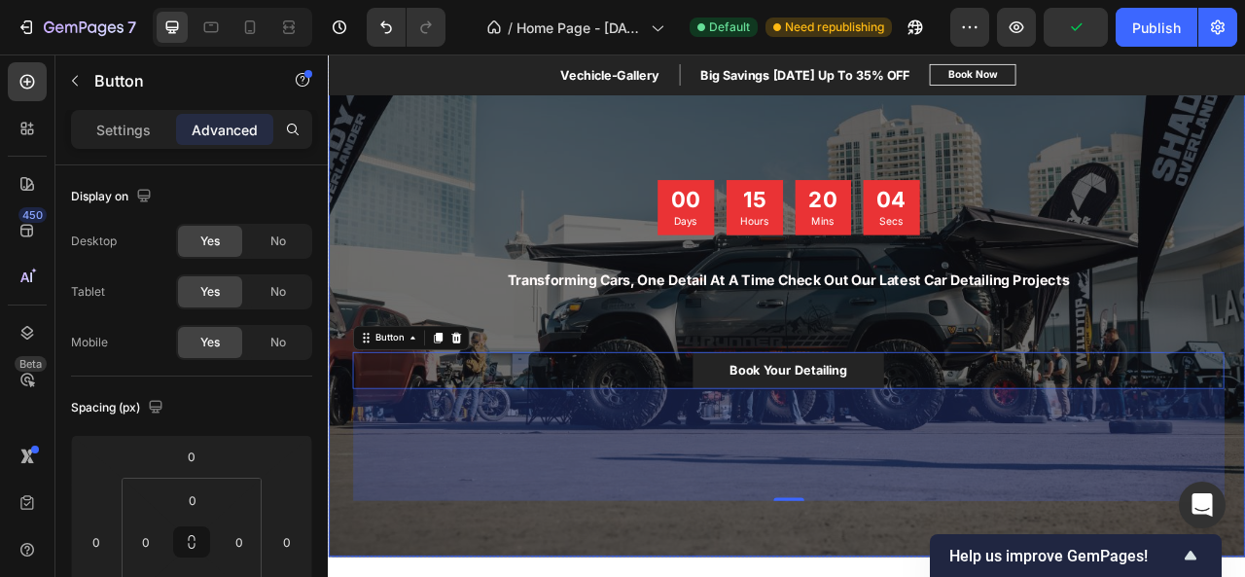
click at [903, 576] on div "00 Days 15 Hours 20 Mins 04 Secs Countdown Timer Transforming Cars, One Detail …" at bounding box center [913, 441] width 1138 height 454
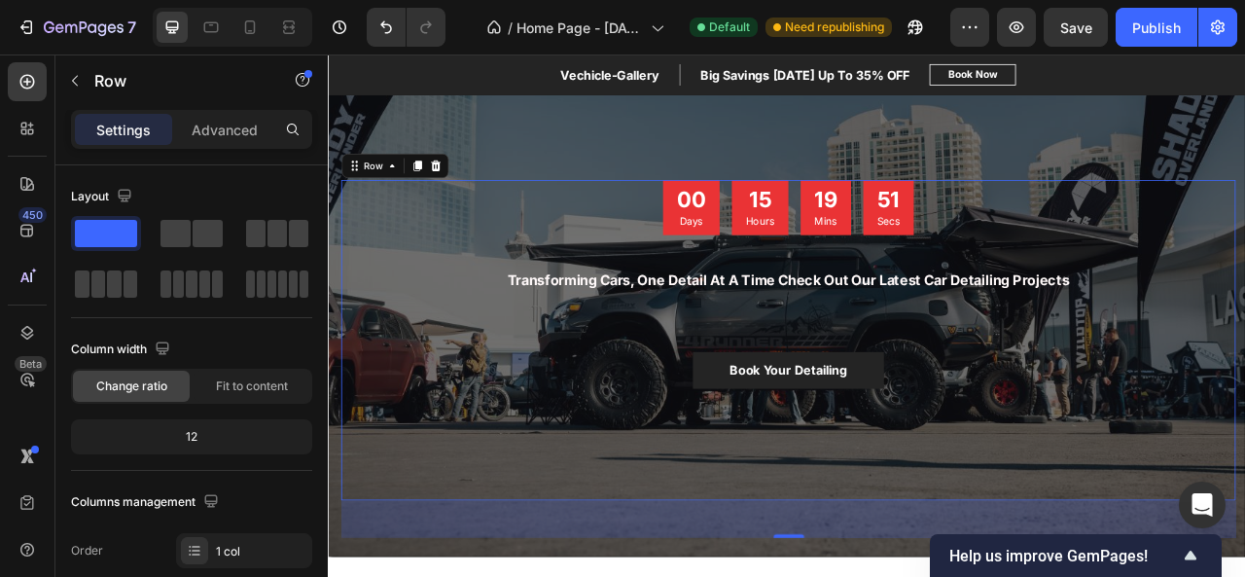
click at [904, 425] on div "00 Days 15 Hours 19 Mins 51 Secs Countdown Timer Transforming Cars, One Detail …" at bounding box center [913, 417] width 1109 height 407
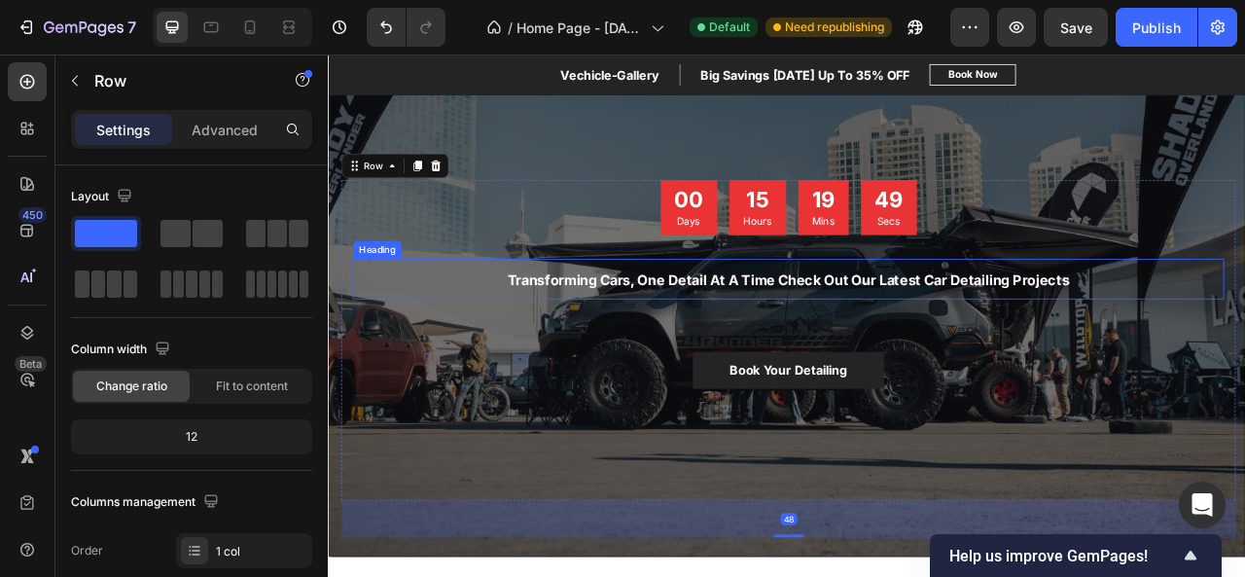
click at [929, 357] on h2 "Transforming Cars, One Detail At A Time Check Out Our Latest Car Detailing Proj…" at bounding box center [913, 340] width 1109 height 52
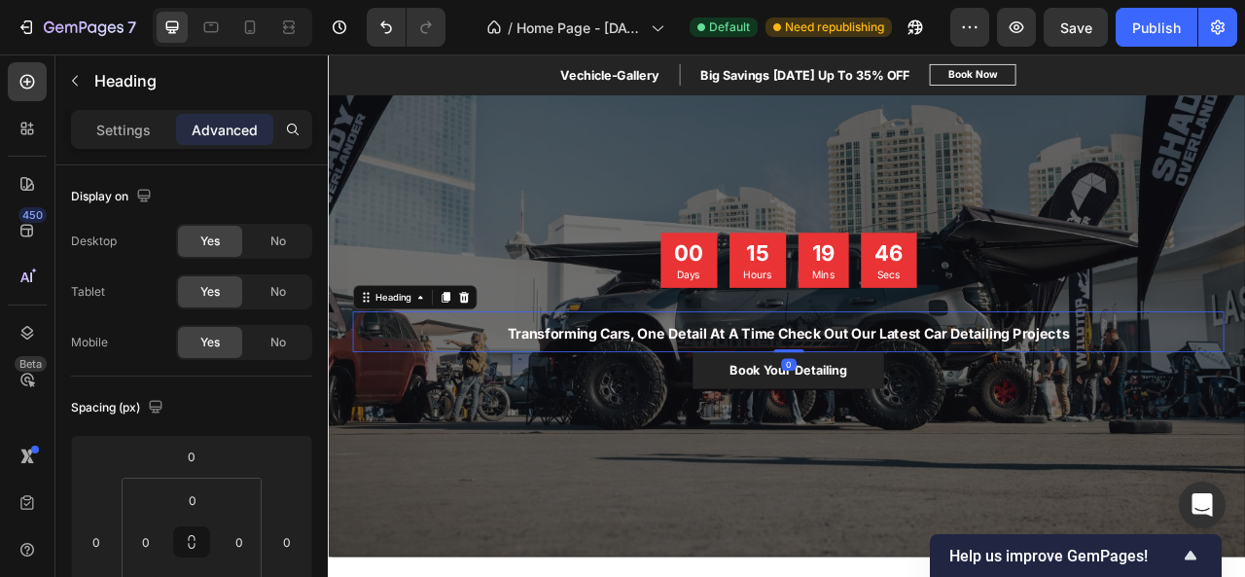
drag, startPoint x: 913, startPoint y: 430, endPoint x: 917, endPoint y: 352, distance: 77.9
click at [917, 352] on div "00 Days 15 Hours 19 Mins 46 Secs Countdown Timer Transforming Cars, One Detail …" at bounding box center [913, 451] width 1109 height 340
type input "0"
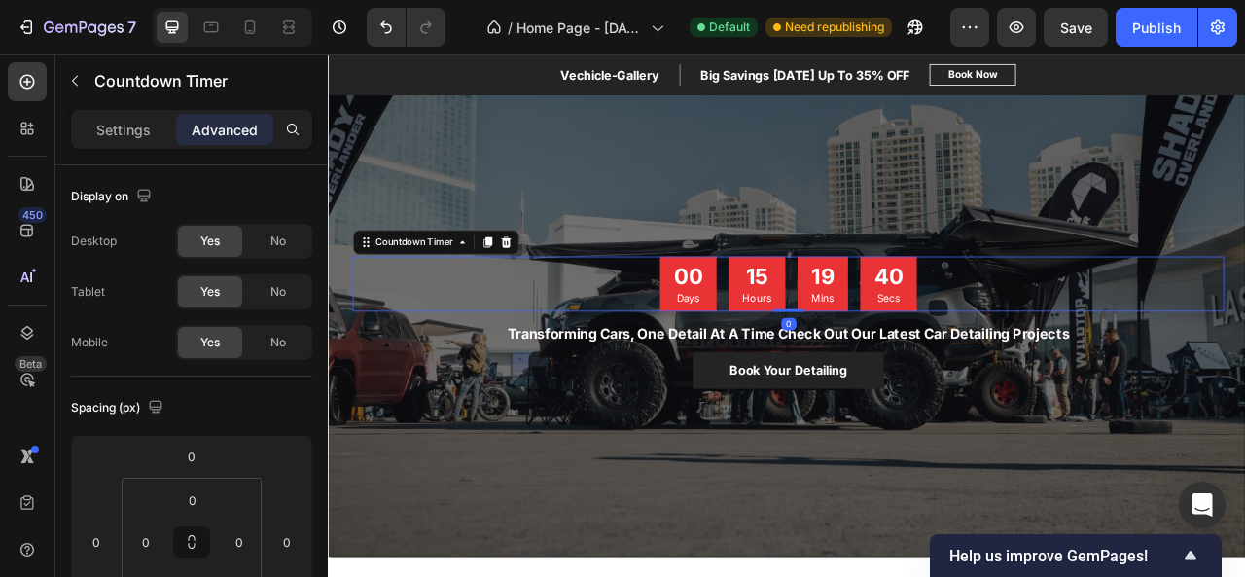
drag, startPoint x: 917, startPoint y: 377, endPoint x: 907, endPoint y: 345, distance: 33.5
click at [907, 345] on div "00 Days 15 Hours 19 Mins 40 Secs Countdown Timer 0" at bounding box center [913, 346] width 1109 height 70
type input "0"
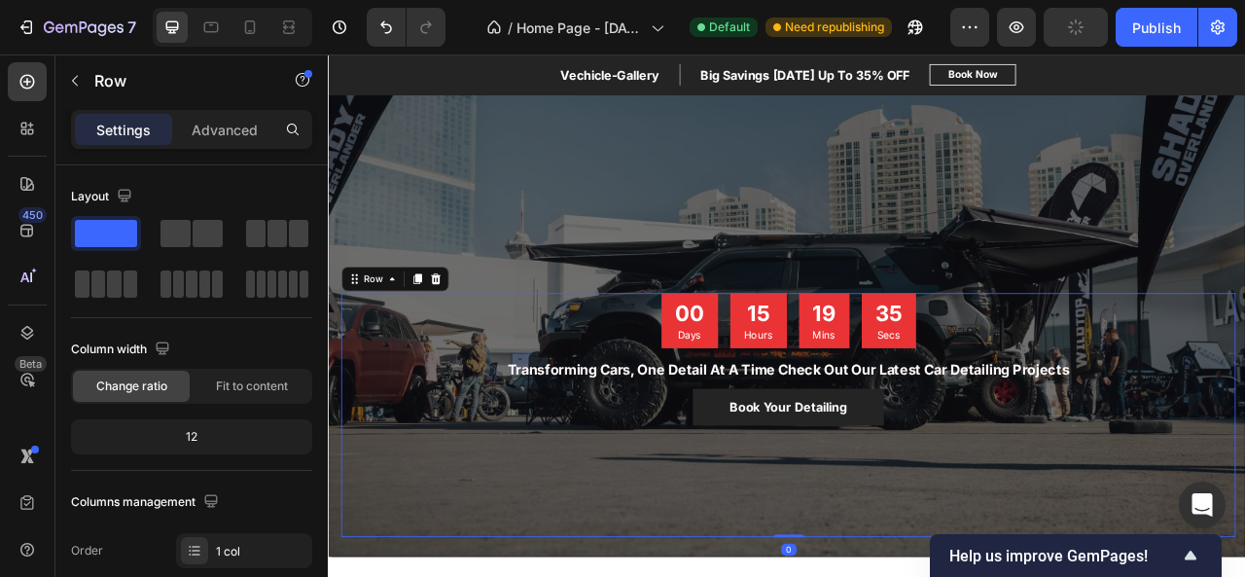
drag, startPoint x: 905, startPoint y: 667, endPoint x: 901, endPoint y: 614, distance: 53.6
click at [901, 576] on div "00 Days 15 Hours 19 Mins 35 Secs Countdown Timer Transforming Cars, One Detail …" at bounding box center [913, 513] width 1138 height 310
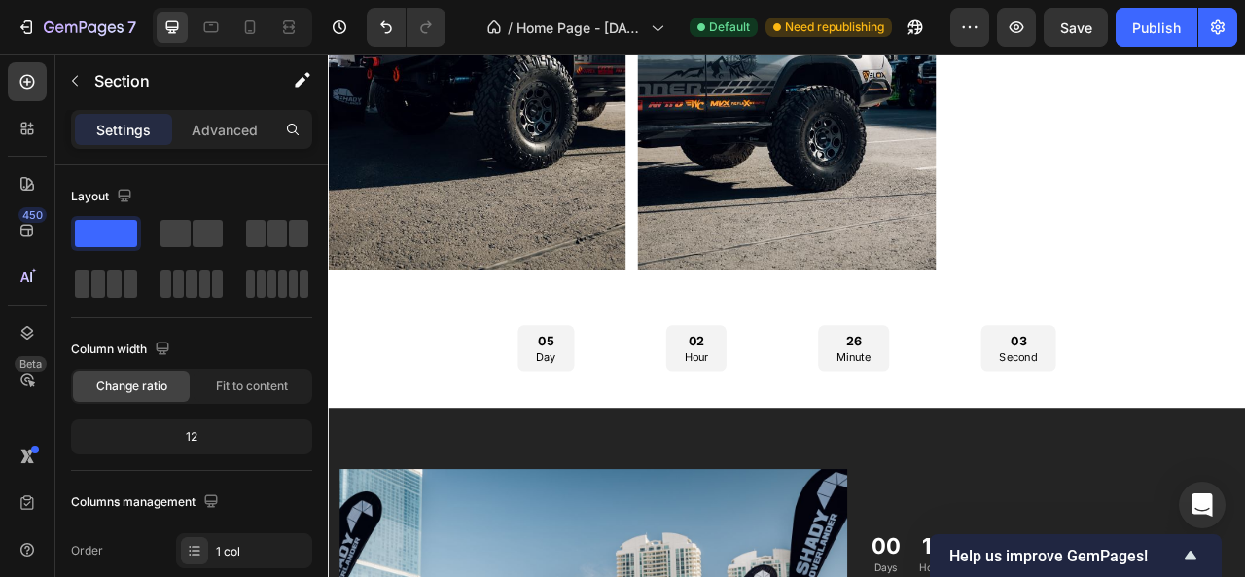
scroll to position [3331, 0]
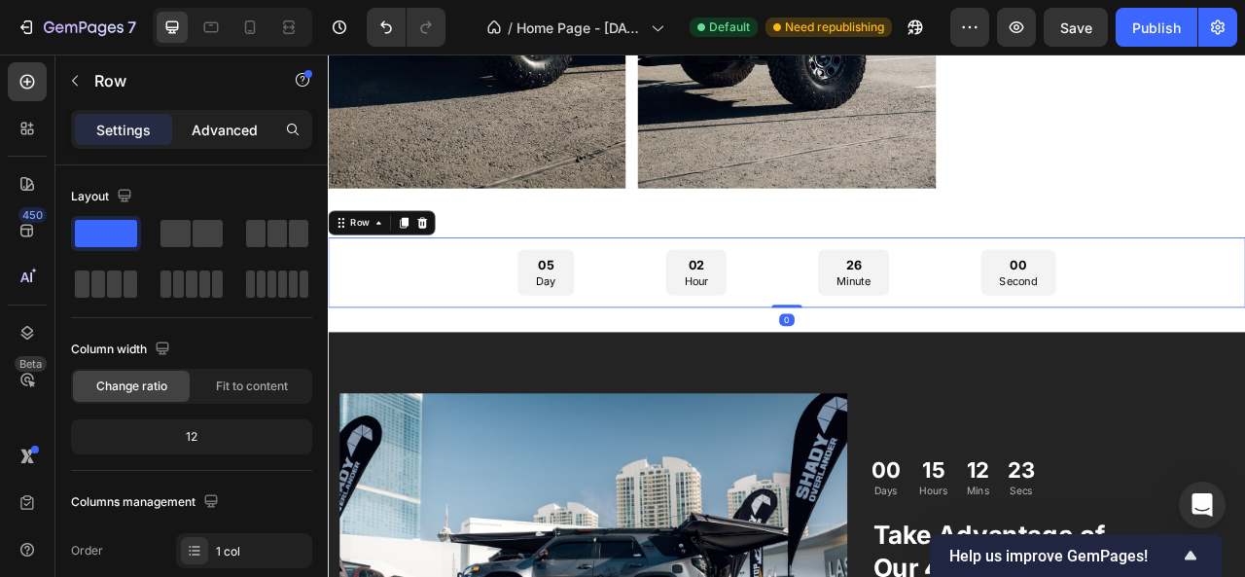
click at [222, 131] on p "Advanced" at bounding box center [225, 130] width 66 height 20
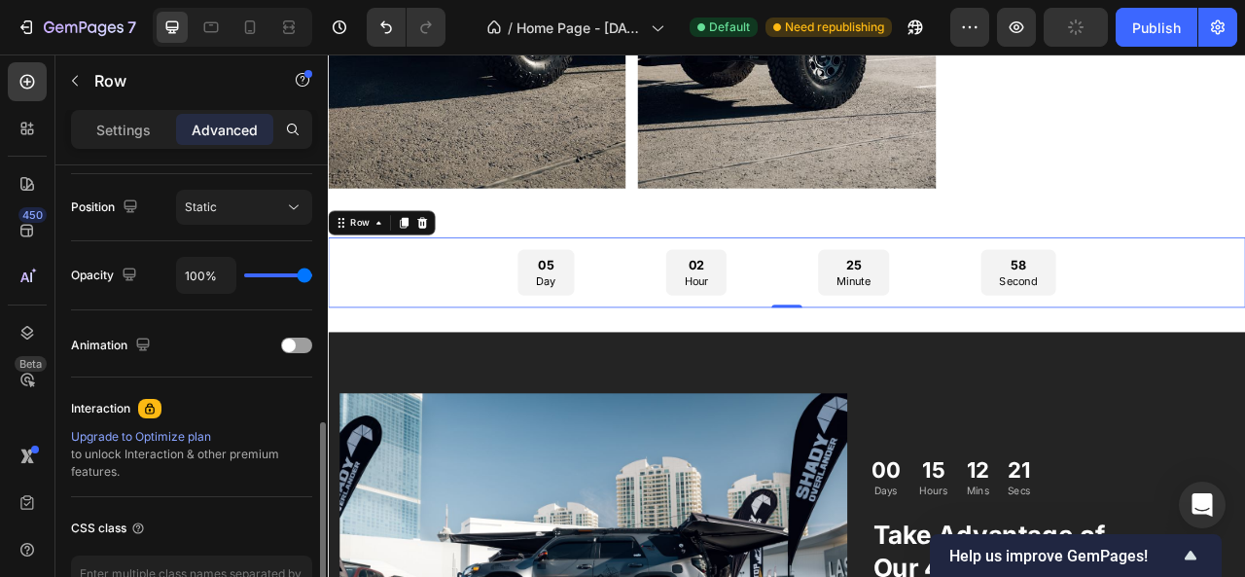
scroll to position [827, 0]
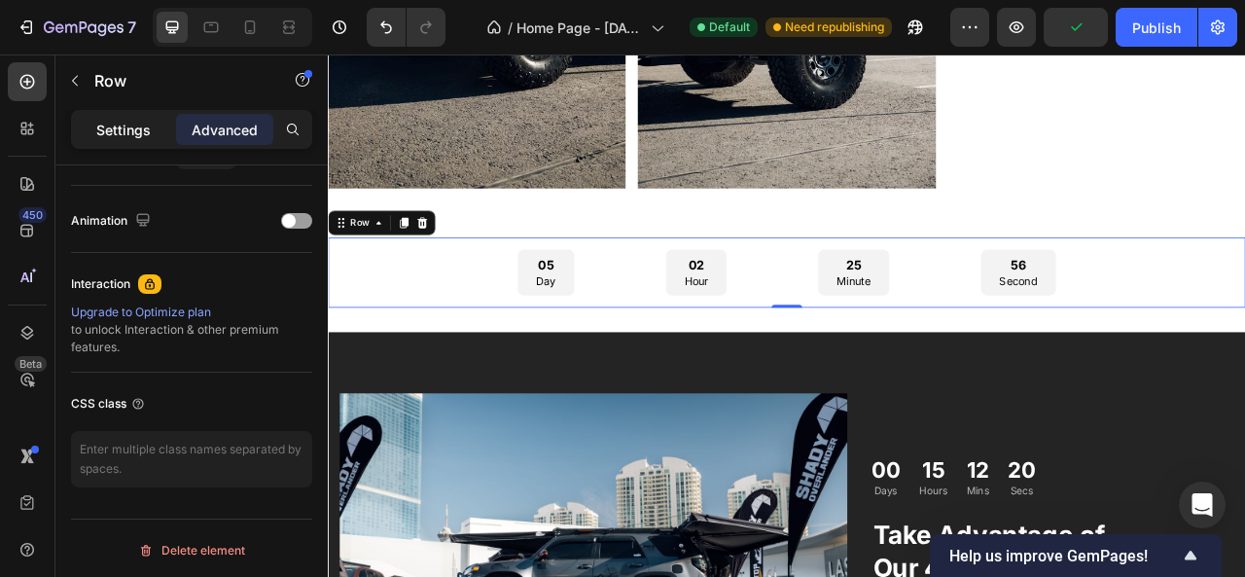
click at [121, 123] on p "Settings" at bounding box center [123, 130] width 54 height 20
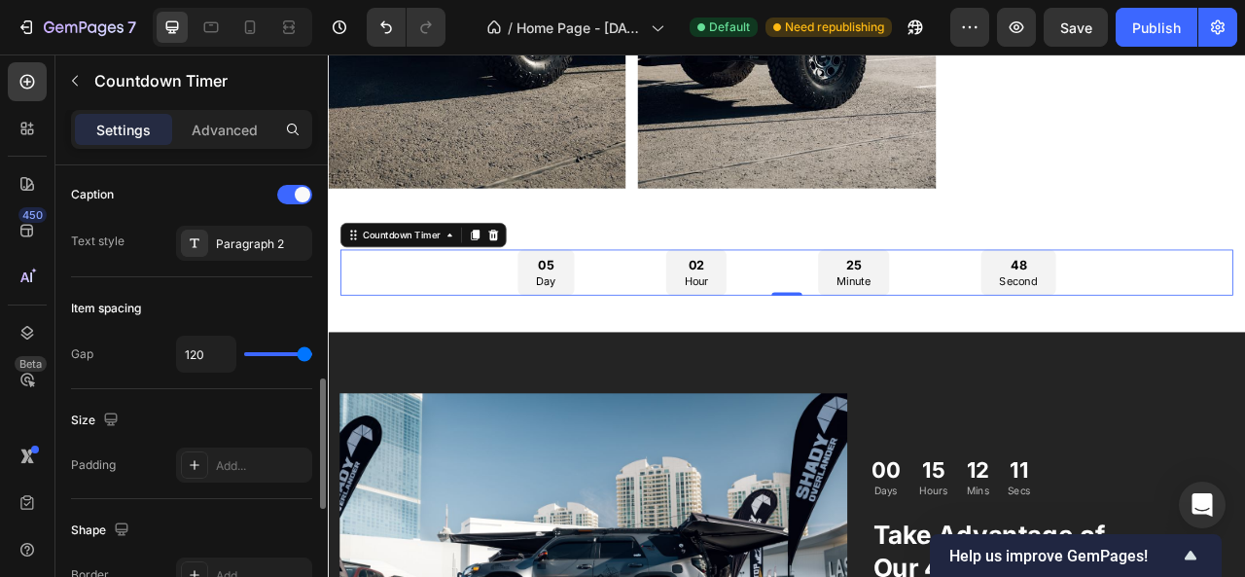
scroll to position [767, 0]
type input "54"
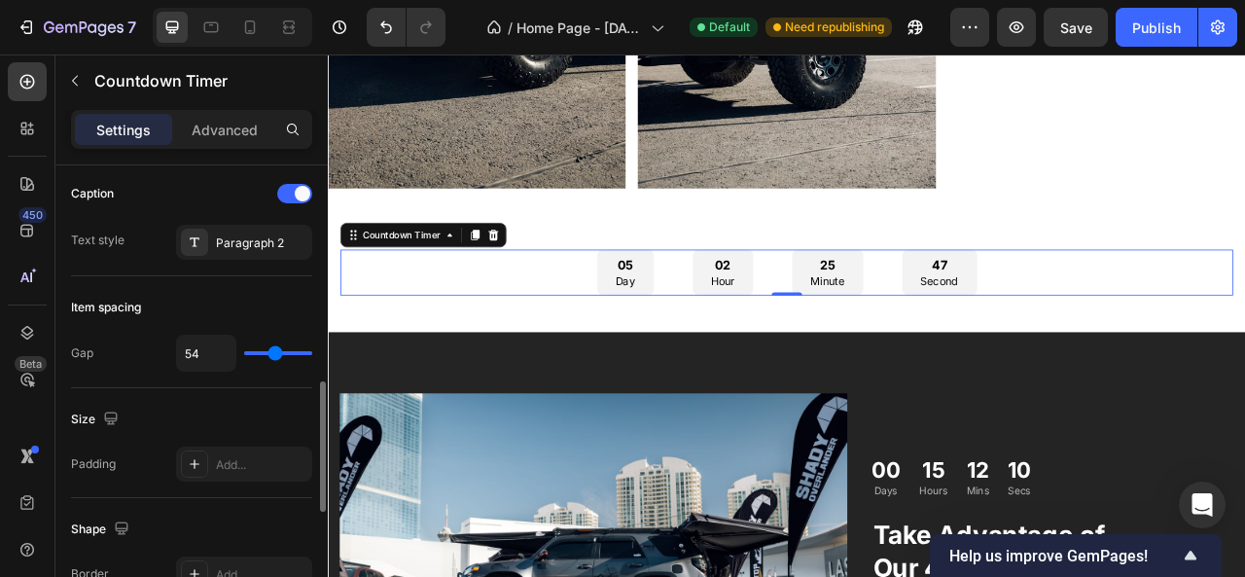
type input "51"
type input "48"
type input "44"
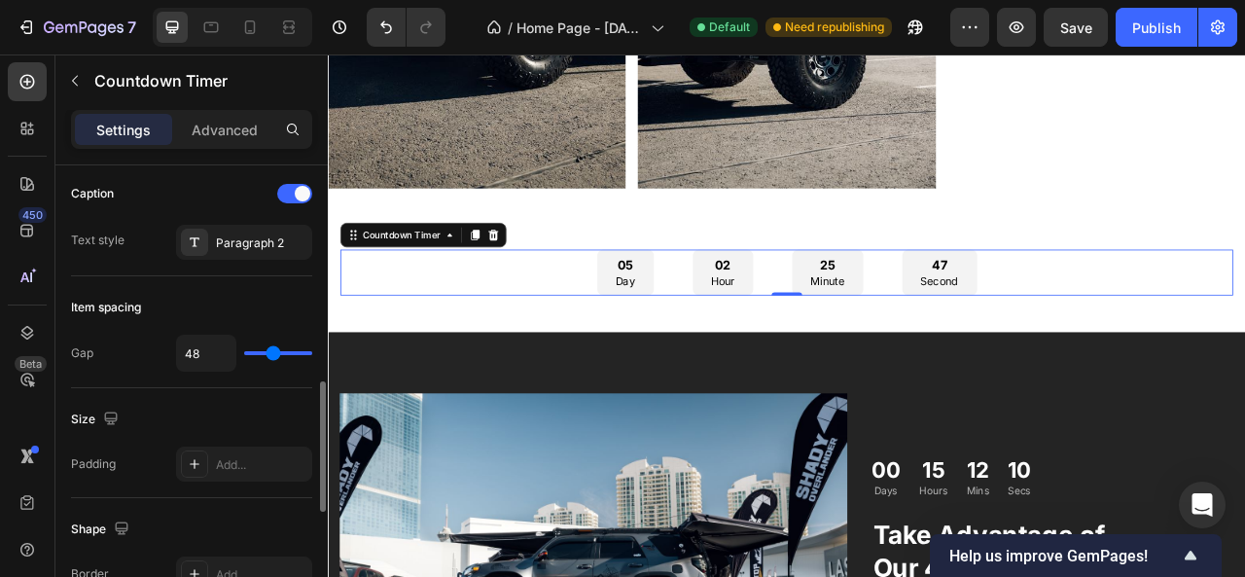
type input "44"
type input "38"
type input "36"
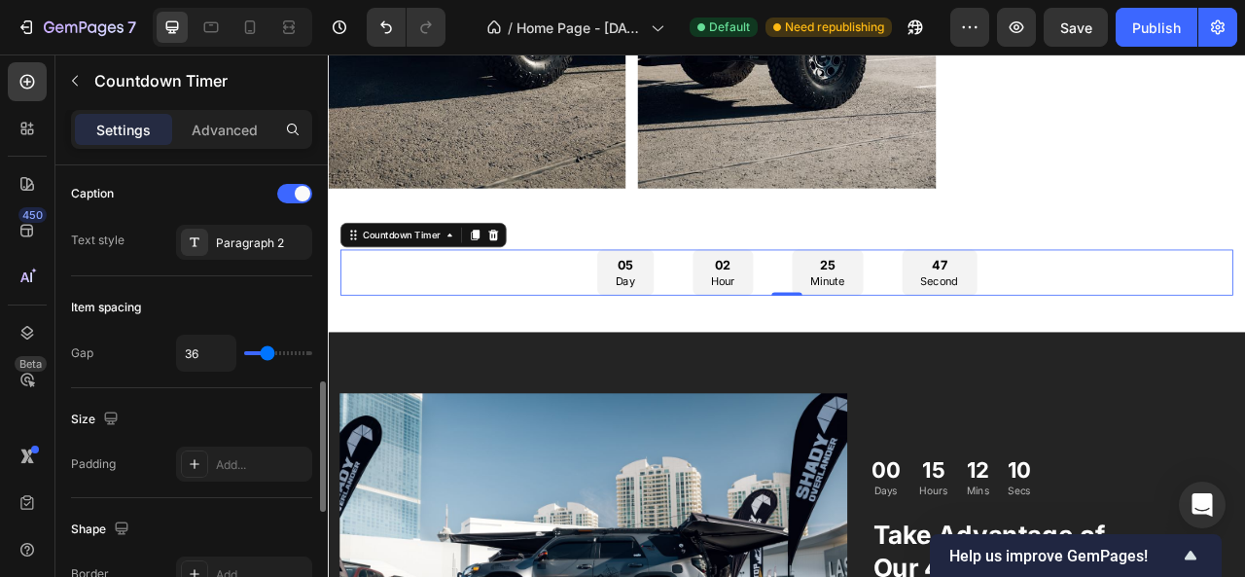
type input "33"
type input "30"
type input "27"
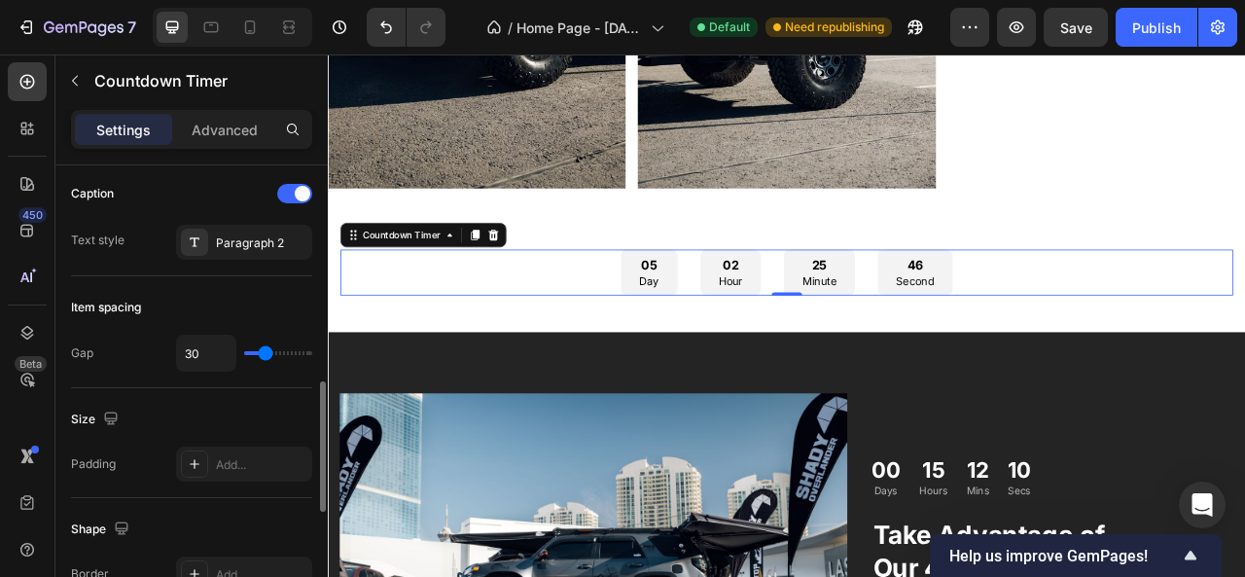
type input "27"
type input "26"
type input "24"
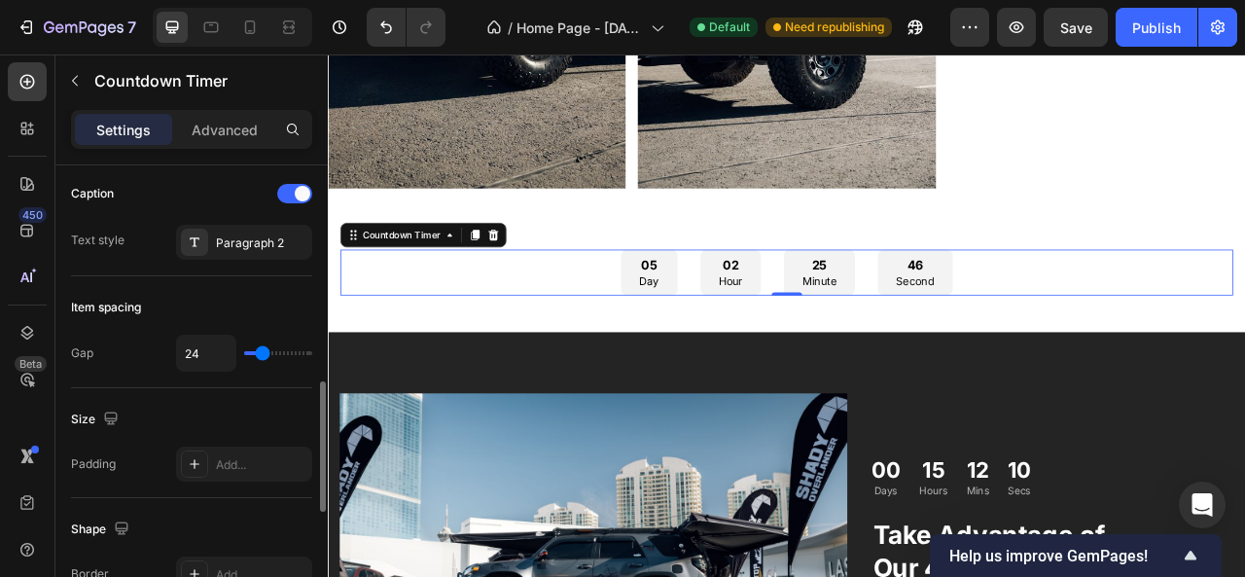
type input "23"
type input "19"
type input "16"
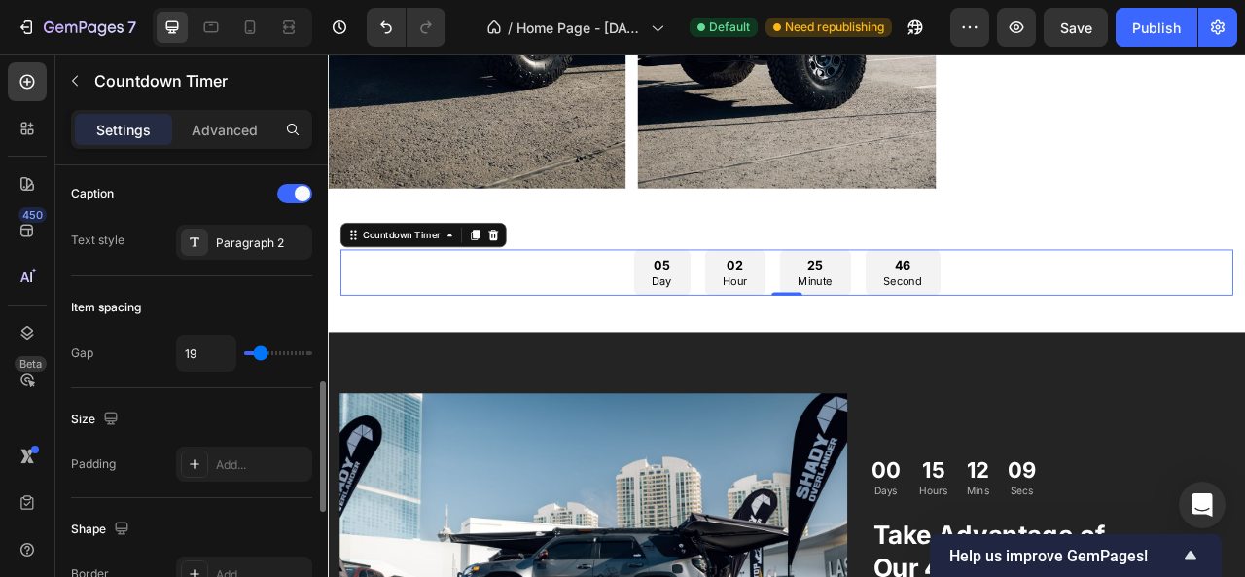
type input "16"
type input "14"
type input "13"
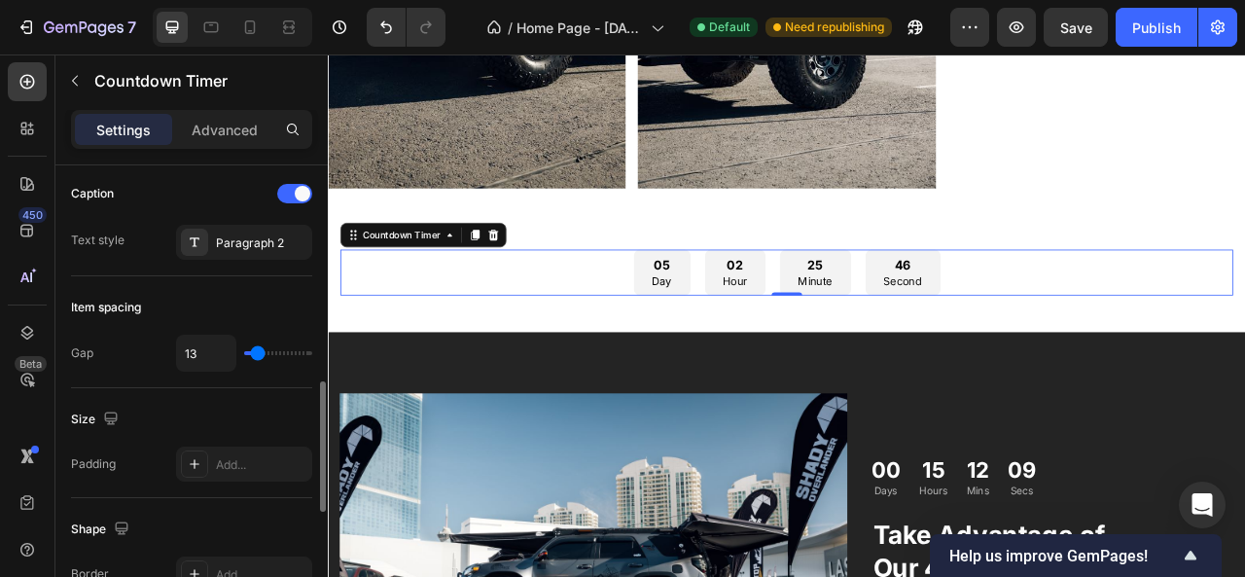
type input "11"
type input "10"
type input "7"
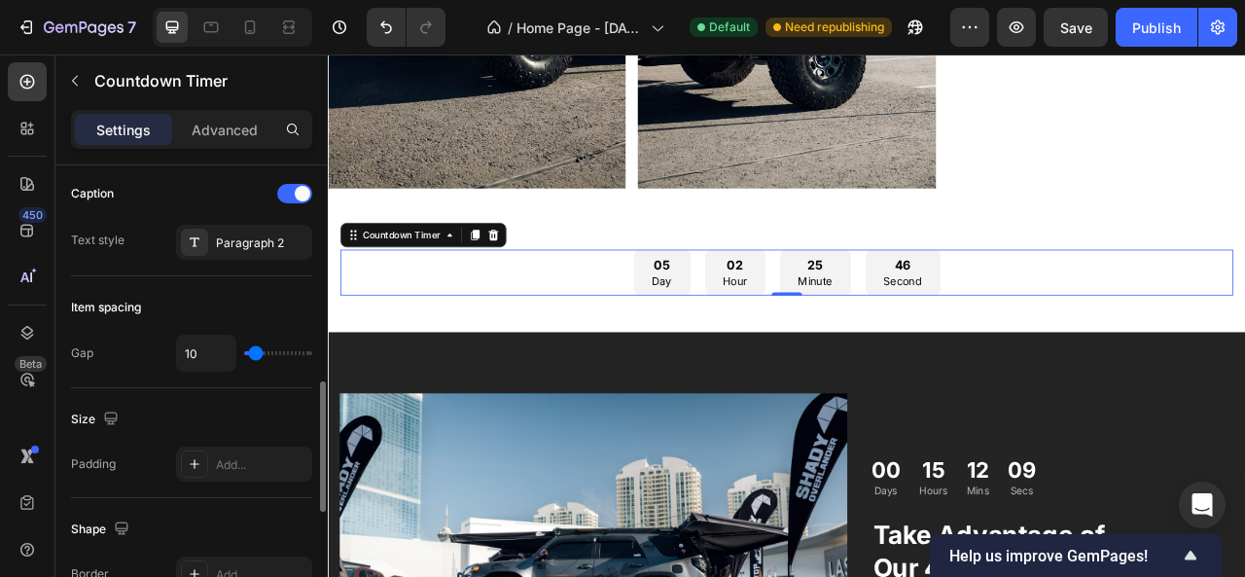
type input "7"
type input "2"
type input "1"
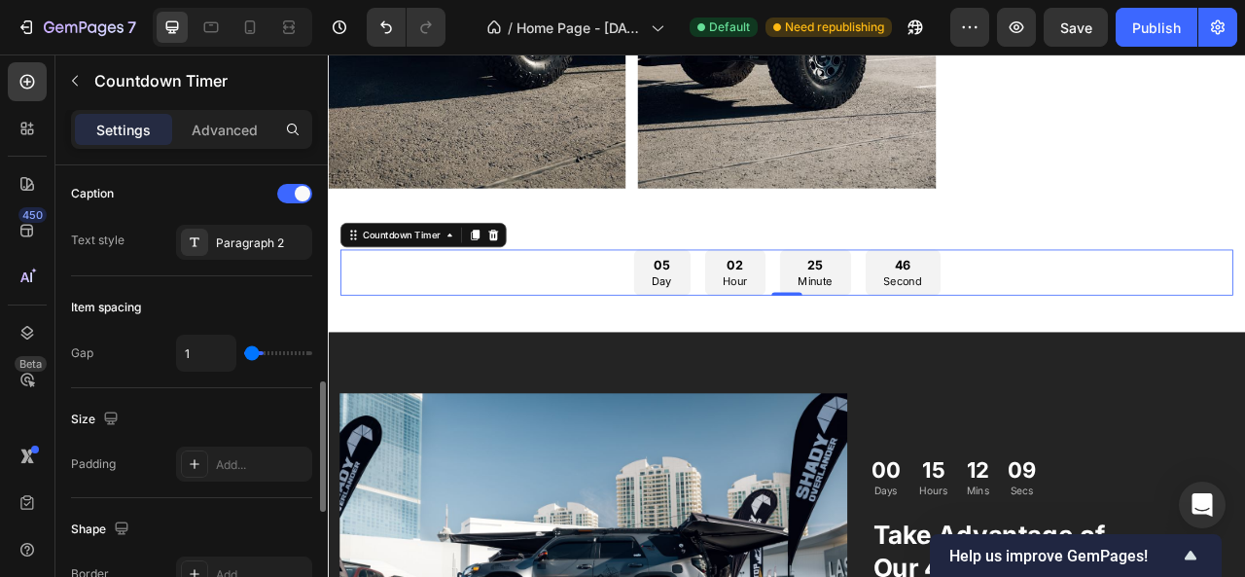
type input "0"
type input "19"
type input "20"
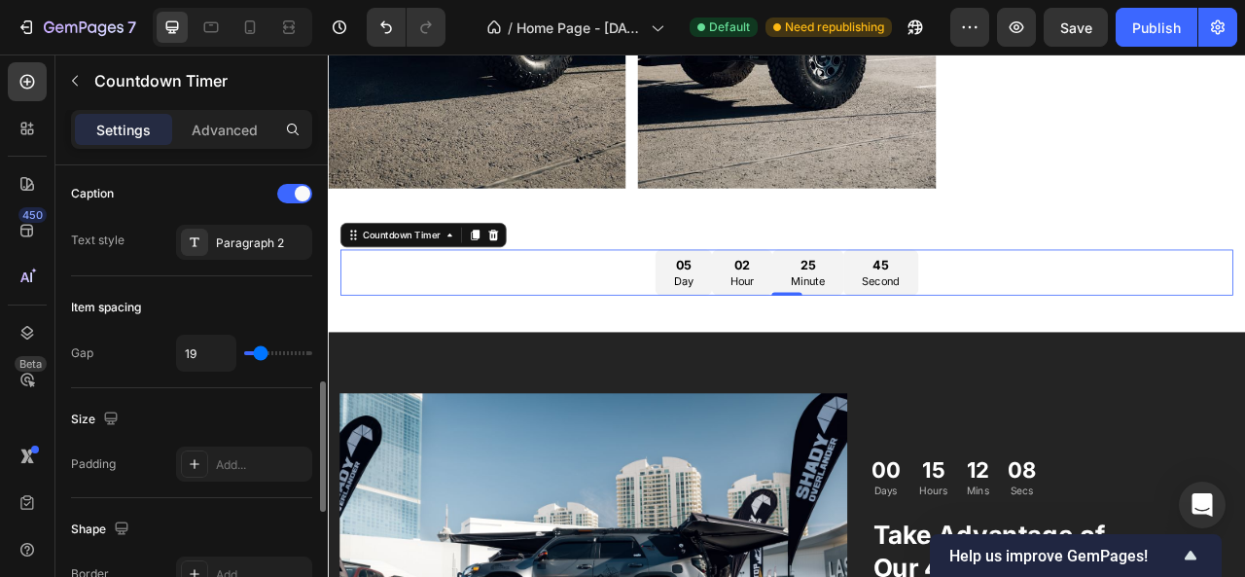
type input "20"
type input "23"
type input "24"
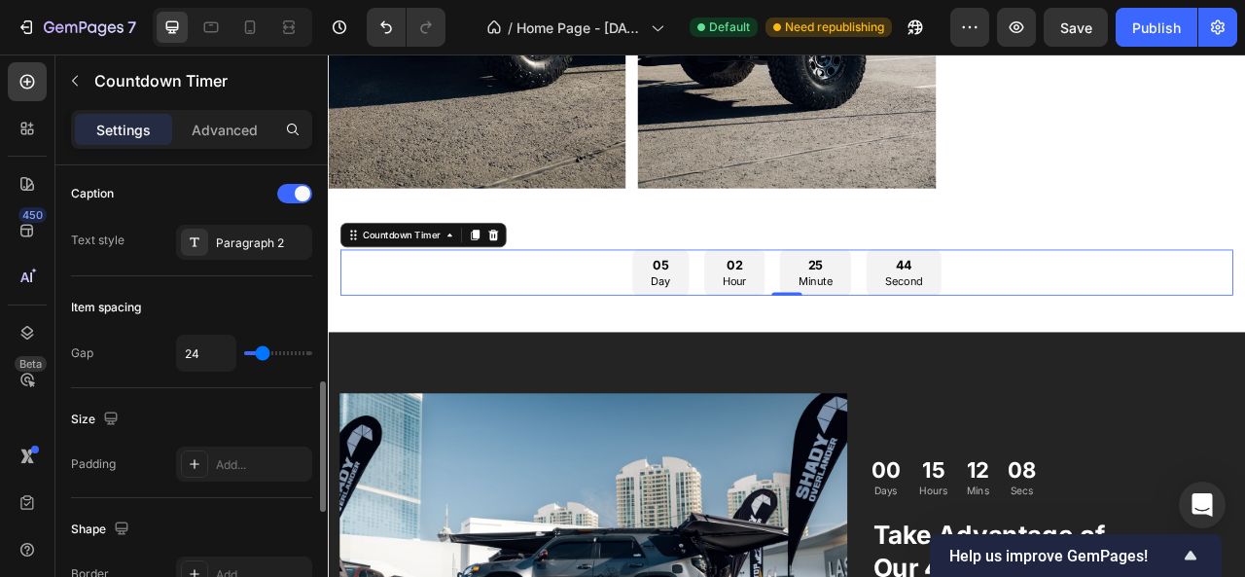
type input "26"
type input "27"
type input "32"
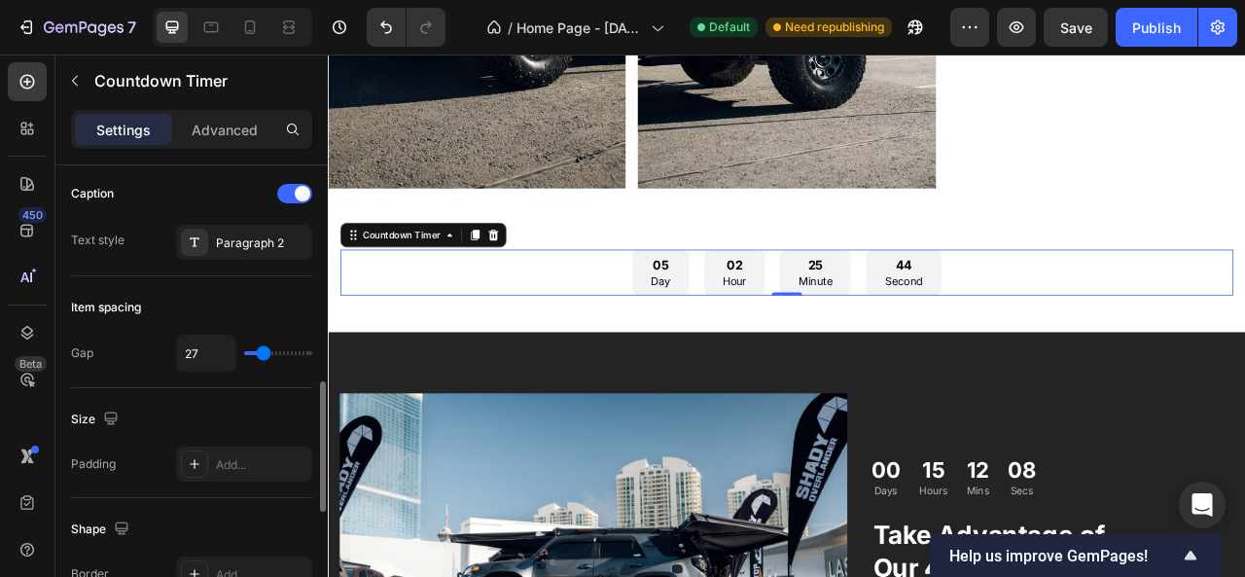
type input "32"
type input "33"
type input "35"
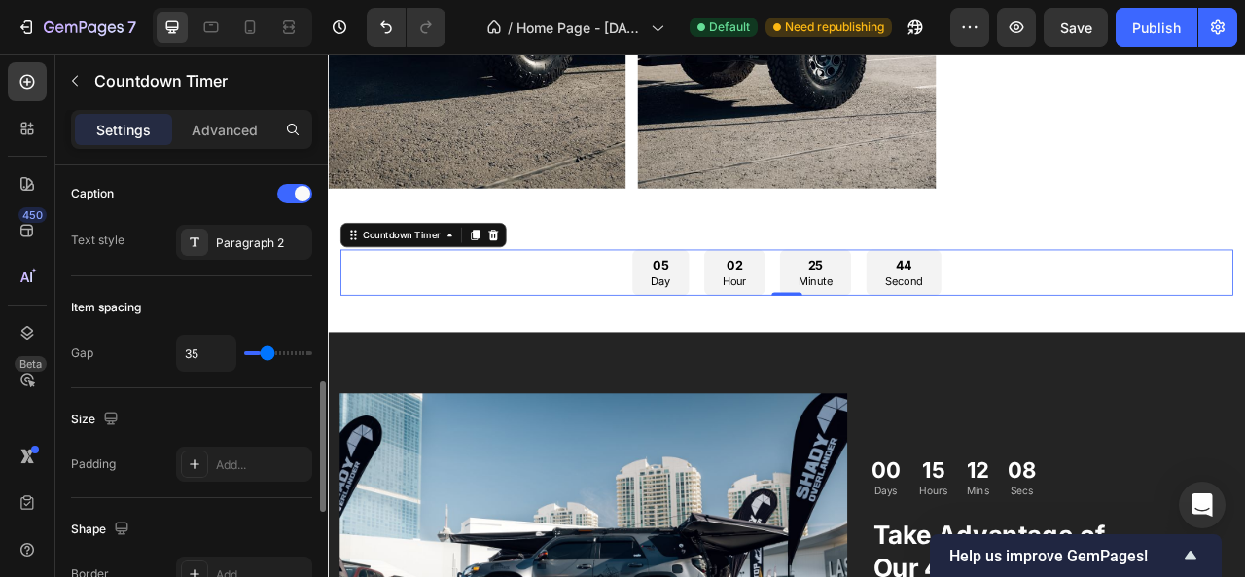
type input "36"
type input "38"
type input "41"
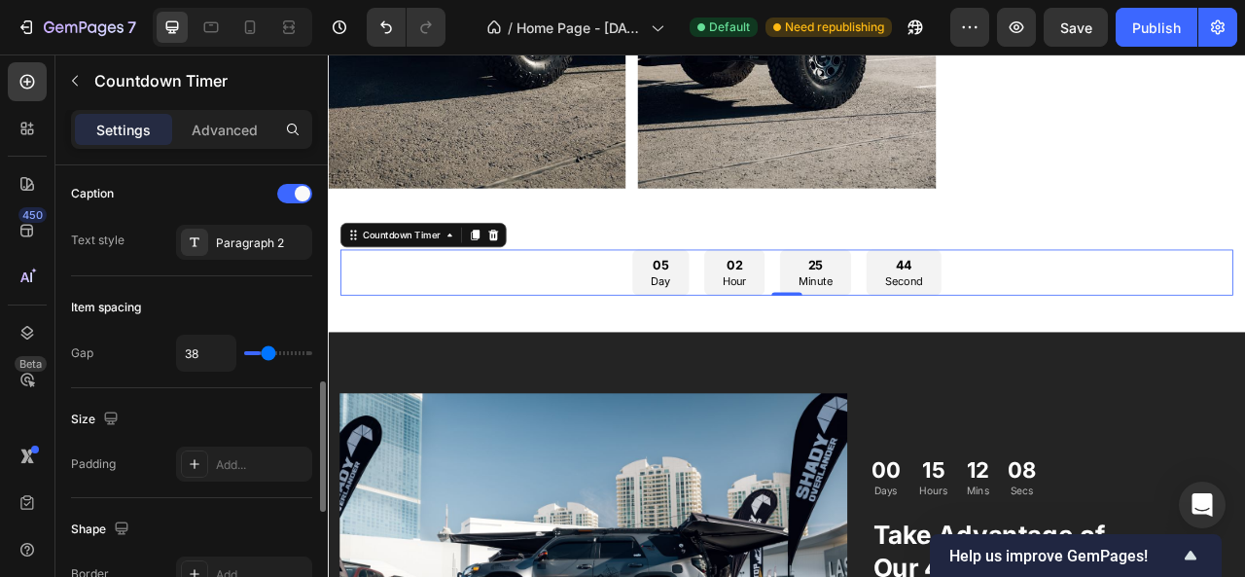
type input "41"
type input "45"
type input "47"
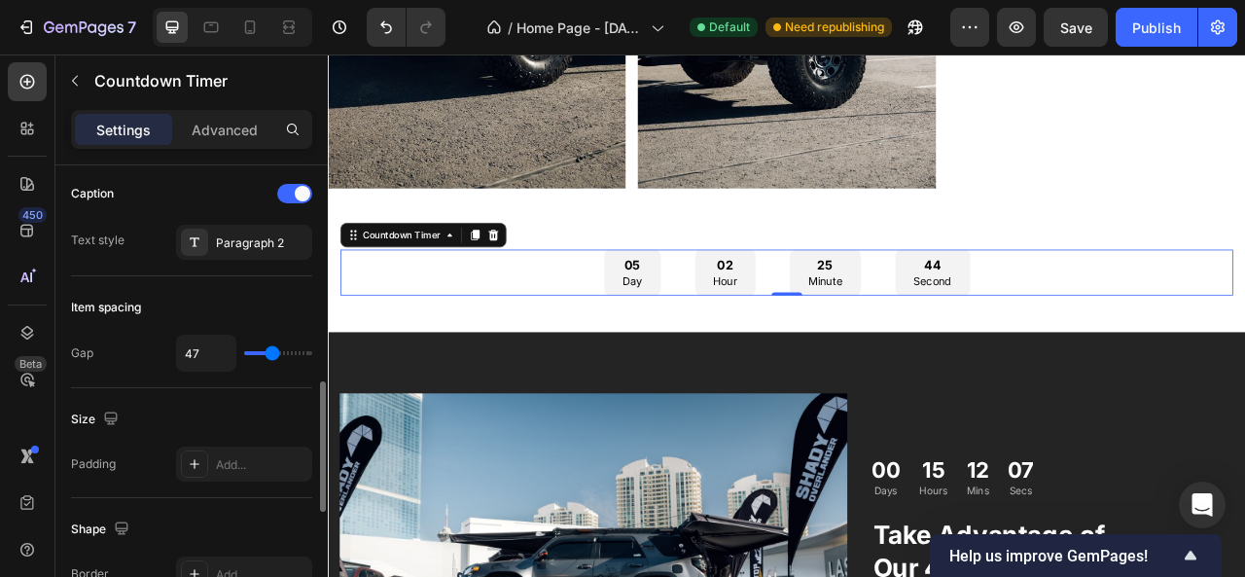
type input "48"
drag, startPoint x: 301, startPoint y: 350, endPoint x: 272, endPoint y: 353, distance: 29.3
type input "48"
click at [272, 353] on input "range" at bounding box center [278, 353] width 68 height 4
click at [255, 28] on icon at bounding box center [249, 27] width 19 height 19
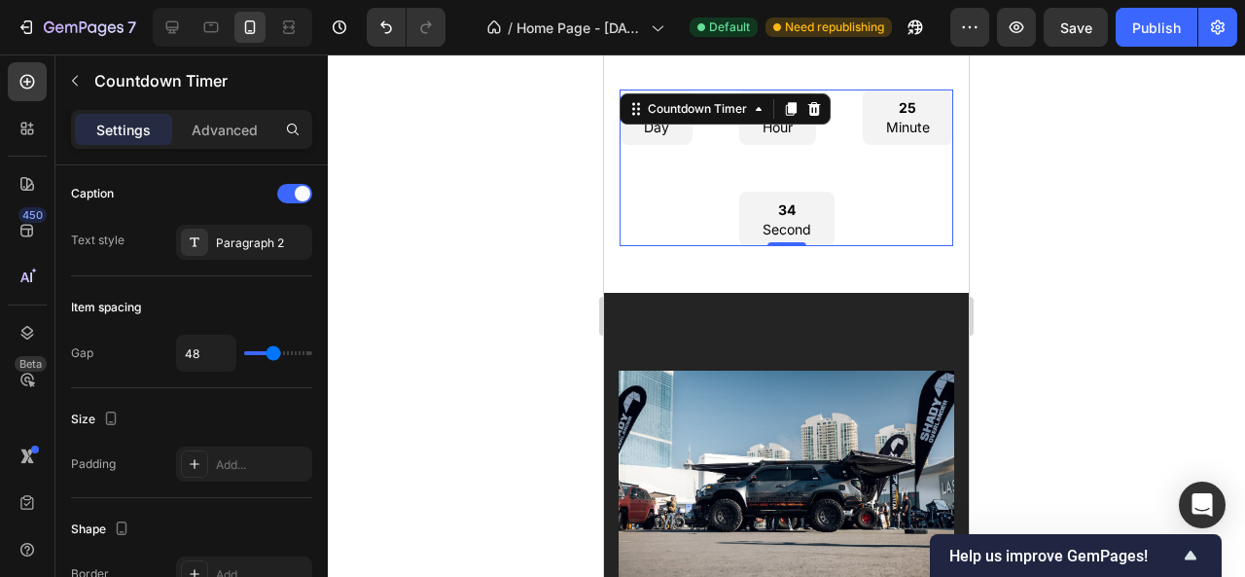
scroll to position [4440, 0]
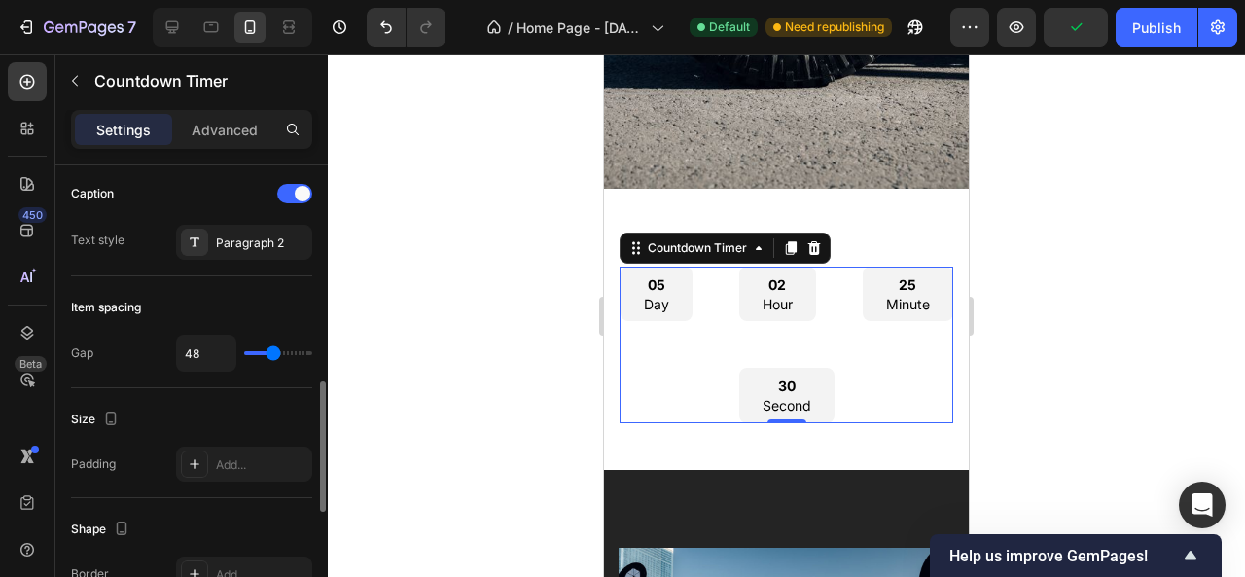
type input "17"
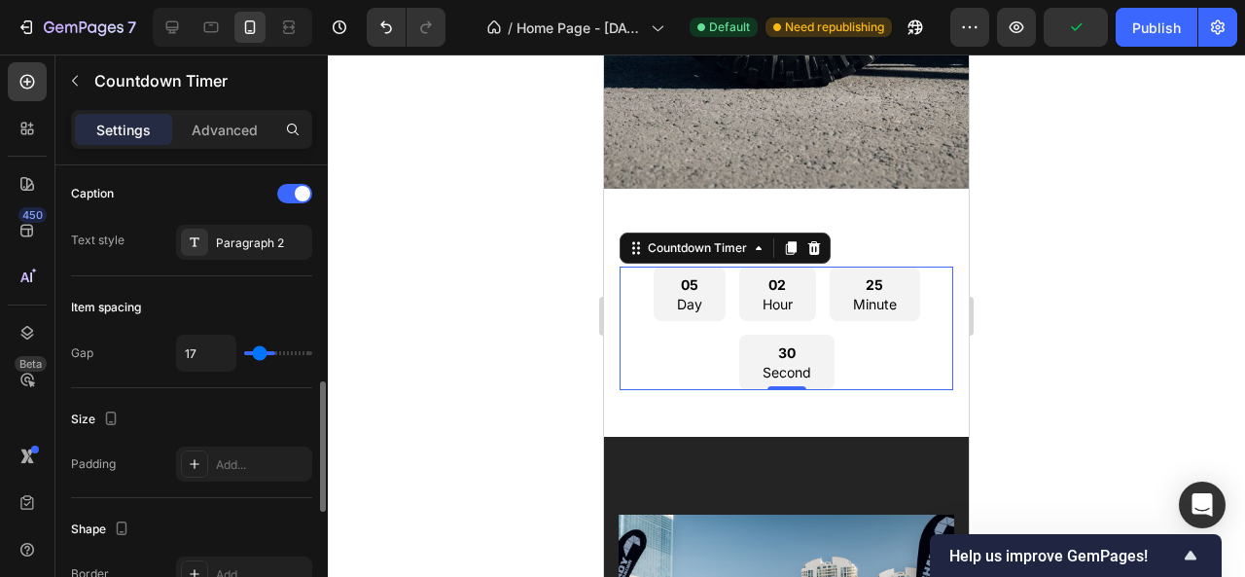
type input "13"
type input "10"
type input "8"
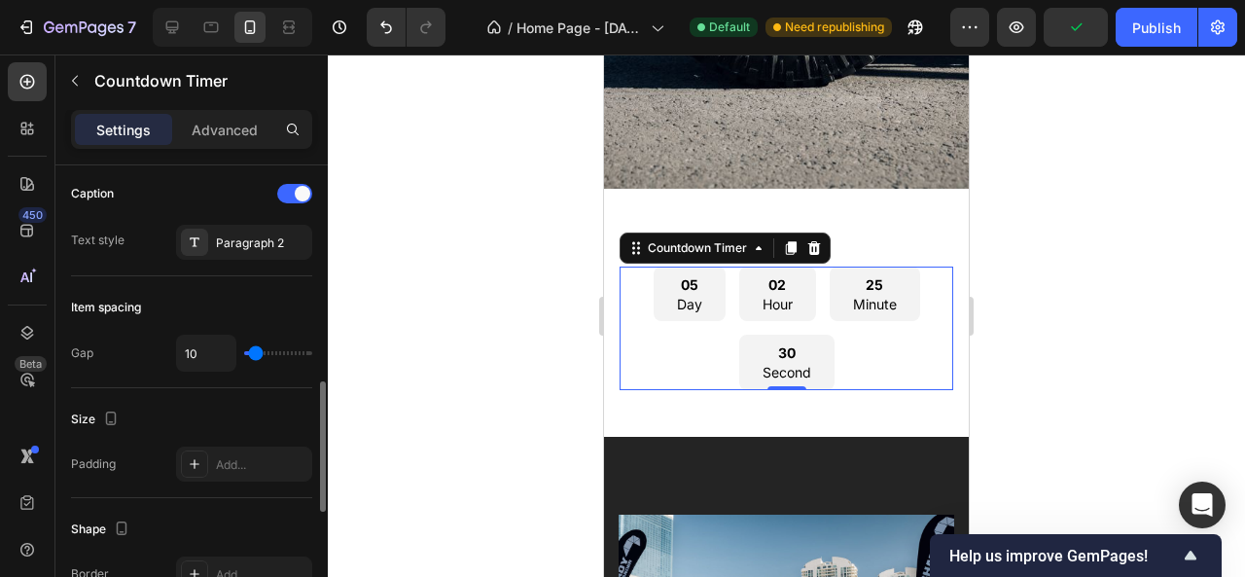
type input "8"
type input "7"
type input "4"
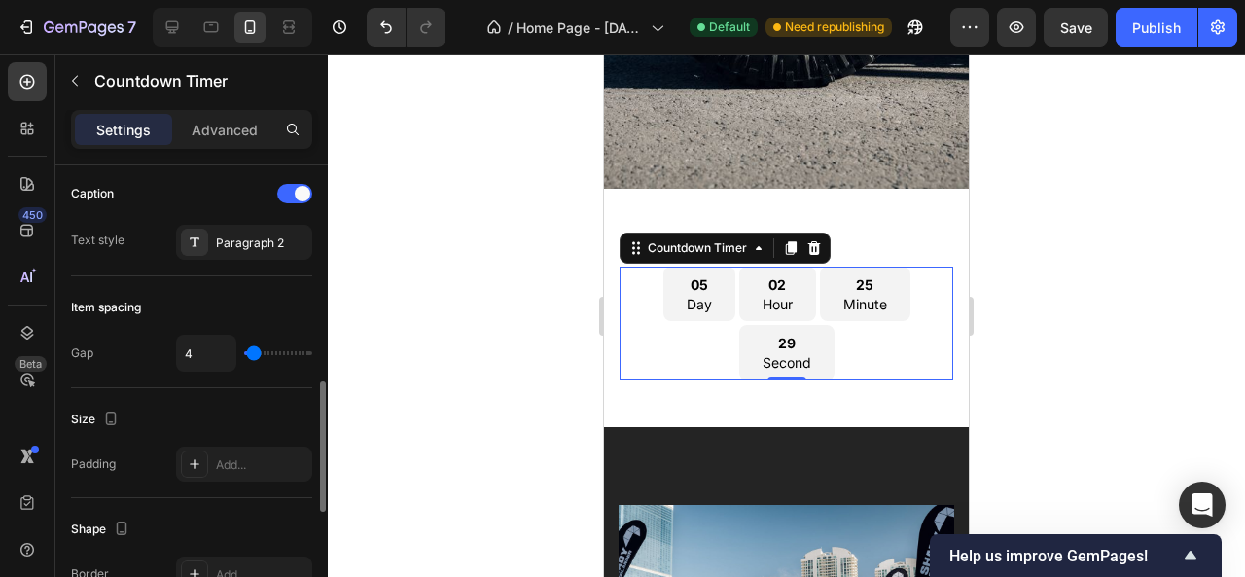
type input "0"
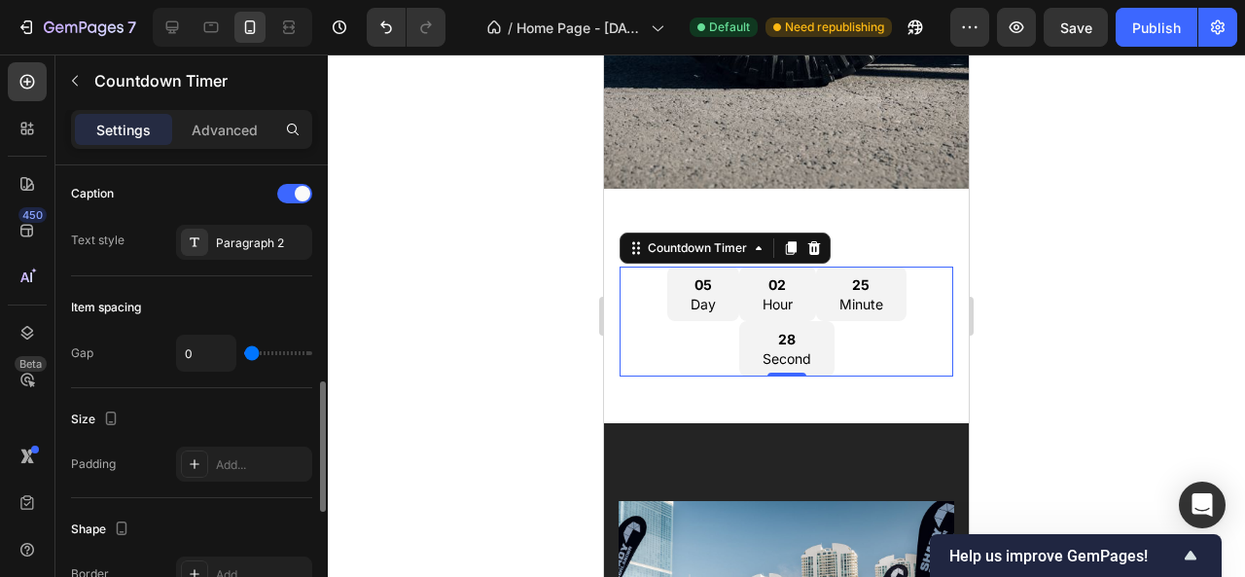
type input "20"
type input "21"
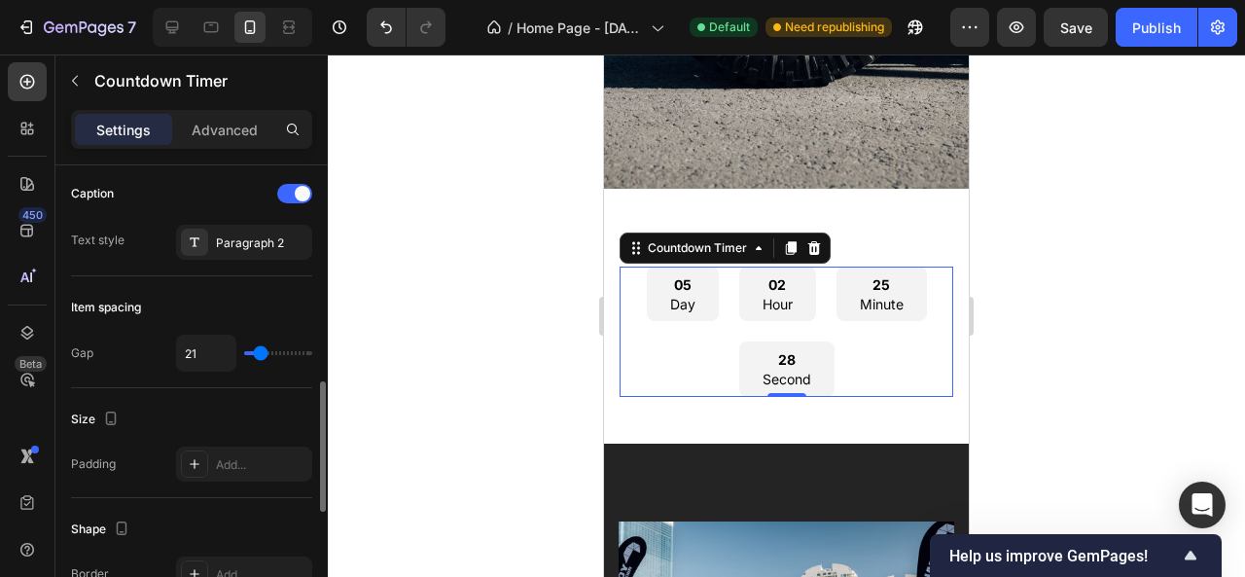
type input "23"
type input "24"
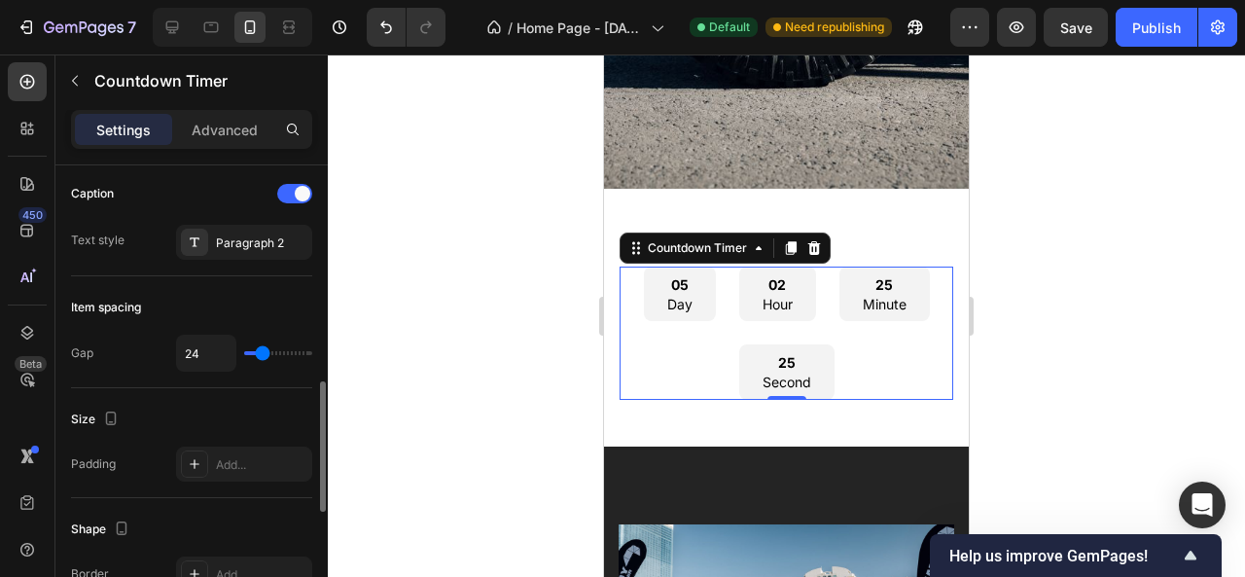
drag, startPoint x: 273, startPoint y: 351, endPoint x: 263, endPoint y: 350, distance: 10.7
type input "24"
click at [263, 351] on input "range" at bounding box center [278, 353] width 68 height 4
click at [253, 247] on div "Paragraph 2" at bounding box center [261, 243] width 91 height 18
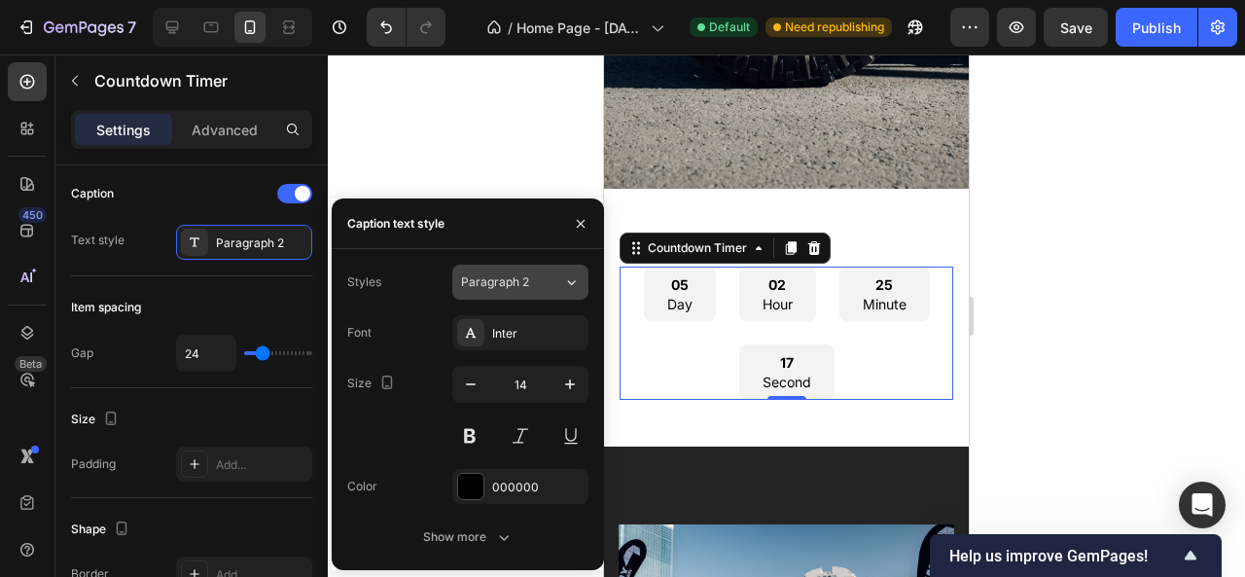
click at [539, 280] on div "Paragraph 2" at bounding box center [500, 282] width 79 height 18
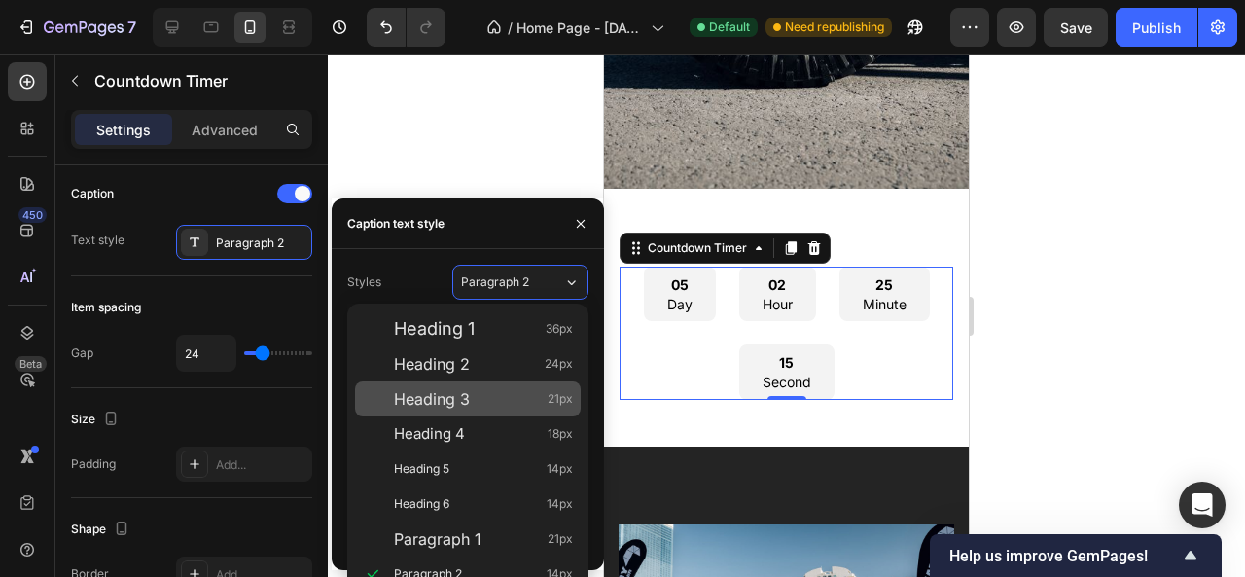
click at [476, 400] on div "Heading 3 21px" at bounding box center [483, 398] width 179 height 19
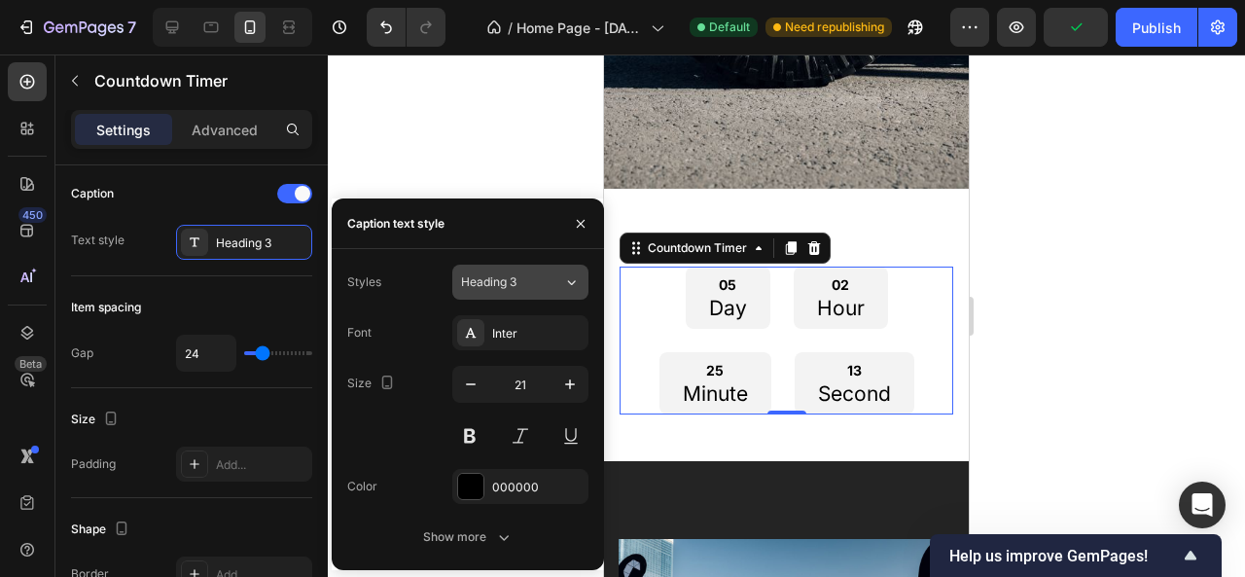
click at [539, 290] on div "Heading 3" at bounding box center [500, 282] width 79 height 18
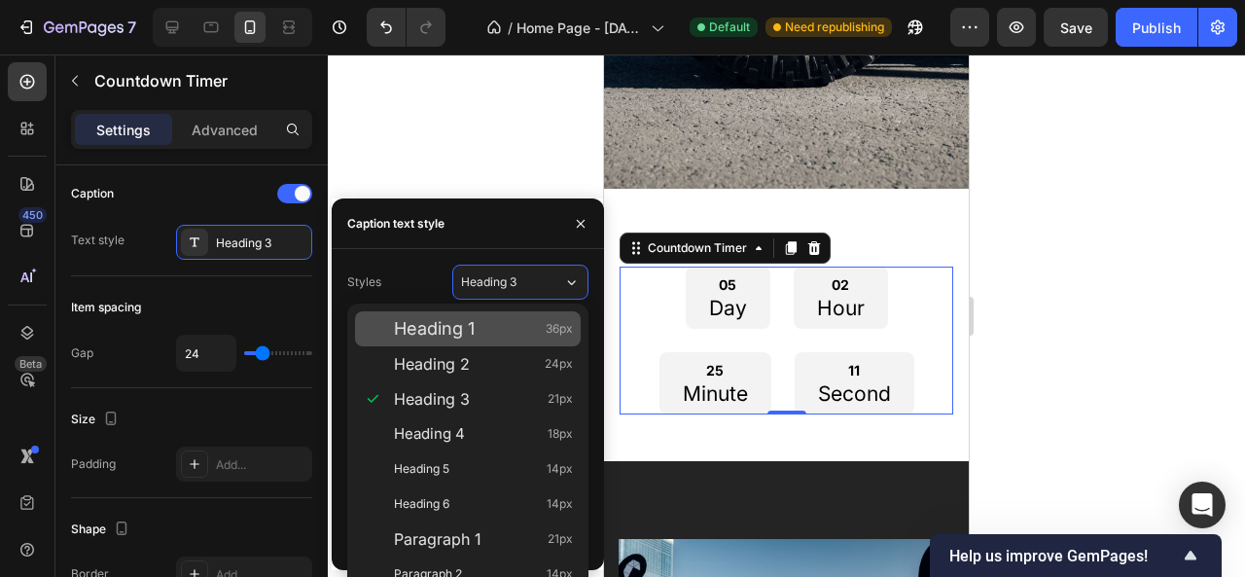
click at [508, 333] on div "Heading 1 36px" at bounding box center [483, 328] width 179 height 19
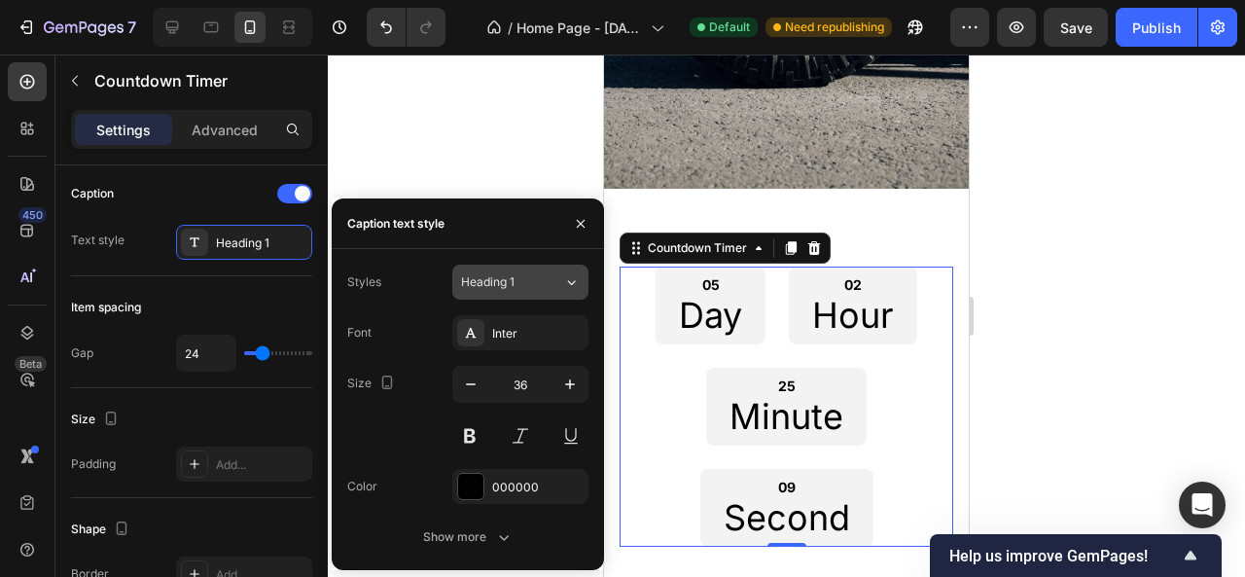
click at [568, 275] on icon at bounding box center [571, 281] width 17 height 19
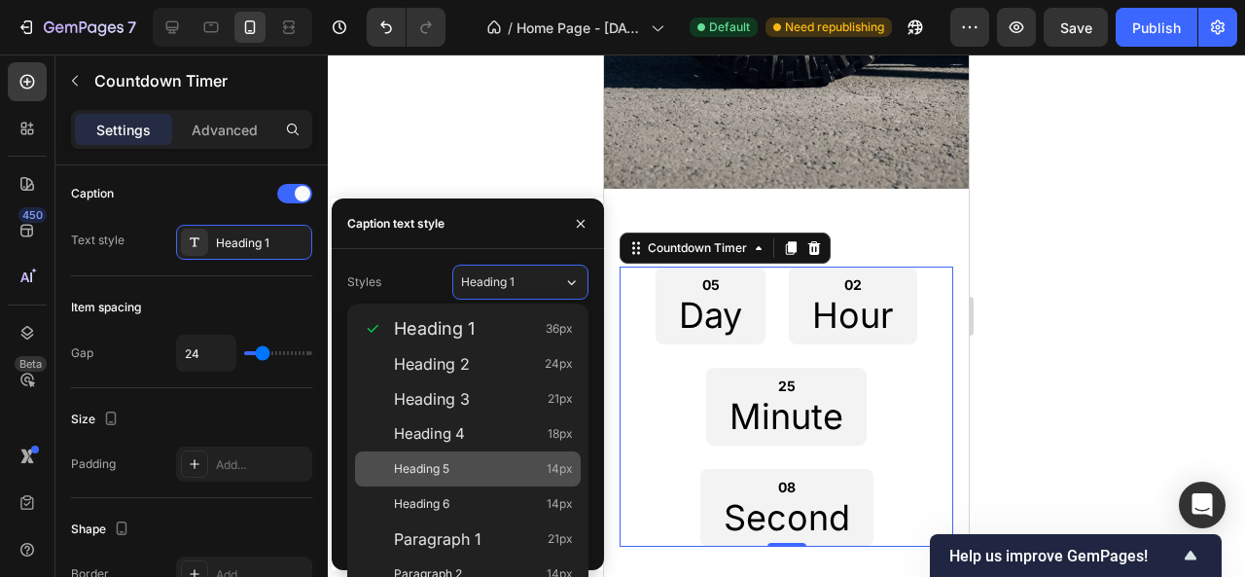
click at [515, 477] on div "Heading 5 14px" at bounding box center [483, 468] width 179 height 19
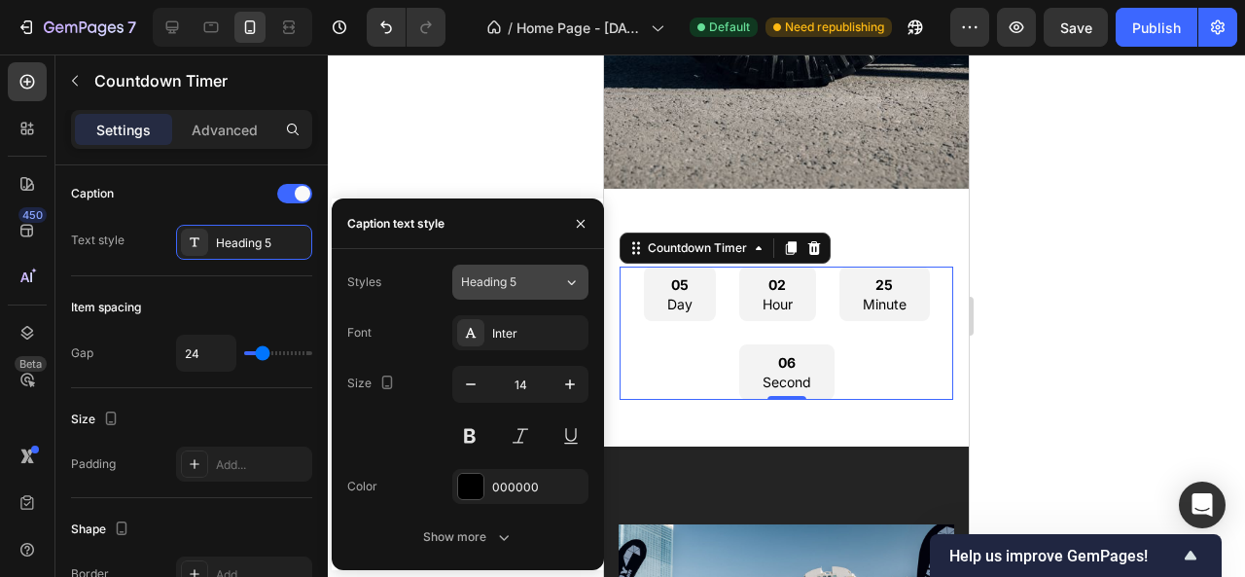
click at [568, 285] on icon at bounding box center [571, 281] width 17 height 19
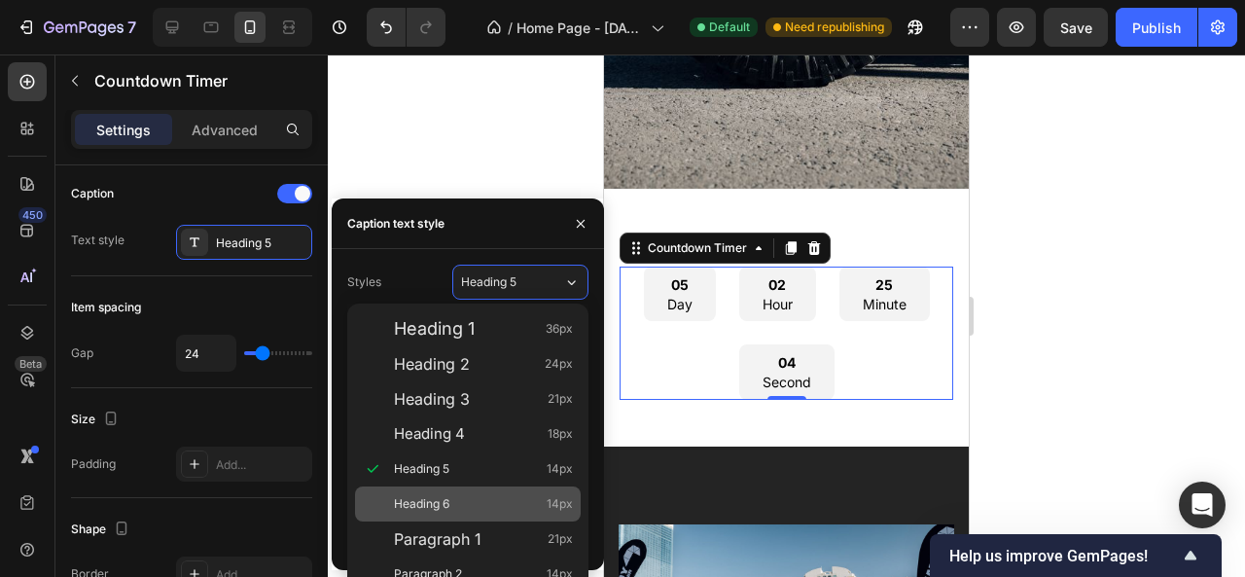
click at [511, 507] on div "Heading 6 14px" at bounding box center [483, 503] width 179 height 19
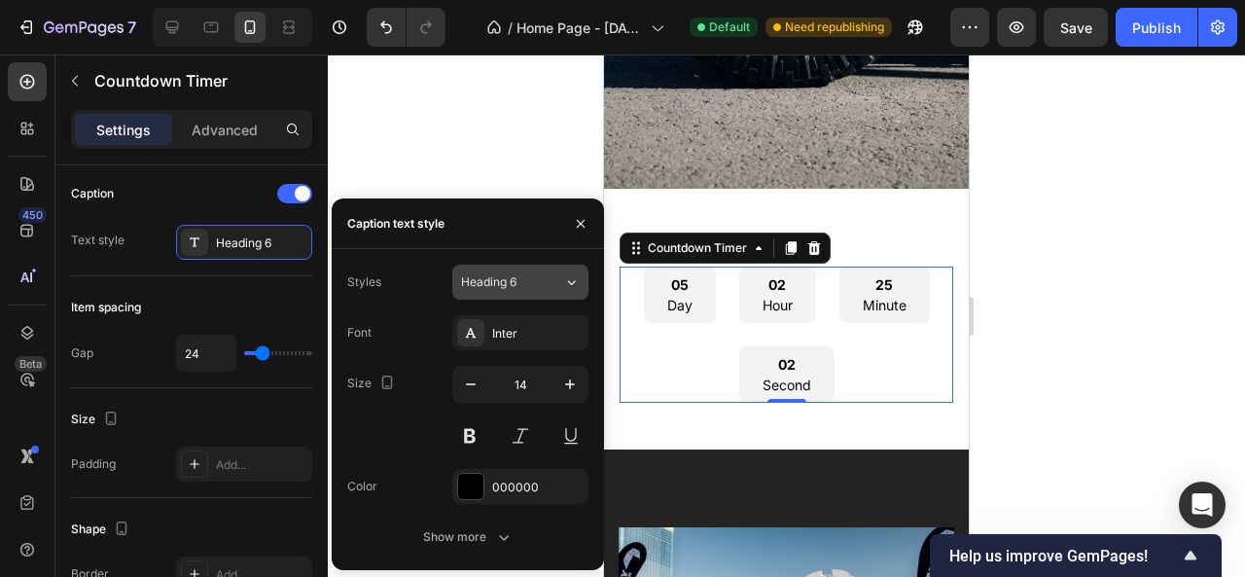
click at [562, 287] on div "Heading 6" at bounding box center [512, 282] width 102 height 18
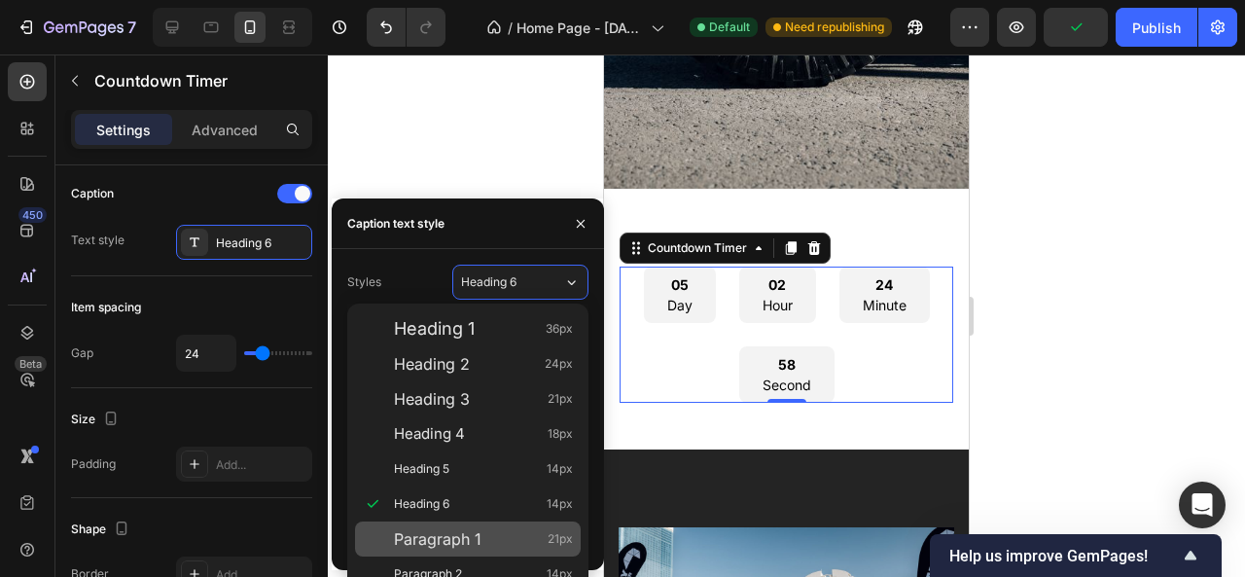
click at [463, 543] on span "Paragraph 1" at bounding box center [438, 538] width 88 height 19
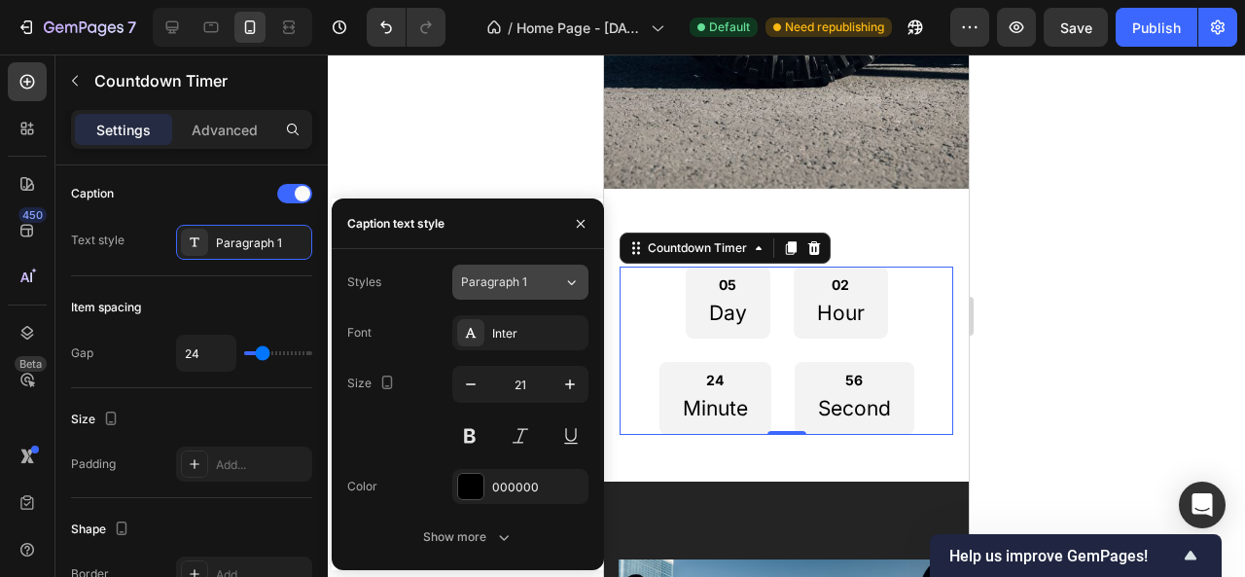
click at [578, 270] on button "Paragraph 1" at bounding box center [520, 281] width 136 height 35
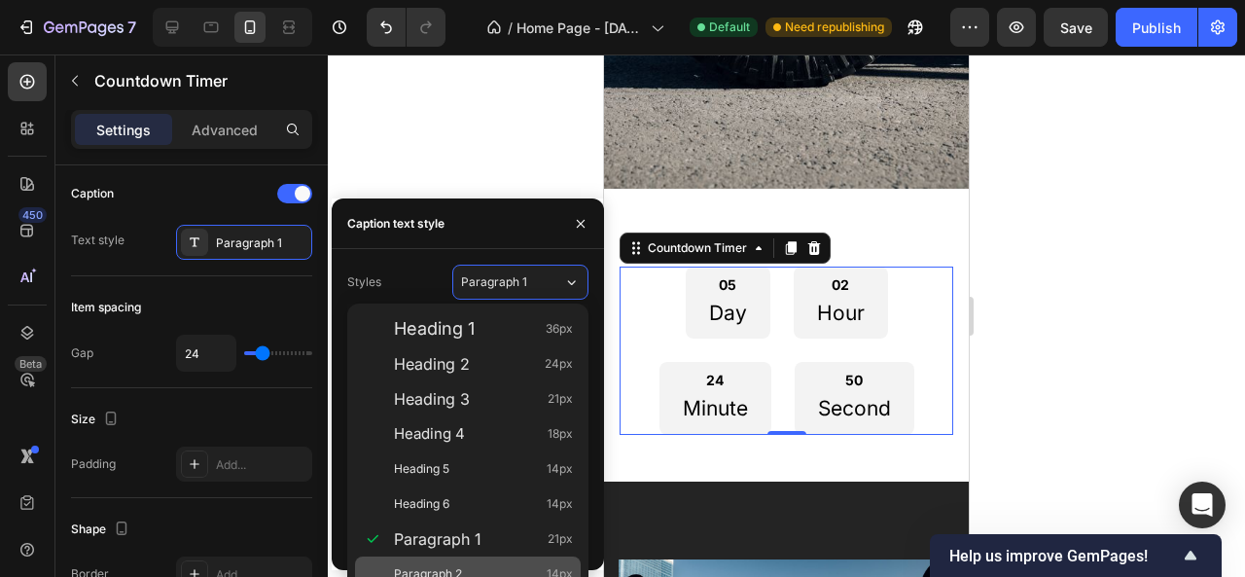
click at [500, 561] on div "Paragraph 2 14px" at bounding box center [468, 573] width 226 height 35
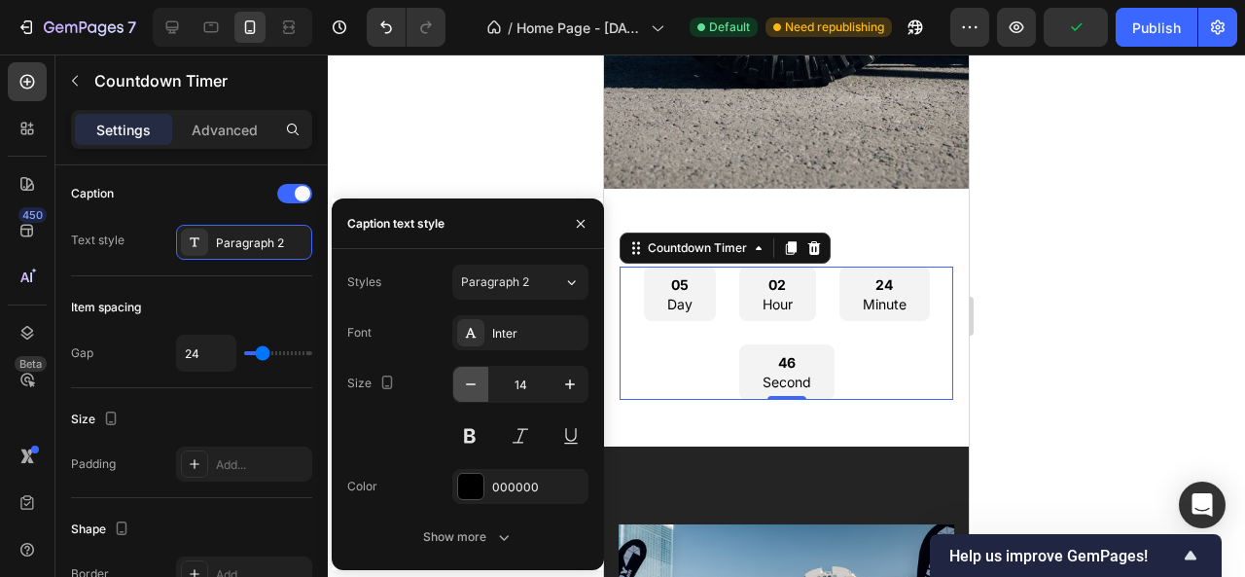
click at [473, 385] on icon "button" at bounding box center [470, 383] width 19 height 19
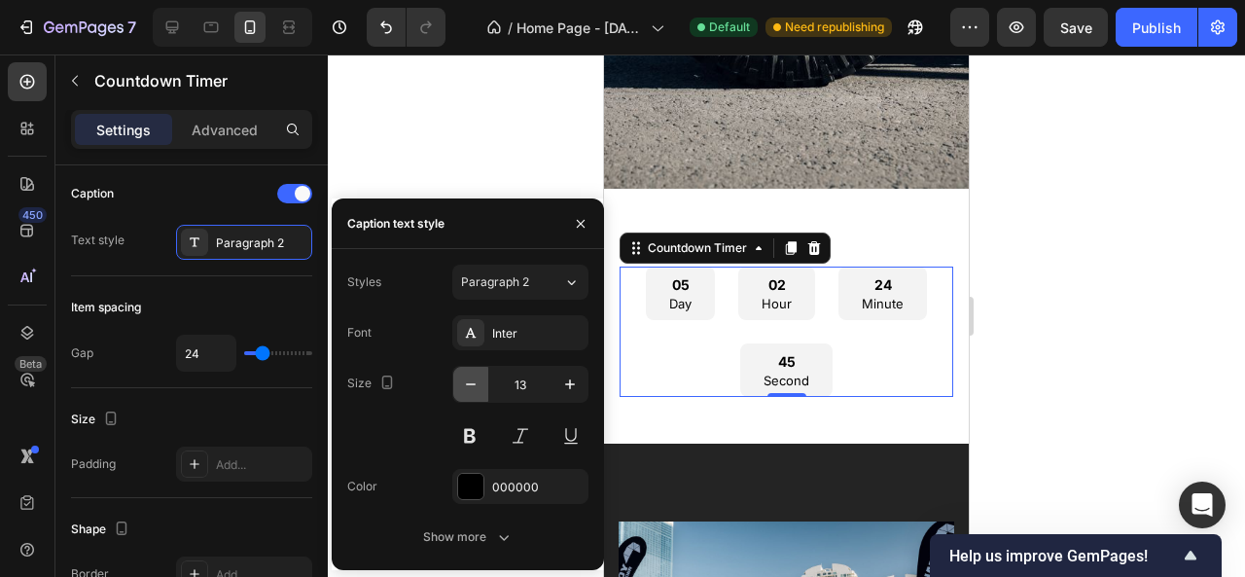
click at [473, 385] on icon "button" at bounding box center [470, 383] width 19 height 19
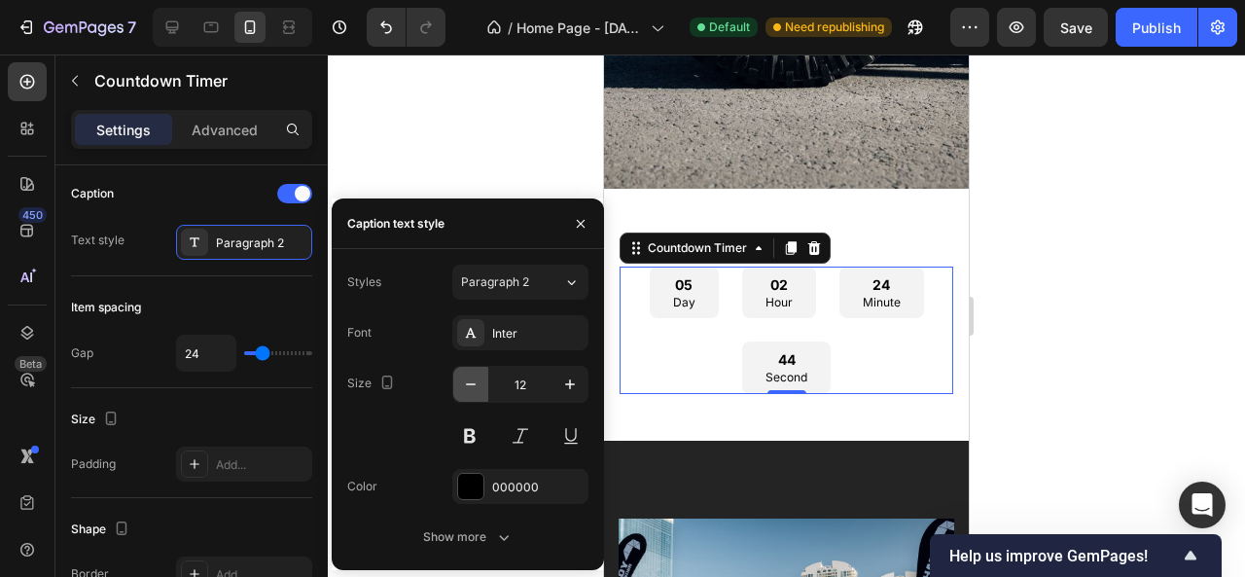
click at [473, 385] on icon "button" at bounding box center [470, 383] width 19 height 19
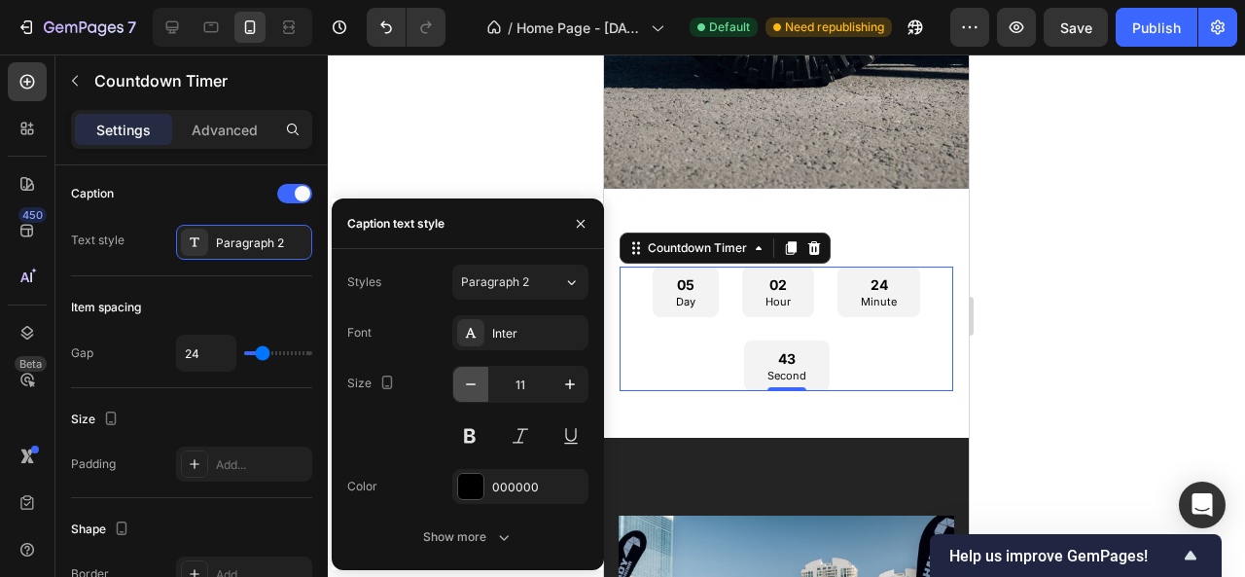
click at [473, 385] on icon "button" at bounding box center [470, 383] width 19 height 19
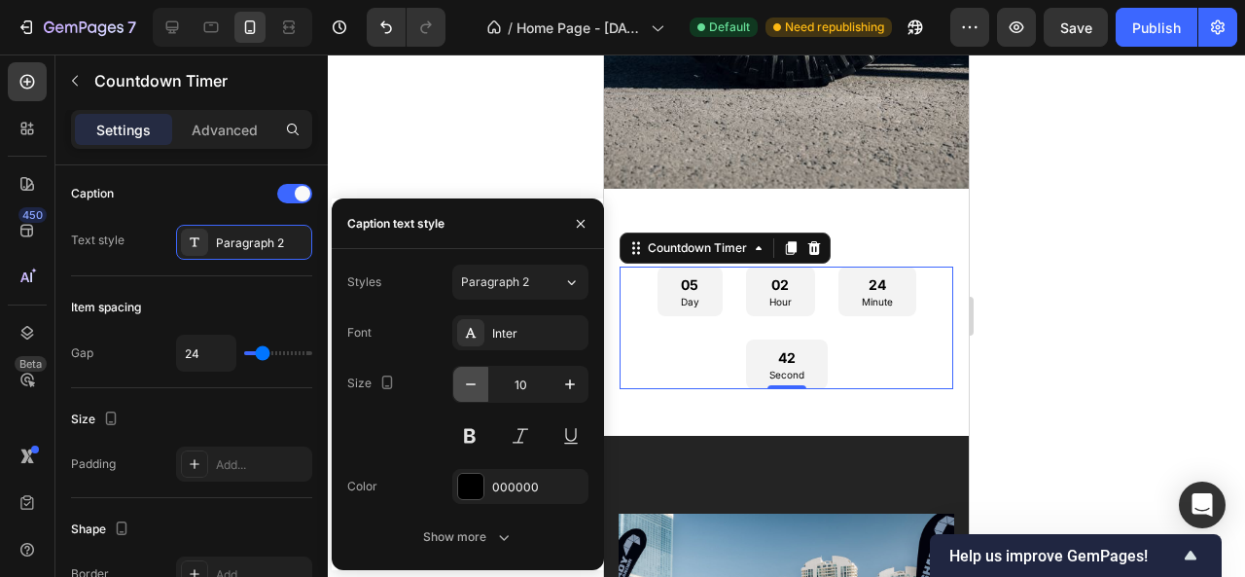
click at [473, 385] on icon "button" at bounding box center [470, 383] width 19 height 19
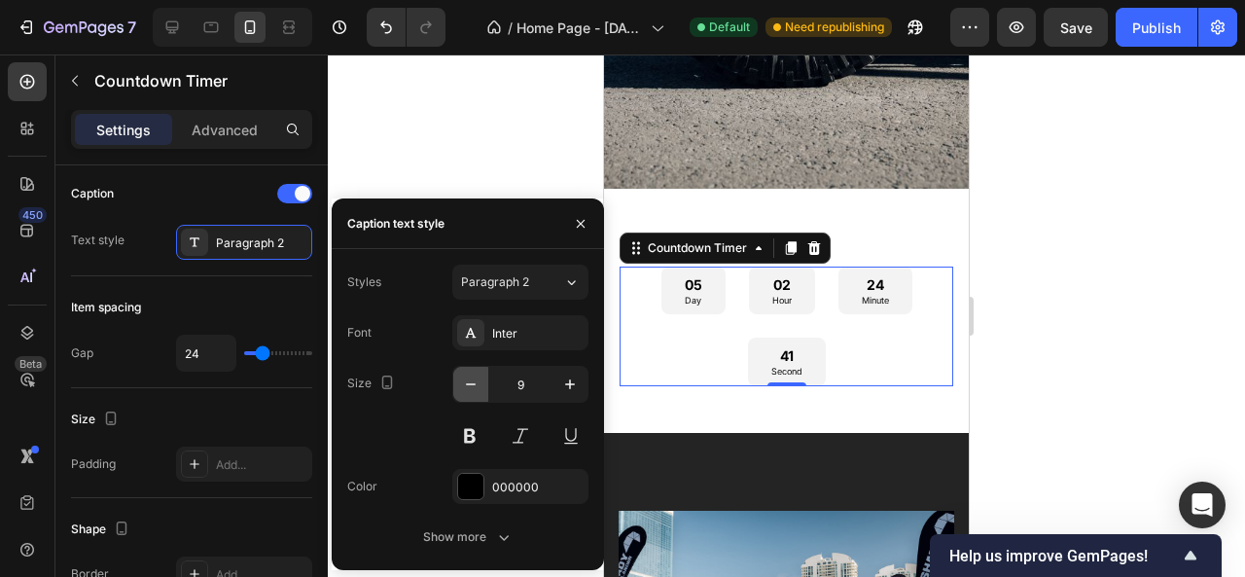
click at [473, 385] on icon "button" at bounding box center [470, 383] width 19 height 19
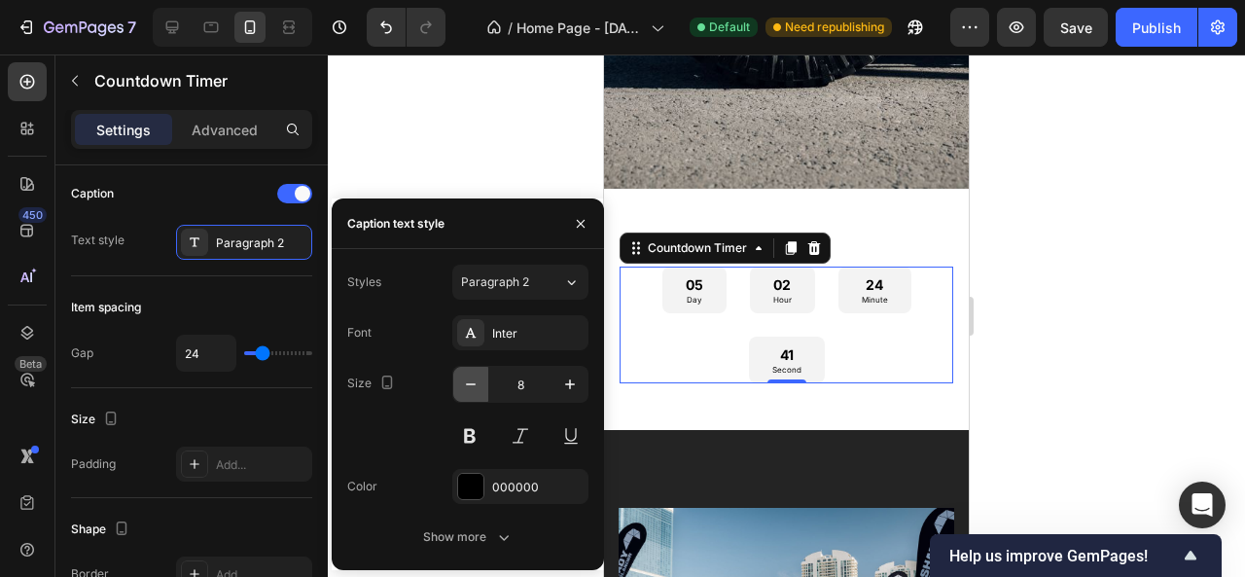
click at [473, 385] on icon "button" at bounding box center [470, 383] width 19 height 19
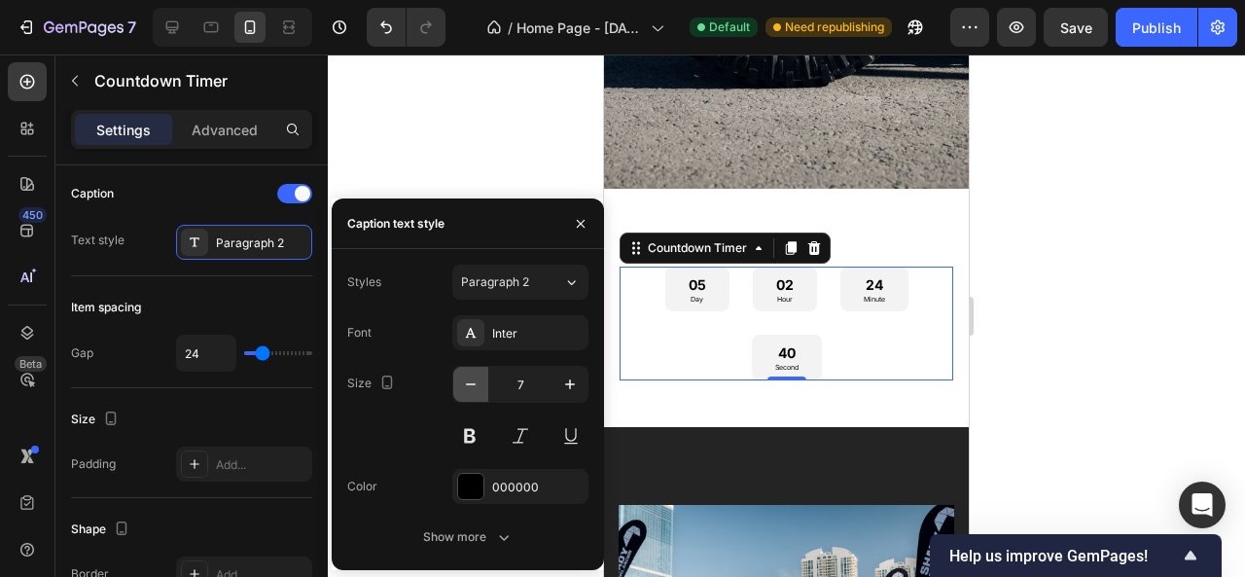
click at [473, 385] on icon "button" at bounding box center [470, 383] width 19 height 19
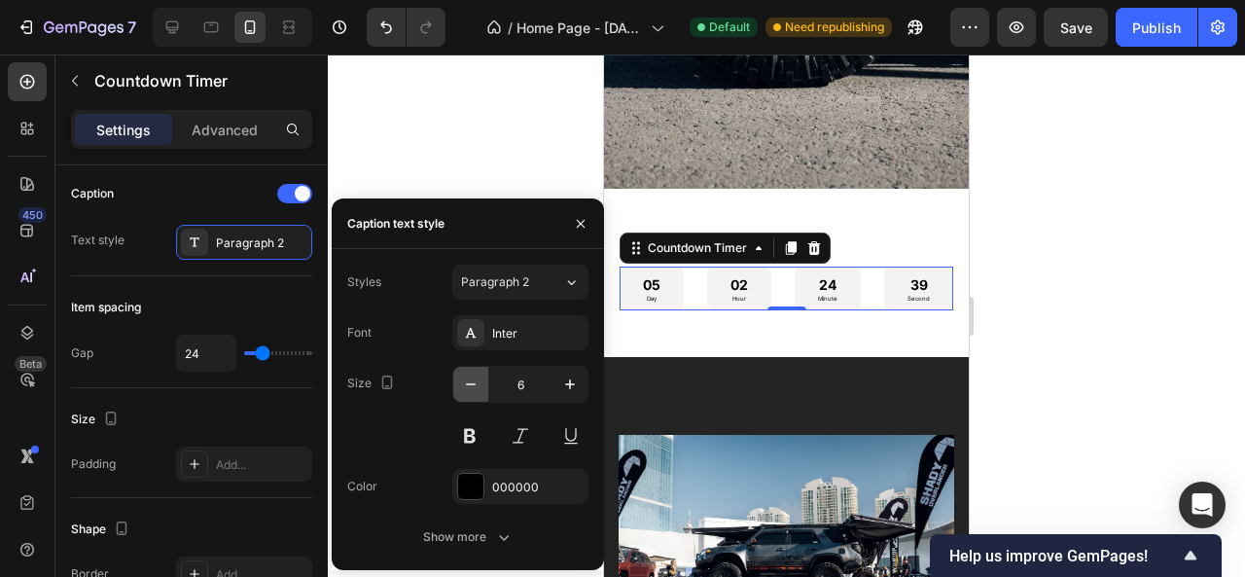
click at [473, 385] on icon "button" at bounding box center [470, 383] width 19 height 19
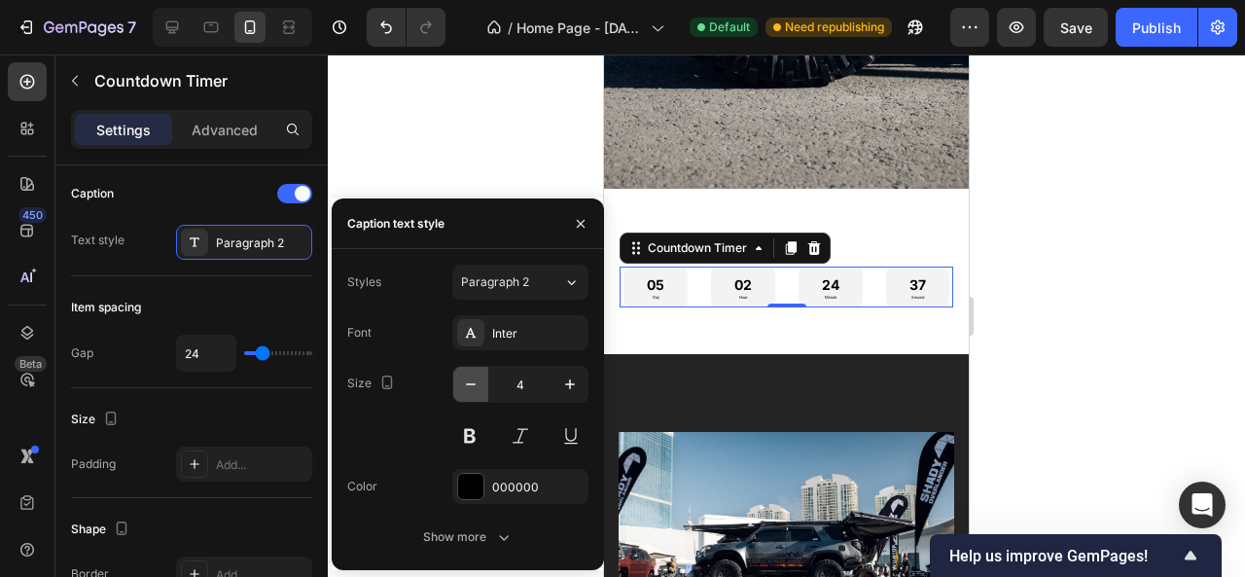
click at [473, 385] on icon "button" at bounding box center [470, 383] width 19 height 19
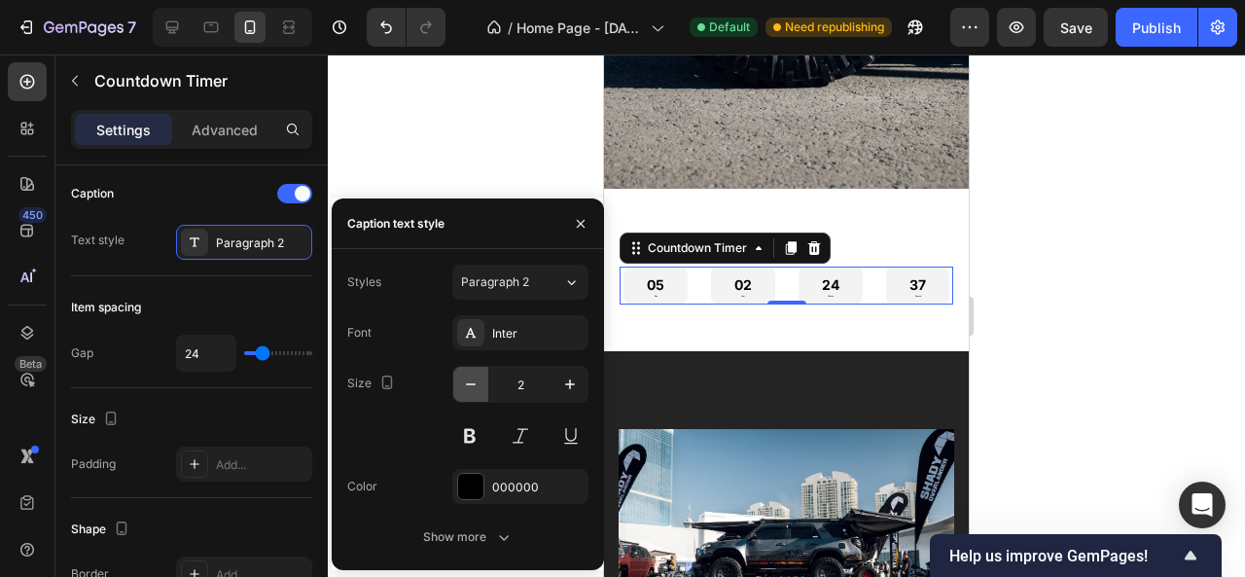
type input "1"
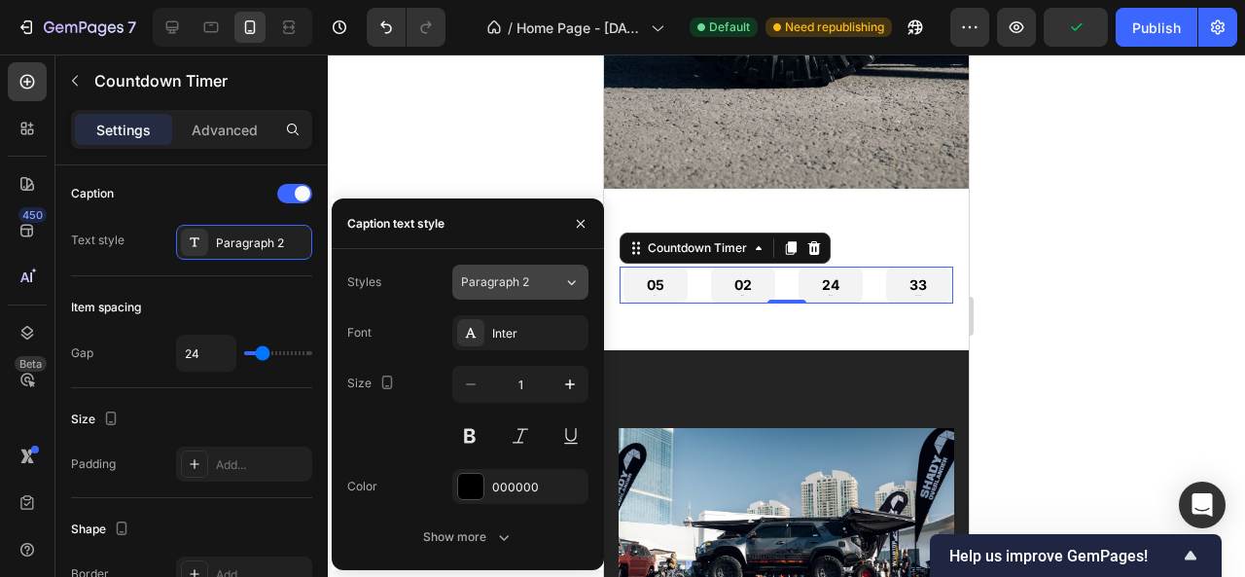
click at [556, 282] on div "Paragraph 2" at bounding box center [512, 282] width 102 height 18
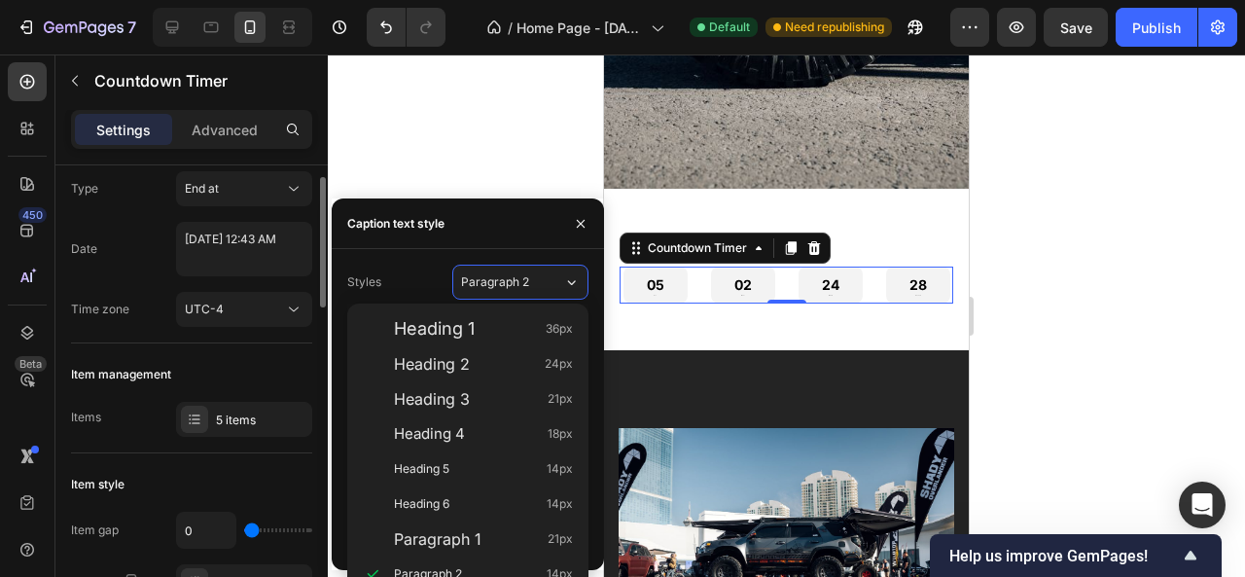
scroll to position [56, 0]
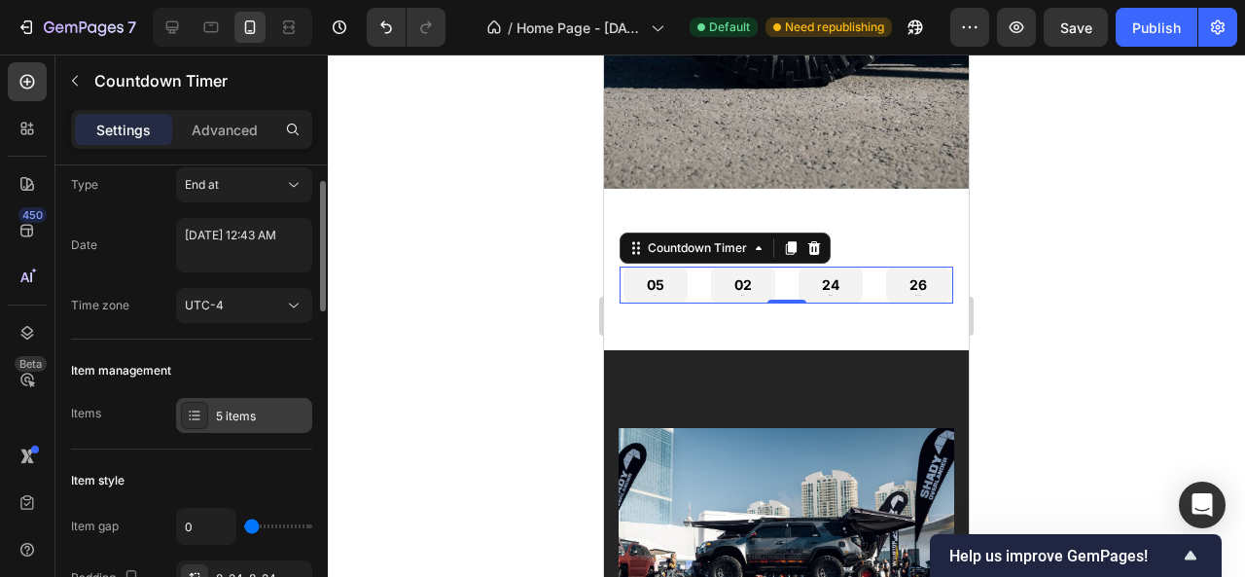
click at [259, 412] on div "5 items" at bounding box center [261, 416] width 91 height 18
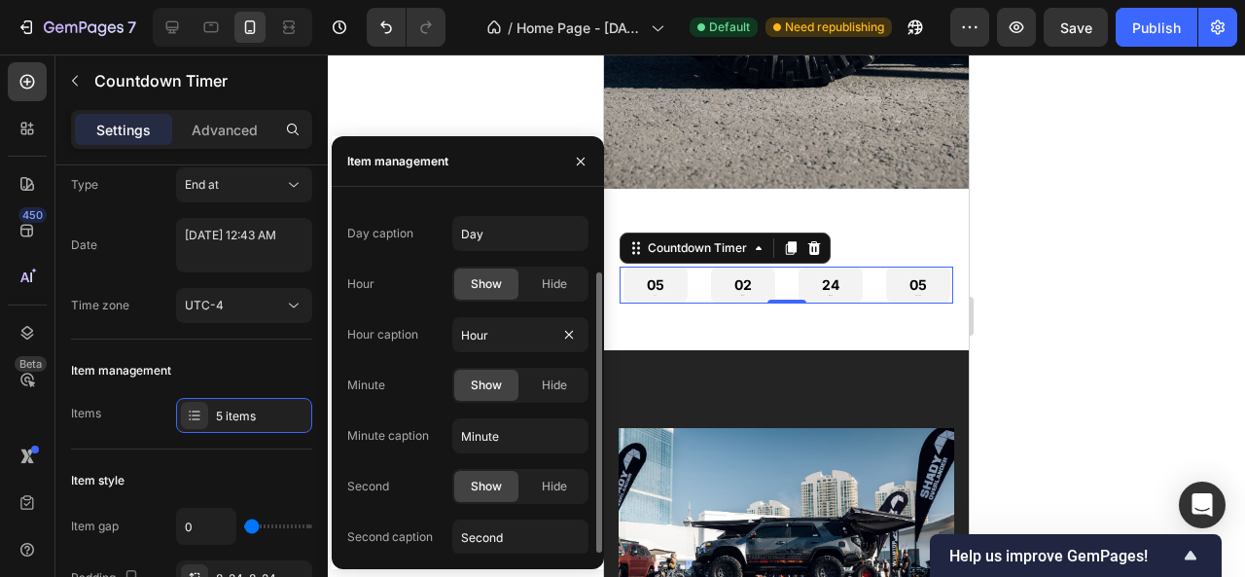
scroll to position [0, 0]
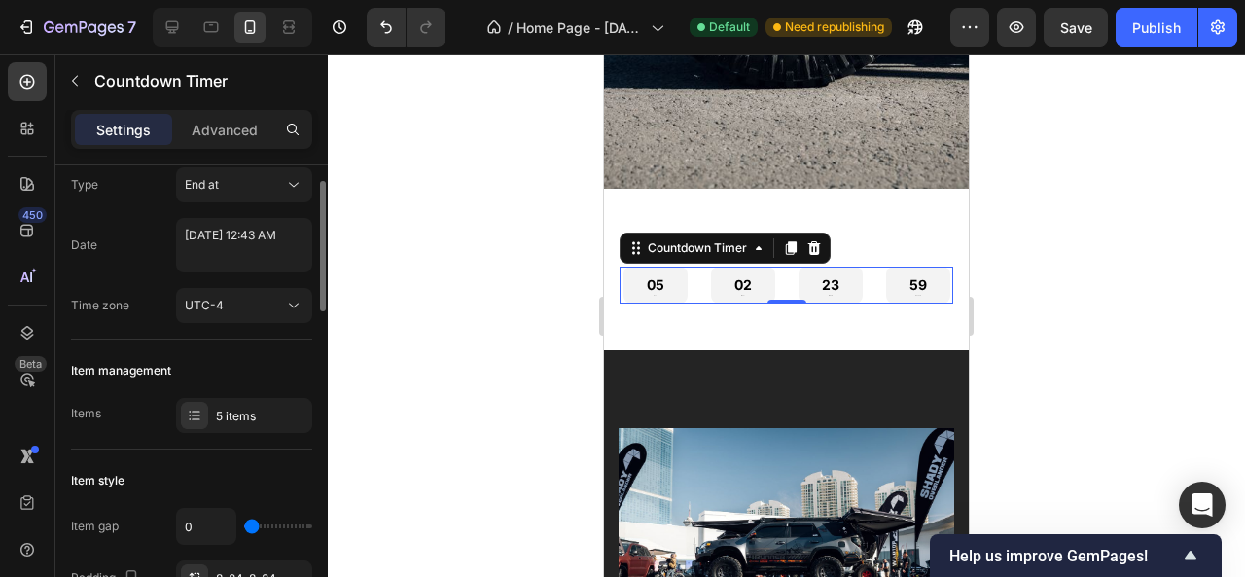
click at [289, 355] on div "Item management" at bounding box center [191, 370] width 241 height 31
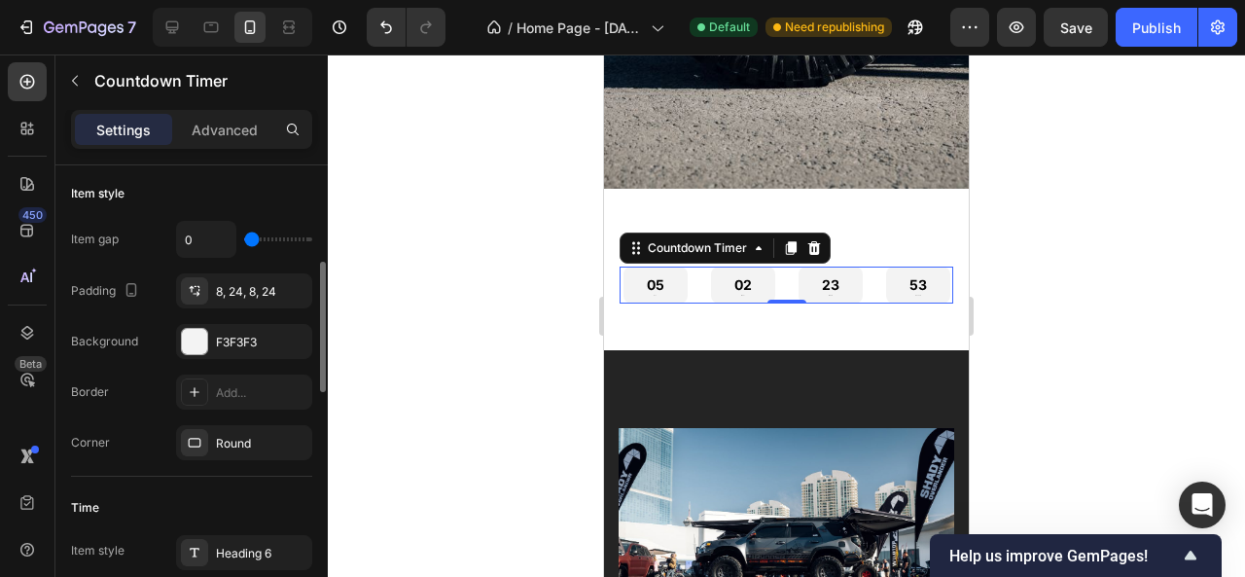
scroll to position [366, 0]
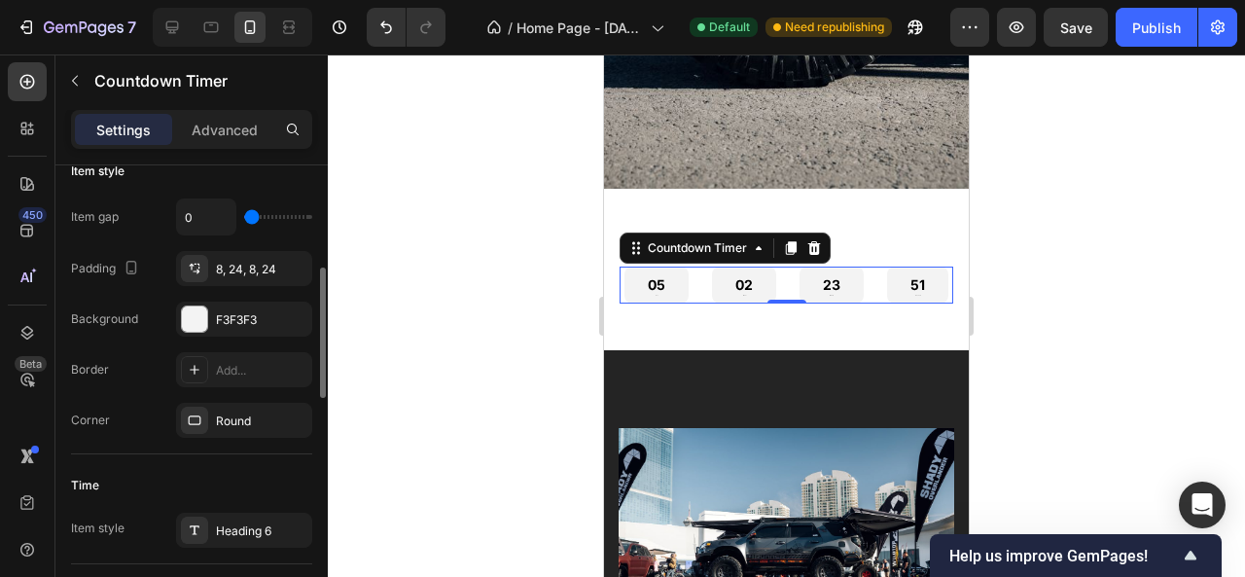
type input "82"
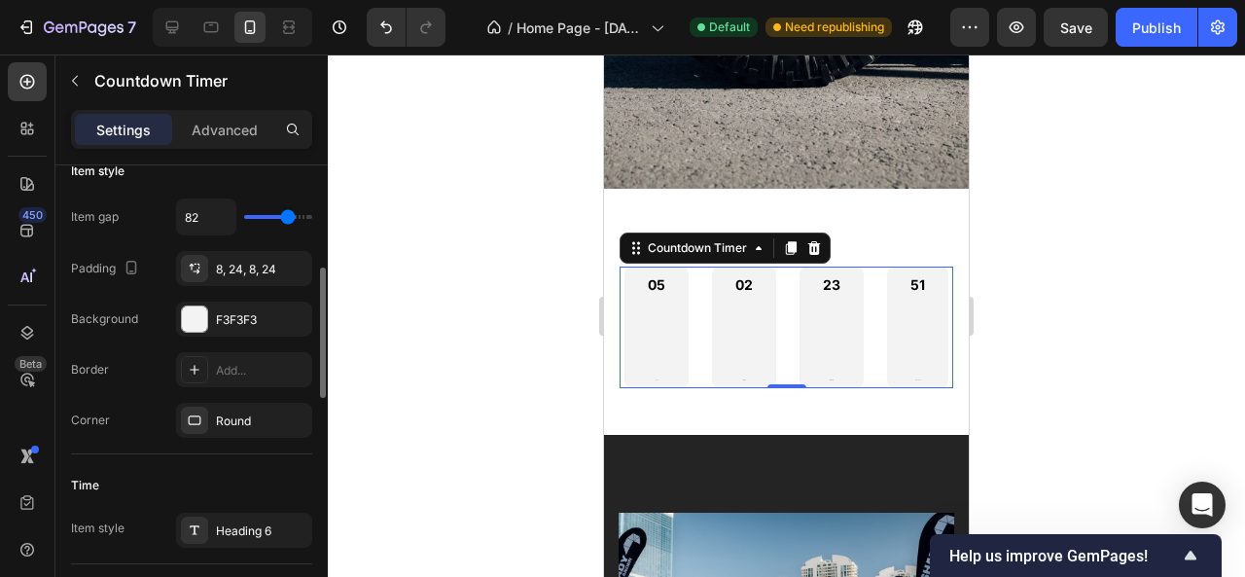
type input "87"
type input "93"
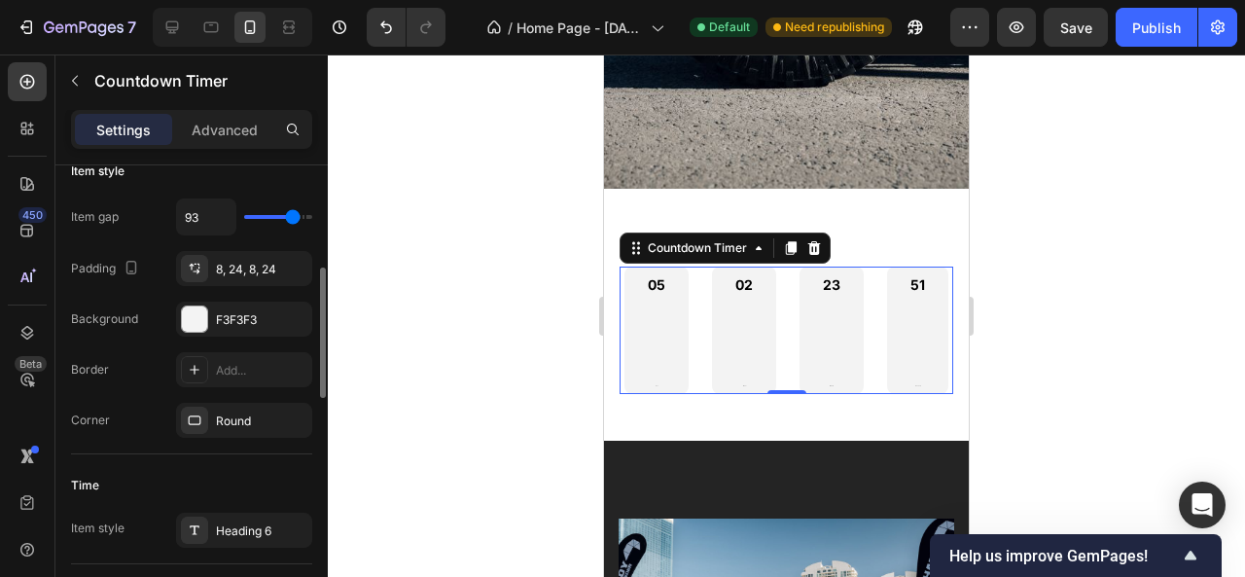
type input "94"
type input "96"
type input "97"
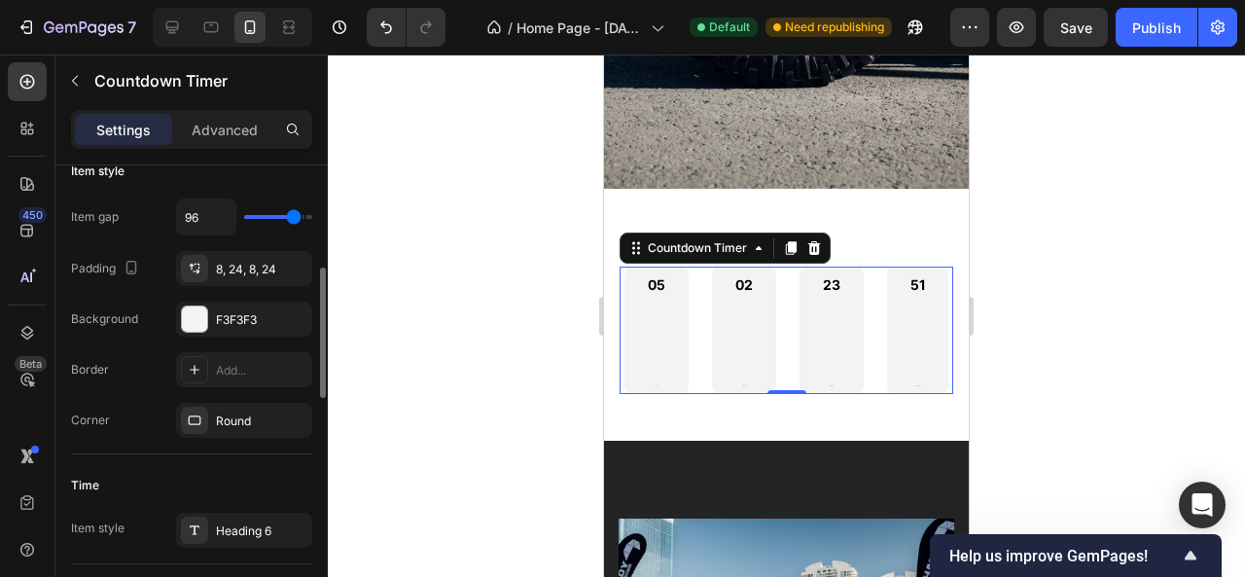
type input "97"
type input "99"
type input "101"
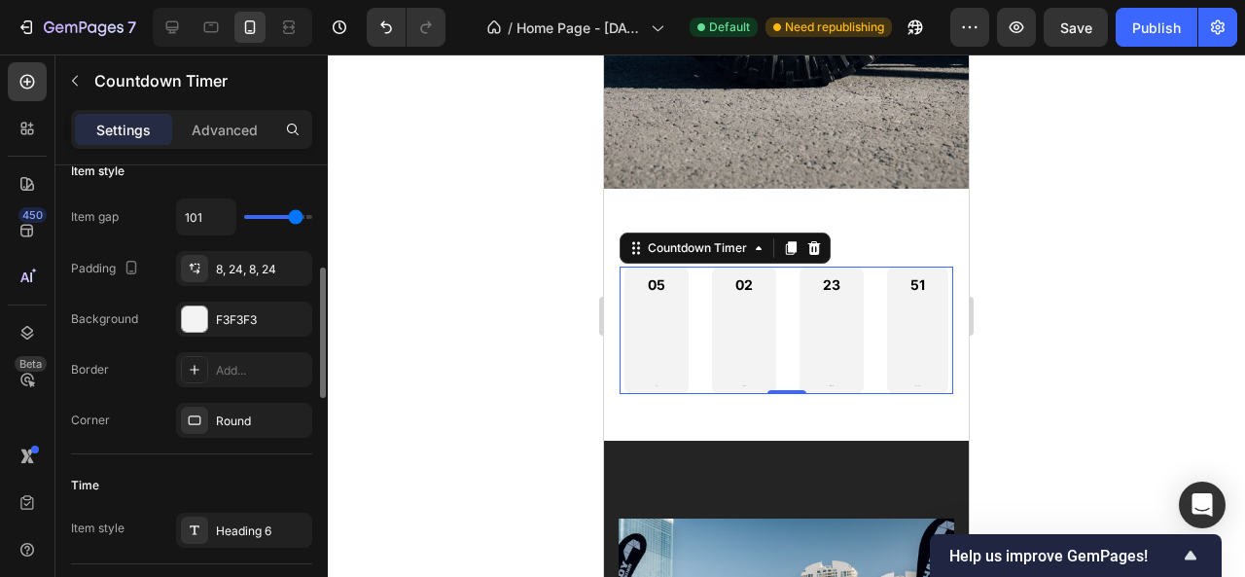
type input "103"
type input "106"
type input "107"
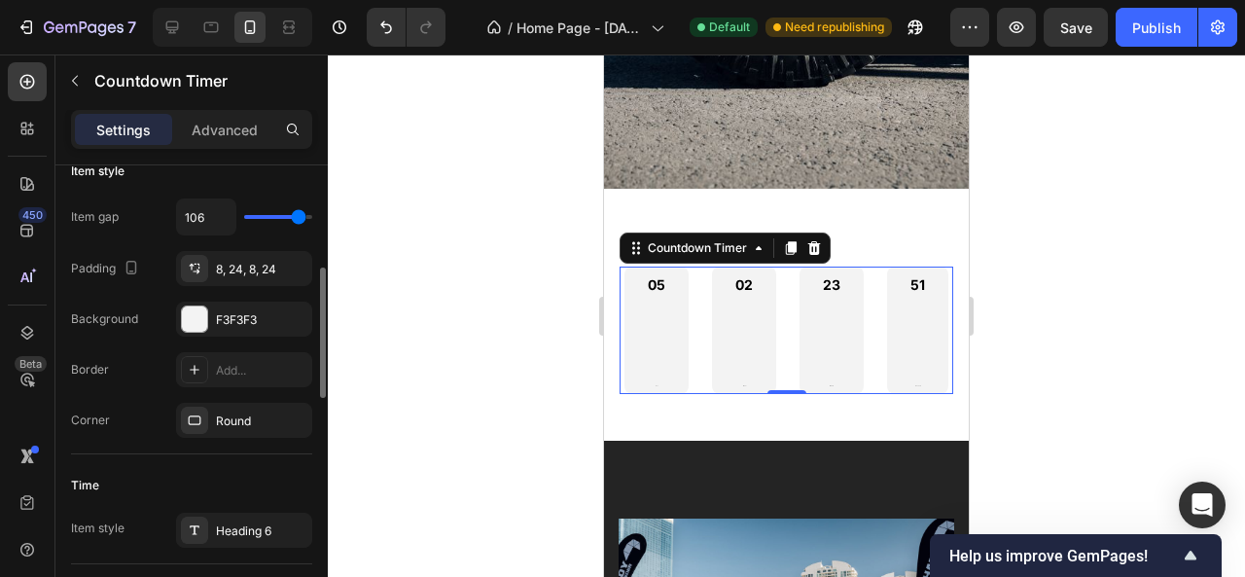
type input "107"
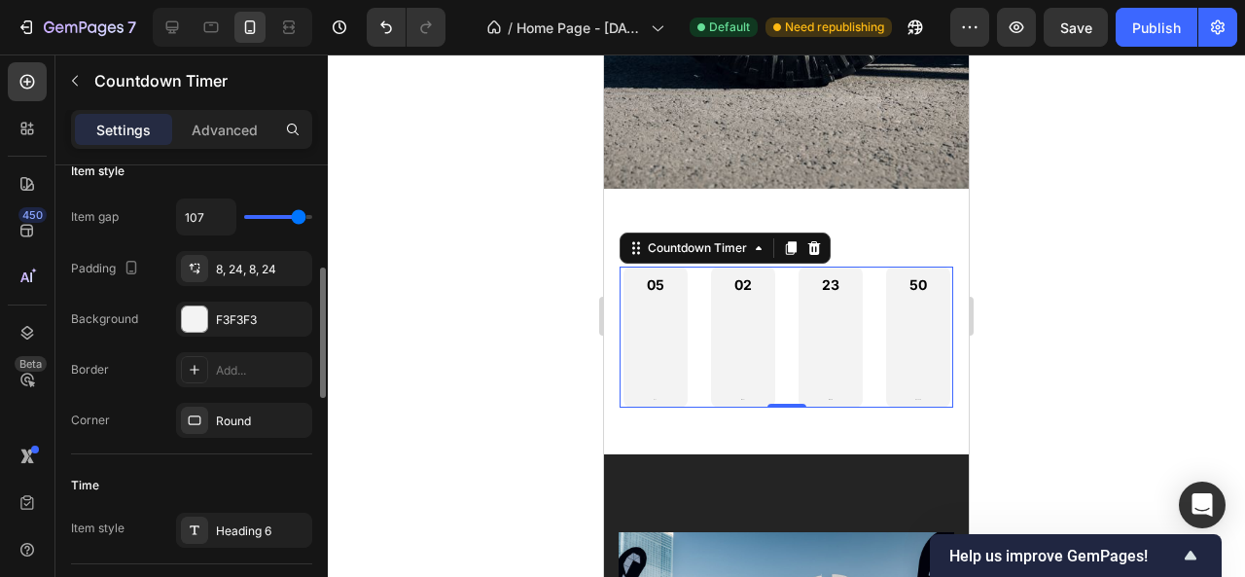
type input "32"
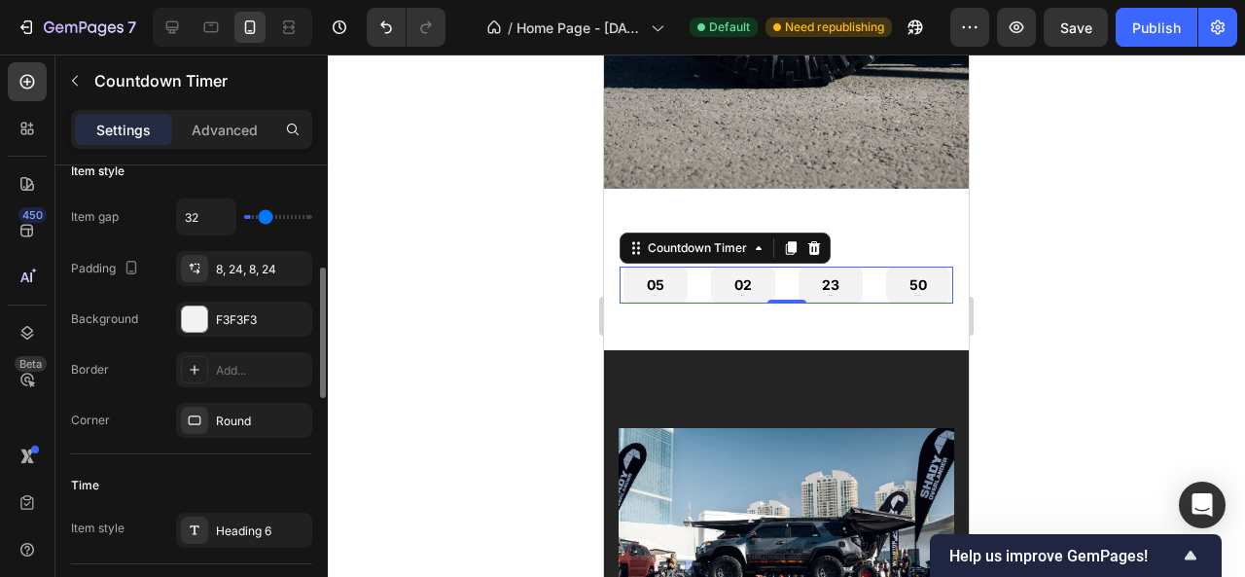
type input "0"
drag, startPoint x: 257, startPoint y: 213, endPoint x: 210, endPoint y: 213, distance: 46.7
click at [244, 215] on input "range" at bounding box center [278, 217] width 68 height 4
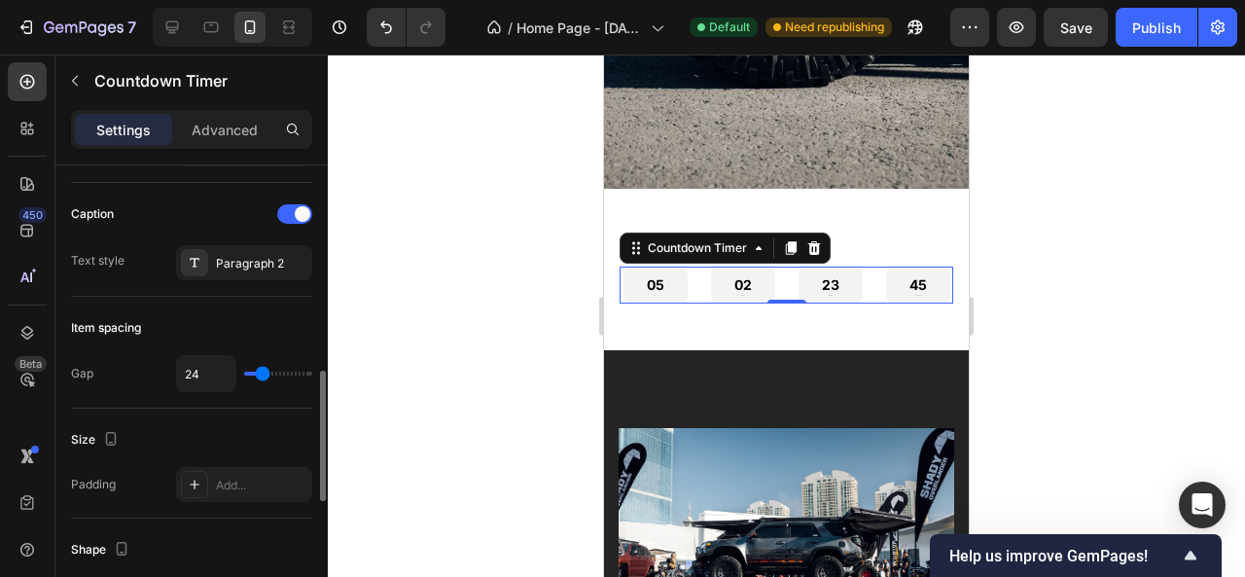
scroll to position [772, 0]
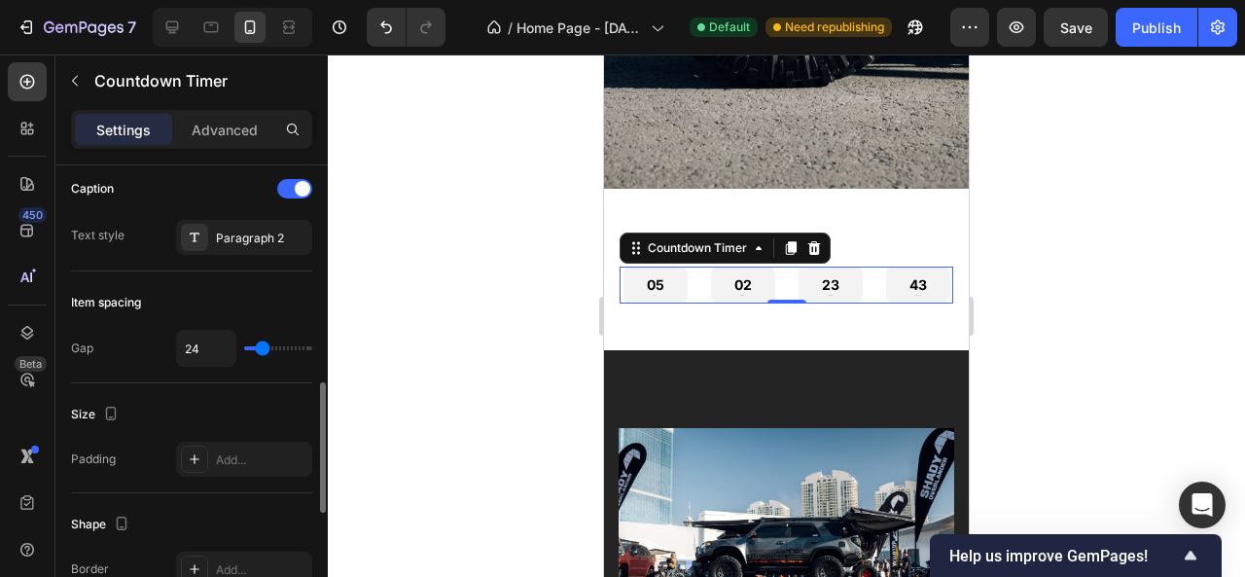
type input "5"
type input "0"
type input "2"
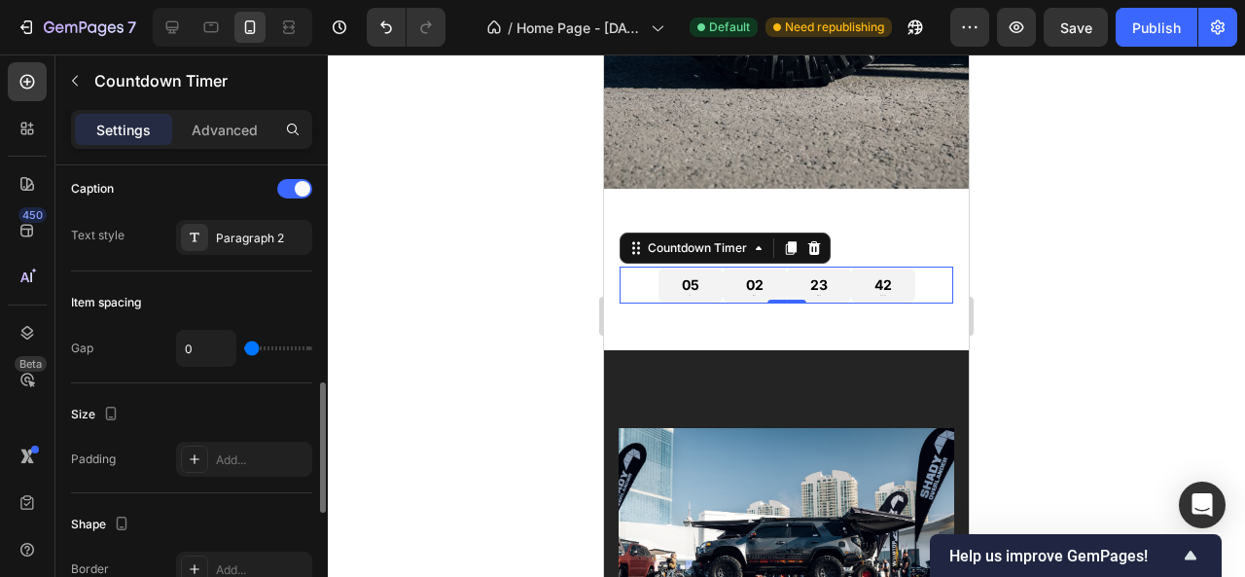
type input "2"
type input "11"
type input "13"
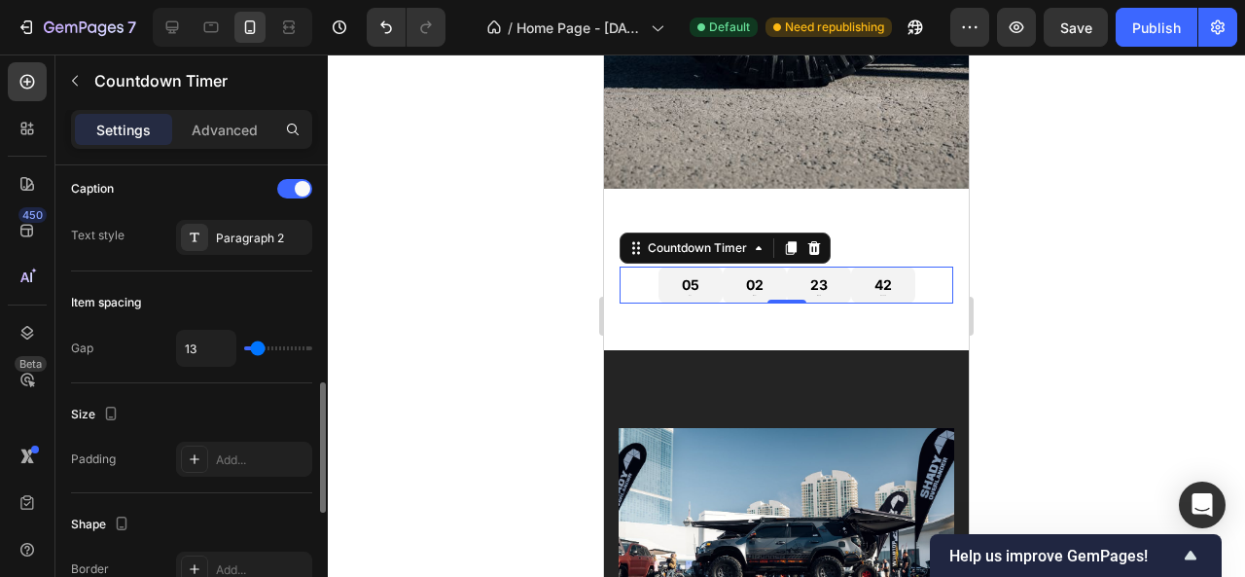
type input "16"
type input "17"
type input "19"
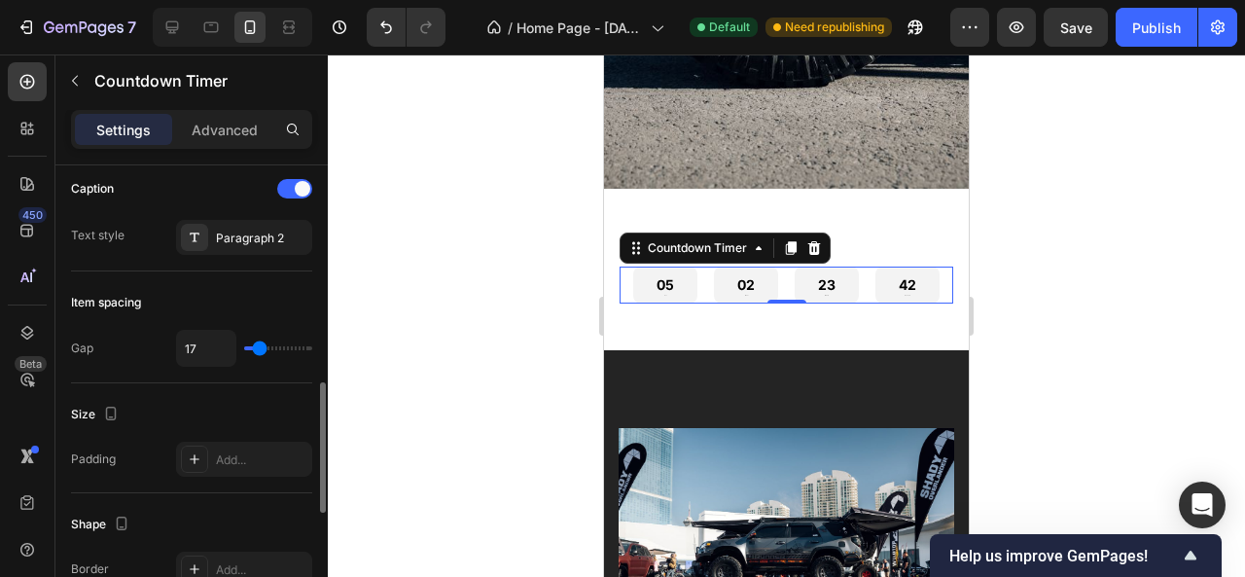
type input "19"
type input "20"
type input "19"
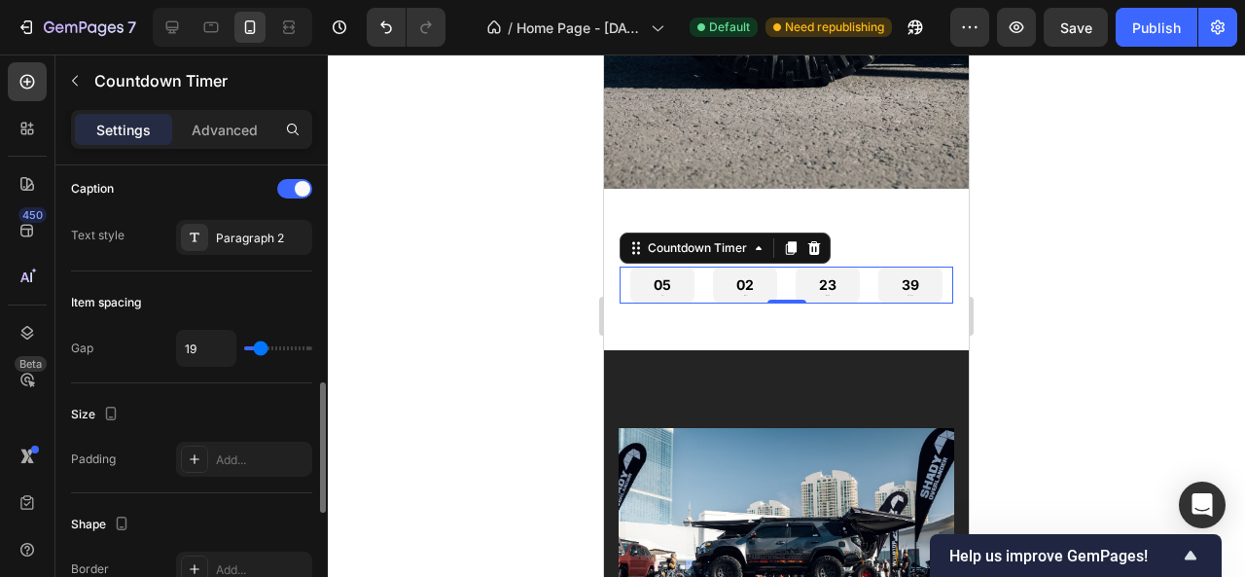
click at [260, 346] on input "range" at bounding box center [278, 348] width 68 height 4
click at [180, 23] on icon at bounding box center [171, 27] width 19 height 19
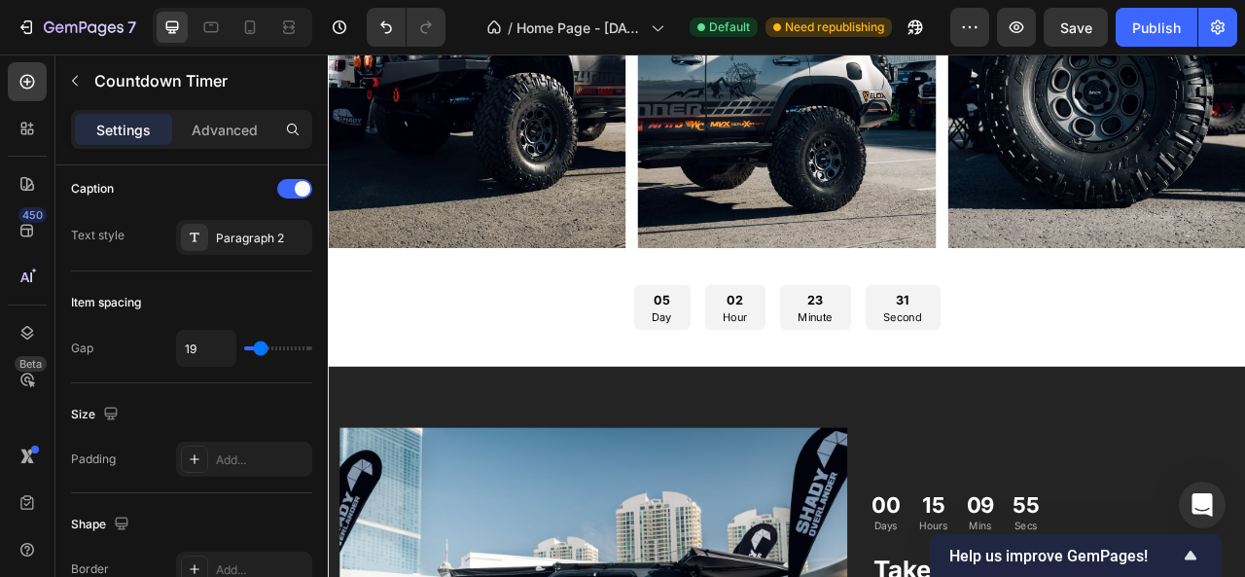
scroll to position [3196, 0]
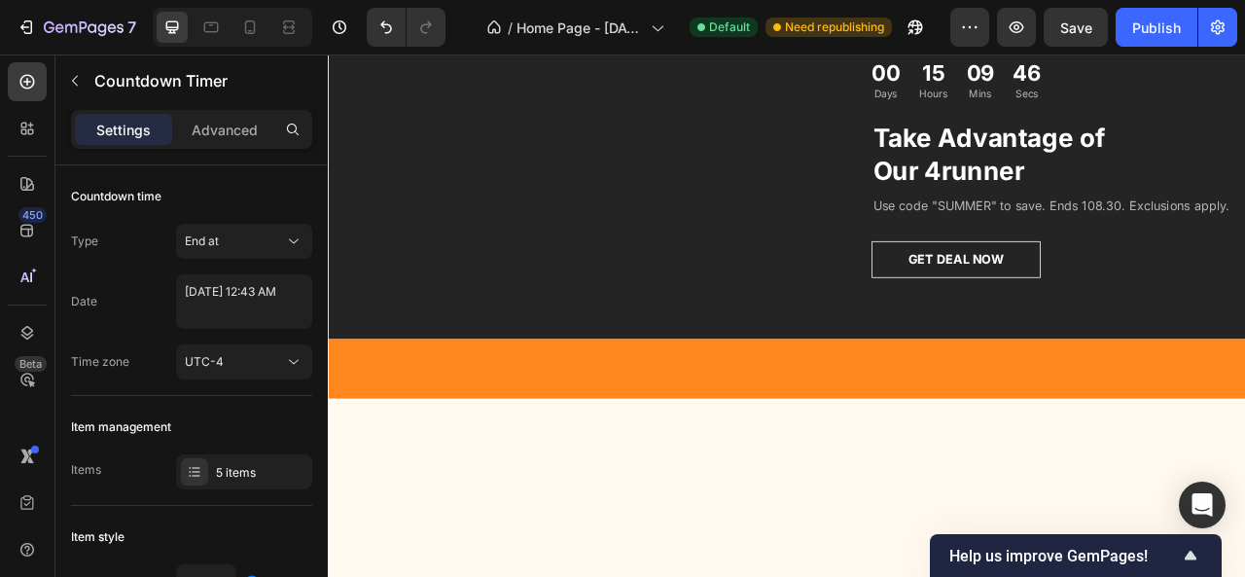
scroll to position [772, 0]
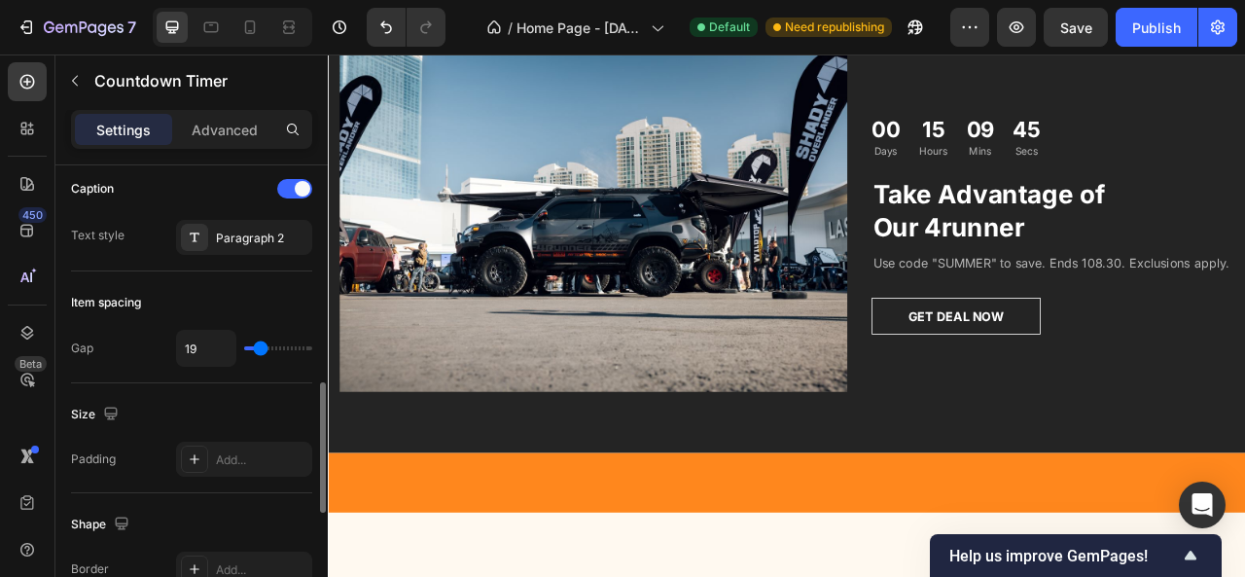
type input "38"
type input "48"
type input "53"
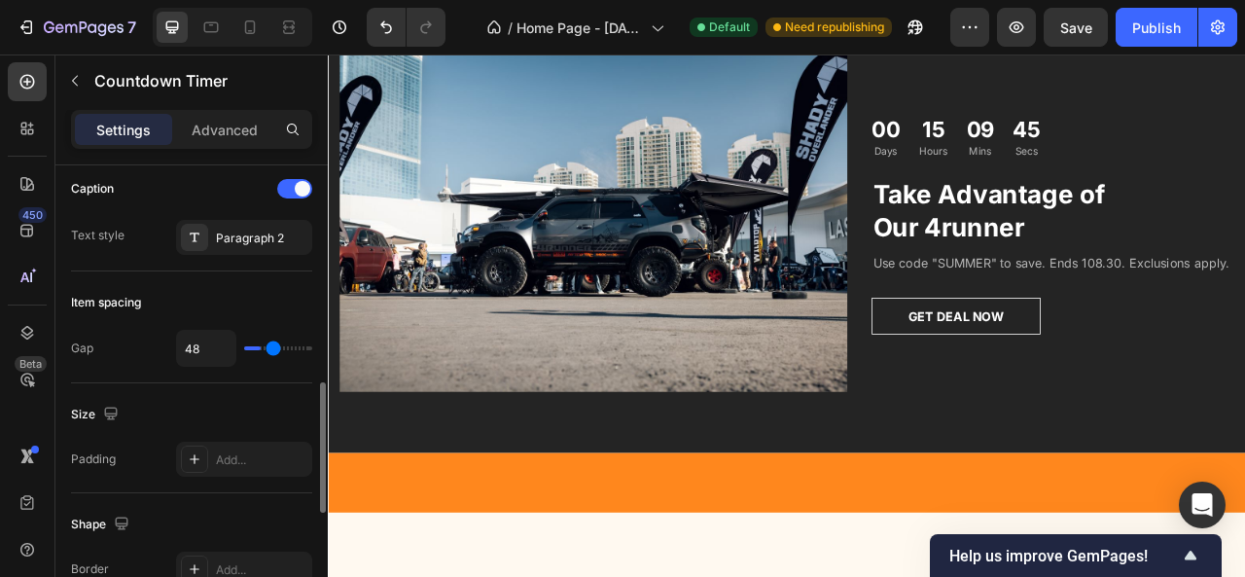
type input "53"
type input "59"
type input "73"
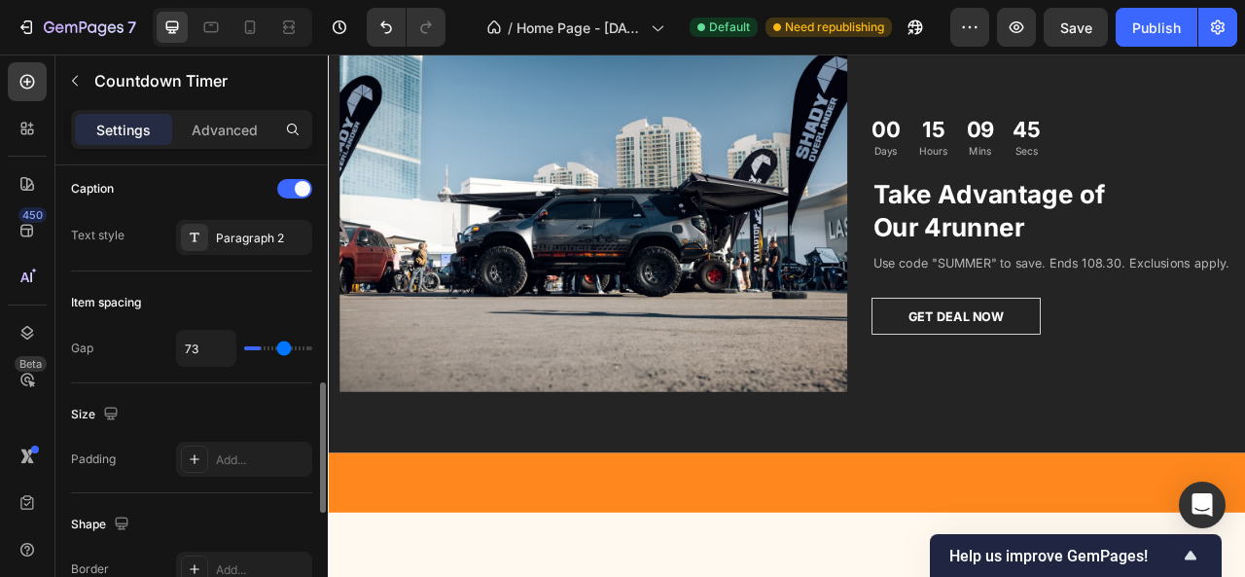
type input "75"
type input "76"
type input "87"
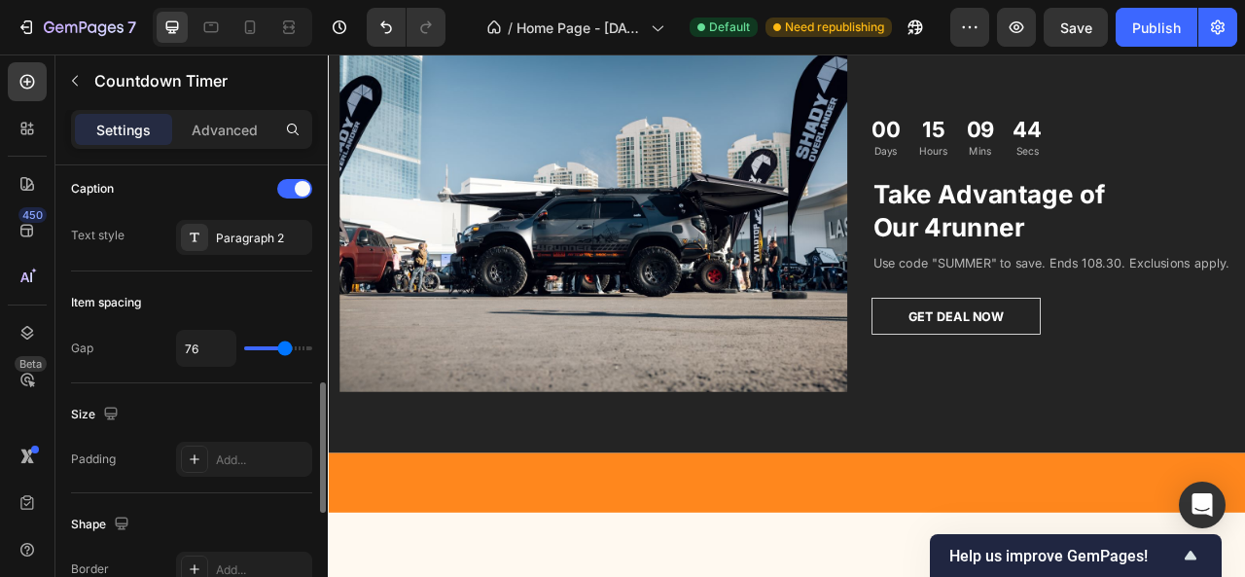
type input "87"
type input "88"
type input "90"
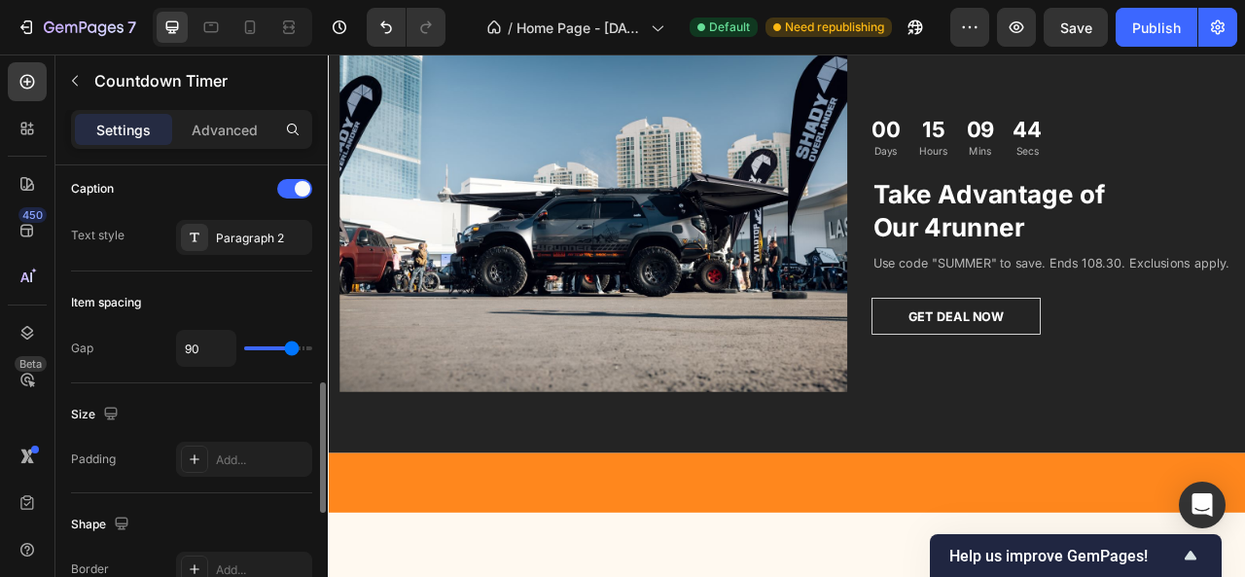
type input "91"
type input "93"
type input "96"
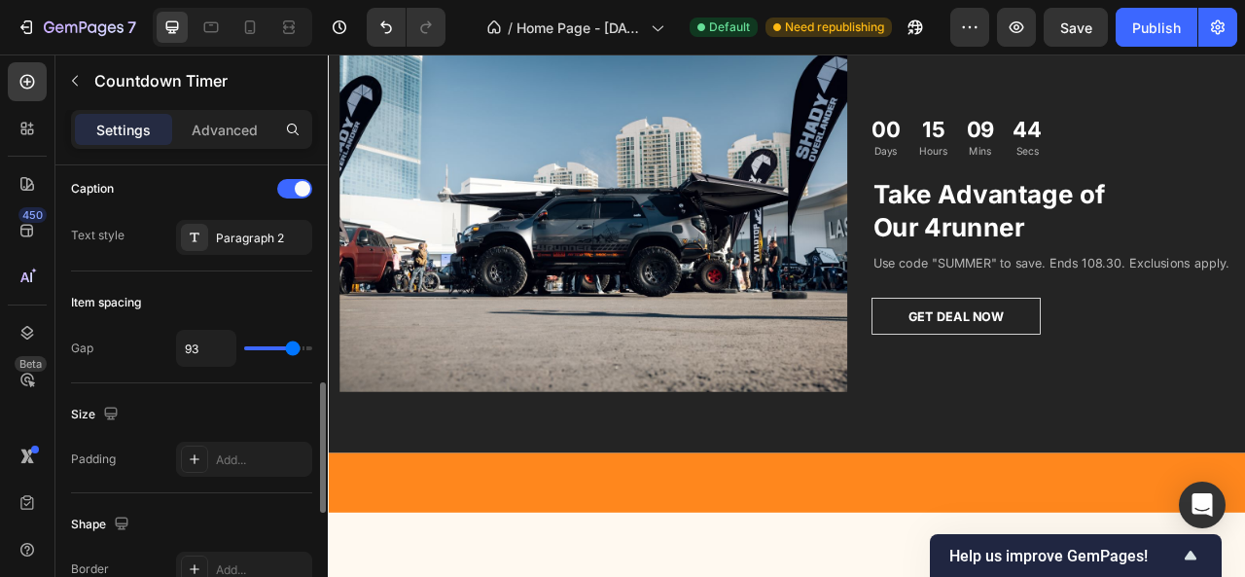
type input "96"
type input "97"
type input "99"
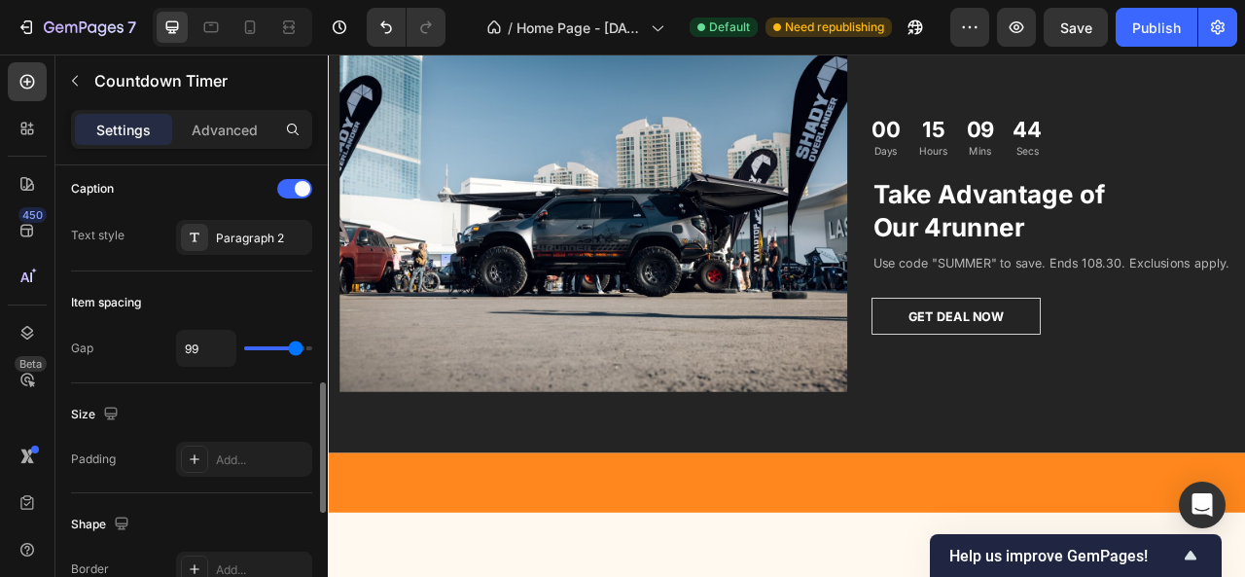
type input "100"
drag, startPoint x: 259, startPoint y: 337, endPoint x: 296, endPoint y: 343, distance: 37.4
type input "100"
click at [296, 346] on input "range" at bounding box center [278, 348] width 68 height 4
click at [242, 30] on icon at bounding box center [249, 27] width 19 height 19
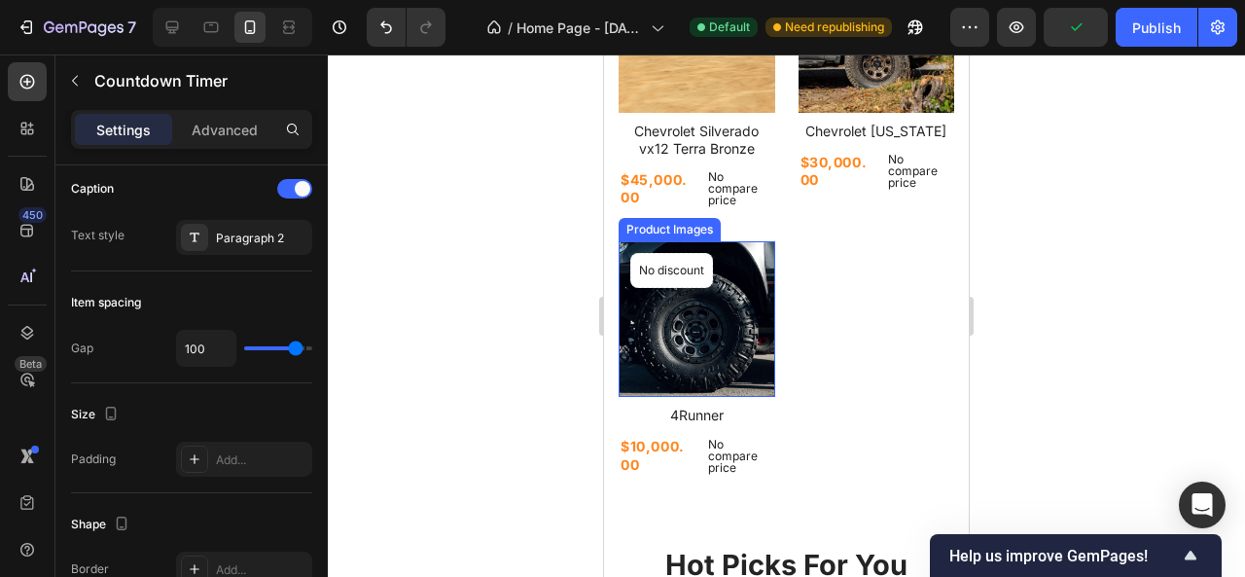
scroll to position [1532, 0]
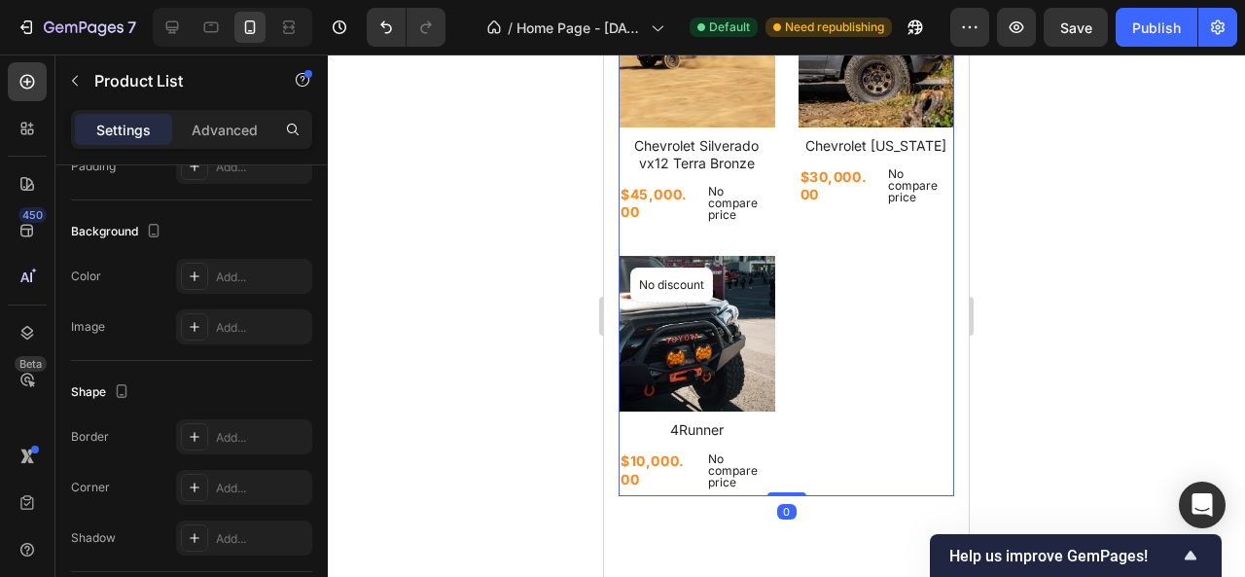
click at [806, 244] on div "Product Images No discount Not be displayed when published Product Badge Row Ch…" at bounding box center [785, 233] width 335 height 525
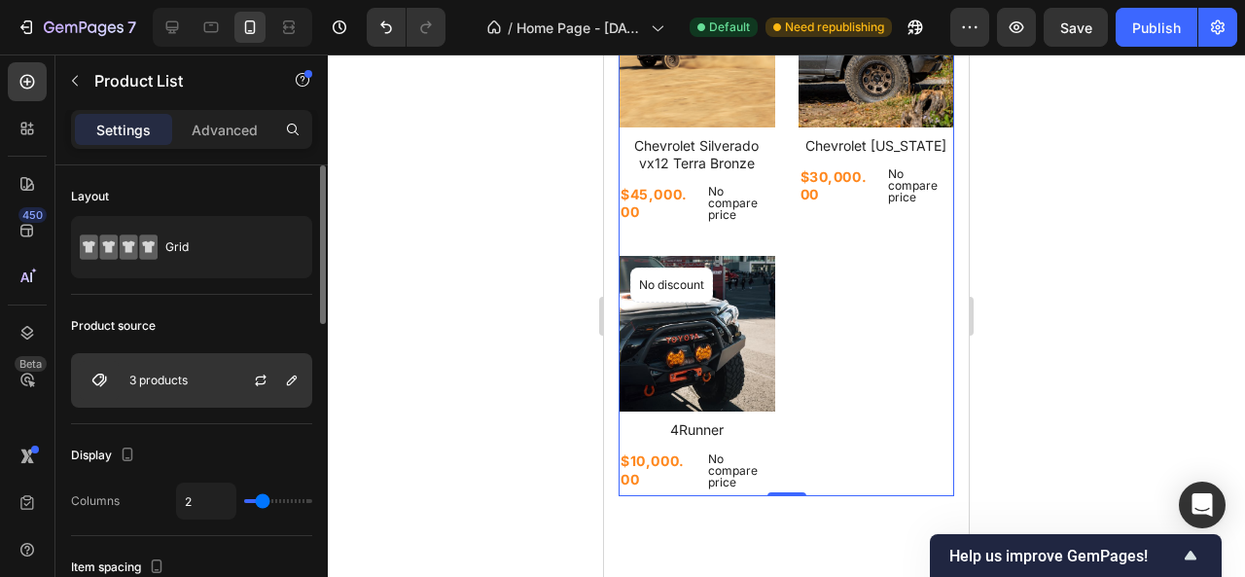
click at [216, 378] on div "3 products" at bounding box center [191, 380] width 241 height 54
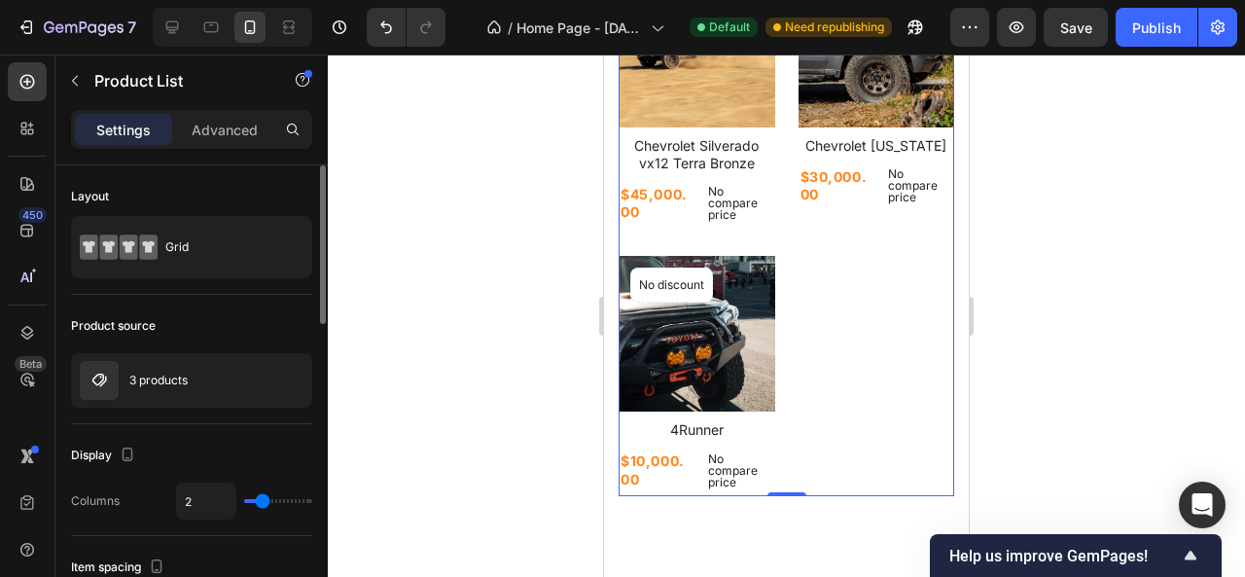
click at [270, 321] on div "Product source" at bounding box center [191, 325] width 241 height 31
type input "3"
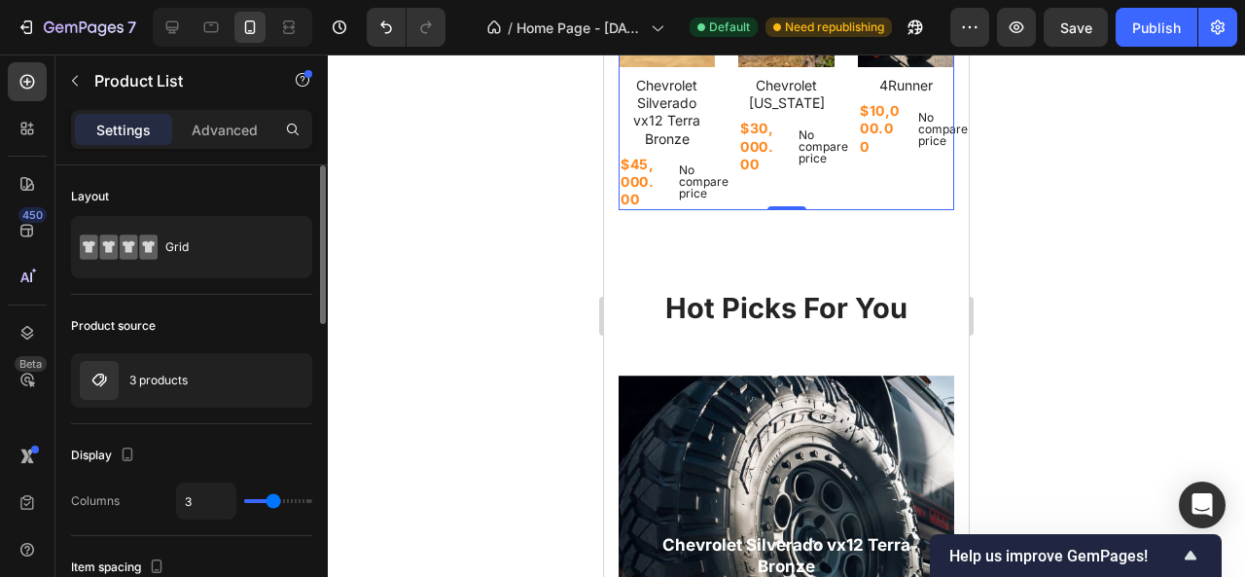
drag, startPoint x: 263, startPoint y: 499, endPoint x: 274, endPoint y: 499, distance: 11.7
type input "3"
click at [274, 499] on input "range" at bounding box center [278, 501] width 68 height 4
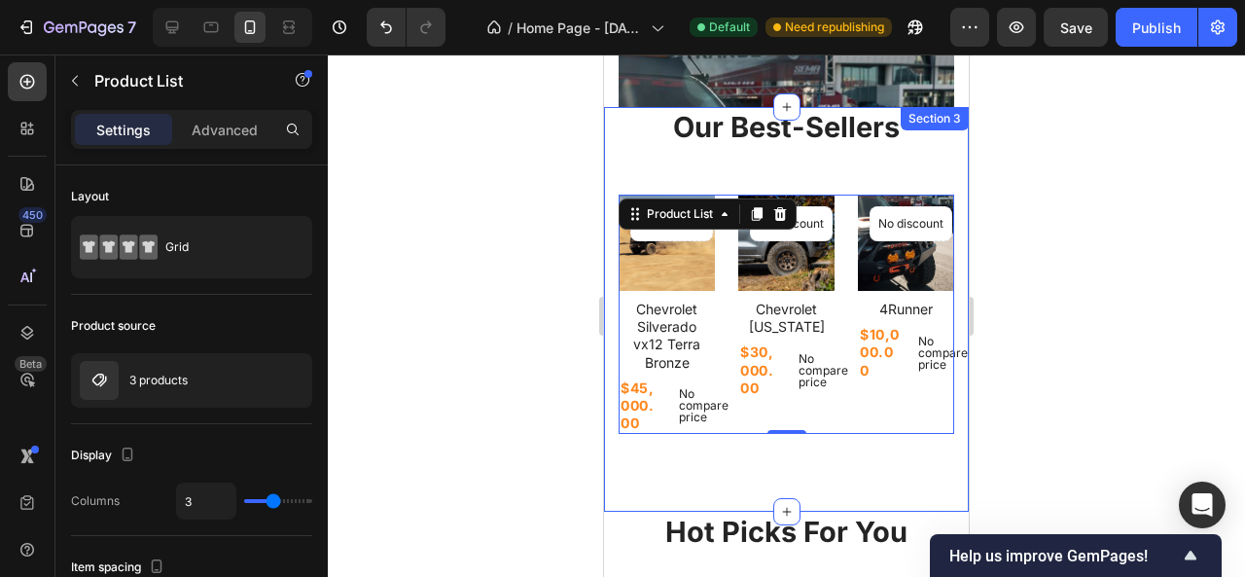
scroll to position [1317, 0]
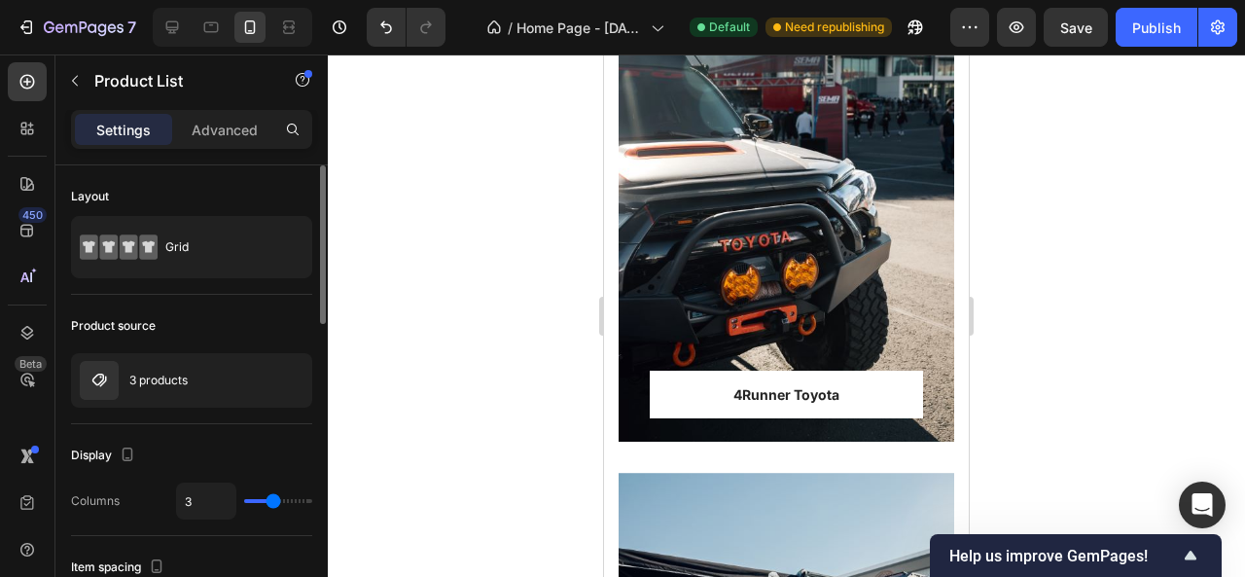
type input "2"
type input "1"
drag, startPoint x: 268, startPoint y: 495, endPoint x: 249, endPoint y: 495, distance: 19.4
type input "1"
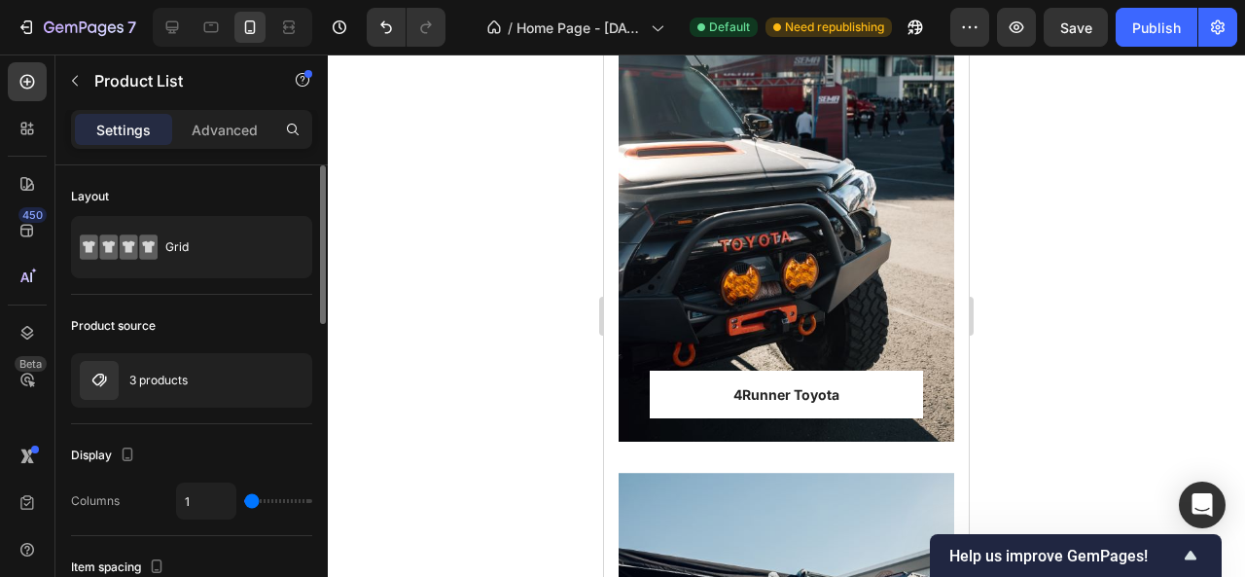
click at [249, 499] on input "range" at bounding box center [278, 501] width 68 height 4
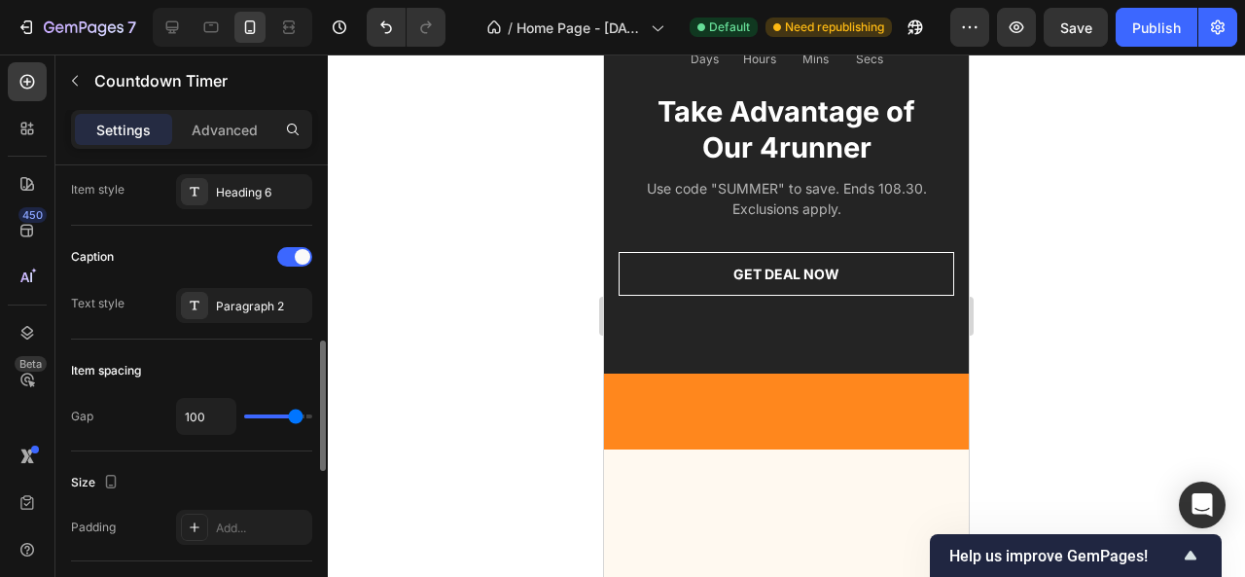
scroll to position [706, 0]
type input "14"
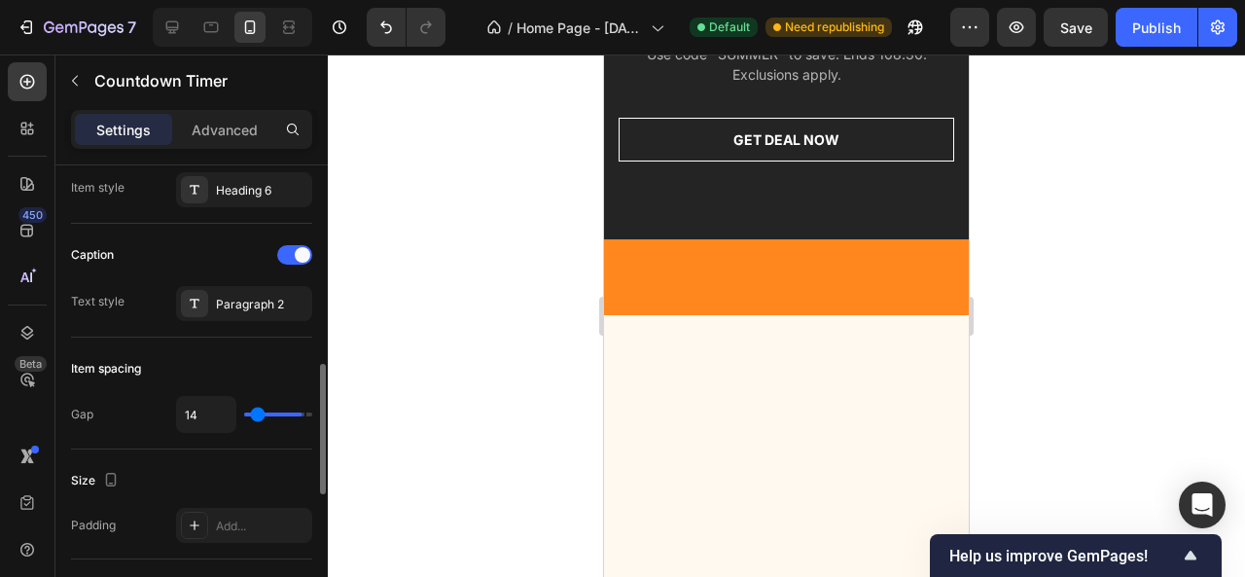
type input "8"
type input "7"
type input "14"
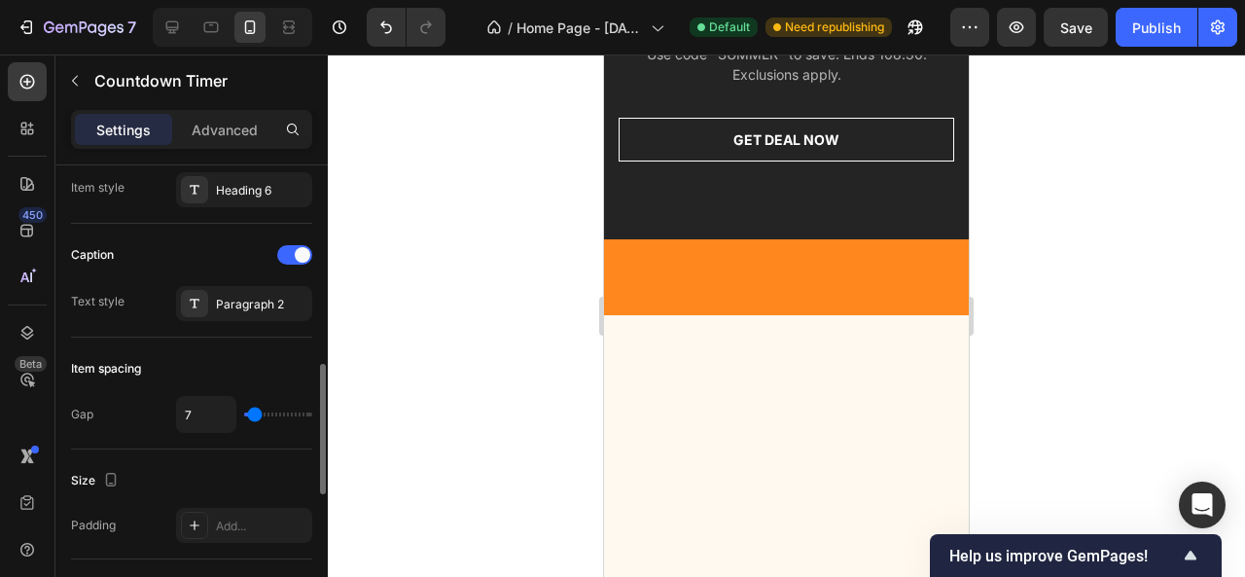
type input "14"
type input "16"
type input "17"
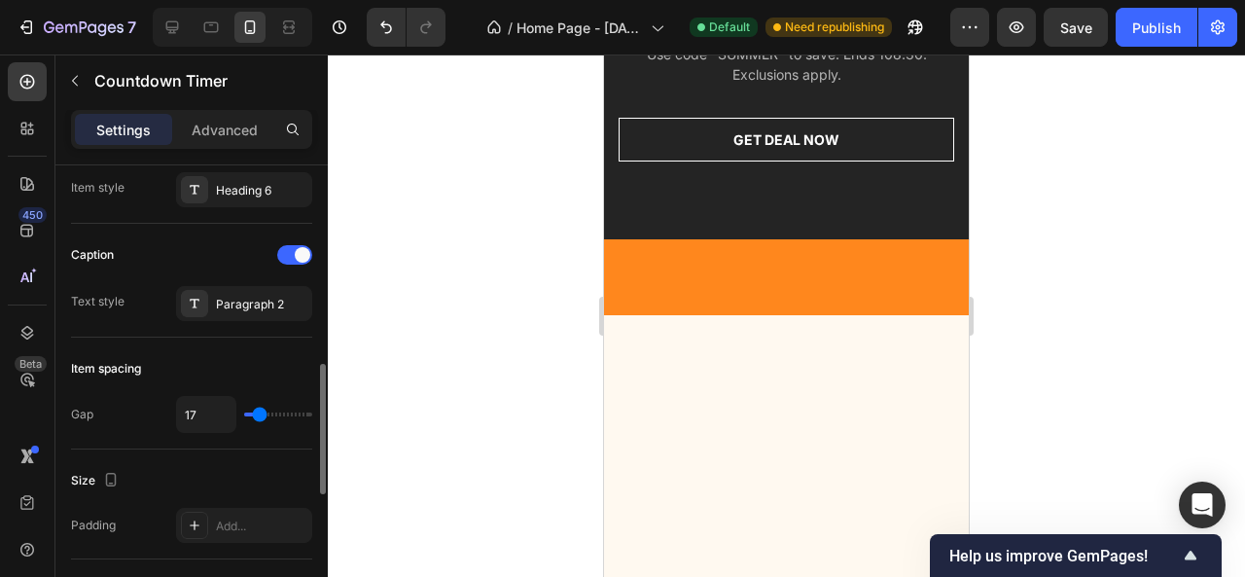
type input "19"
type input "20"
type input "23"
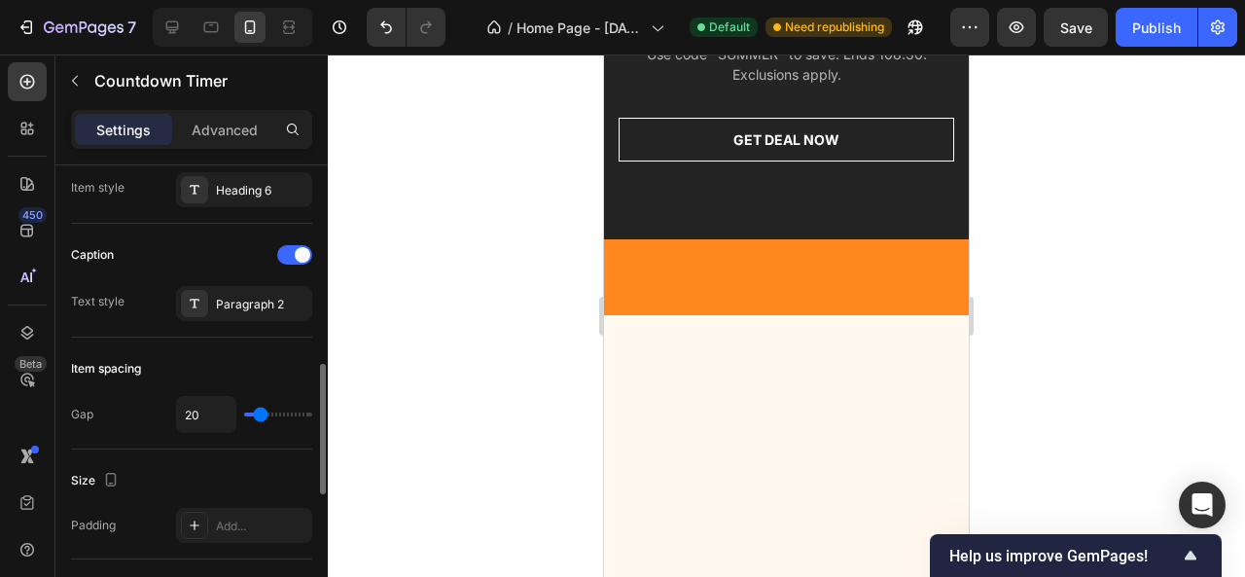
type input "23"
type input "24"
type input "17"
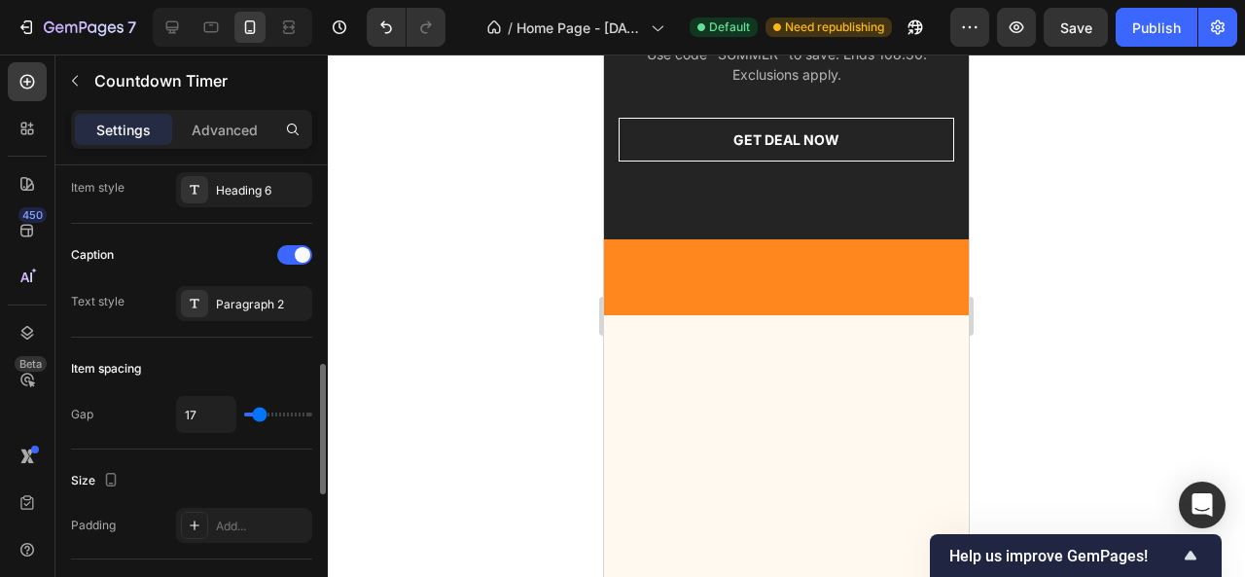
type input "14"
type input "13"
drag, startPoint x: 295, startPoint y: 412, endPoint x: 257, endPoint y: 413, distance: 37.9
type input "13"
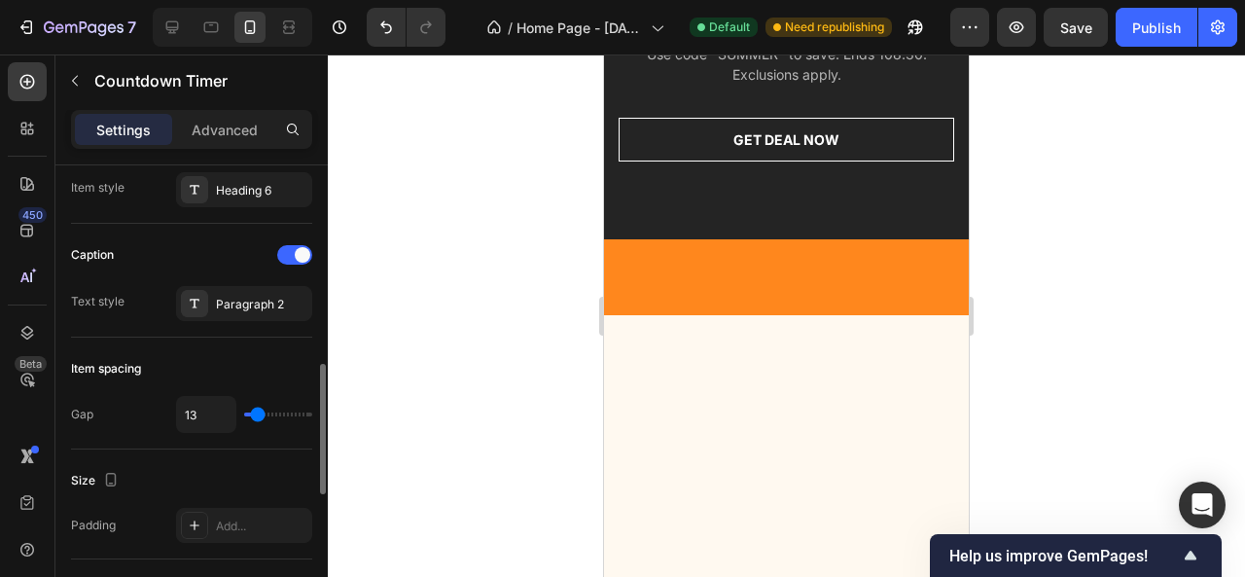
click at [257, 413] on input "range" at bounding box center [278, 414] width 68 height 4
type input "16"
type input "17"
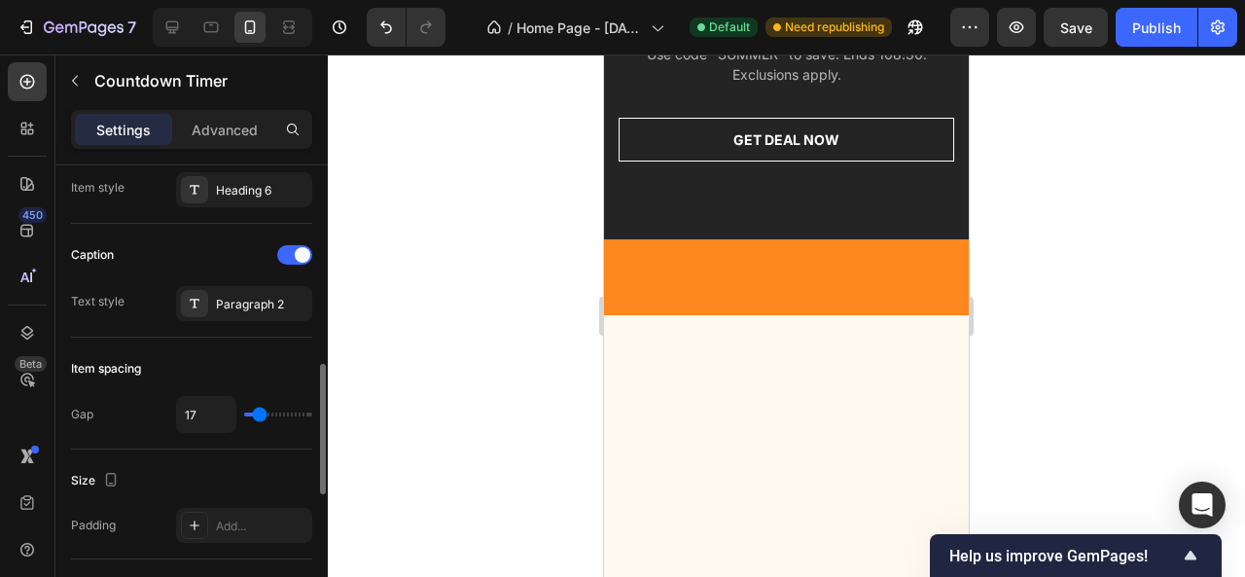
type input "20"
type input "21"
type input "23"
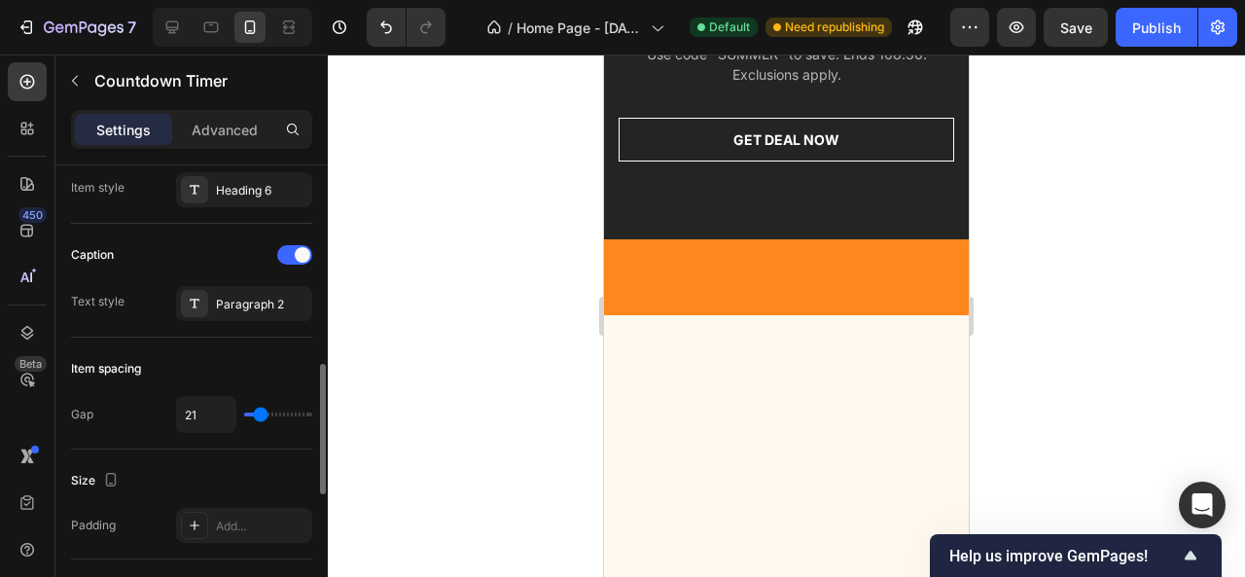
type input "23"
type input "21"
type input "20"
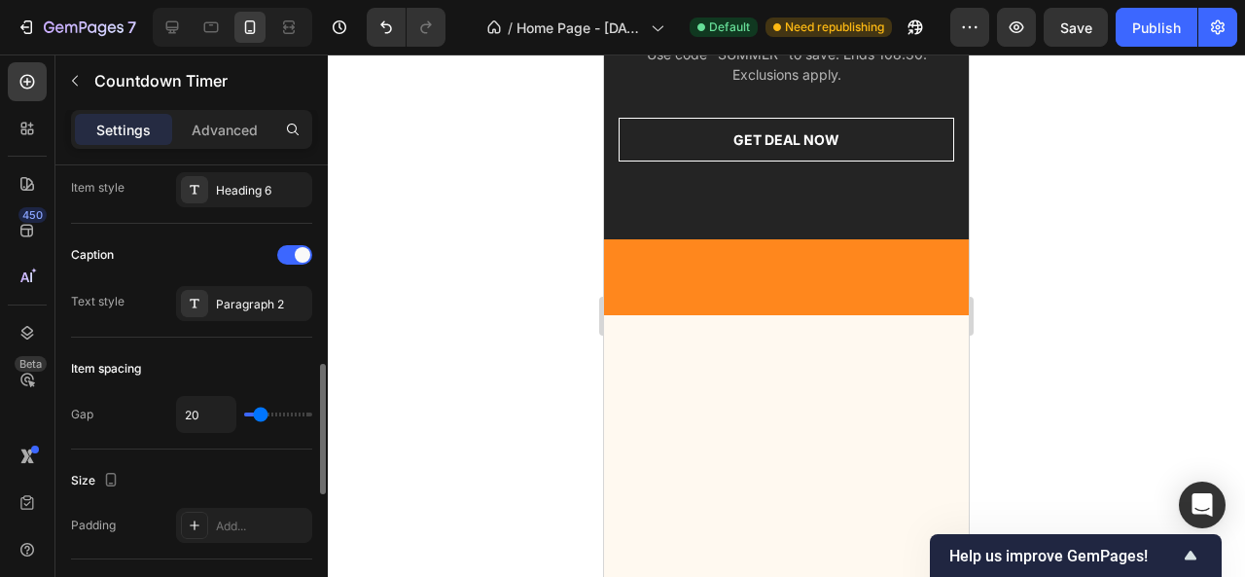
type input "19"
type input "17"
type input "19"
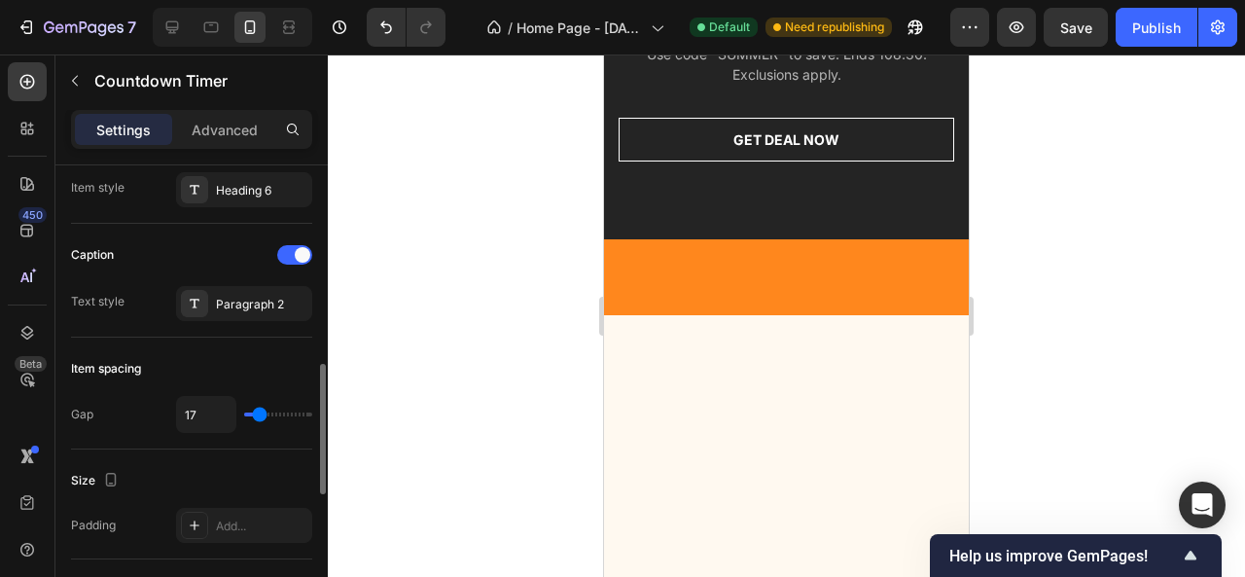
type input "19"
type input "20"
type input "23"
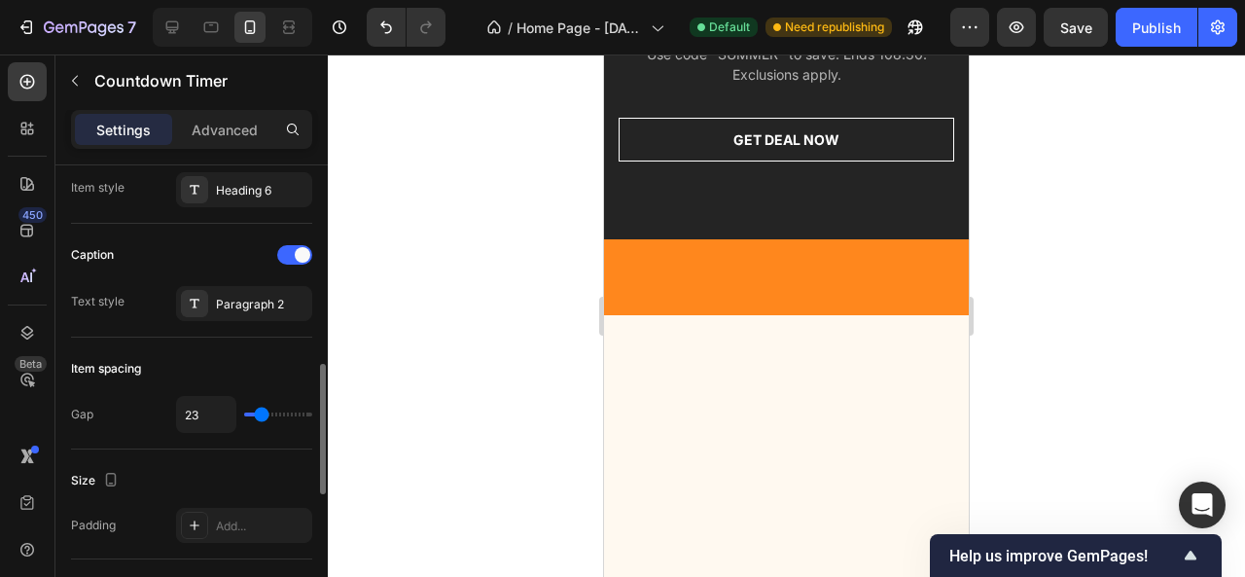
type input "21"
type input "20"
click at [261, 412] on input "range" at bounding box center [278, 414] width 68 height 4
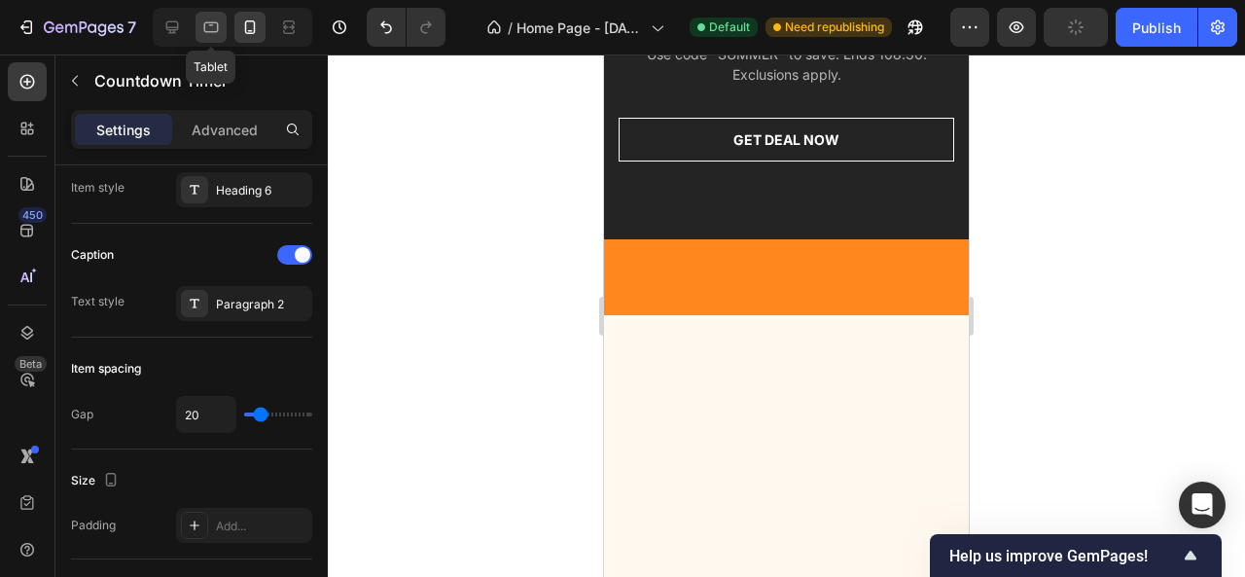
click at [207, 18] on icon at bounding box center [210, 27] width 19 height 19
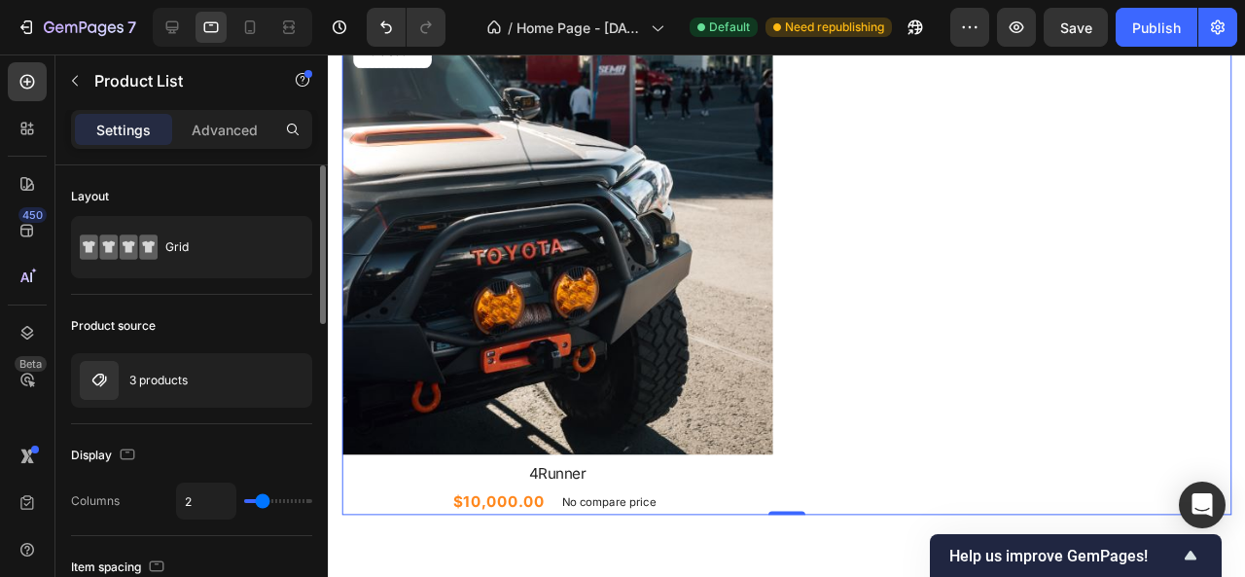
type input "3"
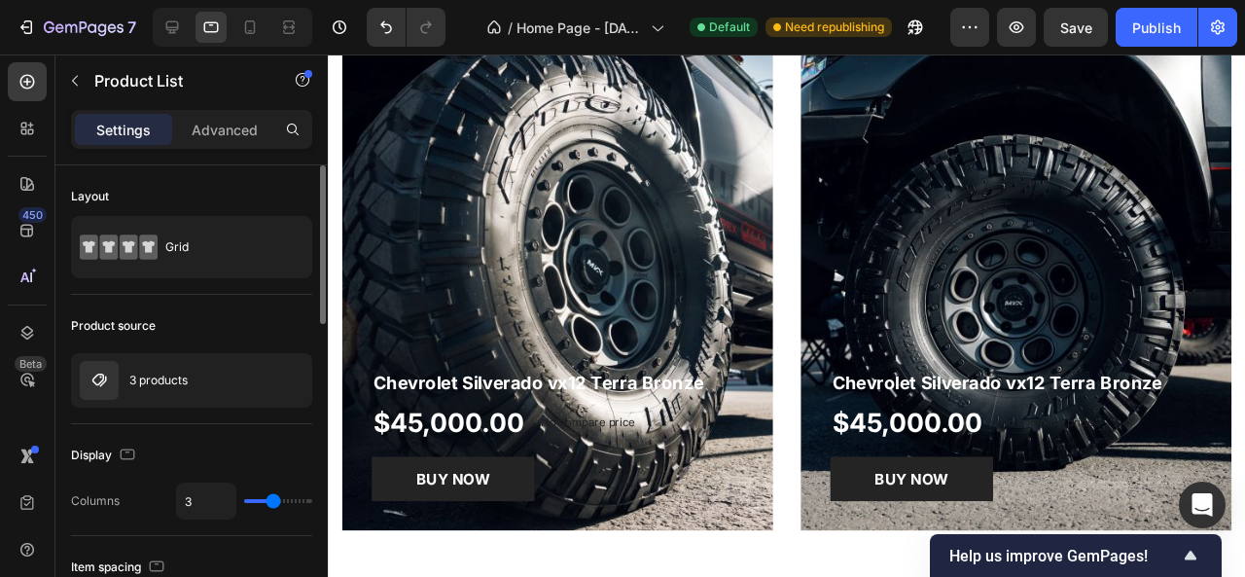
drag, startPoint x: 260, startPoint y: 503, endPoint x: 276, endPoint y: 498, distance: 17.2
type input "3"
click at [276, 499] on input "range" at bounding box center [278, 501] width 68 height 4
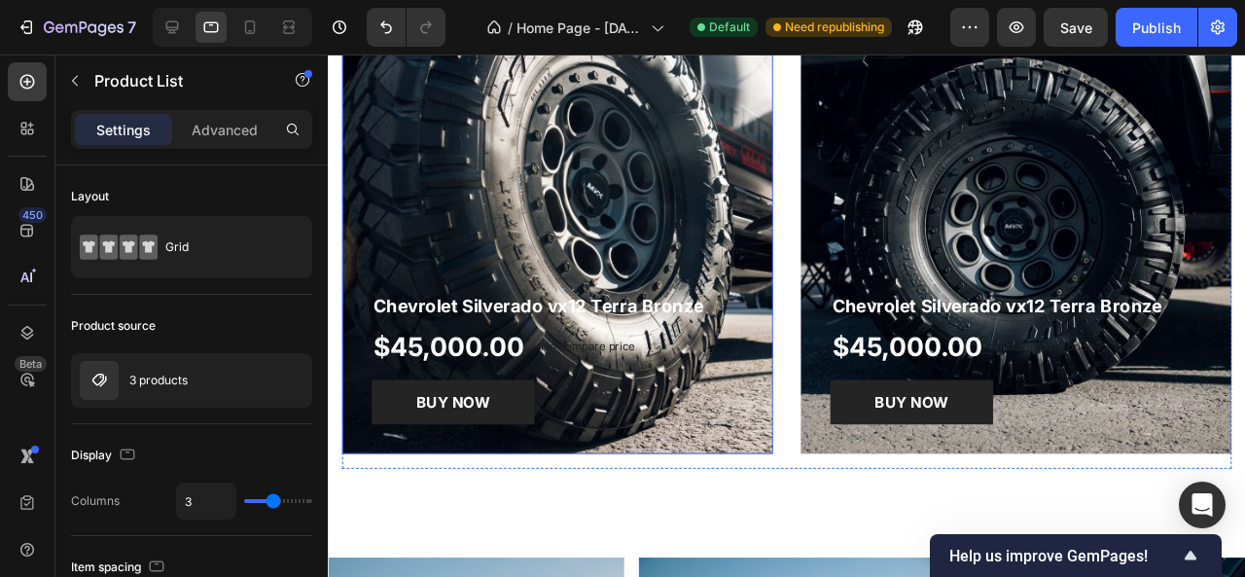
scroll to position [2976, 0]
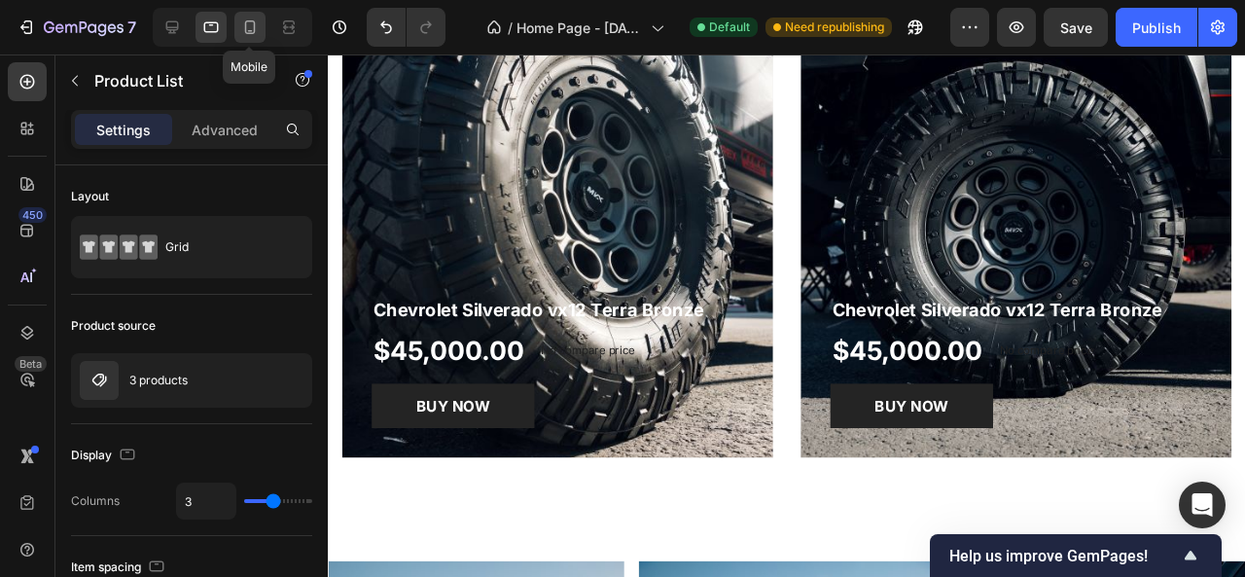
click at [247, 14] on div at bounding box center [249, 27] width 31 height 31
type input "1"
type input "24"
type input "28"
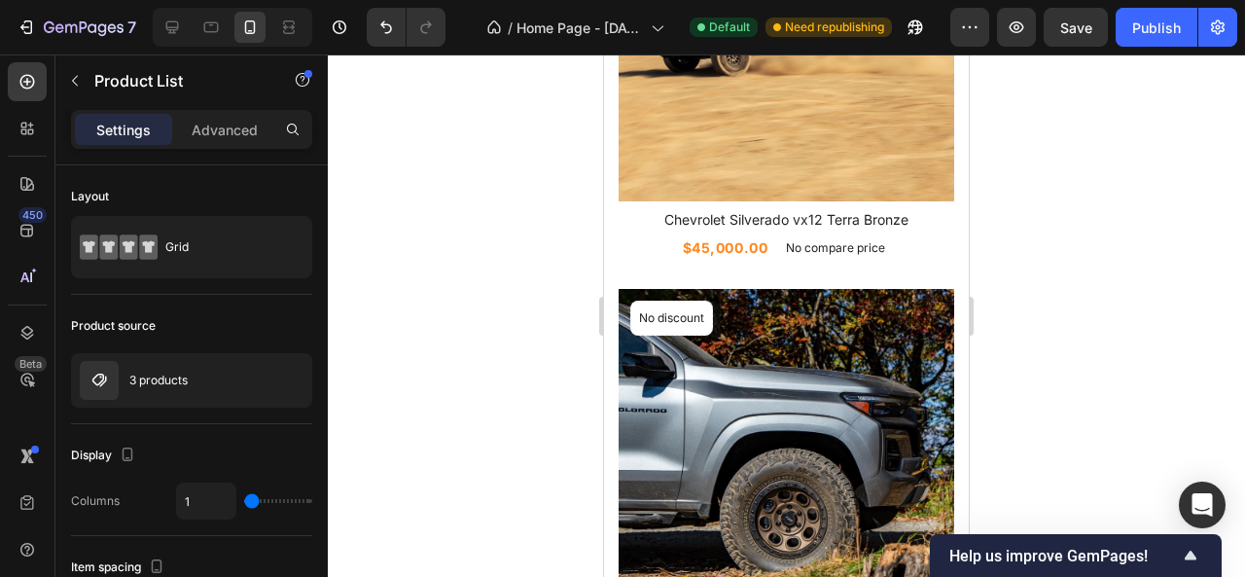
scroll to position [2492, 0]
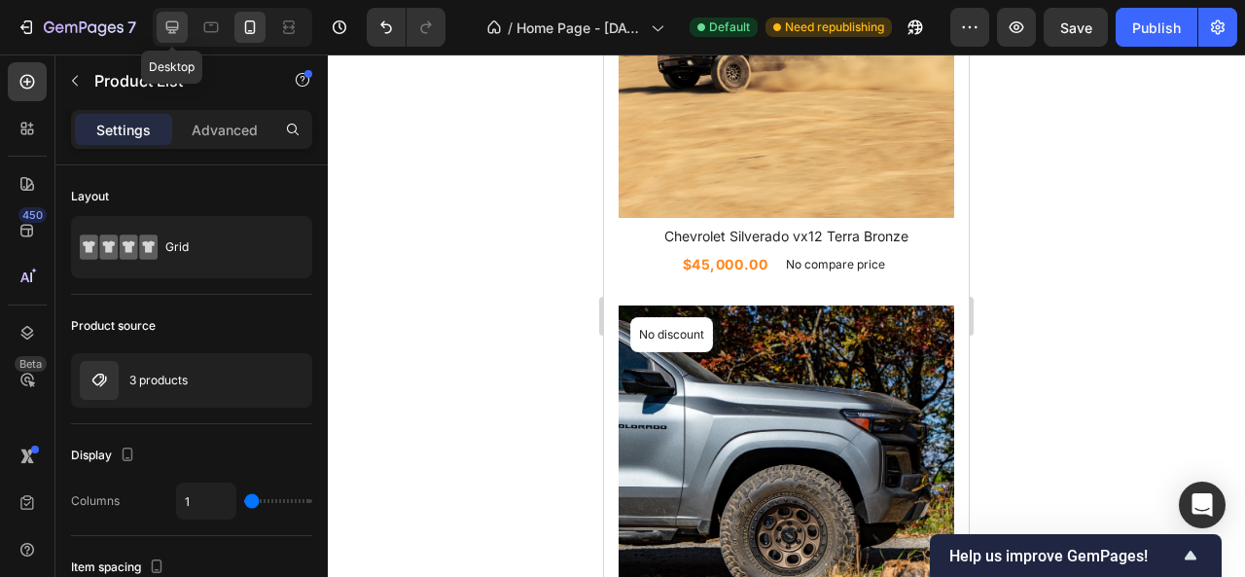
click at [170, 25] on icon at bounding box center [171, 27] width 19 height 19
type input "3"
type input "30"
type input "32"
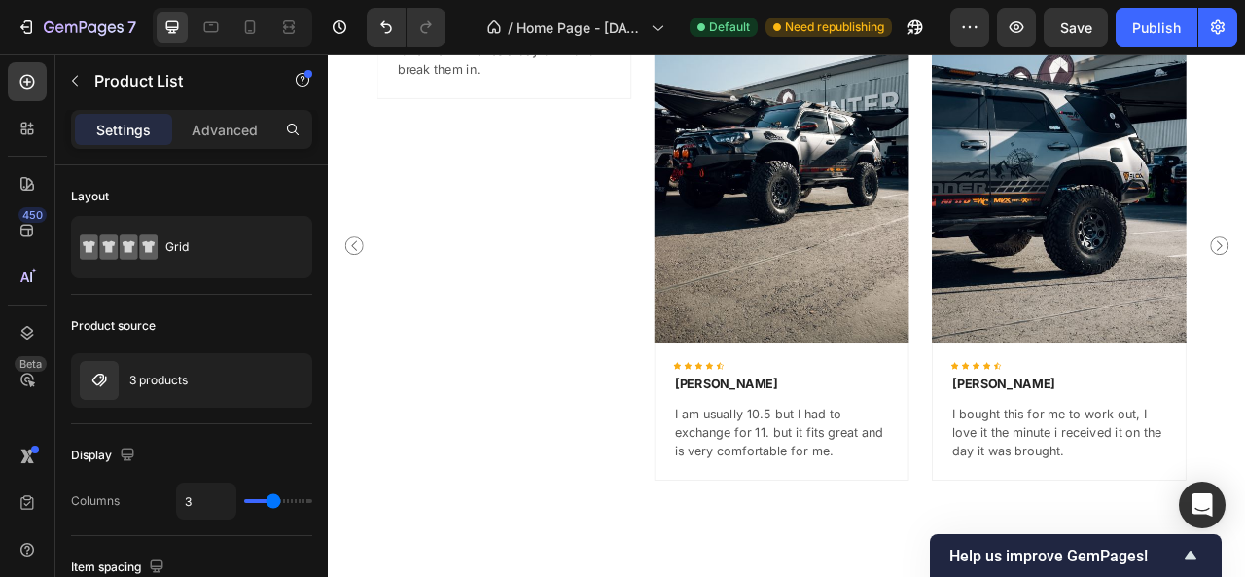
scroll to position [5936, 0]
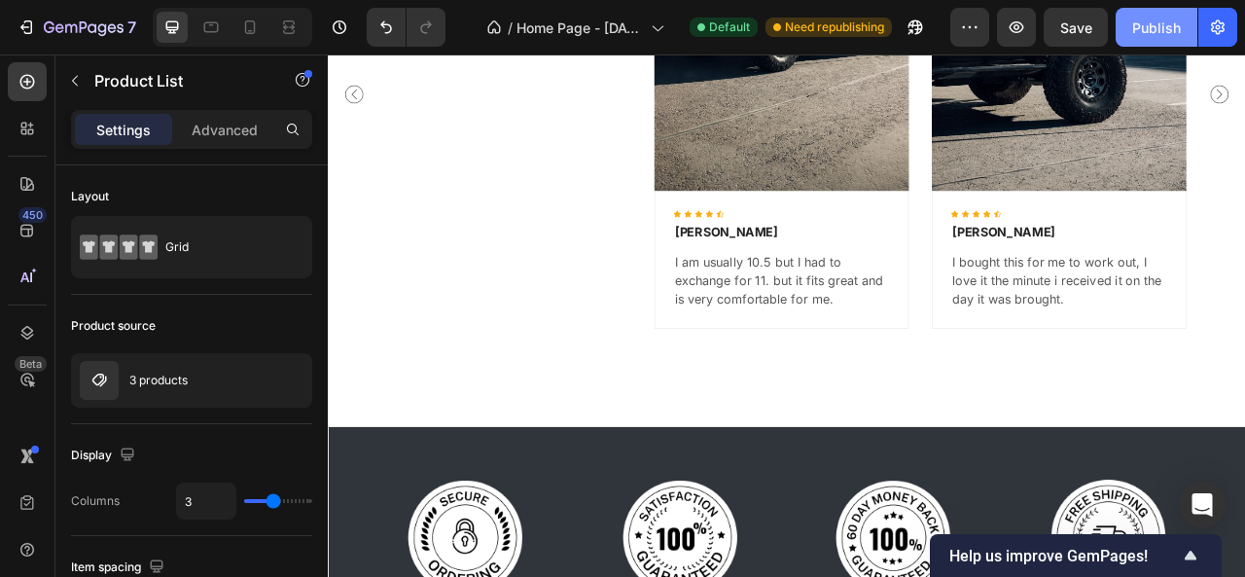
click at [1138, 33] on div "Publish" at bounding box center [1156, 28] width 49 height 20
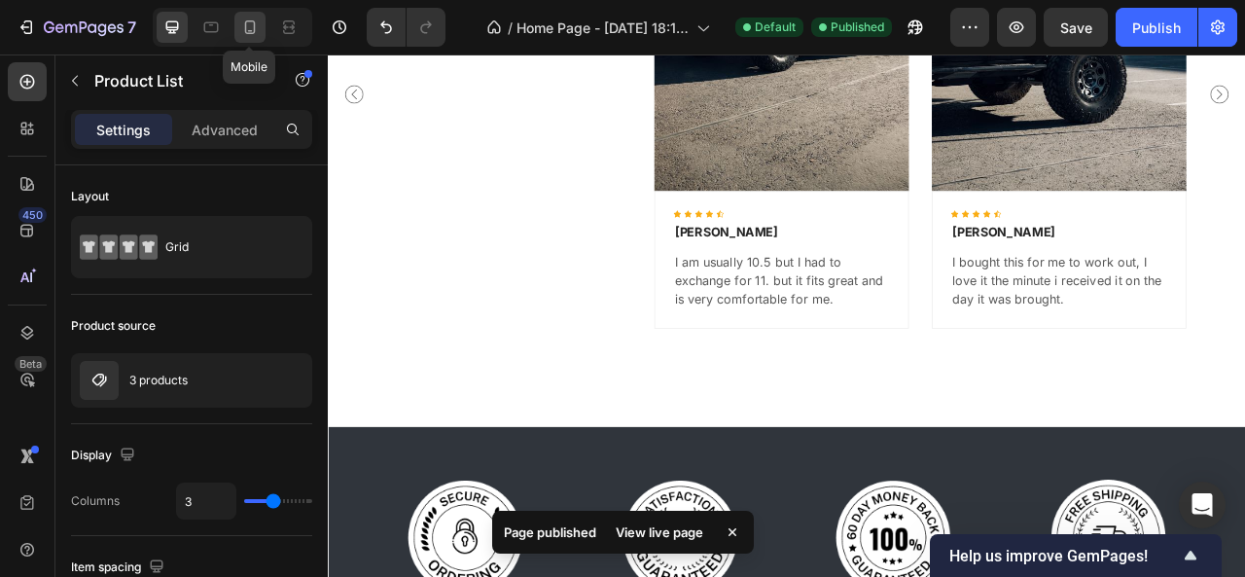
click at [243, 22] on icon at bounding box center [249, 27] width 19 height 19
type input "1"
type input "24"
type input "28"
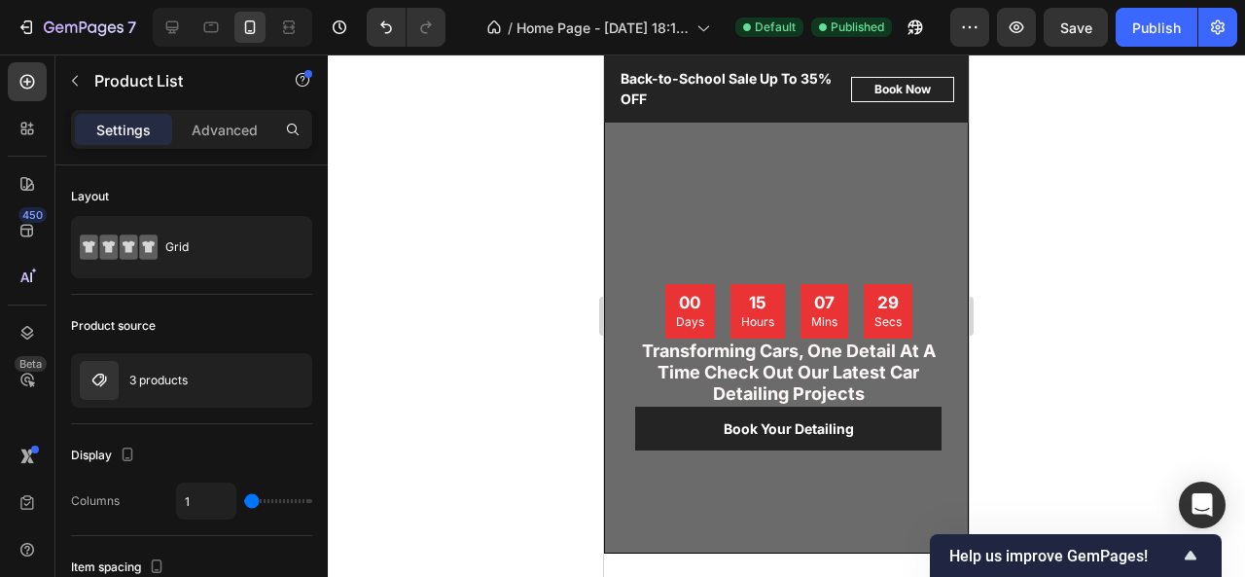
scroll to position [286, 0]
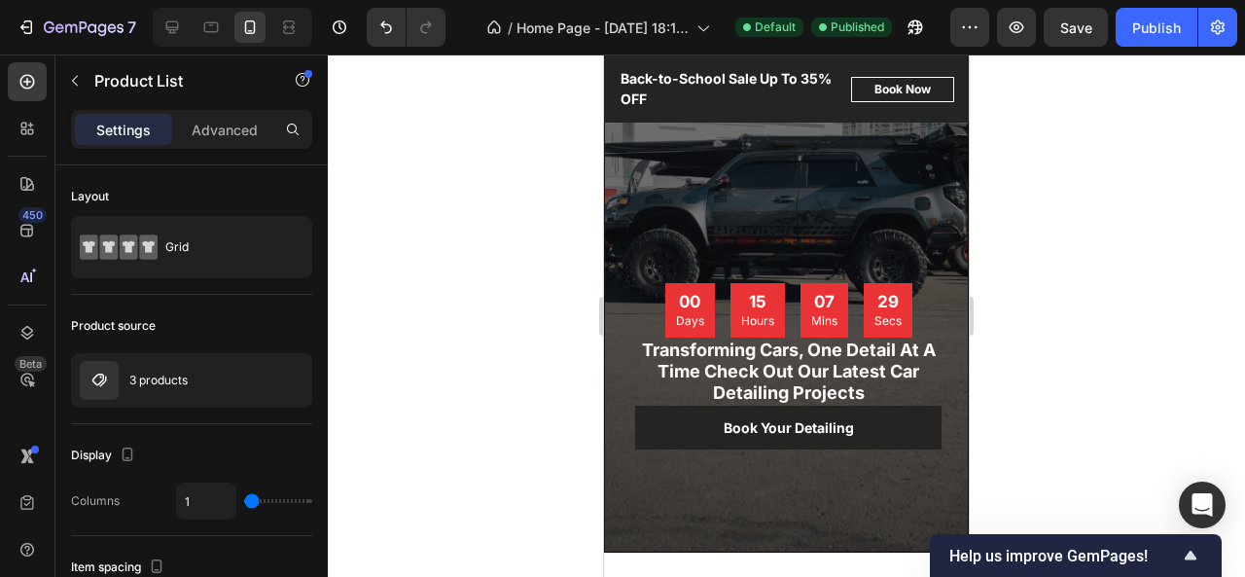
click at [819, 277] on div "00 Days 15 Hours 07 Mins 29 Secs Countdown Timer Transforming Cars, One Detail …" at bounding box center [786, 405] width 363 height 293
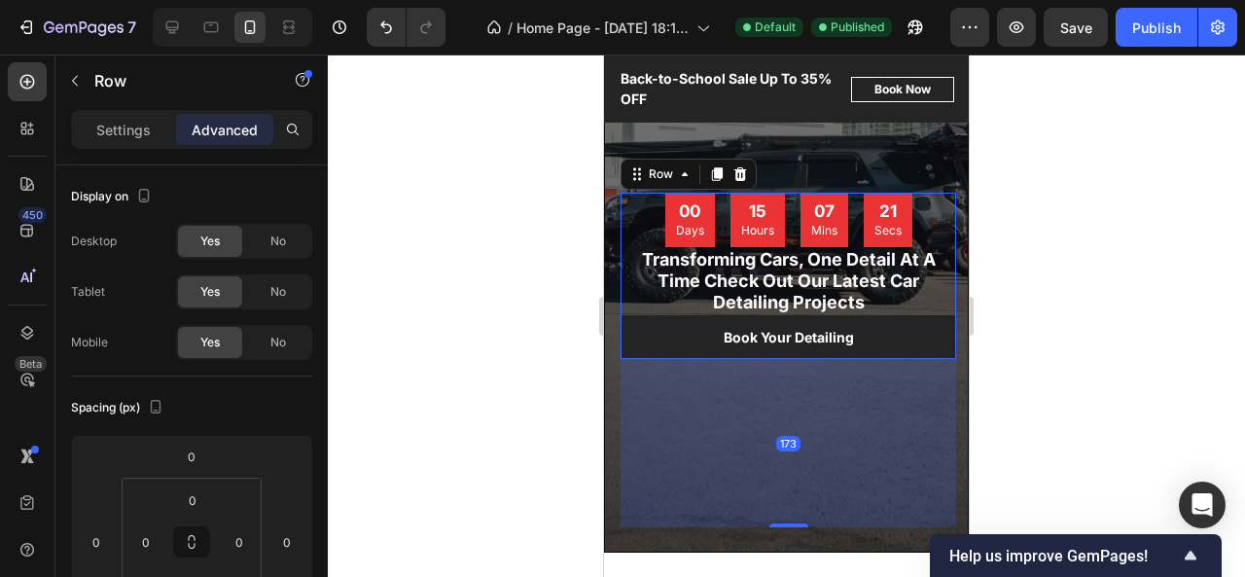
drag, startPoint x: 780, startPoint y: 524, endPoint x: 754, endPoint y: 615, distance: 94.2
type input "173"
click at [1146, 23] on div "Publish" at bounding box center [1156, 28] width 49 height 20
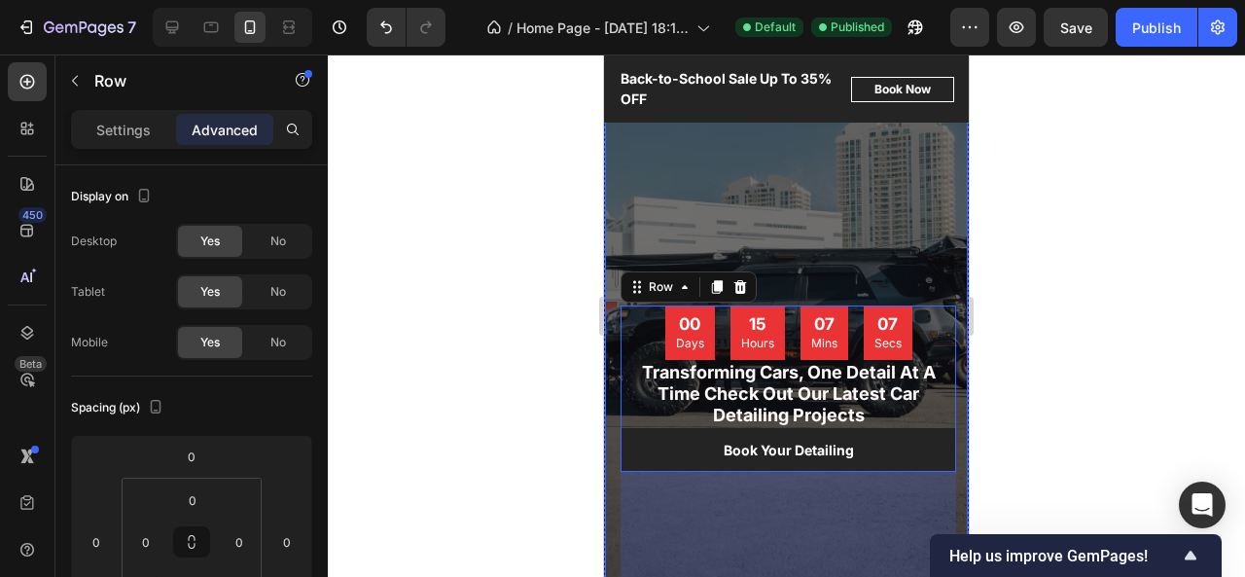
scroll to position [0, 0]
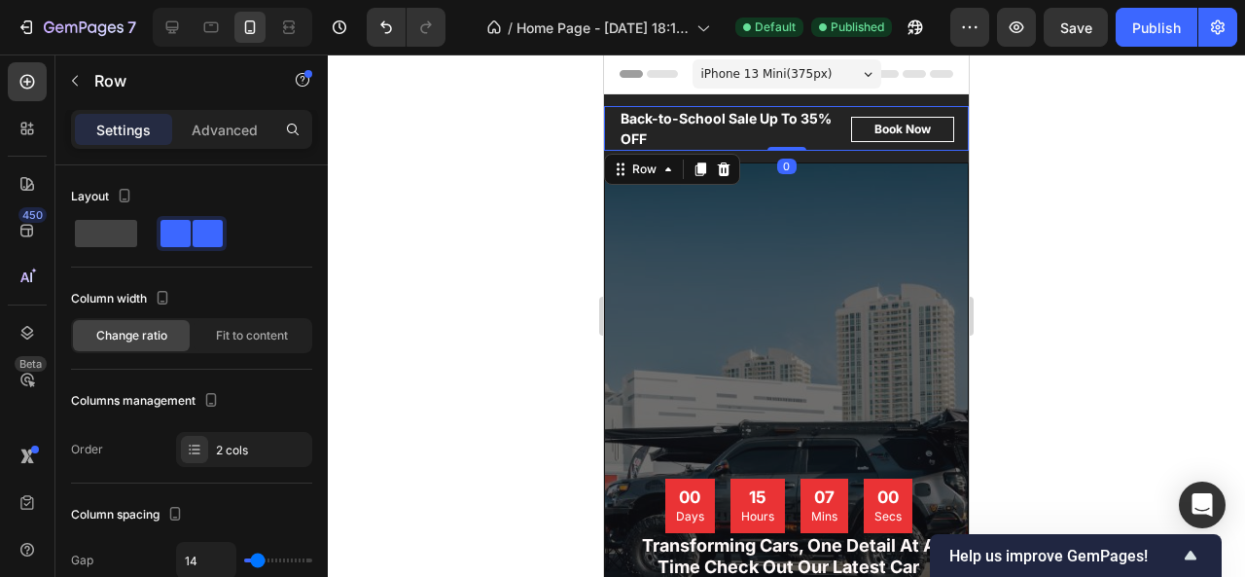
drag, startPoint x: 793, startPoint y: 146, endPoint x: 793, endPoint y: 124, distance: 21.4
click at [793, 124] on div "Vechicle-Gallery Text block Big Savings [DATE] Up To 35% OFF Text block Row Bac…" at bounding box center [786, 128] width 365 height 45
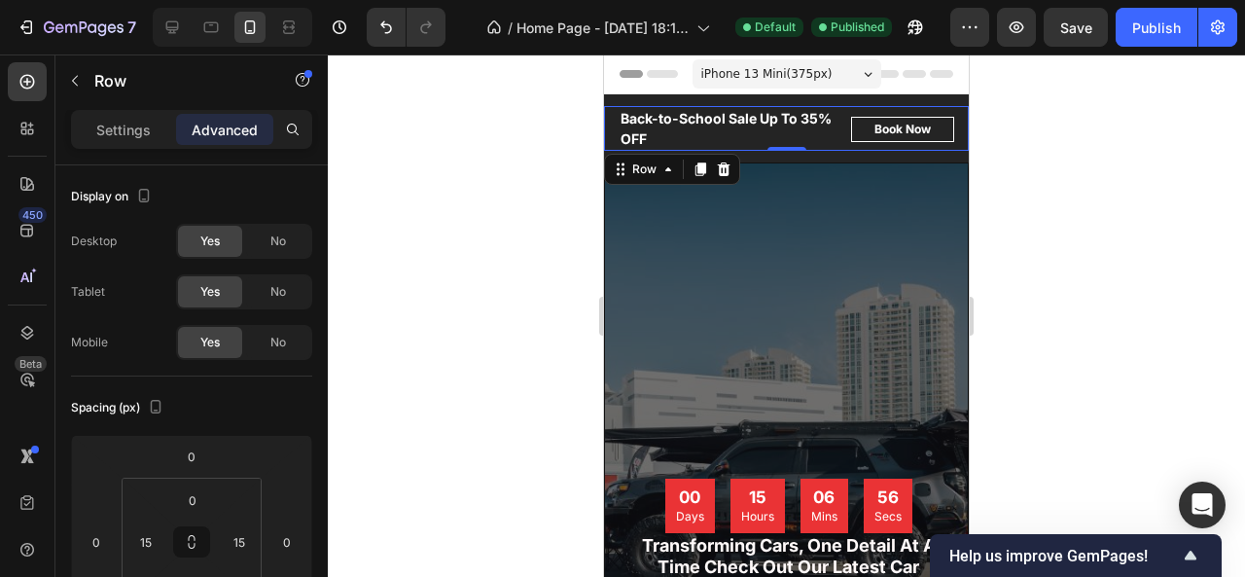
click at [864, 72] on icon at bounding box center [868, 74] width 9 height 5
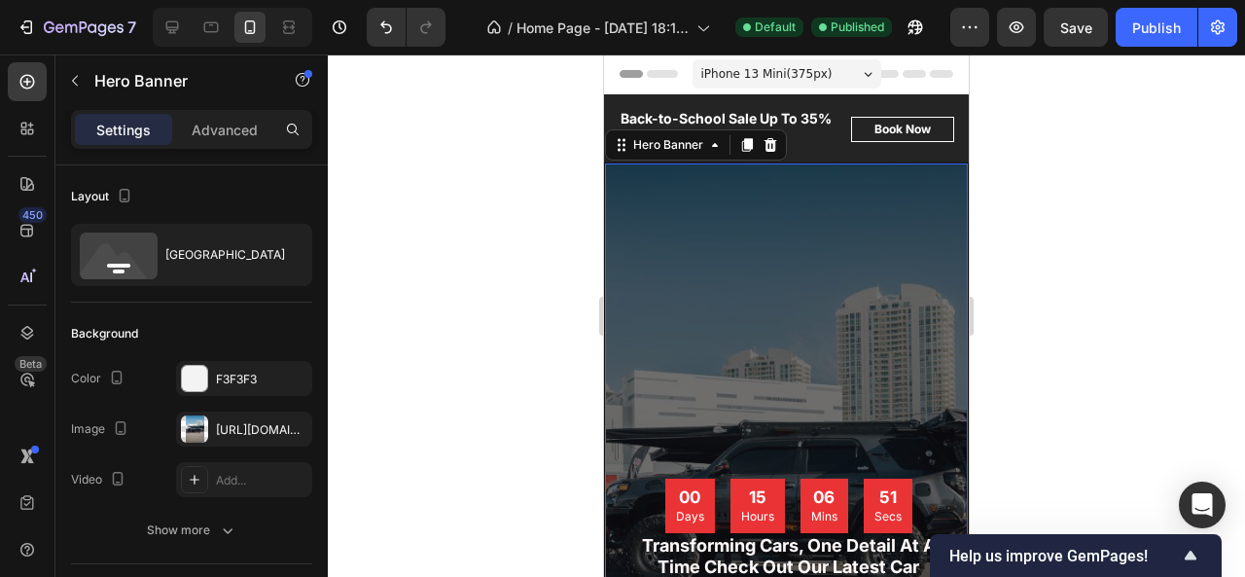
click at [848, 83] on div "iPhone 13 Mini ( 375 px)" at bounding box center [786, 73] width 189 height 29
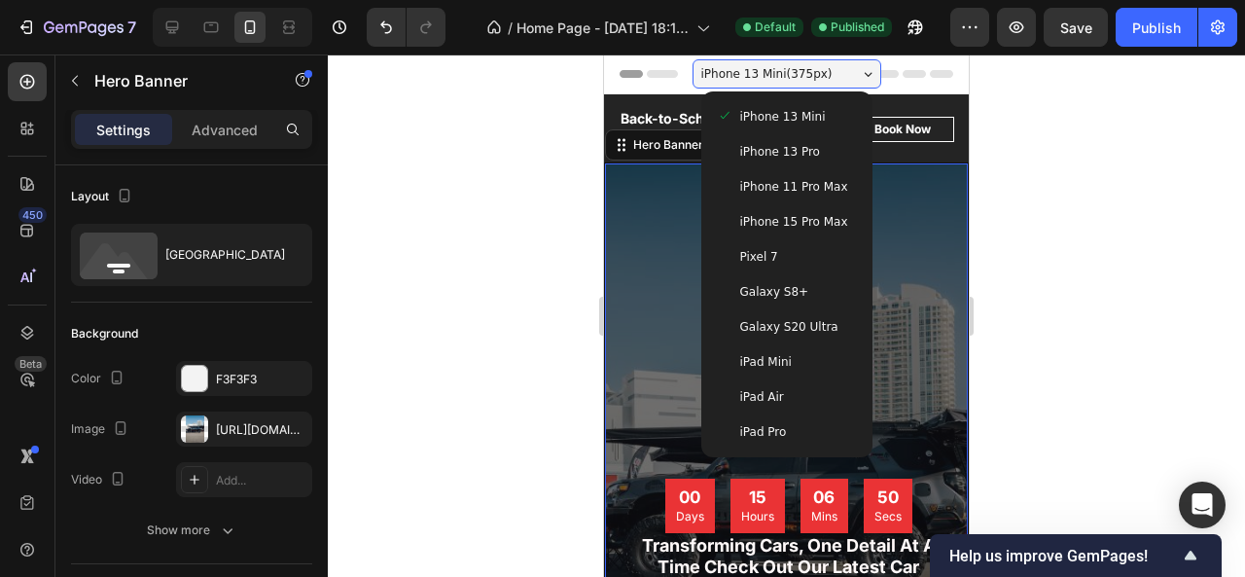
click at [791, 256] on div "Pixel 7" at bounding box center [787, 256] width 140 height 19
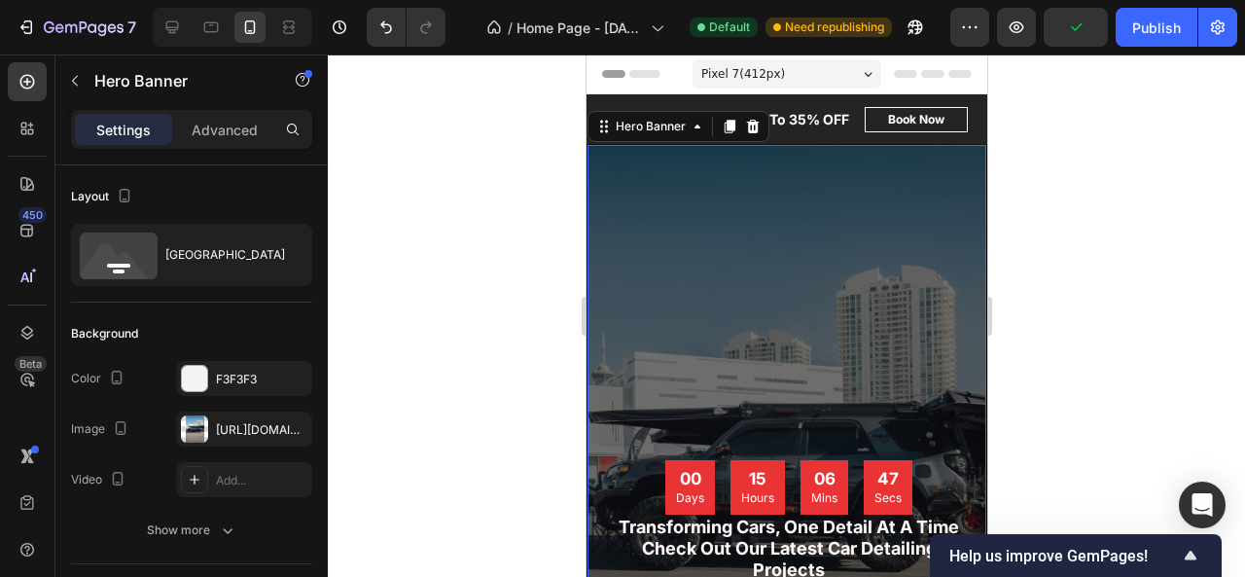
click at [861, 79] on div "Pixel 7 ( 412 px)" at bounding box center [785, 73] width 189 height 29
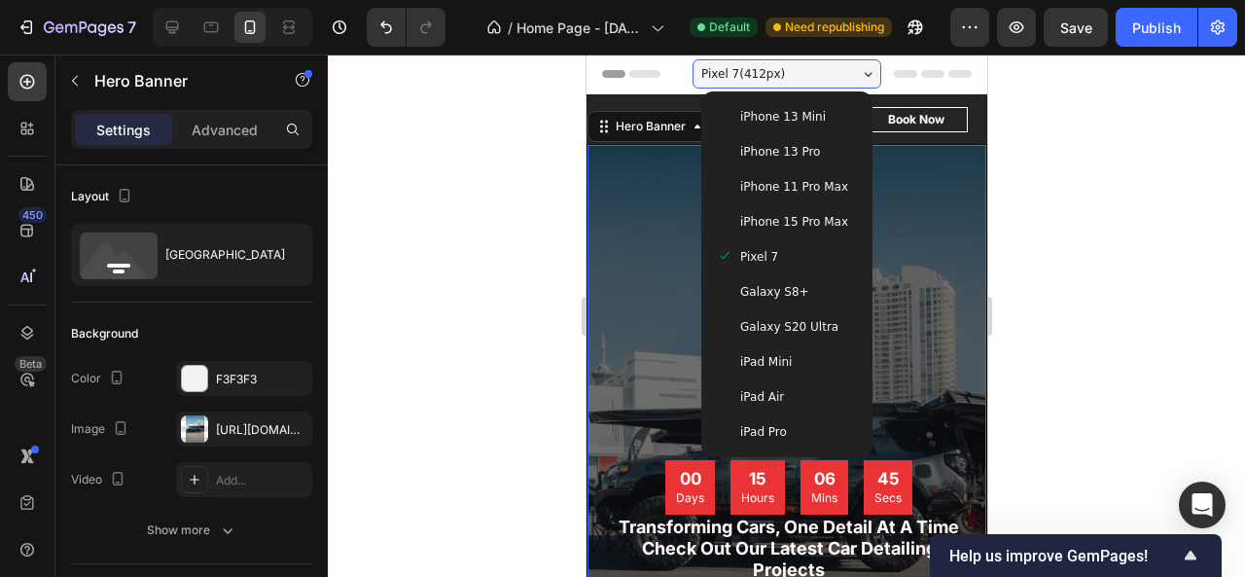
click at [799, 302] on div "Galaxy S8+" at bounding box center [786, 291] width 156 height 35
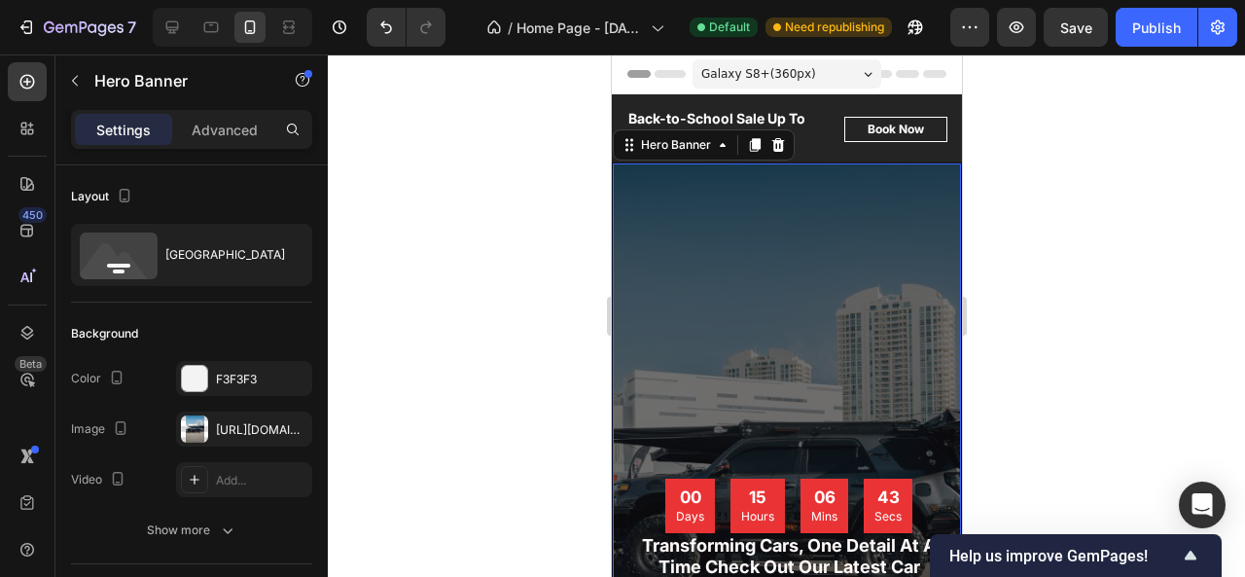
click at [861, 63] on div "Galaxy S8+ ( 360 px)" at bounding box center [785, 73] width 189 height 29
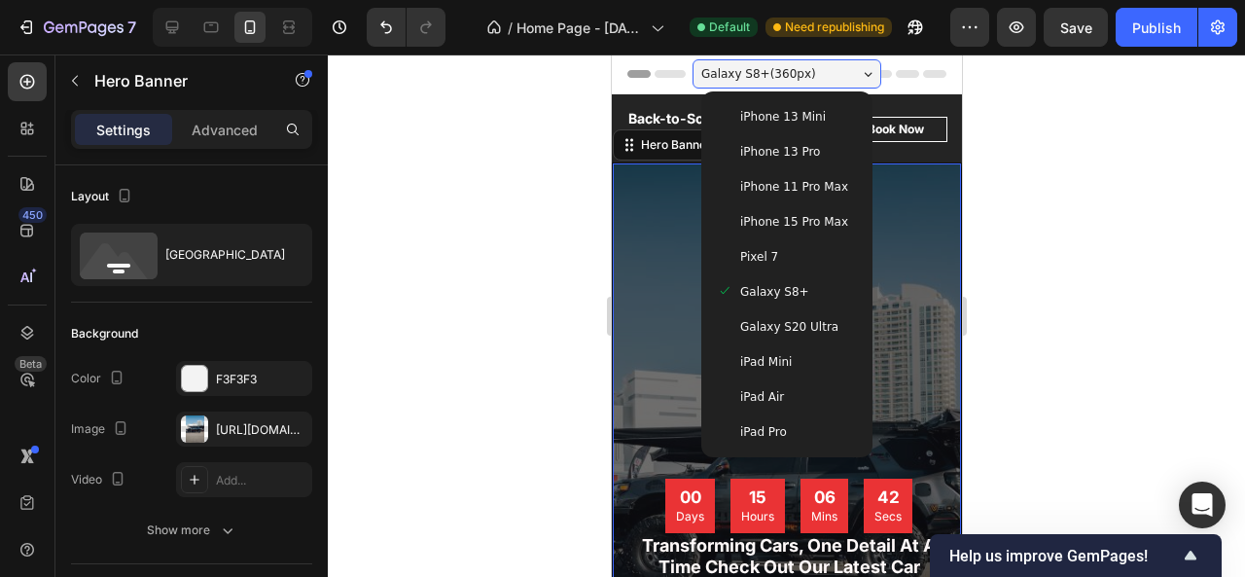
click at [786, 319] on span "Galaxy S20 Ultra" at bounding box center [788, 326] width 98 height 19
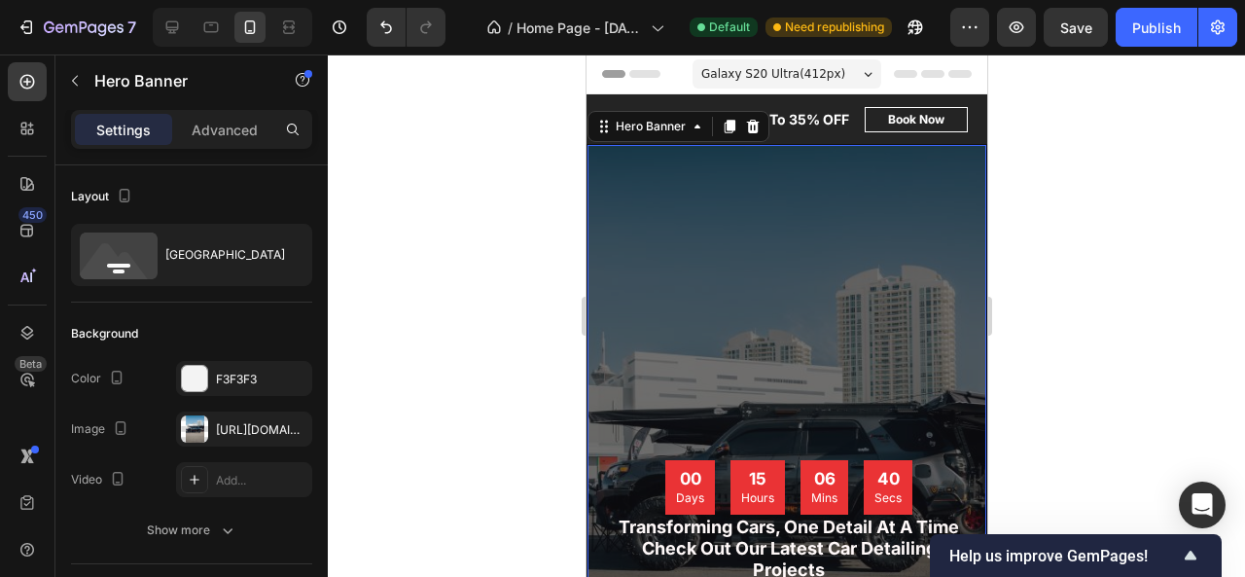
click at [850, 61] on div "Galaxy S20 Ultra ( 412 px)" at bounding box center [785, 73] width 189 height 29
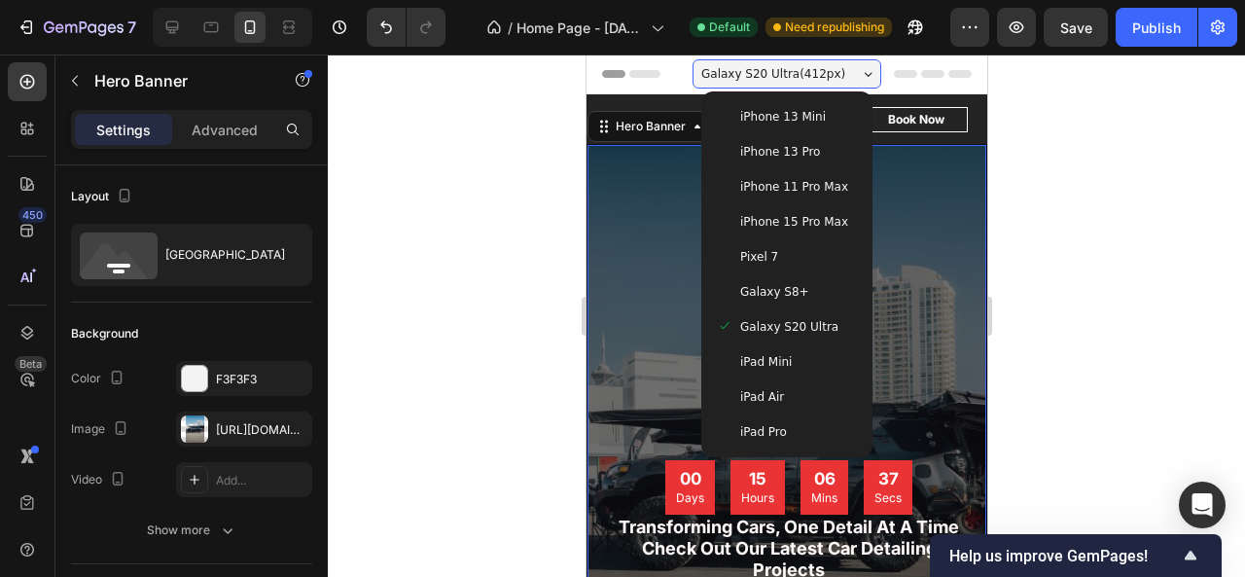
click at [798, 148] on span "iPhone 13 Pro" at bounding box center [779, 151] width 80 height 19
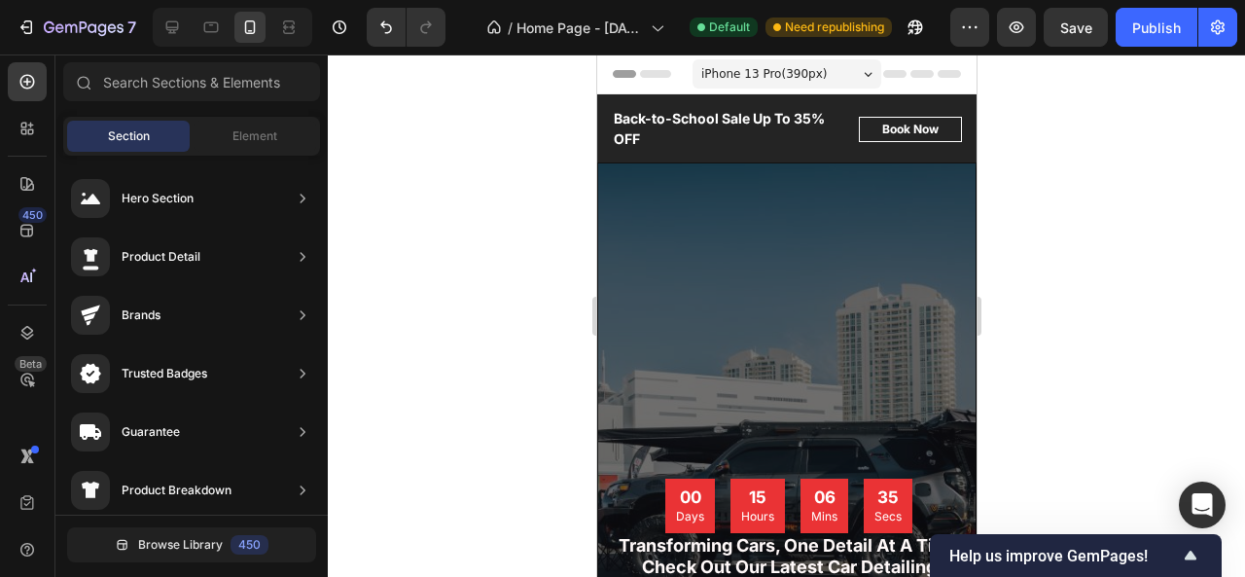
click at [661, 76] on span "Header" at bounding box center [654, 73] width 43 height 19
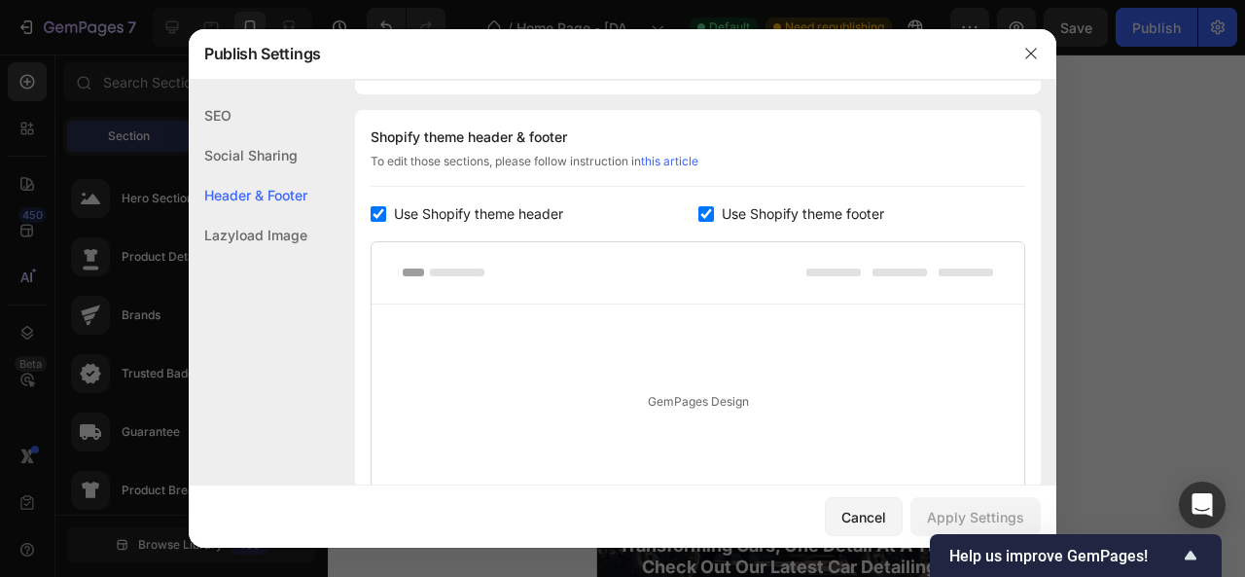
scroll to position [263, 0]
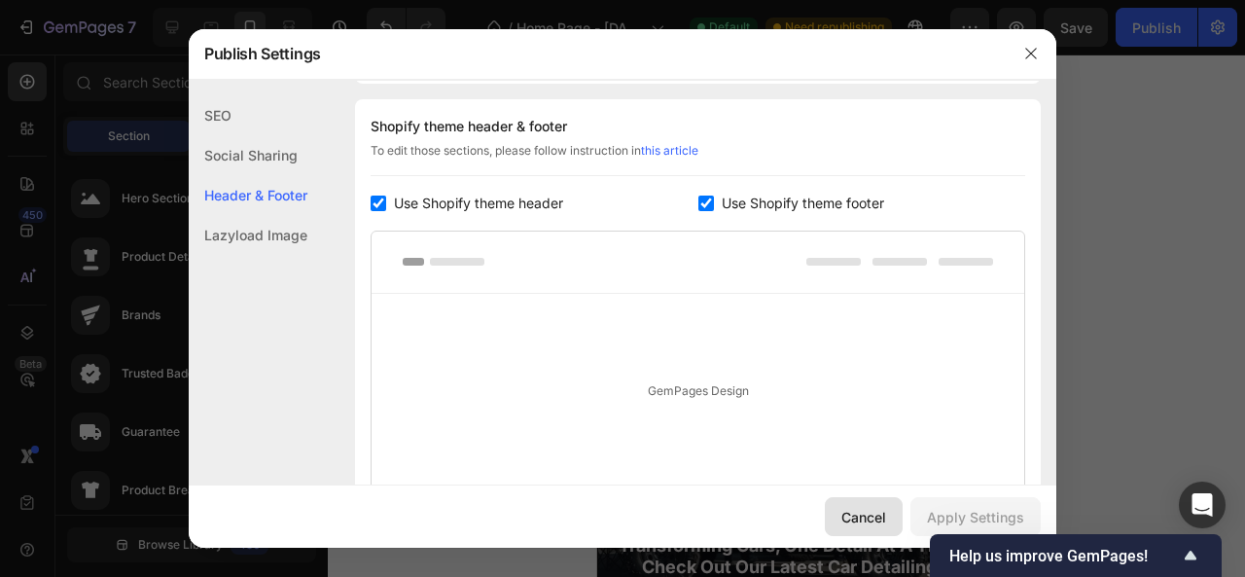
click at [852, 519] on div "Cancel" at bounding box center [863, 517] width 45 height 20
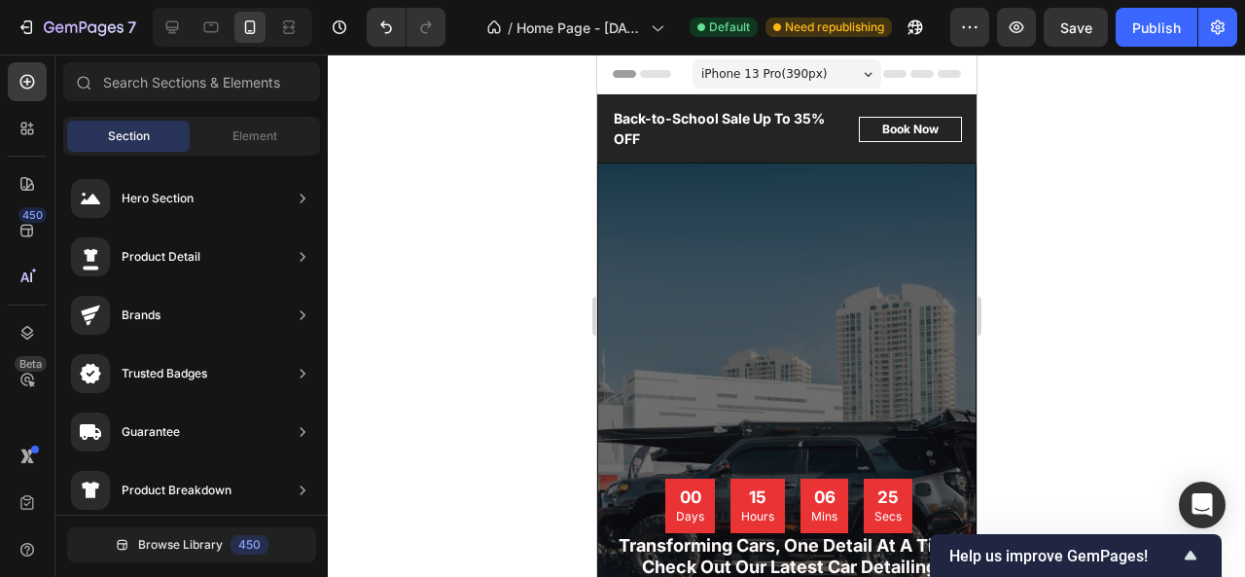
click at [883, 75] on icon at bounding box center [893, 74] width 23 height 8
click at [656, 82] on span "Header" at bounding box center [654, 73] width 43 height 19
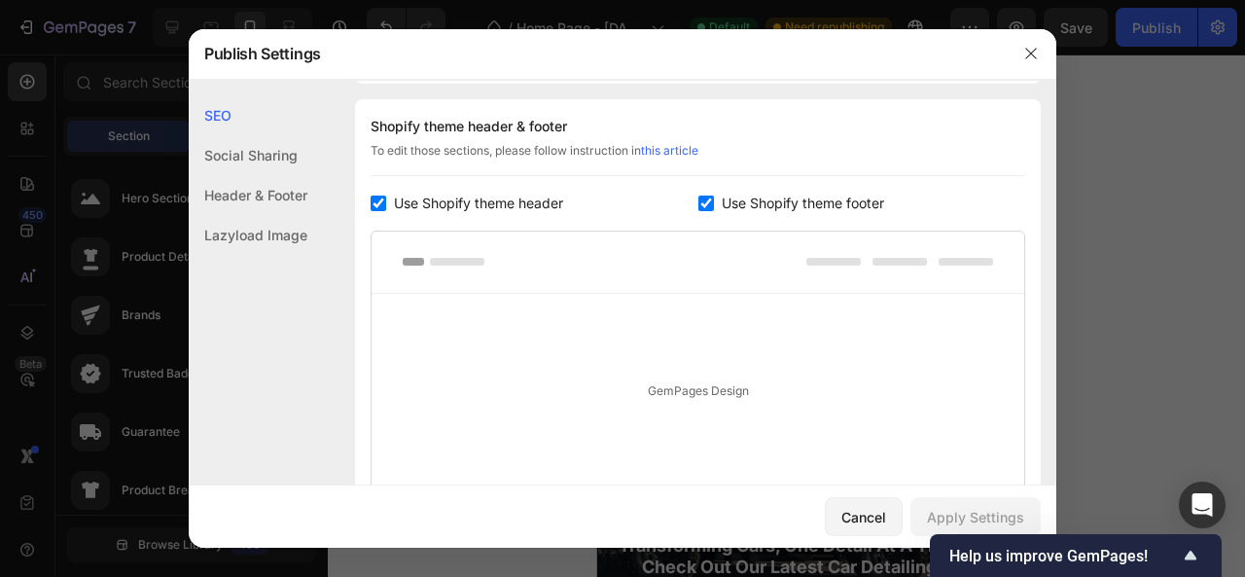
scroll to position [0, 0]
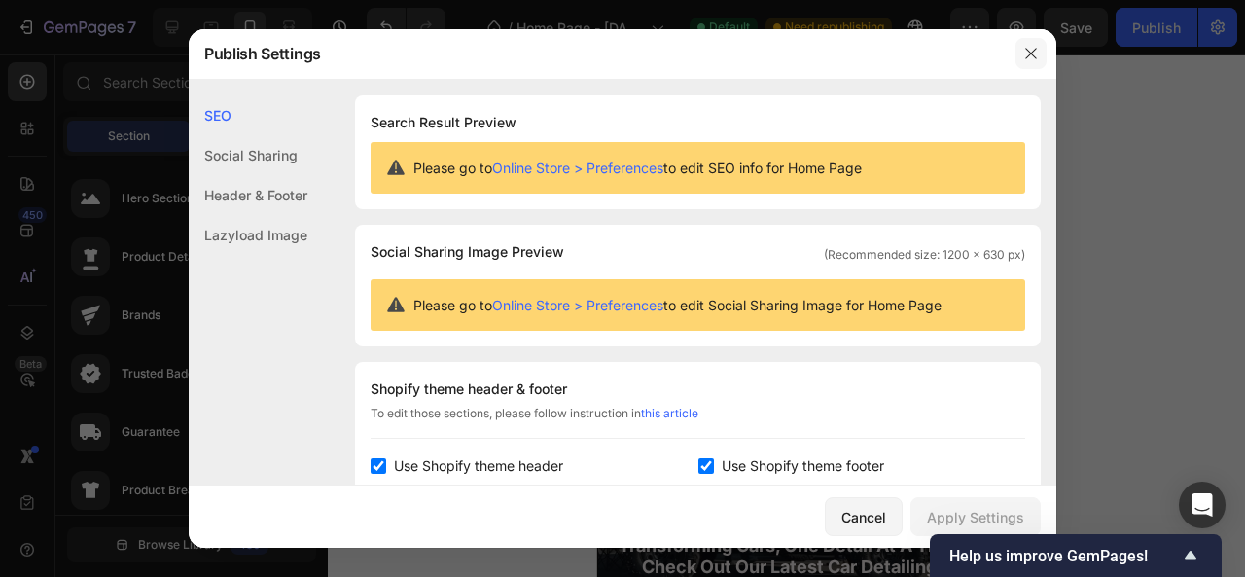
click at [1033, 42] on button "button" at bounding box center [1030, 53] width 31 height 31
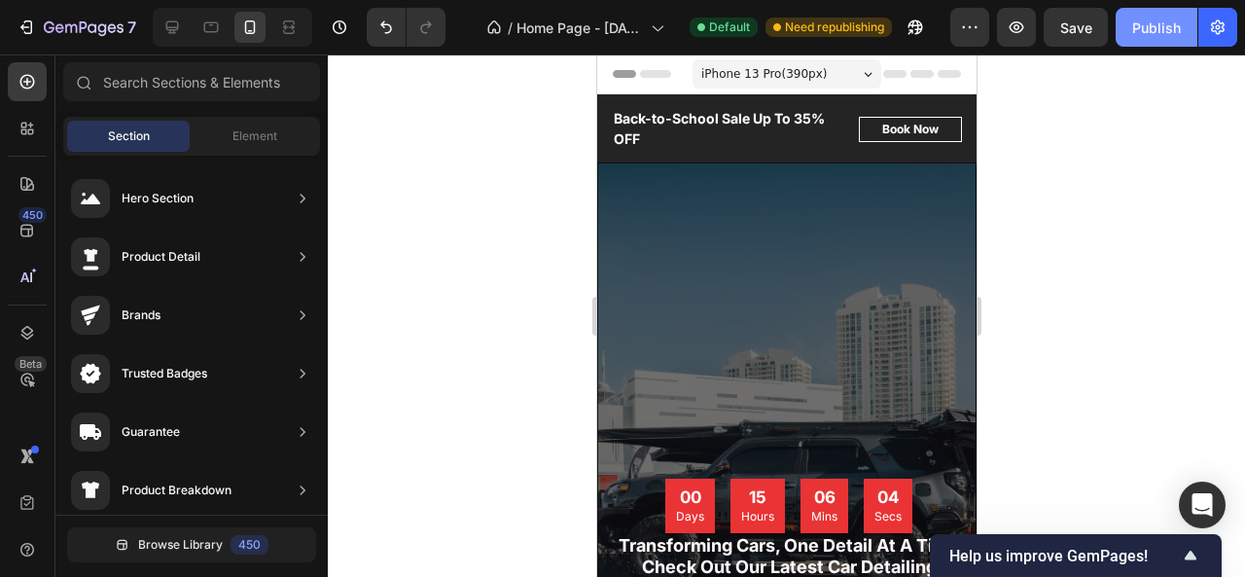
click at [1150, 15] on button "Publish" at bounding box center [1156, 27] width 82 height 39
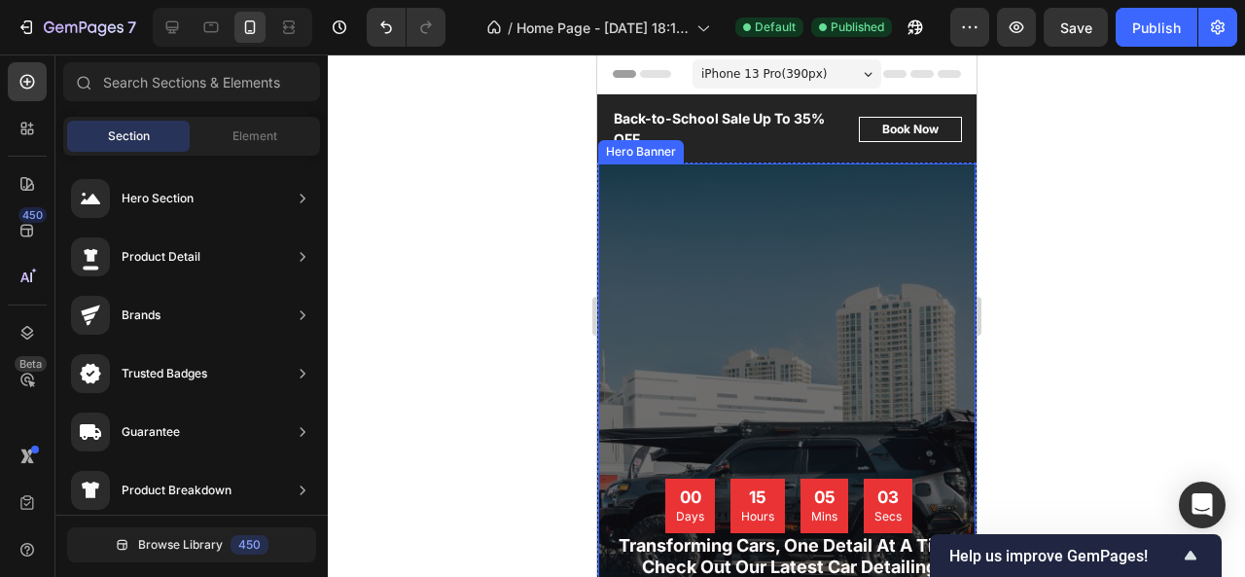
click at [901, 360] on div "Overlay" at bounding box center [785, 500] width 377 height 674
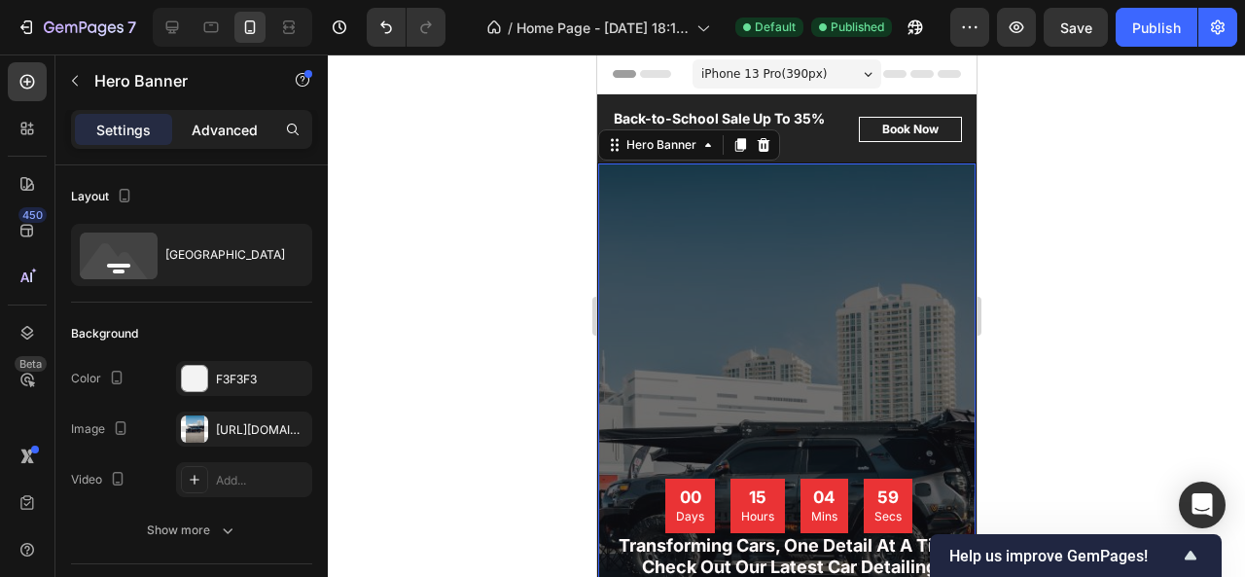
click at [242, 123] on p "Advanced" at bounding box center [225, 130] width 66 height 20
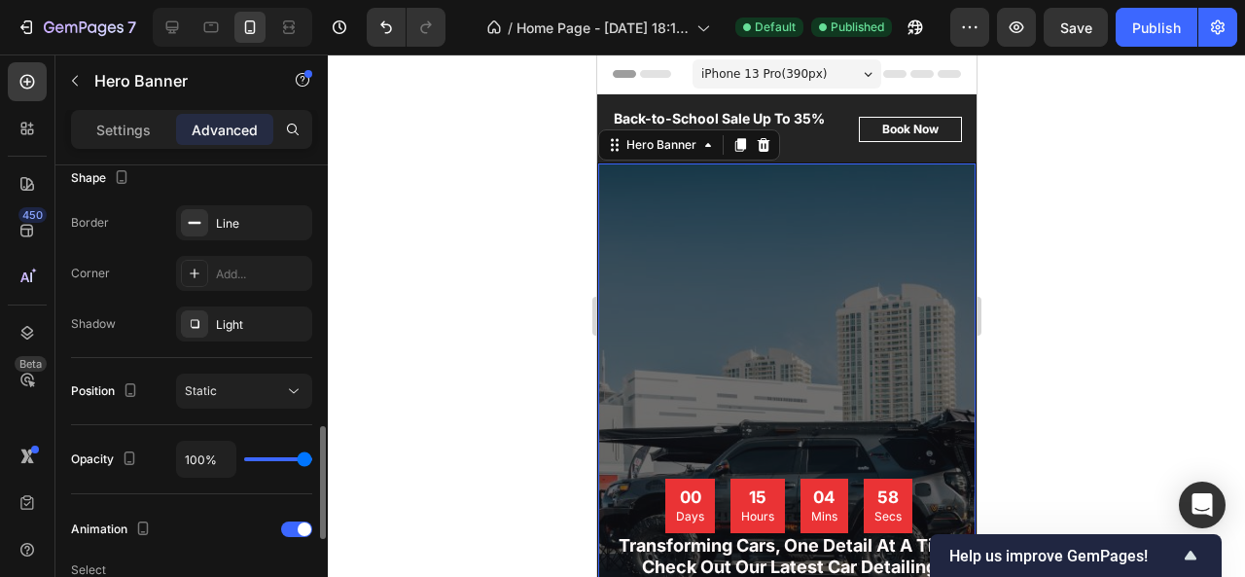
scroll to position [628, 0]
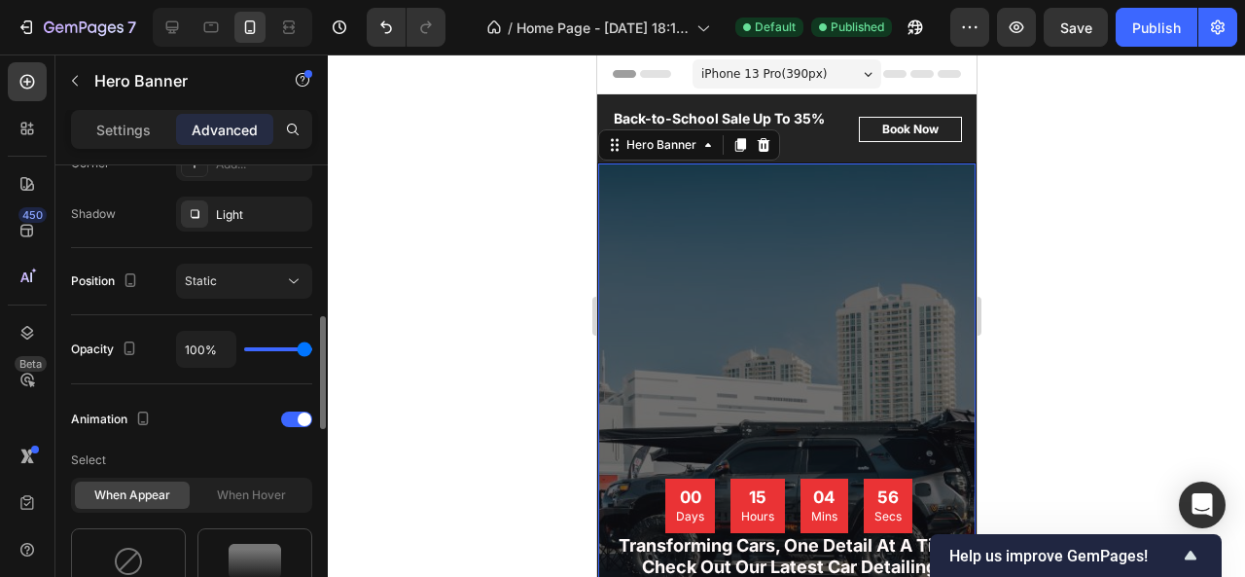
type input "91%"
type input "91"
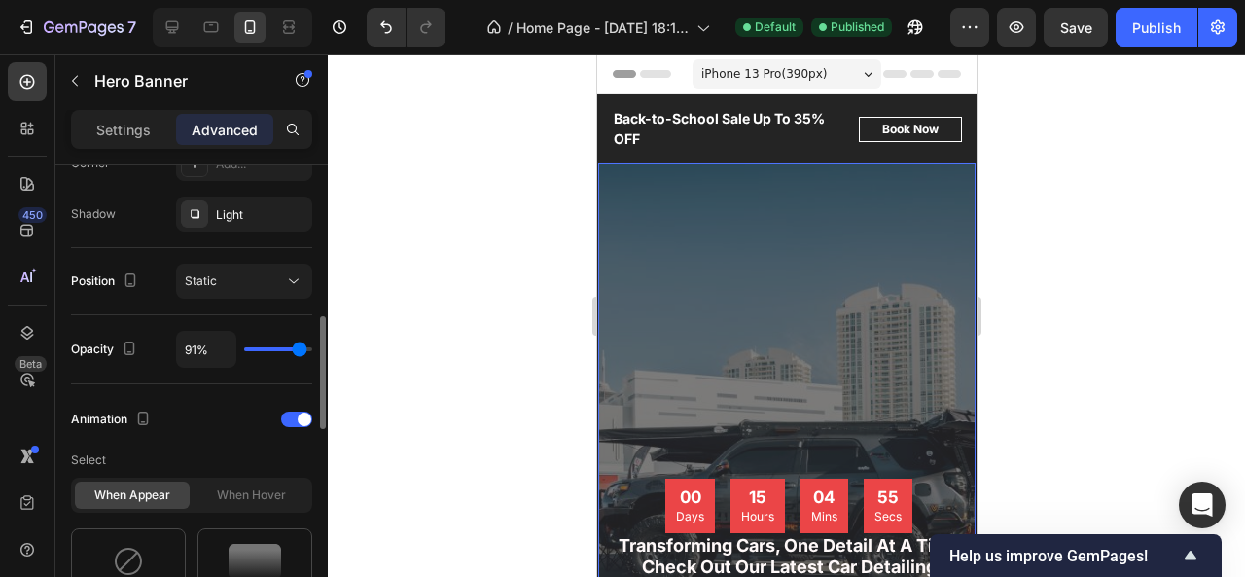
type input "88%"
type input "88"
type input "87%"
type input "87"
type input "77%"
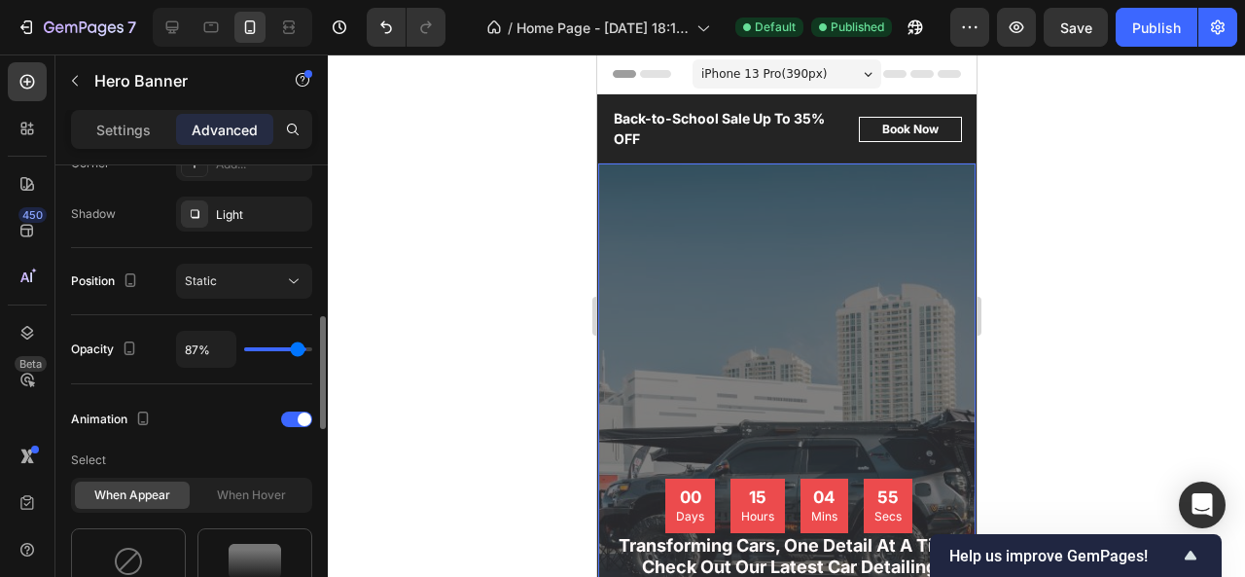
type input "77"
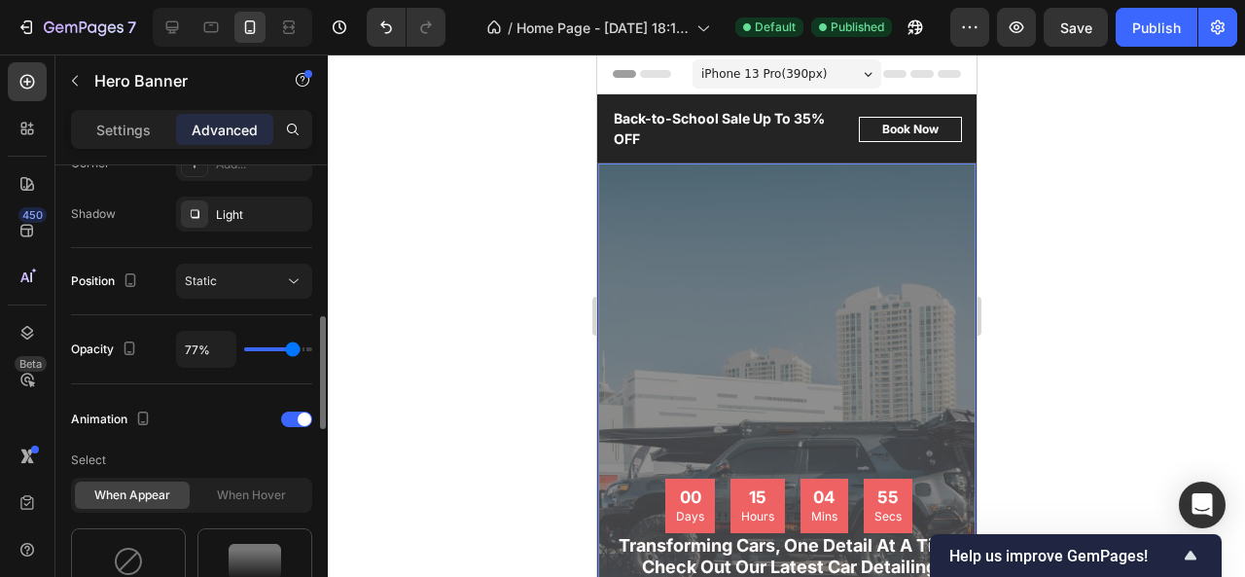
type input "73%"
type input "73"
type input "71%"
type input "71"
type input "70%"
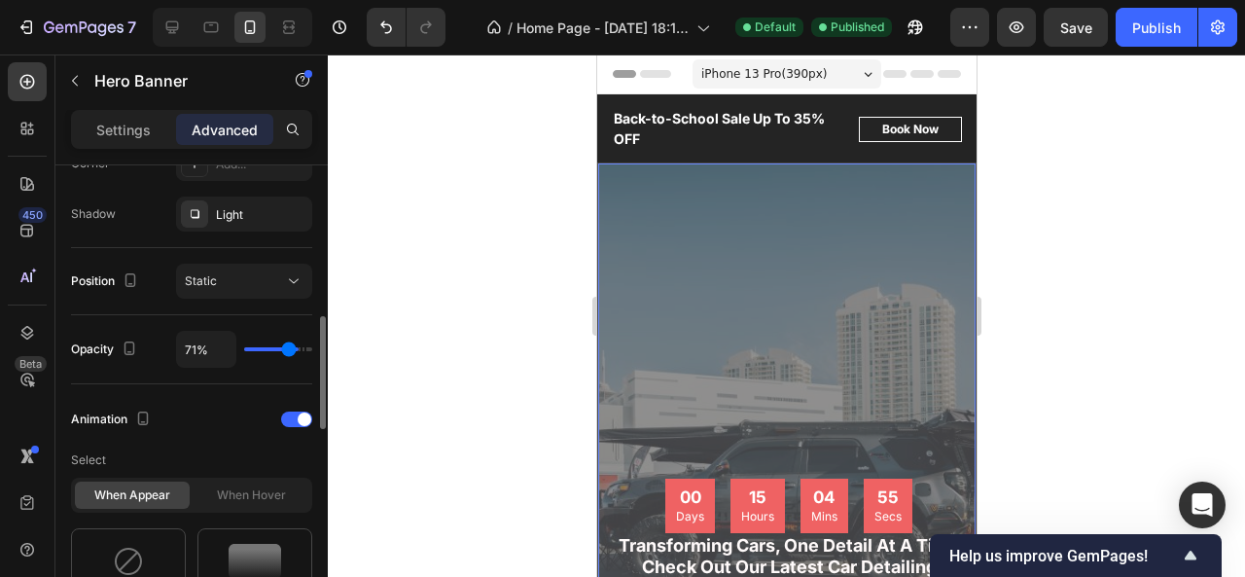
type input "70"
type input "66%"
type input "66"
type input "62%"
type input "62"
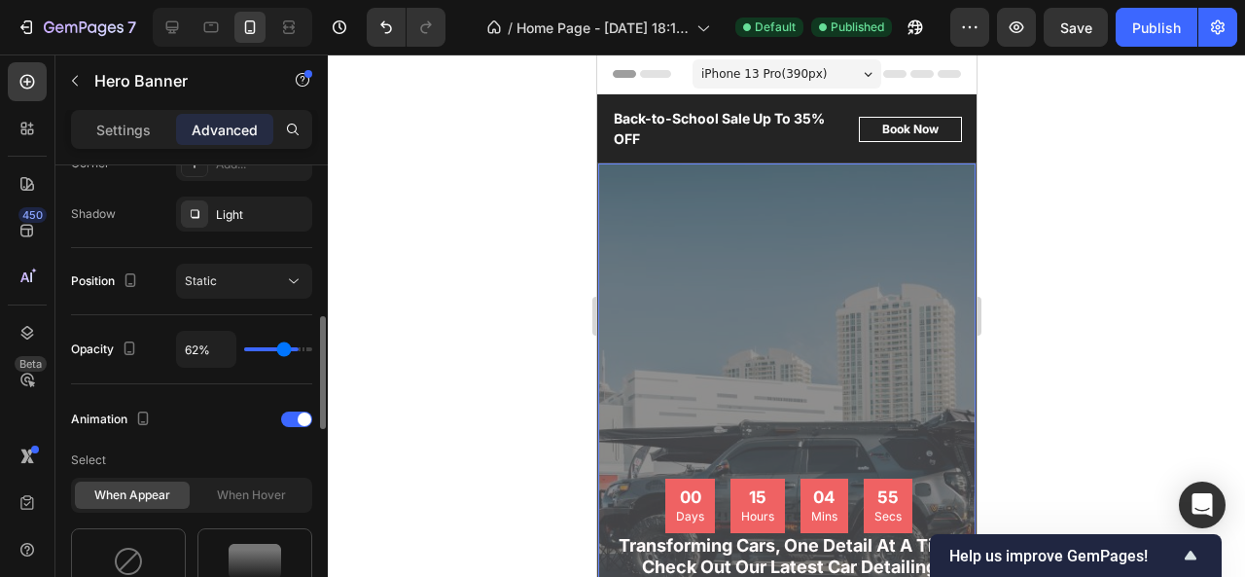
type input "60%"
type input "60"
type input "57%"
type input "57"
type input "56%"
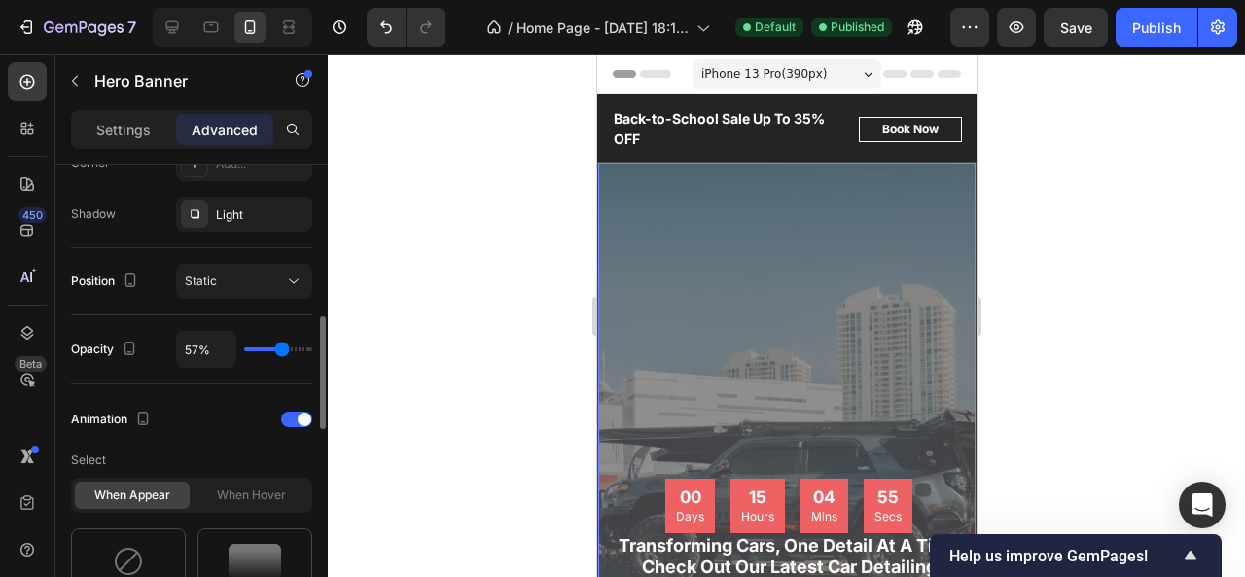
type input "56"
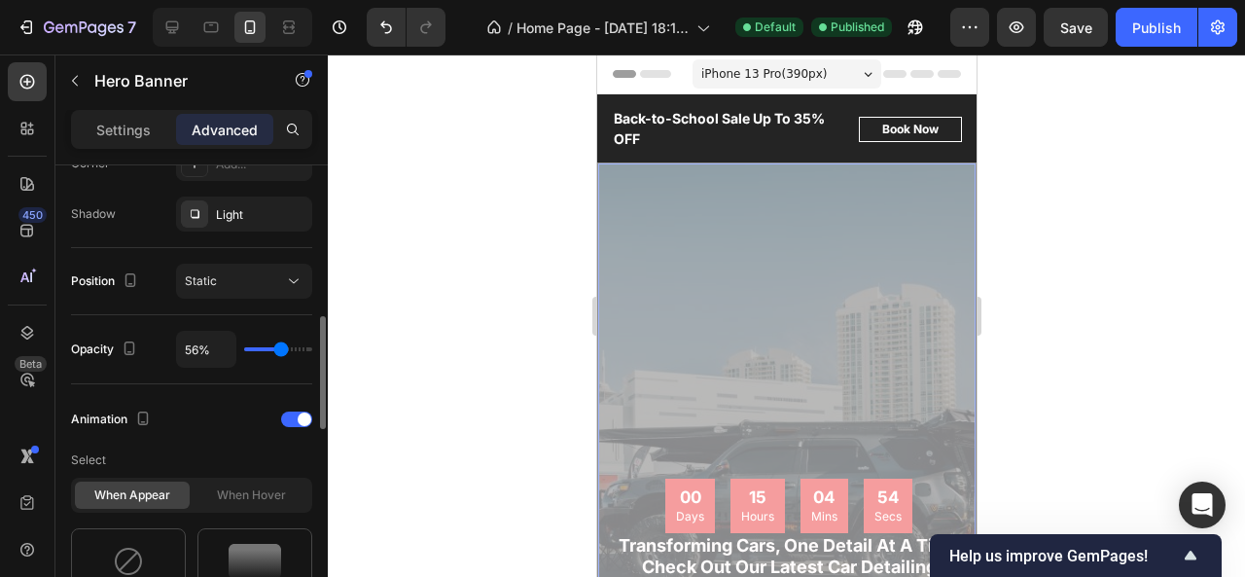
type input "48%"
type input "48"
type input "46%"
type input "46"
type input "45%"
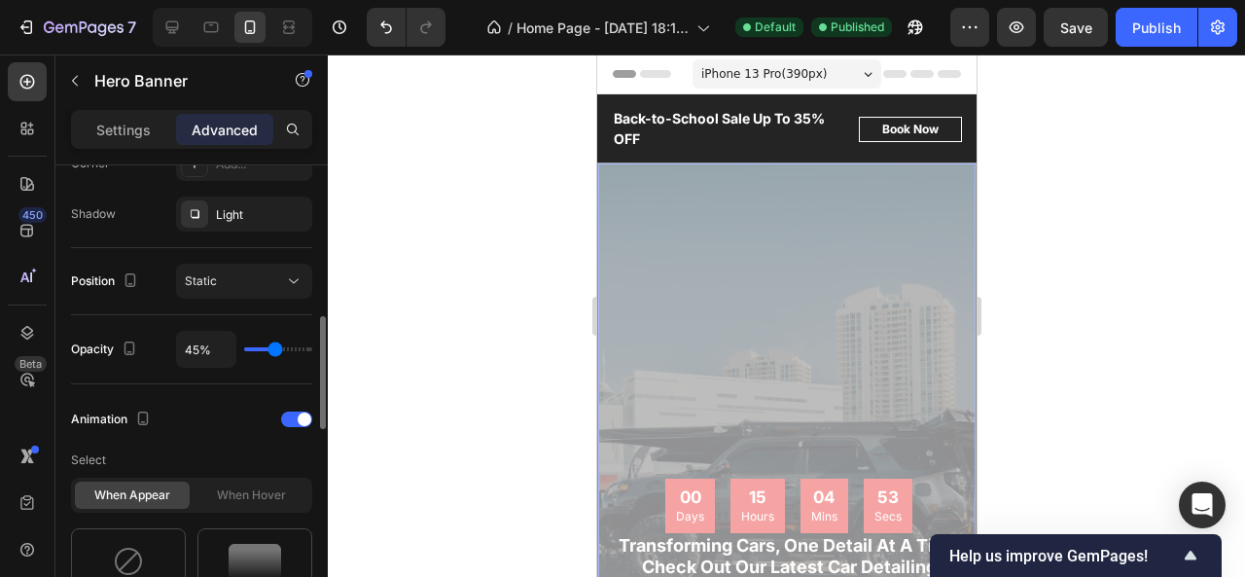
drag, startPoint x: 305, startPoint y: 346, endPoint x: 275, endPoint y: 345, distance: 30.2
type input "45"
click at [275, 347] on input "range" at bounding box center [278, 349] width 68 height 4
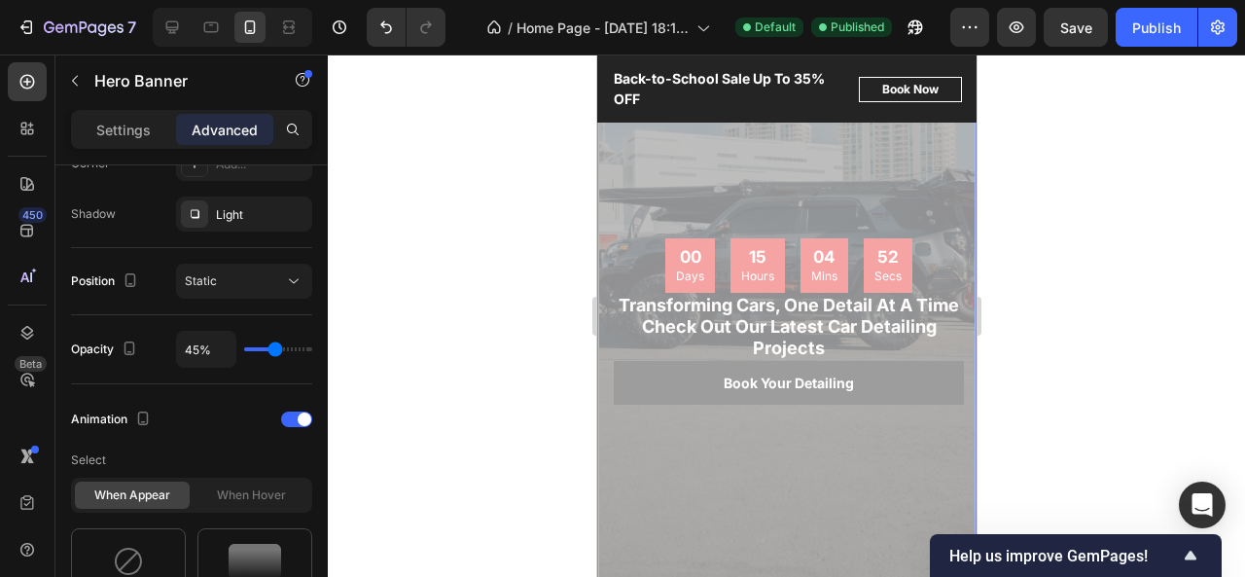
scroll to position [243, 0]
type input "100%"
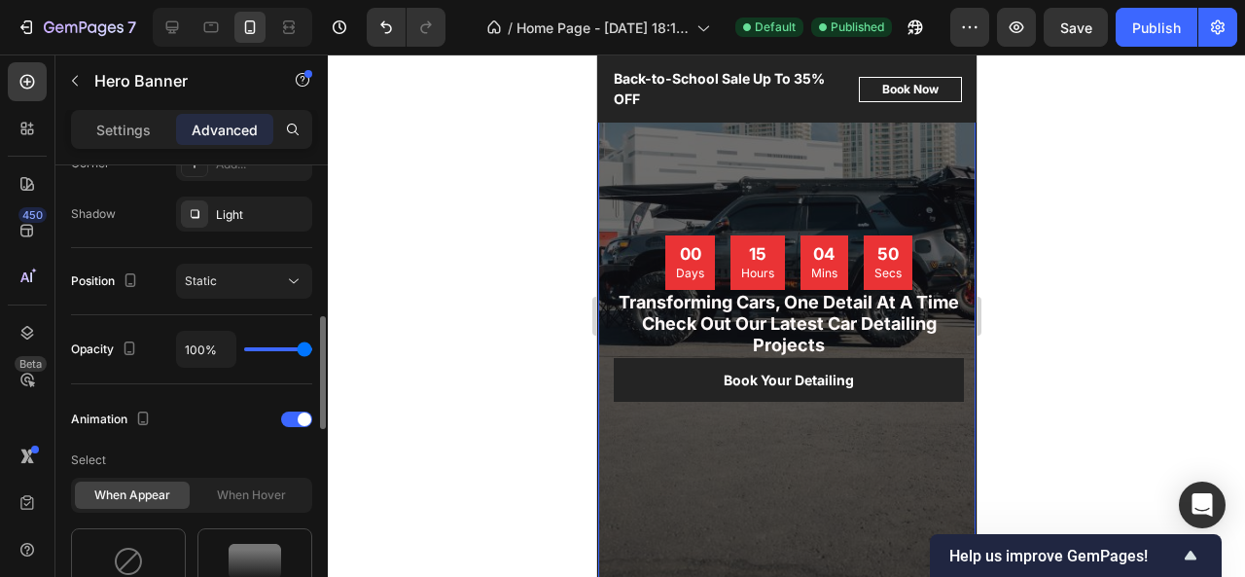
drag, startPoint x: 275, startPoint y: 347, endPoint x: 317, endPoint y: 366, distance: 45.7
type input "100"
click at [312, 351] on input "range" at bounding box center [278, 349] width 68 height 4
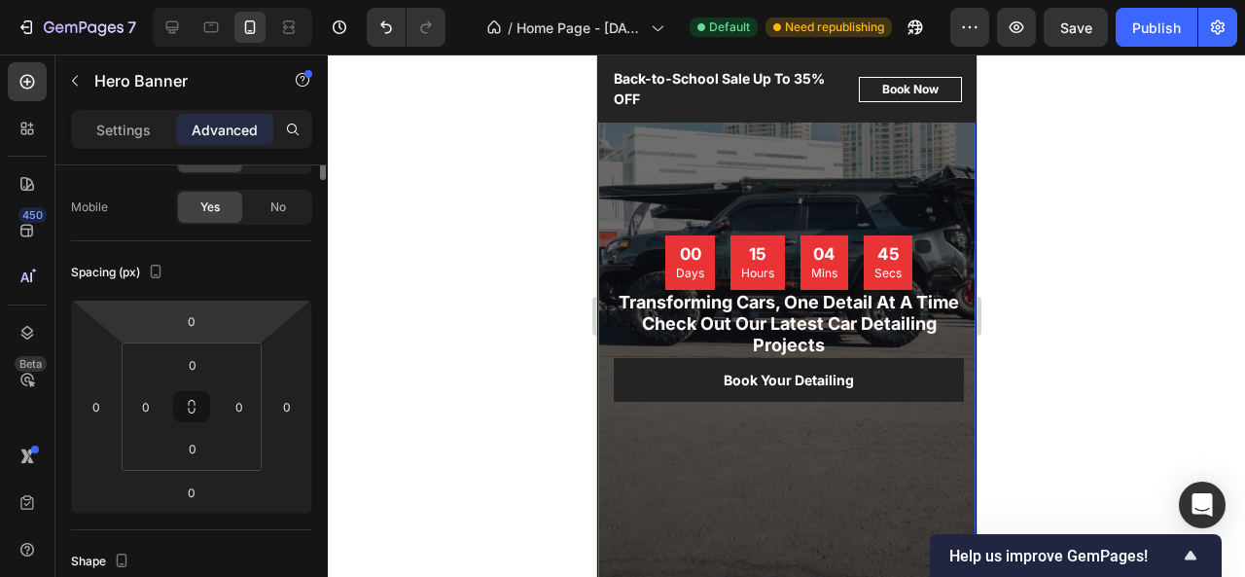
scroll to position [0, 0]
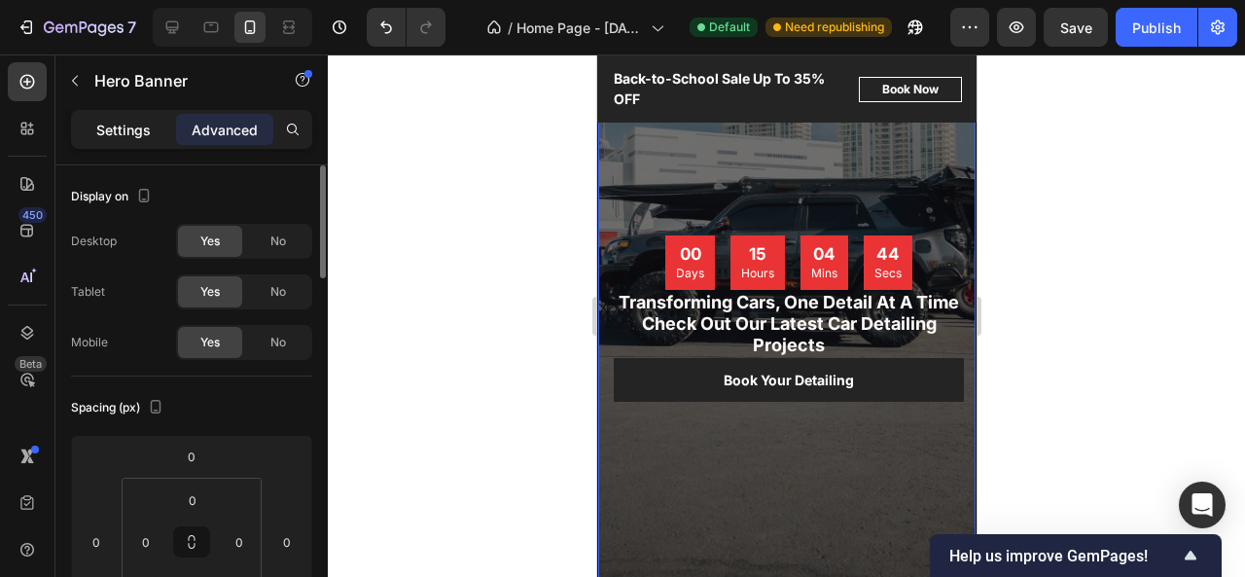
click at [144, 125] on p "Settings" at bounding box center [123, 130] width 54 height 20
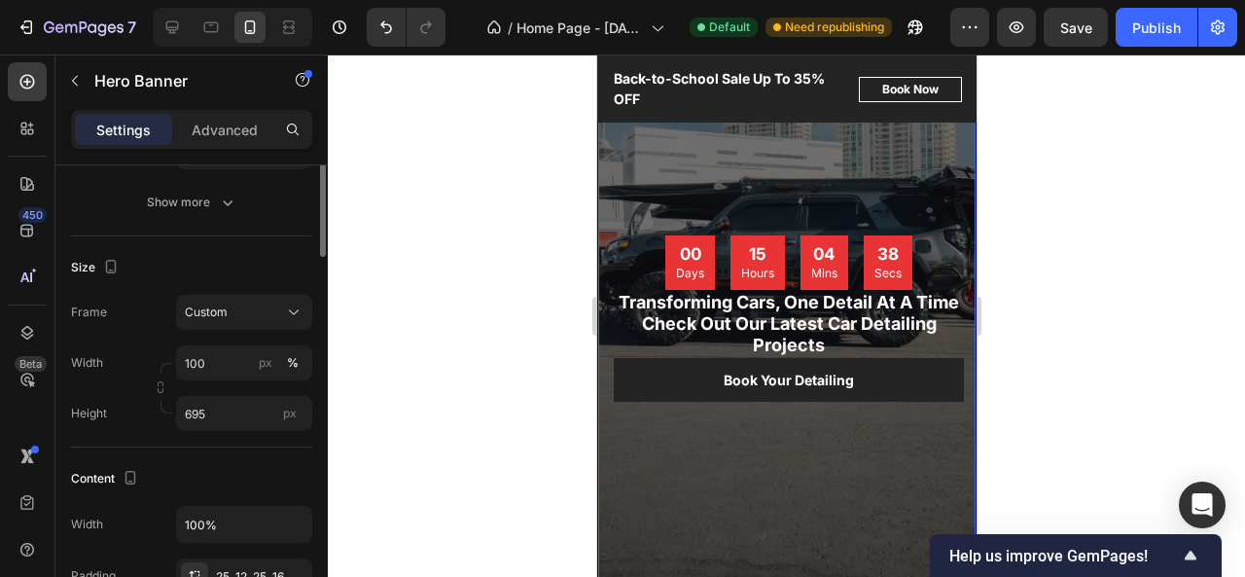
scroll to position [214, 0]
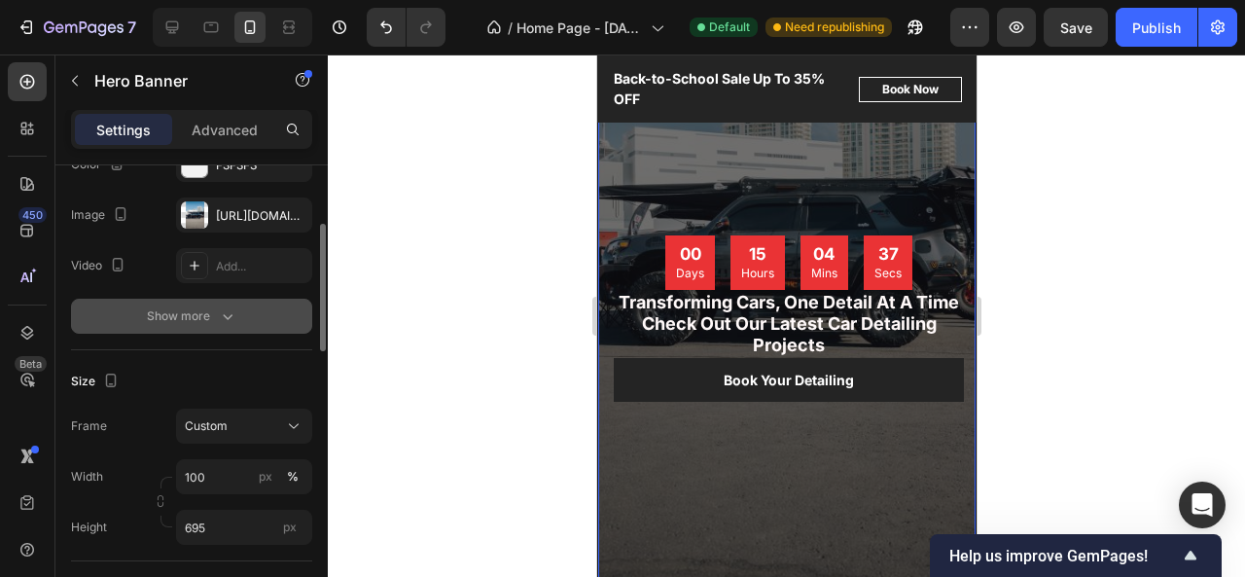
click at [208, 320] on div "Show more" at bounding box center [192, 315] width 90 height 19
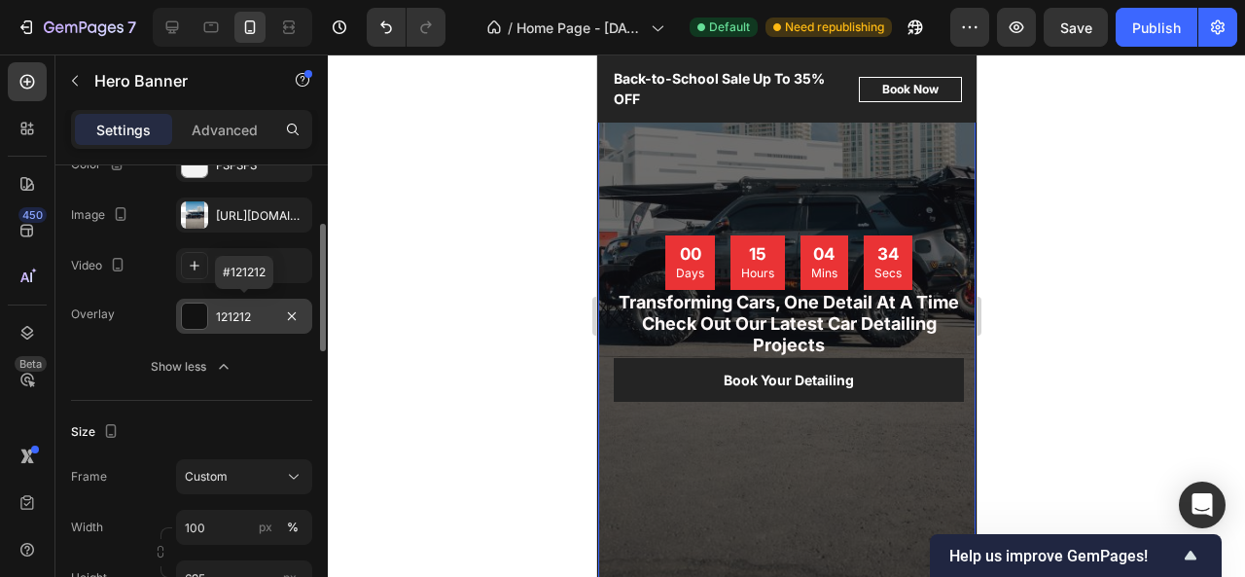
click at [196, 311] on div at bounding box center [194, 315] width 25 height 25
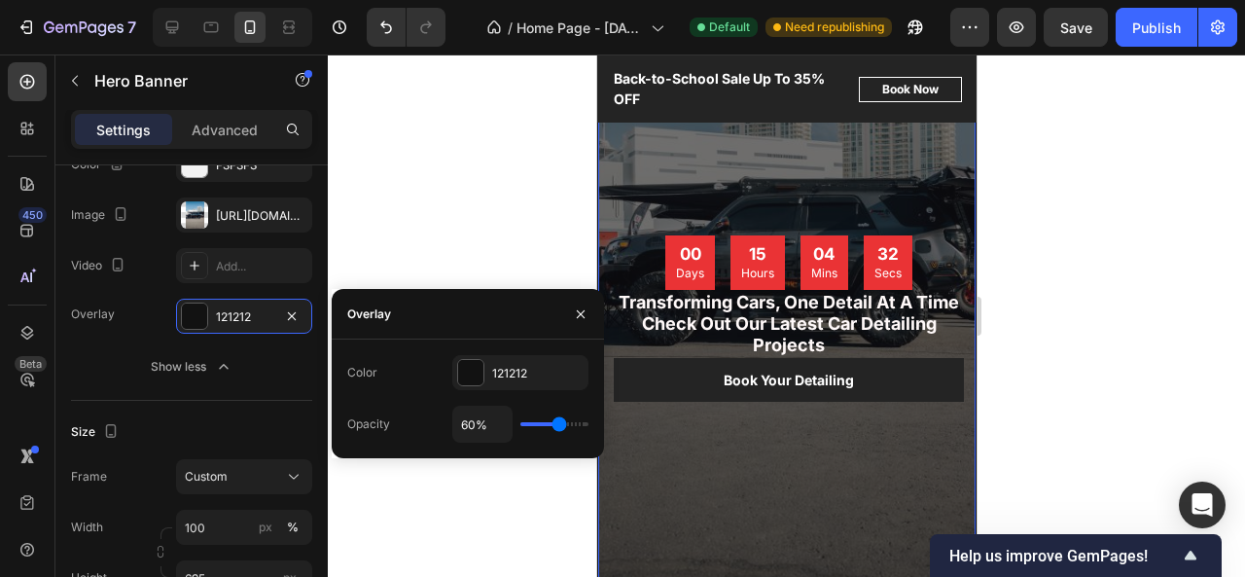
type input "46%"
type input "46"
type input "43%"
type input "43"
type input "41%"
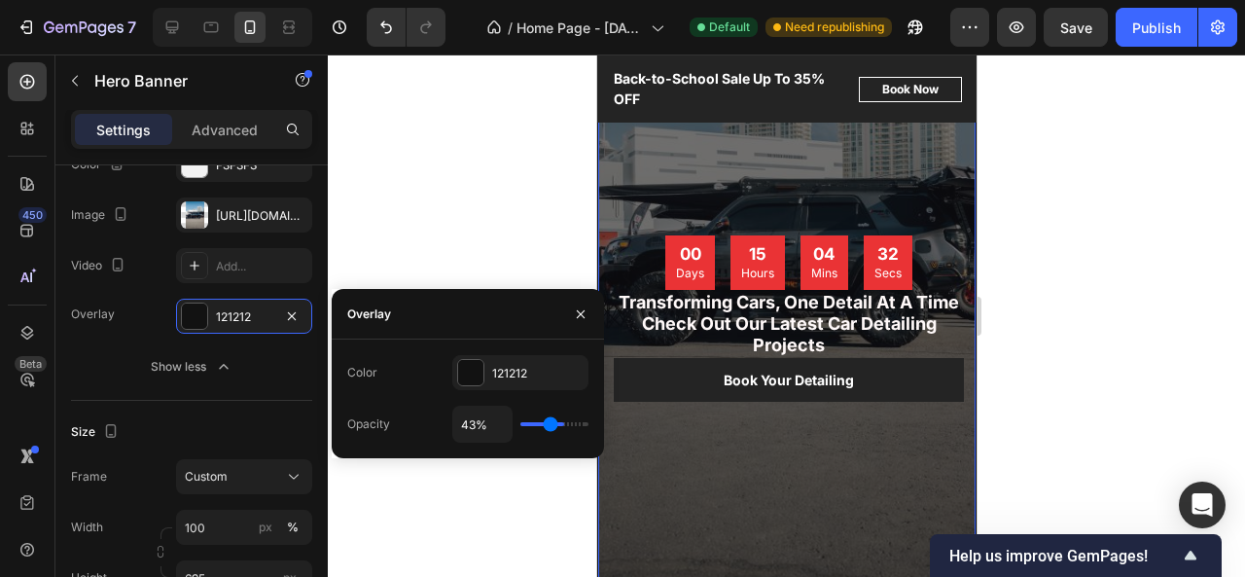
type input "41"
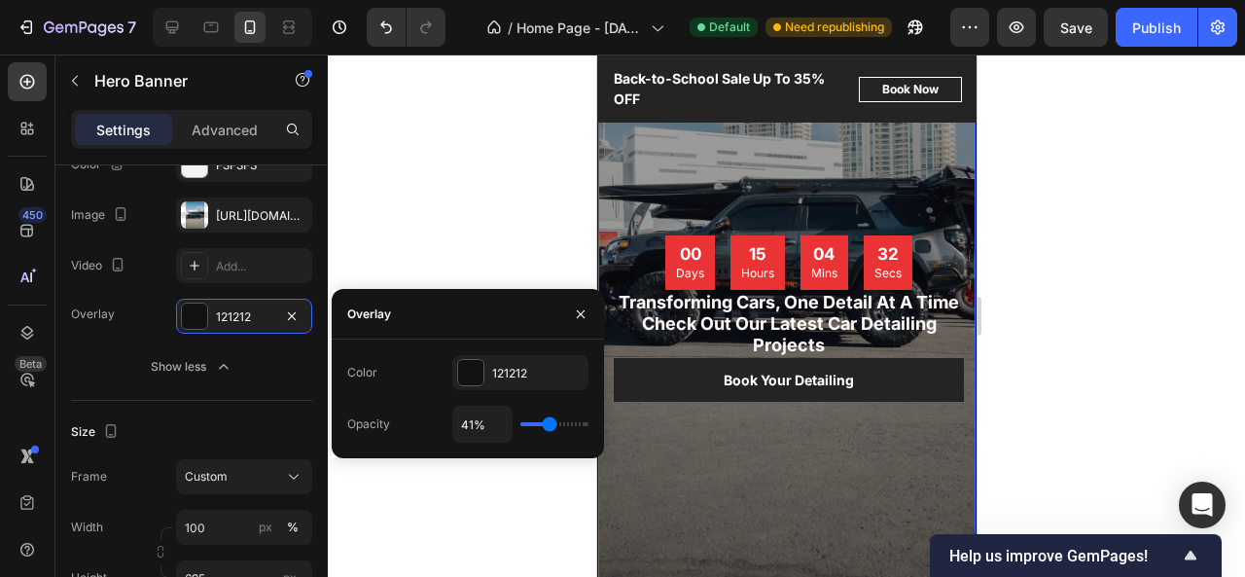
type input "39%"
type input "39"
type input "38%"
type input "38"
type input "35%"
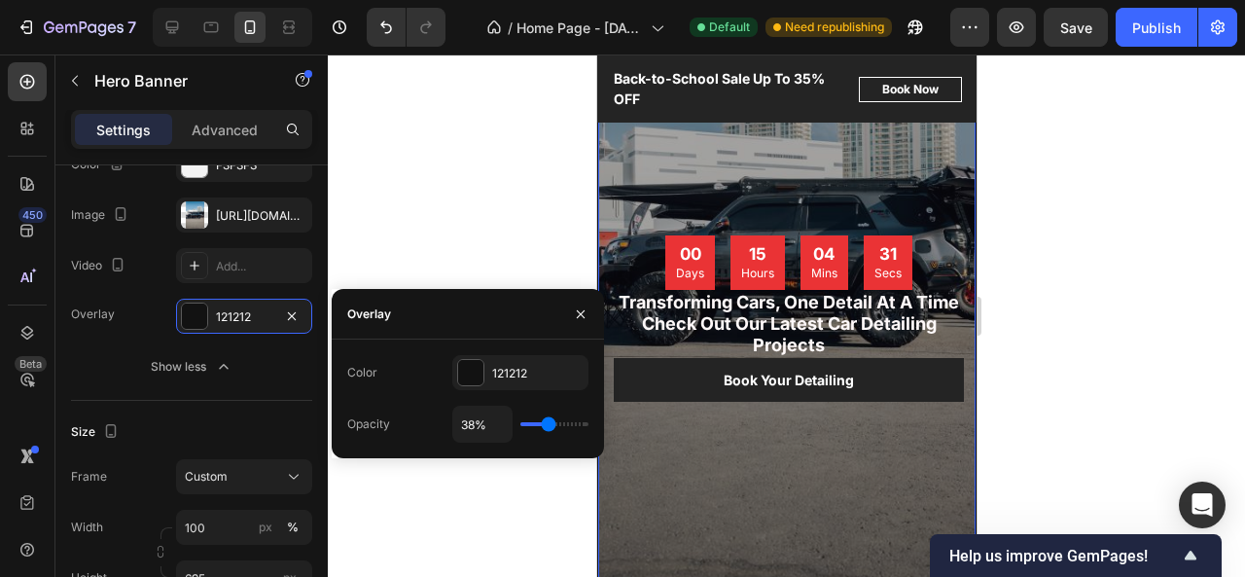
type input "35"
type input "34%"
type input "34"
type input "33%"
type input "33"
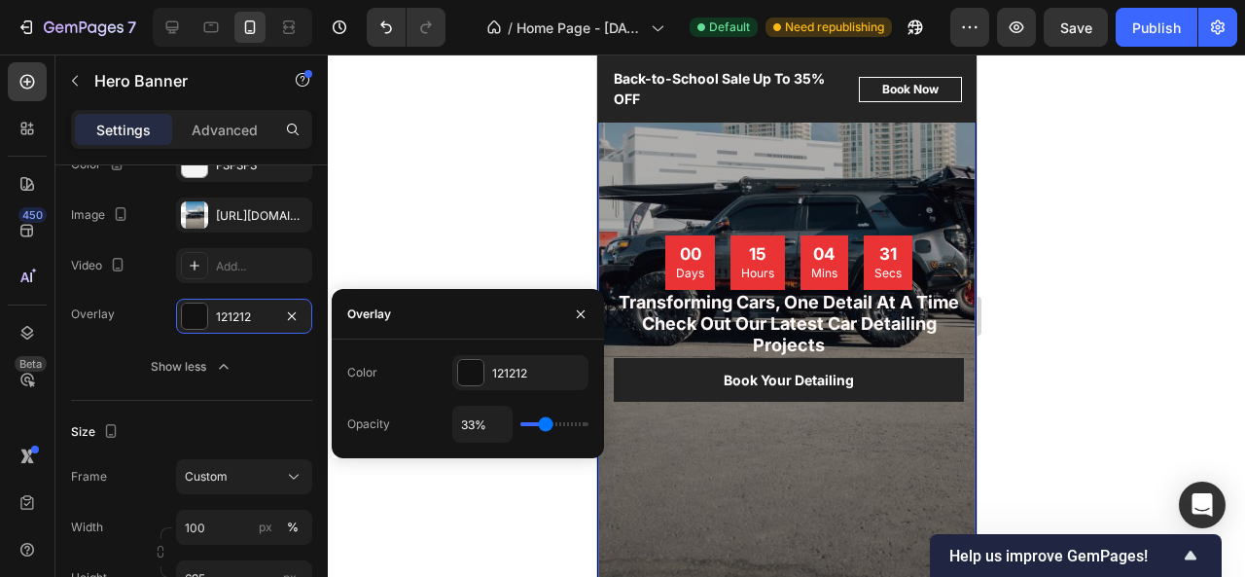
type input "31%"
drag, startPoint x: 558, startPoint y: 429, endPoint x: 545, endPoint y: 429, distance: 13.6
type input "31"
click at [545, 426] on input "range" at bounding box center [554, 424] width 68 height 4
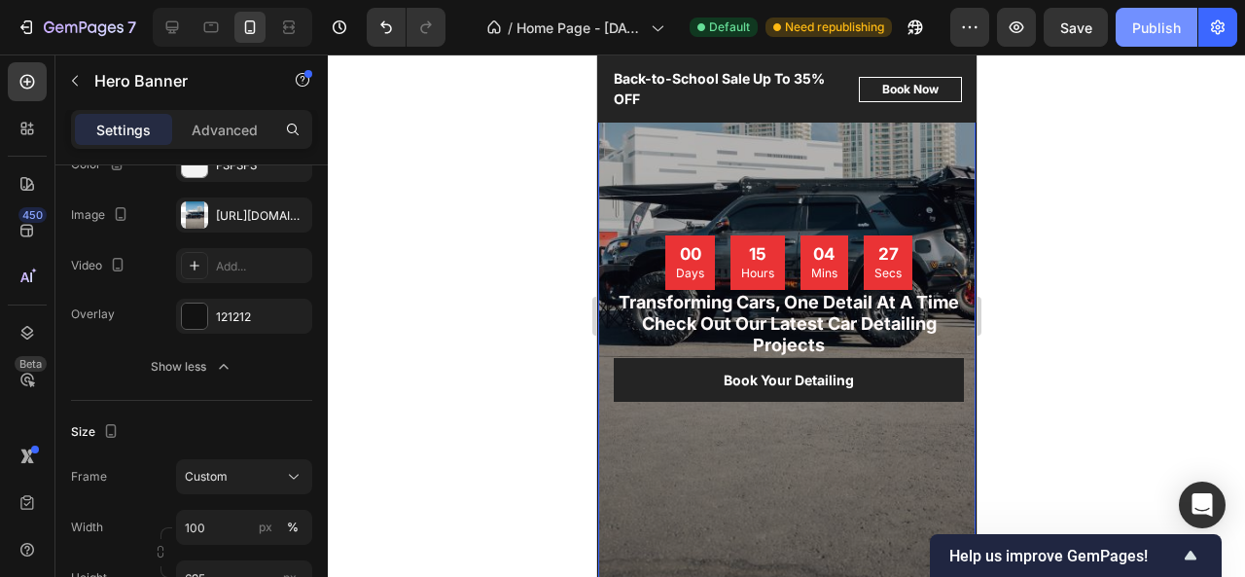
click at [1156, 21] on div "Publish" at bounding box center [1156, 28] width 49 height 20
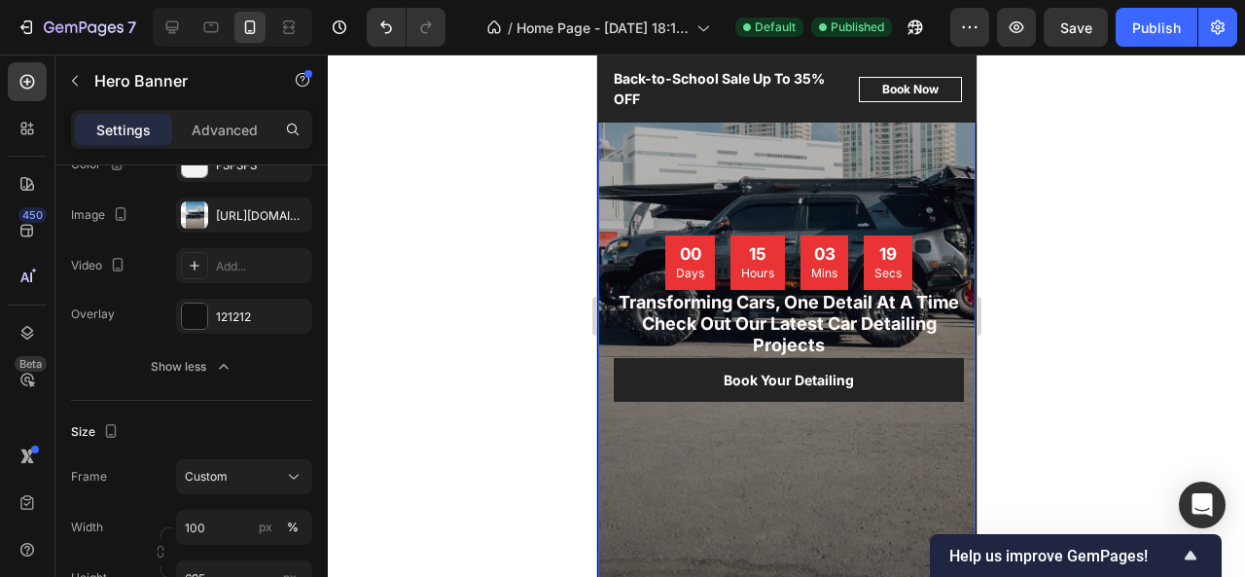
click at [818, 441] on div "00 Days 15 Hours 03 Mins 19 Secs Countdown Timer Transforming Cars, One Detail …" at bounding box center [788, 402] width 350 height 335
click at [327, 349] on div at bounding box center [320, 399] width 15 height 468
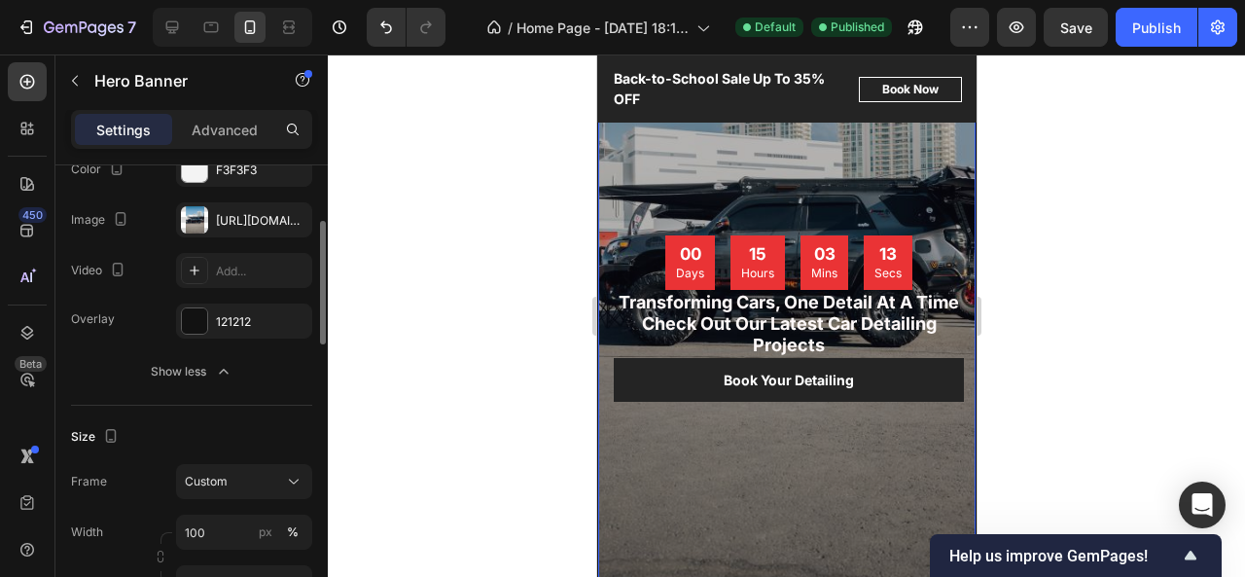
scroll to position [210, 0]
click at [233, 320] on div "121212" at bounding box center [244, 321] width 56 height 18
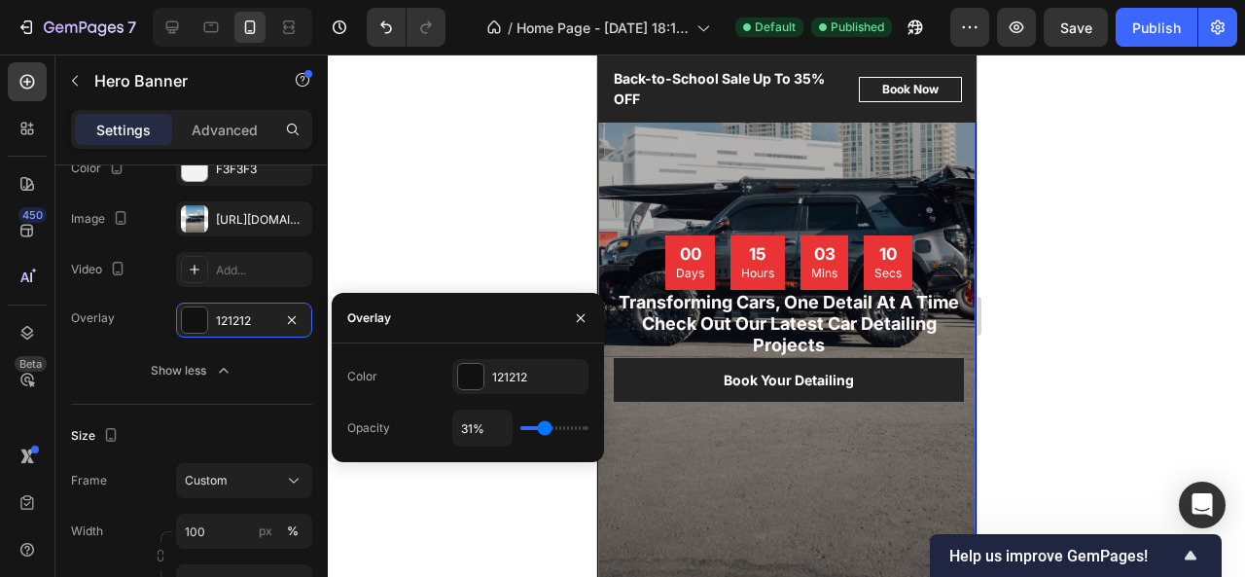
type input "0%"
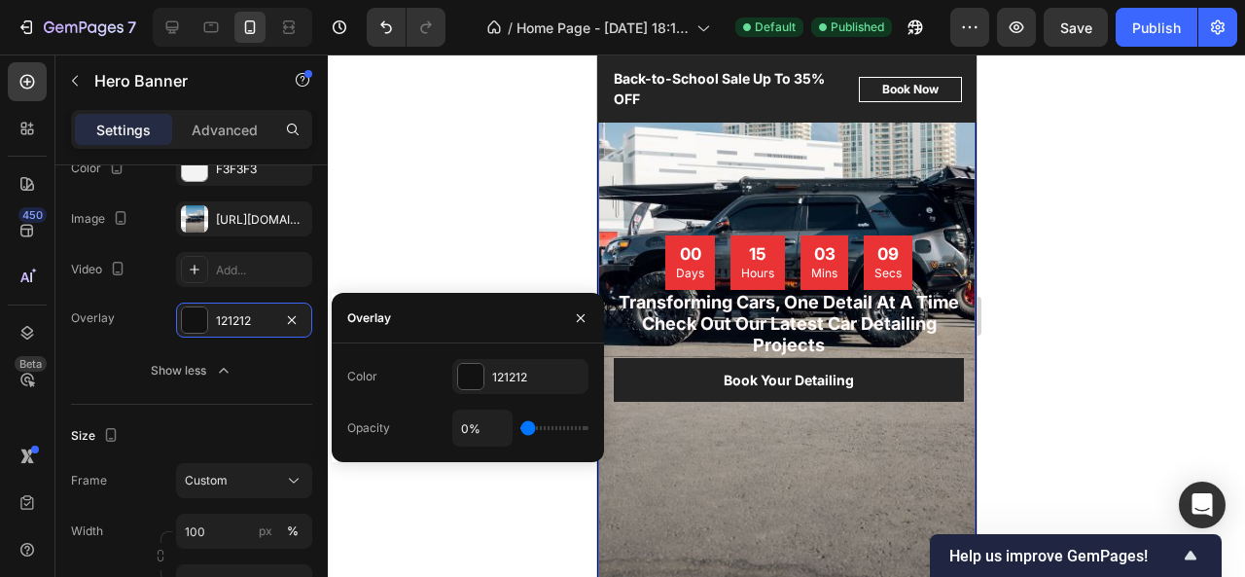
drag, startPoint x: 545, startPoint y: 429, endPoint x: 508, endPoint y: 439, distance: 38.2
type input "0"
click at [520, 430] on input "range" at bounding box center [554, 428] width 68 height 4
type input "0%"
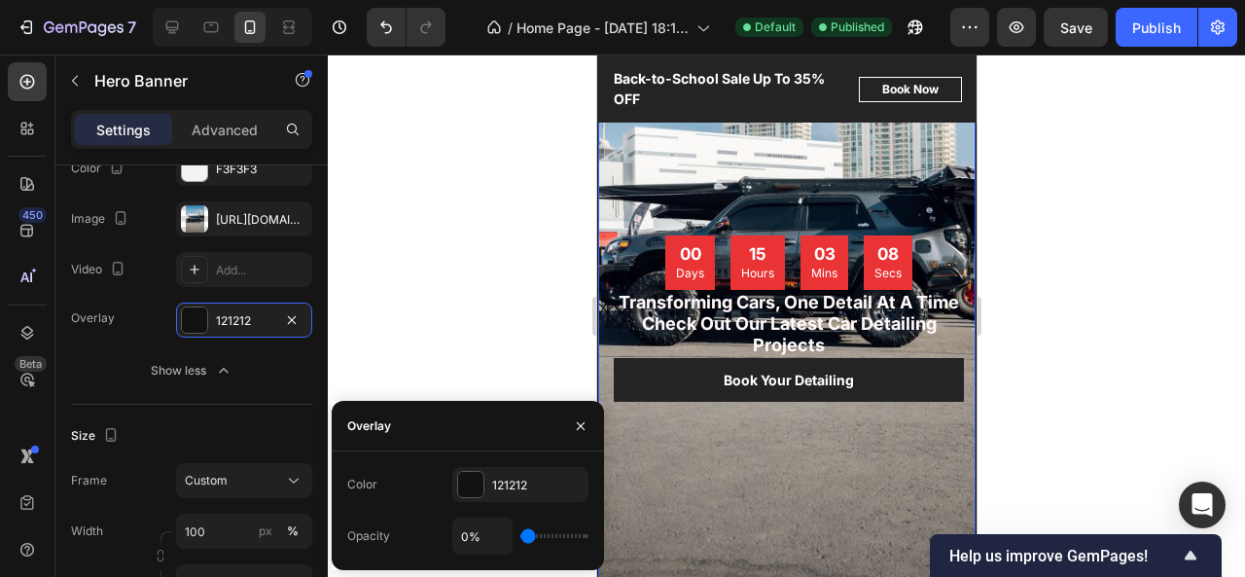
scroll to position [0, 0]
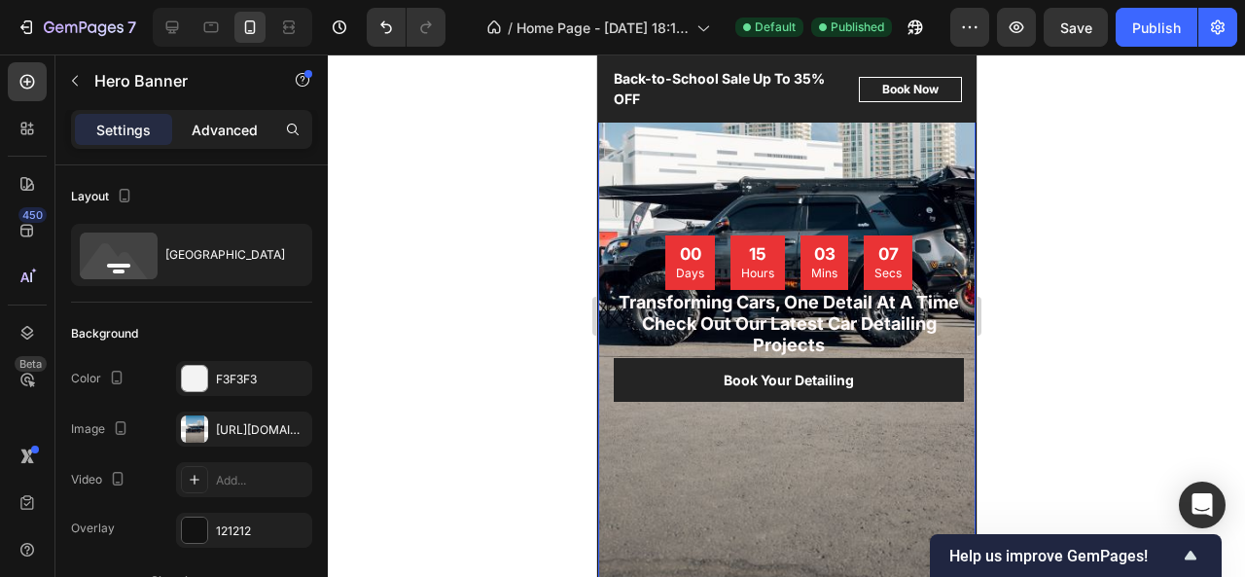
click at [220, 143] on div "Advanced" at bounding box center [224, 129] width 97 height 31
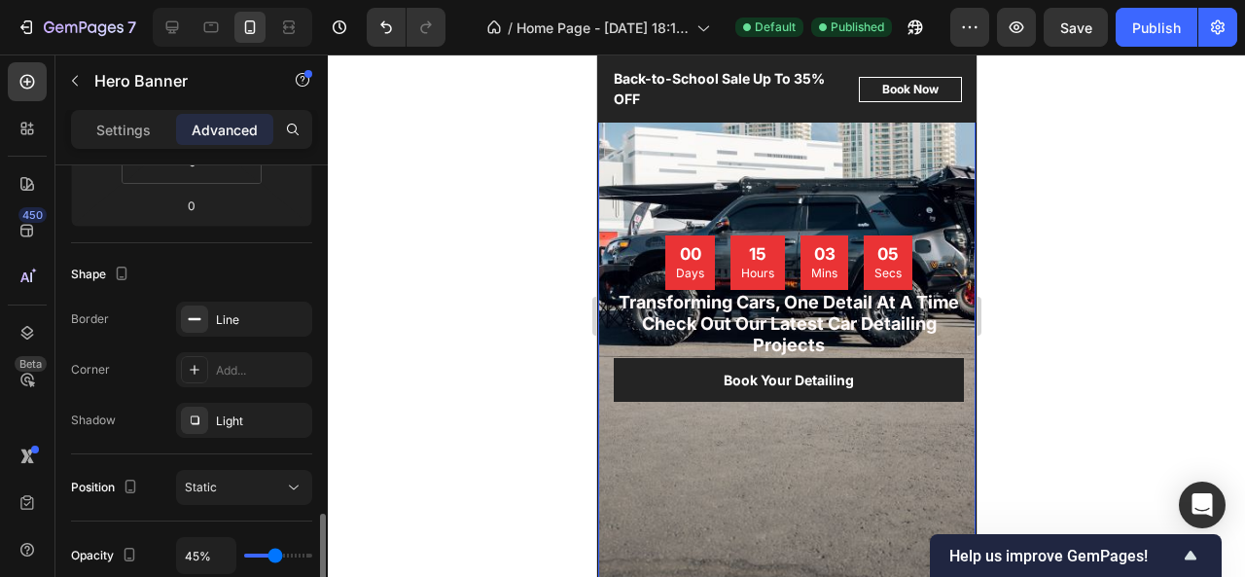
scroll to position [622, 0]
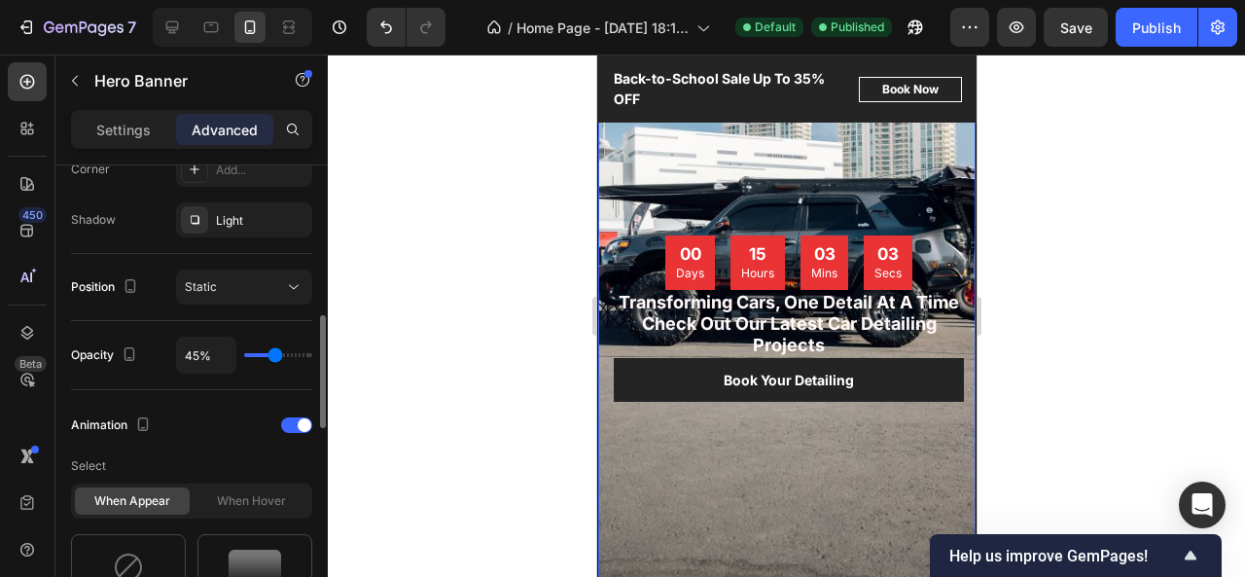
drag, startPoint x: 261, startPoint y: 357, endPoint x: 292, endPoint y: 355, distance: 31.2
click at [292, 355] on div "45%" at bounding box center [244, 354] width 136 height 37
type input "94%"
type input "94"
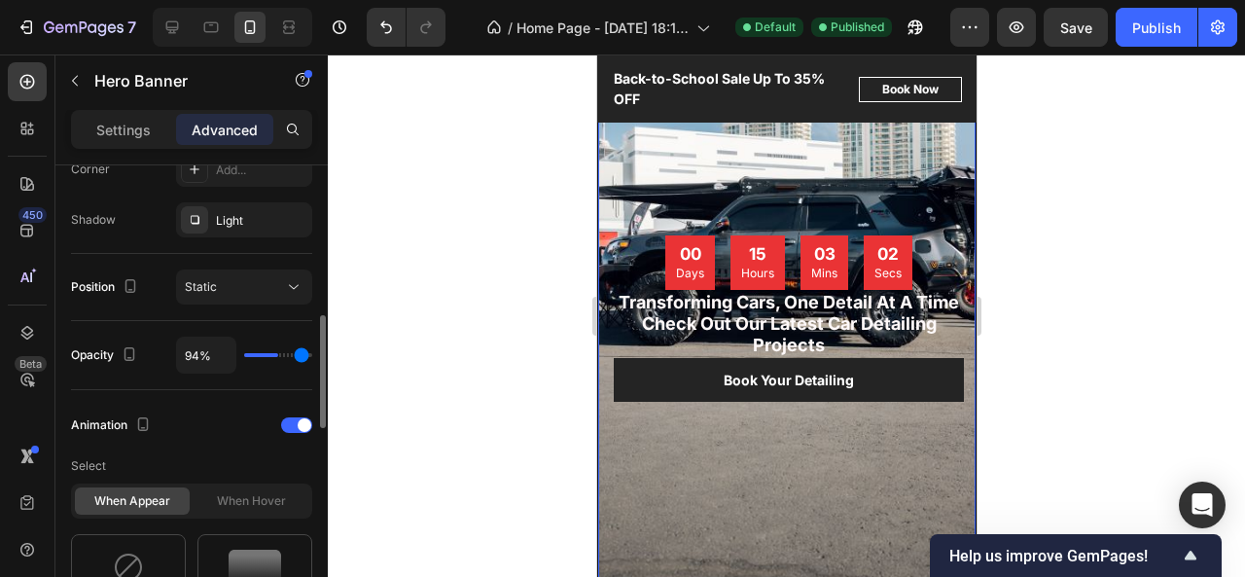
type input "98%"
type input "98"
type input "99%"
type input "99"
type input "100%"
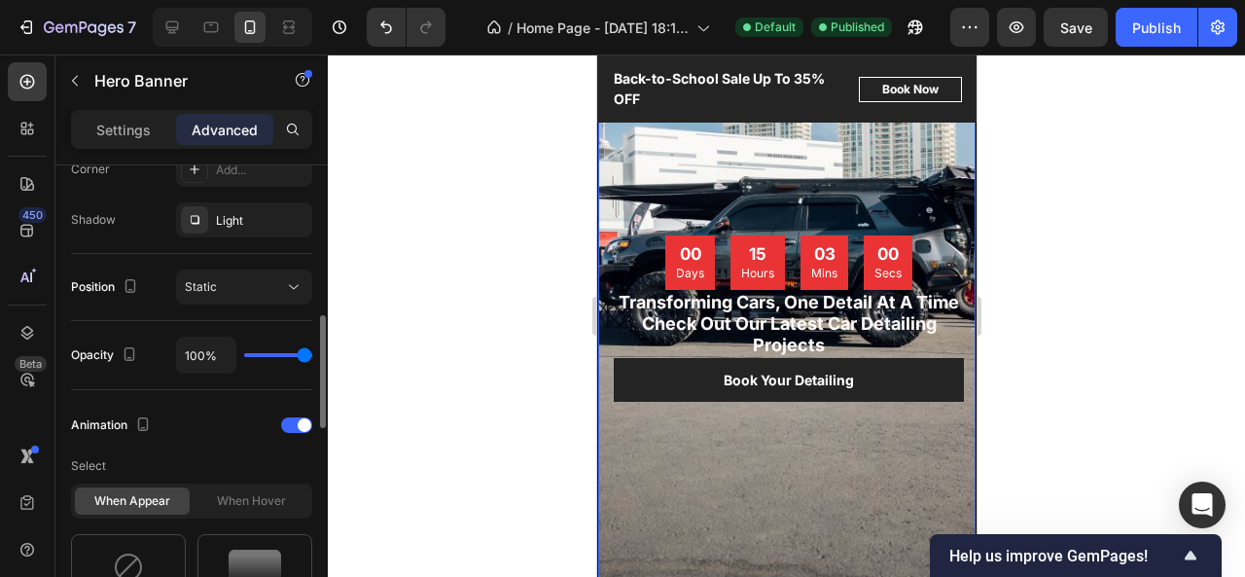
drag, startPoint x: 278, startPoint y: 352, endPoint x: 327, endPoint y: 353, distance: 48.6
type input "100"
click at [312, 353] on input "range" at bounding box center [278, 355] width 68 height 4
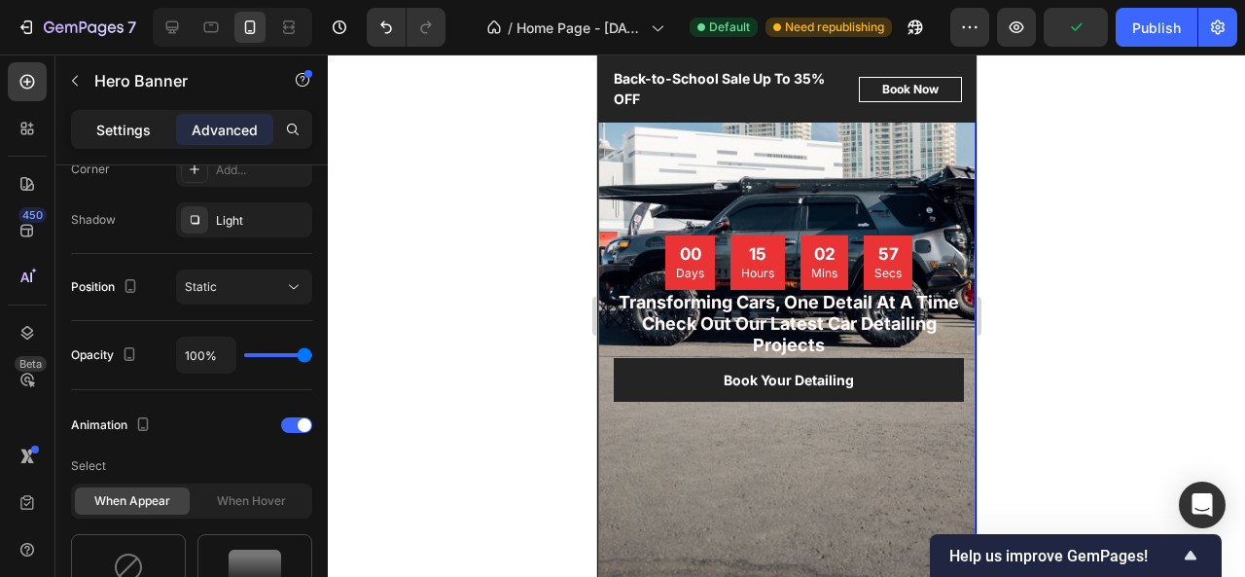
click at [128, 120] on p "Settings" at bounding box center [123, 130] width 54 height 20
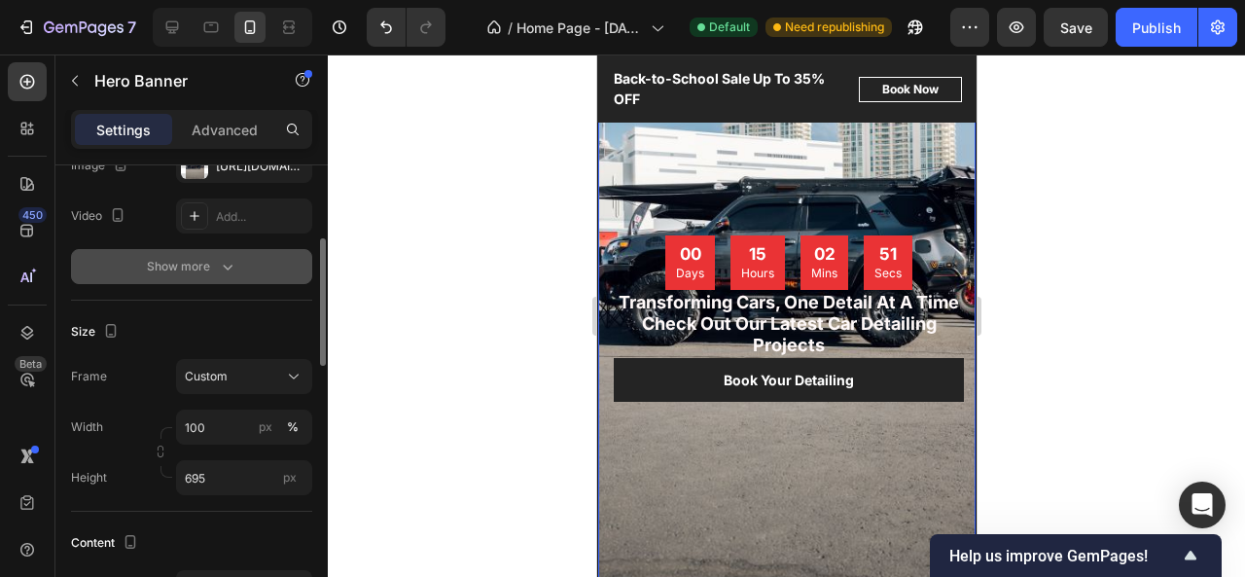
scroll to position [263, 0]
click at [203, 270] on div "Show more" at bounding box center [192, 267] width 90 height 19
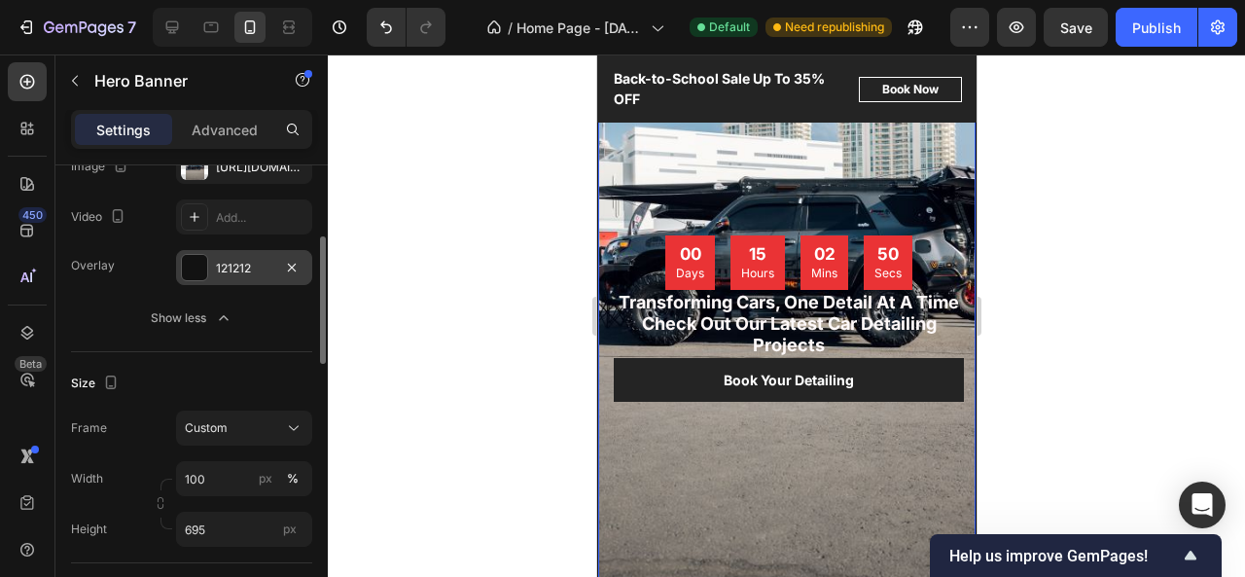
click at [224, 268] on div "121212" at bounding box center [244, 269] width 56 height 18
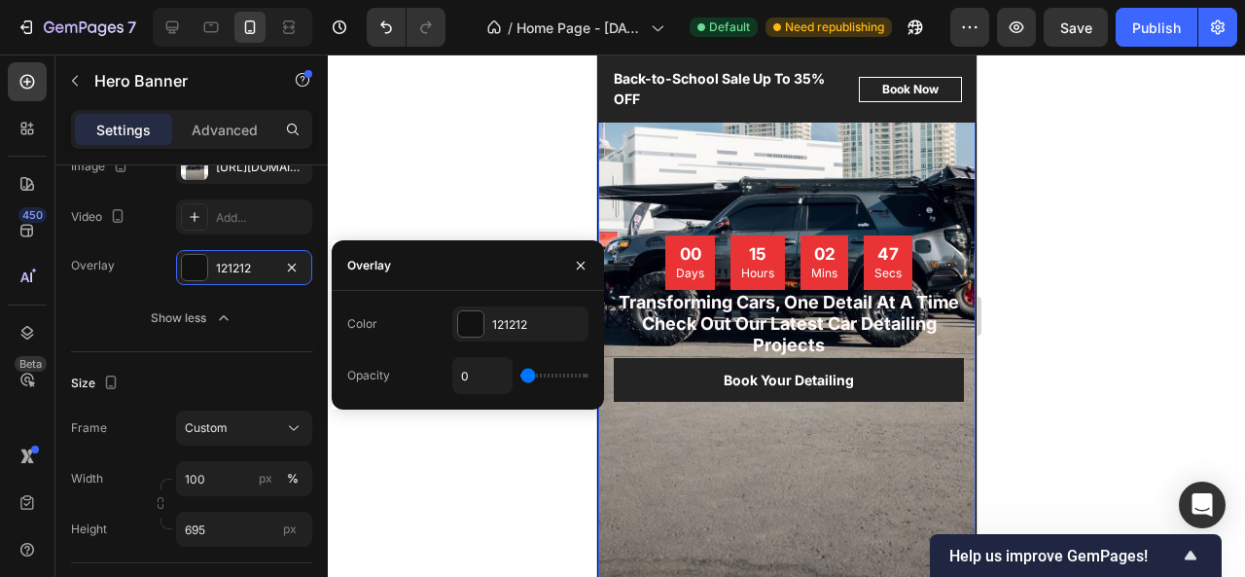
type input "22%"
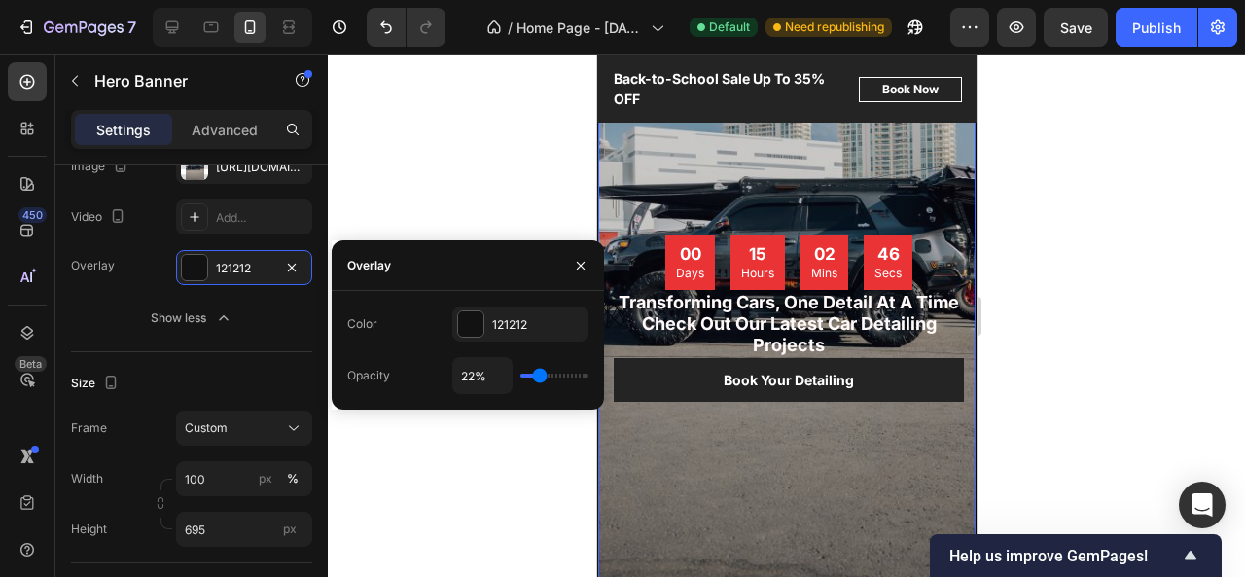
drag, startPoint x: 527, startPoint y: 376, endPoint x: 539, endPoint y: 374, distance: 11.8
type input "22"
click at [539, 374] on input "range" at bounding box center [554, 375] width 68 height 4
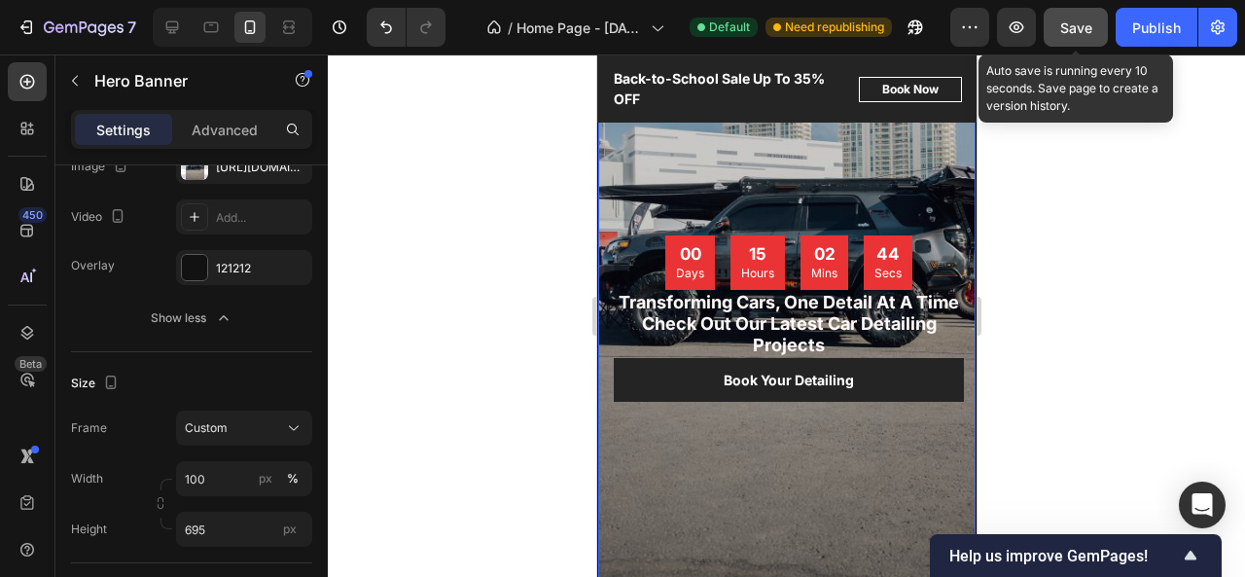
click at [1072, 30] on span "Save" at bounding box center [1076, 27] width 32 height 17
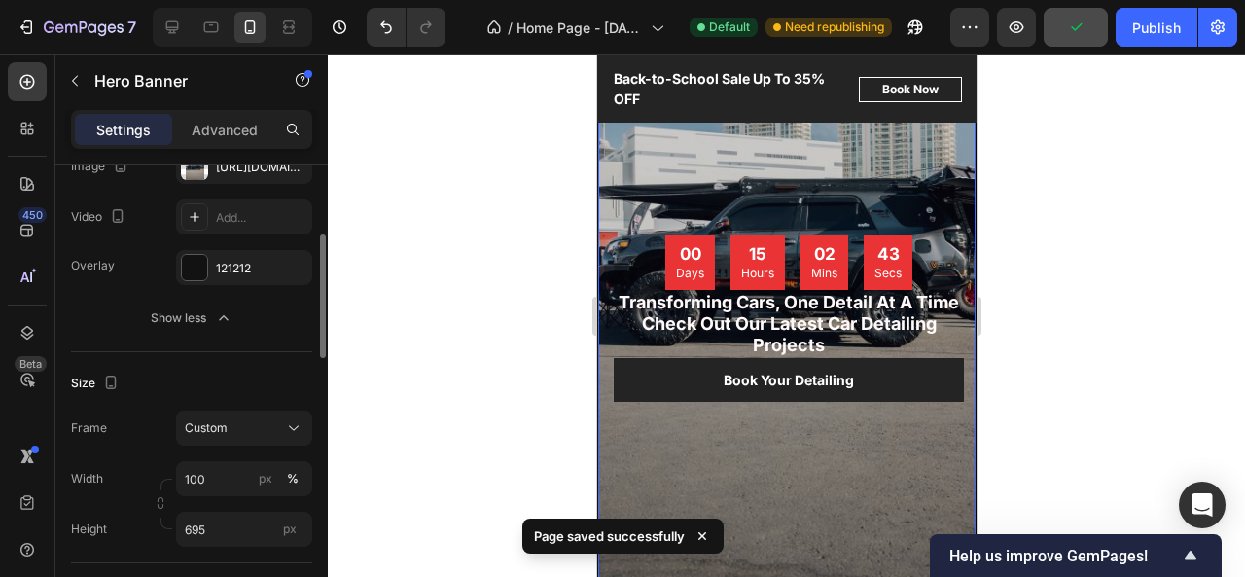
scroll to position [0, 0]
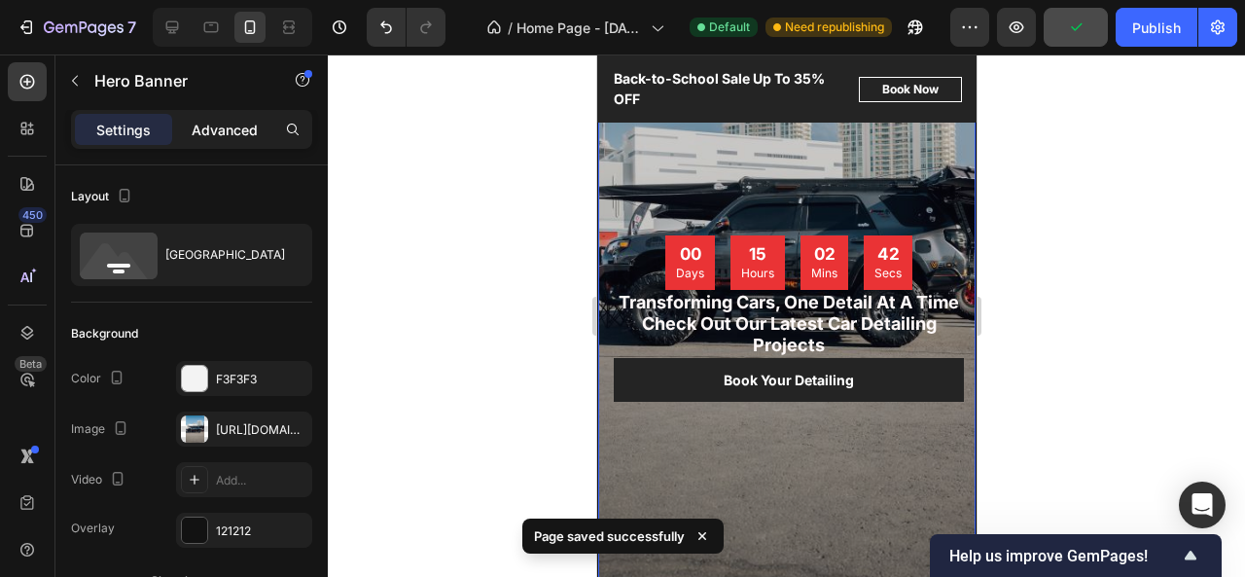
click at [220, 132] on p "Advanced" at bounding box center [225, 130] width 66 height 20
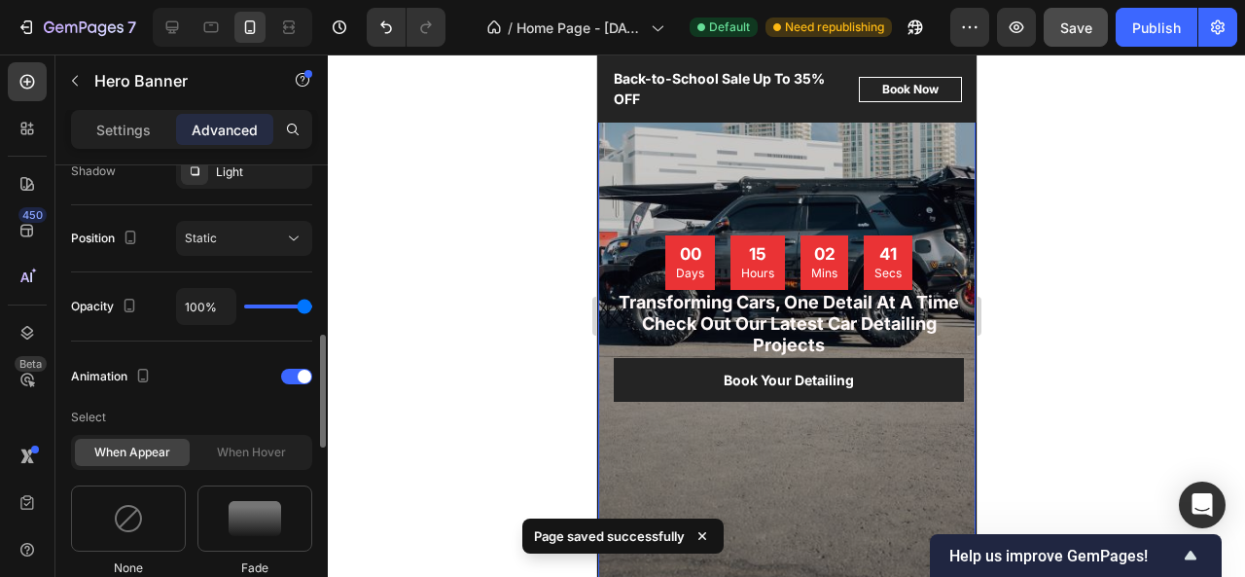
scroll to position [685, 0]
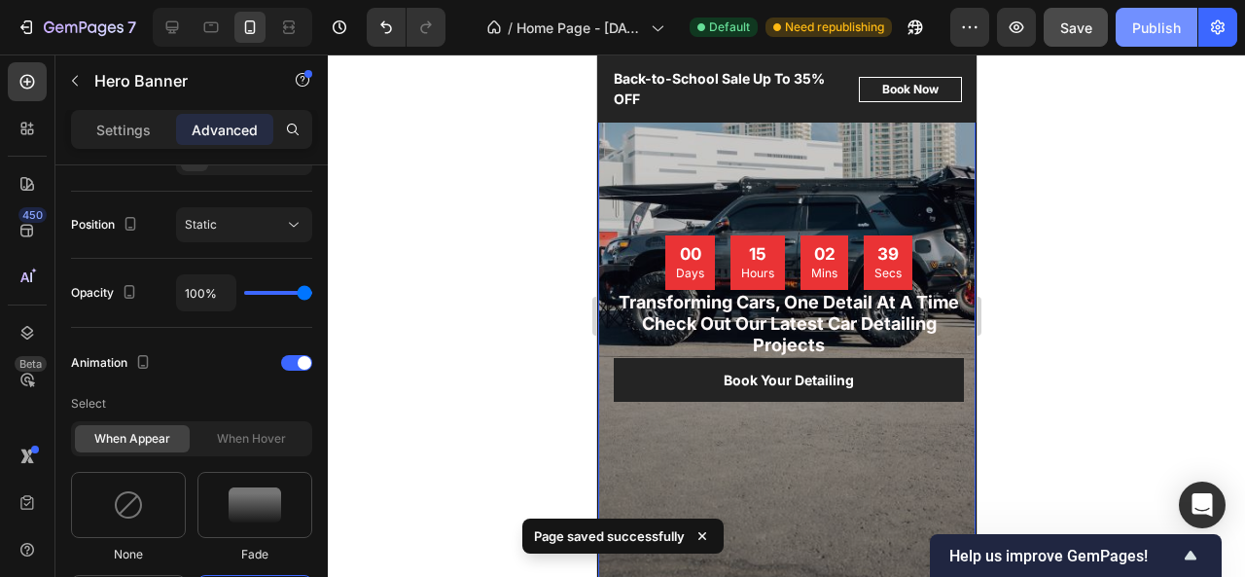
click at [1155, 20] on div "Publish" at bounding box center [1156, 28] width 49 height 20
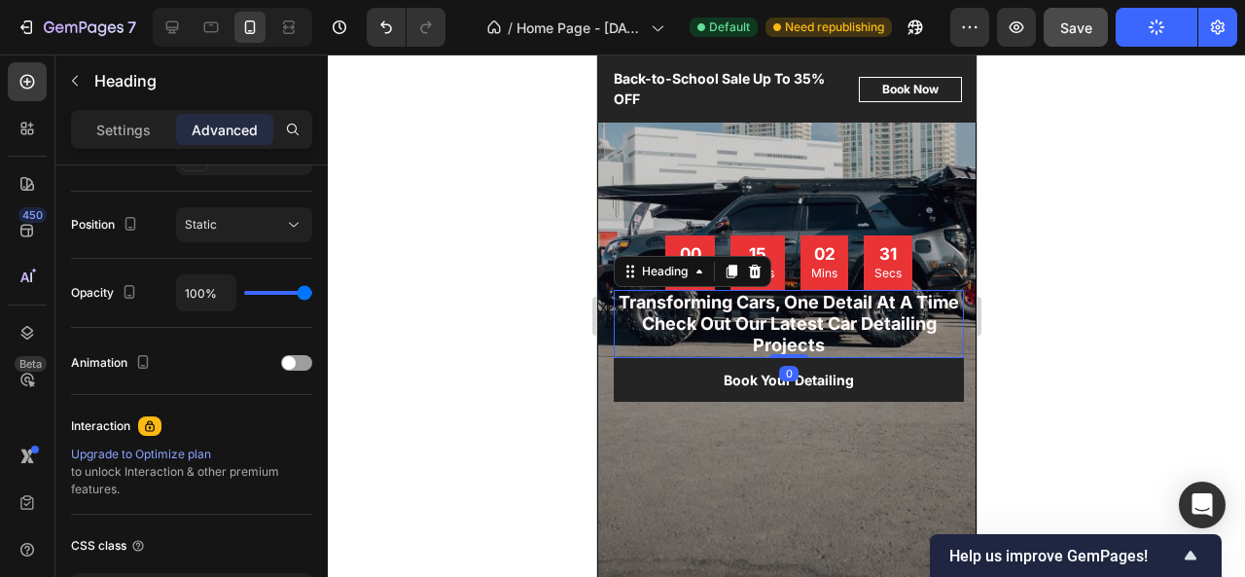
scroll to position [0, 0]
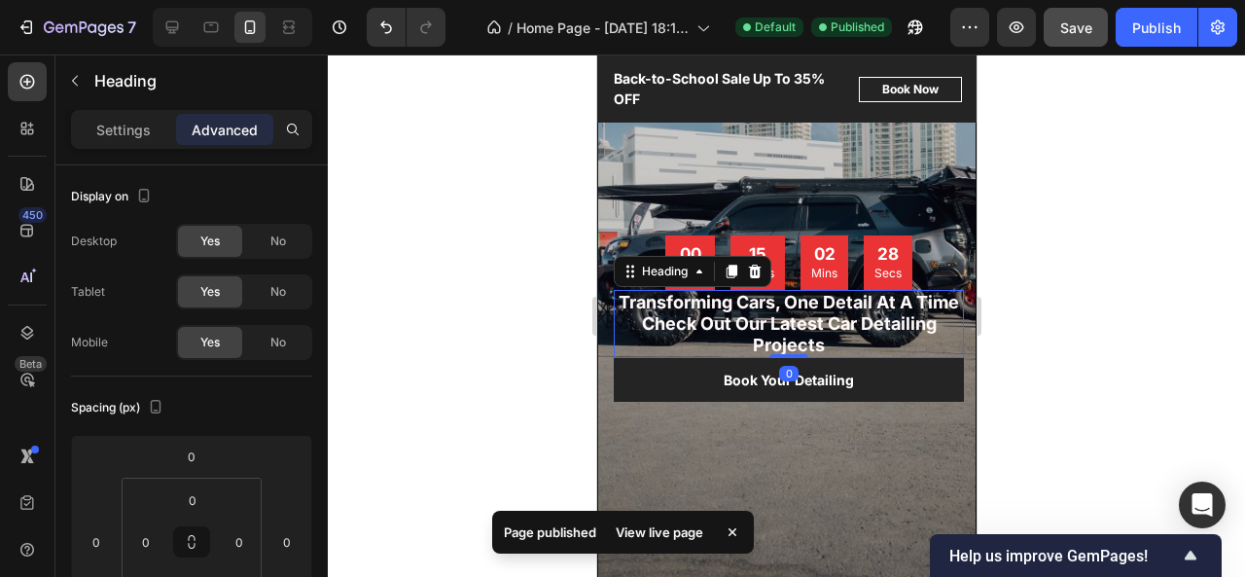
click at [780, 351] on div "Transforming Cars, One Detail At A Time Check Out Our Latest Car Detailing Proj…" at bounding box center [788, 324] width 350 height 68
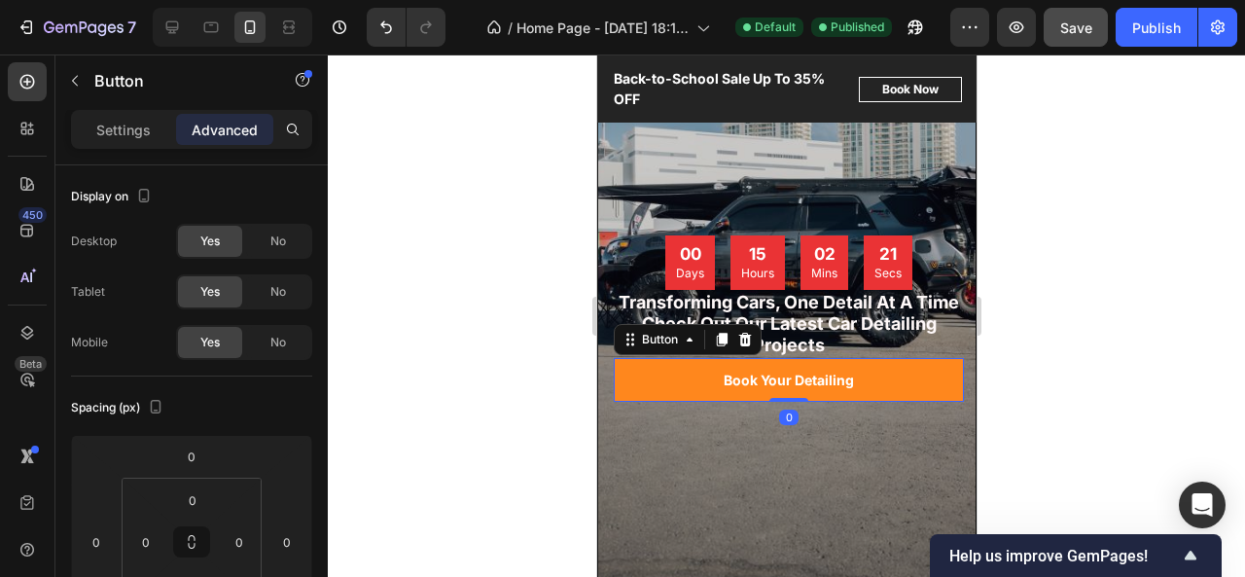
click at [788, 393] on div "Book Your Detailing Button 0" at bounding box center [788, 380] width 350 height 44
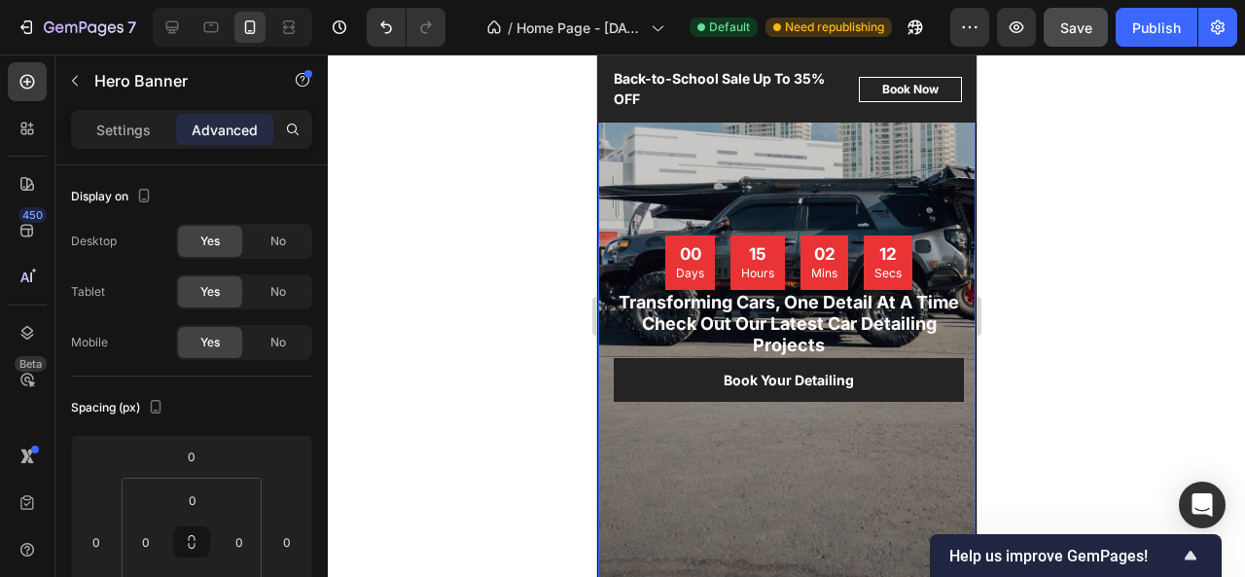
scroll to position [416, 0]
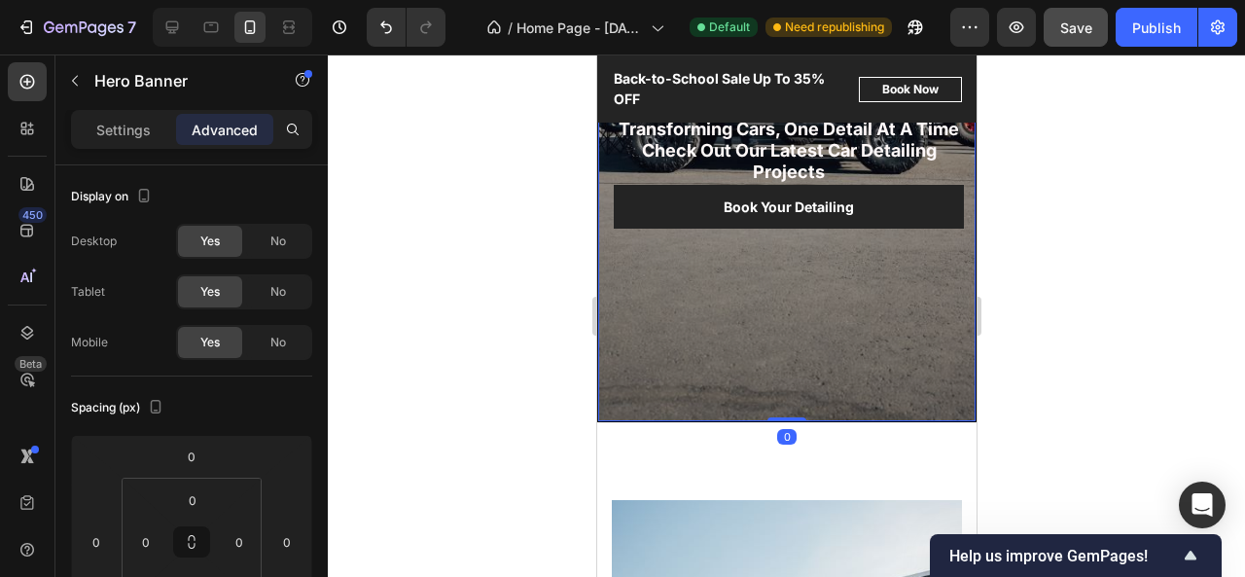
drag, startPoint x: 781, startPoint y: 417, endPoint x: 816, endPoint y: 331, distance: 93.4
click at [816, 331] on div "00 Days 15 Hours 02 Mins 06 Secs Countdown Timer Transforming Cars, One Detail …" at bounding box center [785, 84] width 379 height 676
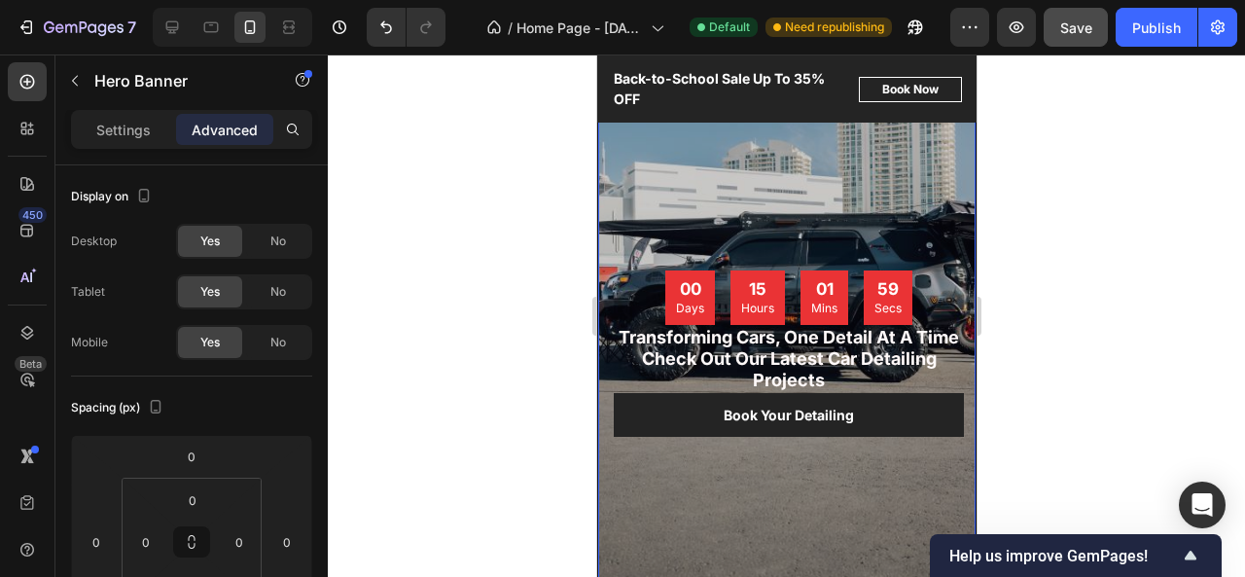
scroll to position [210, 0]
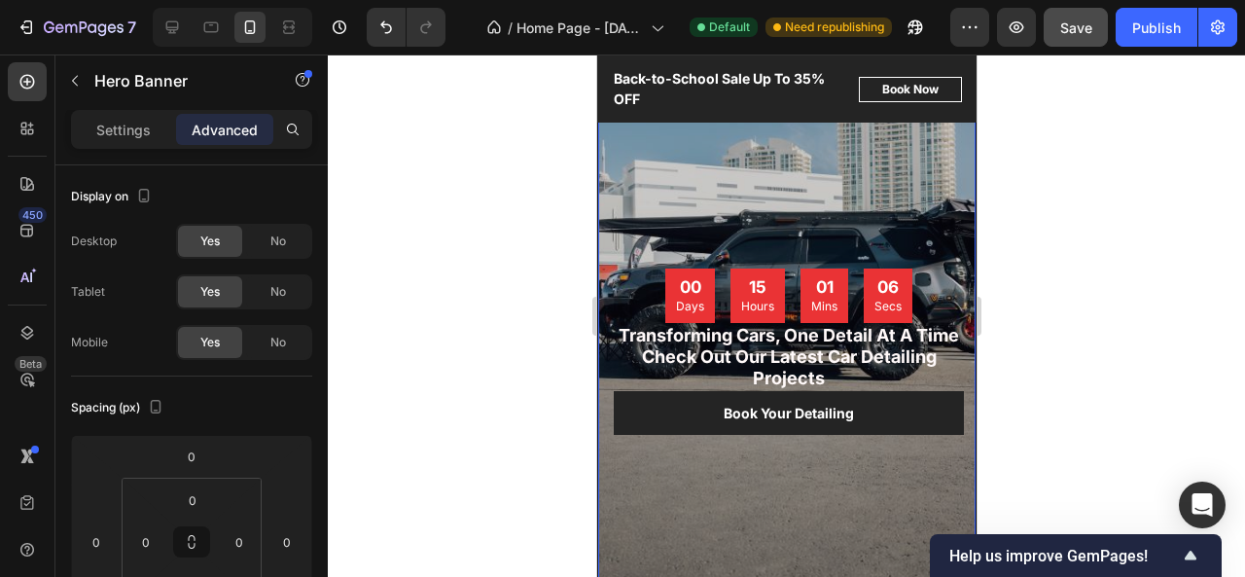
click at [700, 490] on div "00 Days 15 Hours 01 Mins 06 Secs Countdown Timer Transforming Cars, One Detail …" at bounding box center [788, 435] width 350 height 335
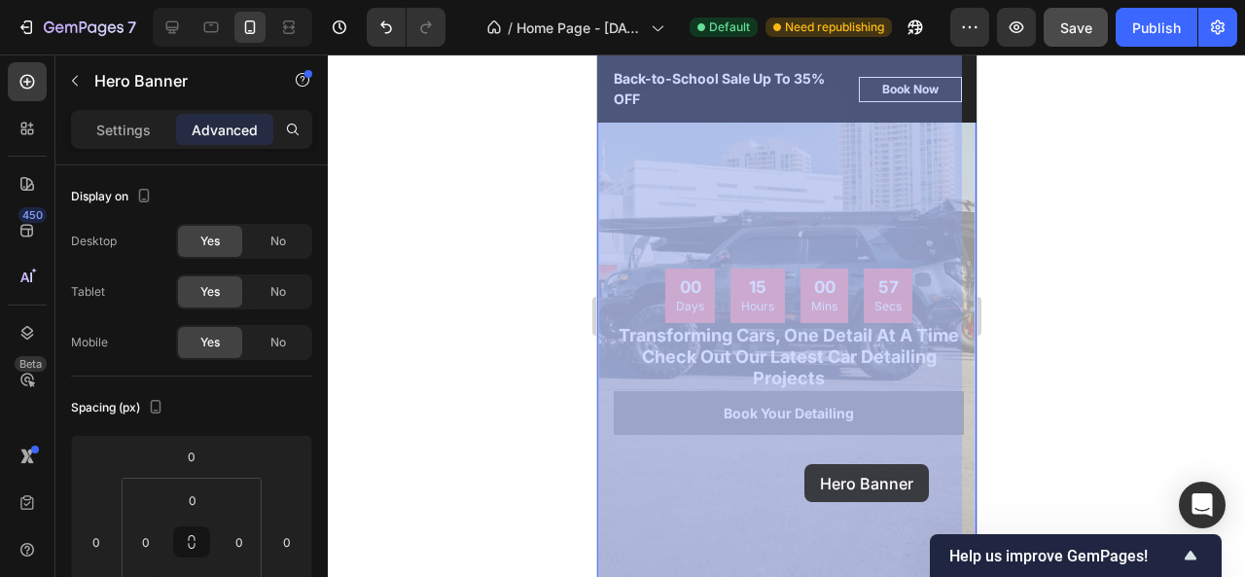
drag, startPoint x: 817, startPoint y: 467, endPoint x: 803, endPoint y: 462, distance: 14.5
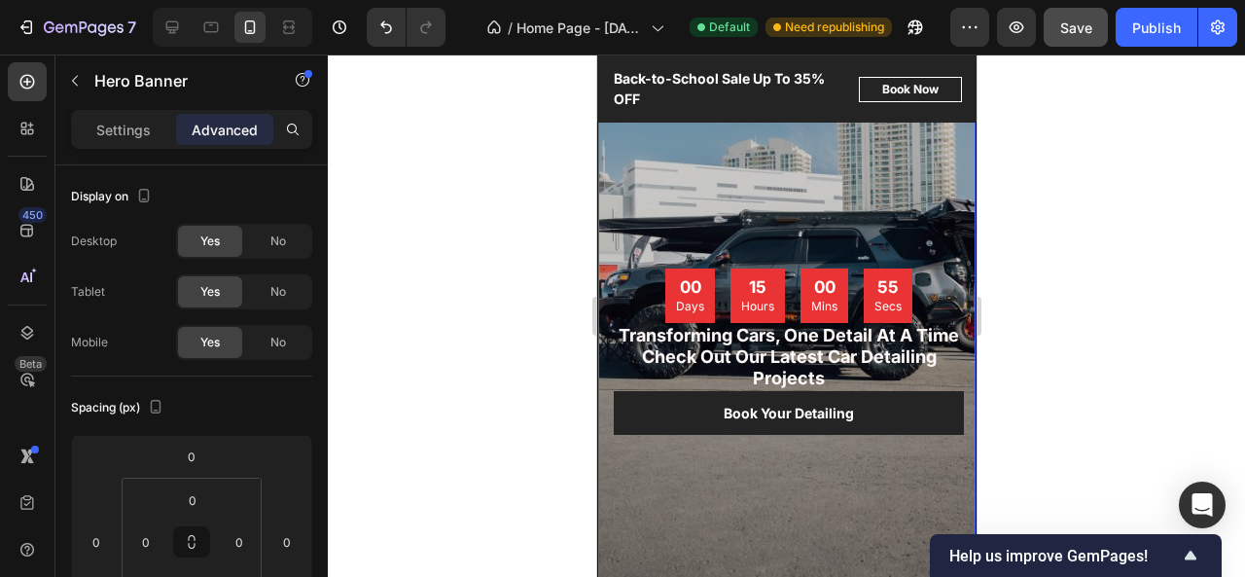
click at [1009, 370] on div at bounding box center [786, 315] width 917 height 522
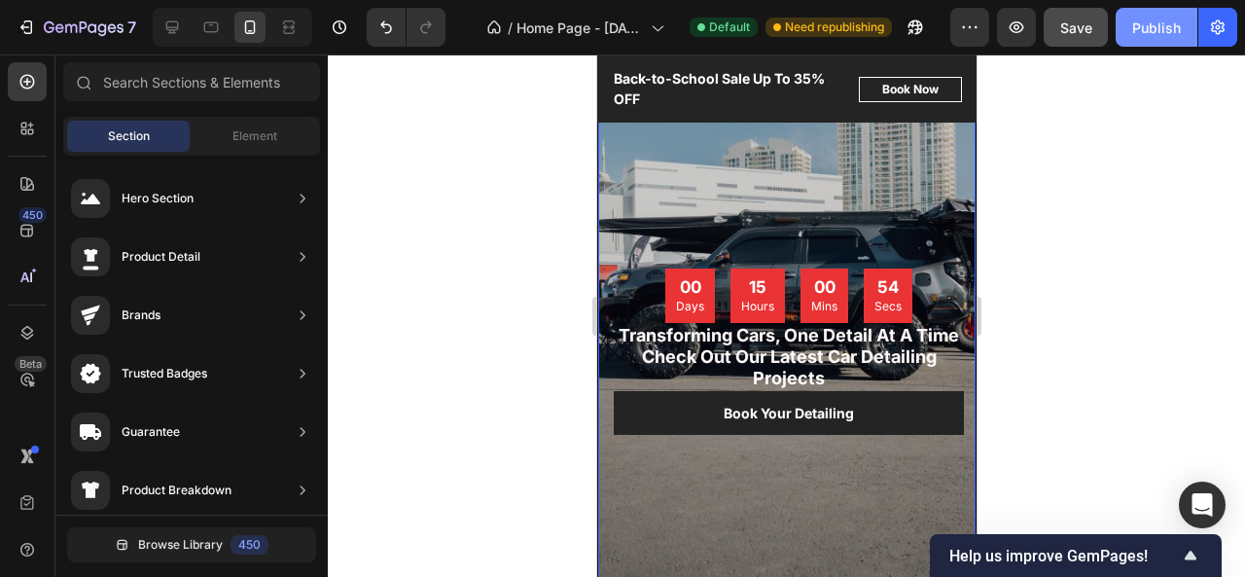
click at [1155, 40] on button "Publish" at bounding box center [1156, 27] width 82 height 39
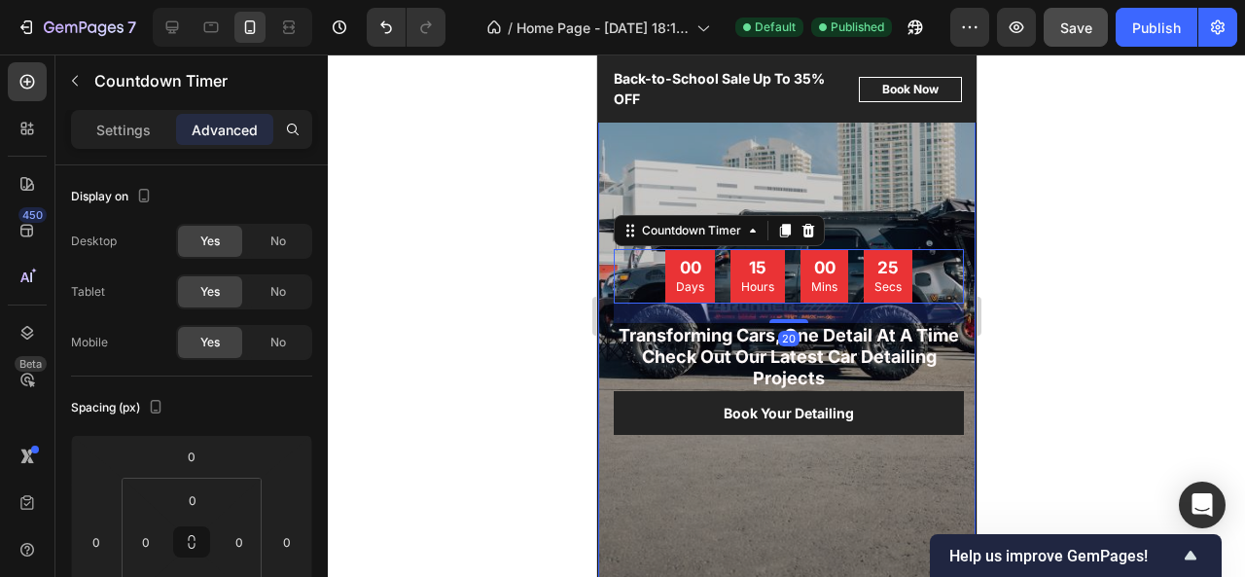
drag, startPoint x: 783, startPoint y: 322, endPoint x: 783, endPoint y: 341, distance: 19.4
click at [783, 303] on div "20" at bounding box center [788, 303] width 350 height 0
type input "20"
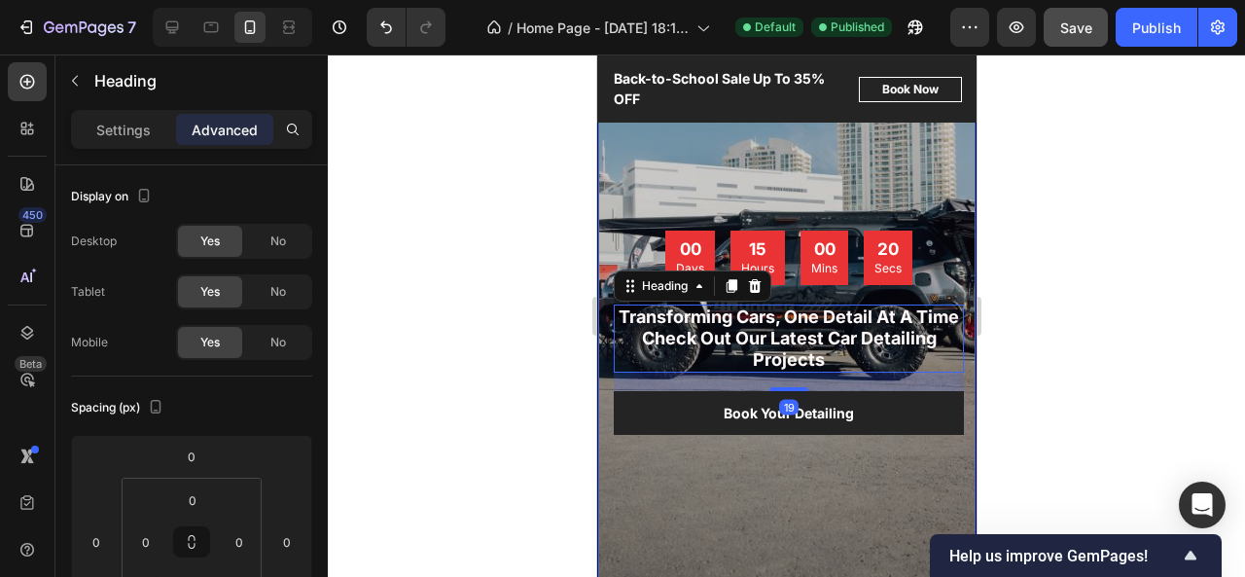
drag, startPoint x: 790, startPoint y: 386, endPoint x: 789, endPoint y: 404, distance: 17.5
click at [789, 372] on div "19" at bounding box center [788, 372] width 350 height 0
type input "18"
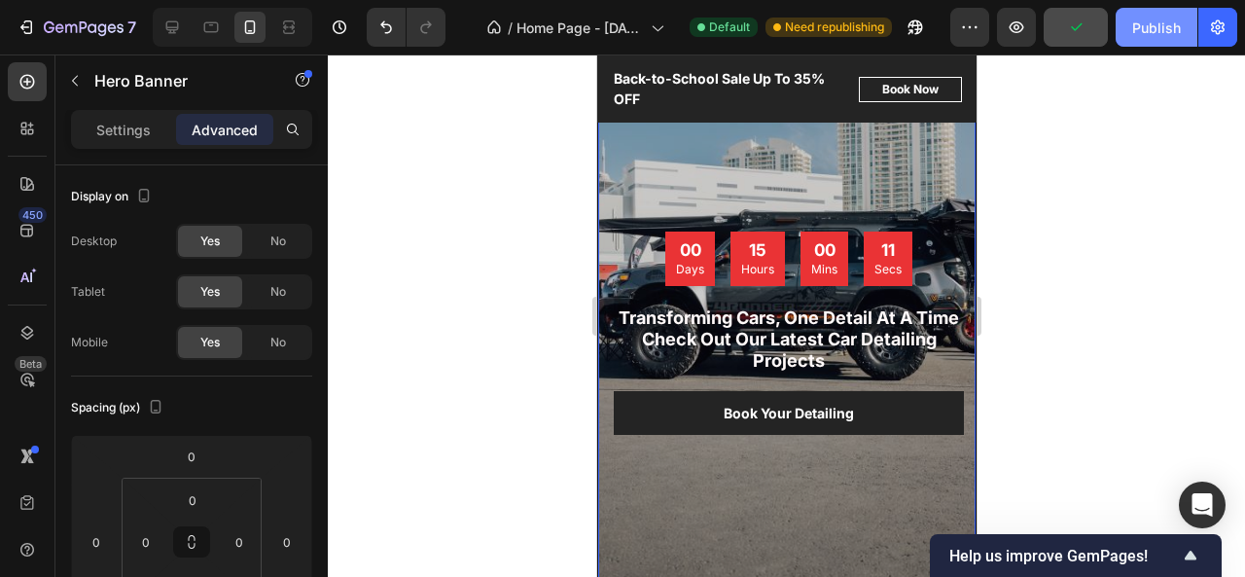
click at [1138, 27] on div "Publish" at bounding box center [1156, 28] width 49 height 20
